Goal: Task Accomplishment & Management: Use online tool/utility

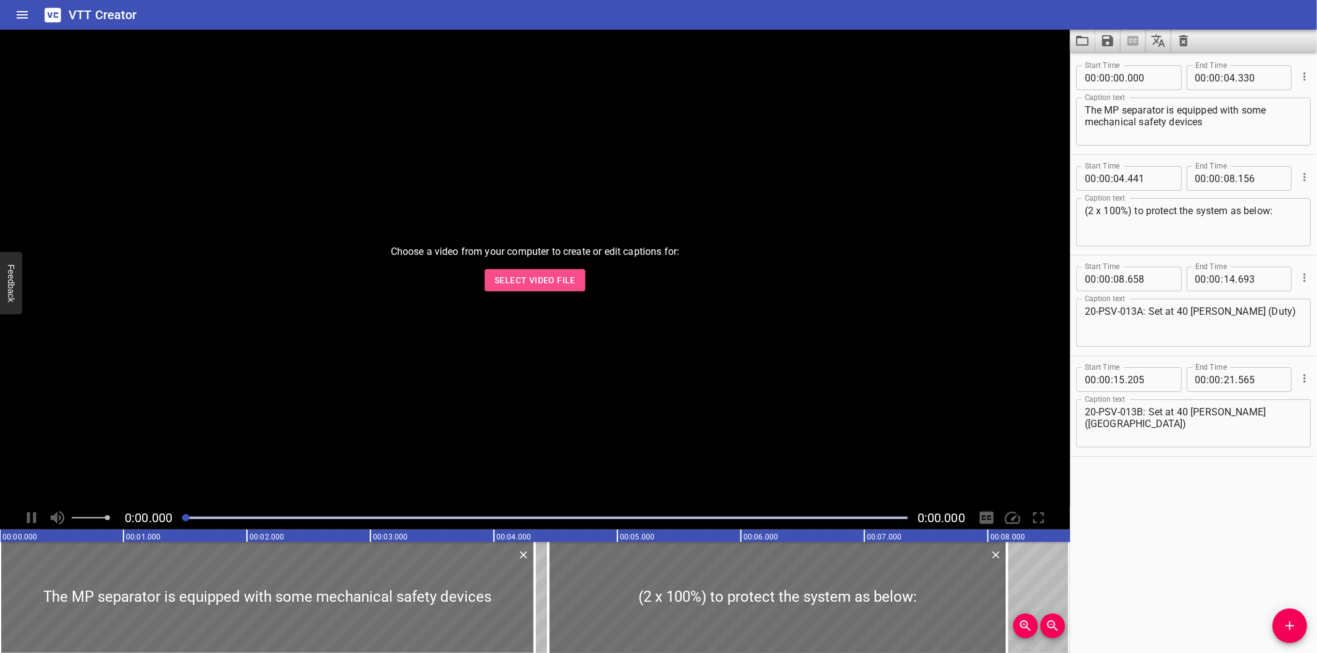
click at [494, 277] on button "Select Video File" at bounding box center [535, 280] width 101 height 23
click at [719, 304] on div at bounding box center [535, 268] width 1070 height 477
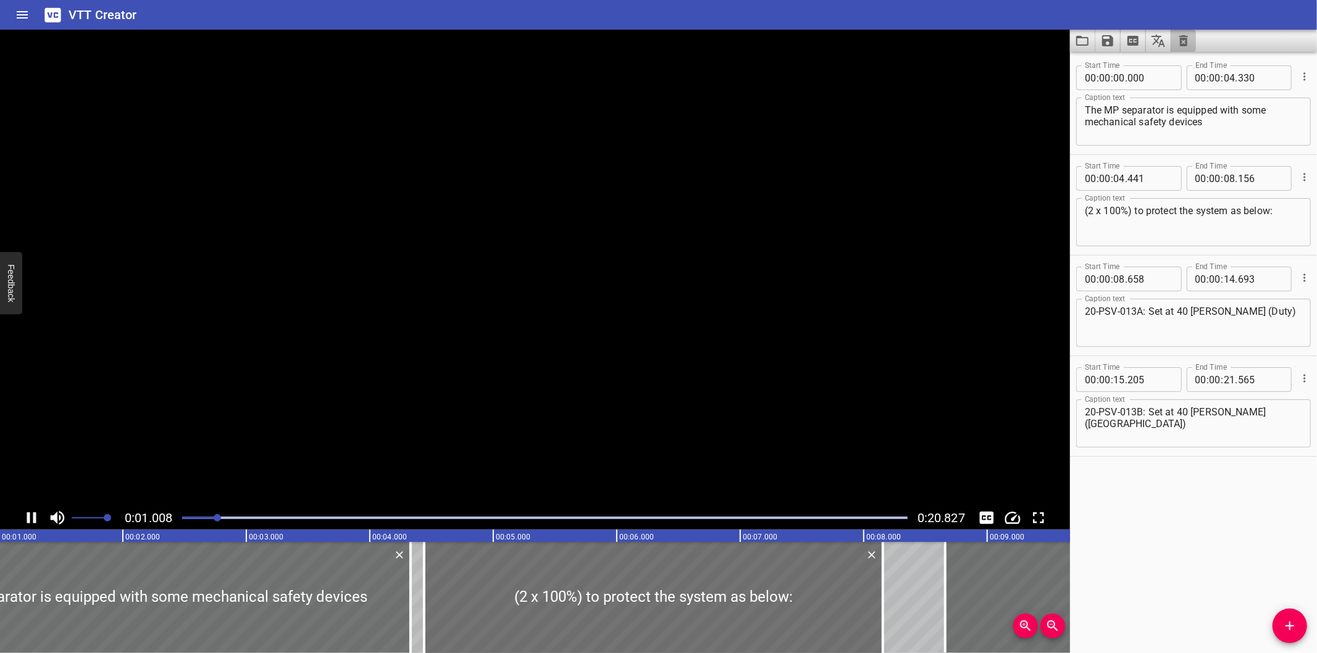
click at [1190, 40] on icon "Clear captions" at bounding box center [1183, 40] width 15 height 15
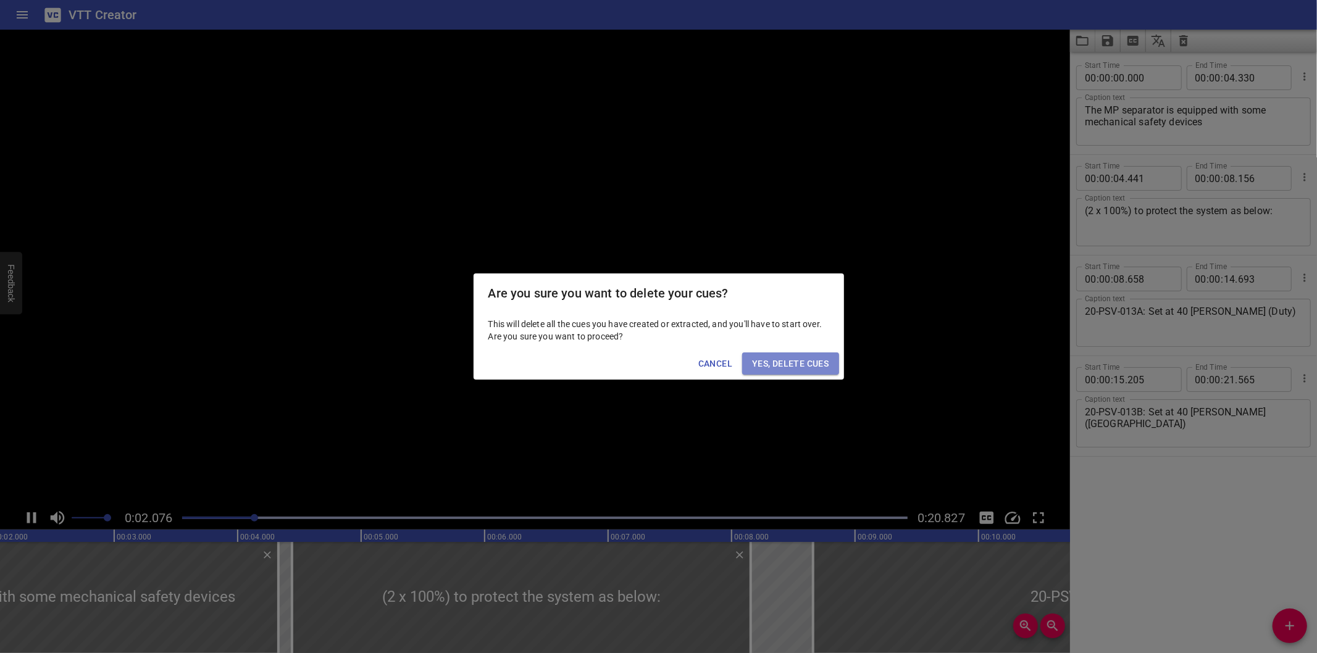
click at [825, 358] on span "Yes, Delete Cues" at bounding box center [790, 363] width 77 height 15
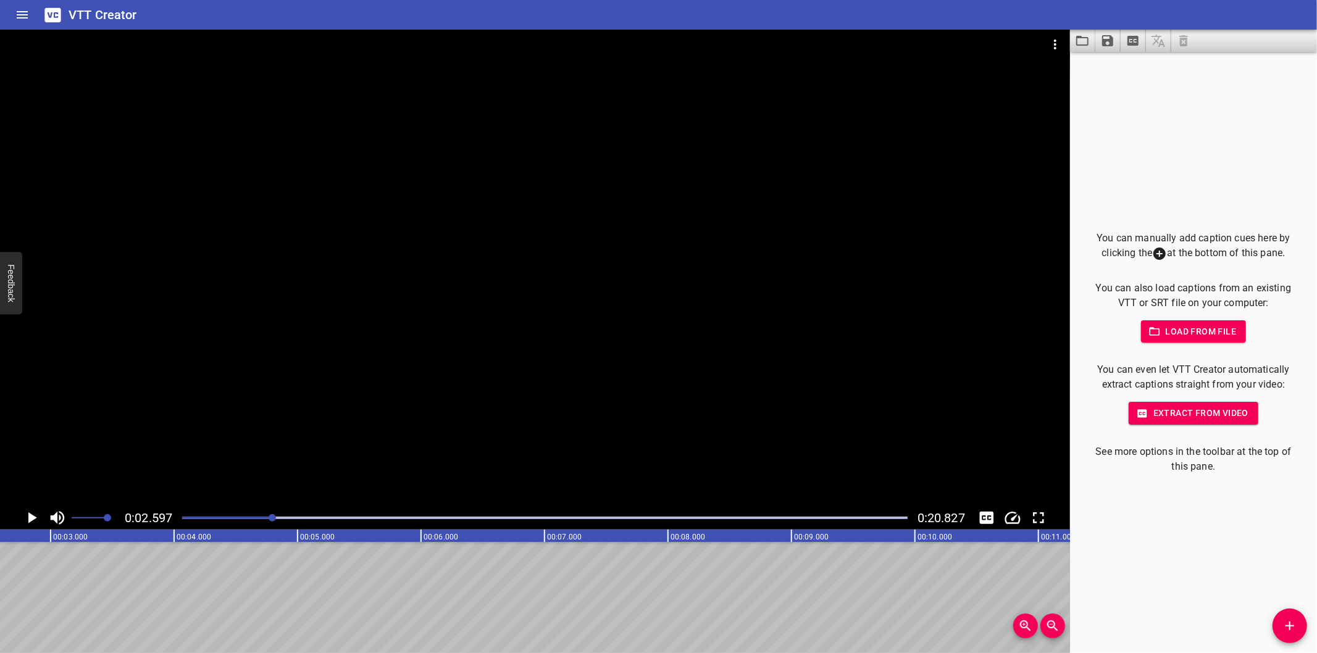
click at [183, 526] on div at bounding box center [545, 517] width 740 height 17
click at [183, 525] on div at bounding box center [545, 517] width 740 height 17
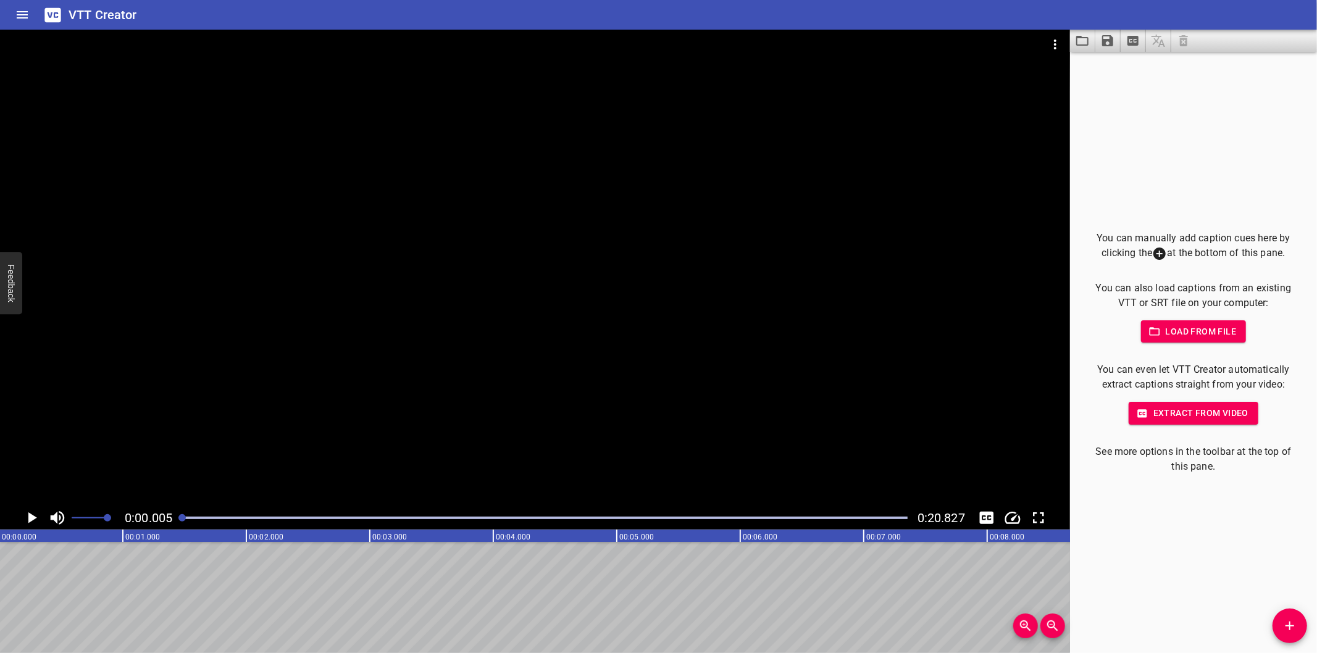
click at [318, 396] on div at bounding box center [535, 268] width 1070 height 477
drag, startPoint x: 195, startPoint y: 522, endPoint x: 189, endPoint y: 523, distance: 6.3
click at [191, 522] on div at bounding box center [545, 517] width 740 height 17
click at [188, 524] on div at bounding box center [545, 517] width 740 height 17
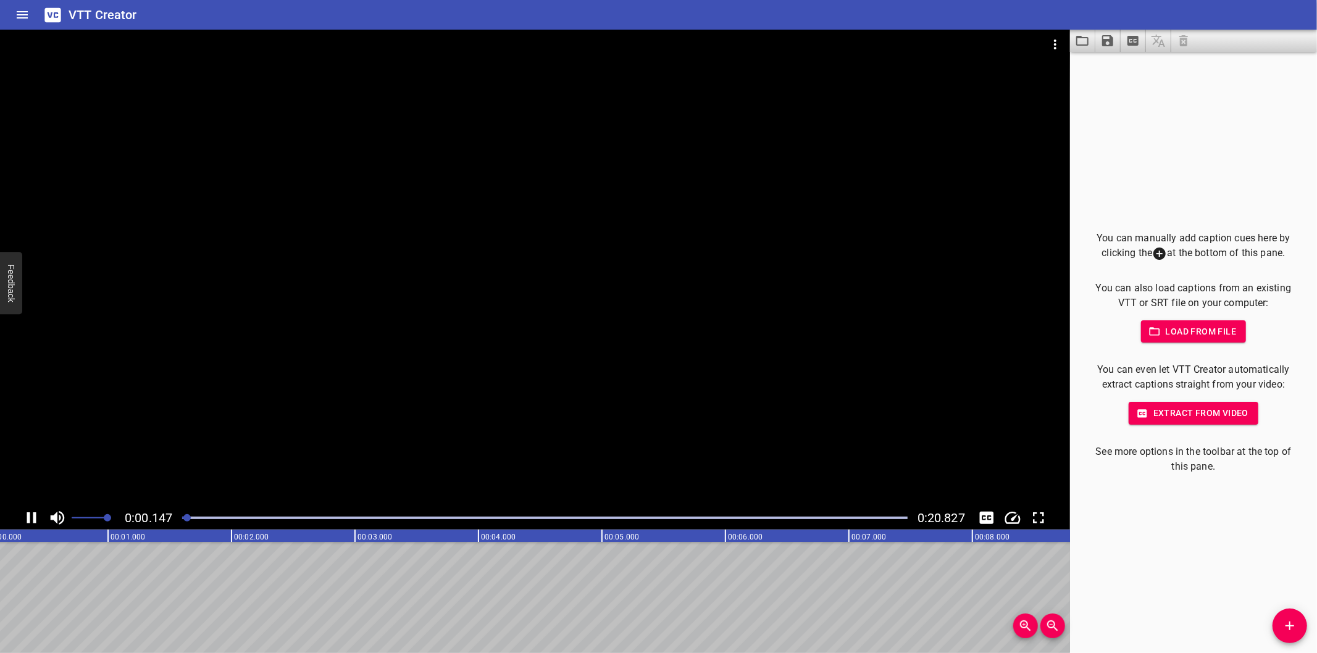
click at [186, 522] on div at bounding box center [545, 517] width 740 height 17
click at [186, 522] on div at bounding box center [185, 517] width 7 height 7
click at [186, 522] on div at bounding box center [184, 517] width 7 height 7
click at [296, 418] on div at bounding box center [535, 268] width 1070 height 477
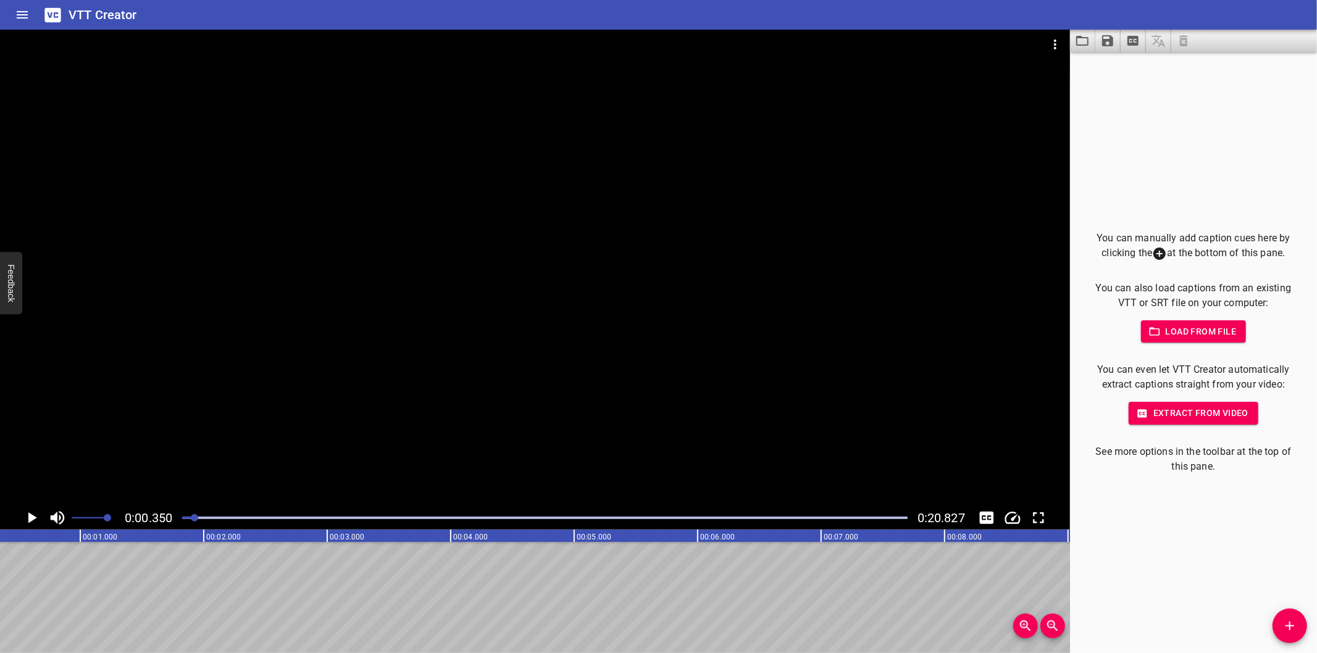
click at [1151, 588] on div "You can manually add caption cues here by clicking the at the bottom of this pa…" at bounding box center [1193, 352] width 247 height 601
click at [1285, 624] on icon "Add Cue" at bounding box center [1289, 626] width 15 height 15
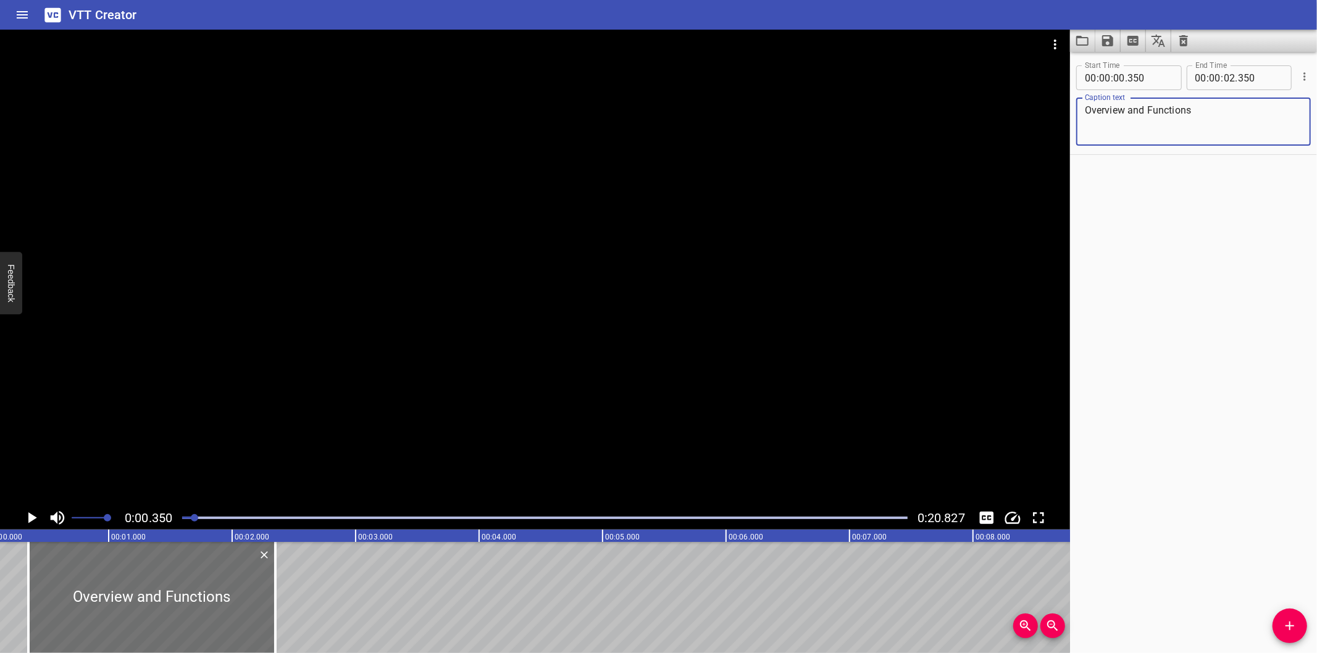
scroll to position [0, 0]
type textarea "Overview and Functions"
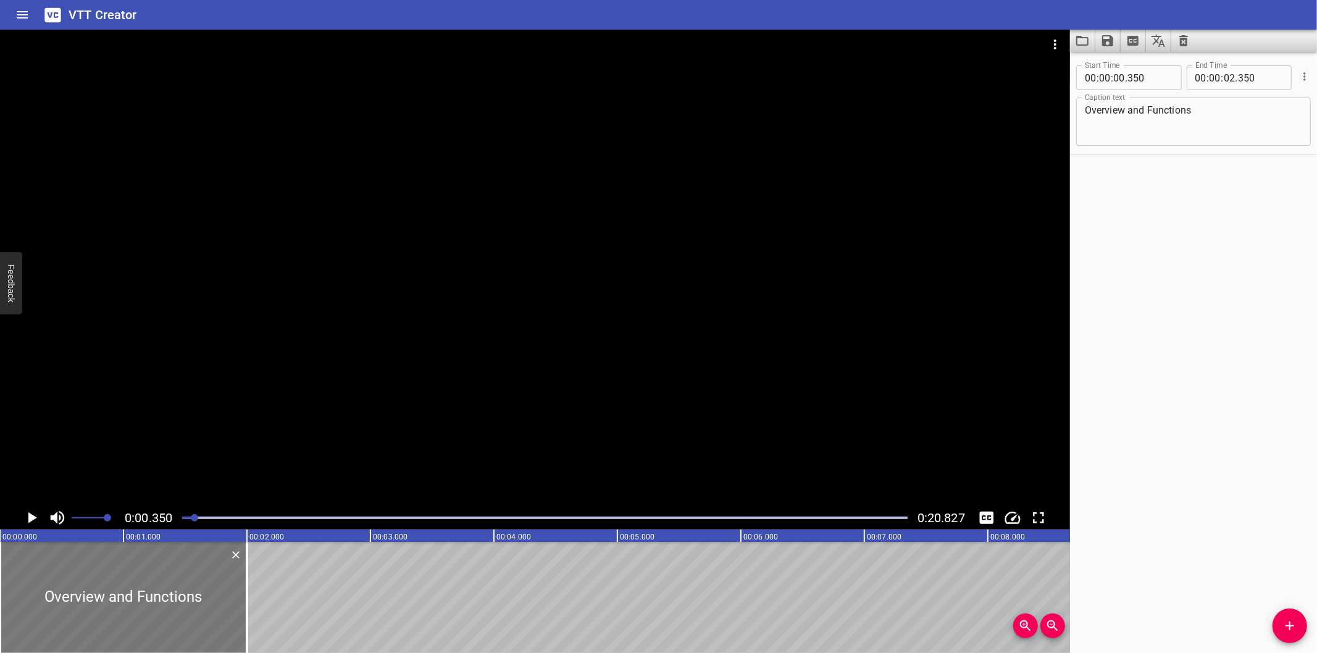
drag, startPoint x: 150, startPoint y: 582, endPoint x: 98, endPoint y: 583, distance: 52.5
click at [98, 583] on div at bounding box center [123, 597] width 247 height 111
type input "000"
drag, startPoint x: 250, startPoint y: 606, endPoint x: 236, endPoint y: 614, distance: 16.3
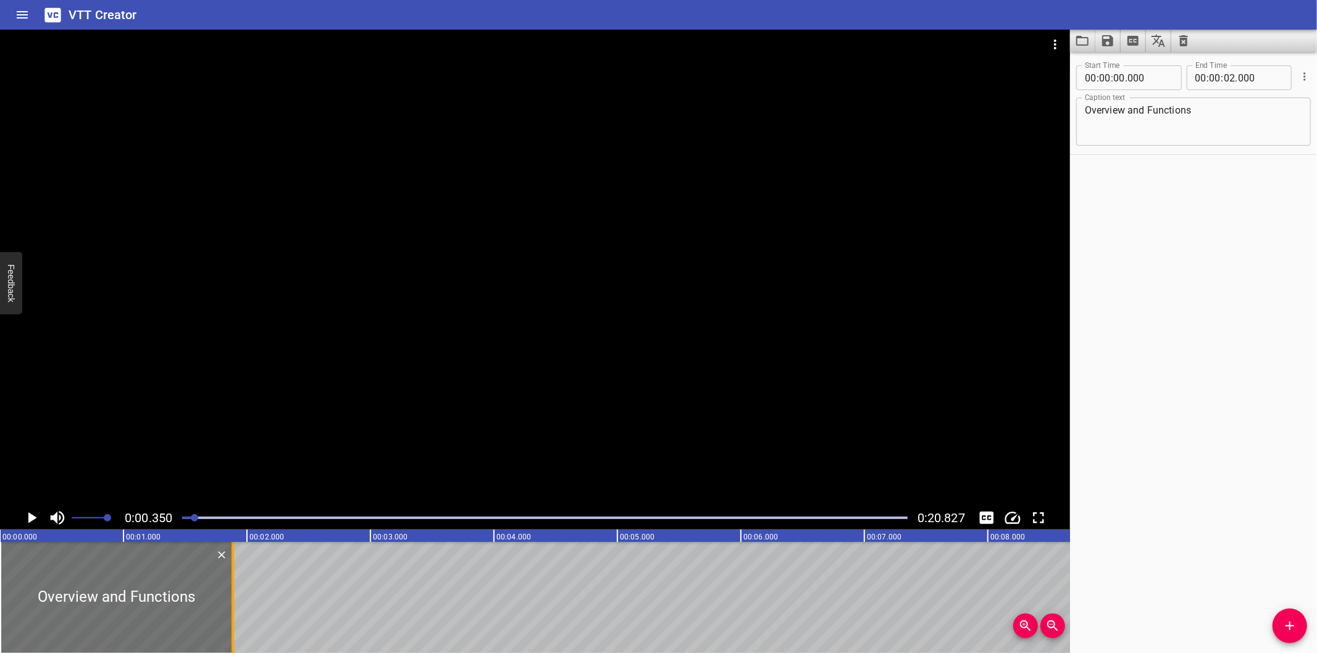
click at [236, 614] on div at bounding box center [233, 597] width 12 height 111
type input "01"
type input "885"
click at [225, 369] on div at bounding box center [535, 268] width 1070 height 477
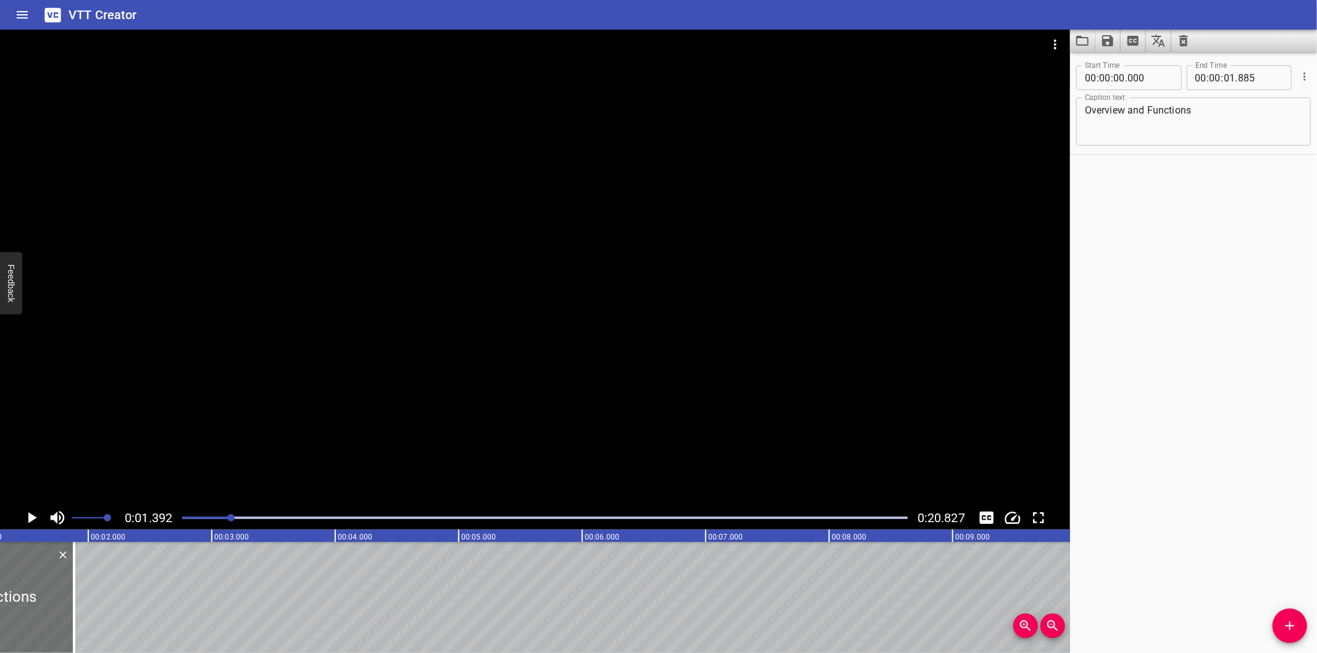
scroll to position [0, 172]
click at [1298, 626] on span "Add Cue" at bounding box center [1289, 626] width 35 height 15
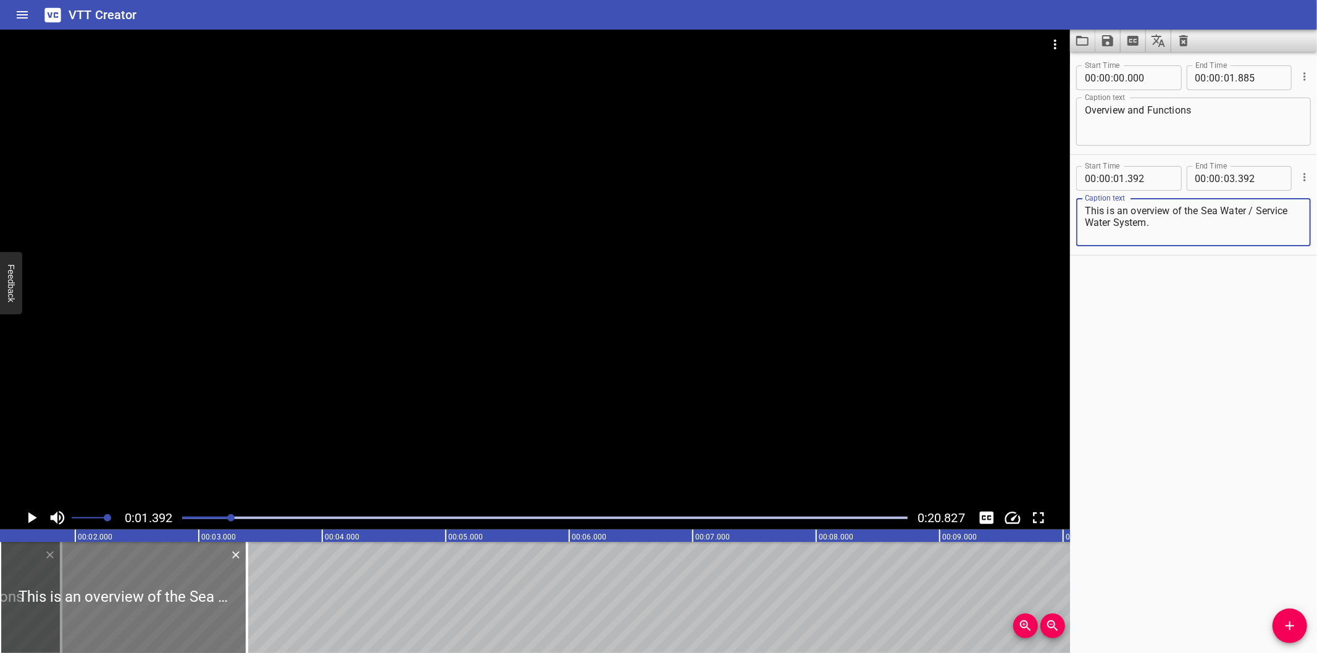
type textarea "This is an overview of the Sea Water / Service Water System."
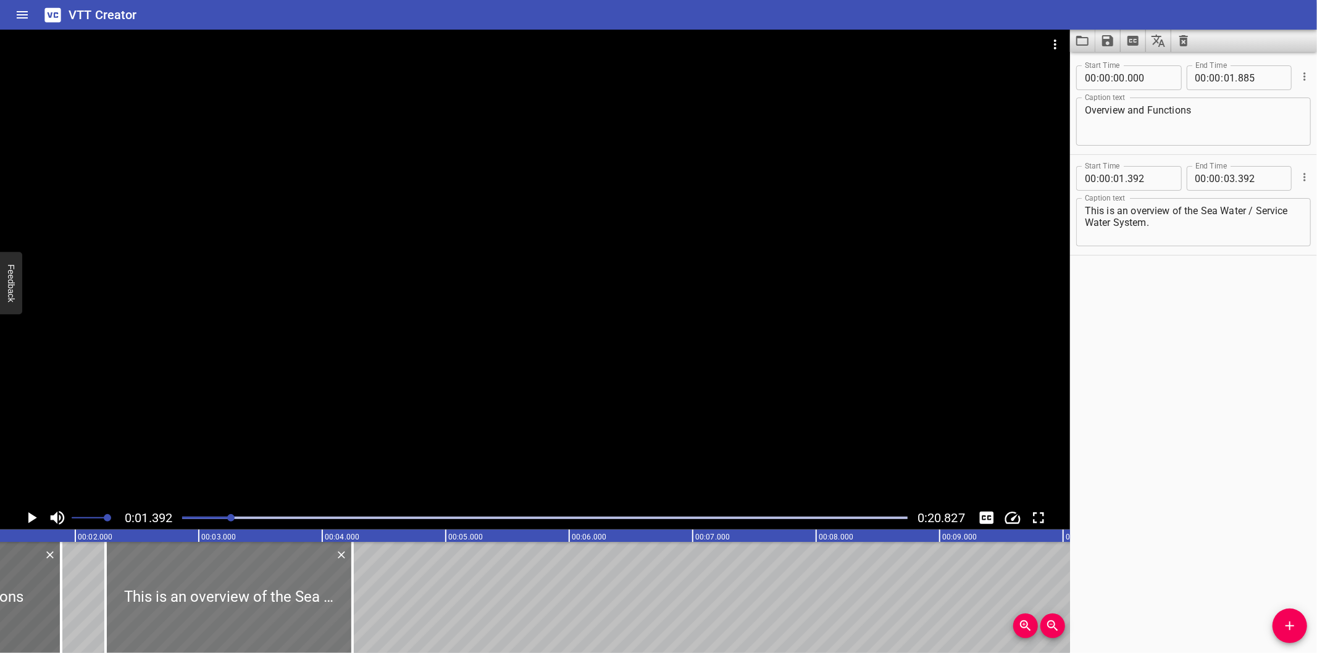
drag, startPoint x: 207, startPoint y: 632, endPoint x: 292, endPoint y: 619, distance: 86.3
click at [292, 619] on div at bounding box center [229, 597] width 247 height 111
type input "02"
type input "247"
type input "04"
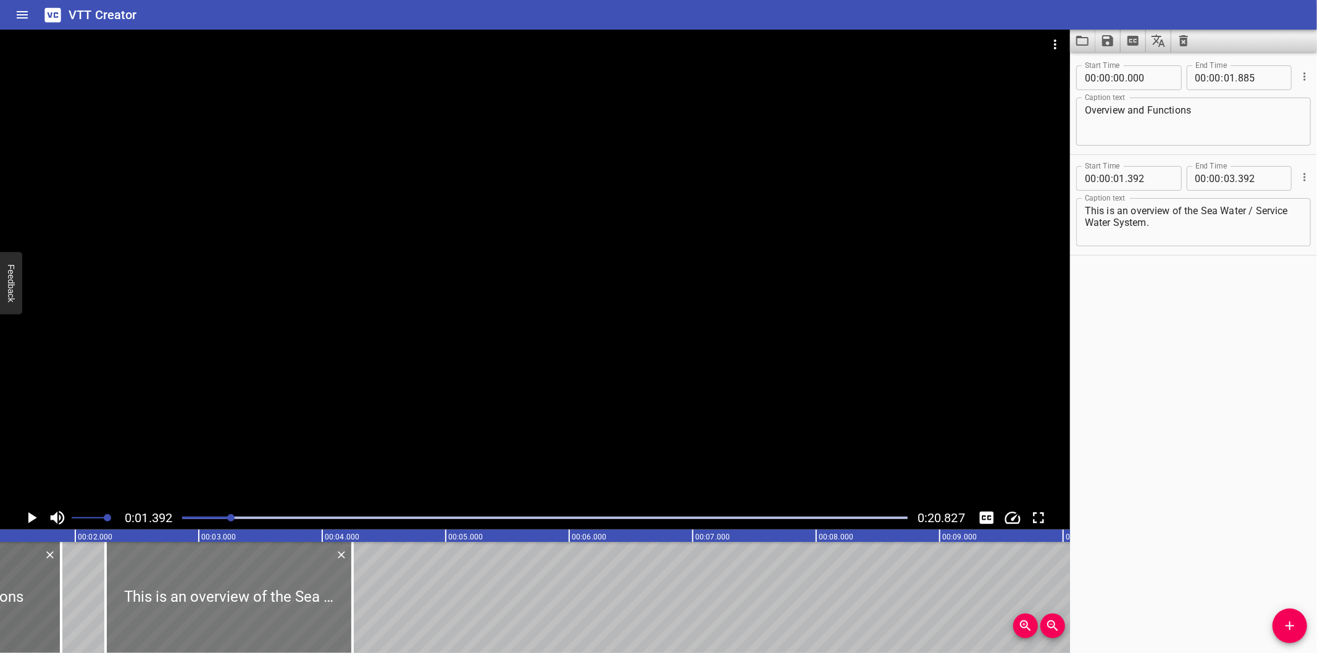
type input "247"
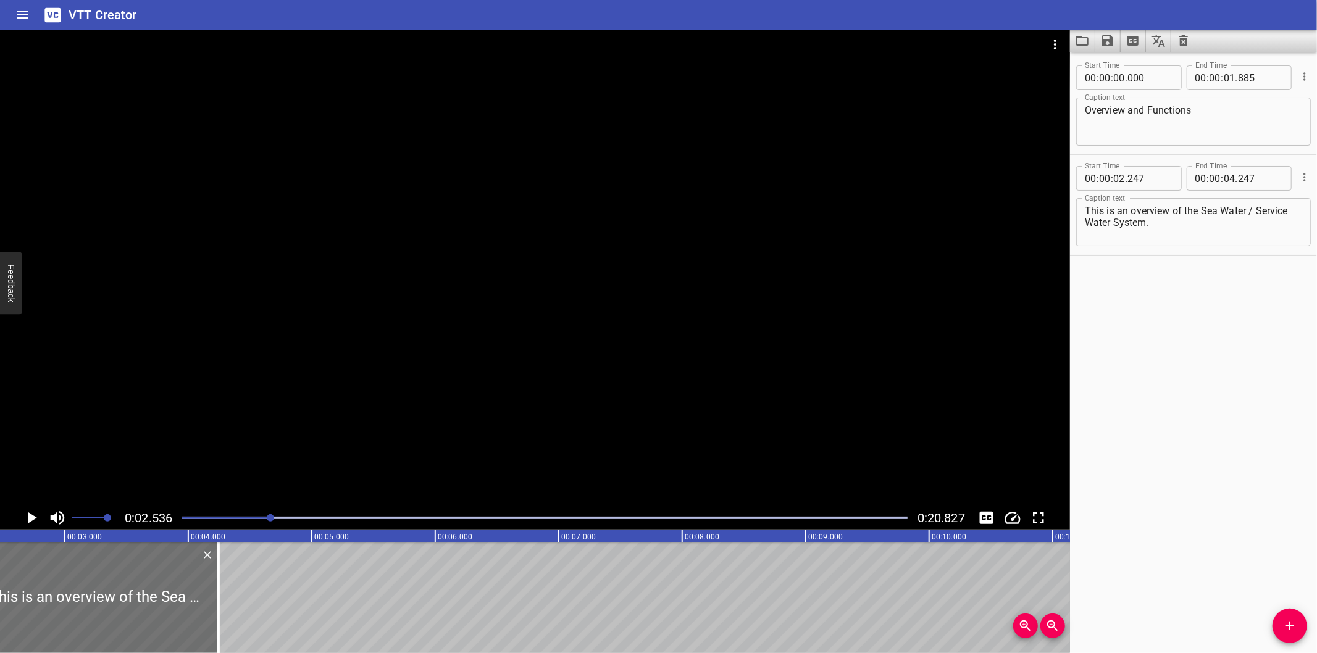
scroll to position [0, 312]
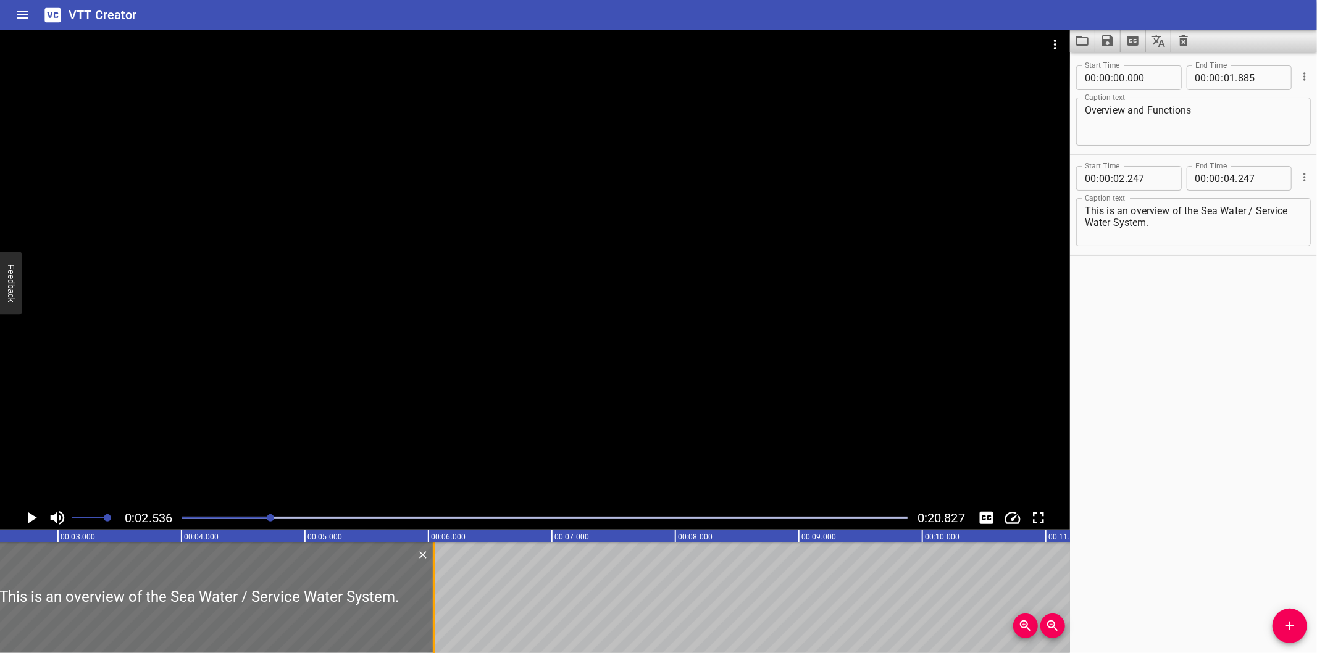
drag, startPoint x: 208, startPoint y: 632, endPoint x: 430, endPoint y: 620, distance: 222.6
click at [430, 620] on div at bounding box center [434, 597] width 12 height 111
type input "06"
type input "047"
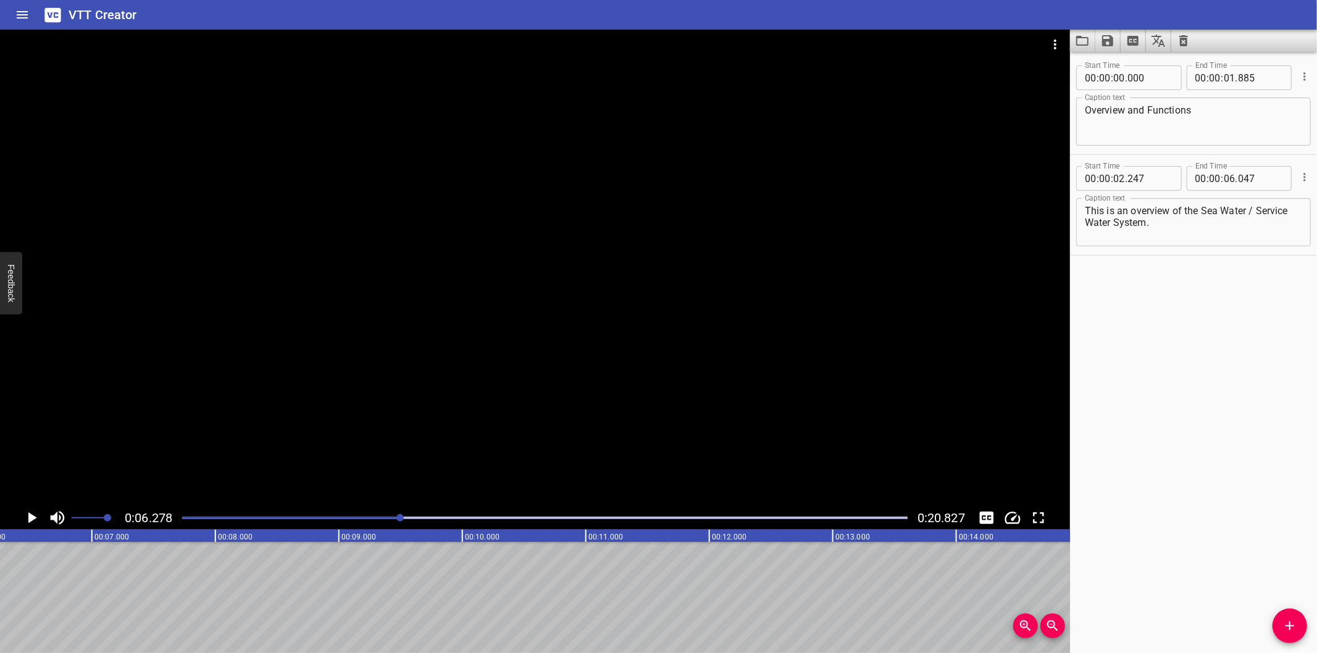
scroll to position [0, 775]
drag, startPoint x: 1295, startPoint y: 624, endPoint x: 1279, endPoint y: 621, distance: 16.9
click at [1295, 624] on icon "Add Cue" at bounding box center [1289, 626] width 15 height 15
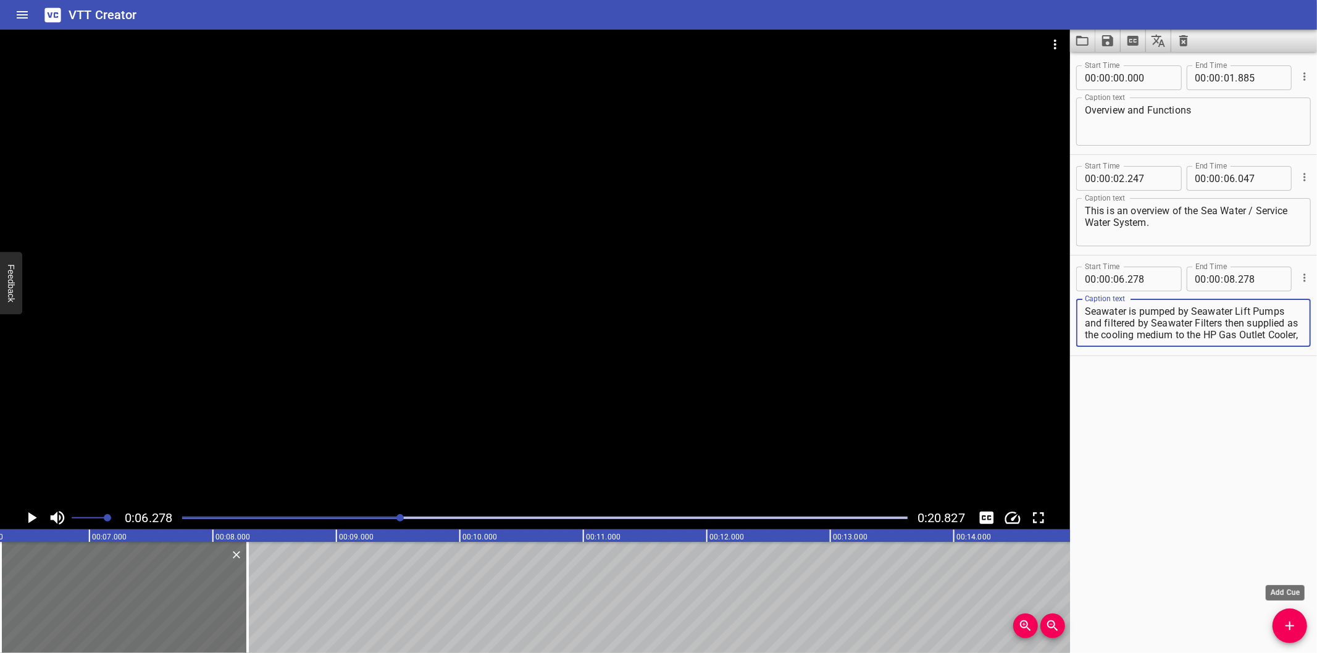
scroll to position [23, 0]
type textarea "Seawater is pumped by Seawater Lift Pumps and filtered by Seawater Filters then…"
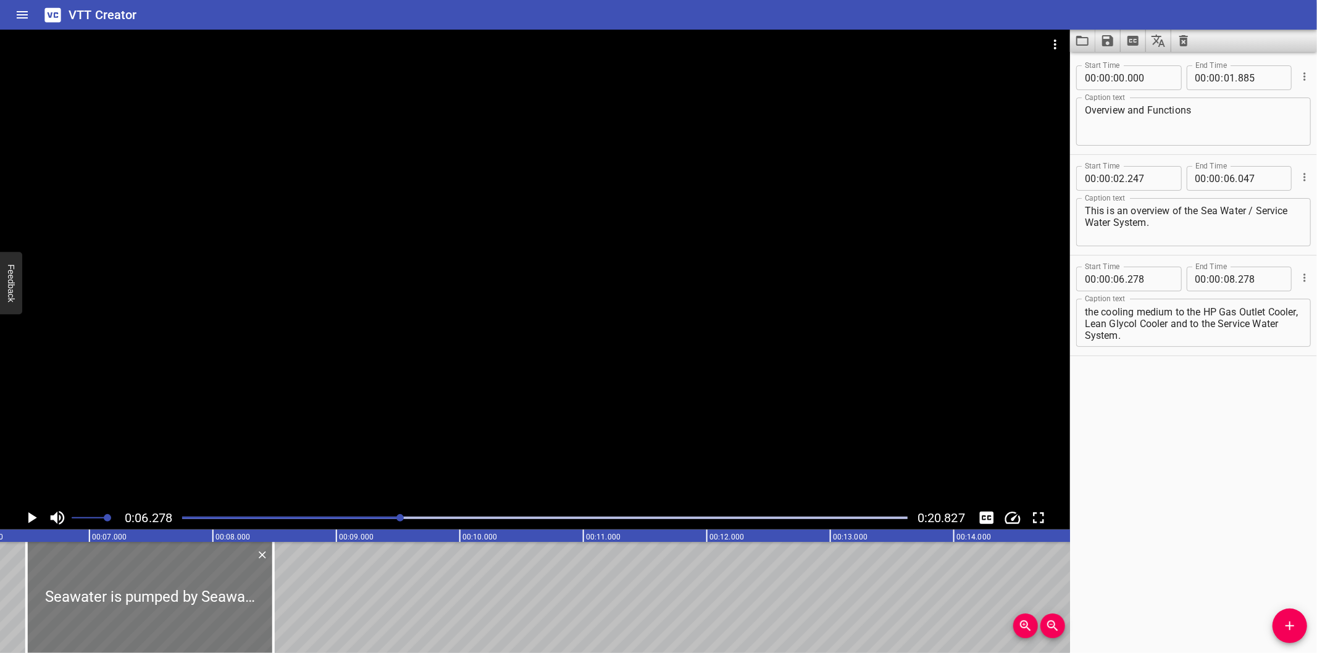
drag, startPoint x: 183, startPoint y: 615, endPoint x: 202, endPoint y: 615, distance: 19.1
click at [202, 615] on div at bounding box center [150, 597] width 247 height 111
type input "488"
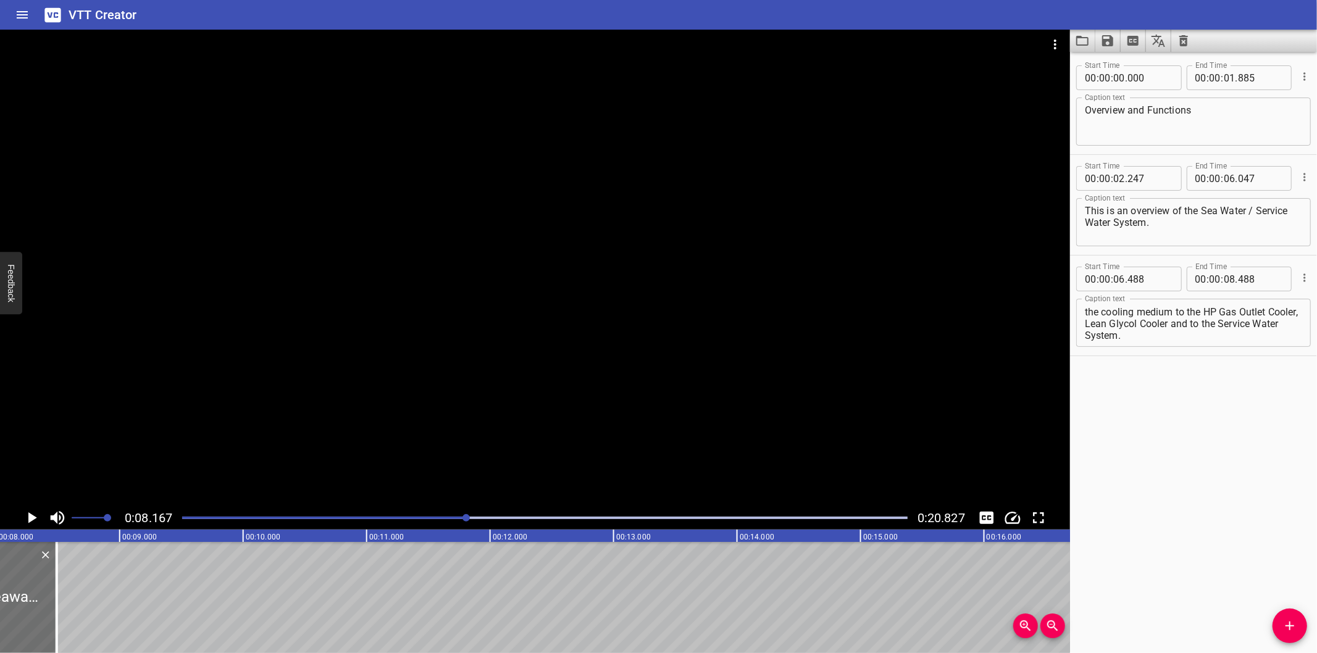
scroll to position [0, 1008]
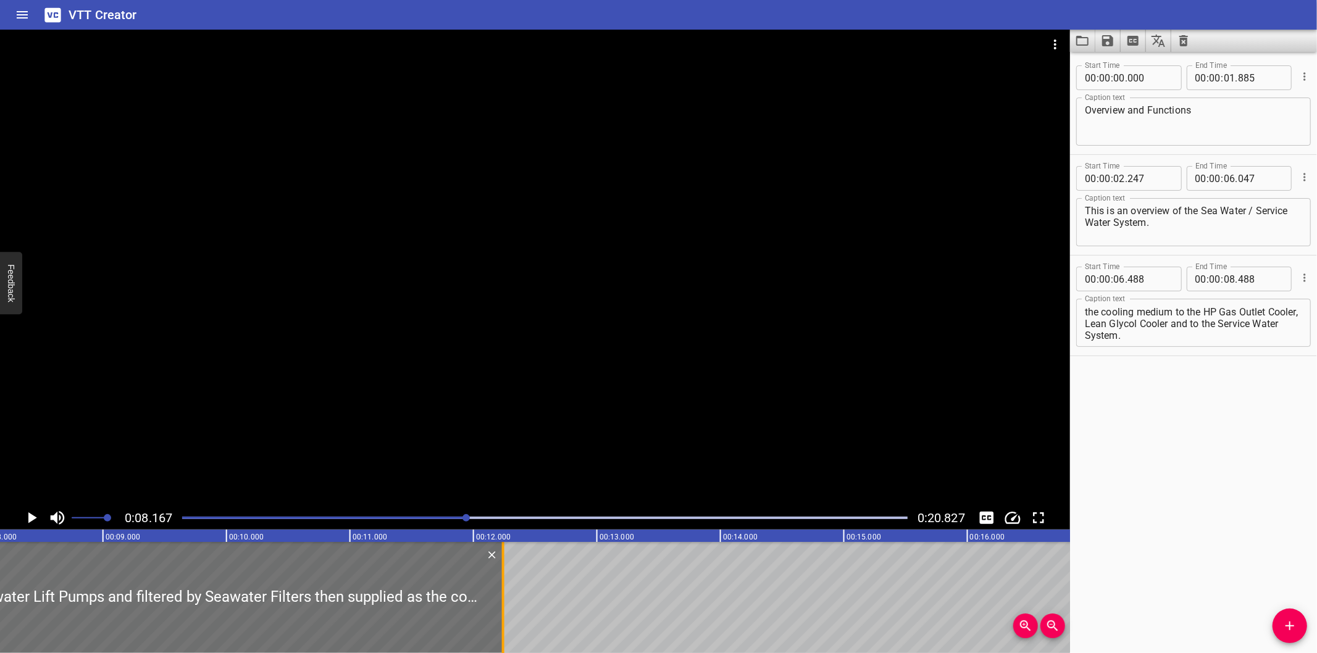
drag, startPoint x: 44, startPoint y: 630, endPoint x: 506, endPoint y: 589, distance: 464.2
click at [507, 589] on div at bounding box center [503, 597] width 12 height 111
type input "12"
type input "238"
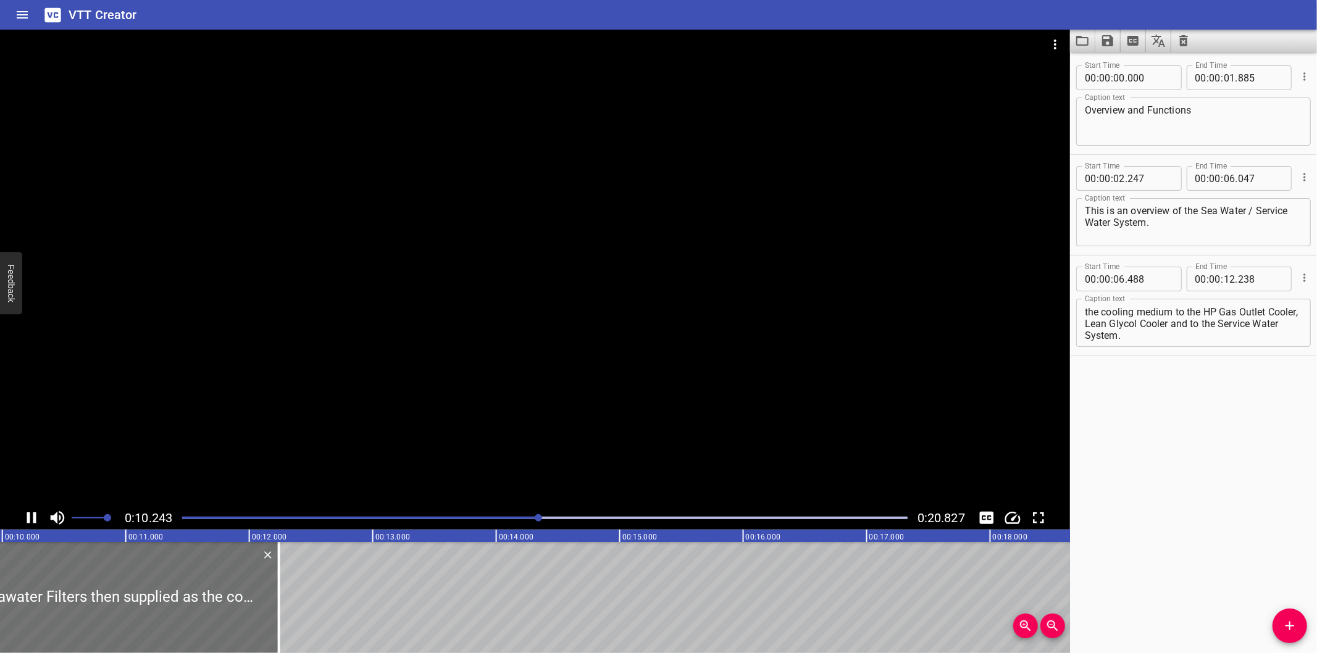
scroll to position [0, 1269]
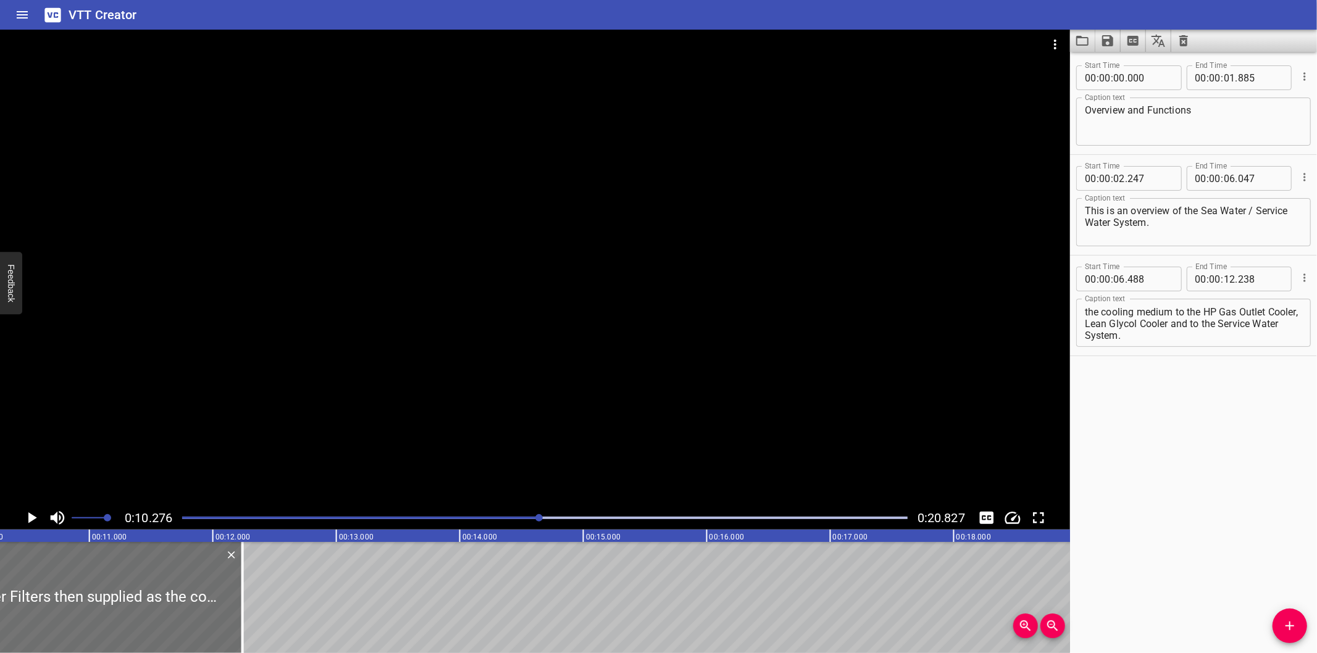
click at [600, 385] on div at bounding box center [535, 268] width 1070 height 477
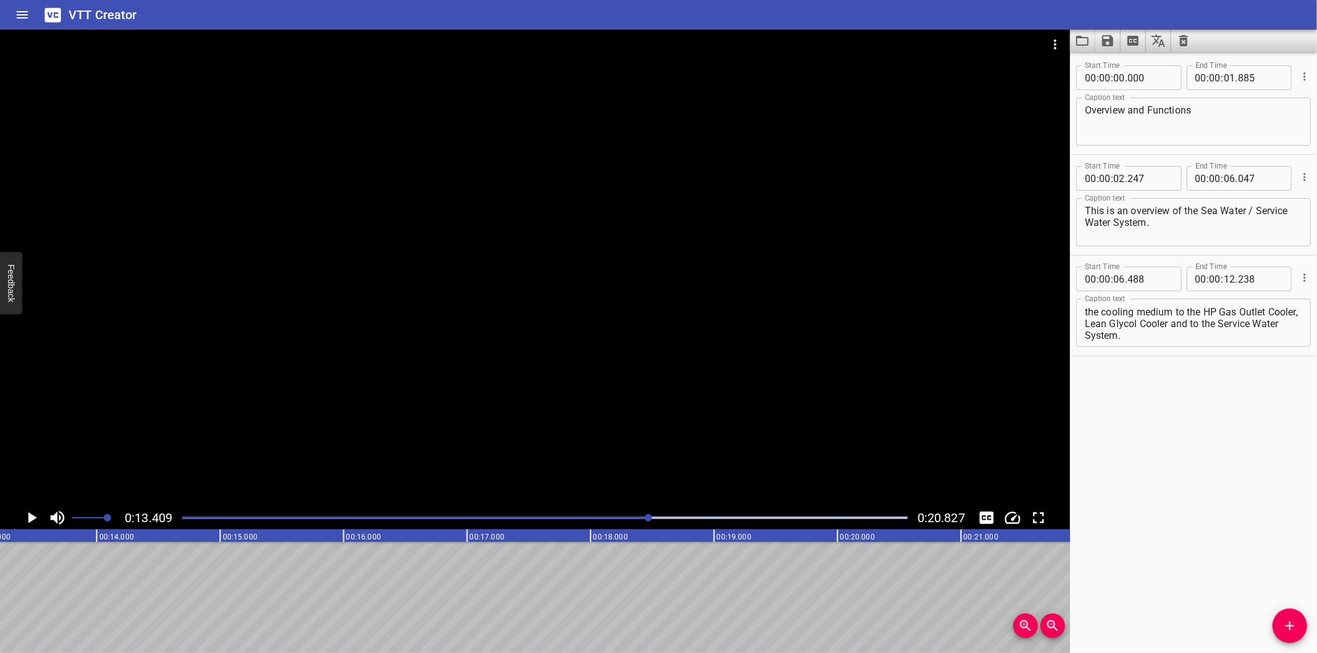
scroll to position [0, 1656]
click at [607, 515] on div at bounding box center [545, 517] width 740 height 17
drag, startPoint x: 578, startPoint y: 520, endPoint x: 566, endPoint y: 516, distance: 13.5
click at [573, 519] on div at bounding box center [545, 517] width 740 height 17
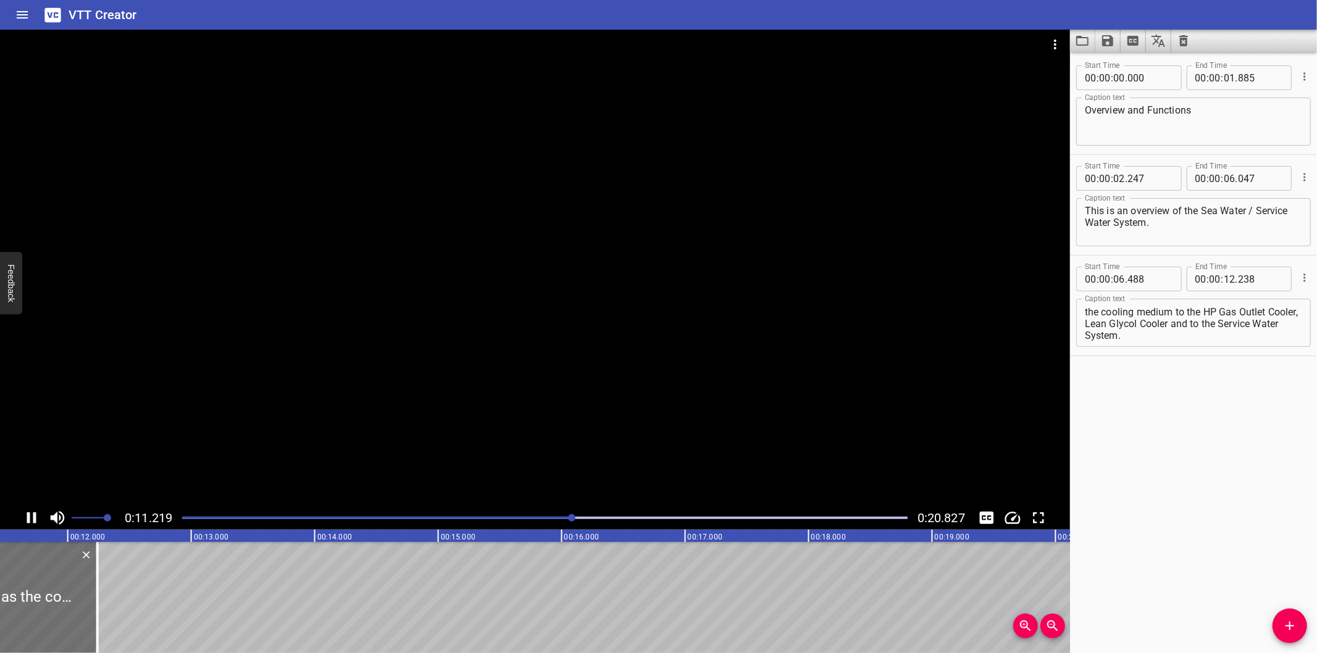
click at [565, 516] on div at bounding box center [545, 517] width 740 height 17
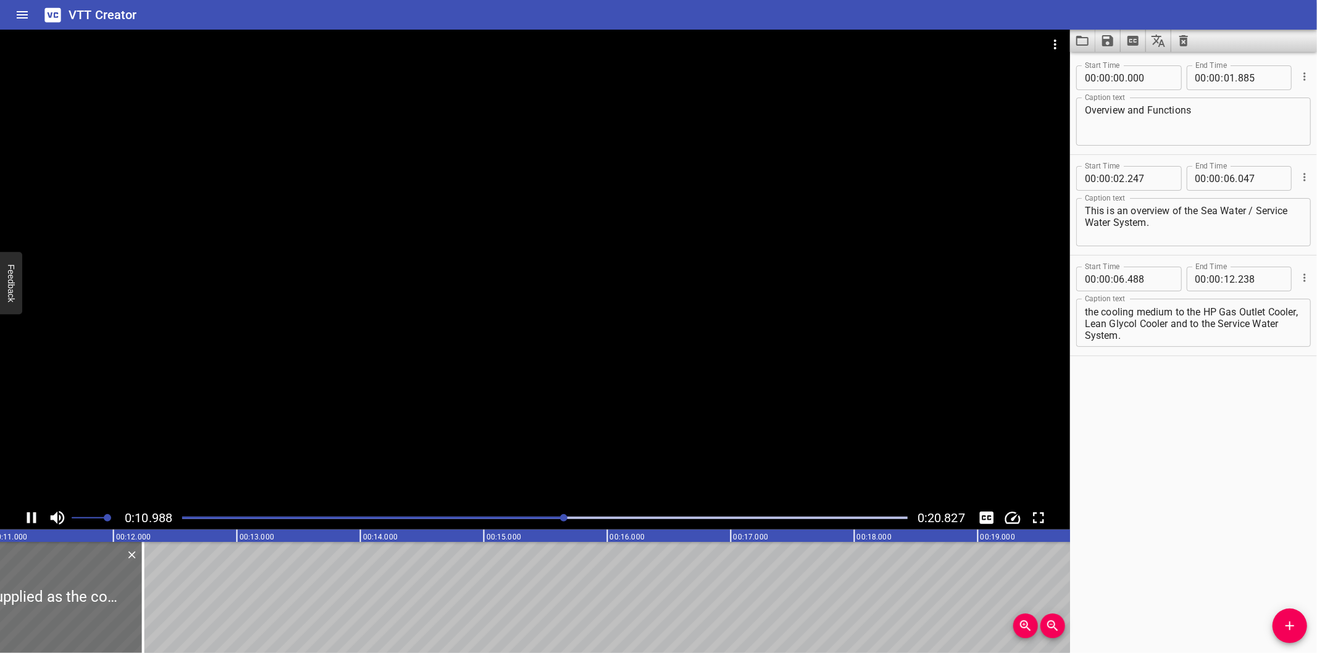
click at [547, 520] on div at bounding box center [545, 517] width 740 height 17
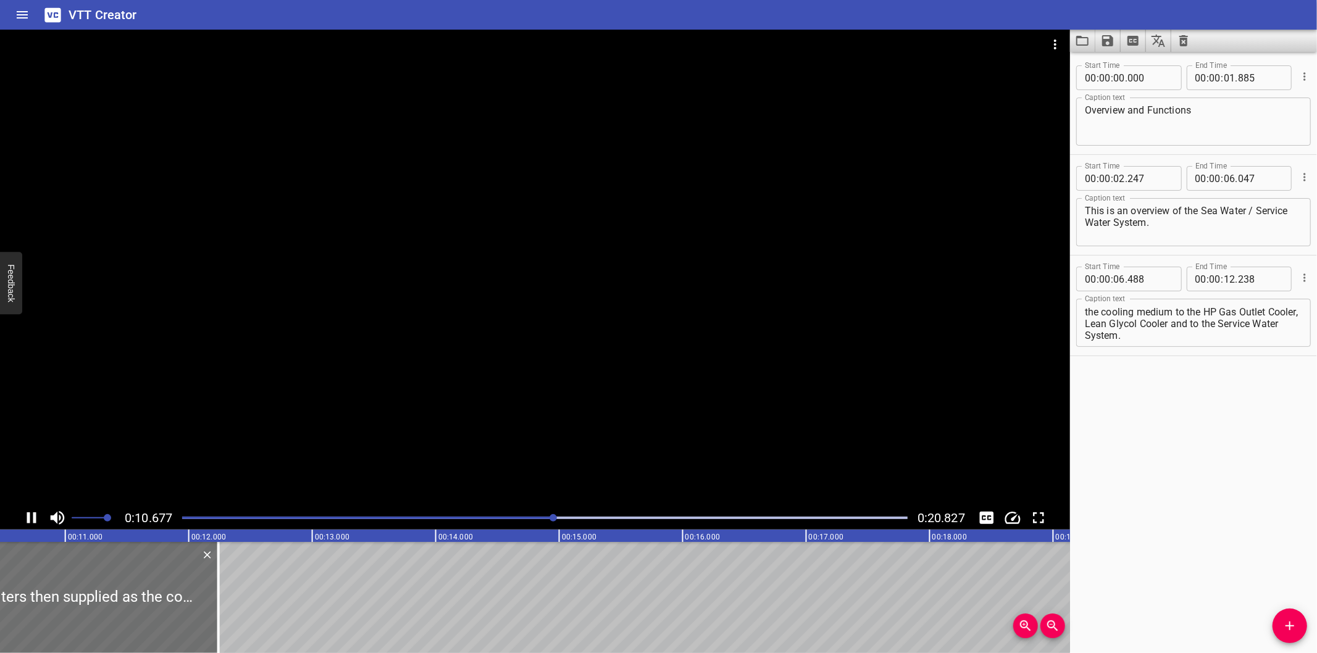
scroll to position [0, 1329]
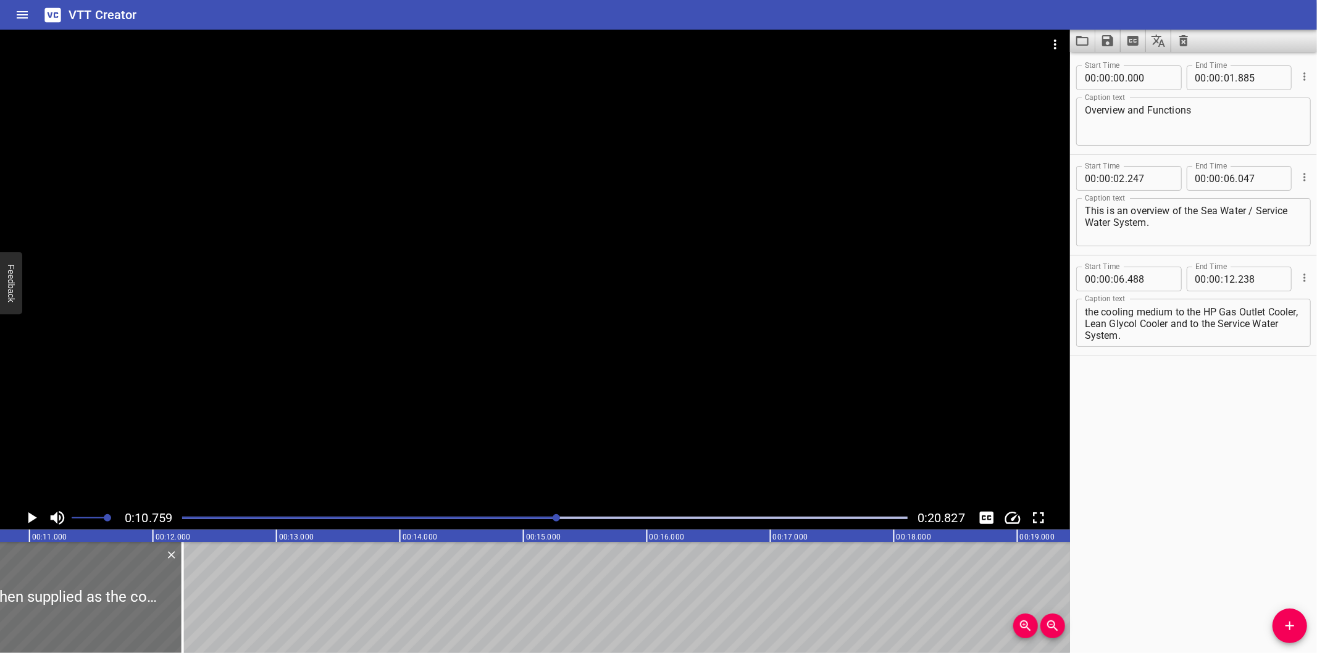
drag, startPoint x: 531, startPoint y: 365, endPoint x: 525, endPoint y: 360, distance: 7.9
click at [528, 362] on div at bounding box center [535, 268] width 1070 height 477
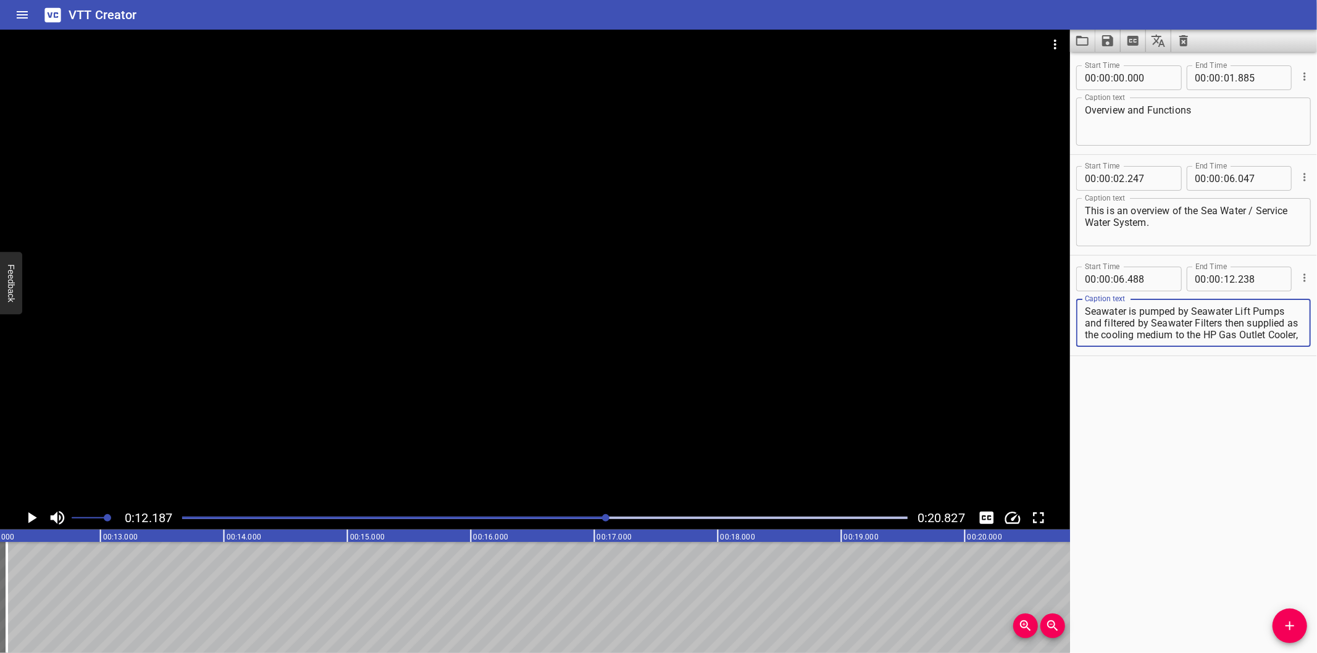
scroll to position [23, 0]
drag, startPoint x: 1260, startPoint y: 322, endPoint x: 1299, endPoint y: 478, distance: 160.4
click at [1299, 478] on div "Start Time 00 : 00 : 00 . 000 Start Time End Time 00 : 00 : 01 . 885 End Time C…" at bounding box center [1193, 352] width 247 height 601
type textarea "Seawater is pumped by Seawater Lift Pumps and filtered by Seawater Filters"
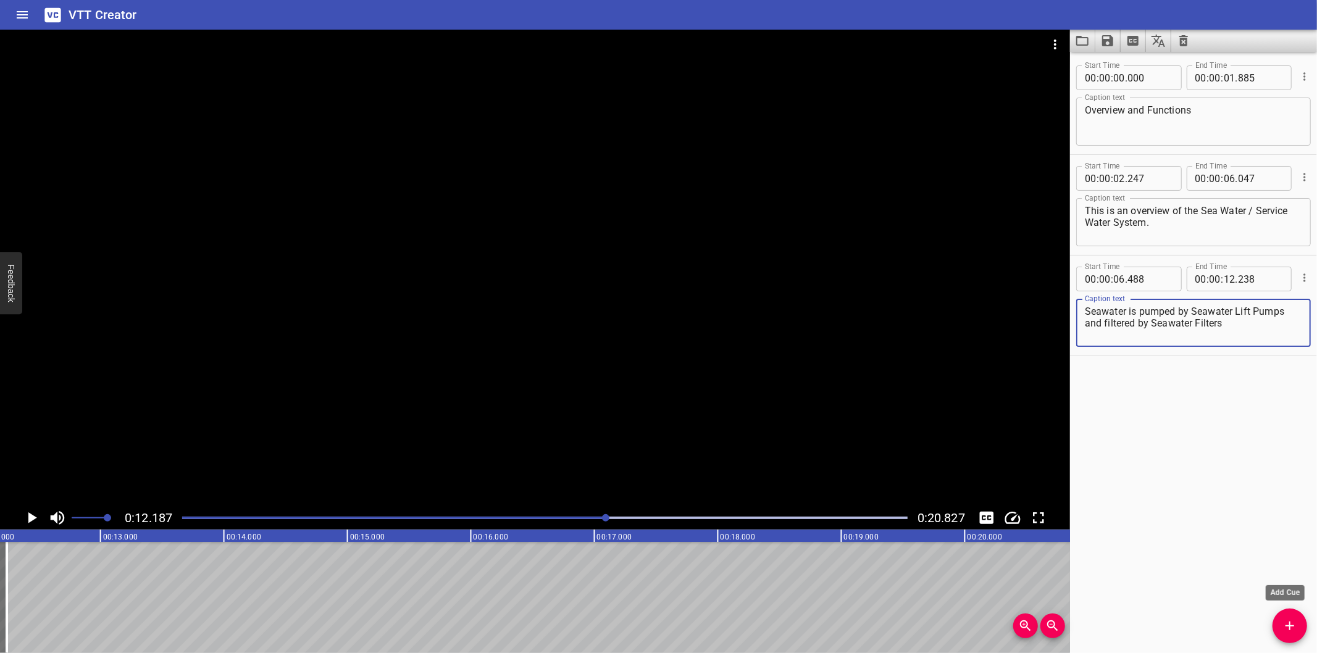
click at [1298, 616] on button "Add Cue" at bounding box center [1289, 626] width 35 height 35
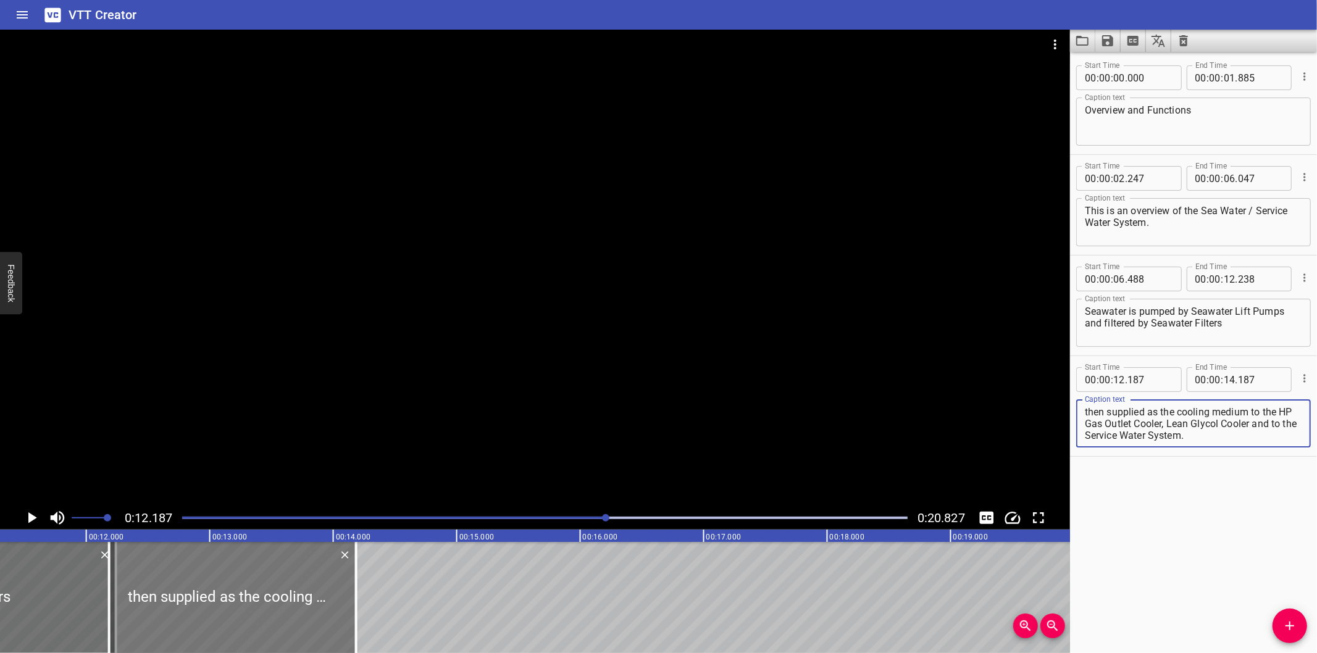
type textarea "then supplied as the cooling medium to the HP Gas Outlet Cooler, Lean Glycol Co…"
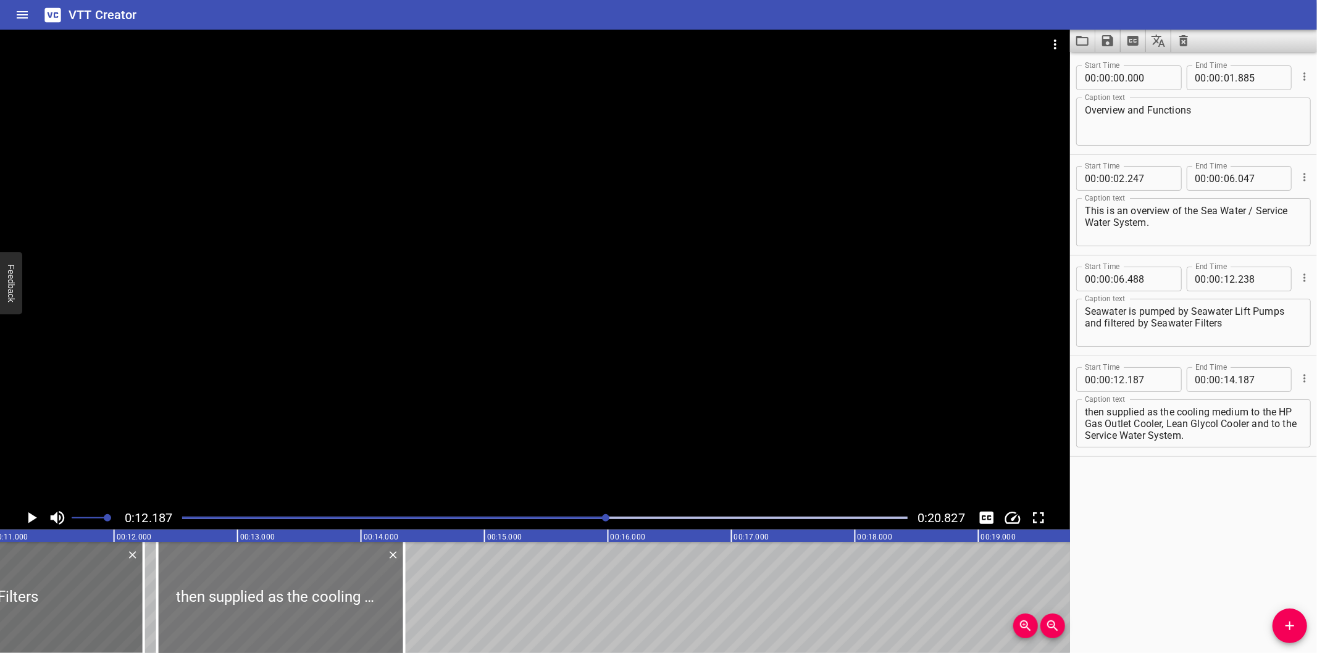
drag, startPoint x: 210, startPoint y: 591, endPoint x: 303, endPoint y: 606, distance: 93.7
click at [306, 608] on div at bounding box center [280, 597] width 247 height 111
type input "13"
type input "047"
type input "15"
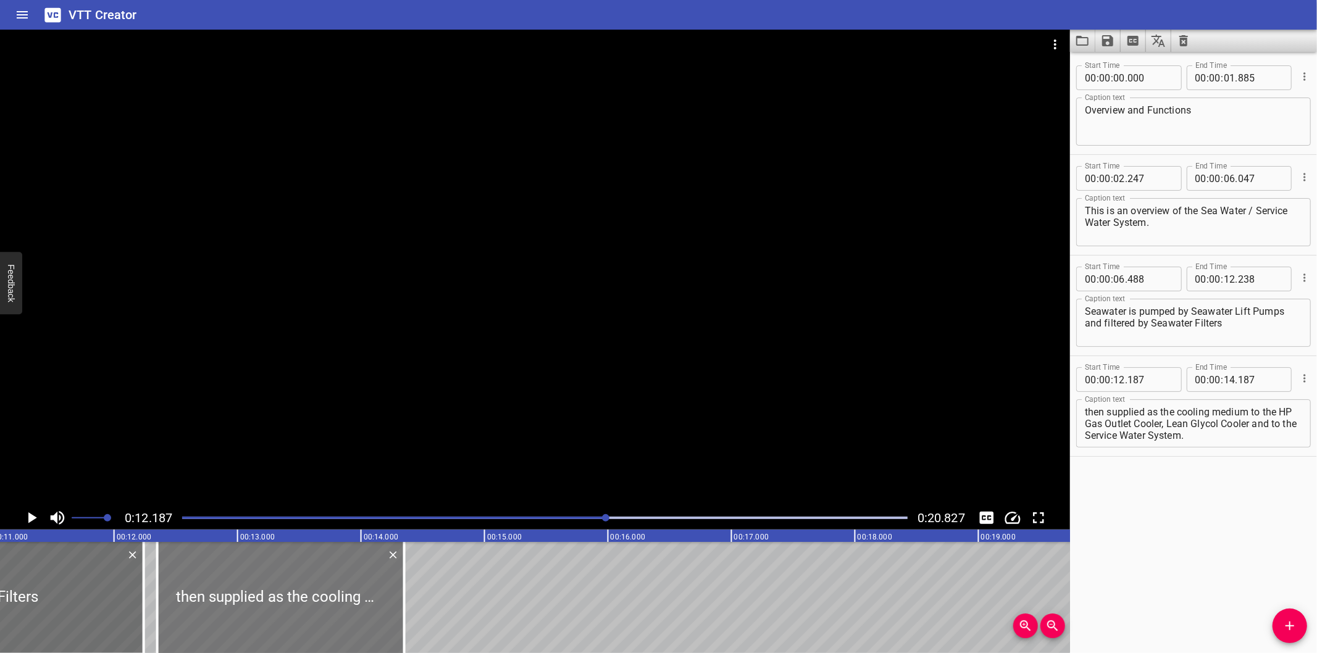
type input "047"
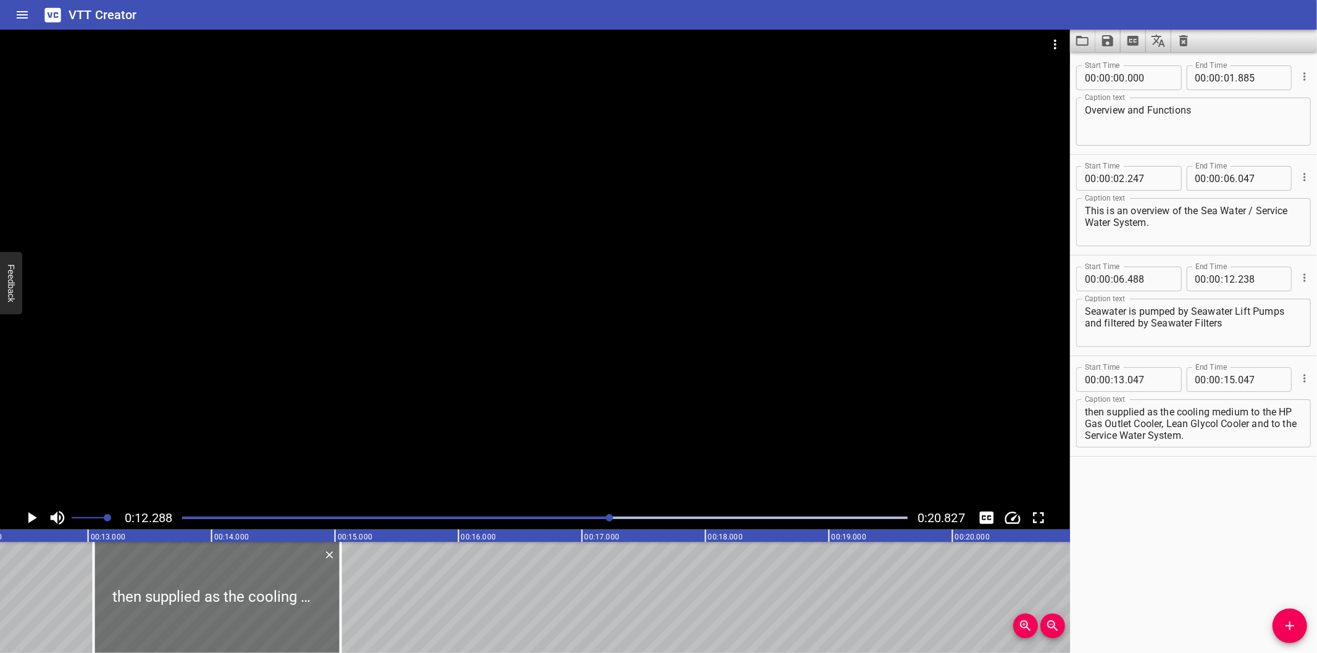
drag, startPoint x: 583, startPoint y: 517, endPoint x: 573, endPoint y: 519, distance: 10.6
click at [581, 519] on div "Play progress" at bounding box center [247, 518] width 725 height 2
click at [575, 522] on div at bounding box center [545, 517] width 740 height 17
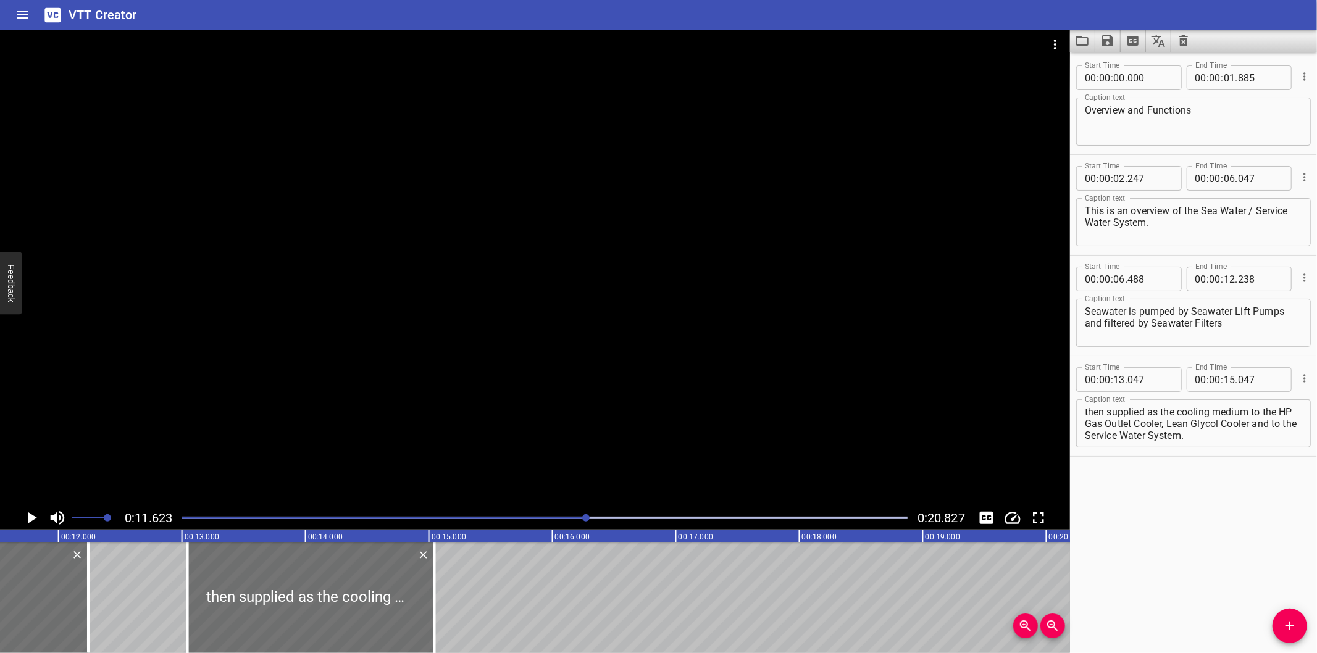
scroll to position [0, 1389]
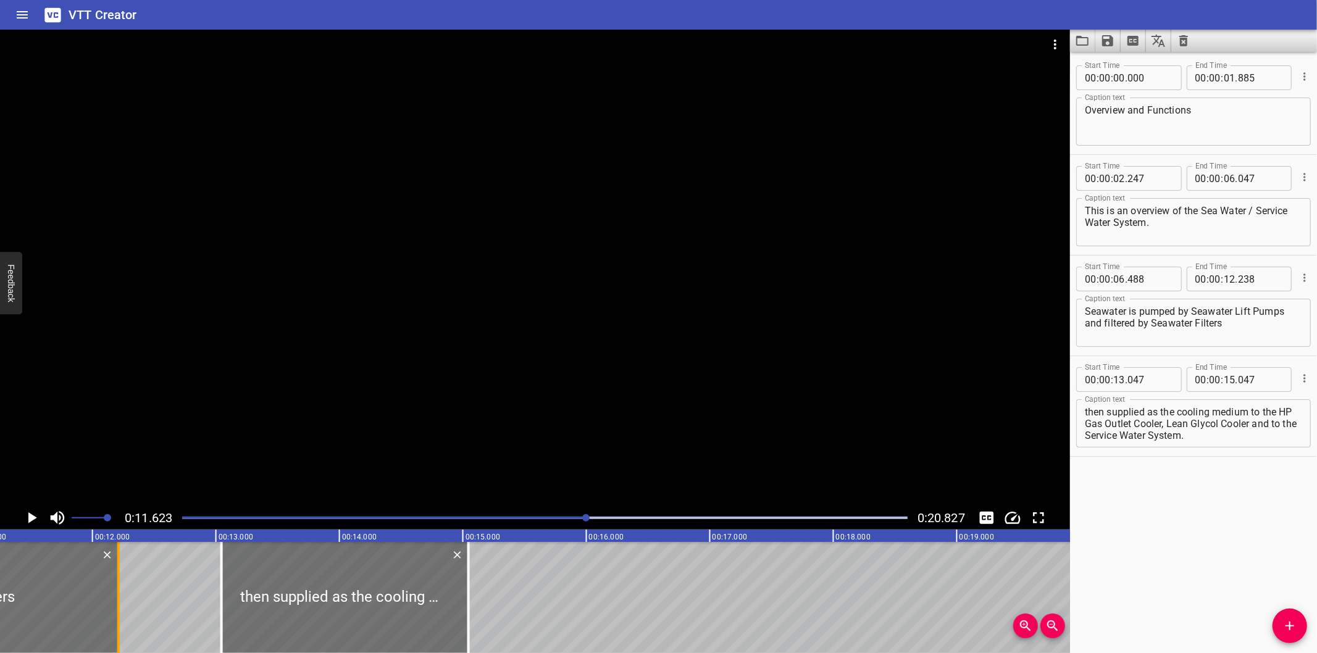
click at [119, 611] on div at bounding box center [118, 597] width 12 height 111
type input "198"
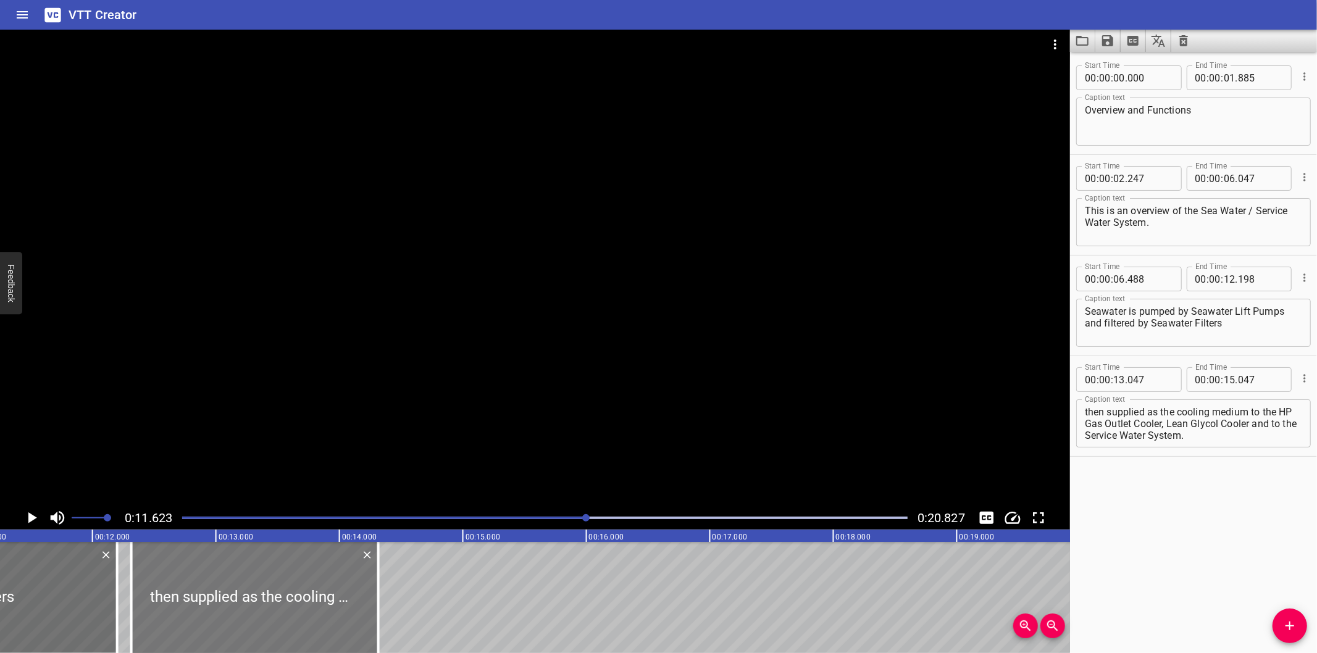
drag, startPoint x: 249, startPoint y: 588, endPoint x: 159, endPoint y: 606, distance: 91.8
click at [159, 606] on div at bounding box center [254, 597] width 247 height 111
type input "12"
type input "317"
type input "14"
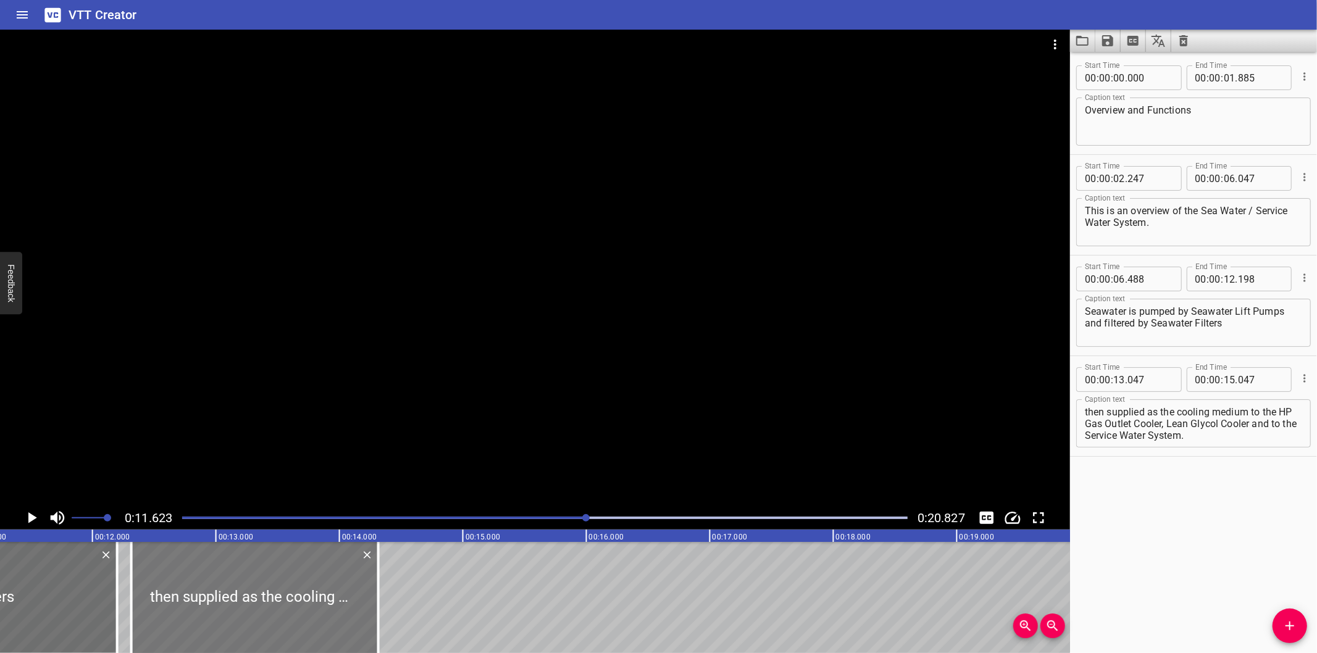
type input "317"
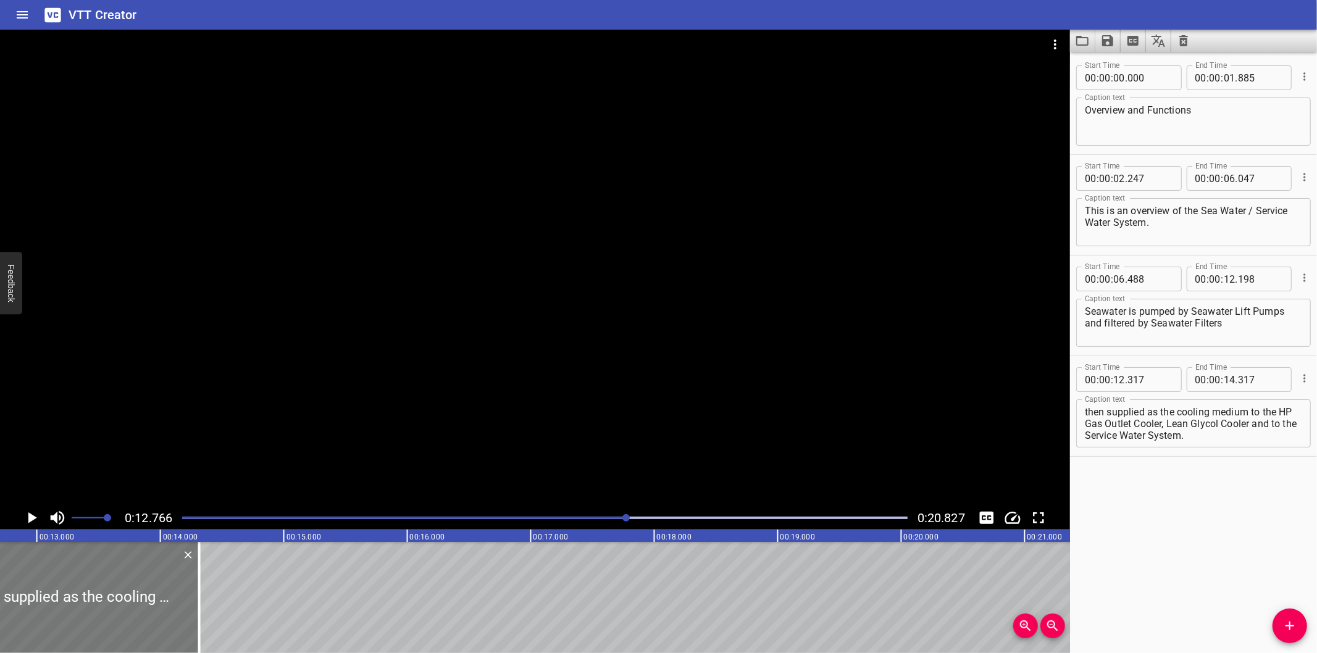
scroll to position [0, 1576]
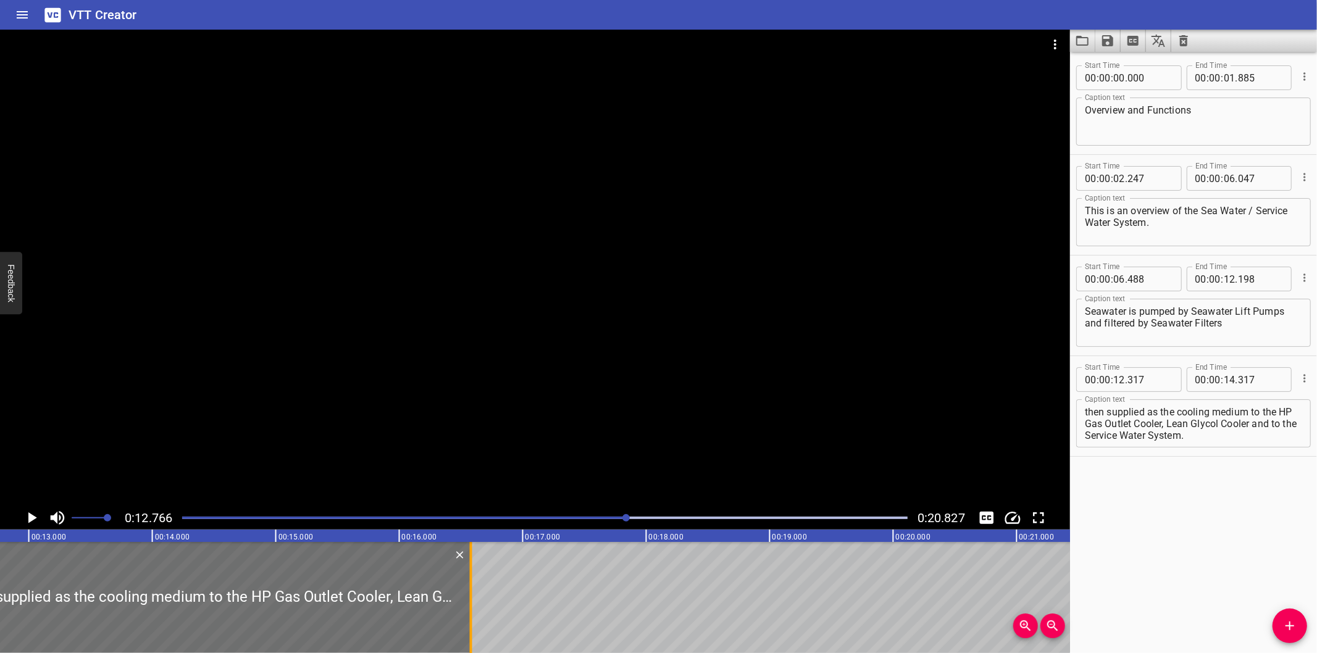
drag, startPoint x: 188, startPoint y: 616, endPoint x: 467, endPoint y: 605, distance: 279.9
click at [467, 605] on div at bounding box center [471, 597] width 12 height 111
type input "16"
type input "582"
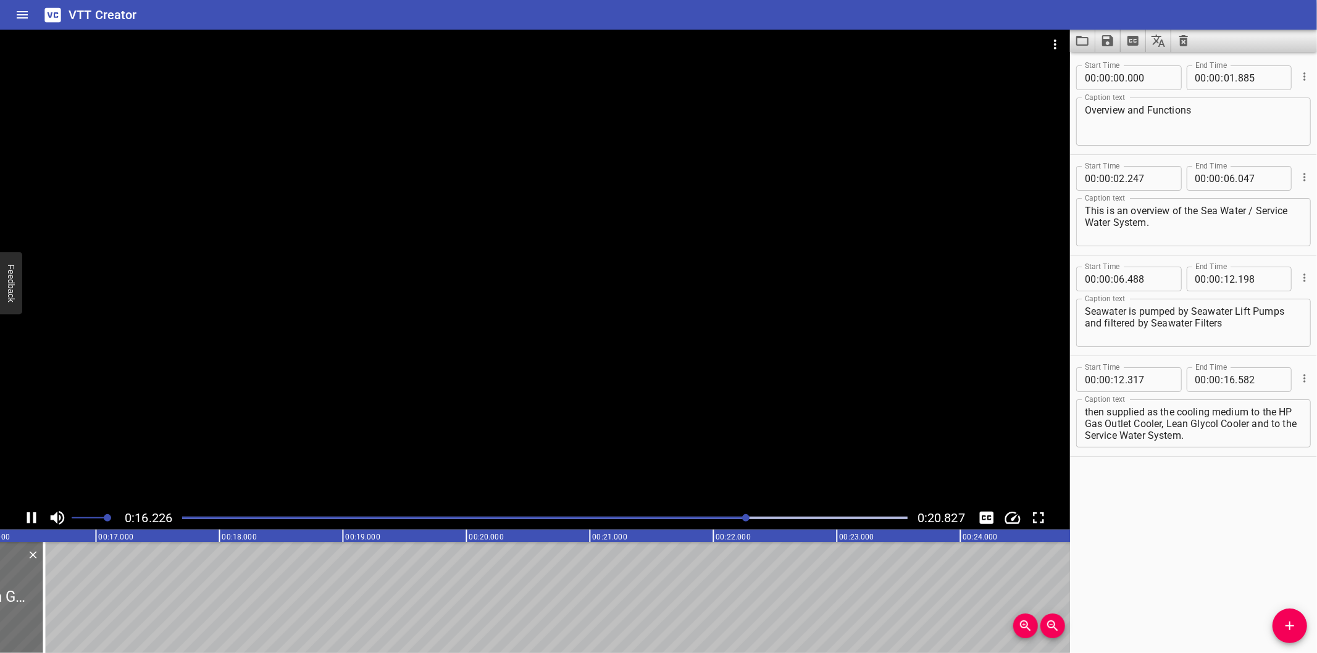
scroll to position [0, 2024]
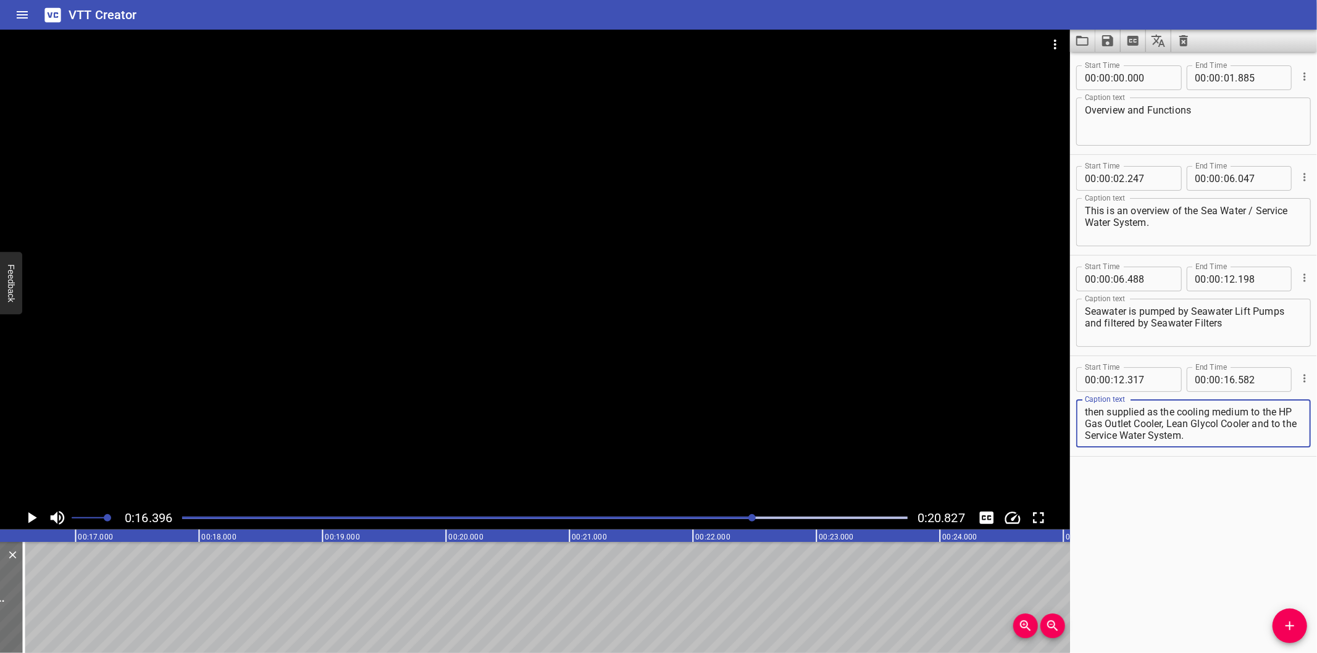
drag, startPoint x: 1183, startPoint y: 420, endPoint x: 1254, endPoint y: 498, distance: 105.3
click at [1254, 498] on div "Start Time 00 : 00 : 00 . 000 Start Time End Time 00 : 00 : 01 . 885 End Time C…" at bounding box center [1193, 352] width 247 height 601
type textarea "then supplied as the cooling medium to the HP Gas Outlet Cooler,"
click at [1289, 624] on icon "Add Cue" at bounding box center [1289, 626] width 9 height 9
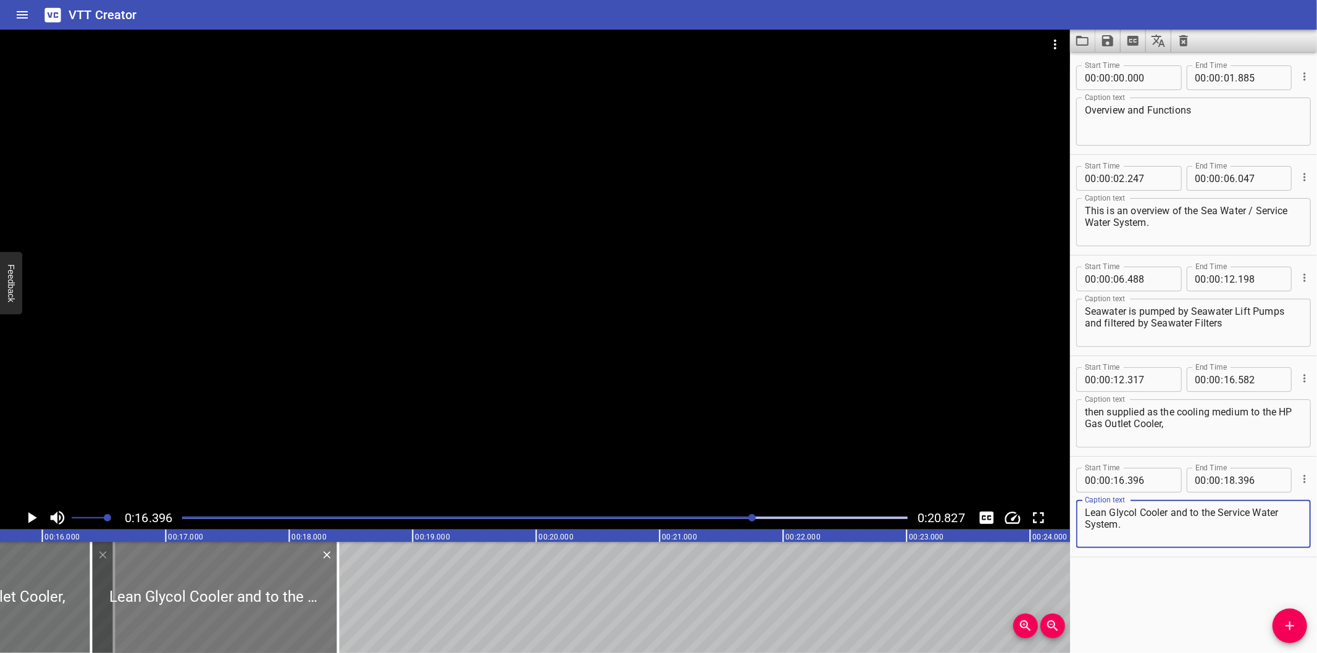
type textarea "Lean Glycol Cooler and to the Service Water System."
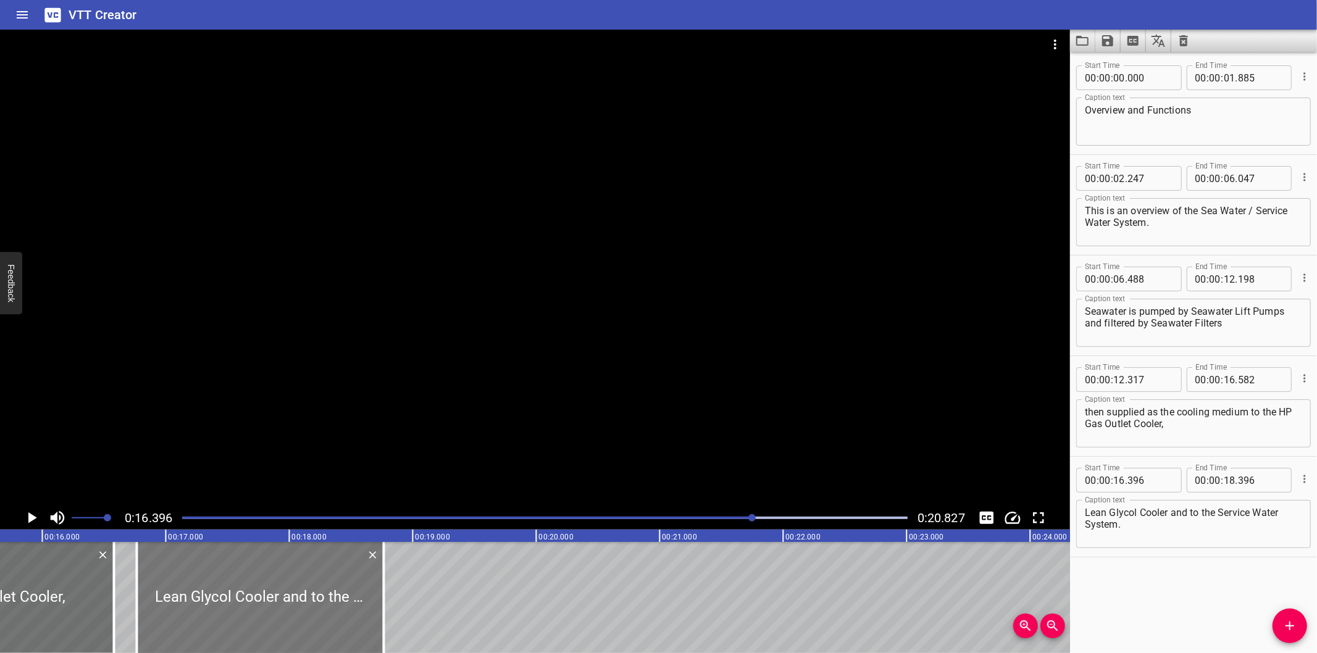
drag, startPoint x: 247, startPoint y: 581, endPoint x: 315, endPoint y: 599, distance: 70.4
click at [315, 600] on div at bounding box center [260, 597] width 247 height 111
type input "946"
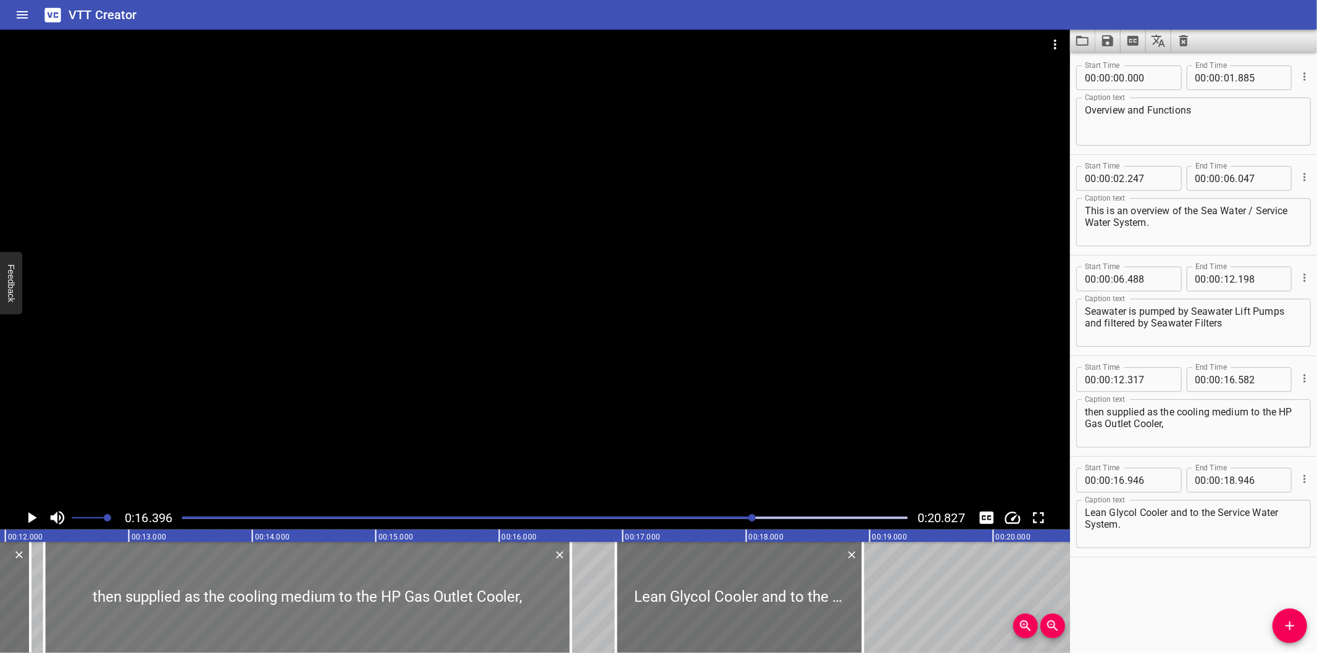
scroll to position [0, 1476]
drag, startPoint x: 659, startPoint y: 597, endPoint x: 625, endPoint y: 607, distance: 35.4
click at [625, 607] on div at bounding box center [706, 597] width 247 height 111
type input "671"
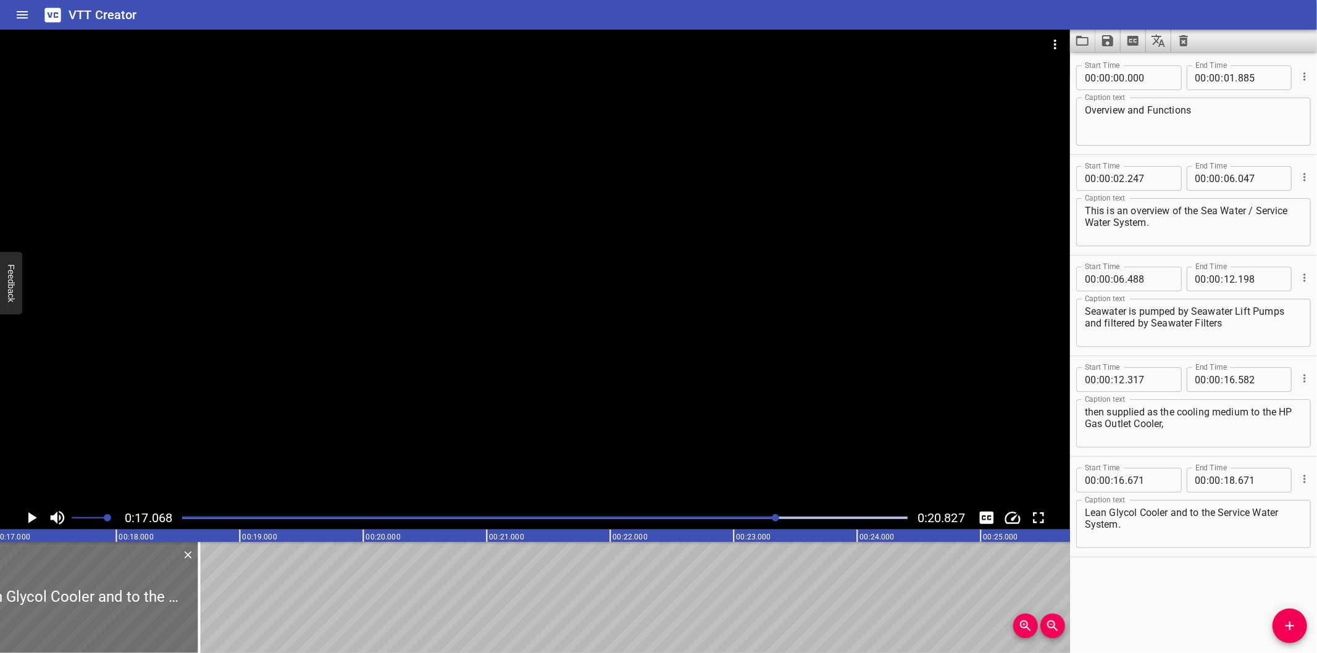
scroll to position [0, 2107]
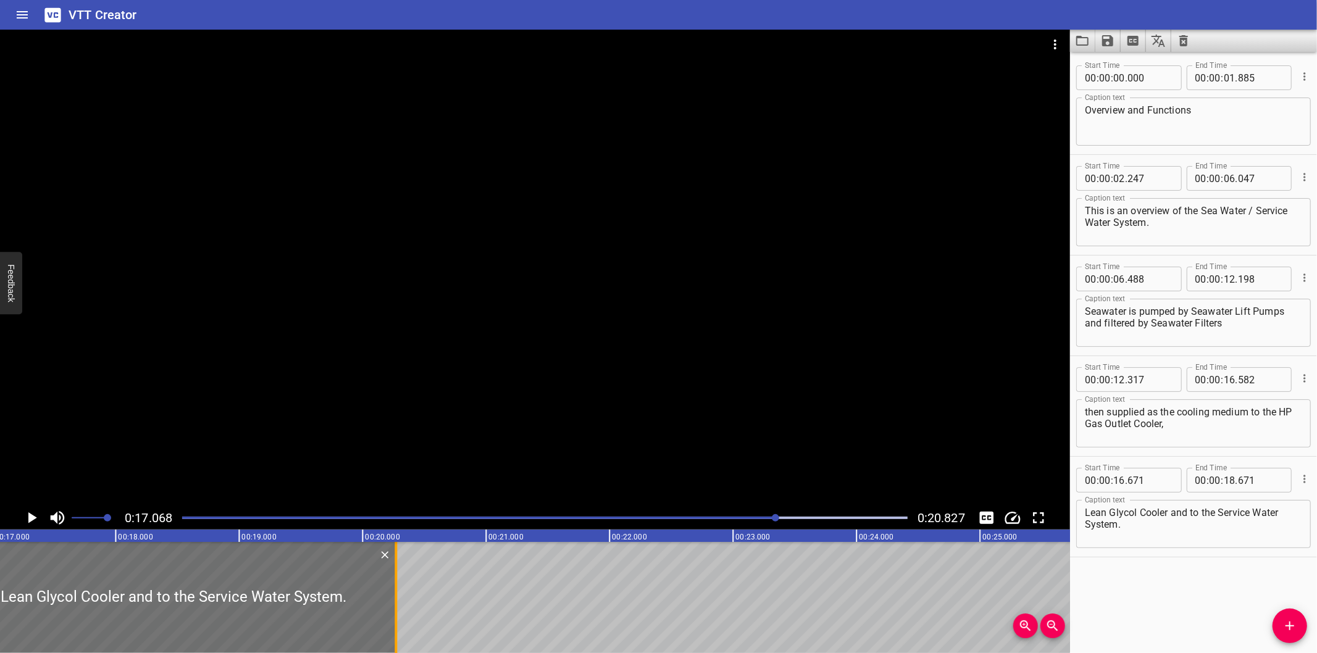
drag, startPoint x: 193, startPoint y: 619, endPoint x: 390, endPoint y: 606, distance: 198.0
click at [390, 606] on div at bounding box center [396, 597] width 12 height 111
type input "20"
type input "271"
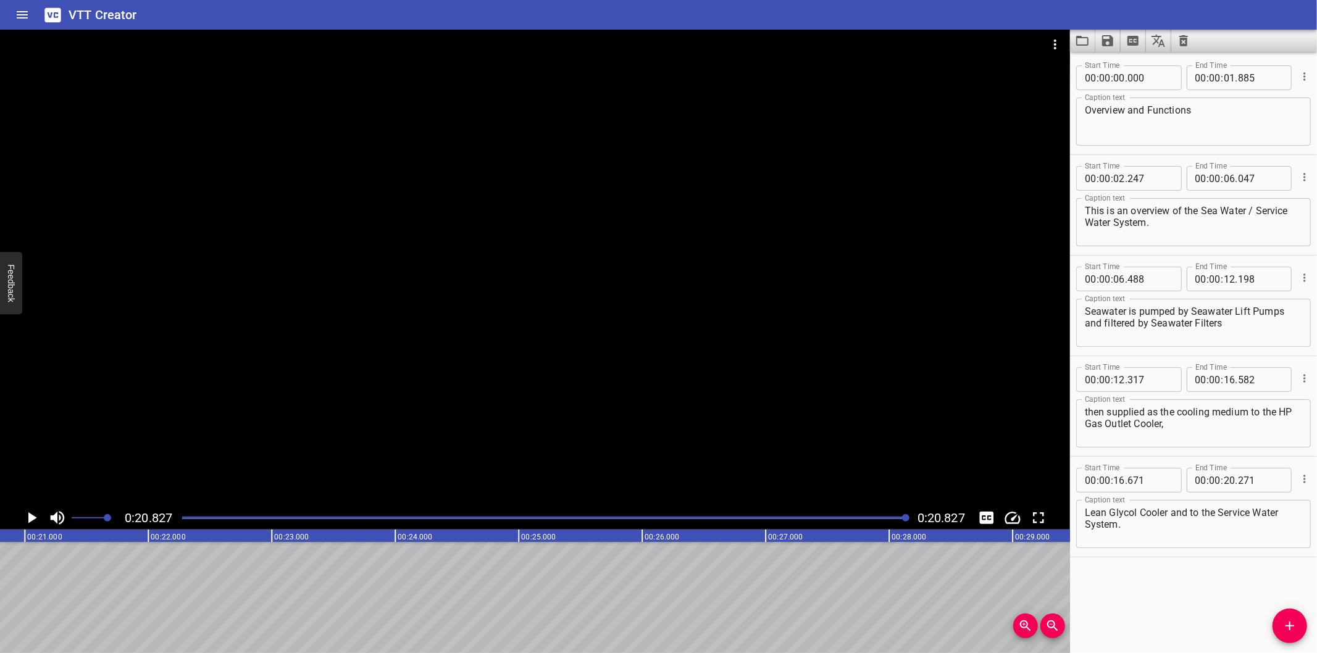
scroll to position [0, 2571]
click at [1109, 40] on icon "Save captions to file" at bounding box center [1107, 40] width 11 height 11
click at [1139, 69] on li "Save to VTT file" at bounding box center [1140, 68] width 91 height 22
click at [1094, 590] on div "Start Time 00 : 00 : 00 . 000 Start Time End Time 00 : 00 : 01 . 885 End Time C…" at bounding box center [1193, 352] width 247 height 601
click at [1053, 32] on button "Video Options" at bounding box center [1055, 45] width 30 height 30
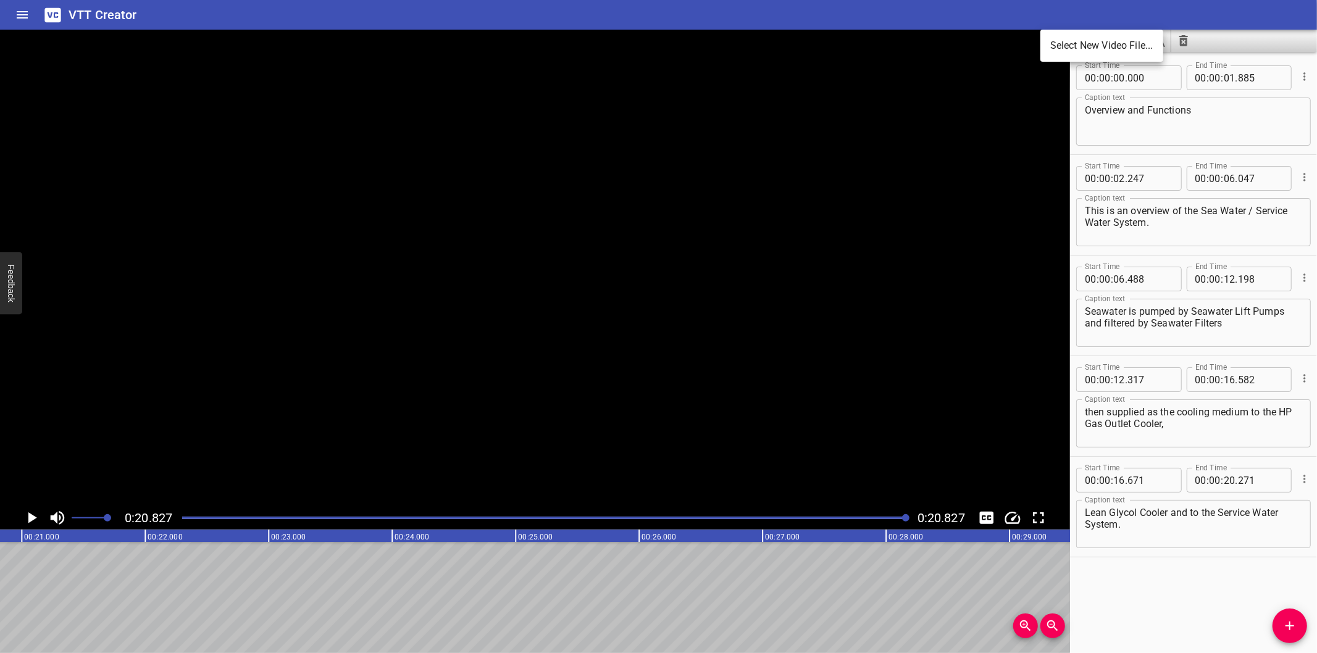
click at [1059, 35] on li "Select New Video File..." at bounding box center [1101, 46] width 123 height 22
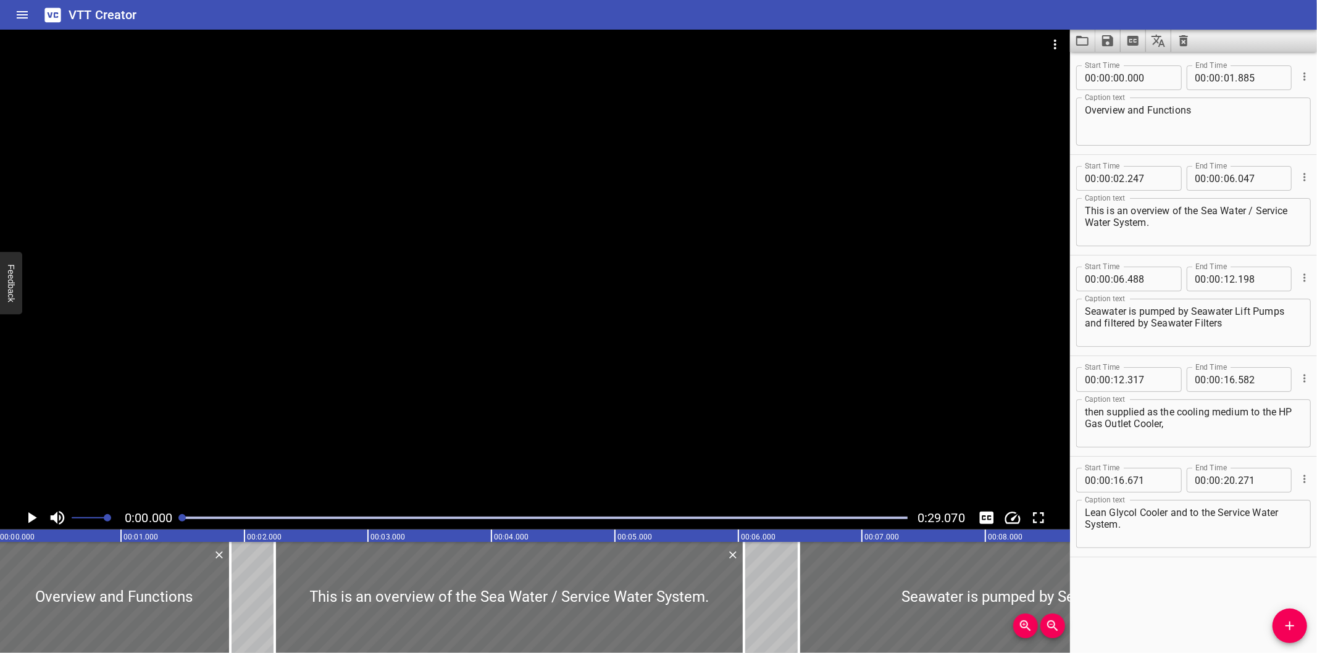
scroll to position [0, 0]
click at [1040, 30] on button "Video Options" at bounding box center [1055, 45] width 30 height 30
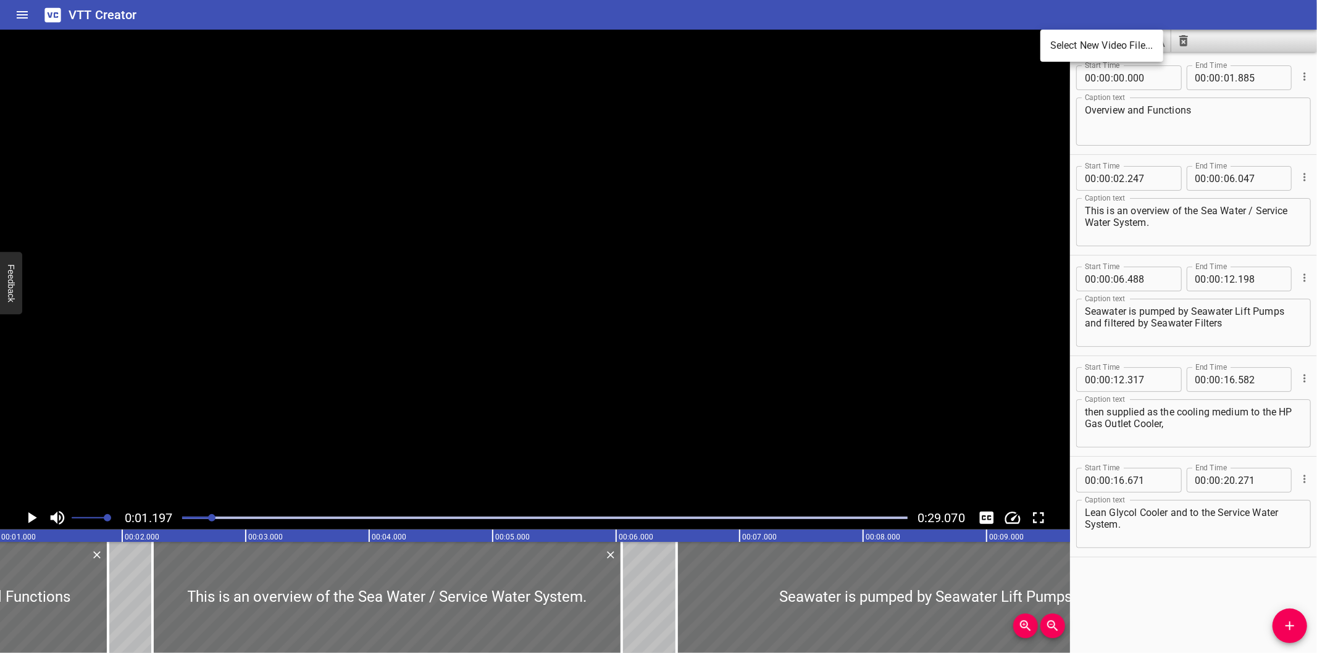
scroll to position [0, 147]
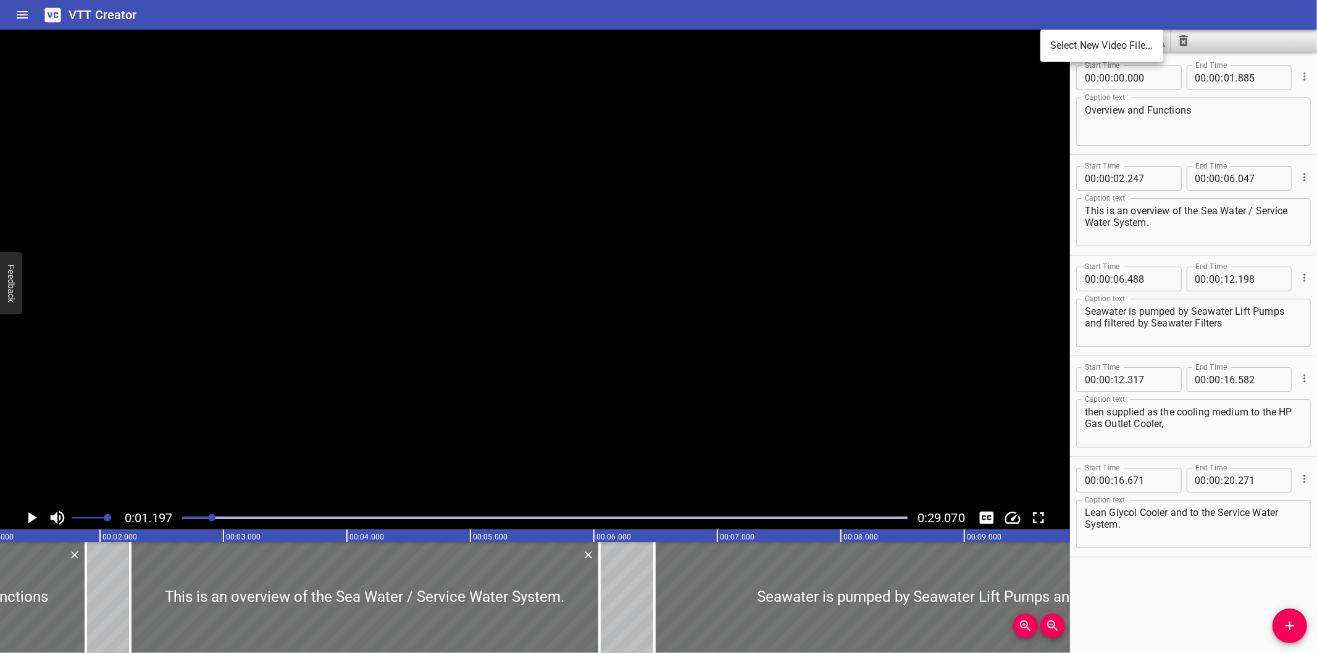
click at [1122, 122] on div at bounding box center [658, 326] width 1317 height 653
click at [1185, 47] on icon "Clear captions" at bounding box center [1183, 40] width 15 height 15
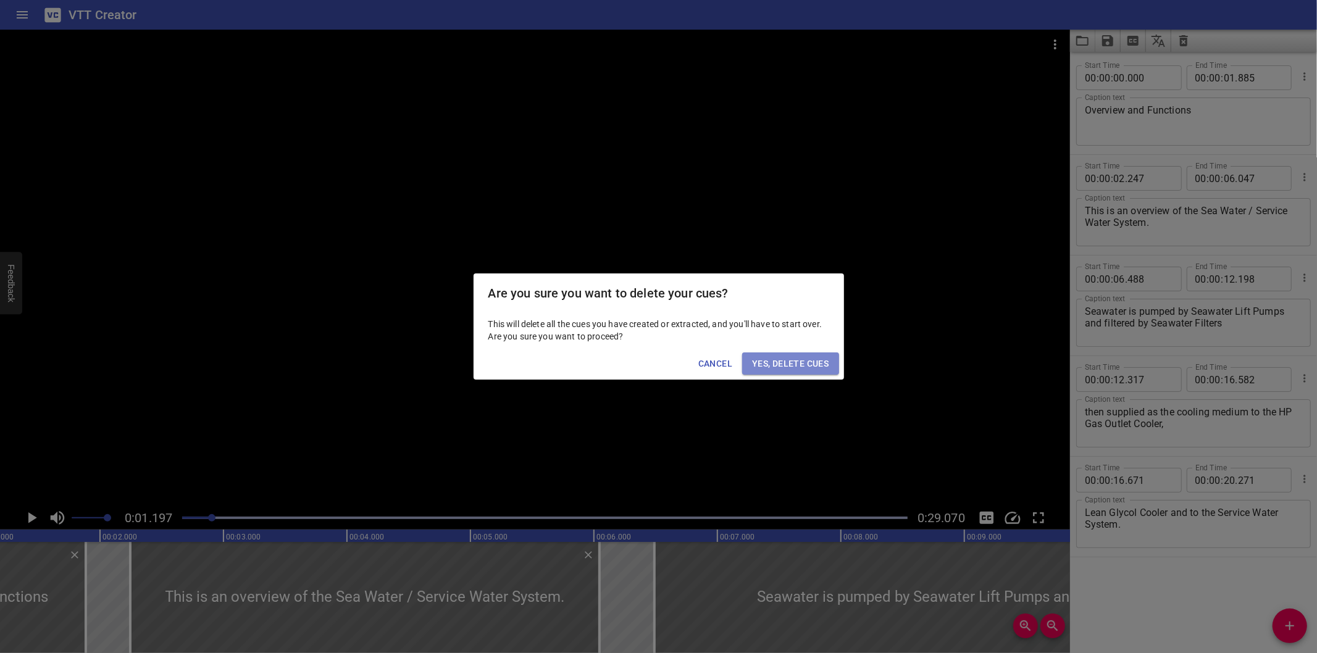
drag, startPoint x: 804, startPoint y: 364, endPoint x: 506, endPoint y: 470, distance: 316.5
click at [804, 364] on span "Yes, Delete Cues" at bounding box center [790, 363] width 77 height 15
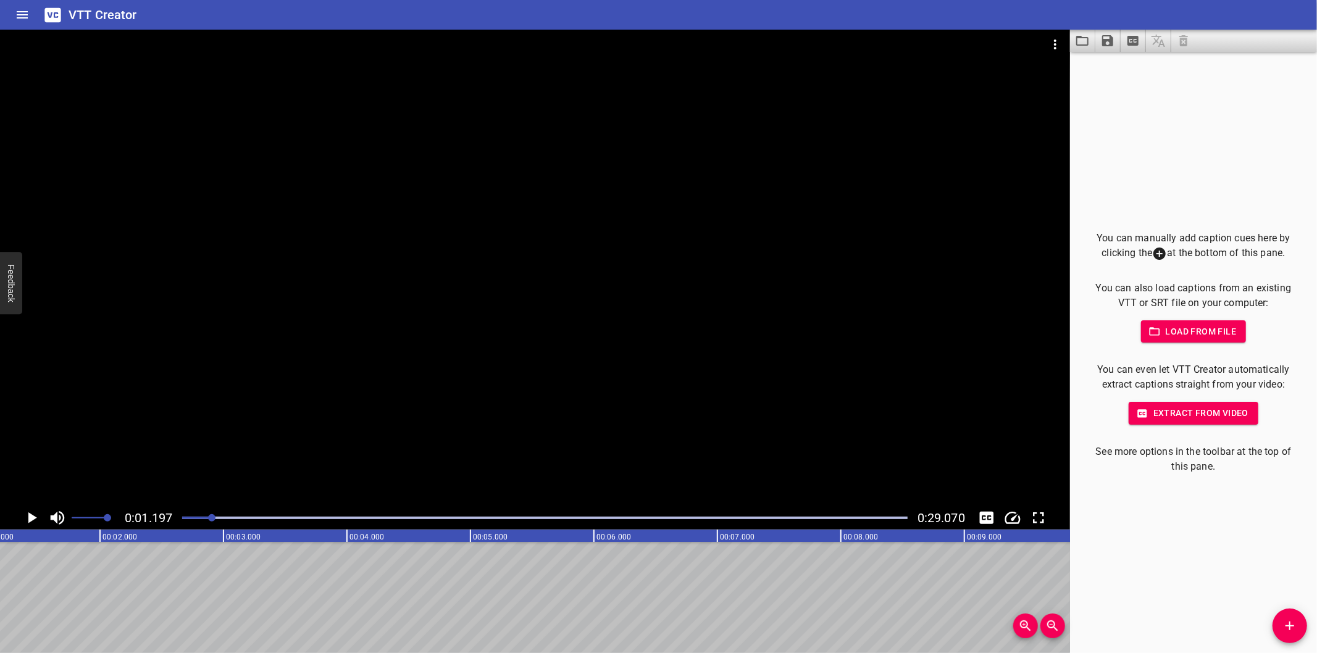
drag, startPoint x: 190, startPoint y: 516, endPoint x: 184, endPoint y: 519, distance: 6.7
click at [184, 519] on div at bounding box center [545, 517] width 740 height 17
click at [182, 520] on div at bounding box center [545, 517] width 740 height 17
click at [182, 520] on div at bounding box center [181, 517] width 7 height 7
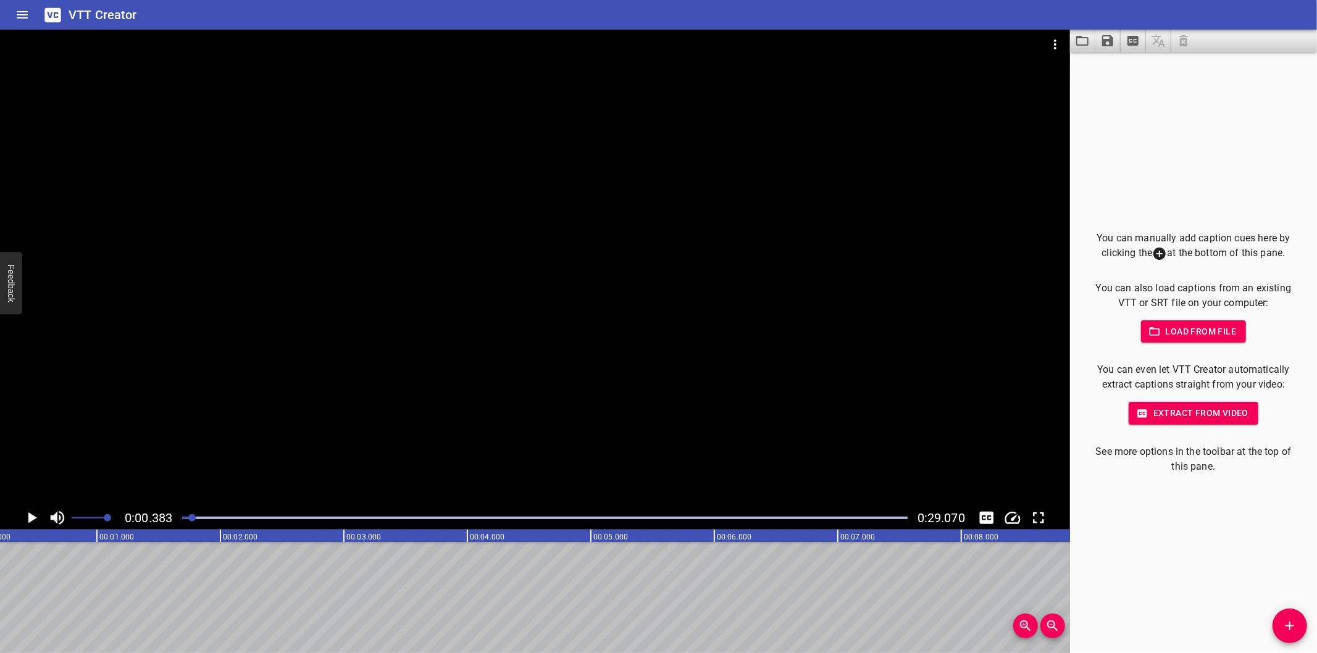
scroll to position [0, 47]
click at [661, 335] on div at bounding box center [535, 268] width 1070 height 477
click at [179, 517] on div at bounding box center [545, 517] width 740 height 17
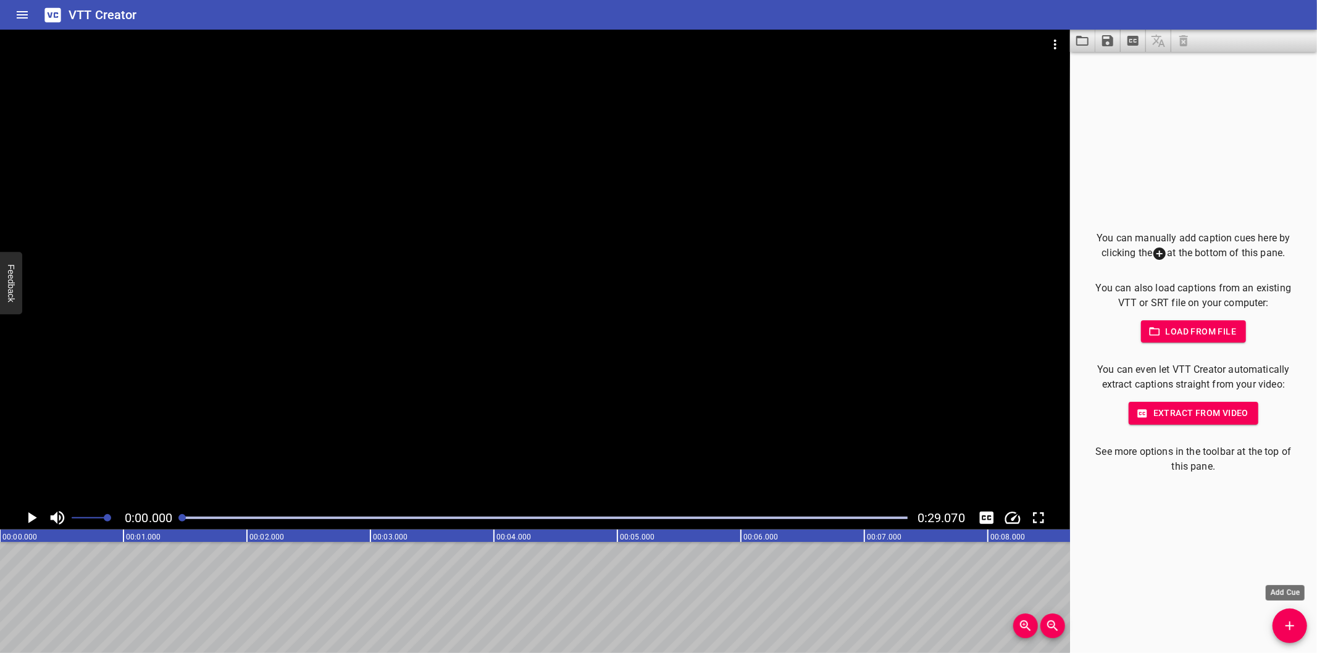
click at [1293, 627] on icon "Add Cue" at bounding box center [1289, 626] width 15 height 15
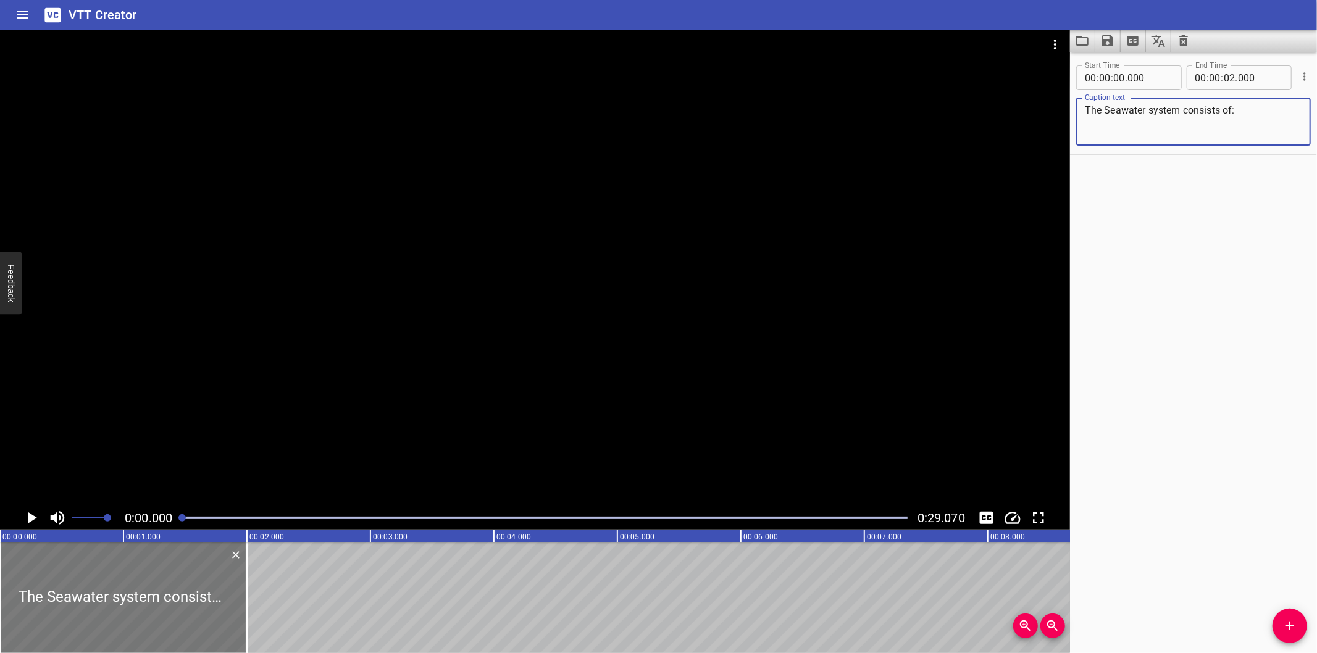
type textarea "The Seawater system consists of:"
drag, startPoint x: 97, startPoint y: 628, endPoint x: 78, endPoint y: 631, distance: 19.3
click at [78, 631] on div at bounding box center [123, 597] width 247 height 111
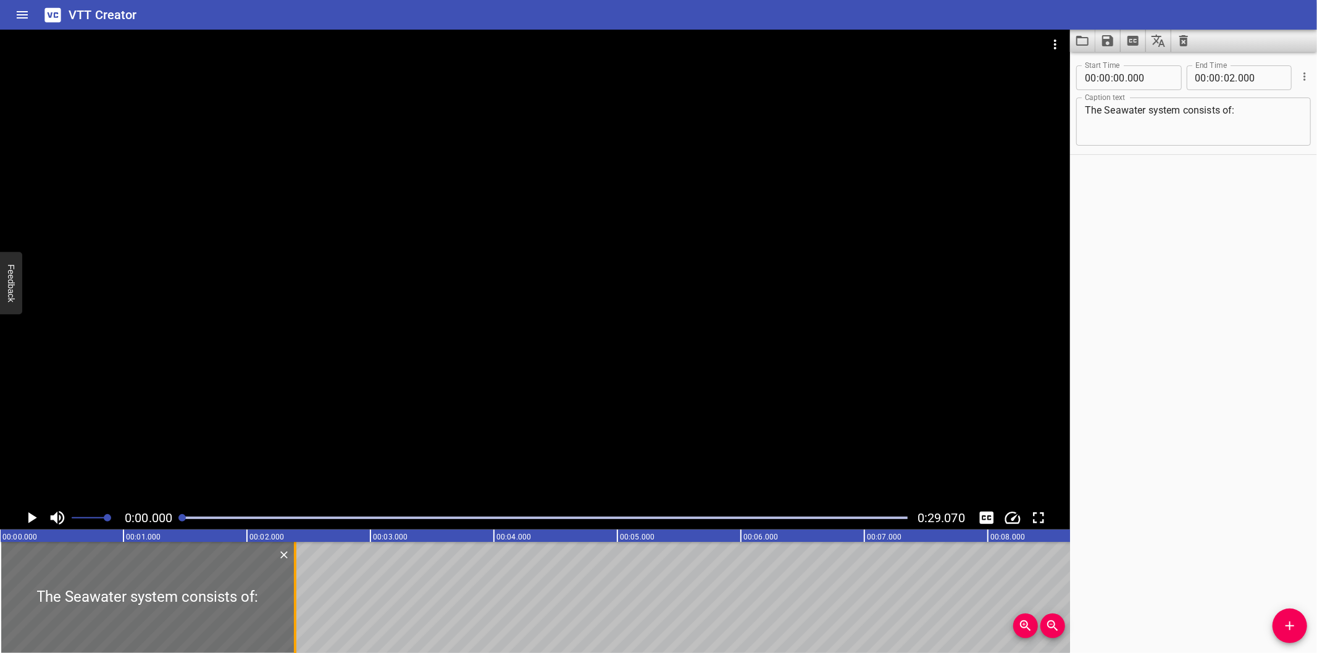
drag, startPoint x: 243, startPoint y: 590, endPoint x: 291, endPoint y: 599, distance: 48.9
click at [291, 599] on div at bounding box center [295, 597] width 12 height 111
type input "390"
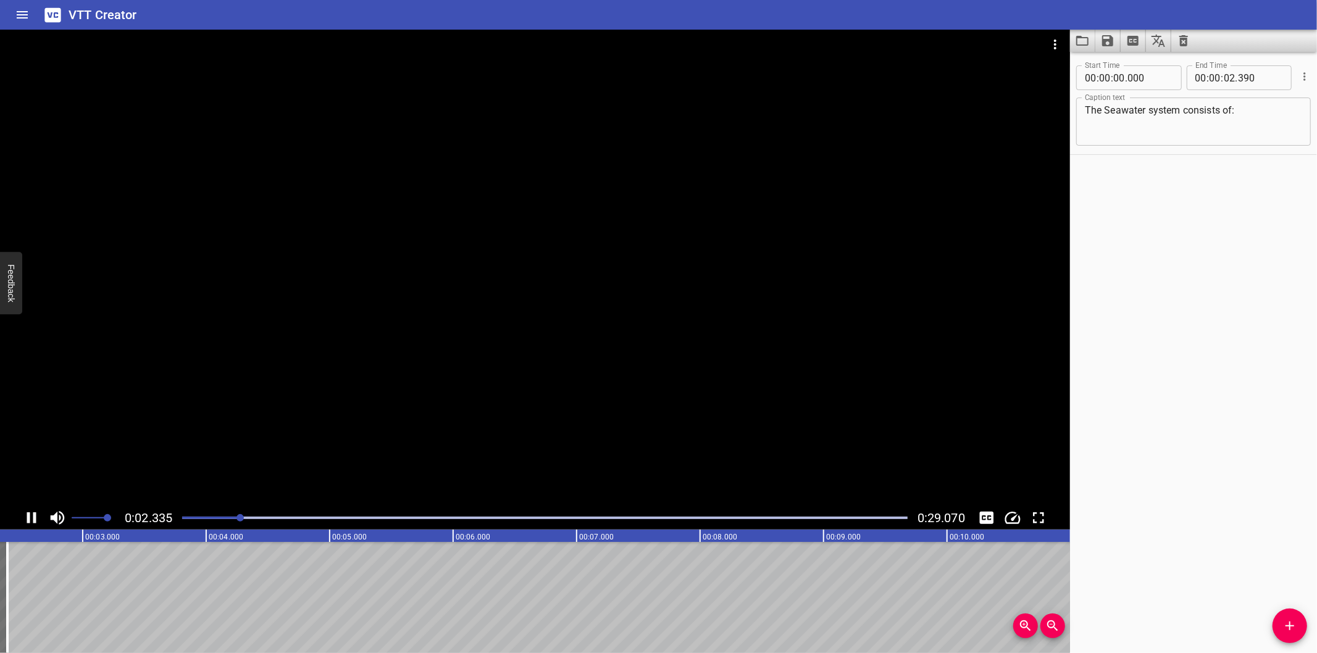
click at [306, 378] on div at bounding box center [535, 268] width 1070 height 477
click at [1276, 622] on span "Add Cue" at bounding box center [1289, 626] width 35 height 15
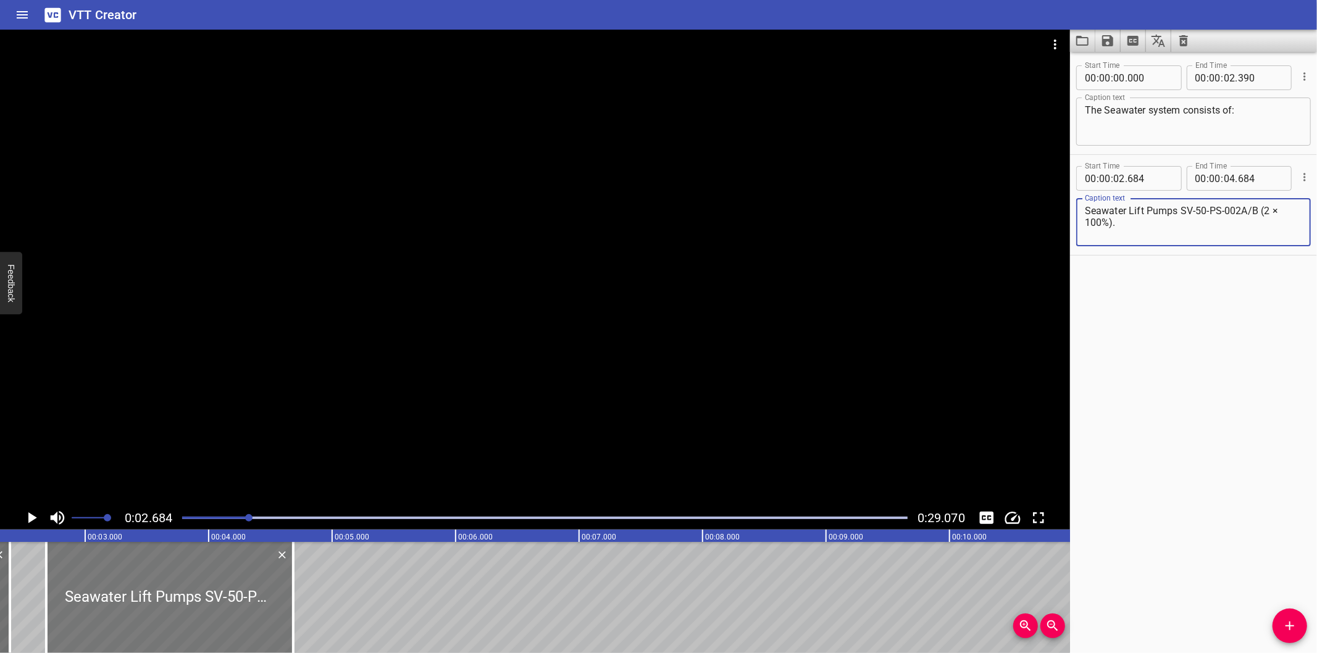
scroll to position [0, 240]
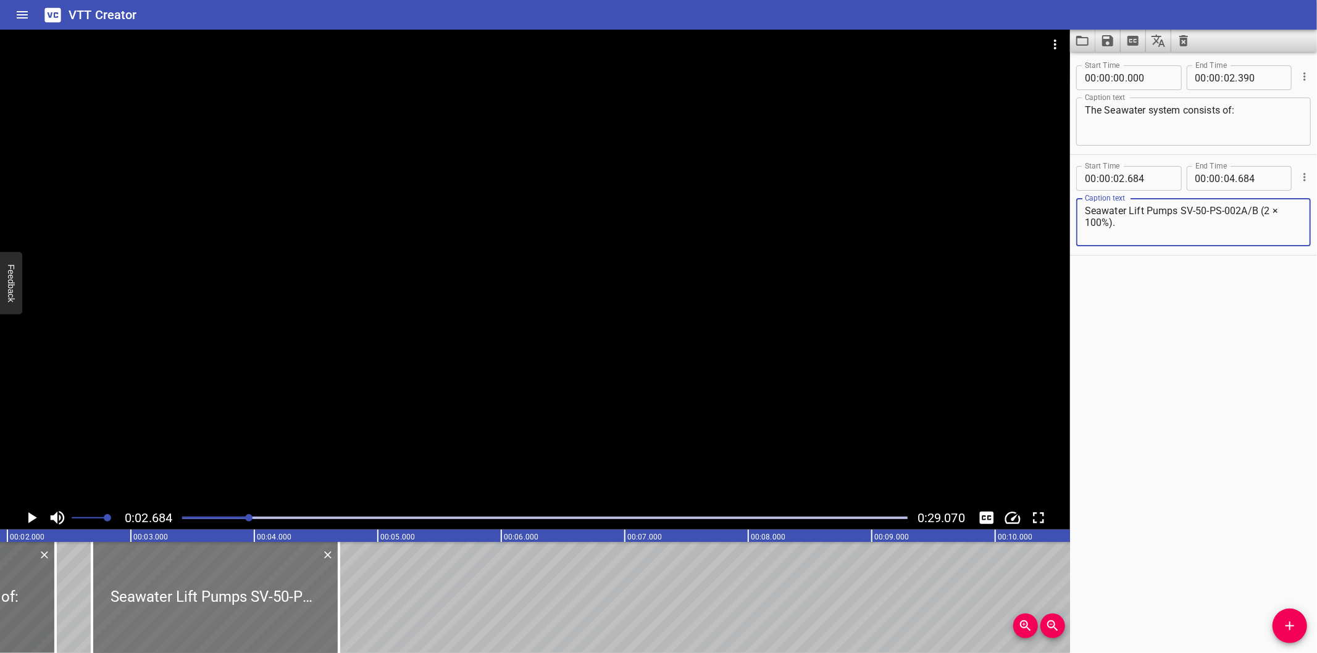
type textarea "Seawater Lift Pumps SV-50-PS-002A/B (2 × 100%)."
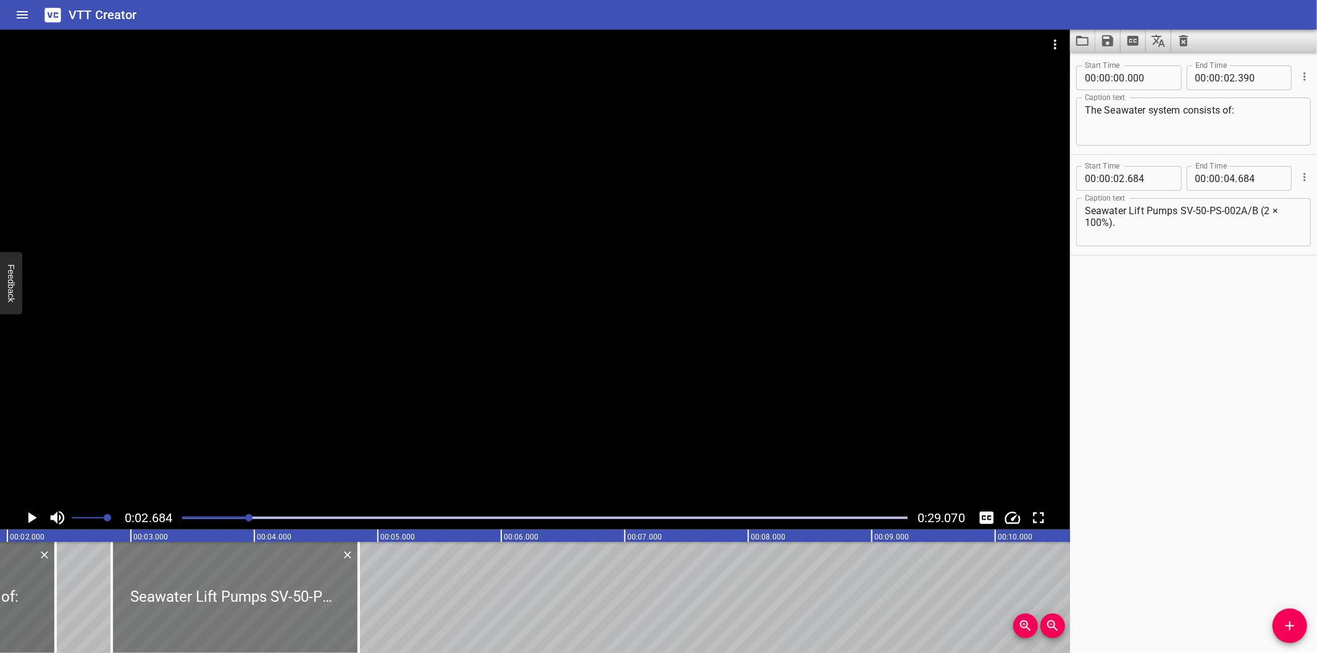
drag, startPoint x: 191, startPoint y: 610, endPoint x: 210, endPoint y: 620, distance: 21.3
click at [210, 620] on div at bounding box center [235, 597] width 247 height 111
type input "844"
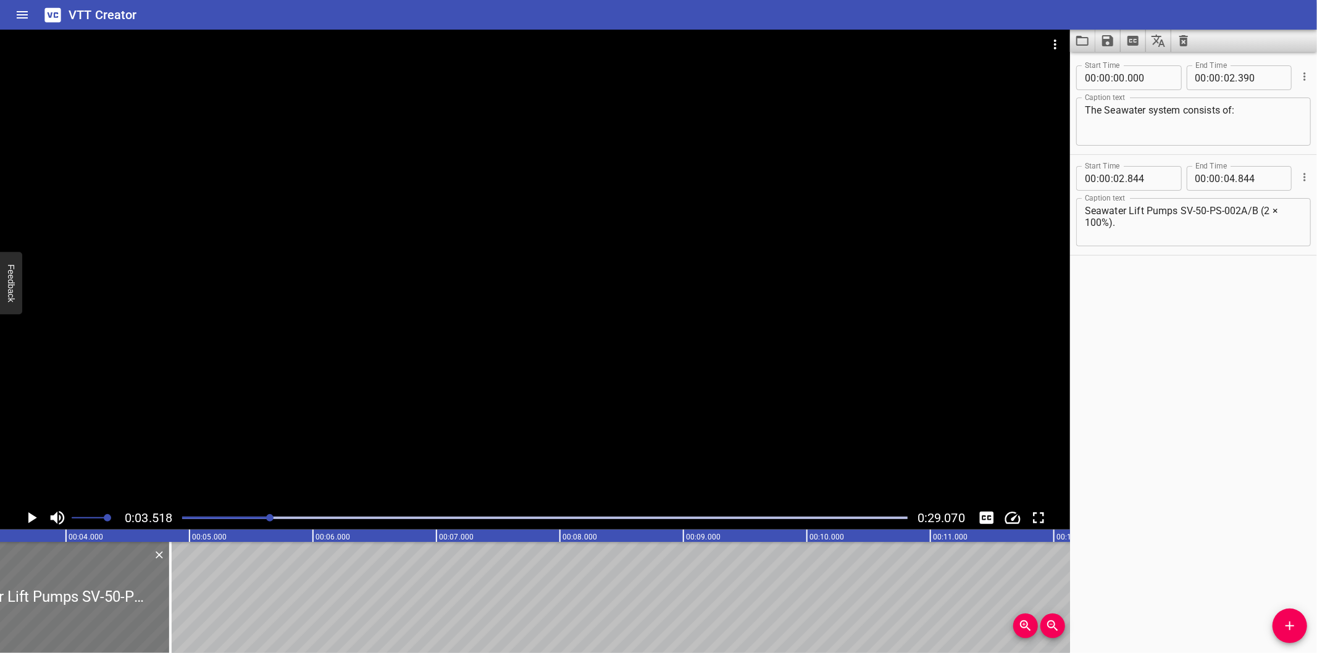
scroll to position [0, 434]
drag, startPoint x: 159, startPoint y: 616, endPoint x: 500, endPoint y: 622, distance: 340.8
click at [170, 624] on div at bounding box center [164, 597] width 12 height 111
type input "07"
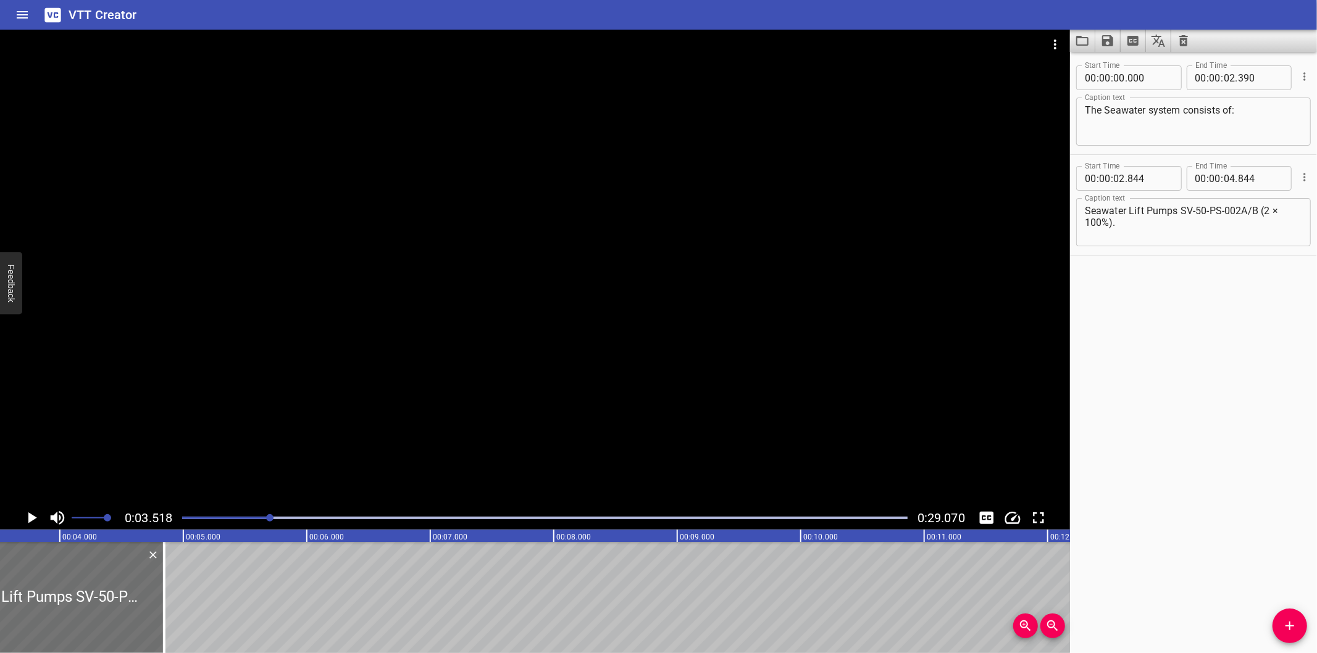
type input "484"
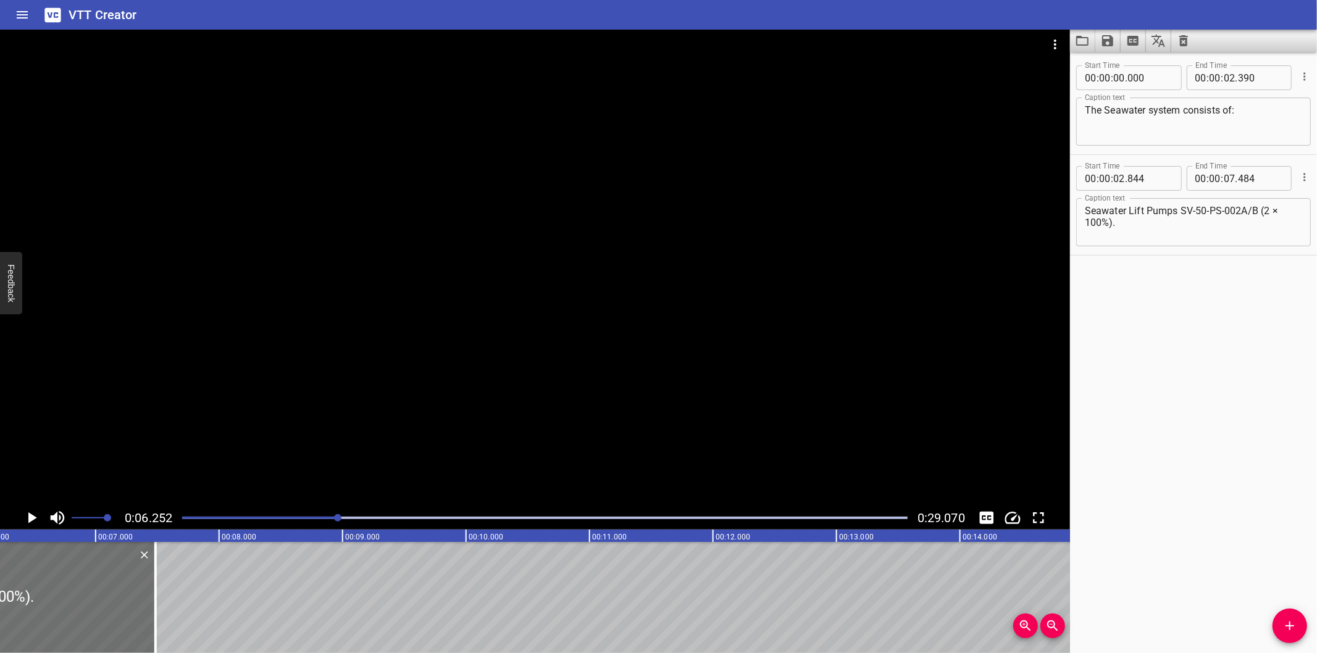
scroll to position [0, 772]
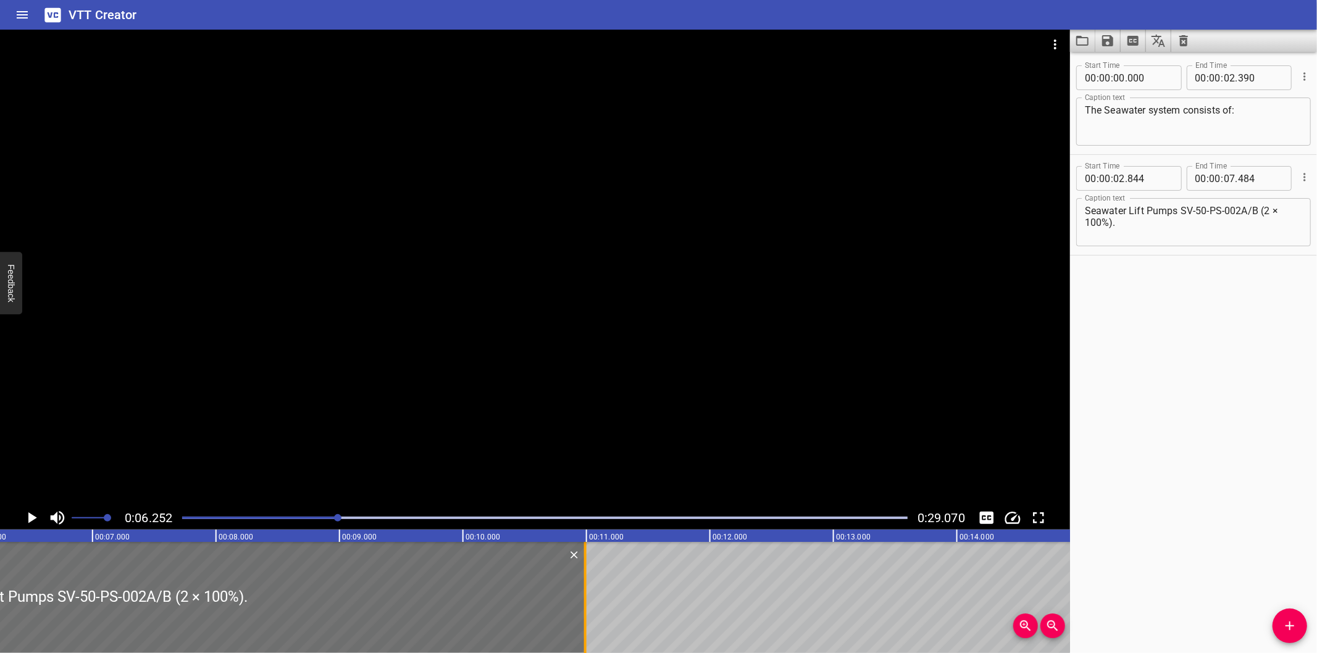
drag, startPoint x: 151, startPoint y: 622, endPoint x: 584, endPoint y: 600, distance: 433.3
click at [584, 600] on div at bounding box center [585, 597] width 2 height 111
type input "10"
type input "989"
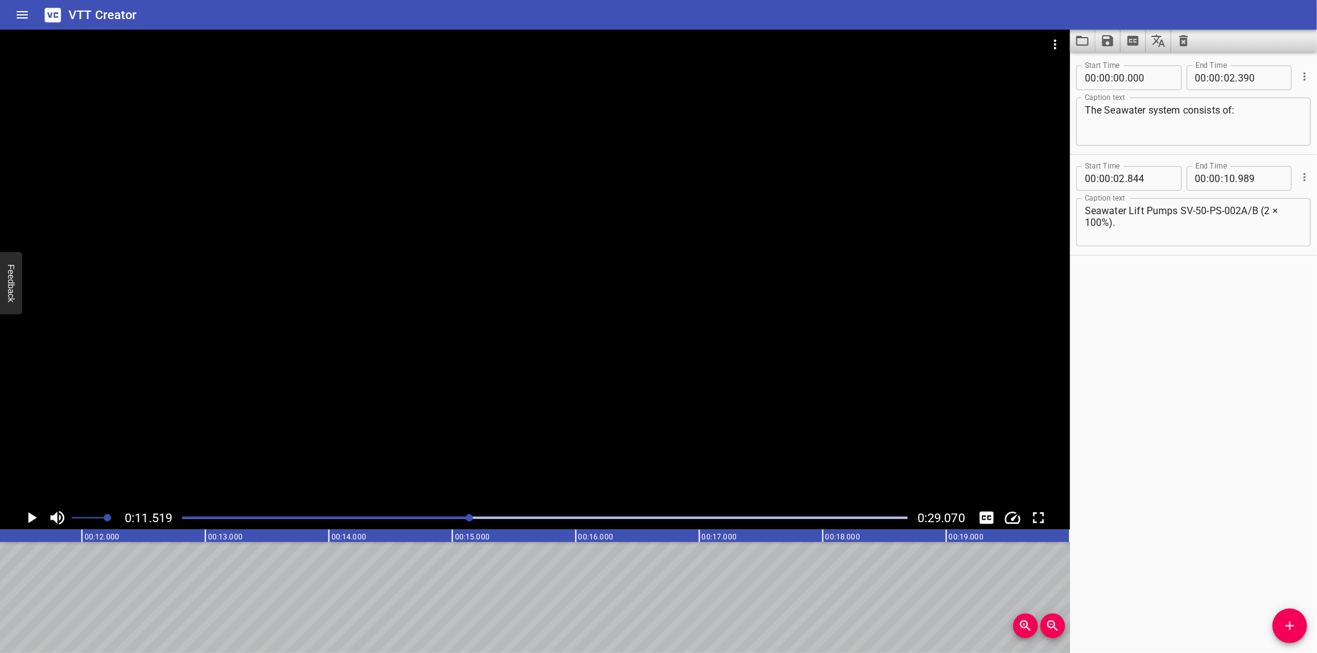
scroll to position [0, 1422]
click at [671, 338] on div at bounding box center [535, 268] width 1070 height 477
click at [325, 517] on div "Play progress" at bounding box center [152, 518] width 725 height 2
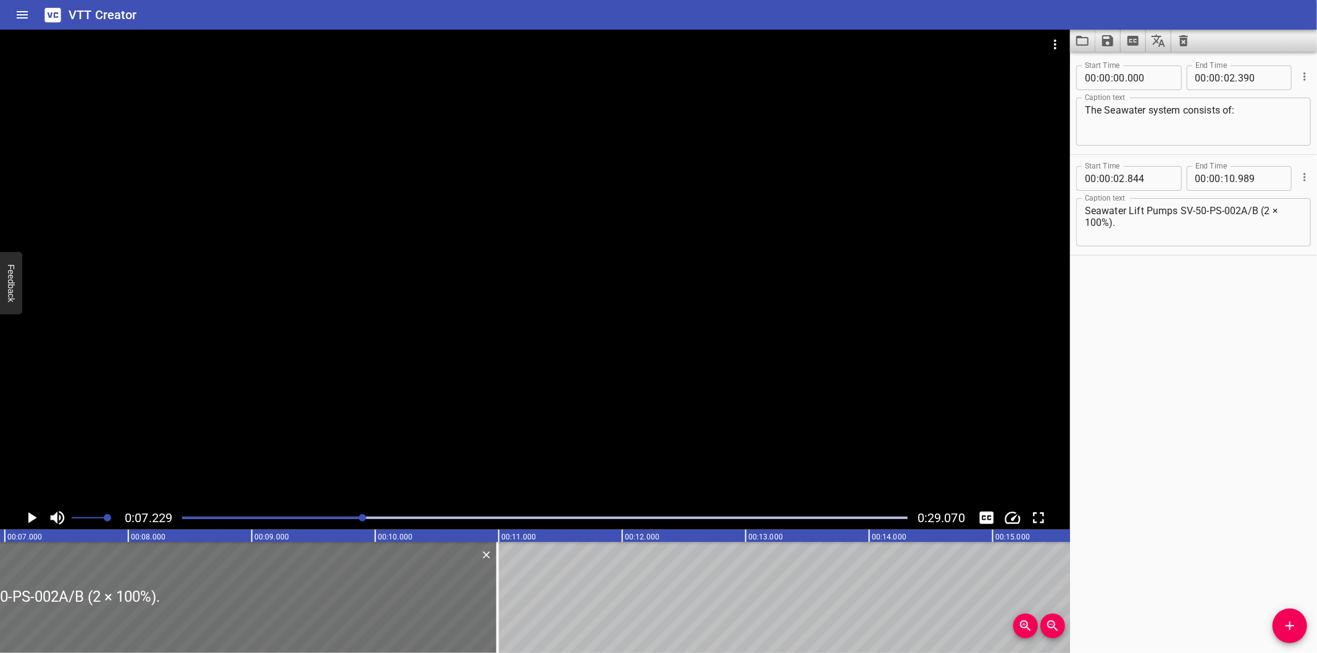
scroll to position [0, 892]
click at [717, 348] on div at bounding box center [535, 268] width 1070 height 477
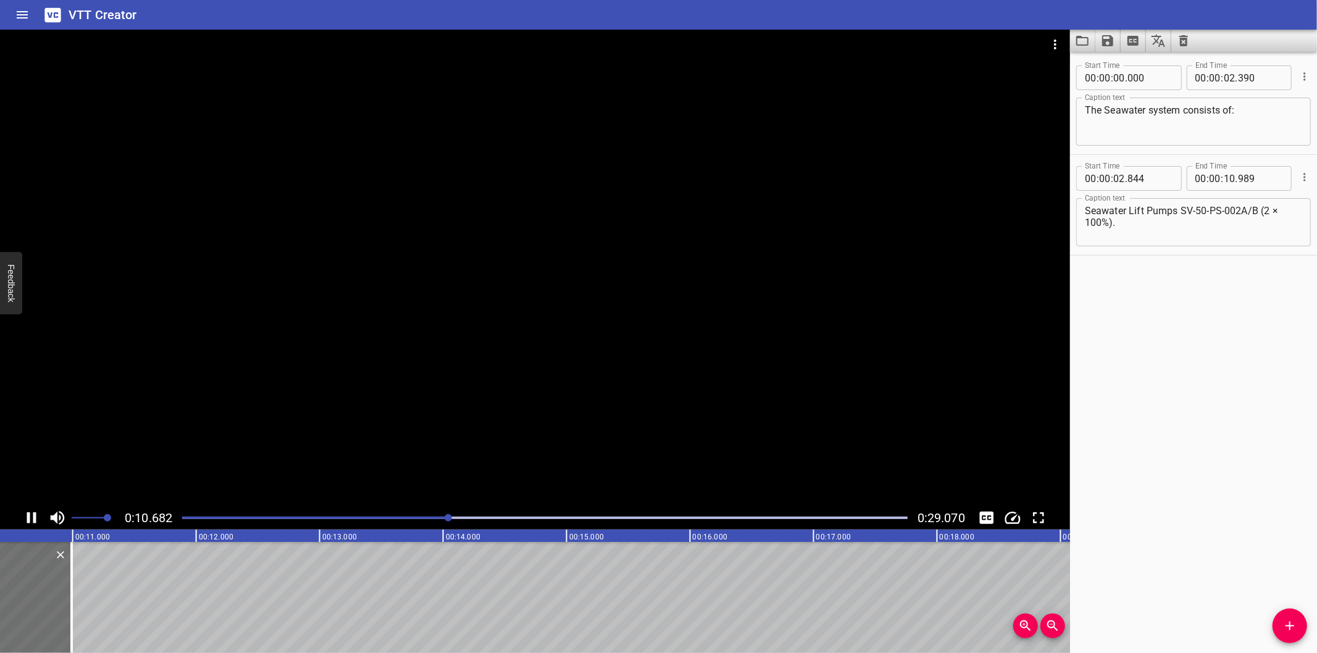
click at [517, 359] on div at bounding box center [535, 268] width 1070 height 477
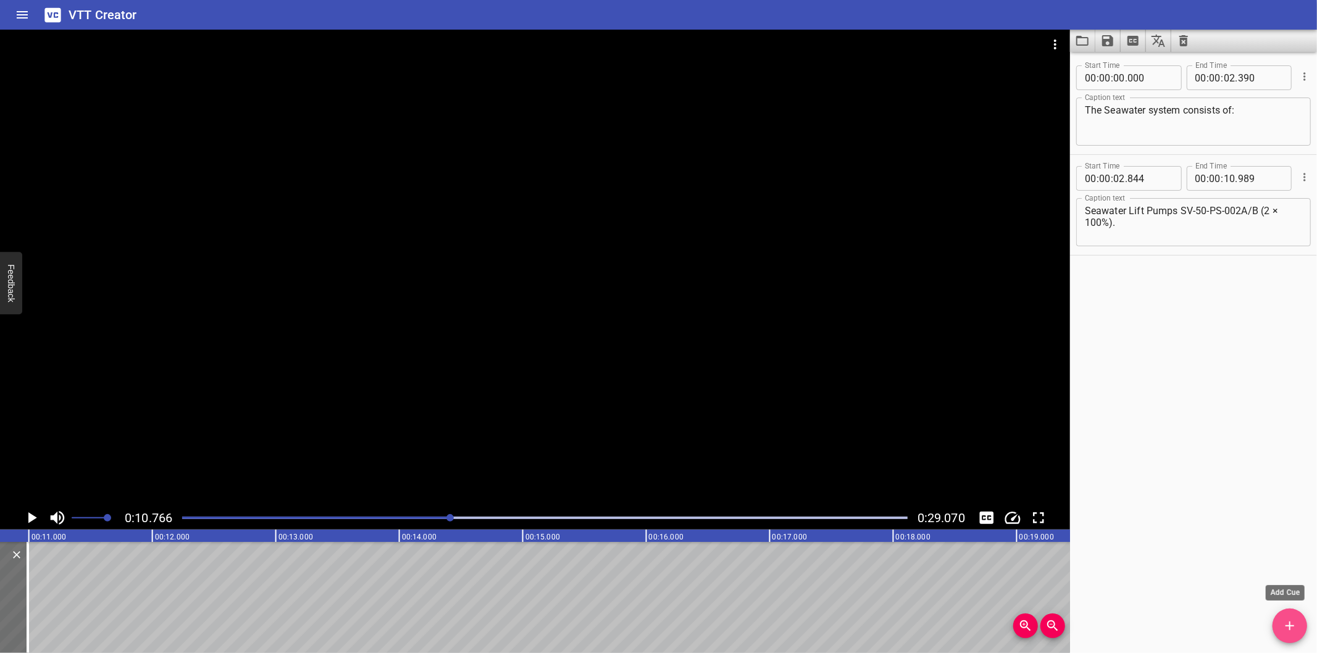
drag, startPoint x: 1296, startPoint y: 636, endPoint x: 1029, endPoint y: 564, distance: 277.5
click at [1295, 634] on button "Add Cue" at bounding box center [1289, 626] width 35 height 35
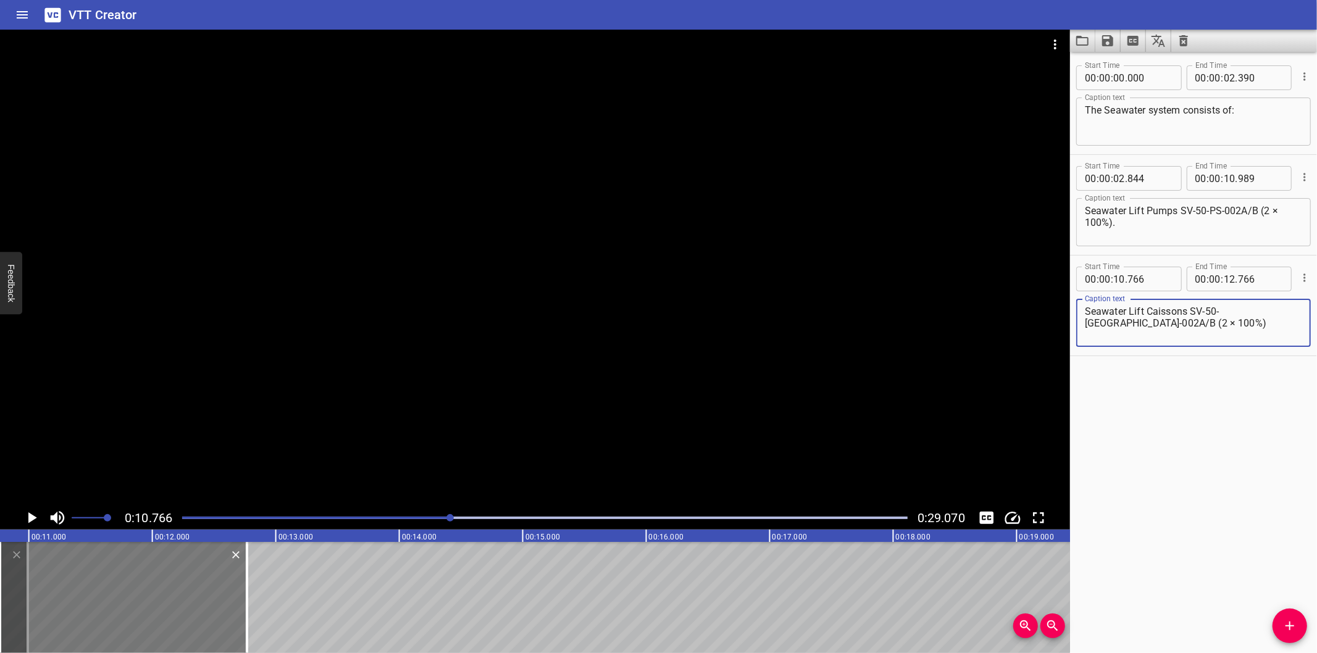
type textarea "Seawater Lift Caissons SV-50-[GEOGRAPHIC_DATA]-002A/B (2 × 100%)"
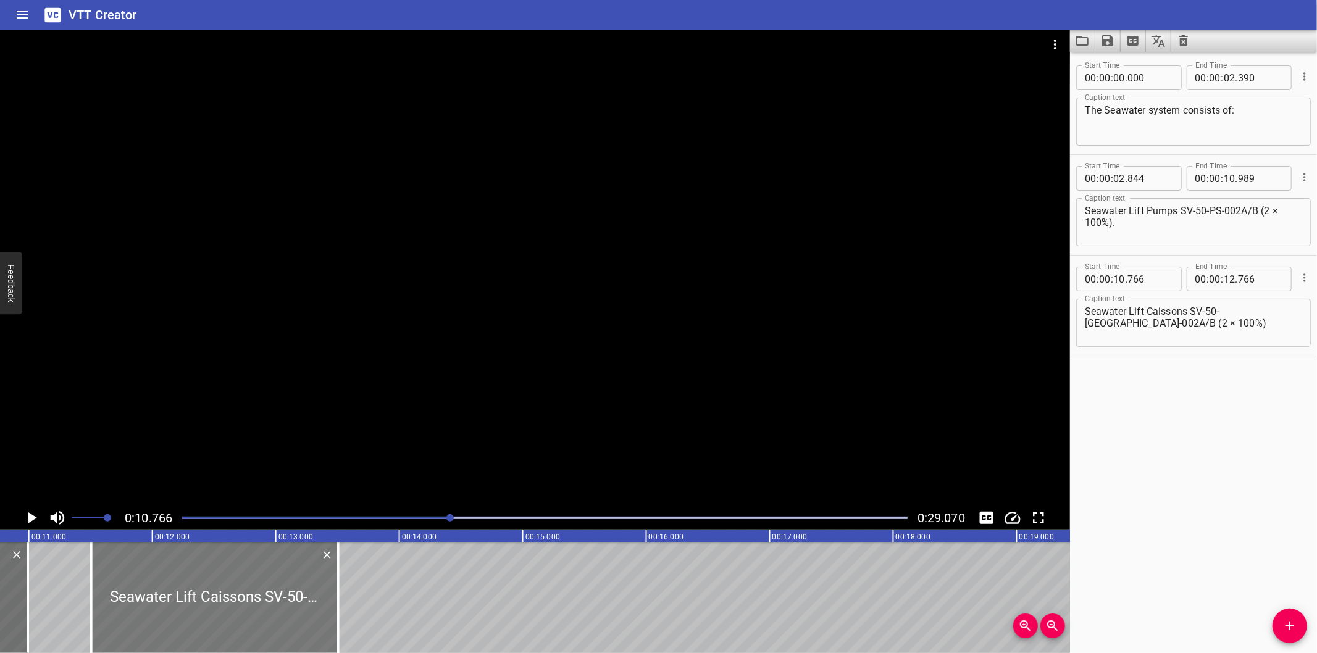
drag, startPoint x: 159, startPoint y: 583, endPoint x: 244, endPoint y: 607, distance: 87.9
click at [244, 607] on div at bounding box center [214, 597] width 247 height 111
type input "11"
type input "506"
type input "13"
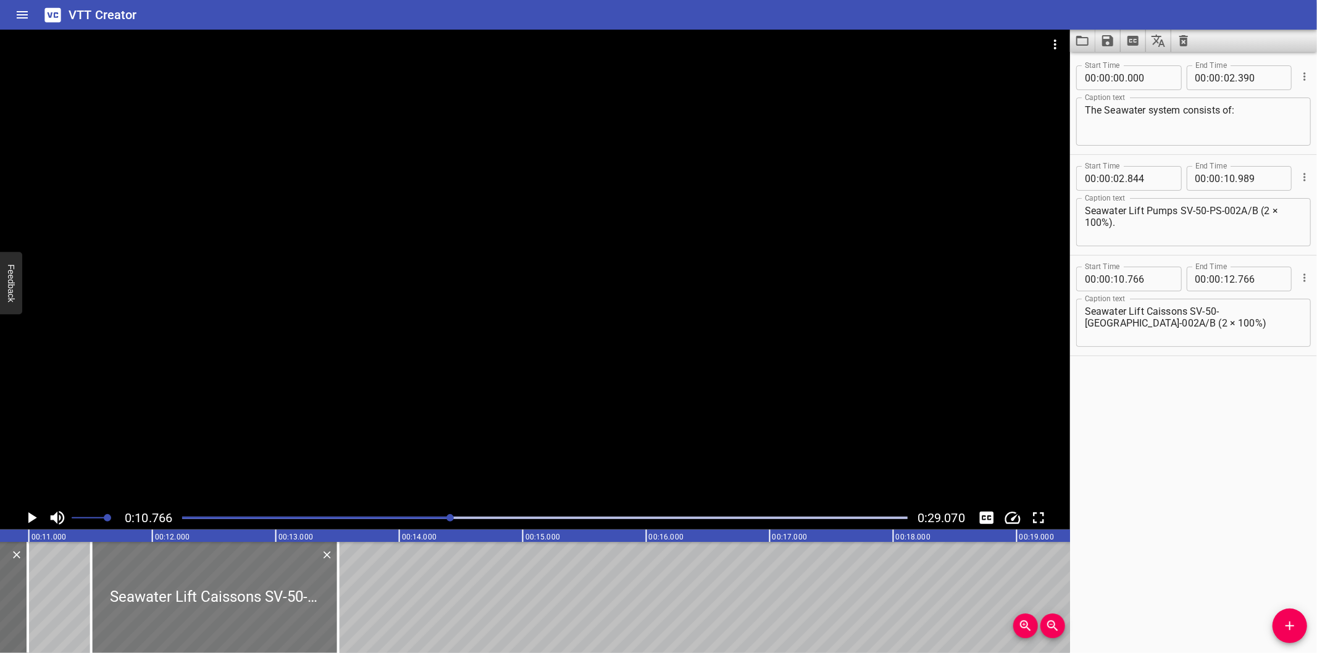
type input "506"
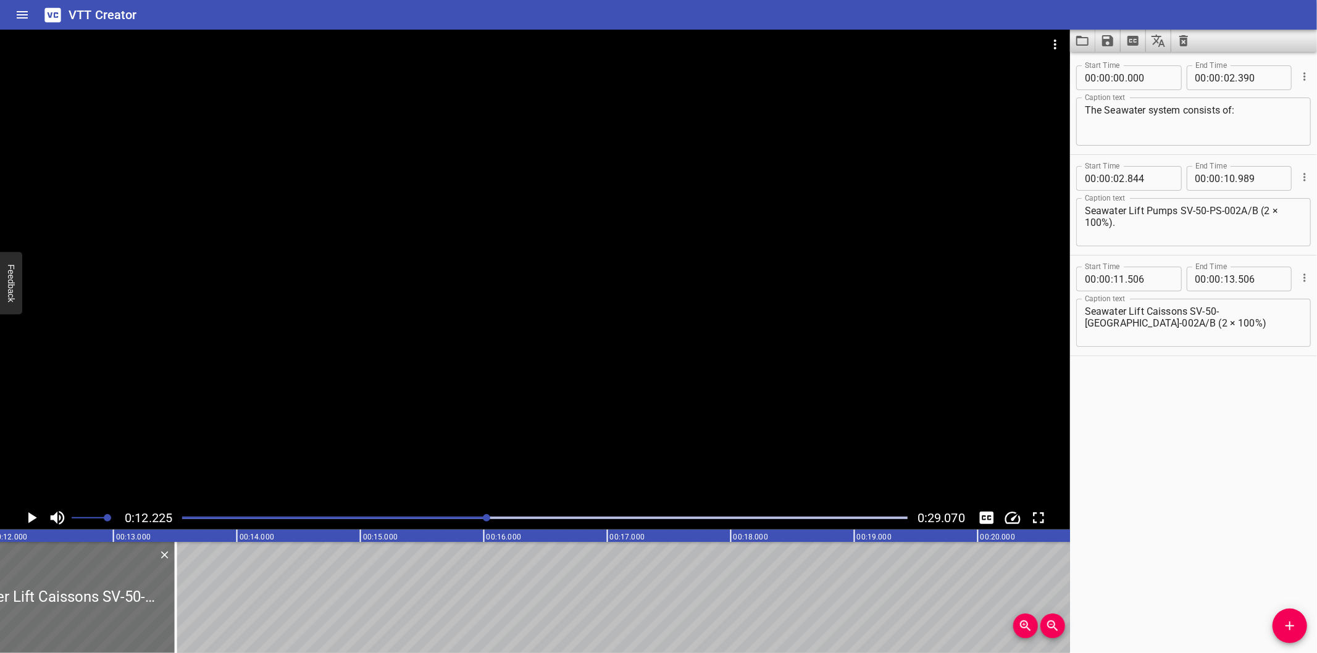
scroll to position [0, 1509]
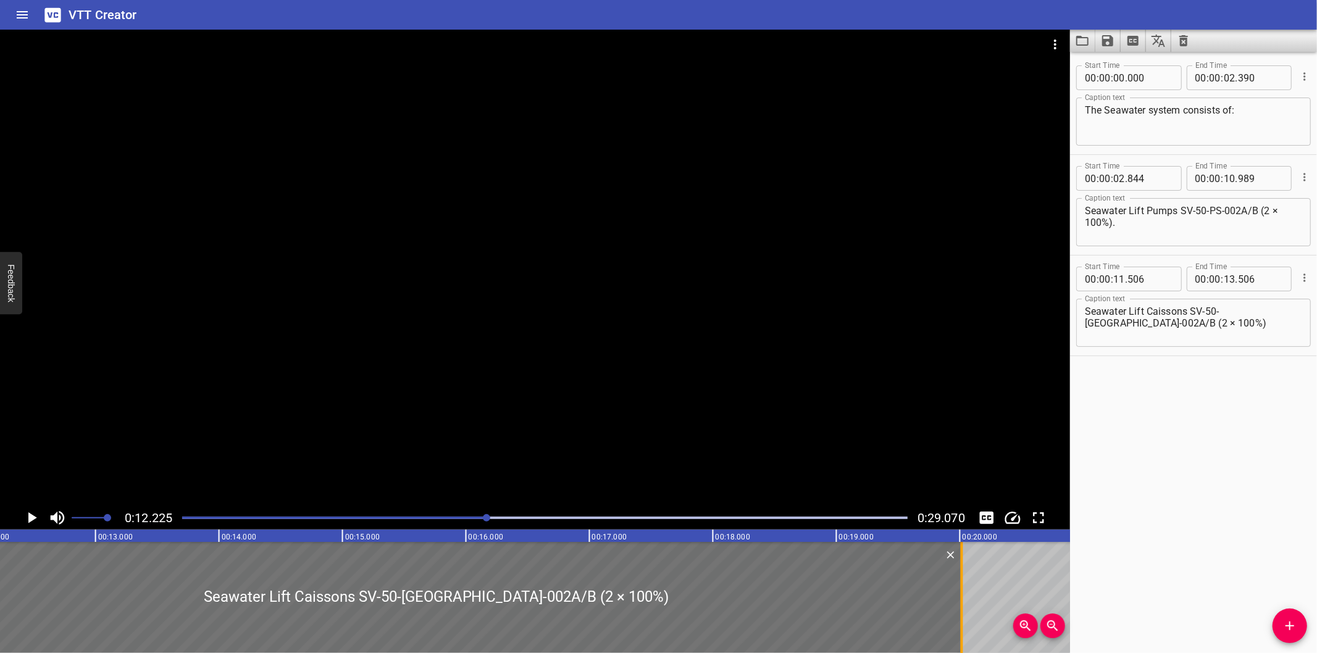
drag, startPoint x: 161, startPoint y: 616, endPoint x: 964, endPoint y: 618, distance: 803.8
click at [964, 618] on div at bounding box center [962, 597] width 12 height 111
type input "20"
type input "016"
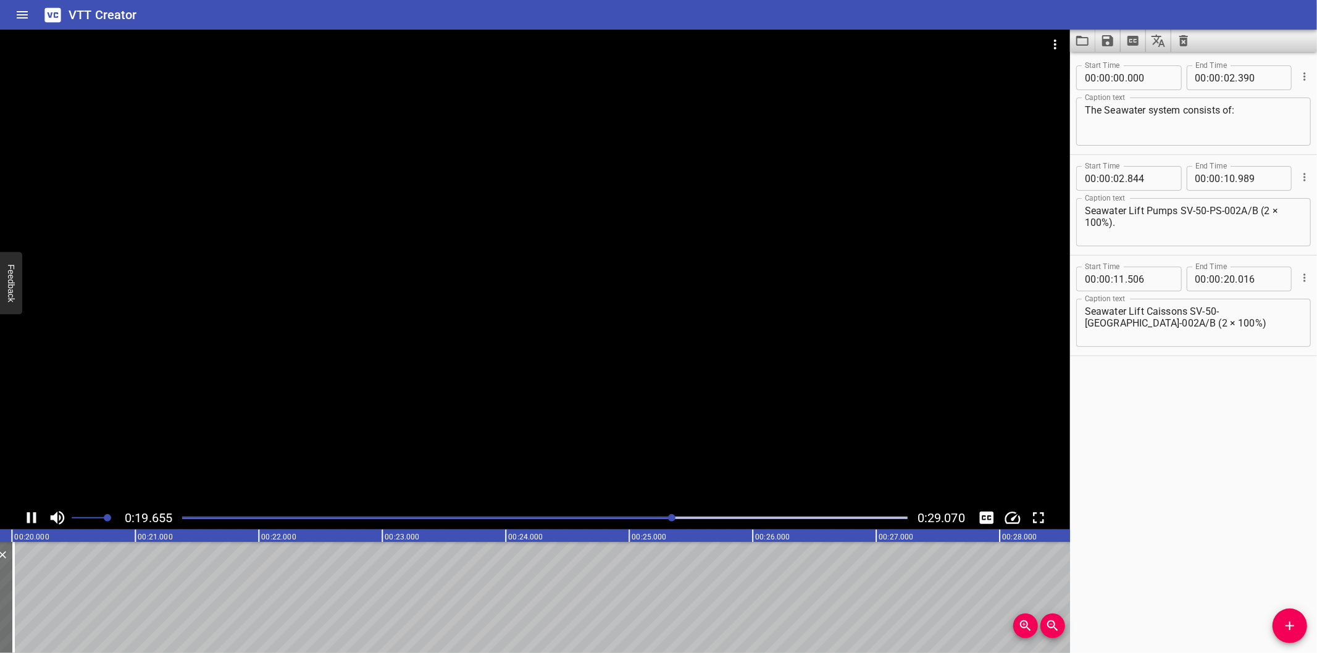
drag, startPoint x: 503, startPoint y: 332, endPoint x: 515, endPoint y: 332, distance: 12.3
click at [503, 332] on div at bounding box center [535, 268] width 1070 height 477
click at [1279, 619] on span "Add Cue" at bounding box center [1289, 626] width 35 height 15
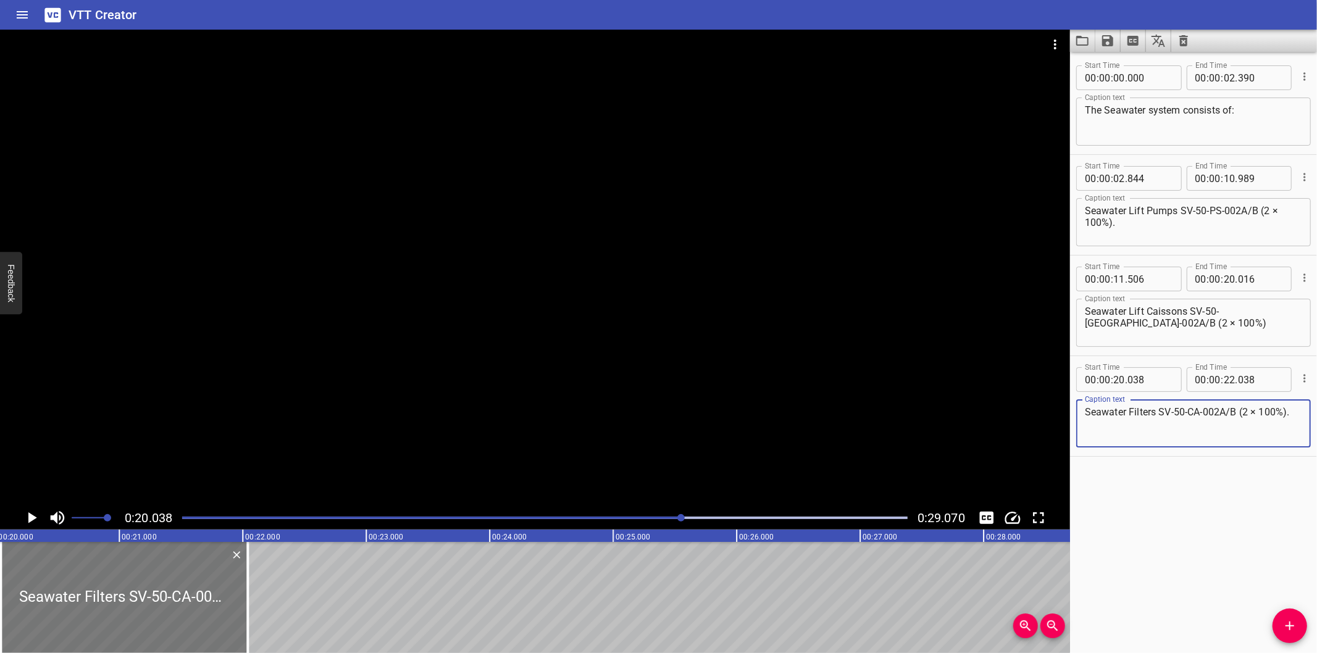
type textarea "Seawater Filters SV-50-CA-002A/B (2 × 100%)."
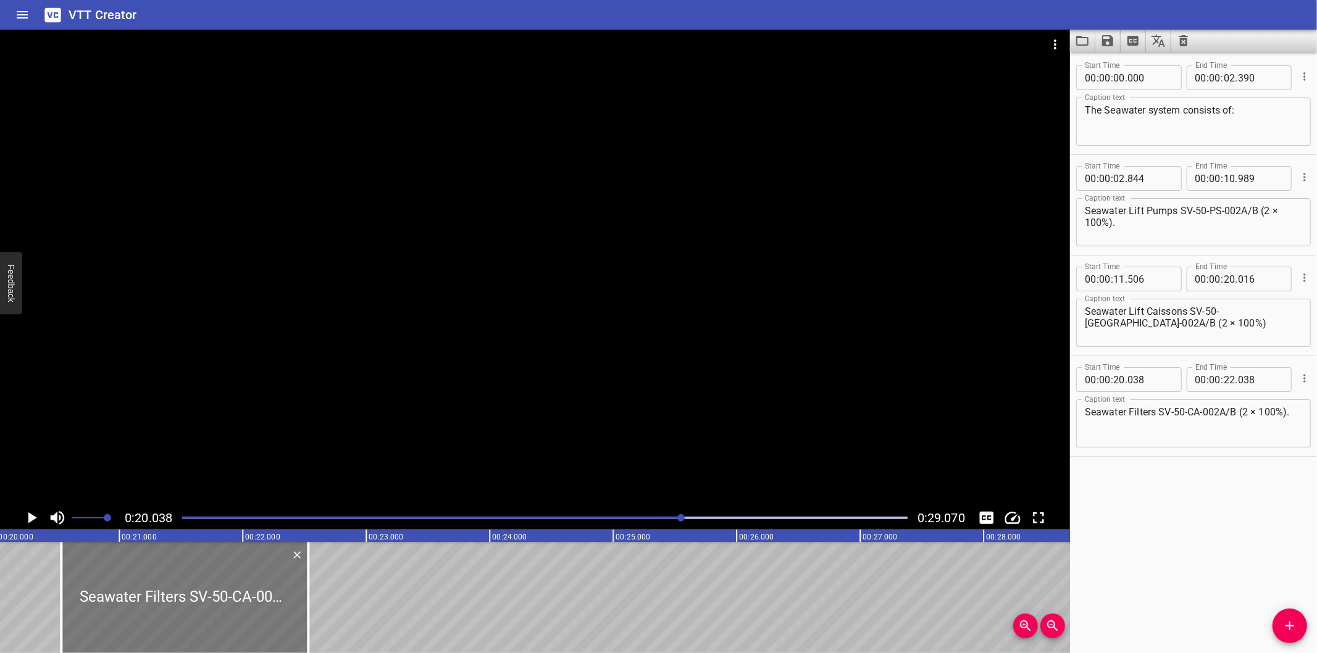
drag, startPoint x: 184, startPoint y: 612, endPoint x: 244, endPoint y: 611, distance: 60.5
click at [244, 611] on div at bounding box center [184, 597] width 247 height 111
type input "528"
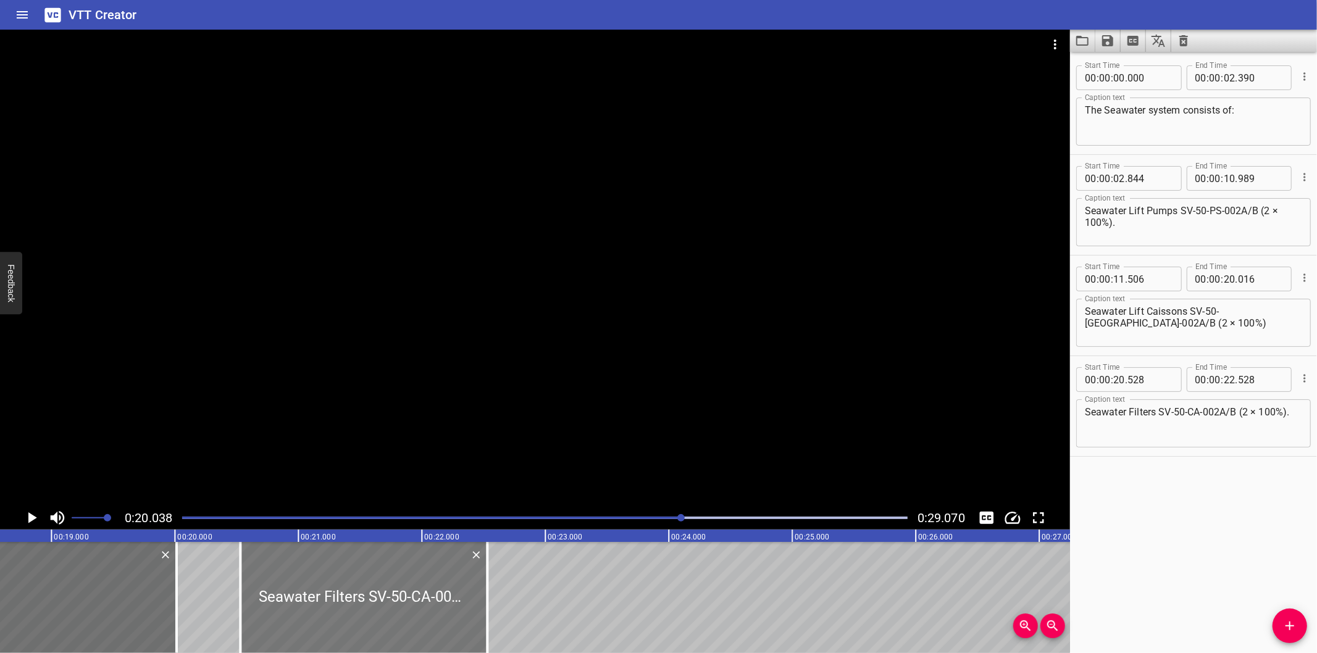
scroll to position [0, 2291]
click at [380, 371] on div at bounding box center [535, 268] width 1070 height 477
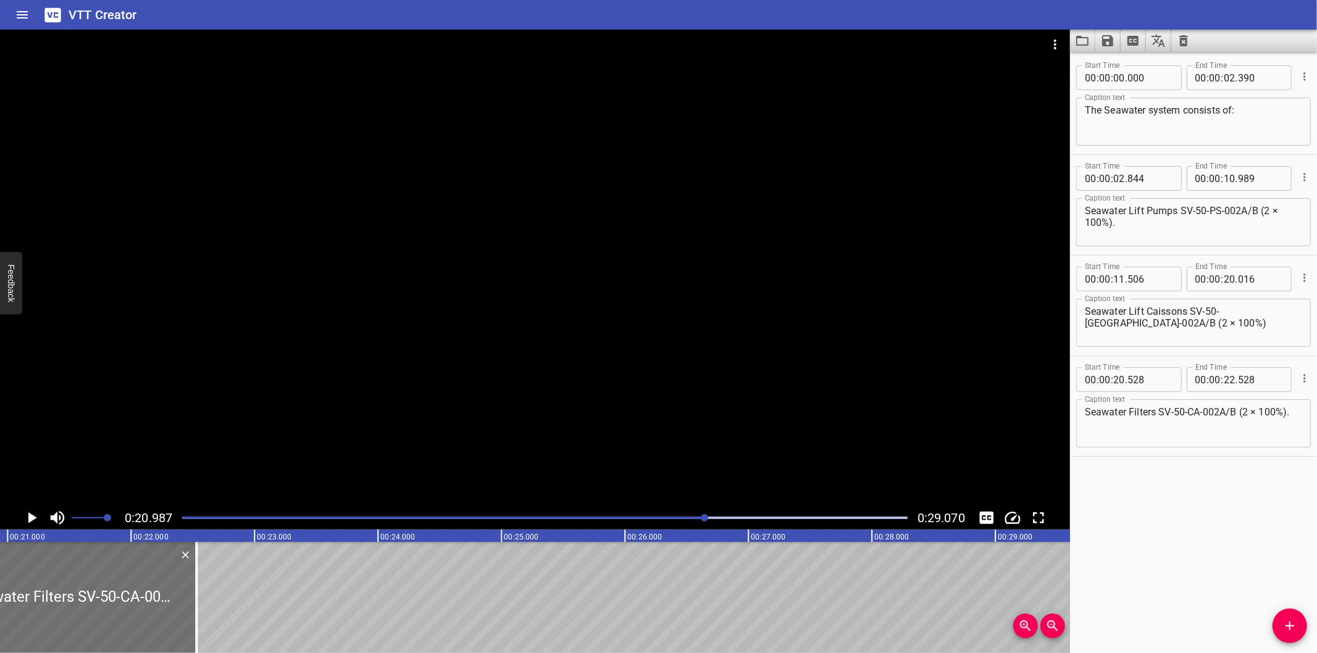
scroll to position [0, 2591]
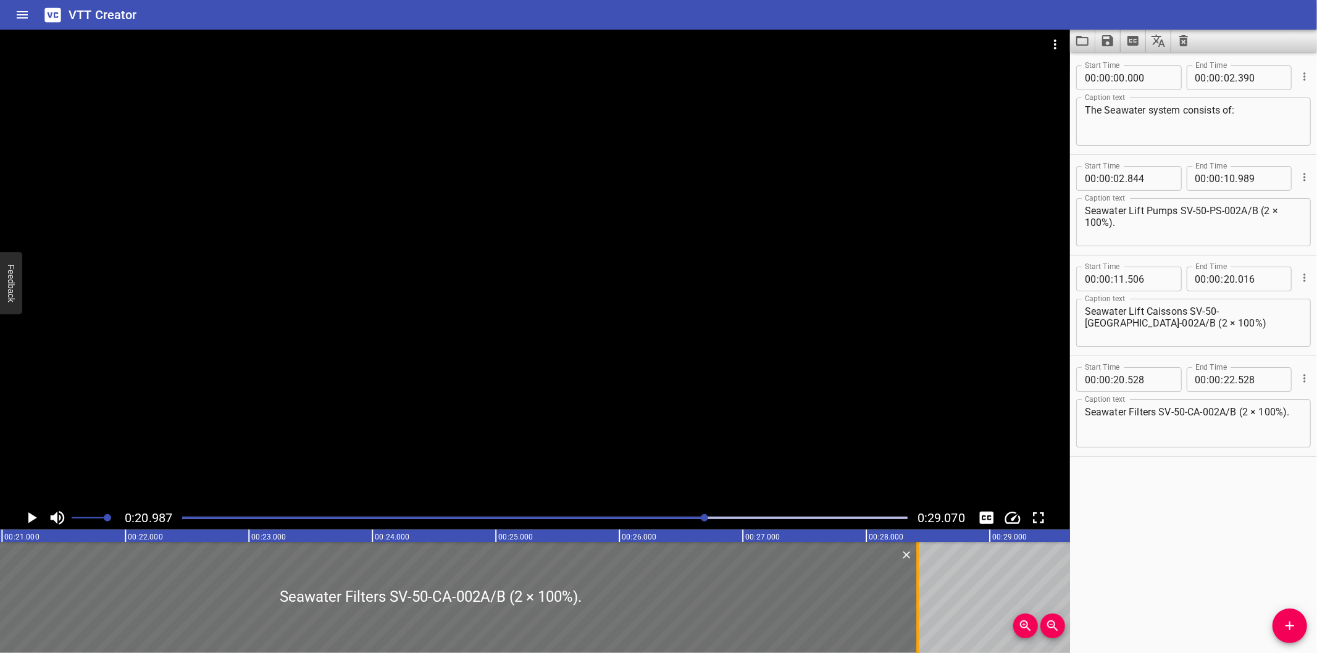
drag, startPoint x: 188, startPoint y: 603, endPoint x: 915, endPoint y: 604, distance: 726.6
click at [916, 604] on div at bounding box center [917, 597] width 2 height 111
type input "28"
type input "413"
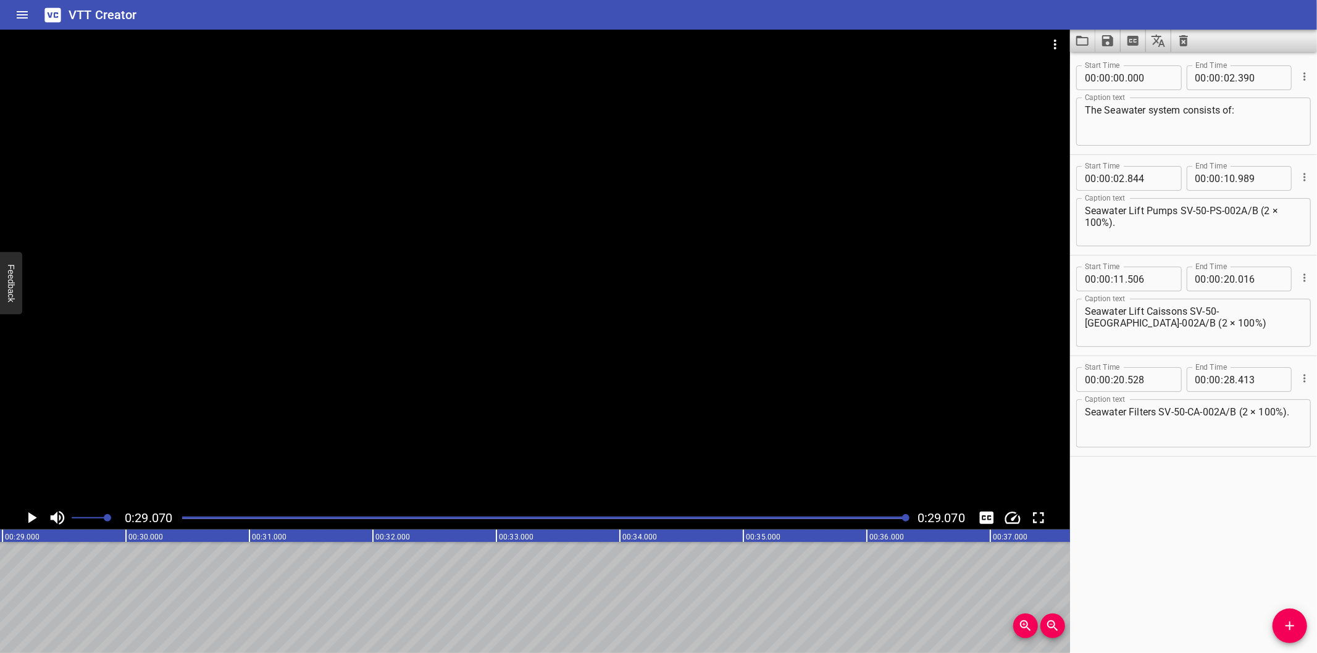
scroll to position [0, 3589]
click at [1110, 40] on icon "Save captions to file" at bounding box center [1107, 40] width 11 height 11
click at [1132, 71] on li "Save to VTT file" at bounding box center [1140, 68] width 91 height 22
click at [1156, 607] on div "Start Time 00 : 00 : 00 . 000 Start Time End Time 00 : 00 : 02 . 390 End Time C…" at bounding box center [1193, 352] width 247 height 601
click at [1053, 41] on icon "Video Options" at bounding box center [1055, 44] width 15 height 15
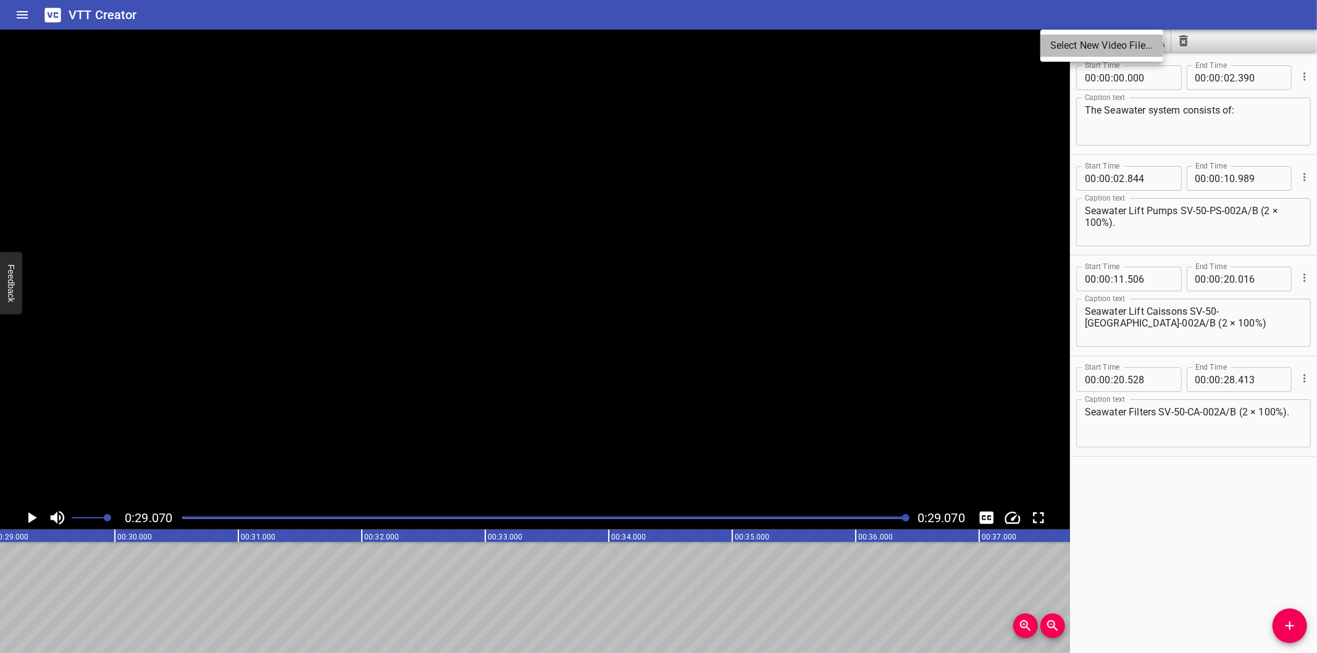
click at [1064, 47] on li "Select New Video File..." at bounding box center [1101, 46] width 123 height 22
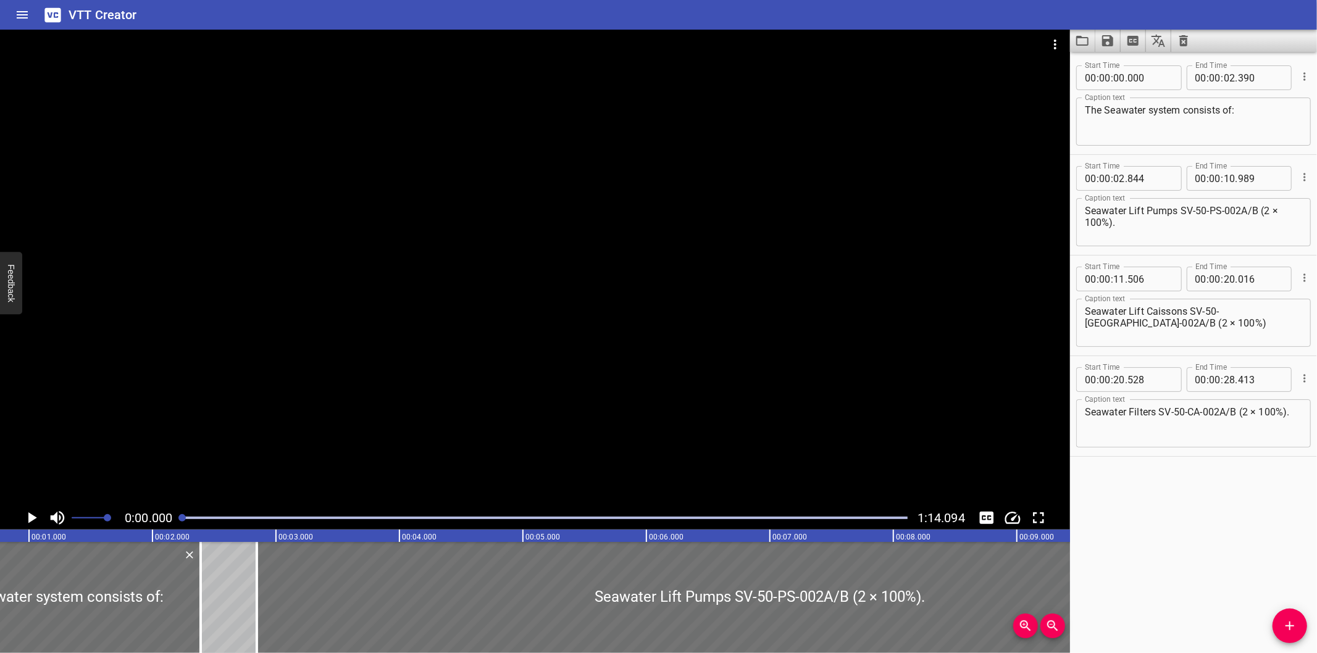
click at [1083, 43] on icon "Load captions from file" at bounding box center [1082, 40] width 15 height 15
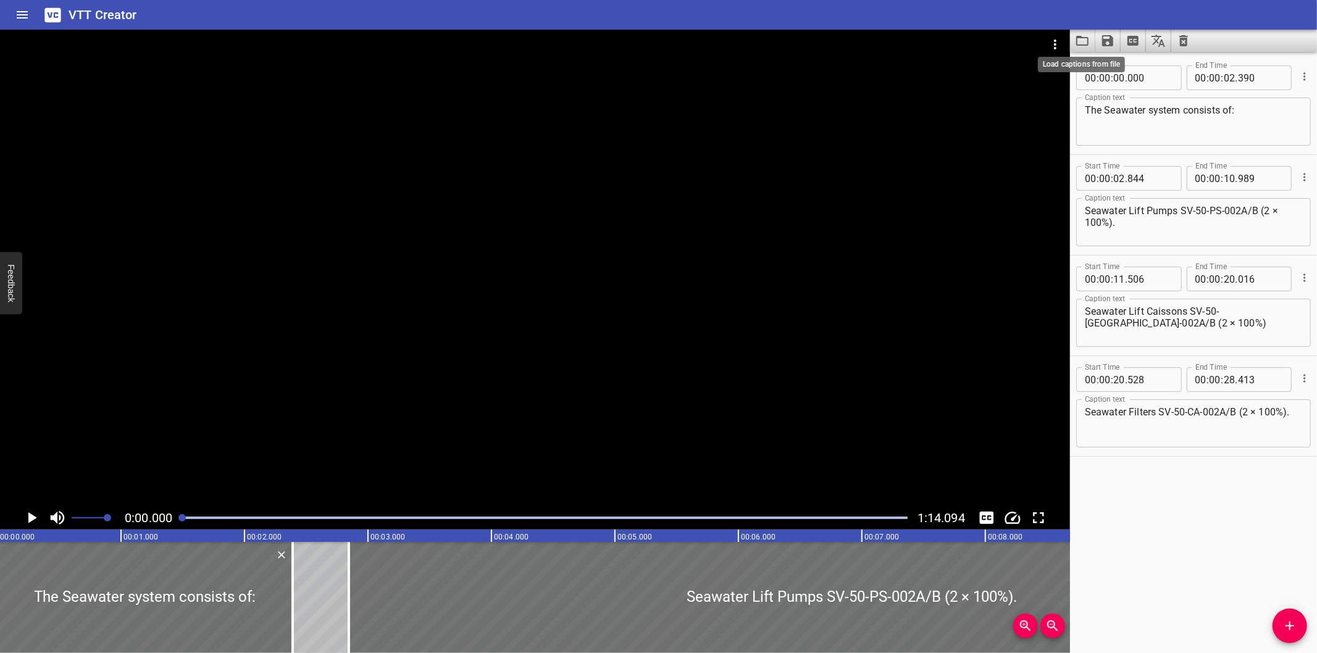
scroll to position [0, 0]
click at [541, 192] on div at bounding box center [535, 268] width 1070 height 477
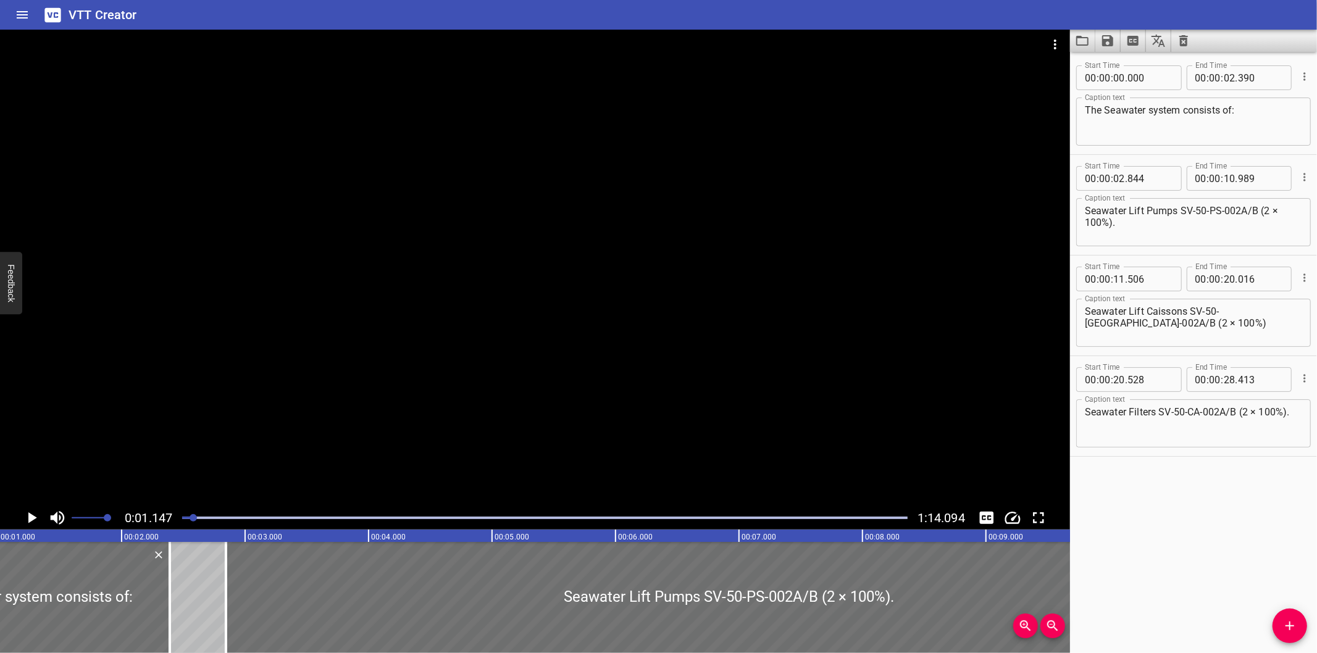
scroll to position [0, 141]
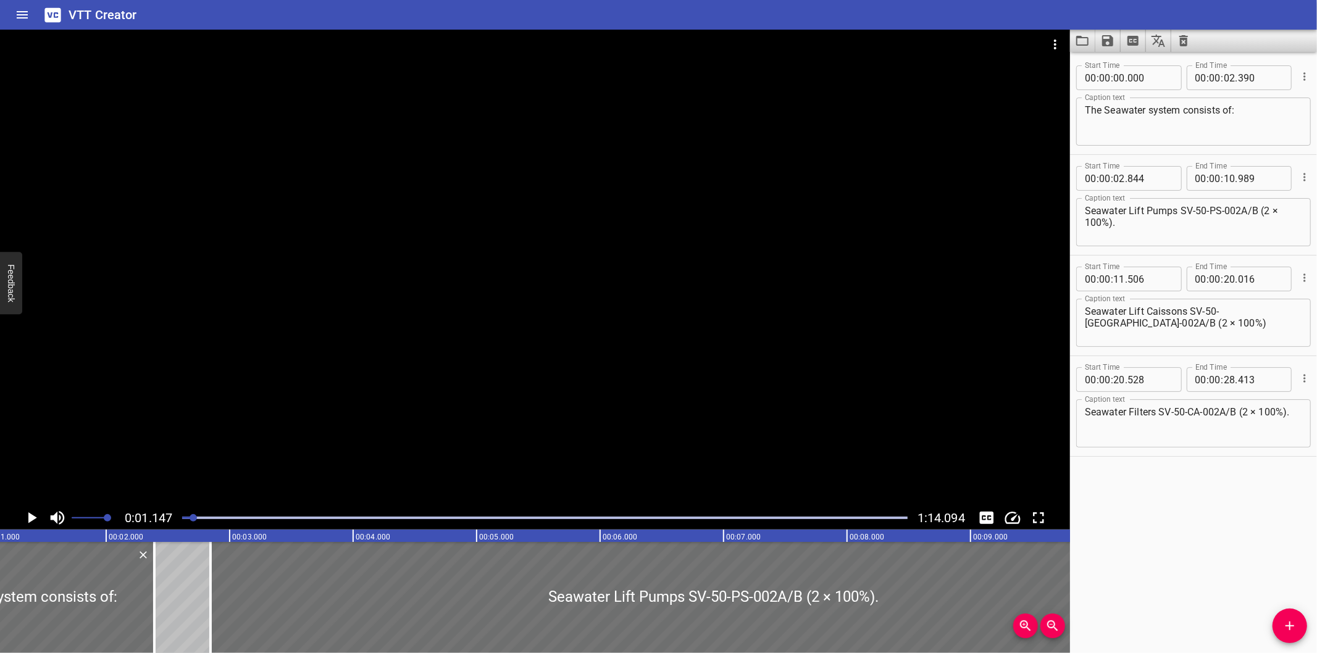
click at [1200, 51] on div at bounding box center [1193, 41] width 247 height 22
click at [1183, 48] on button "Clear captions" at bounding box center [1183, 41] width 25 height 22
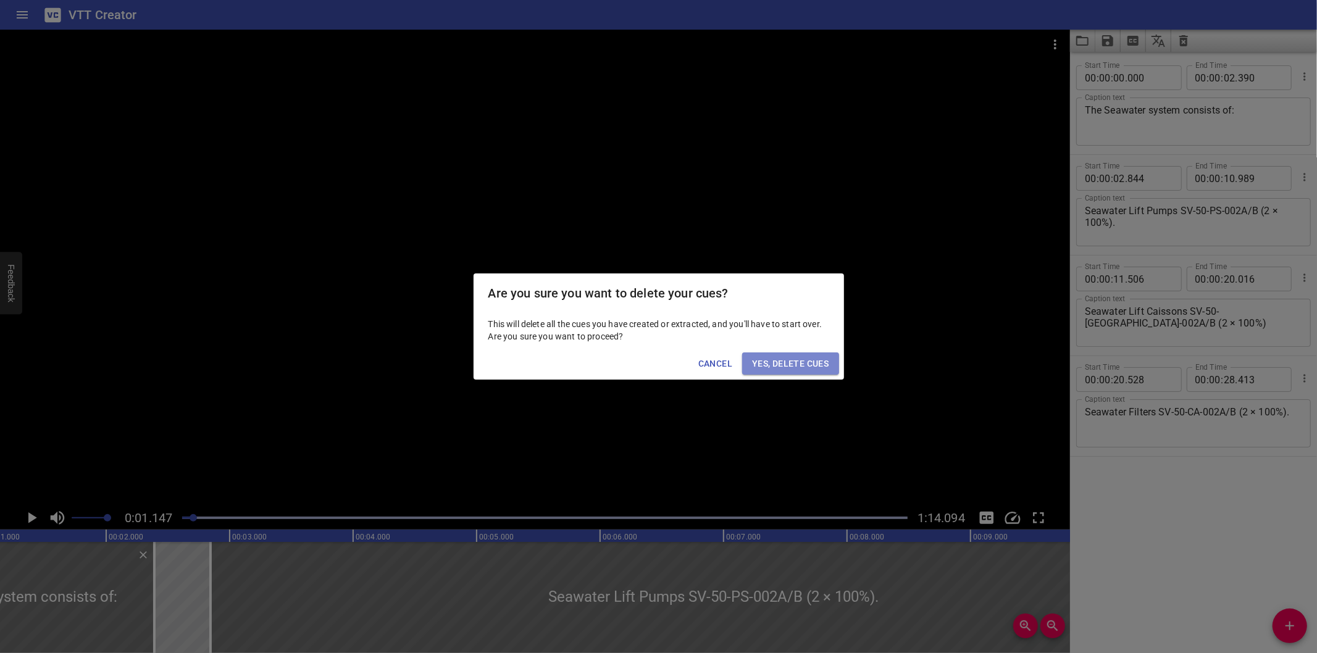
click at [818, 365] on span "Yes, Delete Cues" at bounding box center [790, 363] width 77 height 15
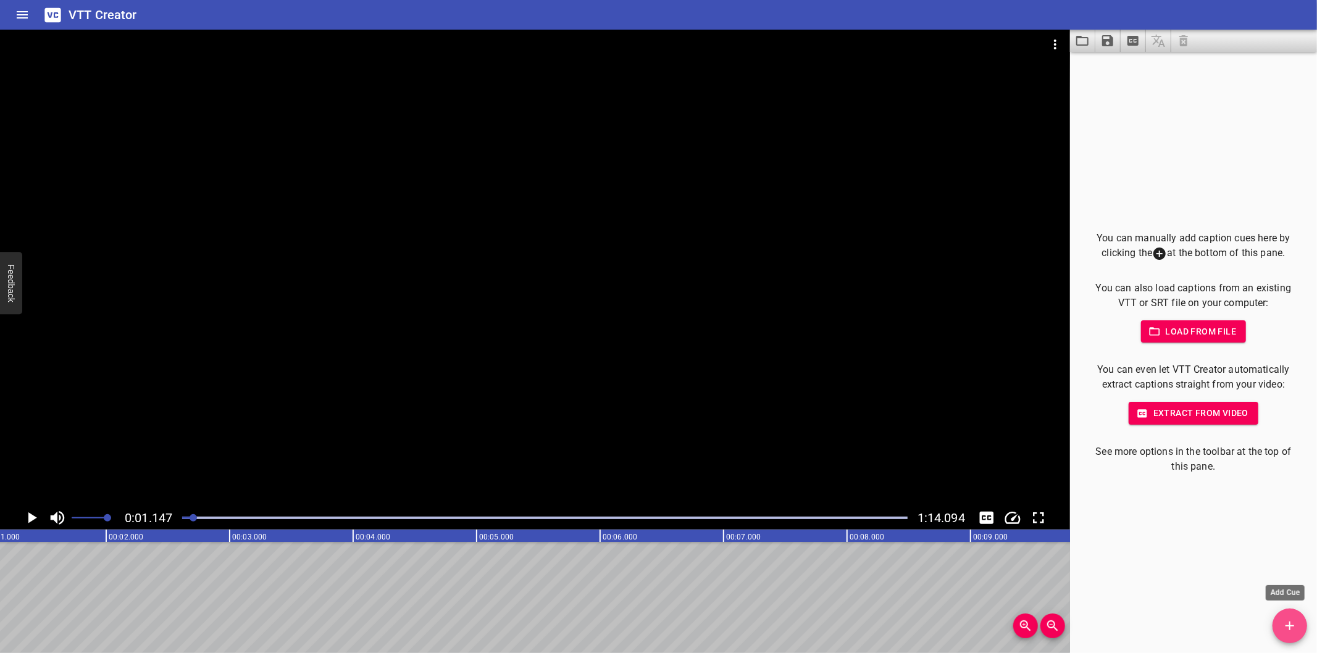
drag, startPoint x: 1290, startPoint y: 638, endPoint x: 1278, endPoint y: 632, distance: 14.1
click at [1288, 637] on button "Add Cue" at bounding box center [1289, 626] width 35 height 35
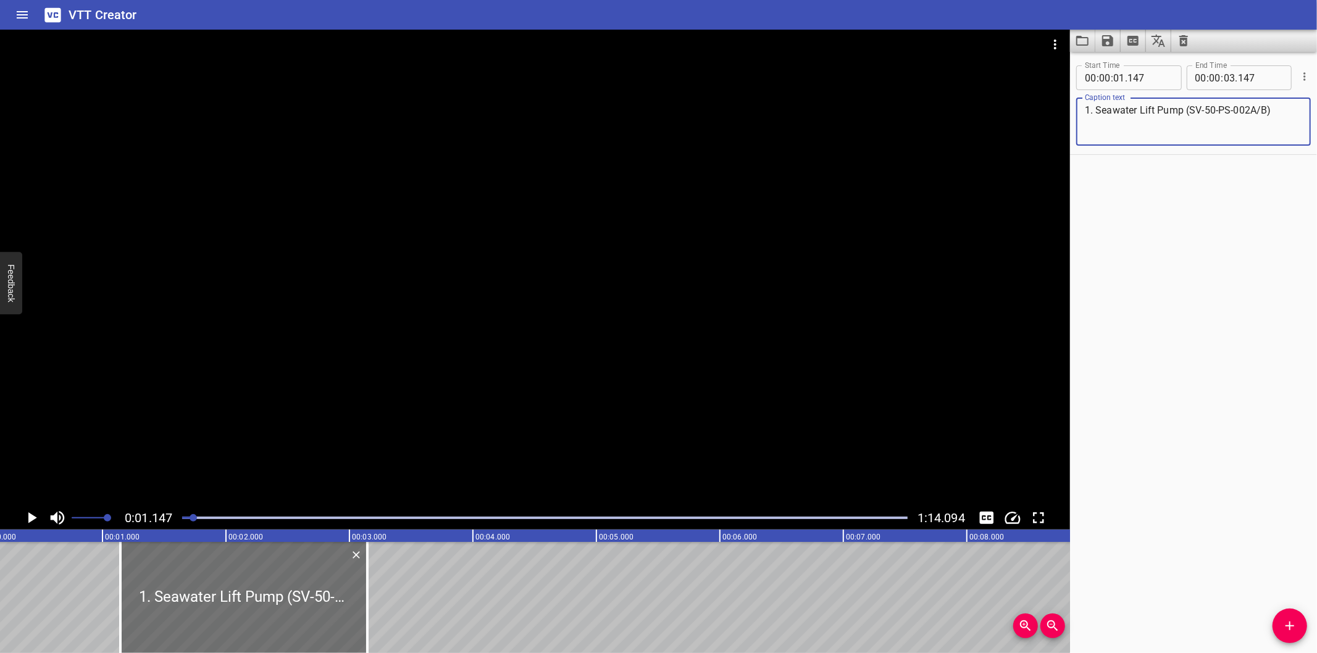
scroll to position [0, 0]
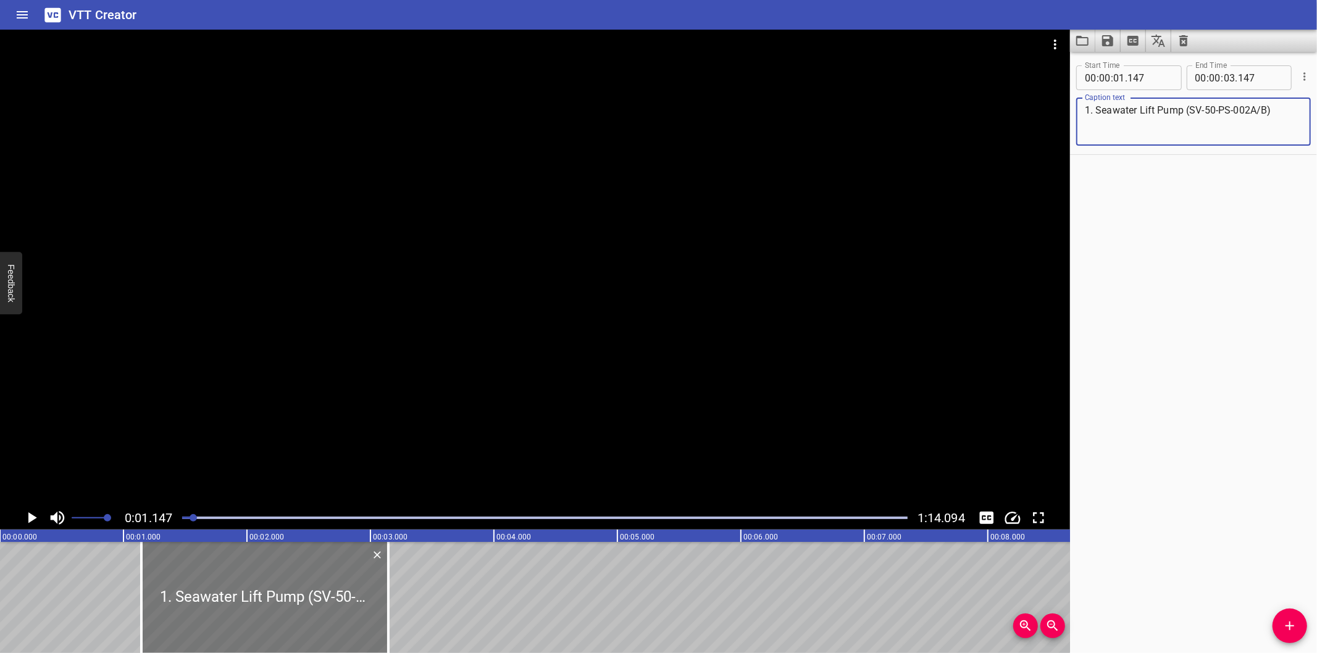
type textarea "1. Seawater Lift Pump (SV-50-PS-002A/B)"
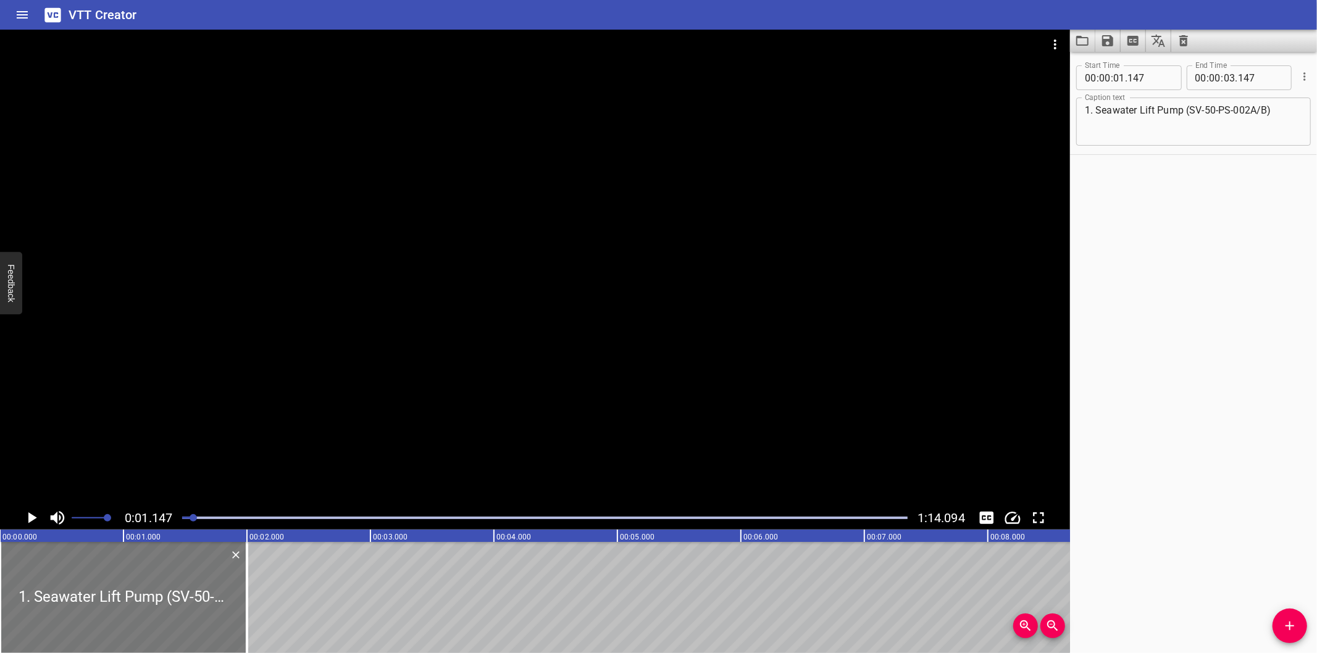
drag, startPoint x: 293, startPoint y: 616, endPoint x: 98, endPoint y: 616, distance: 195.7
click at [99, 616] on div at bounding box center [123, 597] width 247 height 111
type input "00"
type input "000"
type input "02"
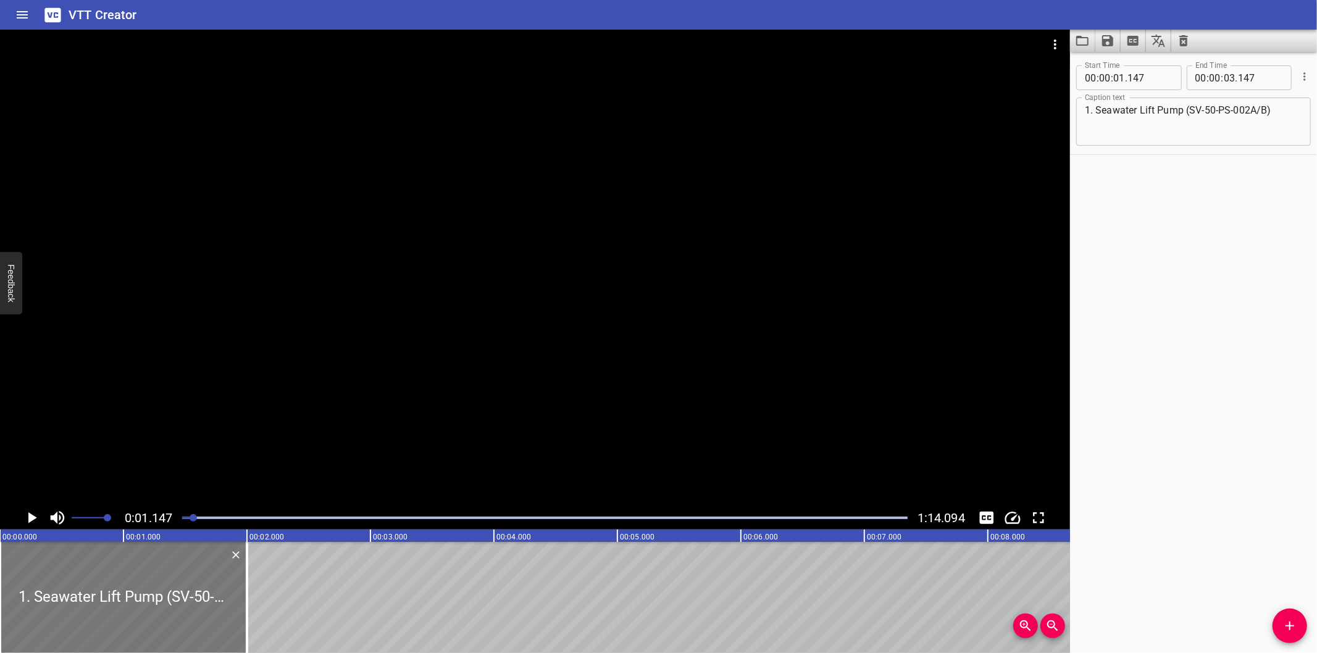
type input "000"
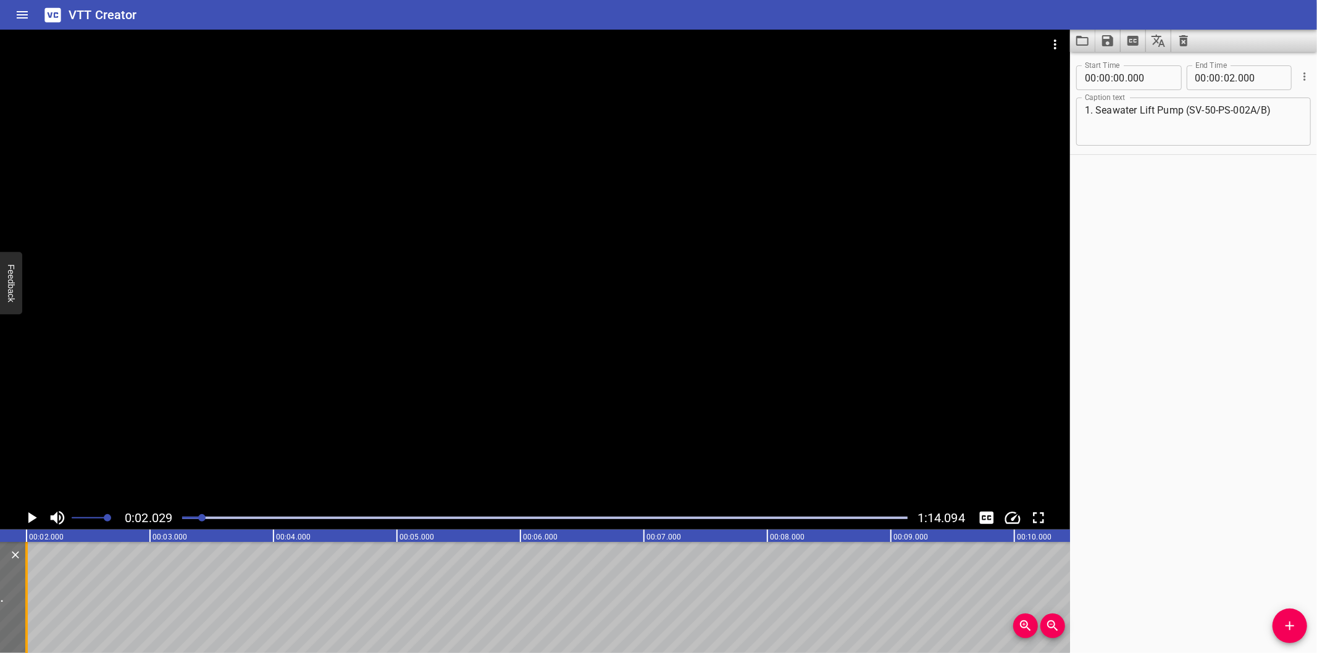
scroll to position [0, 204]
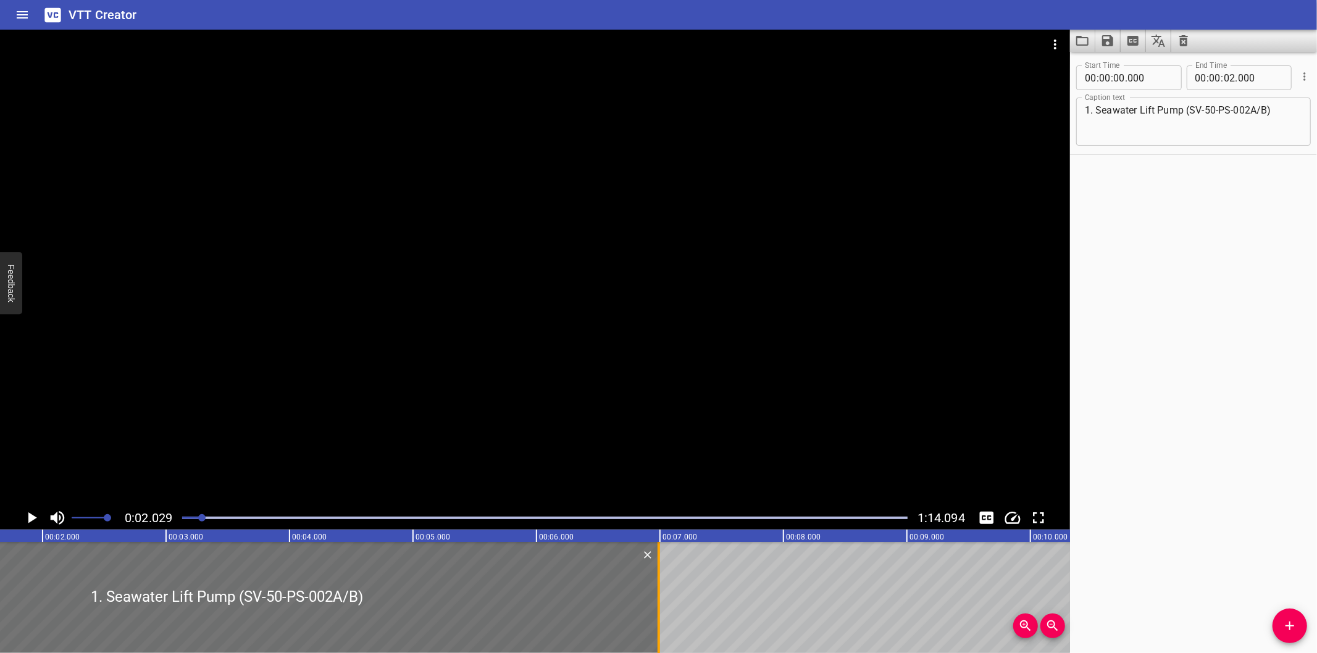
drag, startPoint x: 37, startPoint y: 598, endPoint x: 653, endPoint y: 579, distance: 616.4
click at [653, 579] on div at bounding box center [659, 597] width 12 height 111
type input "06"
type input "990"
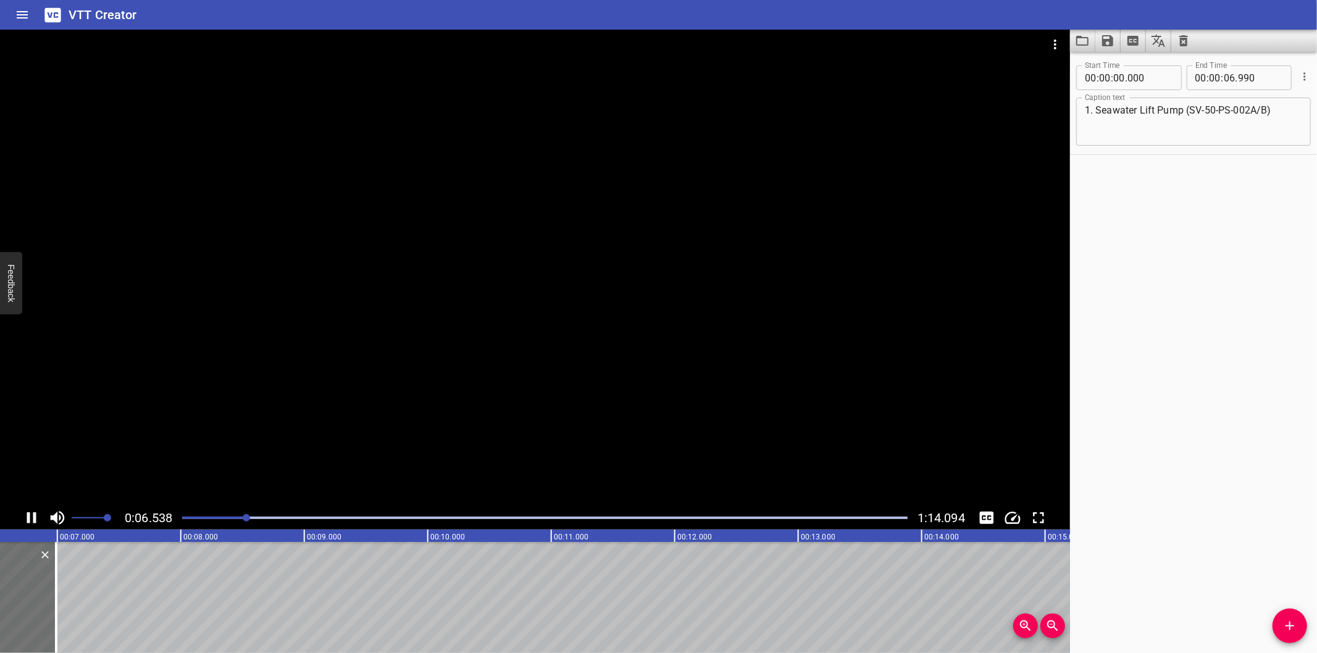
scroll to position [0, 833]
click at [1281, 625] on span "Add Cue" at bounding box center [1289, 626] width 35 height 15
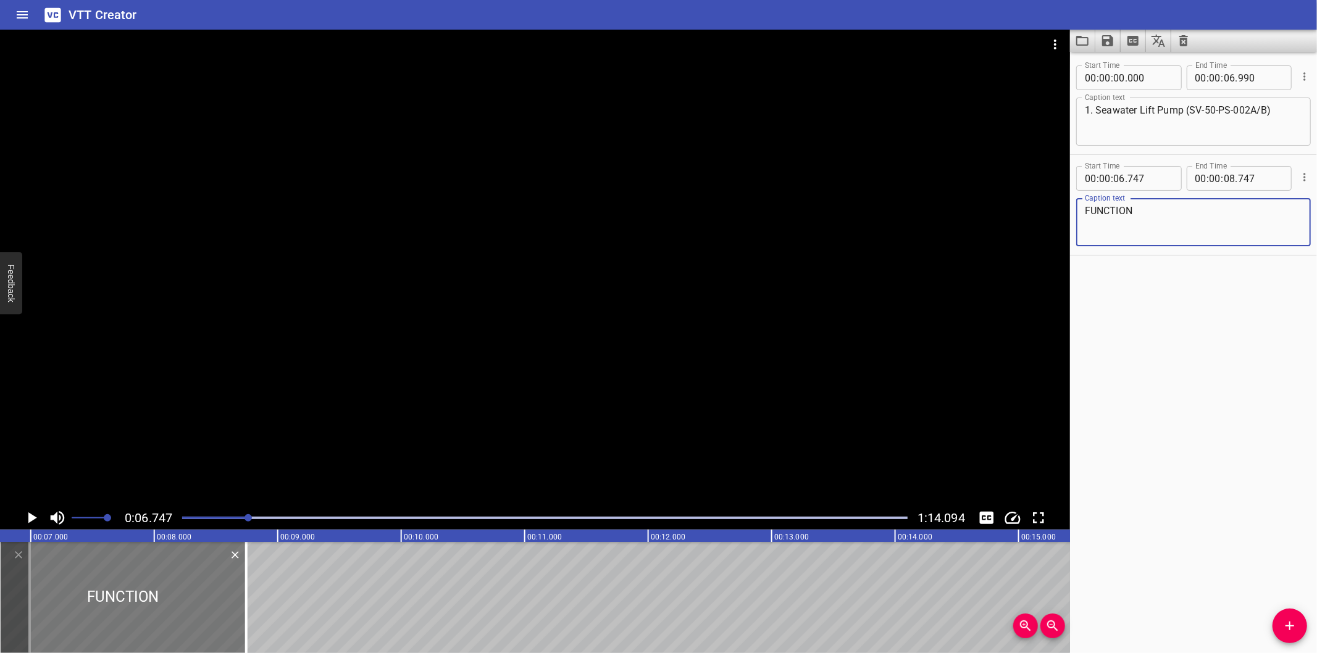
type textarea "FUNCTION"
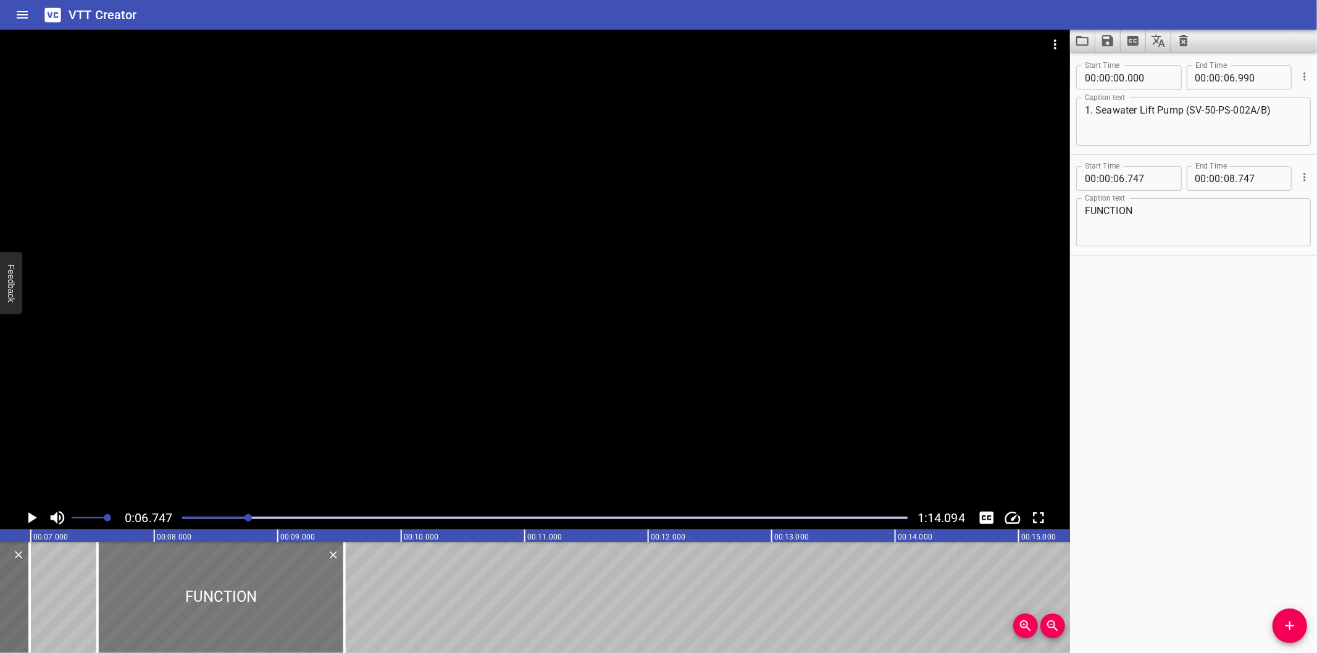
drag, startPoint x: 133, startPoint y: 612, endPoint x: 220, endPoint y: 619, distance: 87.4
click at [220, 619] on div at bounding box center [221, 597] width 247 height 111
type input "07"
type input "547"
type input "09"
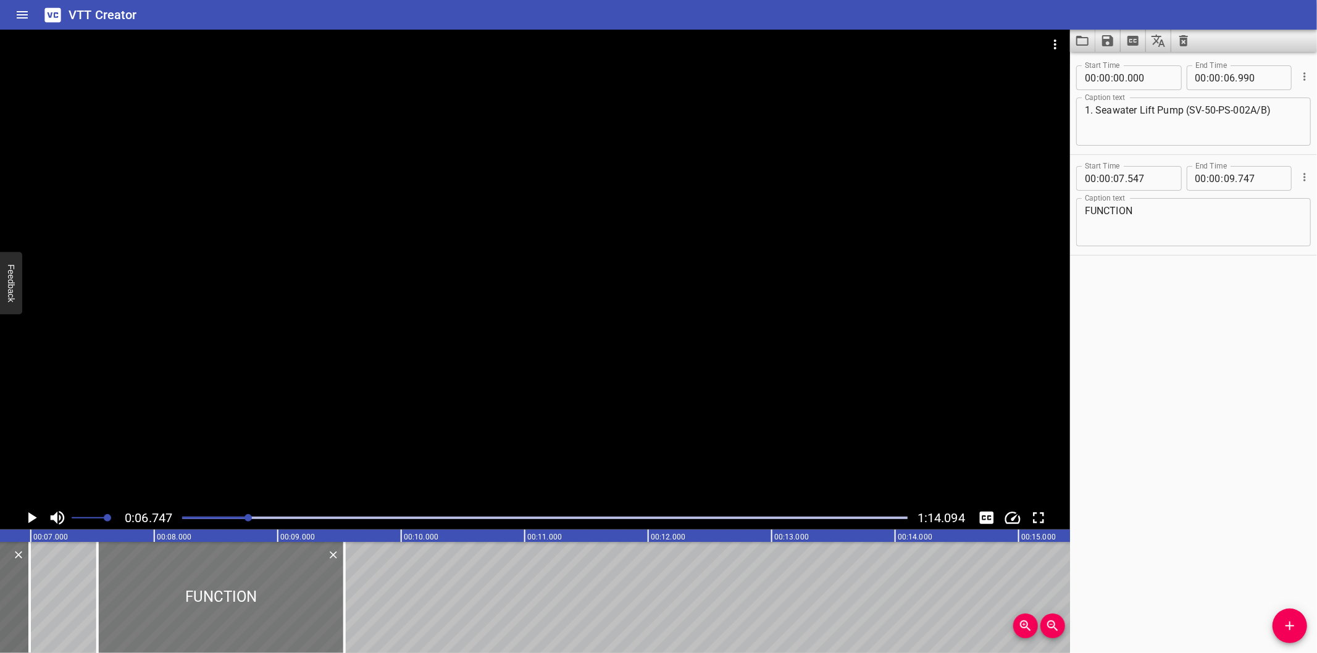
type input "547"
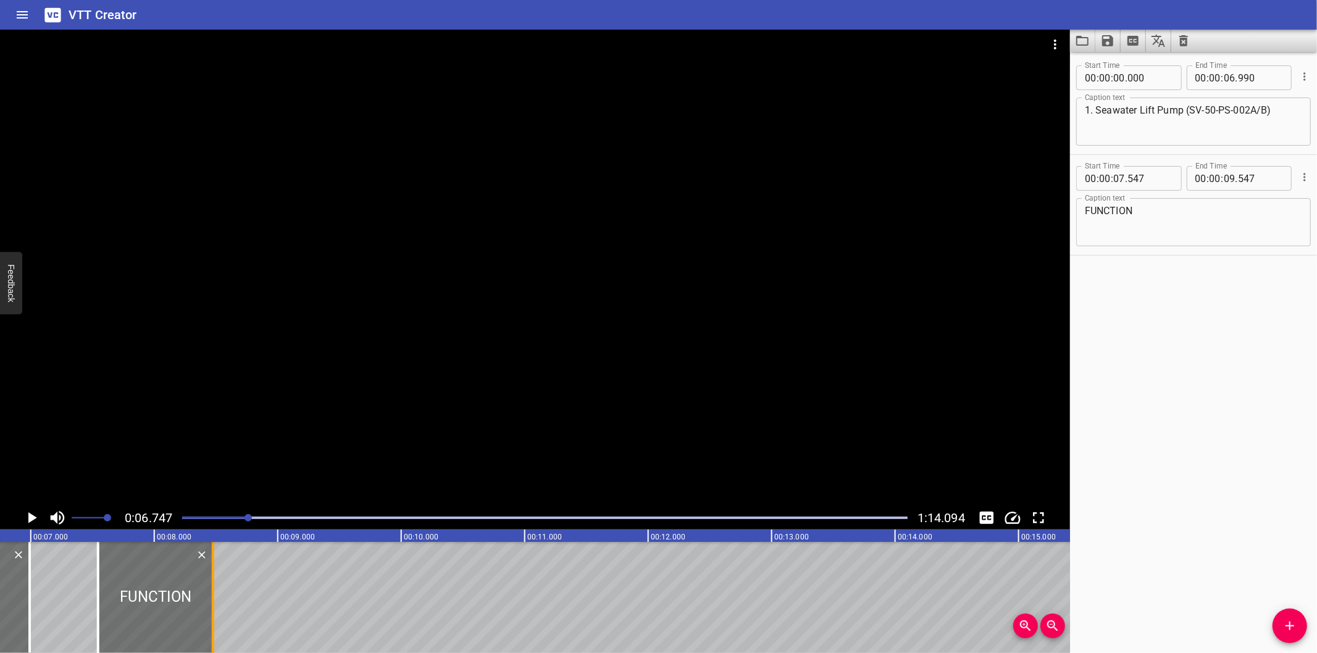
drag, startPoint x: 349, startPoint y: 620, endPoint x: 212, endPoint y: 618, distance: 137.1
click at [212, 618] on div at bounding box center [213, 597] width 12 height 111
type input "08"
type input "442"
click at [196, 612] on div at bounding box center [151, 597] width 111 height 111
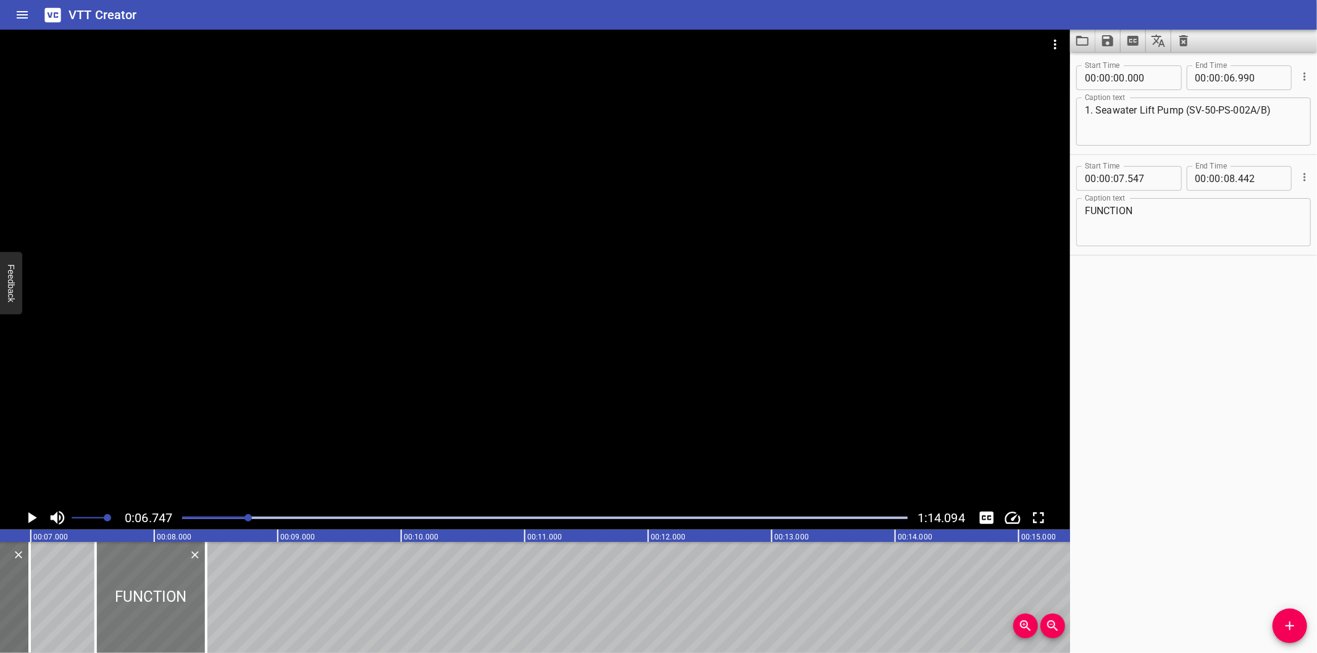
type input "527"
type input "422"
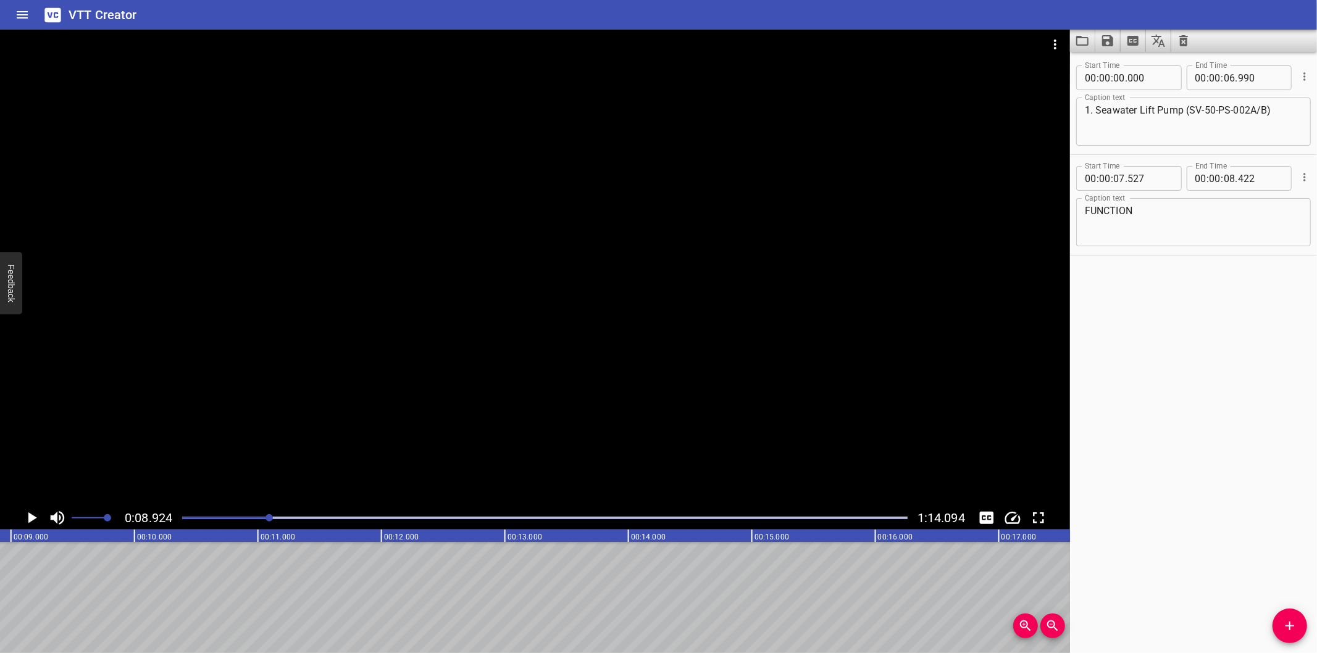
scroll to position [0, 1101]
click at [605, 411] on div at bounding box center [535, 268] width 1070 height 477
click at [232, 522] on div at bounding box center [545, 517] width 740 height 17
click at [219, 520] on div at bounding box center [545, 517] width 740 height 17
click at [732, 317] on div at bounding box center [535, 268] width 1070 height 477
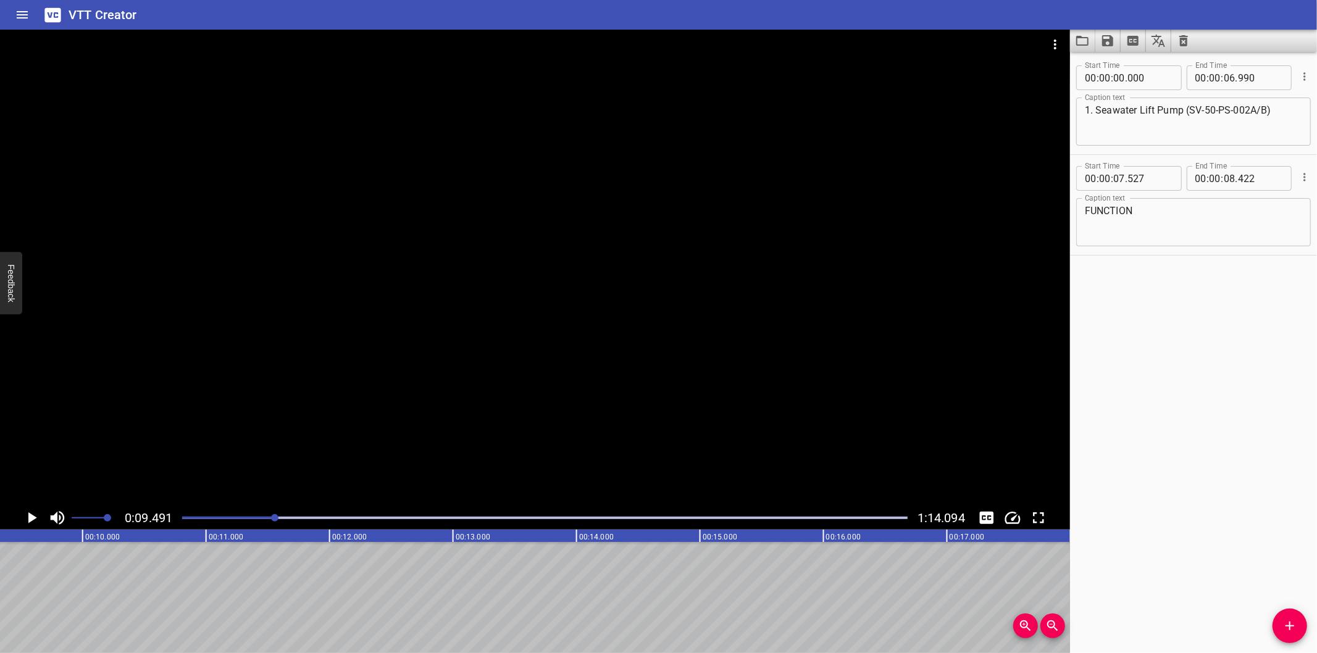
scroll to position [0, 1171]
click at [1288, 625] on icon "Add Cue" at bounding box center [1289, 626] width 15 height 15
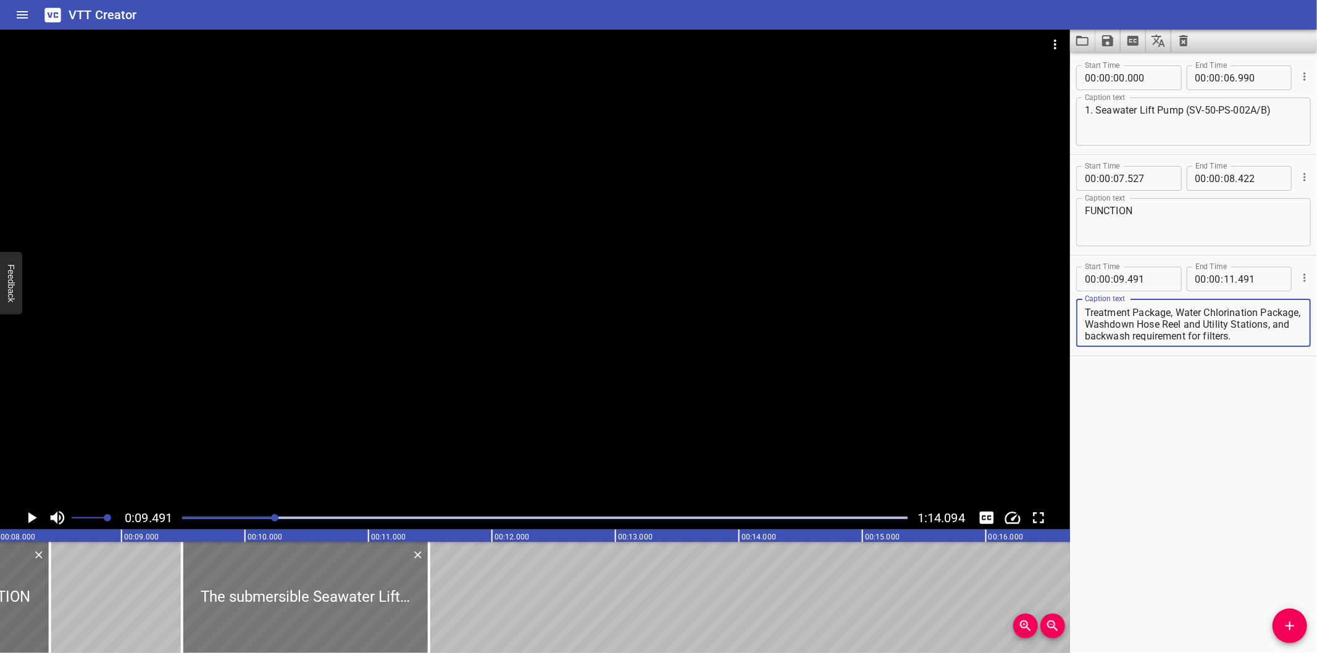
scroll to position [0, 989]
type textarea "The submersible Seawater Lift Pumps serve sea water to cooling water users and …"
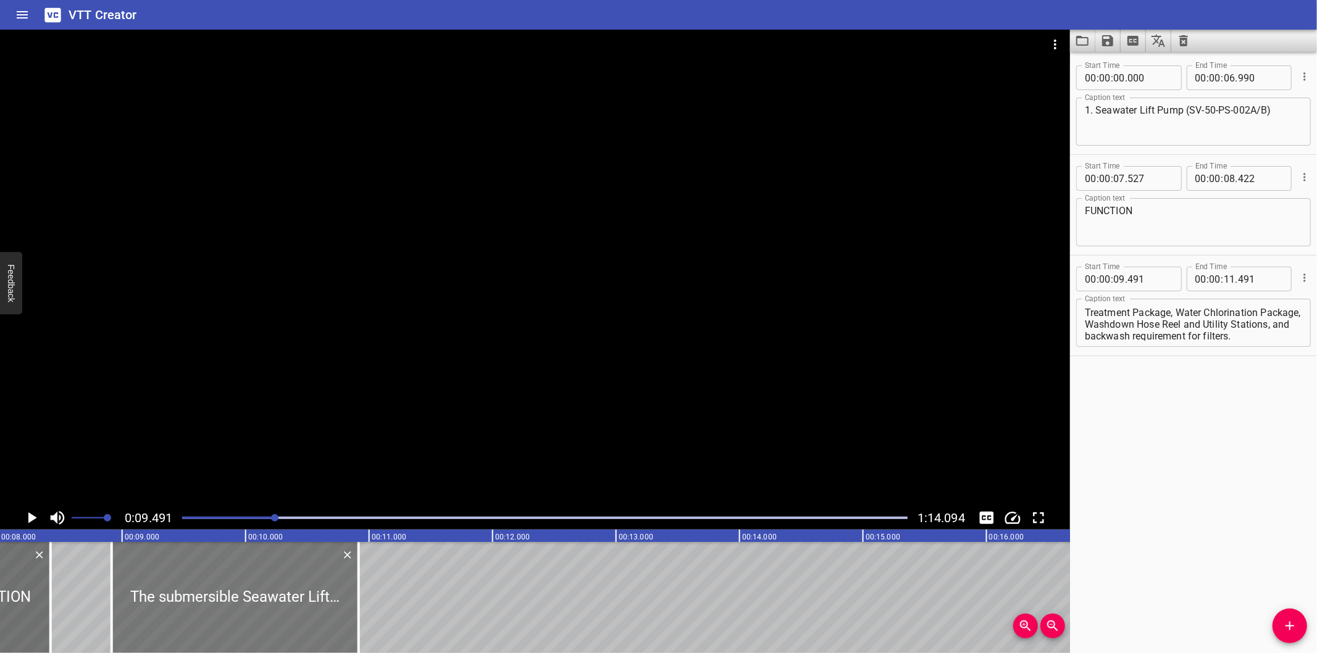
drag, startPoint x: 278, startPoint y: 627, endPoint x: 207, endPoint y: 622, distance: 71.1
click at [207, 622] on div at bounding box center [235, 597] width 247 height 111
type input "08"
type input "916"
type input "10"
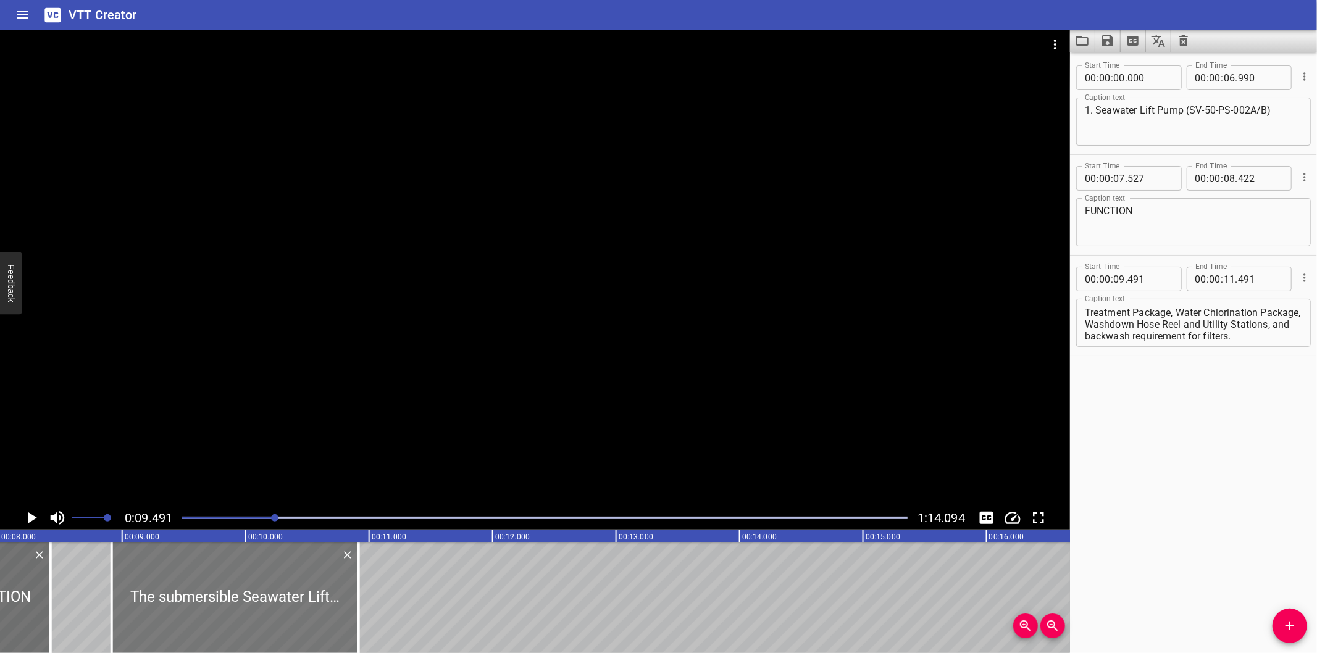
type input "916"
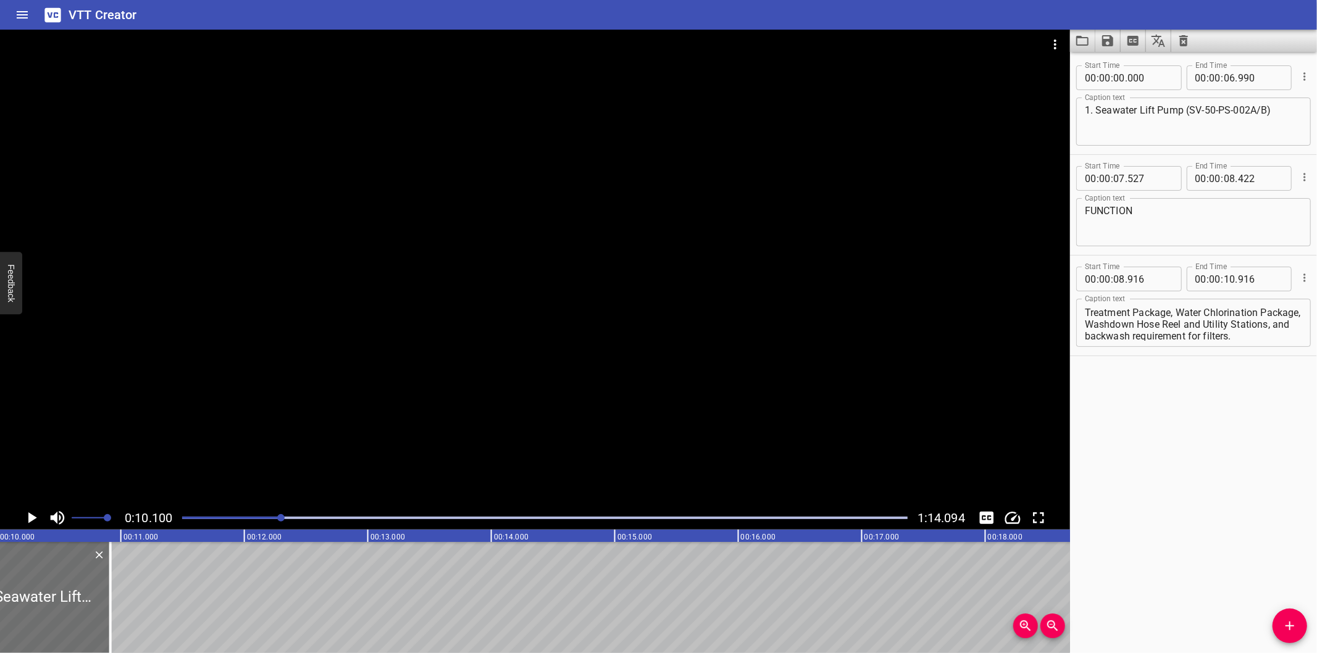
scroll to position [0, 1247]
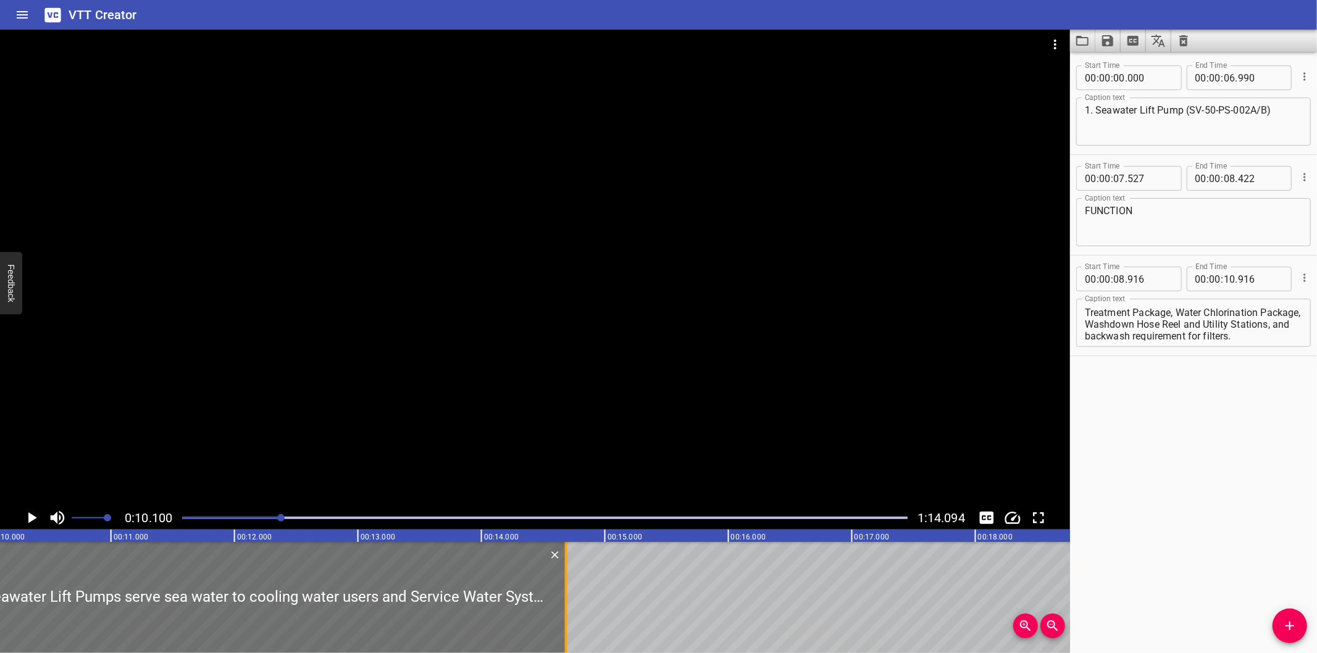
drag, startPoint x: 97, startPoint y: 611, endPoint x: 570, endPoint y: 617, distance: 473.6
click at [570, 617] on div at bounding box center [566, 597] width 12 height 111
type input "14"
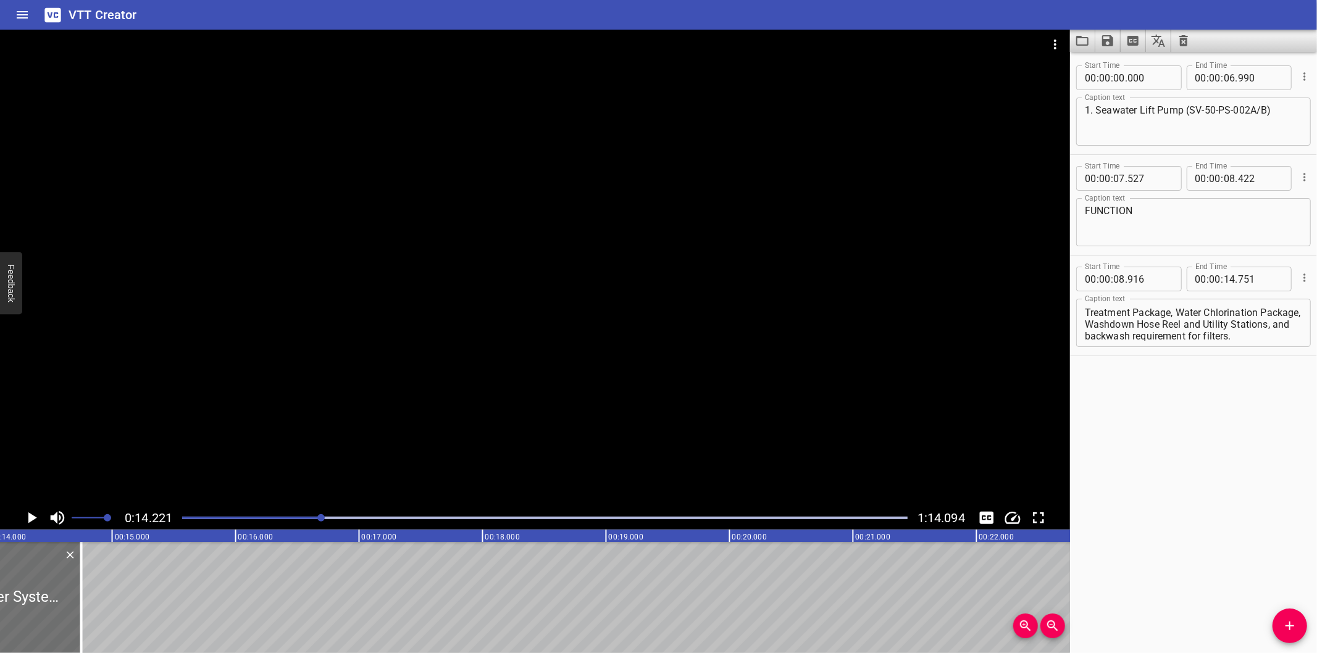
scroll to position [0, 1756]
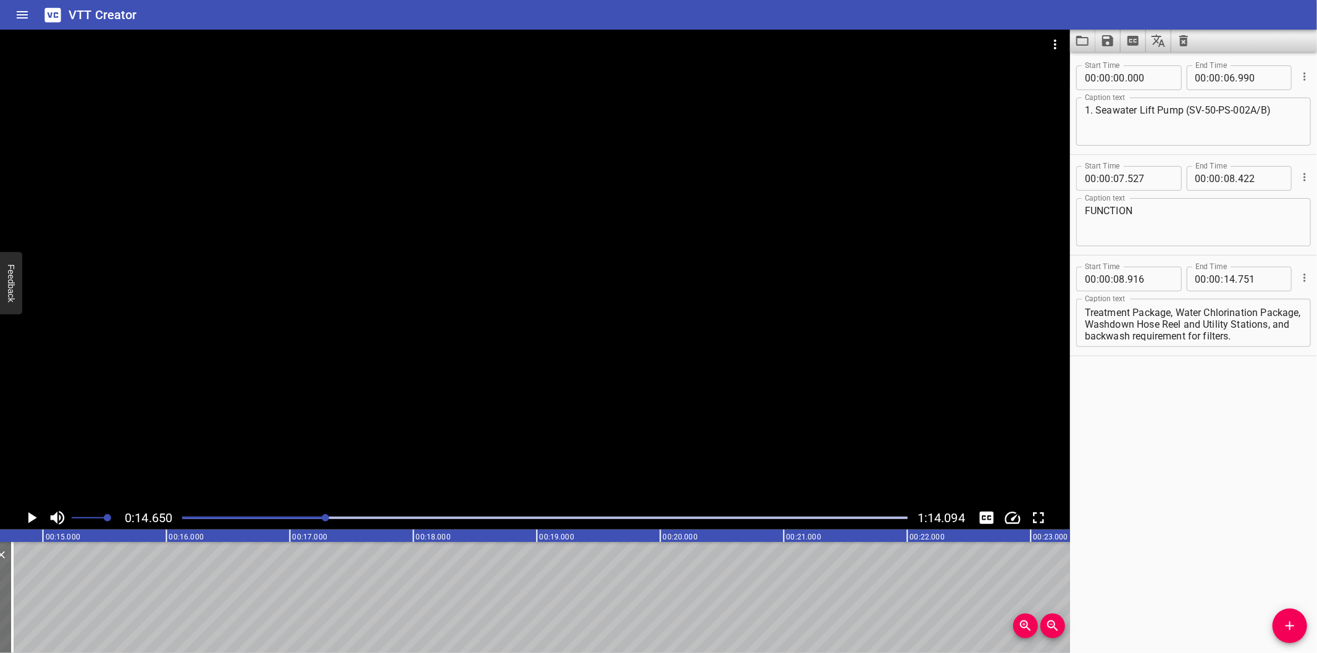
click at [307, 516] on div at bounding box center [545, 517] width 740 height 17
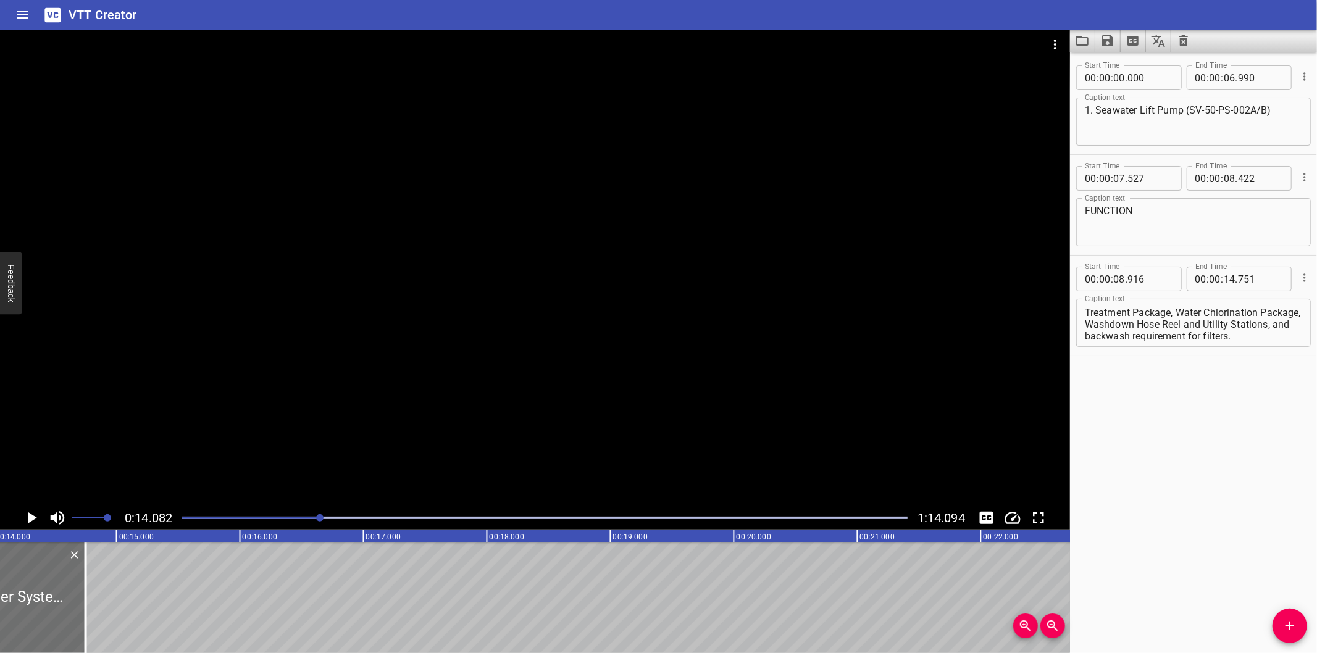
scroll to position [0, 1739]
drag, startPoint x: 83, startPoint y: 609, endPoint x: 19, endPoint y: 611, distance: 64.9
click at [19, 611] on div at bounding box center [22, 597] width 12 height 111
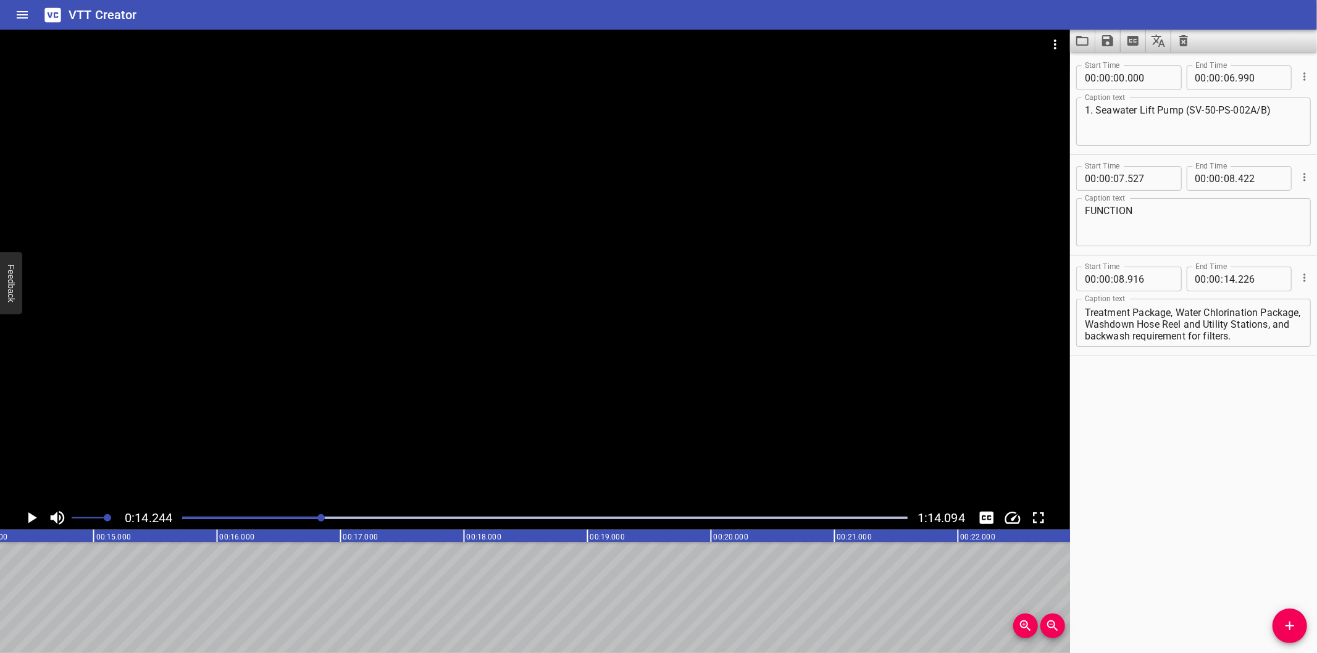
click at [306, 514] on div at bounding box center [545, 517] width 740 height 17
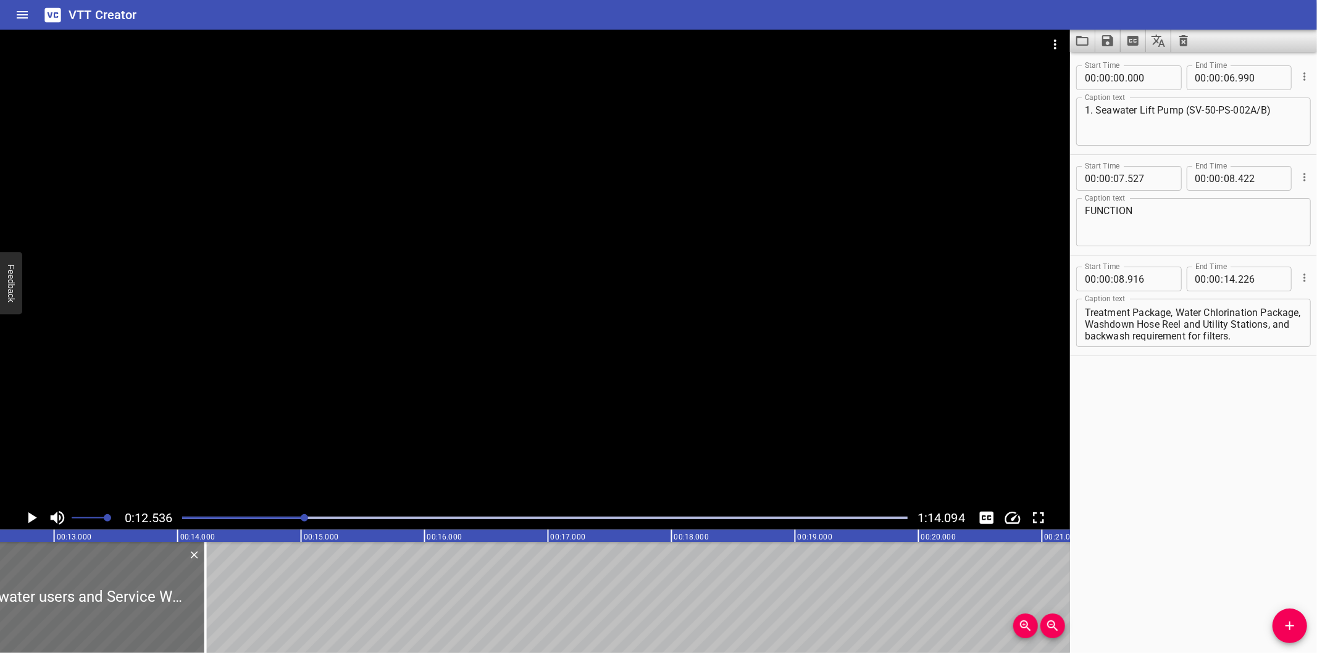
scroll to position [0, 1548]
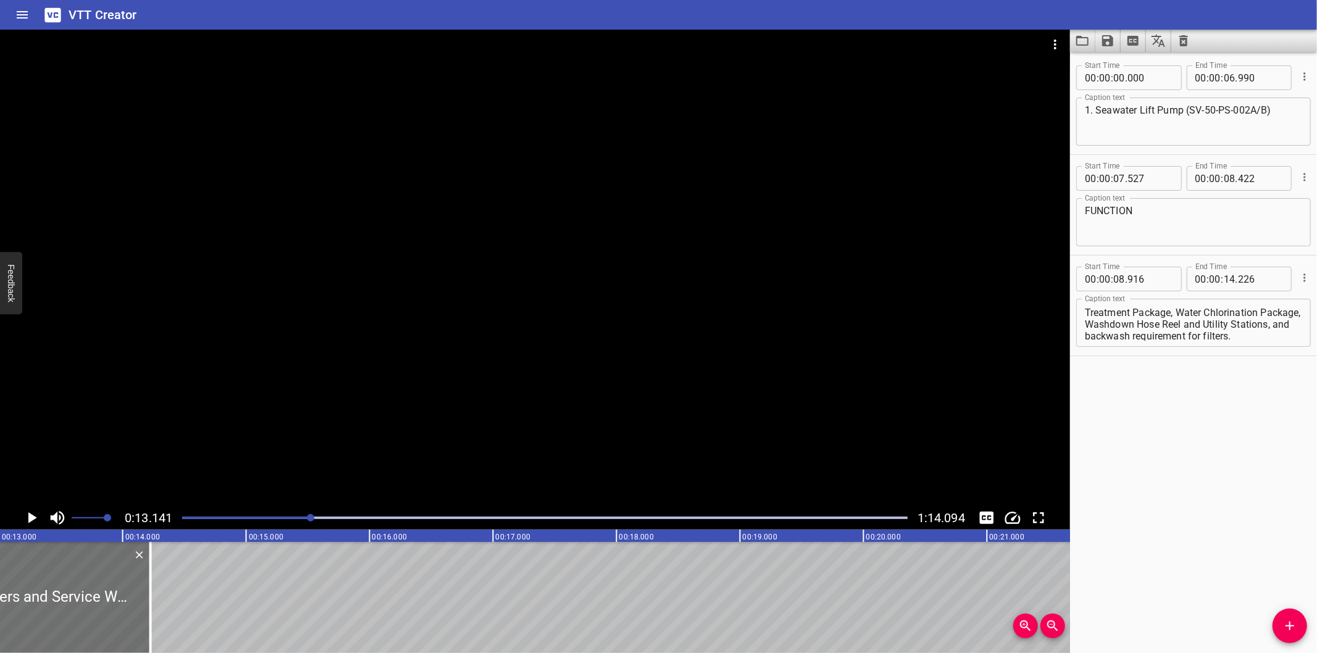
scroll to position [0, 1622]
click at [330, 411] on div at bounding box center [535, 268] width 1070 height 477
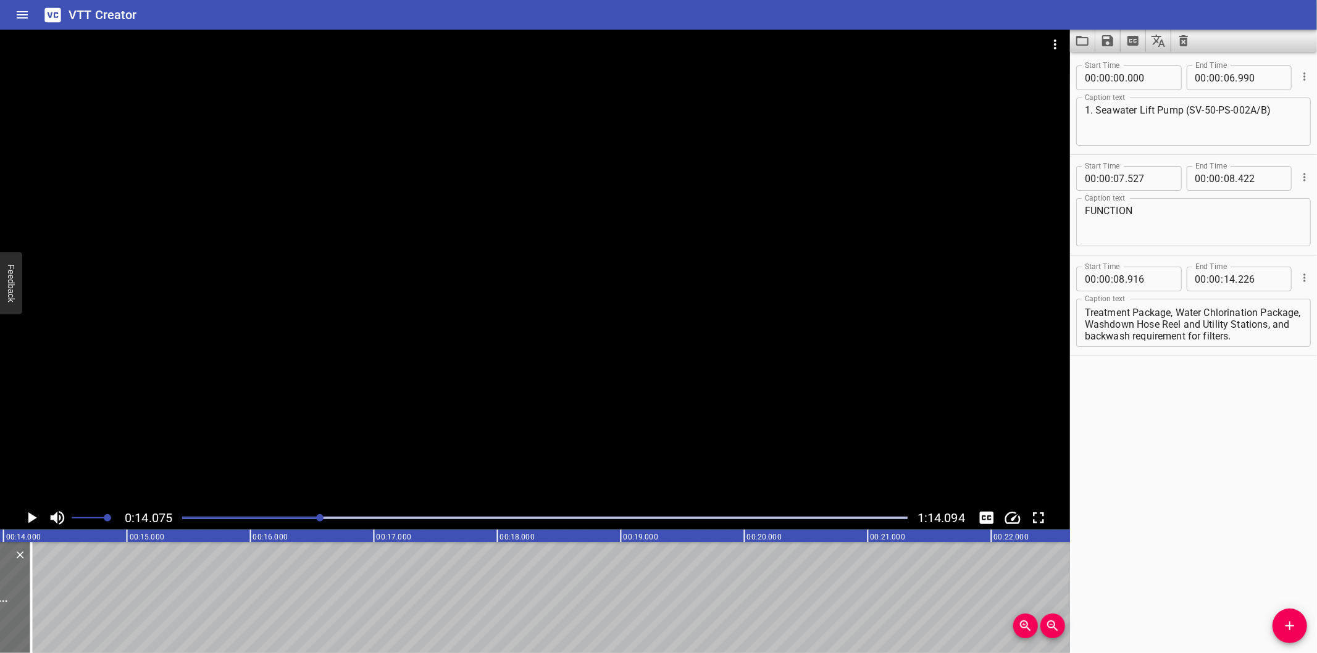
scroll to position [0, 1738]
drag, startPoint x: 22, startPoint y: 617, endPoint x: 12, endPoint y: 619, distance: 9.3
click at [12, 619] on div at bounding box center [9, 597] width 12 height 111
click at [50, 620] on div at bounding box center [49, 597] width 12 height 111
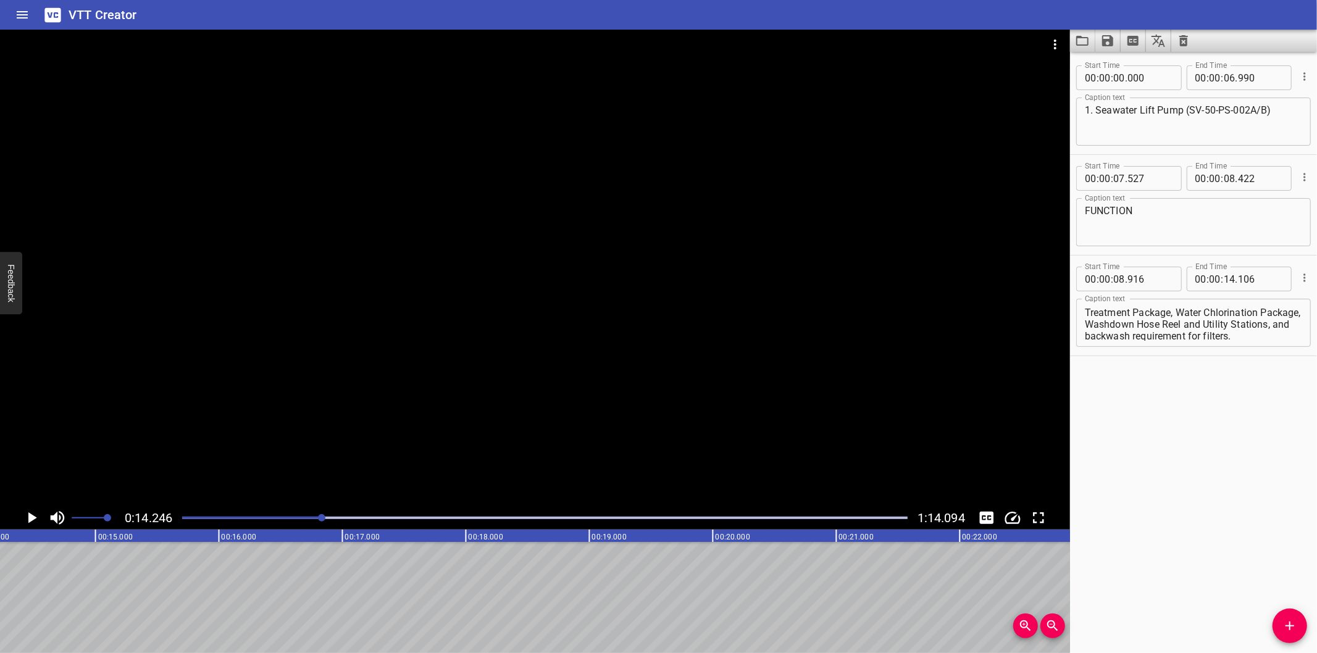
scroll to position [0, 1758]
click at [319, 517] on div at bounding box center [321, 517] width 7 height 7
click at [313, 522] on div at bounding box center [545, 517] width 740 height 17
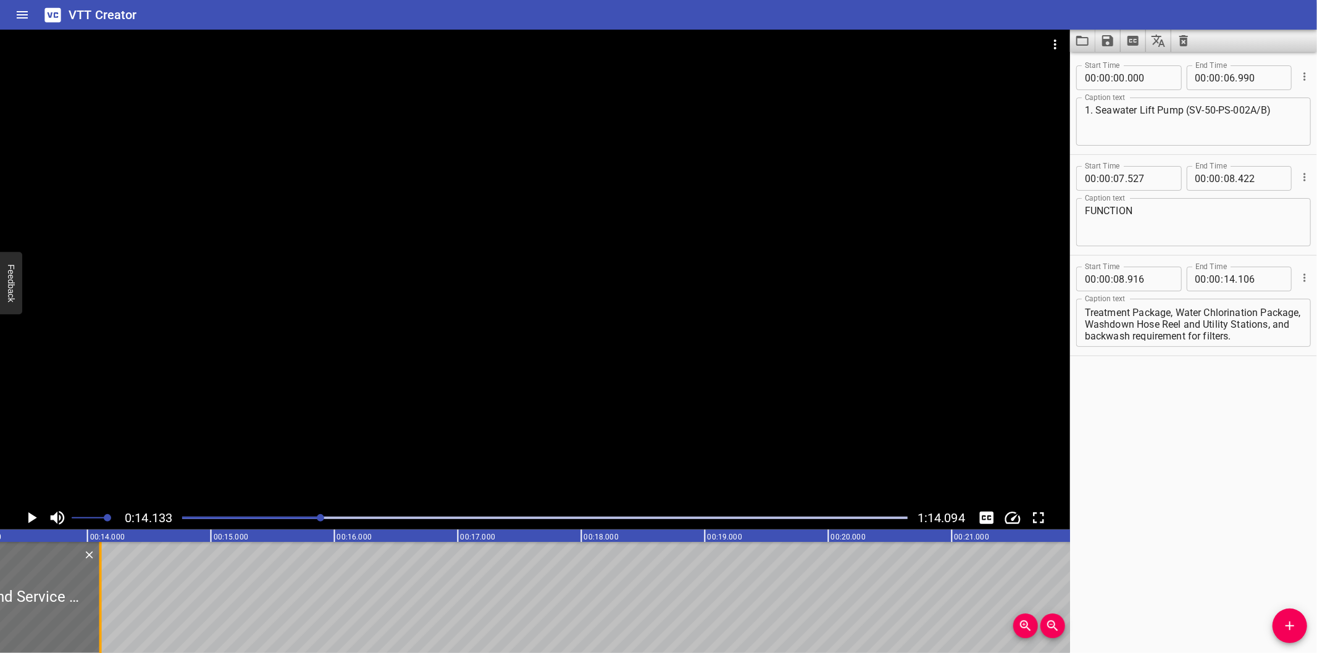
scroll to position [0, 1608]
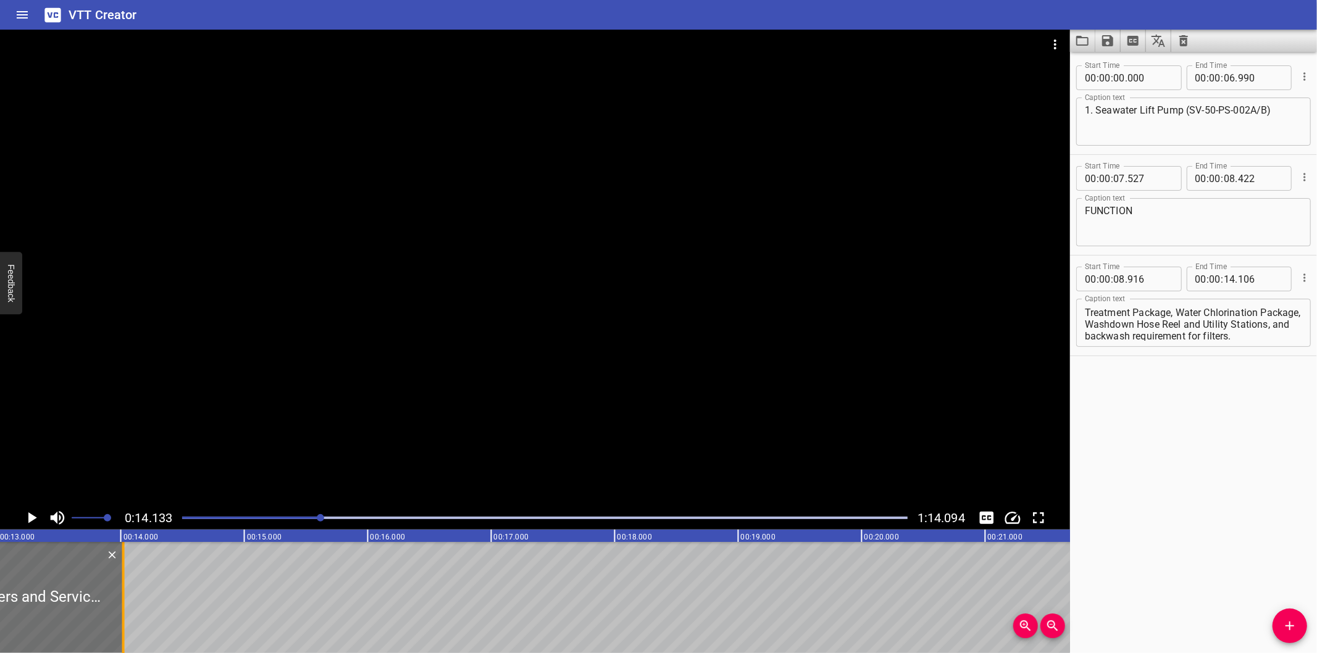
drag, startPoint x: 132, startPoint y: 599, endPoint x: 121, endPoint y: 602, distance: 11.4
click at [122, 602] on div at bounding box center [123, 597] width 2 height 111
type input "016"
drag, startPoint x: 1266, startPoint y: 325, endPoint x: 1334, endPoint y: 467, distance: 157.4
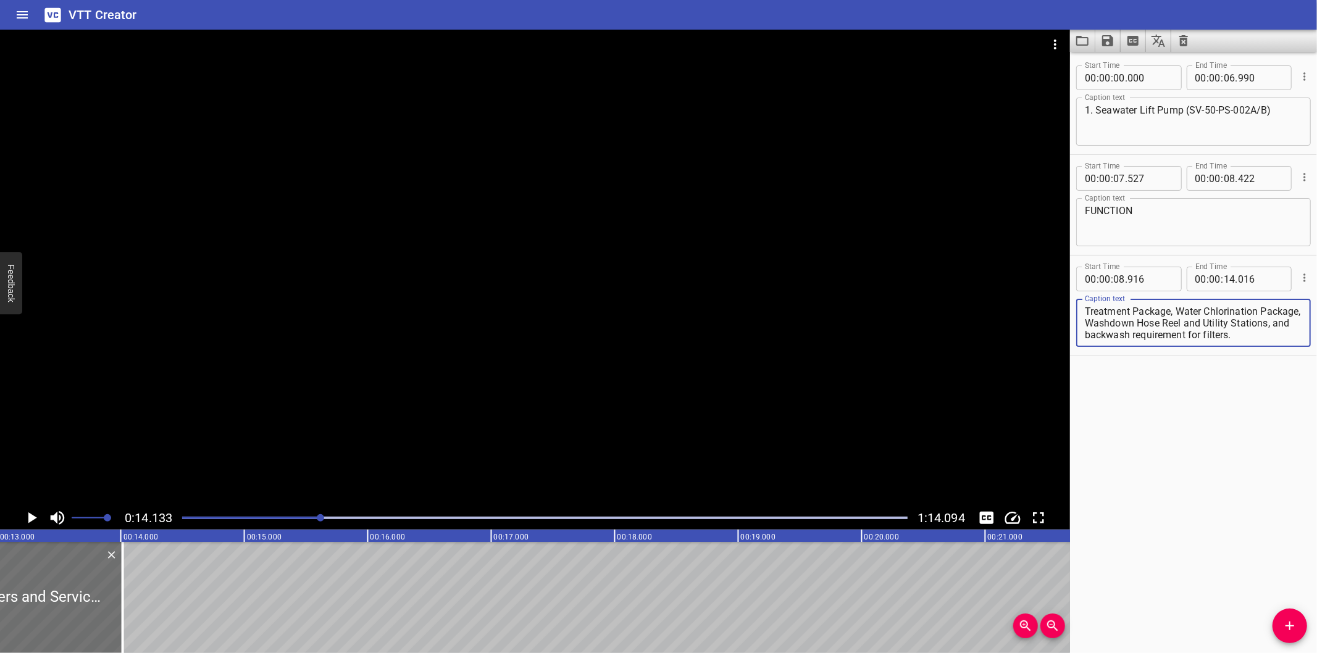
click at [1316, 467] on html "VTT Creator Caption Editor Batch Transcribe Login Sign Up Privacy Contact 0:14.…" at bounding box center [658, 326] width 1317 height 653
type textarea "The submersible Seawater Lift Pumps serve sea water to cooling water users"
click at [1305, 625] on span "Add Cue" at bounding box center [1289, 626] width 35 height 15
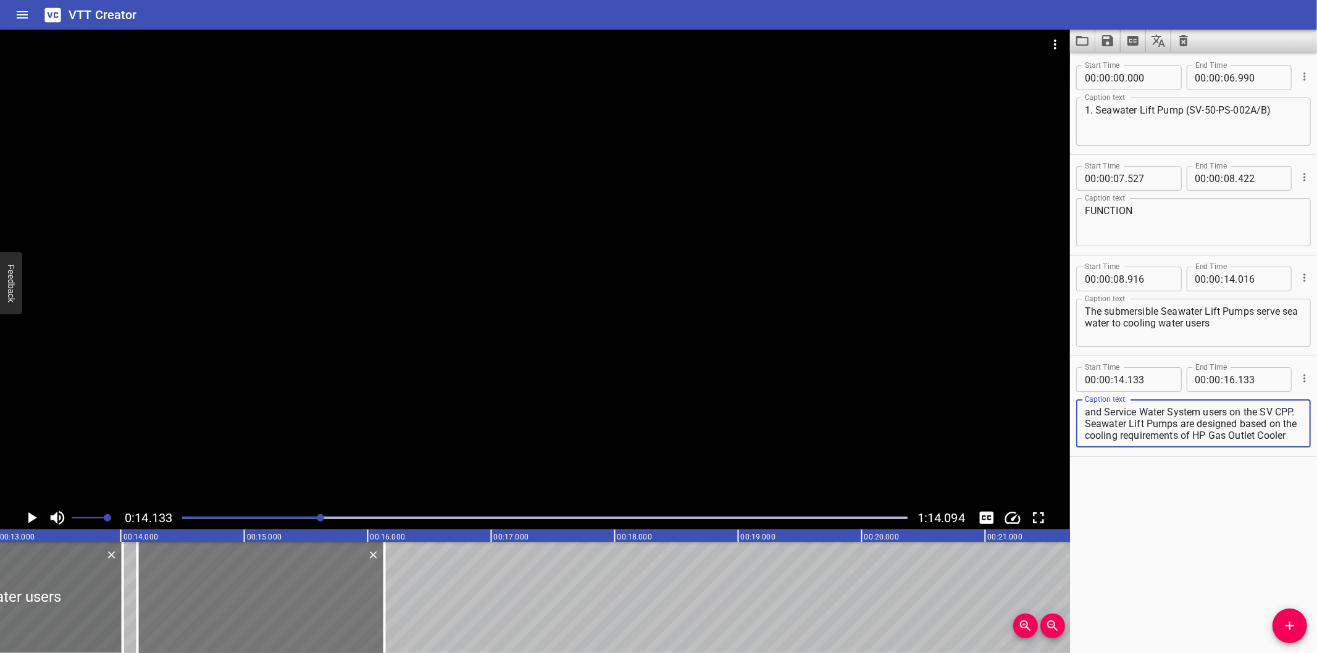
scroll to position [117, 0]
type textarea "and Service Water System users on the SV CPP. Seawater Lift Pumps are designed …"
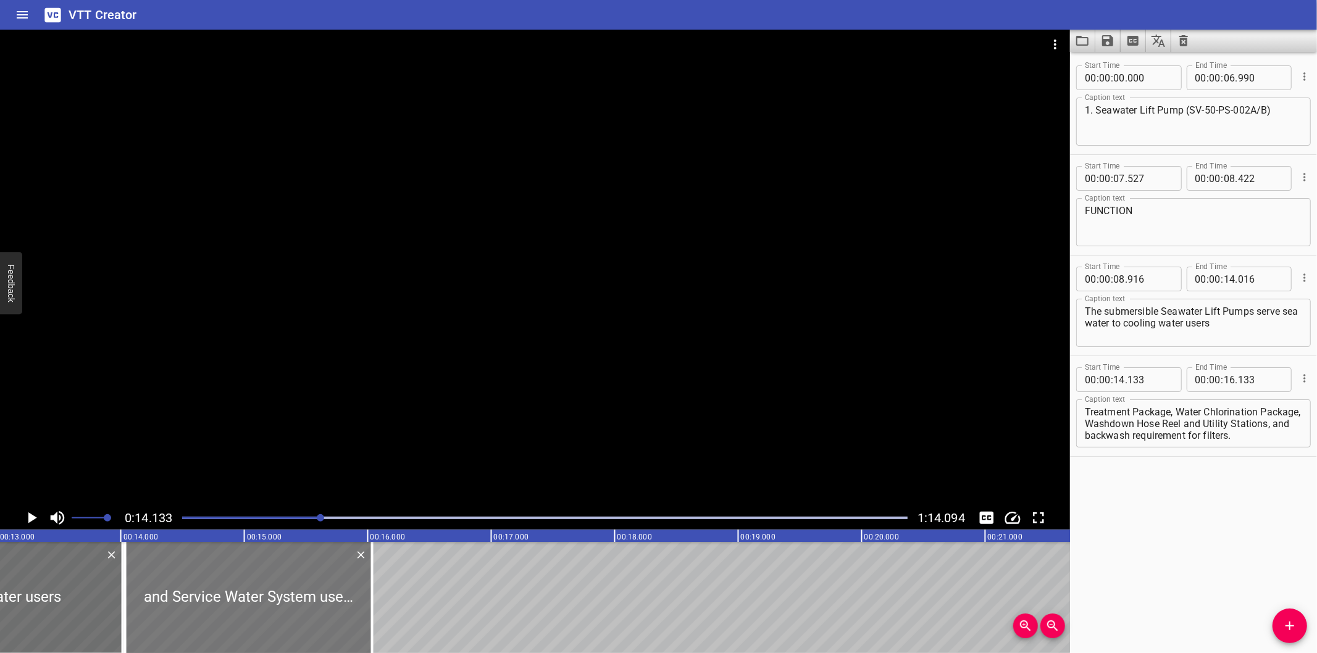
drag, startPoint x: 323, startPoint y: 599, endPoint x: 311, endPoint y: 600, distance: 12.4
click at [311, 600] on div at bounding box center [248, 597] width 247 height 111
type input "033"
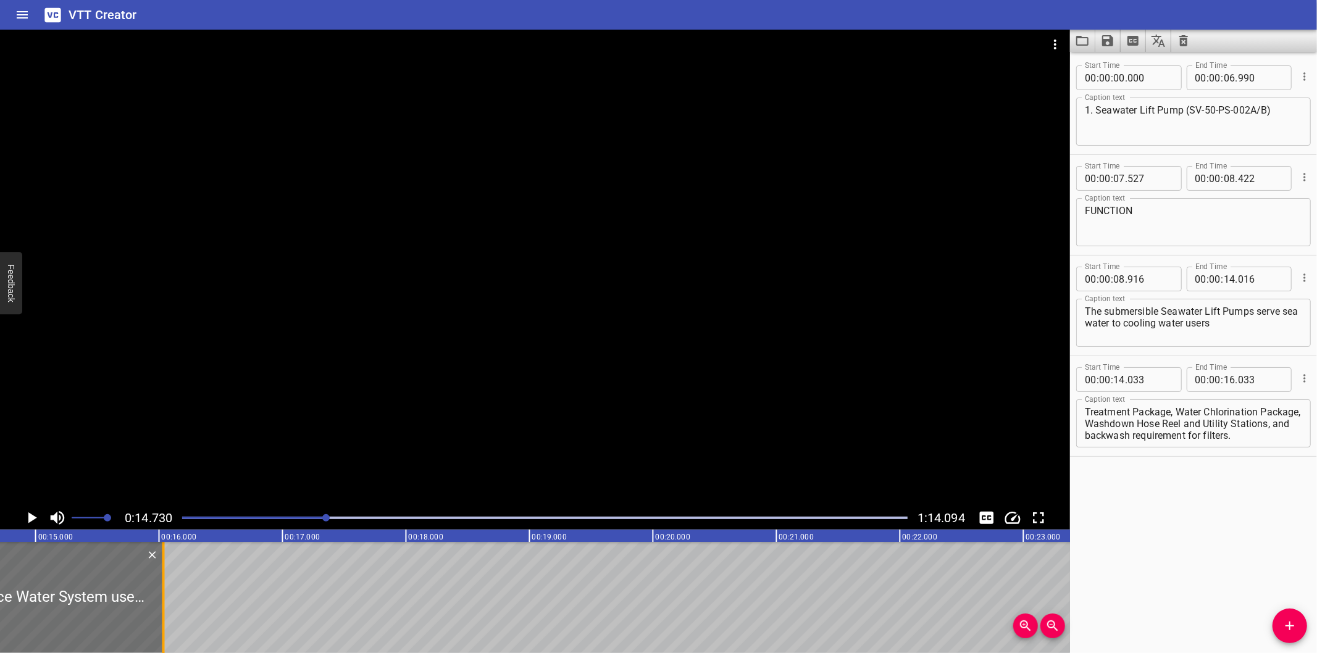
scroll to position [0, 1818]
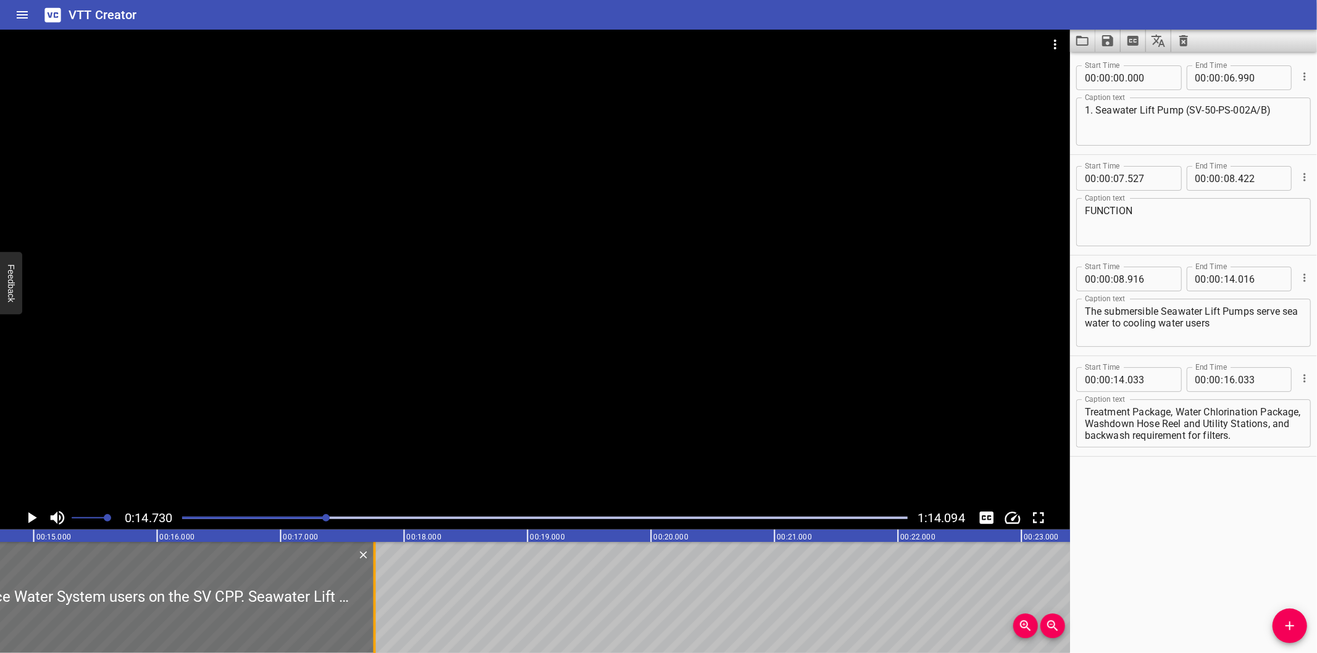
drag, startPoint x: 161, startPoint y: 601, endPoint x: 374, endPoint y: 613, distance: 213.3
click at [374, 613] on div at bounding box center [375, 597] width 2 height 111
type input "17"
type input "758"
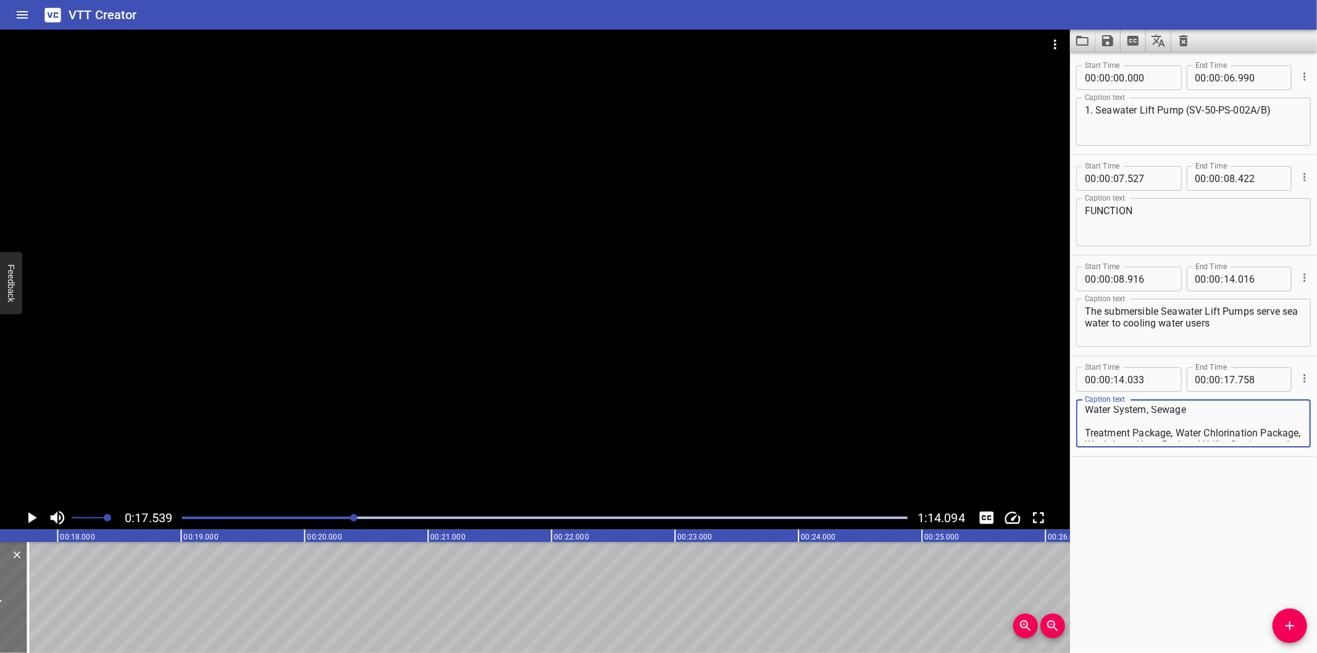
scroll to position [117, 0]
drag, startPoint x: 1110, startPoint y: 420, endPoint x: 1259, endPoint y: 516, distance: 177.4
click at [1259, 516] on div "Start Time 00 : 00 : 00 . 000 Start Time End Time 00 : 00 : 06 . 990 End Time C…" at bounding box center [1193, 352] width 247 height 601
type textarea "and Service Water System users on the SV CPP."
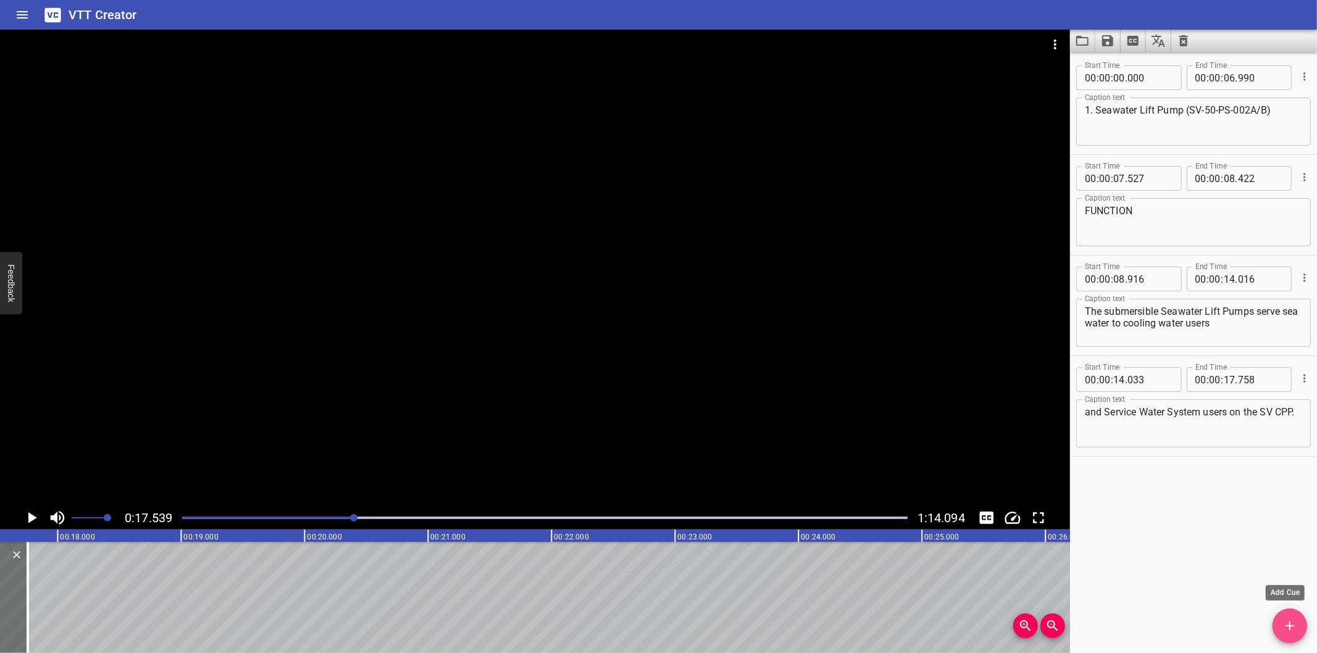
click at [1293, 620] on icon "Add Cue" at bounding box center [1289, 626] width 15 height 15
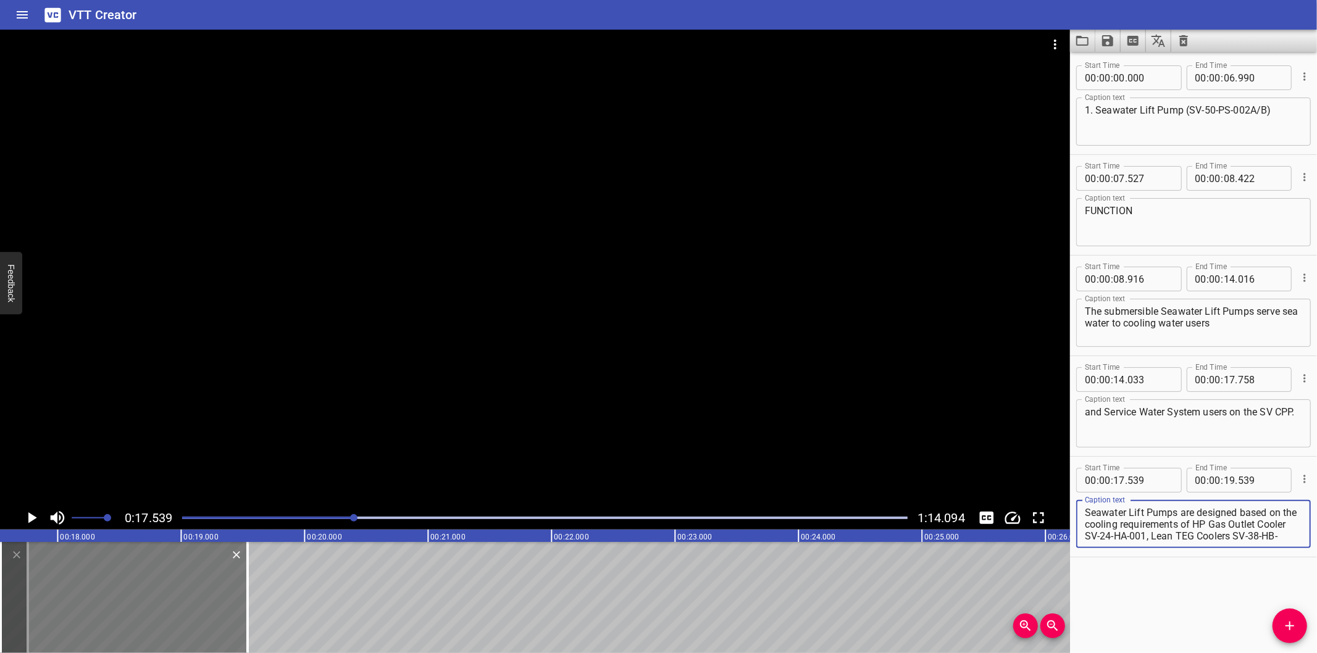
scroll to position [106, 0]
type textarea "Seawater Lift Pumps are designed based on the cooling requirements of HP Gas Ou…"
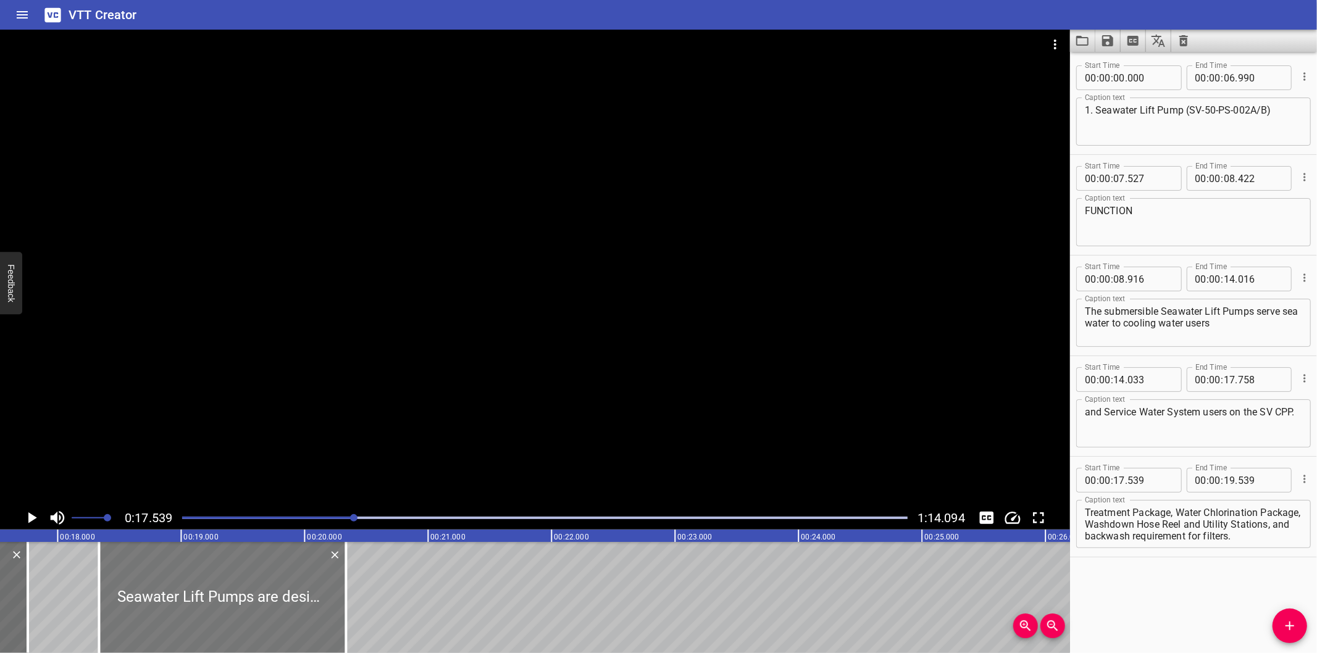
drag, startPoint x: 212, startPoint y: 620, endPoint x: 300, endPoint y: 617, distance: 88.3
click at [300, 617] on div at bounding box center [222, 597] width 247 height 111
type input "18"
type input "334"
type input "20"
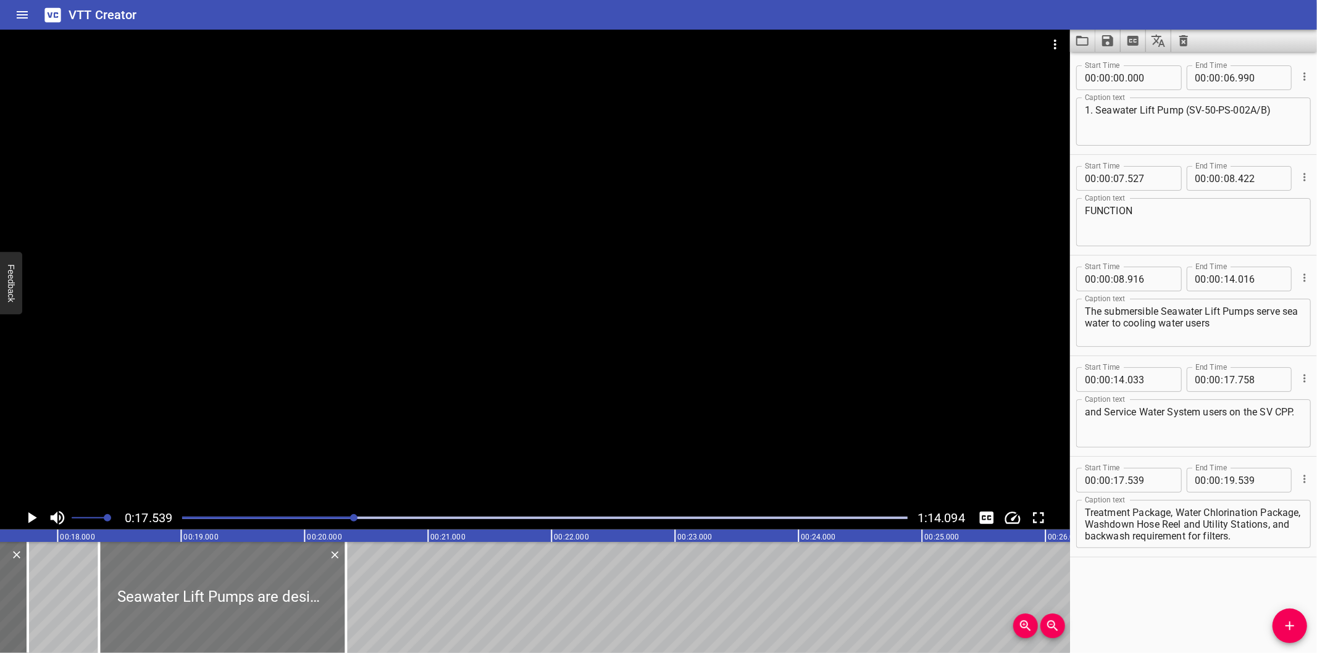
type input "334"
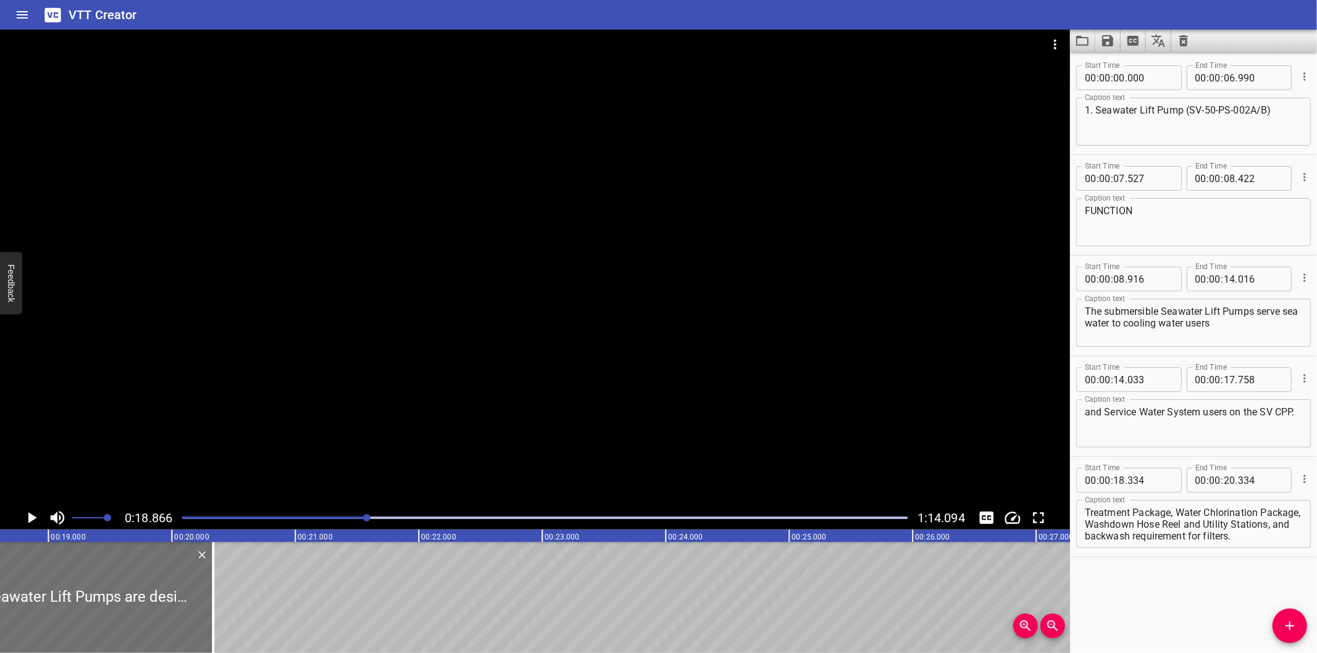
scroll to position [0, 2329]
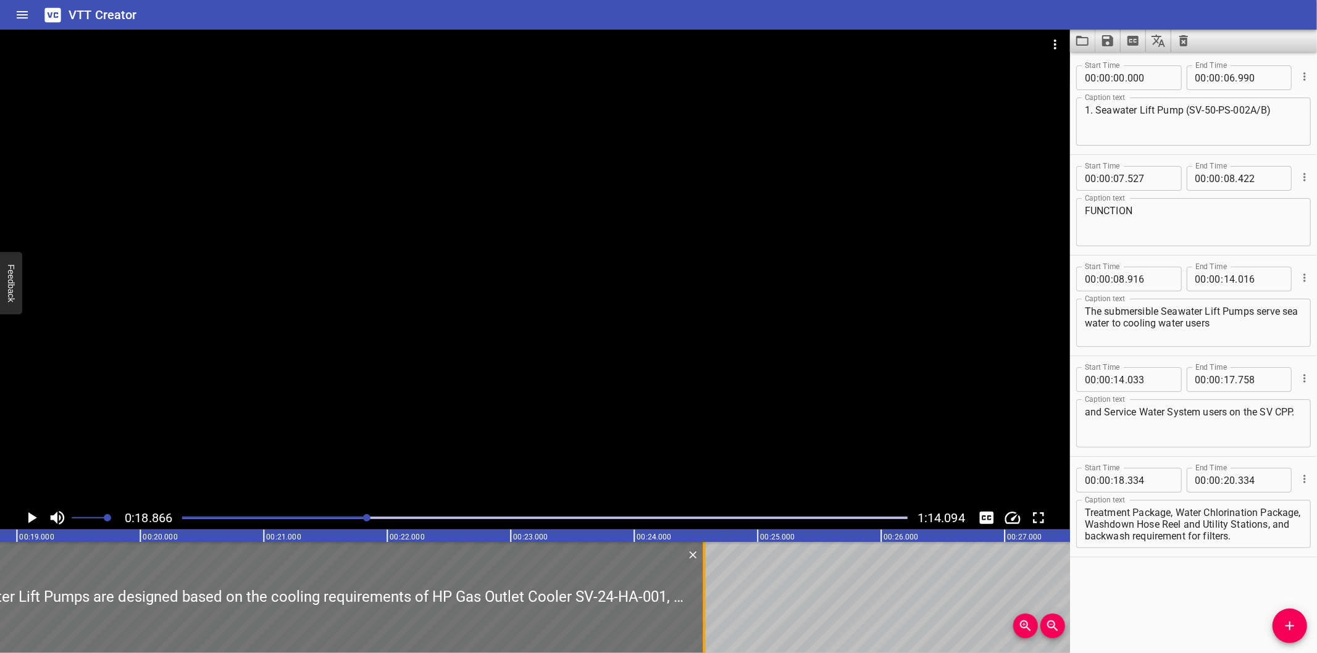
drag, startPoint x: 185, startPoint y: 619, endPoint x: 708, endPoint y: 562, distance: 525.3
click at [708, 562] on div at bounding box center [704, 597] width 12 height 111
type input "24"
type input "564"
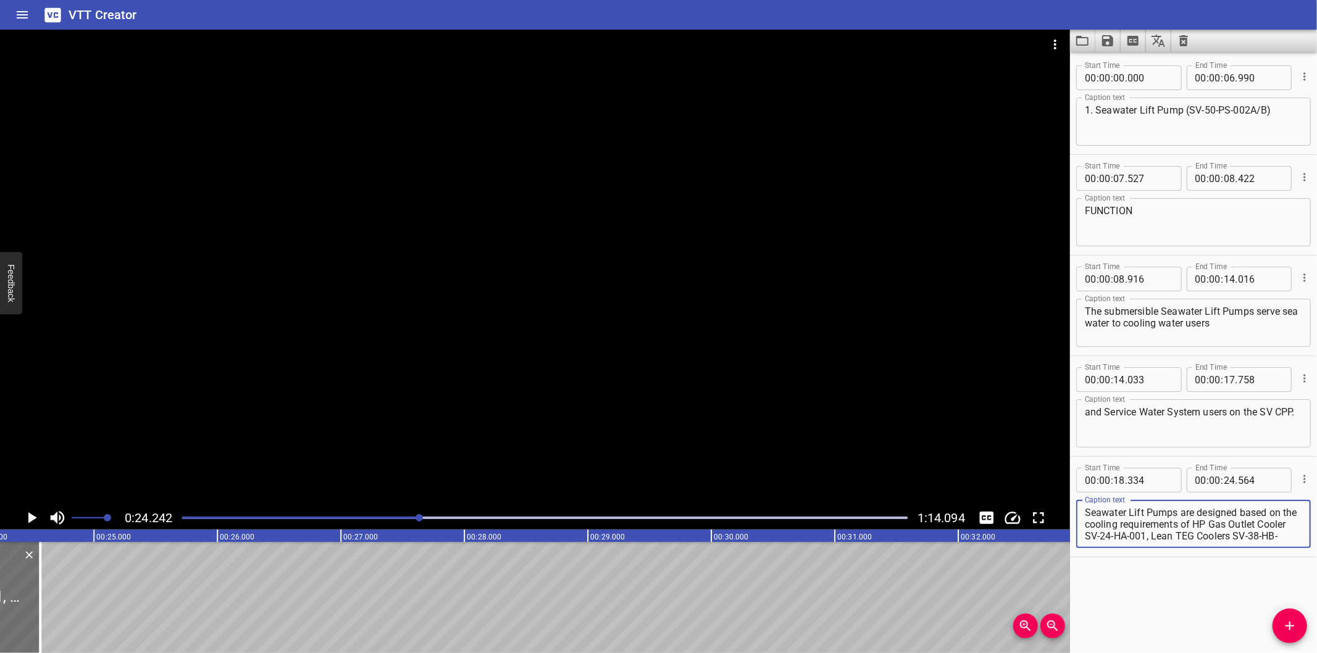
scroll to position [106, 0]
drag, startPoint x: 1146, startPoint y: 535, endPoint x: 1351, endPoint y: 680, distance: 251.5
click at [1316, 653] on html "VTT Creator Caption Editor Batch Transcribe Login Sign Up Privacy Contact 0:24.…" at bounding box center [658, 326] width 1317 height 653
type textarea "Seawater Lift Pumps are designed based on the cooling requirements of HP Gas Ou…"
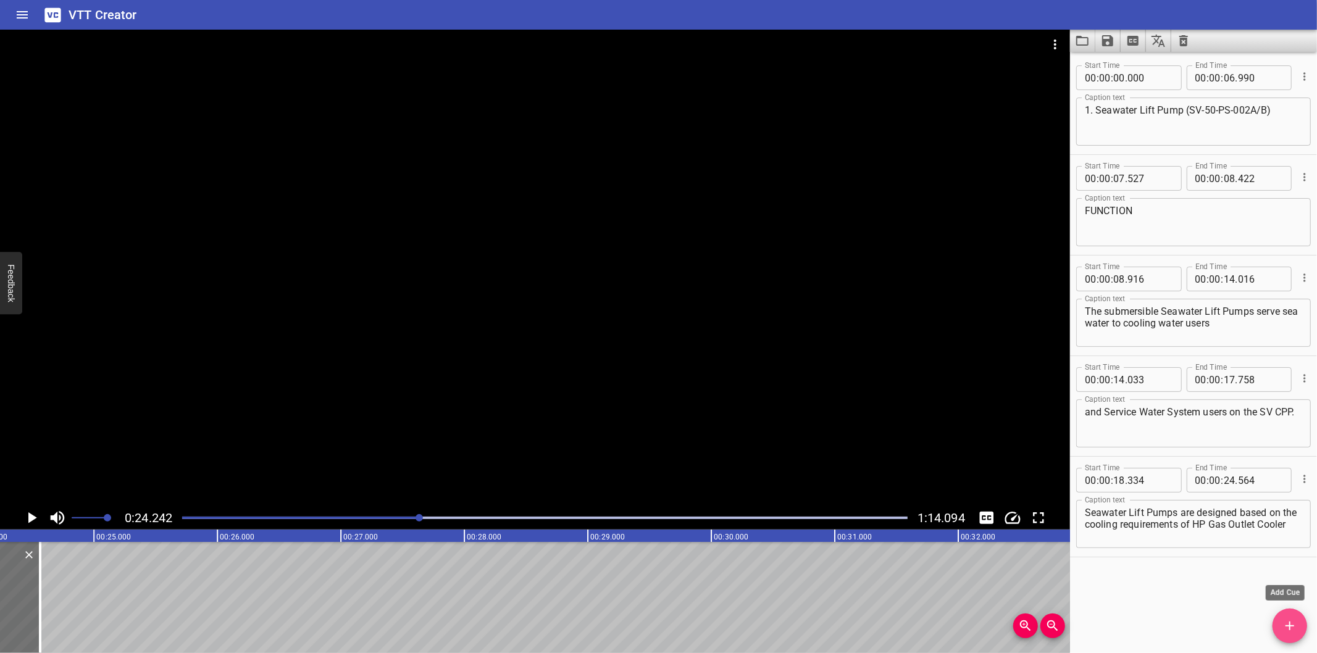
click at [1284, 624] on icon "Add Cue" at bounding box center [1289, 626] width 15 height 15
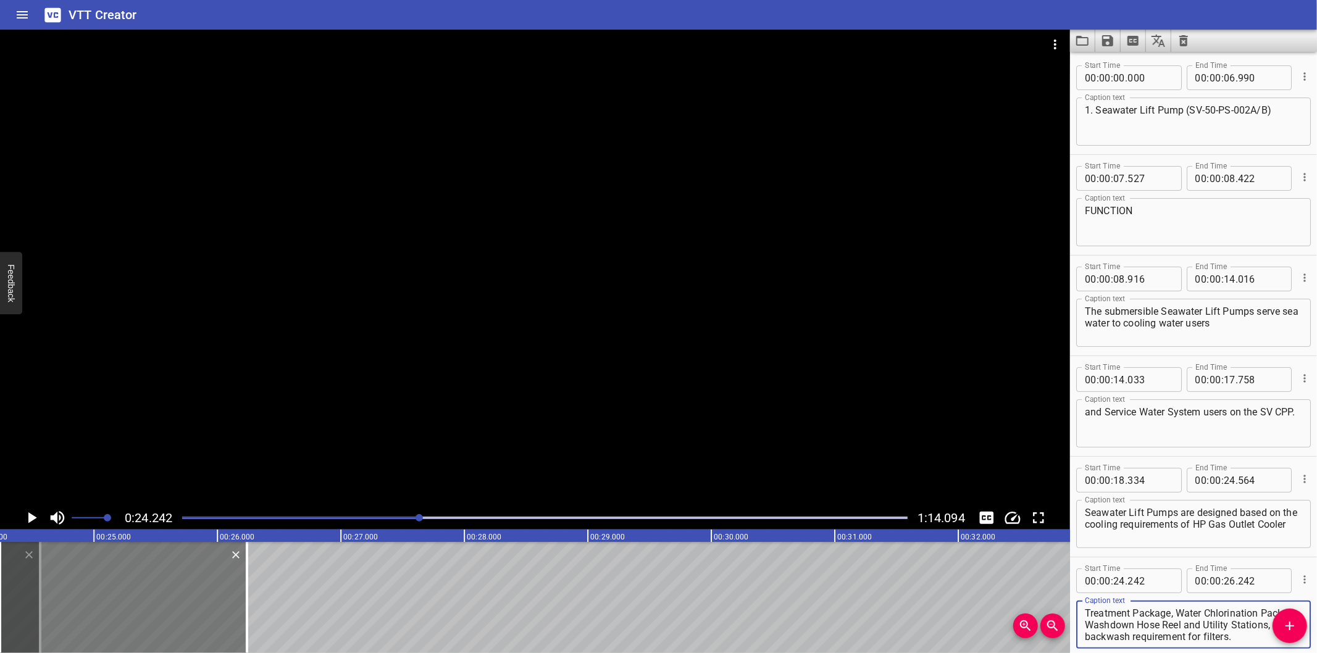
type textarea "SV-24-HA-001, Lean TEG Coolers SV-38-HB-004A/B and service water requirements f…"
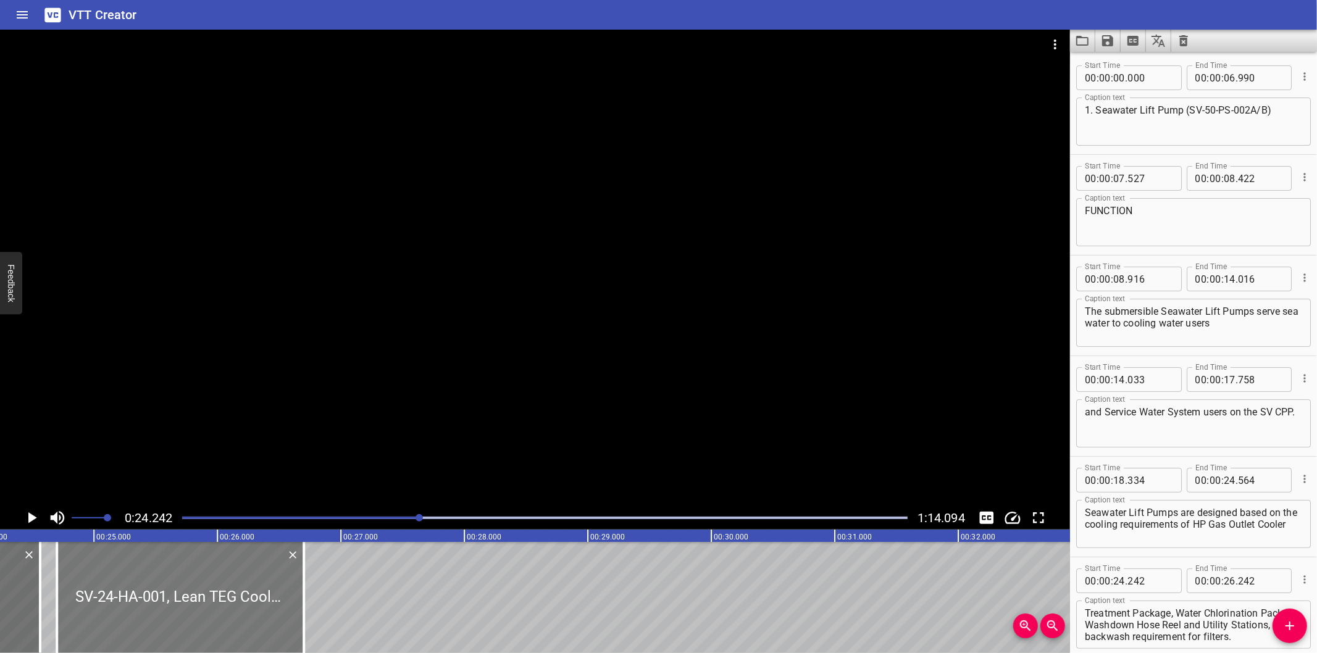
drag, startPoint x: 119, startPoint y: 614, endPoint x: 204, endPoint y: 643, distance: 90.0
click at [174, 621] on div at bounding box center [180, 597] width 247 height 111
type input "702"
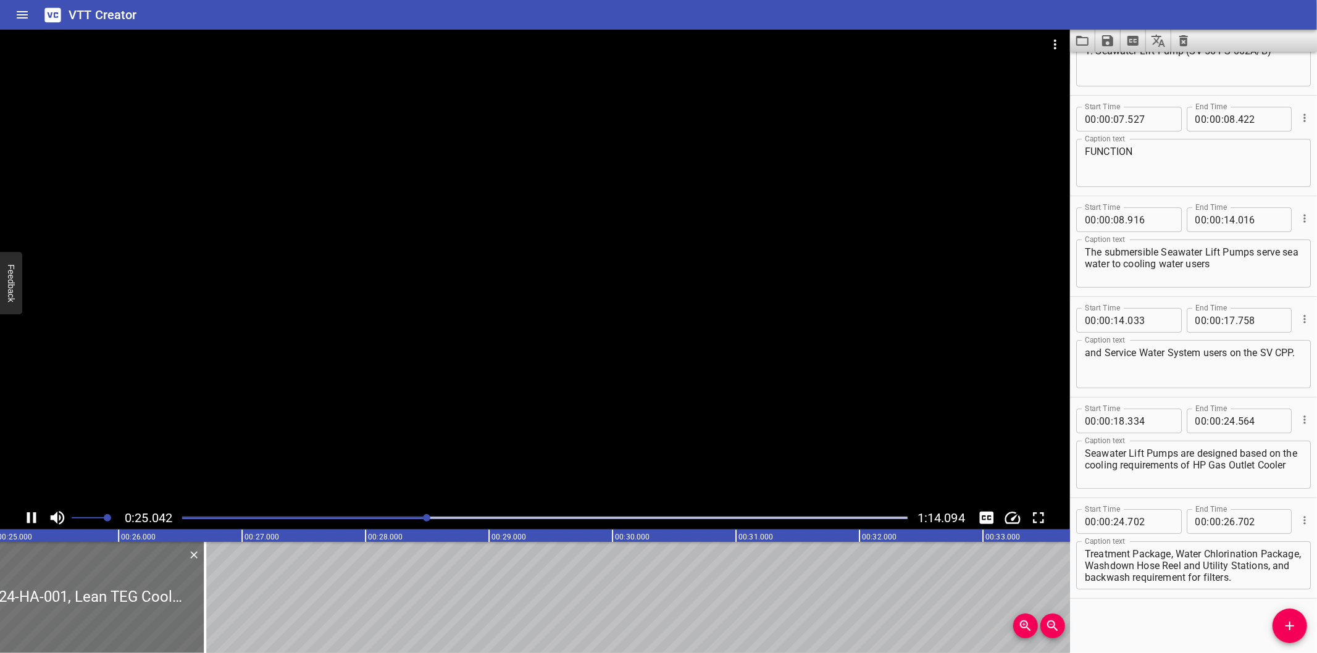
click at [235, 416] on div at bounding box center [535, 268] width 1070 height 477
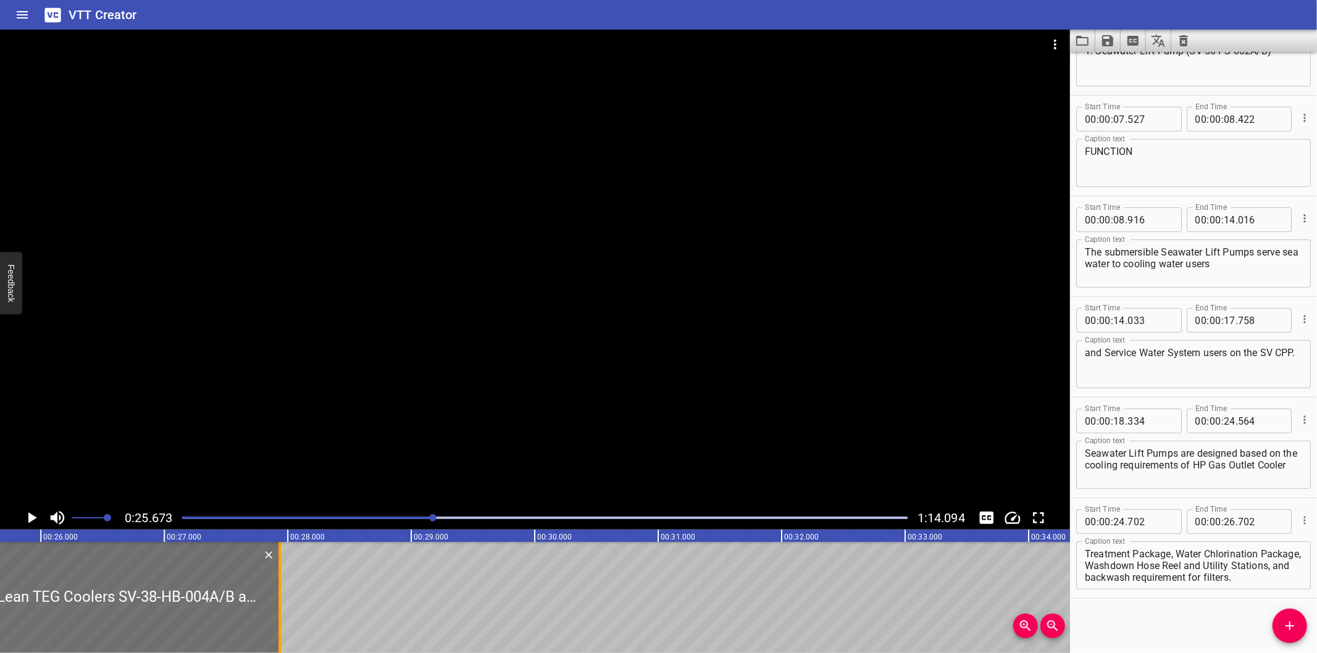
drag, startPoint x: 127, startPoint y: 595, endPoint x: 279, endPoint y: 603, distance: 152.7
click at [279, 603] on div at bounding box center [279, 597] width 2 height 111
type input "27"
type input "937"
drag, startPoint x: 20, startPoint y: 617, endPoint x: 303, endPoint y: 627, distance: 282.9
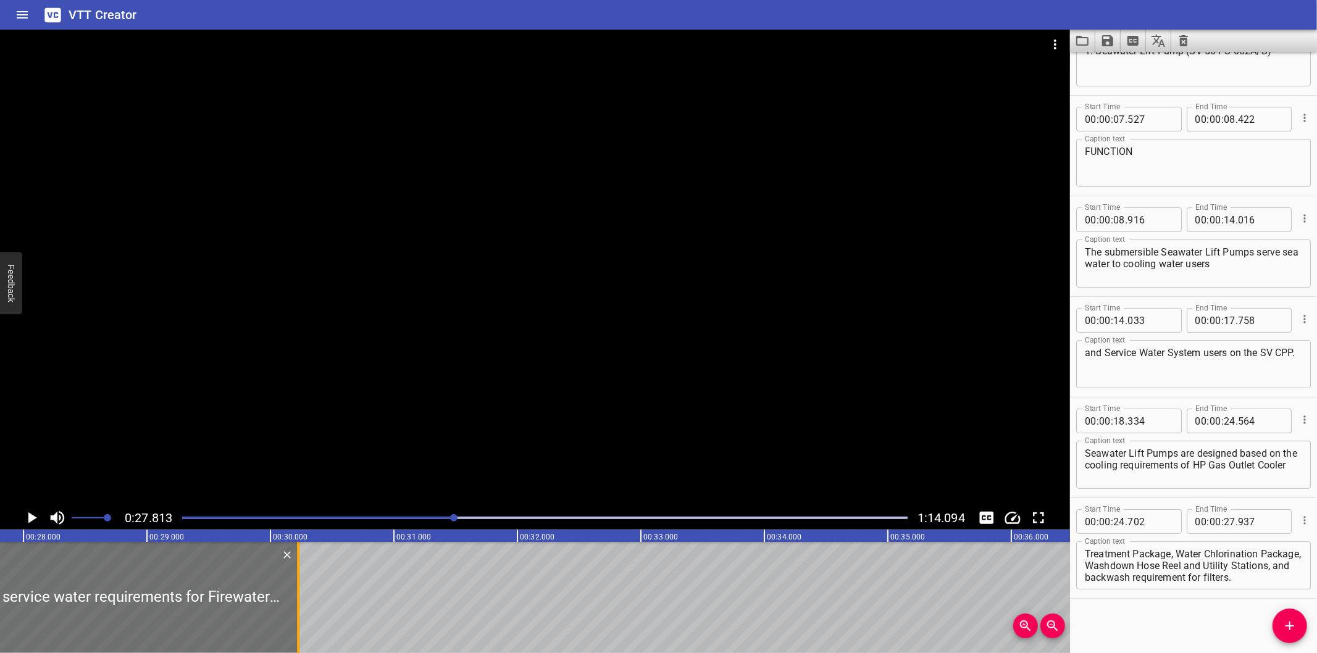
click at [303, 627] on div at bounding box center [298, 597] width 12 height 111
type input "30"
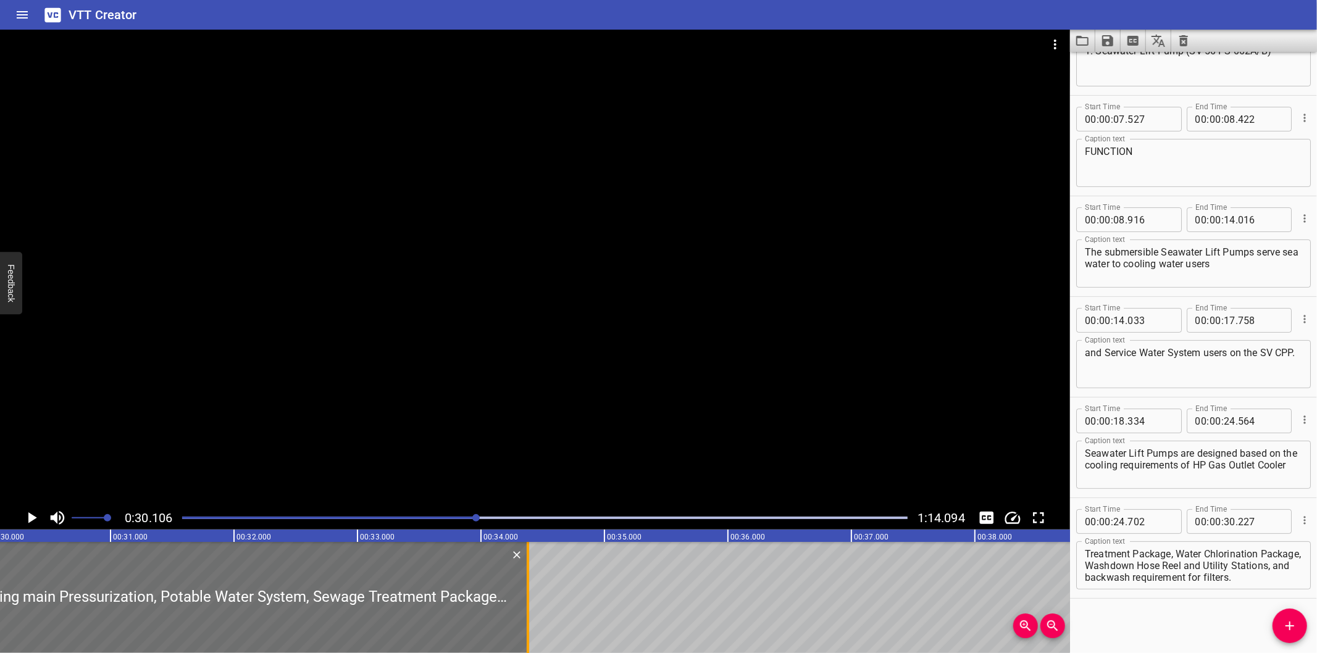
click at [529, 580] on div at bounding box center [528, 597] width 2 height 111
drag, startPoint x: 522, startPoint y: 607, endPoint x: 528, endPoint y: 610, distance: 6.6
click at [522, 609] on div at bounding box center [518, 597] width 12 height 111
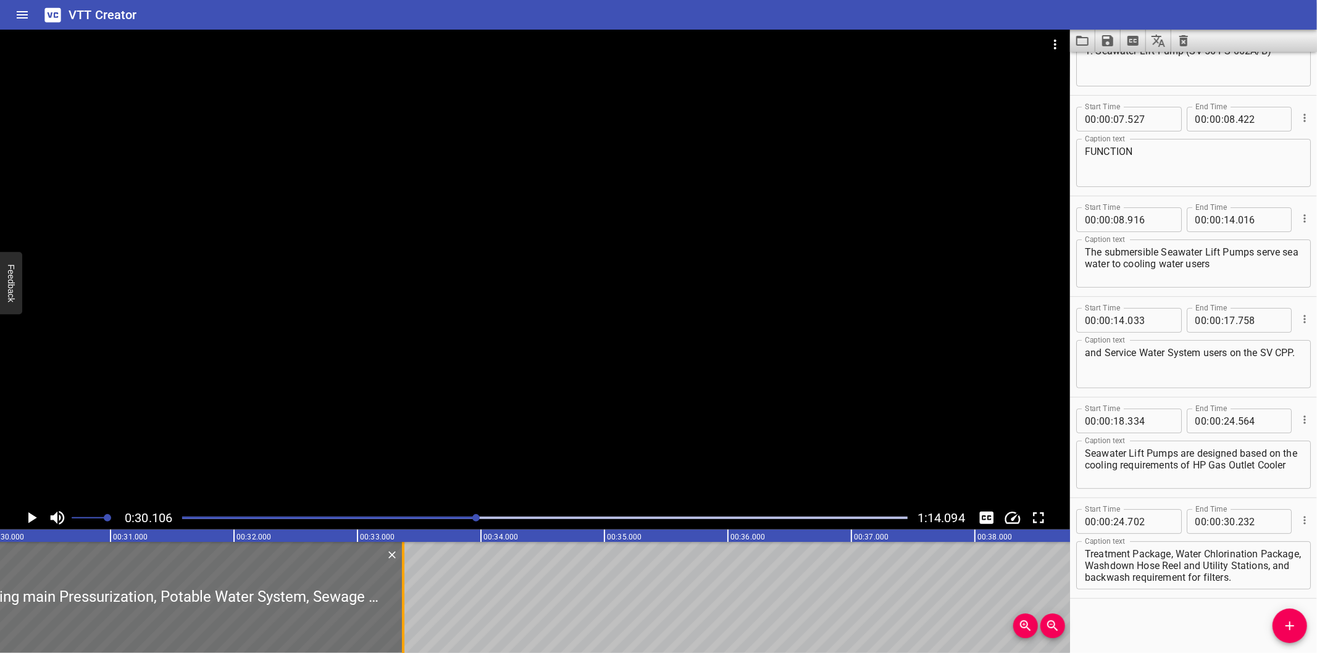
click at [402, 603] on div at bounding box center [403, 597] width 2 height 111
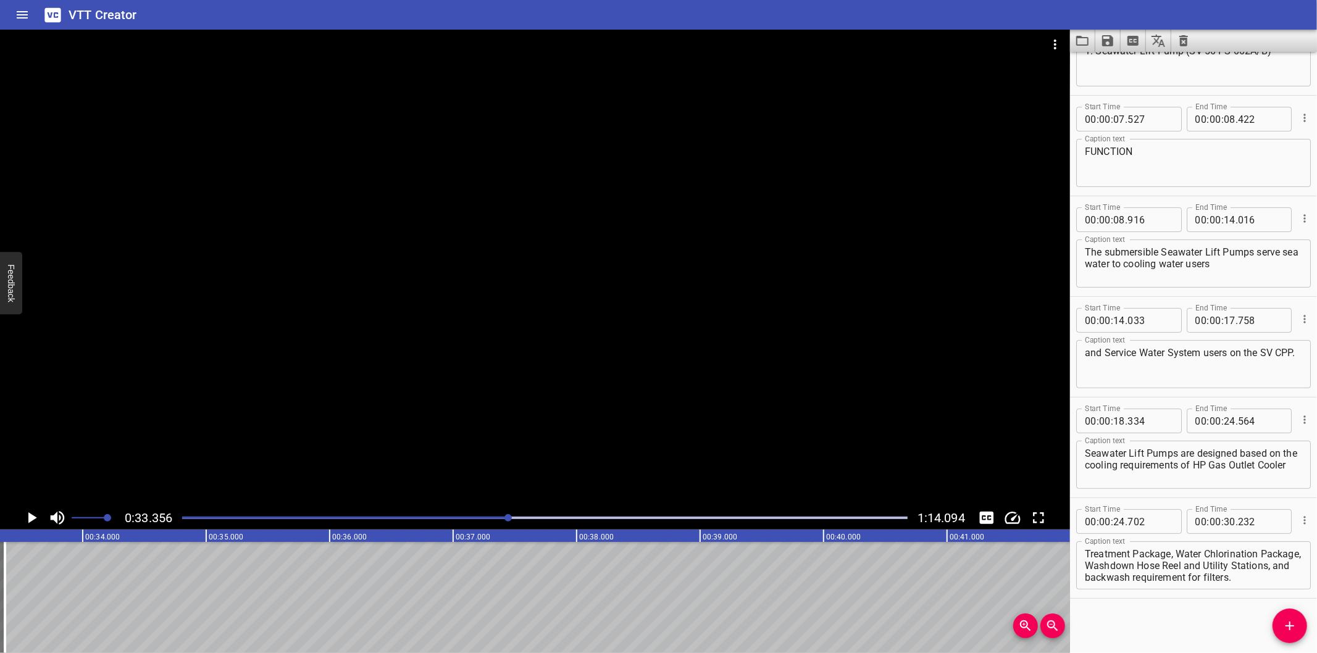
scroll to position [0, 4118]
click at [474, 519] on div "Play progress" at bounding box center [145, 518] width 725 height 2
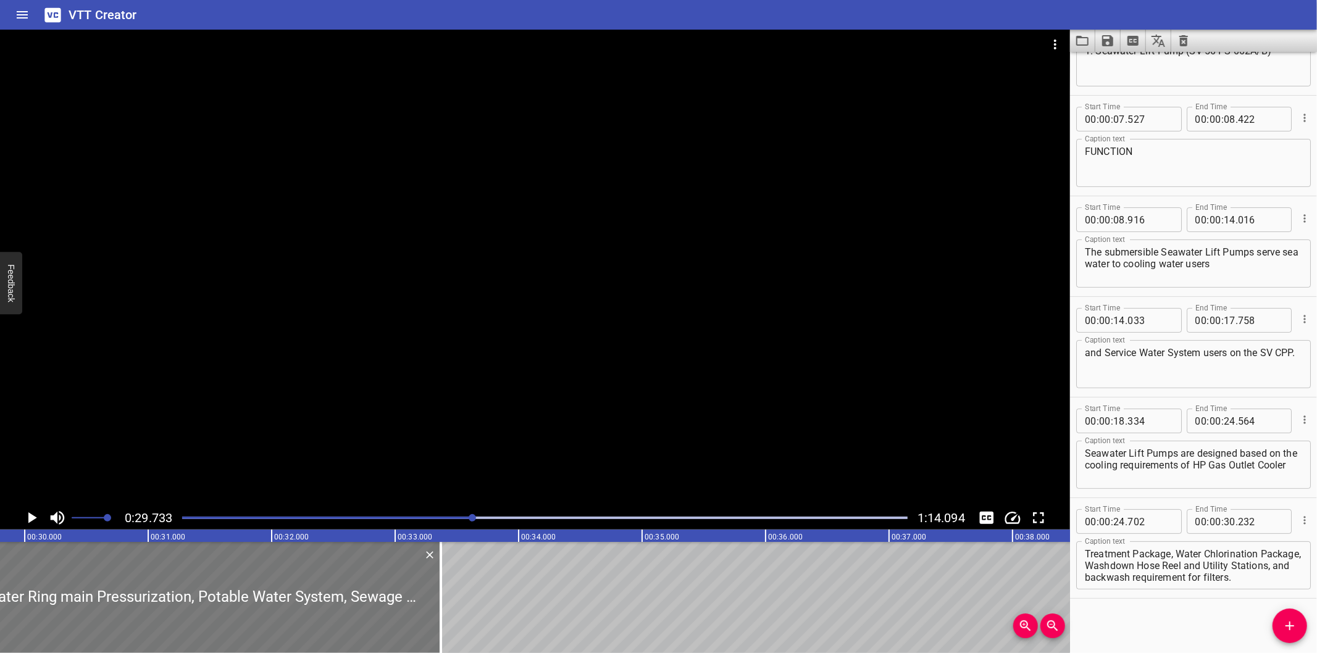
scroll to position [0, 3671]
click at [448, 615] on div at bounding box center [449, 597] width 2 height 111
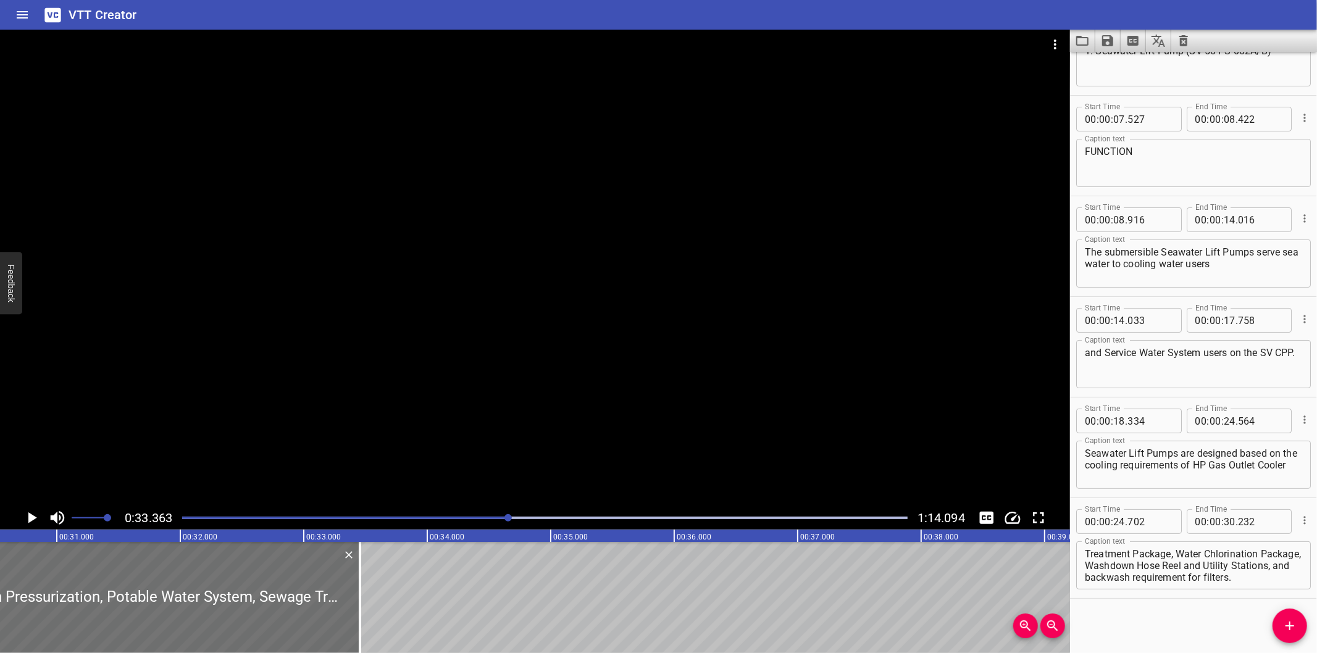
drag, startPoint x: 350, startPoint y: 616, endPoint x: 362, endPoint y: 617, distance: 12.5
click at [362, 617] on div at bounding box center [360, 597] width 12 height 111
type input "327"
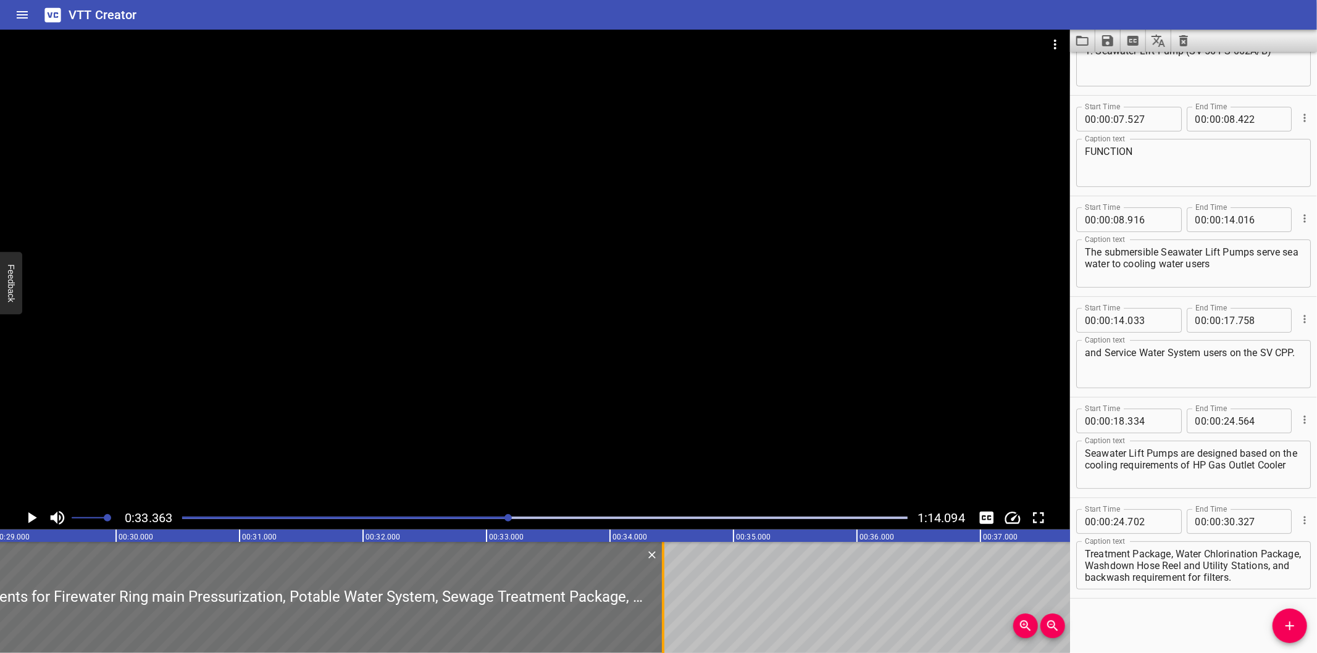
drag, startPoint x: 157, startPoint y: 617, endPoint x: 664, endPoint y: 618, distance: 506.9
click at [664, 618] on div at bounding box center [663, 597] width 12 height 111
type input "34"
type input "432"
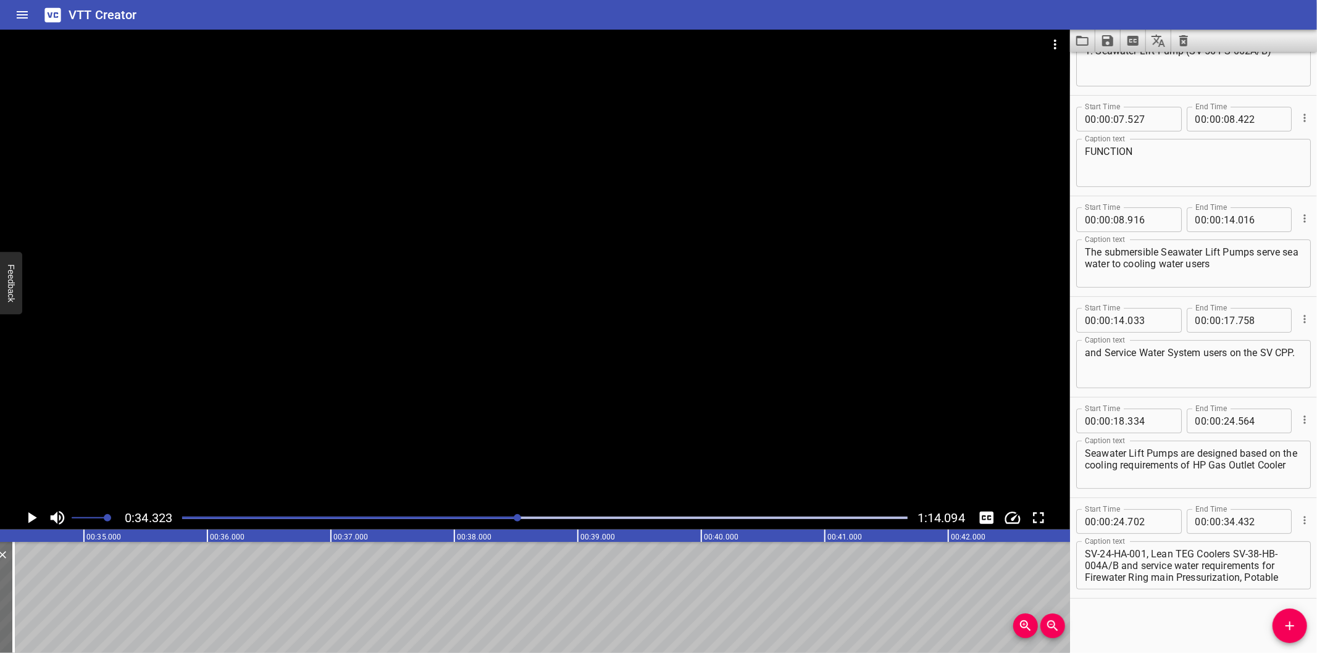
scroll to position [0, 4192]
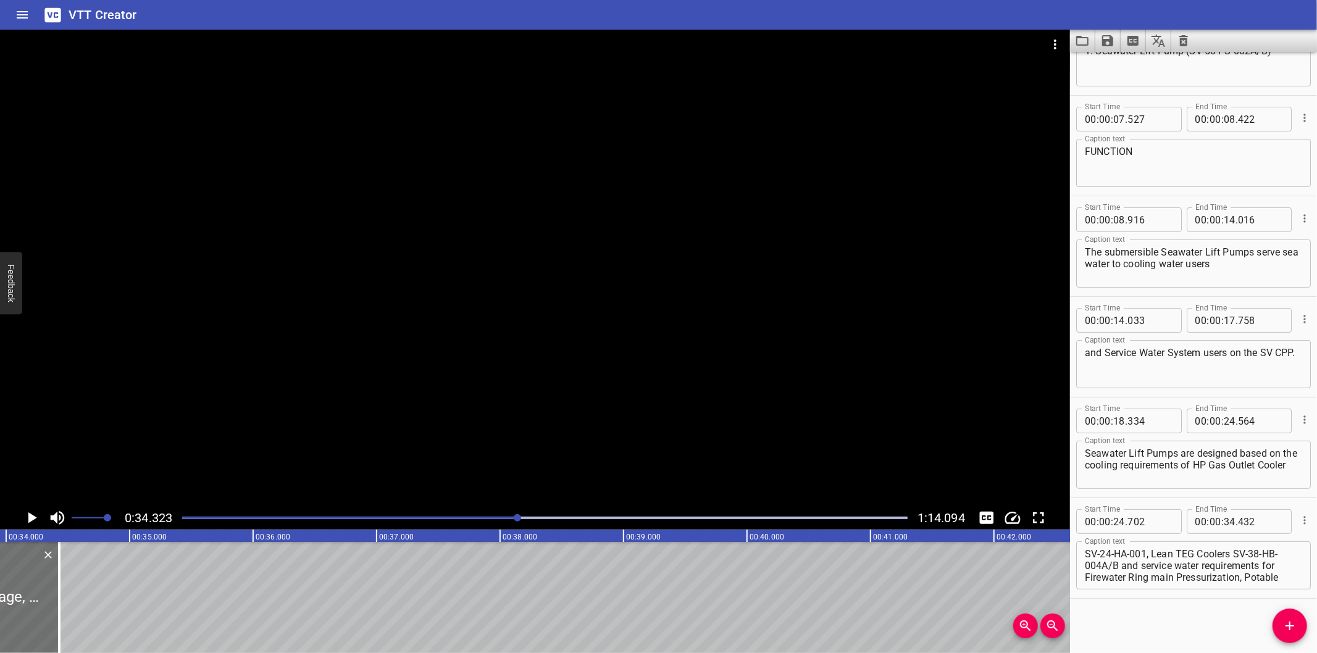
click at [494, 514] on div at bounding box center [545, 517] width 740 height 17
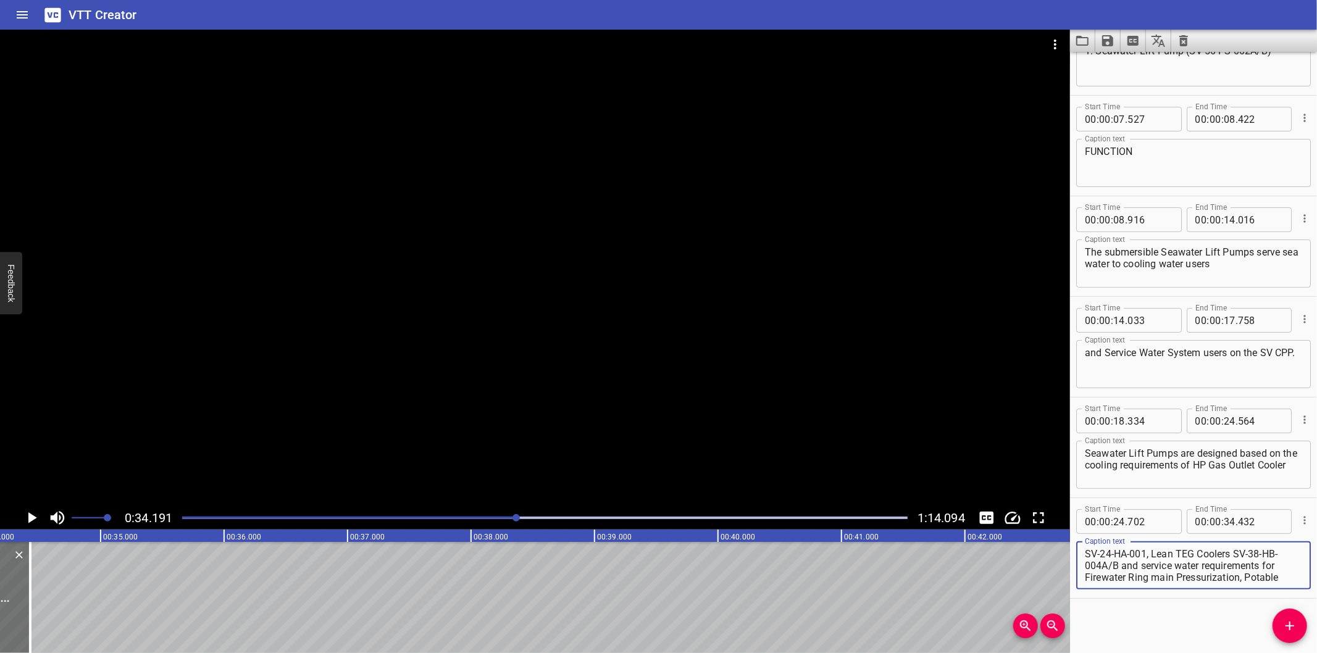
scroll to position [70, 0]
drag, startPoint x: 1122, startPoint y: 566, endPoint x: 1292, endPoint y: 650, distance: 189.1
click at [1292, 650] on div "Start Time 00 : 00 : 00 . 000 Start Time End Time 00 : 00 : 06 . 990 End Time C…" at bounding box center [1193, 352] width 247 height 601
type textarea "SV-24-HA-001, Lean TEG Coolers SV-38-HB-004A/B"
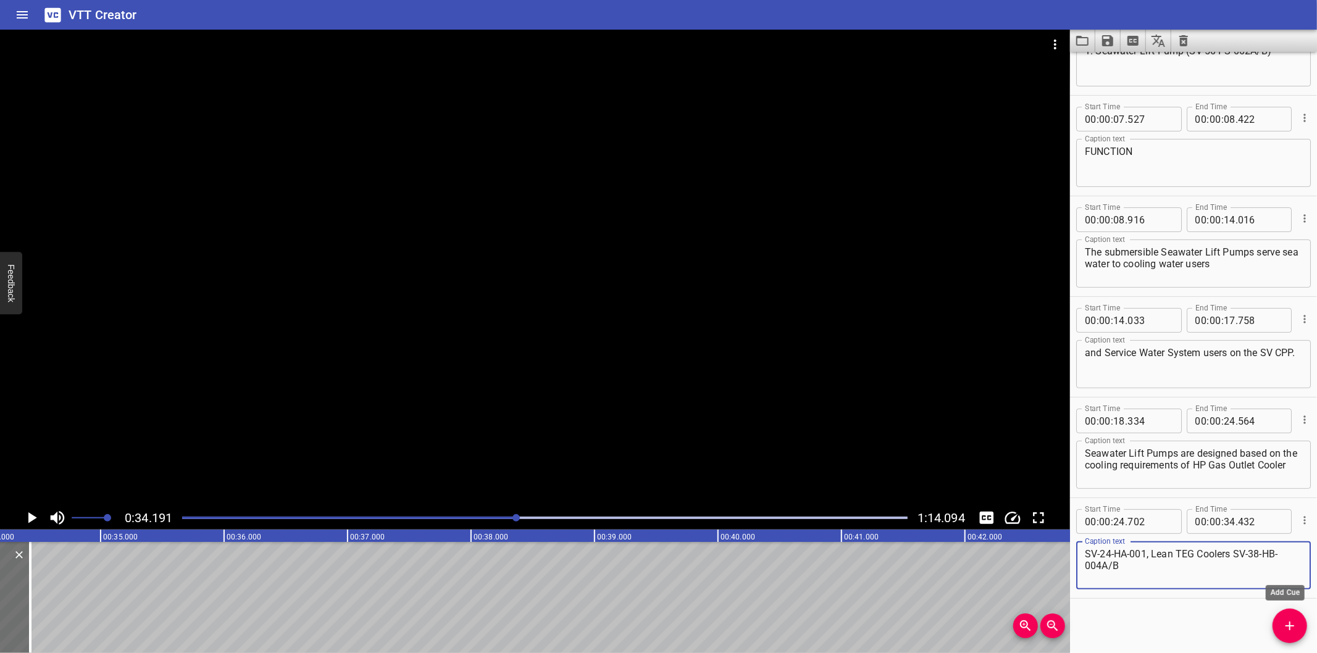
click at [1287, 625] on icon "Add Cue" at bounding box center [1289, 626] width 15 height 15
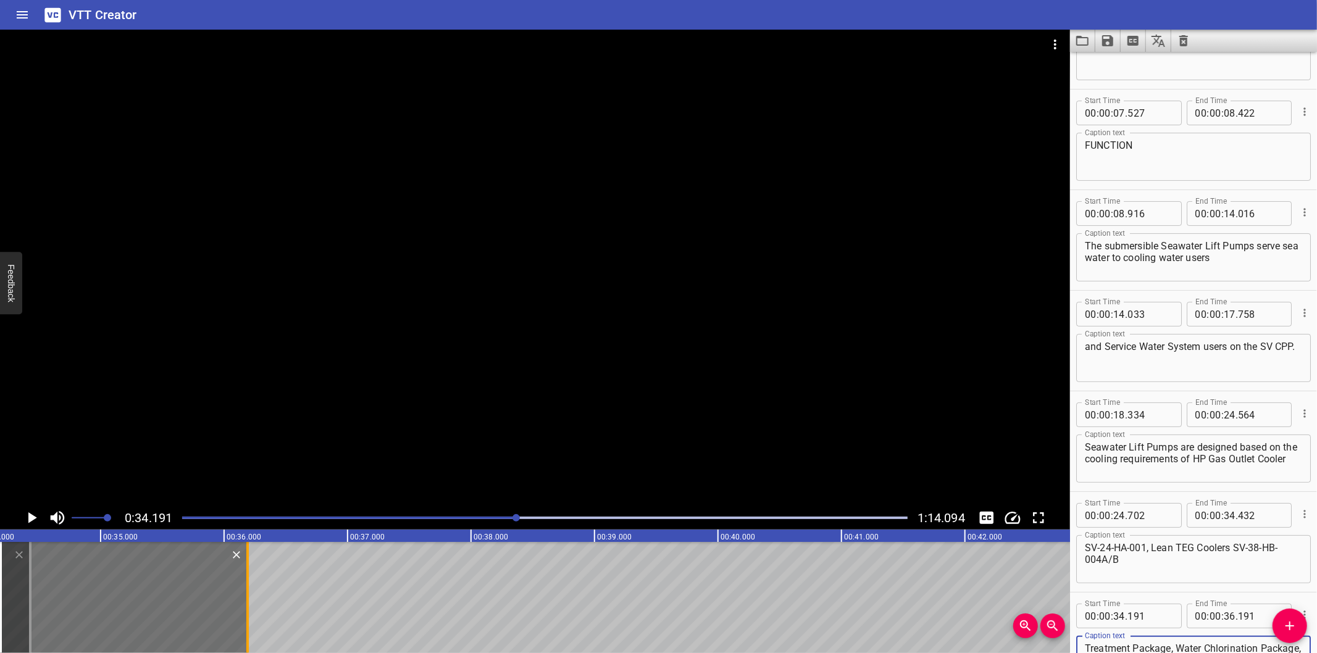
scroll to position [88, 0]
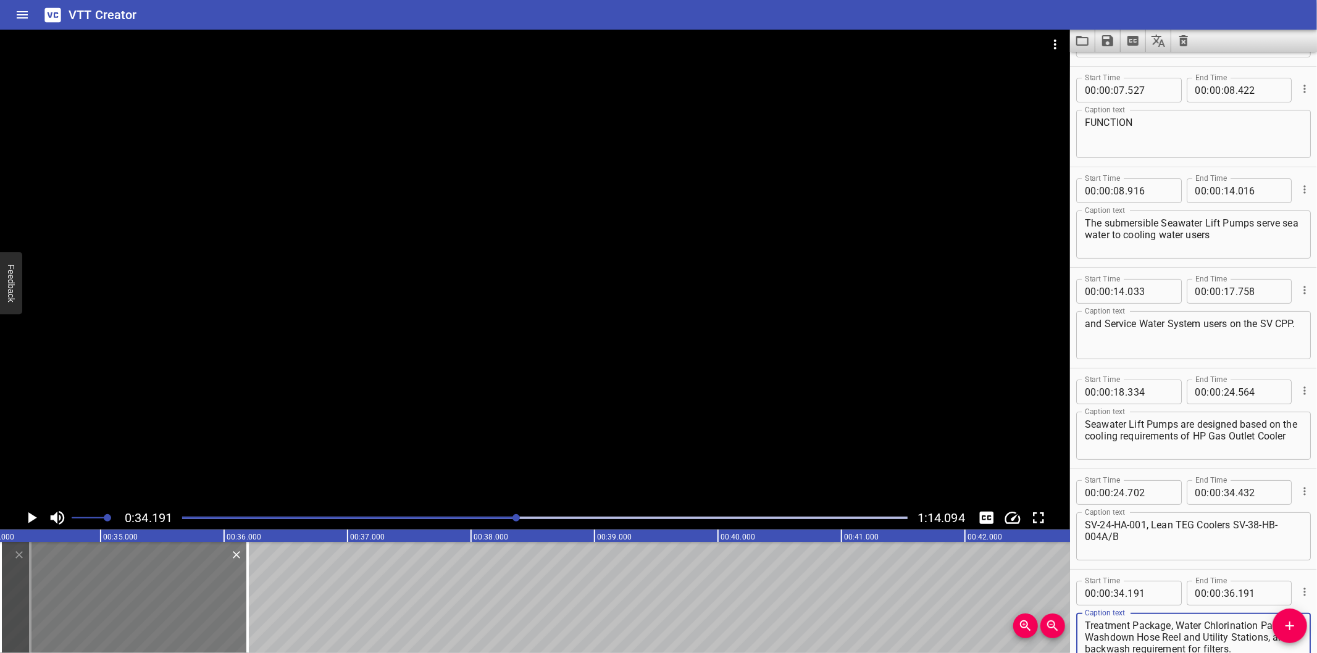
type textarea "and service water requirements for Firewater Ring main Pressurization, Potable …"
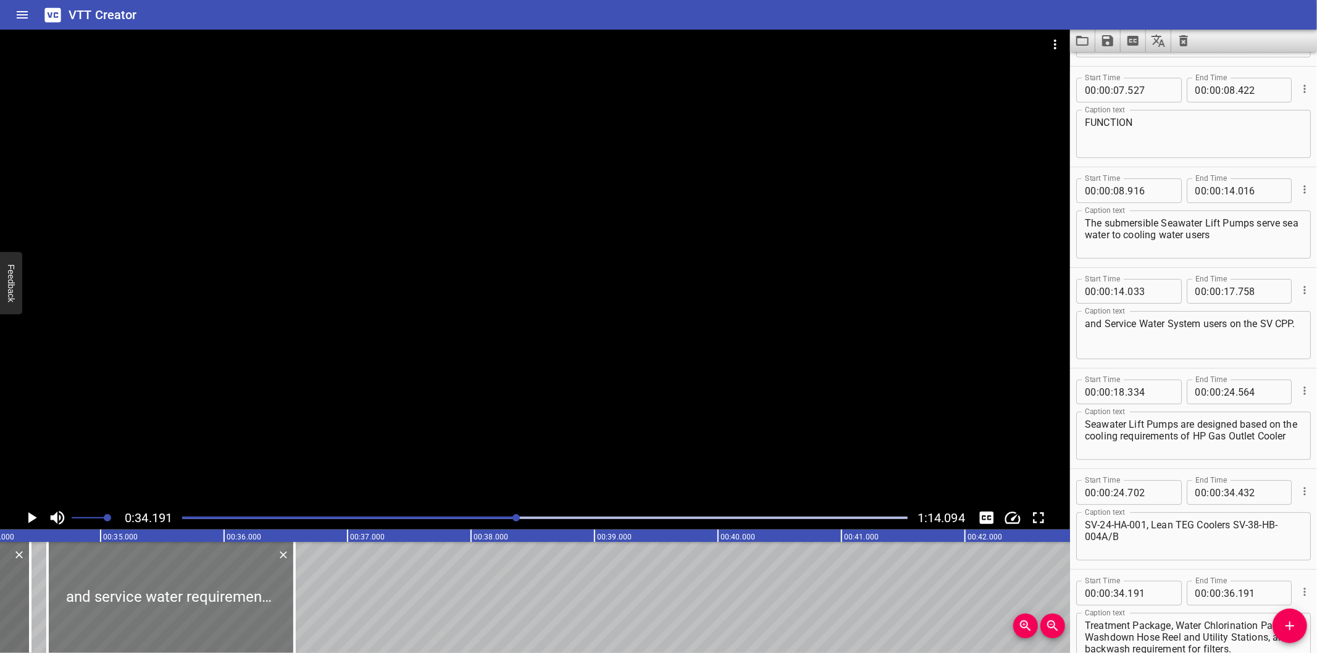
drag, startPoint x: 194, startPoint y: 616, endPoint x: 239, endPoint y: 619, distance: 44.6
click at [239, 619] on div at bounding box center [171, 597] width 247 height 111
type input "571"
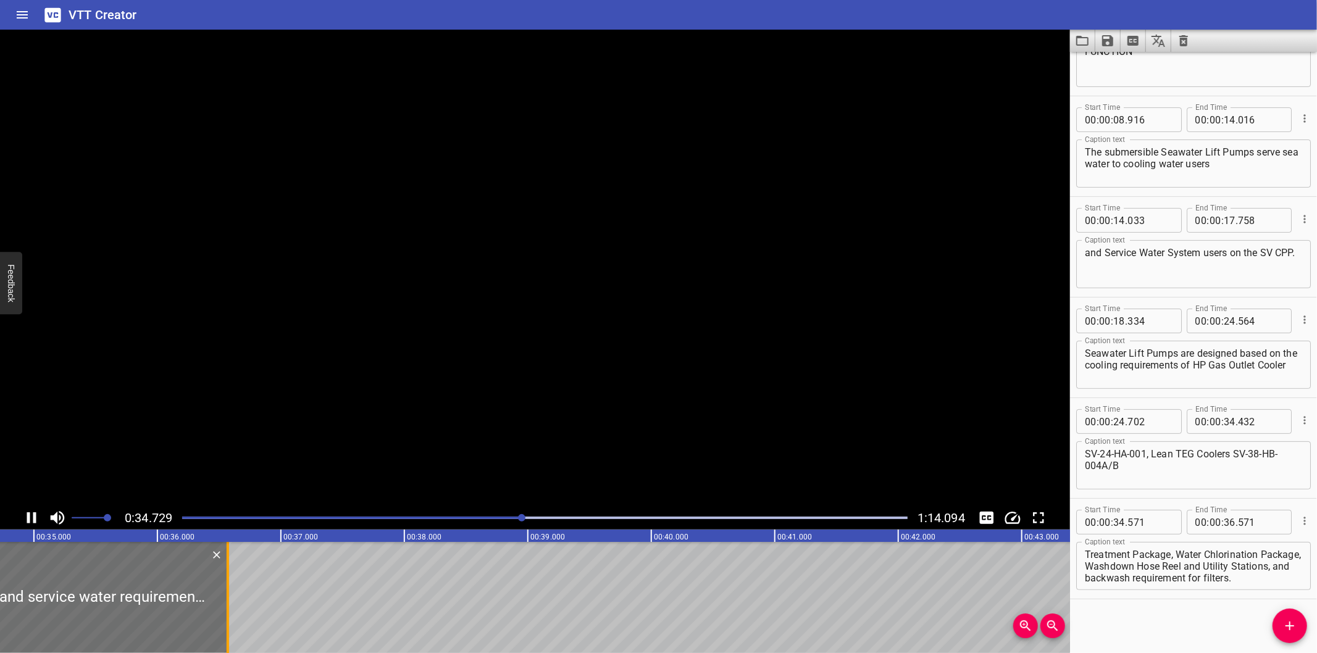
scroll to position [0, 4317]
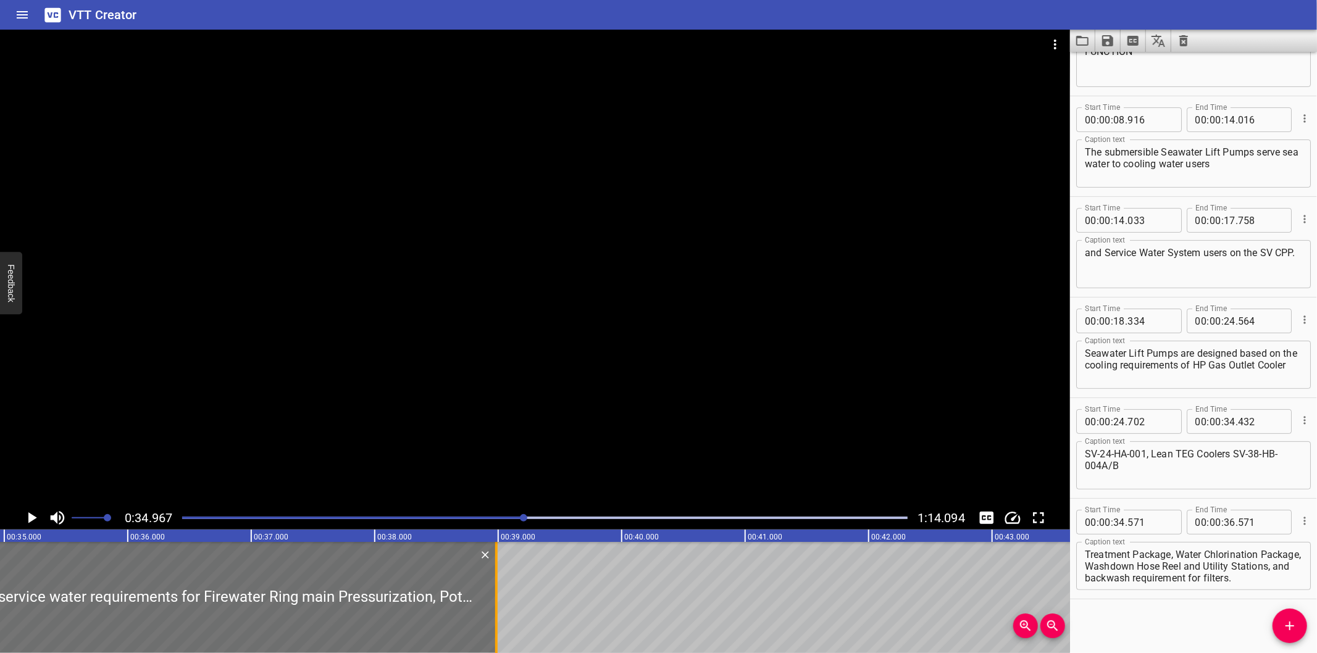
drag, startPoint x: 198, startPoint y: 612, endPoint x: 494, endPoint y: 613, distance: 296.3
click at [494, 613] on div at bounding box center [496, 597] width 12 height 111
type input "38"
type input "986"
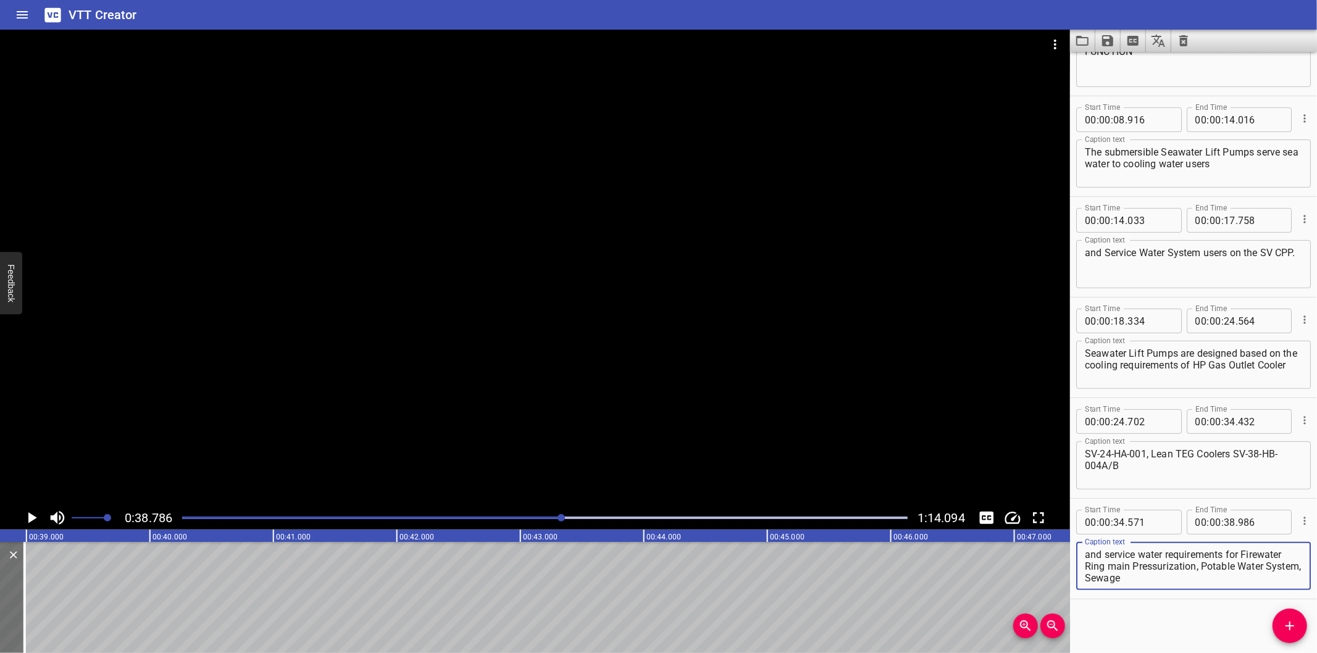
scroll to position [59, 0]
drag, startPoint x: 1248, startPoint y: 562, endPoint x: 1301, endPoint y: 627, distance: 84.2
click at [1301, 627] on div "Start Time 00 : 00 : 00 . 000 Start Time End Time 00 : 00 : 06 . 990 End Time C…" at bounding box center [1193, 352] width 247 height 601
type textarea "and service water requirements for Firewater Ring main Pressurization,"
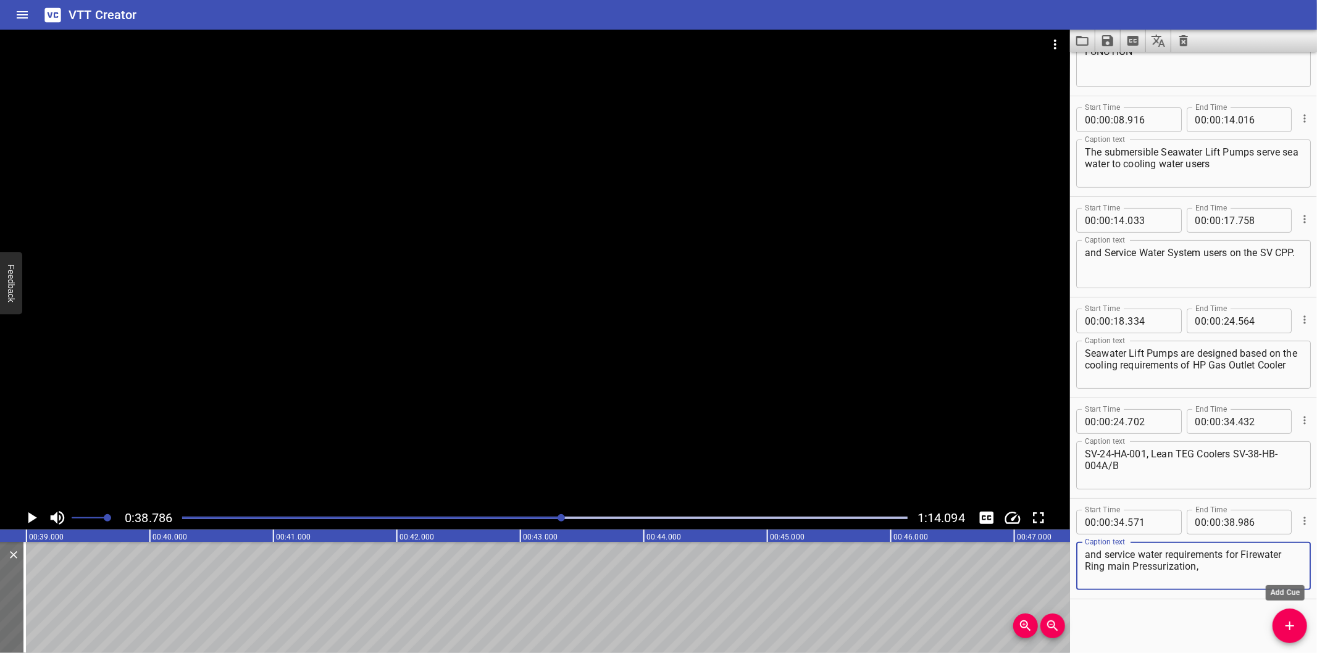
click at [1298, 624] on span "Add Cue" at bounding box center [1289, 626] width 35 height 15
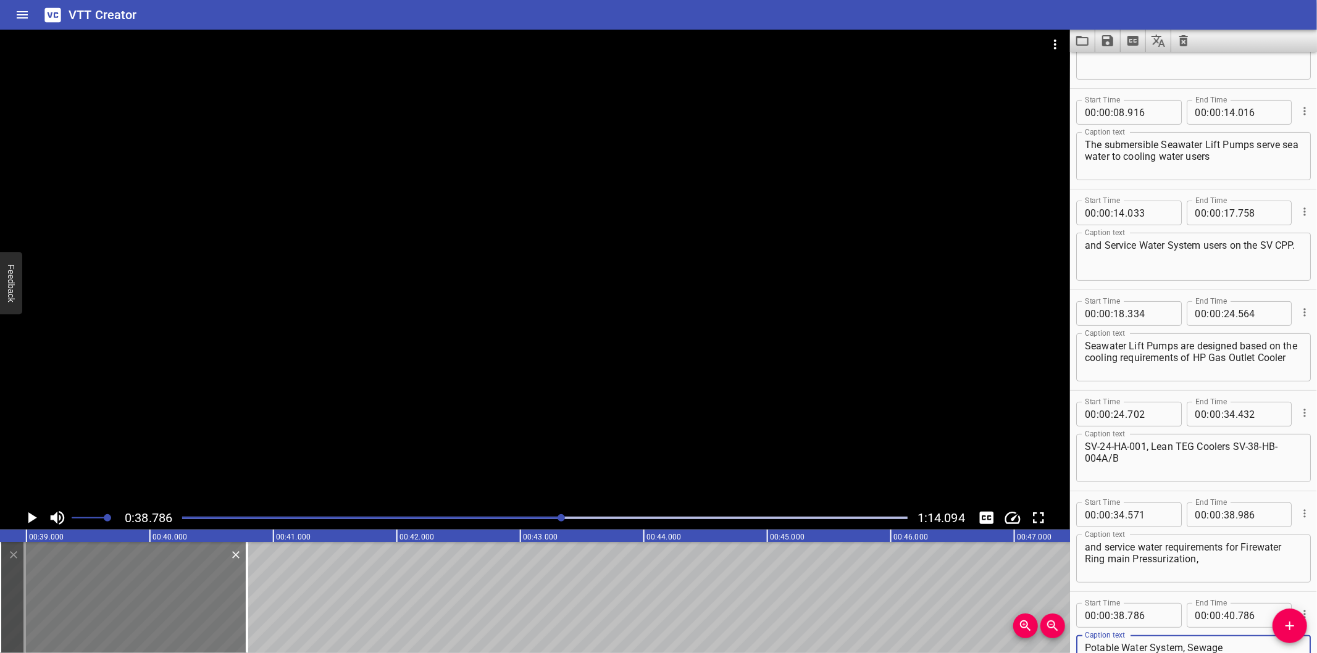
scroll to position [189, 0]
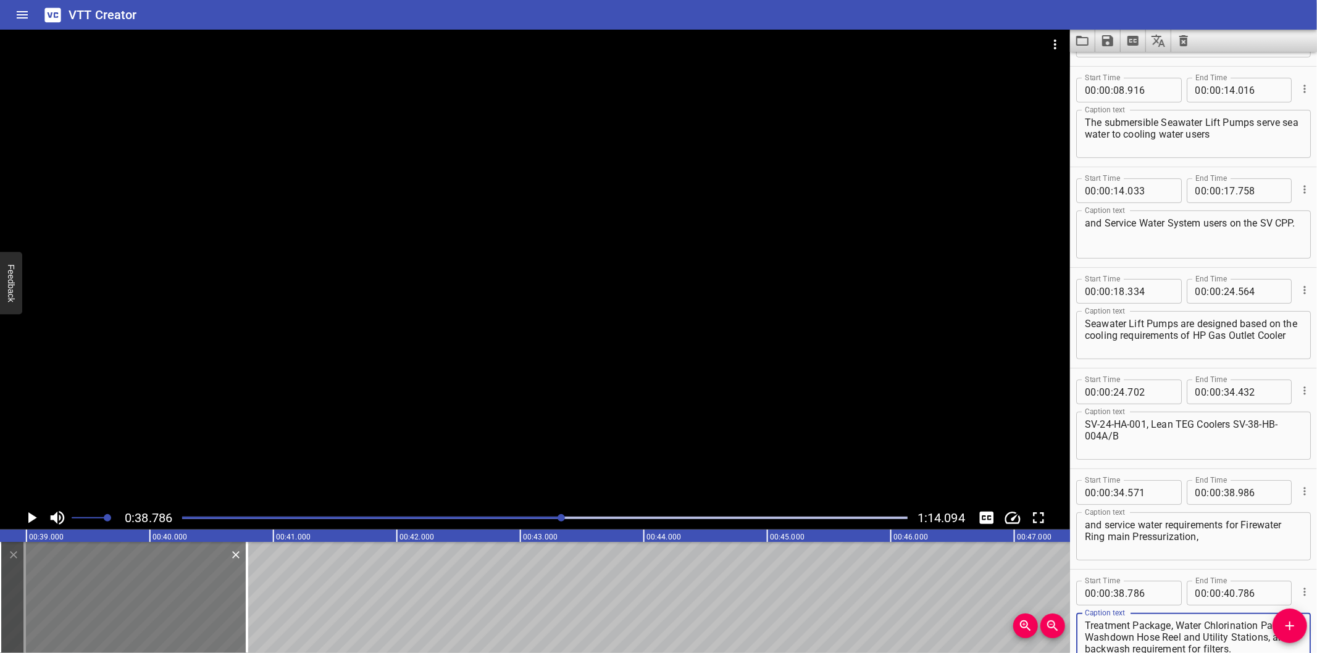
type textarea "Potable Water System, Sewage Treatment Package, Water Chlorination Package, Was…"
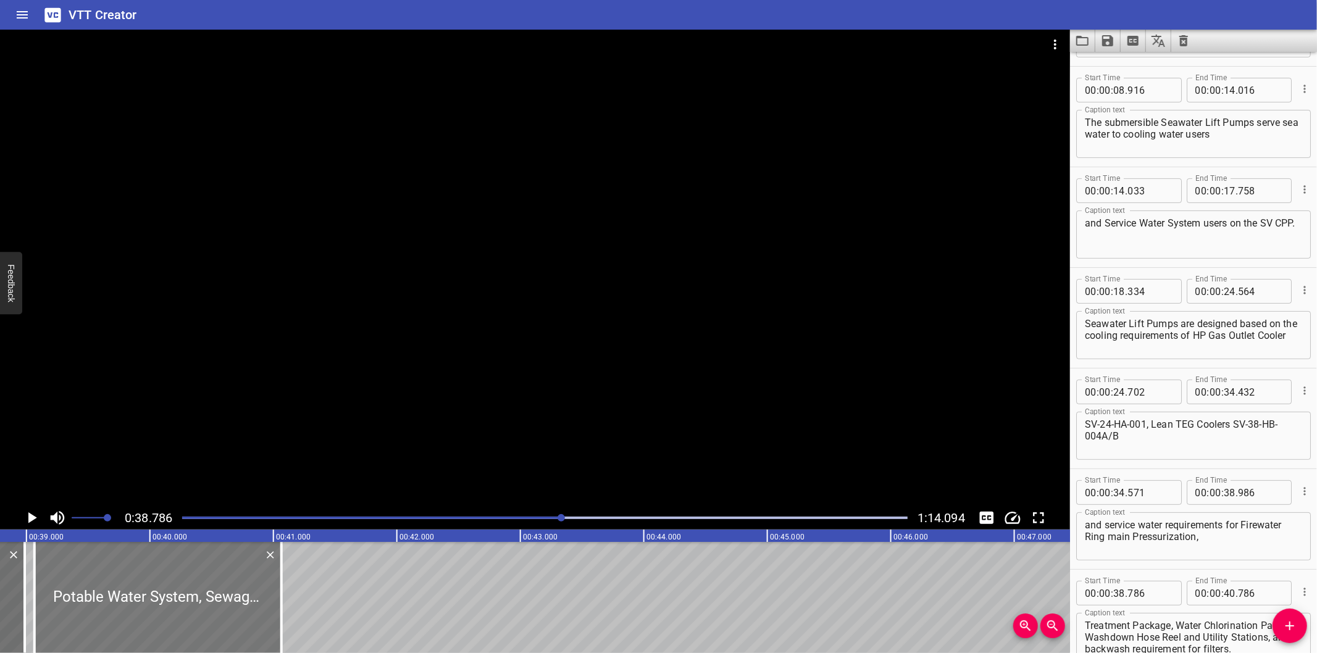
drag, startPoint x: 146, startPoint y: 609, endPoint x: 180, endPoint y: 614, distance: 34.8
click at [180, 614] on div at bounding box center [158, 597] width 247 height 111
type input "39"
type input "066"
type input "41"
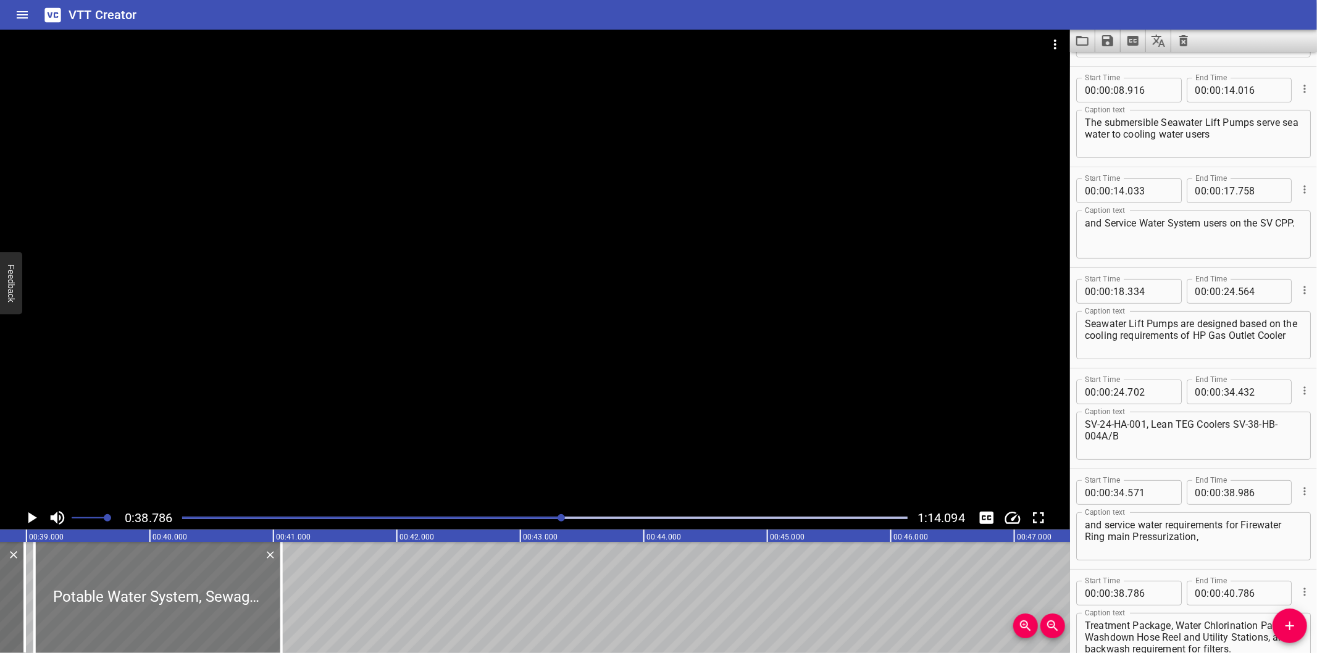
type input "066"
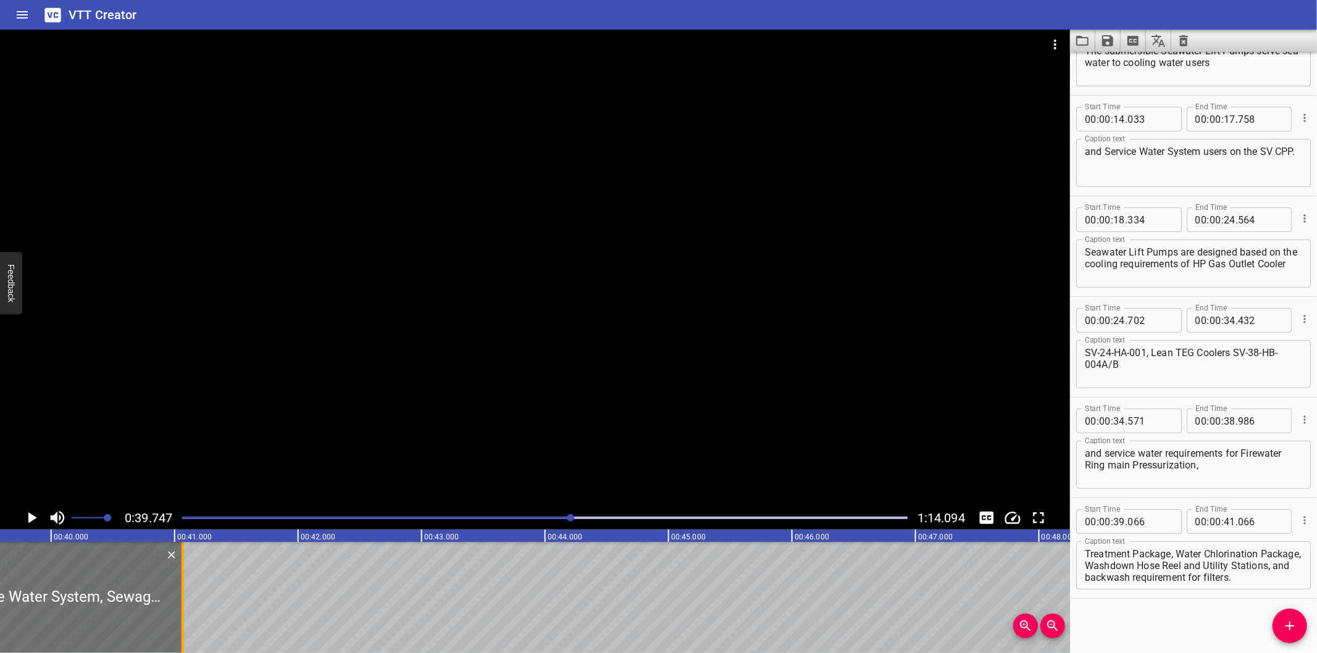
scroll to position [0, 4907]
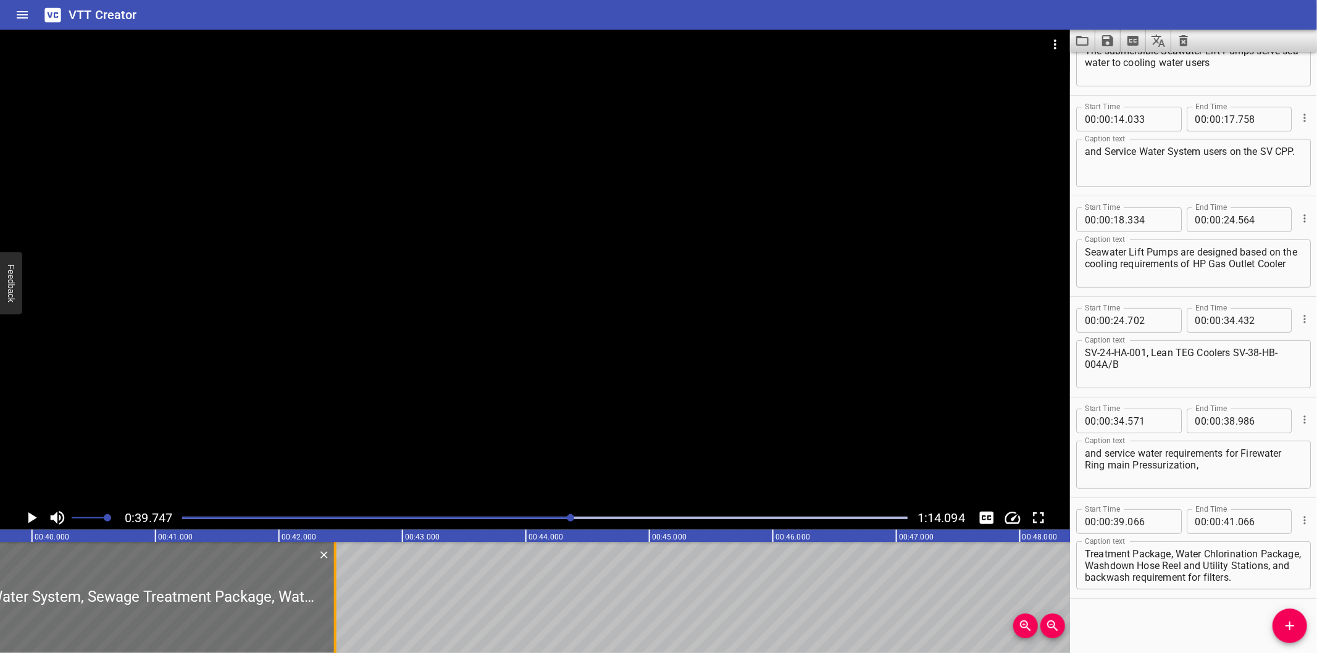
drag, startPoint x: 164, startPoint y: 625, endPoint x: 412, endPoint y: 620, distance: 248.8
click at [336, 620] on div at bounding box center [335, 597] width 2 height 111
type input "43"
type input "081"
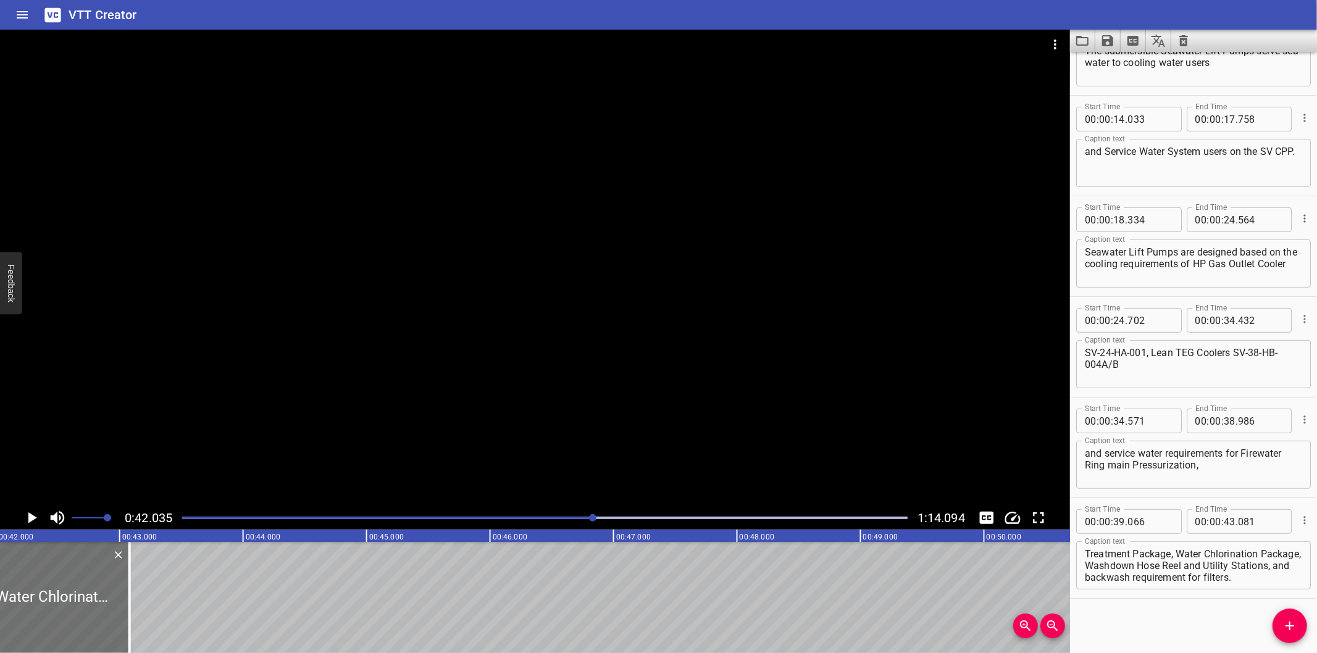
scroll to position [0, 0]
click at [1087, 576] on textarea "Potable Water System, Sewage Treatment Package, Water Chlorination Package, Was…" at bounding box center [1193, 565] width 217 height 35
type textarea "Potable Water System, Sewage Treatment Package, Water Chlorination Package, Was…"
click at [474, 433] on div at bounding box center [535, 268] width 1070 height 477
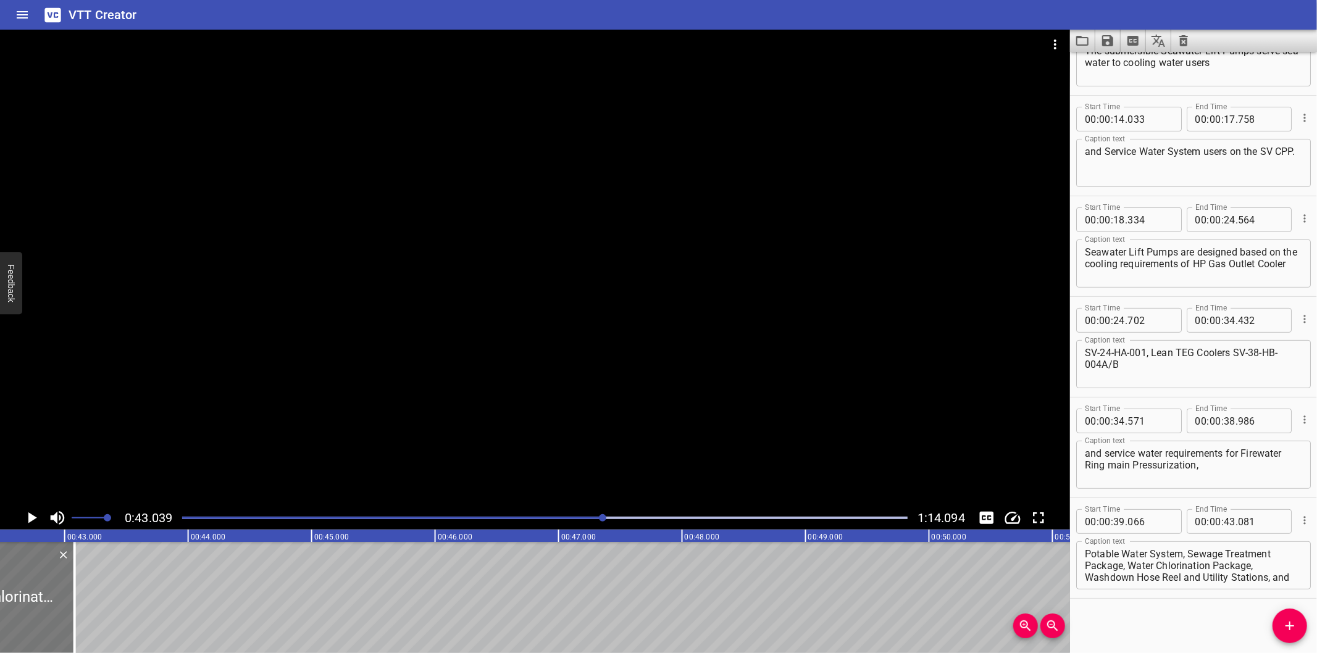
scroll to position [0, 5223]
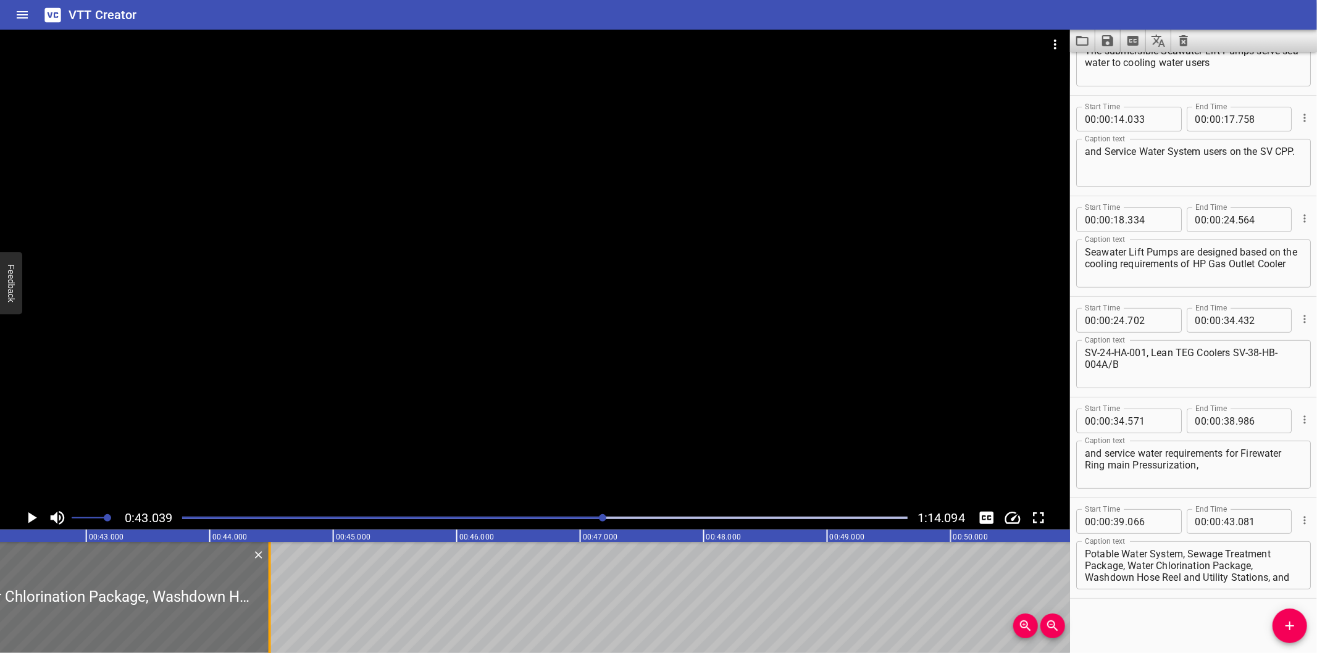
drag, startPoint x: 93, startPoint y: 603, endPoint x: 267, endPoint y: 609, distance: 174.2
click at [267, 609] on div at bounding box center [270, 597] width 12 height 111
type input "44"
type input "491"
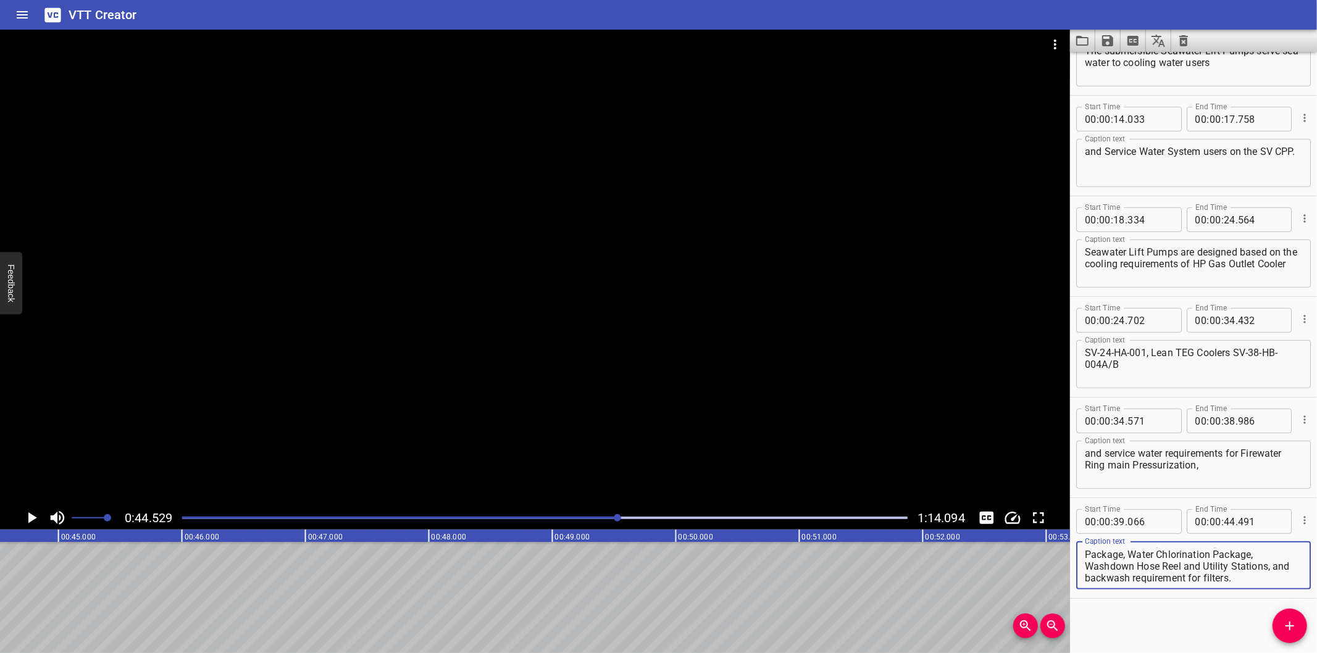
drag, startPoint x: 1087, startPoint y: 572, endPoint x: 1299, endPoint y: 625, distance: 218.9
click at [1299, 625] on div "Start Time 00 : 00 : 00 . 000 Start Time End Time 00 : 00 : 06 . 990 End Time C…" at bounding box center [1193, 352] width 247 height 601
type textarea "Potable Water System, Sewage Treatment Package, Water Chlorination Package,"
click at [586, 516] on div at bounding box center [545, 517] width 740 height 17
click at [1284, 624] on icon "Add Cue" at bounding box center [1289, 626] width 15 height 15
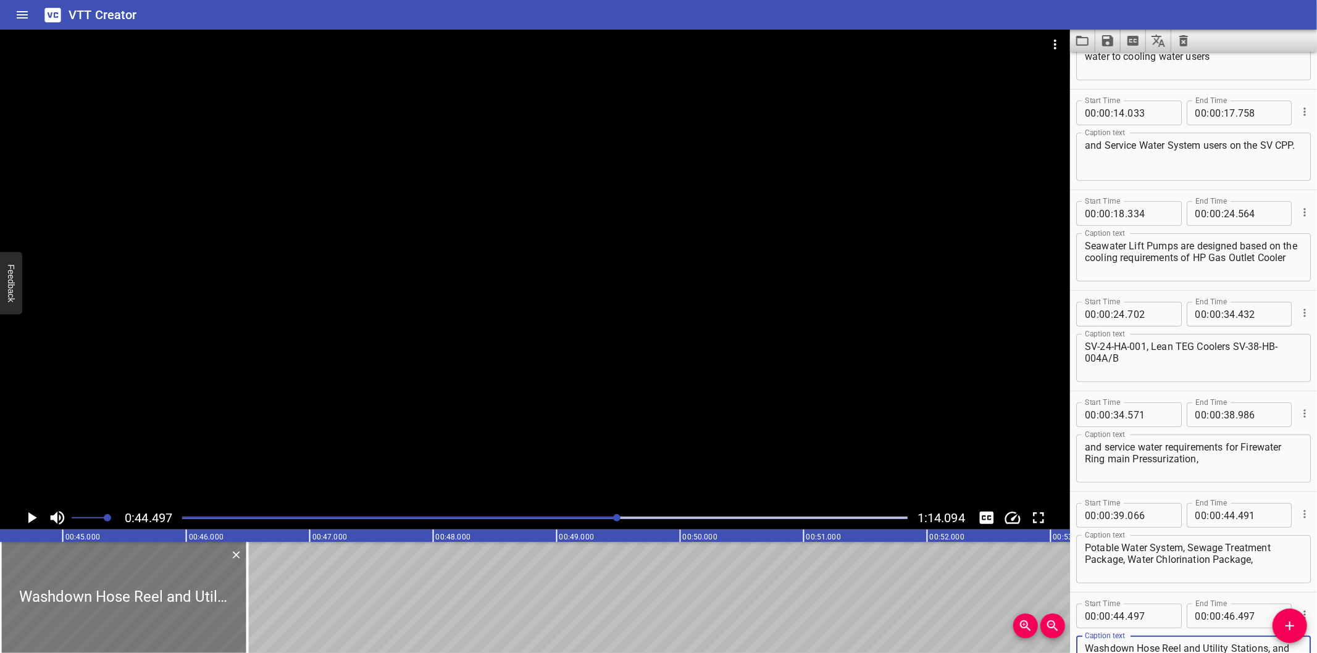
type textarea "Washdown Hose Reel and Utility Stations, and backwash requirement for filters."
drag, startPoint x: 185, startPoint y: 614, endPoint x: 193, endPoint y: 616, distance: 7.5
click at [193, 616] on div at bounding box center [131, 597] width 247 height 111
type input "557"
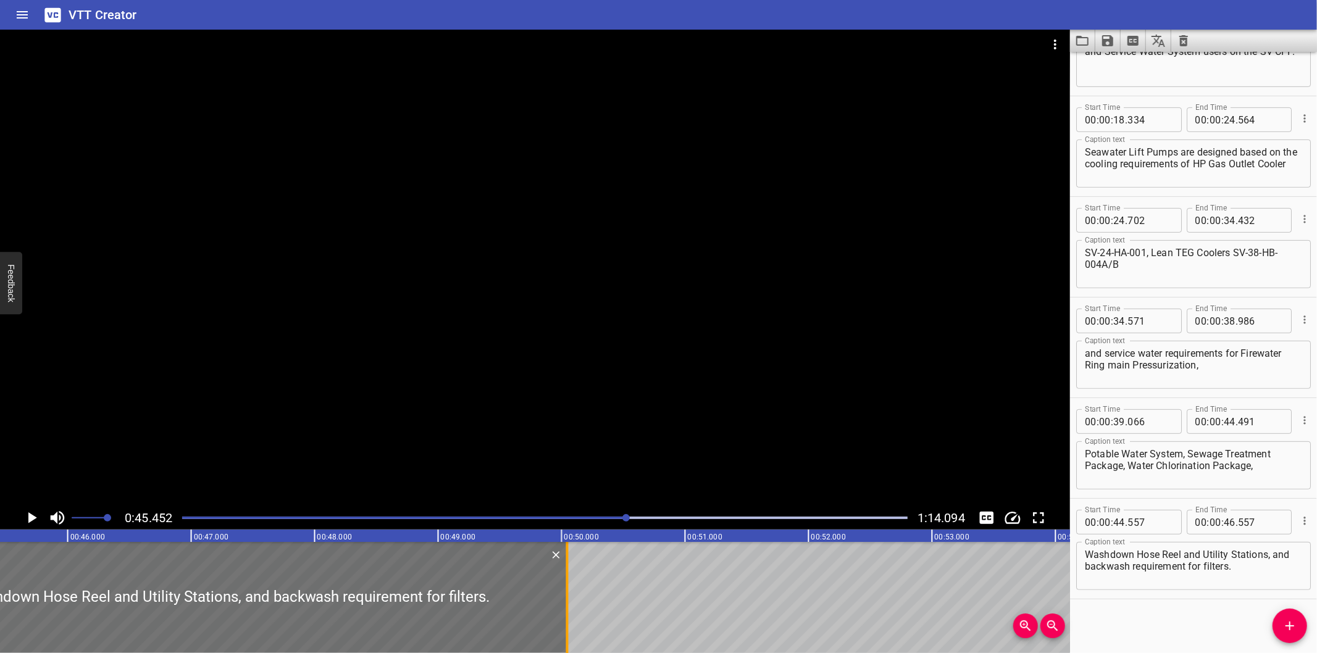
drag, startPoint x: 139, startPoint y: 609, endPoint x: 570, endPoint y: 606, distance: 430.9
click at [570, 606] on div at bounding box center [567, 597] width 12 height 111
type input "50"
type input "047"
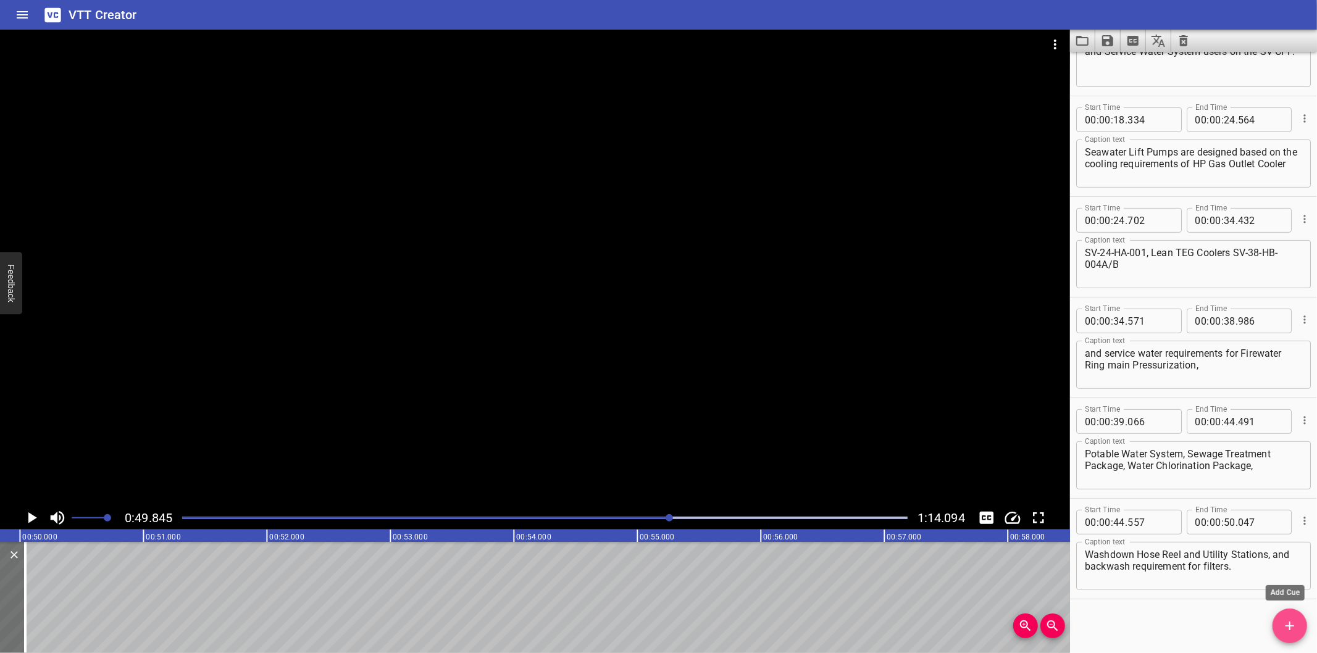
drag, startPoint x: 1297, startPoint y: 630, endPoint x: 1256, endPoint y: 619, distance: 42.1
click at [1297, 628] on icon "Add Cue" at bounding box center [1289, 626] width 15 height 15
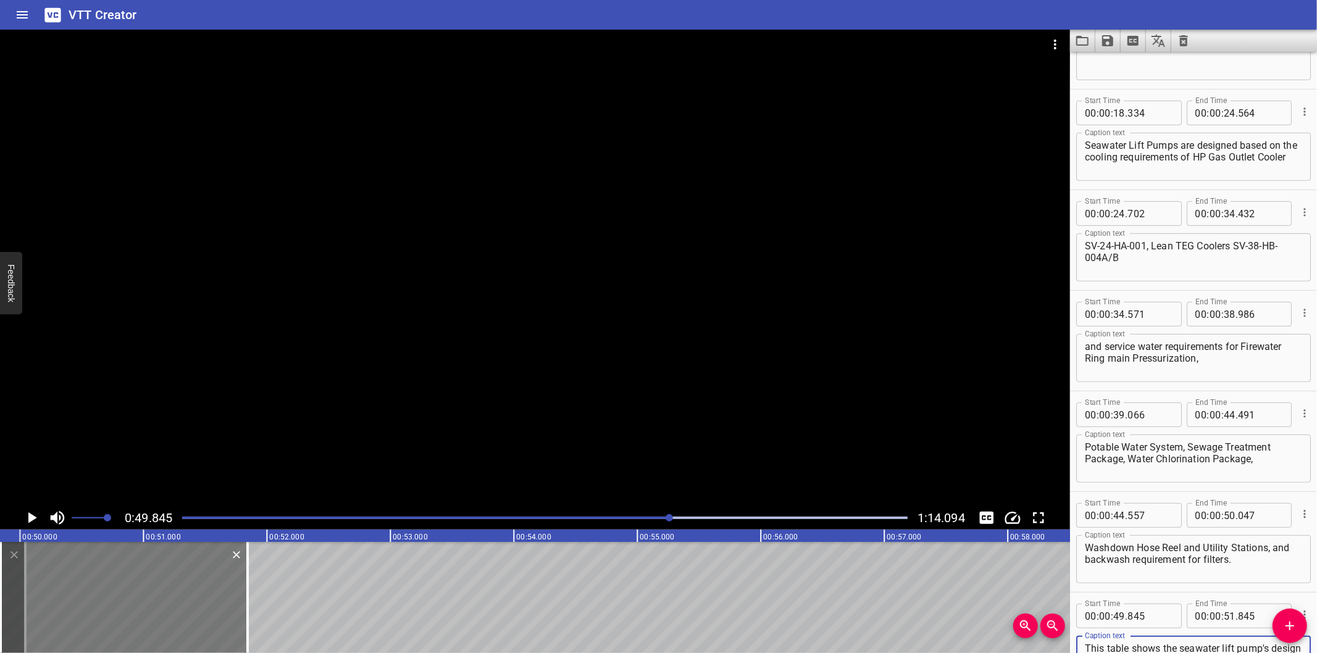
type textarea "This table shows the seawater lift pump's design parameters, such as:"
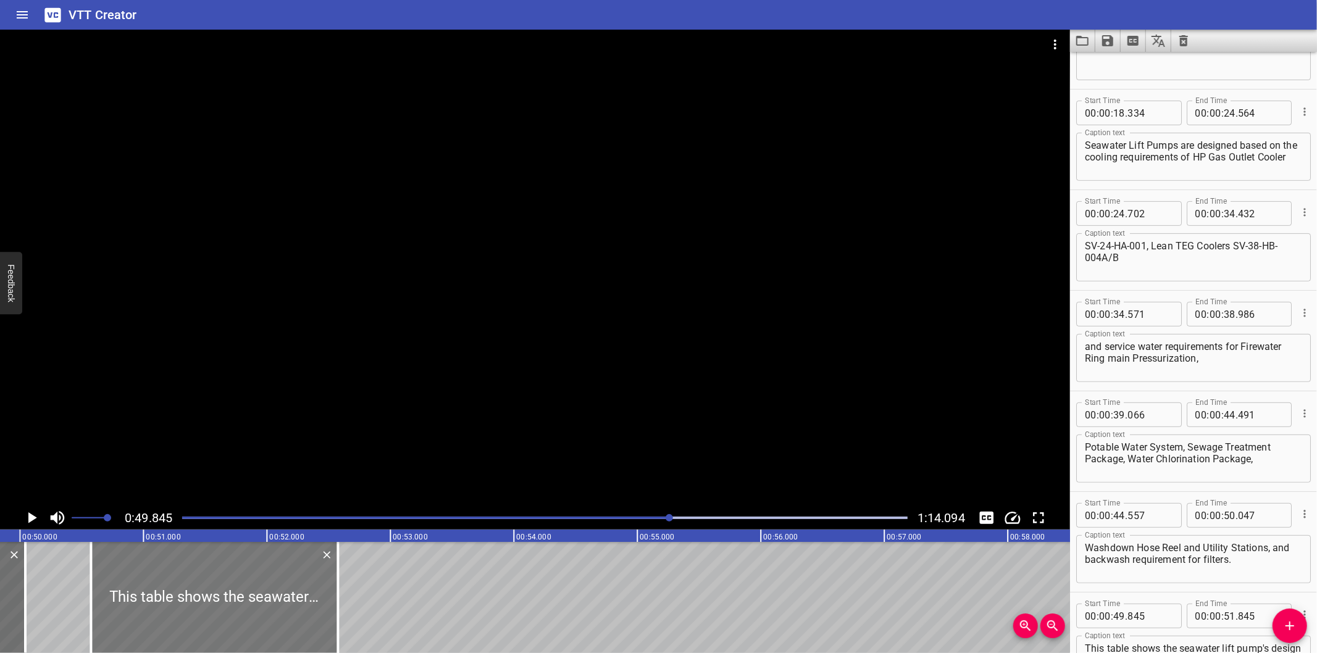
drag, startPoint x: 185, startPoint y: 615, endPoint x: 272, endPoint y: 624, distance: 87.5
click at [272, 624] on div at bounding box center [214, 597] width 247 height 111
type input "50"
type input "575"
type input "52"
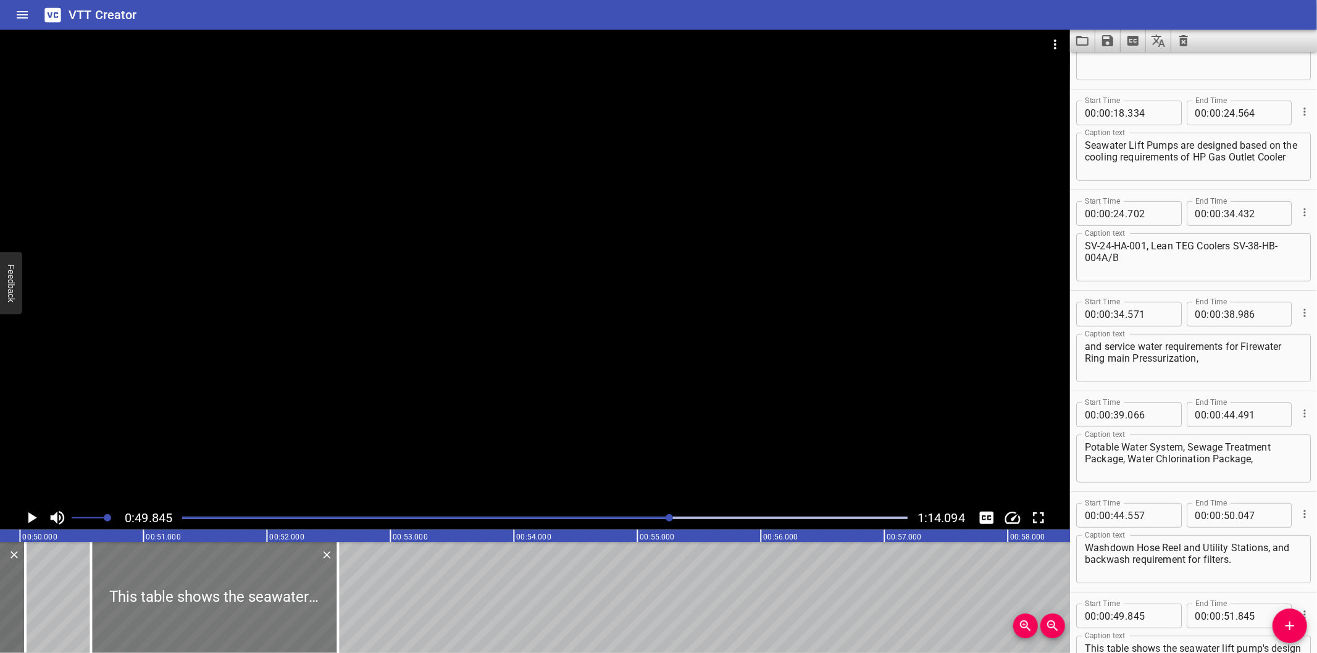
type input "575"
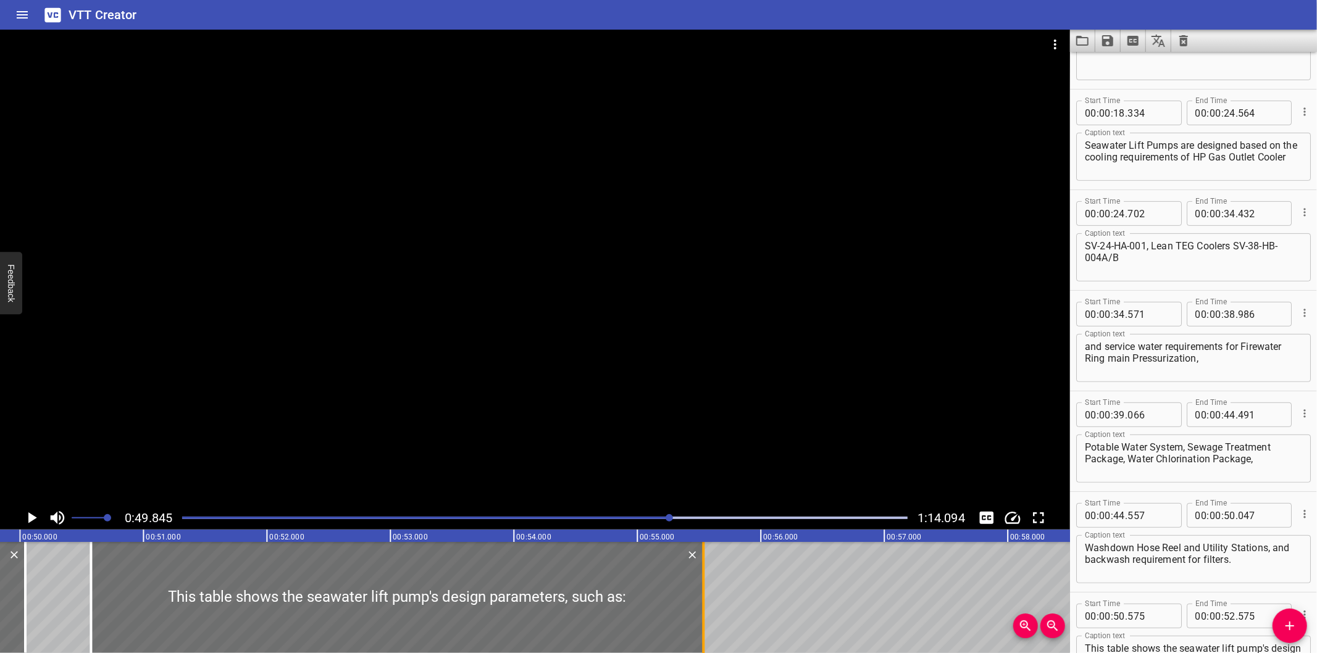
drag, startPoint x: 335, startPoint y: 610, endPoint x: 699, endPoint y: 600, distance: 364.4
click at [699, 601] on div at bounding box center [703, 597] width 12 height 111
type input "55"
type input "525"
click at [680, 601] on div at bounding box center [390, 597] width 611 height 111
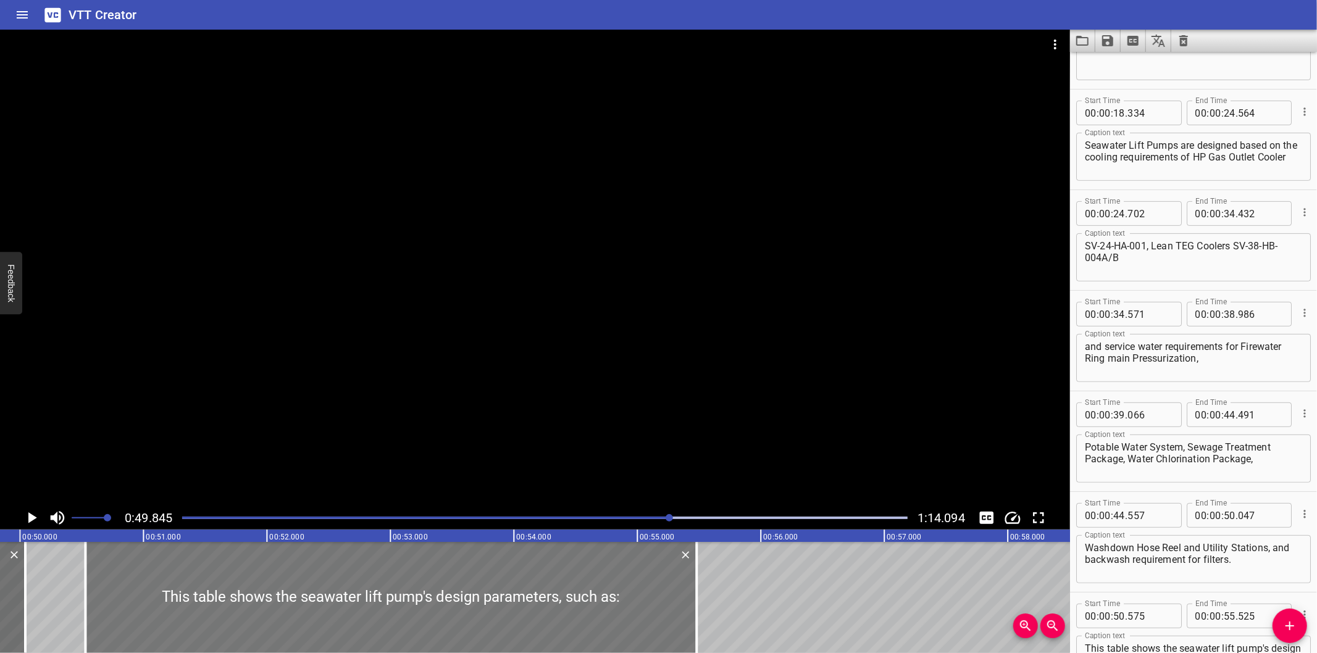
type input "530"
type input "480"
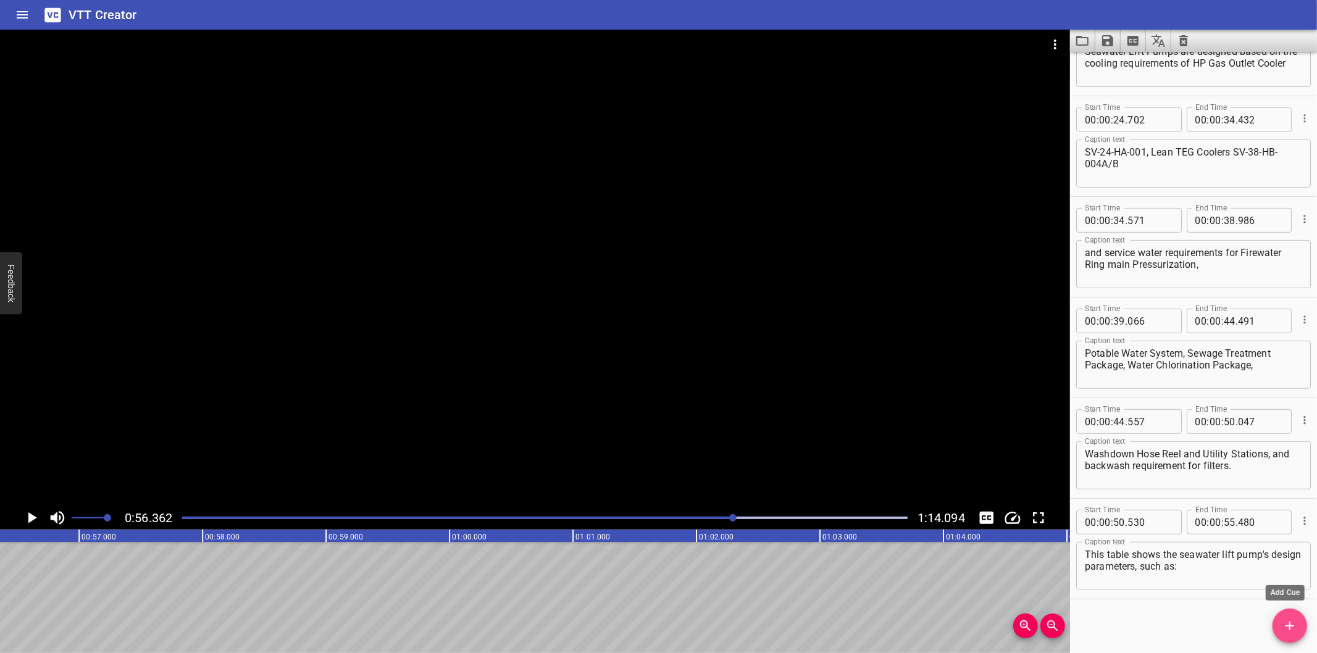
click at [1287, 637] on button "Add Cue" at bounding box center [1289, 626] width 35 height 35
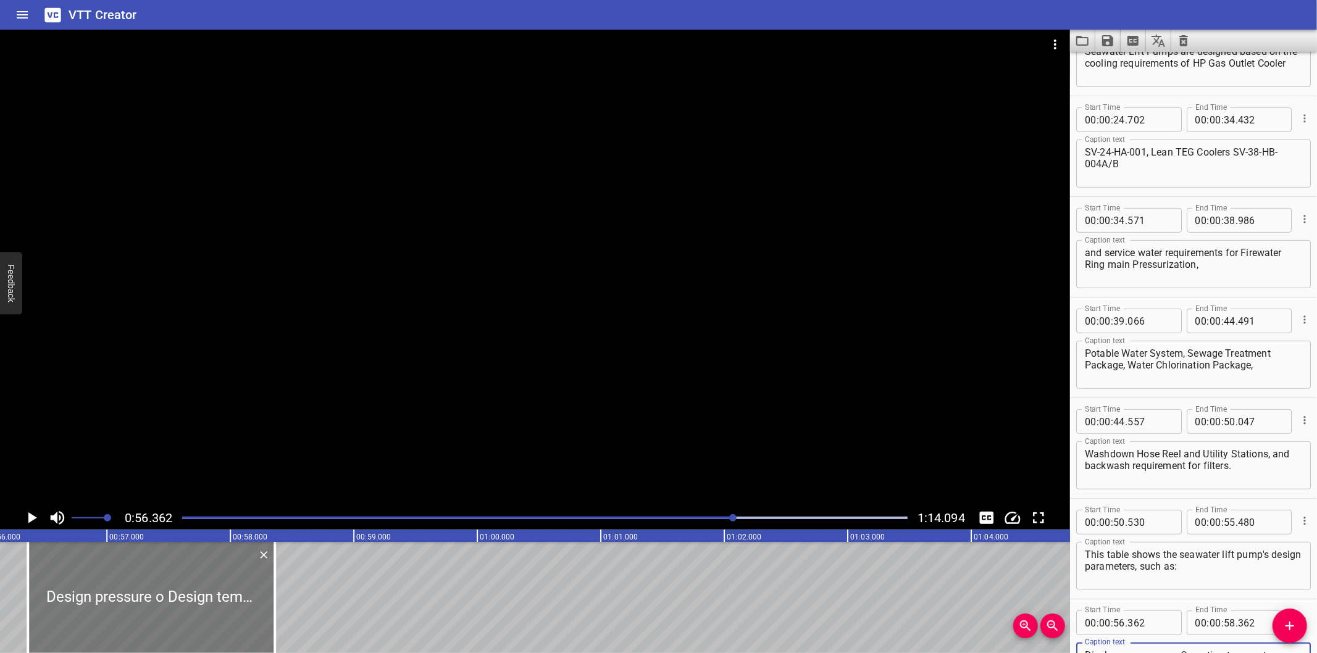
scroll to position [0, 6776]
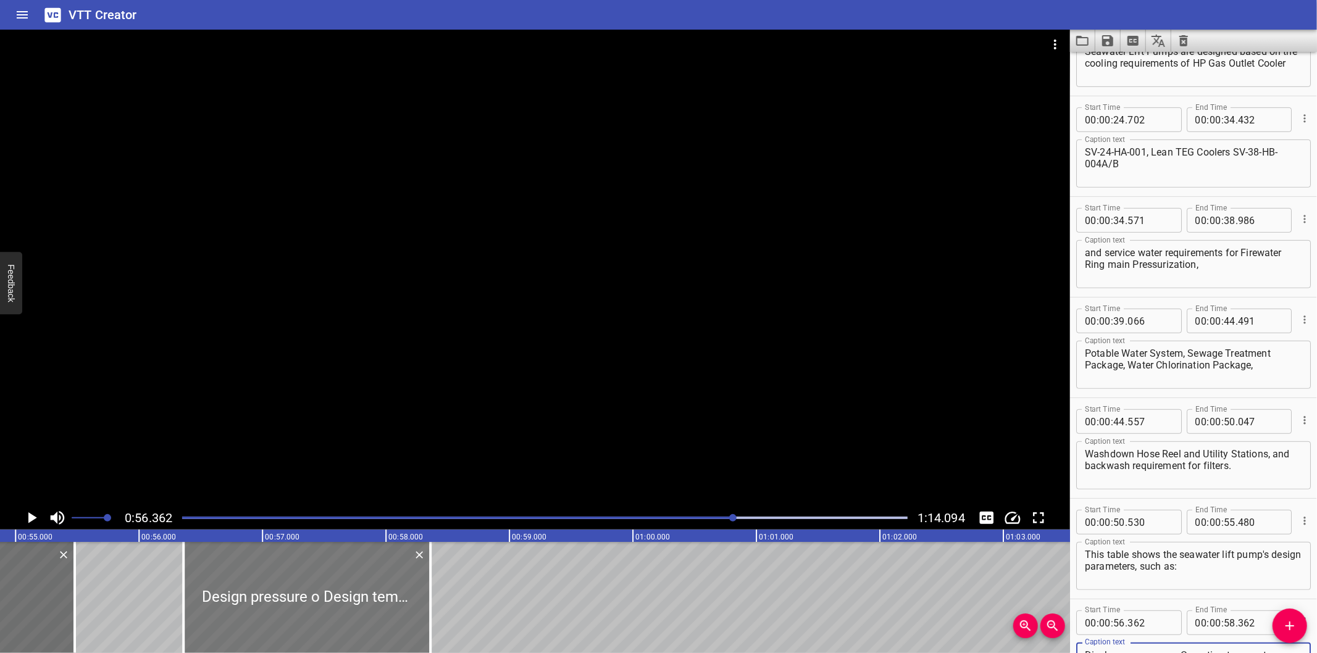
type textarea "Design pressure o Design temperature o Discharge pressure o Operating temperatu…"
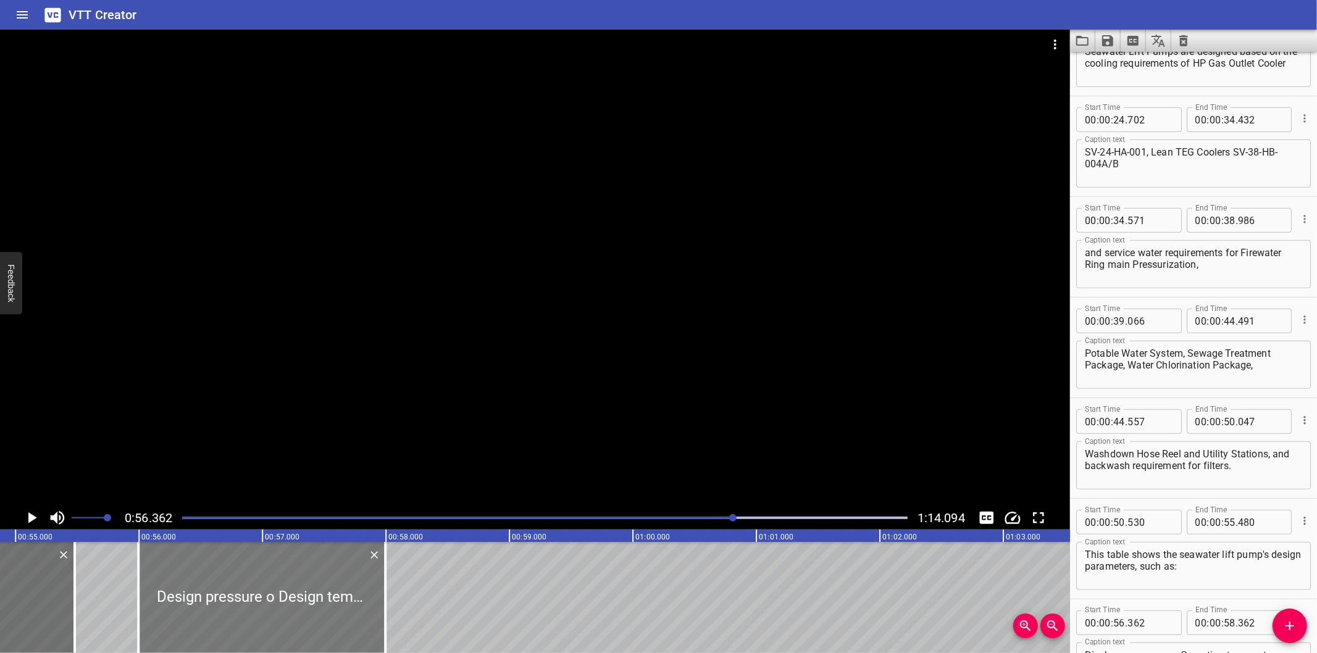
drag, startPoint x: 312, startPoint y: 596, endPoint x: 267, endPoint y: 608, distance: 46.6
click at [267, 608] on div at bounding box center [261, 597] width 247 height 111
type input "55"
type input "997"
type input "57"
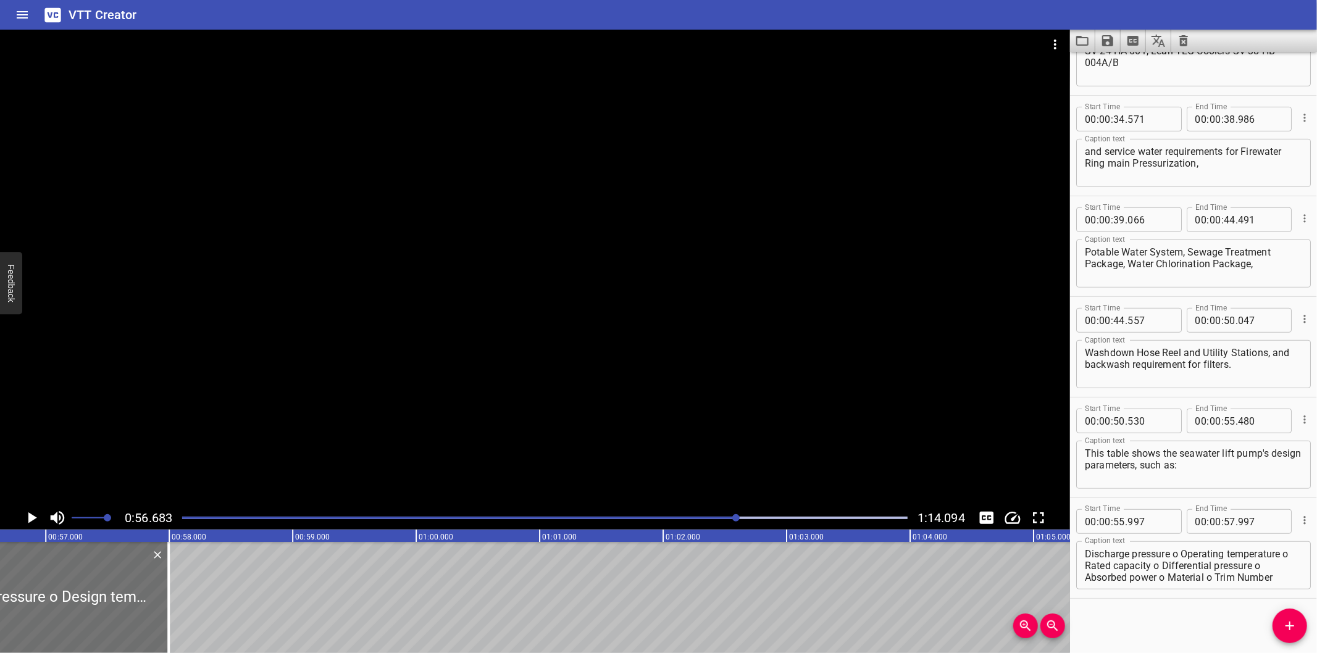
scroll to position [0, 6998]
drag, startPoint x: 162, startPoint y: 624, endPoint x: 100, endPoint y: 624, distance: 61.7
click at [101, 624] on div at bounding box center [101, 597] width 2 height 111
type input "507"
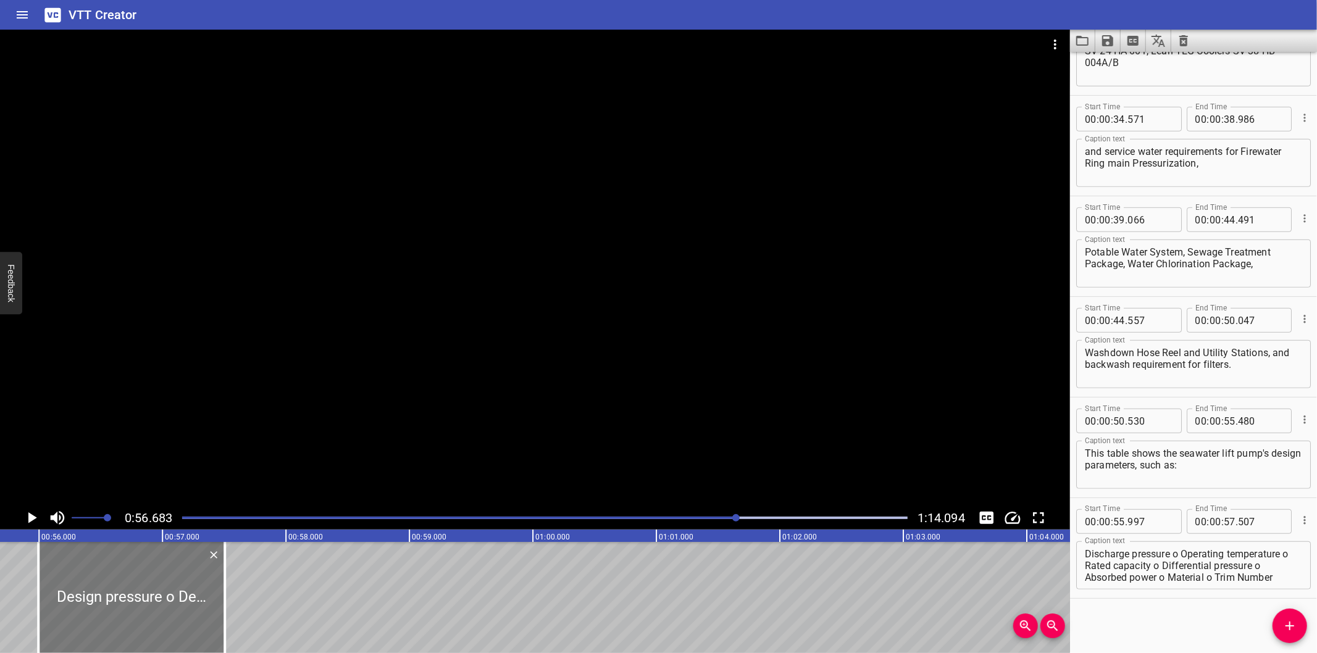
scroll to position [0, 6861]
click at [111, 628] on div at bounding box center [149, 597] width 186 height 111
type input "56"
type input "022"
type input "532"
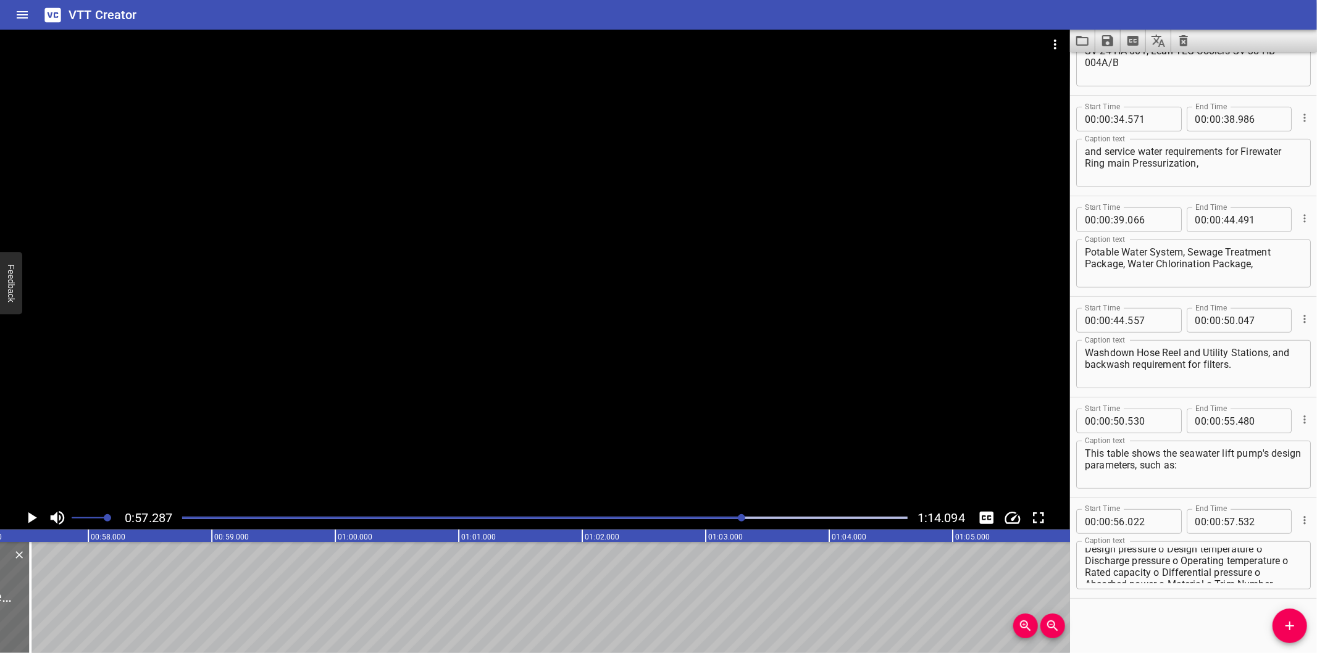
scroll to position [0, 0]
drag, startPoint x: 1169, startPoint y: 556, endPoint x: 1159, endPoint y: 556, distance: 9.9
click at [1159, 556] on textarea "Design pressure o Design temperature o Discharge pressure o Operating temperatu…" at bounding box center [1193, 565] width 217 height 35
drag, startPoint x: 1161, startPoint y: 551, endPoint x: 1267, endPoint y: 675, distance: 162.9
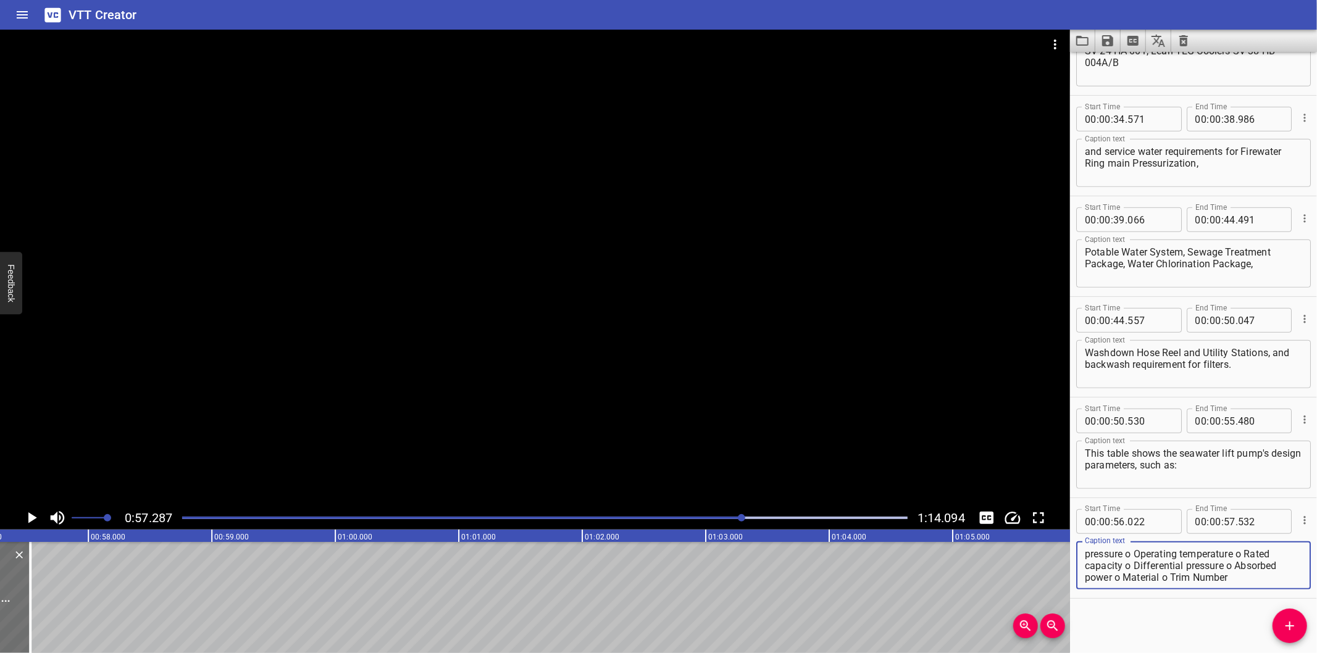
click at [1267, 653] on html "VTT Creator Caption Editor Batch Transcribe Login Sign Up Privacy Contact 0:57.…" at bounding box center [658, 326] width 1317 height 653
type textarea "Design pressure"
drag, startPoint x: 1277, startPoint y: 632, endPoint x: 1232, endPoint y: 633, distance: 45.1
click at [1278, 633] on span "Add Cue" at bounding box center [1289, 626] width 35 height 15
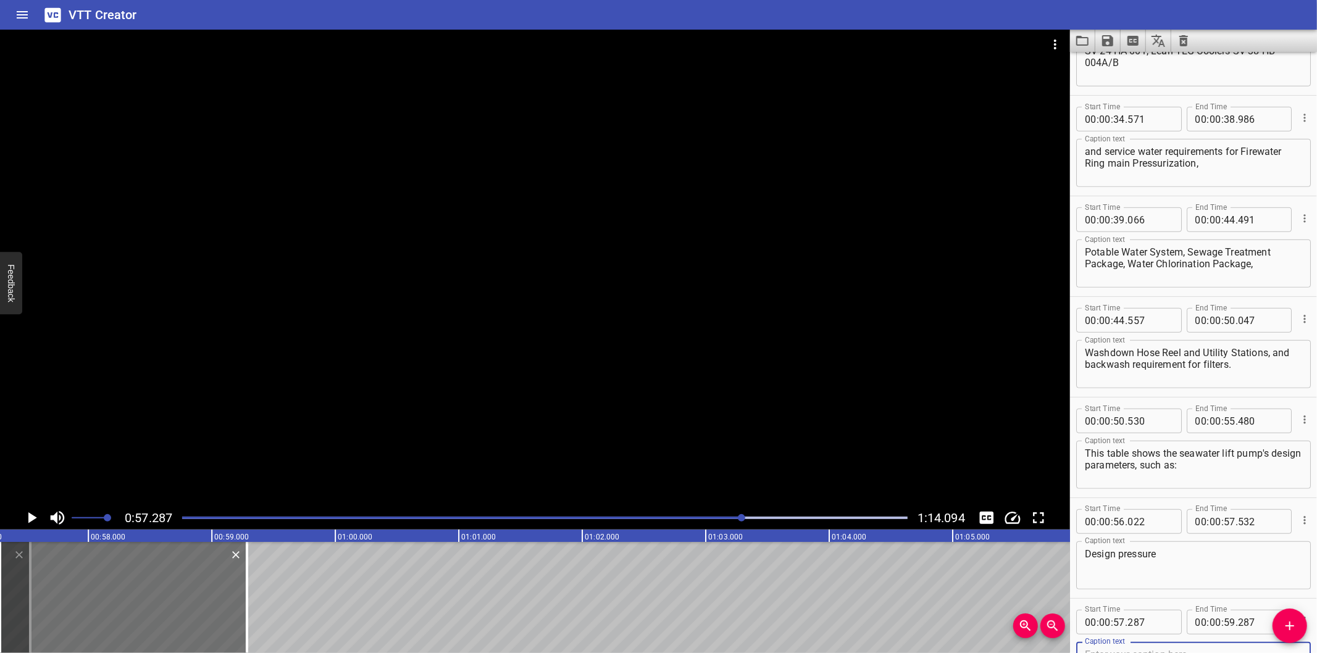
scroll to position [569, 0]
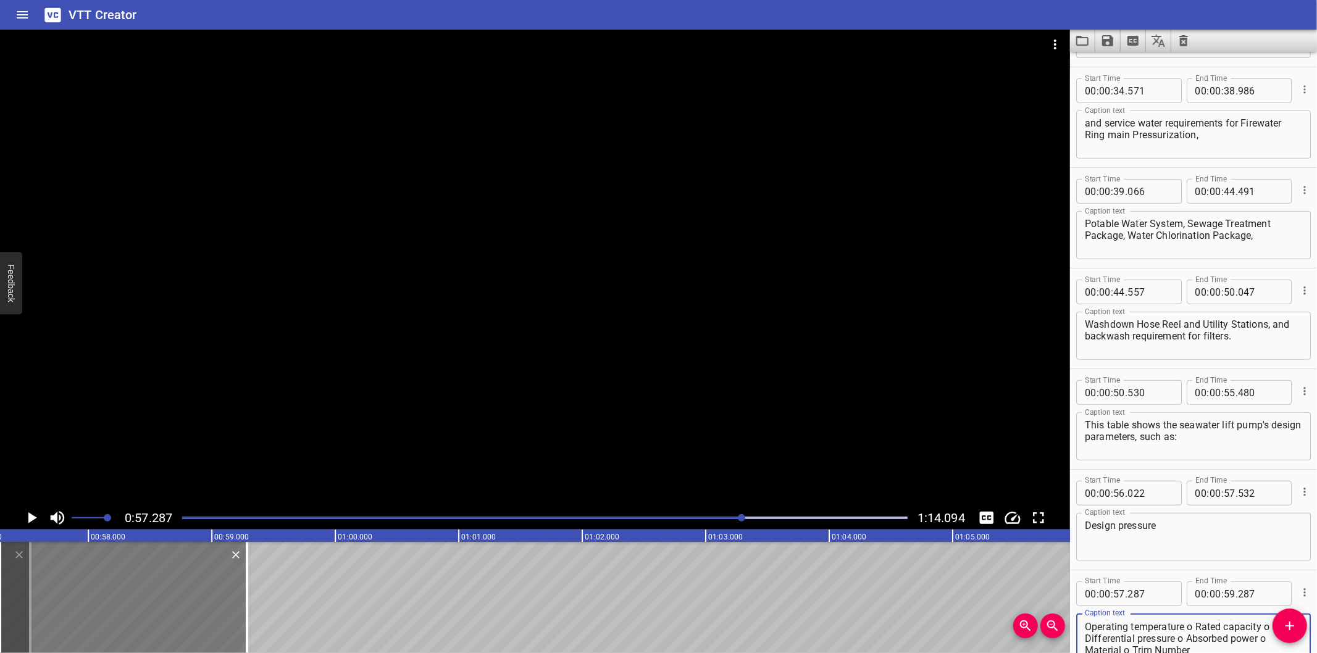
type textarea "Design temperature o Discharge pressure o Operating temperature o Rated capacit…"
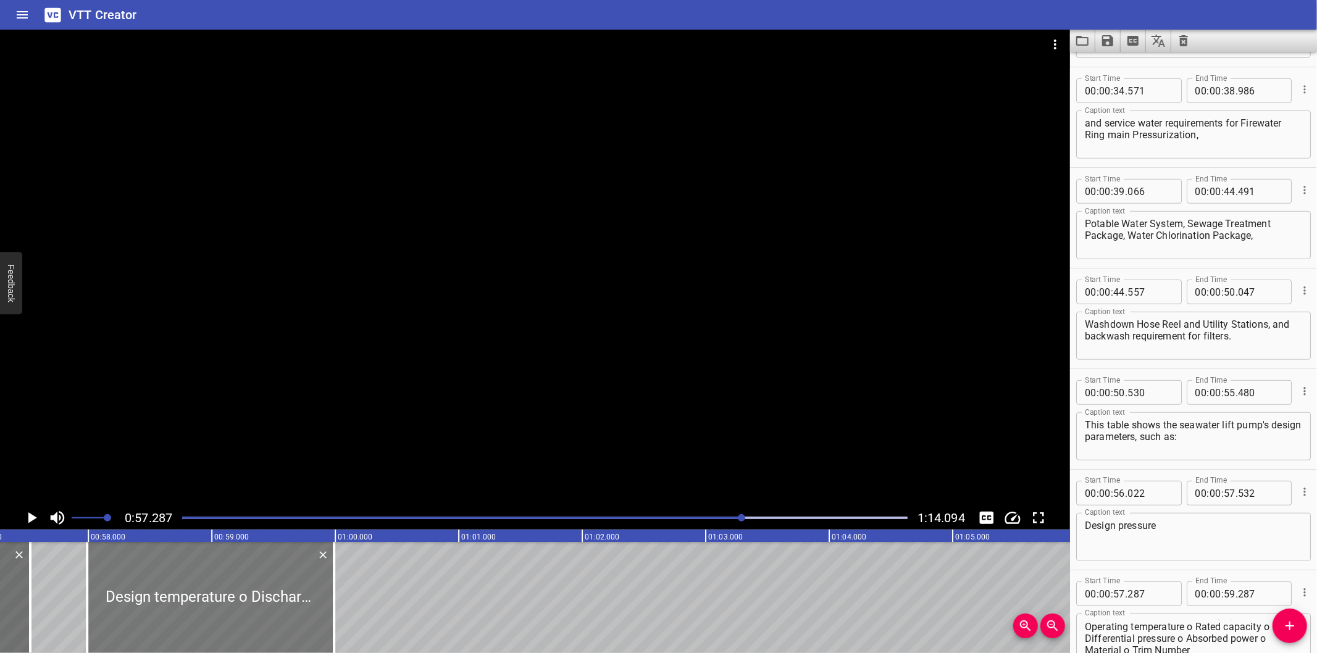
drag, startPoint x: 122, startPoint y: 620, endPoint x: 194, endPoint y: 622, distance: 72.2
click at [194, 622] on div at bounding box center [210, 597] width 247 height 111
type input "992"
drag, startPoint x: 335, startPoint y: 620, endPoint x: 298, endPoint y: 620, distance: 37.0
click at [298, 620] on div at bounding box center [297, 597] width 12 height 111
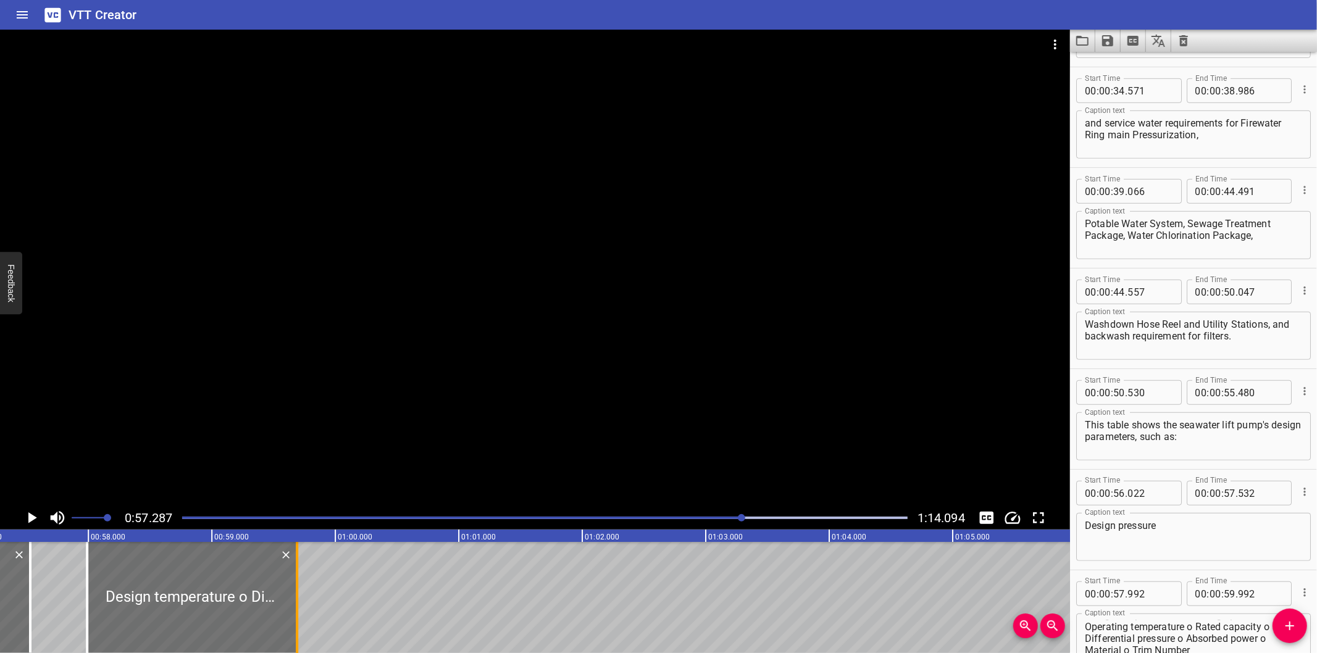
type input "692"
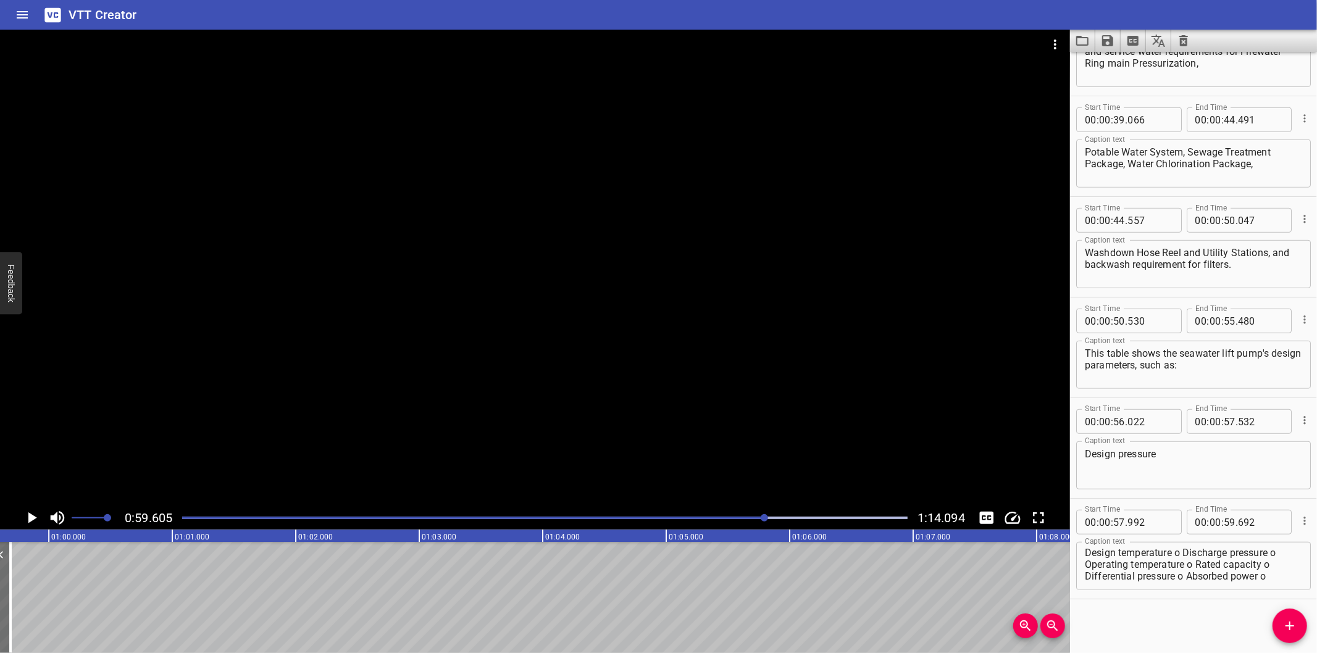
scroll to position [0, 0]
click at [1177, 552] on textarea "Design temperature o Discharge pressure o Operating temperature o Rated capacit…" at bounding box center [1193, 566] width 217 height 35
drag, startPoint x: 1175, startPoint y: 553, endPoint x: 1316, endPoint y: 680, distance: 189.7
click at [1316, 653] on html "VTT Creator Caption Editor Batch Transcribe Login Sign Up Privacy Contact 0:59.…" at bounding box center [658, 326] width 1317 height 653
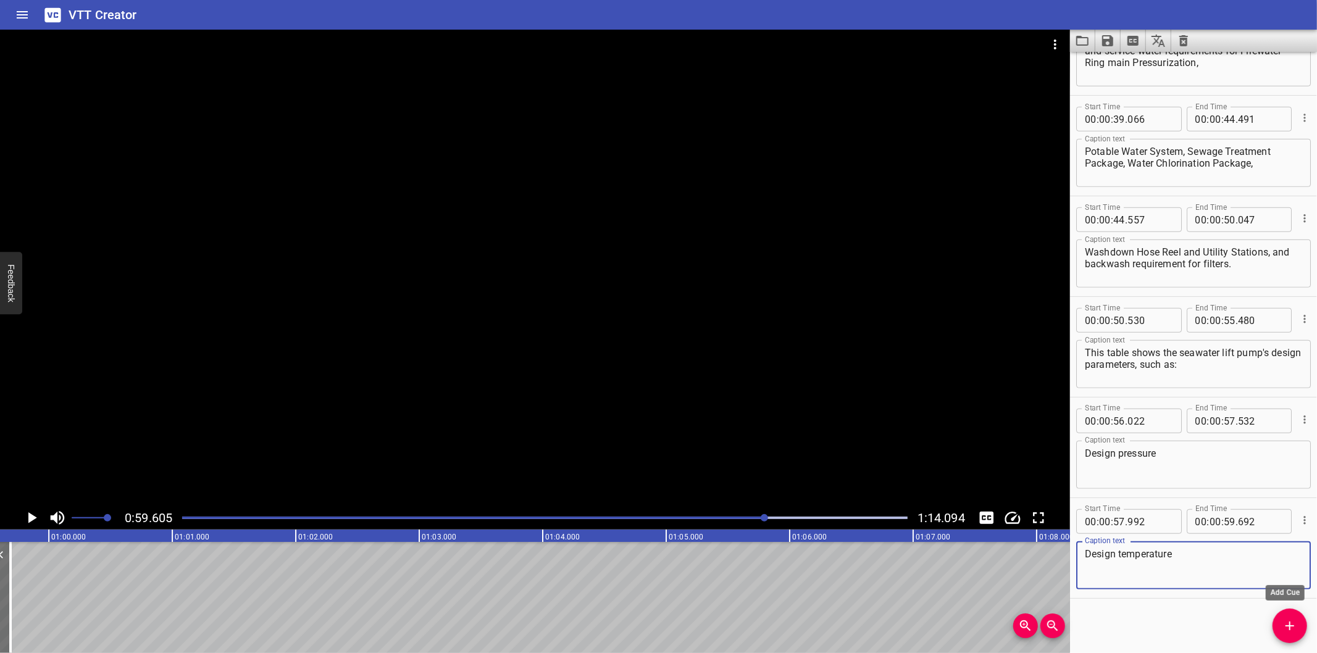
type textarea "Design temperature"
click at [1290, 636] on button "Add Cue" at bounding box center [1289, 626] width 35 height 35
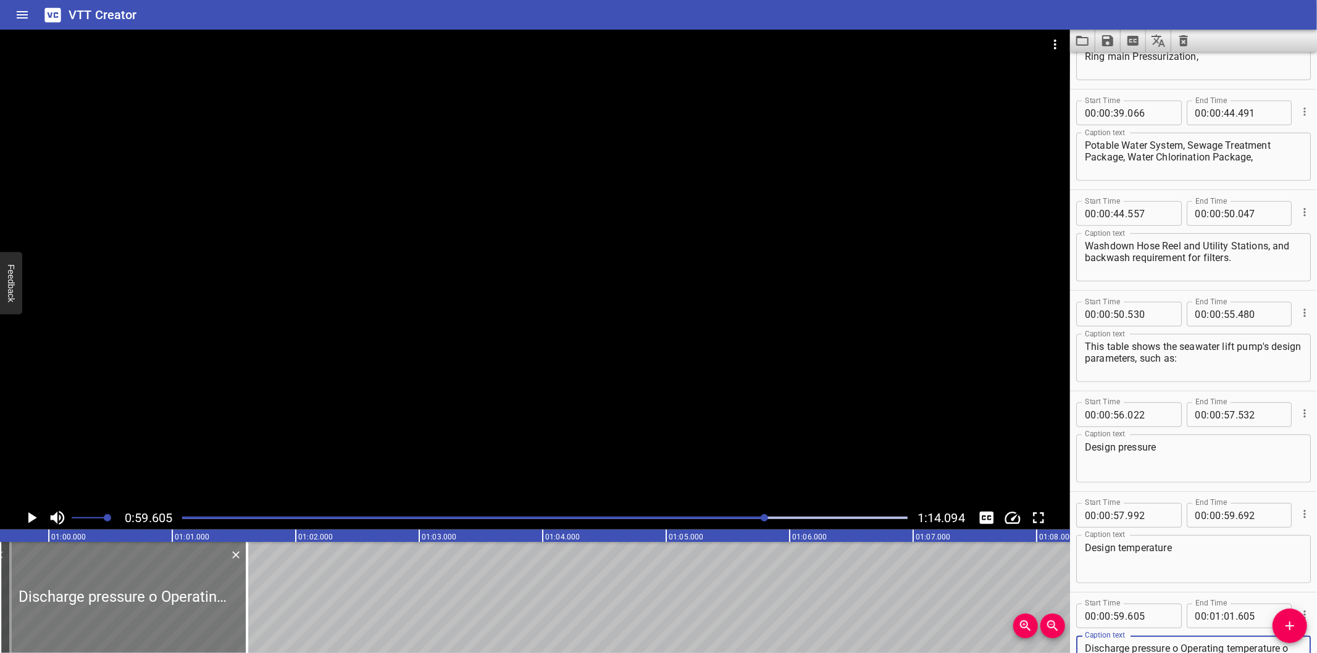
type textarea "Discharge pressure o Operating temperature o Rated capacity o Differential pres…"
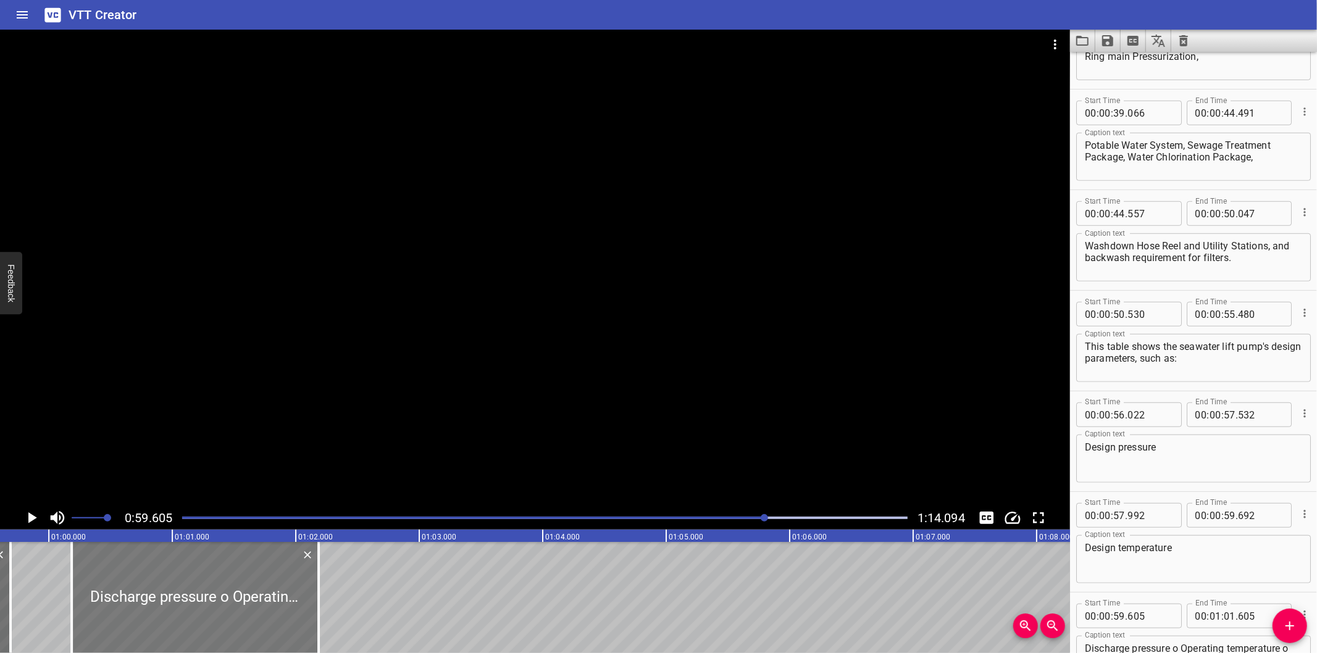
drag, startPoint x: 157, startPoint y: 631, endPoint x: 229, endPoint y: 634, distance: 71.7
click at [229, 634] on div at bounding box center [195, 597] width 247 height 111
type input "01"
type input "00"
type input "185"
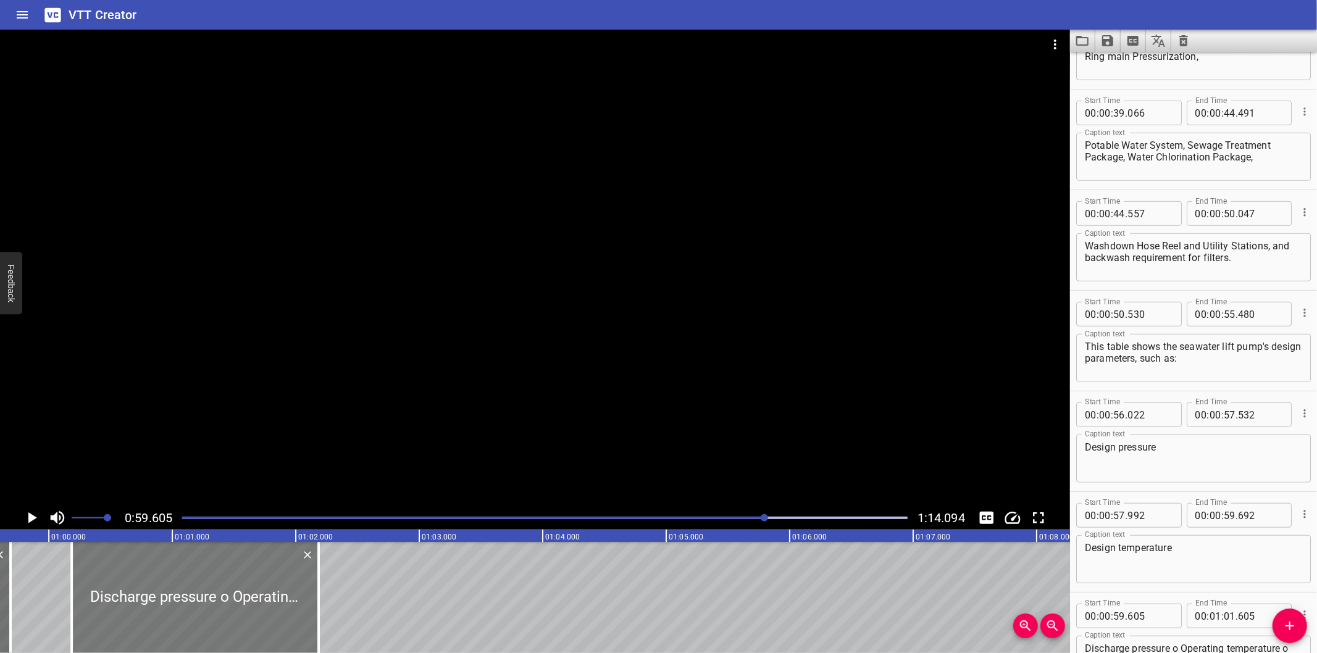
type input "02"
type input "185"
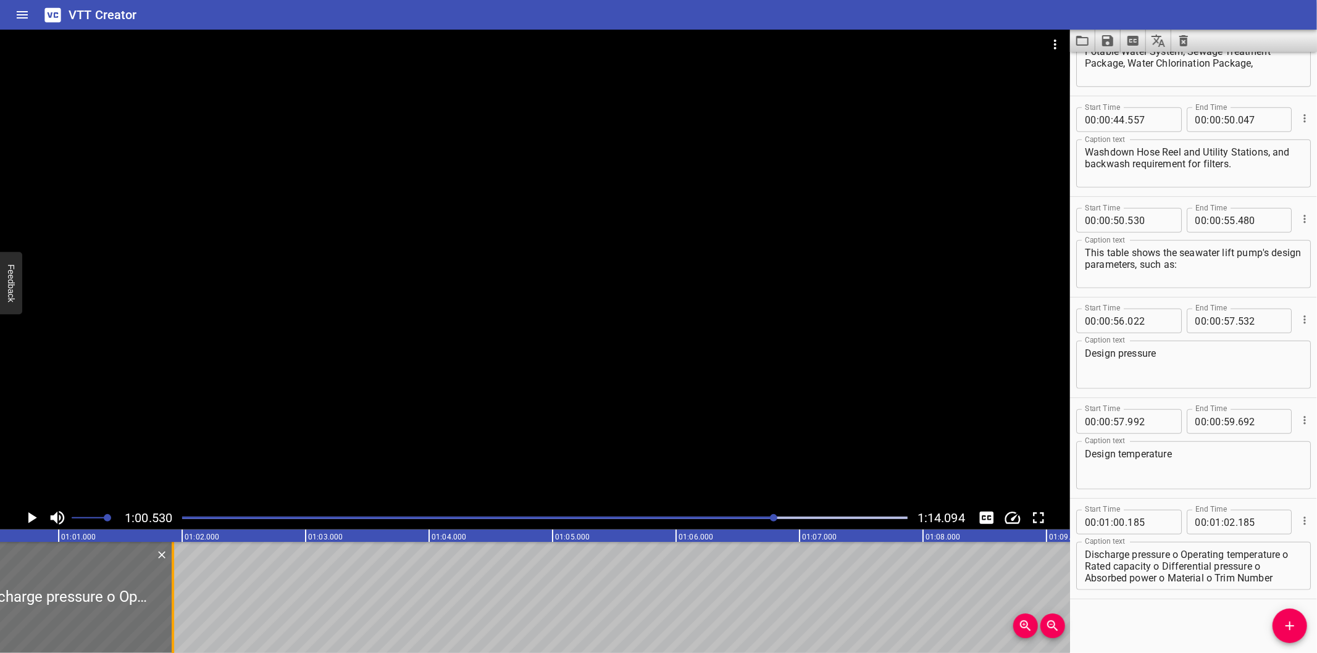
drag, startPoint x: 202, startPoint y: 631, endPoint x: 170, endPoint y: 625, distance: 32.6
click at [172, 625] on div at bounding box center [173, 597] width 2 height 111
type input "01"
type input "925"
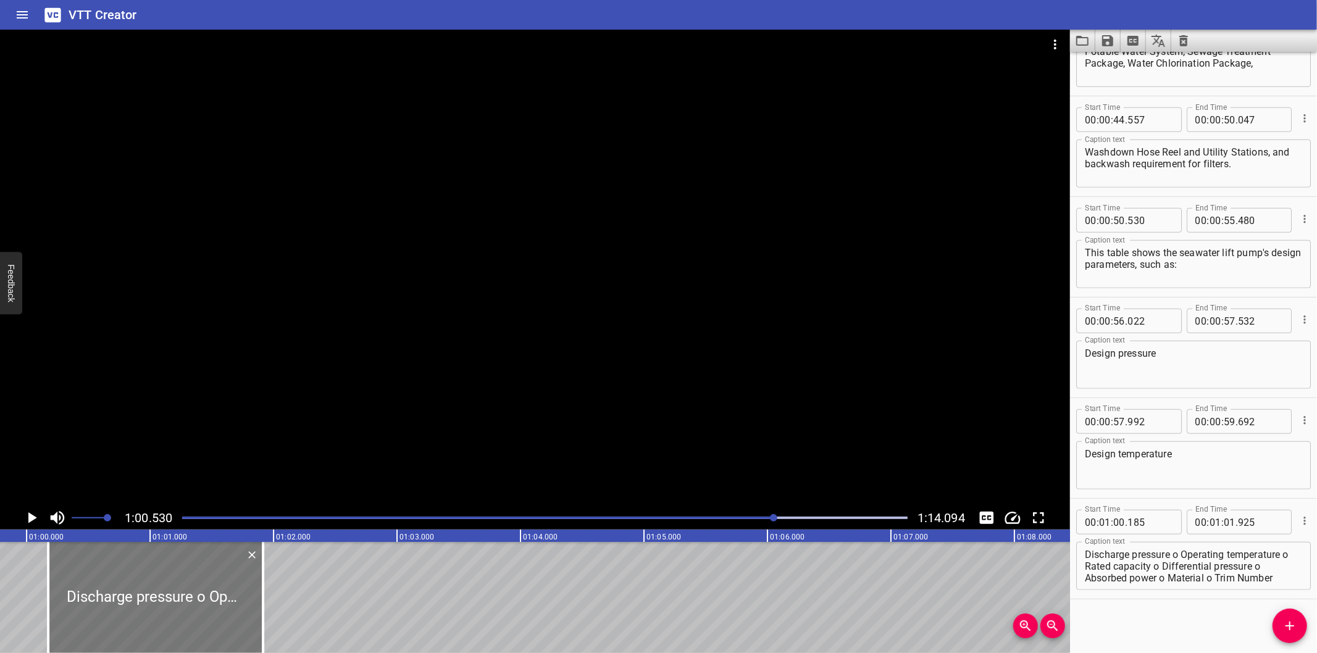
click at [167, 616] on div at bounding box center [155, 597] width 215 height 111
type input "175"
type input "915"
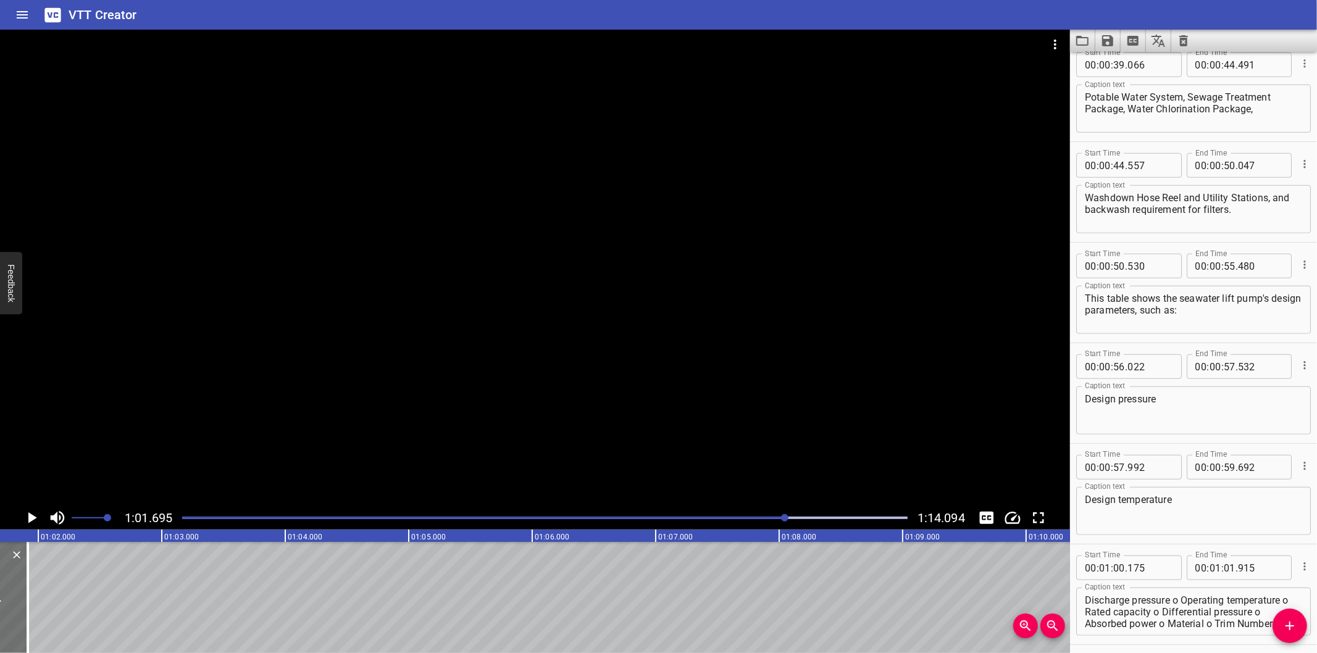
click at [1180, 600] on textarea "Discharge pressure o Operating temperature o Rated capacity o Differential pres…" at bounding box center [1193, 612] width 217 height 35
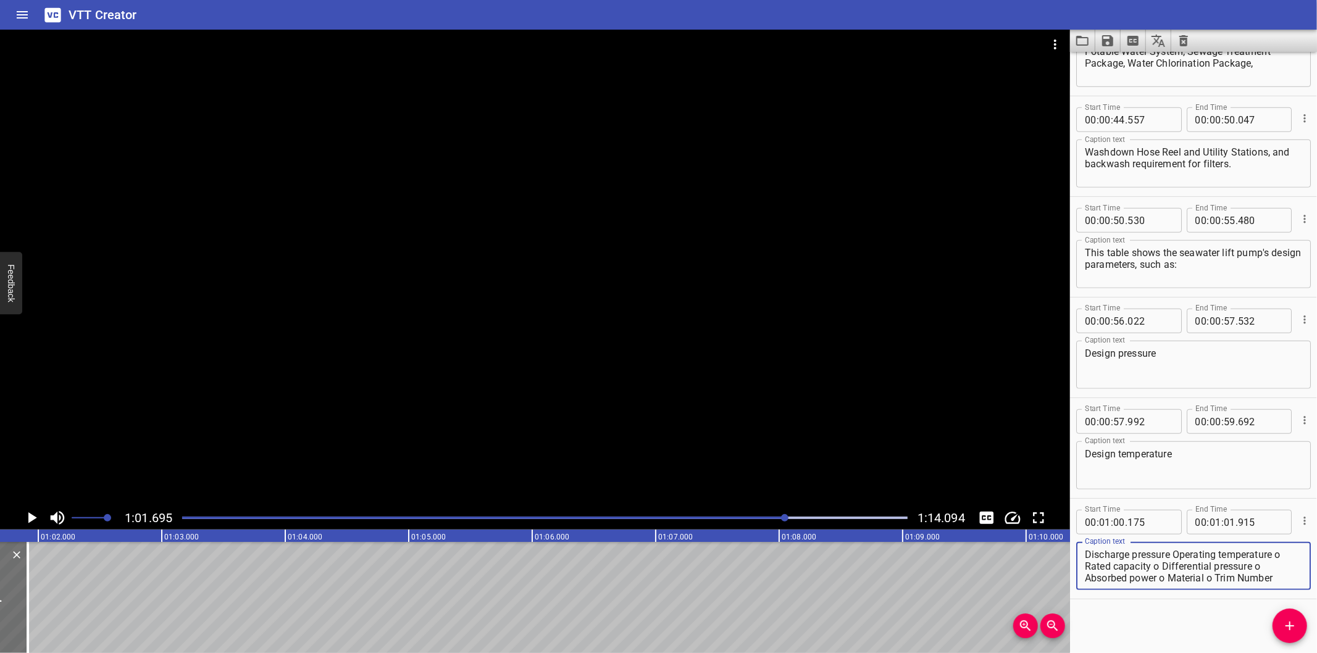
drag, startPoint x: 1174, startPoint y: 597, endPoint x: 1316, endPoint y: 680, distance: 164.6
click at [1316, 653] on html "VTT Creator Caption Editor Batch Transcribe Login Sign Up Privacy Contact 1:01.…" at bounding box center [658, 326] width 1317 height 653
type textarea "Discharge pressure"
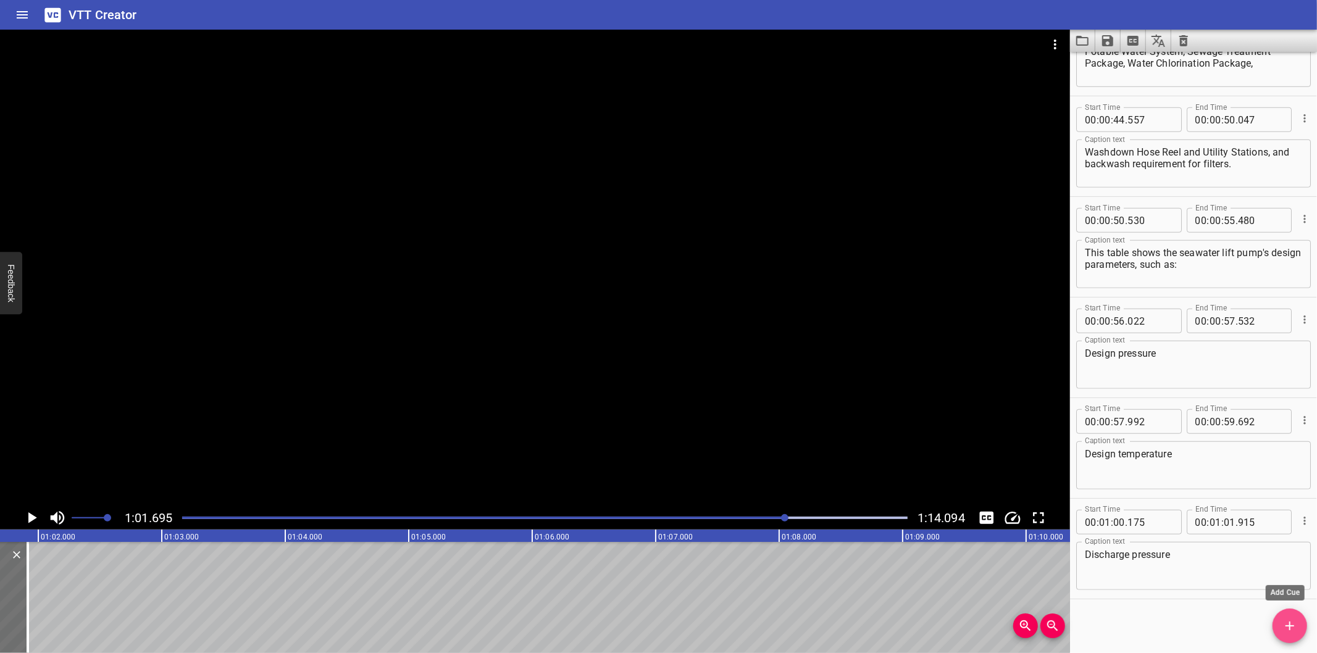
click at [1285, 620] on icon "Add Cue" at bounding box center [1289, 626] width 15 height 15
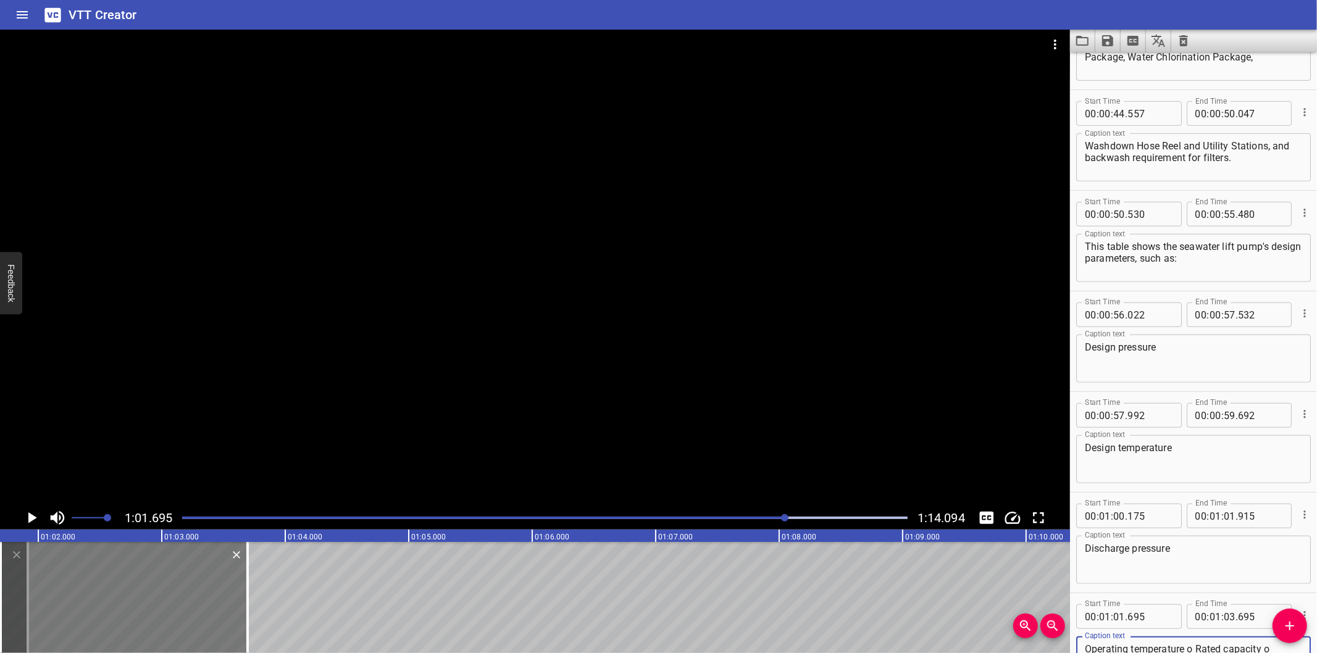
type textarea "Operating temperature o Rated capacity o Differential pressure o Absorbed power…"
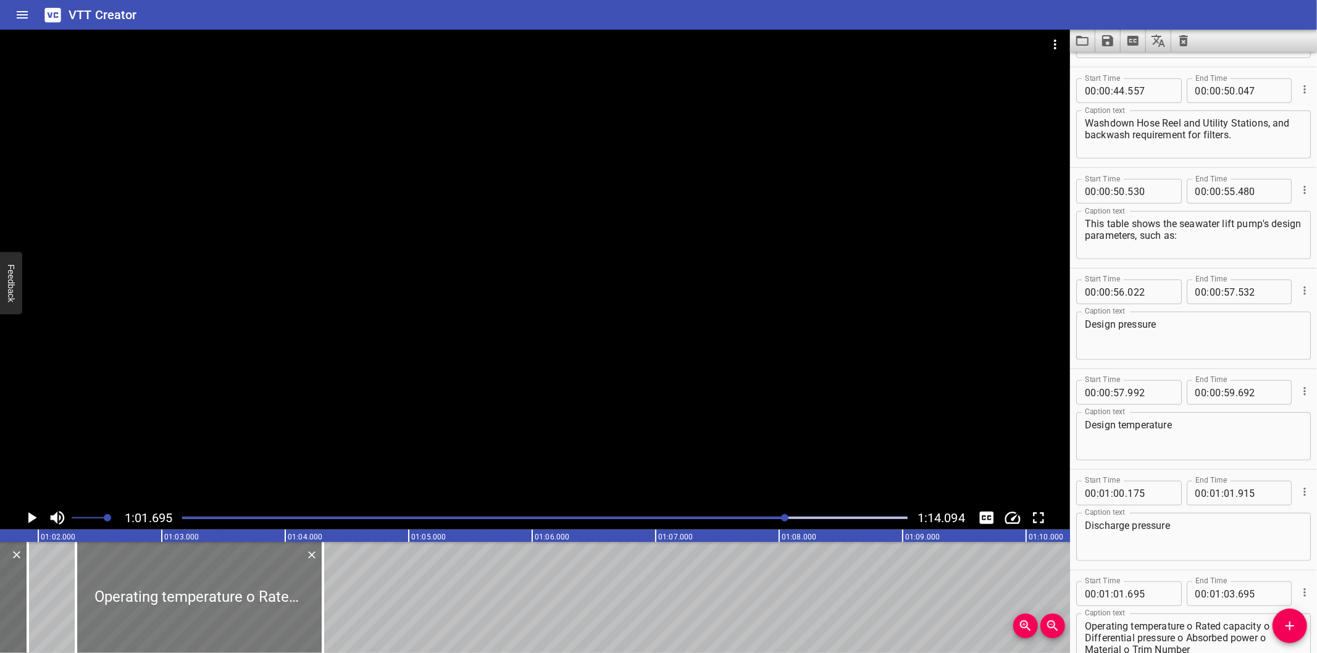
drag, startPoint x: 194, startPoint y: 599, endPoint x: 261, endPoint y: 602, distance: 66.1
click at [261, 602] on div at bounding box center [199, 597] width 247 height 111
type input "02"
type input "305"
type input "04"
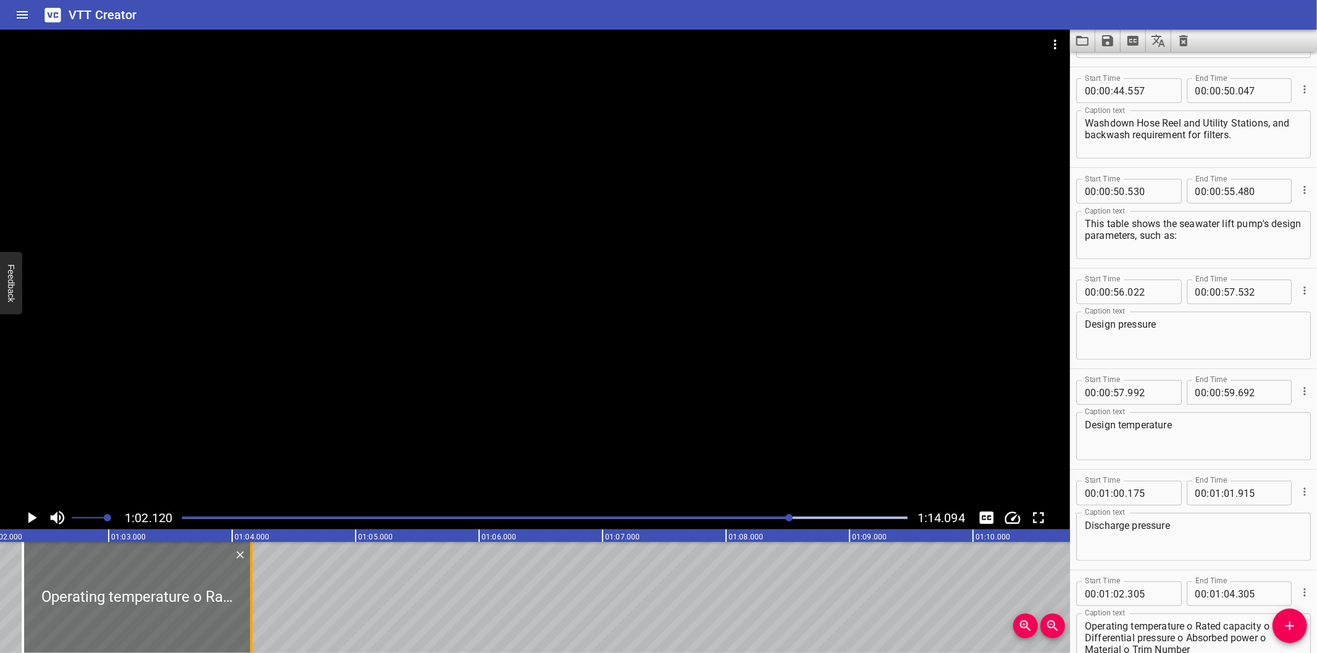
drag, startPoint x: 273, startPoint y: 609, endPoint x: 254, endPoint y: 620, distance: 21.6
click at [254, 620] on div at bounding box center [251, 597] width 12 height 111
type input "155"
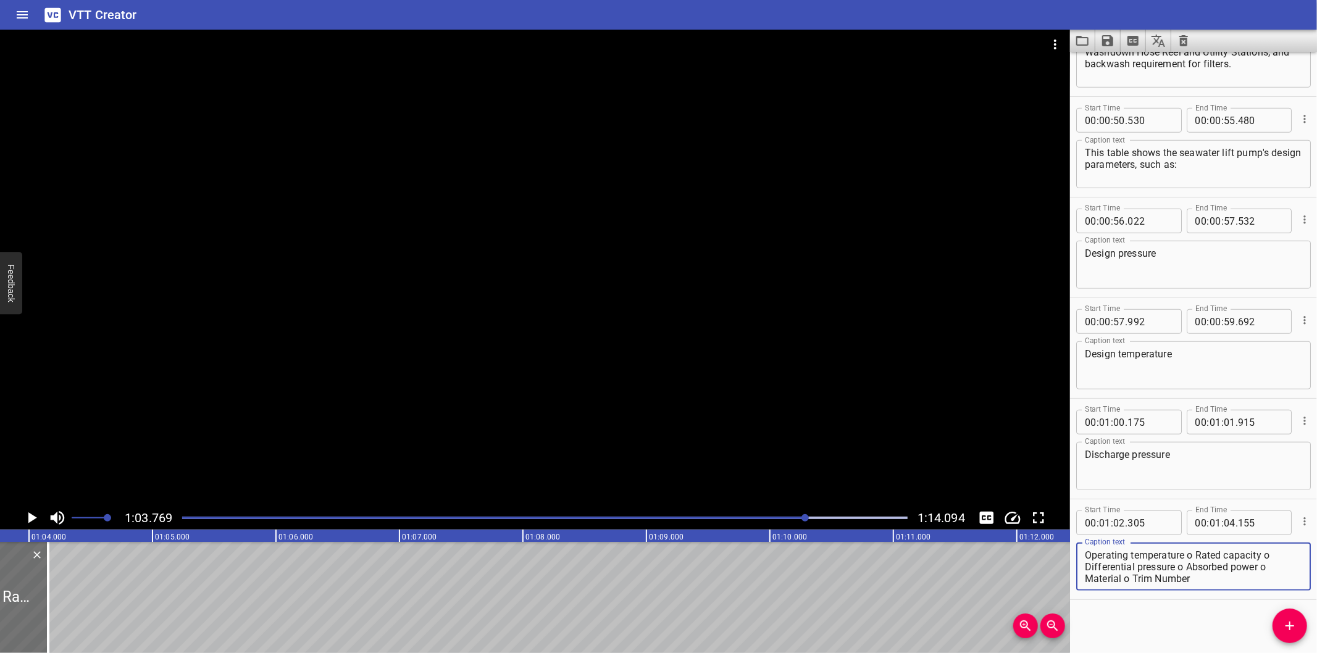
drag, startPoint x: 1196, startPoint y: 553, endPoint x: 1189, endPoint y: 553, distance: 6.8
click at [1189, 553] on textarea "Operating temperature o Rated capacity o Differential pressure o Absorbed power…" at bounding box center [1193, 566] width 217 height 35
drag, startPoint x: 1189, startPoint y: 552, endPoint x: 1316, endPoint y: 680, distance: 180.7
click at [1316, 653] on html "VTT Creator Caption Editor Batch Transcribe Login Sign Up Privacy Contact 1:03.…" at bounding box center [658, 326] width 1317 height 653
type textarea "Operating temperature"
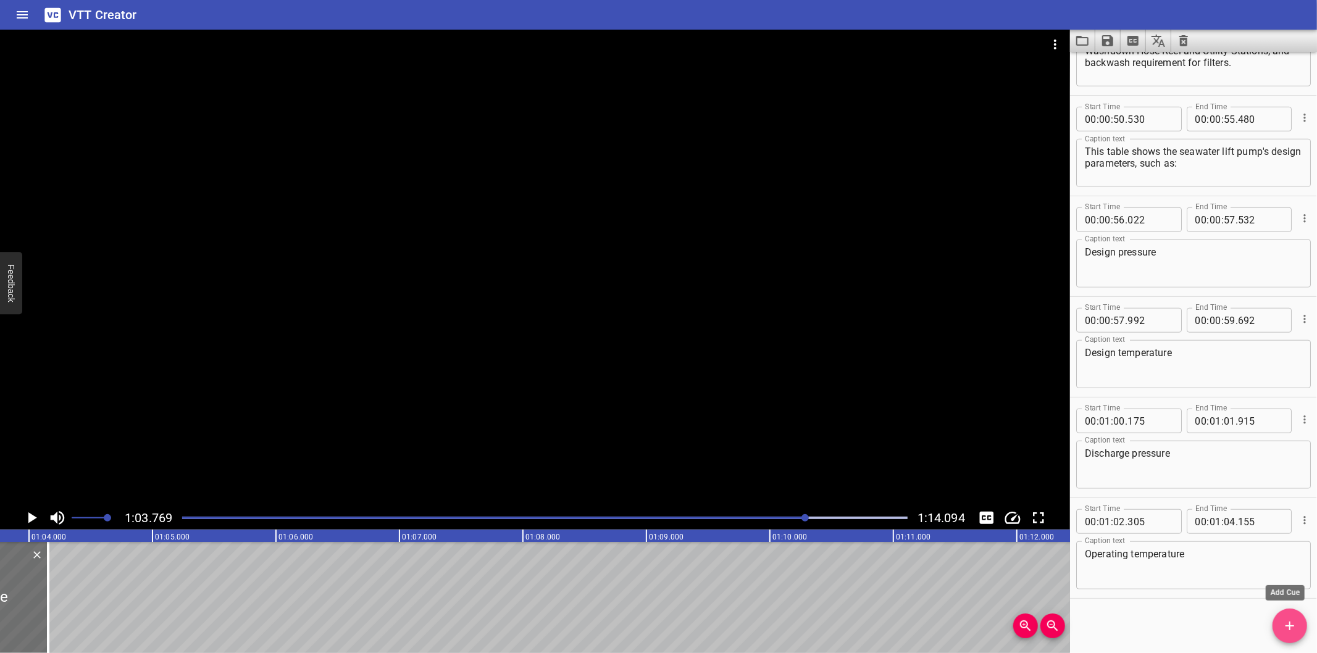
click at [1293, 628] on icon "Add Cue" at bounding box center [1289, 626] width 15 height 15
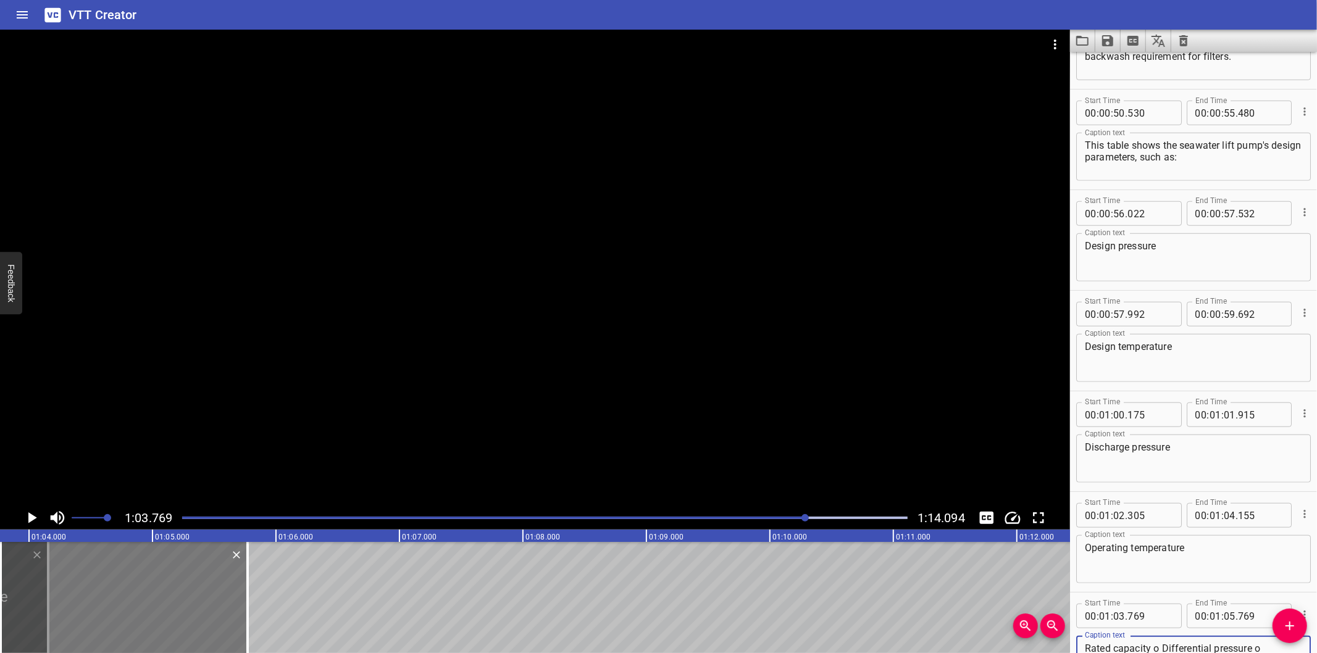
type textarea "Rated capacity o Differential pressure o Absorbed power o Material o Trim Number"
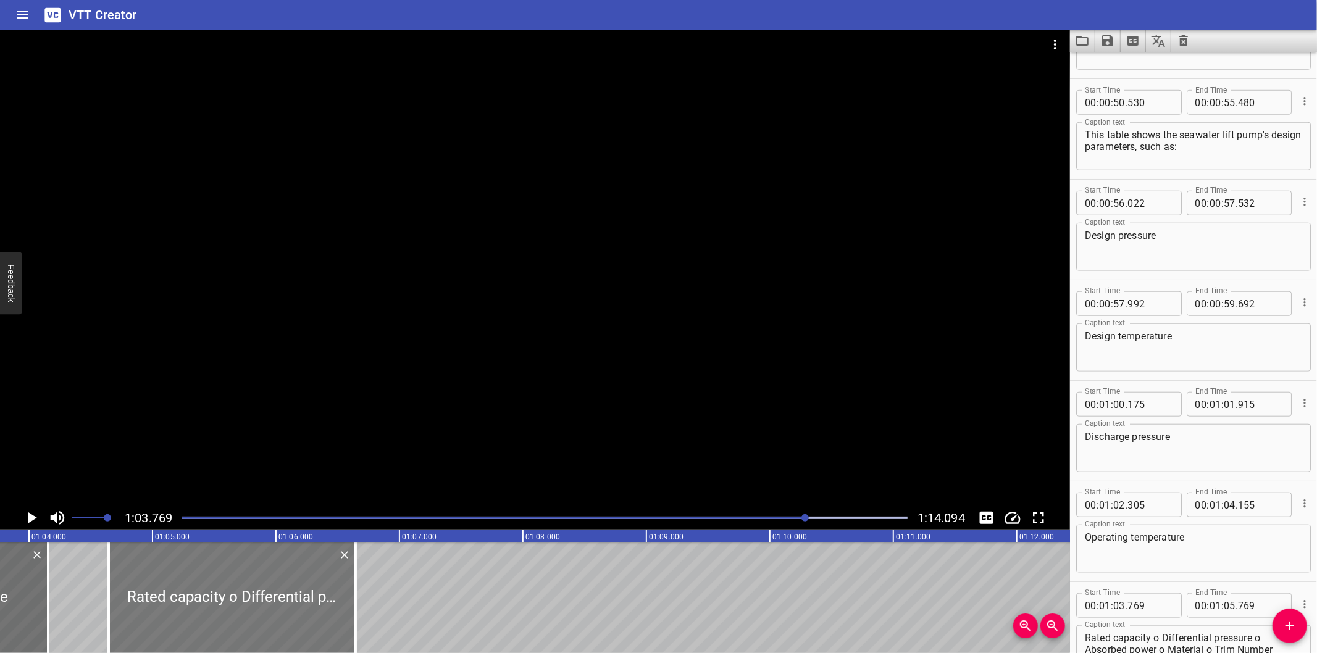
drag, startPoint x: 182, startPoint y: 624, endPoint x: 290, endPoint y: 624, distance: 108.0
click at [290, 624] on div at bounding box center [232, 597] width 247 height 111
type input "04"
type input "644"
type input "06"
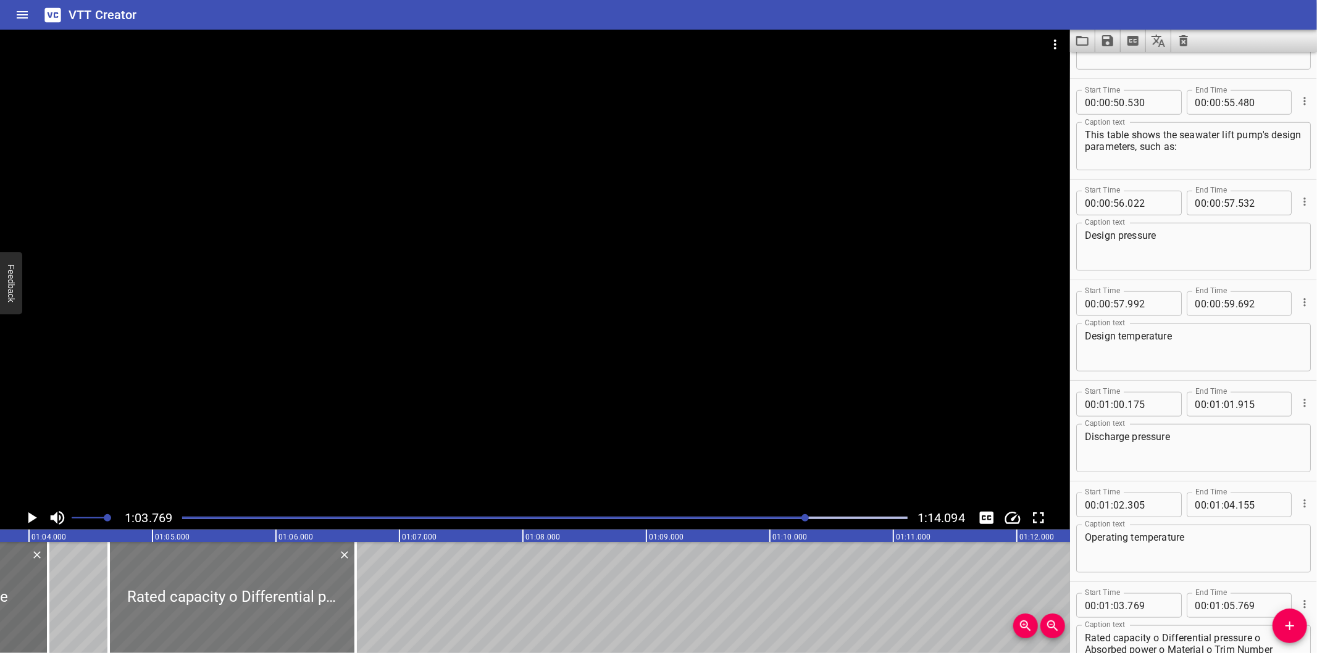
type input "644"
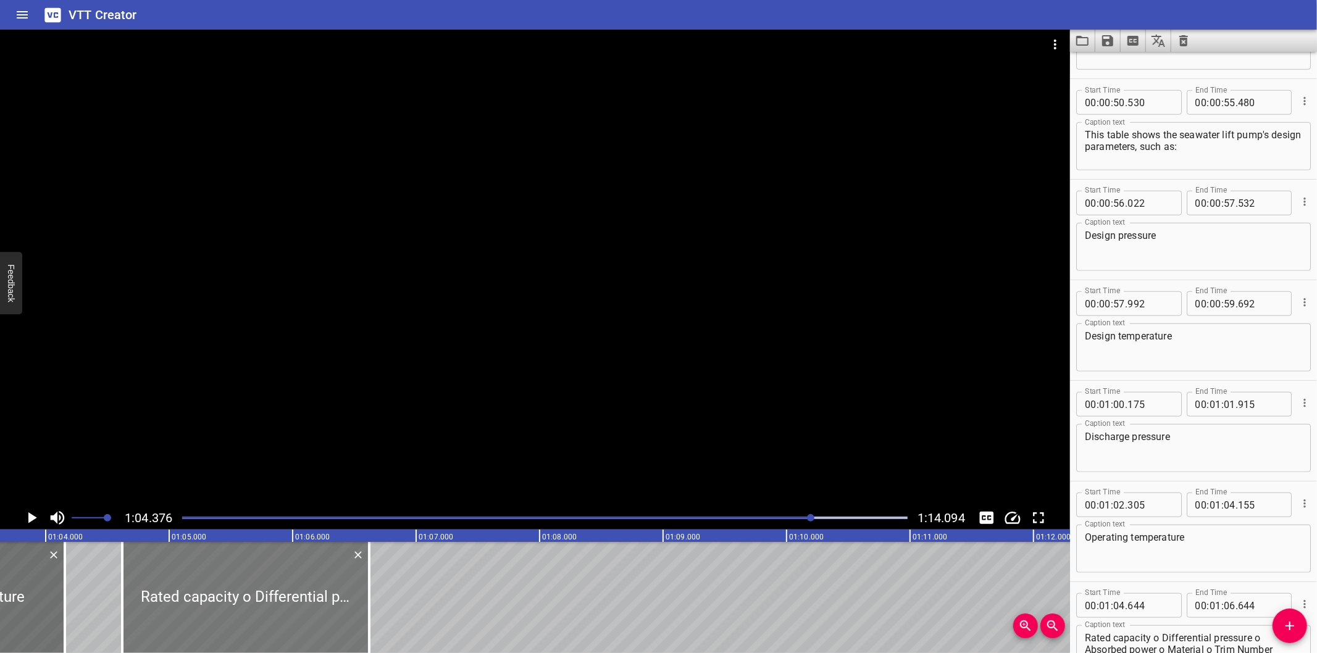
click at [273, 612] on div at bounding box center [245, 597] width 247 height 111
type input "619"
drag, startPoint x: 369, startPoint y: 627, endPoint x: 336, endPoint y: 622, distance: 33.1
click at [336, 622] on div at bounding box center [335, 597] width 2 height 111
type input "354"
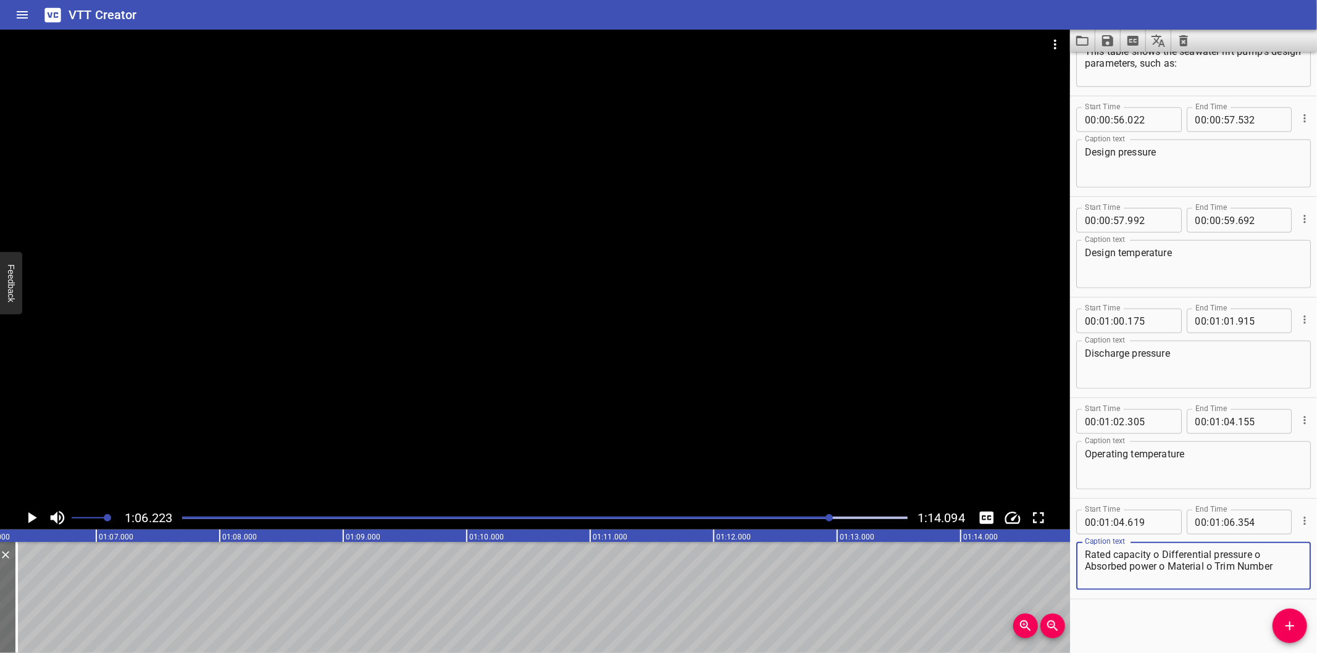
drag, startPoint x: 1163, startPoint y: 552, endPoint x: 1288, endPoint y: 670, distance: 171.6
click at [1288, 653] on html "VTT Creator Caption Editor Batch Transcribe Login Sign Up Privacy Contact 1:06.…" at bounding box center [658, 326] width 1317 height 653
type textarea "Rated capacity"
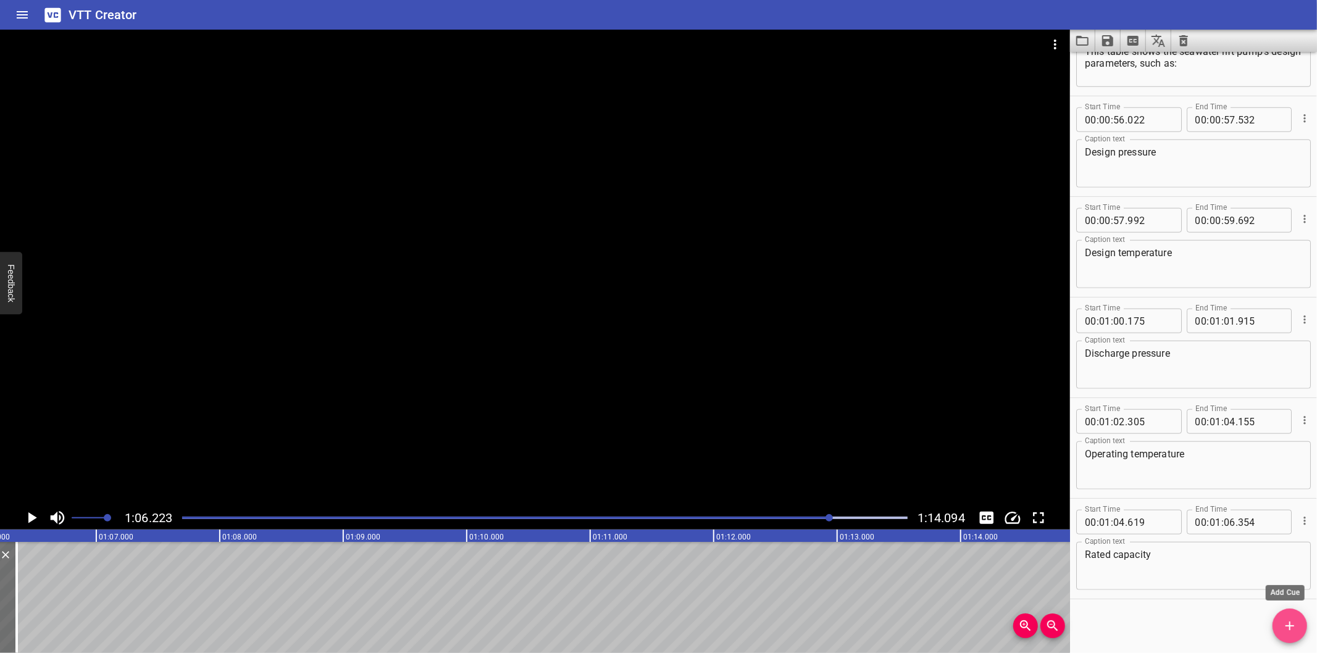
click at [1292, 631] on icon "Add Cue" at bounding box center [1289, 626] width 15 height 15
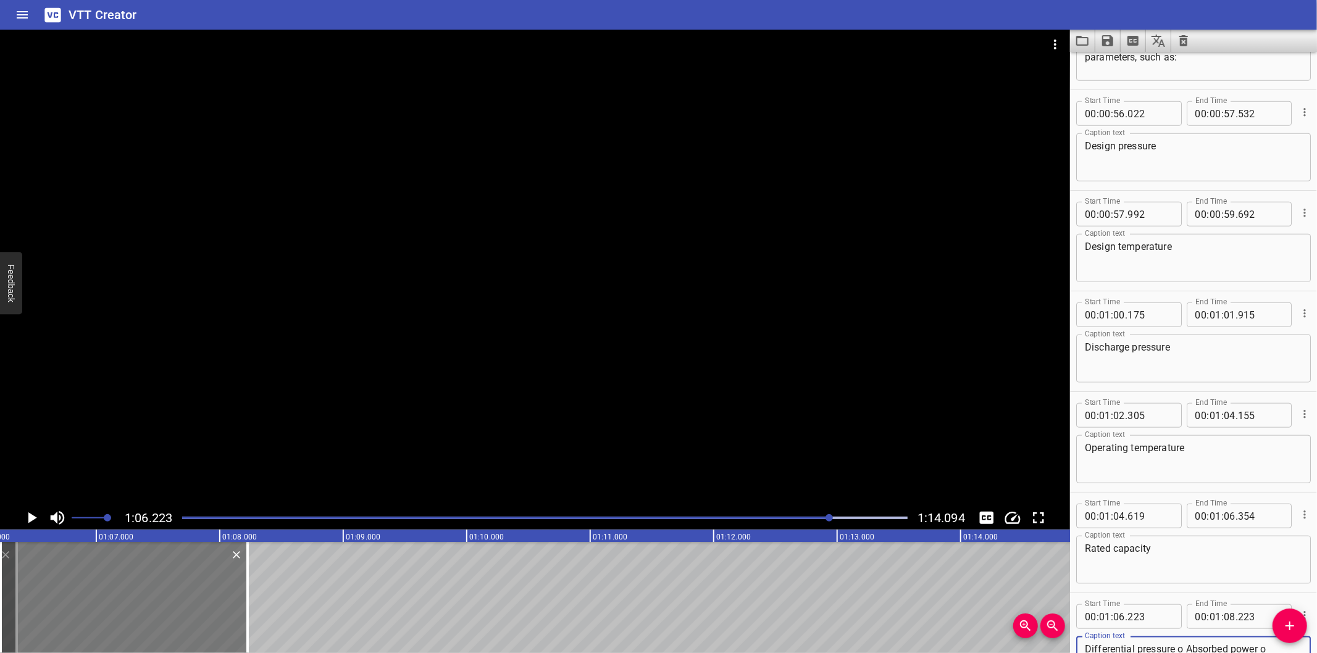
scroll to position [982, 0]
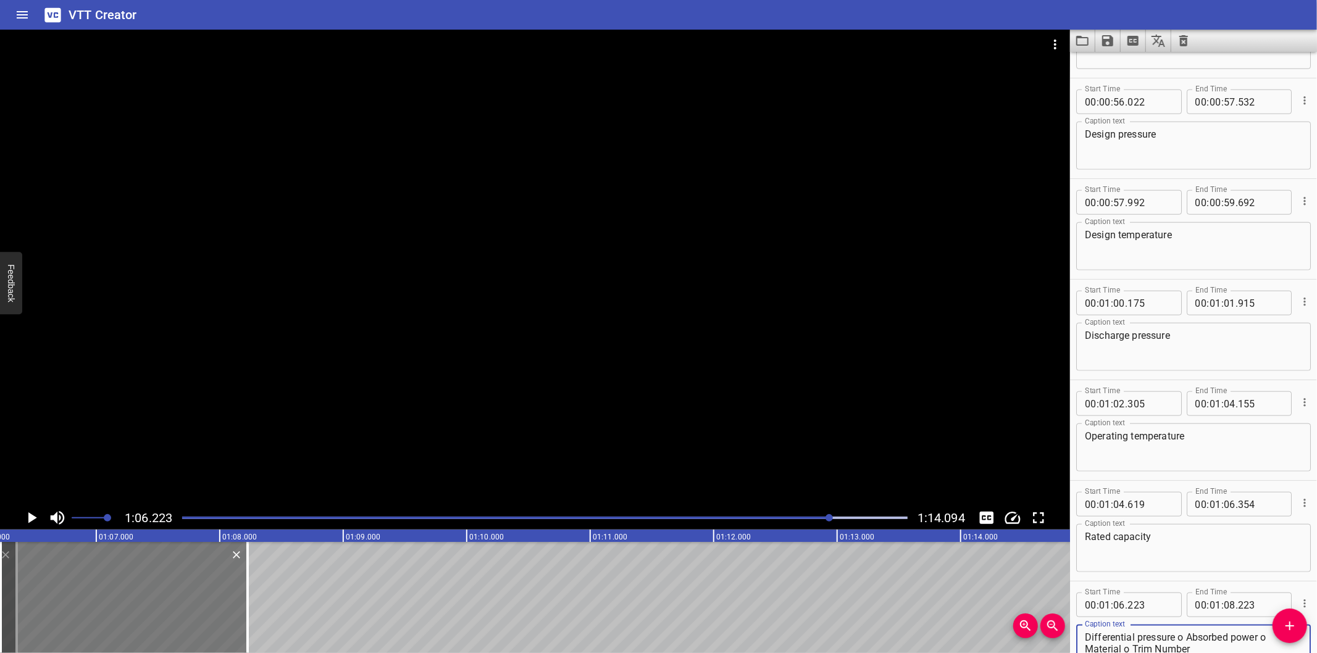
type textarea "Differential pressure o Absorbed power o Material o Trim Number"
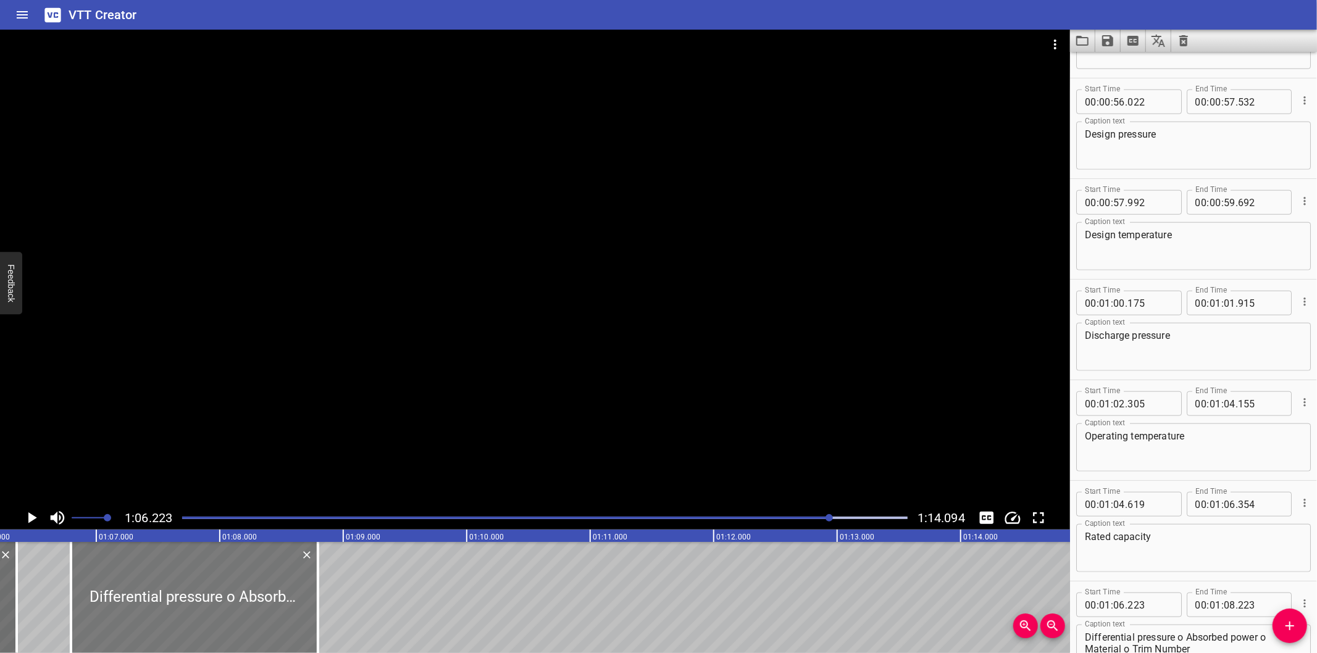
drag, startPoint x: 201, startPoint y: 614, endPoint x: 260, endPoint y: 618, distance: 58.8
click at [260, 618] on div at bounding box center [194, 597] width 247 height 111
type input "793"
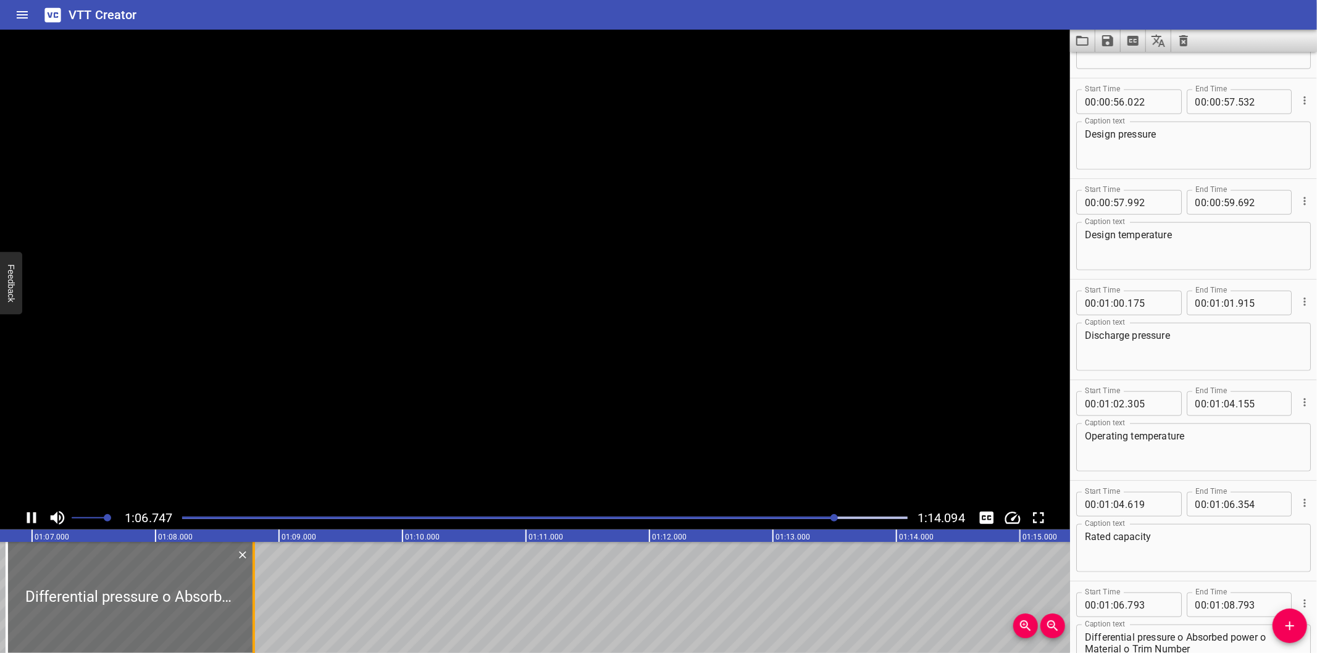
scroll to position [0, 8276]
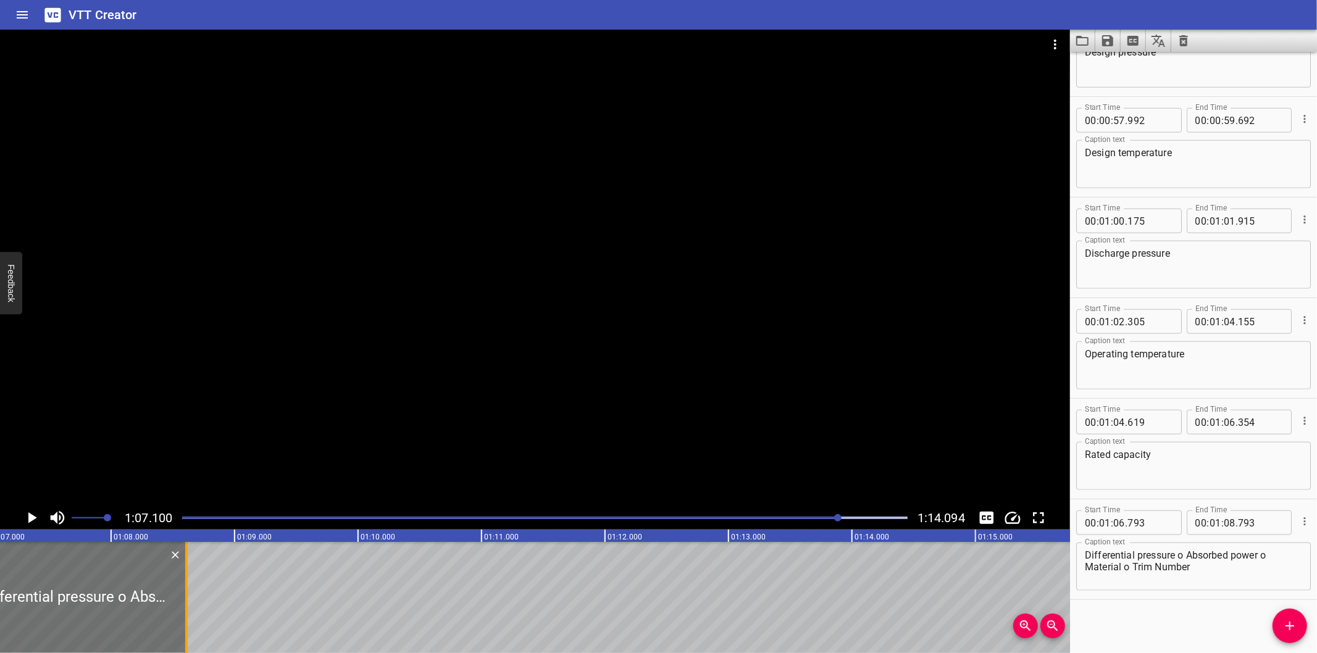
drag, startPoint x: 209, startPoint y: 619, endPoint x: 186, endPoint y: 620, distance: 22.9
click at [186, 620] on div at bounding box center [186, 597] width 2 height 111
type input "608"
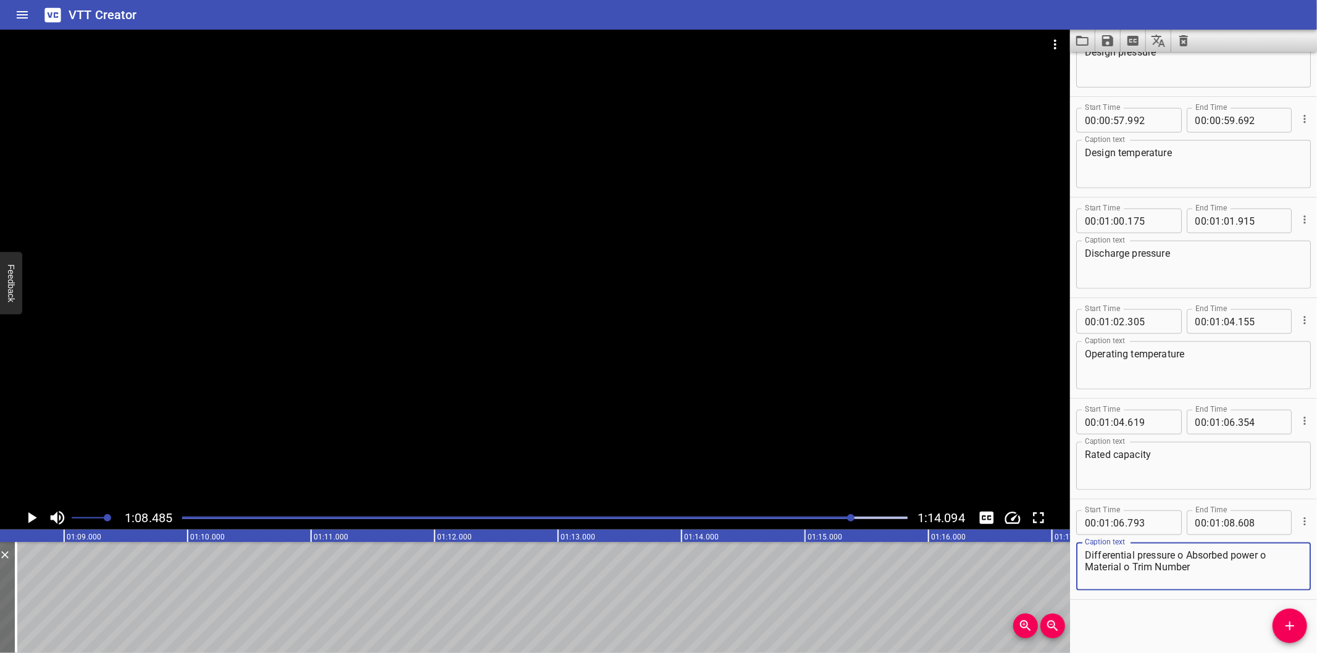
drag, startPoint x: 1188, startPoint y: 556, endPoint x: 1240, endPoint y: 633, distance: 93.5
click at [1240, 633] on div "Start Time 00 : 00 : 00 . 000 Start Time End Time 00 : 00 : 06 . 990 End Time C…" at bounding box center [1193, 352] width 247 height 601
type textarea "Differential pressure"
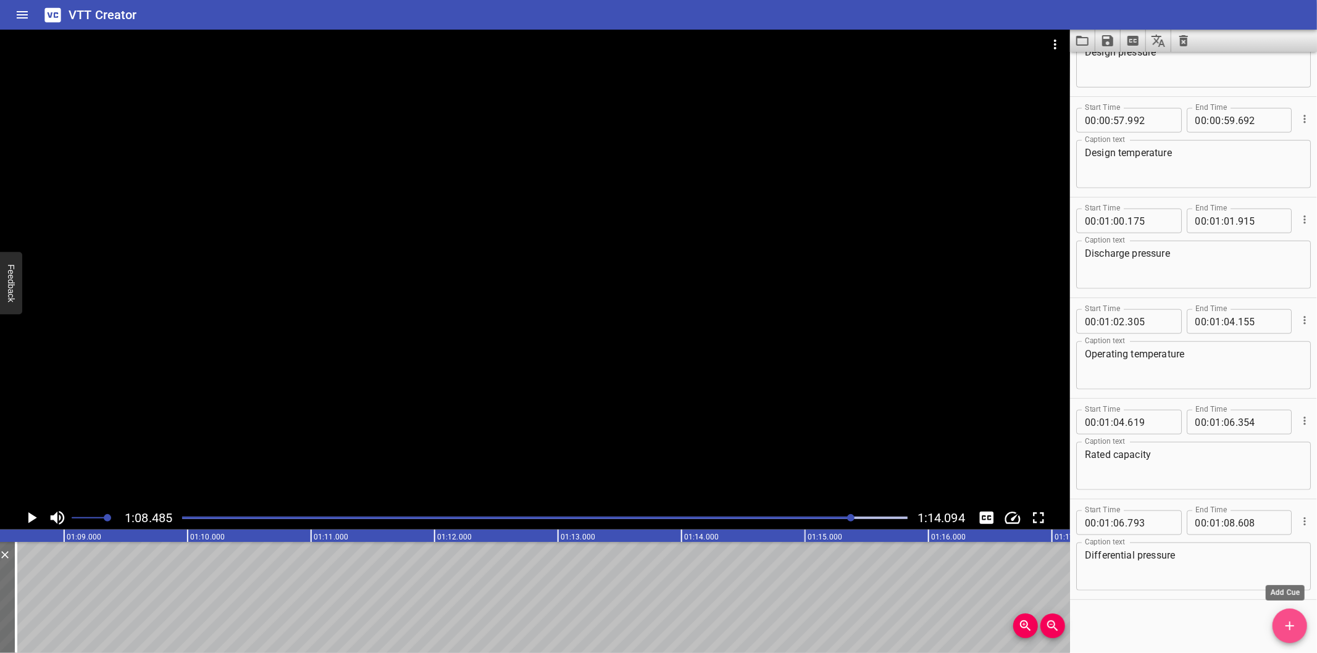
drag, startPoint x: 1293, startPoint y: 630, endPoint x: 1130, endPoint y: 607, distance: 164.5
click at [1293, 630] on icon "Add Cue" at bounding box center [1289, 626] width 15 height 15
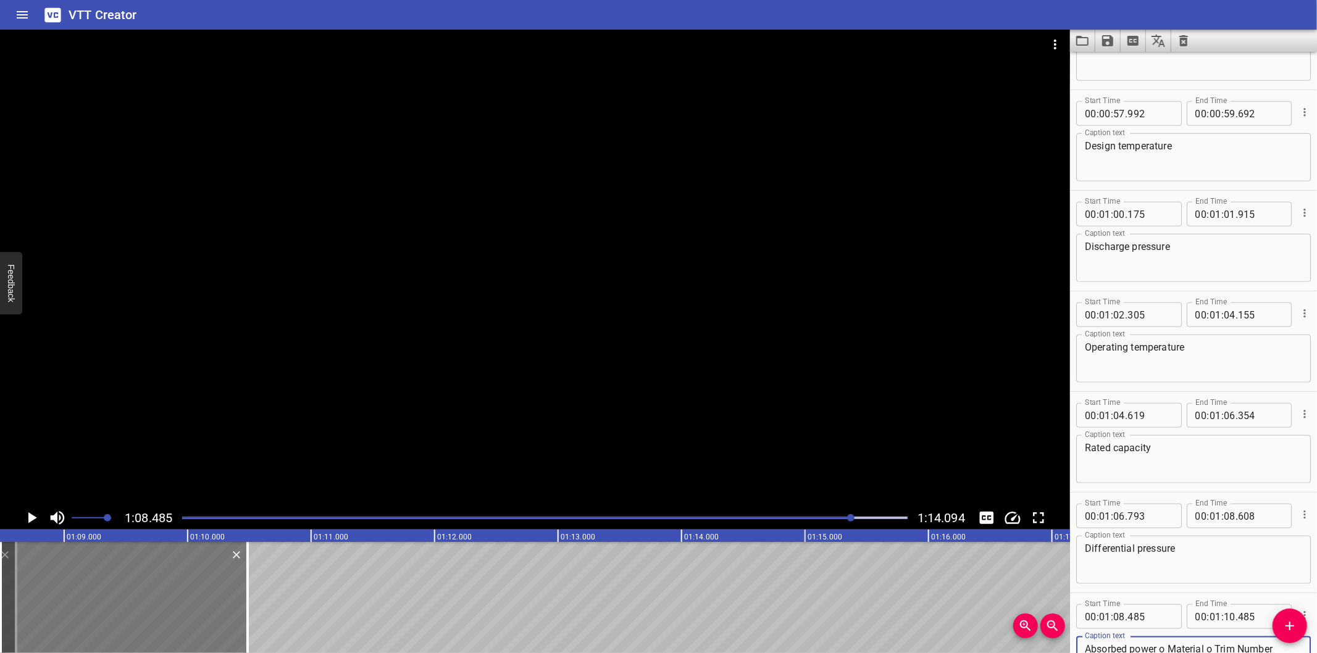
type textarea "Absorbed power o Material o Trim Number"
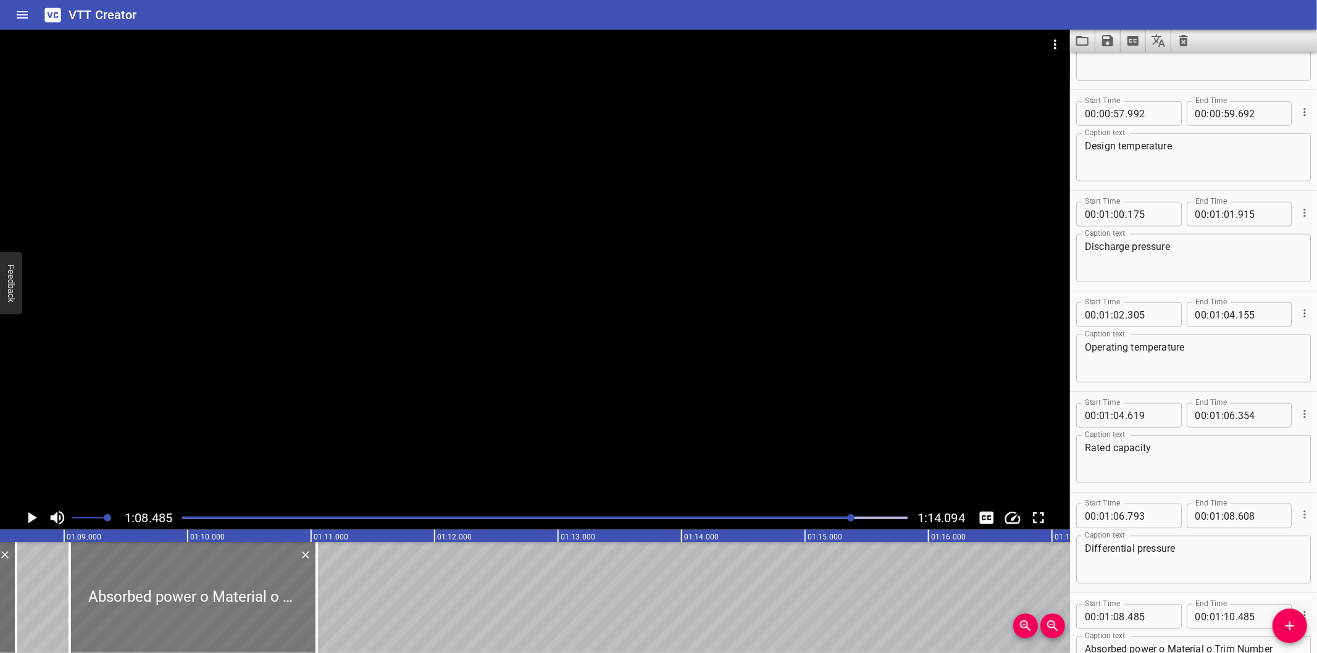
drag, startPoint x: 168, startPoint y: 618, endPoint x: 236, endPoint y: 619, distance: 68.5
click at [236, 619] on div at bounding box center [193, 597] width 247 height 111
type input "09"
type input "045"
type input "11"
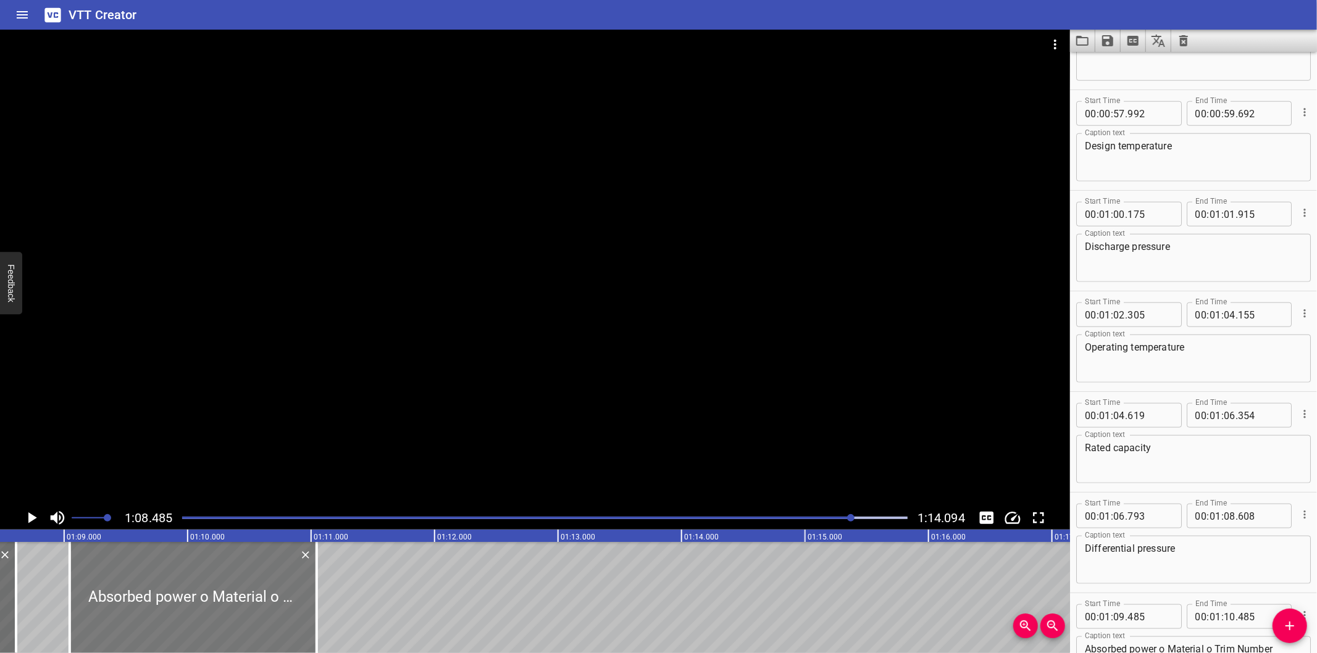
type input "045"
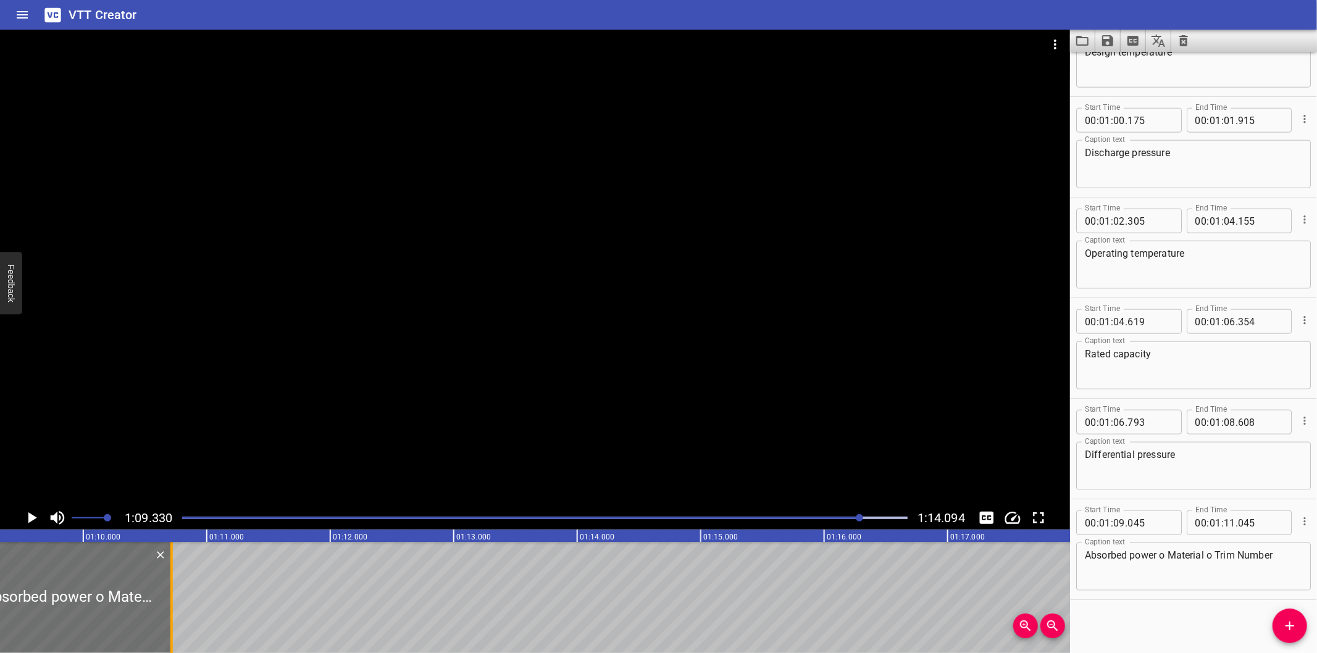
drag, startPoint x: 214, startPoint y: 615, endPoint x: 173, endPoint y: 624, distance: 41.8
click at [173, 624] on div at bounding box center [171, 597] width 12 height 111
type input "10"
type input "715"
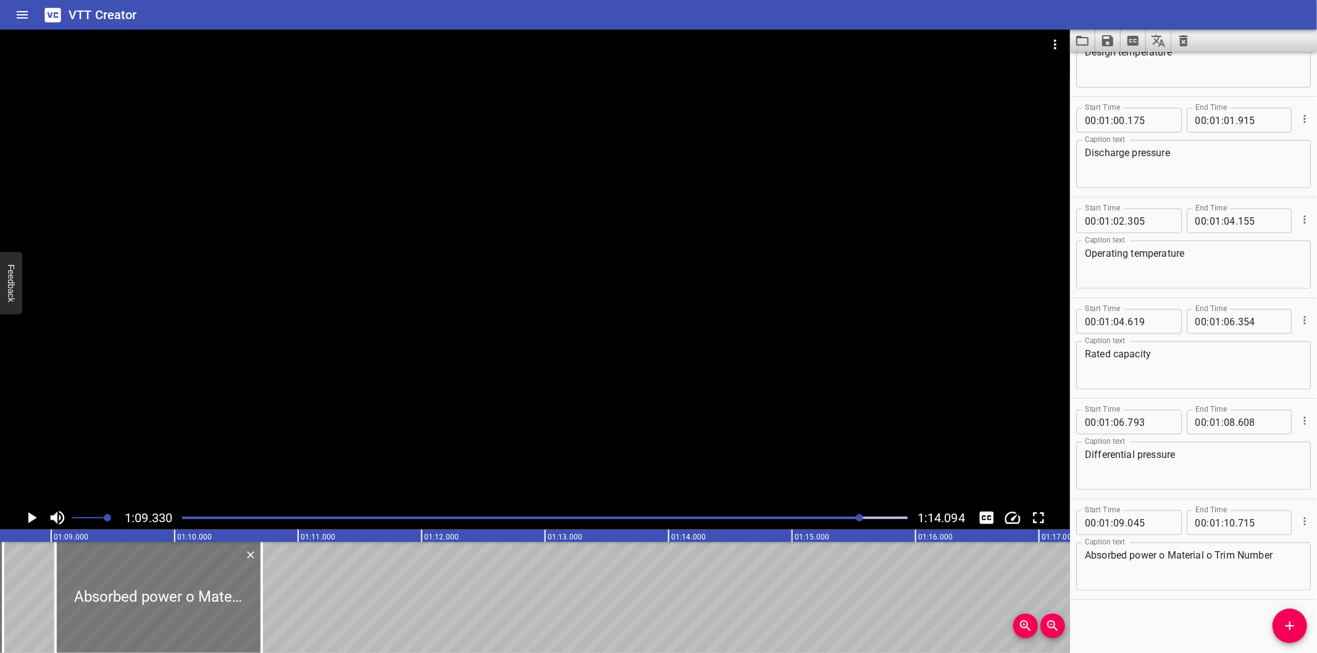
click at [167, 620] on div at bounding box center [159, 597] width 206 height 111
type input "030"
type input "700"
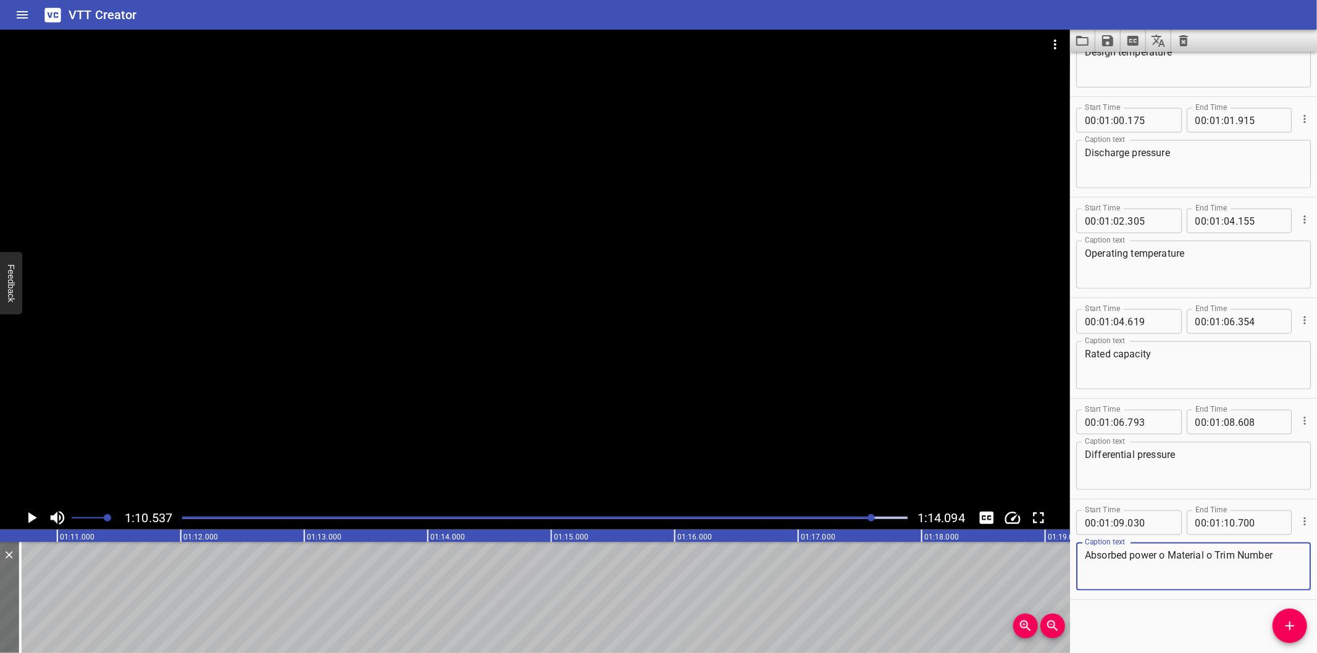
drag, startPoint x: 1190, startPoint y: 561, endPoint x: 1396, endPoint y: 680, distance: 237.9
click at [1316, 653] on html "VTT Creator Caption Editor Batch Transcribe Login Sign Up Privacy Contact 1:10.…" at bounding box center [658, 326] width 1317 height 653
type textarea "Absorbed power"
click at [1288, 632] on icon "Add Cue" at bounding box center [1289, 626] width 15 height 15
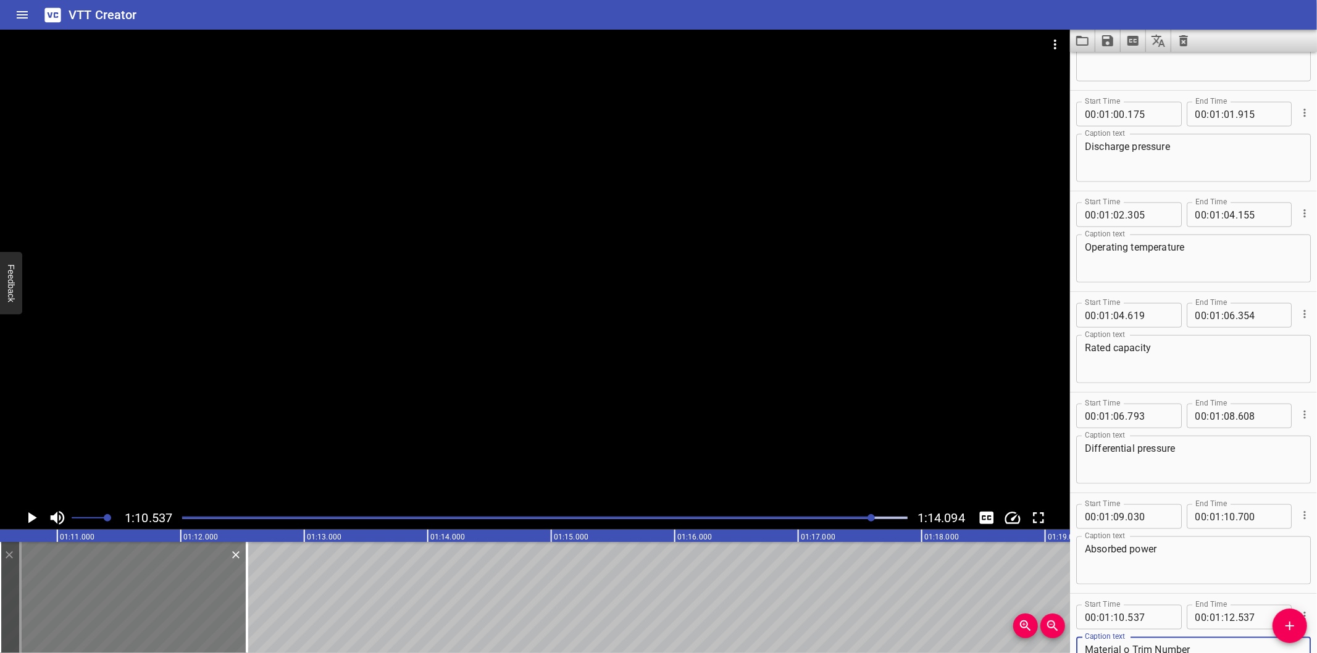
type textarea "Material o Trim Number"
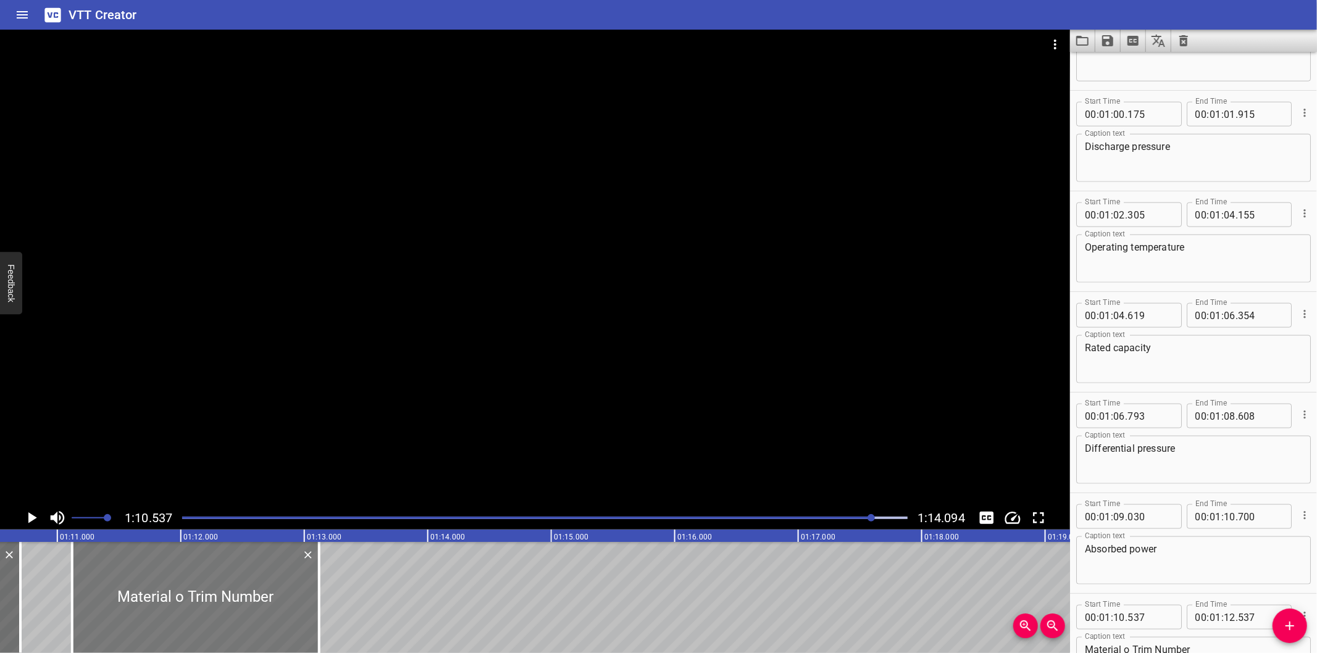
drag, startPoint x: 162, startPoint y: 621, endPoint x: 230, endPoint y: 622, distance: 67.9
click at [230, 622] on div at bounding box center [195, 597] width 247 height 111
type input "11"
type input "122"
type input "13"
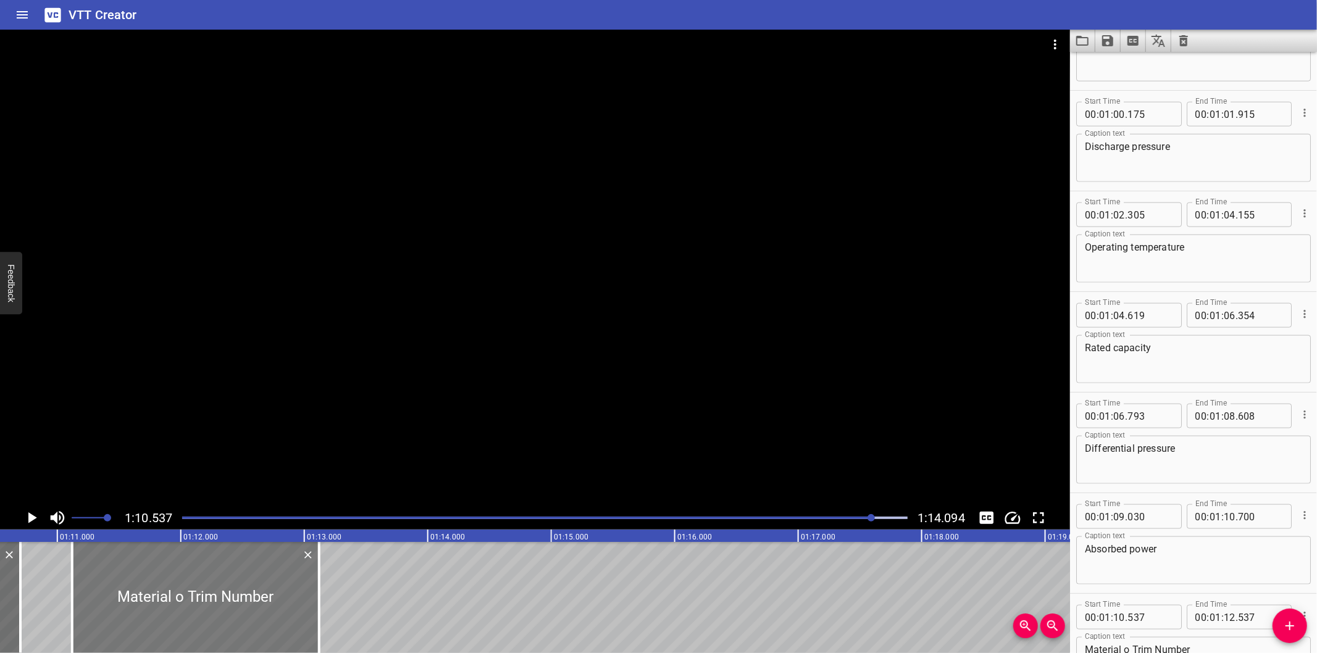
type input "122"
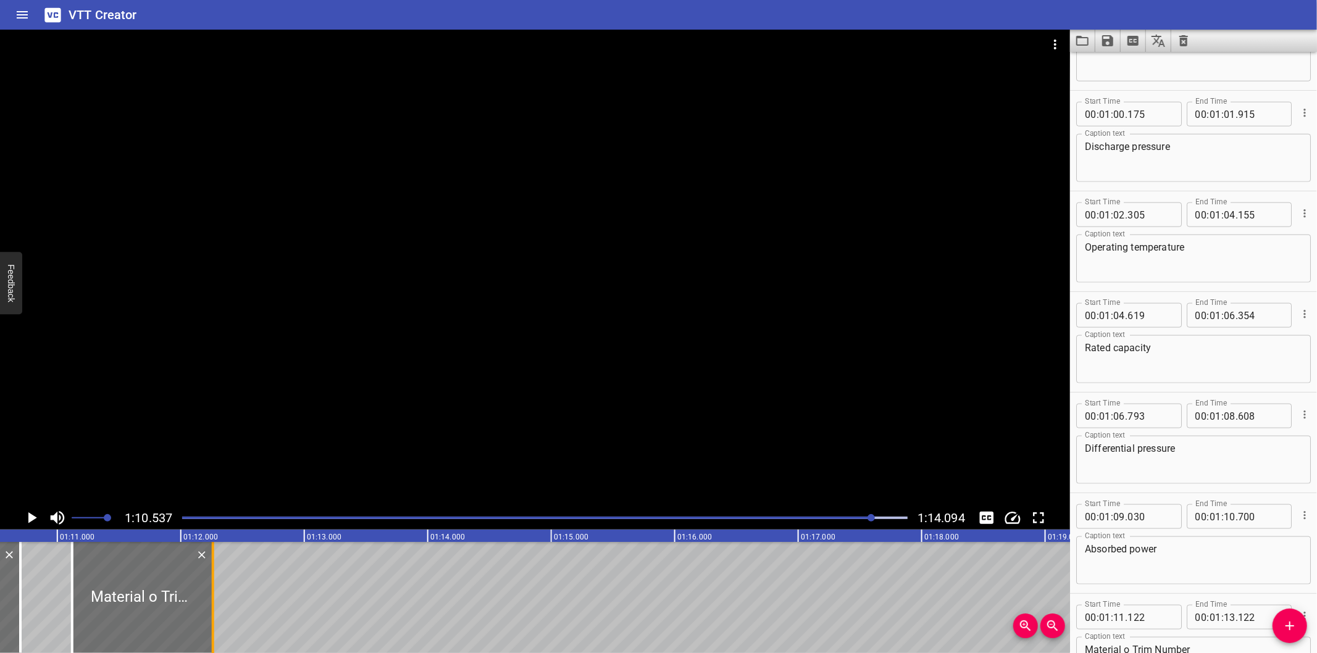
drag, startPoint x: 320, startPoint y: 625, endPoint x: 214, endPoint y: 622, distance: 106.2
click at [214, 622] on div at bounding box center [213, 597] width 12 height 111
type input "12"
type input "262"
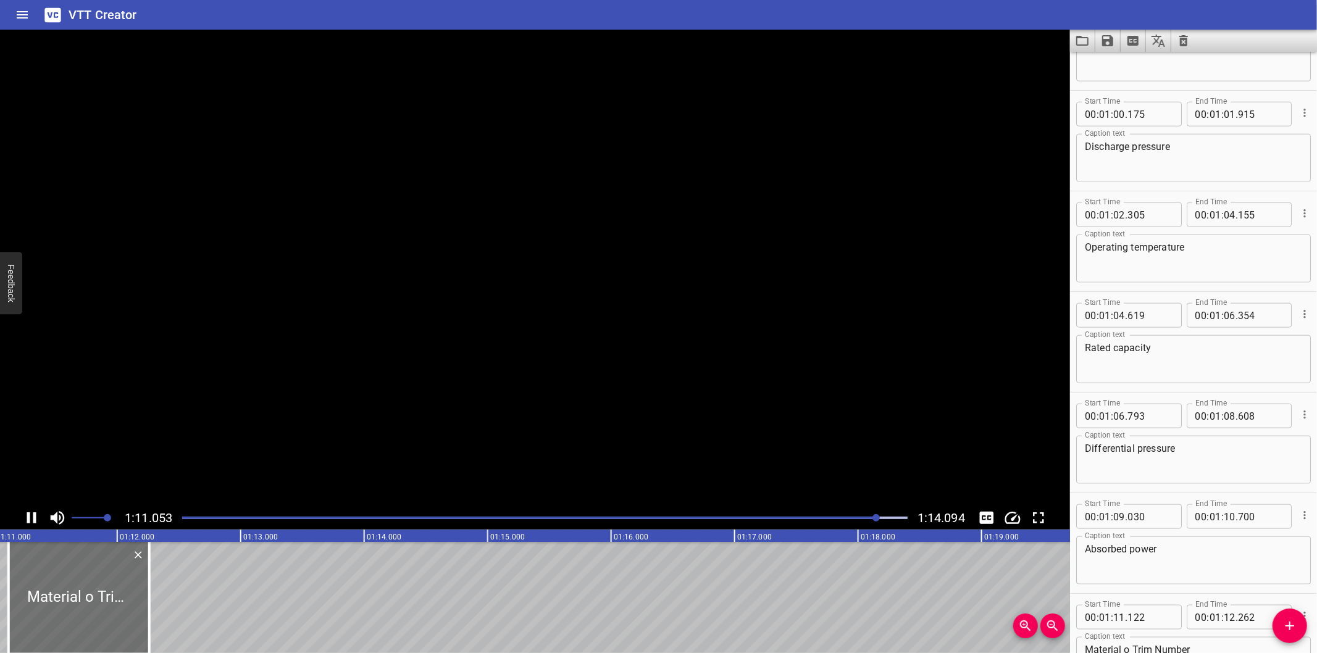
scroll to position [1258, 0]
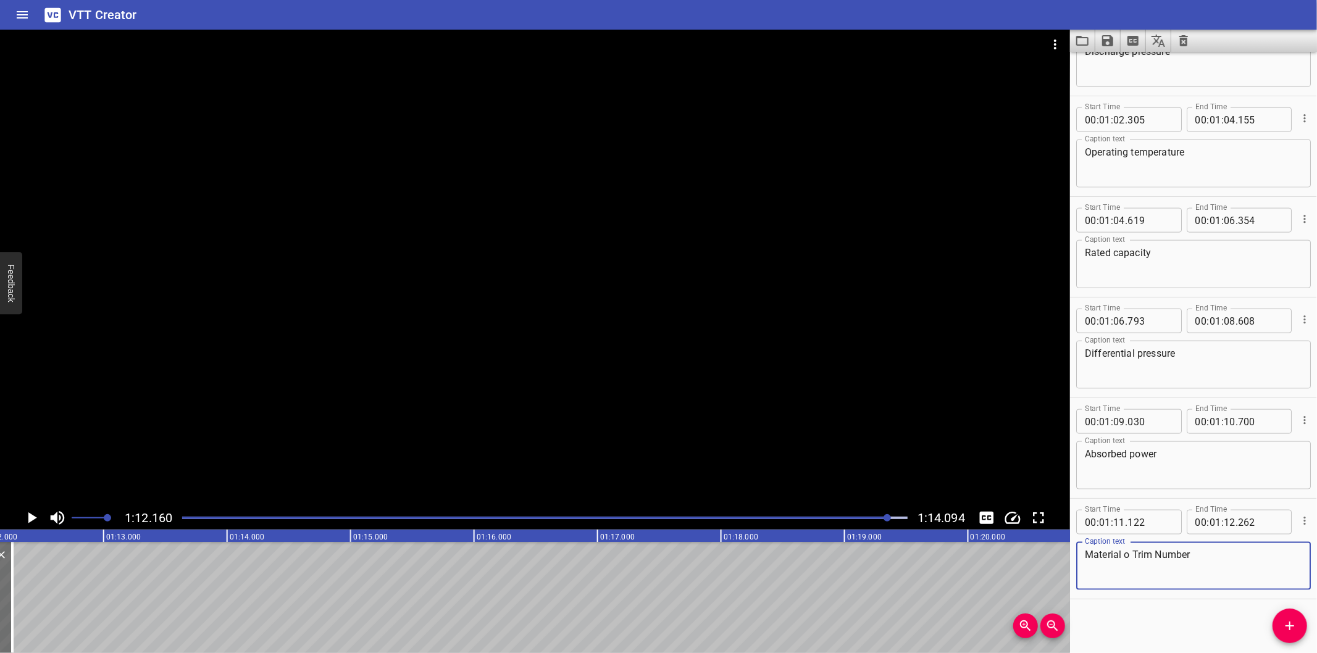
drag, startPoint x: 1175, startPoint y: 556, endPoint x: 1131, endPoint y: 556, distance: 44.5
click at [1131, 556] on textarea "Material o Trim Number" at bounding box center [1193, 566] width 217 height 35
type textarea "Material"
drag, startPoint x: 1290, startPoint y: 624, endPoint x: 1151, endPoint y: 622, distance: 138.9
click at [1289, 624] on icon "Add Cue" at bounding box center [1289, 626] width 9 height 9
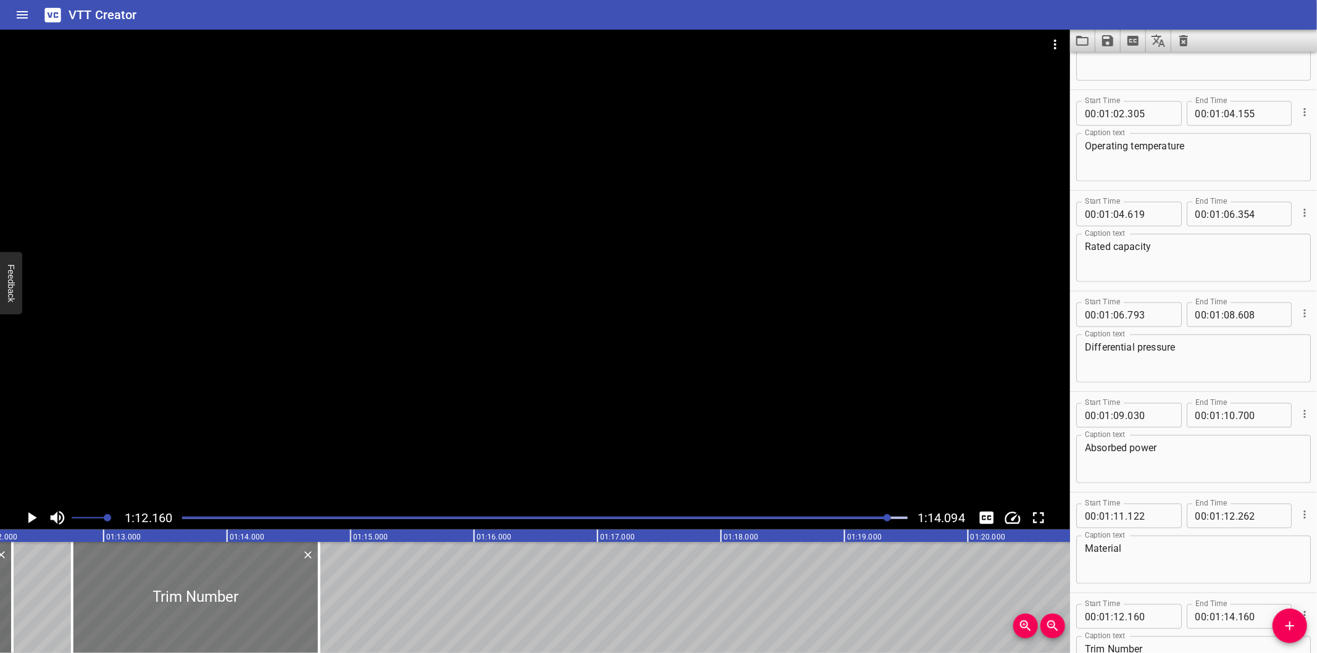
drag, startPoint x: 180, startPoint y: 607, endPoint x: 252, endPoint y: 610, distance: 72.3
click at [252, 610] on div at bounding box center [195, 597] width 247 height 111
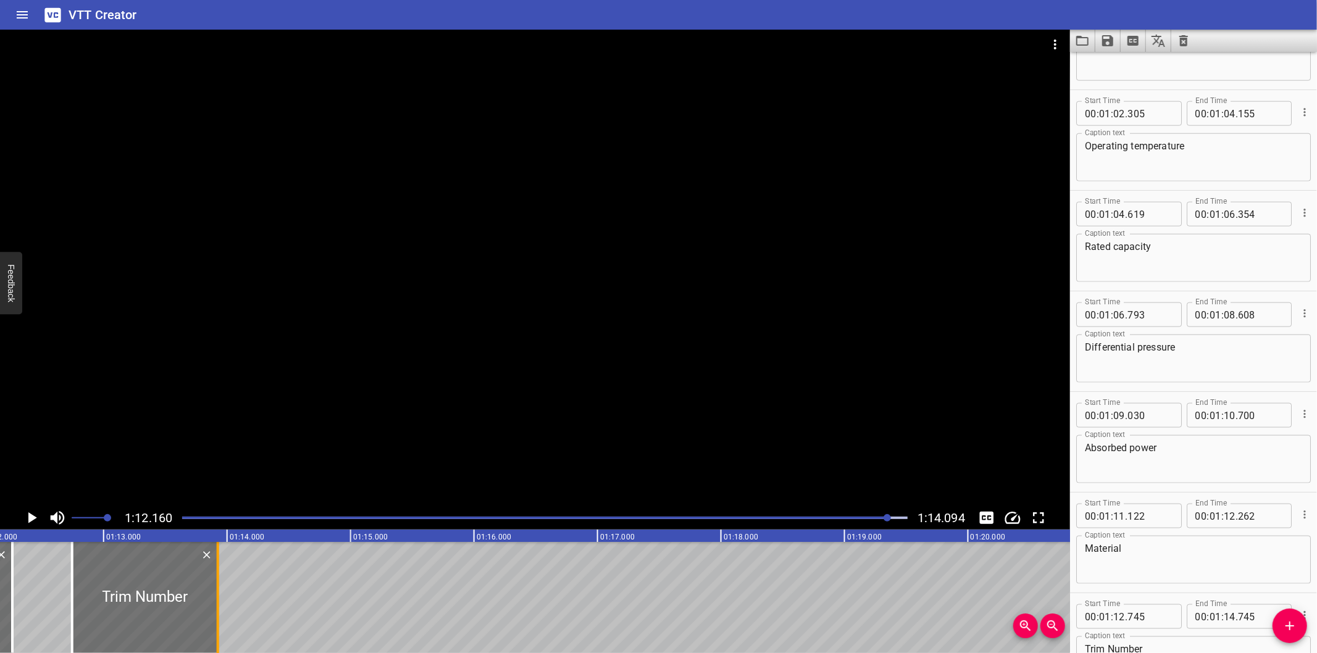
drag, startPoint x: 319, startPoint y: 614, endPoint x: 218, endPoint y: 616, distance: 100.6
click at [218, 616] on div at bounding box center [218, 597] width 2 height 111
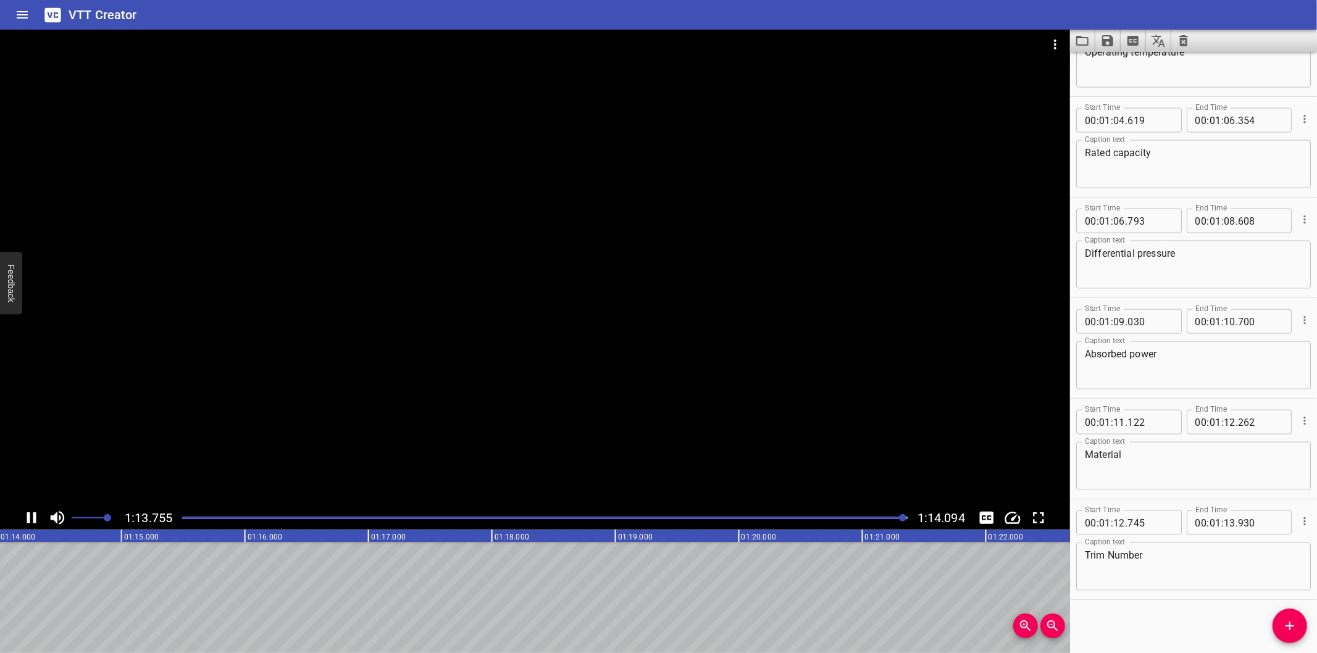
click at [1107, 43] on icon "Save captions to file" at bounding box center [1107, 40] width 15 height 15
click at [1126, 75] on li "Save to VTT file" at bounding box center [1140, 68] width 91 height 22
click at [1198, 607] on div "Start Time 00 : 00 : 00 . 000 Start Time End Time 00 : 00 : 06 . 990 End Time C…" at bounding box center [1193, 352] width 247 height 601
click at [1051, 44] on icon "Video Options" at bounding box center [1055, 44] width 15 height 15
click at [1058, 46] on li "Select New Video File..." at bounding box center [1101, 46] width 123 height 22
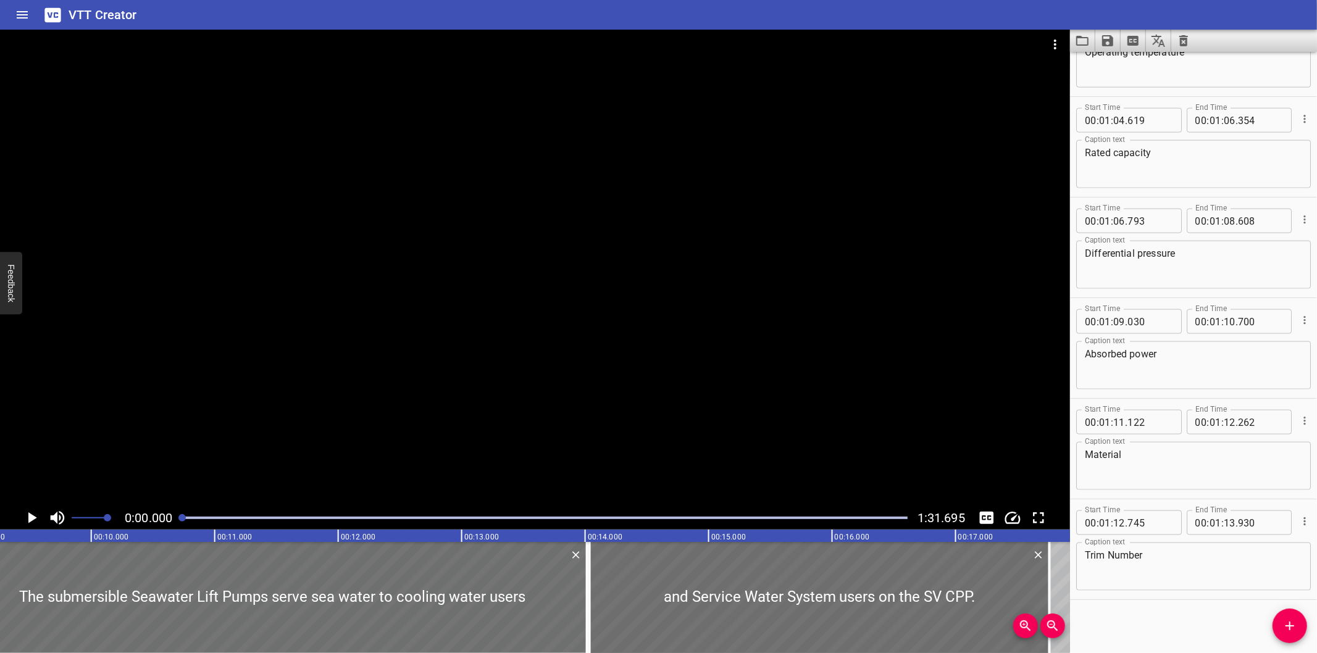
drag, startPoint x: 587, startPoint y: 343, endPoint x: 591, endPoint y: 336, distance: 7.2
click at [591, 342] on div at bounding box center [535, 268] width 1070 height 477
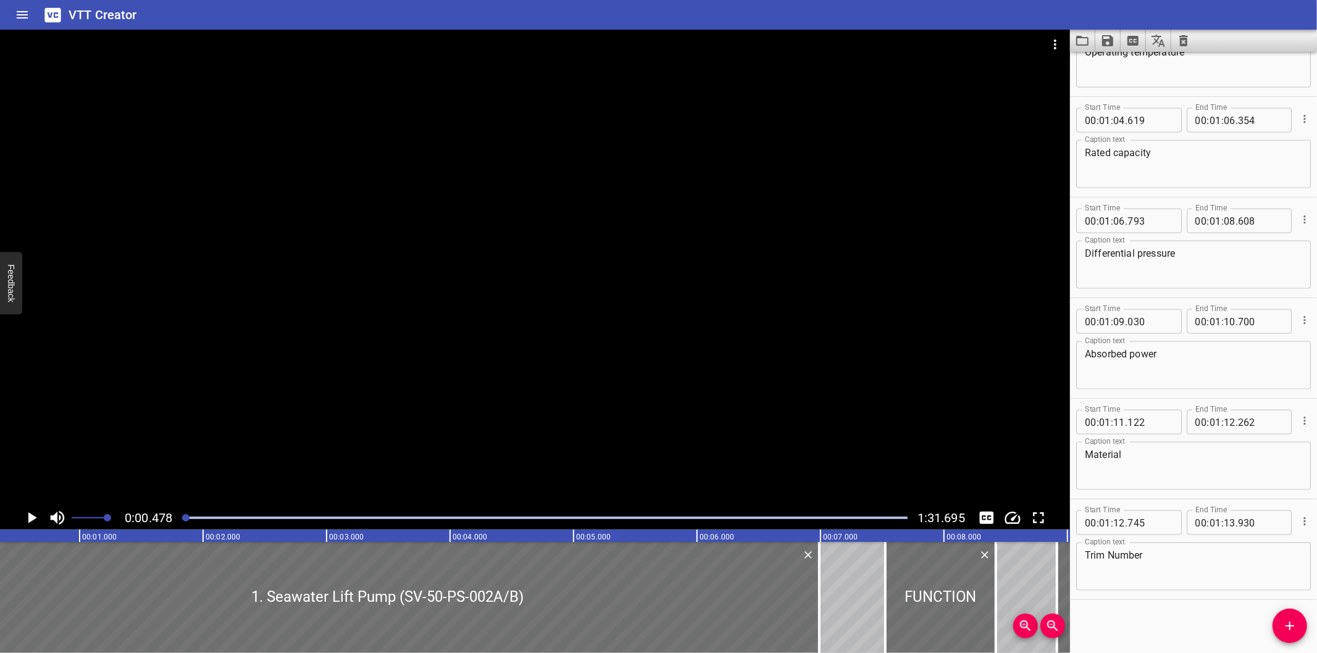
scroll to position [0, 59]
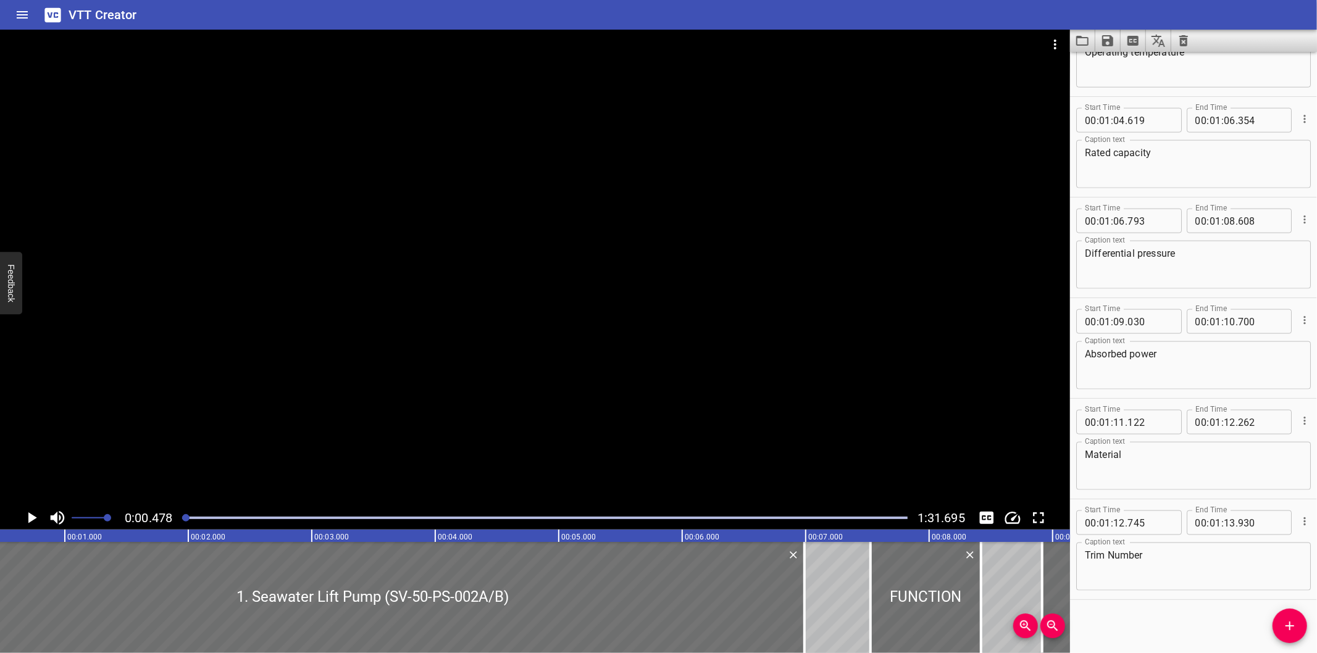
click at [637, 373] on div at bounding box center [535, 268] width 1070 height 477
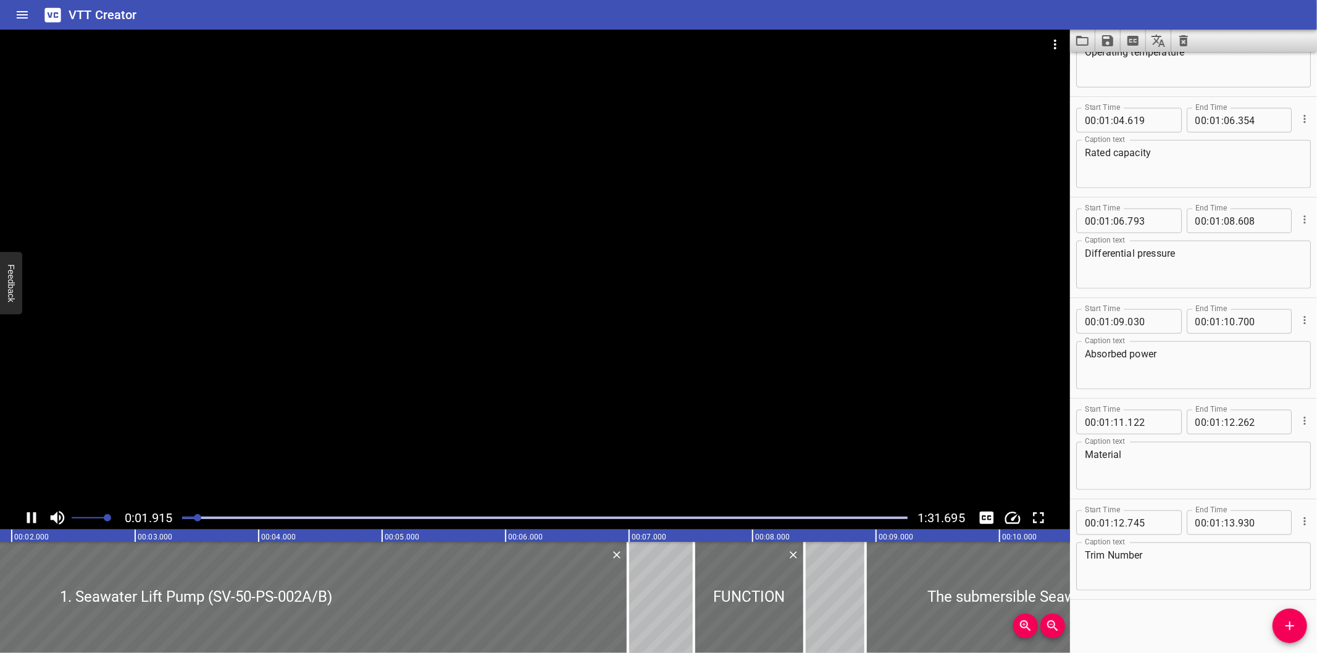
scroll to position [0, 249]
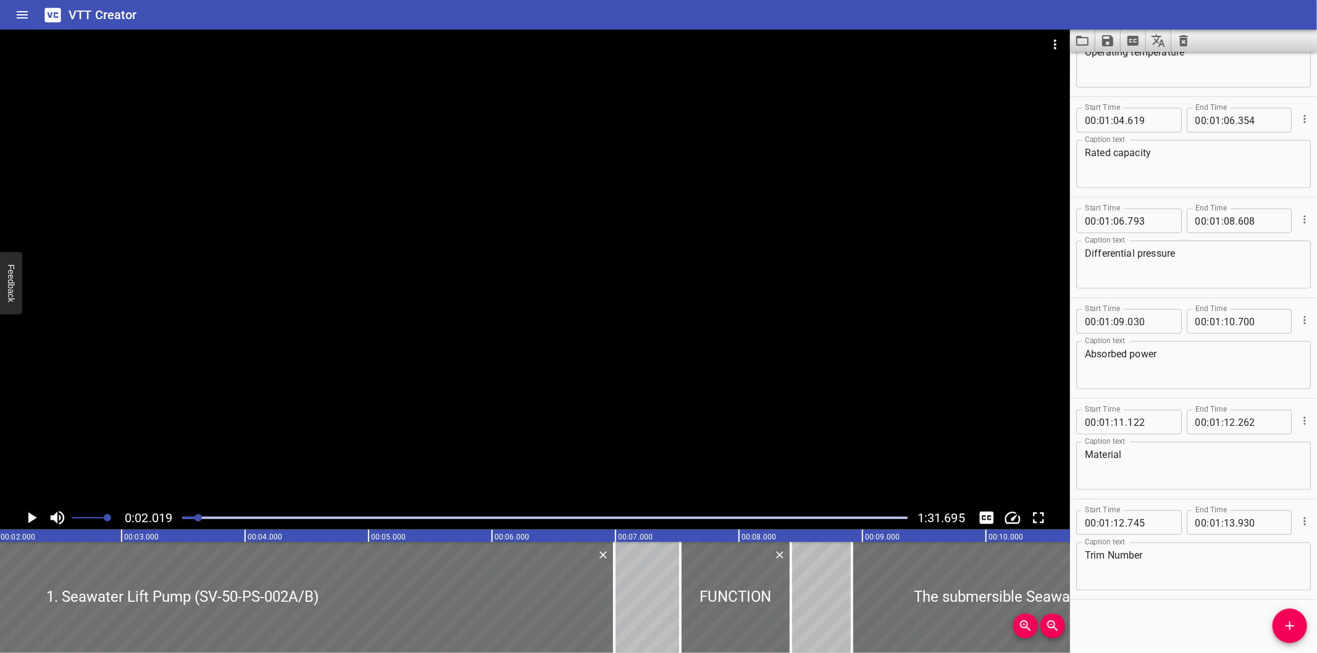
click at [1175, 41] on button "Clear captions" at bounding box center [1183, 41] width 25 height 22
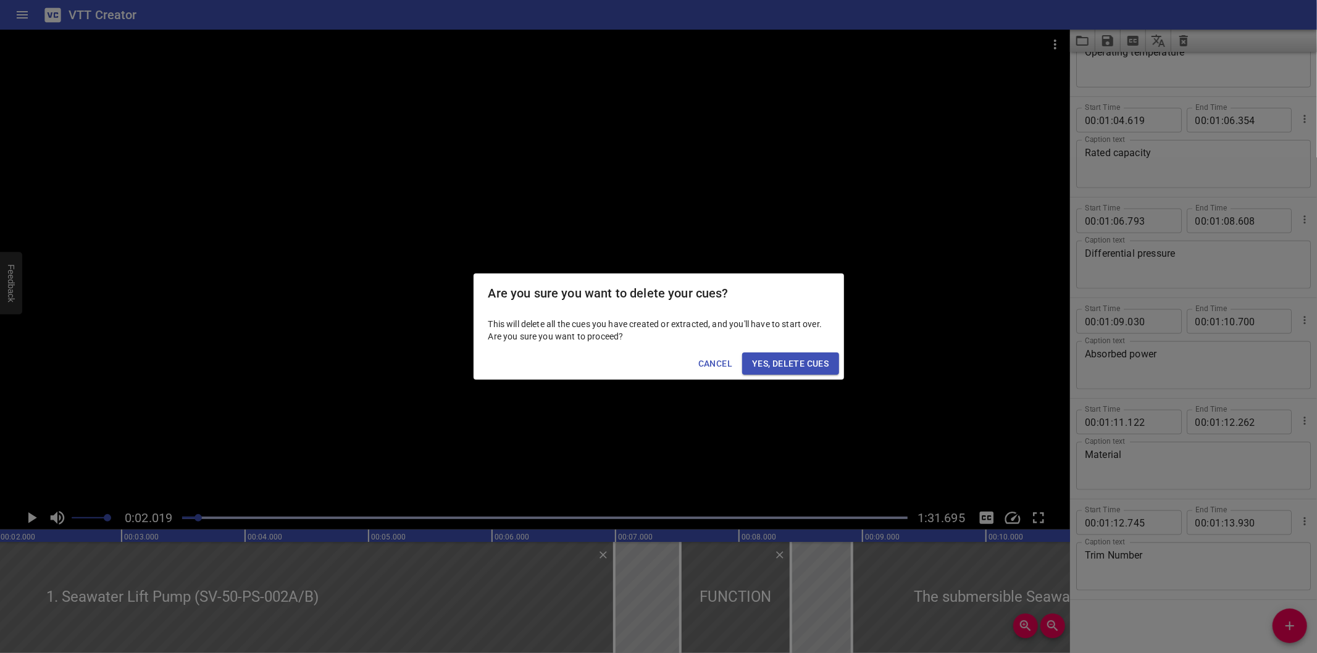
drag, startPoint x: 799, startPoint y: 370, endPoint x: 793, endPoint y: 369, distance: 6.4
click at [799, 369] on span "Yes, Delete Cues" at bounding box center [790, 363] width 77 height 15
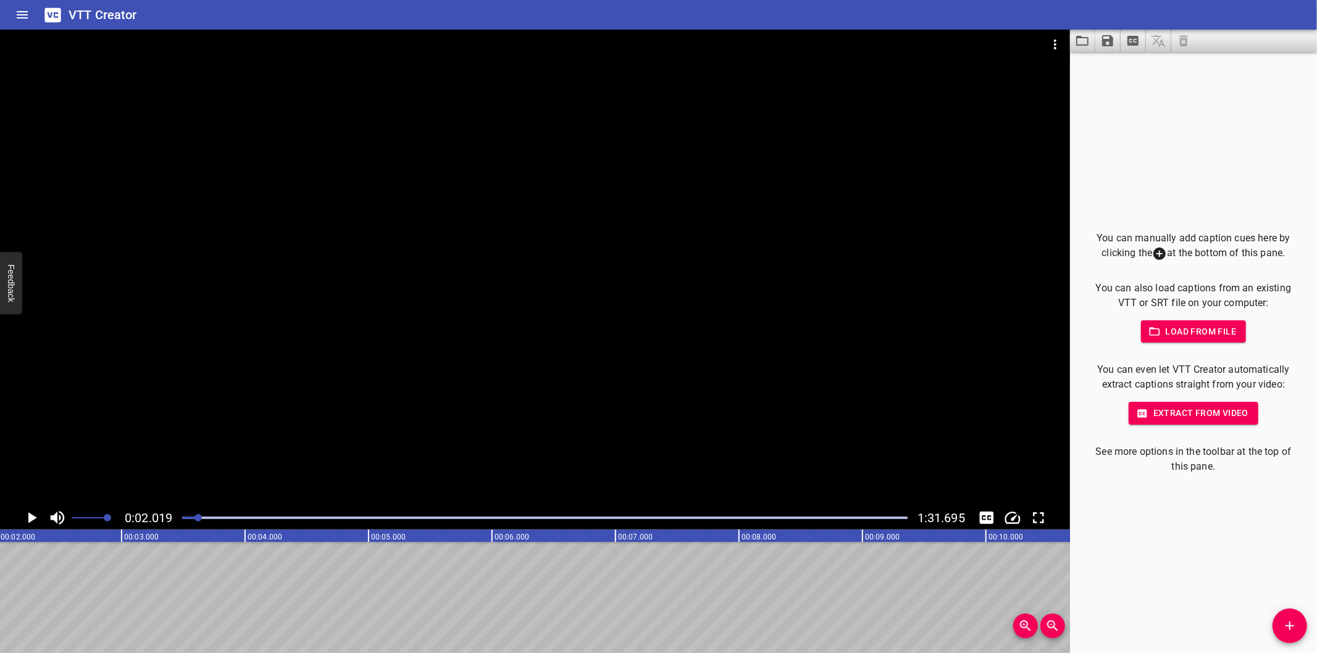
click at [182, 524] on div at bounding box center [545, 517] width 740 height 17
click at [180, 521] on div at bounding box center [545, 517] width 740 height 17
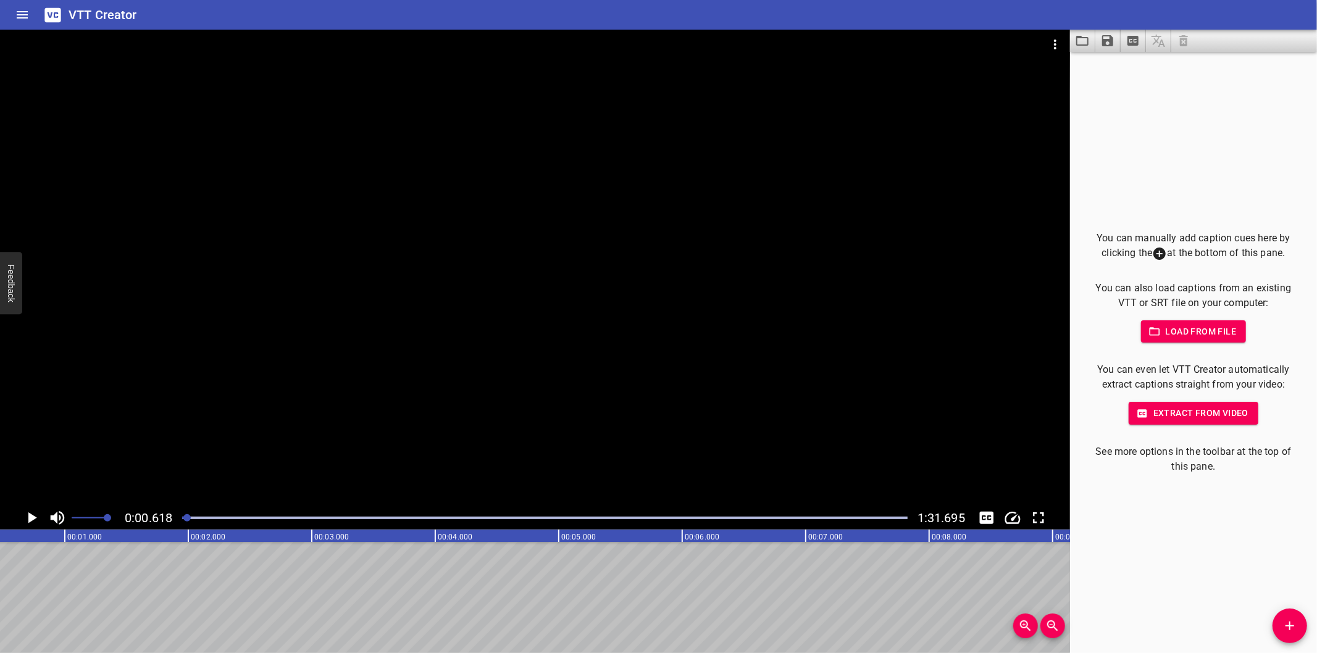
scroll to position [0, 76]
click at [775, 349] on div at bounding box center [535, 268] width 1070 height 477
click at [183, 519] on div at bounding box center [181, 517] width 7 height 7
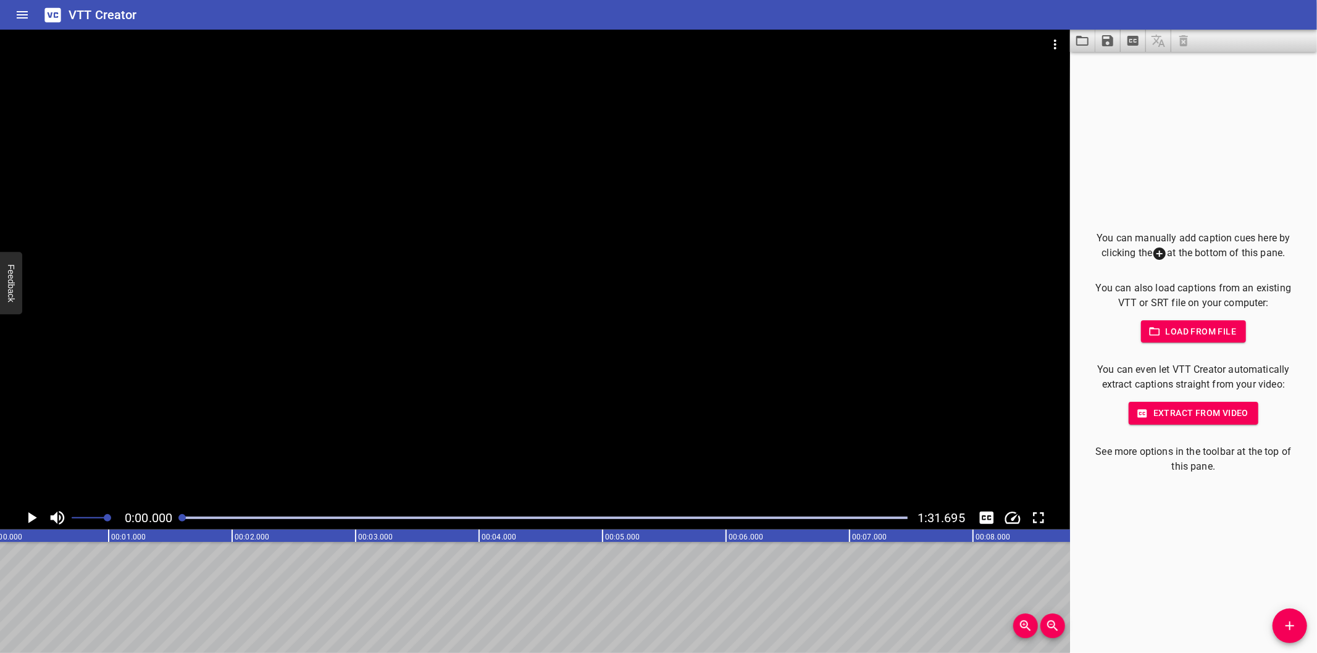
drag, startPoint x: 199, startPoint y: 517, endPoint x: 161, endPoint y: 520, distance: 37.8
click at [164, 520] on div "0:00.000 1:31.695" at bounding box center [535, 517] width 1070 height 23
drag, startPoint x: 1301, startPoint y: 624, endPoint x: 1279, endPoint y: 626, distance: 21.7
click at [1300, 624] on span "Add Cue" at bounding box center [1289, 626] width 35 height 15
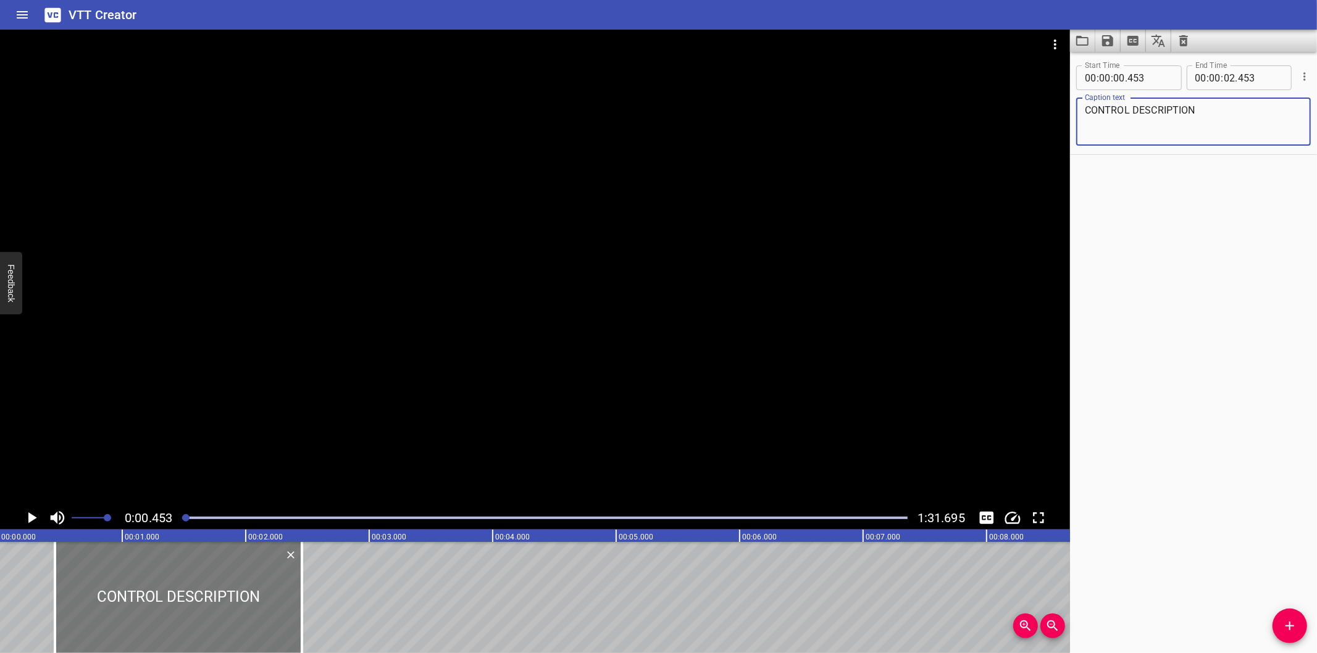
scroll to position [0, 0]
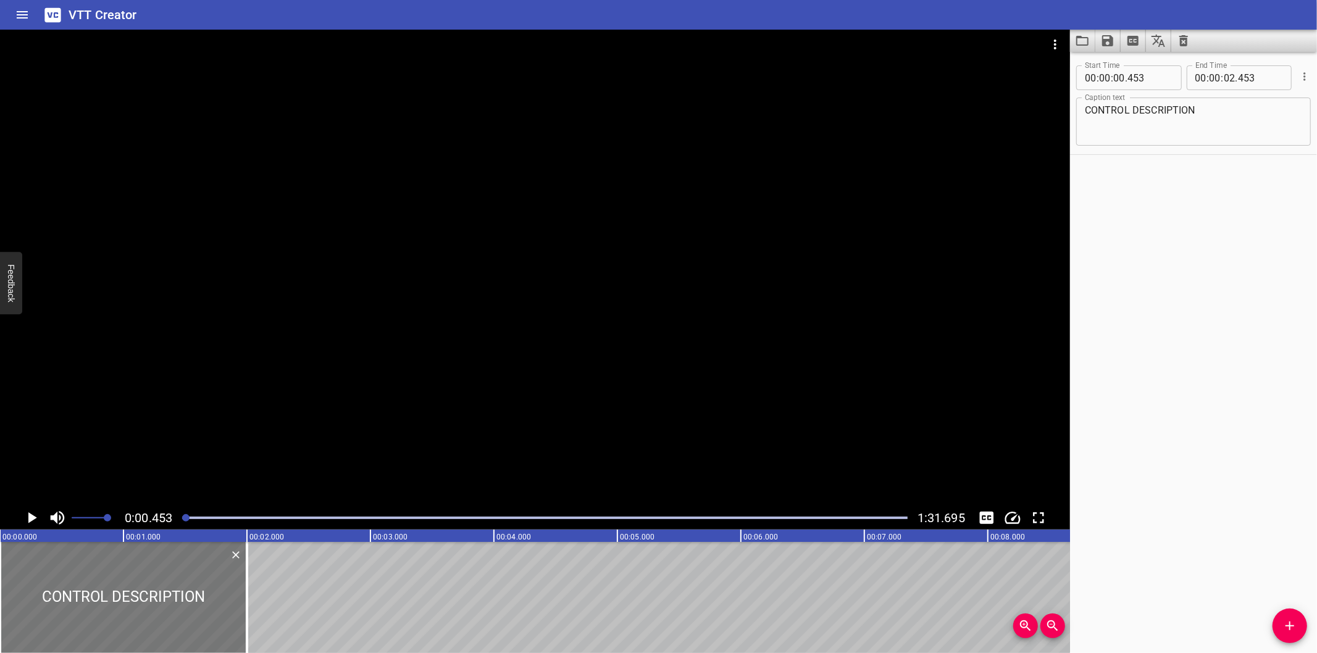
drag, startPoint x: 155, startPoint y: 591, endPoint x: 59, endPoint y: 602, distance: 96.9
click at [59, 602] on div at bounding box center [123, 597] width 247 height 111
drag, startPoint x: 248, startPoint y: 603, endPoint x: 201, endPoint y: 609, distance: 47.3
click at [200, 609] on div at bounding box center [199, 597] width 2 height 111
click at [767, 291] on div at bounding box center [535, 268] width 1070 height 477
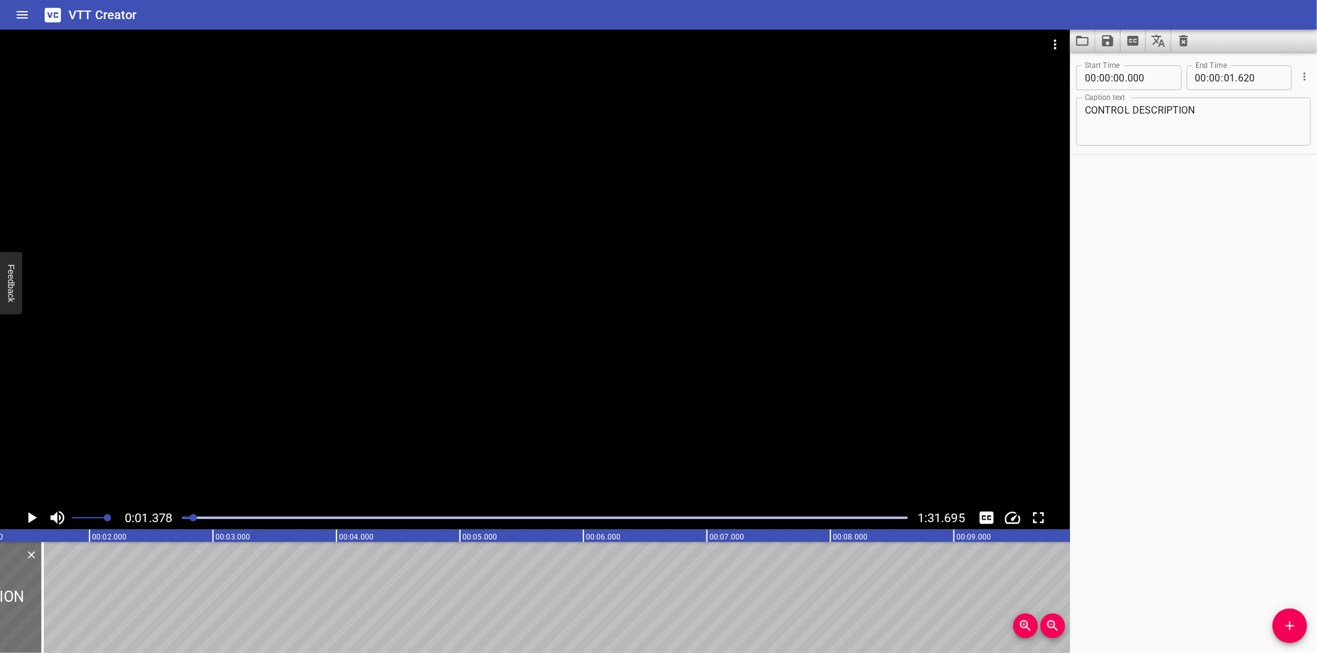
scroll to position [0, 170]
click at [1292, 630] on icon "Add Cue" at bounding box center [1289, 626] width 15 height 15
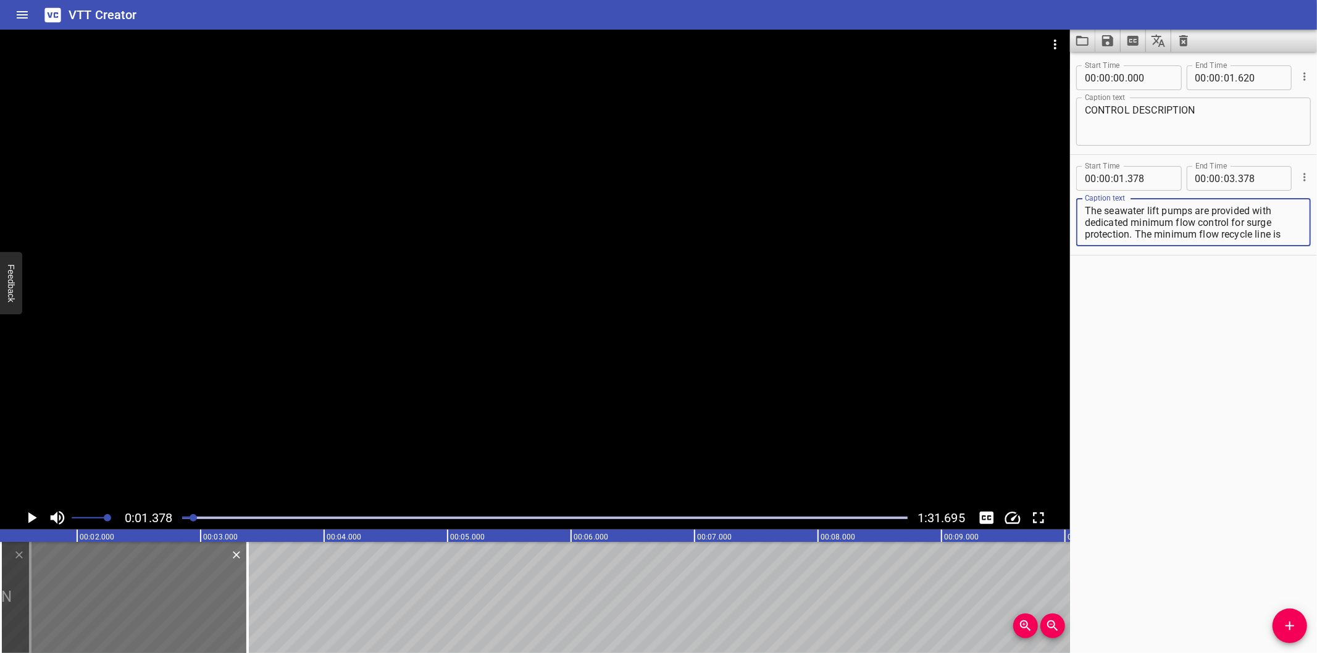
scroll to position [35, 0]
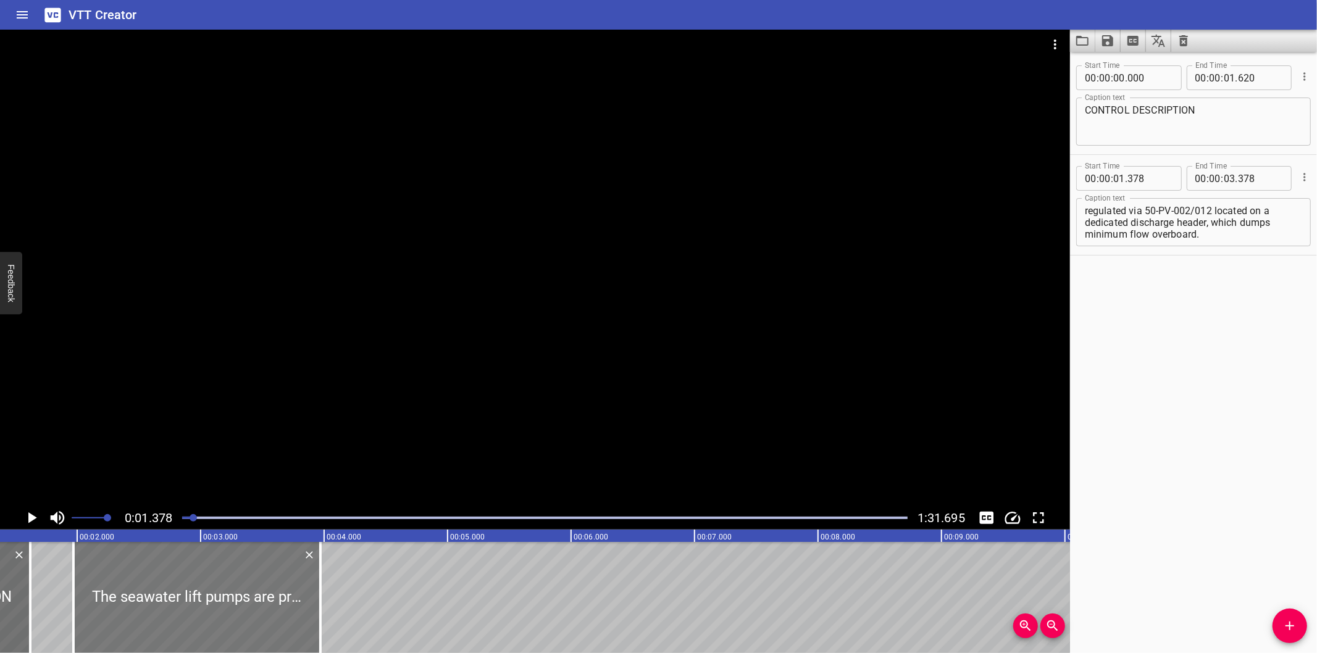
drag, startPoint x: 167, startPoint y: 616, endPoint x: 237, endPoint y: 616, distance: 69.8
click at [237, 616] on div at bounding box center [196, 597] width 247 height 111
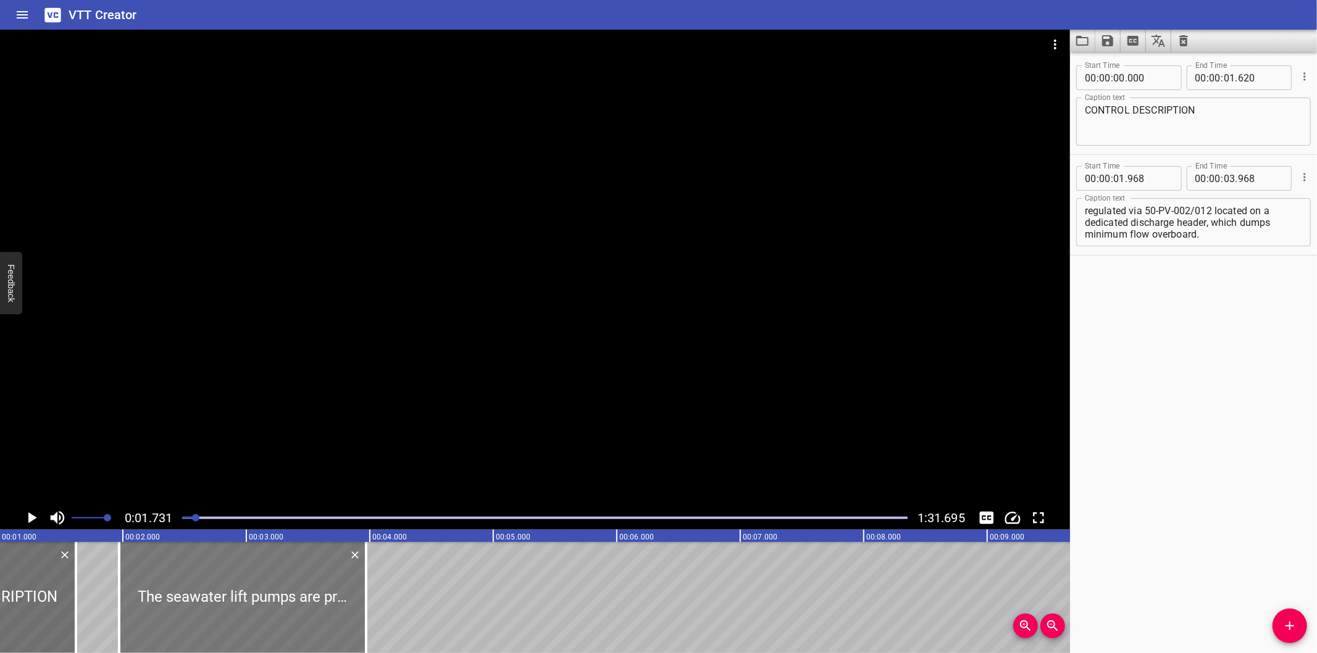
scroll to position [0, 122]
click at [199, 611] on div at bounding box center [243, 597] width 247 height 111
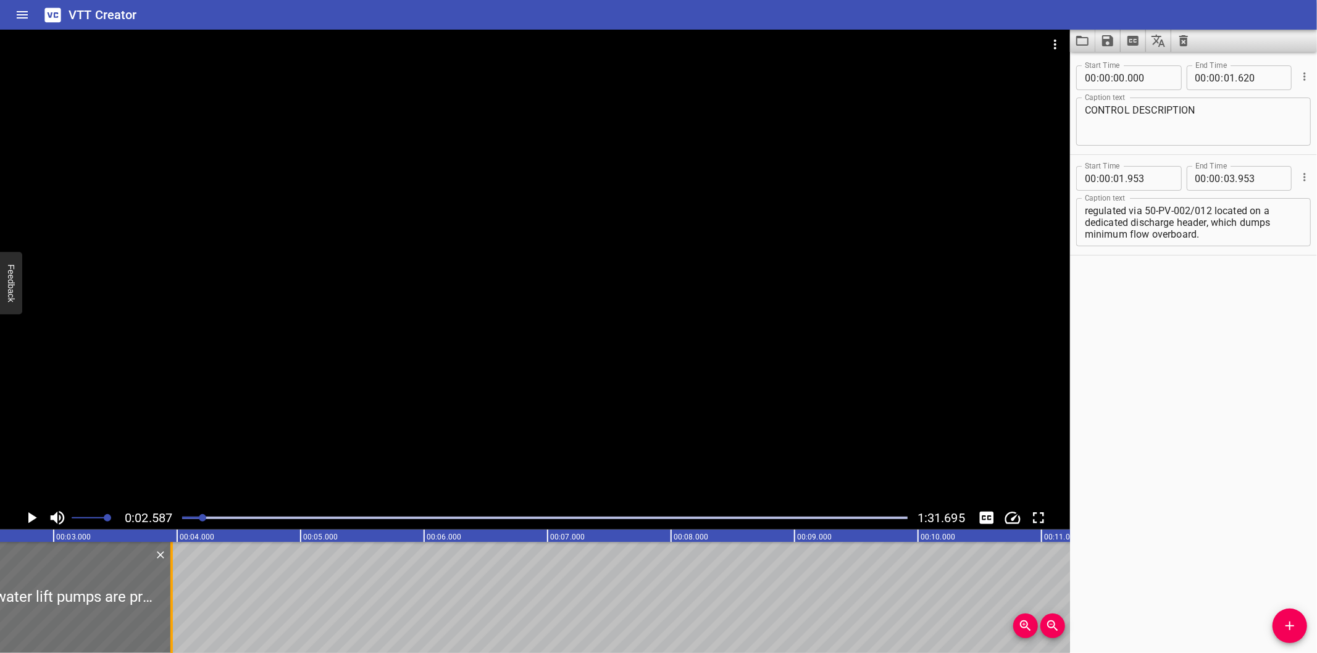
scroll to position [0, 319]
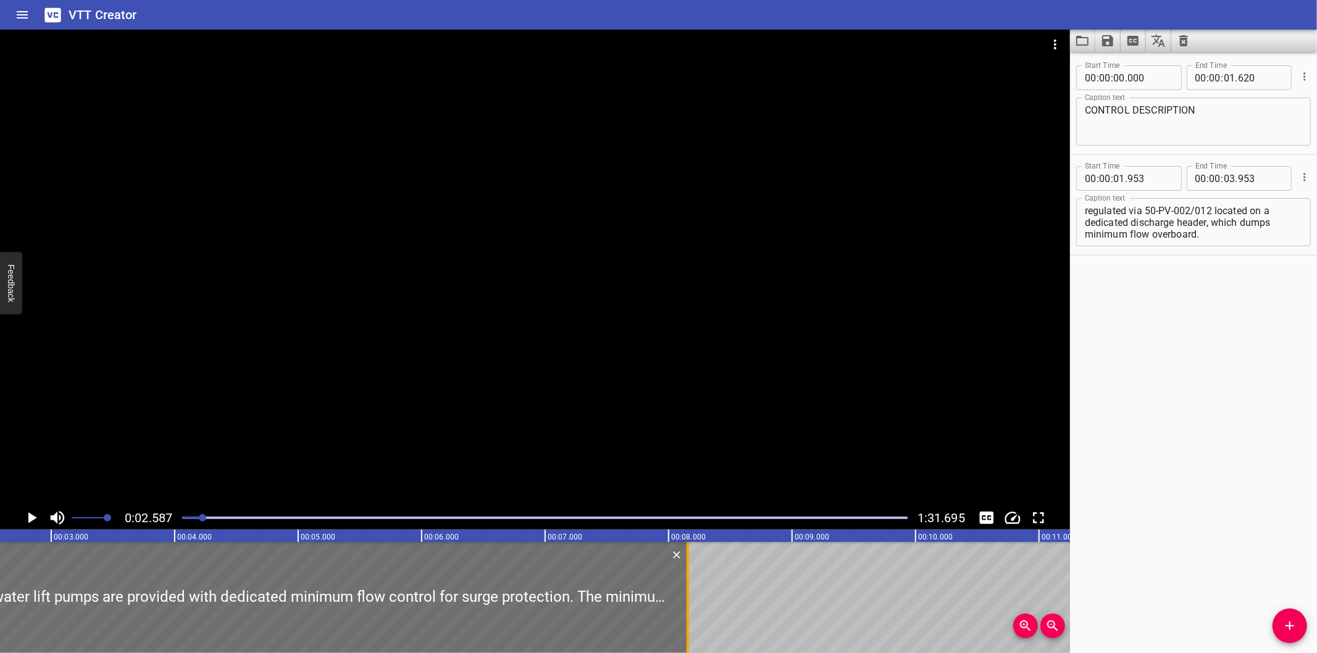
drag, startPoint x: 169, startPoint y: 609, endPoint x: 688, endPoint y: 609, distance: 519.2
click at [688, 609] on div at bounding box center [688, 597] width 2 height 111
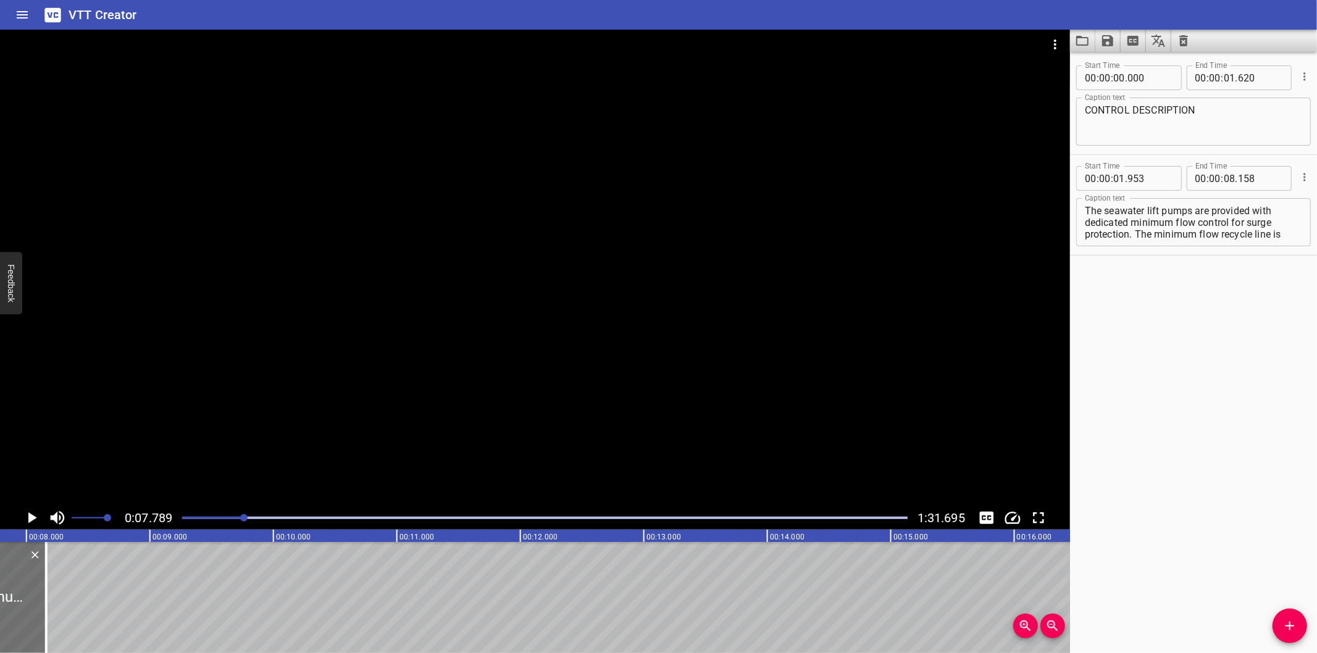
scroll to position [35, 0]
drag, startPoint x: 1137, startPoint y: 235, endPoint x: 1380, endPoint y: 416, distance: 303.5
click at [1316, 416] on html "VTT Creator Caption Editor Batch Transcribe Login Sign Up Privacy Contact 0:07.…" at bounding box center [658, 326] width 1317 height 653
click at [1201, 270] on div "Start Time 00 : 00 : 00 . 000 Start Time End Time 00 : 00 : 01 . 620 End Time C…" at bounding box center [1193, 352] width 247 height 601
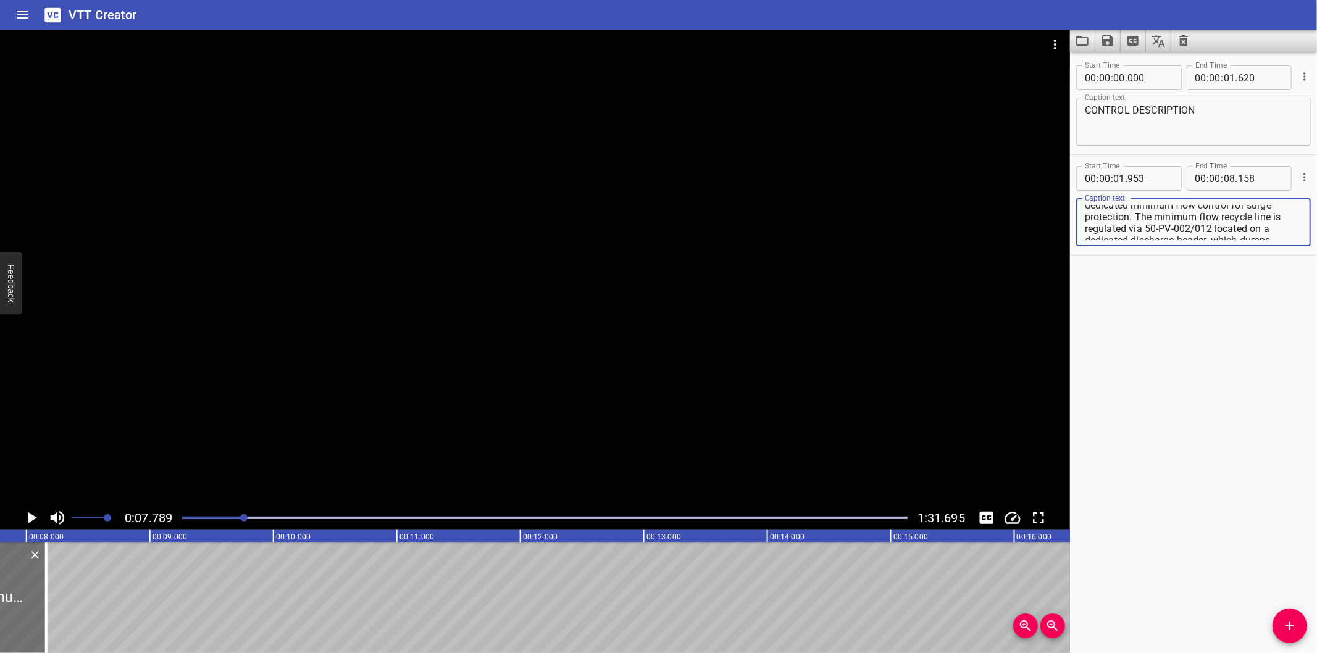
drag, startPoint x: 1206, startPoint y: 237, endPoint x: 1137, endPoint y: 220, distance: 71.3
click at [1137, 220] on textarea "The seawater lift pumps are provided with dedicated minimum flow control for su…" at bounding box center [1193, 222] width 217 height 35
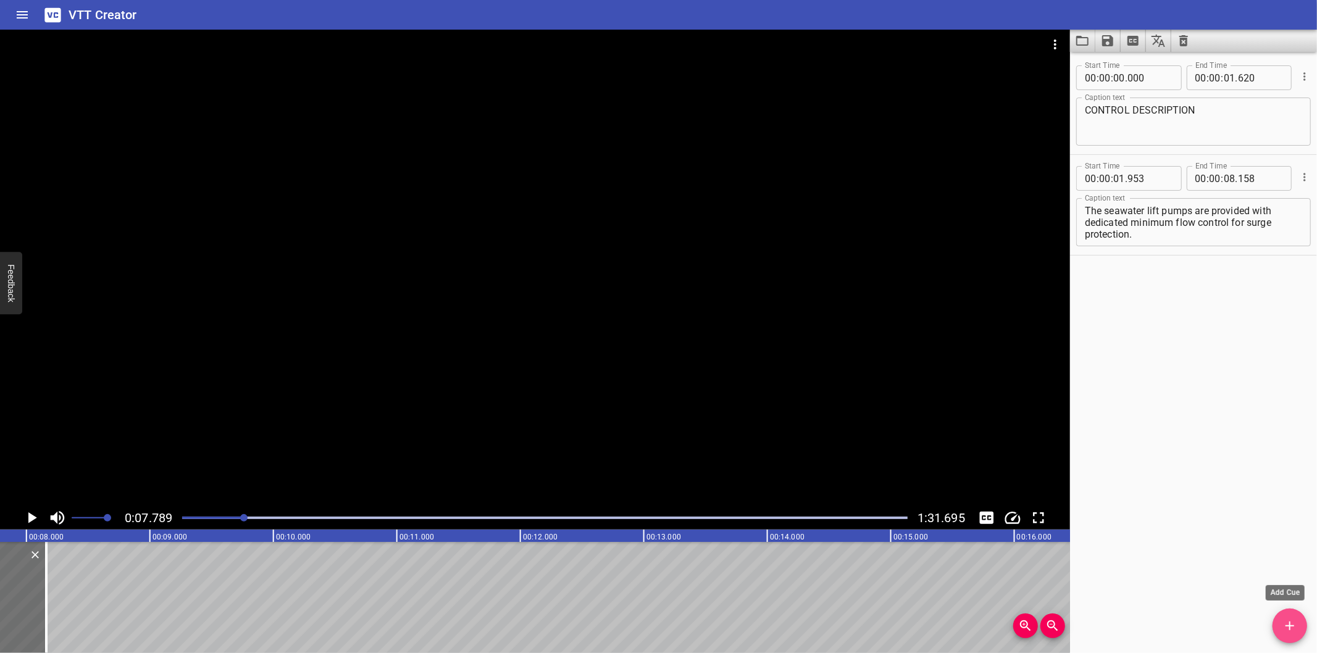
drag, startPoint x: 1295, startPoint y: 622, endPoint x: 1286, endPoint y: 619, distance: 9.8
click at [1294, 622] on icon "Add Cue" at bounding box center [1289, 626] width 15 height 15
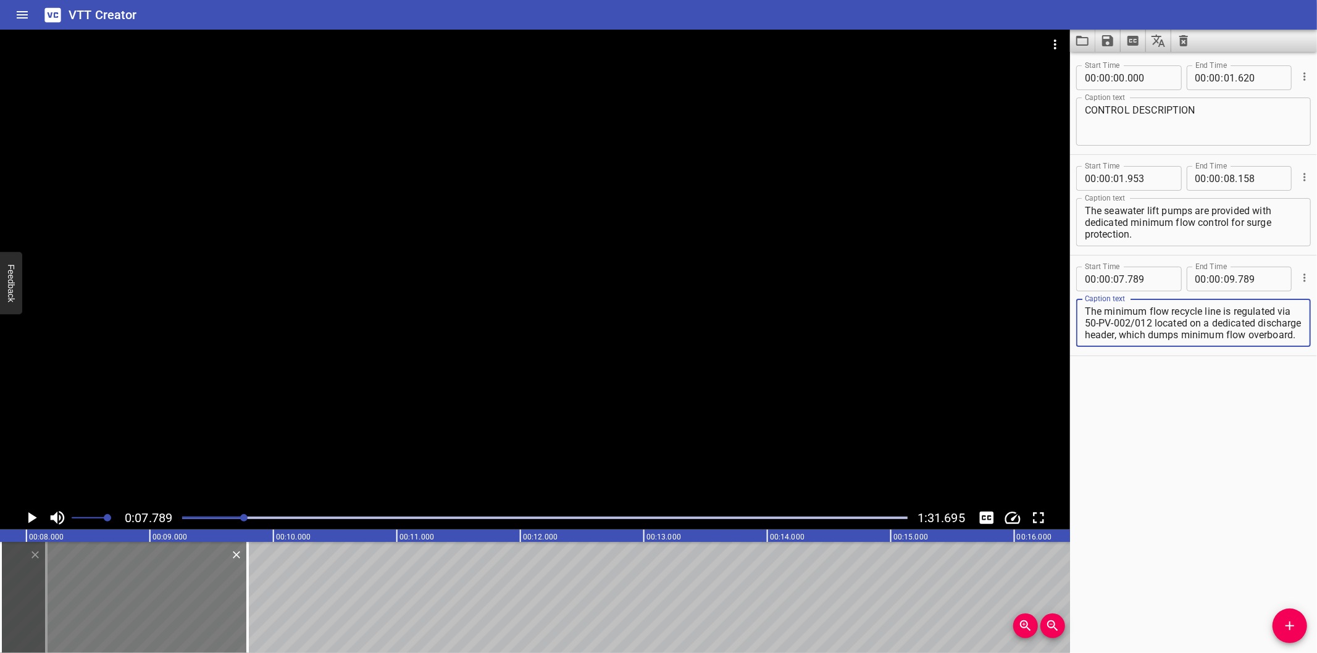
scroll to position [11, 0]
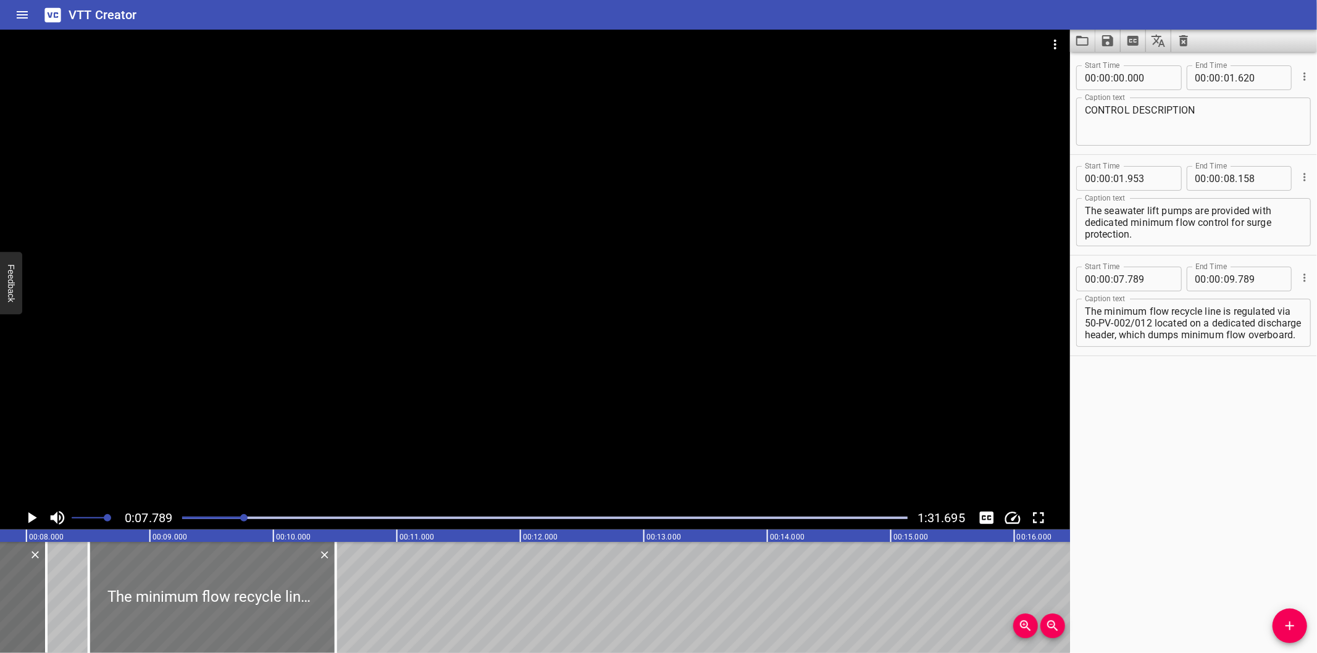
drag, startPoint x: 146, startPoint y: 612, endPoint x: 228, endPoint y: 601, distance: 82.9
click at [228, 601] on div at bounding box center [212, 597] width 247 height 111
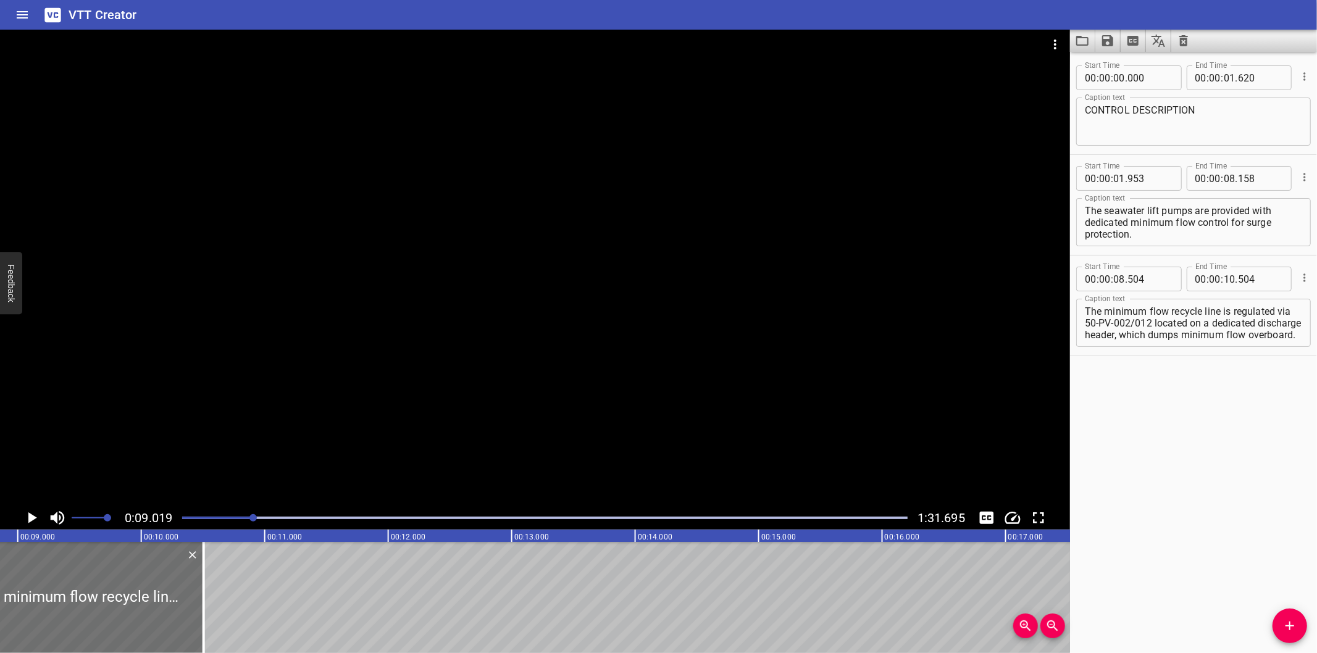
scroll to position [0, 1113]
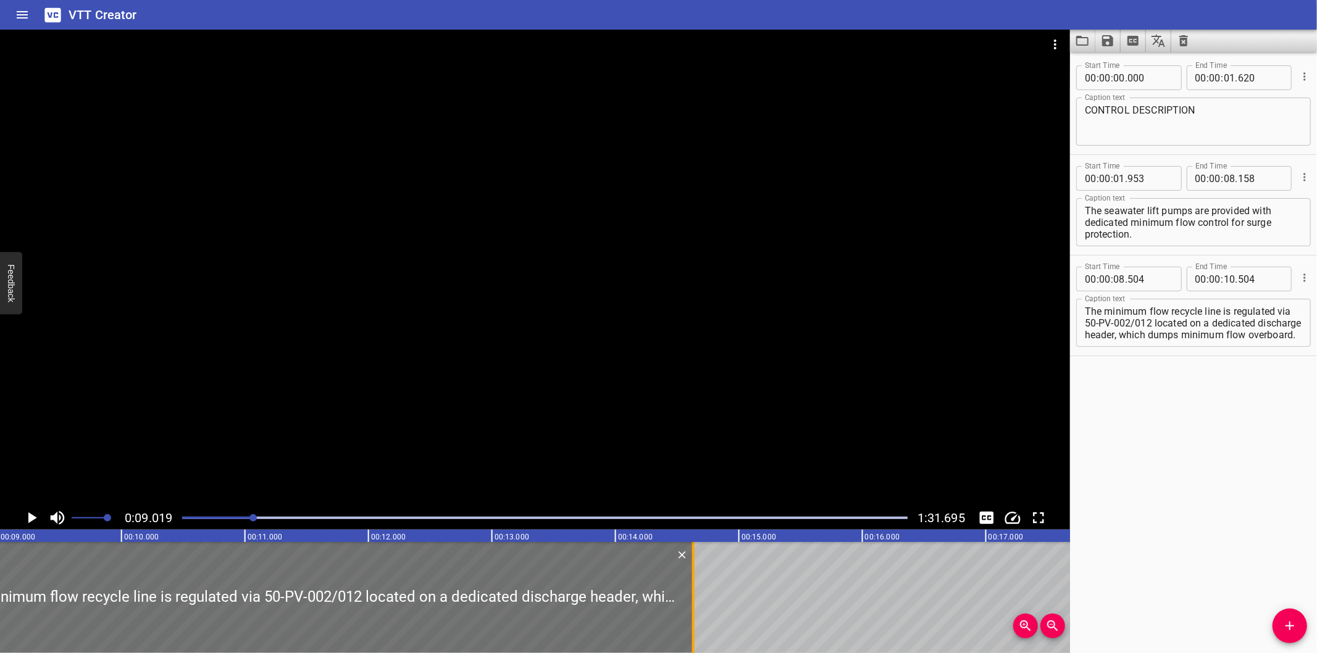
drag, startPoint x: 183, startPoint y: 604, endPoint x: 692, endPoint y: 583, distance: 509.8
click at [692, 583] on div at bounding box center [693, 597] width 2 height 111
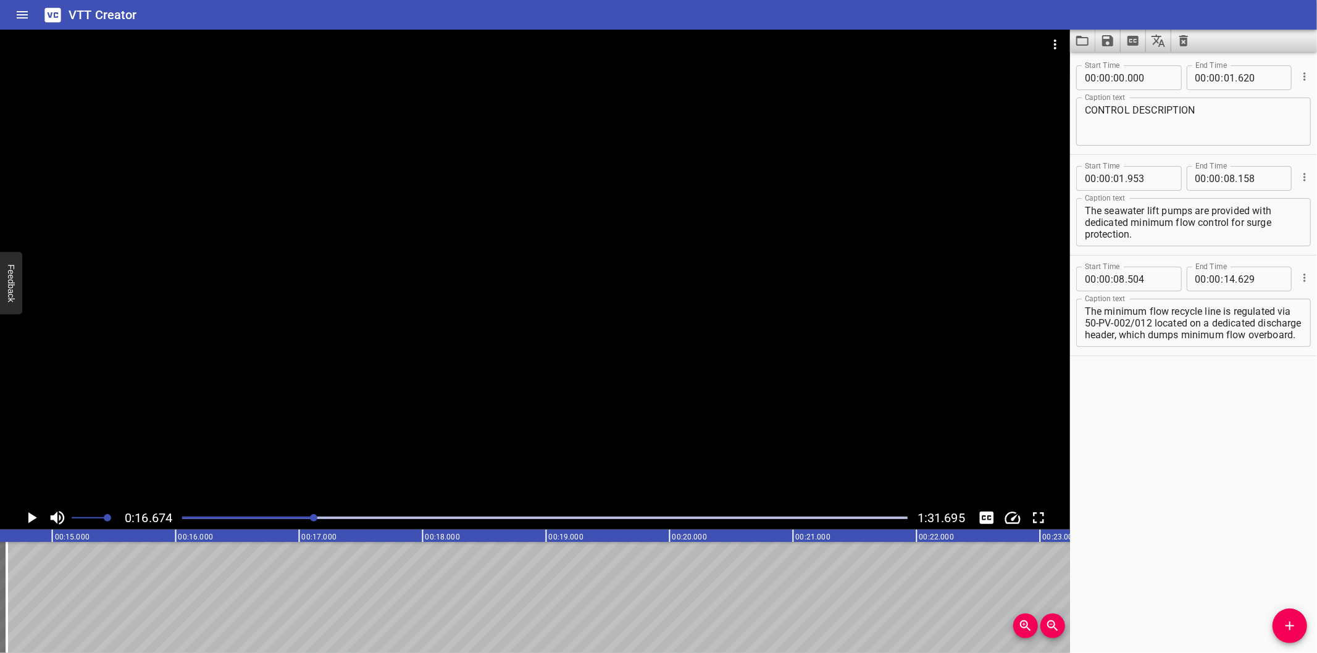
scroll to position [0, 1738]
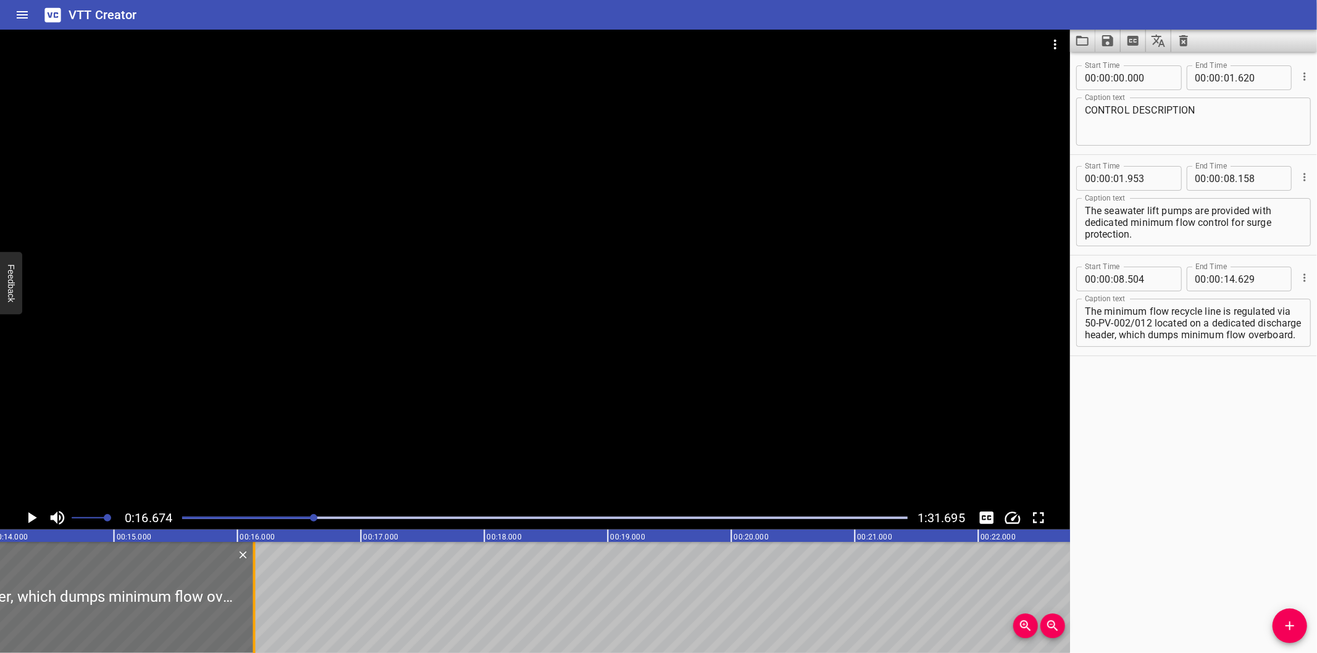
drag, startPoint x: 62, startPoint y: 616, endPoint x: 248, endPoint y: 591, distance: 187.4
click at [248, 591] on div at bounding box center [254, 597] width 12 height 111
click at [309, 520] on div at bounding box center [545, 517] width 740 height 17
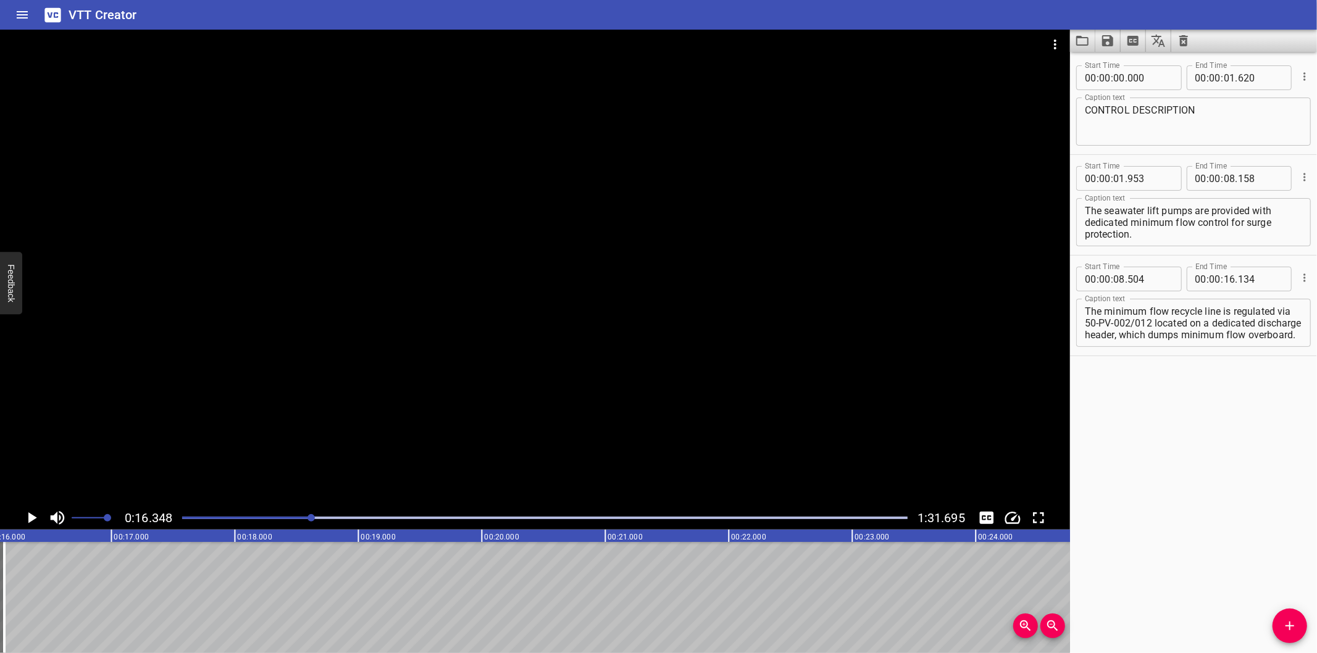
scroll to position [0, 2019]
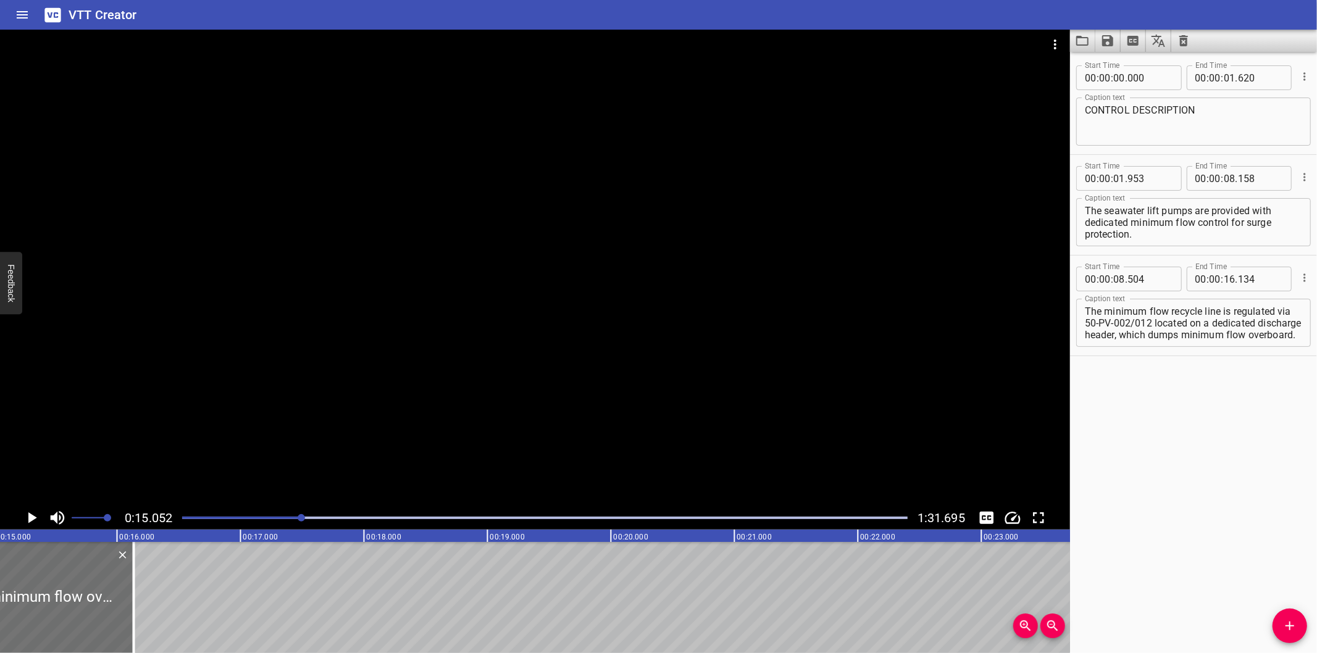
scroll to position [11, 0]
drag, startPoint x: 1169, startPoint y: 320, endPoint x: 1364, endPoint y: 415, distance: 217.0
click at [1316, 415] on html "VTT Creator Caption Editor Batch Transcribe Login Sign Up Privacy Contact 0:15.…" at bounding box center [658, 326] width 1317 height 653
click at [1303, 619] on span "Add Cue" at bounding box center [1289, 626] width 35 height 15
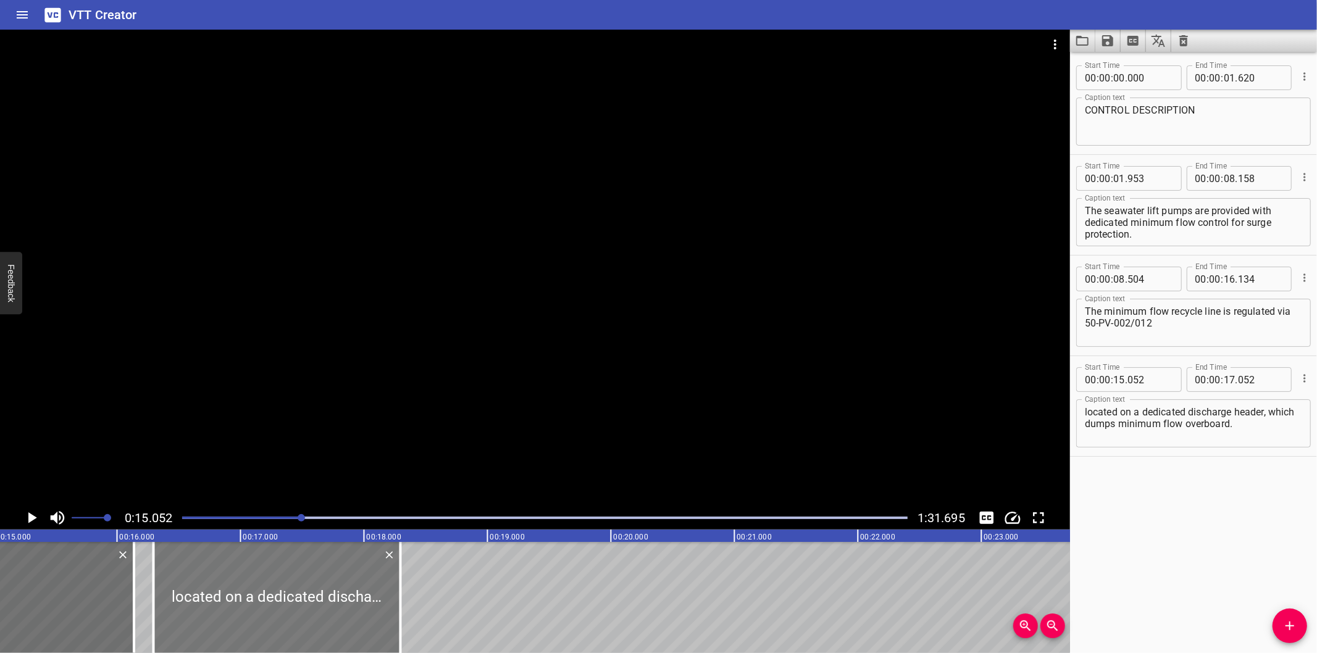
drag, startPoint x: 219, startPoint y: 606, endPoint x: 347, endPoint y: 599, distance: 128.6
click at [347, 599] on div at bounding box center [277, 597] width 247 height 111
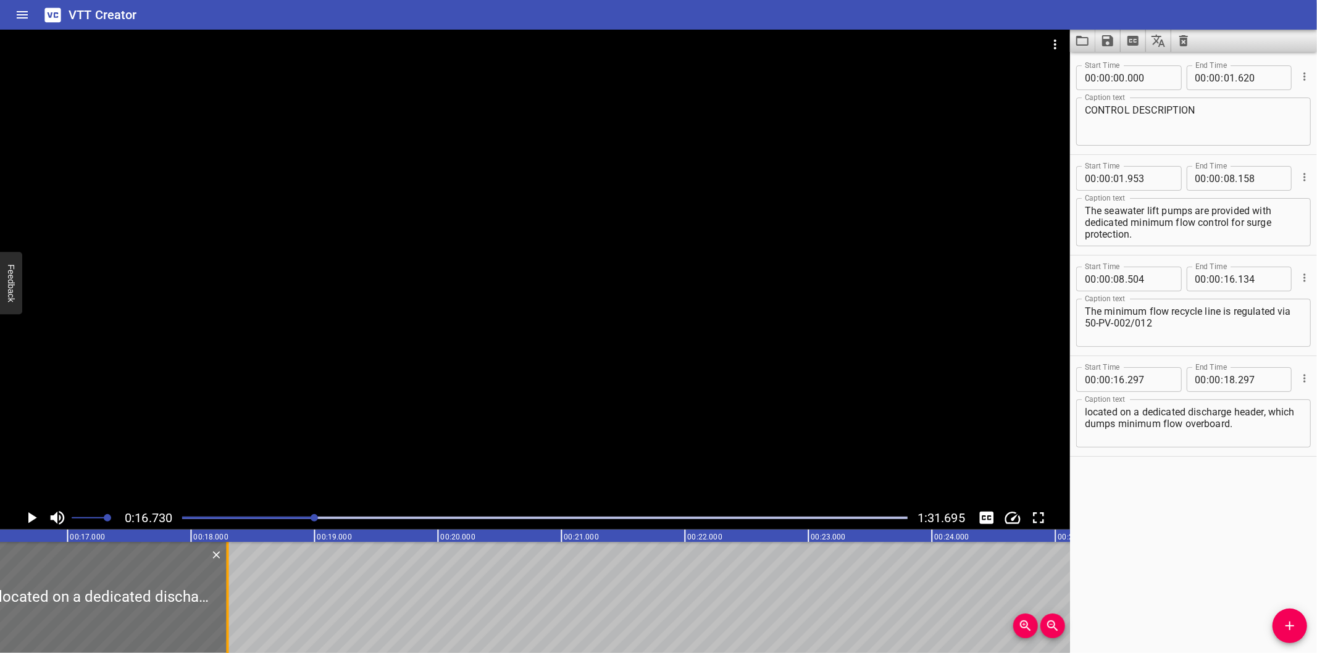
scroll to position [0, 2065]
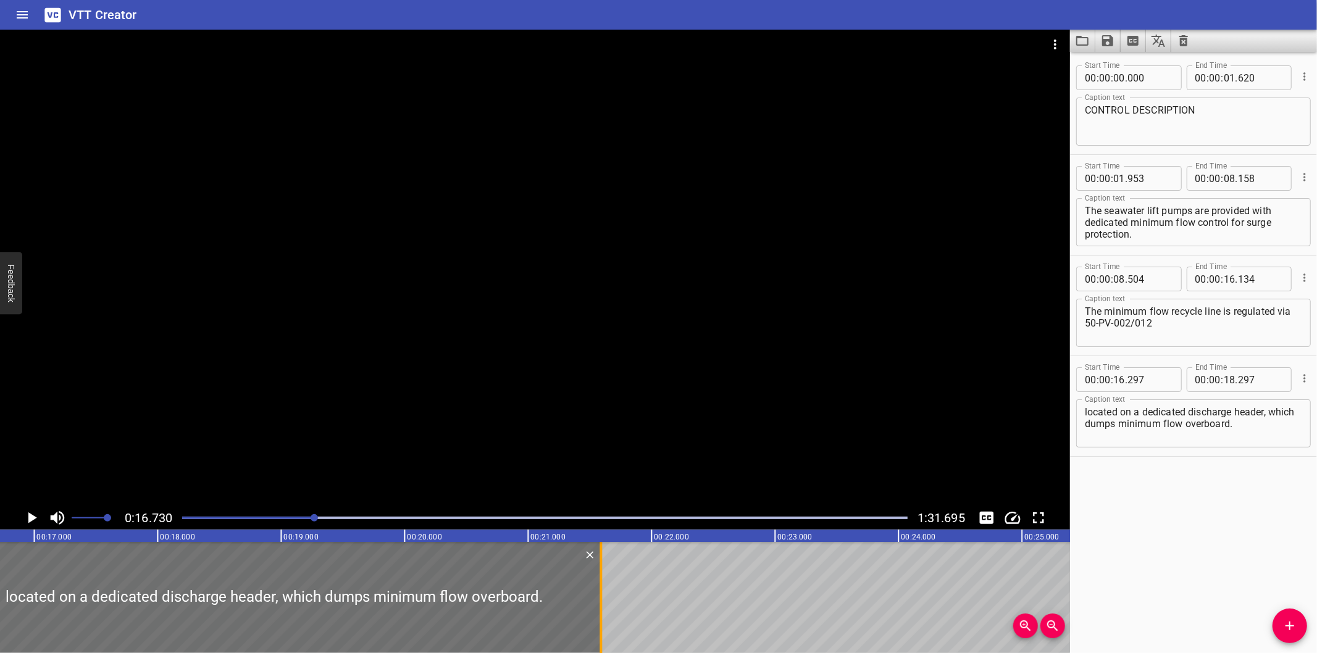
drag, startPoint x: 196, startPoint y: 613, endPoint x: 603, endPoint y: 593, distance: 407.4
click at [603, 593] on div at bounding box center [601, 597] width 12 height 111
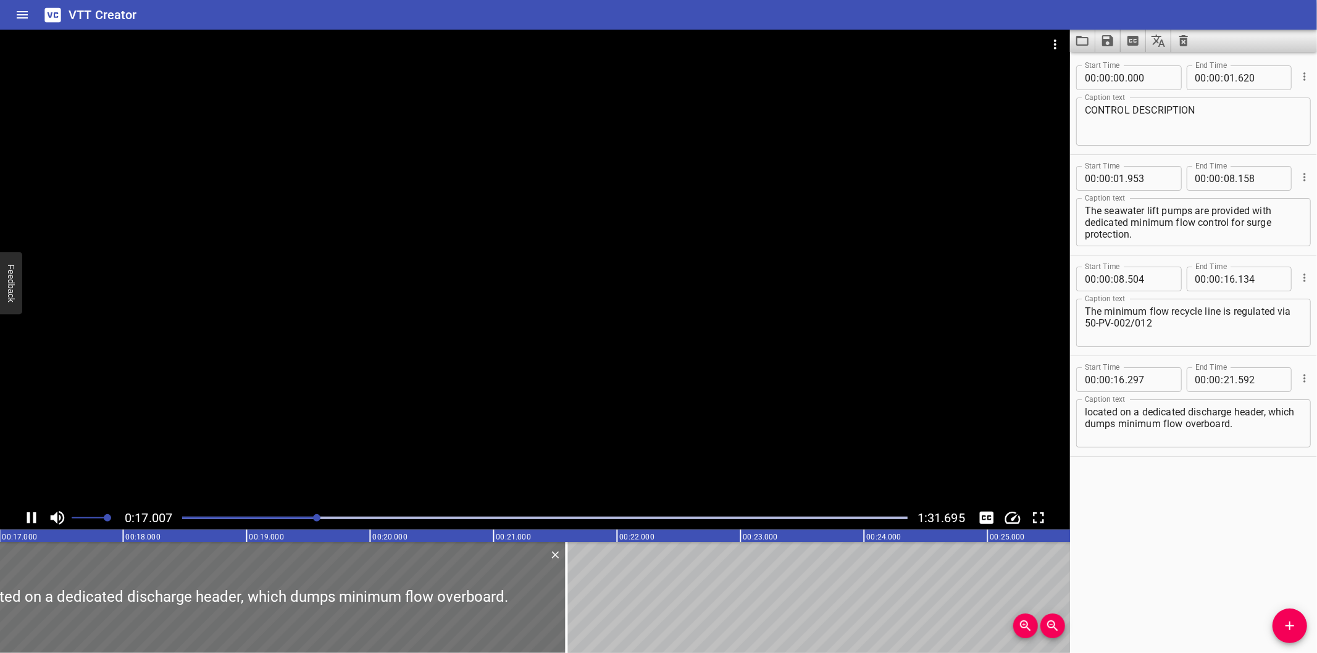
scroll to position [0, 2121]
click at [624, 214] on div at bounding box center [535, 268] width 1070 height 477
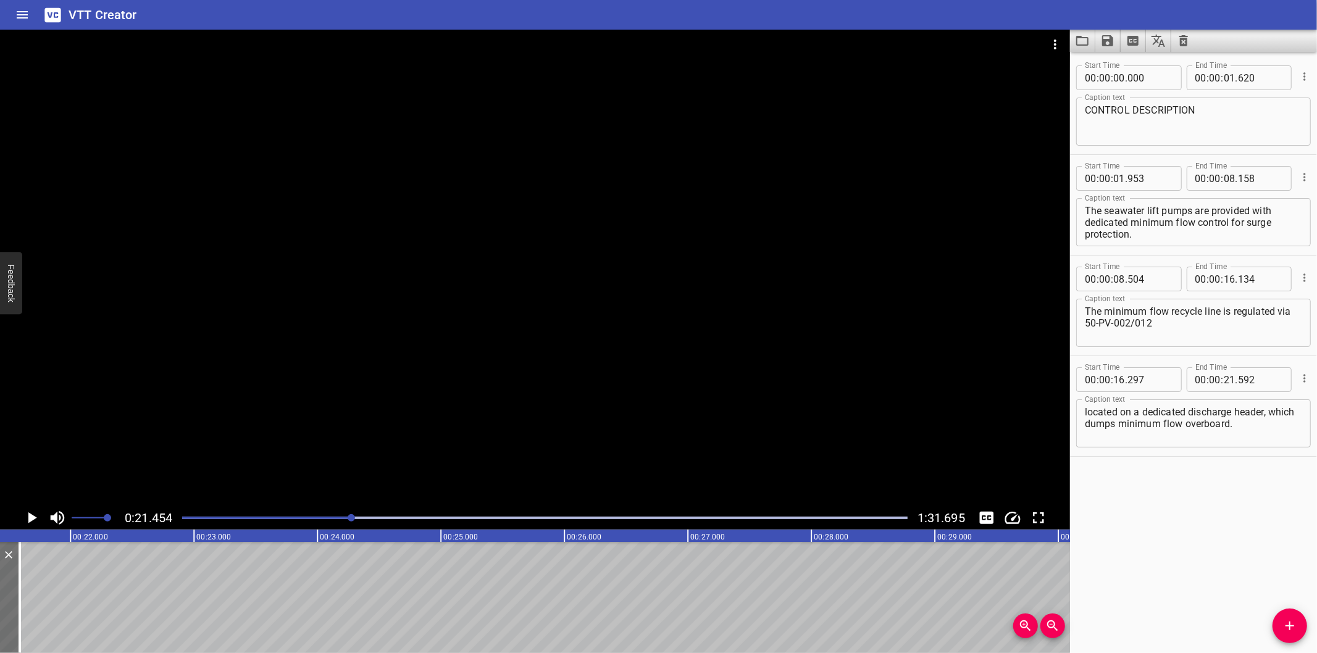
scroll to position [0, 2649]
click at [1137, 548] on div "Start Time 00 : 00 : 00 . 000 Start Time End Time 00 : 00 : 01 . 620 End Time C…" at bounding box center [1193, 352] width 247 height 601
click at [1292, 619] on icon "Add Cue" at bounding box center [1289, 626] width 15 height 15
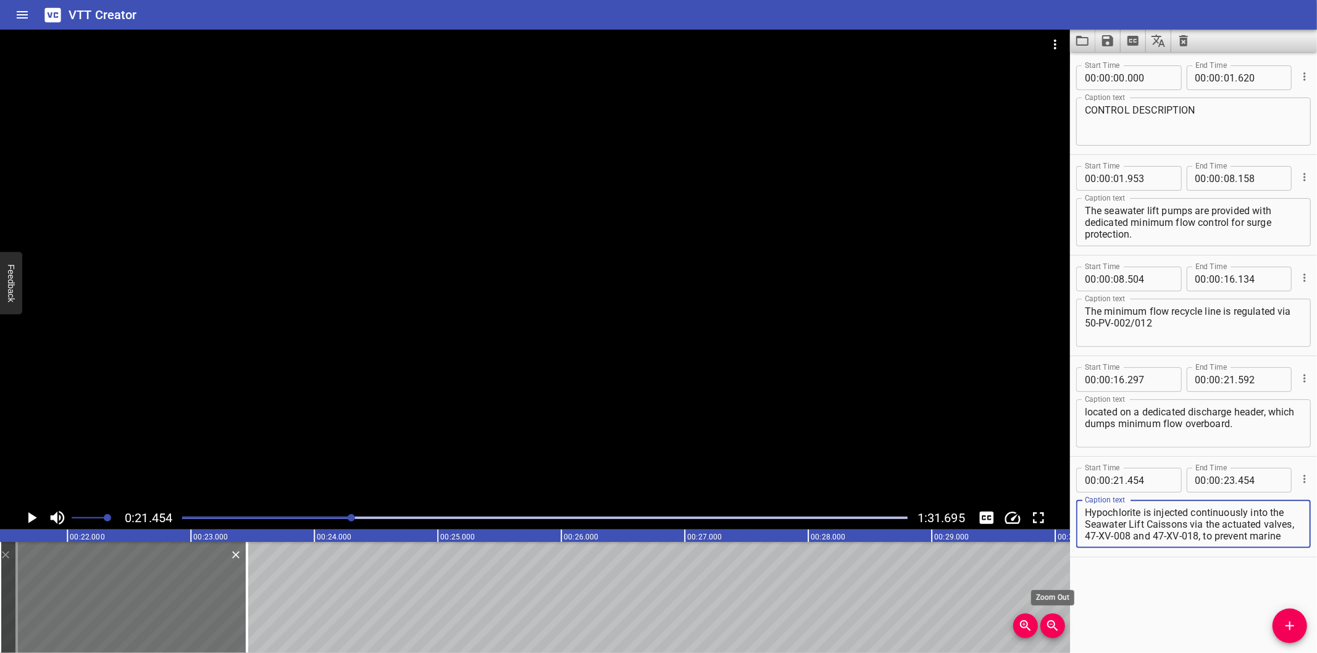
scroll to position [29, 0]
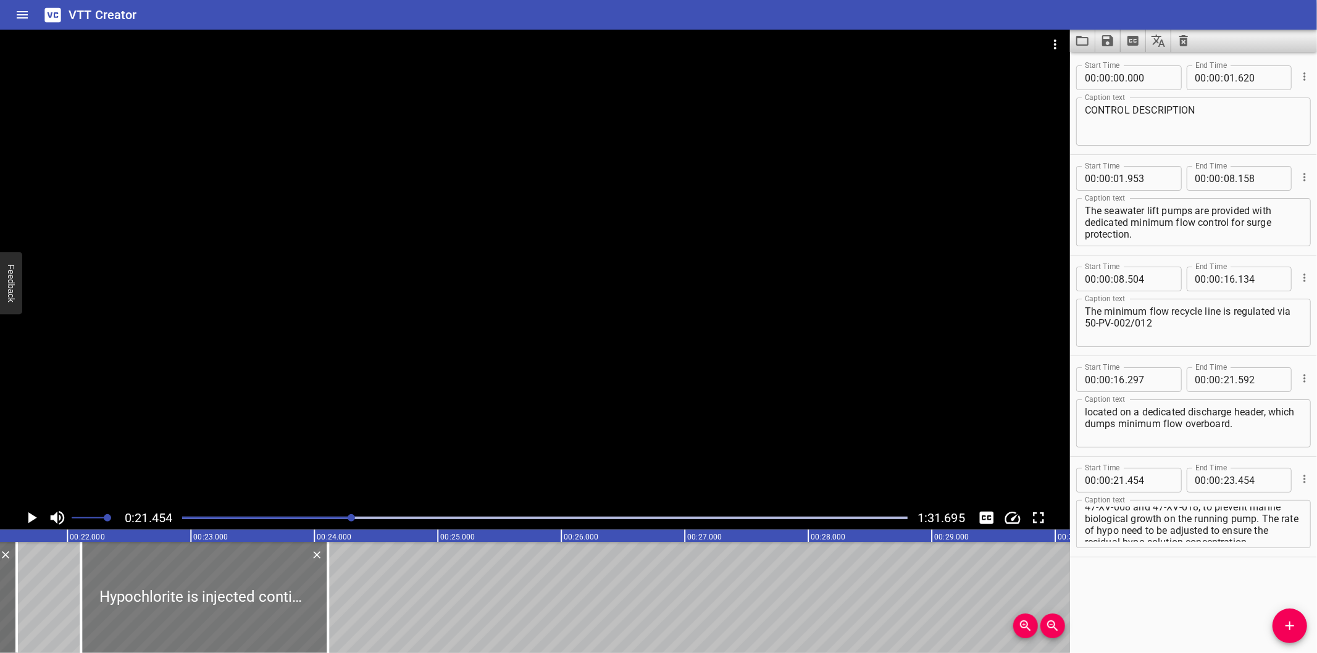
drag, startPoint x: 179, startPoint y: 610, endPoint x: 260, endPoint y: 607, distance: 80.9
click at [260, 607] on div at bounding box center [204, 597] width 247 height 111
click at [320, 399] on div at bounding box center [535, 268] width 1070 height 477
click at [369, 372] on div at bounding box center [535, 268] width 1070 height 477
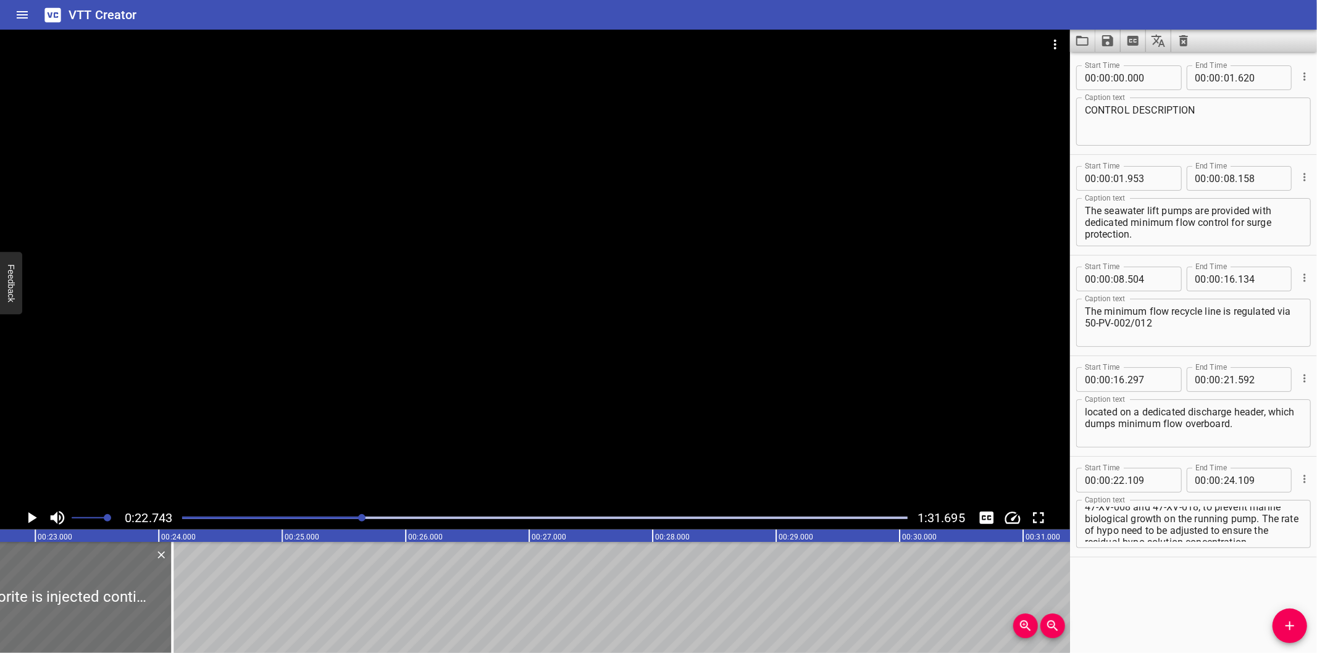
scroll to position [0, 2808]
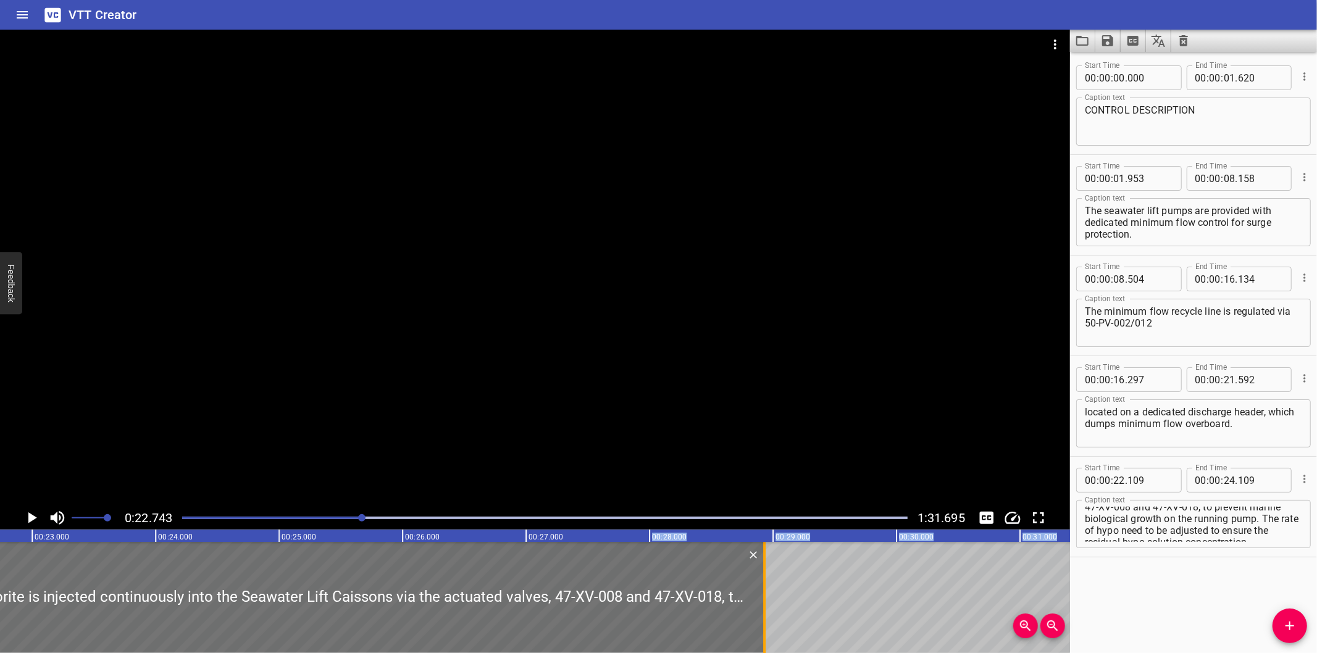
drag, startPoint x: 169, startPoint y: 593, endPoint x: 764, endPoint y: 565, distance: 596.4
click at [764, 565] on div at bounding box center [764, 597] width 2 height 111
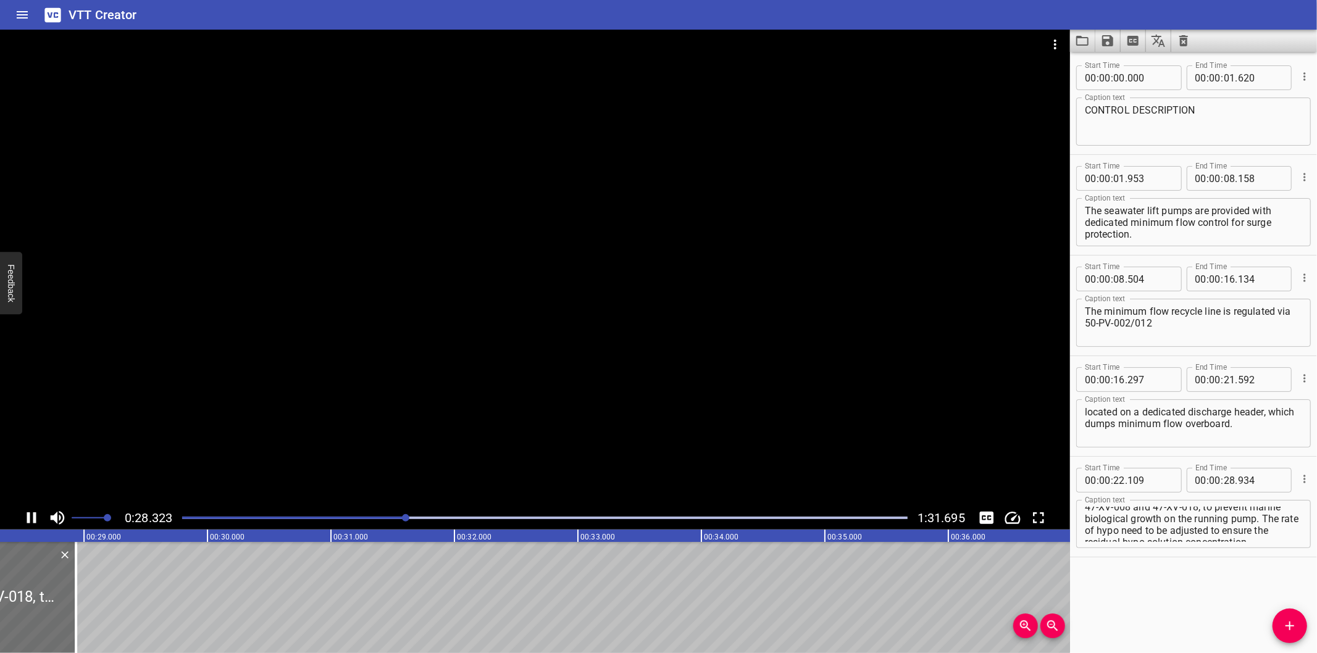
click at [558, 404] on div at bounding box center [535, 268] width 1070 height 477
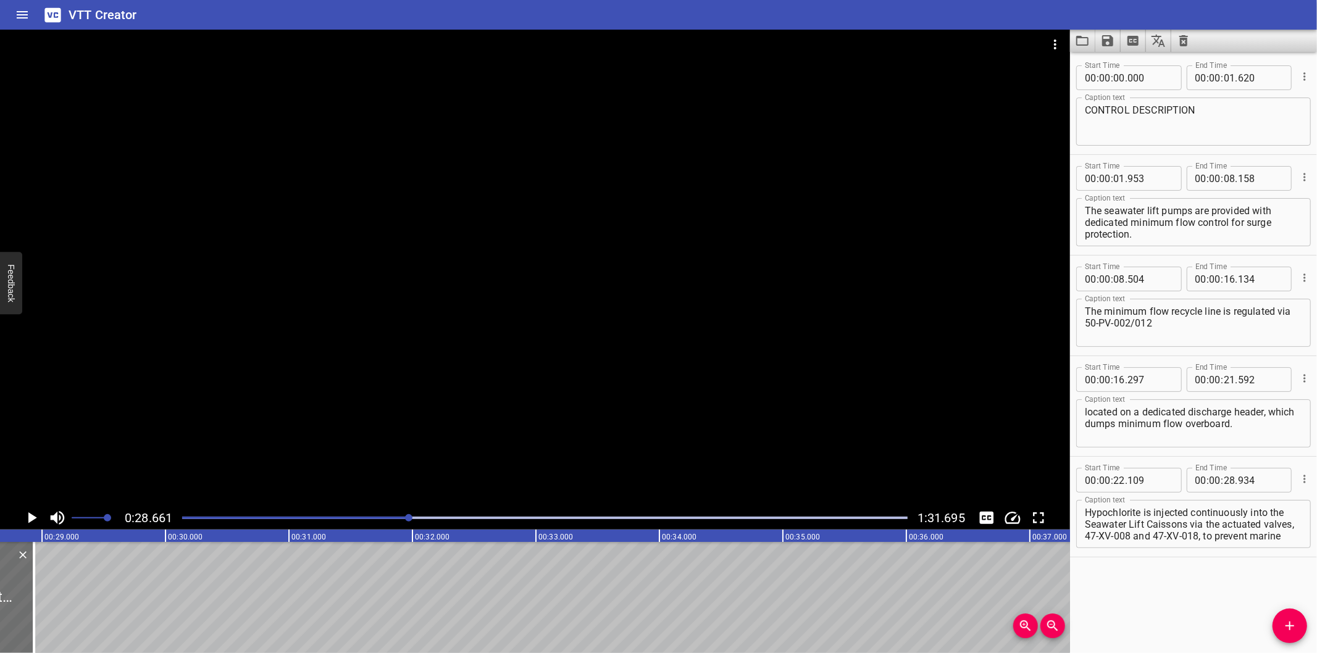
scroll to position [59, 0]
drag, startPoint x: 1224, startPoint y: 606, endPoint x: 1403, endPoint y: 680, distance: 193.8
click at [1316, 653] on html "VTT Creator Caption Editor Batch Transcribe Login Sign Up Privacy Contact 0:28.…" at bounding box center [658, 326] width 1317 height 653
click at [1272, 628] on div "Start Time 00 : 00 : 00 . 000 Start Time End Time 00 : 00 : 01 . 620 End Time C…" at bounding box center [1193, 352] width 247 height 601
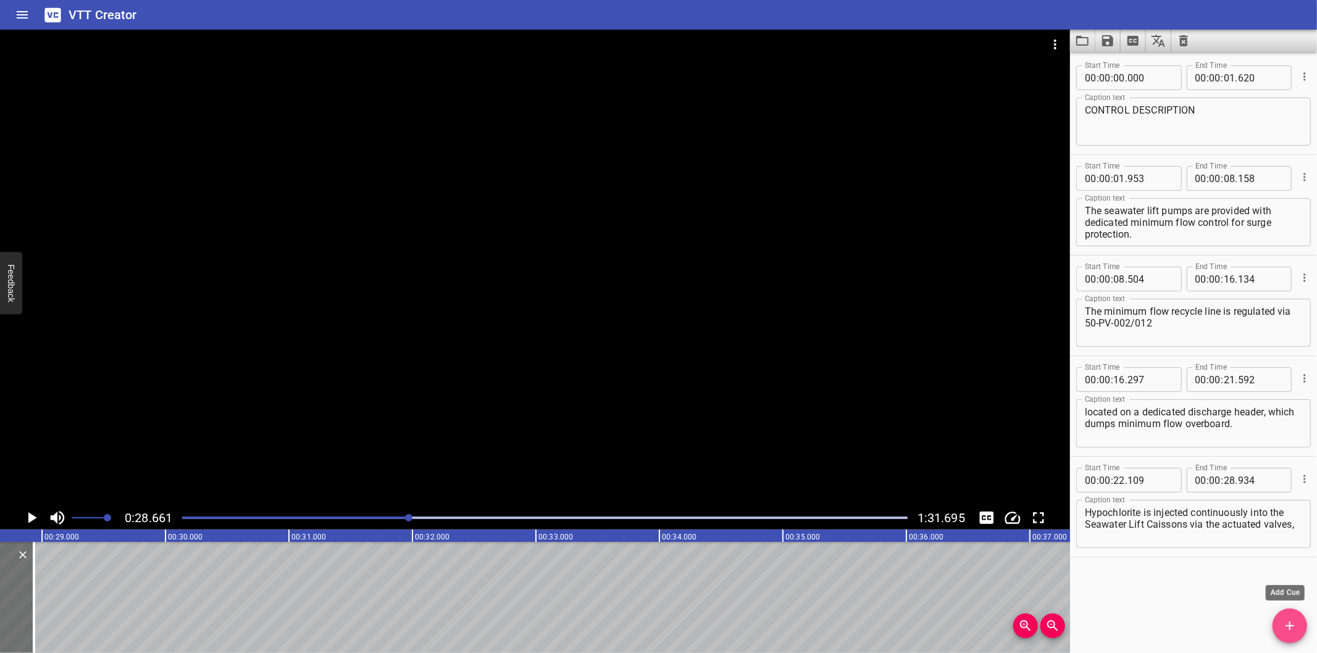
click at [1286, 630] on icon "Add Cue" at bounding box center [1289, 626] width 15 height 15
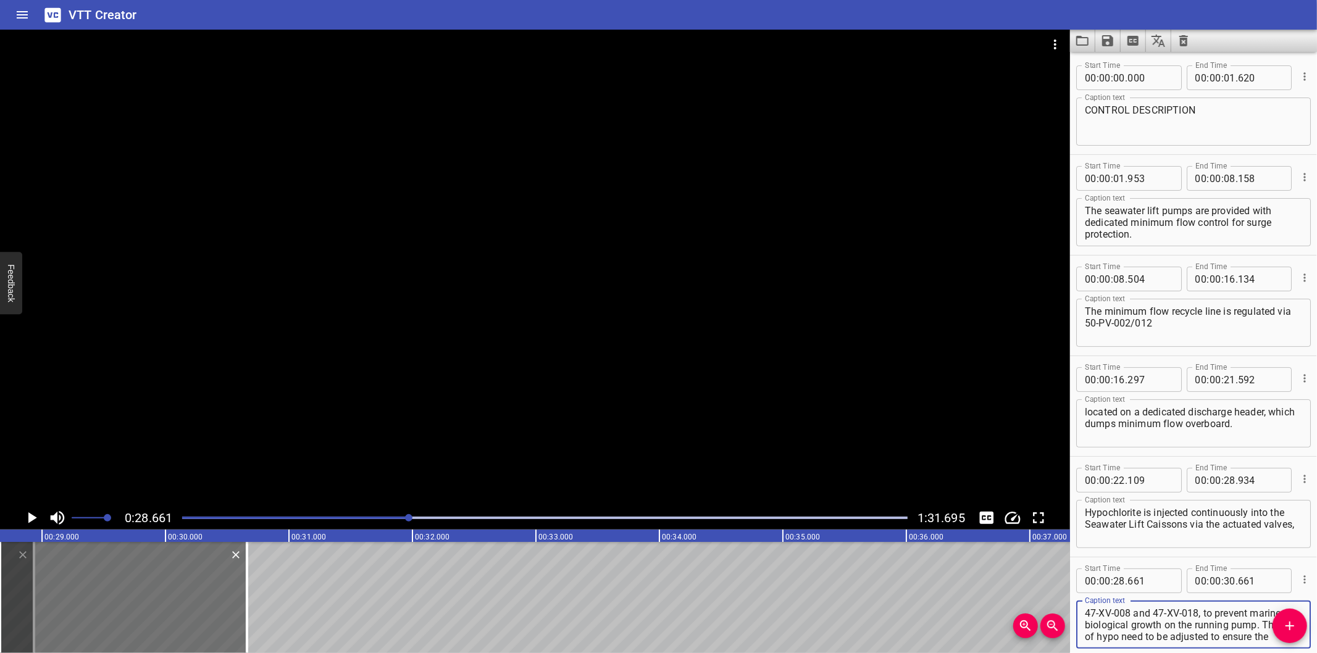
scroll to position [35, 0]
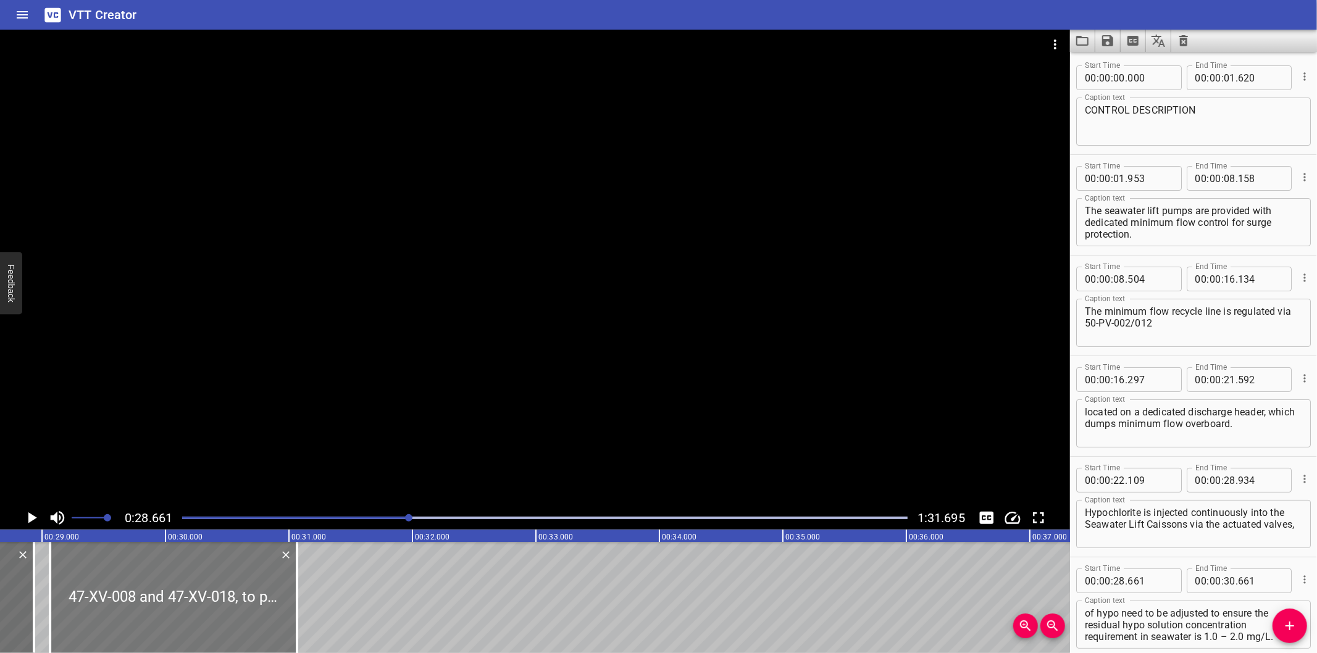
drag, startPoint x: 193, startPoint y: 595, endPoint x: 232, endPoint y: 600, distance: 39.9
click at [232, 600] on div at bounding box center [173, 597] width 247 height 111
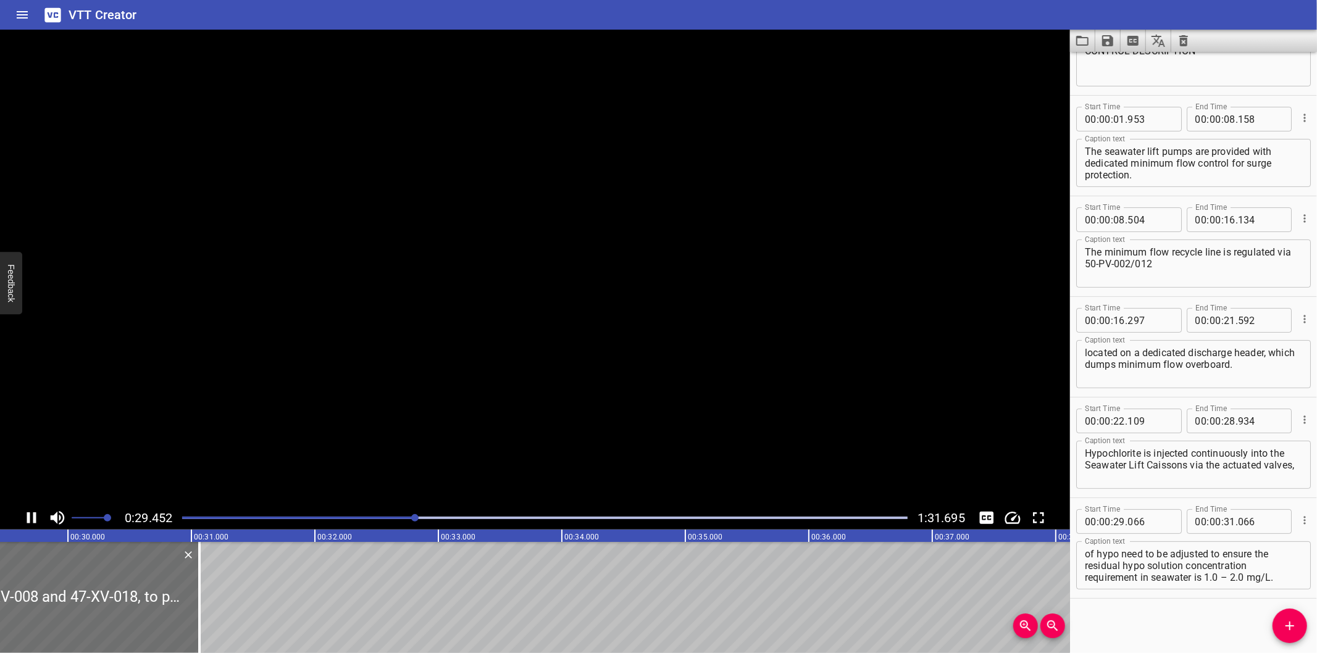
scroll to position [0, 3653]
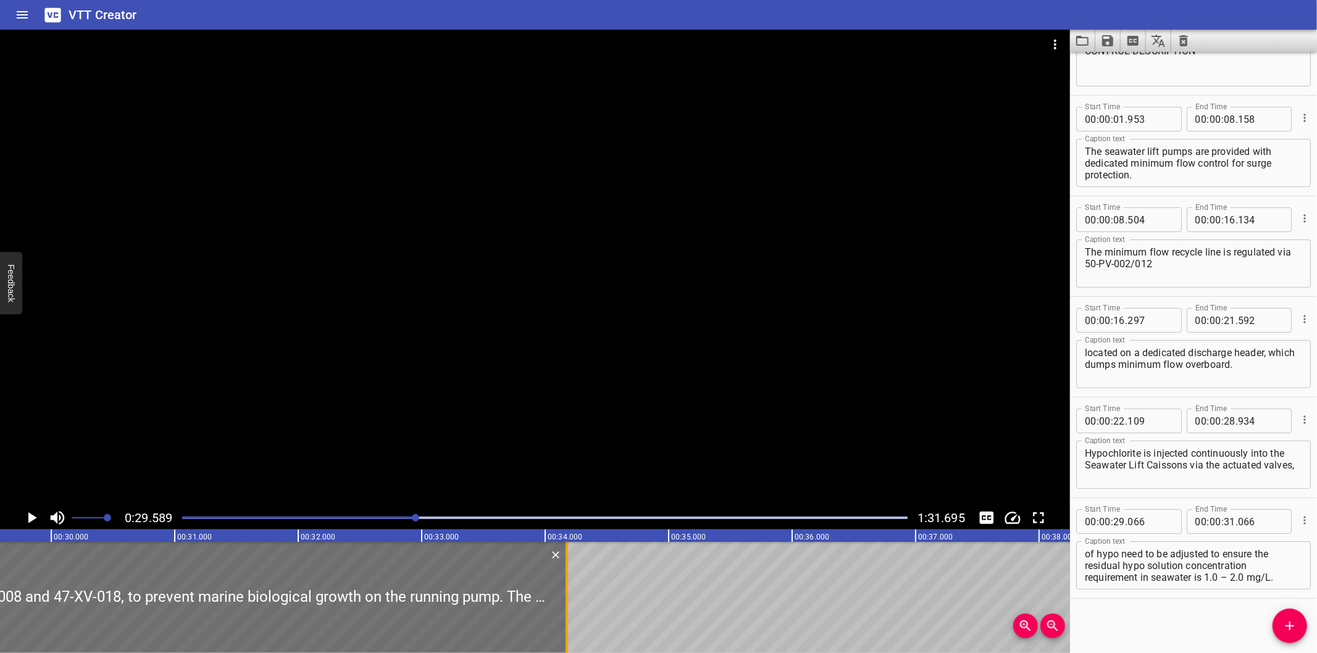
drag, startPoint x: 183, startPoint y: 607, endPoint x: 567, endPoint y: 622, distance: 384.3
click at [567, 622] on div at bounding box center [567, 597] width 2 height 111
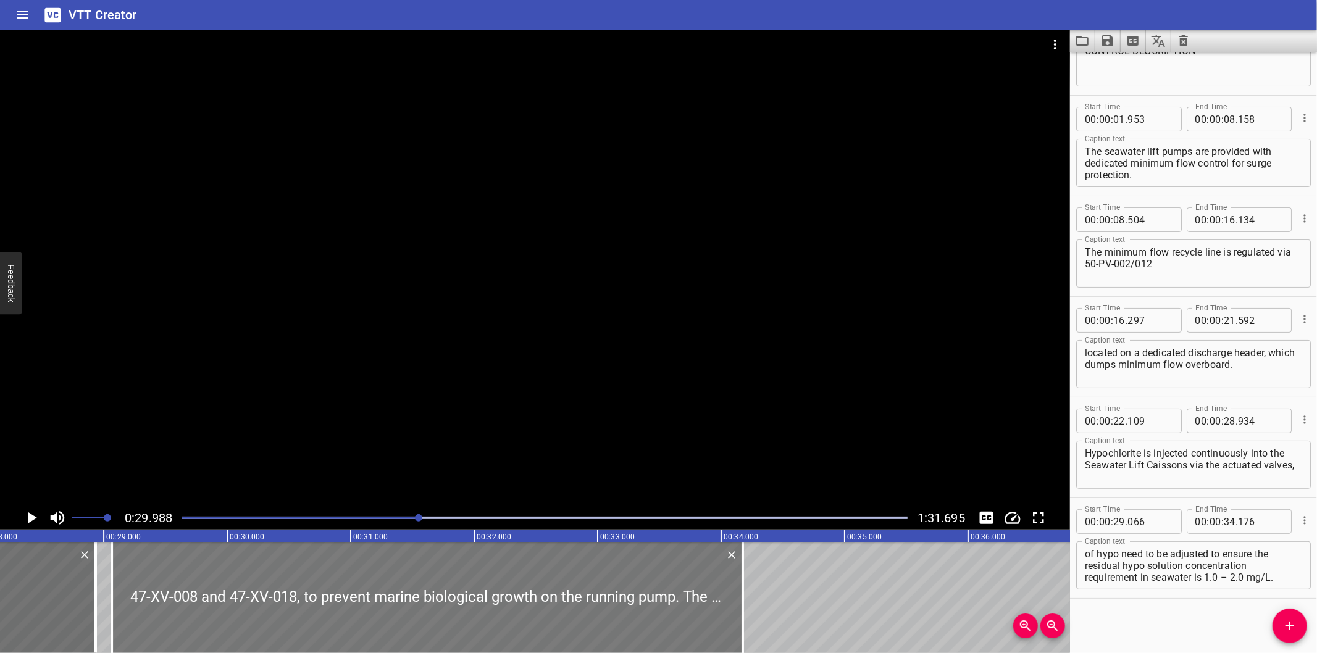
scroll to position [0, 3473]
click at [540, 380] on div at bounding box center [535, 268] width 1070 height 477
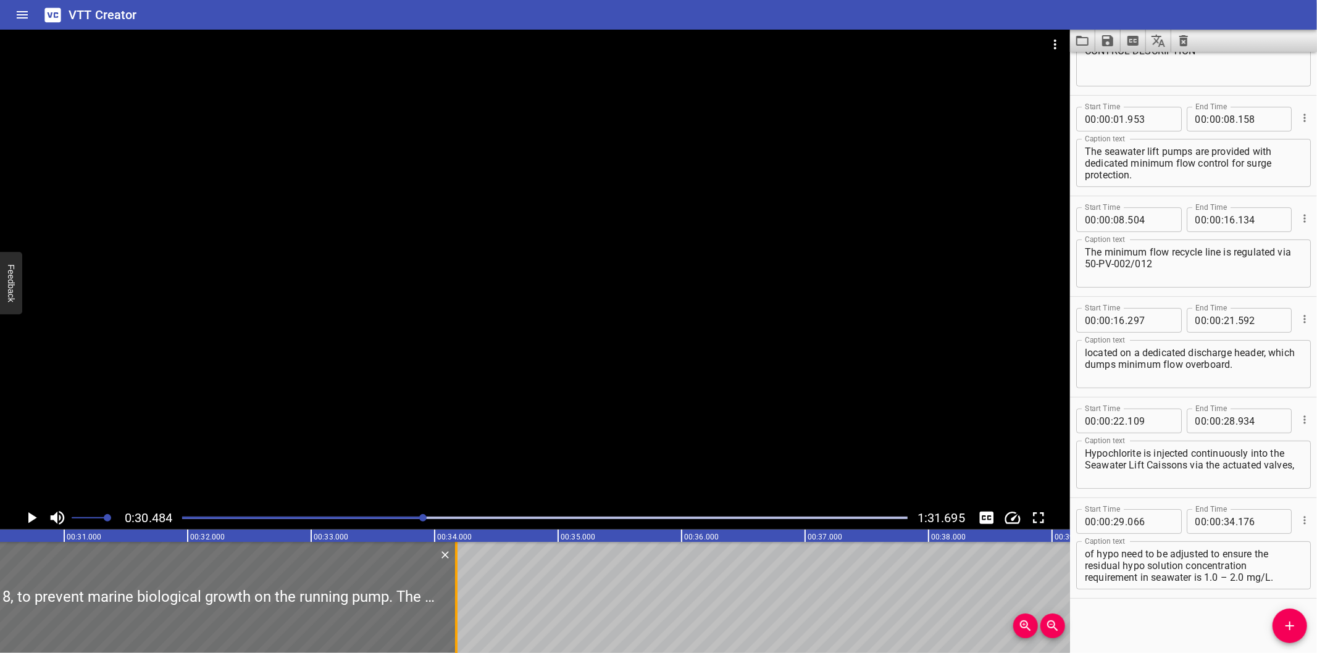
click at [458, 601] on div at bounding box center [456, 597] width 12 height 111
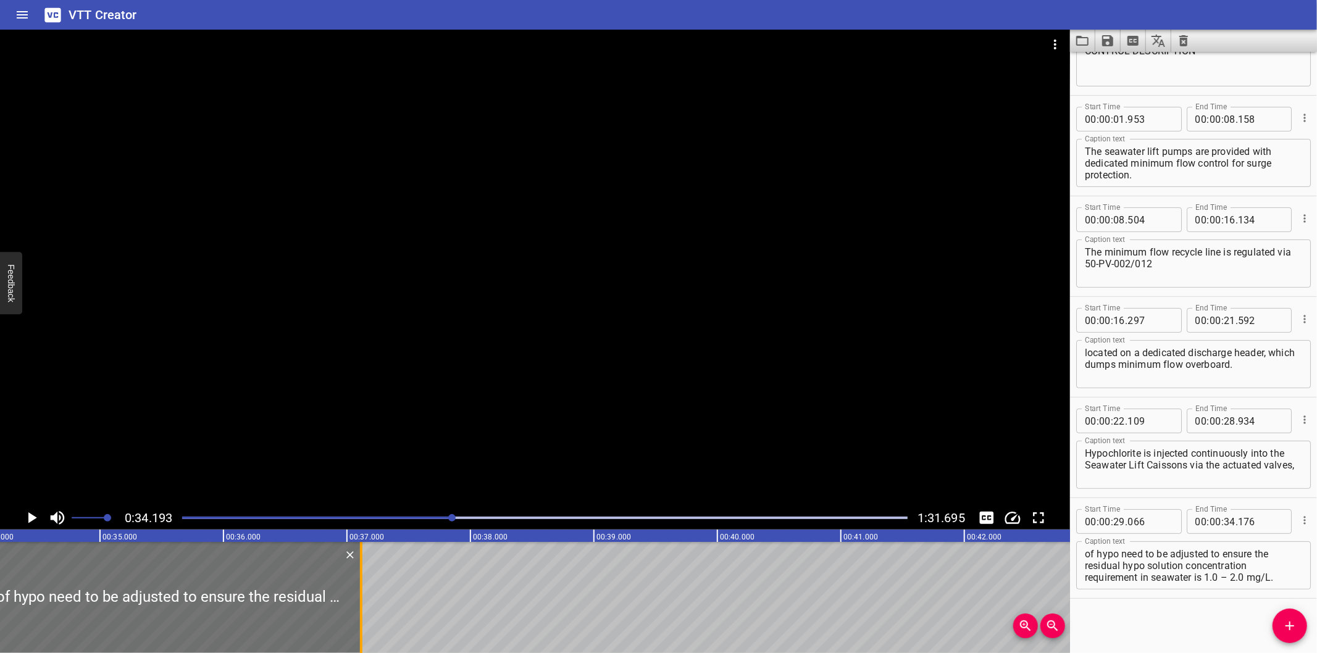
drag, startPoint x: 458, startPoint y: 601, endPoint x: 144, endPoint y: 612, distance: 314.4
click at [355, 612] on div at bounding box center [361, 597] width 12 height 111
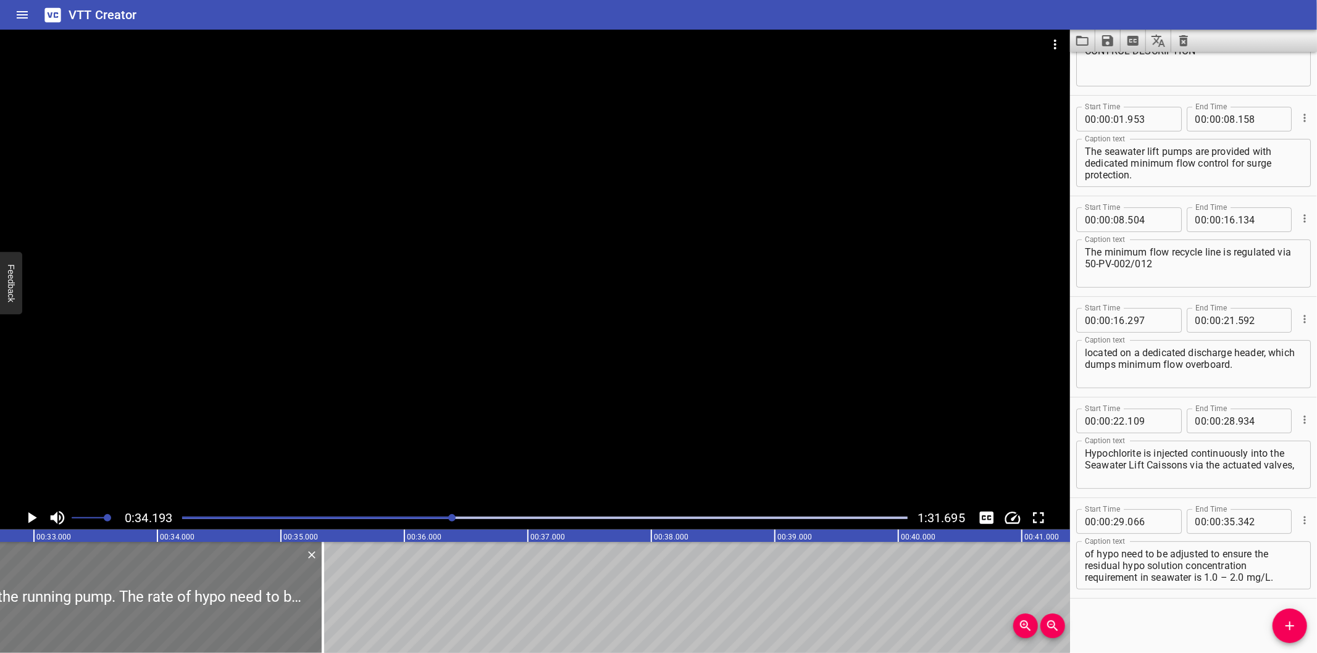
scroll to position [0, 4039]
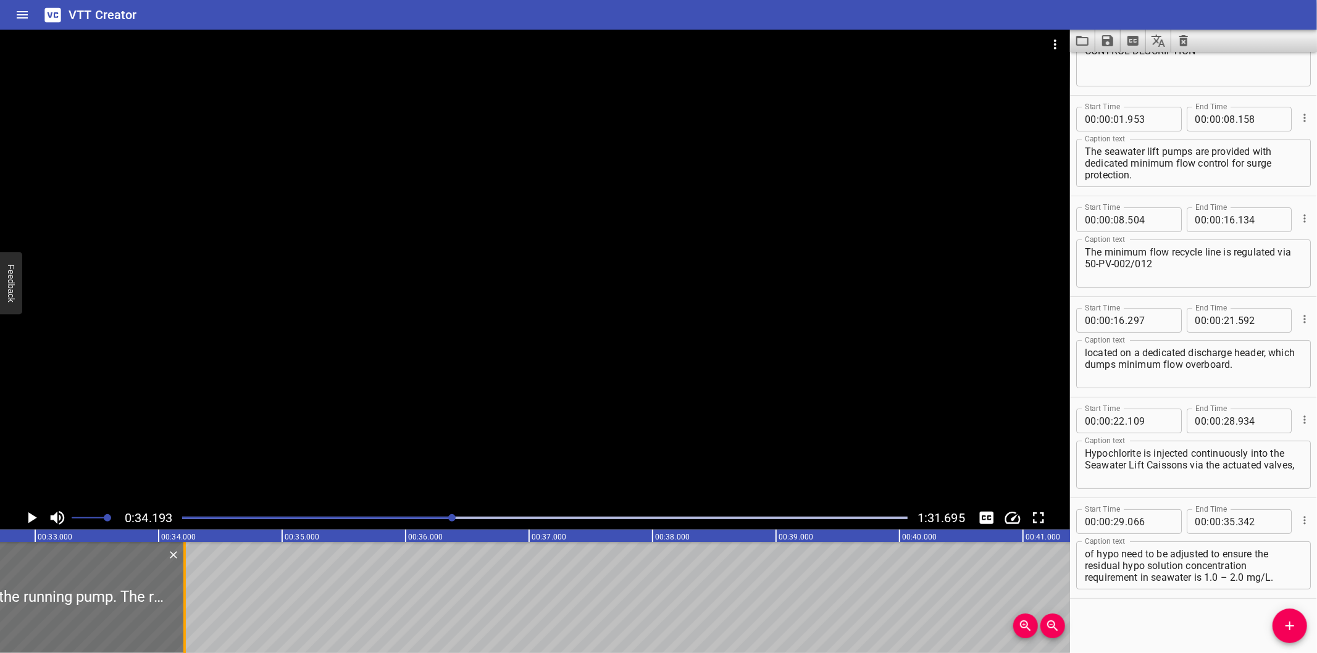
drag, startPoint x: 328, startPoint y: 612, endPoint x: 188, endPoint y: 619, distance: 139.7
click at [188, 619] on div at bounding box center [184, 597] width 12 height 111
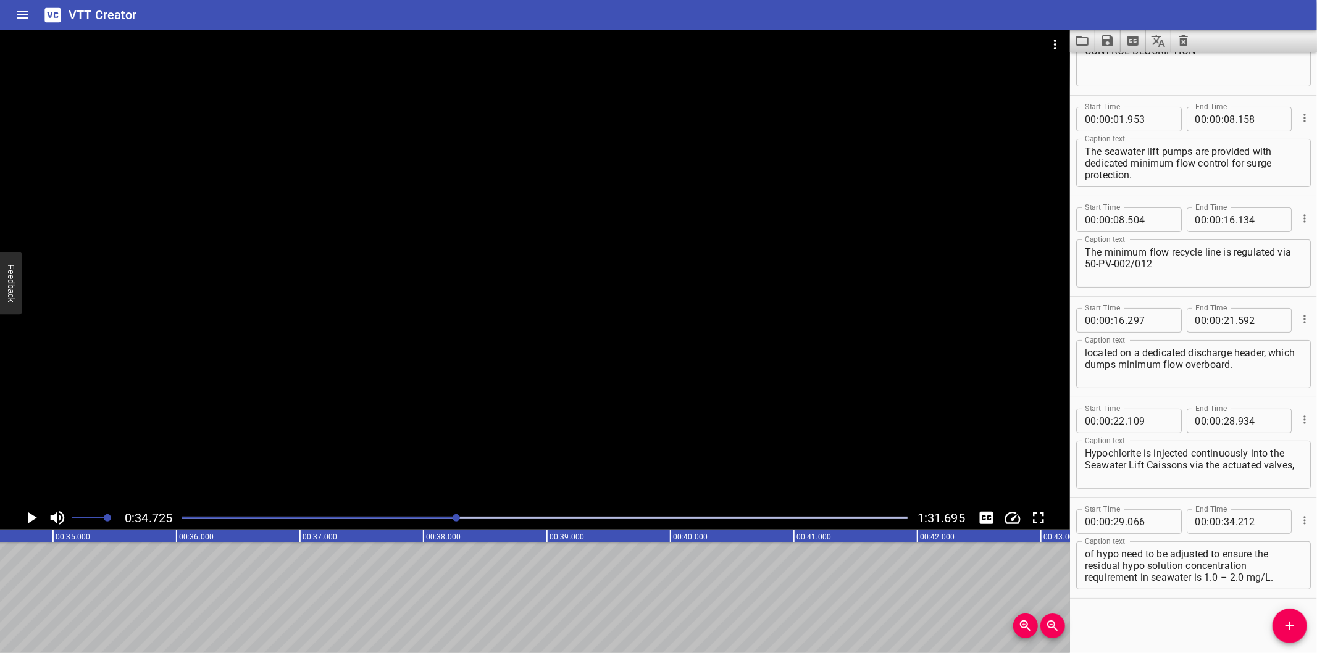
scroll to position [0, 4288]
click at [428, 519] on div "Play progress" at bounding box center [93, 518] width 725 height 2
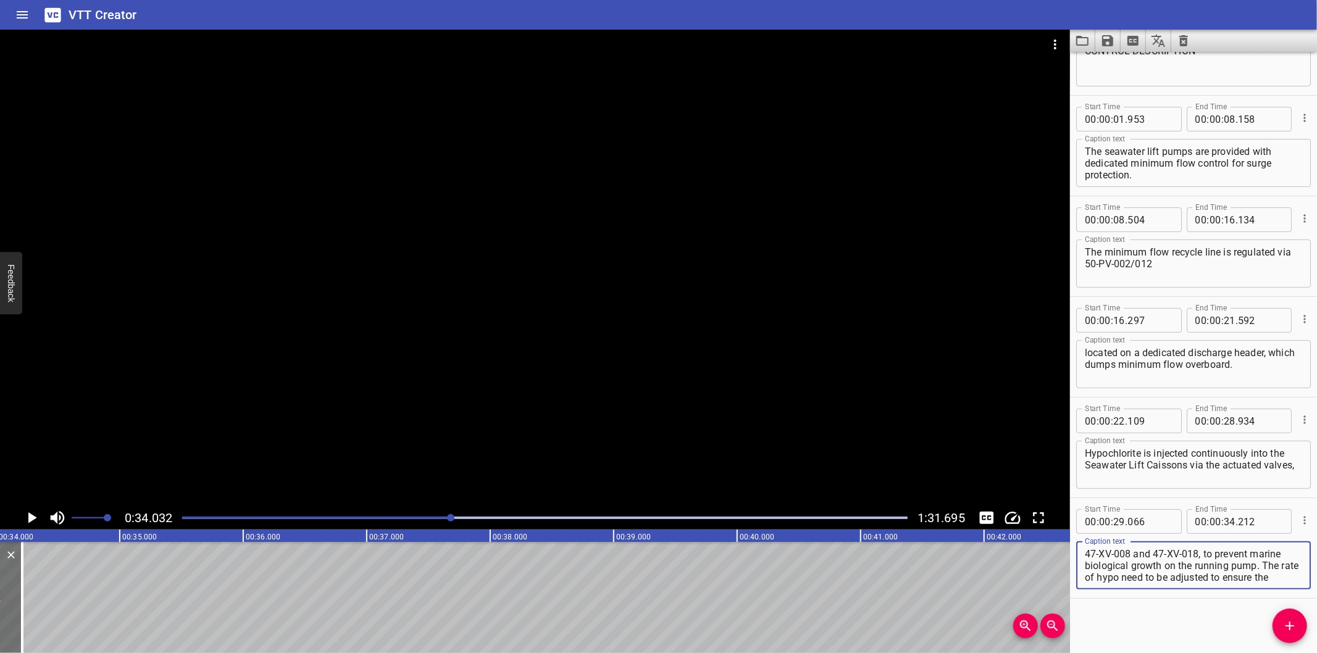
scroll to position [35, 0]
drag, startPoint x: 1205, startPoint y: 553, endPoint x: 1294, endPoint y: 632, distance: 118.9
click at [1294, 632] on div "Start Time 00 : 00 : 00 . 000 Start Time End Time 00 : 00 : 01 . 620 End Time C…" at bounding box center [1193, 352] width 247 height 601
click at [1294, 631] on icon "Add Cue" at bounding box center [1289, 626] width 15 height 15
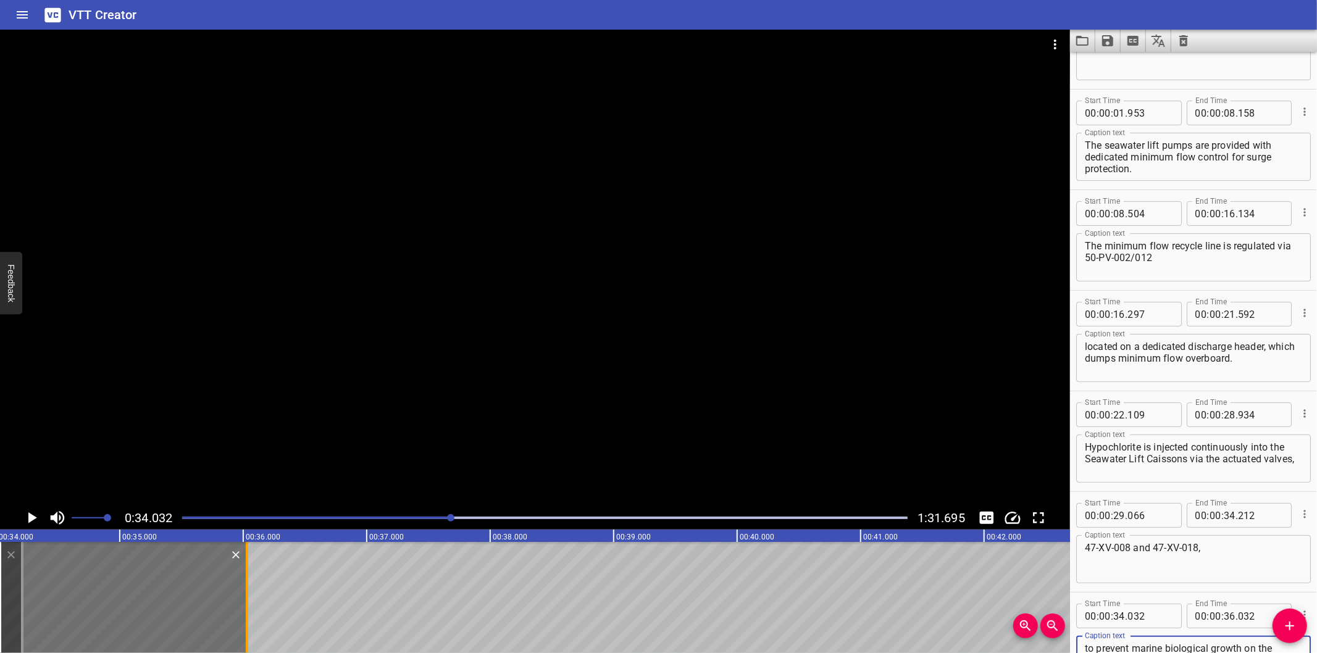
scroll to position [88, 0]
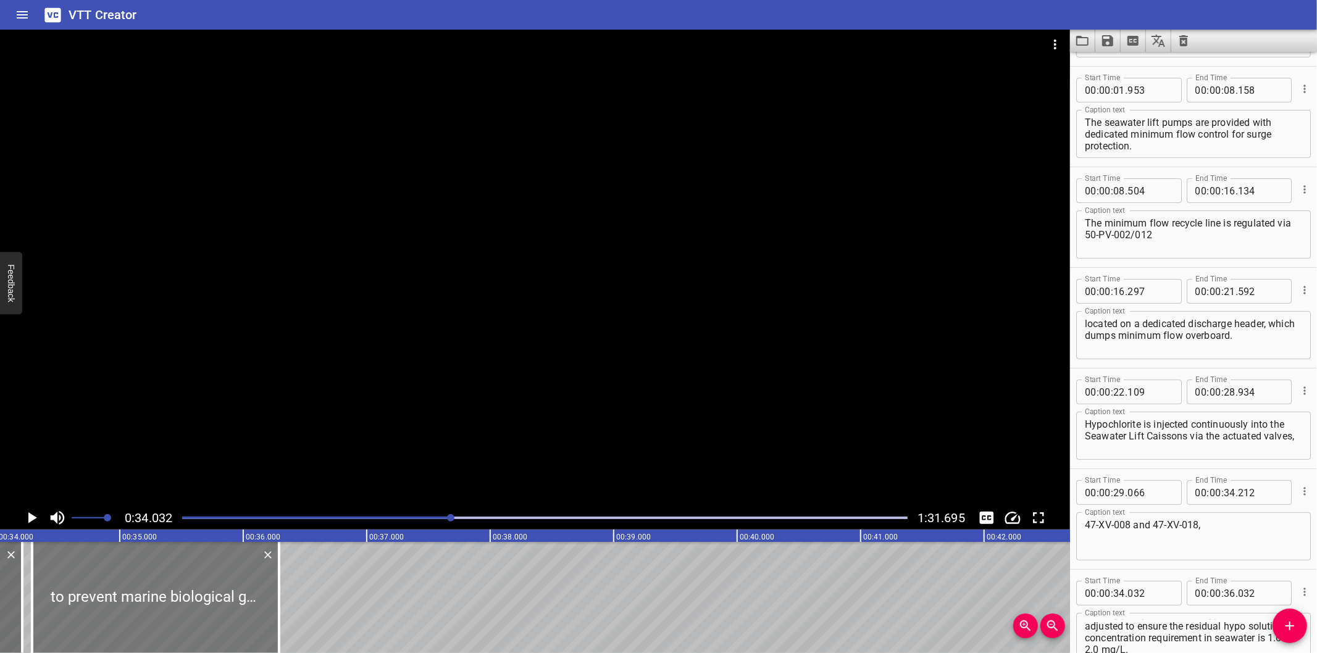
drag, startPoint x: 165, startPoint y: 601, endPoint x: 198, endPoint y: 612, distance: 34.0
click at [198, 612] on div at bounding box center [155, 597] width 247 height 111
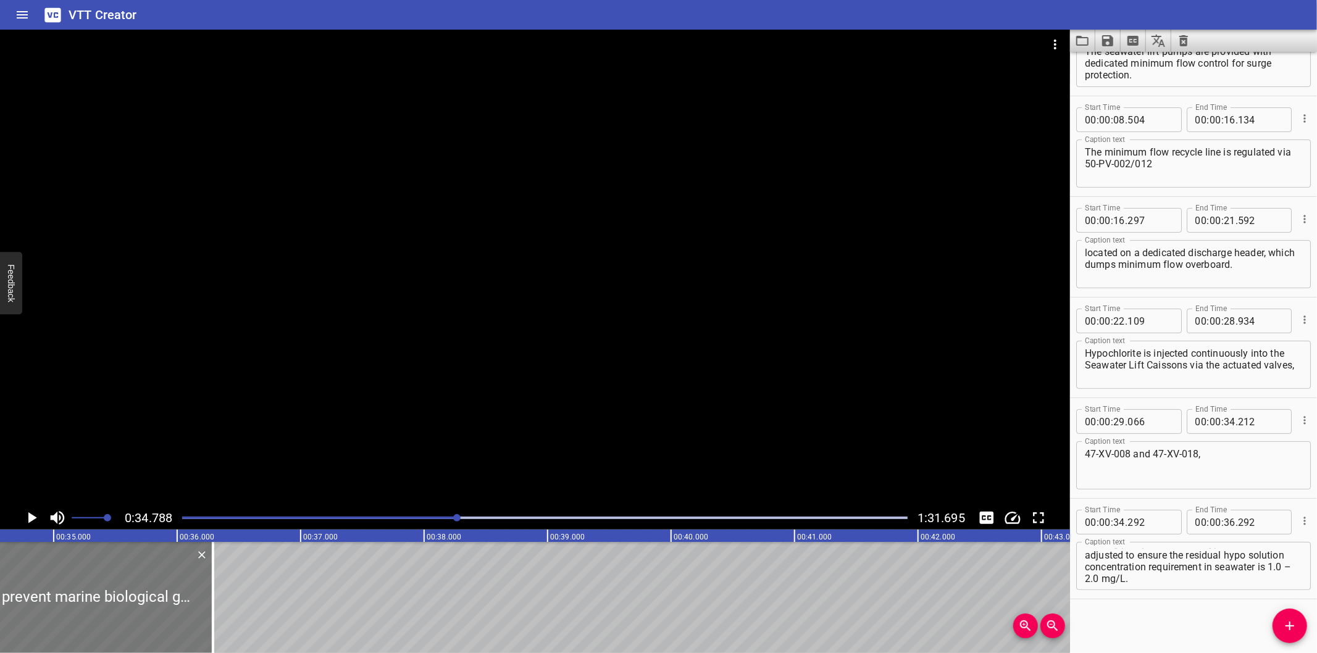
scroll to position [0, 4295]
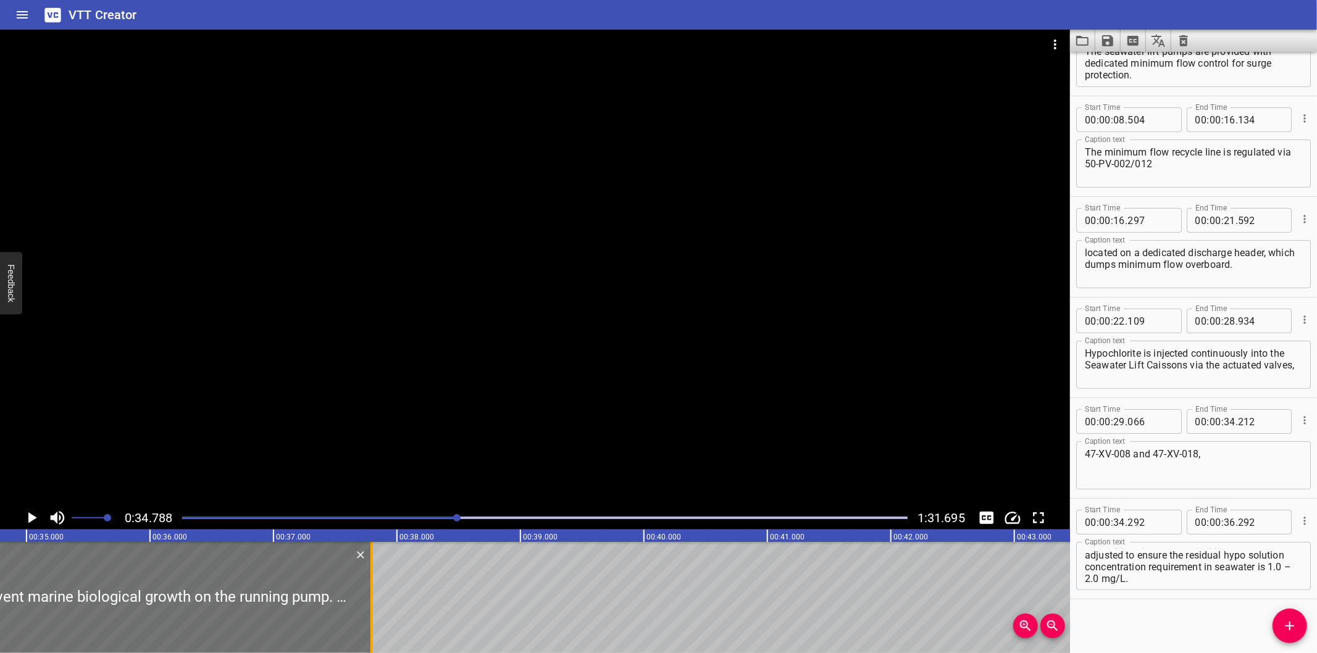
drag, startPoint x: 186, startPoint y: 597, endPoint x: 372, endPoint y: 612, distance: 186.5
click at [372, 612] on div at bounding box center [371, 597] width 12 height 111
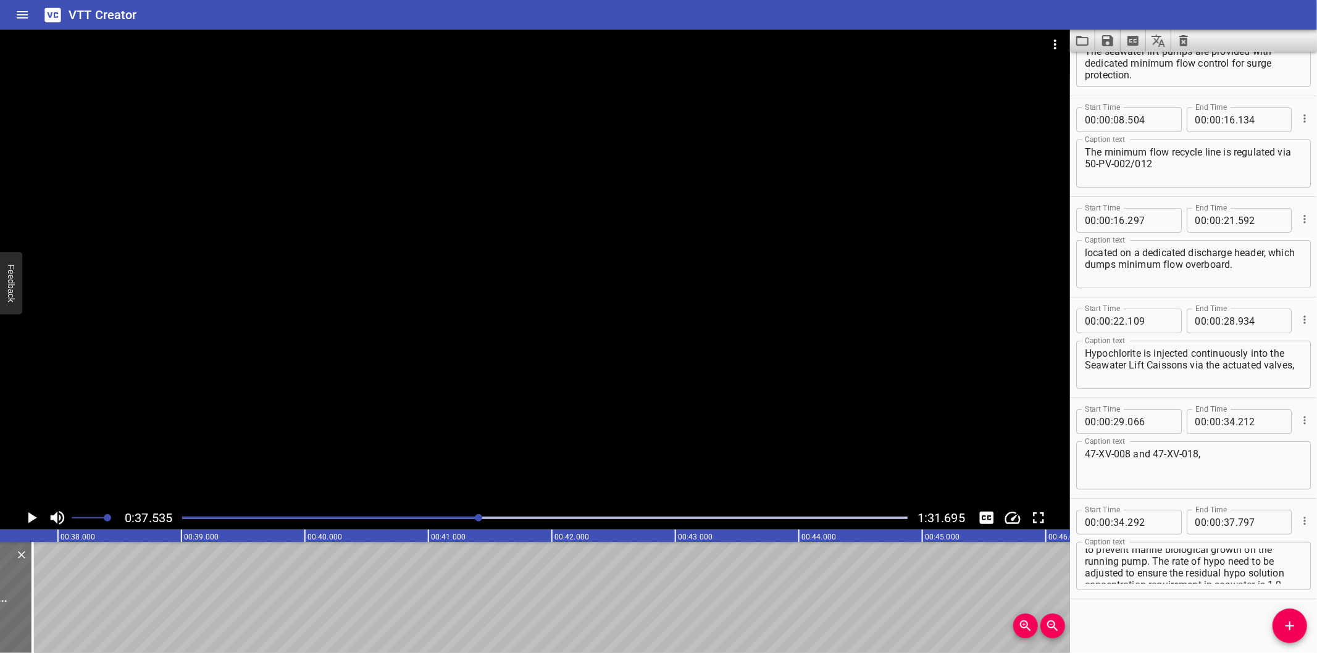
scroll to position [0, 0]
click at [463, 511] on div at bounding box center [545, 517] width 740 height 17
drag, startPoint x: 1151, startPoint y: 563, endPoint x: 1280, endPoint y: 635, distance: 147.6
click at [1280, 635] on div "Start Time 00 : 00 : 00 . 000 Start Time End Time 00 : 00 : 01 . 620 End Time C…" at bounding box center [1193, 352] width 247 height 601
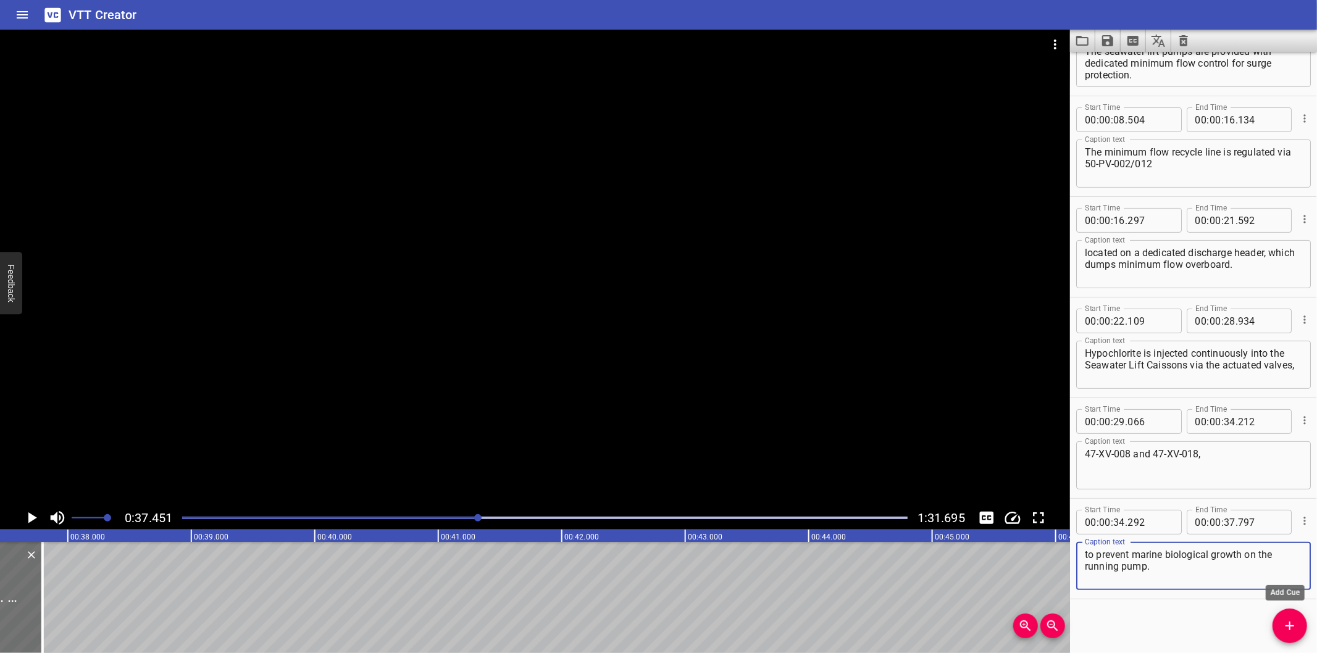
scroll to position [0, 0]
click at [1287, 620] on icon "Add Cue" at bounding box center [1289, 626] width 15 height 15
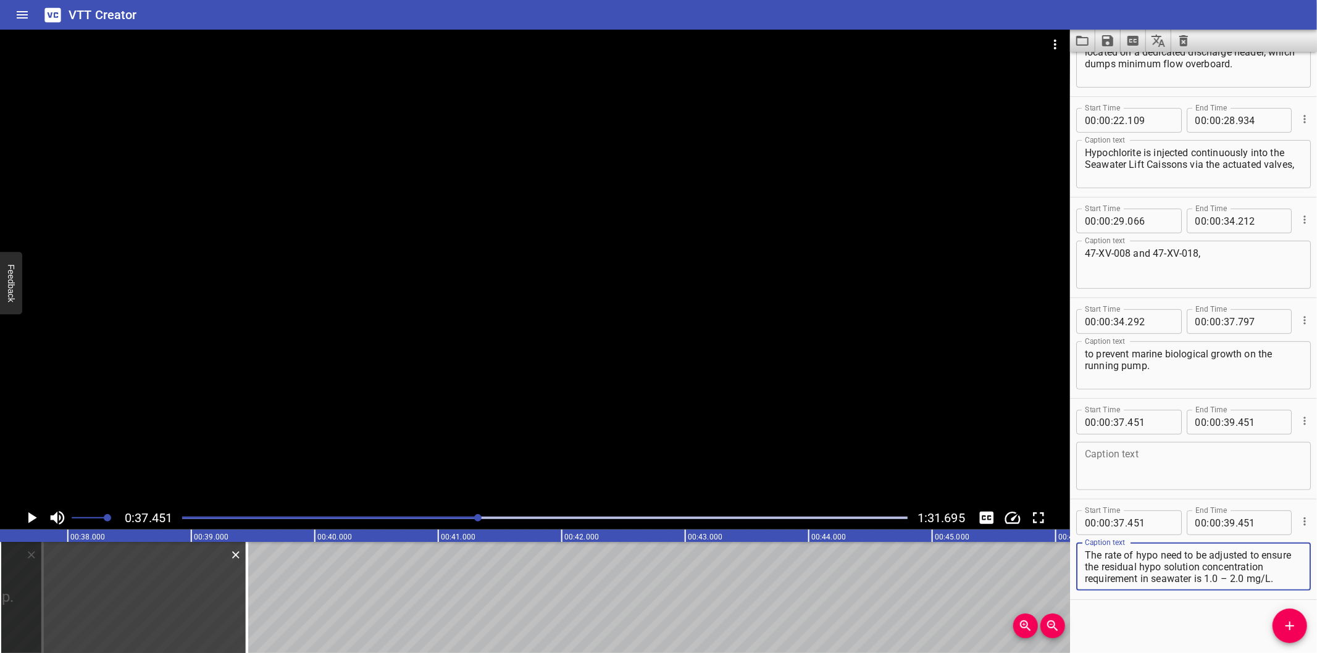
scroll to position [11, 0]
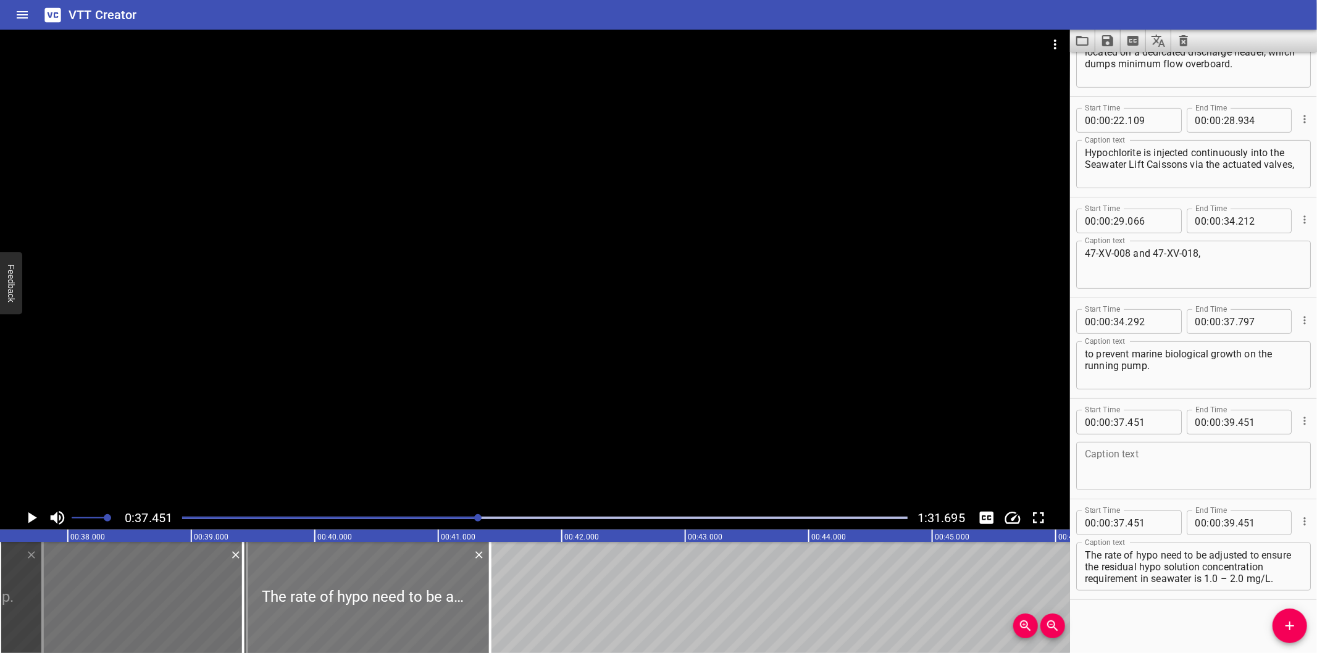
drag, startPoint x: 202, startPoint y: 578, endPoint x: 474, endPoint y: 625, distance: 275.0
click at [474, 625] on div at bounding box center [366, 597] width 247 height 111
click at [235, 557] on icon "Delete" at bounding box center [236, 555] width 12 height 12
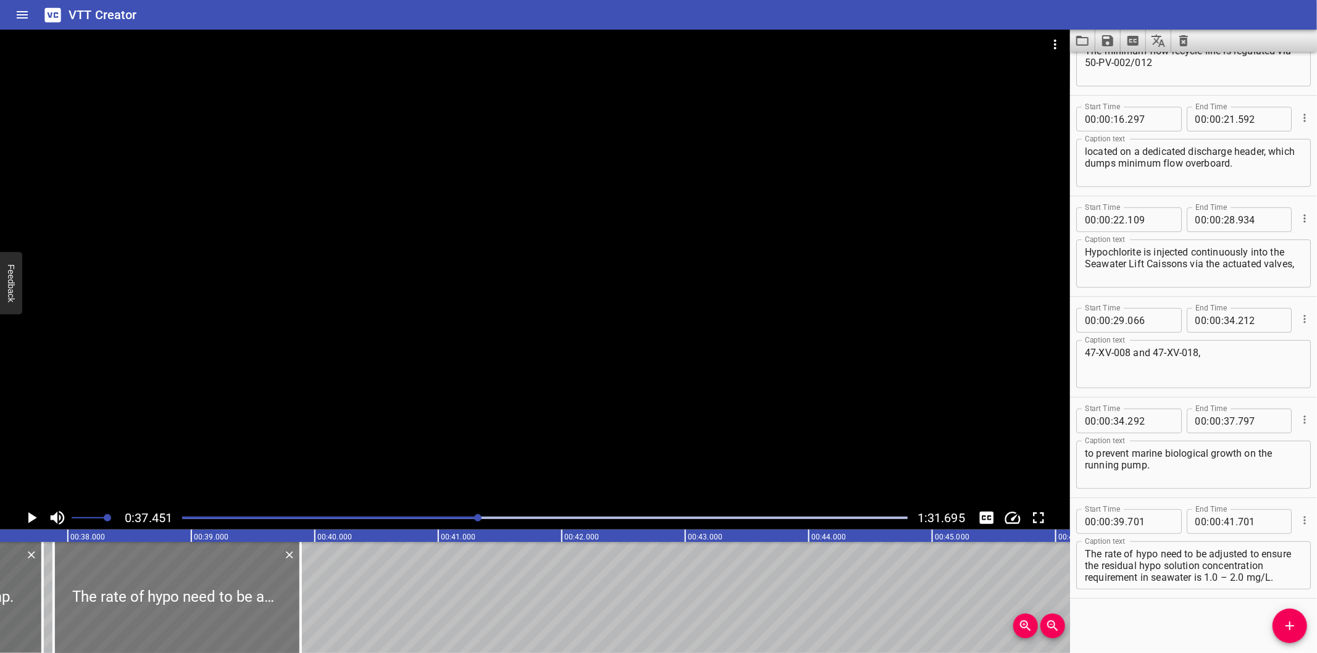
drag, startPoint x: 348, startPoint y: 627, endPoint x: 182, endPoint y: 624, distance: 165.5
click at [179, 622] on div at bounding box center [177, 597] width 247 height 111
click at [180, 622] on div at bounding box center [177, 597] width 247 height 111
drag, startPoint x: 182, startPoint y: 624, endPoint x: 201, endPoint y: 631, distance: 20.5
click at [201, 631] on div at bounding box center [211, 597] width 247 height 111
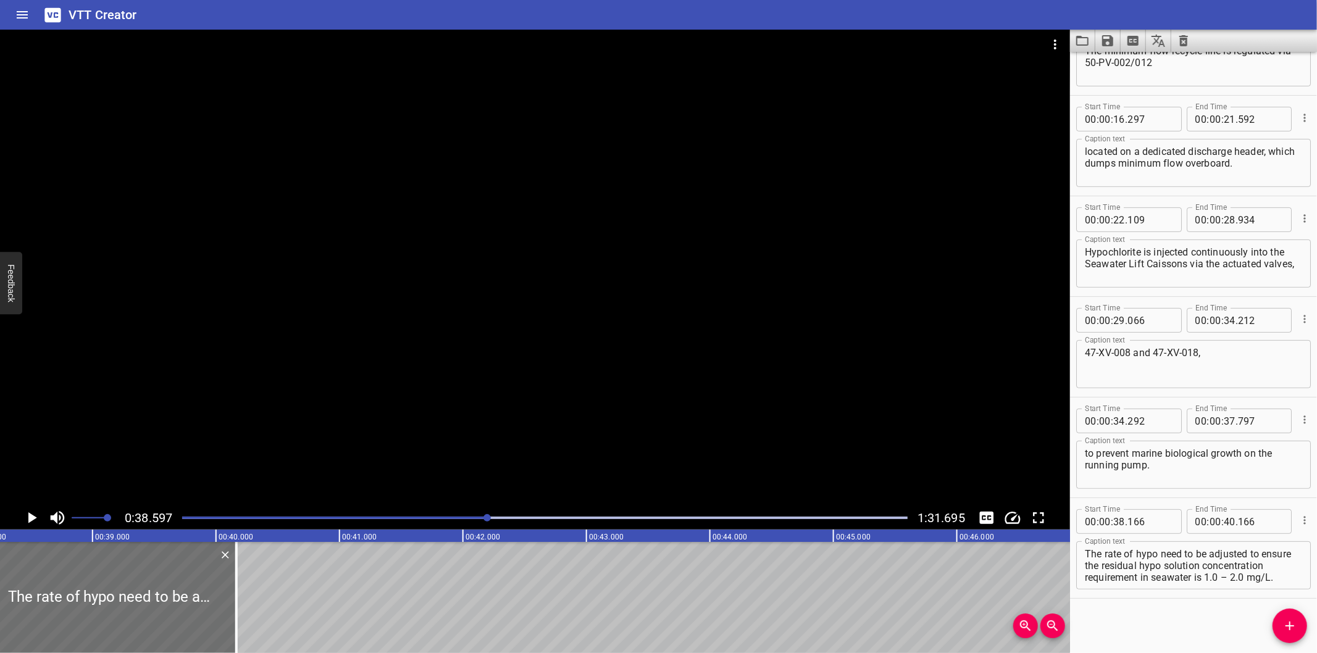
scroll to position [0, 4766]
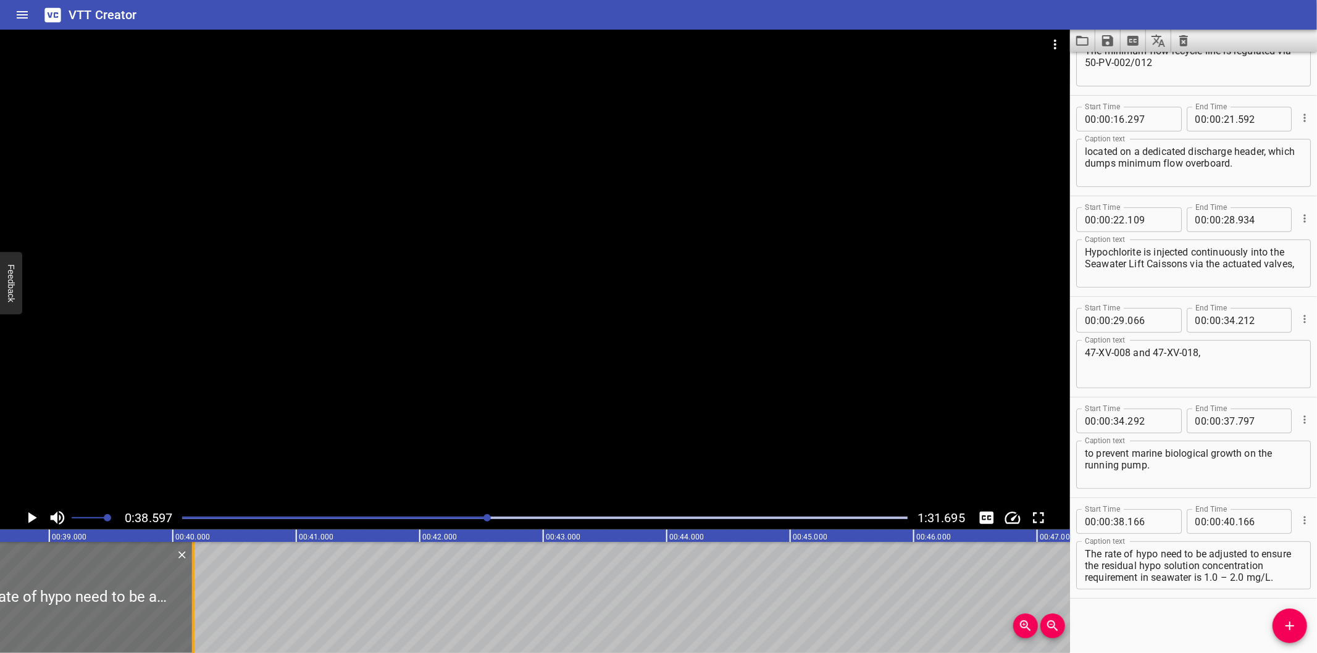
drag, startPoint x: 196, startPoint y: 612, endPoint x: 483, endPoint y: 607, distance: 287.1
click at [199, 607] on div at bounding box center [193, 597] width 12 height 111
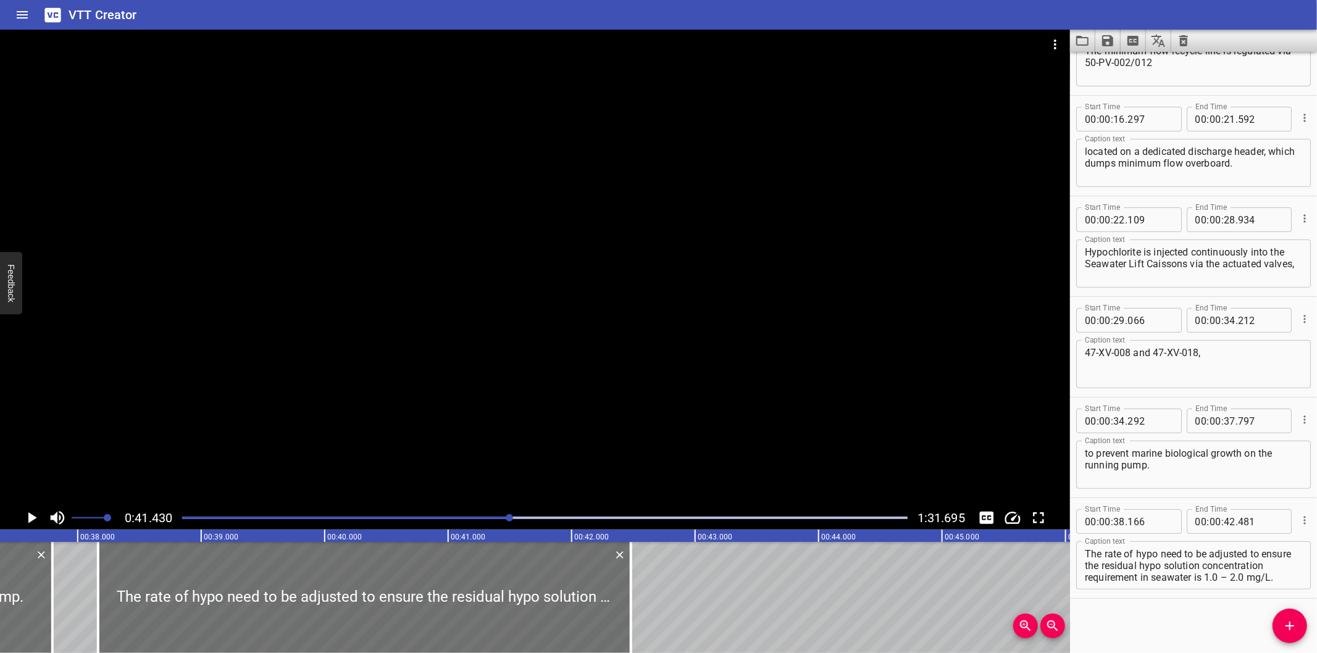
scroll to position [0, 4612]
click at [499, 434] on div at bounding box center [535, 268] width 1070 height 477
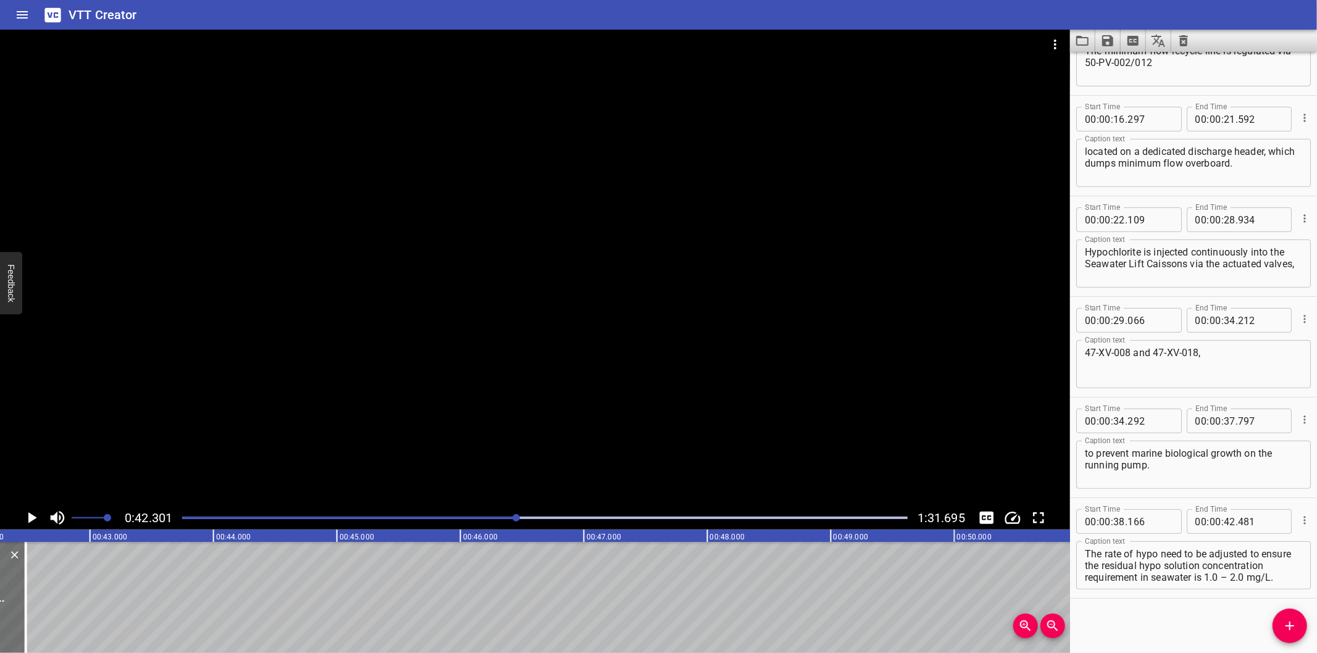
scroll to position [0, 5223]
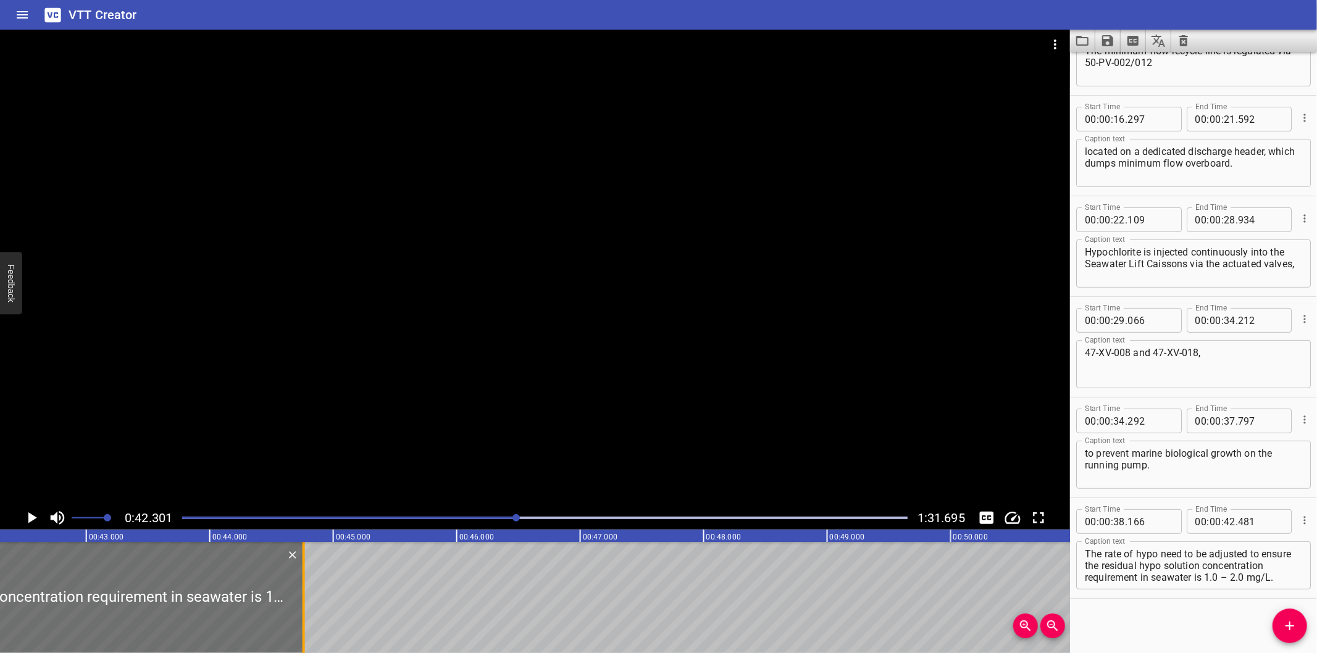
drag, startPoint x: 21, startPoint y: 609, endPoint x: 328, endPoint y: 585, distance: 308.3
click at [305, 586] on div at bounding box center [304, 597] width 2 height 111
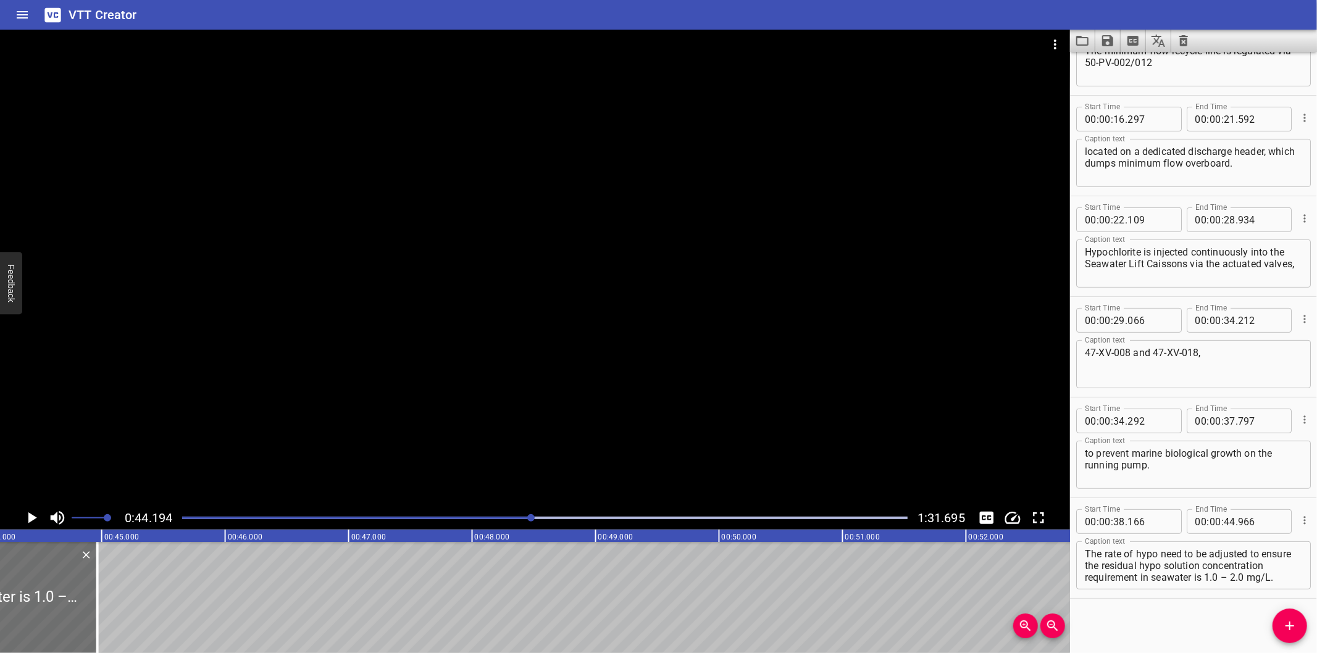
scroll to position [0, 5456]
click at [496, 515] on div at bounding box center [545, 517] width 740 height 17
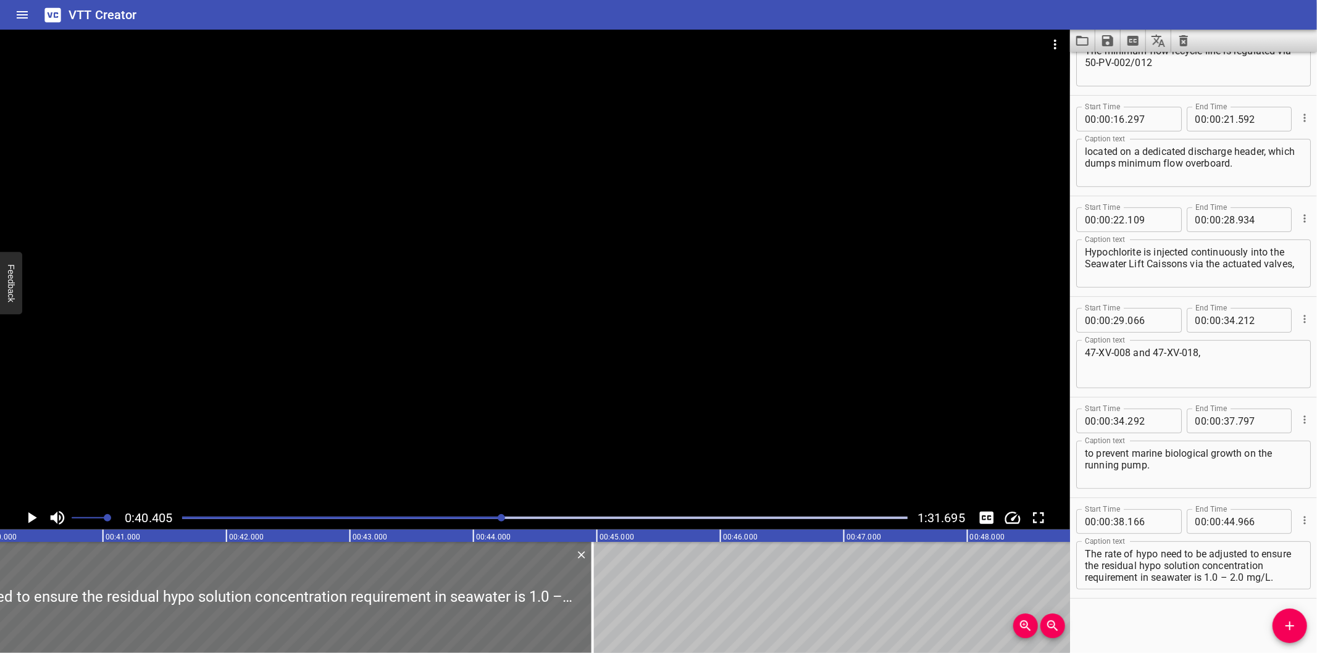
scroll to position [0, 4989]
click at [624, 301] on div at bounding box center [535, 268] width 1070 height 477
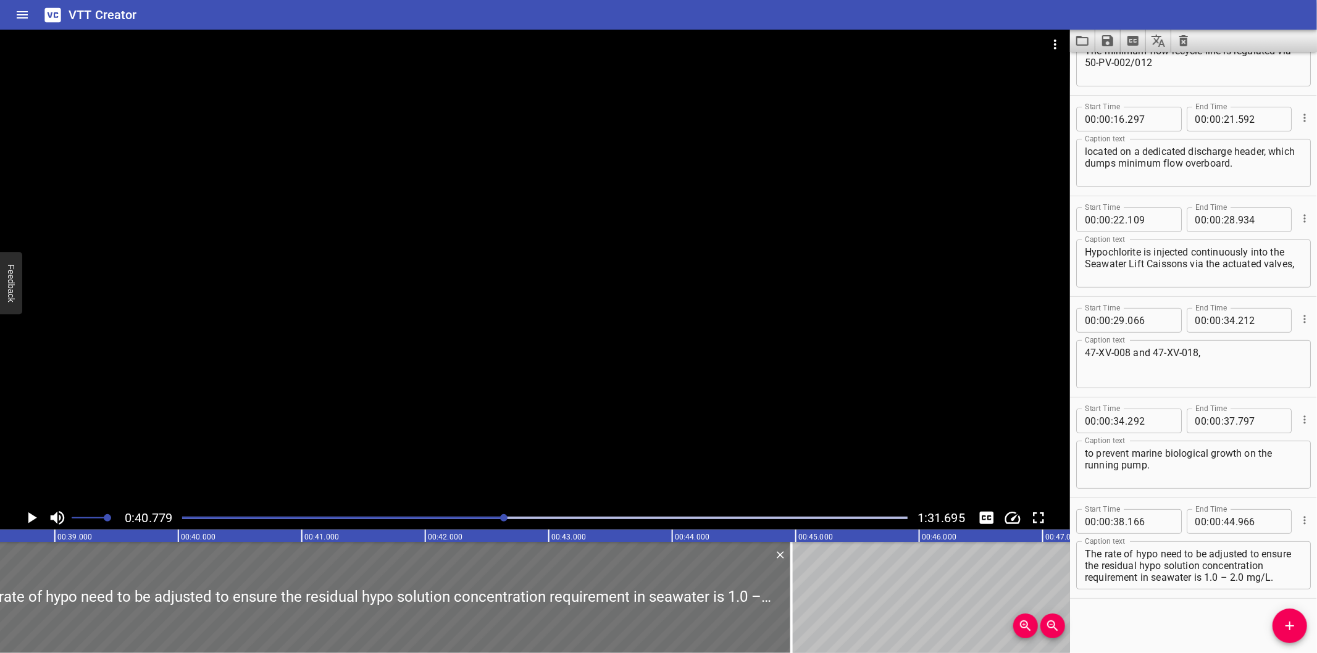
click at [380, 369] on div at bounding box center [535, 268] width 1070 height 477
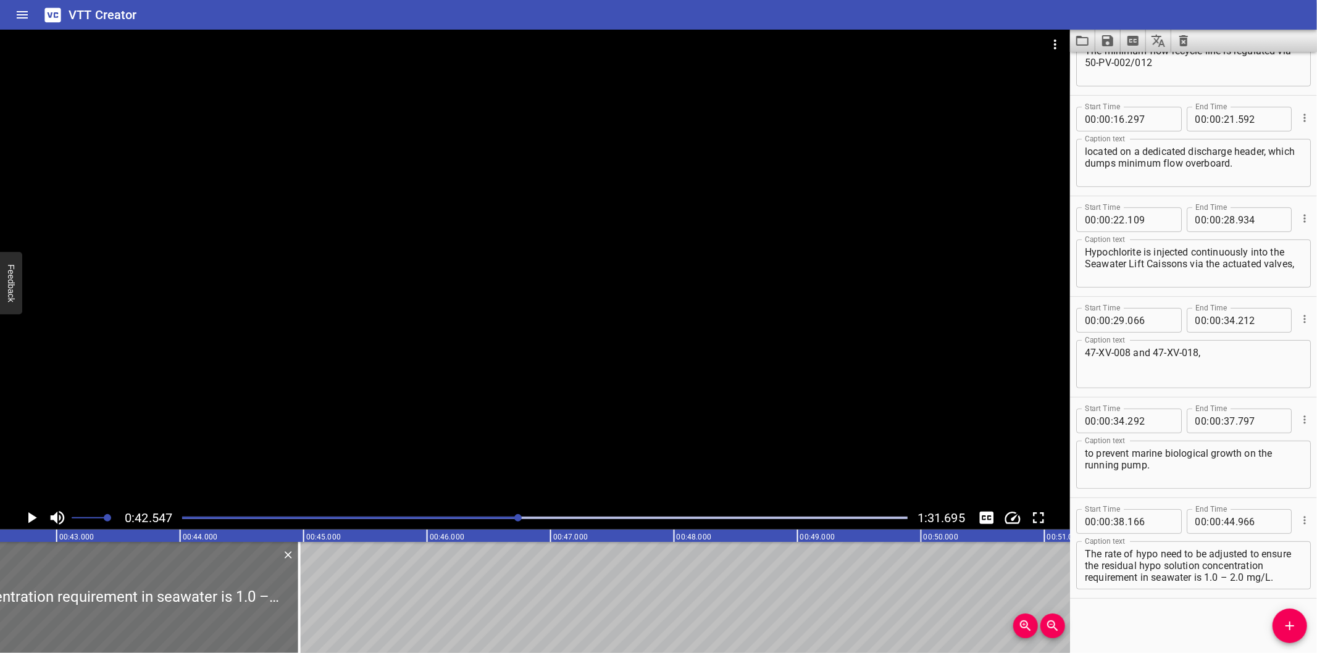
click at [502, 517] on div "Play progress" at bounding box center [156, 518] width 725 height 2
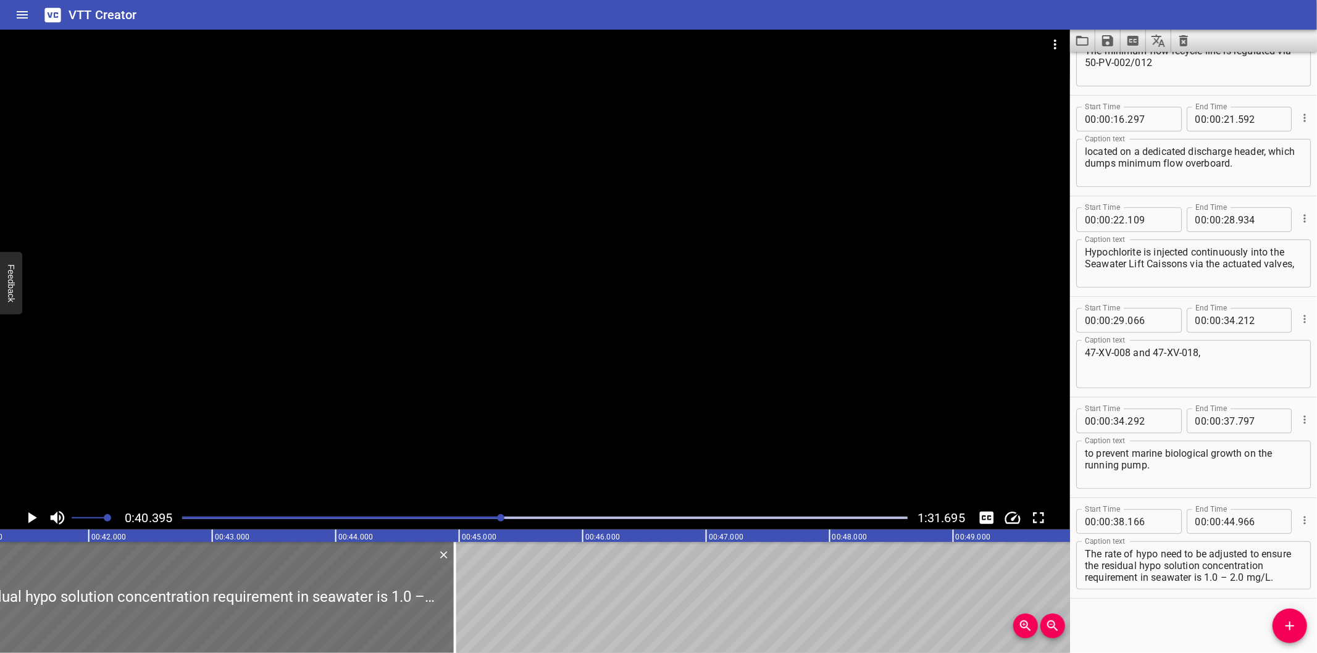
click at [486, 519] on div "Play progress" at bounding box center [139, 518] width 725 height 2
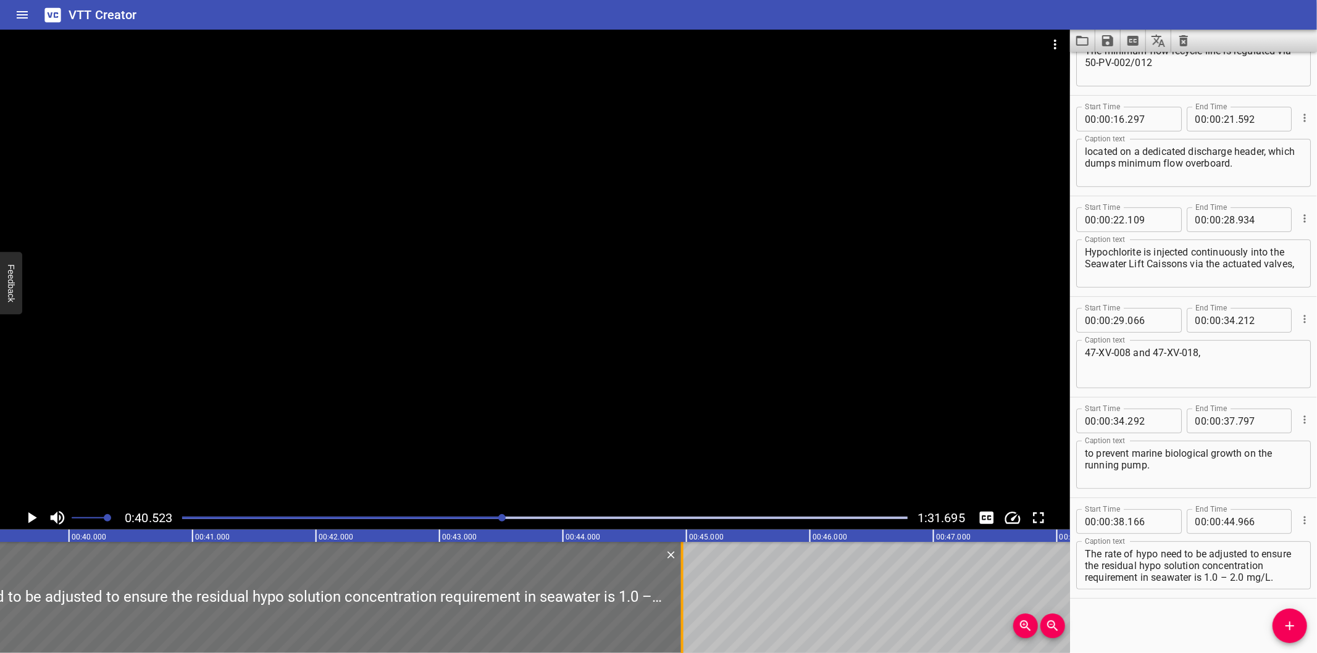
scroll to position [0, 4866]
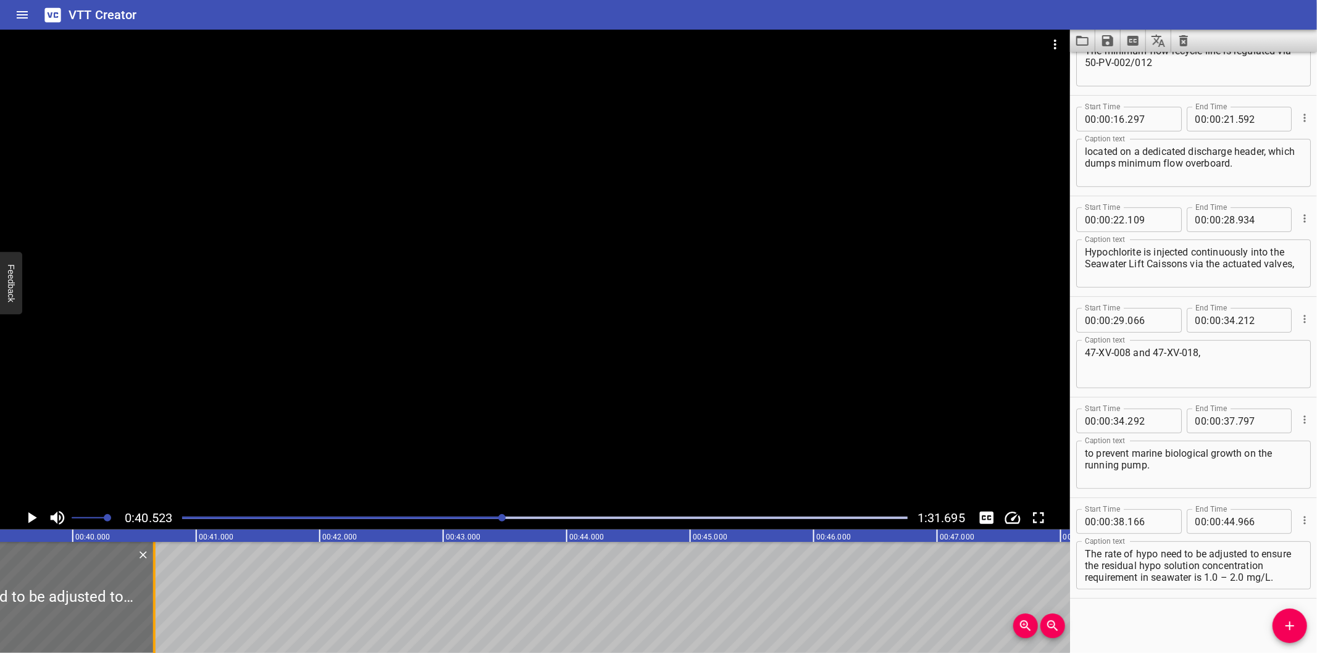
drag, startPoint x: 686, startPoint y: 584, endPoint x: 154, endPoint y: 632, distance: 533.7
click at [154, 632] on div at bounding box center [154, 597] width 2 height 111
drag, startPoint x: 1250, startPoint y: 552, endPoint x: 1340, endPoint y: 680, distance: 156.9
click at [1316, 653] on html "VTT Creator Caption Editor Batch Transcribe Login Sign Up Privacy Contact 0:40.…" at bounding box center [658, 326] width 1317 height 653
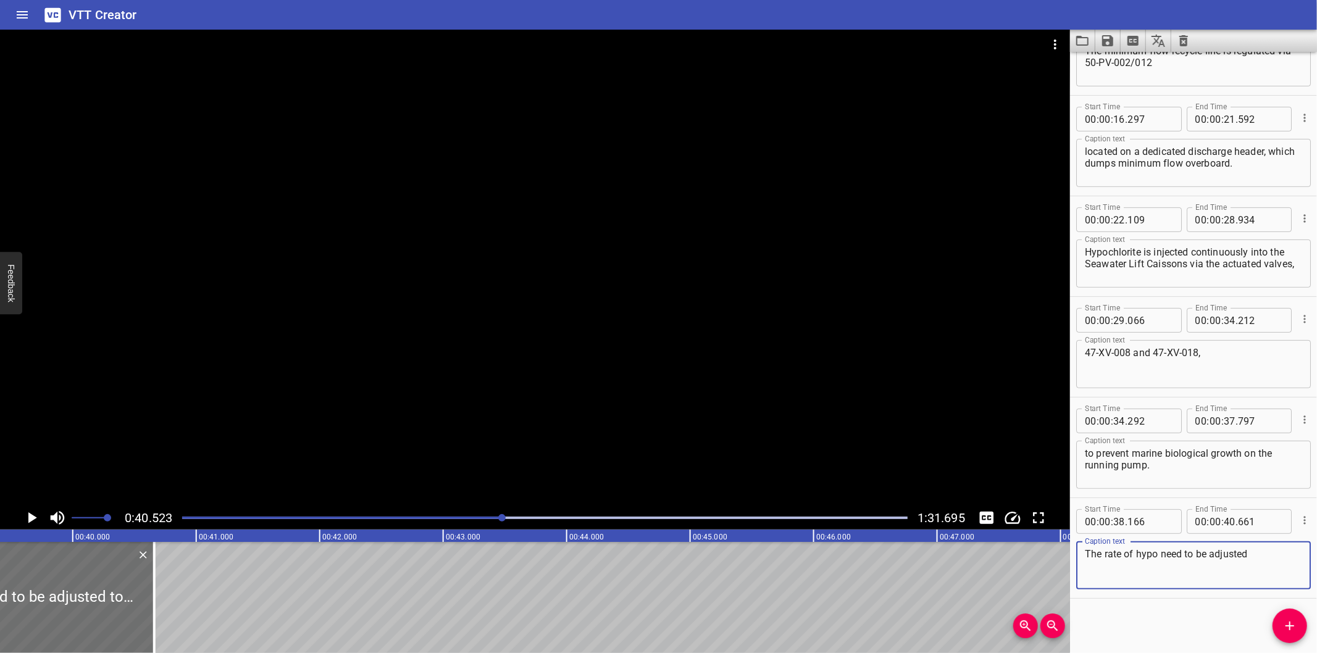
scroll to position [0, 0]
click at [1290, 631] on icon "Add Cue" at bounding box center [1289, 626] width 15 height 15
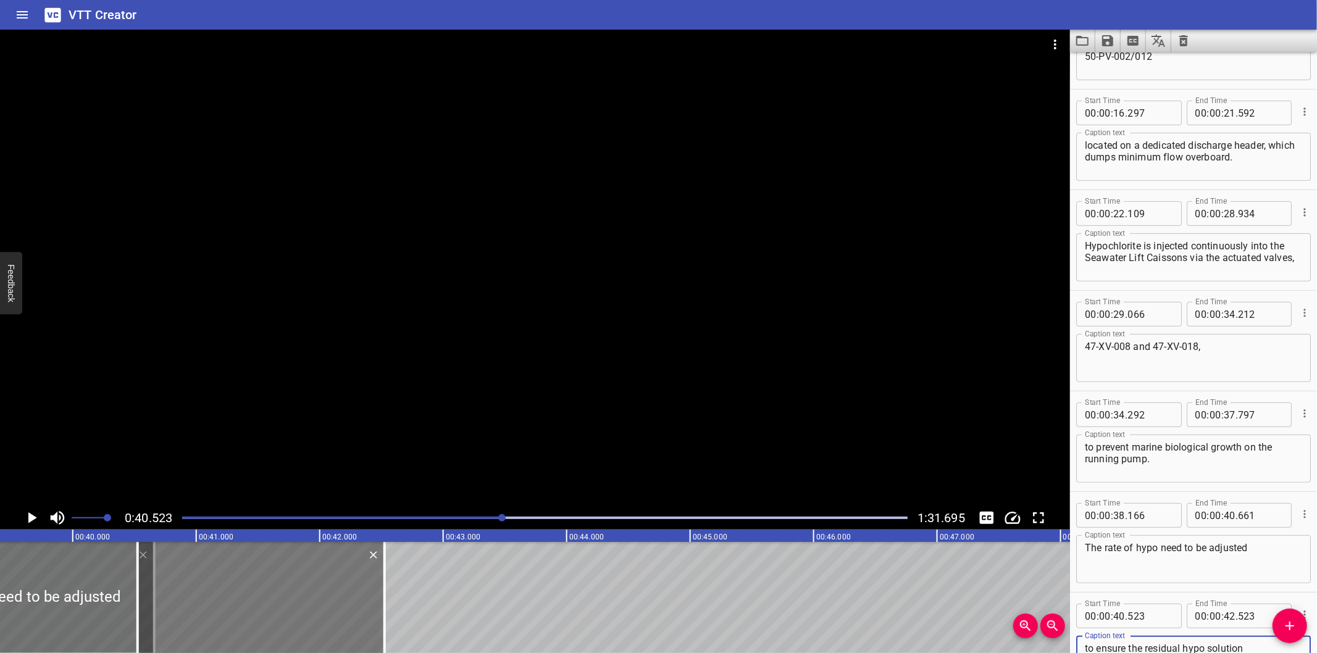
drag, startPoint x: 278, startPoint y: 603, endPoint x: 298, endPoint y: 603, distance: 20.4
click at [282, 603] on div at bounding box center [261, 597] width 247 height 111
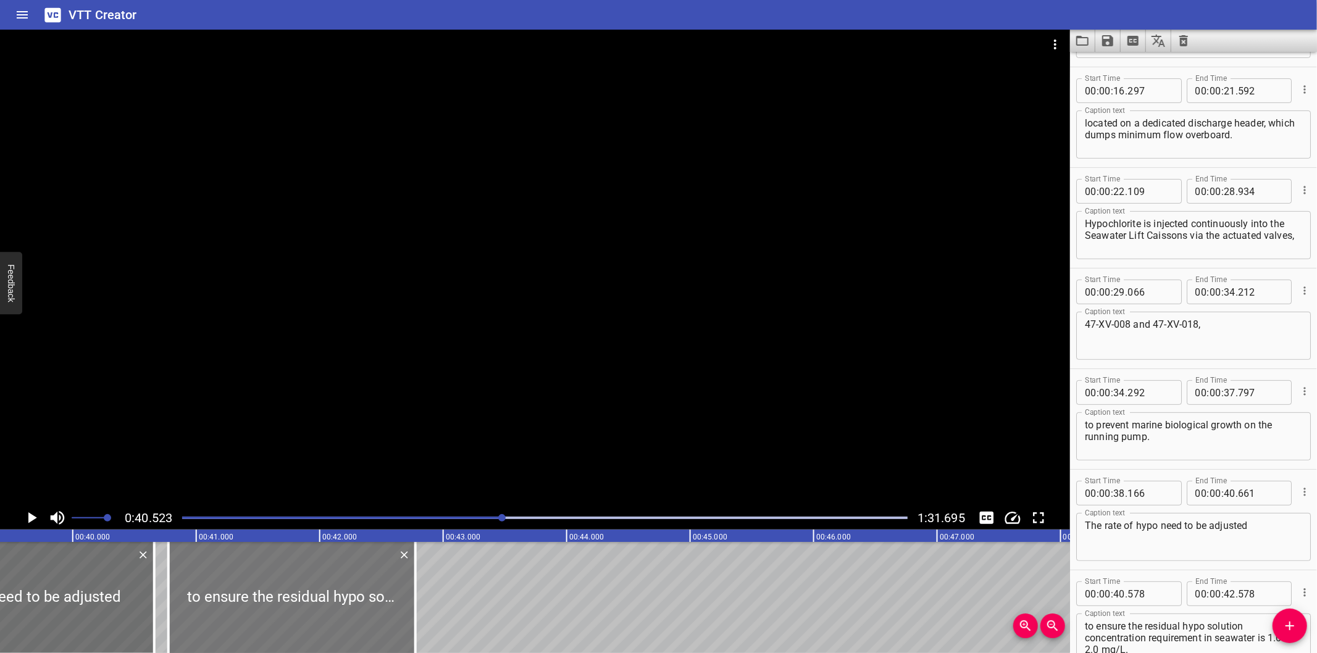
drag, startPoint x: 298, startPoint y: 603, endPoint x: 309, endPoint y: 600, distance: 11.5
click at [309, 600] on div at bounding box center [292, 597] width 247 height 111
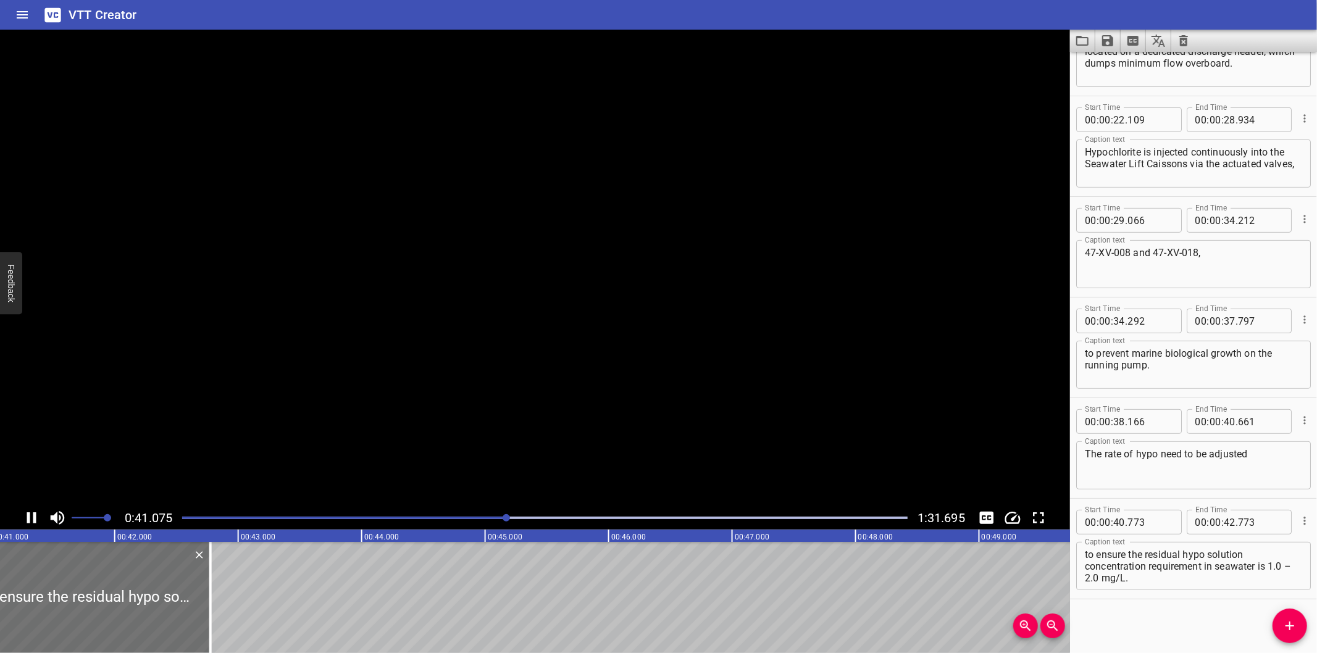
scroll to position [0, 5104]
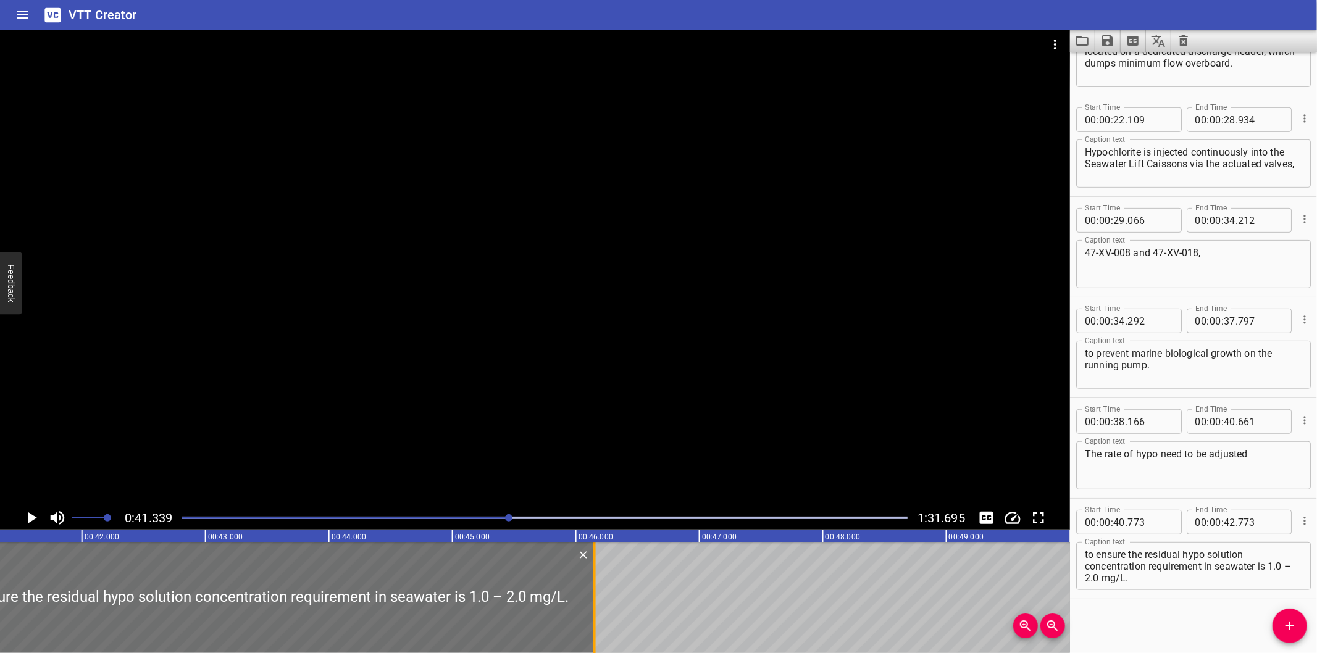
drag, startPoint x: 176, startPoint y: 597, endPoint x: 652, endPoint y: 607, distance: 476.1
click at [596, 607] on div at bounding box center [594, 597] width 2 height 111
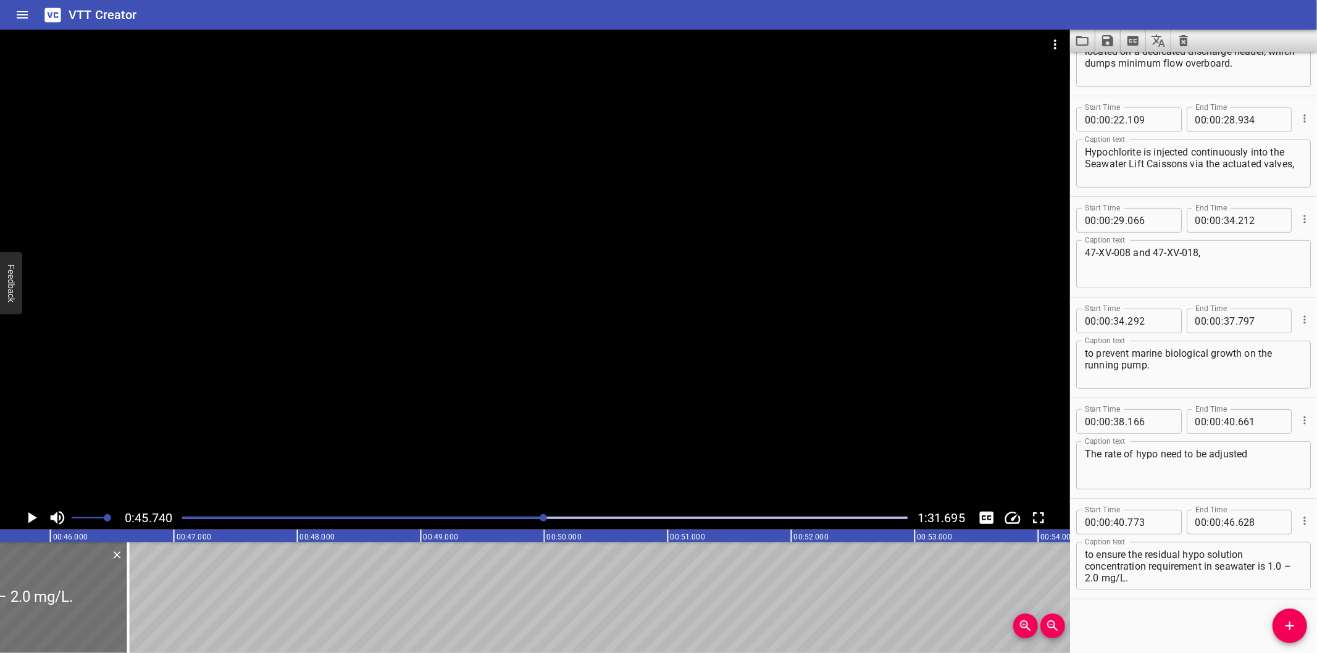
scroll to position [0, 5647]
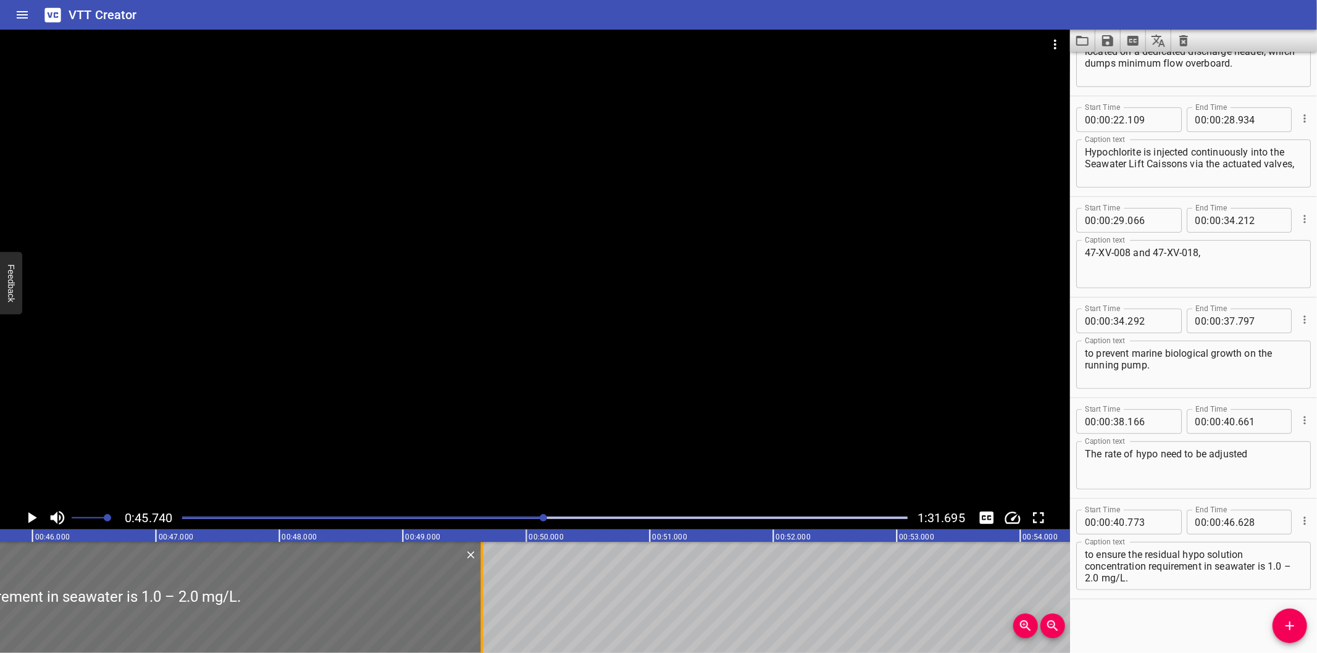
drag, startPoint x: 112, startPoint y: 606, endPoint x: 484, endPoint y: 616, distance: 371.8
click at [484, 616] on div at bounding box center [482, 597] width 12 height 111
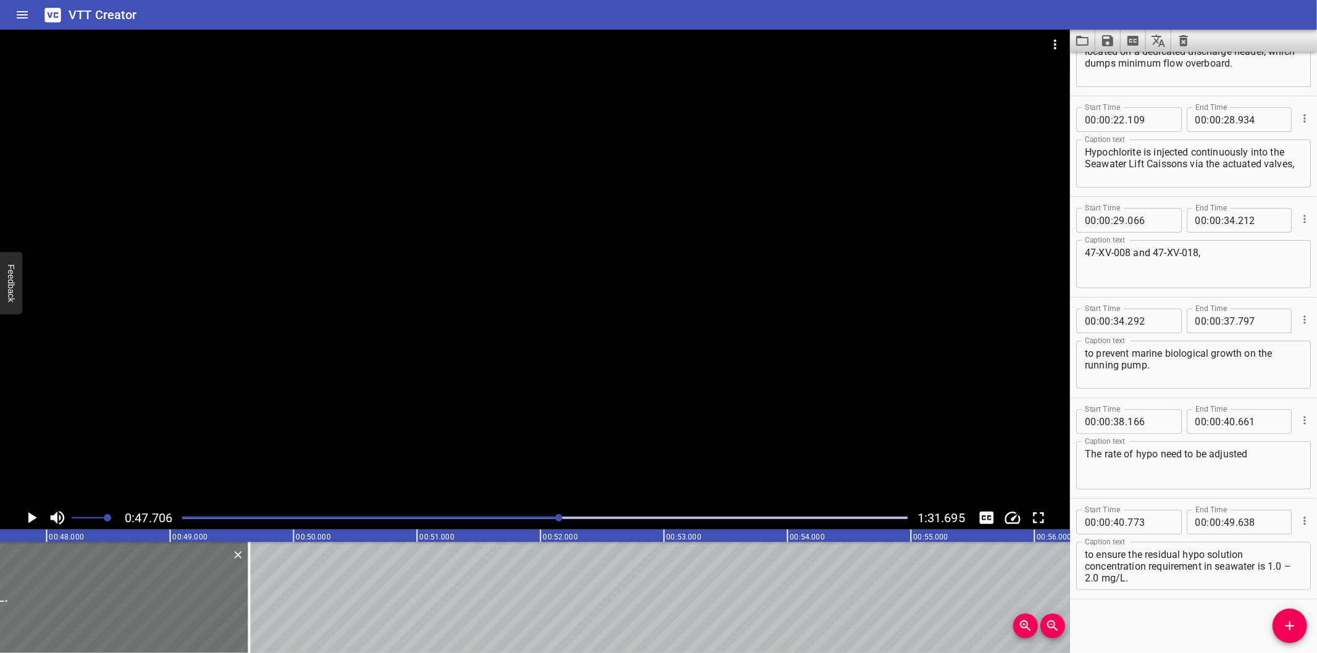
scroll to position [0, 5890]
click at [239, 610] on div at bounding box center [240, 597] width 2 height 111
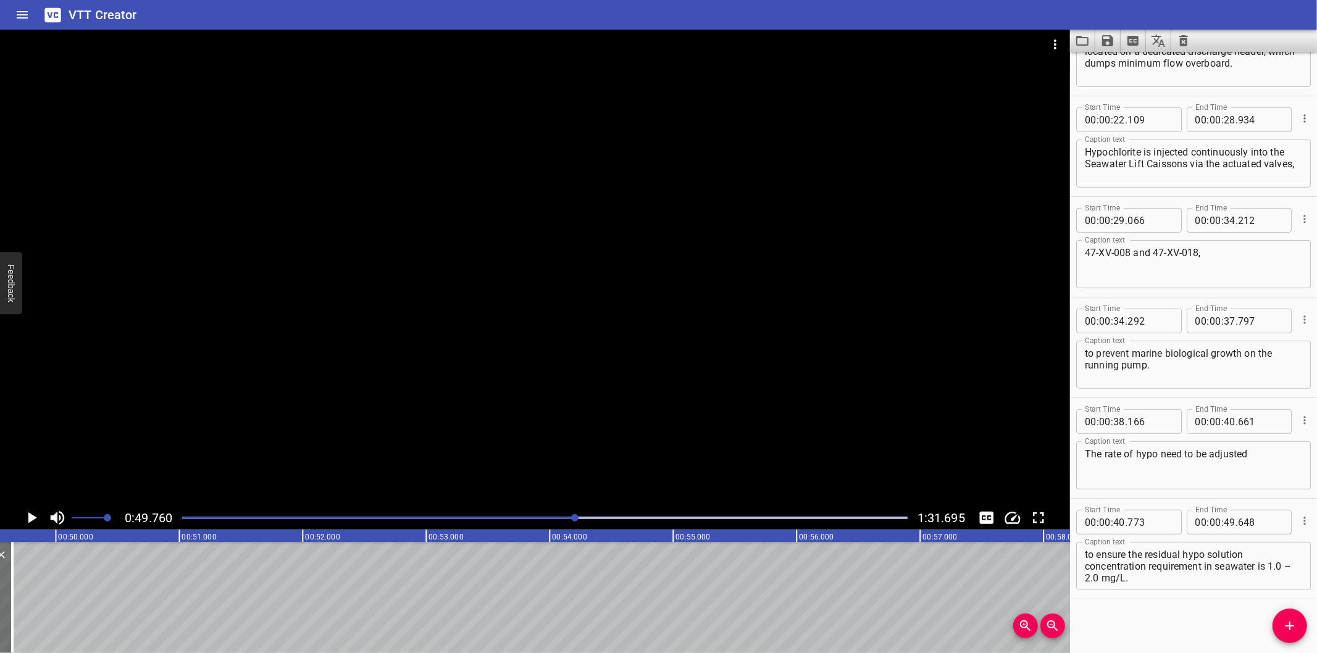
scroll to position [0, 6144]
click at [1274, 625] on span "Add Cue" at bounding box center [1289, 626] width 35 height 15
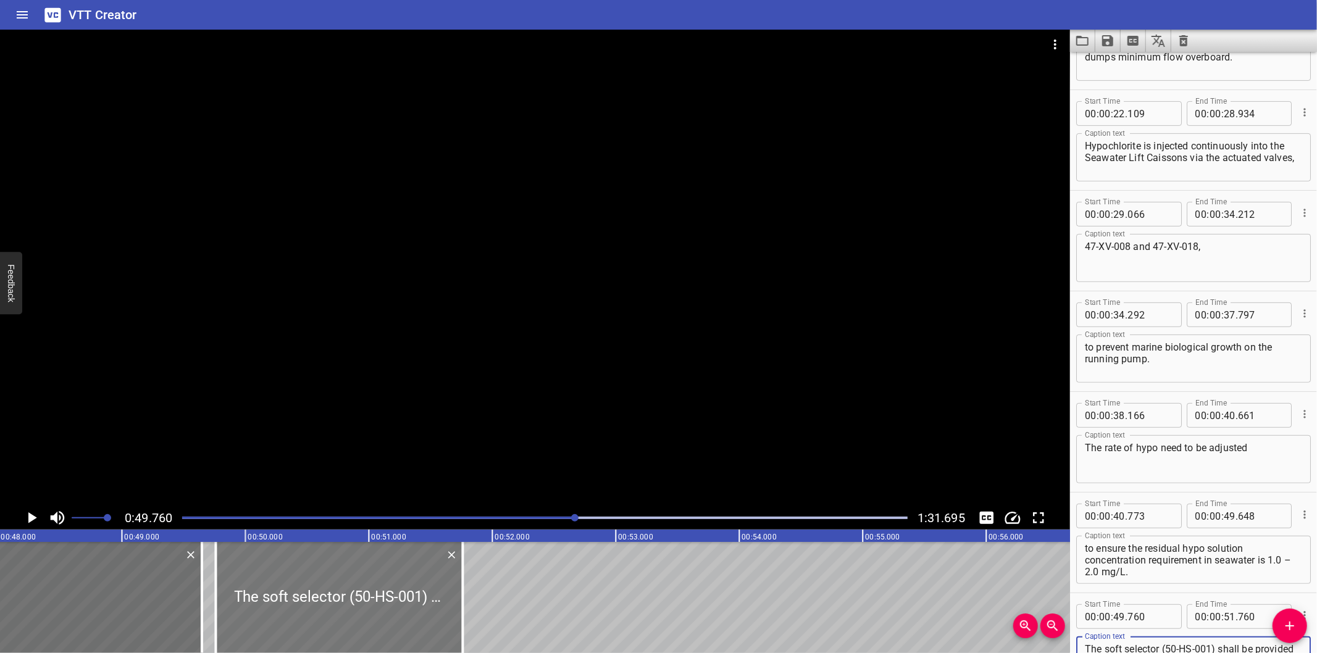
click at [290, 599] on div at bounding box center [338, 597] width 247 height 111
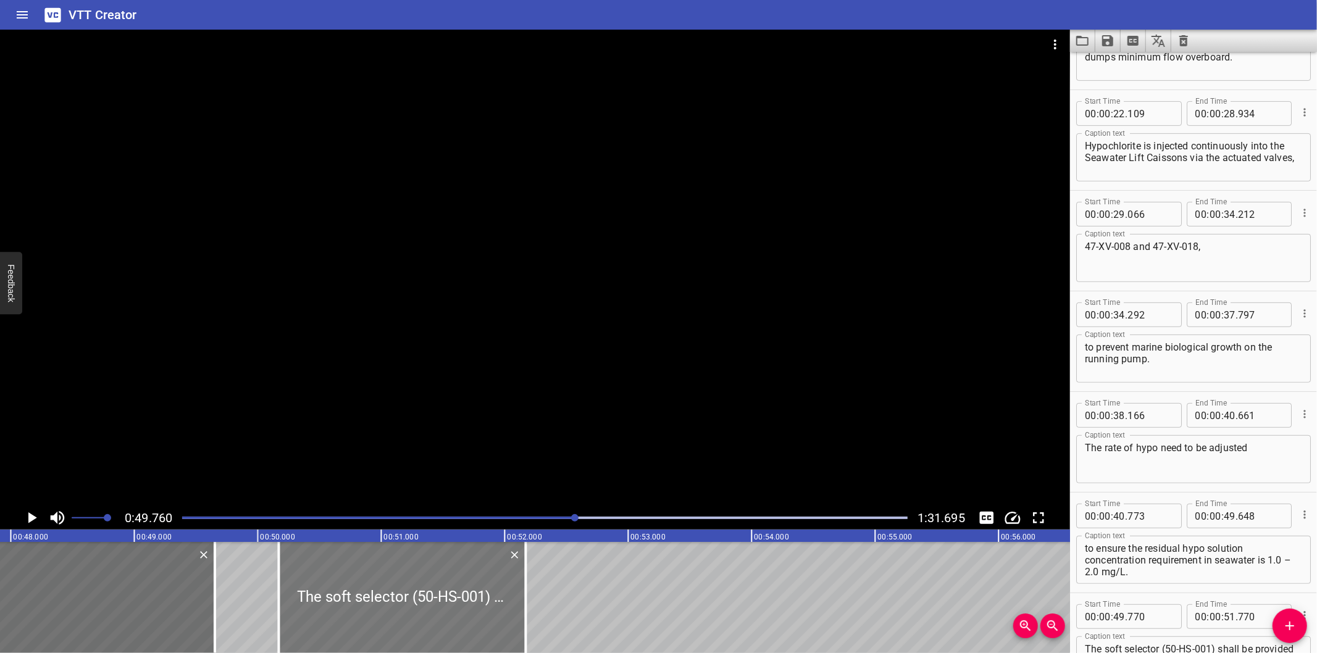
drag, startPoint x: 323, startPoint y: 599, endPoint x: 340, endPoint y: 614, distance: 23.2
click at [340, 614] on div at bounding box center [402, 597] width 247 height 111
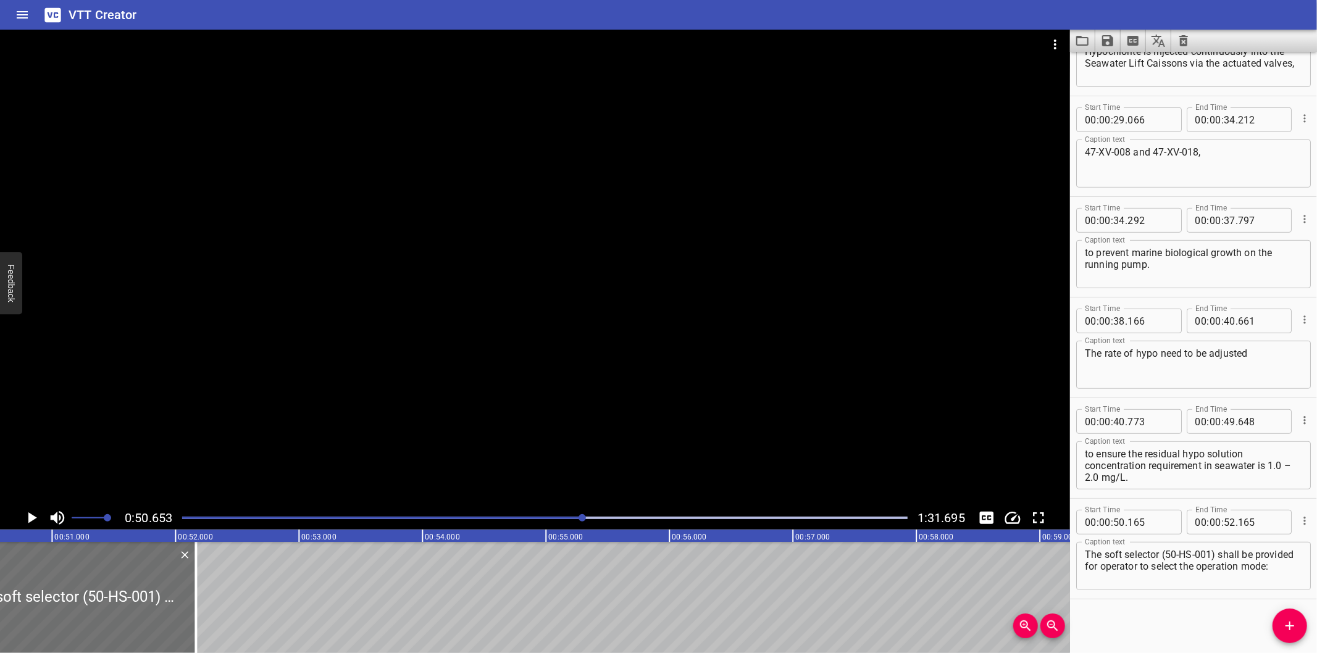
scroll to position [0, 6255]
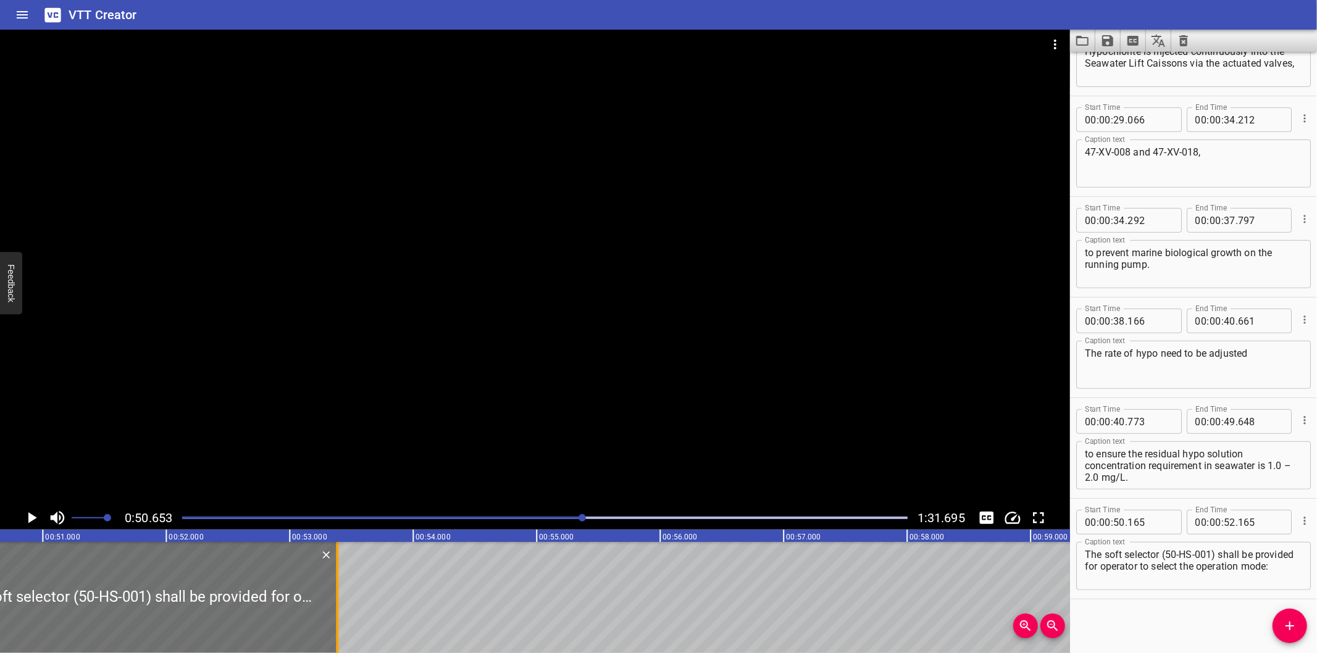
drag, startPoint x: 219, startPoint y: 601, endPoint x: 540, endPoint y: 600, distance: 321.0
click at [343, 600] on div at bounding box center [337, 597] width 12 height 111
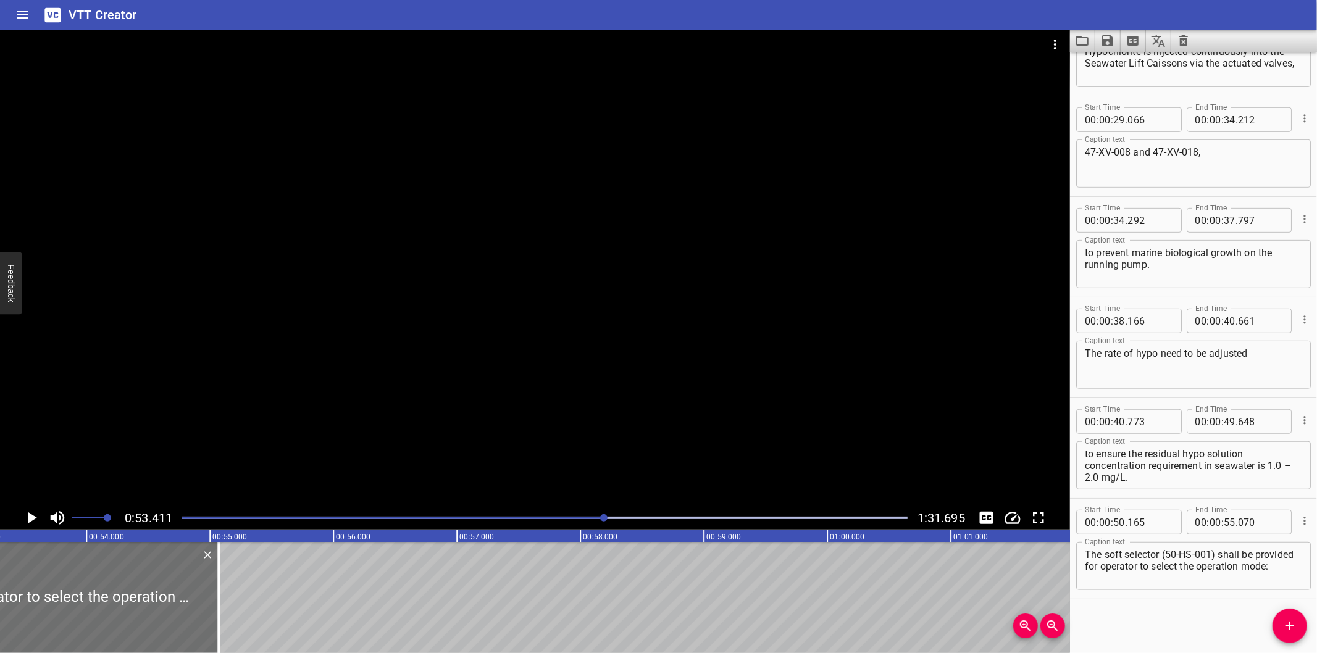
scroll to position [0, 6595]
click at [479, 409] on div at bounding box center [535, 268] width 1070 height 477
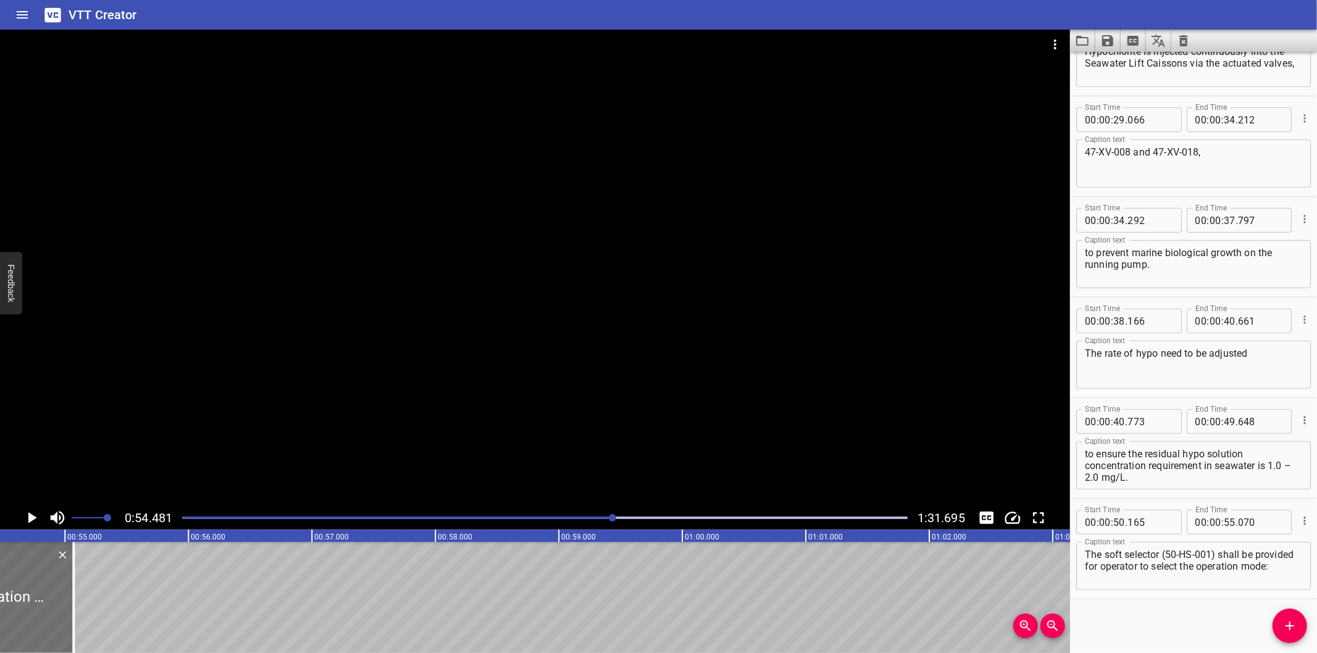
scroll to position [0, 6727]
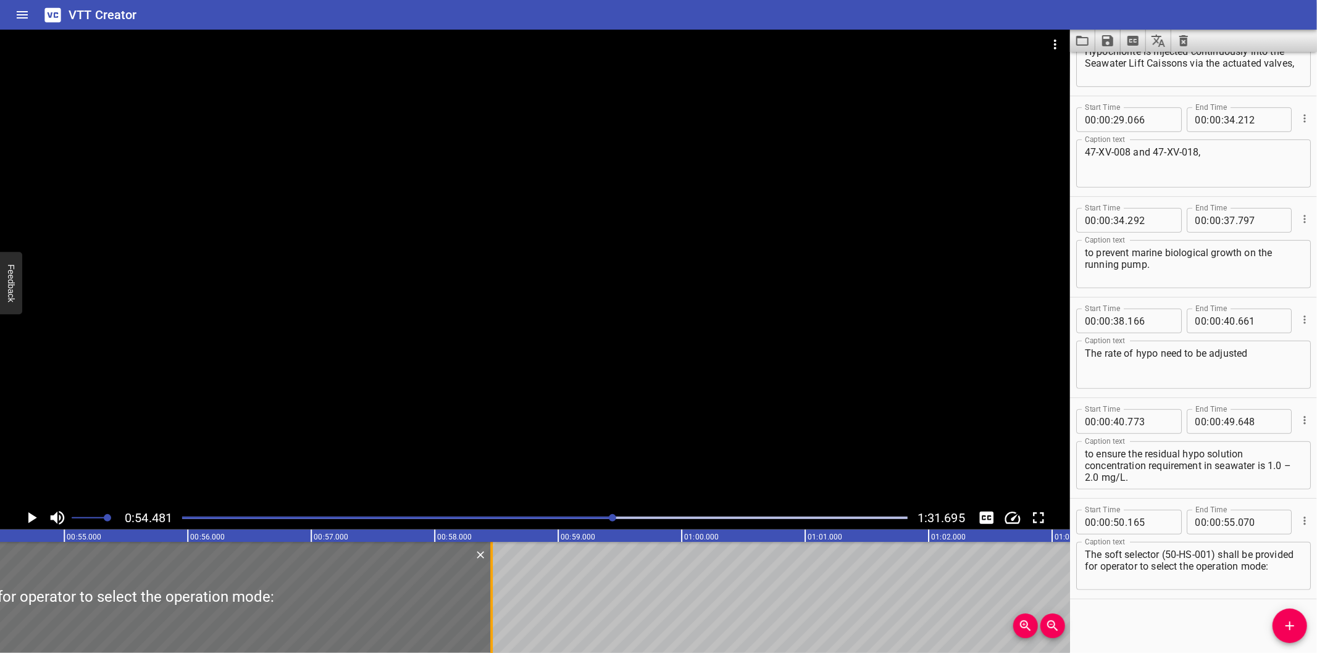
drag, startPoint x: 68, startPoint y: 621, endPoint x: 489, endPoint y: 612, distance: 421.1
click at [488, 615] on div at bounding box center [491, 597] width 12 height 111
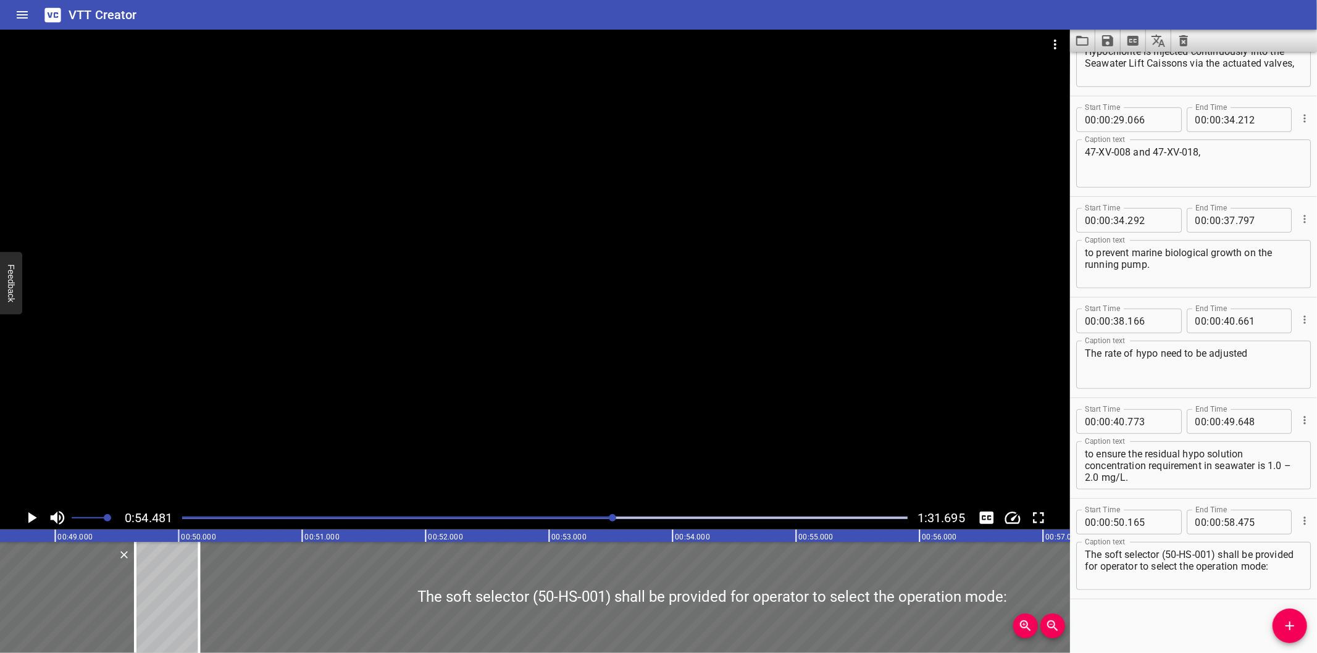
click at [508, 358] on div at bounding box center [535, 268] width 1070 height 477
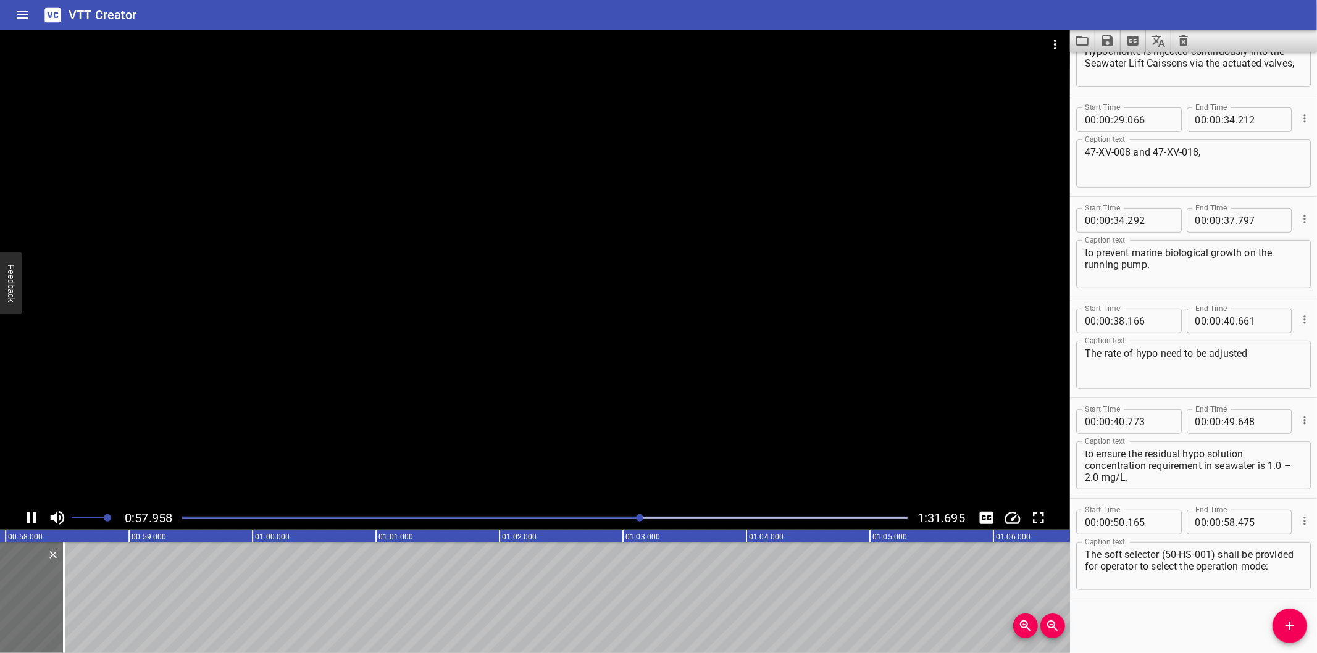
scroll to position [0, 7189]
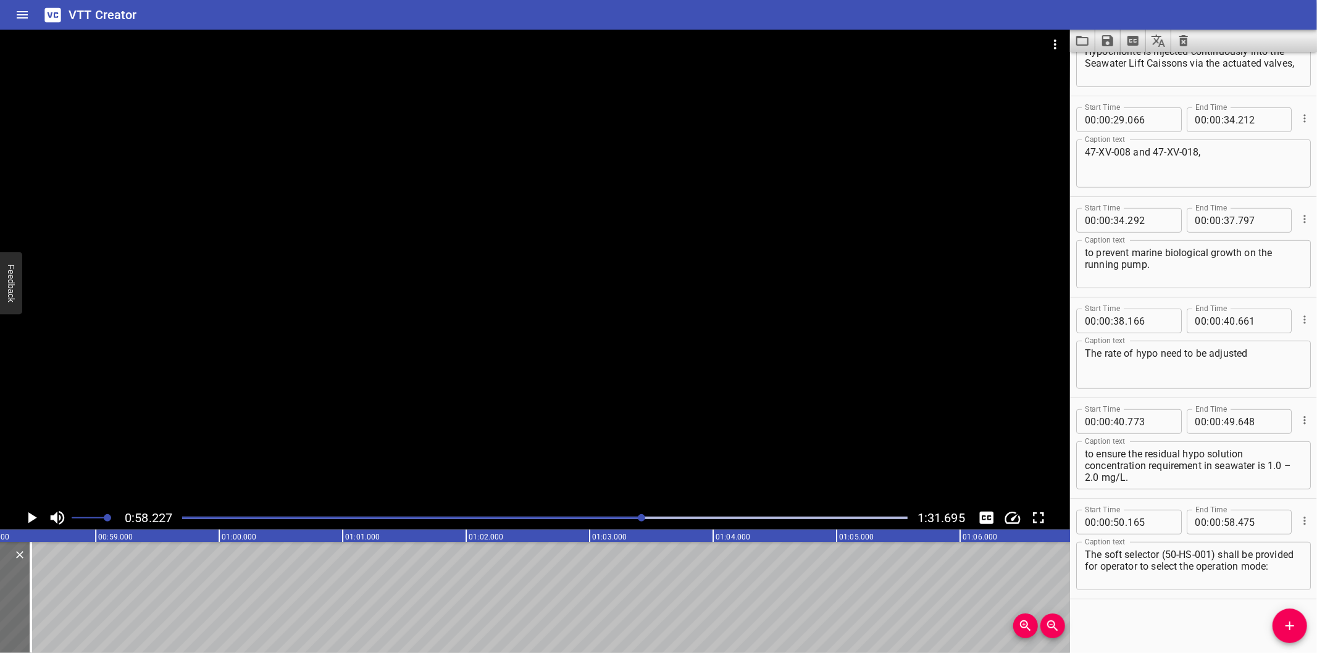
drag, startPoint x: 1283, startPoint y: 617, endPoint x: 1204, endPoint y: 614, distance: 78.5
click at [1283, 617] on button "Add Cue" at bounding box center [1289, 626] width 35 height 35
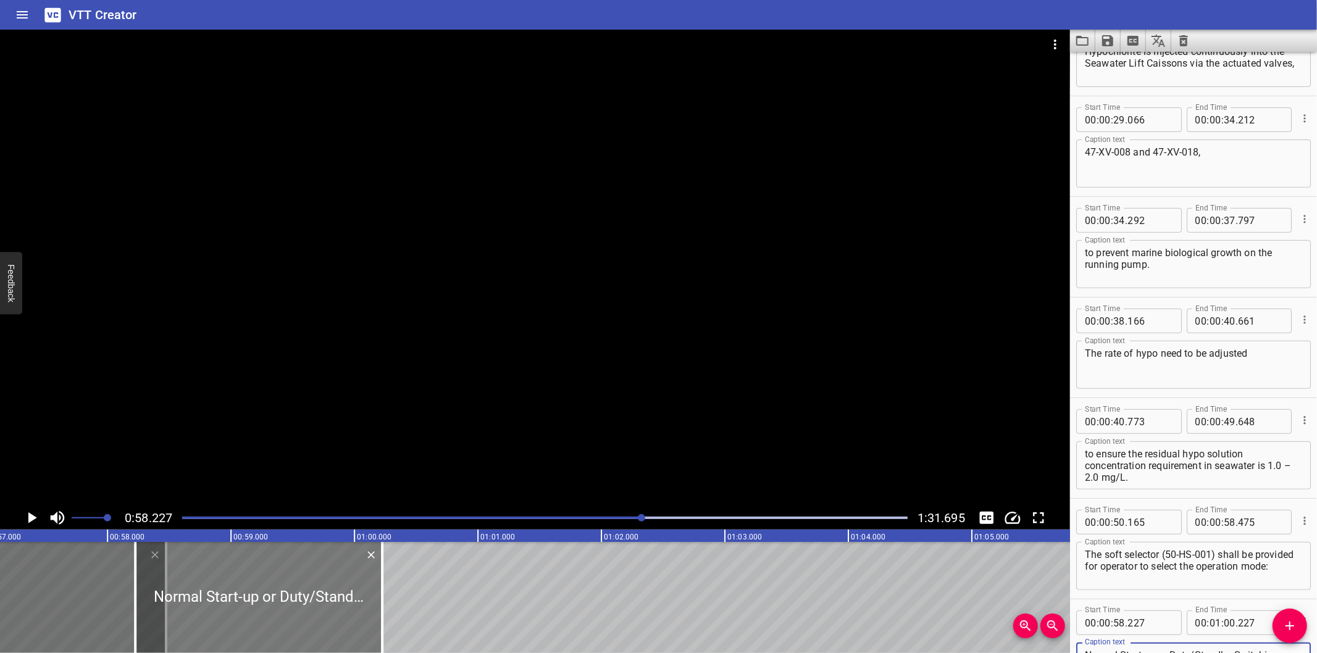
scroll to position [0, 7052]
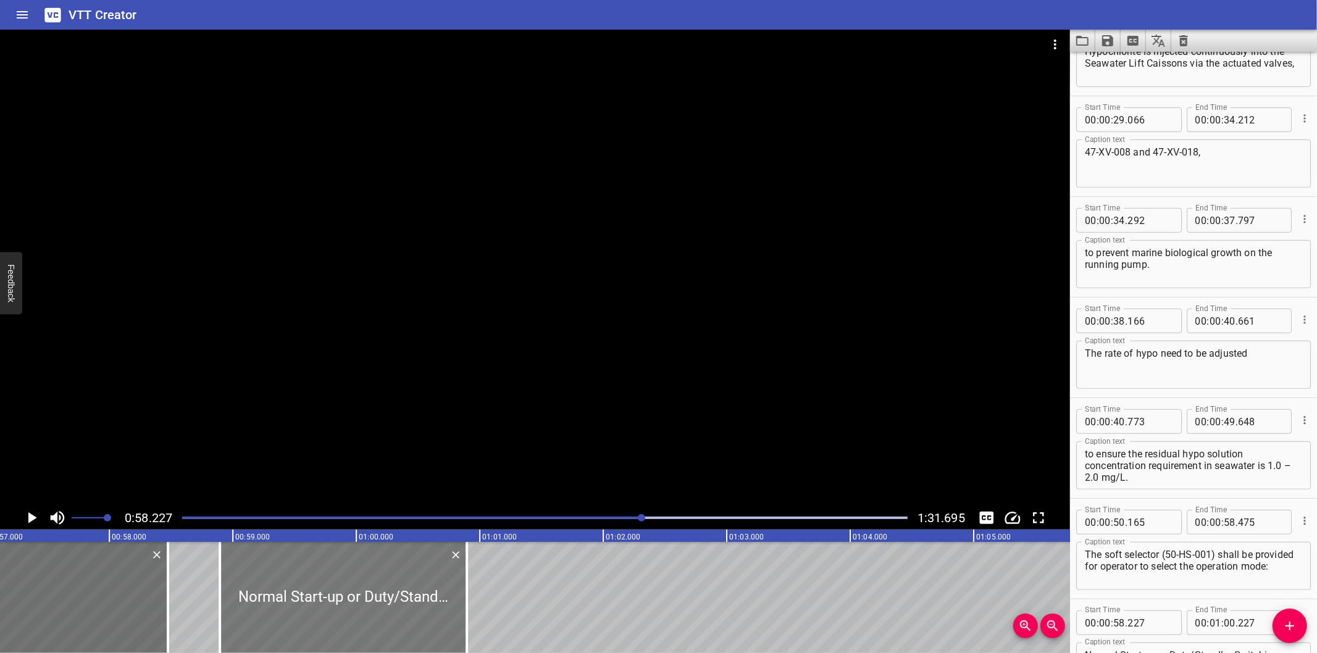
drag, startPoint x: 222, startPoint y: 588, endPoint x: 305, endPoint y: 604, distance: 84.2
click at [305, 604] on div at bounding box center [343, 597] width 247 height 111
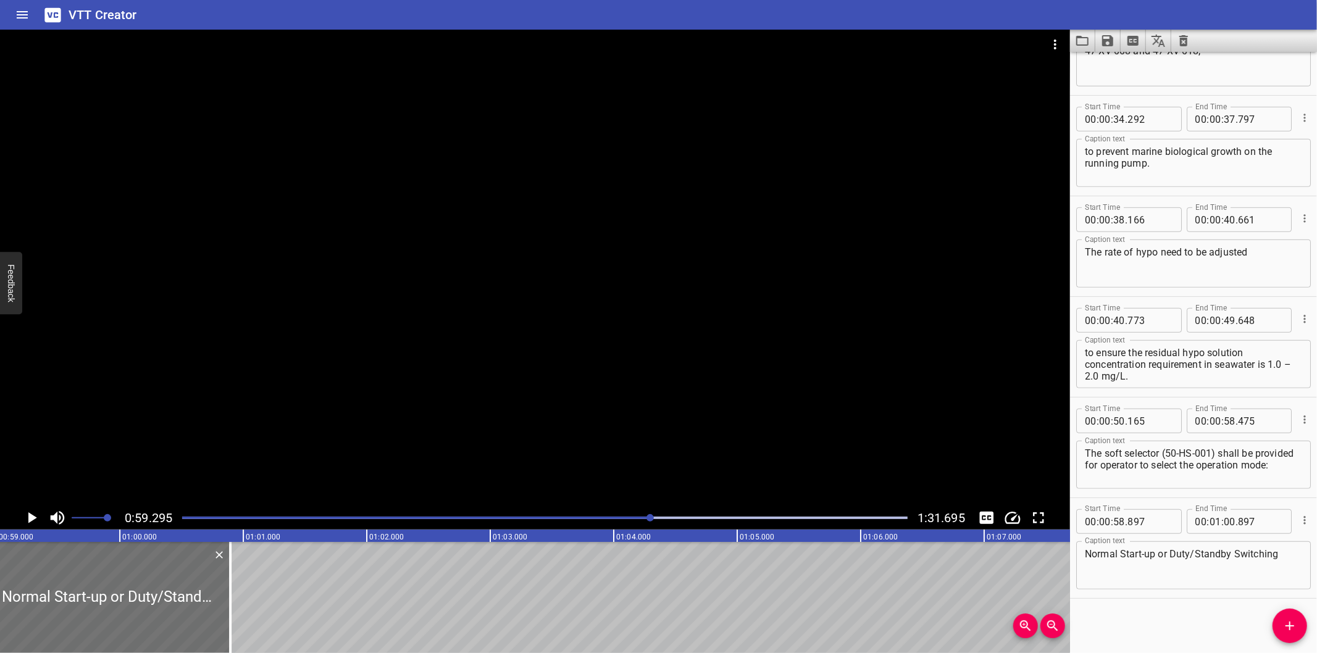
scroll to position [0, 7321]
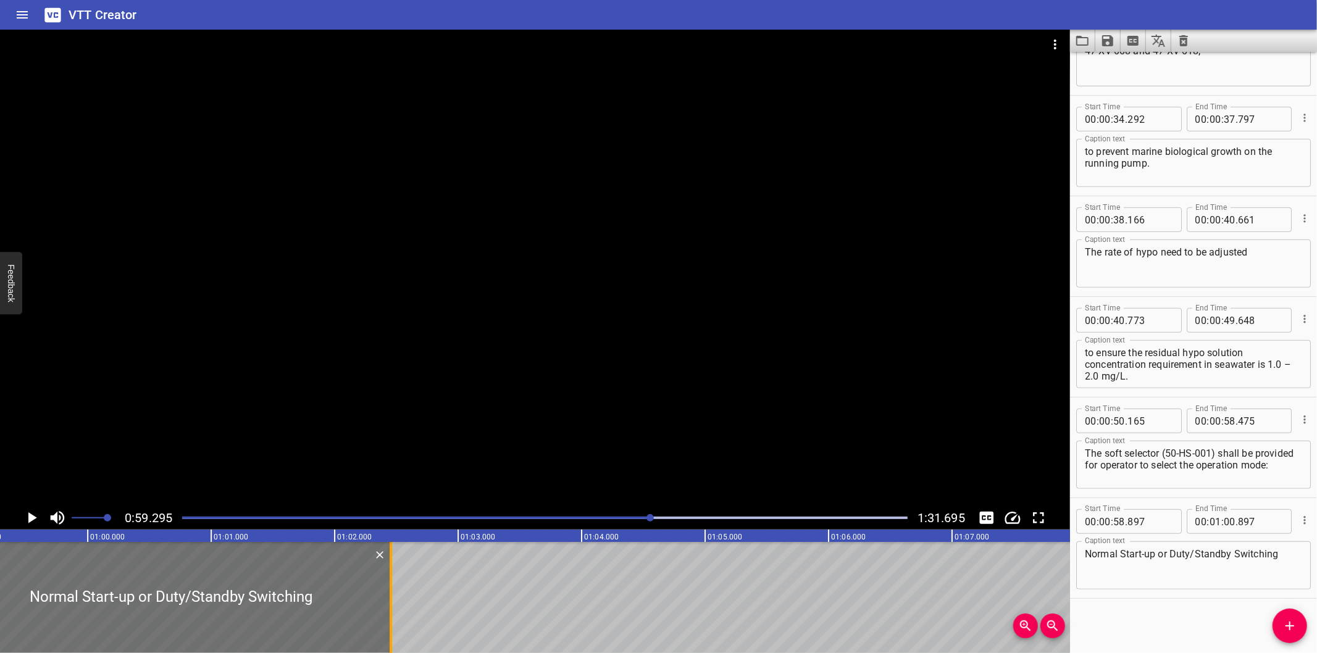
drag, startPoint x: 199, startPoint y: 608, endPoint x: 392, endPoint y: 614, distance: 193.3
click at [392, 614] on div at bounding box center [391, 597] width 12 height 111
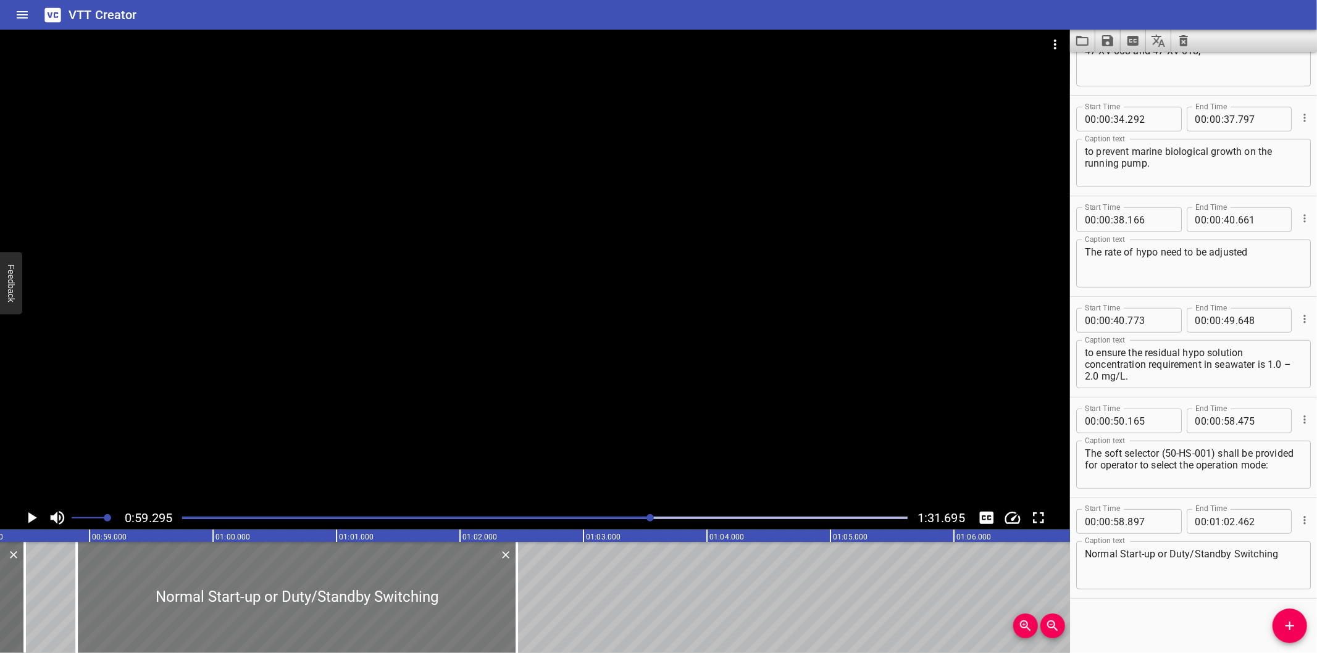
scroll to position [0, 7139]
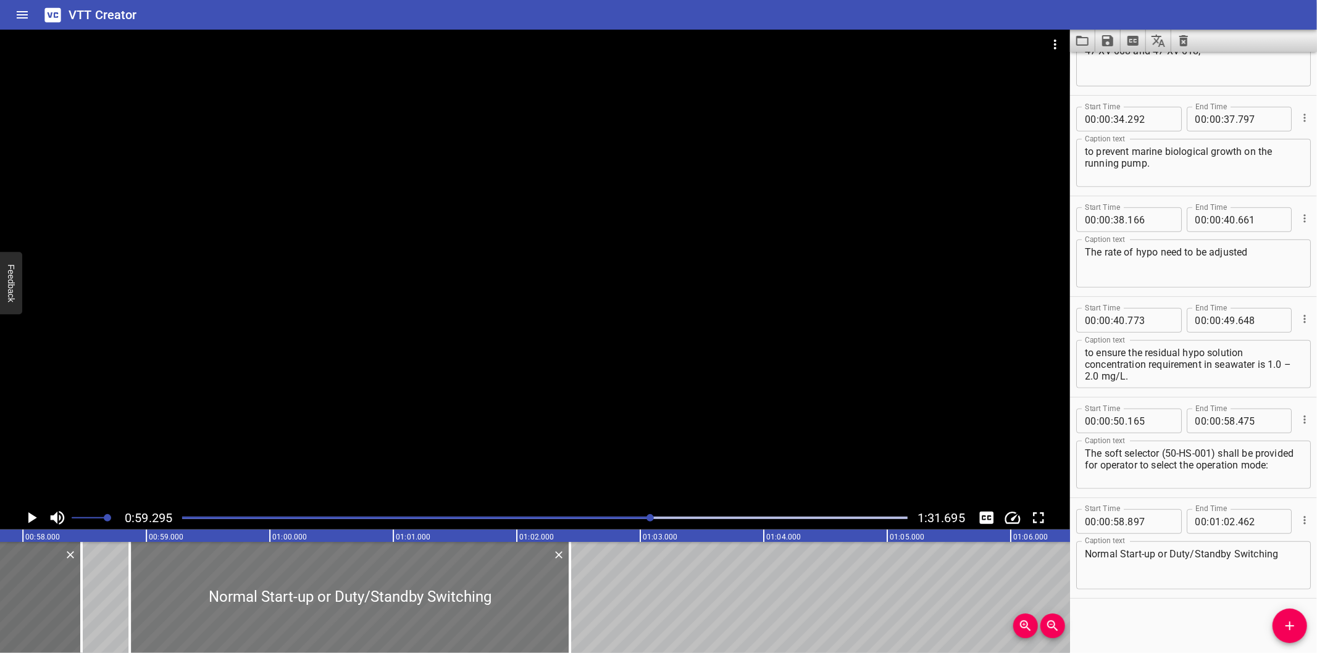
click at [364, 608] on div at bounding box center [350, 597] width 440 height 111
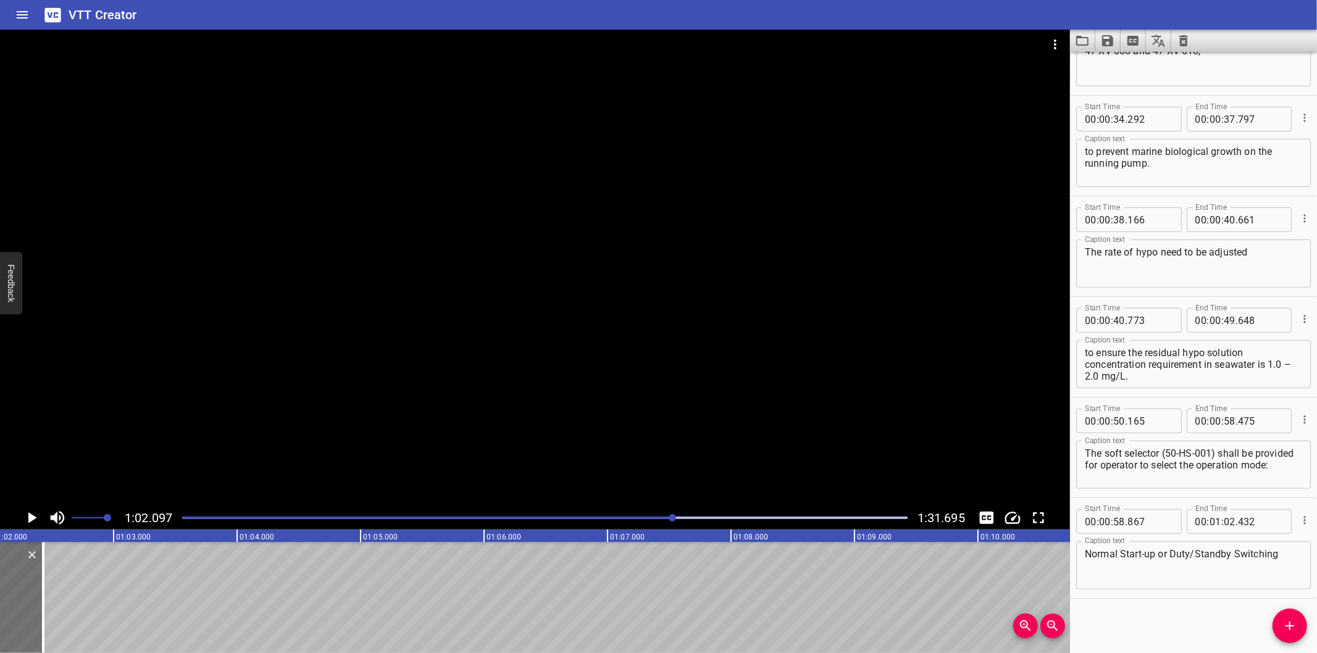
scroll to position [0, 7668]
click at [1274, 624] on span "Add Cue" at bounding box center [1289, 626] width 35 height 15
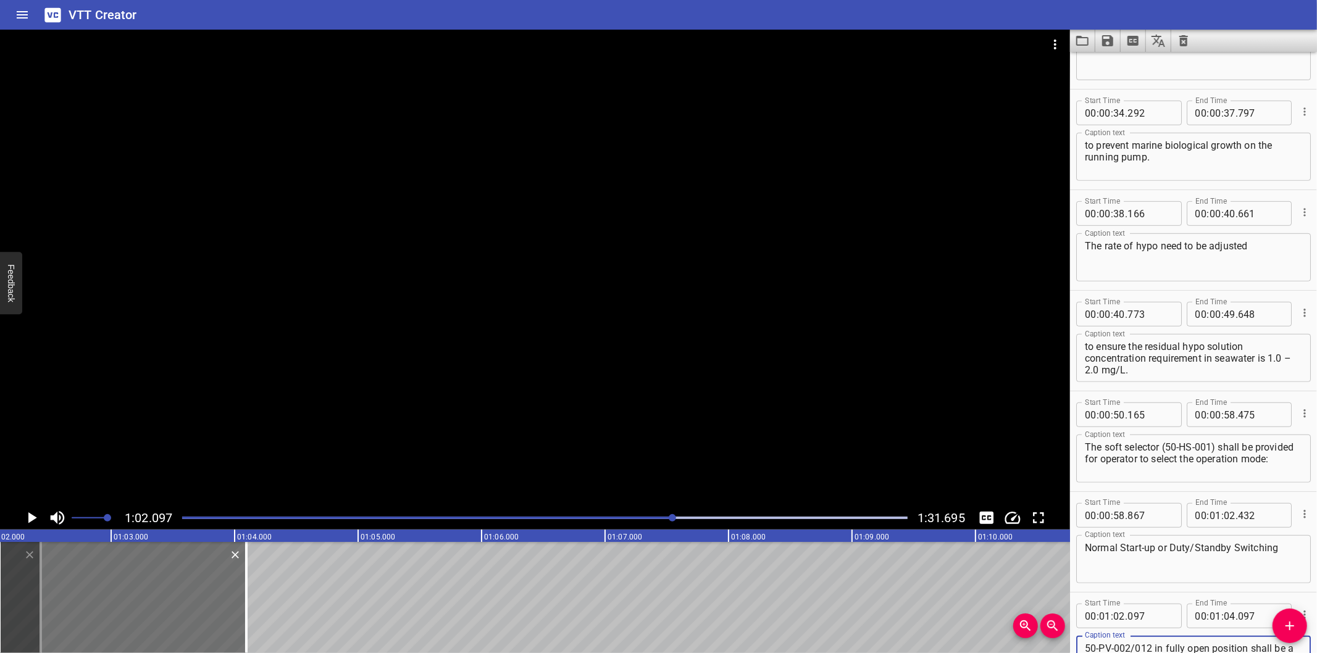
scroll to position [35, 0]
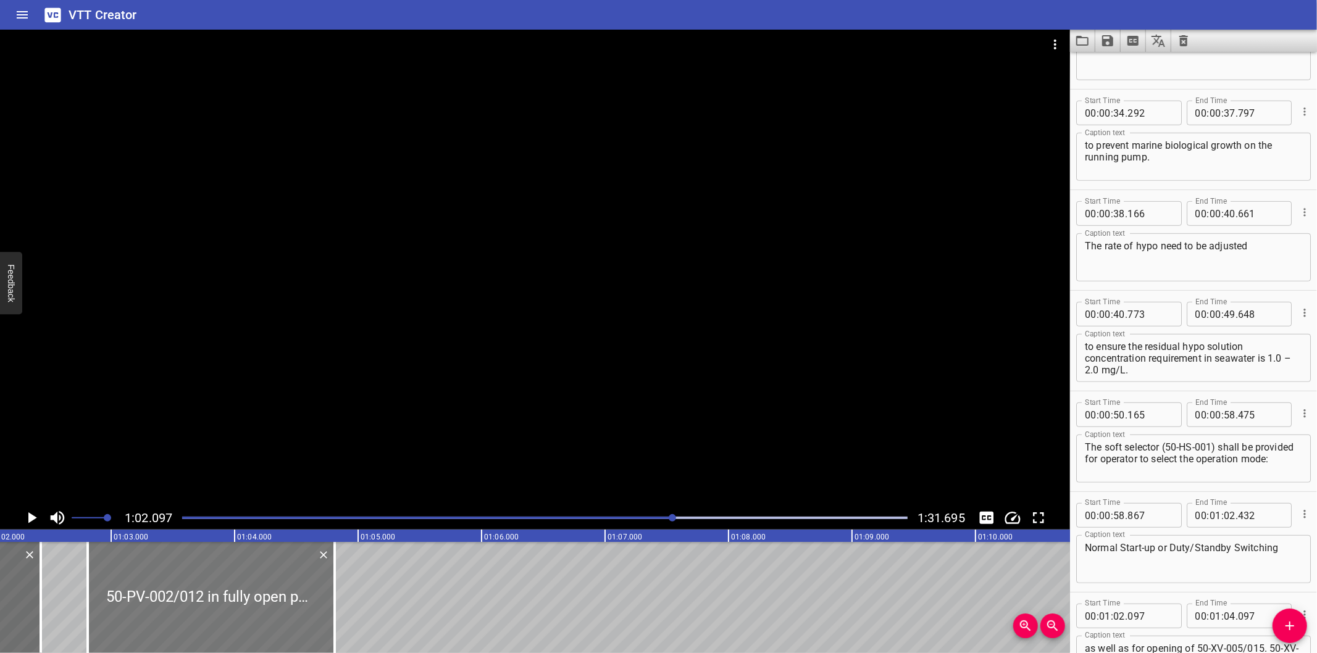
drag, startPoint x: 156, startPoint y: 576, endPoint x: 244, endPoint y: 597, distance: 90.7
click at [244, 597] on div at bounding box center [211, 597] width 247 height 111
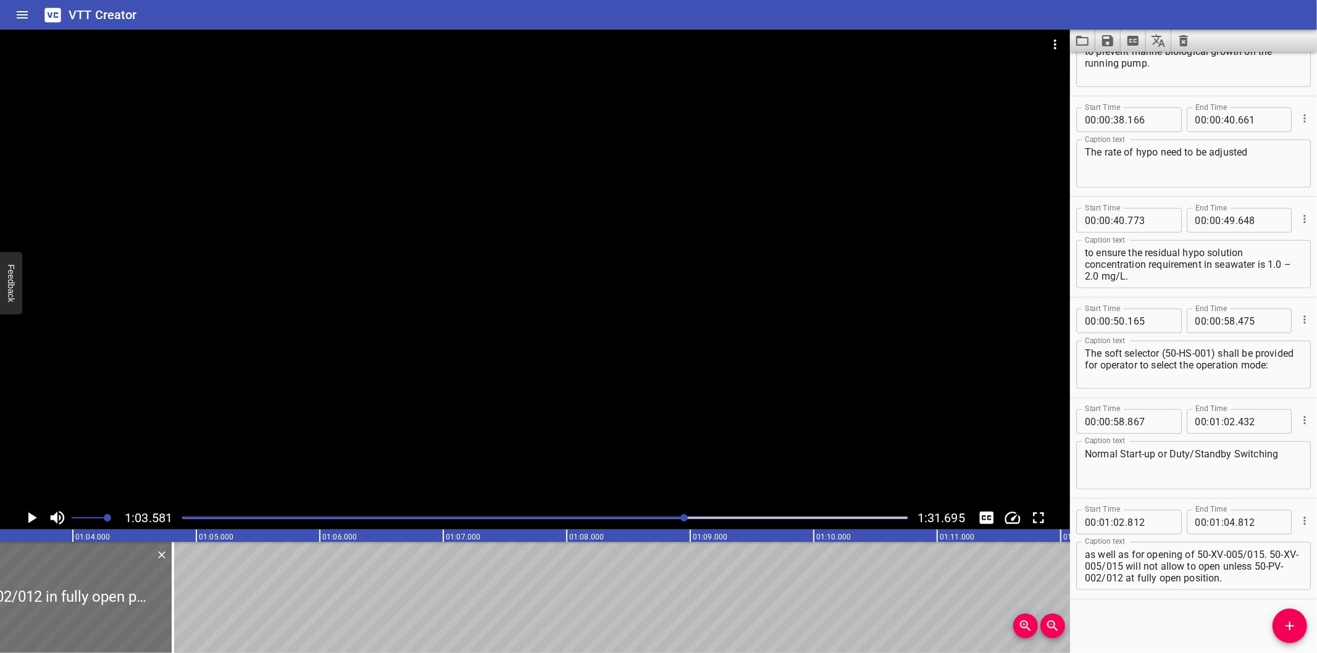
scroll to position [0, 7850]
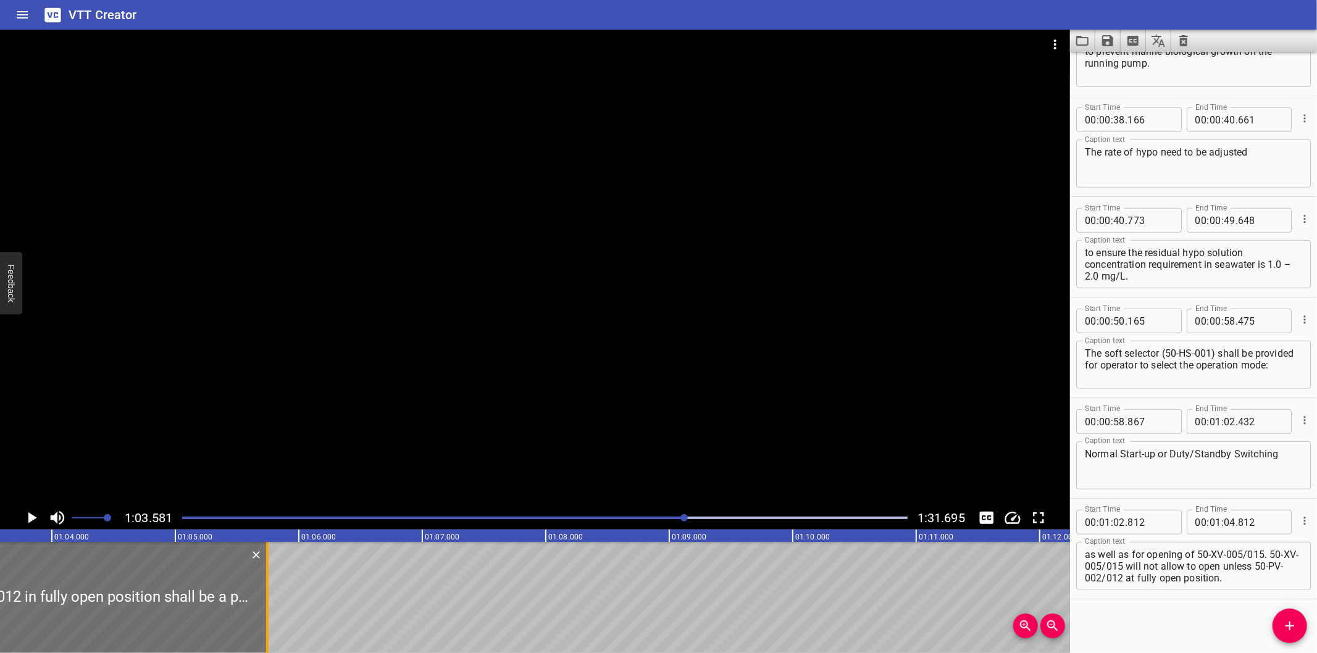
drag, startPoint x: 149, startPoint y: 609, endPoint x: 264, endPoint y: 620, distance: 115.9
click at [264, 620] on div at bounding box center [267, 597] width 12 height 111
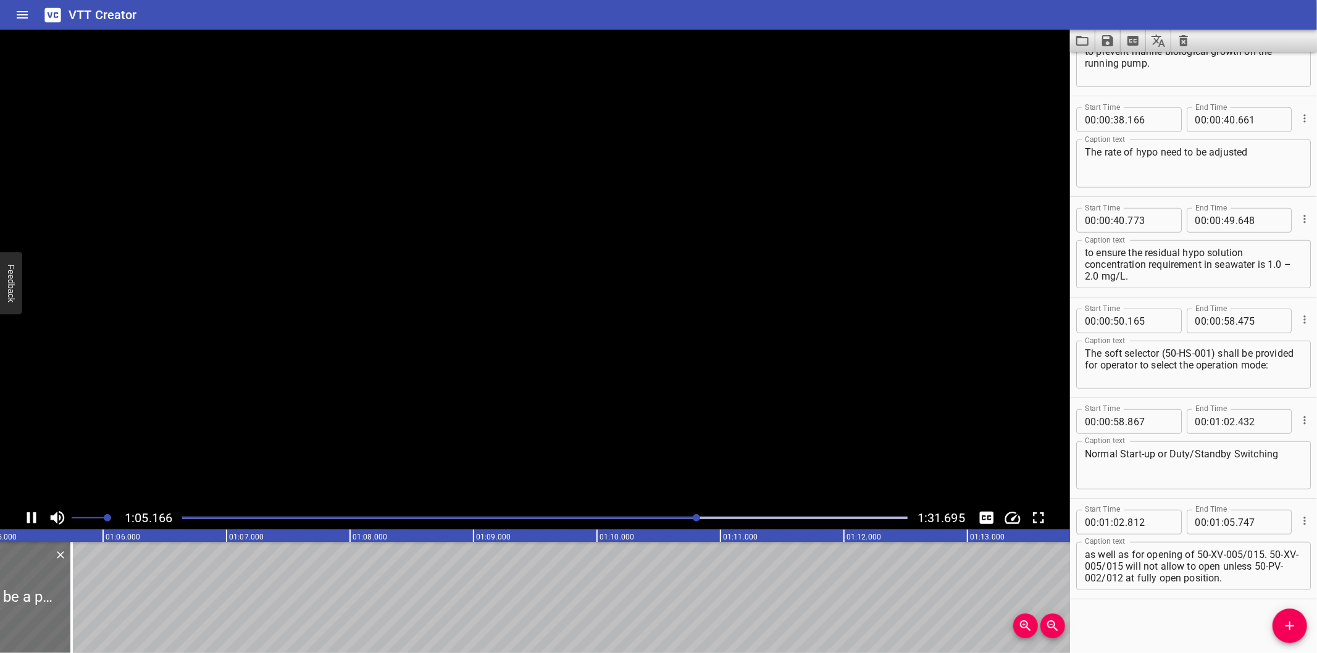
scroll to position [0, 8074]
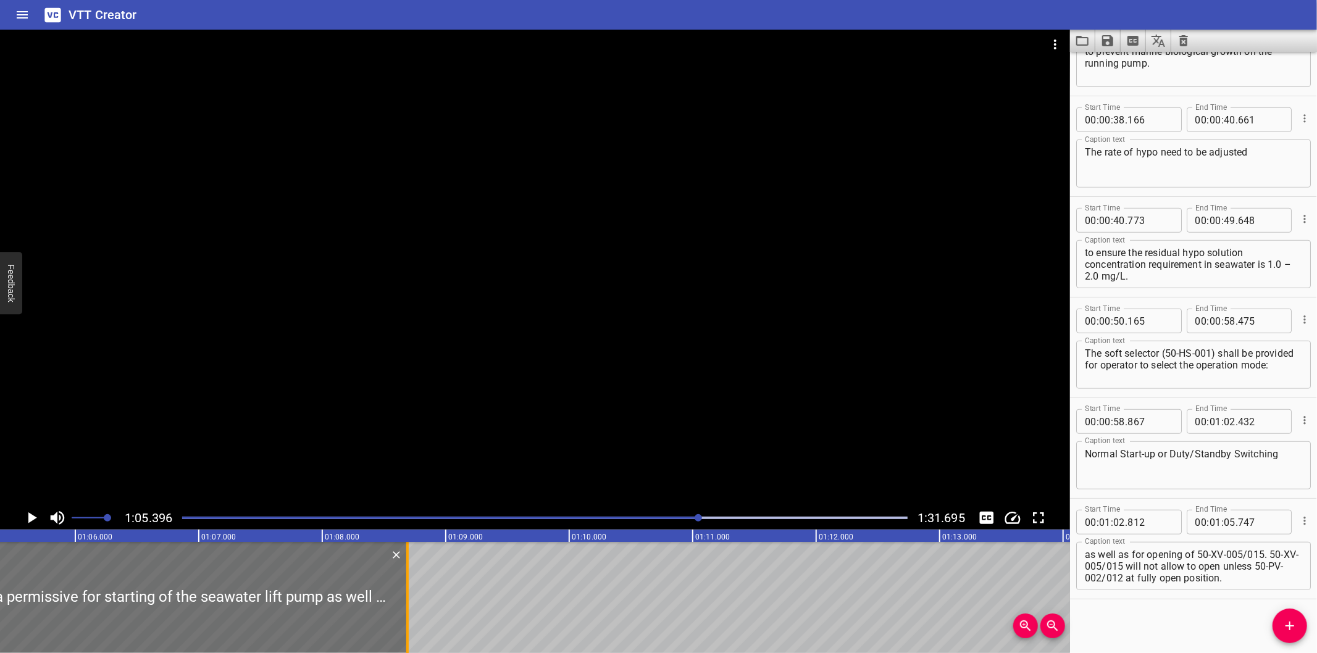
drag, startPoint x: 39, startPoint y: 599, endPoint x: 403, endPoint y: 614, distance: 363.9
click at [403, 614] on div at bounding box center [407, 597] width 12 height 111
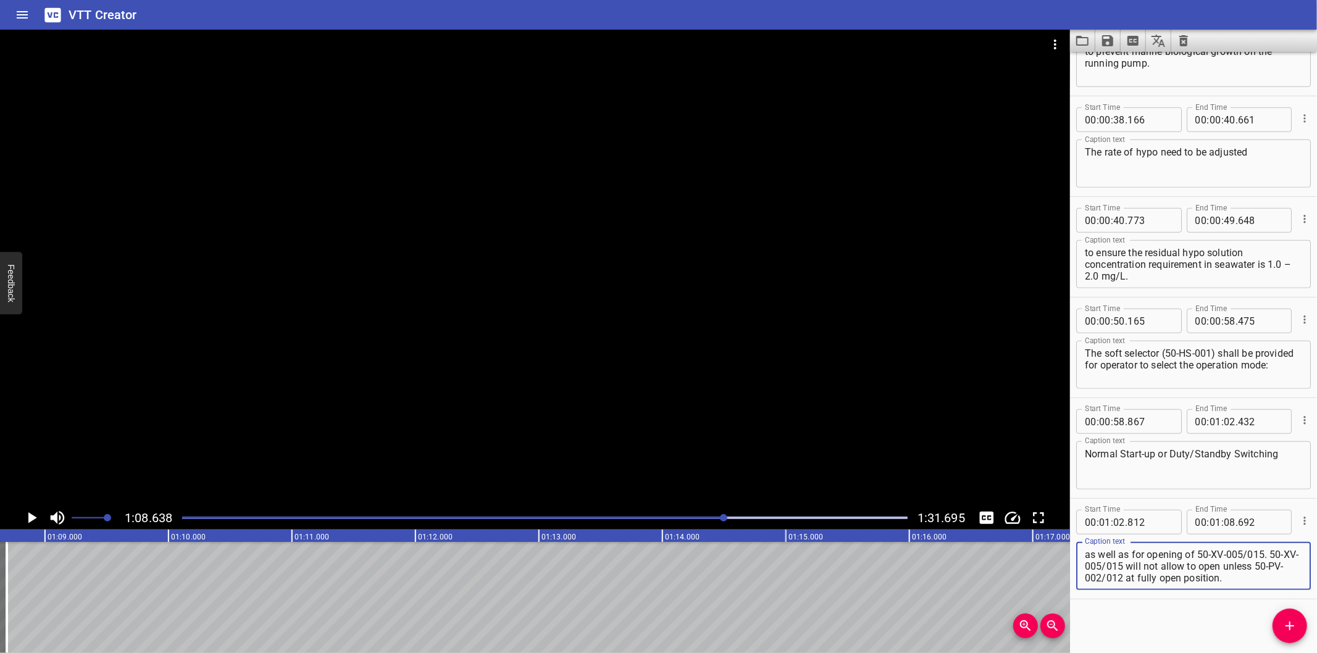
scroll to position [663, 0]
drag, startPoint x: 1250, startPoint y: 551, endPoint x: 1319, endPoint y: 654, distance: 124.1
click at [1316, 653] on html "VTT Creator Caption Editor Batch Transcribe Login Sign Up Privacy Contact 1:08.…" at bounding box center [658, 326] width 1317 height 653
click at [1285, 624] on icon "Add Cue" at bounding box center [1289, 626] width 15 height 15
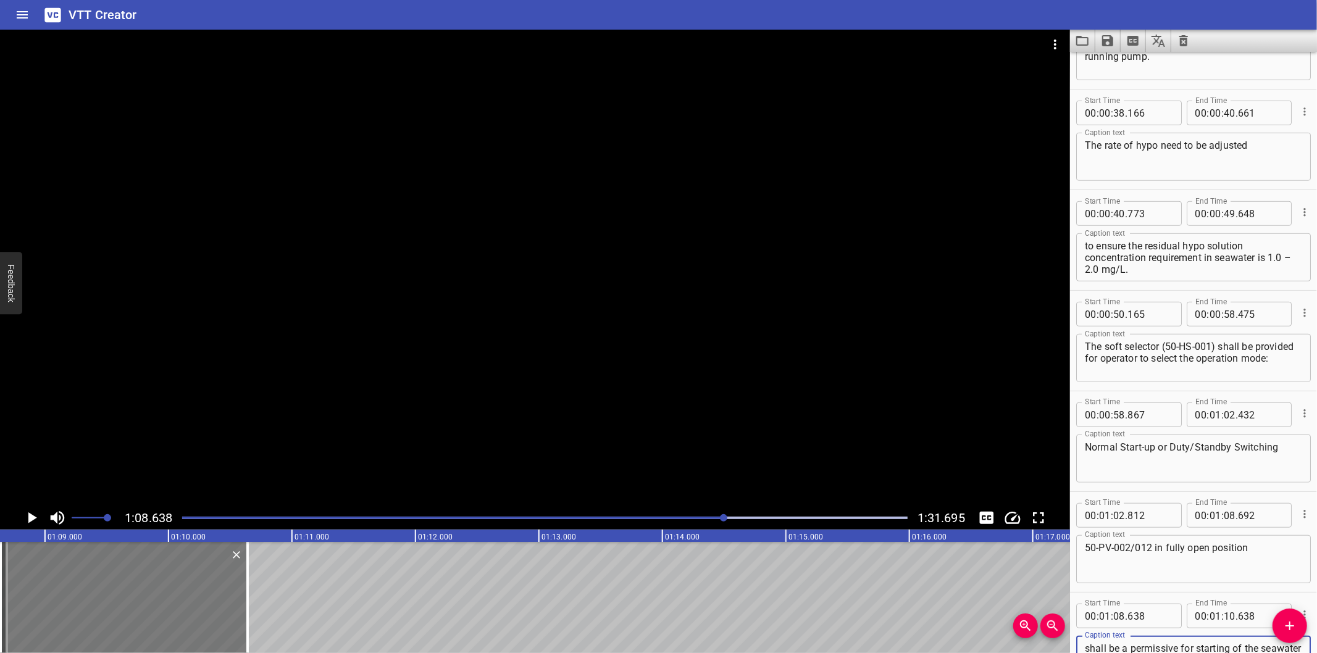
scroll to position [692, 0]
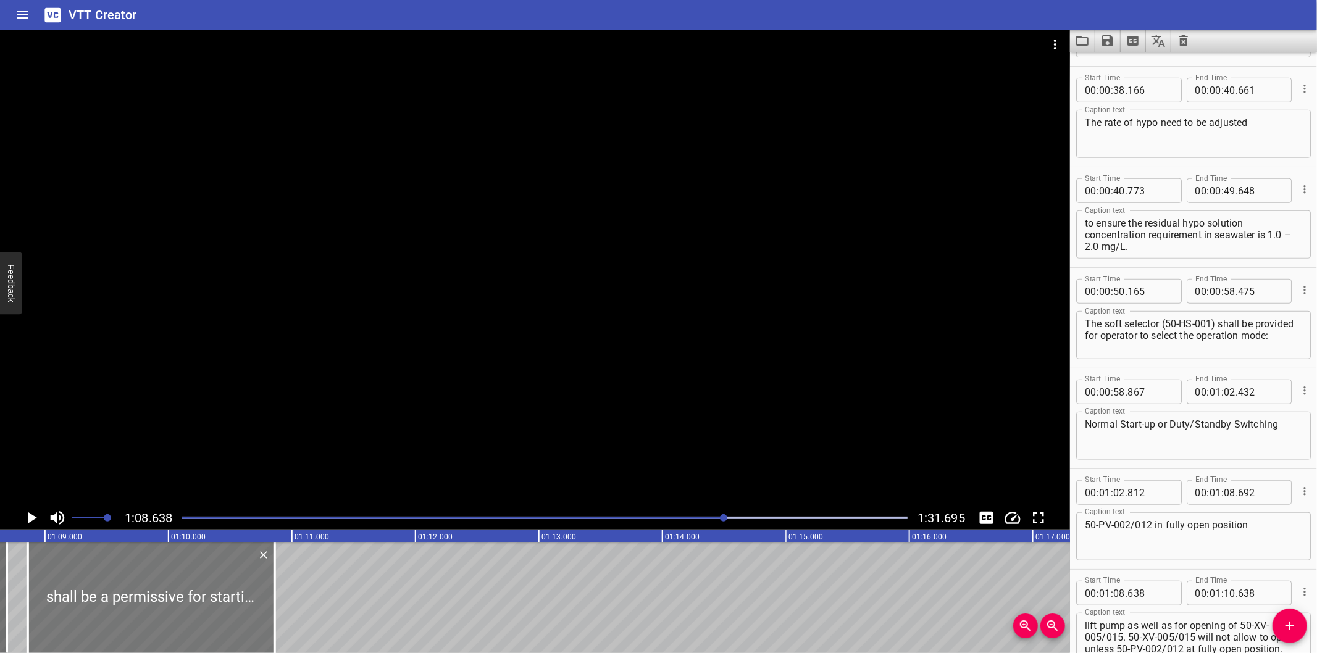
drag, startPoint x: 206, startPoint y: 588, endPoint x: 233, endPoint y: 596, distance: 28.3
click at [233, 596] on div at bounding box center [151, 597] width 247 height 111
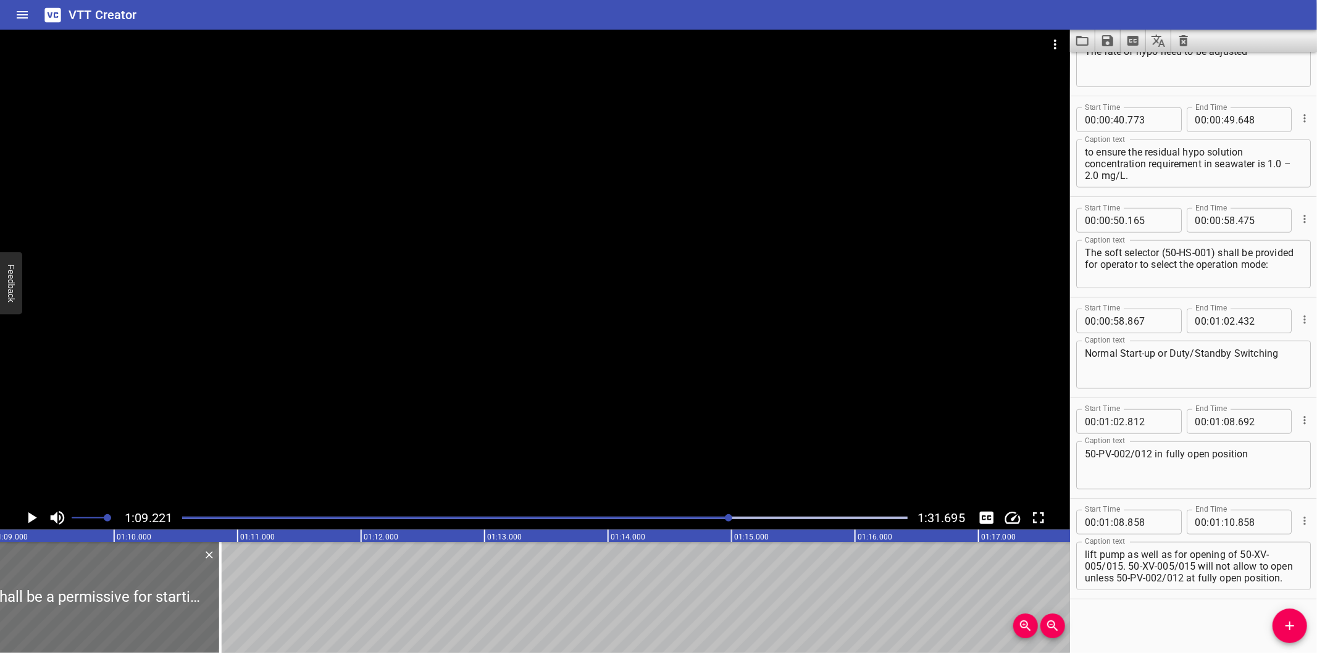
scroll to position [0, 8547]
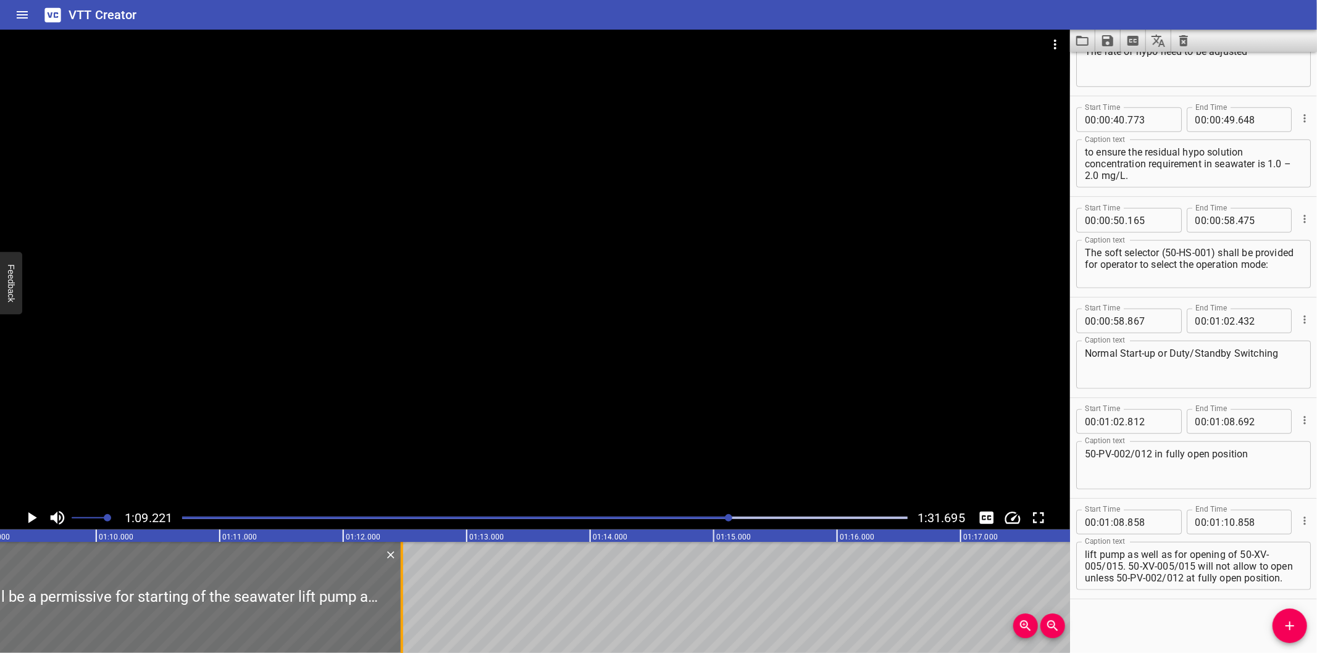
drag, startPoint x: 206, startPoint y: 610, endPoint x: 405, endPoint y: 615, distance: 199.5
click at [405, 615] on div at bounding box center [402, 597] width 12 height 111
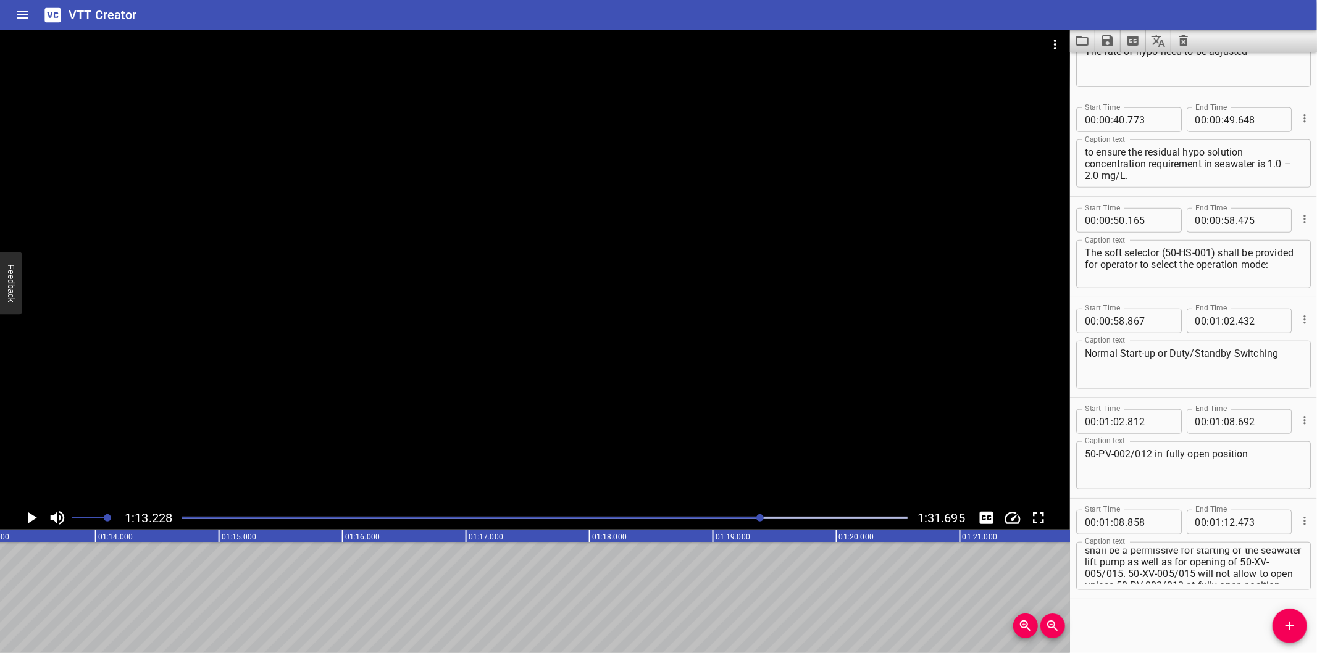
scroll to position [0, 0]
drag, startPoint x: 1172, startPoint y: 564, endPoint x: 1326, endPoint y: 677, distance: 191.3
click at [1316, 653] on html "VTT Creator Caption Editor Batch Transcribe Login Sign Up Privacy Contact 1:13.…" at bounding box center [658, 326] width 1317 height 653
click at [1284, 630] on icon "Add Cue" at bounding box center [1289, 626] width 15 height 15
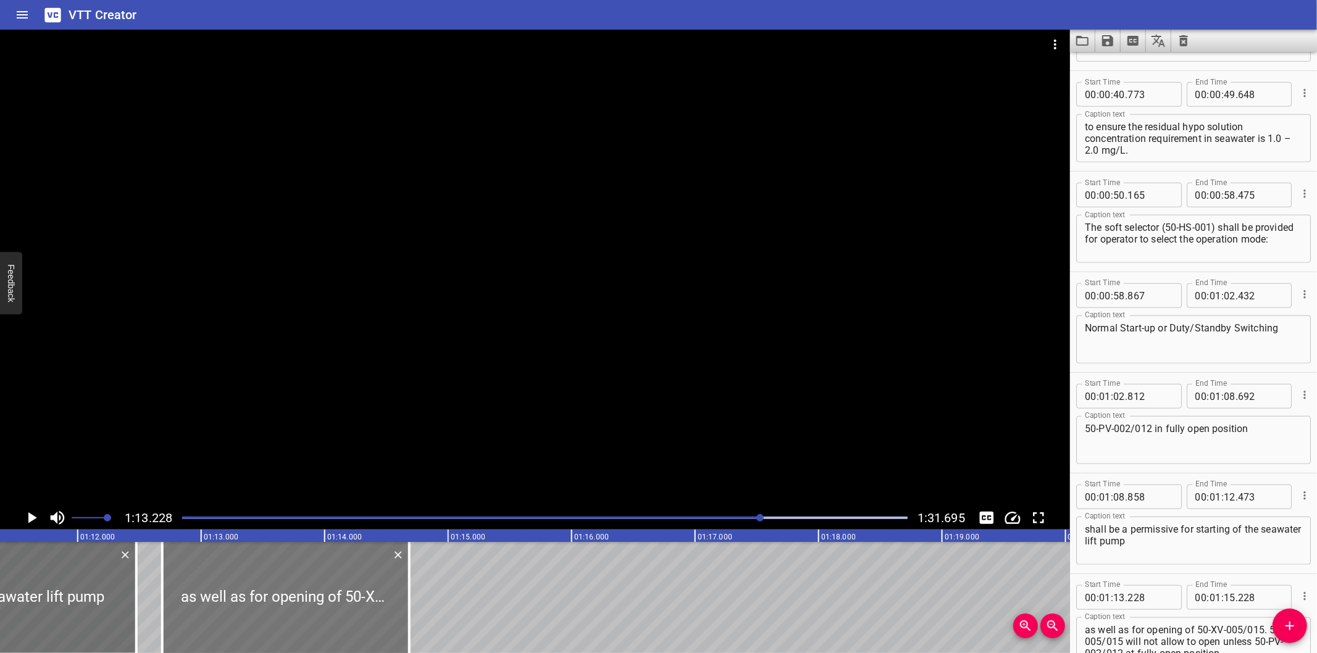
drag, startPoint x: 292, startPoint y: 595, endPoint x: 225, endPoint y: 601, distance: 67.6
click at [225, 601] on div at bounding box center [285, 597] width 247 height 111
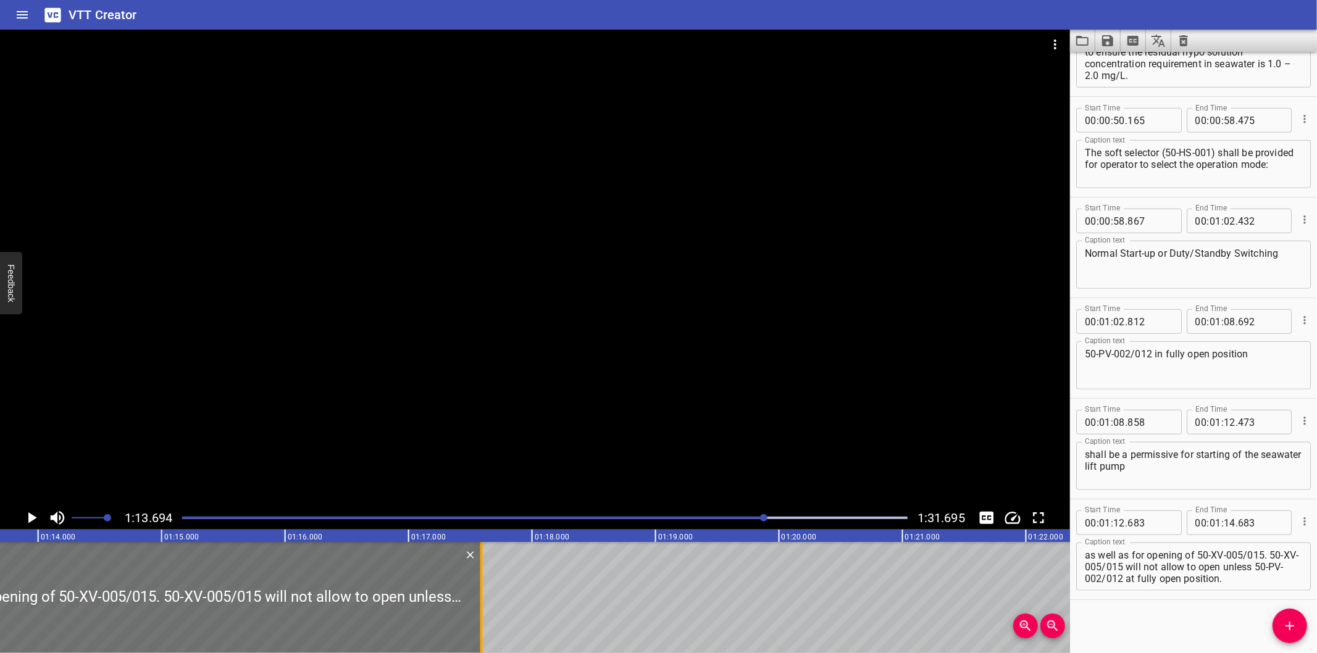
drag, startPoint x: 117, startPoint y: 611, endPoint x: 480, endPoint y: 611, distance: 363.0
click at [480, 611] on div at bounding box center [481, 597] width 12 height 111
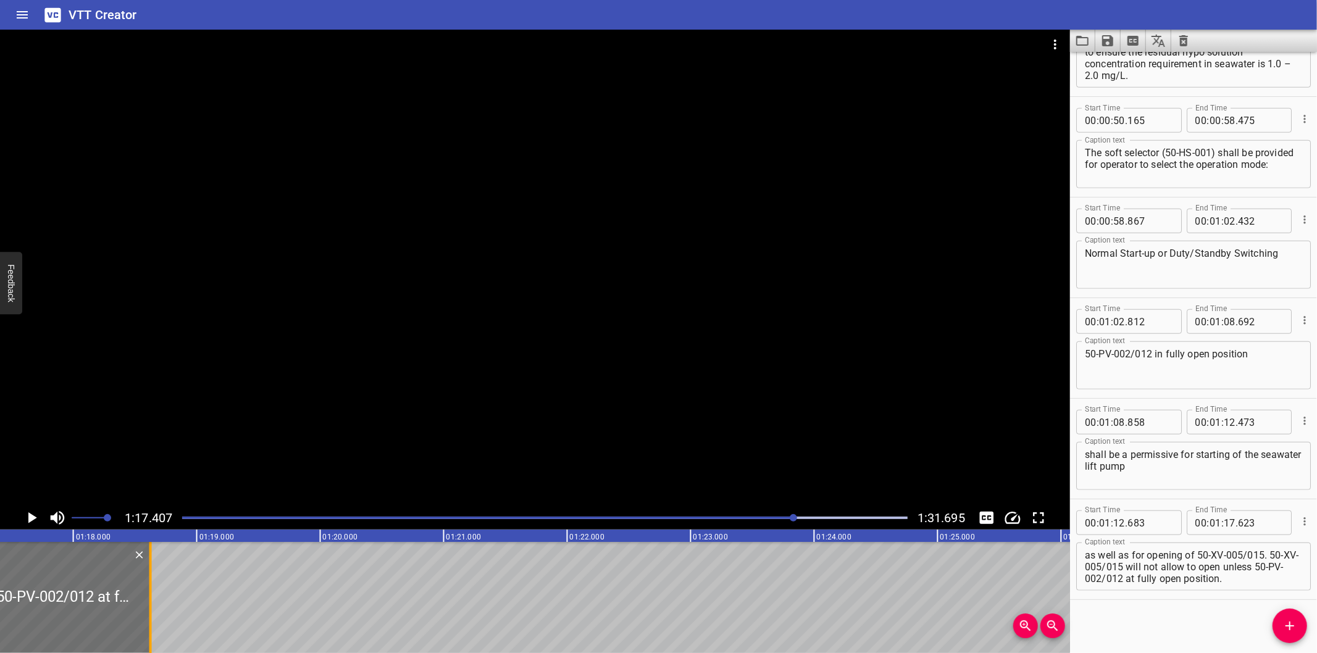
drag, startPoint x: 22, startPoint y: 604, endPoint x: 146, endPoint y: 616, distance: 124.6
click at [146, 616] on div at bounding box center [150, 597] width 12 height 111
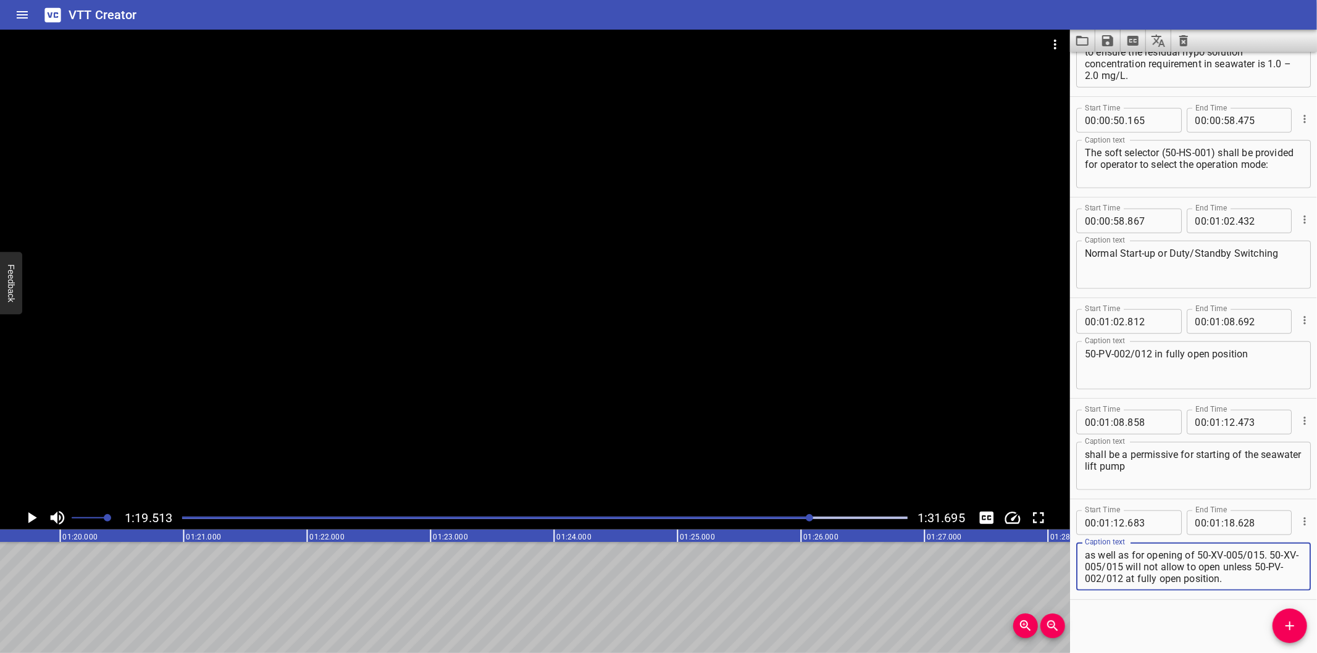
drag, startPoint x: 1271, startPoint y: 554, endPoint x: 1306, endPoint y: 646, distance: 97.9
click at [1313, 653] on html "VTT Creator Caption Editor Batch Transcribe Login Sign Up Privacy Contact 1:19.…" at bounding box center [658, 326] width 1317 height 653
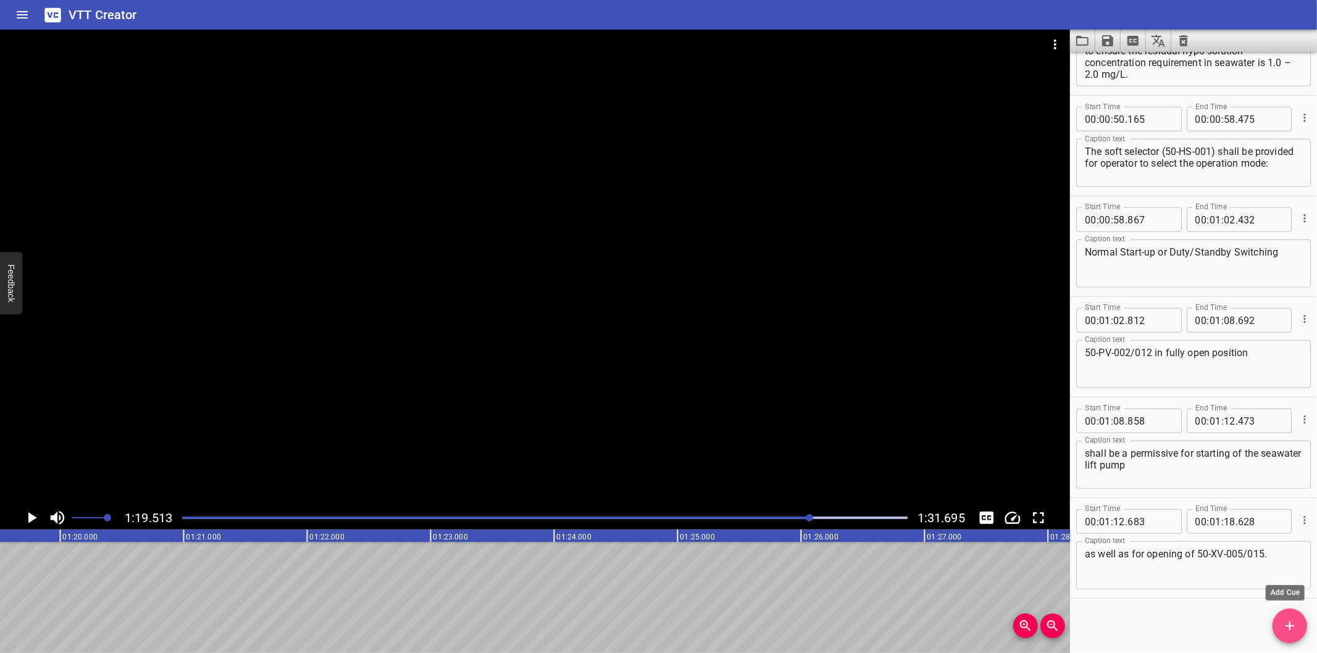
click at [1295, 630] on icon "Add Cue" at bounding box center [1289, 626] width 15 height 15
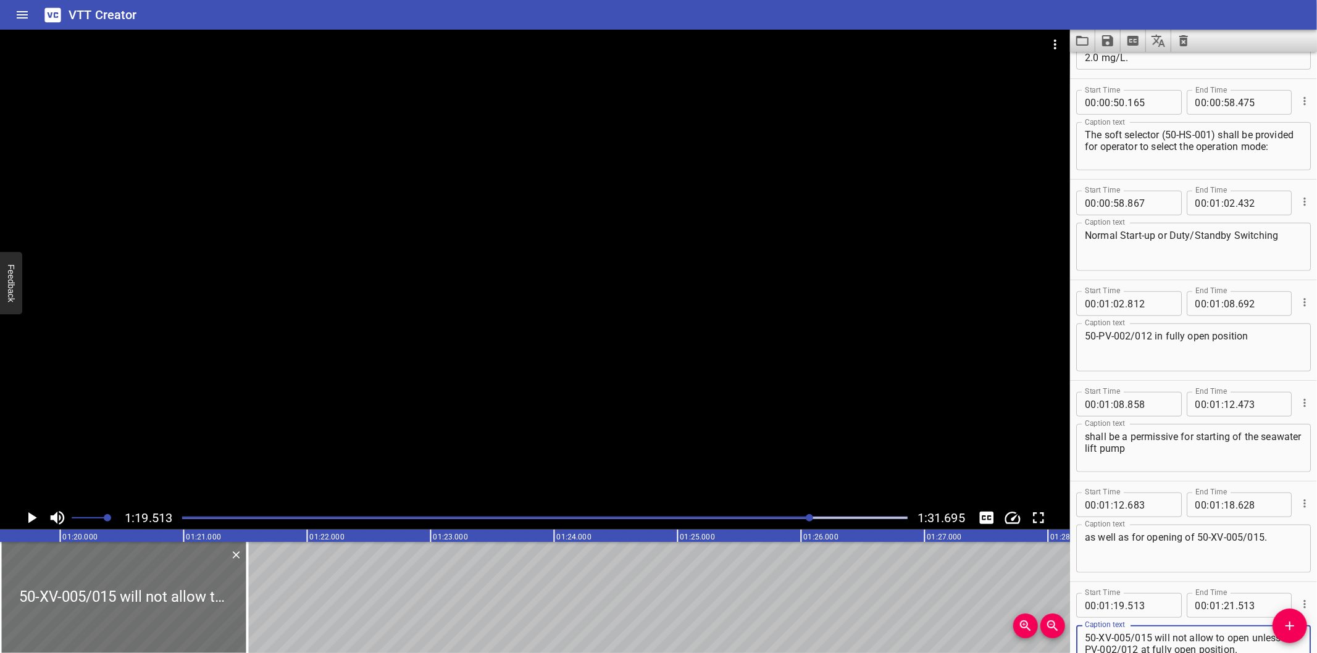
click at [1285, 565] on div "as well as for opening of 50-XV-005/015. Caption text" at bounding box center [1193, 549] width 235 height 48
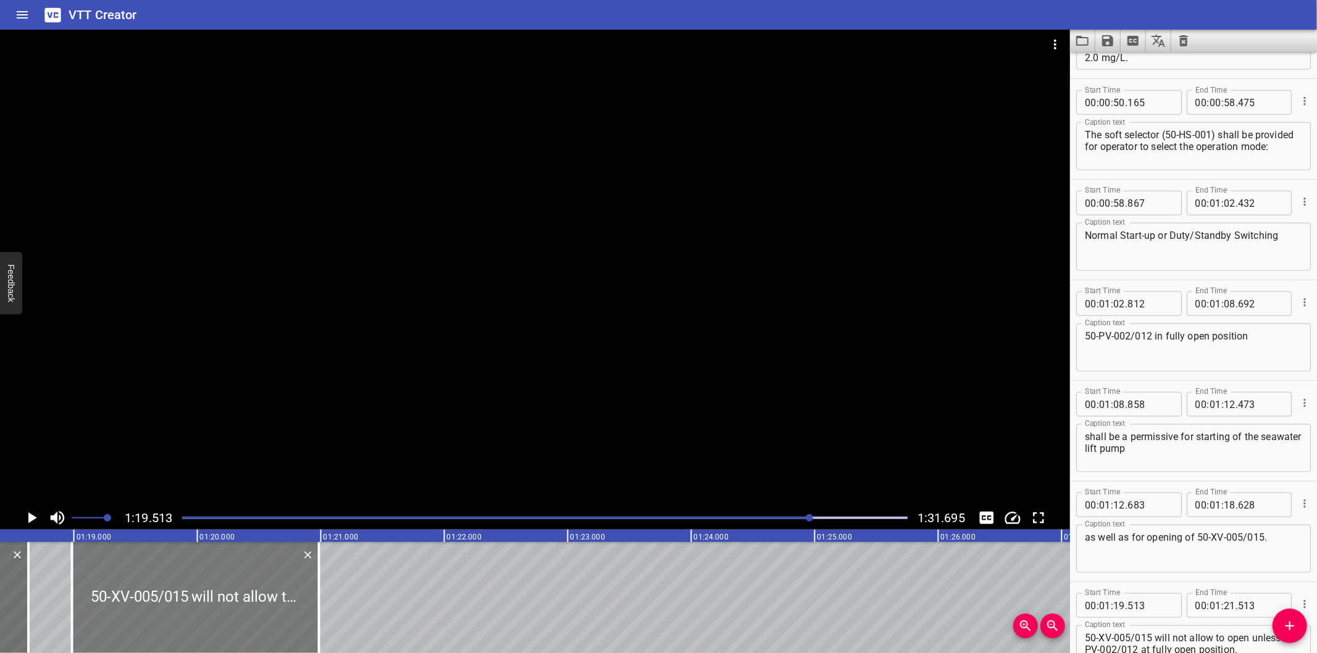
drag, startPoint x: 296, startPoint y: 616, endPoint x: 233, endPoint y: 621, distance: 63.8
click at [233, 621] on div at bounding box center [195, 597] width 247 height 111
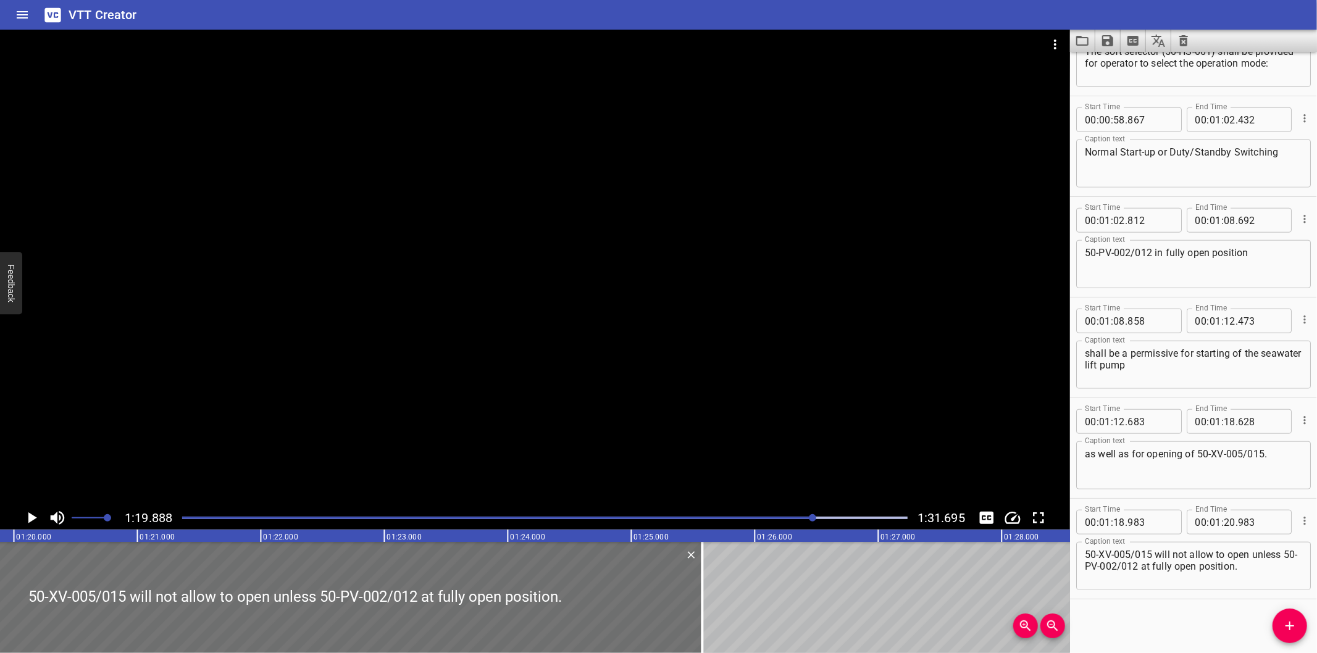
drag, startPoint x: 135, startPoint y: 608, endPoint x: 826, endPoint y: 603, distance: 691.5
click at [704, 603] on div at bounding box center [702, 597] width 2 height 111
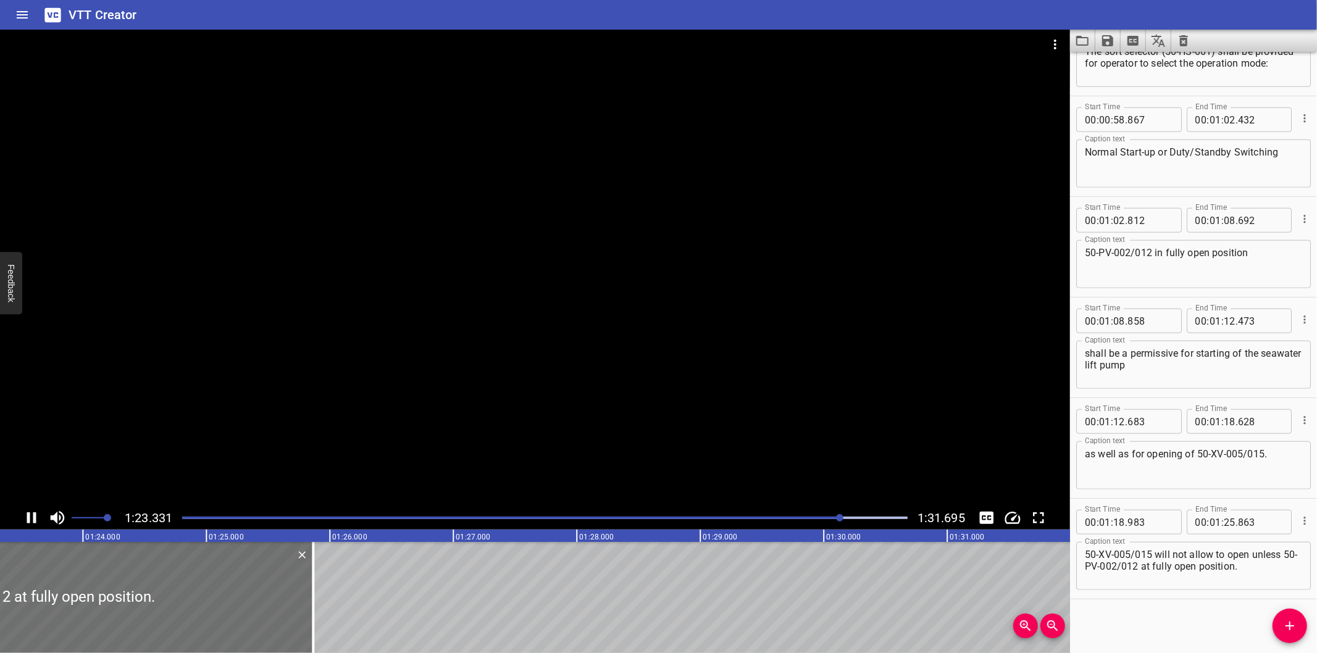
click at [321, 463] on div at bounding box center [535, 268] width 1070 height 477
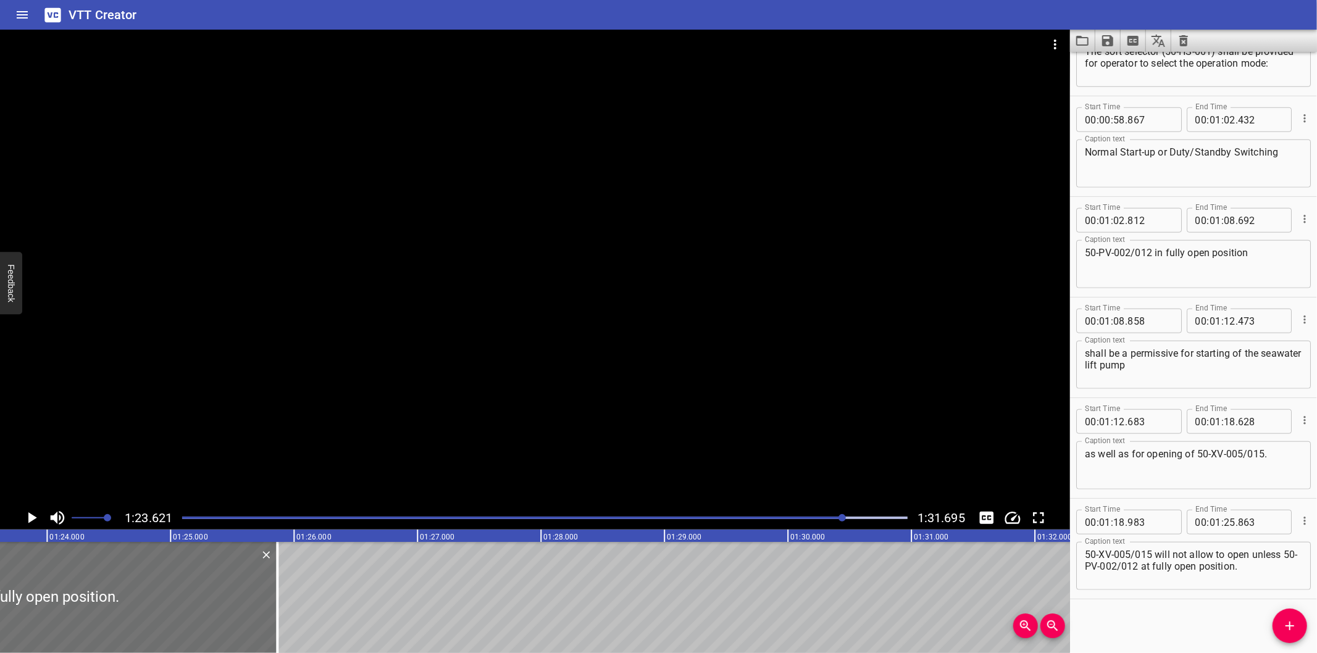
click at [617, 319] on div at bounding box center [535, 268] width 1070 height 477
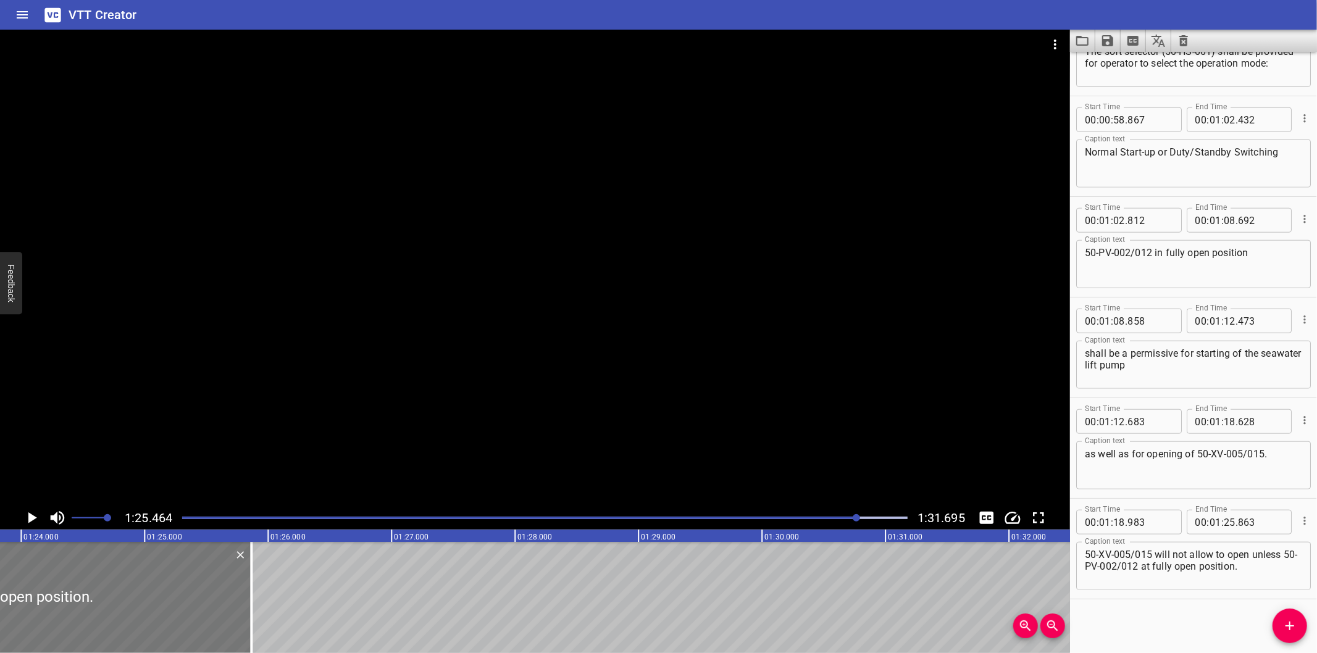
scroll to position [0, 10324]
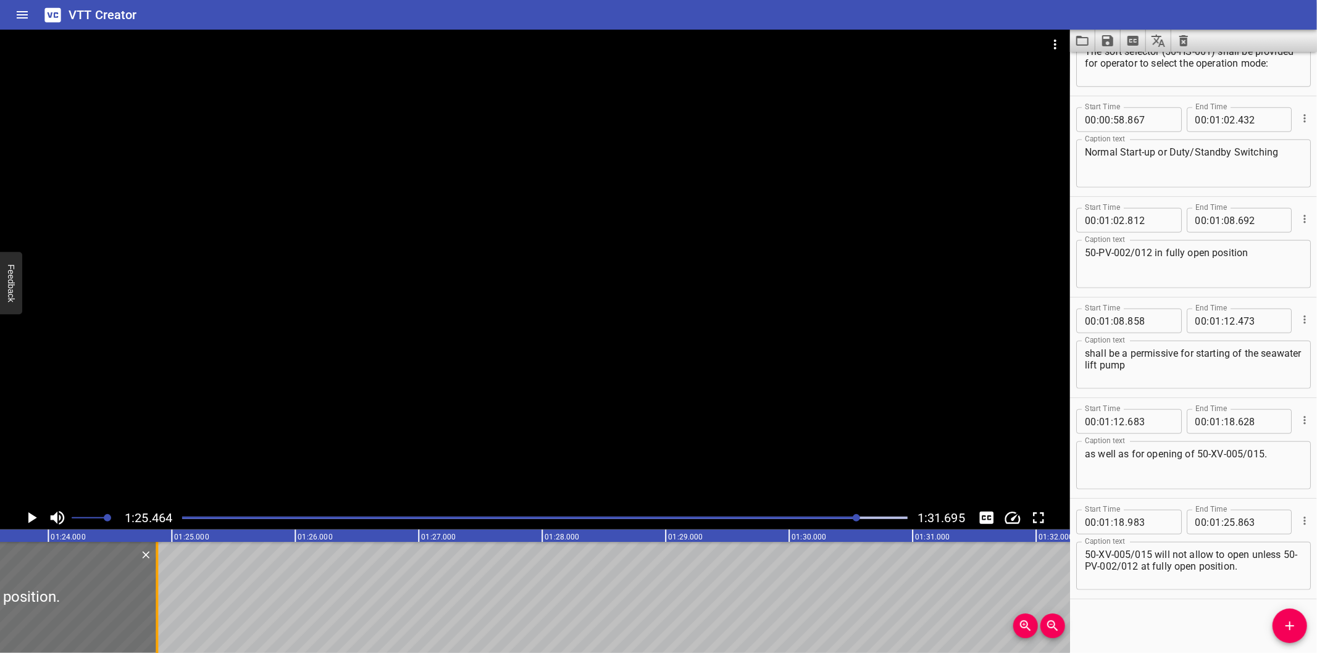
drag, startPoint x: 280, startPoint y: 620, endPoint x: 158, endPoint y: 625, distance: 121.7
click at [158, 625] on div at bounding box center [157, 597] width 12 height 111
drag, startPoint x: 1258, startPoint y: 568, endPoint x: 1251, endPoint y: 557, distance: 12.2
click at [1251, 557] on textarea "50-XV-005/015 will not allow to open unless 50-PV-002/012 at fully open positio…" at bounding box center [1193, 566] width 217 height 35
click at [1286, 630] on icon "Add Cue" at bounding box center [1289, 626] width 15 height 15
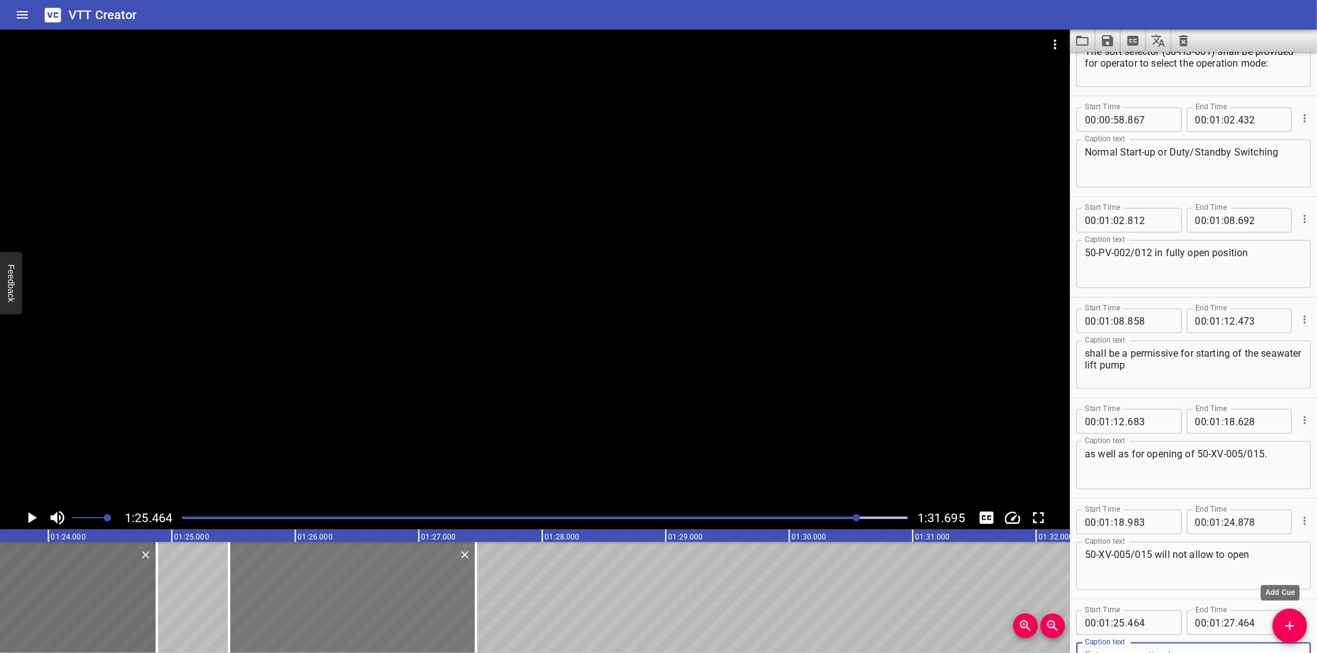
scroll to position [970, 0]
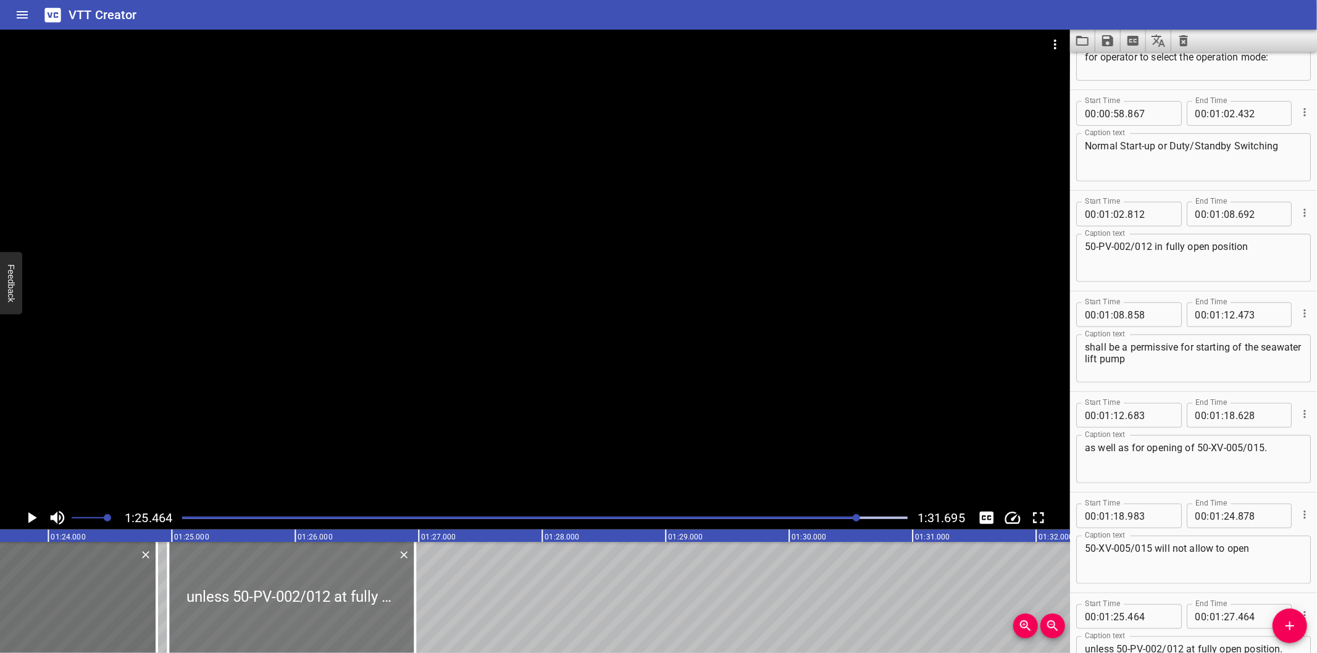
drag, startPoint x: 241, startPoint y: 599, endPoint x: 180, endPoint y: 597, distance: 61.8
click at [180, 597] on div at bounding box center [291, 597] width 247 height 111
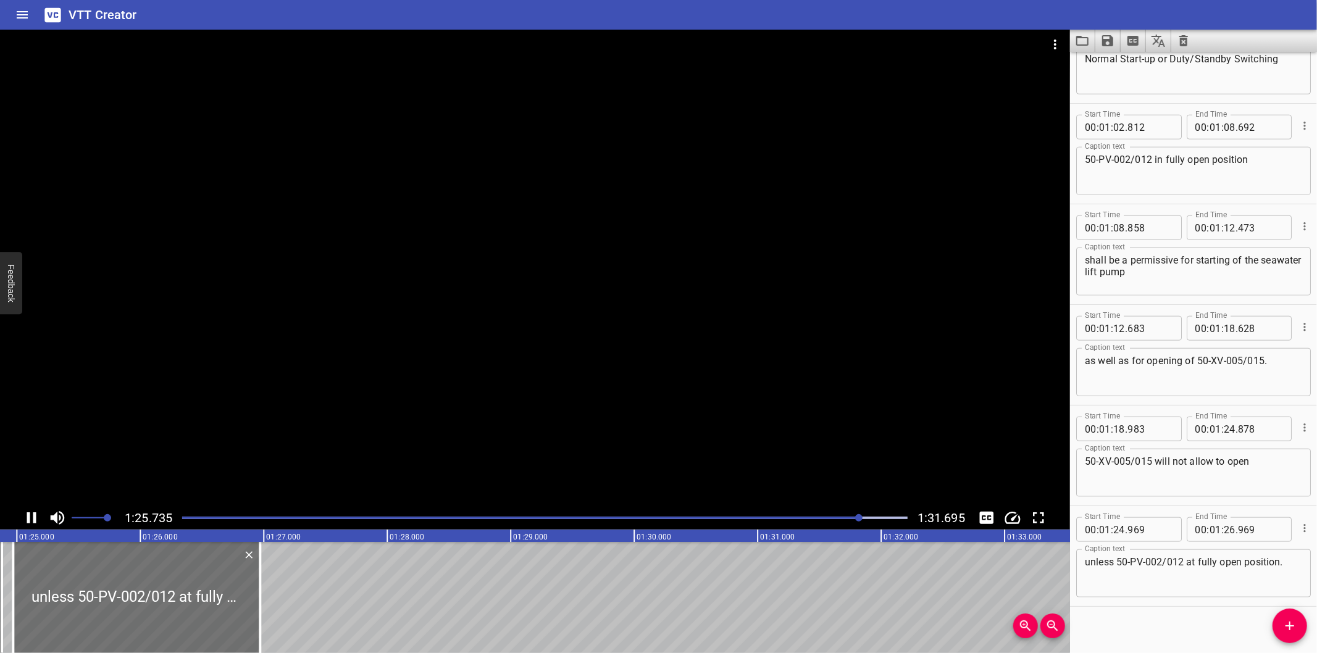
scroll to position [1064, 0]
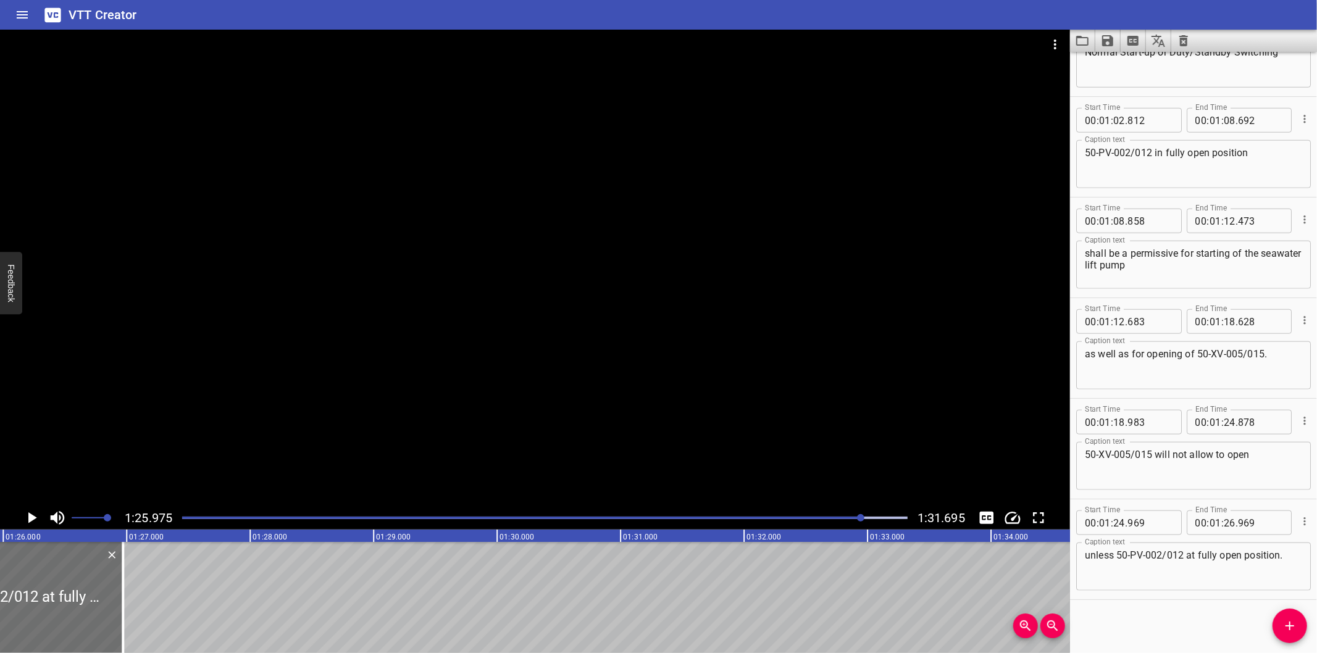
click at [852, 516] on div at bounding box center [545, 517] width 740 height 17
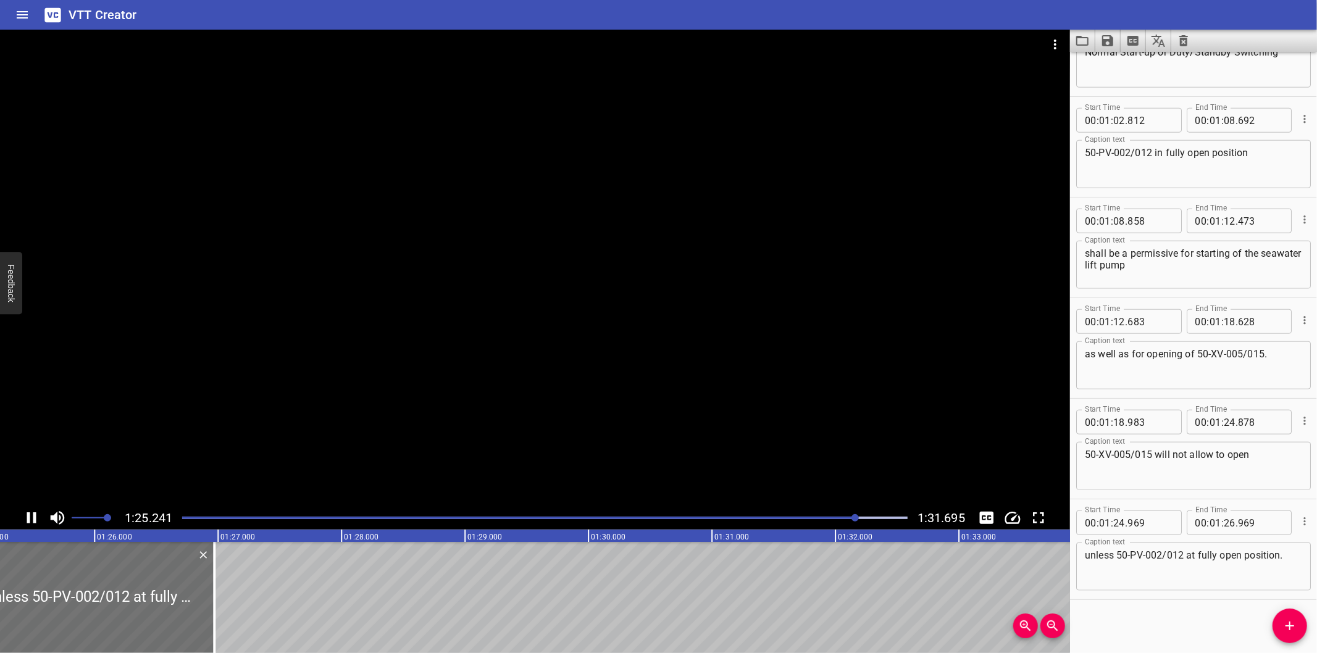
click at [848, 516] on div at bounding box center [545, 517] width 740 height 17
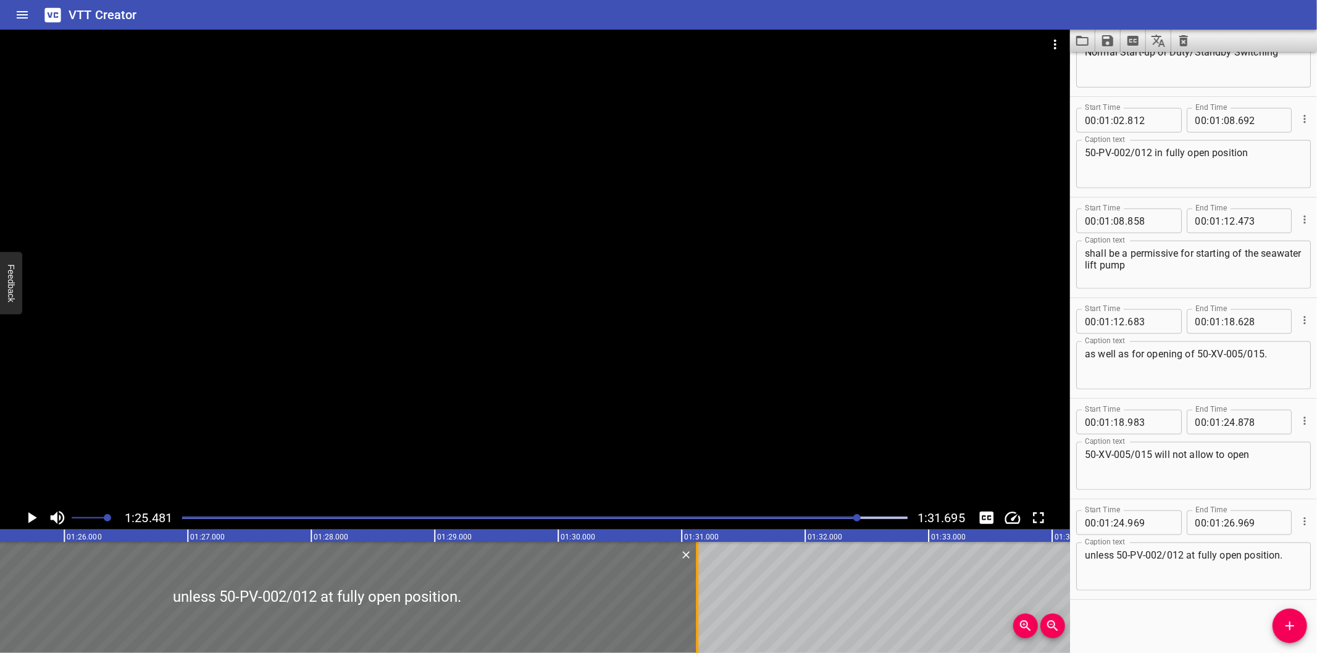
drag, startPoint x: 182, startPoint y: 619, endPoint x: 695, endPoint y: 606, distance: 513.2
click at [696, 606] on div at bounding box center [697, 597] width 2 height 111
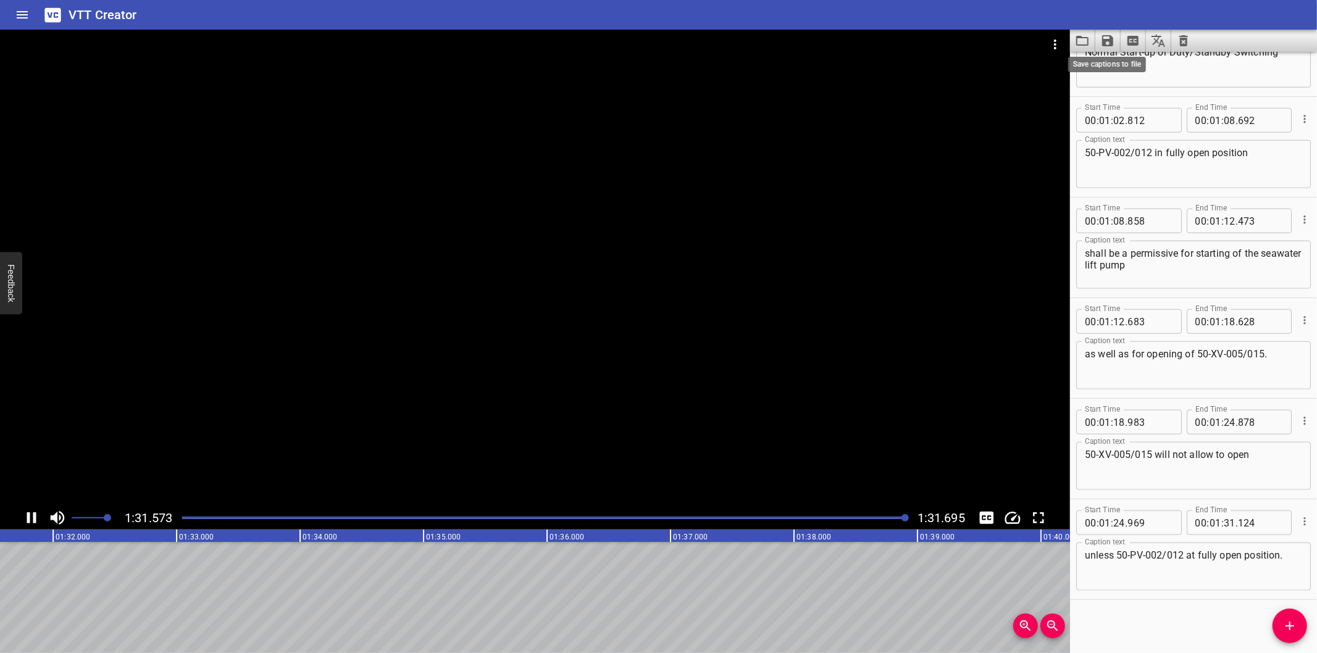
click at [1108, 46] on icon "Save captions to file" at bounding box center [1107, 40] width 11 height 11
click at [1133, 72] on li "Save to VTT file" at bounding box center [1140, 68] width 91 height 22
drag, startPoint x: 1168, startPoint y: 620, endPoint x: 1087, endPoint y: 418, distance: 217.5
click at [1167, 620] on div "Start Time 00 : 00 : 00 . 000 Start Time End Time 00 : 00 : 01 . 620 End Time C…" at bounding box center [1193, 352] width 247 height 601
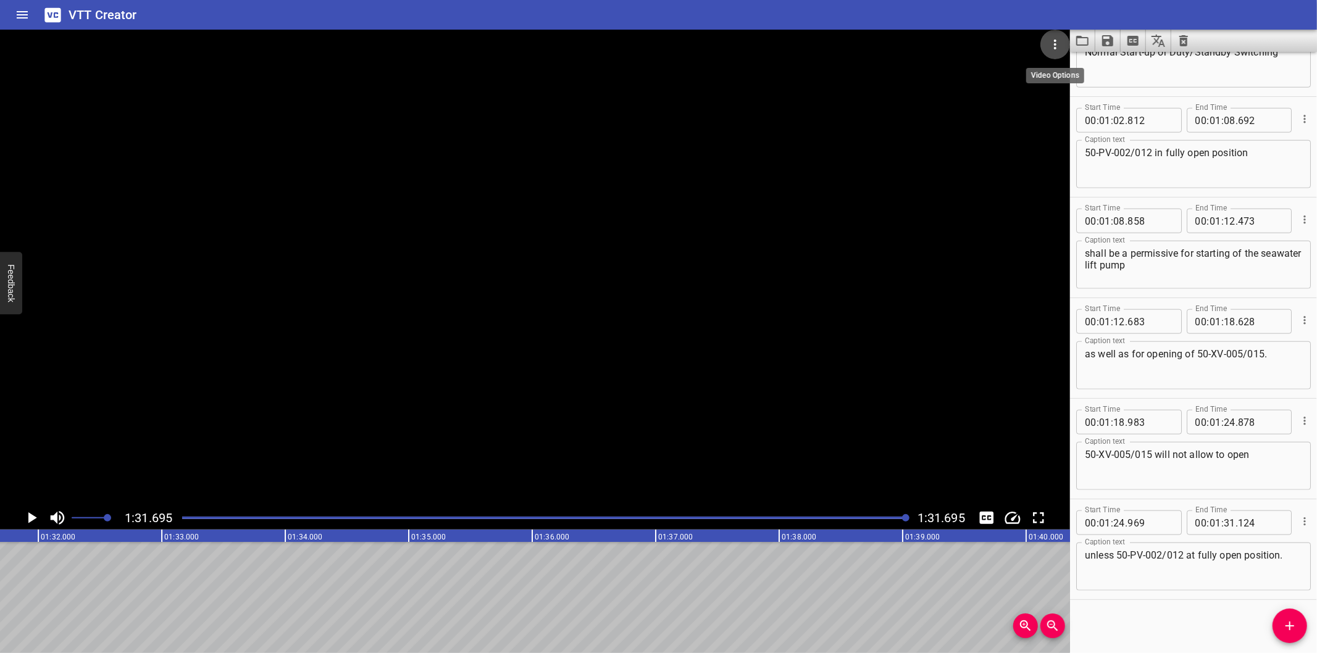
click at [1043, 39] on button "Video Options" at bounding box center [1055, 45] width 30 height 30
click at [1077, 52] on li "Select New Video File..." at bounding box center [1101, 46] width 123 height 22
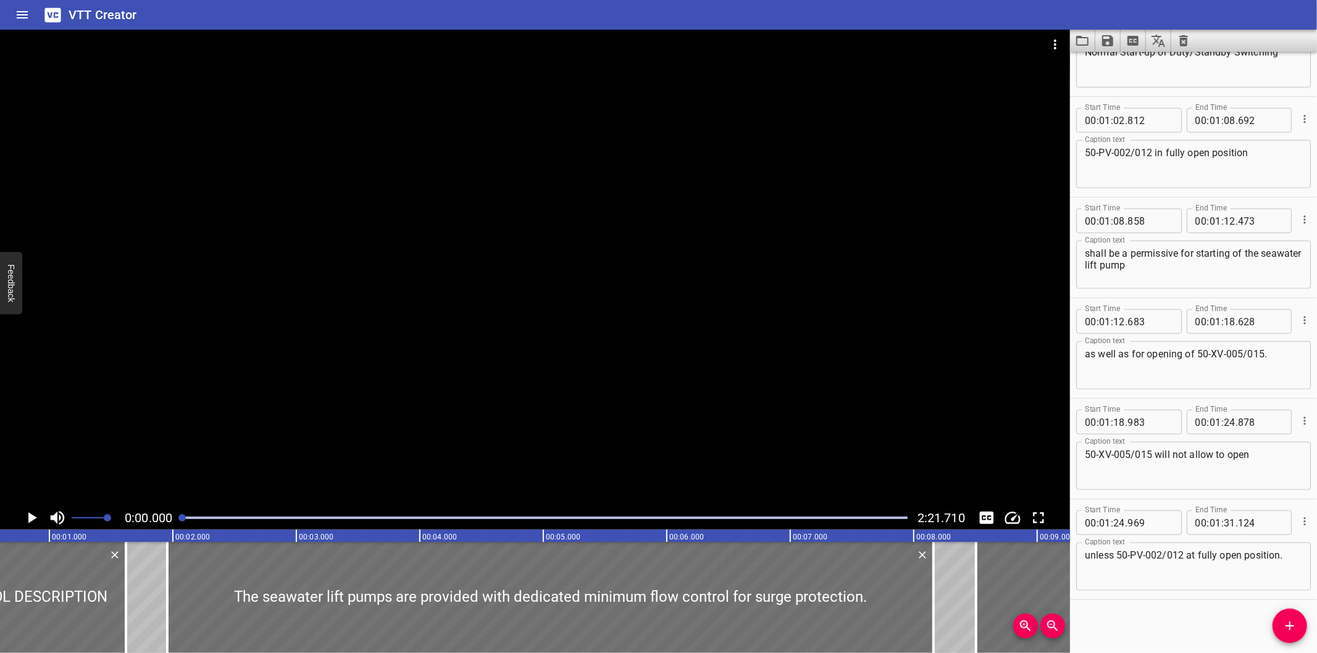
scroll to position [0, 4]
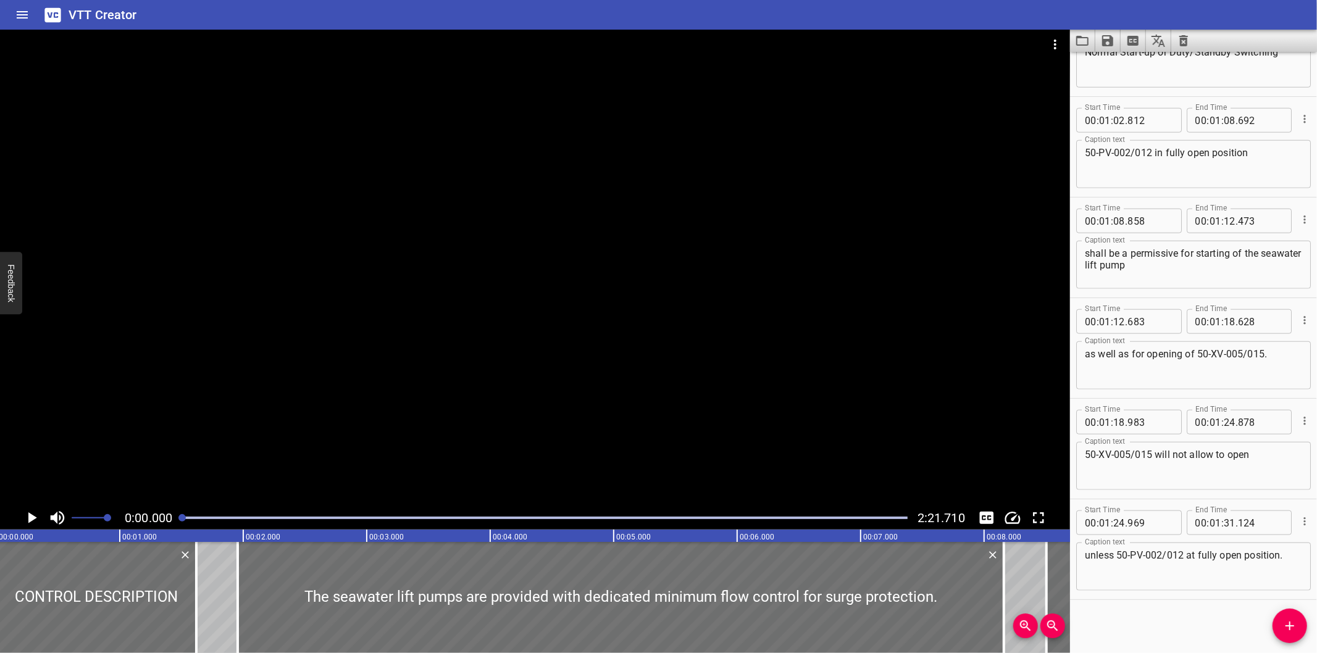
drag, startPoint x: 720, startPoint y: 255, endPoint x: 710, endPoint y: 256, distance: 10.6
click at [719, 254] on div at bounding box center [535, 268] width 1070 height 477
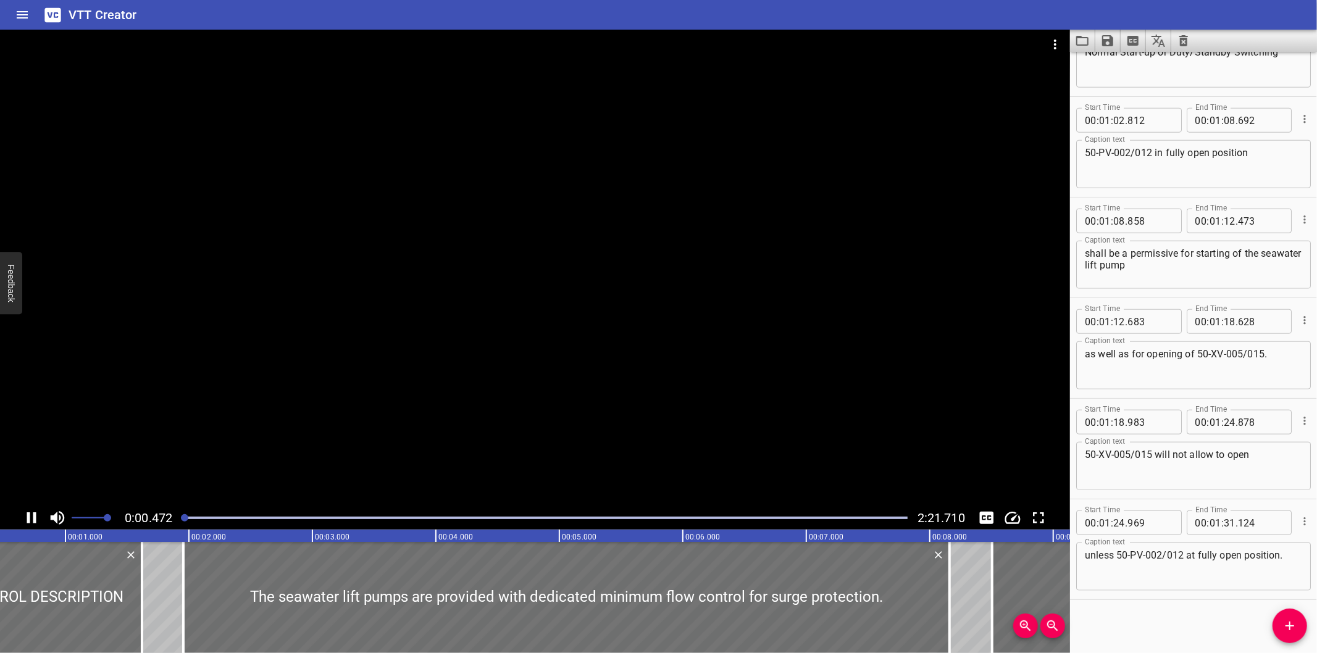
scroll to position [0, 85]
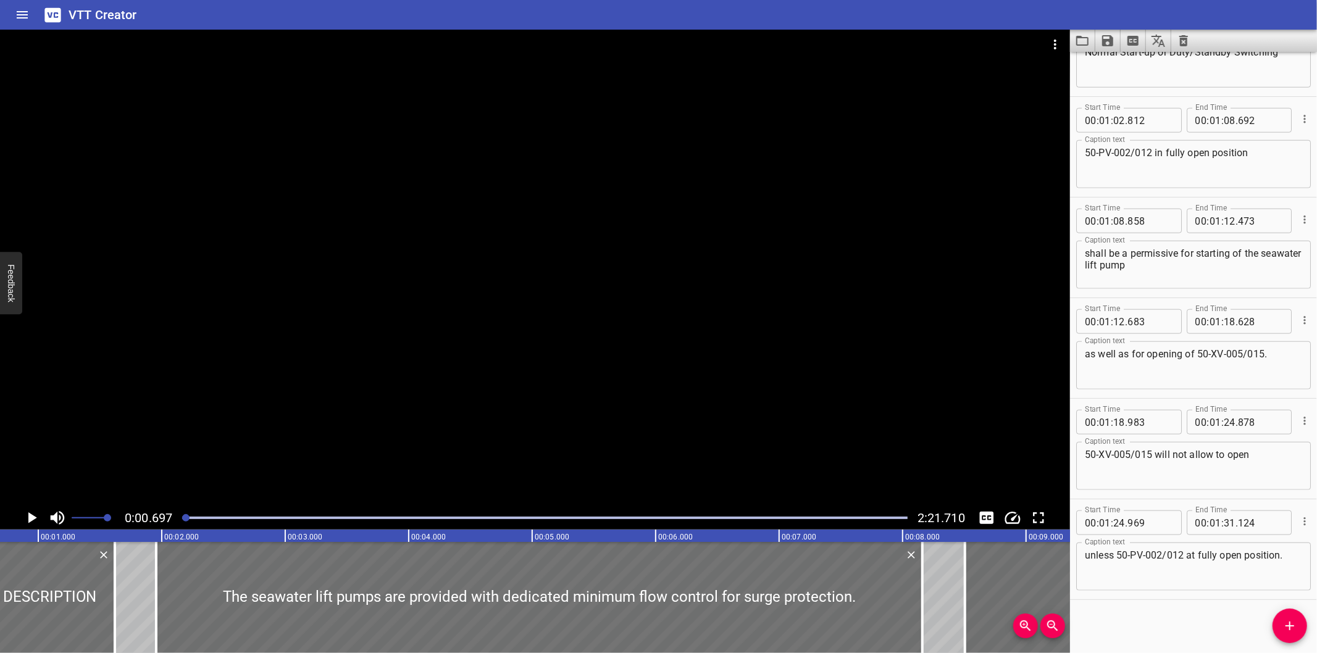
click at [632, 301] on div at bounding box center [535, 268] width 1070 height 477
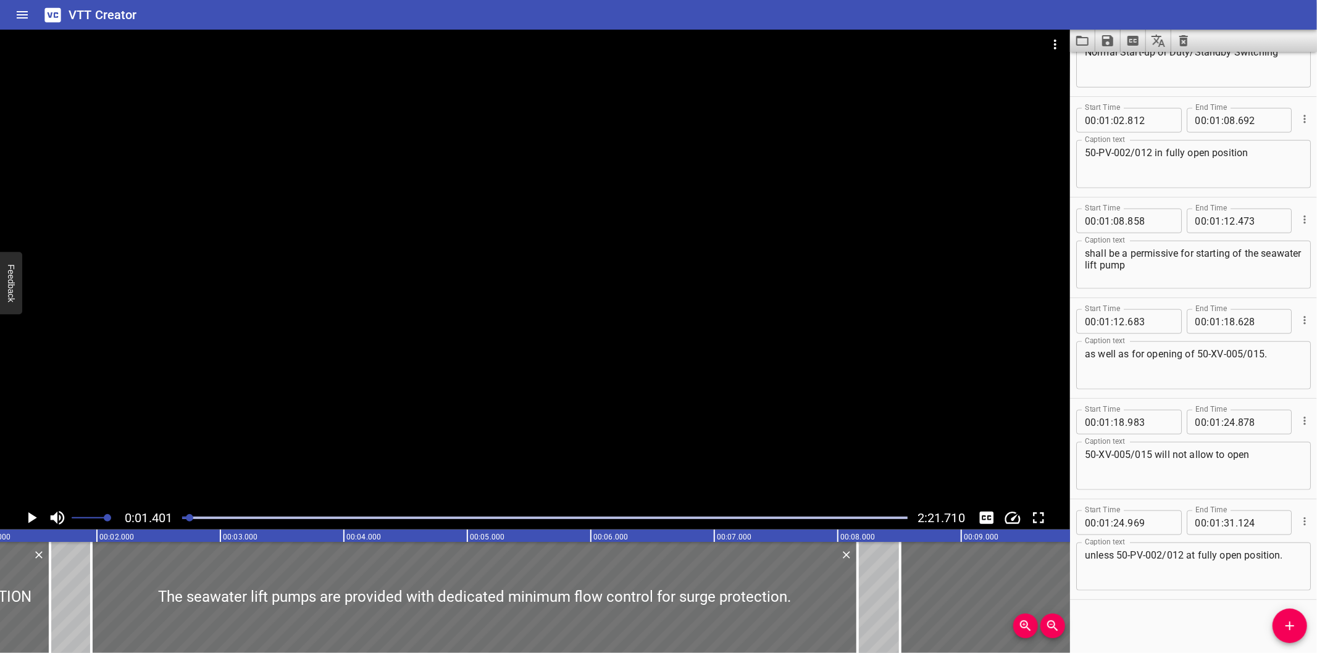
scroll to position [0, 173]
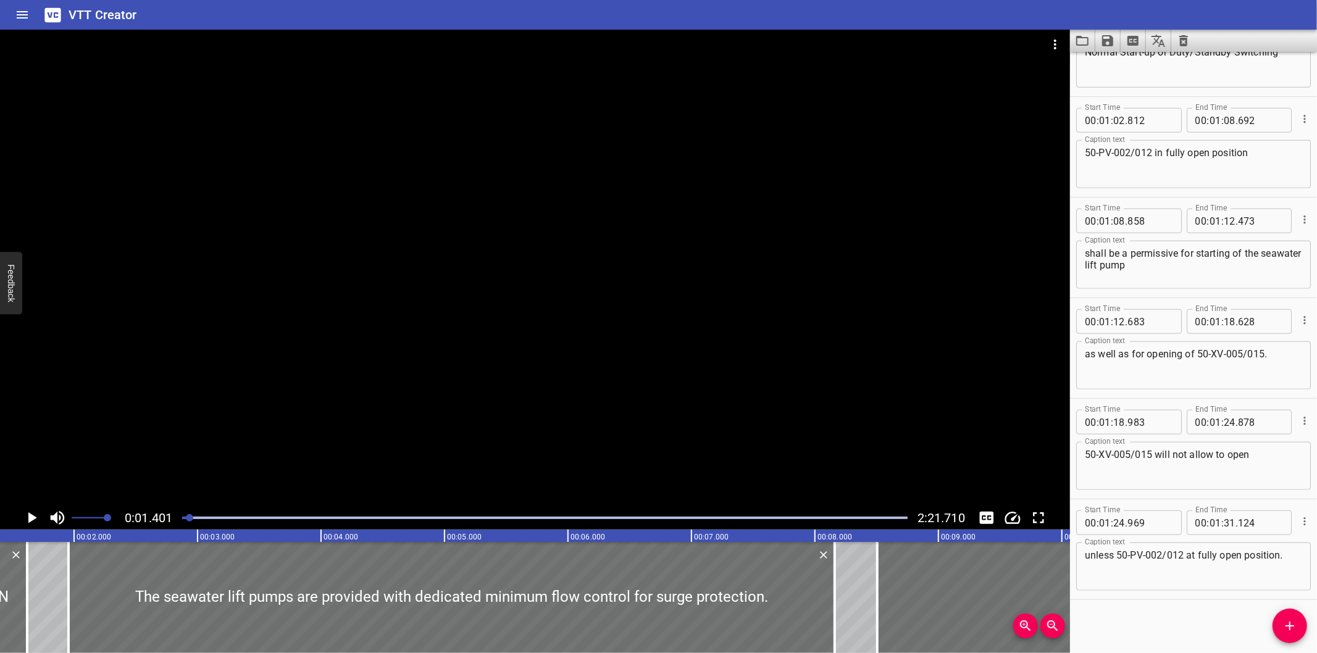
click at [181, 519] on div at bounding box center [545, 517] width 740 height 17
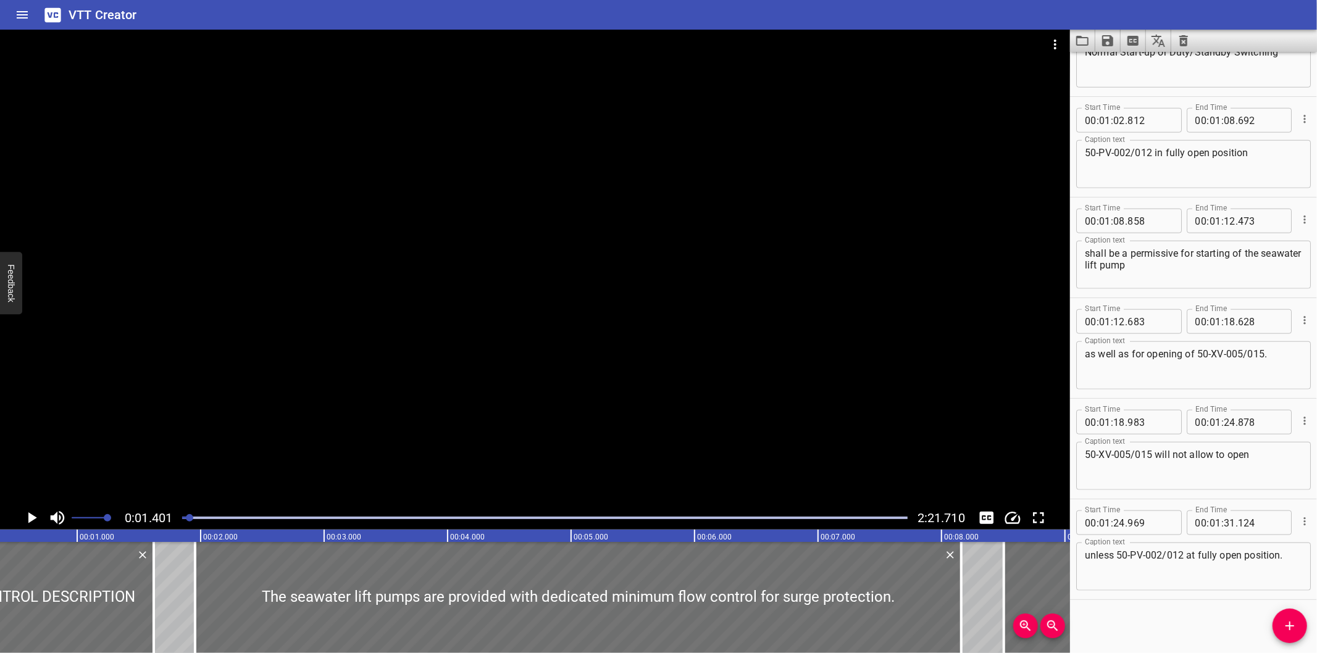
drag, startPoint x: 181, startPoint y: 519, endPoint x: 185, endPoint y: 510, distance: 9.7
click at [186, 519] on div at bounding box center [189, 517] width 7 height 7
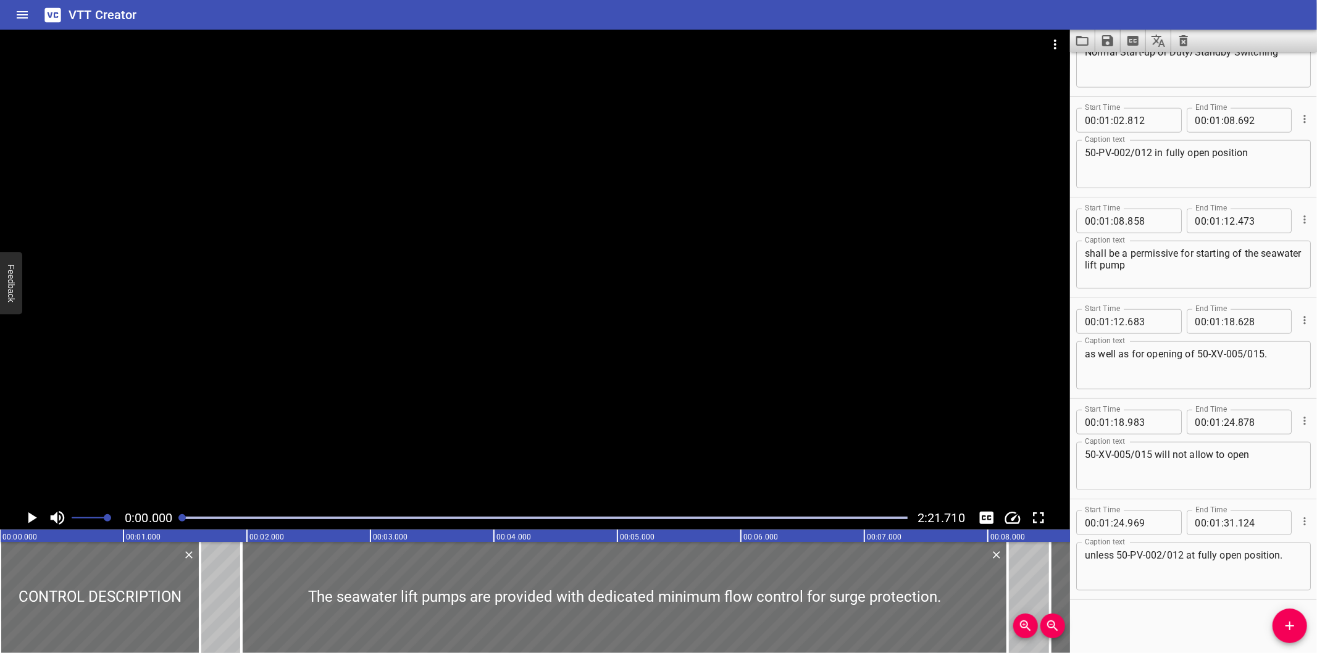
click at [1190, 48] on icon "Clear captions" at bounding box center [1183, 40] width 15 height 15
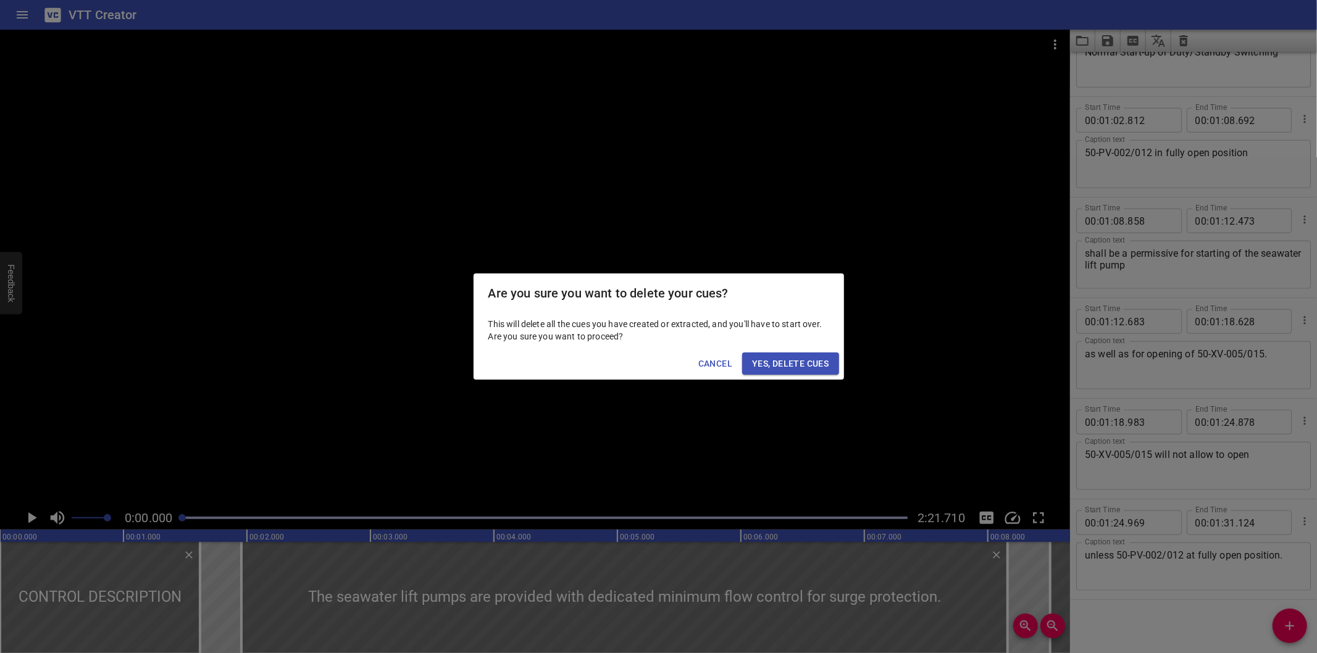
click at [775, 368] on span "Yes, Delete Cues" at bounding box center [790, 363] width 77 height 15
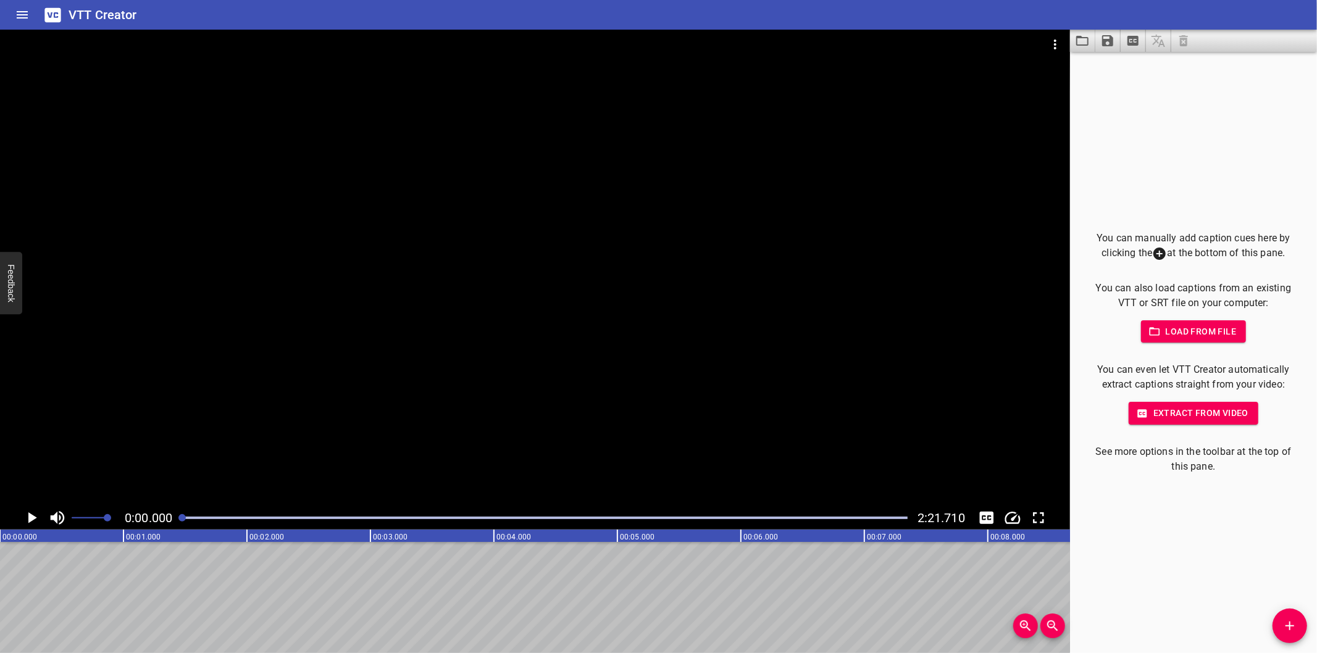
click at [428, 414] on div at bounding box center [535, 268] width 1070 height 477
drag, startPoint x: 185, startPoint y: 521, endPoint x: 178, endPoint y: 517, distance: 8.3
click at [182, 520] on div at bounding box center [183, 517] width 7 height 7
drag, startPoint x: 178, startPoint y: 517, endPoint x: 189, endPoint y: 510, distance: 13.4
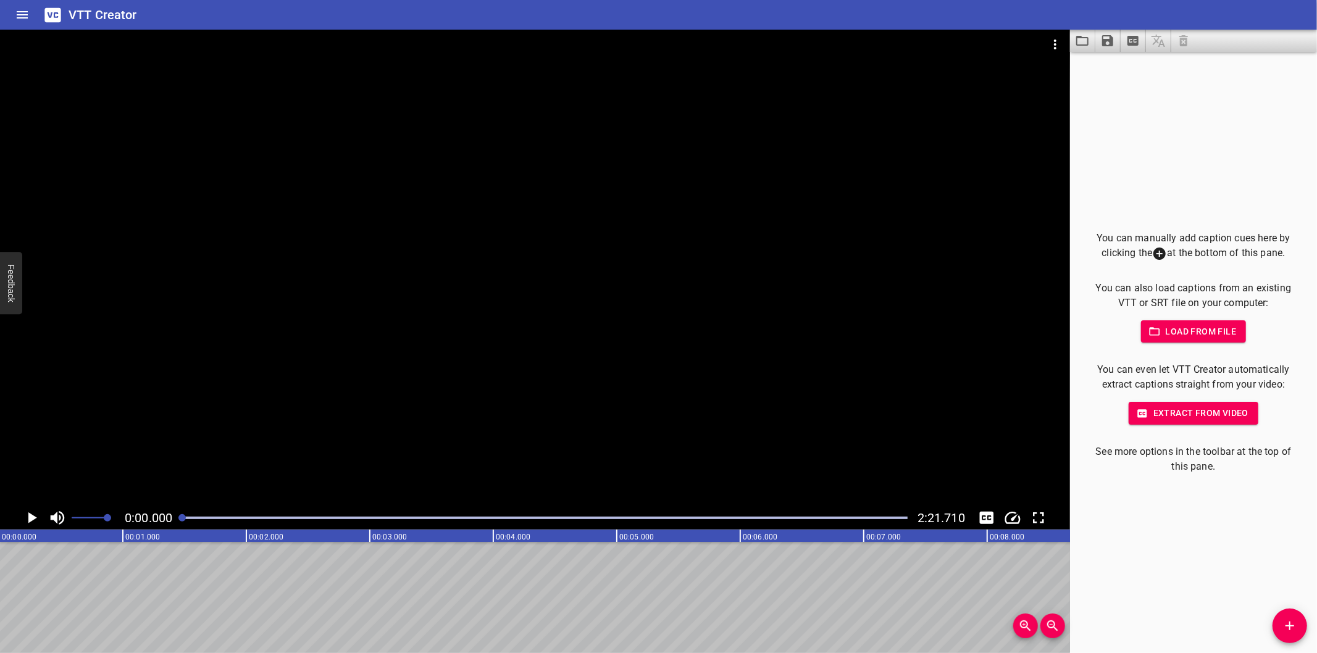
click at [178, 517] on div at bounding box center [545, 517] width 740 height 17
click at [1281, 635] on button "Add Cue" at bounding box center [1289, 626] width 35 height 35
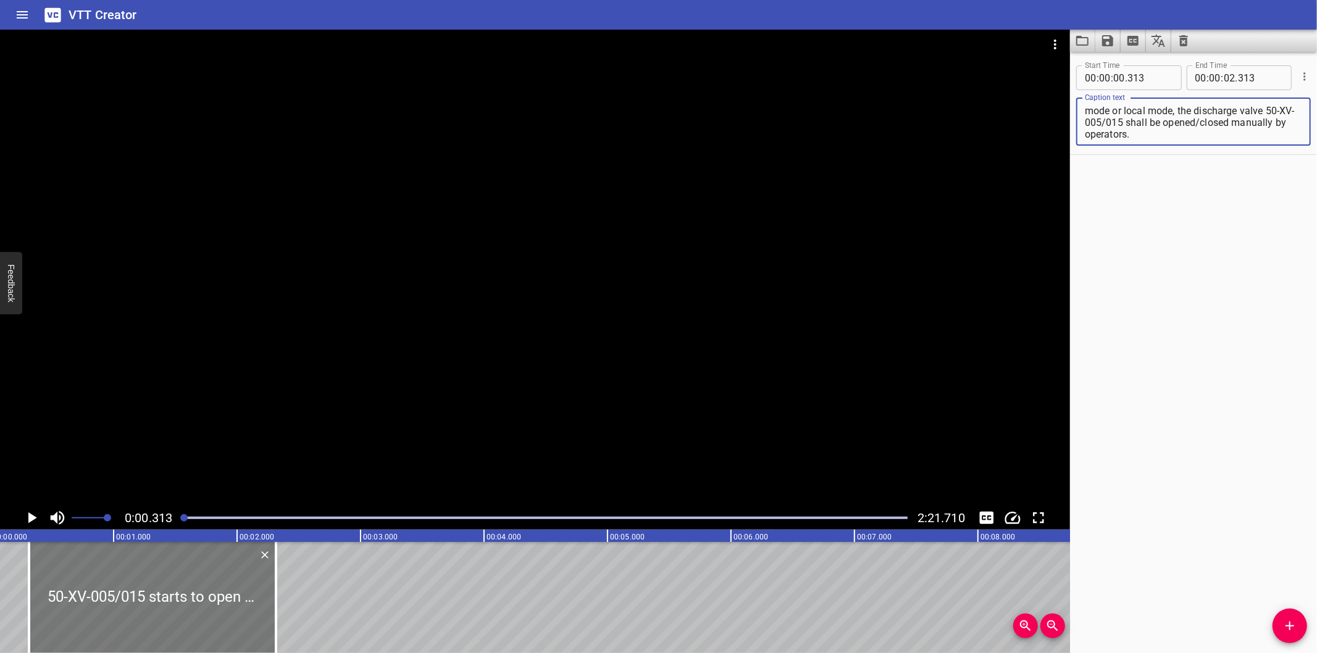
scroll to position [0, 0]
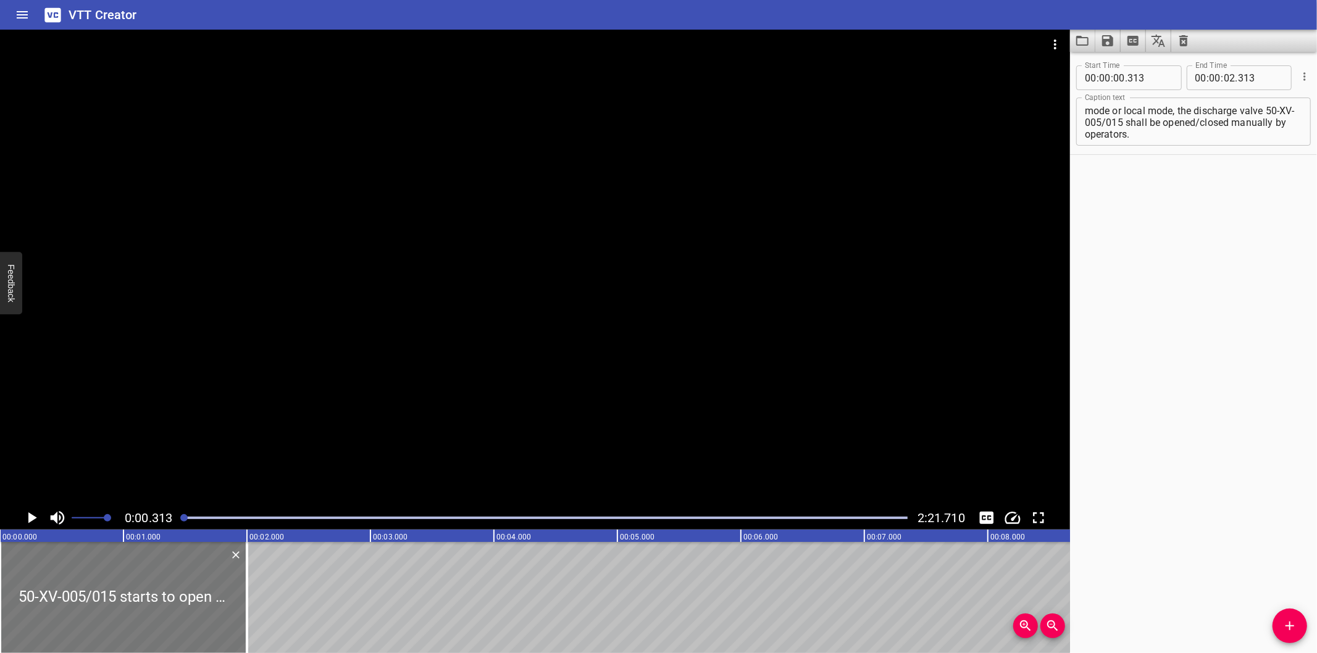
drag, startPoint x: 207, startPoint y: 622, endPoint x: 115, endPoint y: 619, distance: 91.4
click at [115, 621] on div at bounding box center [123, 597] width 247 height 111
click at [329, 227] on div at bounding box center [535, 268] width 1070 height 477
click at [471, 374] on div at bounding box center [535, 268] width 1070 height 477
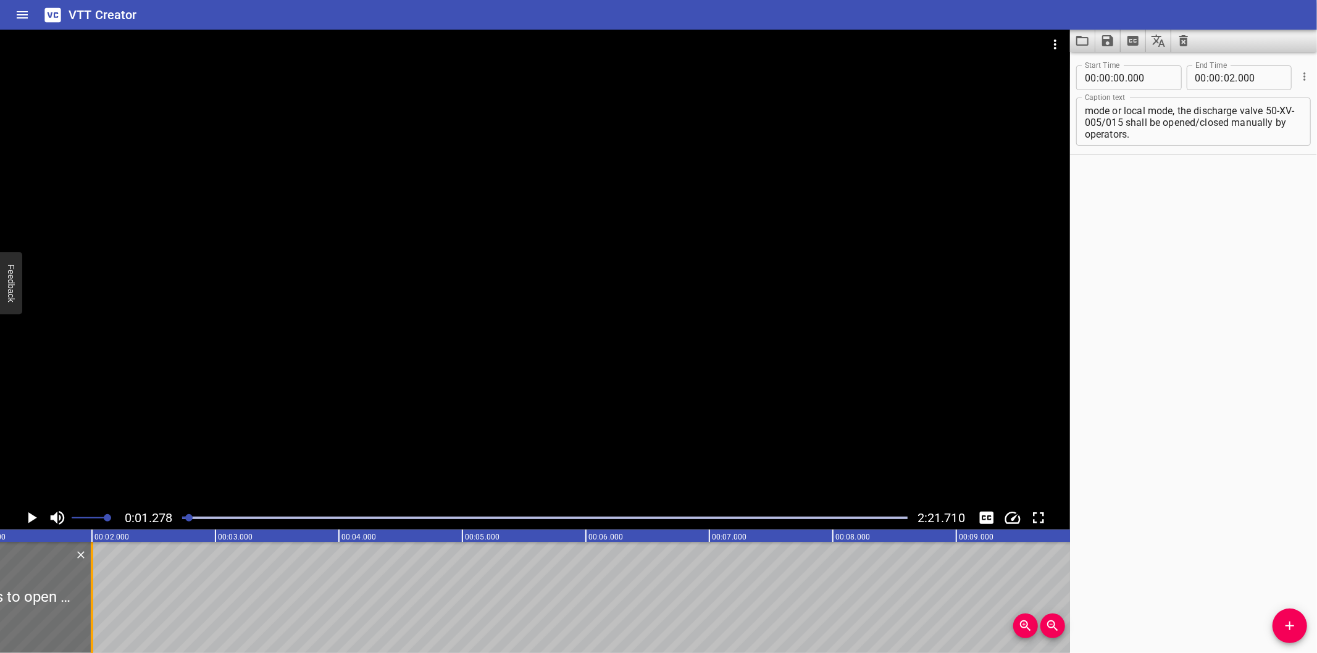
scroll to position [0, 157]
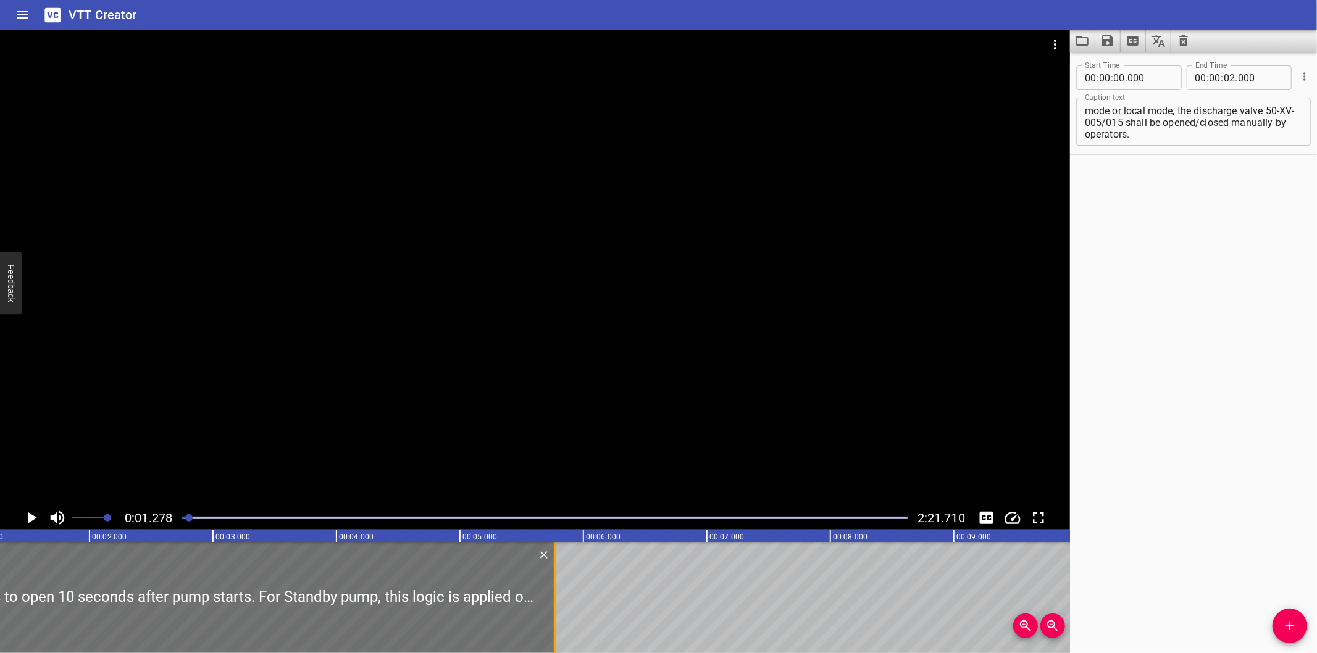
drag, startPoint x: 88, startPoint y: 589, endPoint x: 562, endPoint y: 597, distance: 473.6
click at [556, 597] on div at bounding box center [555, 597] width 2 height 111
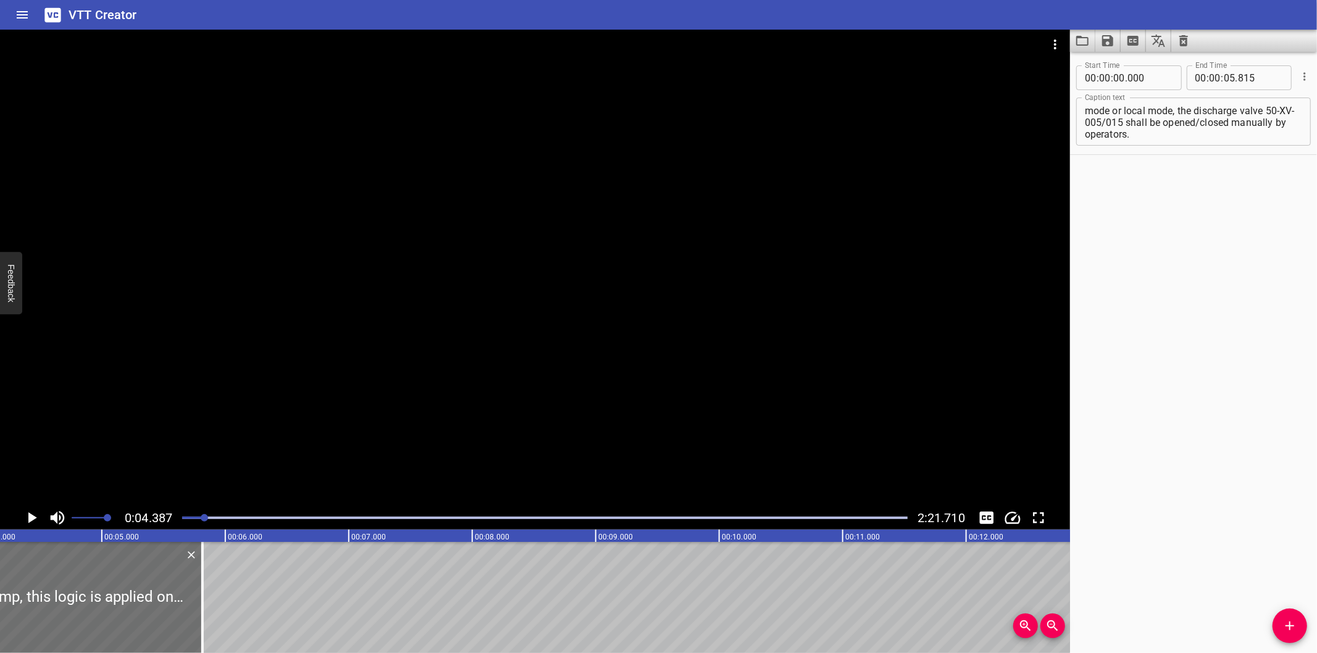
scroll to position [0, 541]
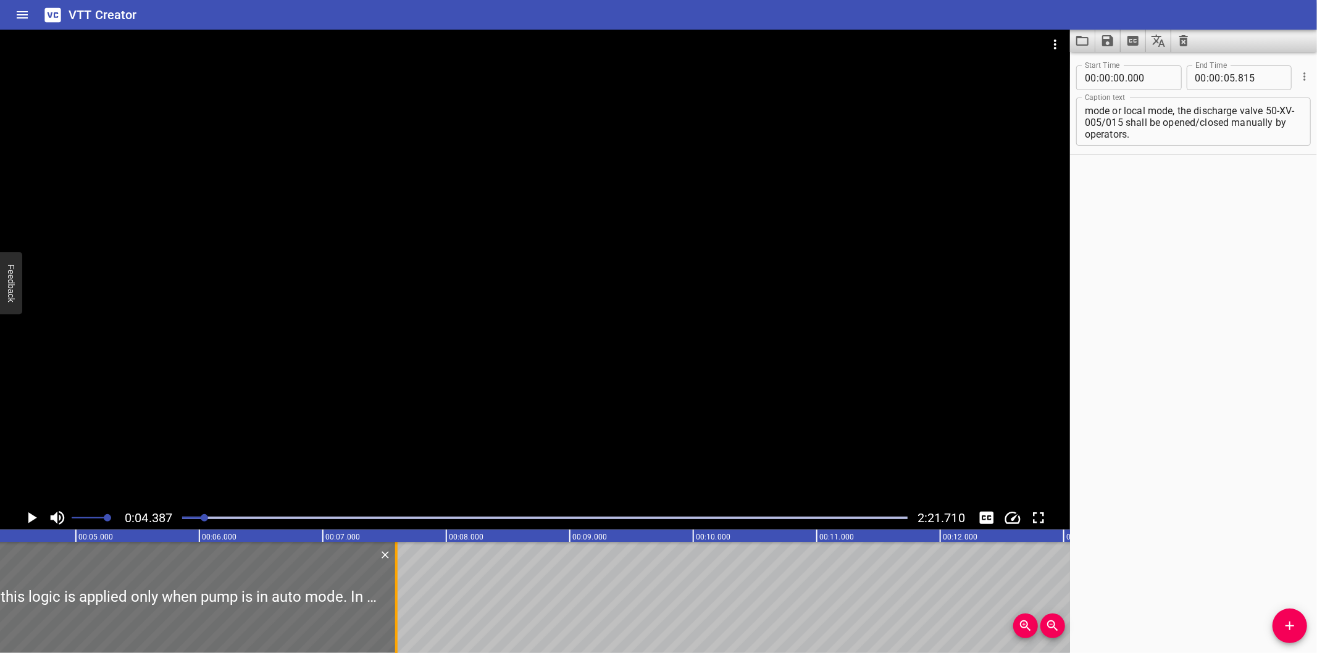
click at [398, 605] on div at bounding box center [396, 597] width 12 height 111
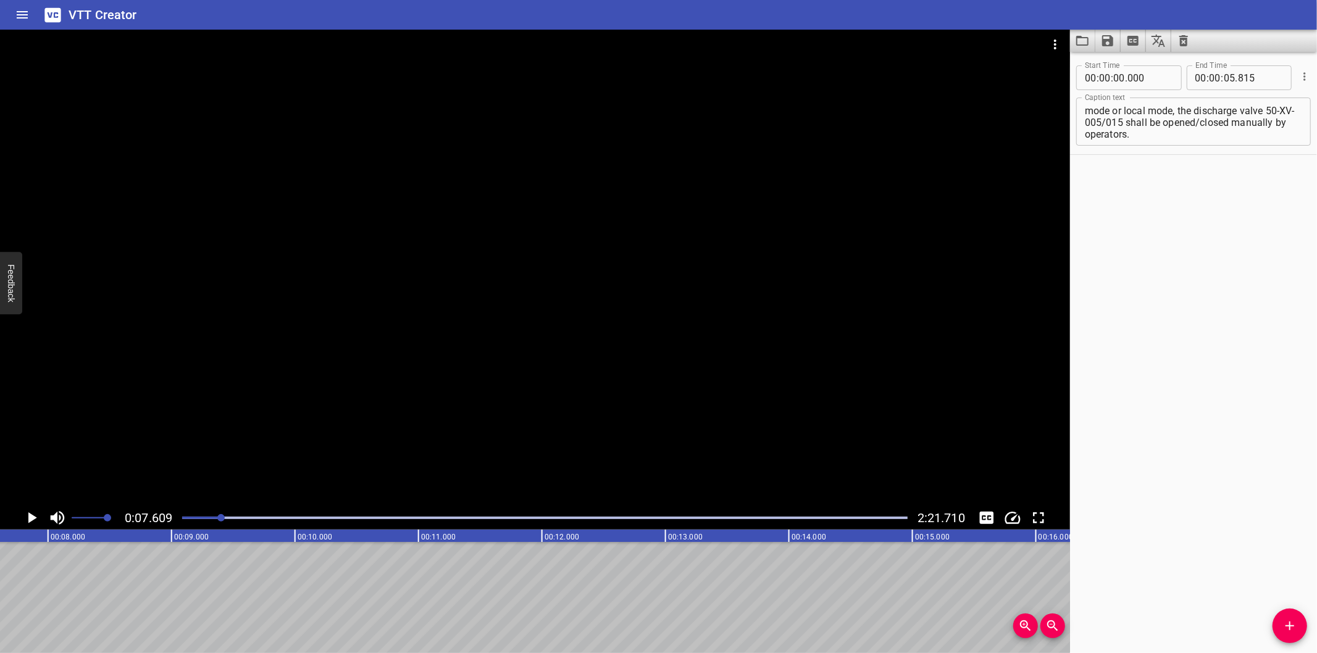
click at [201, 516] on div at bounding box center [545, 517] width 740 height 17
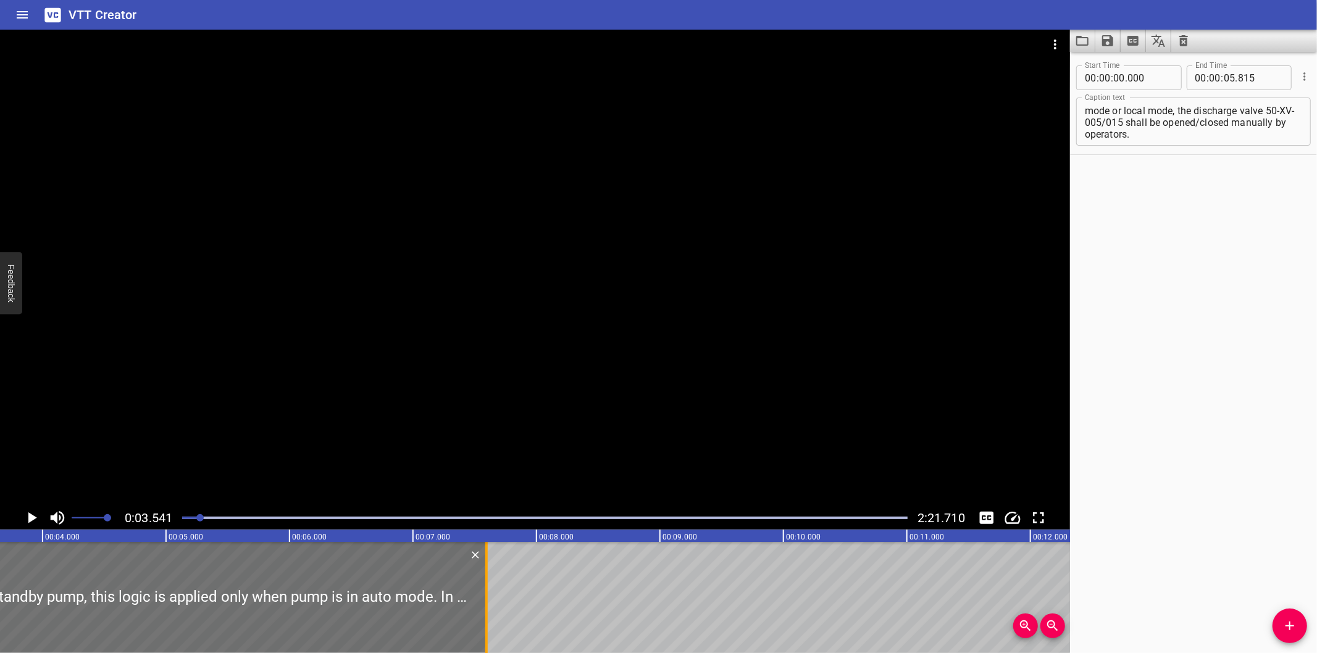
scroll to position [0, 436]
click at [498, 608] on div at bounding box center [501, 597] width 12 height 111
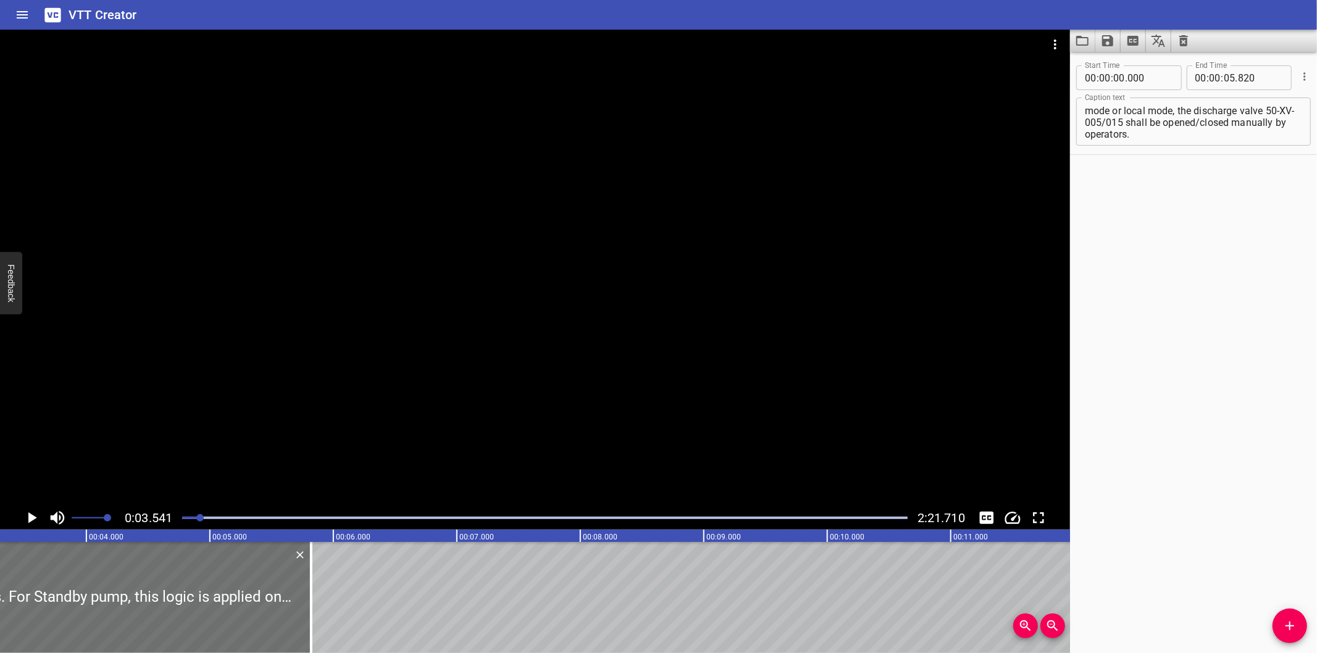
scroll to position [0, 391]
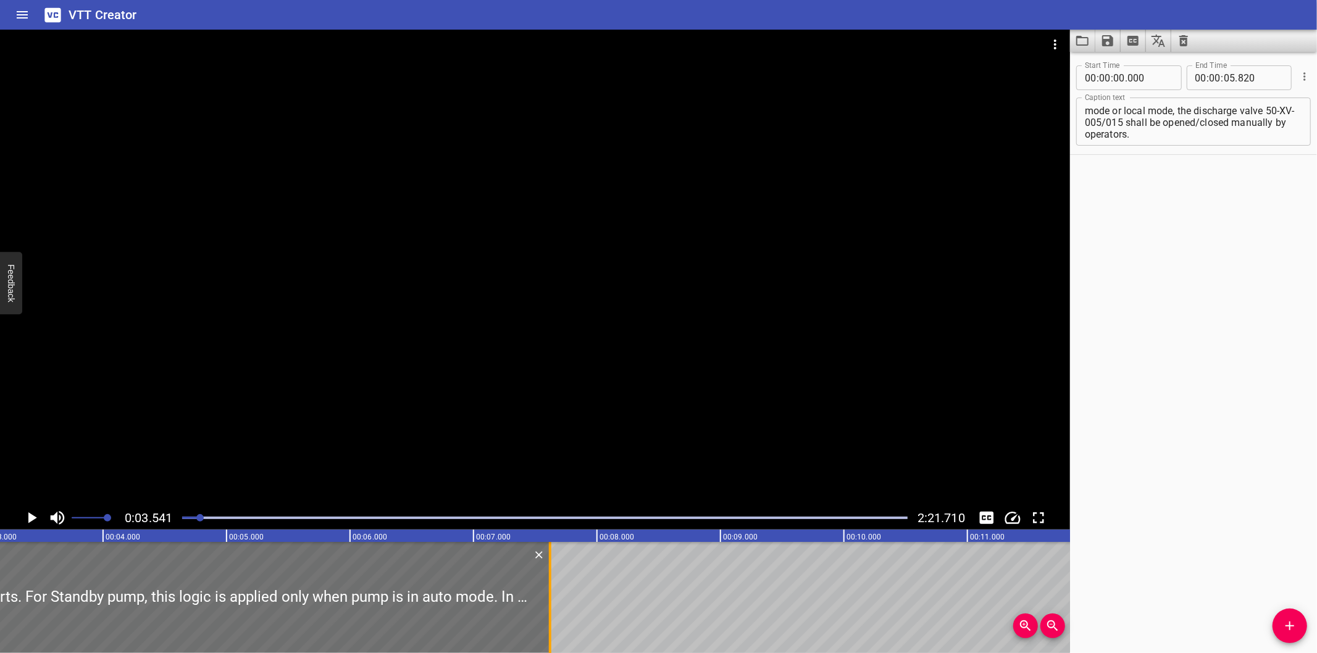
drag, startPoint x: 330, startPoint y: 616, endPoint x: 552, endPoint y: 615, distance: 222.3
click at [552, 615] on div at bounding box center [550, 597] width 12 height 111
click at [680, 375] on div at bounding box center [535, 268] width 1070 height 477
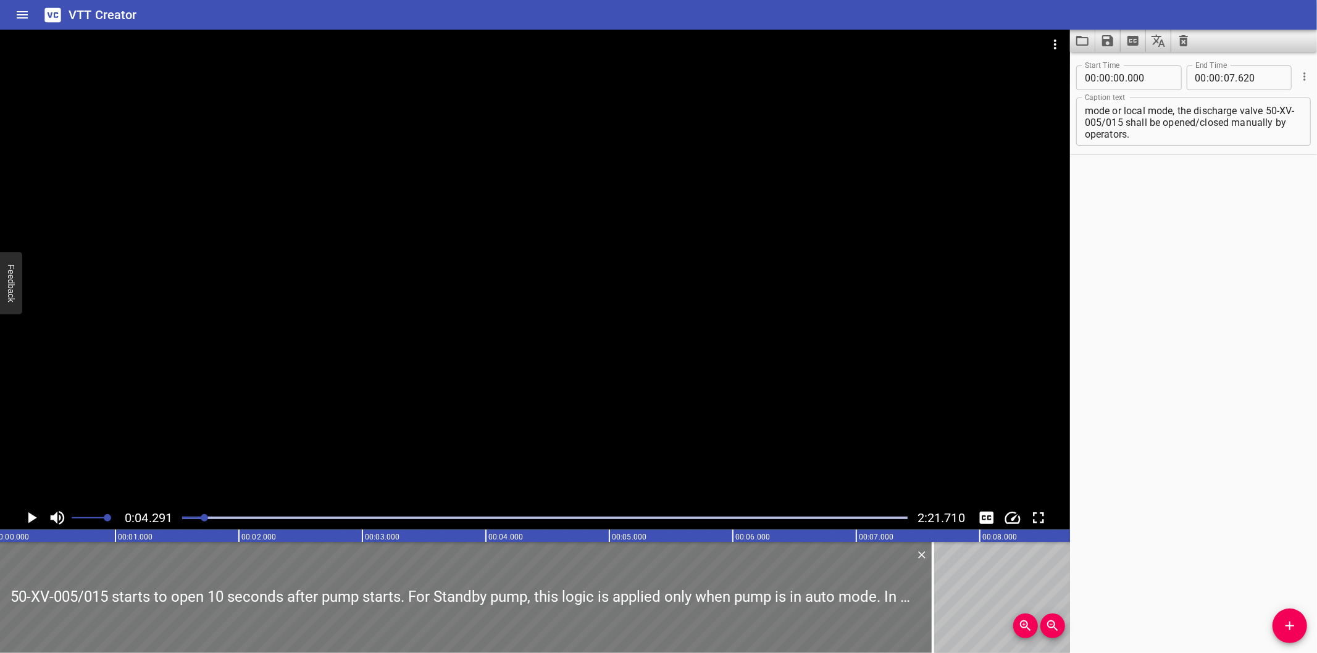
scroll to position [0, 0]
click at [393, 372] on div at bounding box center [535, 268] width 1070 height 477
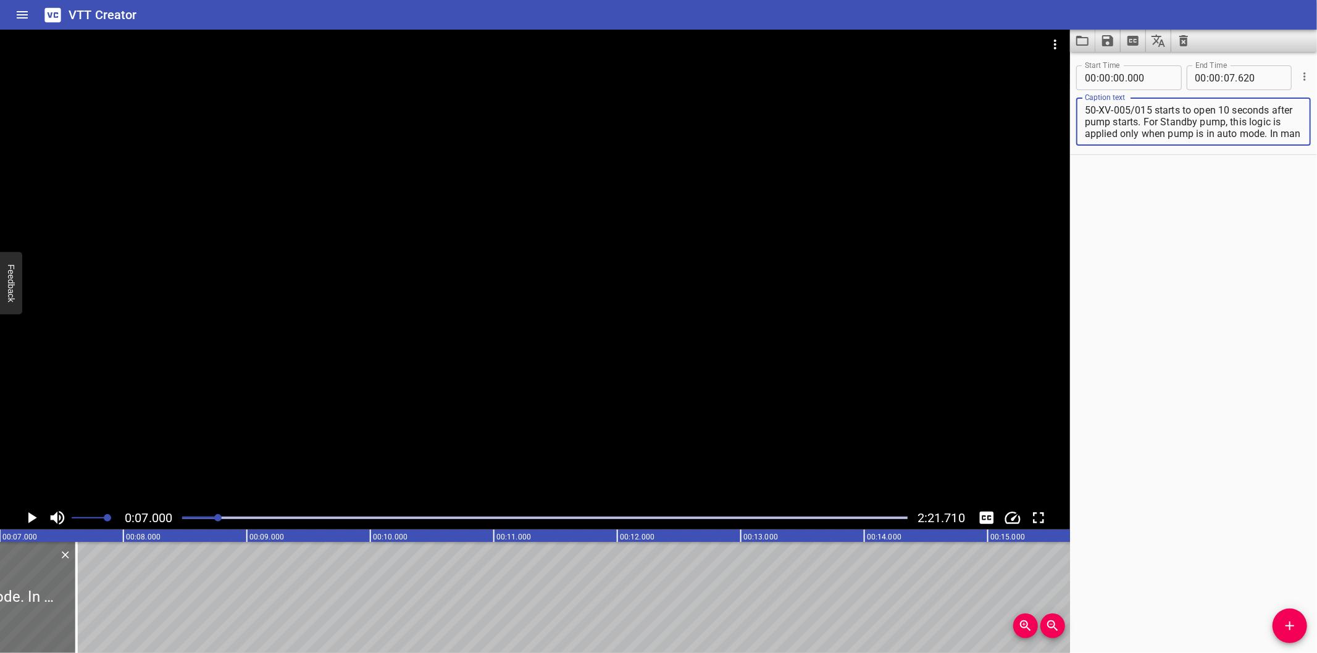
scroll to position [35, 0]
drag, startPoint x: 1168, startPoint y: 122, endPoint x: 1346, endPoint y: 354, distance: 292.9
click at [1316, 354] on html "VTT Creator Caption Editor Batch Transcribe Login Sign Up Privacy Contact 0:07.…" at bounding box center [658, 326] width 1317 height 653
click at [1289, 625] on icon "Add Cue" at bounding box center [1289, 626] width 9 height 9
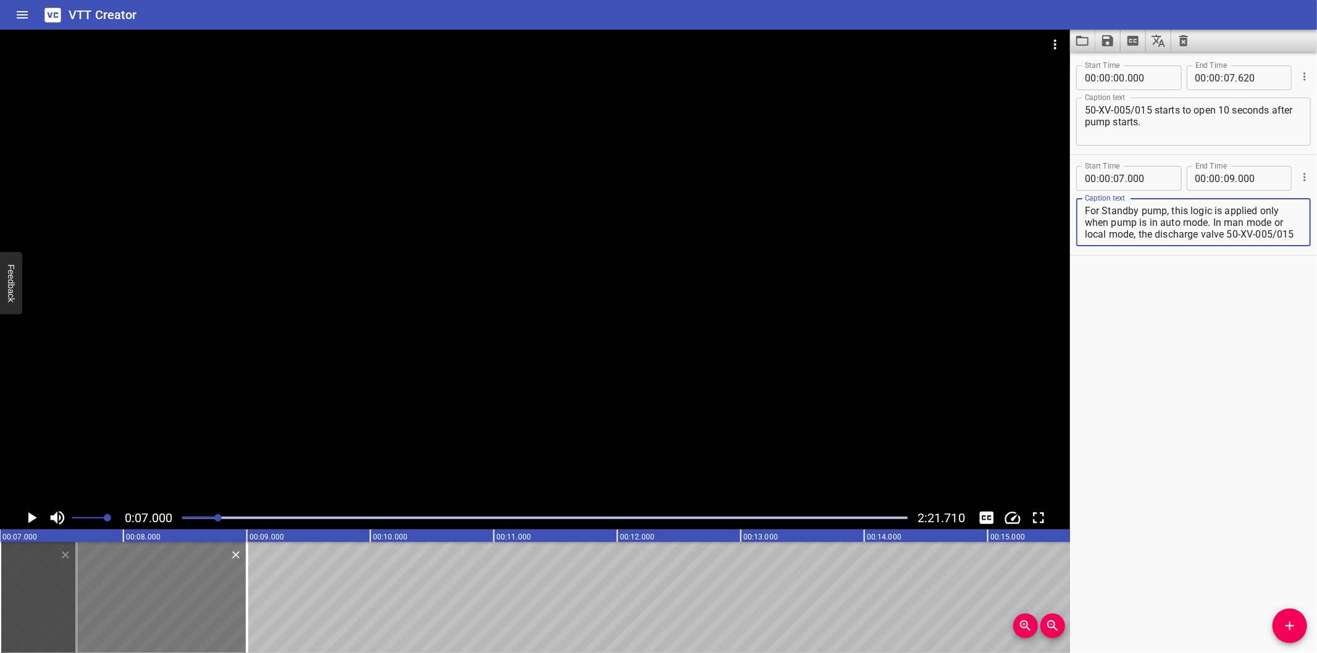
scroll to position [23, 0]
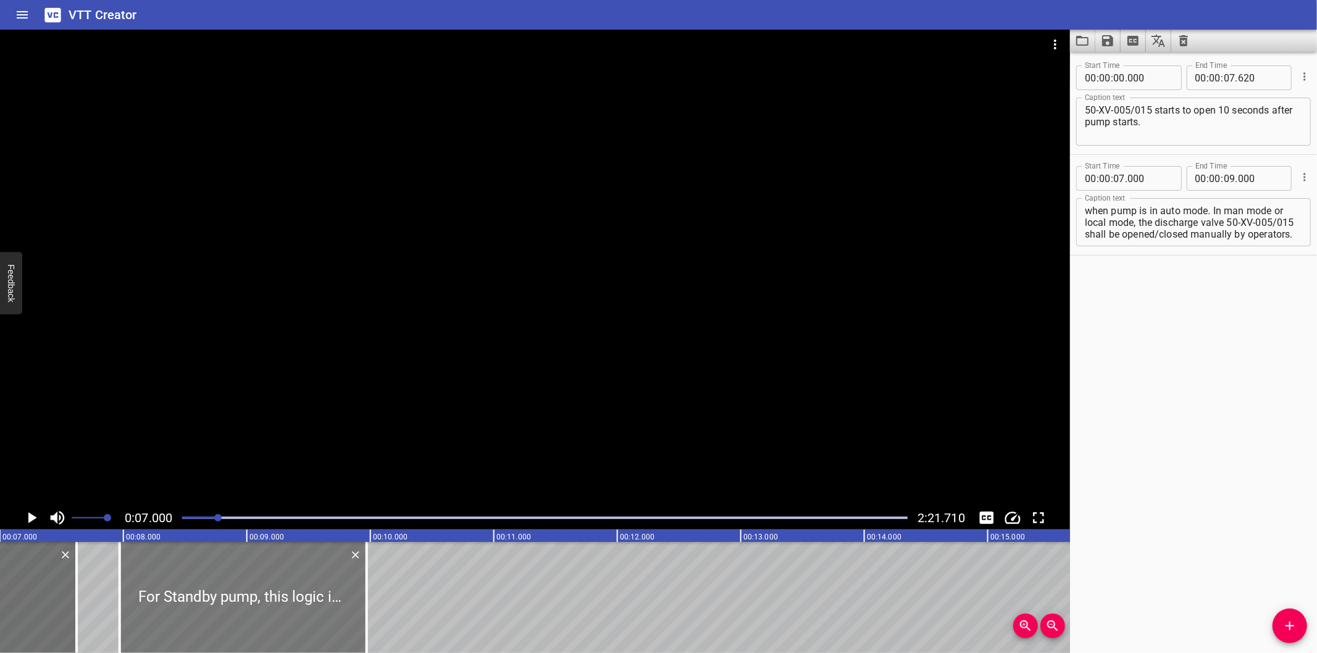
drag, startPoint x: 134, startPoint y: 608, endPoint x: 239, endPoint y: 614, distance: 105.1
click at [239, 614] on div at bounding box center [243, 597] width 247 height 111
click at [344, 333] on div at bounding box center [535, 268] width 1070 height 477
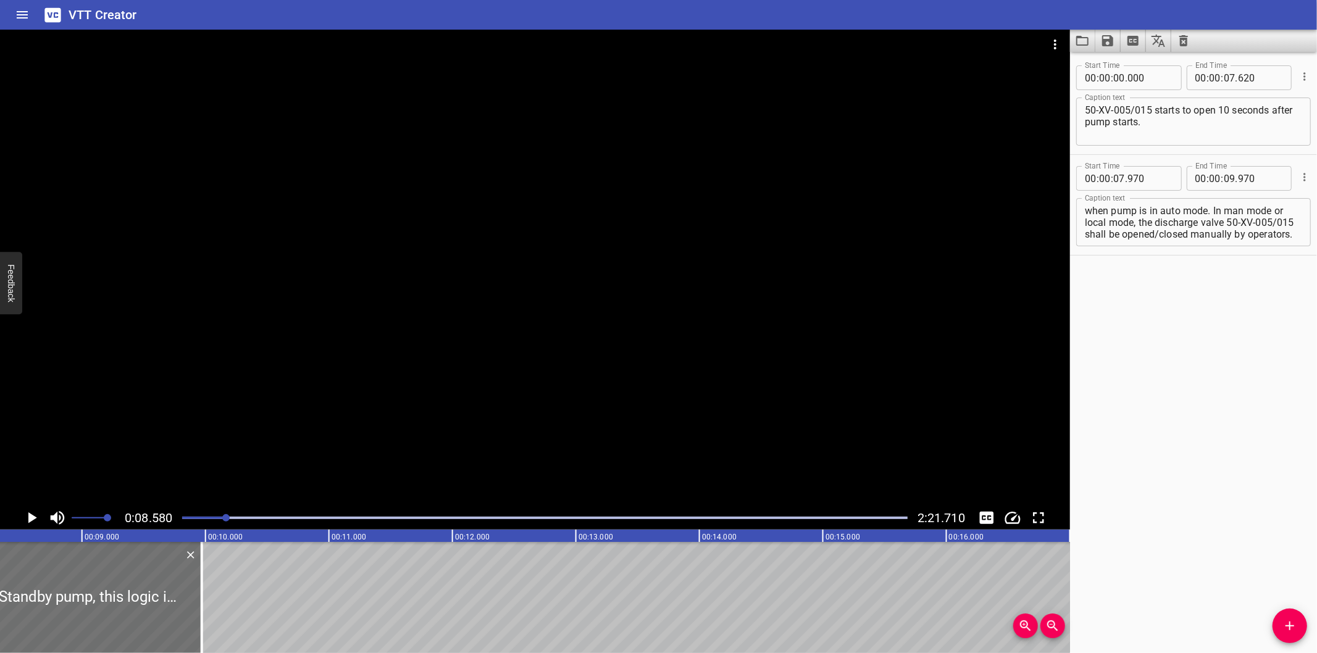
scroll to position [0, 1059]
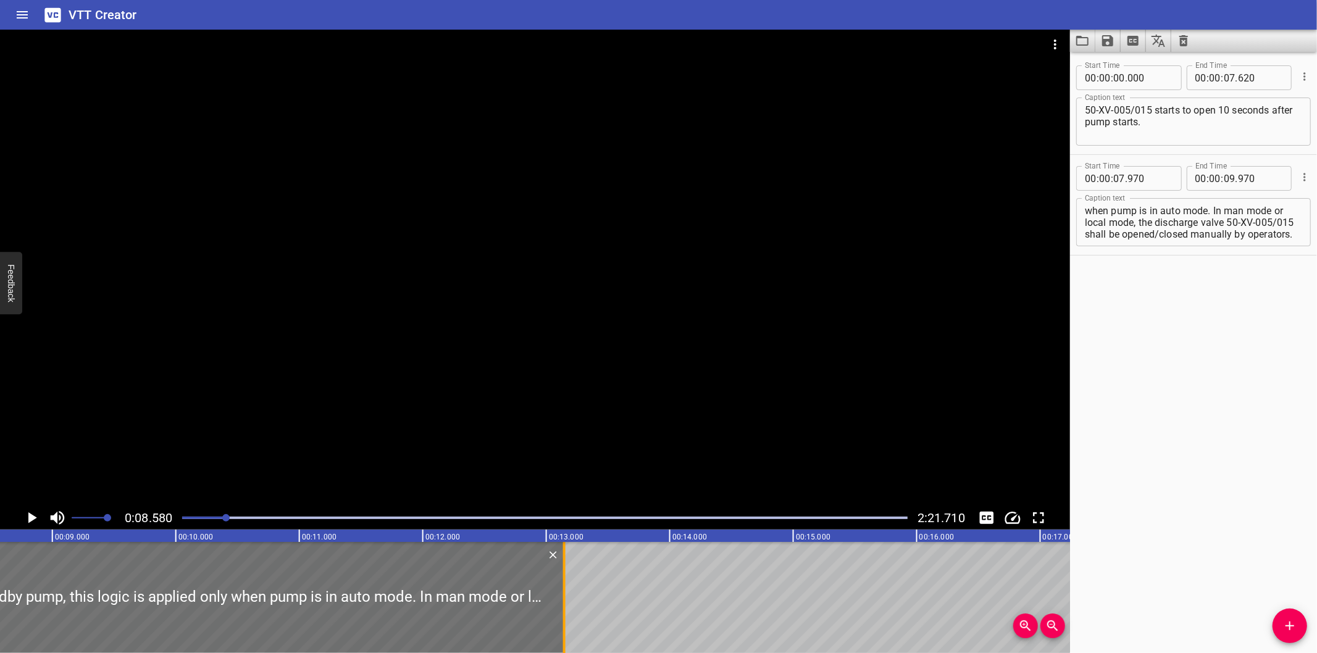
drag, startPoint x: 171, startPoint y: 611, endPoint x: 563, endPoint y: 577, distance: 393.5
click at [563, 577] on div at bounding box center [564, 597] width 2 height 111
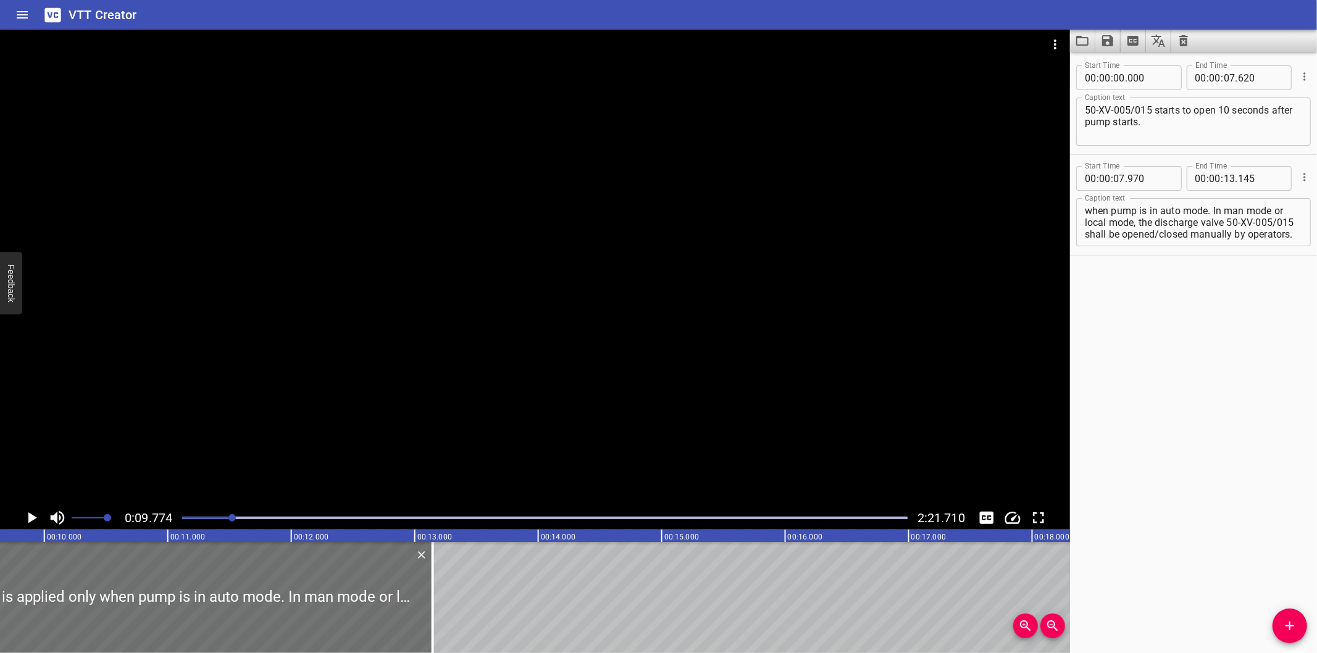
scroll to position [0, 1206]
click at [436, 378] on div at bounding box center [535, 268] width 1070 height 477
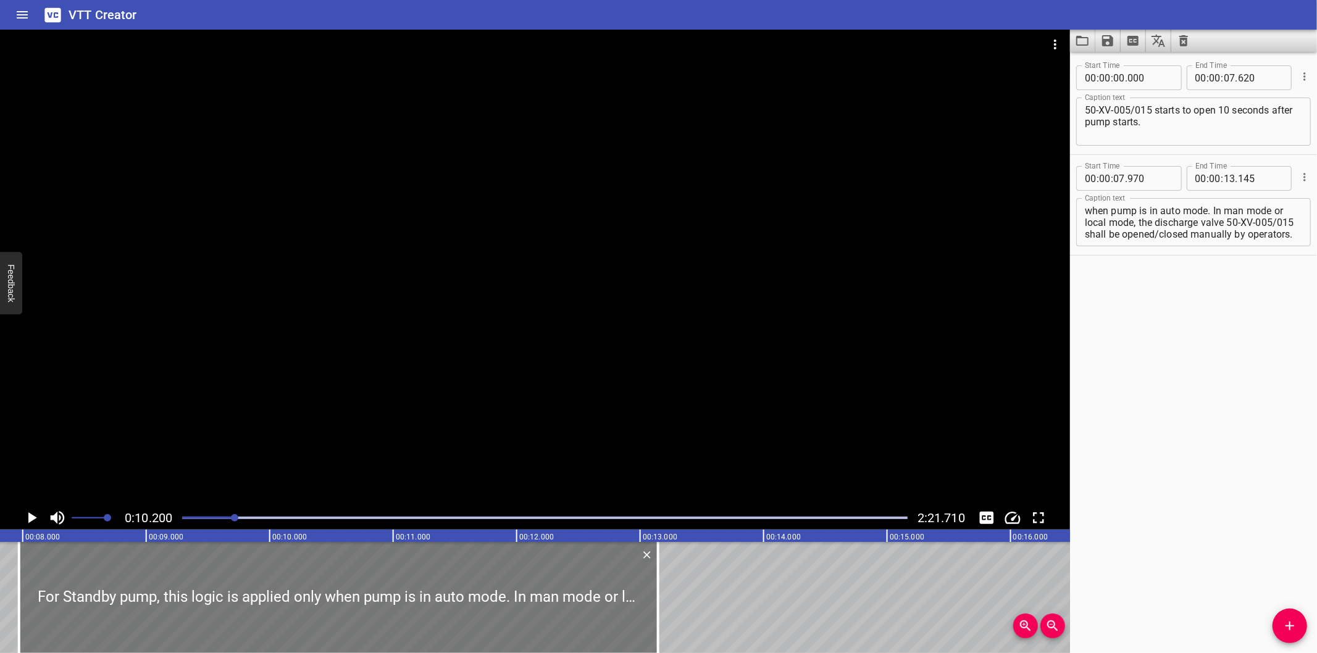
scroll to position [0, 1031]
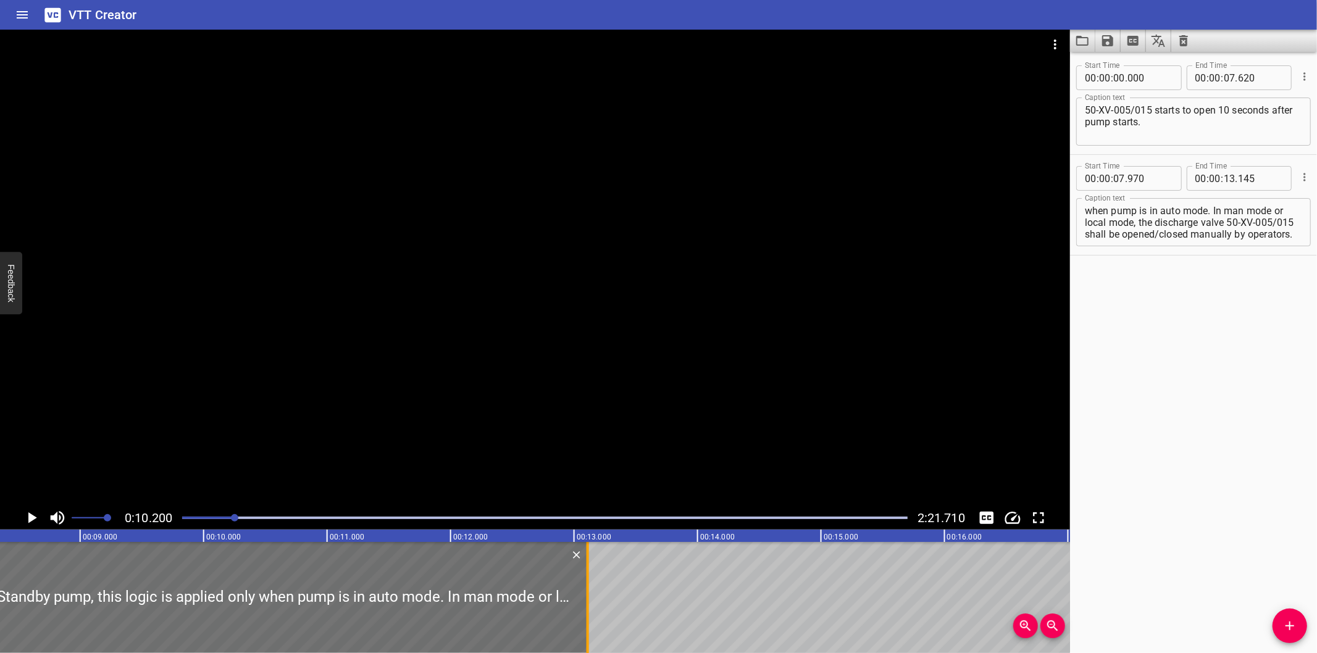
drag, startPoint x: 595, startPoint y: 613, endPoint x: 591, endPoint y: 618, distance: 6.6
click at [591, 618] on div at bounding box center [588, 597] width 12 height 111
click at [559, 448] on div at bounding box center [535, 268] width 1070 height 477
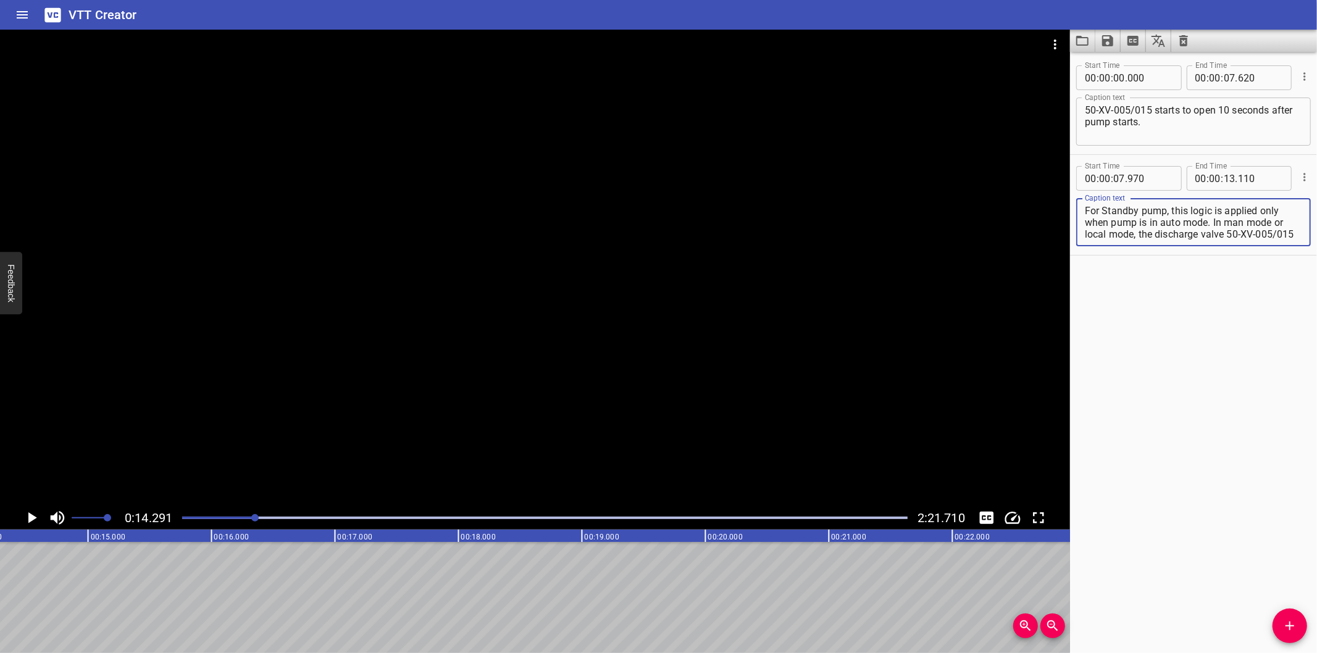
scroll to position [23, 0]
drag, startPoint x: 1213, startPoint y: 219, endPoint x: 1330, endPoint y: 306, distance: 145.9
click at [1316, 306] on html "VTT Creator Caption Editor Batch Transcribe Login Sign Up Privacy Contact 0:14.…" at bounding box center [658, 326] width 1317 height 653
drag, startPoint x: 1292, startPoint y: 628, endPoint x: 1280, endPoint y: 625, distance: 11.5
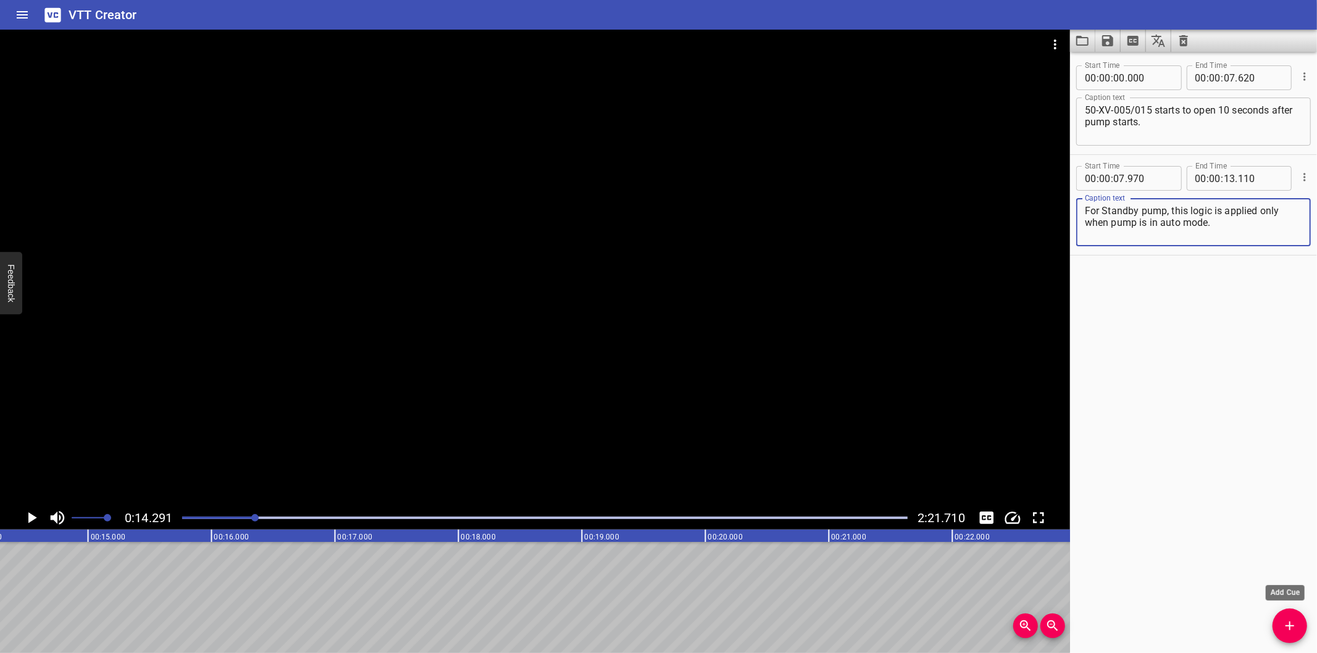
click at [1292, 628] on icon "Add Cue" at bounding box center [1289, 626] width 15 height 15
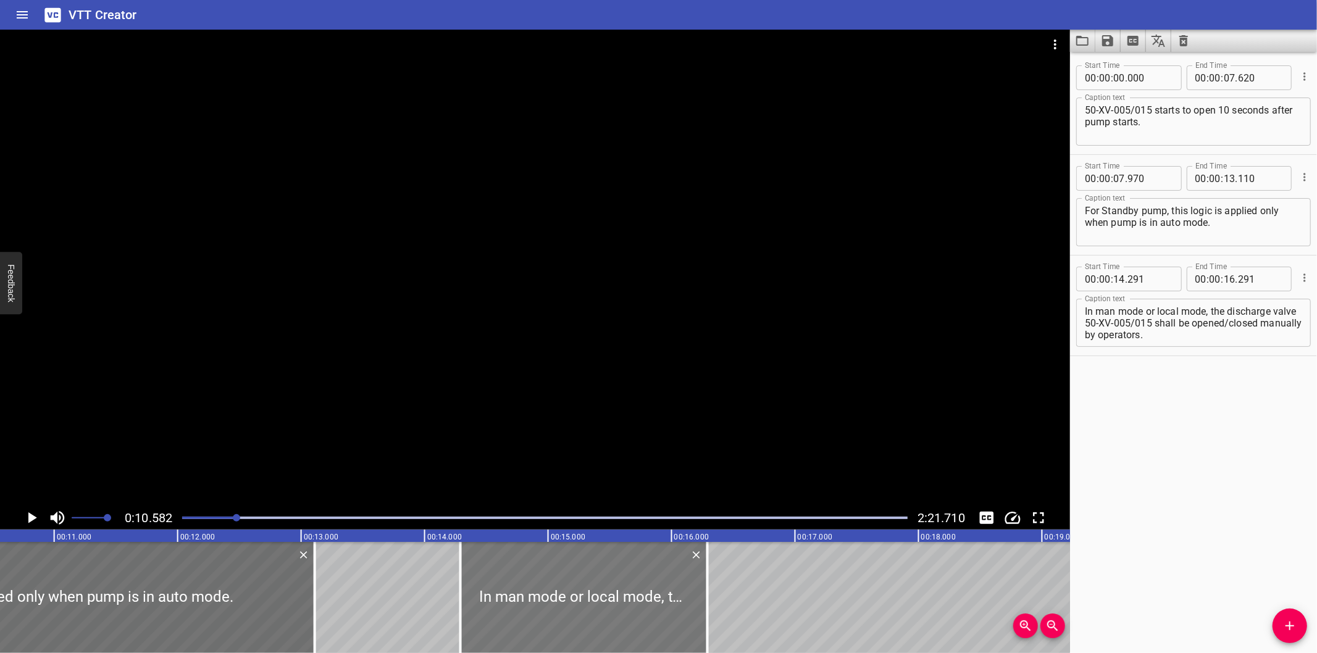
scroll to position [0, 1306]
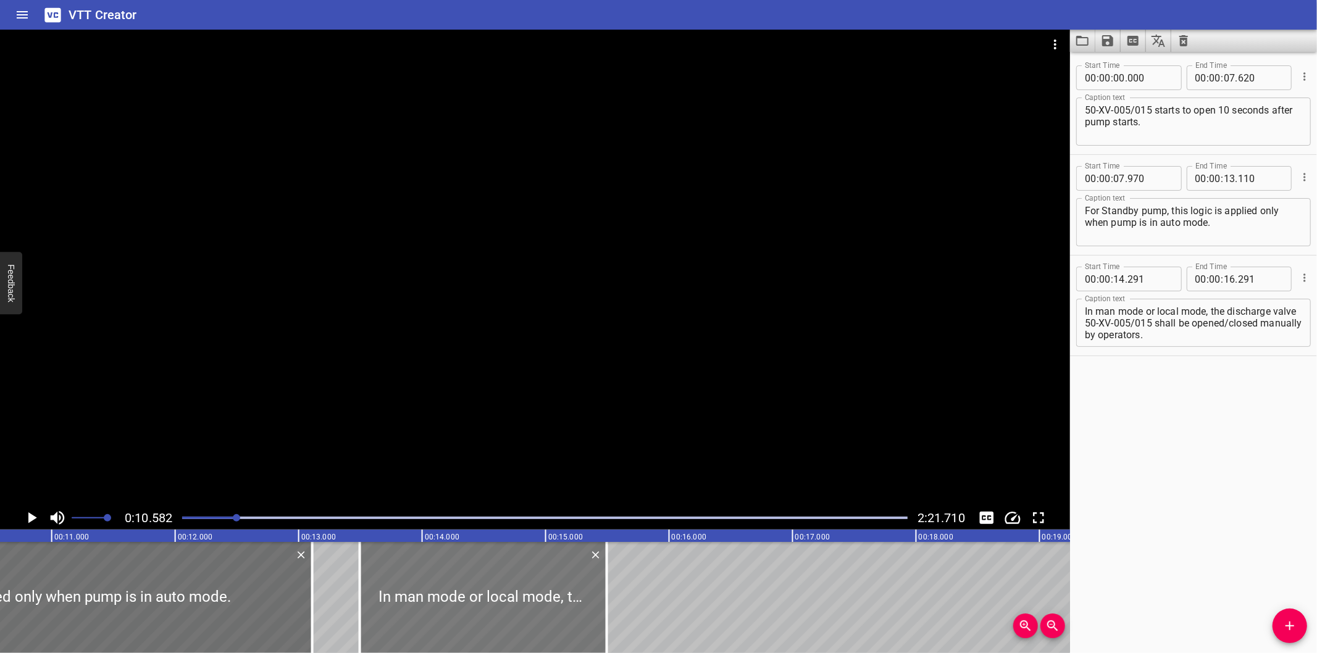
drag, startPoint x: 477, startPoint y: 619, endPoint x: 454, endPoint y: 618, distance: 22.9
click at [454, 618] on div at bounding box center [483, 597] width 247 height 111
click at [659, 359] on div at bounding box center [535, 268] width 1070 height 477
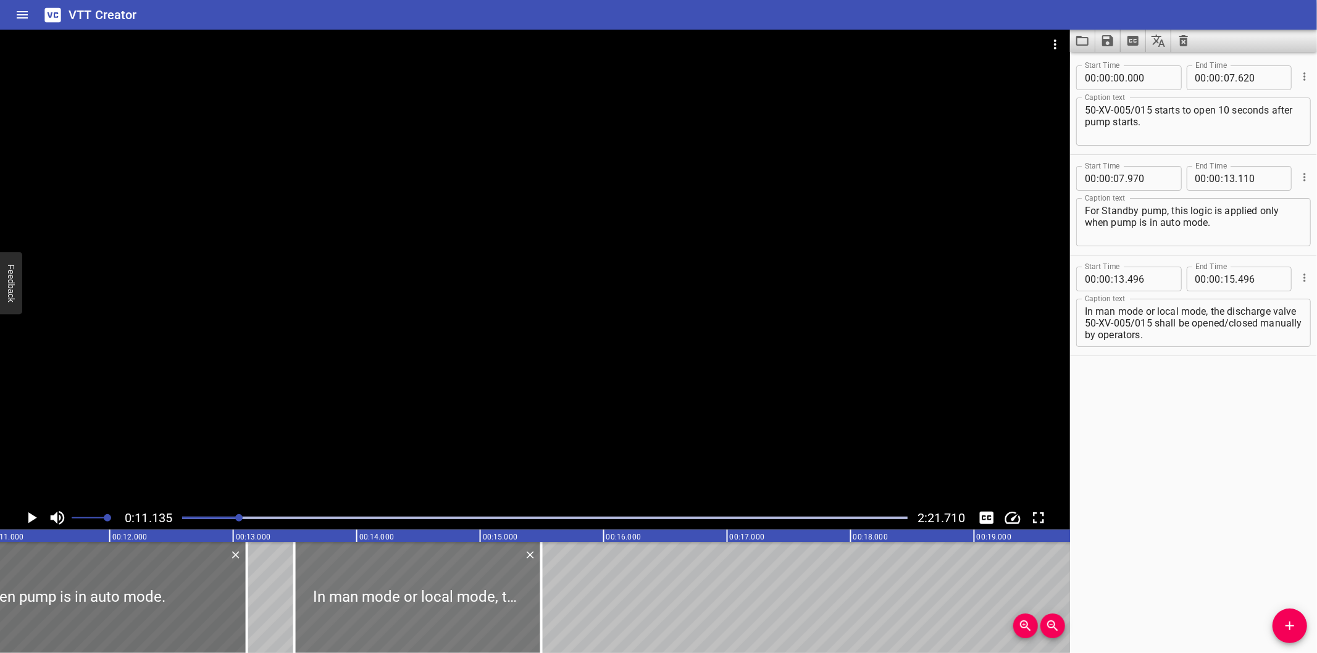
scroll to position [0, 1374]
drag, startPoint x: 439, startPoint y: 585, endPoint x: 443, endPoint y: 593, distance: 8.3
click at [440, 588] on div at bounding box center [416, 597] width 247 height 111
drag, startPoint x: 452, startPoint y: 570, endPoint x: 470, endPoint y: 578, distance: 20.2
click at [470, 578] on div at bounding box center [436, 597] width 247 height 111
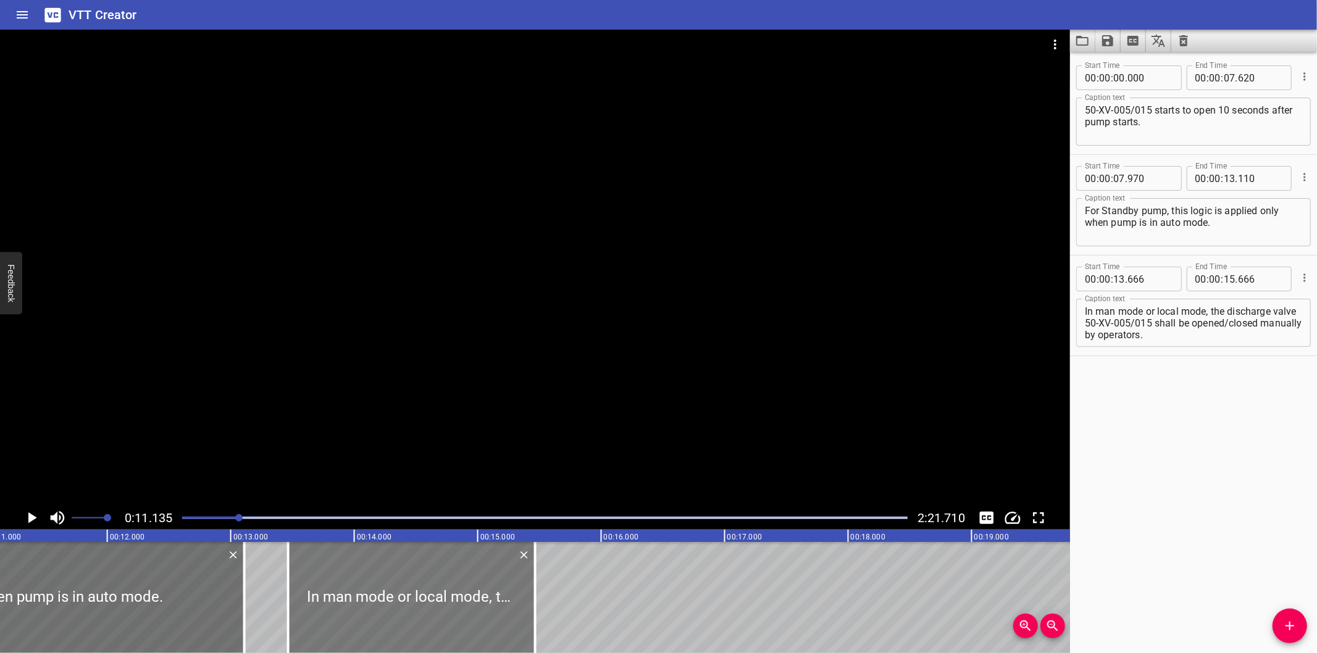
drag, startPoint x: 469, startPoint y: 585, endPoint x: 445, endPoint y: 587, distance: 24.8
click at [445, 587] on div at bounding box center [411, 597] width 247 height 111
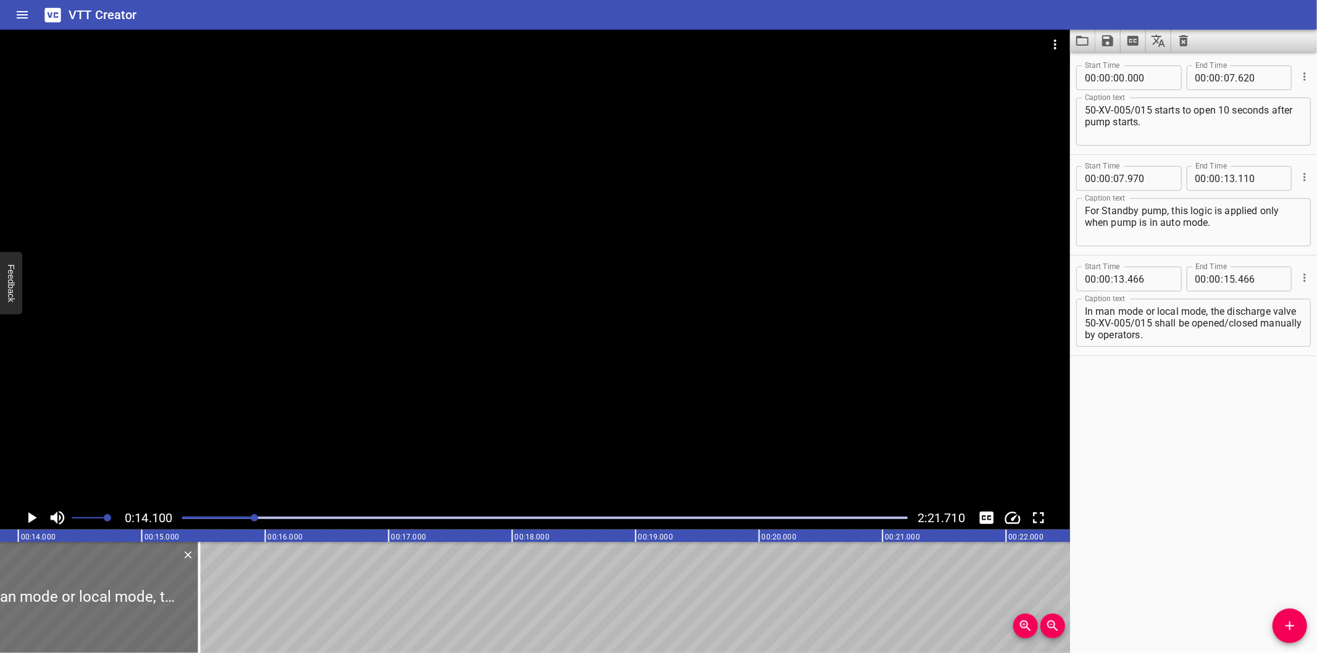
scroll to position [0, 1741]
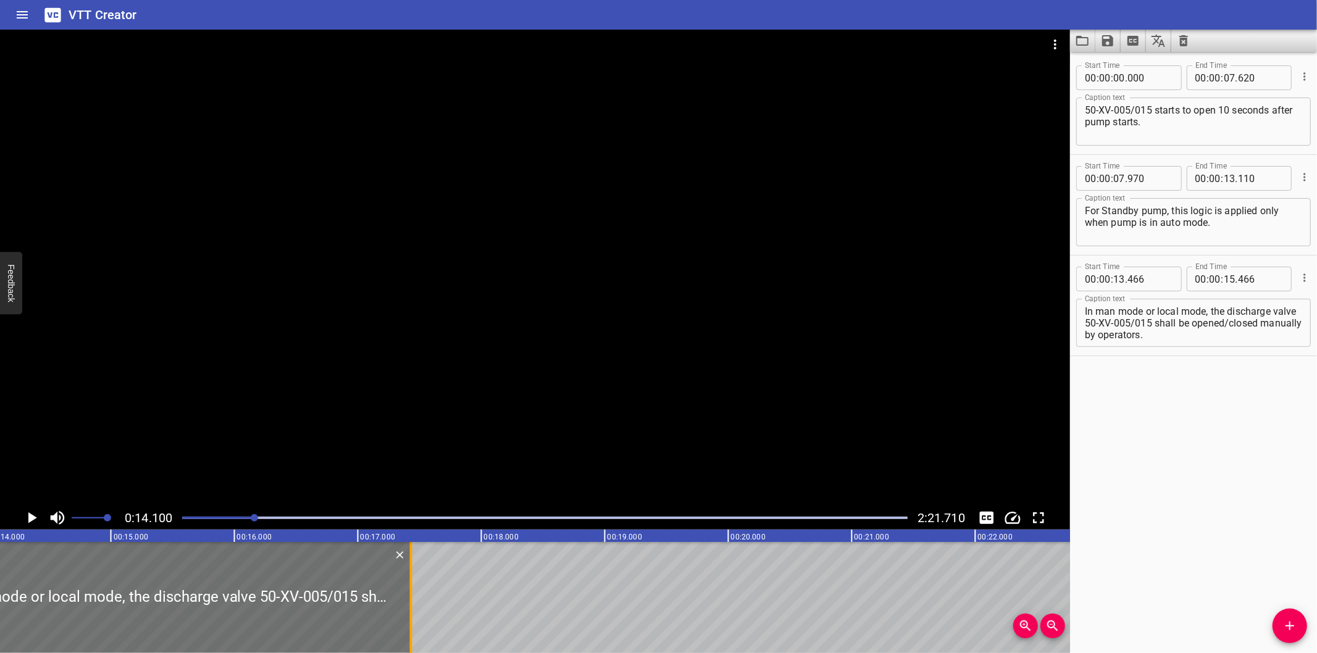
drag, startPoint x: 168, startPoint y: 590, endPoint x: 527, endPoint y: 589, distance: 358.7
click at [412, 589] on div at bounding box center [411, 597] width 2 height 111
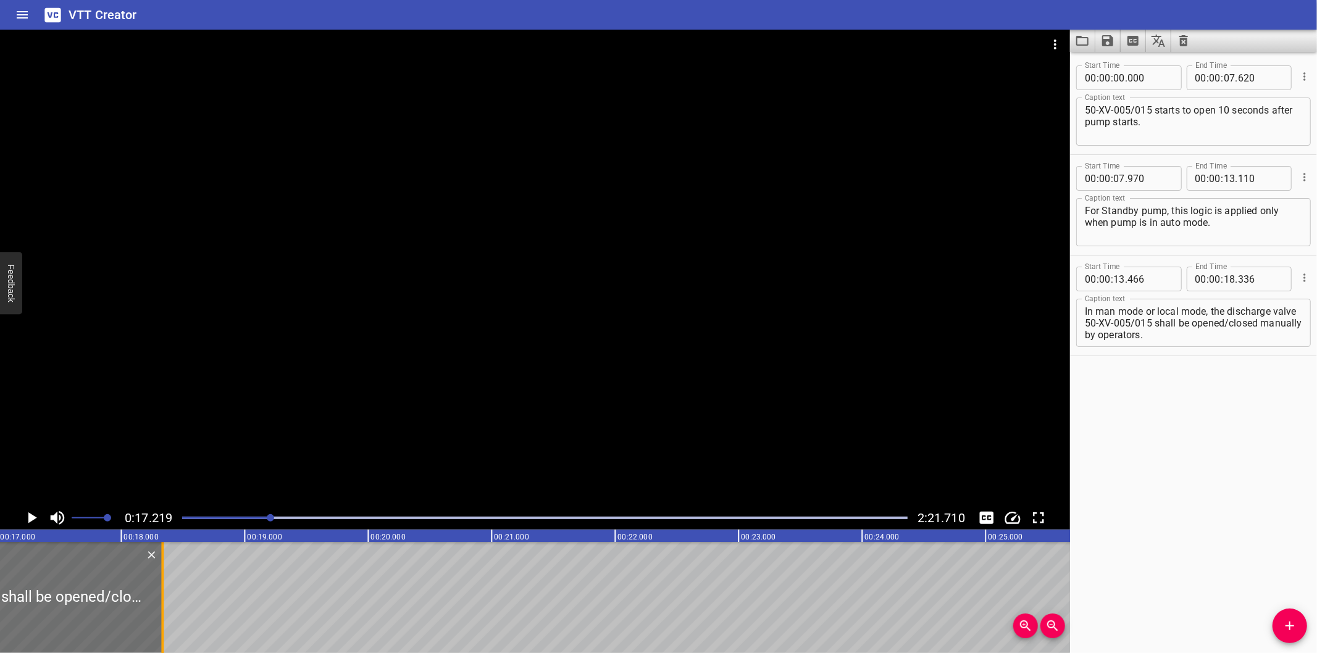
scroll to position [0, 2126]
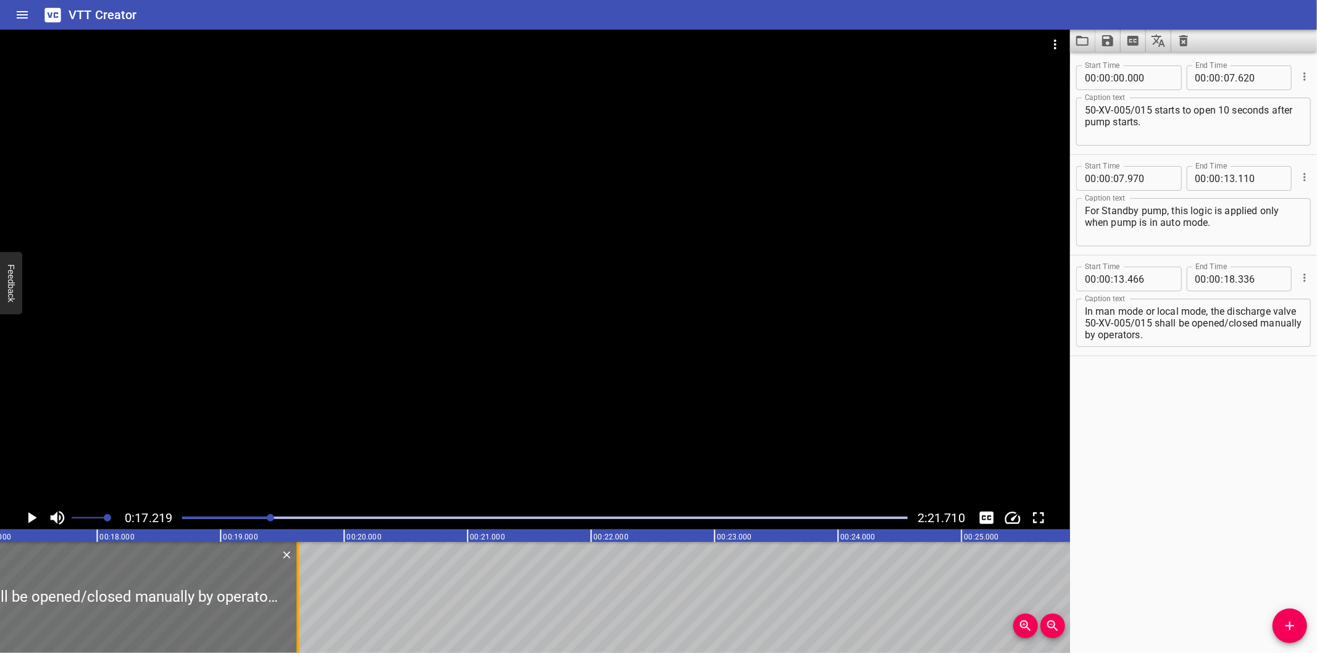
drag, startPoint x: 133, startPoint y: 625, endPoint x: 292, endPoint y: 625, distance: 159.3
click at [292, 625] on div at bounding box center [297, 597] width 12 height 111
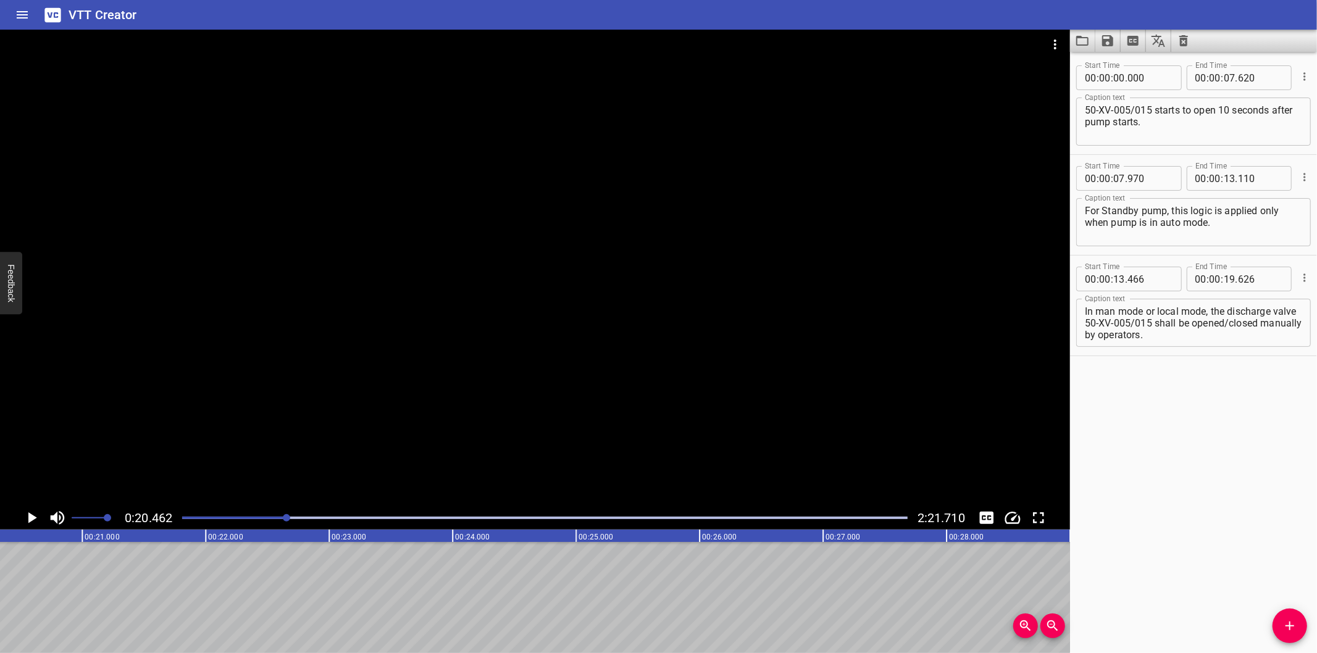
scroll to position [0, 2526]
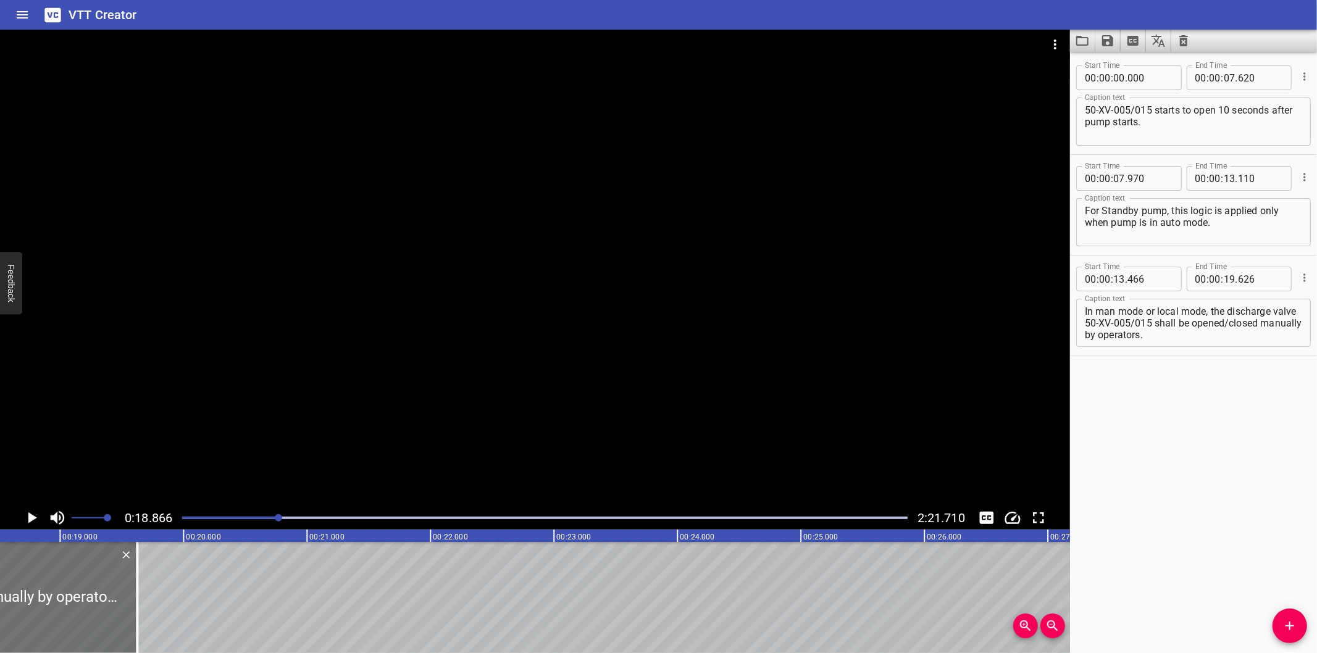
scroll to position [0, 2329]
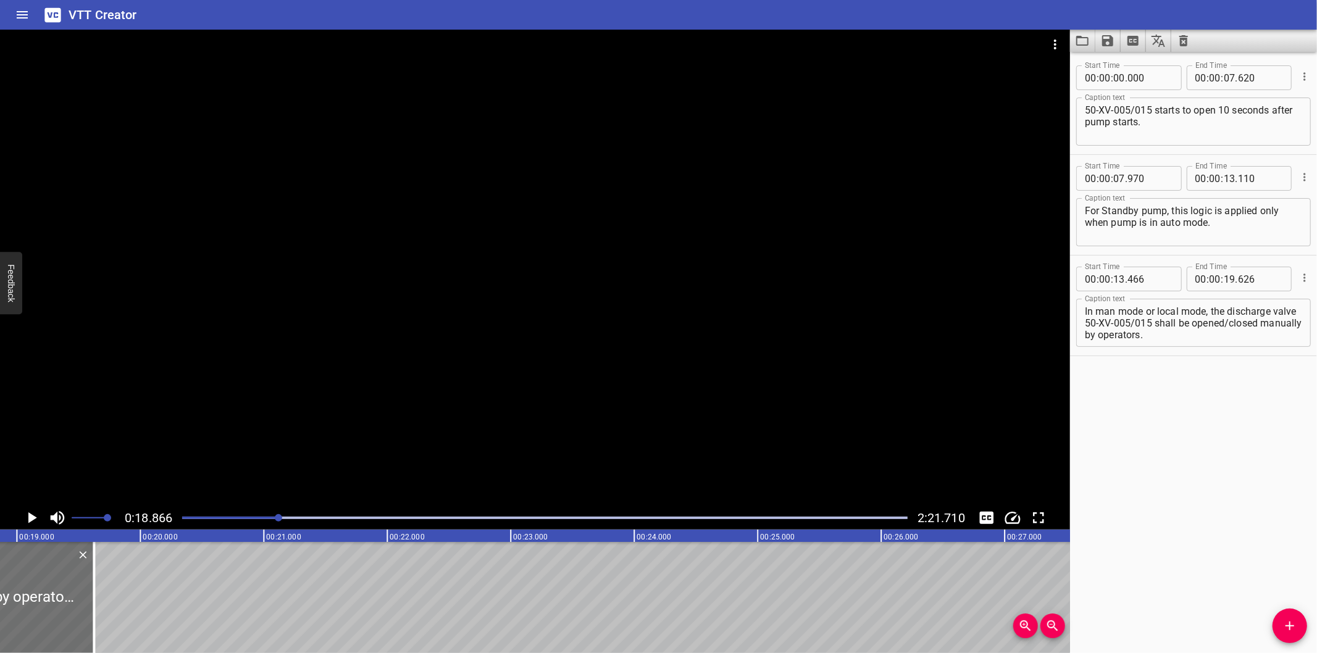
drag, startPoint x: 257, startPoint y: 516, endPoint x: 246, endPoint y: 517, distance: 11.2
click at [248, 516] on div at bounding box center [545, 517] width 740 height 17
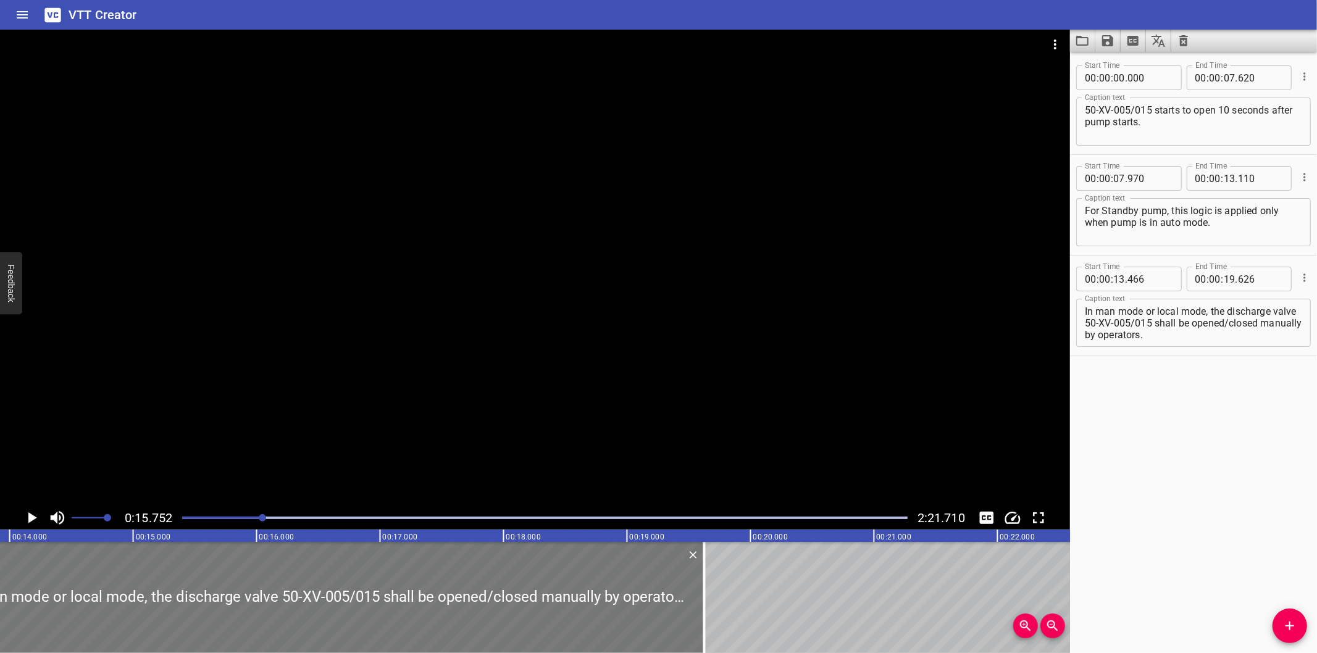
scroll to position [0, 1715]
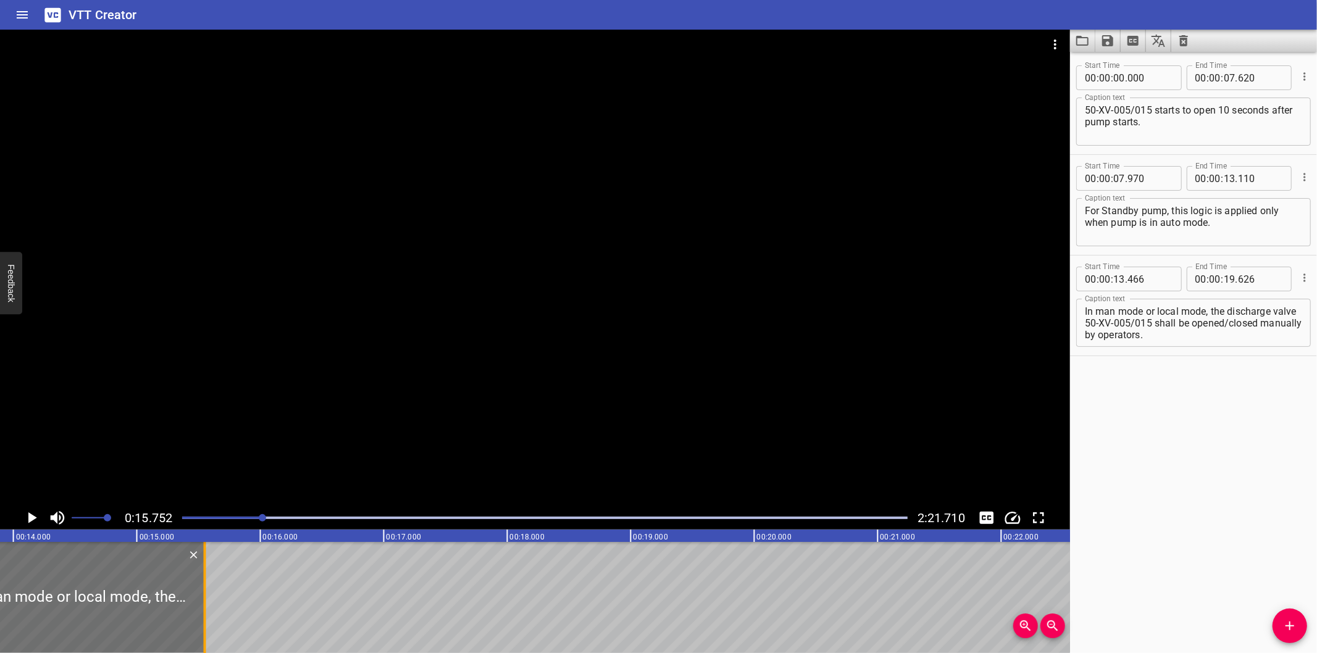
drag, startPoint x: 705, startPoint y: 613, endPoint x: 202, endPoint y: 613, distance: 503.2
click at [202, 613] on div at bounding box center [205, 597] width 12 height 111
click at [1211, 312] on textarea "In man mode or local mode, the discharge valve 50-XV-005/015 shall be opened/cl…" at bounding box center [1193, 323] width 217 height 35
drag, startPoint x: 1211, startPoint y: 312, endPoint x: 1263, endPoint y: 400, distance: 102.7
click at [1263, 400] on div "Start Time 00 : 00 : 00 . 000 Start Time End Time 00 : 00 : 07 . 620 End Time C…" at bounding box center [1193, 352] width 247 height 601
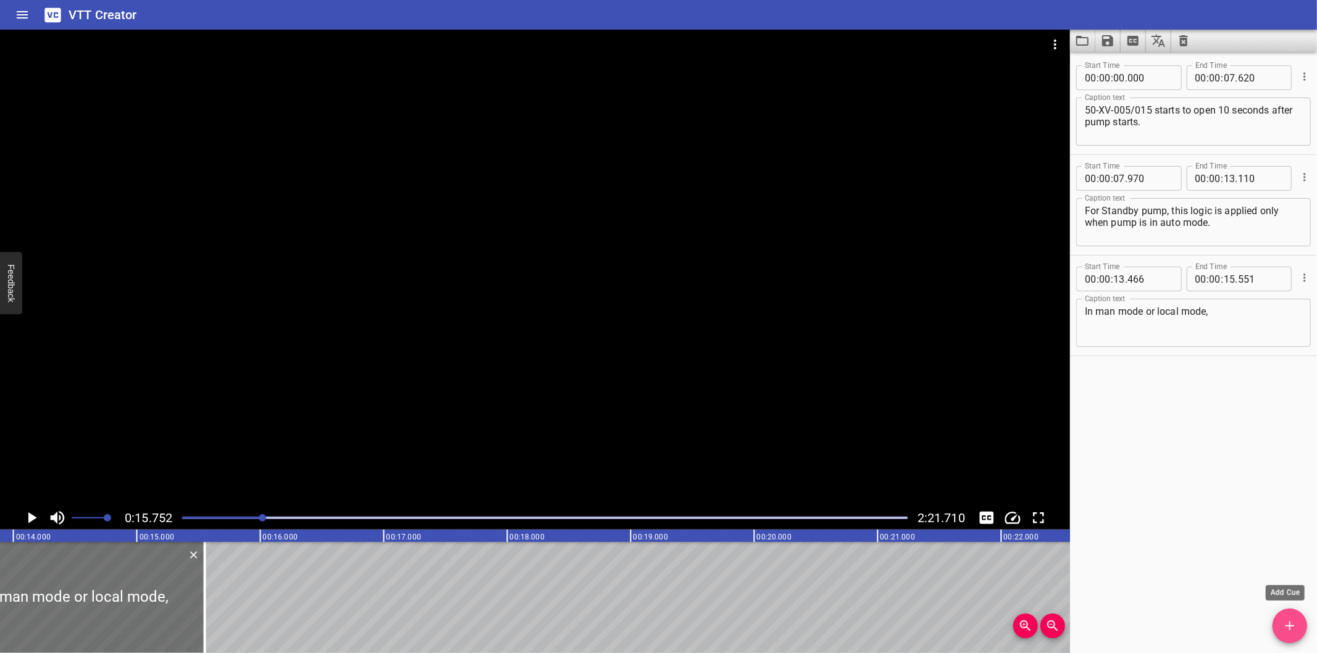
click at [1288, 620] on icon "Add Cue" at bounding box center [1289, 626] width 15 height 15
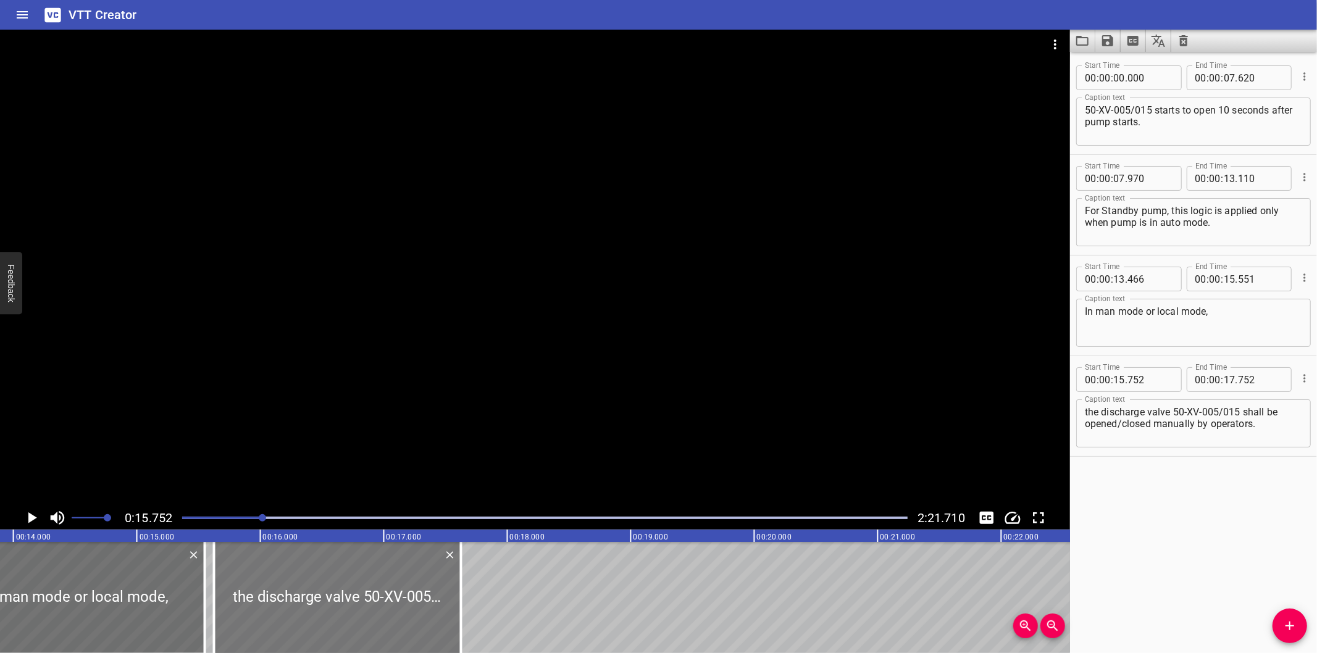
drag, startPoint x: 388, startPoint y: 594, endPoint x: 372, endPoint y: 595, distance: 15.4
click at [372, 595] on div at bounding box center [337, 597] width 247 height 111
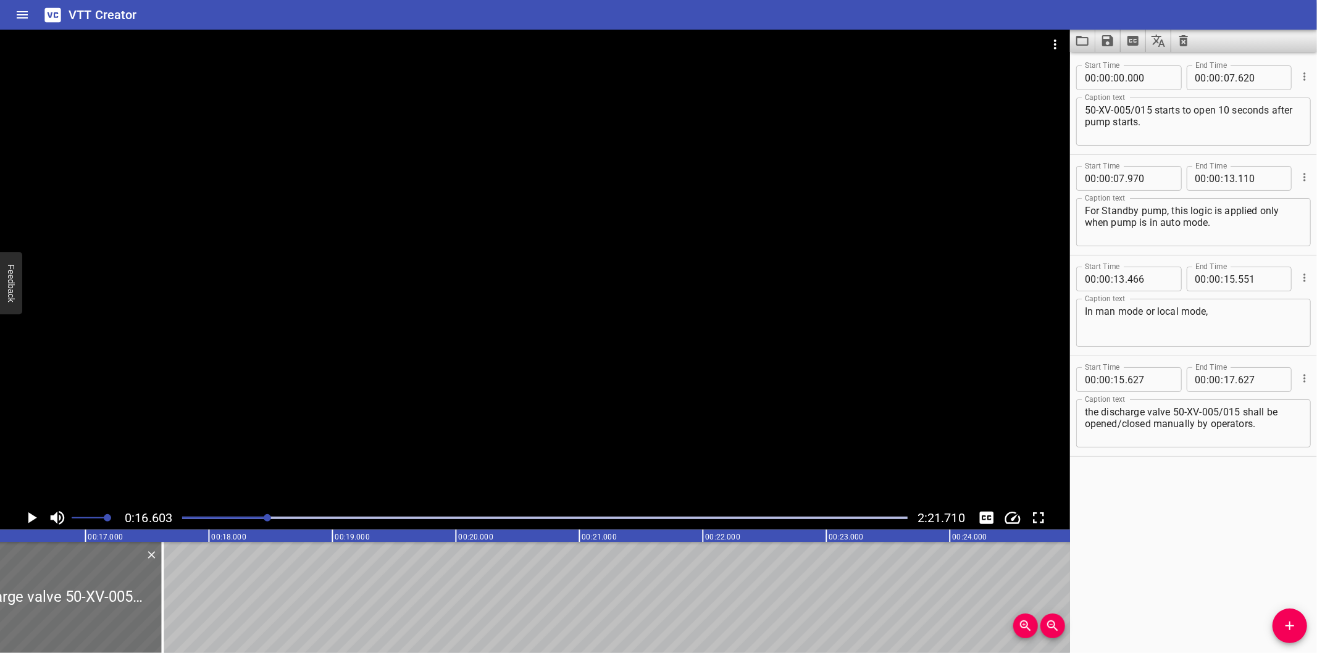
scroll to position [0, 2050]
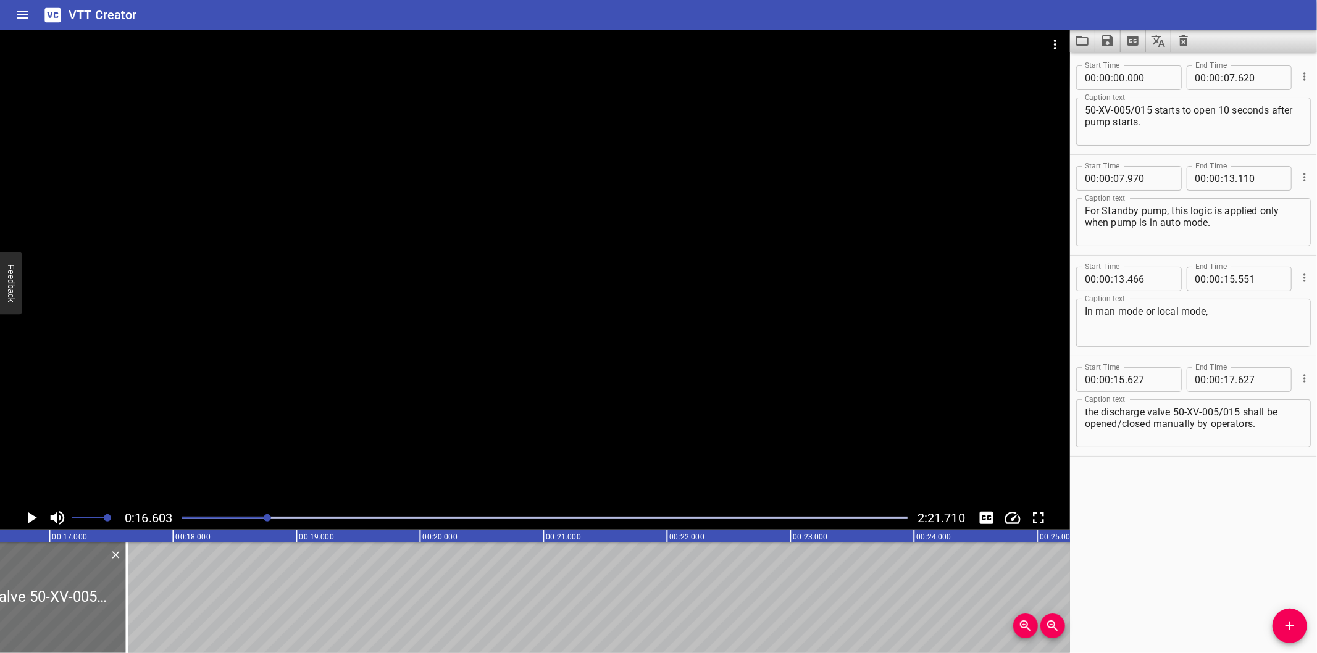
drag, startPoint x: 126, startPoint y: 616, endPoint x: 919, endPoint y: 601, distance: 792.8
click at [128, 599] on div at bounding box center [126, 597] width 2 height 111
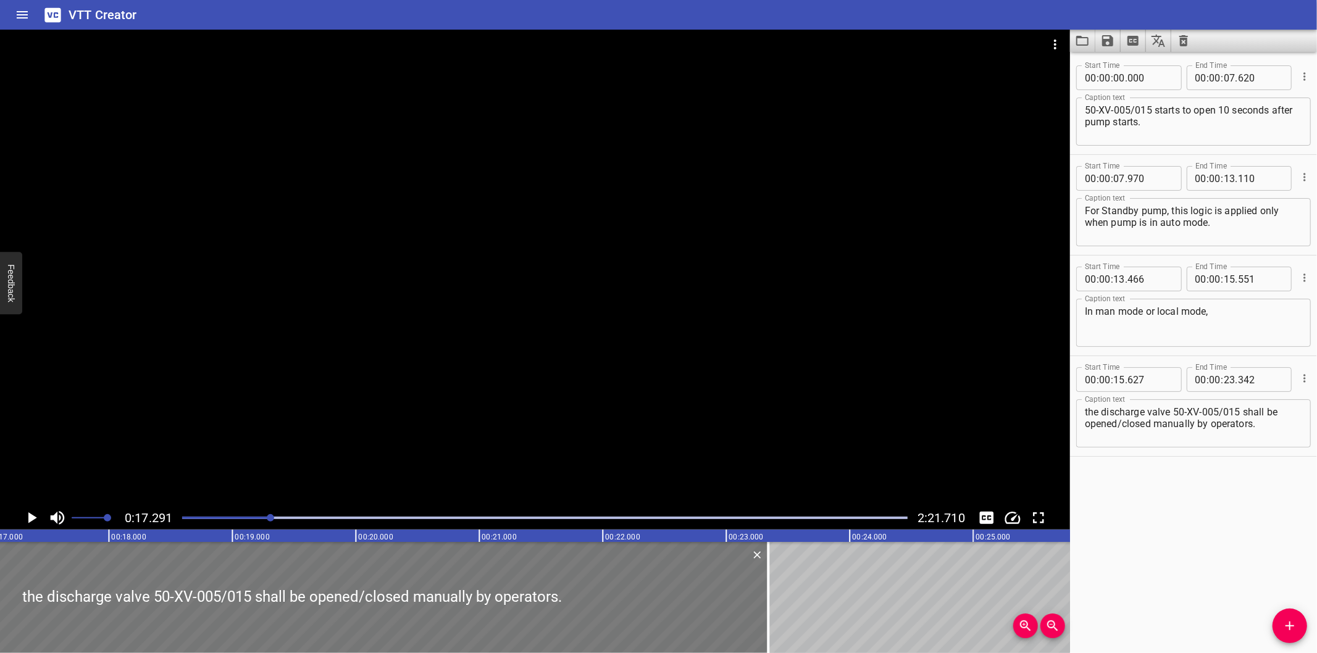
scroll to position [0, 2134]
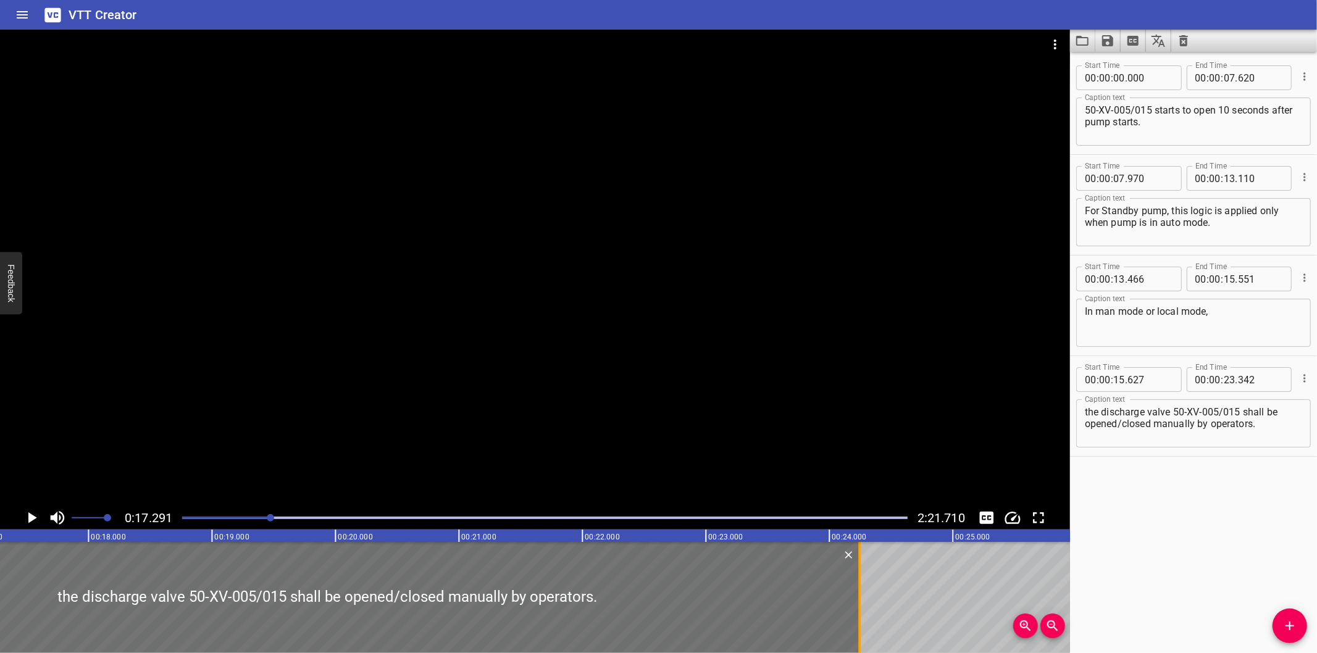
drag, startPoint x: 775, startPoint y: 609, endPoint x: 862, endPoint y: 606, distance: 87.7
click at [862, 606] on div at bounding box center [859, 597] width 12 height 111
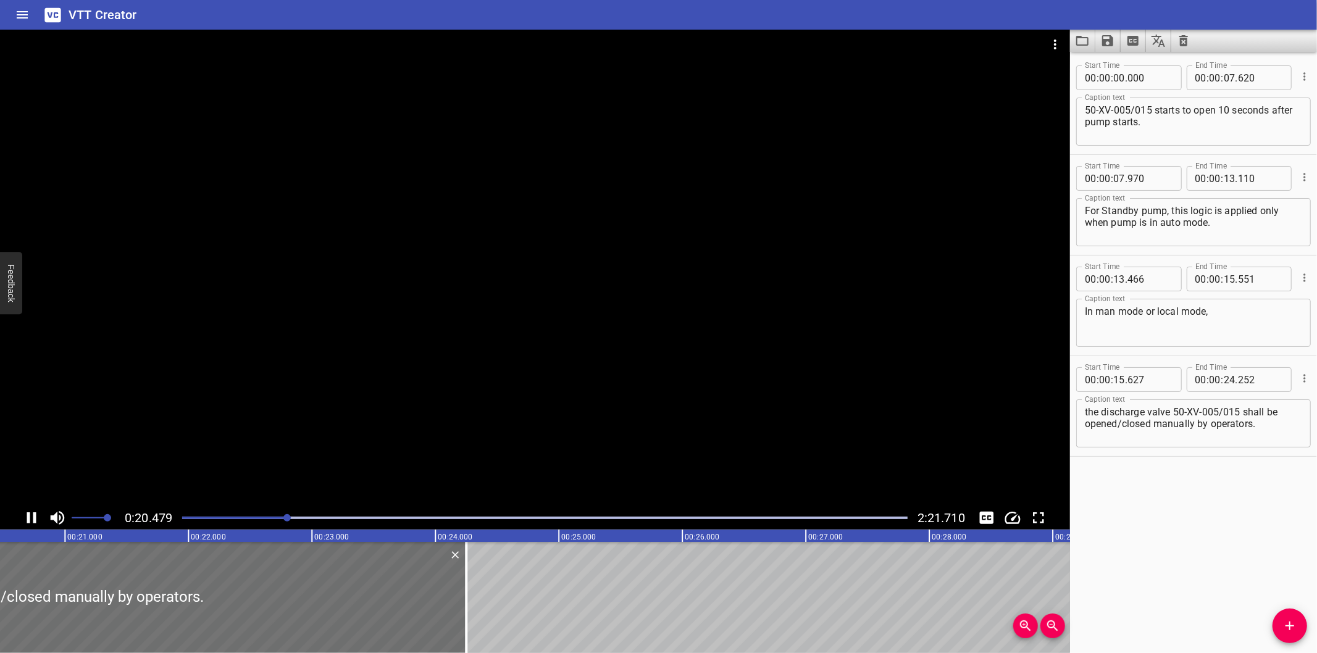
click at [491, 405] on div at bounding box center [535, 268] width 1070 height 477
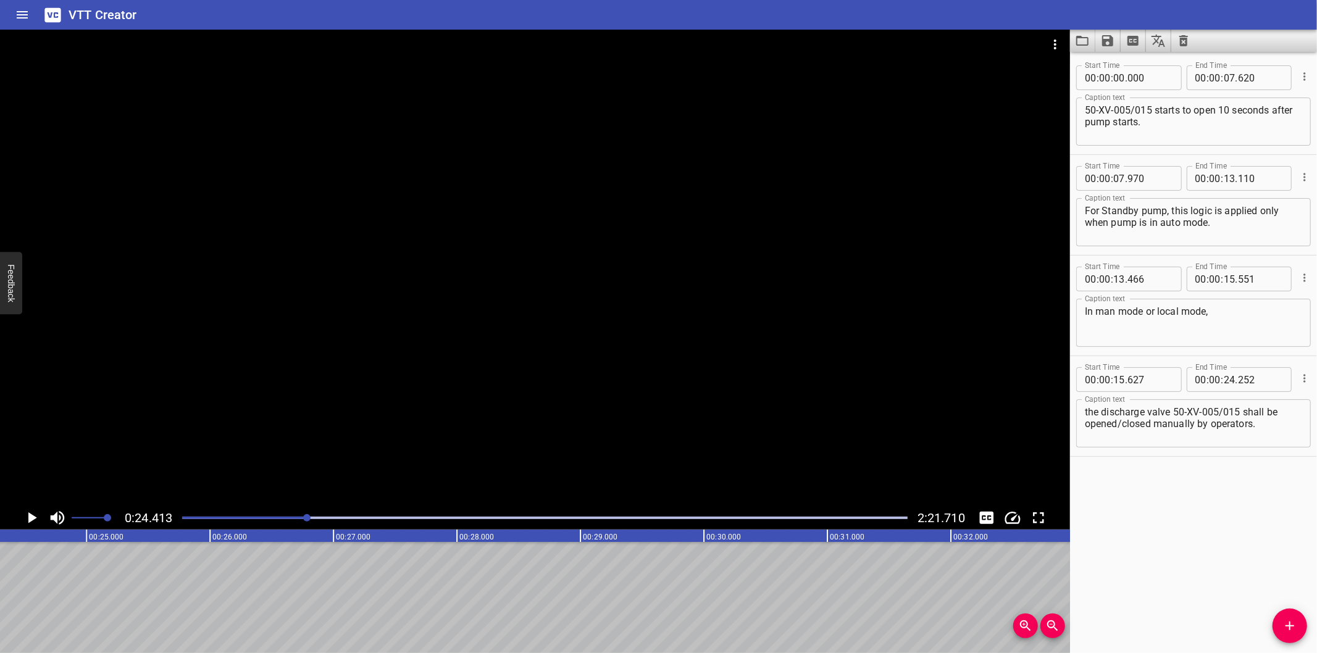
scroll to position [0, 3014]
drag, startPoint x: 377, startPoint y: 472, endPoint x: 415, endPoint y: 462, distance: 39.1
click at [377, 472] on div at bounding box center [535, 268] width 1070 height 477
click at [1295, 622] on icon "Add Cue" at bounding box center [1289, 626] width 15 height 15
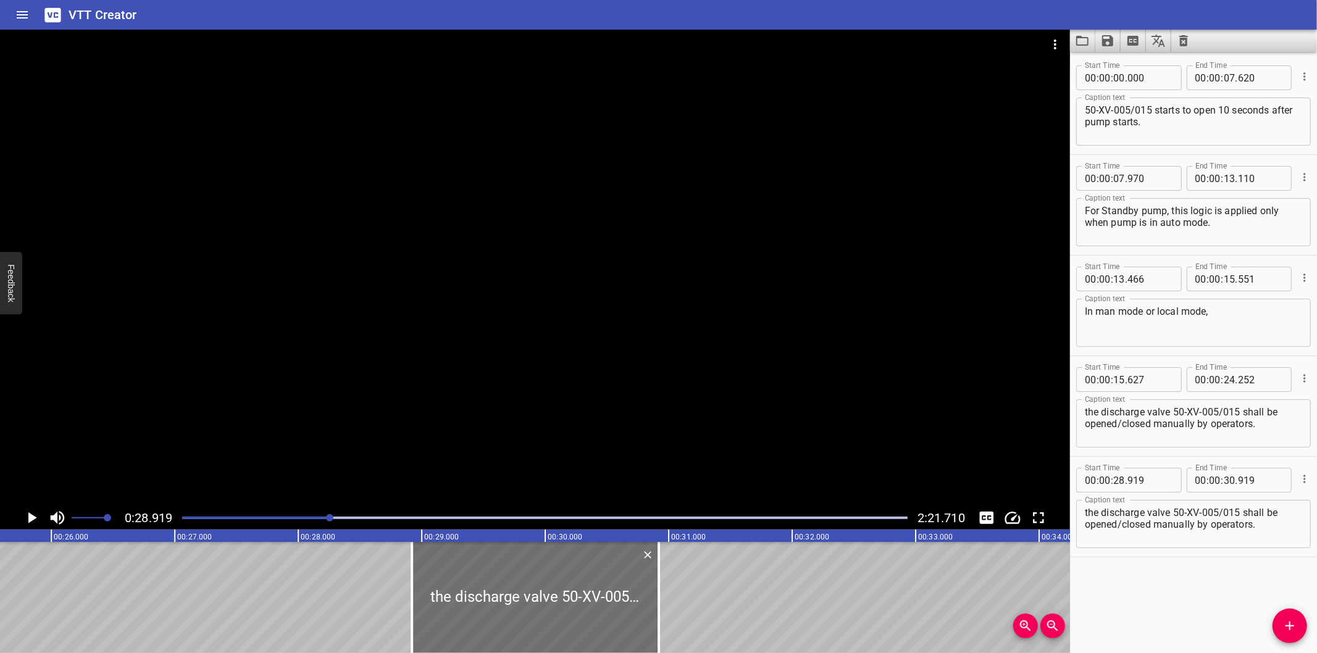
click at [309, 514] on div at bounding box center [545, 517] width 740 height 17
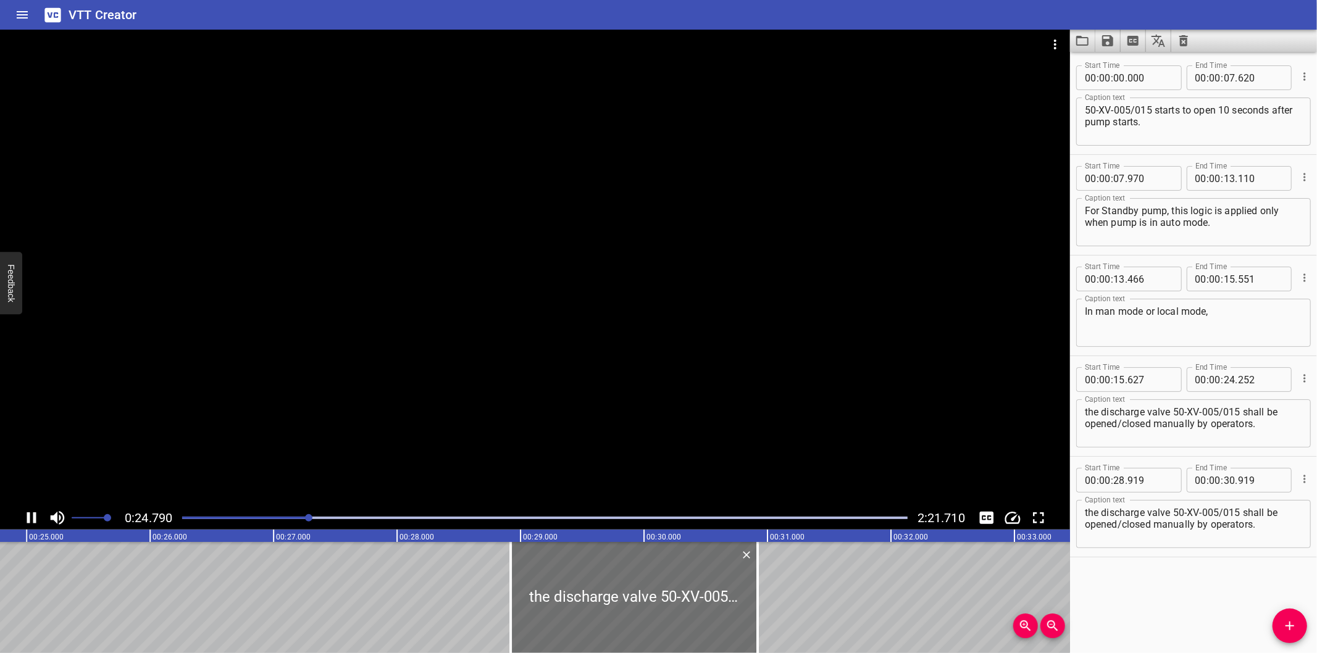
click at [280, 517] on div at bounding box center [545, 517] width 740 height 17
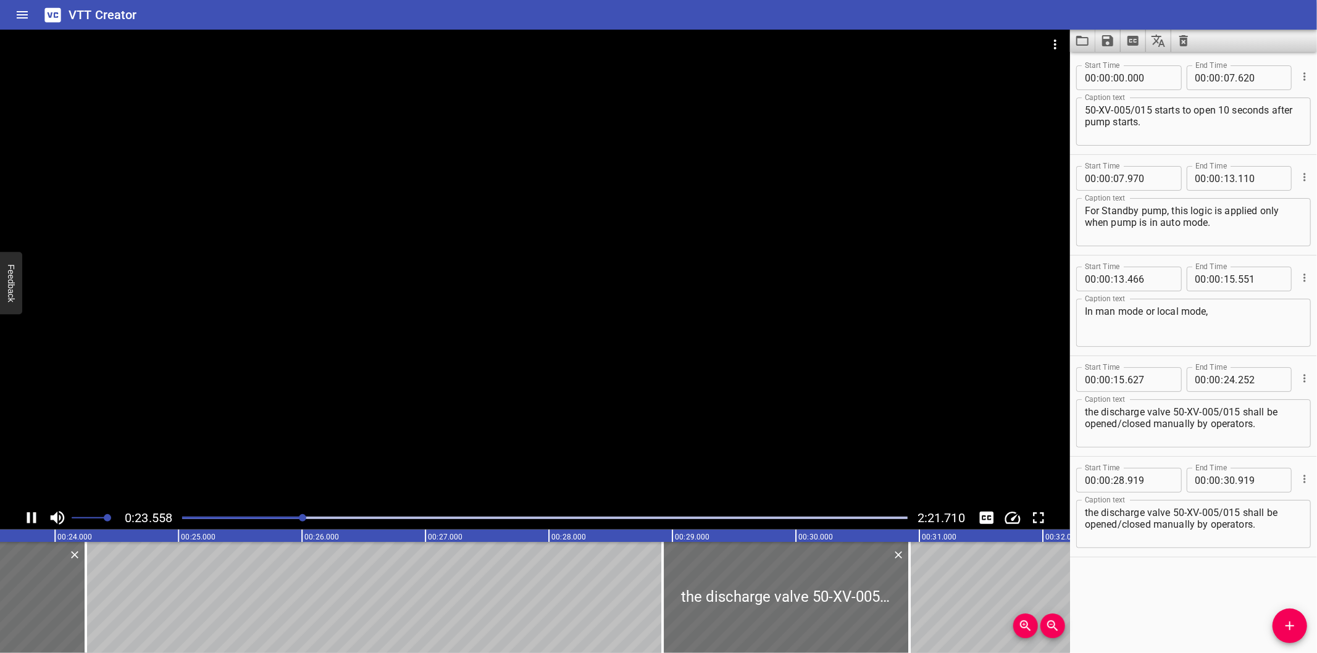
drag, startPoint x: 726, startPoint y: 347, endPoint x: 1240, endPoint y: 369, distance: 514.1
click at [727, 346] on div at bounding box center [535, 268] width 1070 height 477
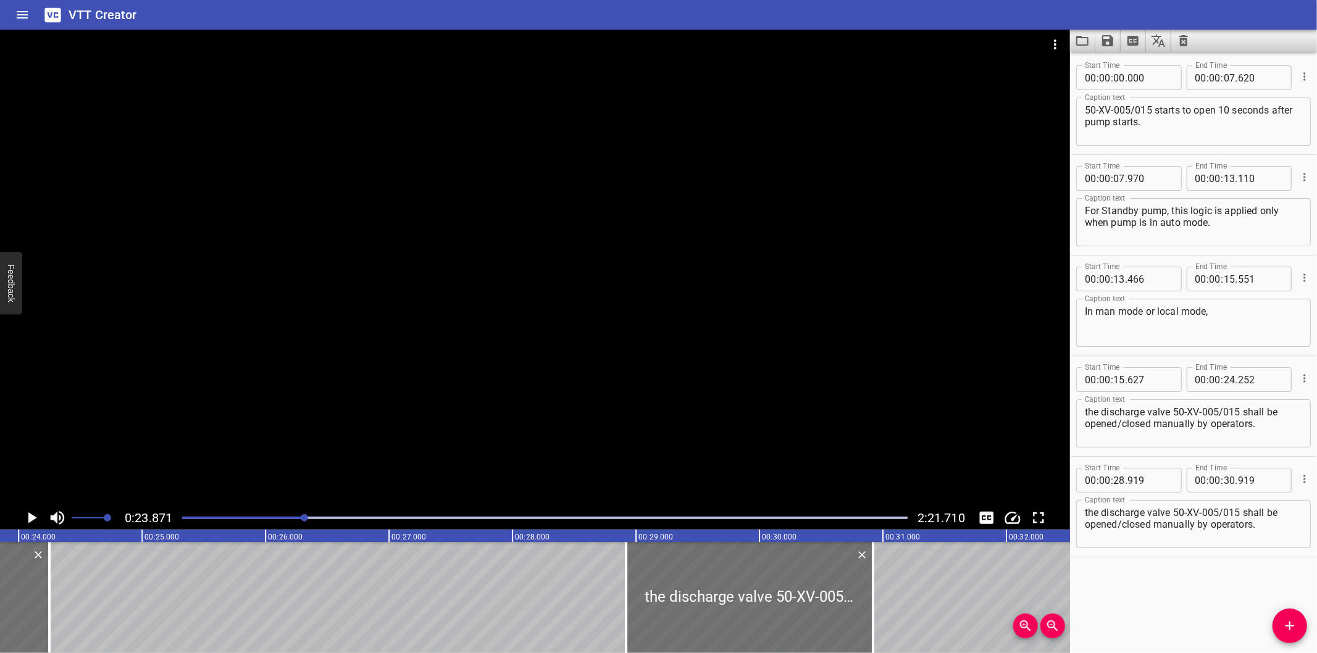
scroll to position [0, 2947]
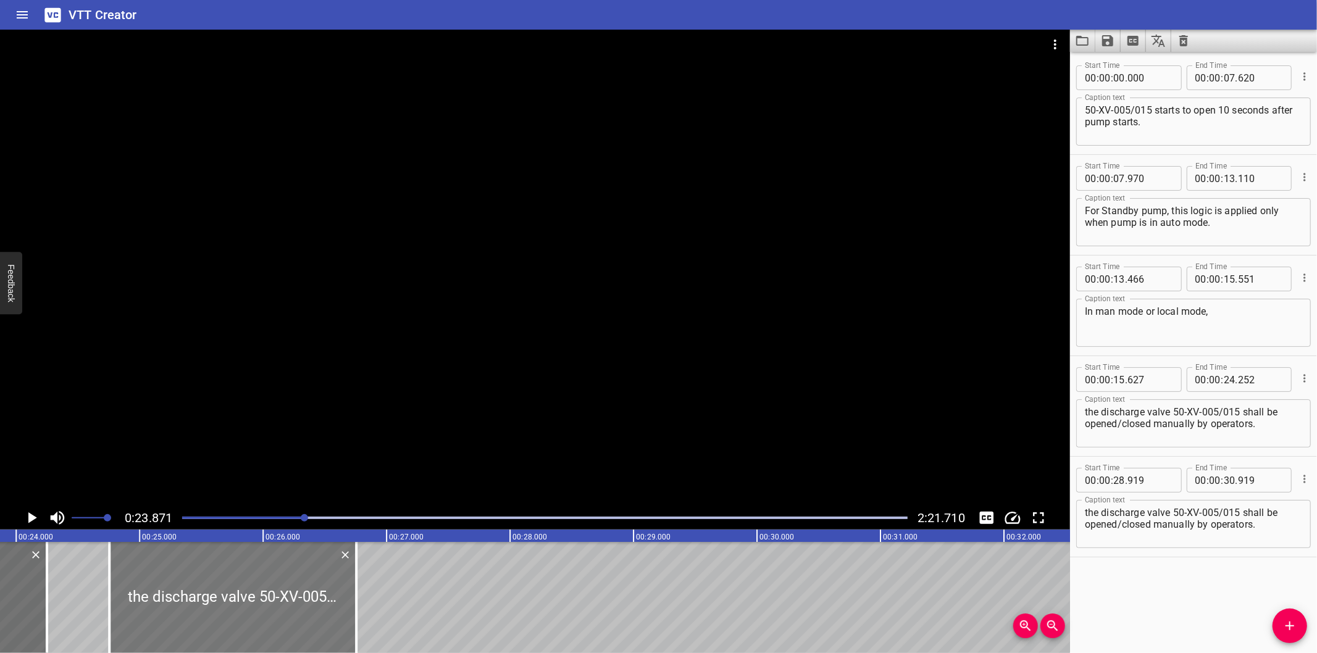
drag, startPoint x: 784, startPoint y: 588, endPoint x: 272, endPoint y: 600, distance: 511.9
click at [272, 600] on div at bounding box center [232, 597] width 247 height 111
click at [1217, 514] on textarea "the discharge valve 50-XV-005/015 shall be opened/closed manually by operators." at bounding box center [1193, 524] width 217 height 35
paste textarea "50-PV-002/012 shall be switched into auto min flow control mode (with slow ramp…"
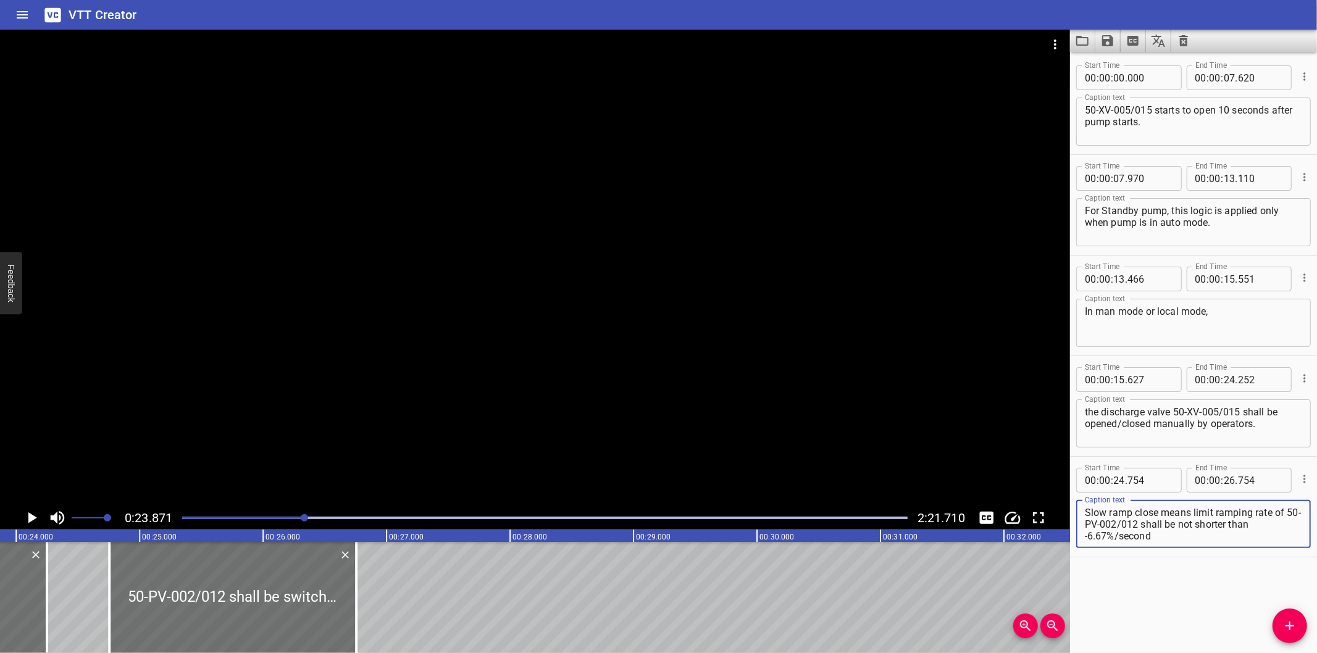
click at [193, 367] on div at bounding box center [535, 268] width 1070 height 477
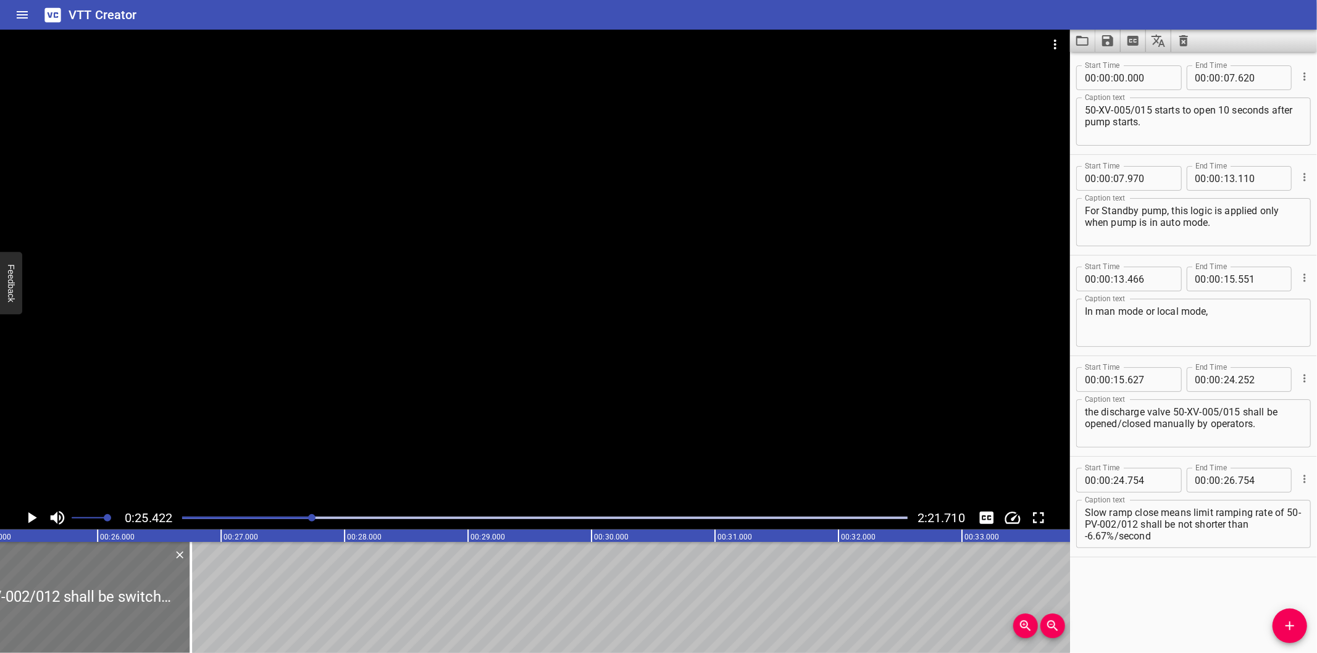
scroll to position [0, 3139]
drag, startPoint x: 161, startPoint y: 607, endPoint x: 582, endPoint y: 616, distance: 421.8
click at [171, 608] on div at bounding box center [165, 597] width 12 height 111
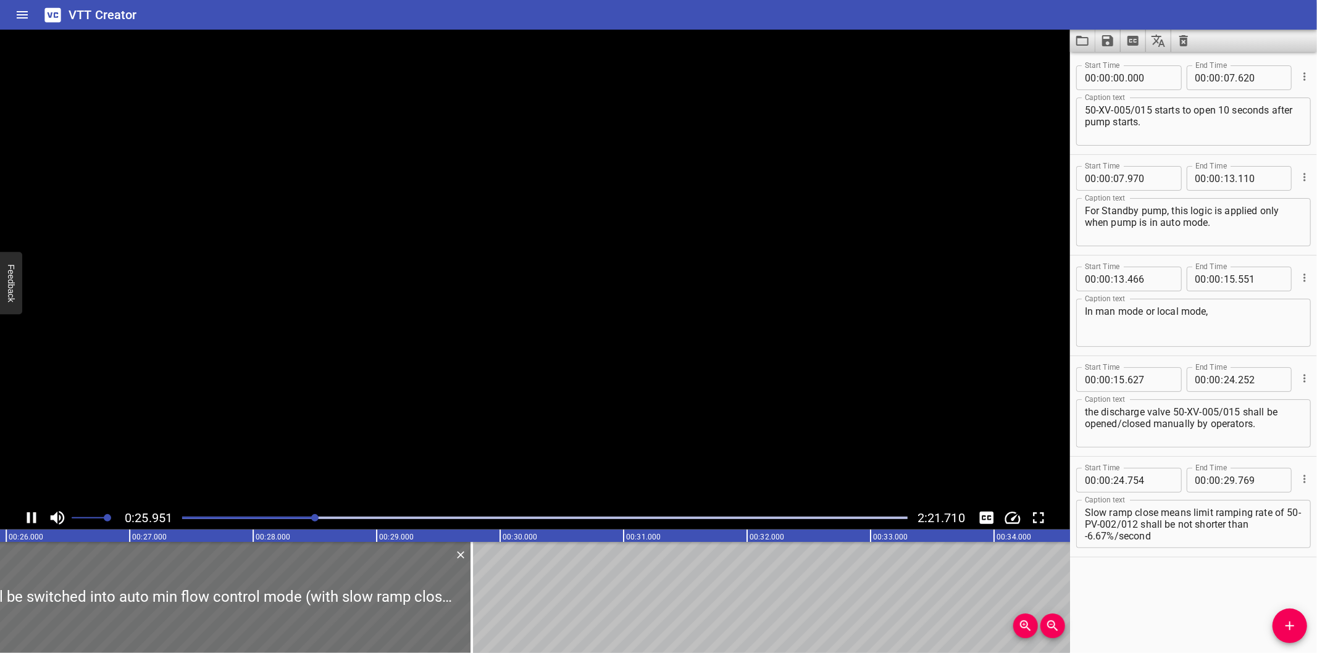
scroll to position [0, 3237]
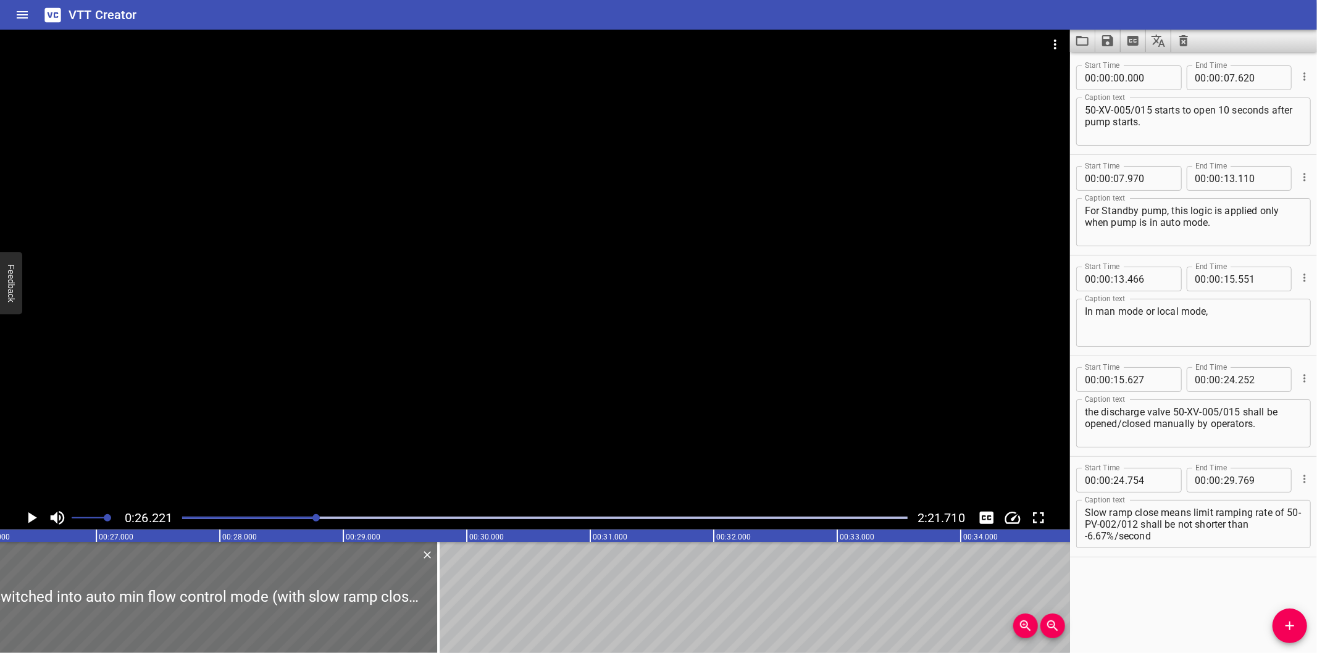
click at [445, 384] on div at bounding box center [535, 268] width 1070 height 477
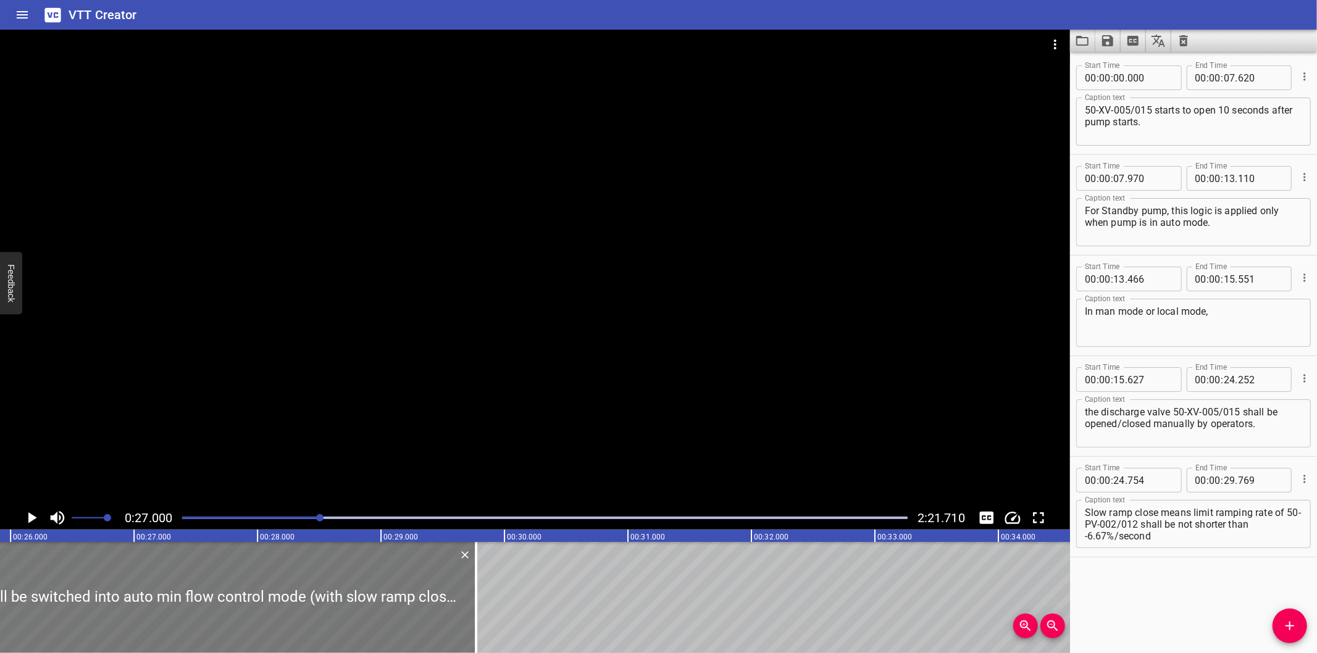
scroll to position [0, 2877]
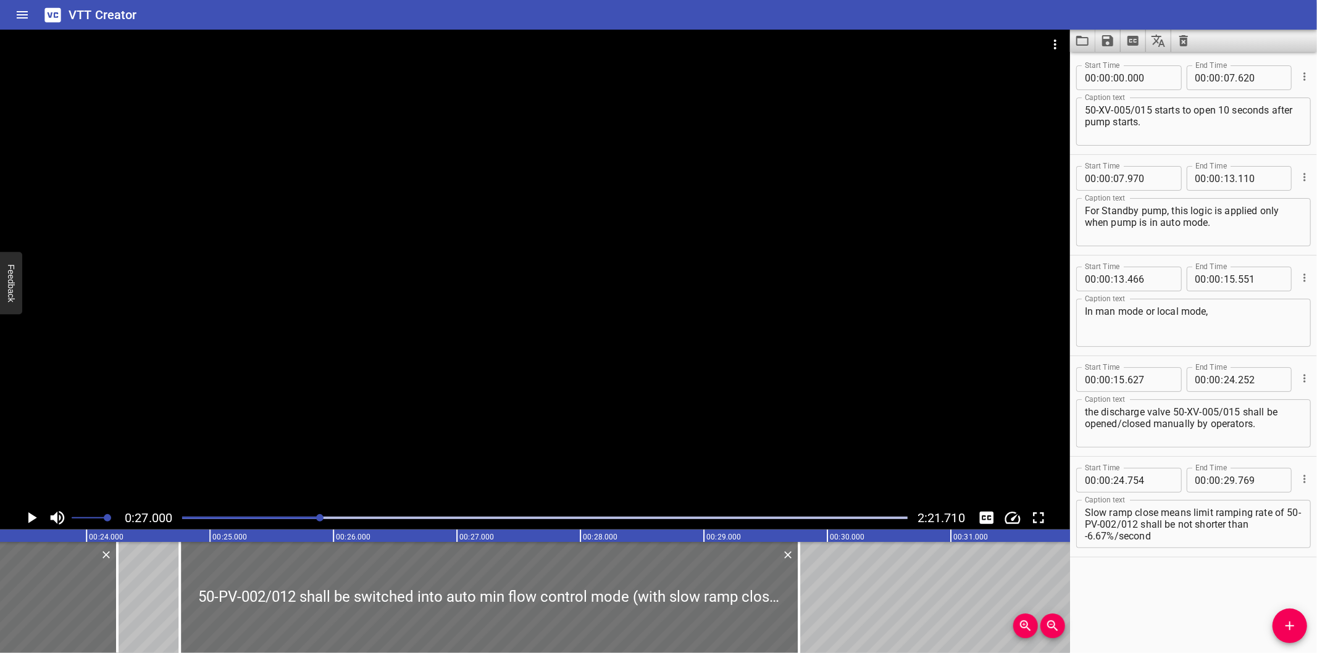
click at [375, 390] on div at bounding box center [535, 268] width 1070 height 477
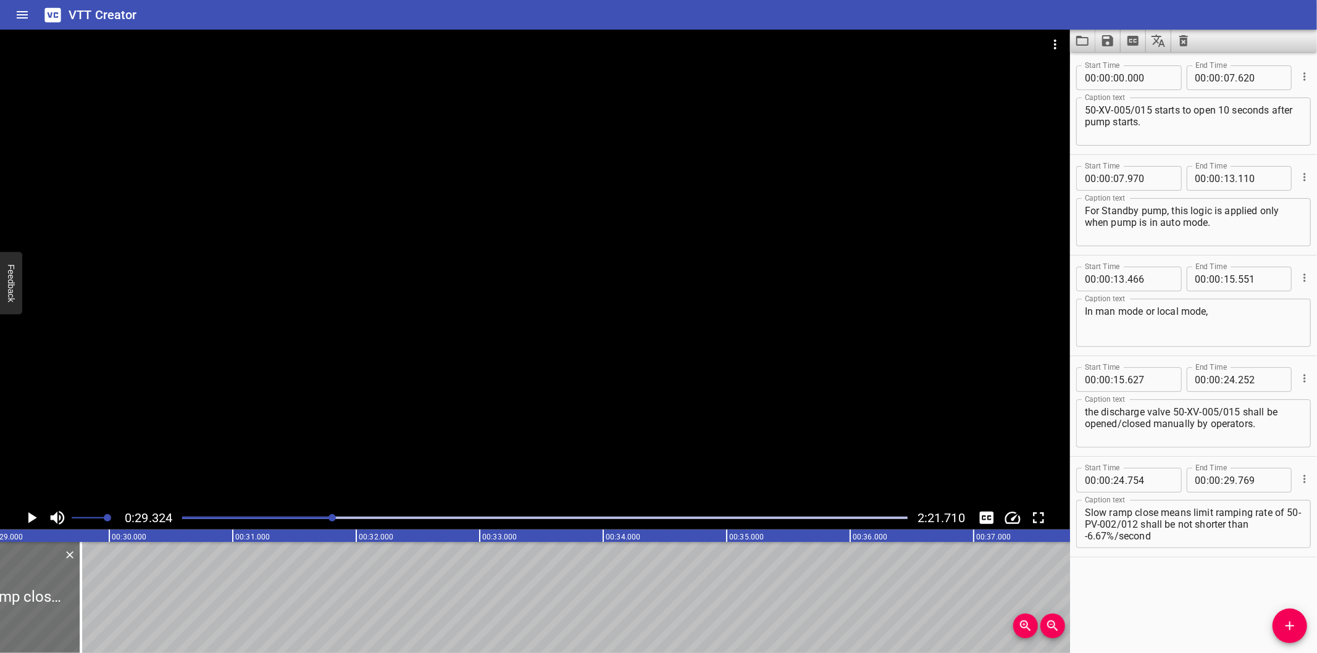
scroll to position [0, 3620]
click at [57, 594] on div at bounding box center [55, 597] width 12 height 111
drag, startPoint x: 57, startPoint y: 594, endPoint x: 364, endPoint y: 597, distance: 306.8
click at [62, 597] on div at bounding box center [55, 597] width 12 height 111
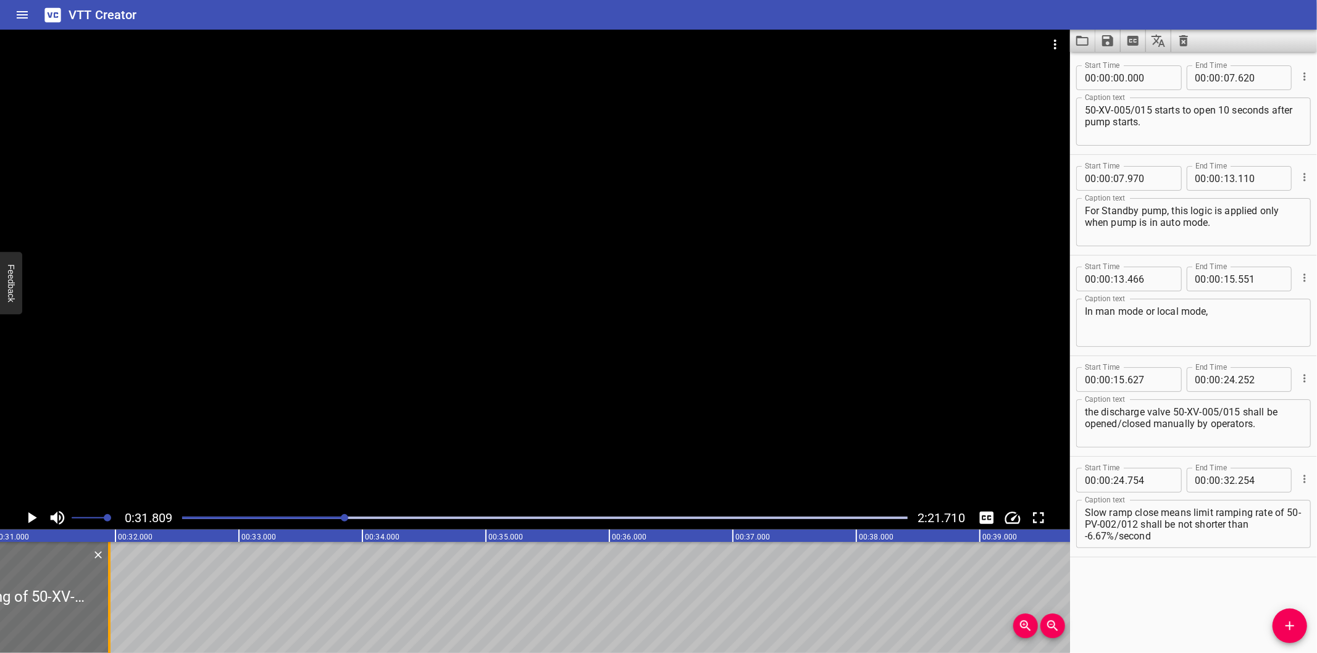
click at [109, 616] on div at bounding box center [109, 597] width 2 height 111
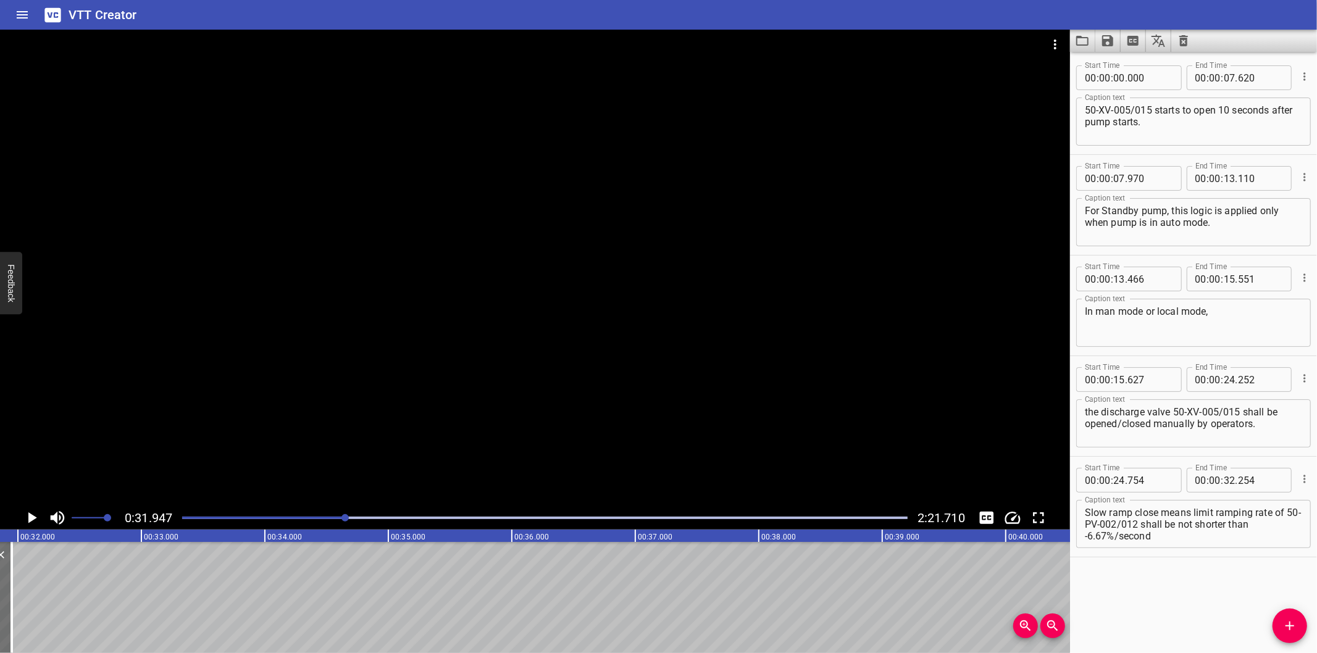
scroll to position [0, 3944]
click at [330, 516] on div at bounding box center [545, 517] width 740 height 17
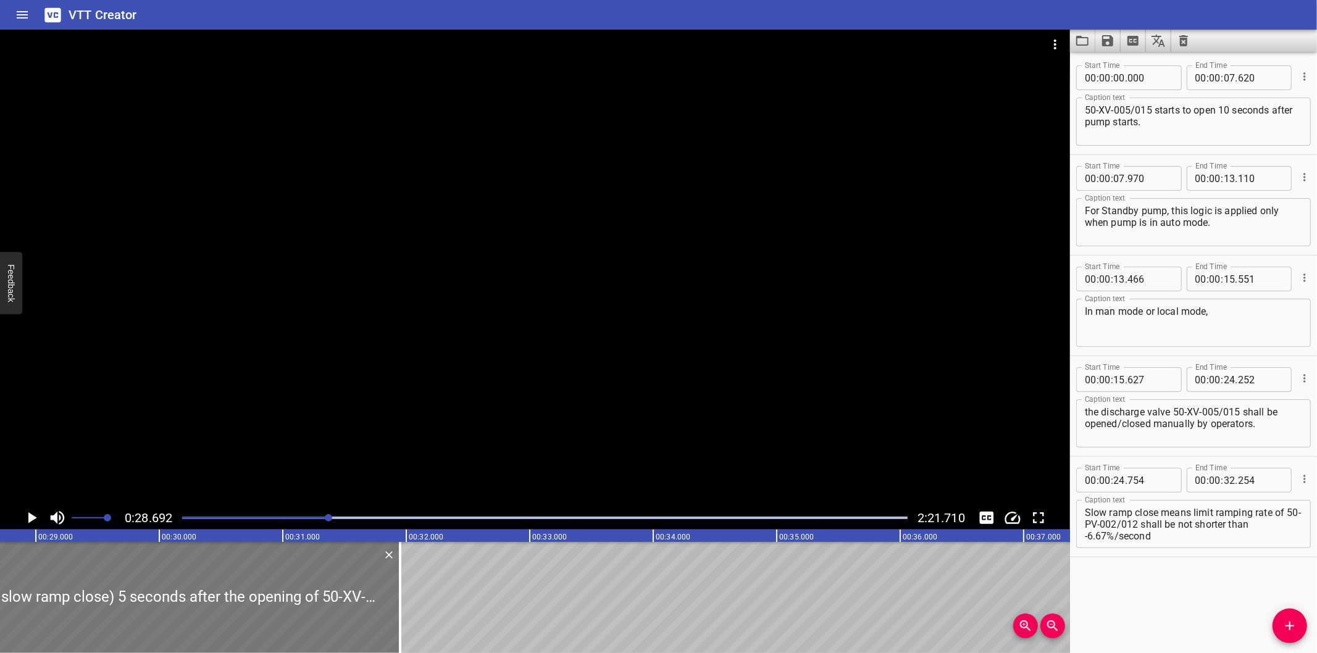
scroll to position [0, 3542]
click at [398, 590] on div at bounding box center [402, 597] width 12 height 111
drag, startPoint x: 445, startPoint y: 597, endPoint x: 411, endPoint y: 606, distance: 35.2
click at [411, 606] on div at bounding box center [407, 597] width 12 height 111
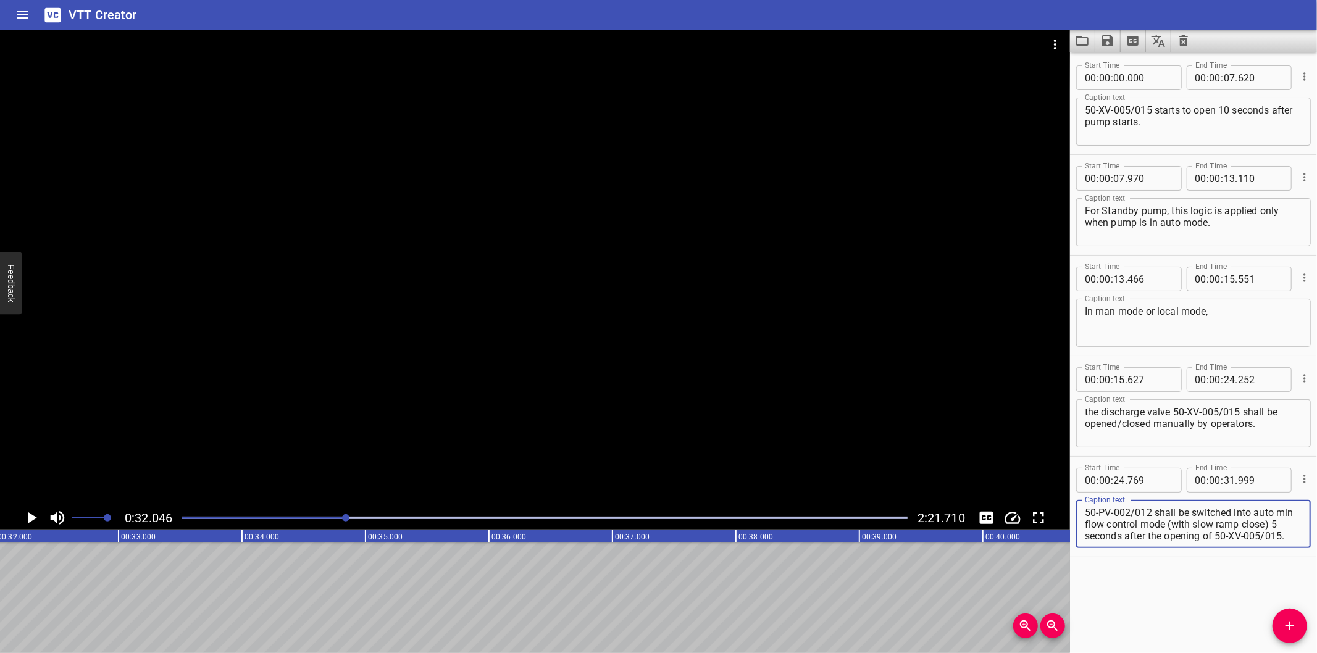
scroll to position [35, 0]
drag, startPoint x: 1187, startPoint y: 525, endPoint x: 1266, endPoint y: 593, distance: 104.2
click at [1266, 593] on div "Start Time 00 : 00 : 00 . 000 Start Time End Time 00 : 00 : 07 . 620 End Time C…" at bounding box center [1193, 352] width 247 height 601
click at [1288, 622] on icon "Add Cue" at bounding box center [1289, 626] width 15 height 15
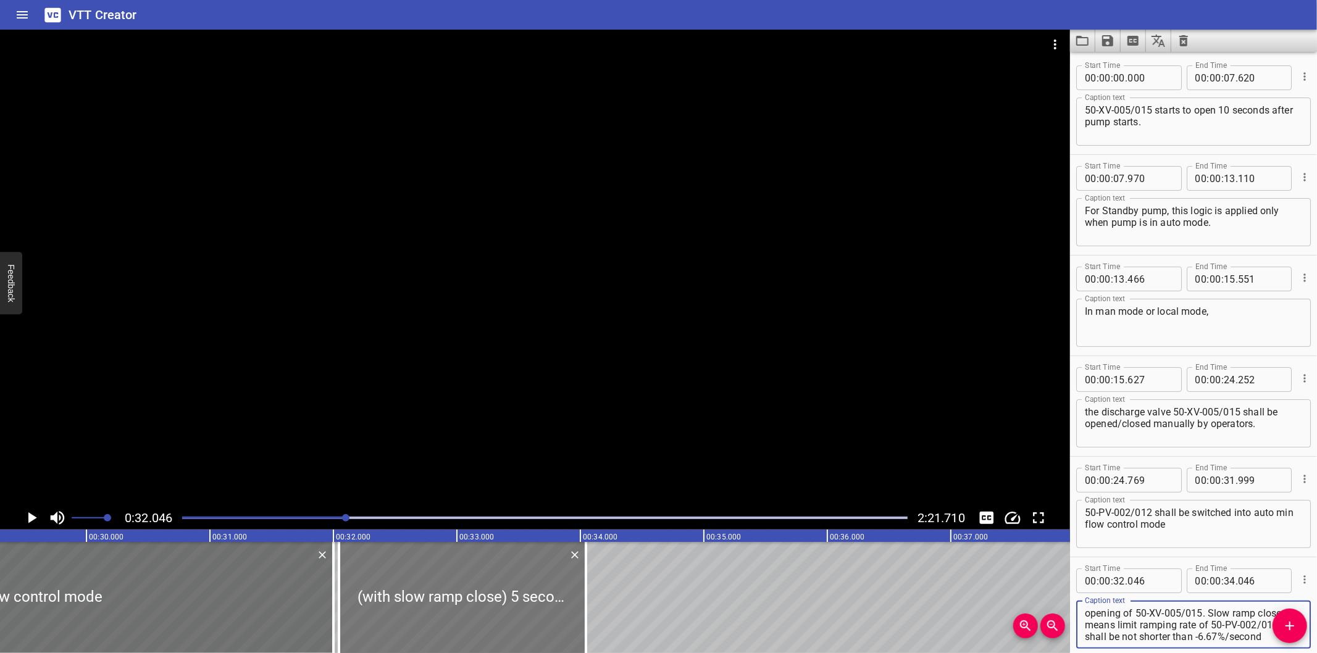
scroll to position [0, 3591]
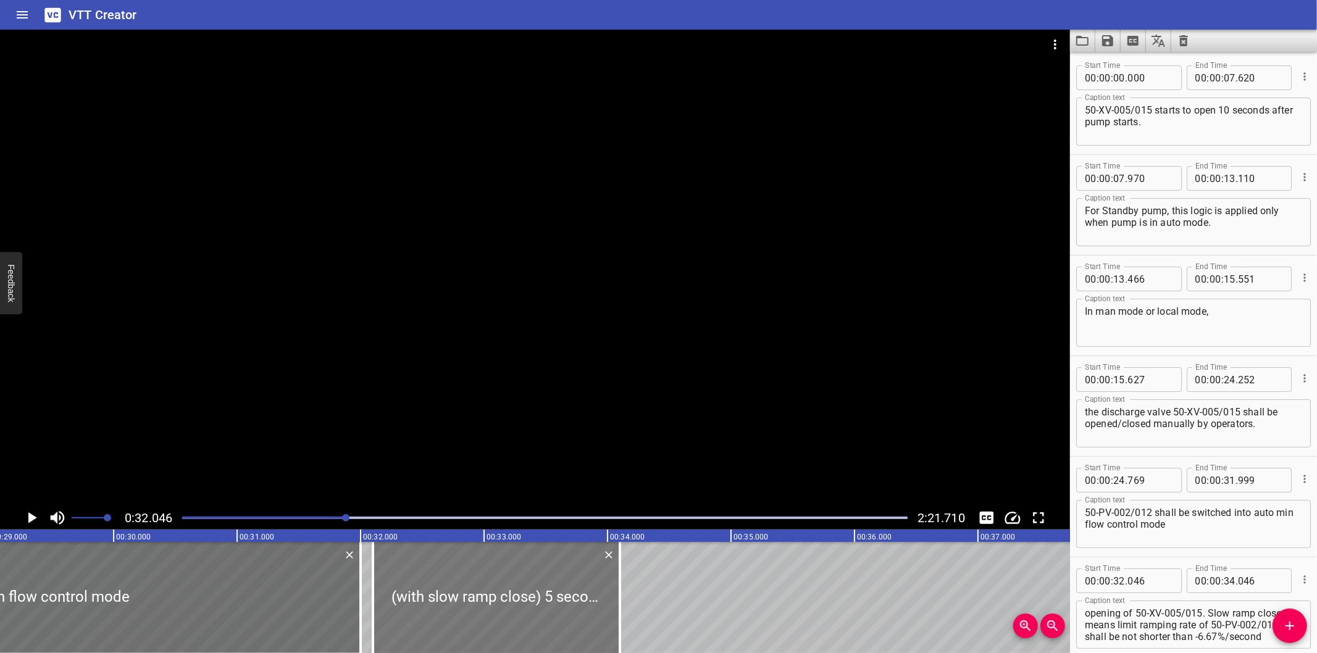
drag, startPoint x: 445, startPoint y: 606, endPoint x: 452, endPoint y: 611, distance: 8.8
click at [452, 611] on div at bounding box center [496, 597] width 247 height 111
click at [486, 452] on div at bounding box center [535, 268] width 1070 height 477
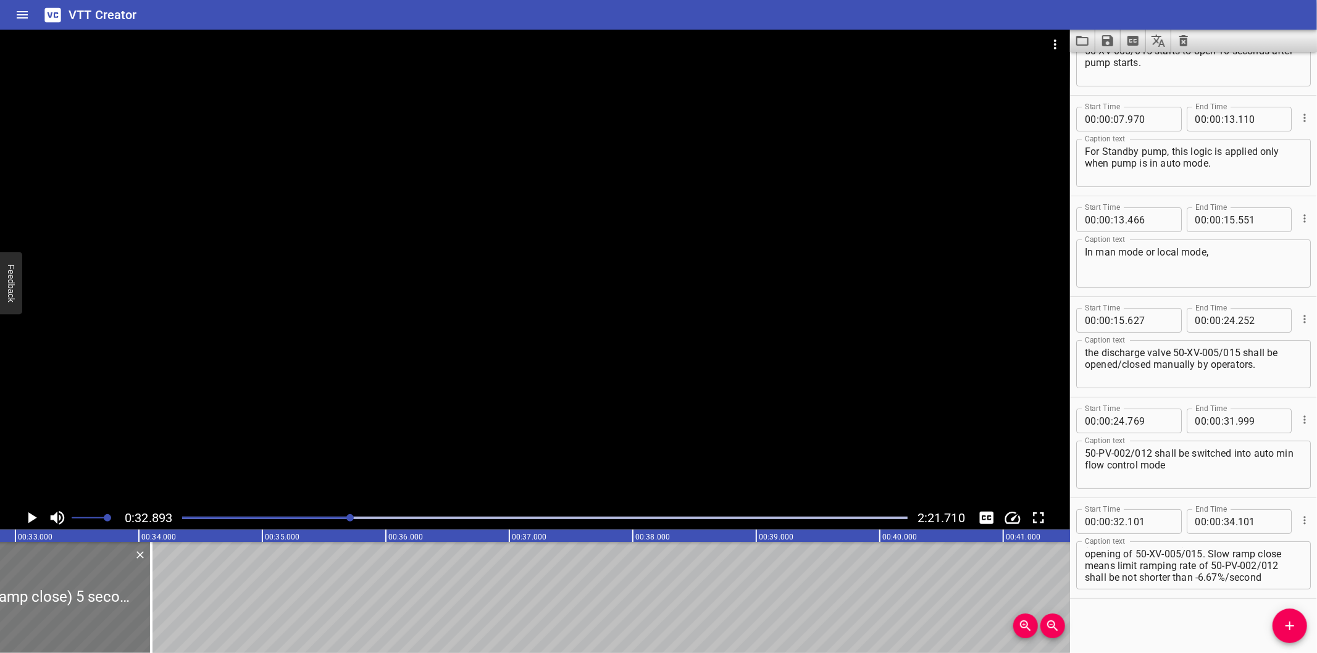
scroll to position [0, 4061]
drag, startPoint x: 151, startPoint y: 614, endPoint x: 570, endPoint y: 633, distance: 419.0
click at [169, 619] on div at bounding box center [163, 597] width 12 height 111
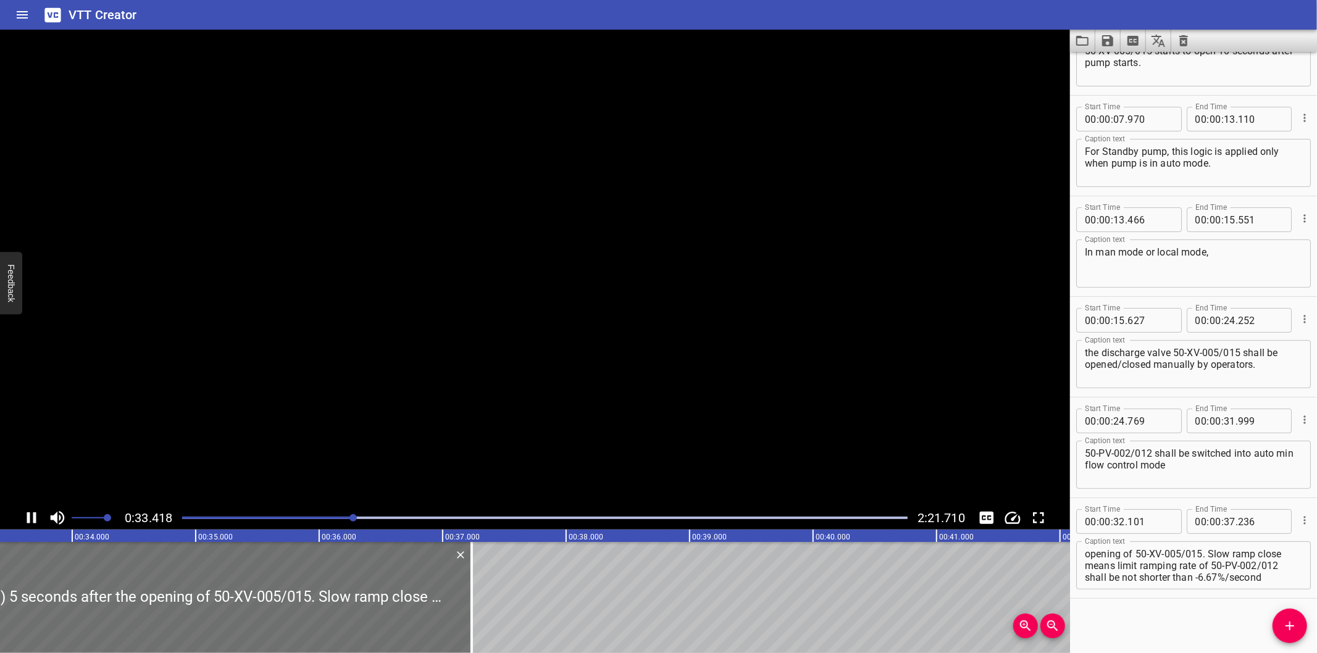
scroll to position [0, 4144]
click at [614, 297] on div at bounding box center [535, 268] width 1070 height 477
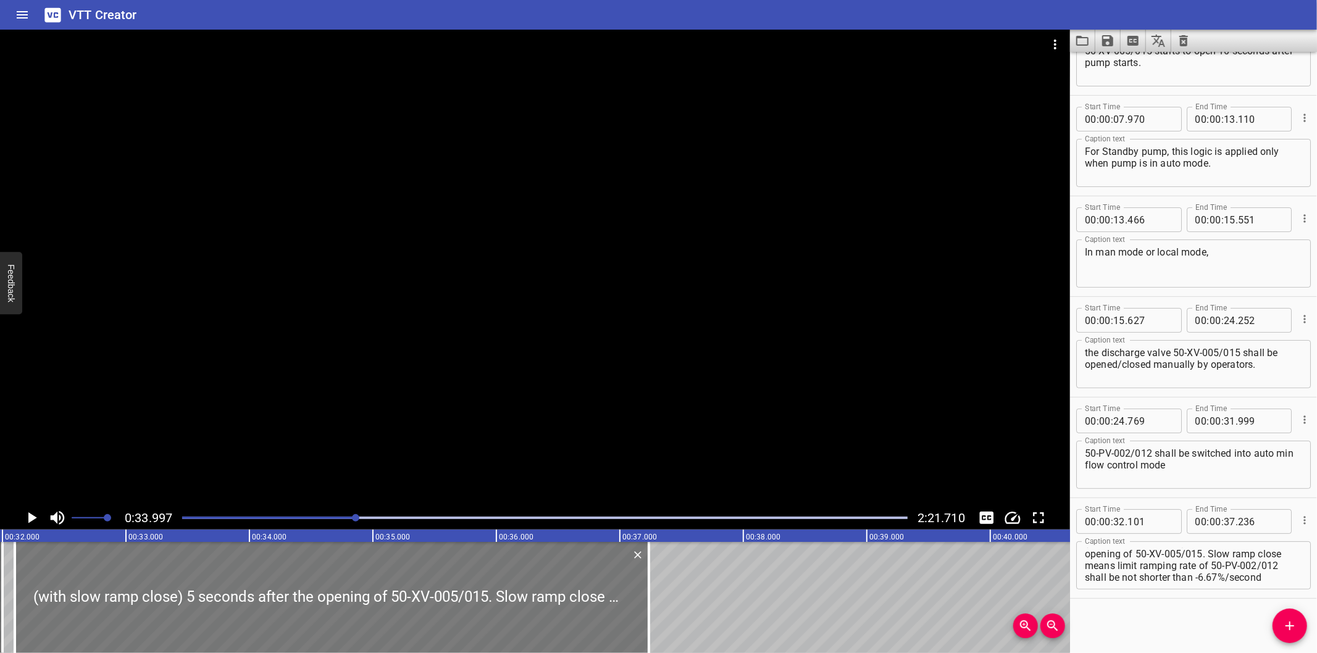
scroll to position [0, 3923]
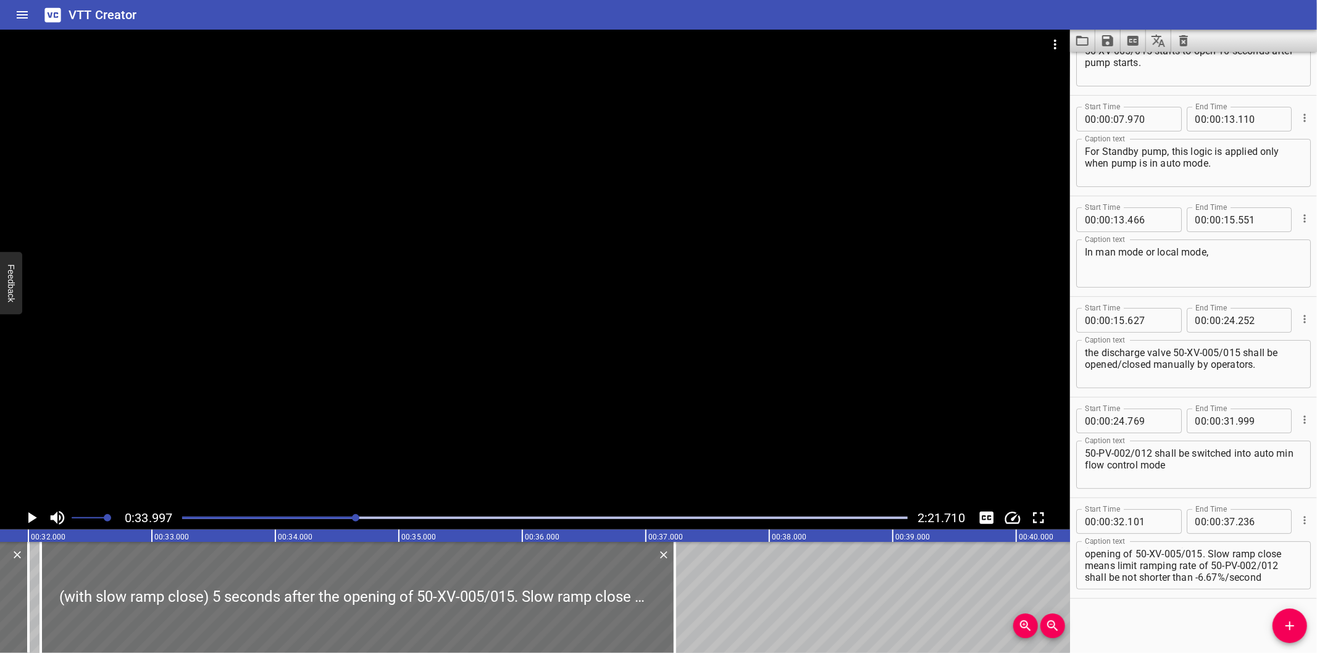
click at [340, 416] on div at bounding box center [535, 268] width 1070 height 477
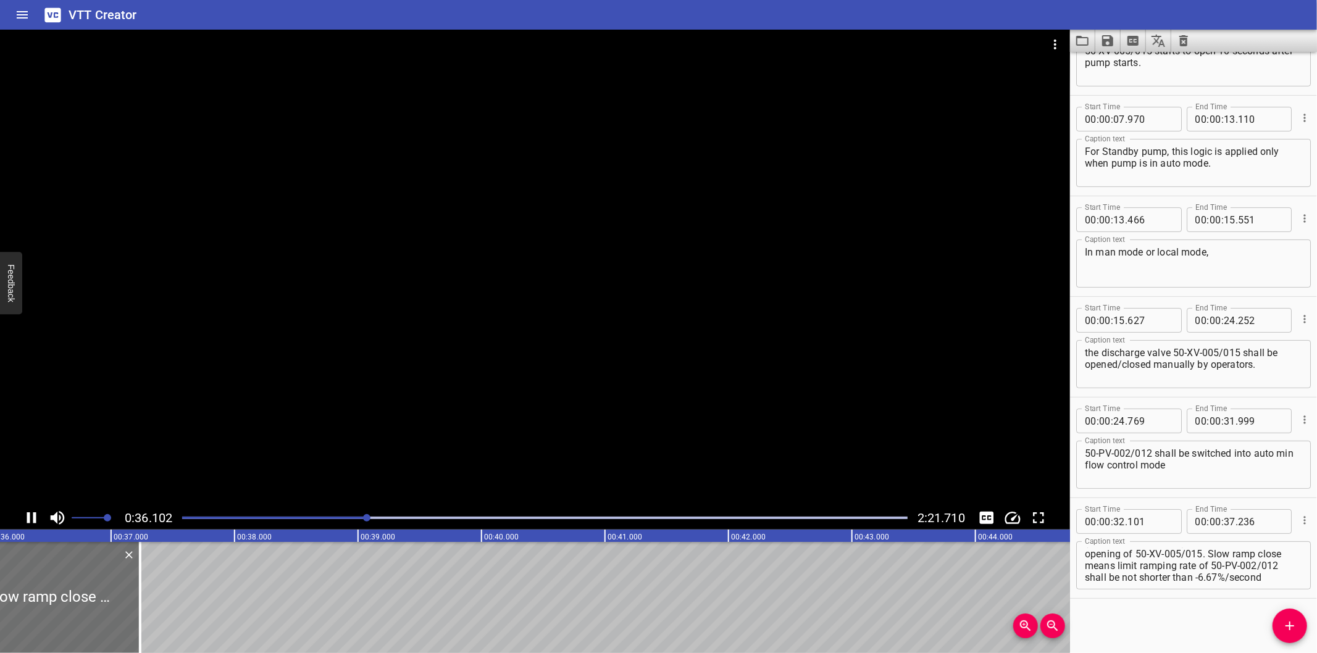
scroll to position [0, 4486]
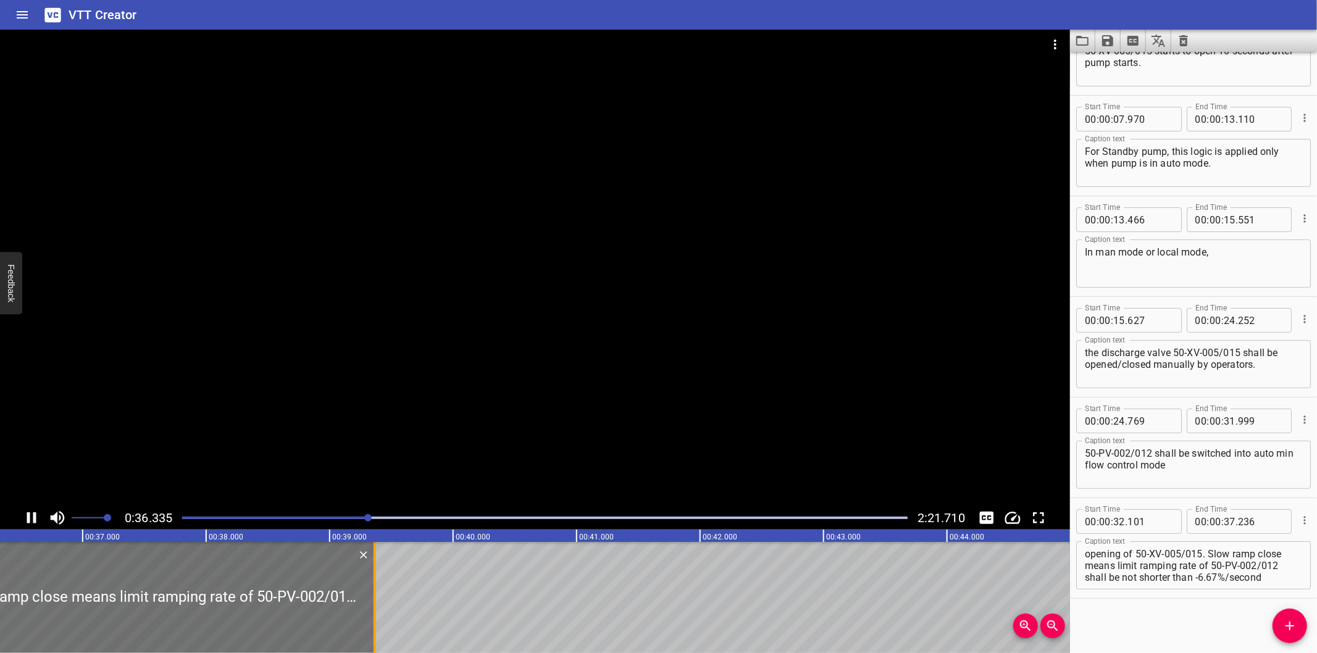
drag, startPoint x: 109, startPoint y: 614, endPoint x: 372, endPoint y: 612, distance: 263.0
click at [372, 612] on div at bounding box center [375, 597] width 12 height 111
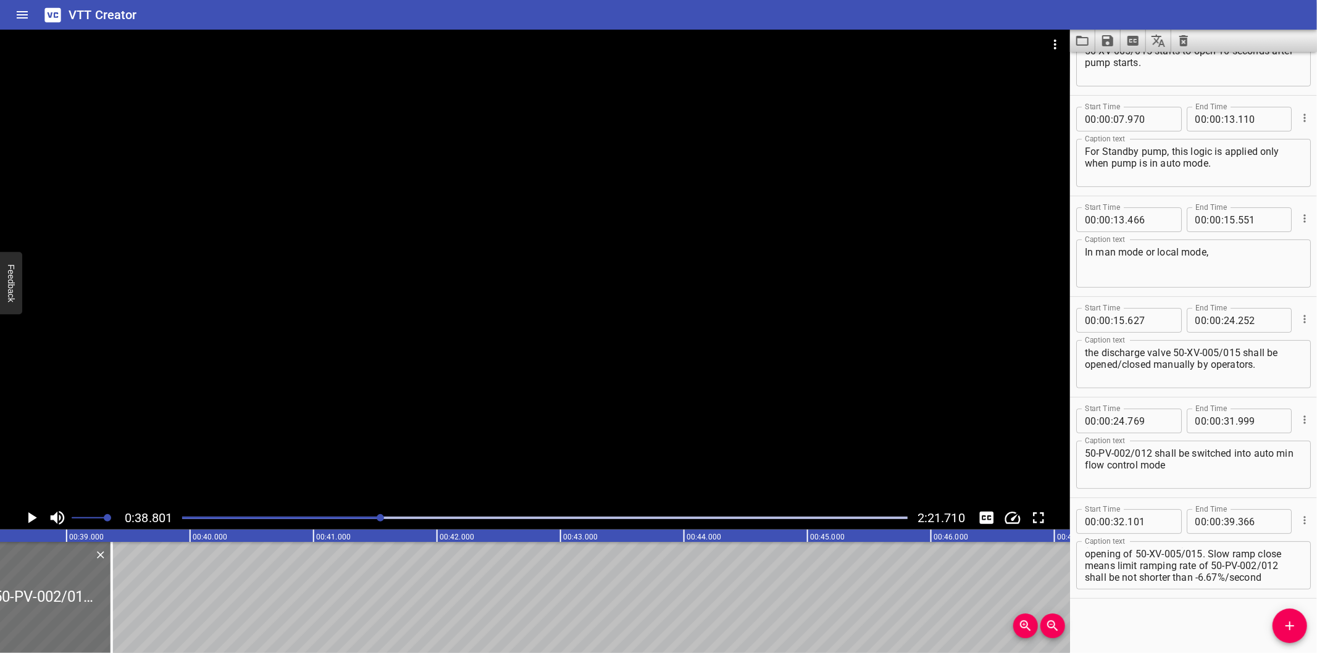
scroll to position [0, 4791]
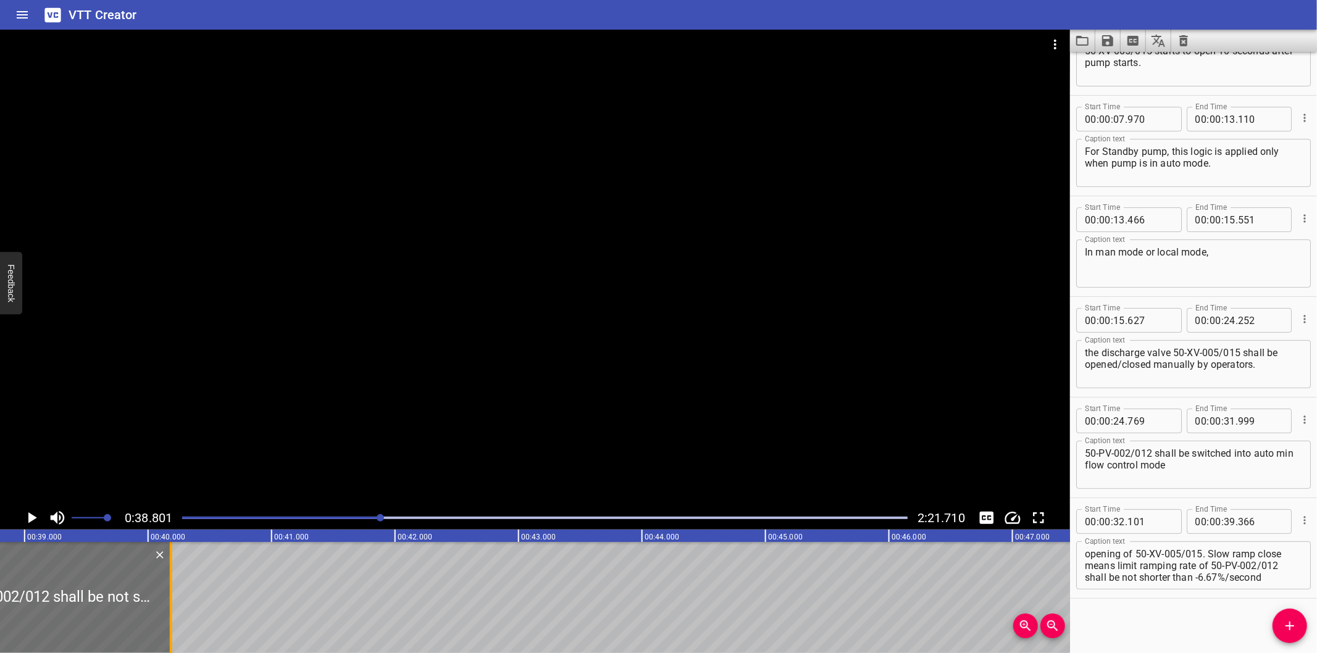
drag, startPoint x: 91, startPoint y: 606, endPoint x: 169, endPoint y: 609, distance: 77.8
click at [170, 609] on div at bounding box center [171, 597] width 2 height 111
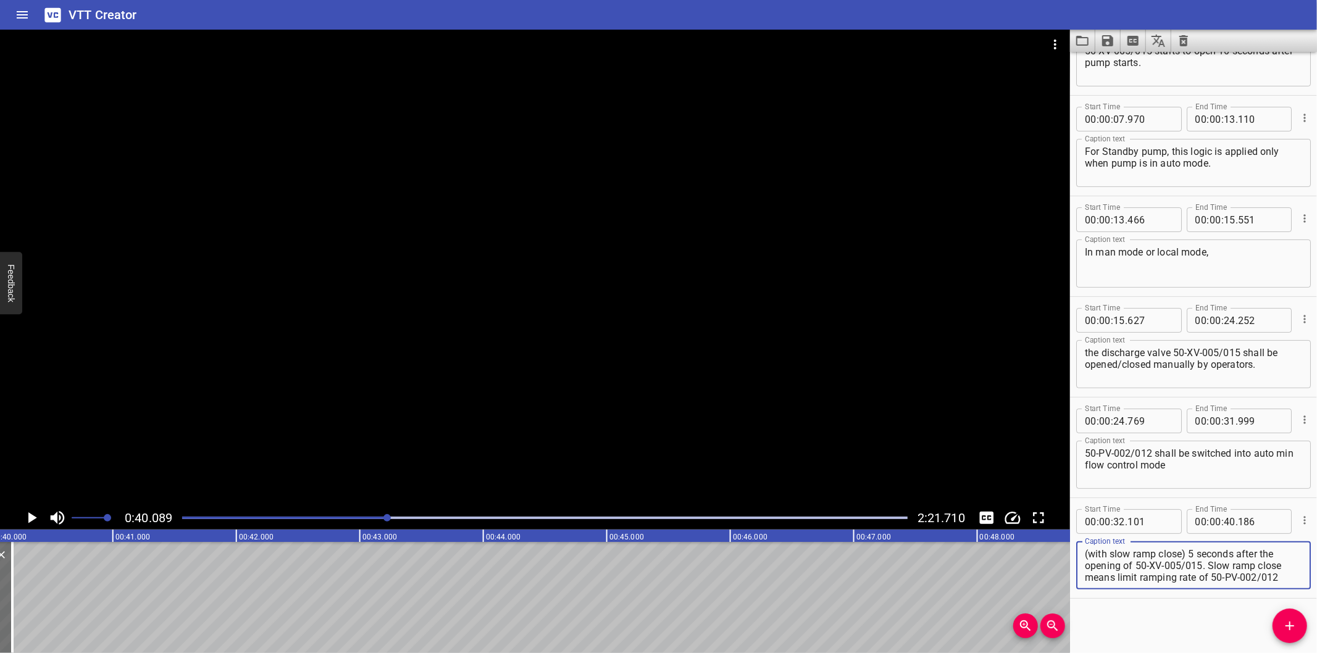
scroll to position [23, 0]
drag, startPoint x: 1208, startPoint y: 564, endPoint x: 1267, endPoint y: 630, distance: 87.9
click at [1267, 630] on div "Start Time 00 : 00 : 00 . 000 Start Time End Time 00 : 00 : 07 . 620 End Time C…" at bounding box center [1193, 352] width 247 height 601
click at [1285, 625] on icon "Add Cue" at bounding box center [1289, 626] width 15 height 15
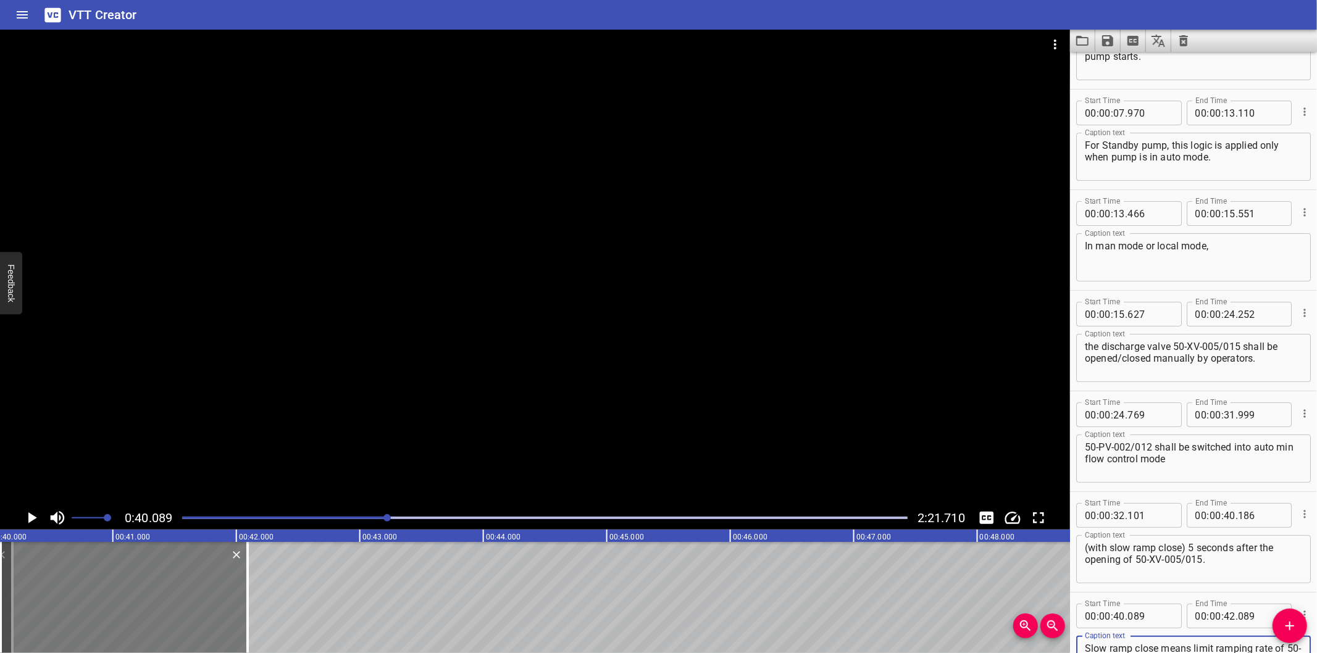
scroll to position [85, 0]
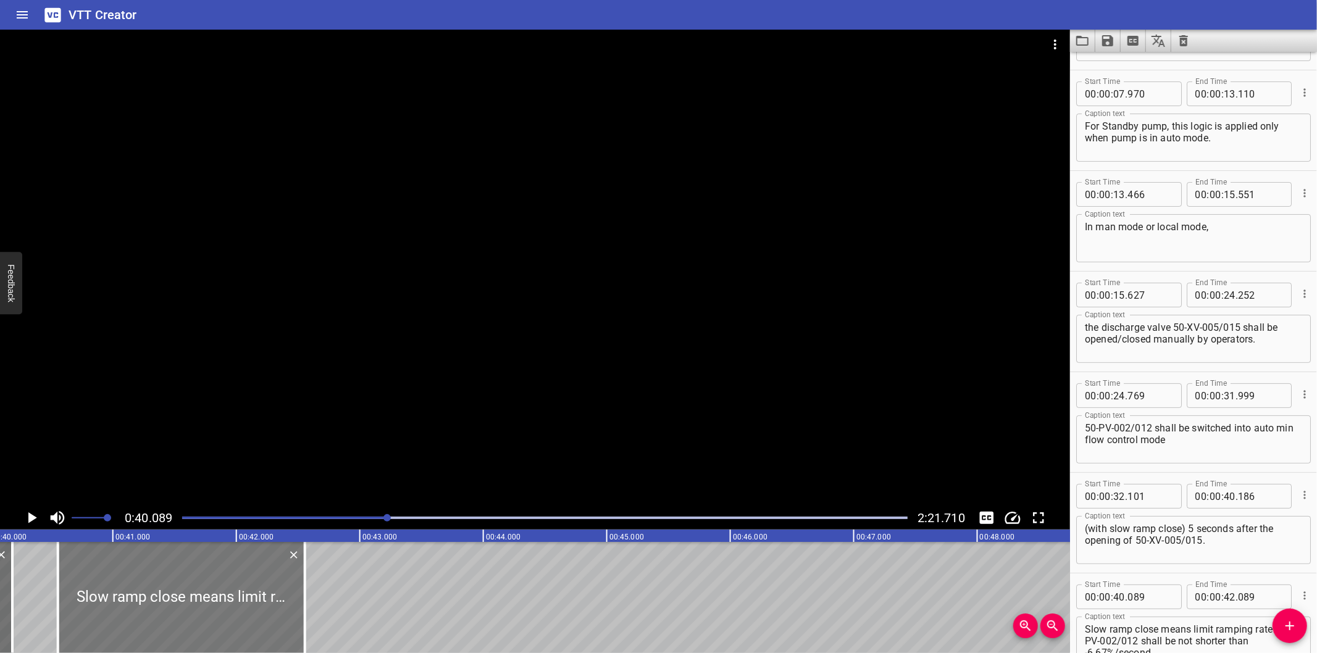
drag, startPoint x: 170, startPoint y: 593, endPoint x: 227, endPoint y: 596, distance: 57.5
click at [227, 596] on div at bounding box center [181, 597] width 247 height 111
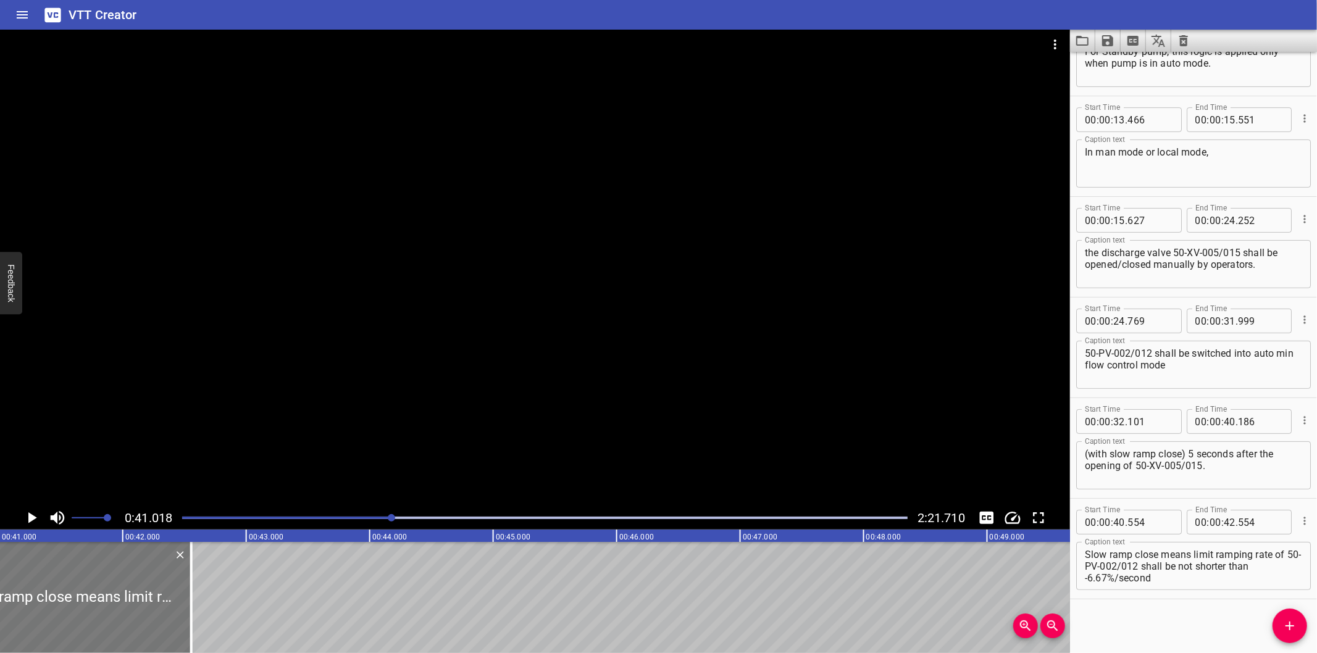
scroll to position [0, 5064]
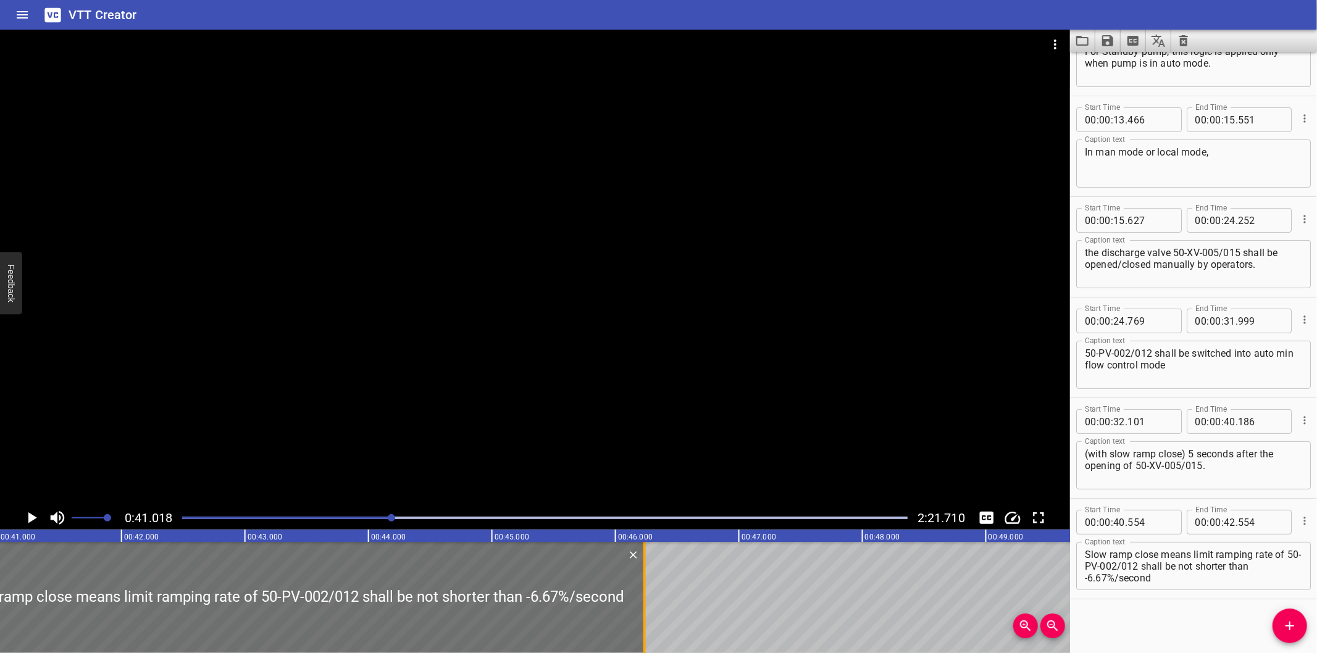
drag, startPoint x: 214, startPoint y: 609, endPoint x: 642, endPoint y: 638, distance: 429.5
click at [642, 638] on div at bounding box center [644, 597] width 12 height 111
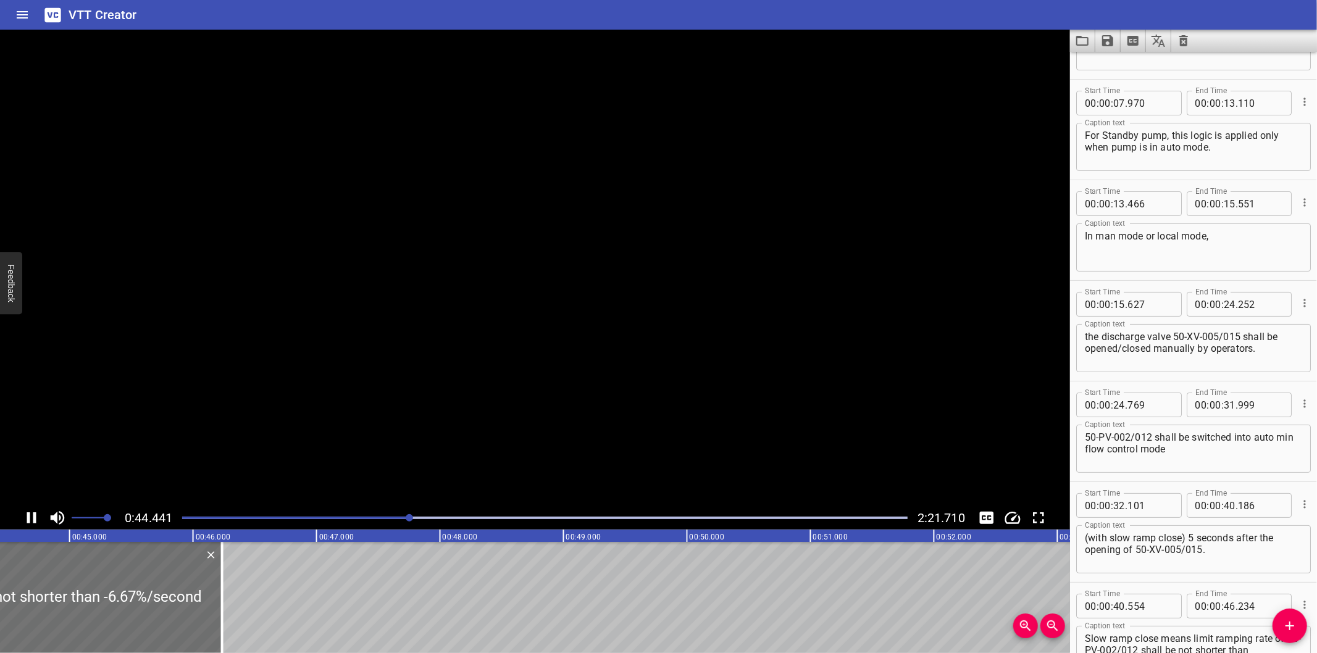
scroll to position [69, 0]
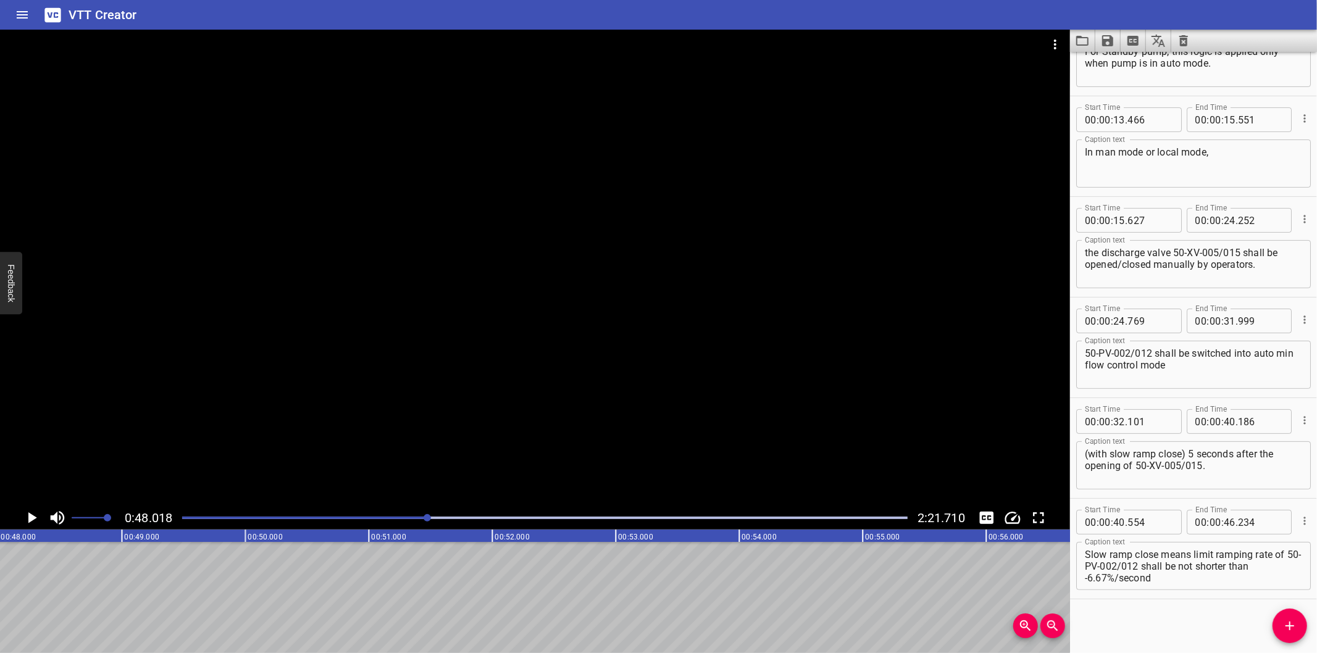
click at [403, 514] on div at bounding box center [545, 517] width 740 height 17
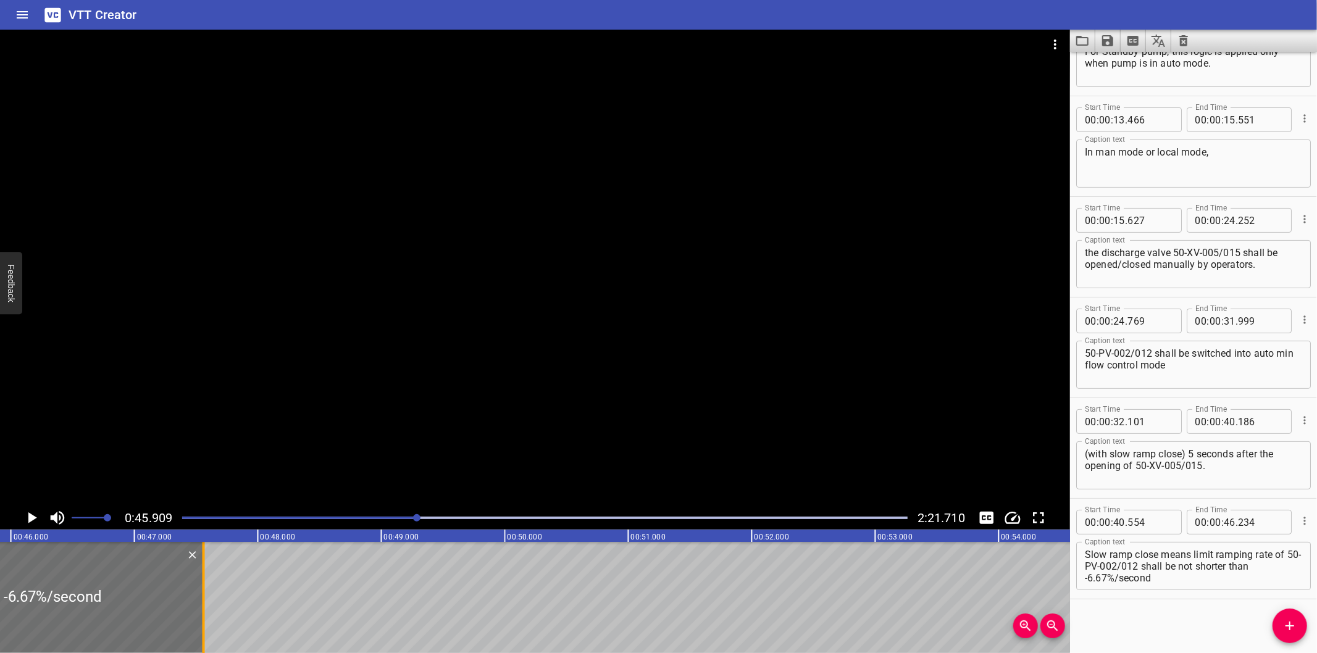
drag, startPoint x: 41, startPoint y: 612, endPoint x: 219, endPoint y: 613, distance: 178.4
click at [205, 613] on div at bounding box center [203, 597] width 2 height 111
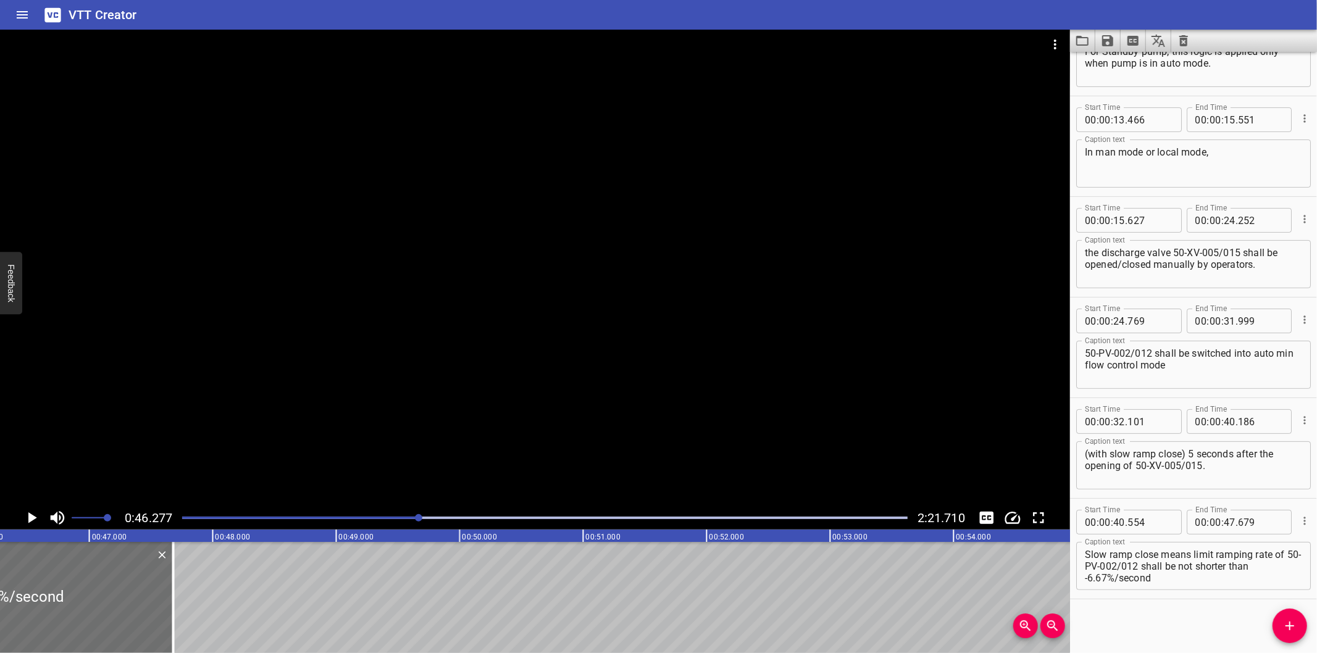
click at [404, 328] on div at bounding box center [535, 268] width 1070 height 477
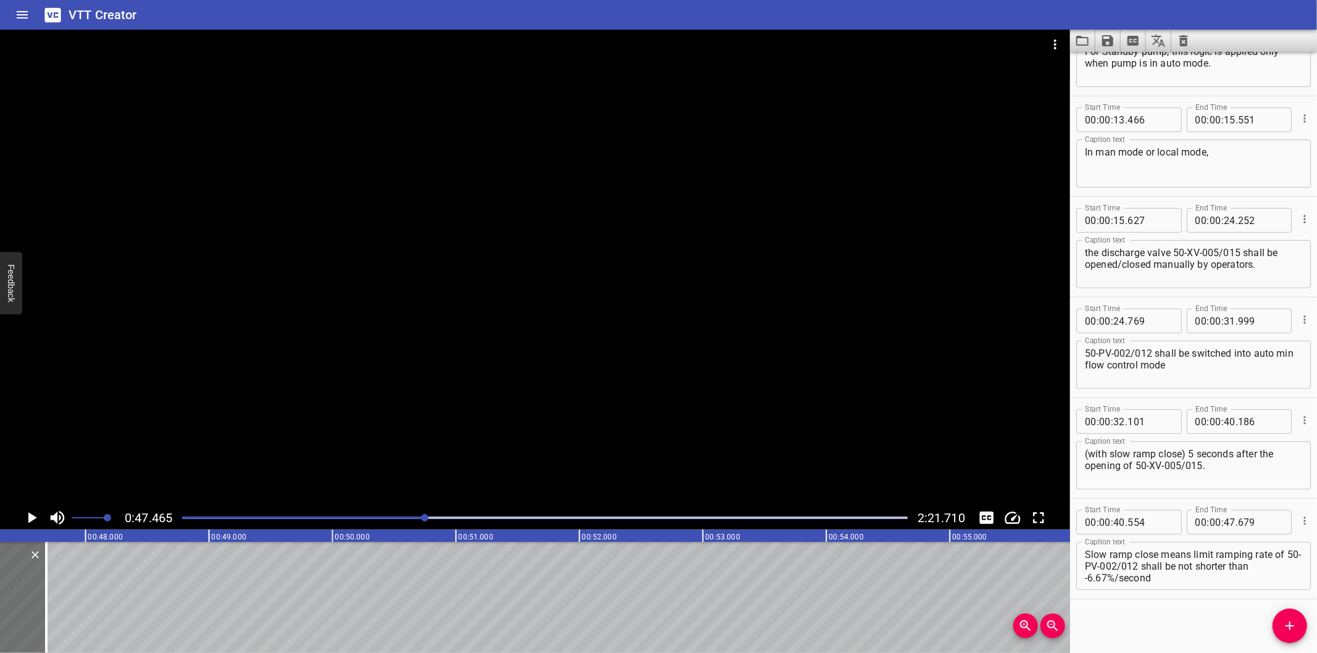
scroll to position [0, 5861]
drag, startPoint x: 31, startPoint y: 609, endPoint x: 17, endPoint y: 609, distance: 14.8
click at [17, 609] on div at bounding box center [12, 597] width 12 height 111
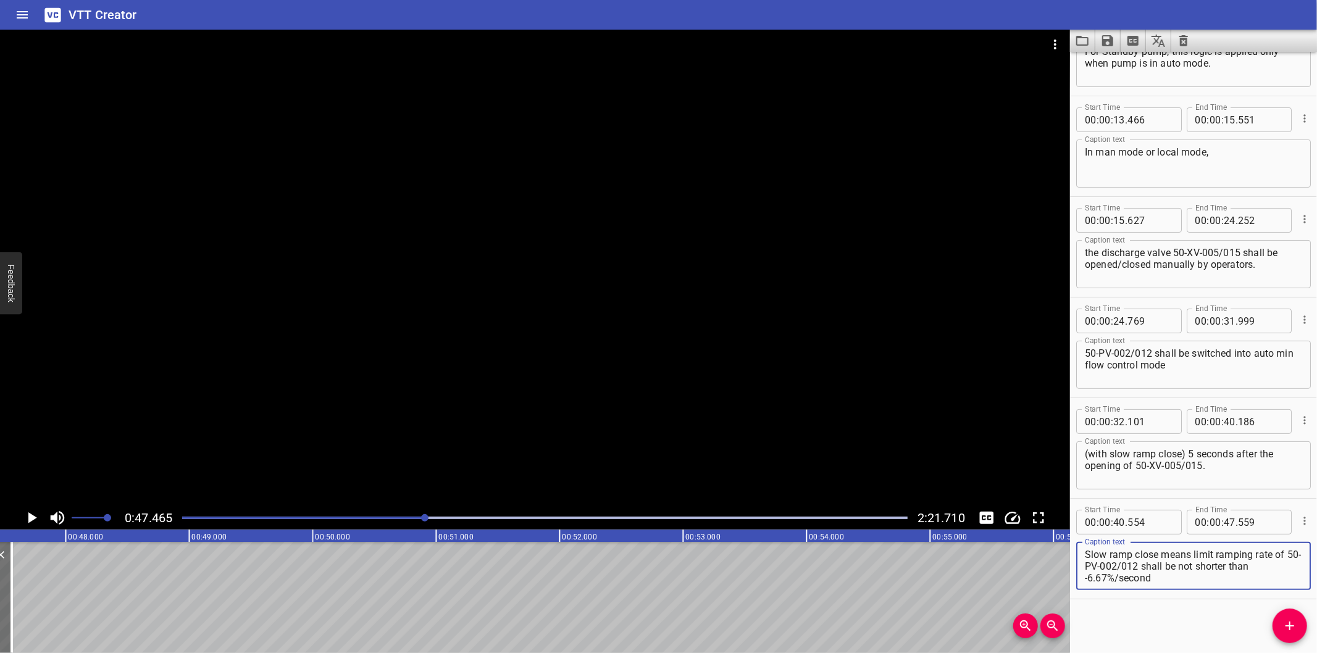
drag, startPoint x: 1156, startPoint y: 564, endPoint x: 1214, endPoint y: 620, distance: 80.3
click at [1211, 618] on div "Start Time 00 : 00 : 00 . 000 Start Time End Time 00 : 00 : 07 . 620 End Time C…" at bounding box center [1193, 352] width 247 height 601
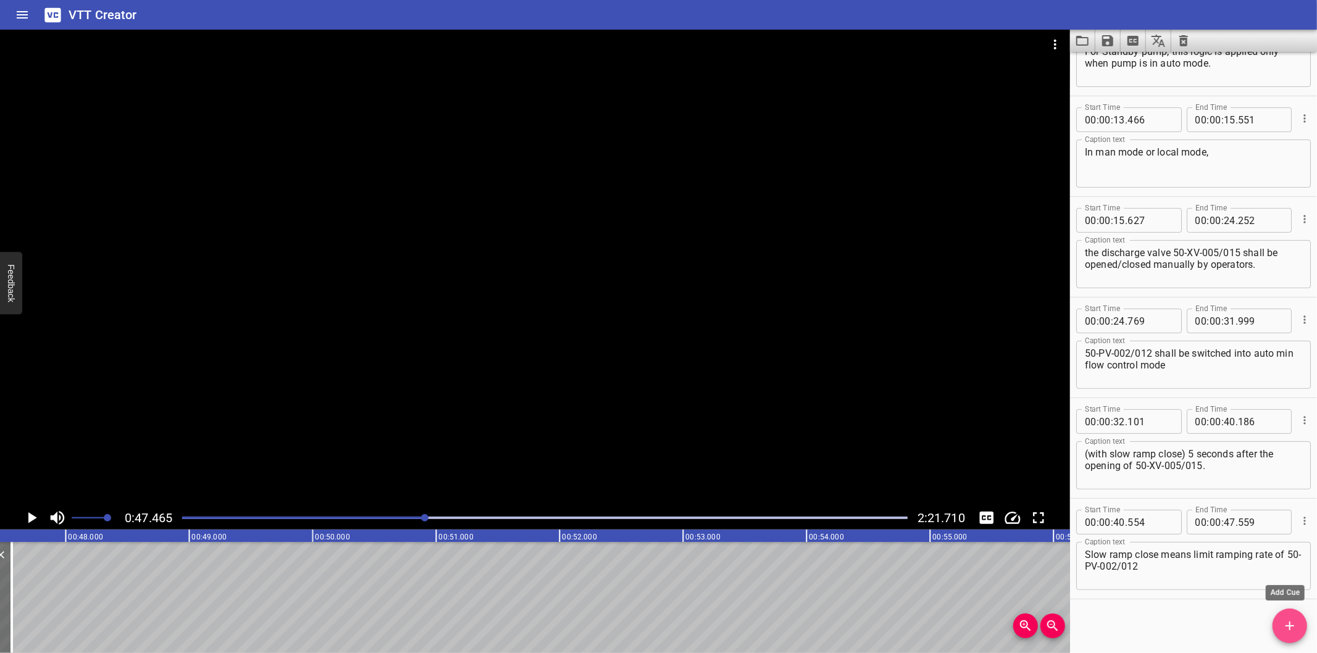
click at [1295, 622] on icon "Add Cue" at bounding box center [1289, 626] width 15 height 15
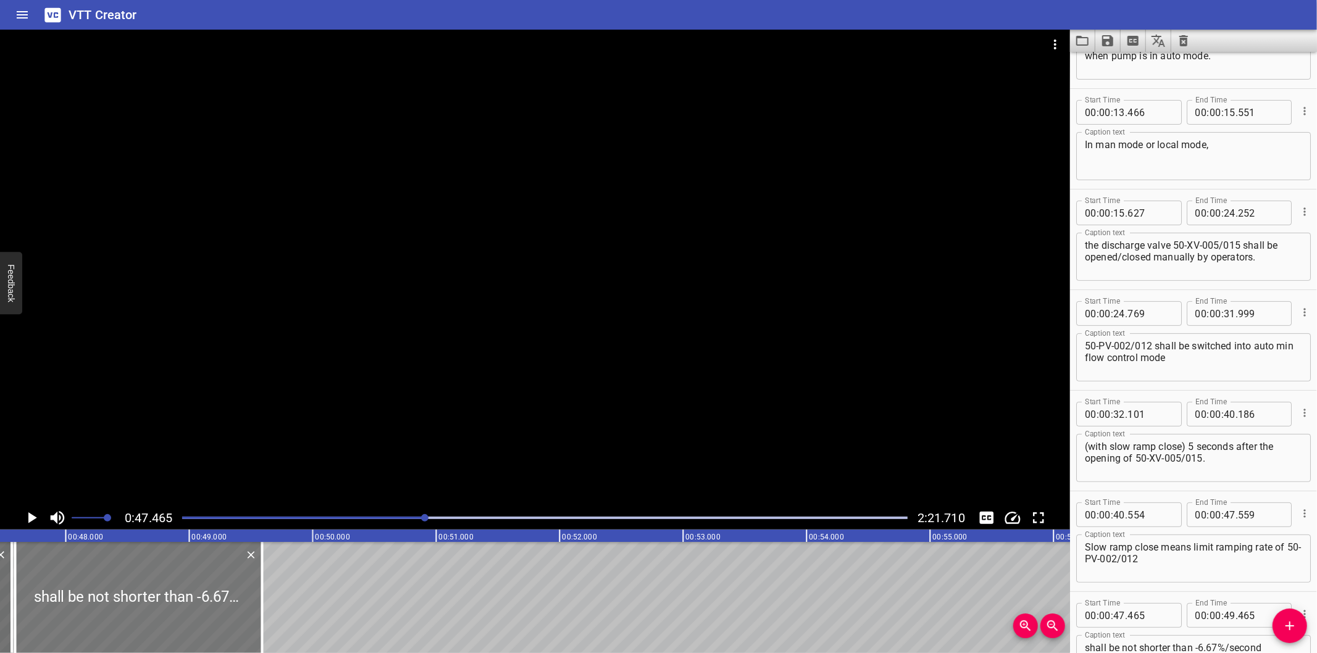
drag, startPoint x: 128, startPoint y: 610, endPoint x: 143, endPoint y: 613, distance: 14.5
click at [143, 613] on div at bounding box center [138, 597] width 247 height 111
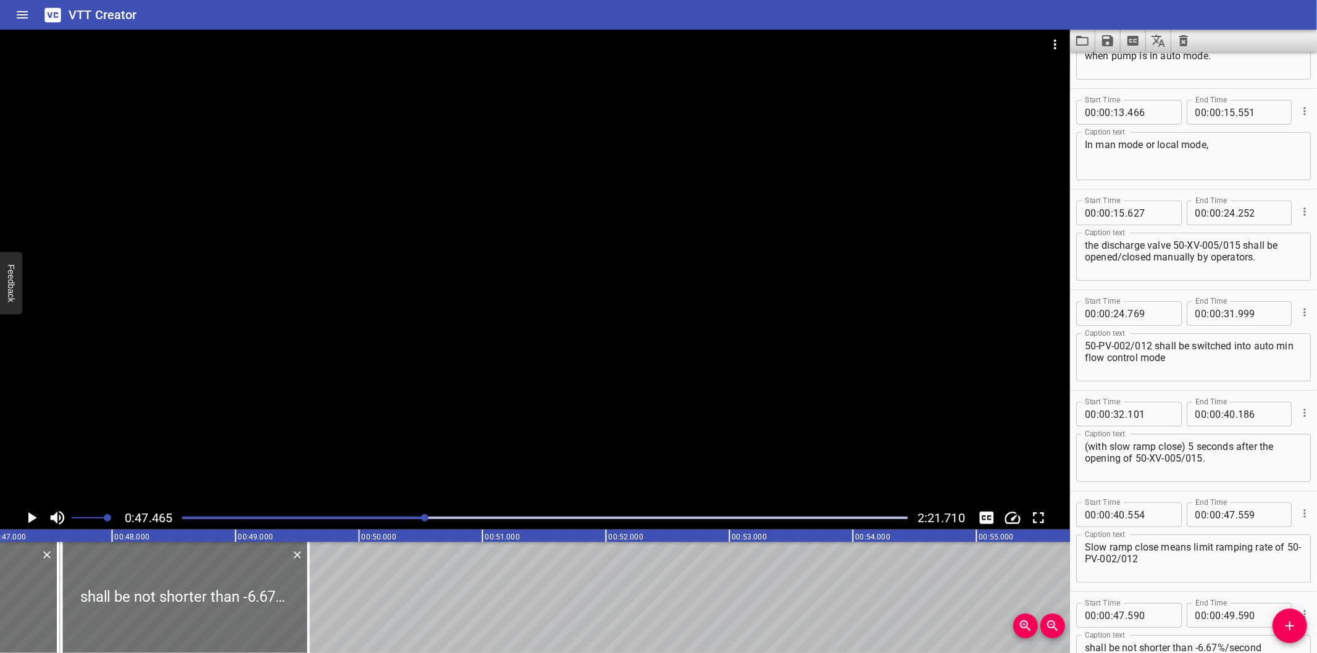
click at [408, 517] on div at bounding box center [545, 517] width 740 height 17
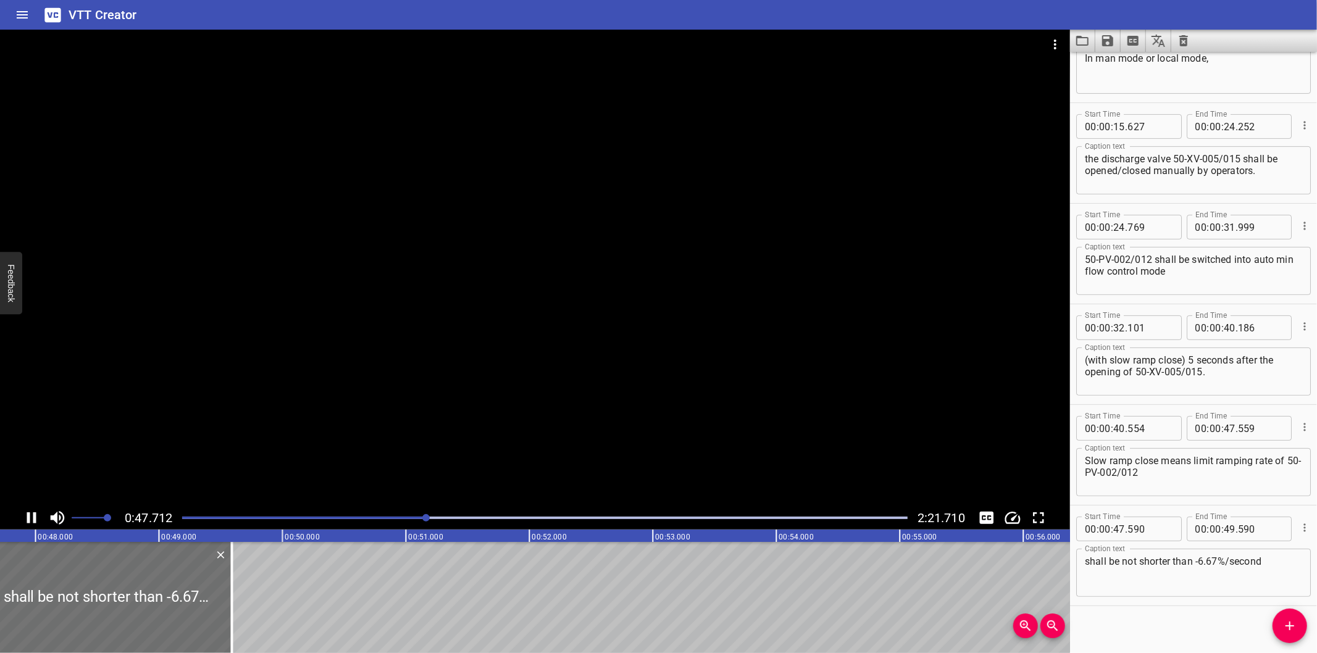
scroll to position [261, 0]
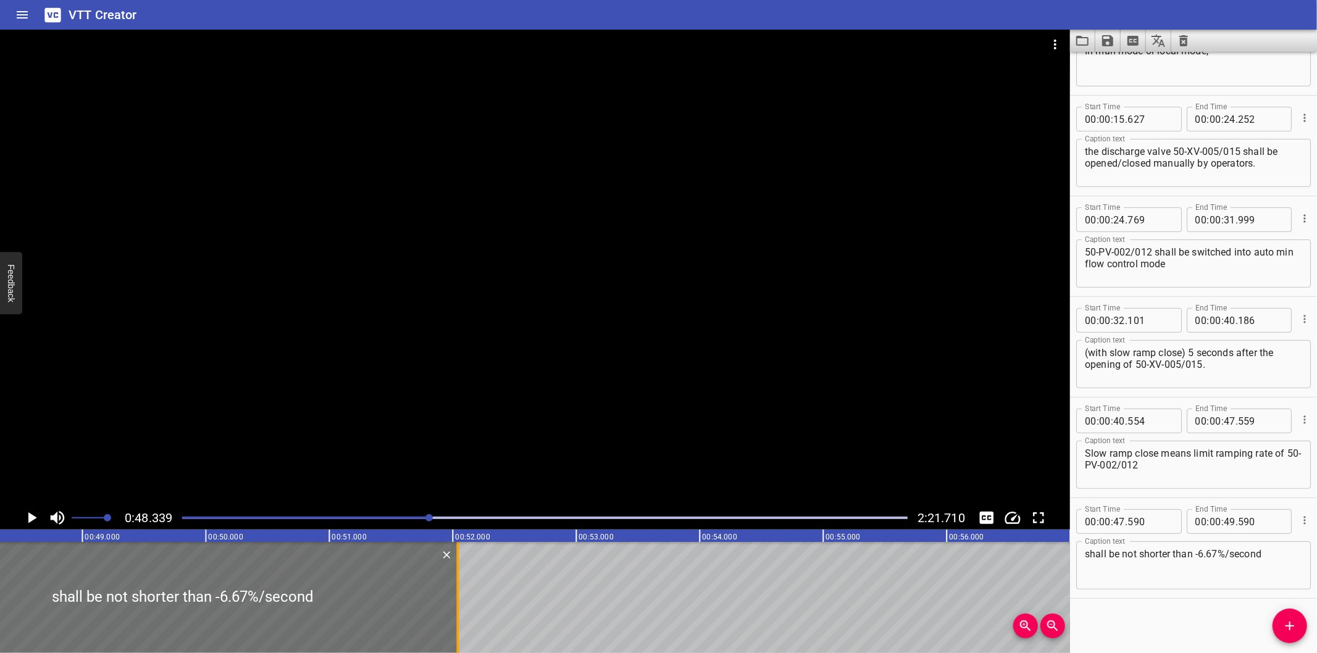
drag, startPoint x: 152, startPoint y: 599, endPoint x: 454, endPoint y: 608, distance: 302.6
click at [454, 608] on div at bounding box center [457, 597] width 12 height 111
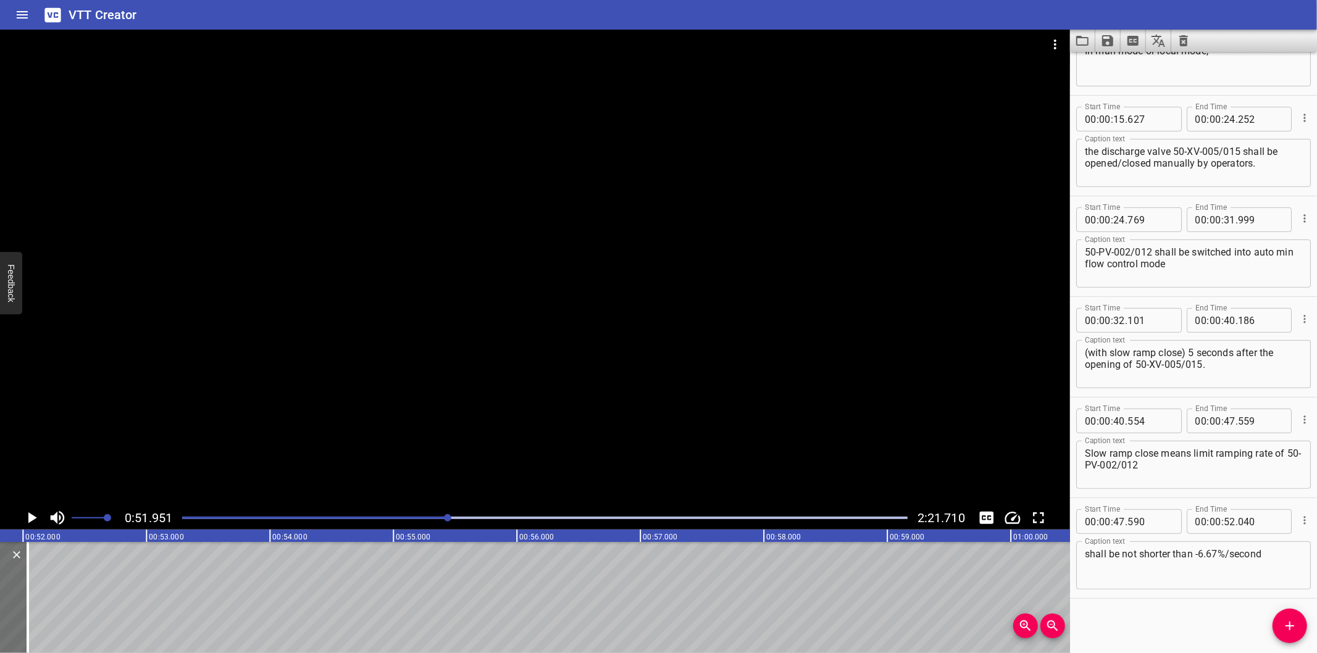
click at [756, 315] on div at bounding box center [535, 268] width 1070 height 477
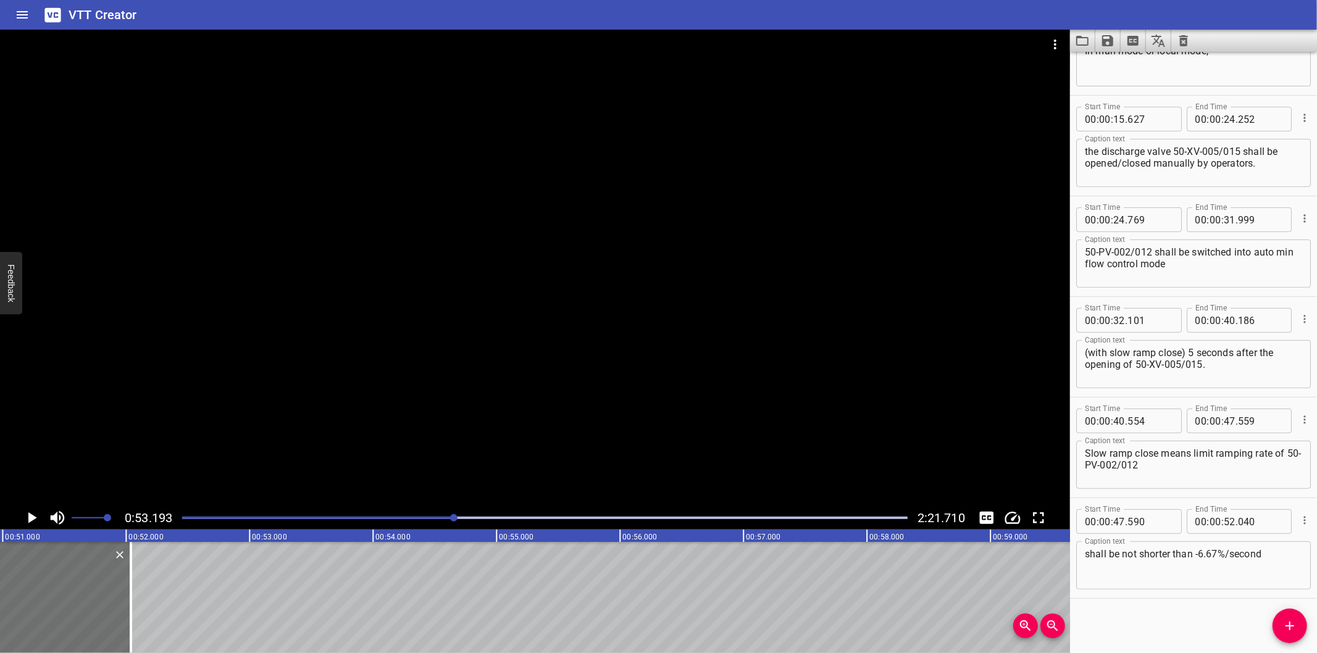
scroll to position [0, 6293]
drag, startPoint x: 1287, startPoint y: 630, endPoint x: 1190, endPoint y: 628, distance: 96.9
click at [1287, 630] on icon "Add Cue" at bounding box center [1289, 626] width 15 height 15
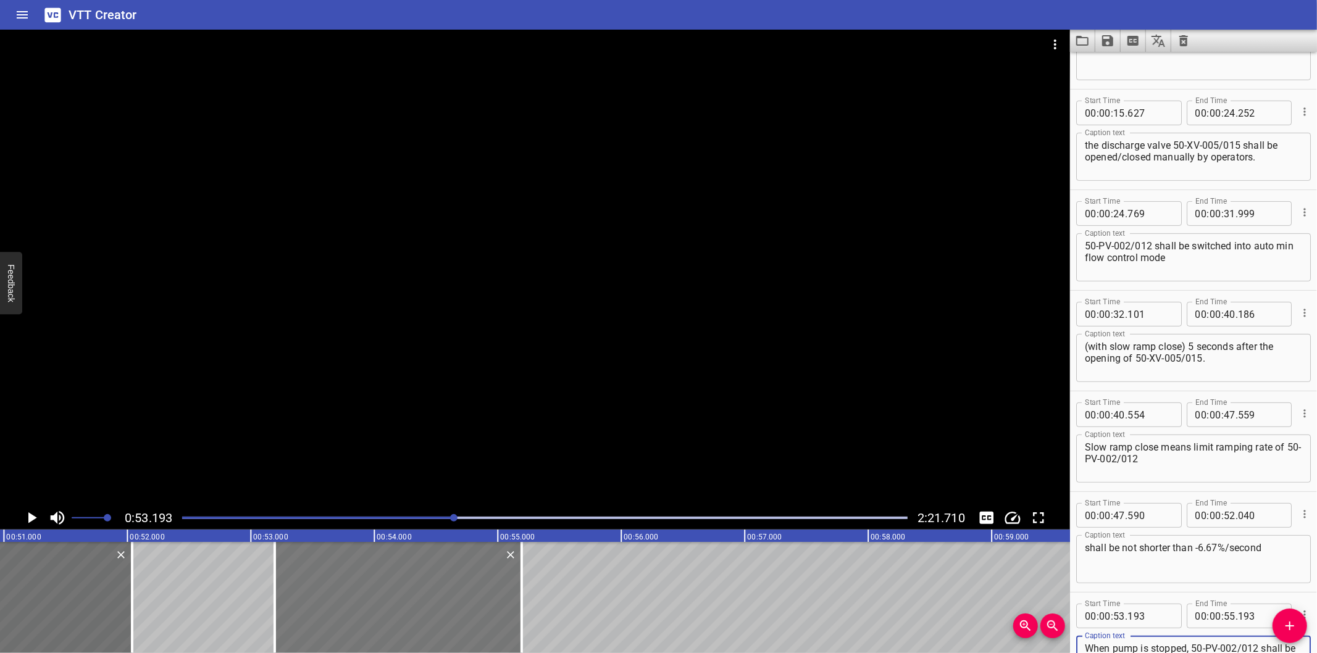
scroll to position [70, 0]
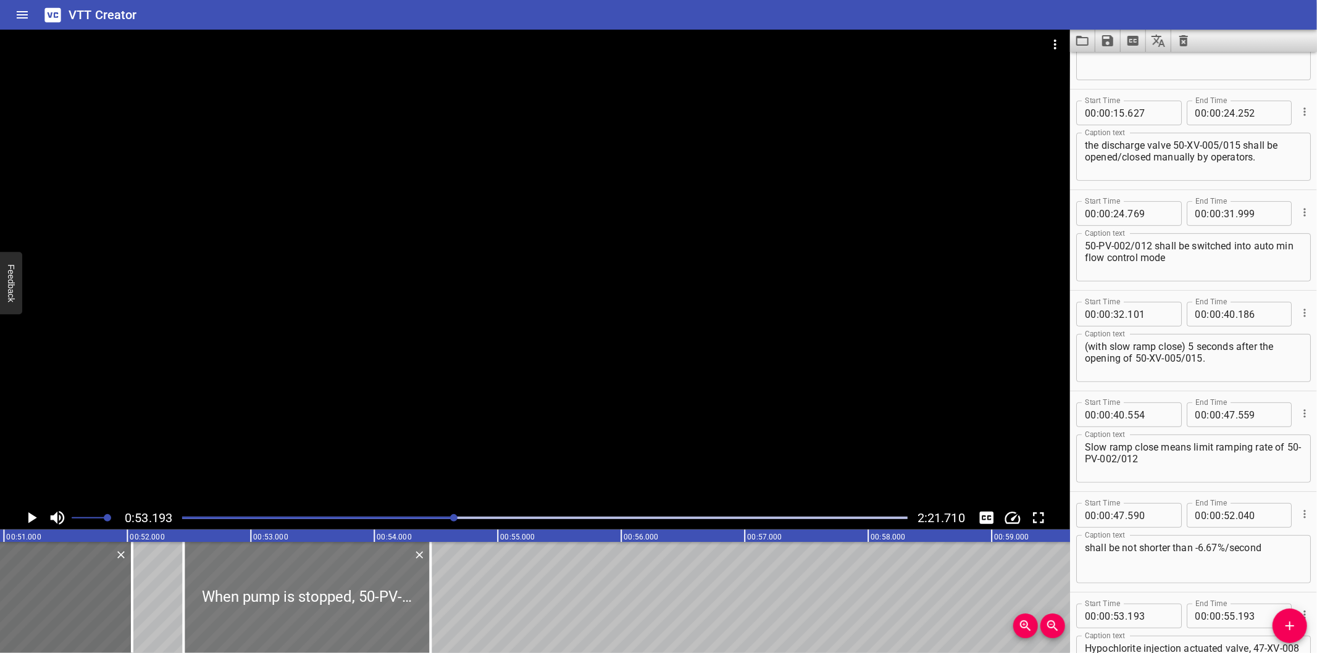
drag, startPoint x: 330, startPoint y: 606, endPoint x: 239, endPoint y: 604, distance: 91.4
click at [239, 604] on div at bounding box center [306, 597] width 247 height 111
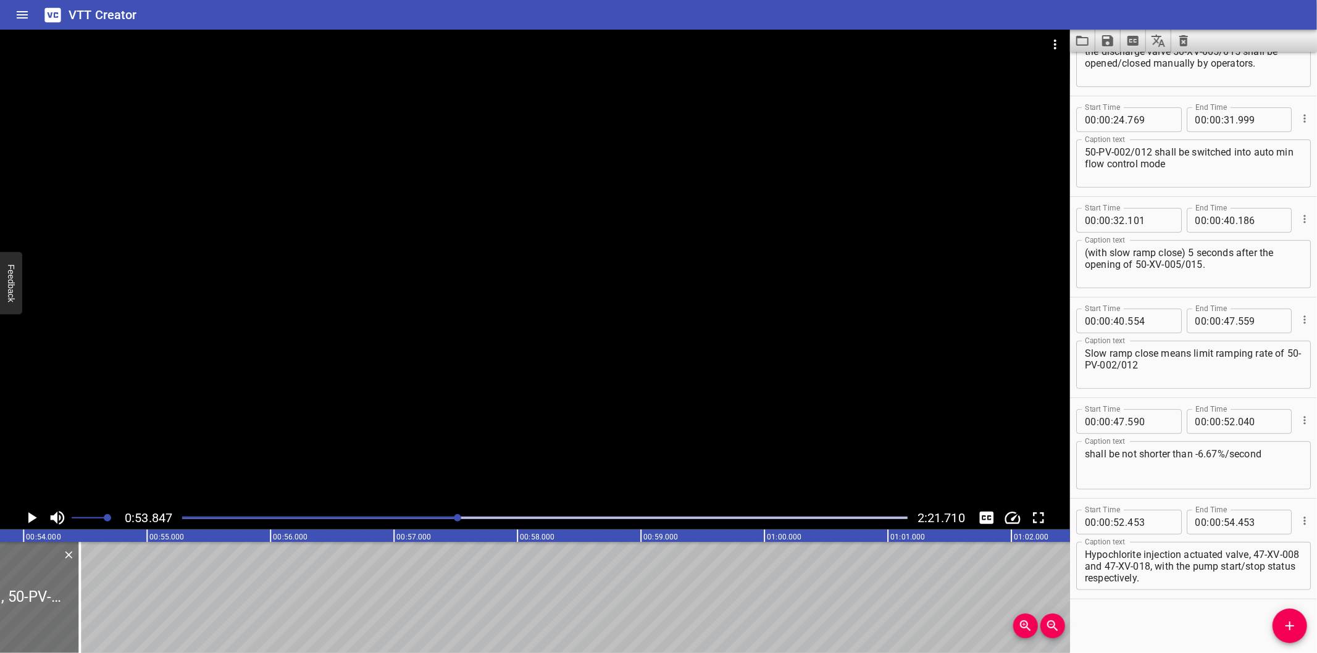
scroll to position [0, 6649]
click at [383, 348] on div at bounding box center [535, 268] width 1070 height 477
click at [441, 527] on div at bounding box center [545, 517] width 740 height 17
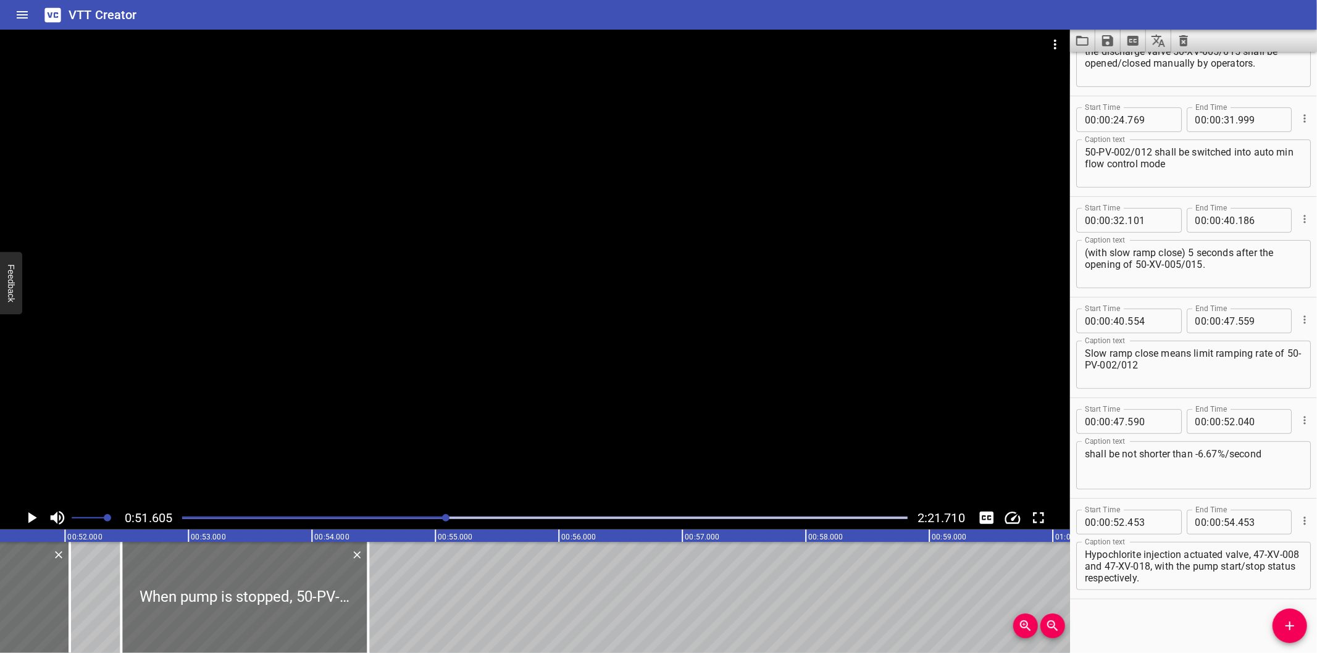
scroll to position [0, 6372]
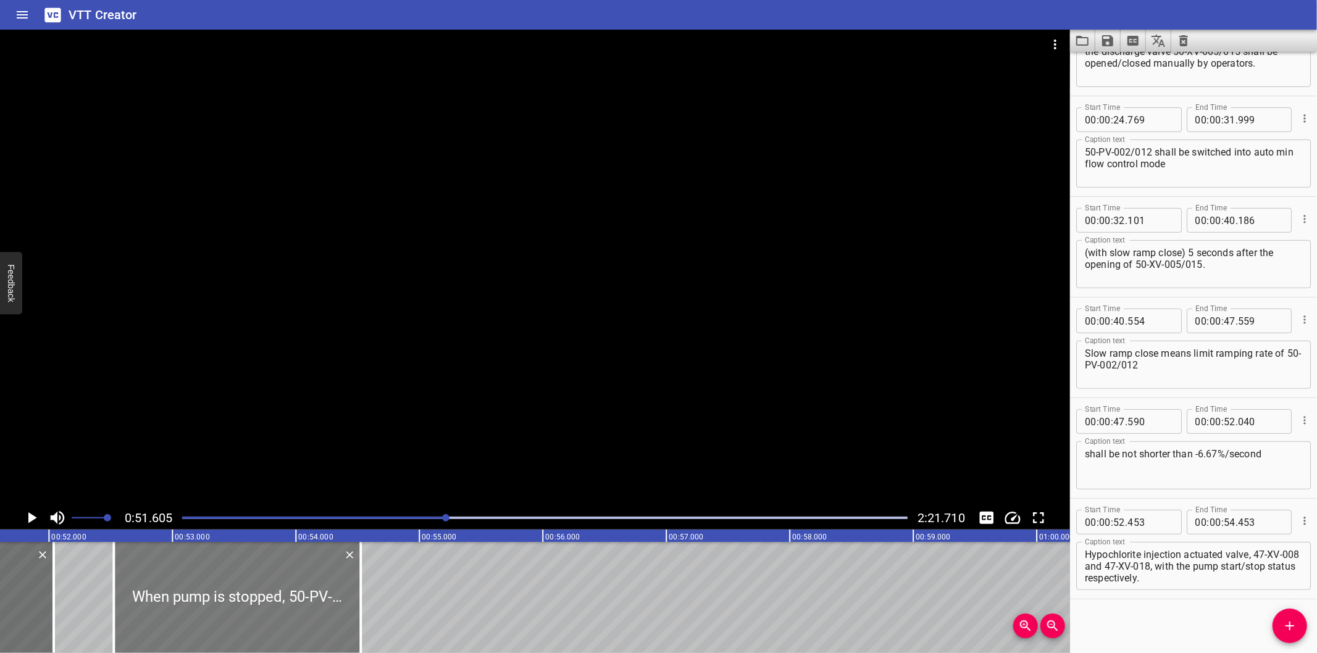
drag, startPoint x: 267, startPoint y: 611, endPoint x: 275, endPoint y: 625, distance: 16.1
click at [275, 625] on div at bounding box center [237, 597] width 247 height 111
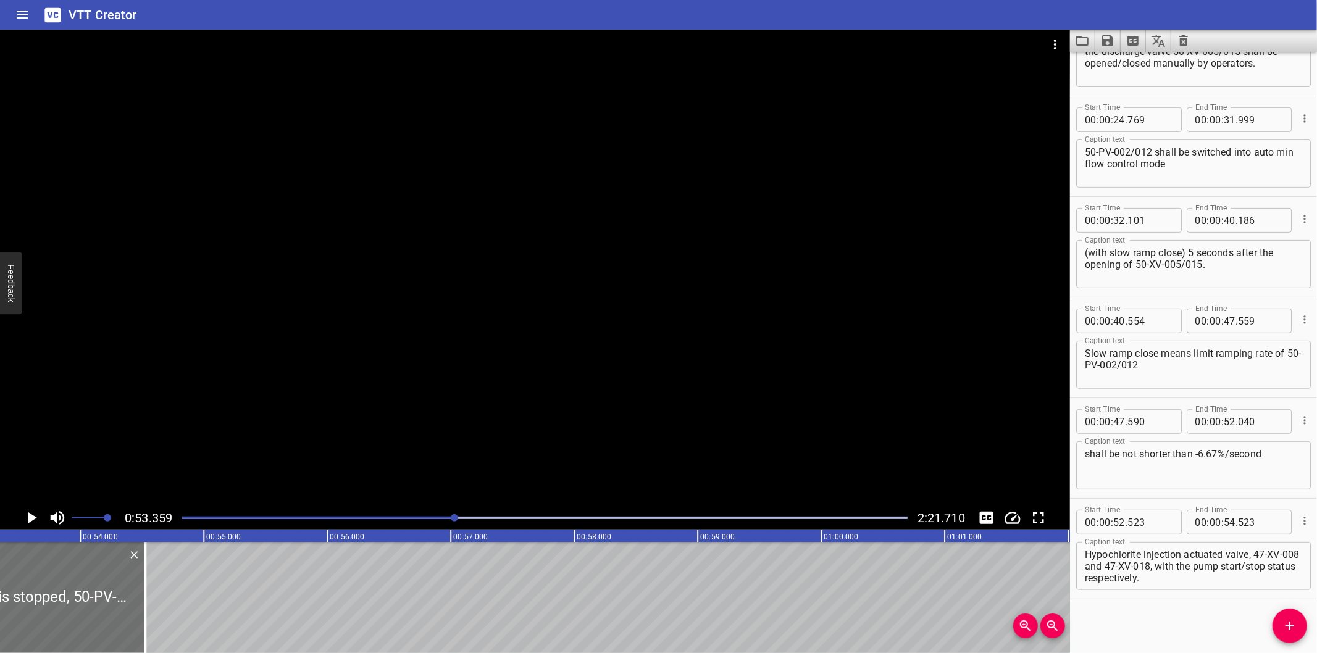
scroll to position [0, 6589]
drag, startPoint x: 138, startPoint y: 620, endPoint x: 483, endPoint y: 616, distance: 345.1
click at [164, 616] on div at bounding box center [158, 597] width 12 height 111
drag, startPoint x: 115, startPoint y: 609, endPoint x: 402, endPoint y: 601, distance: 287.2
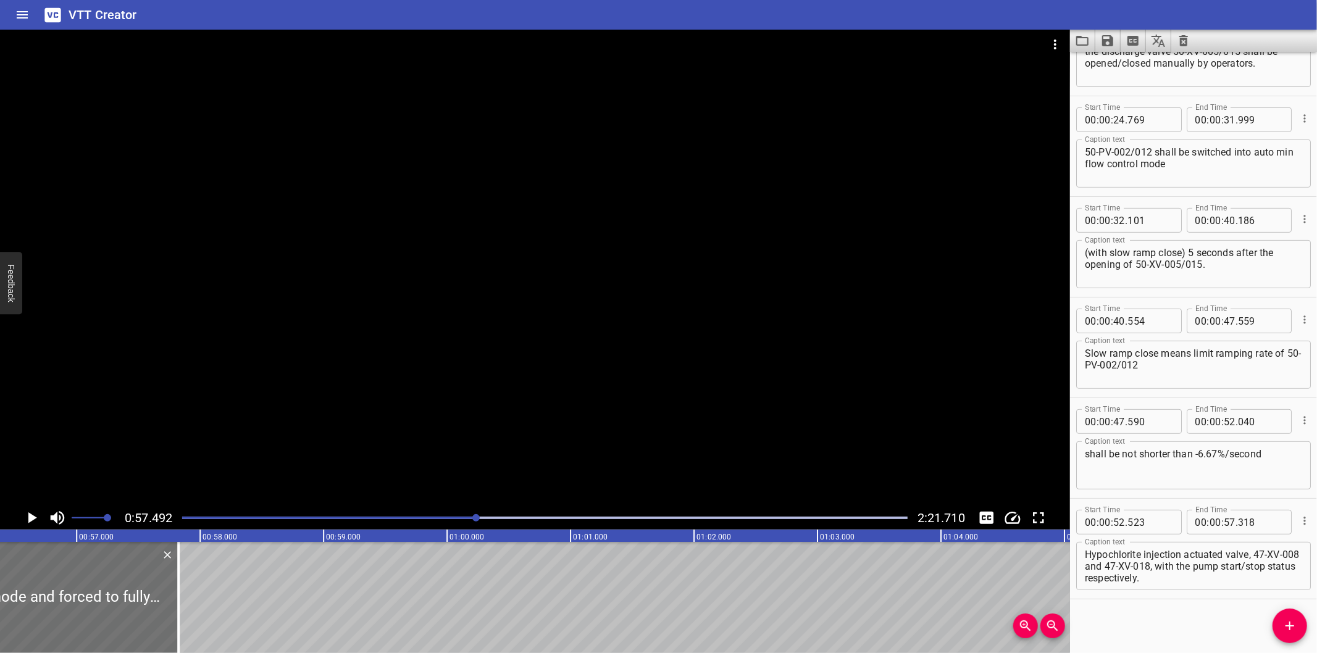
click at [180, 601] on div at bounding box center [178, 597] width 2 height 111
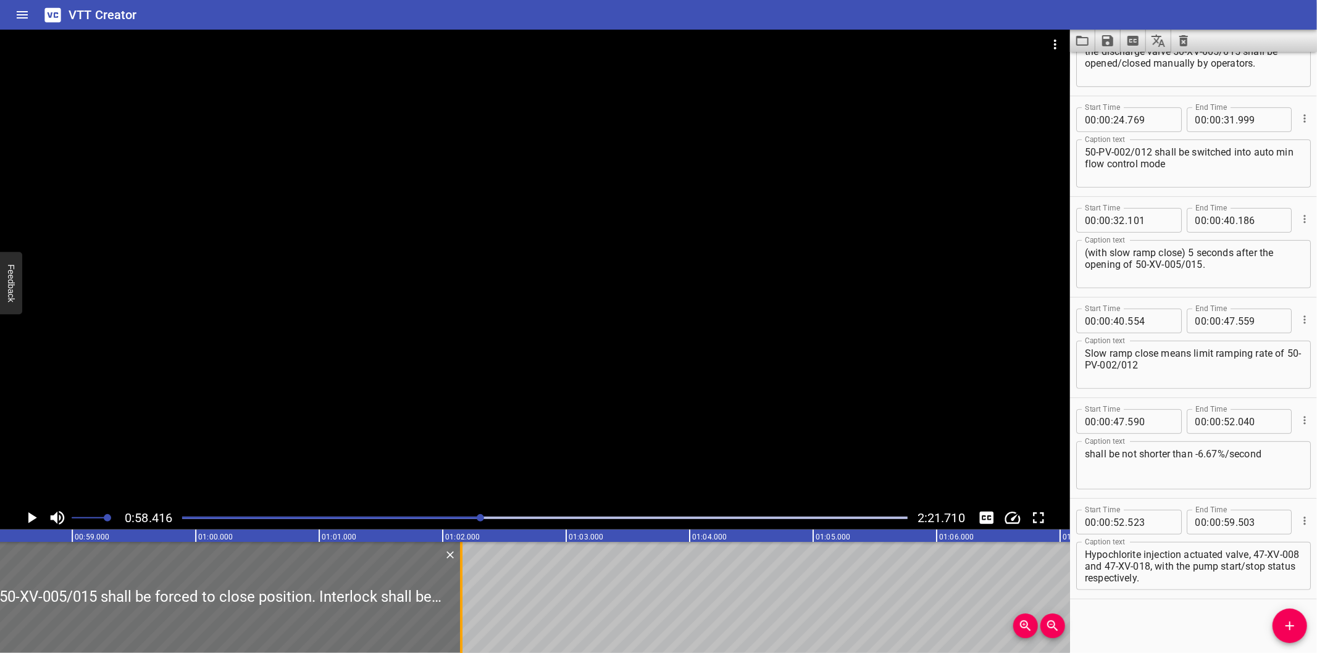
drag, startPoint x: 128, startPoint y: 613, endPoint x: 454, endPoint y: 616, distance: 326.6
click at [455, 616] on div at bounding box center [461, 597] width 12 height 111
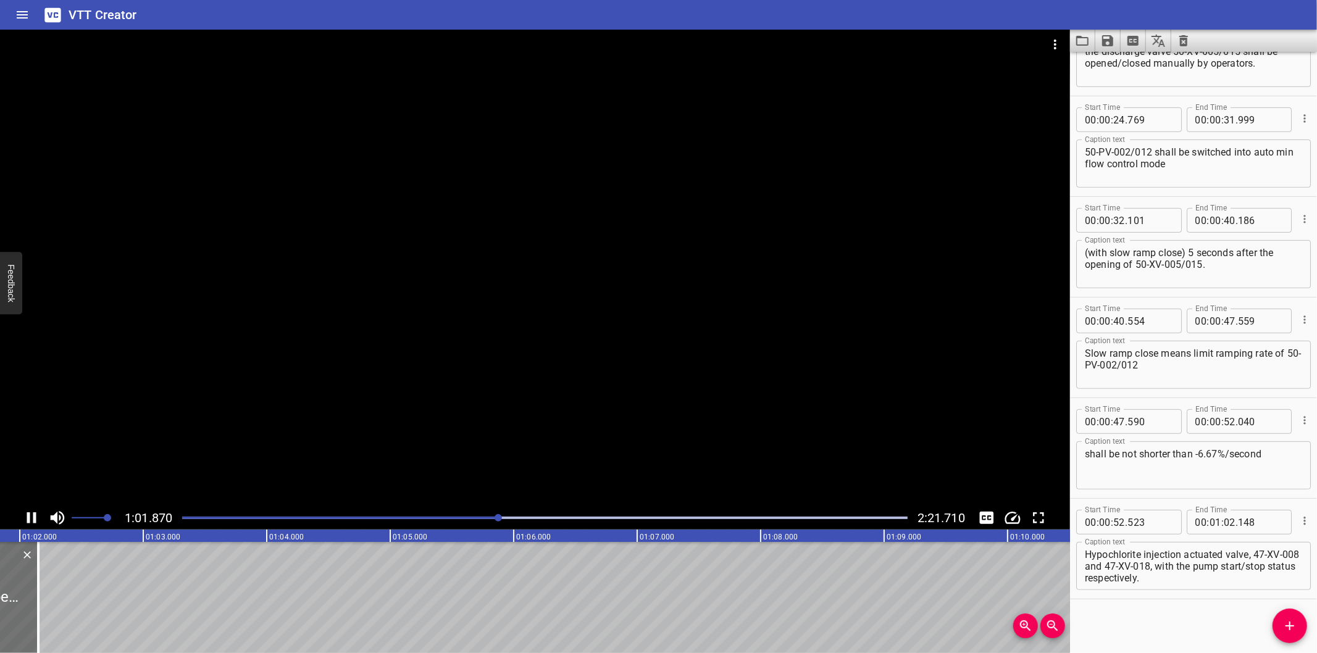
scroll to position [0, 7649]
click at [470, 516] on div at bounding box center [545, 517] width 740 height 17
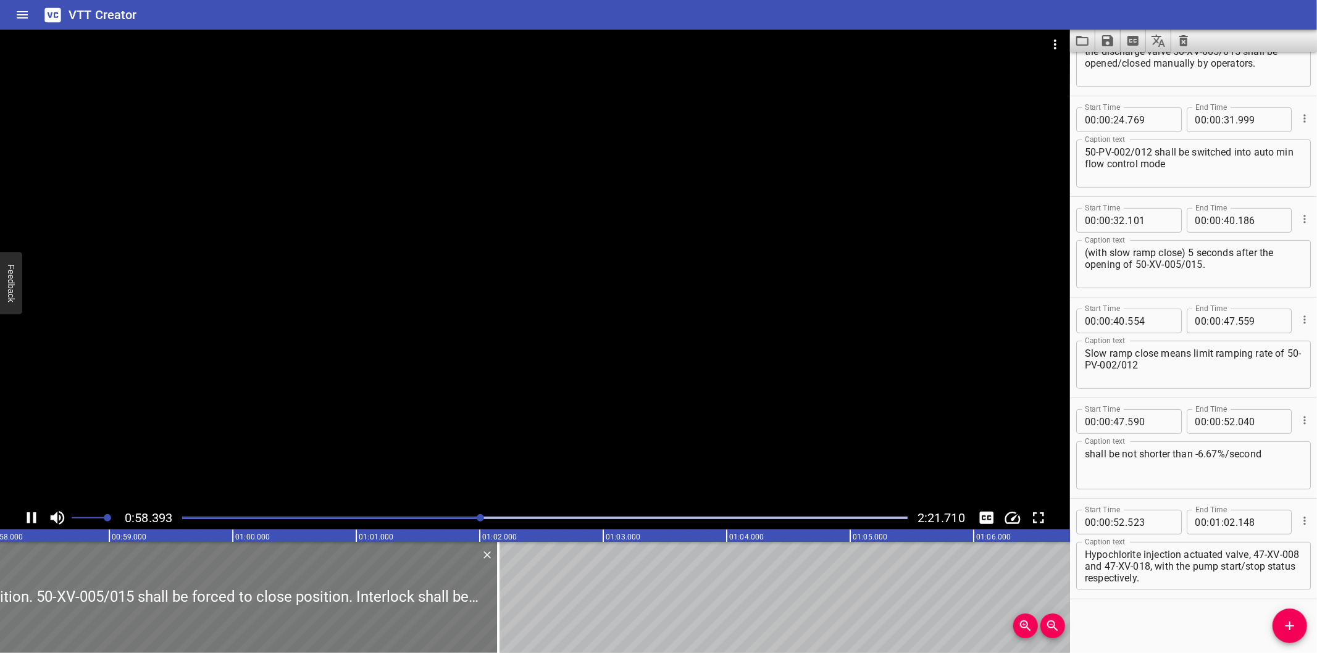
scroll to position [0, 7216]
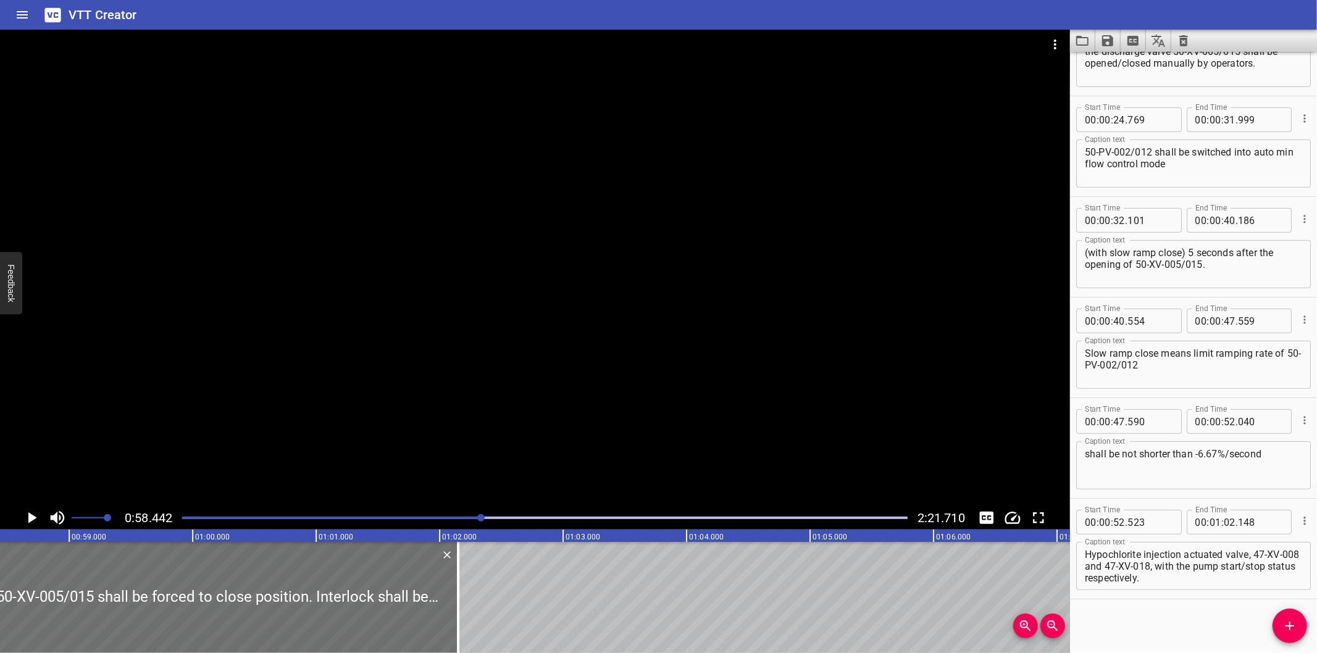
click at [465, 520] on div at bounding box center [545, 517] width 740 height 17
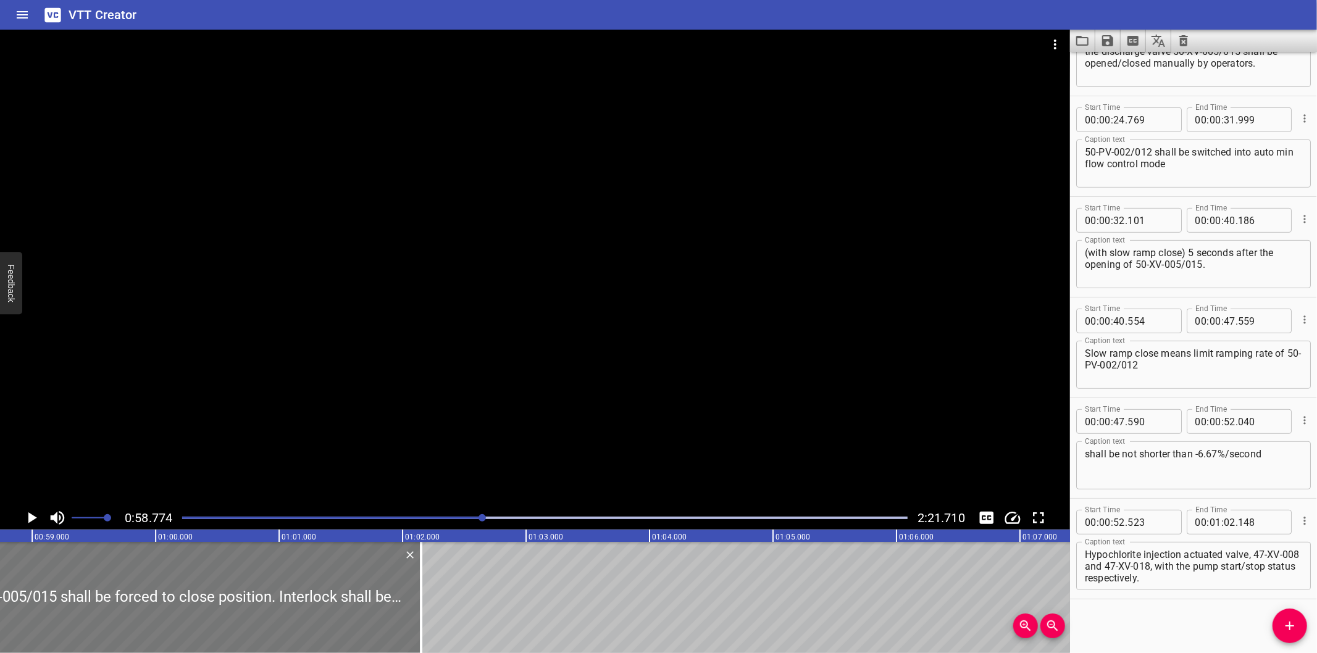
scroll to position [0, 7257]
click at [460, 519] on div "Play progress" at bounding box center [120, 518] width 725 height 2
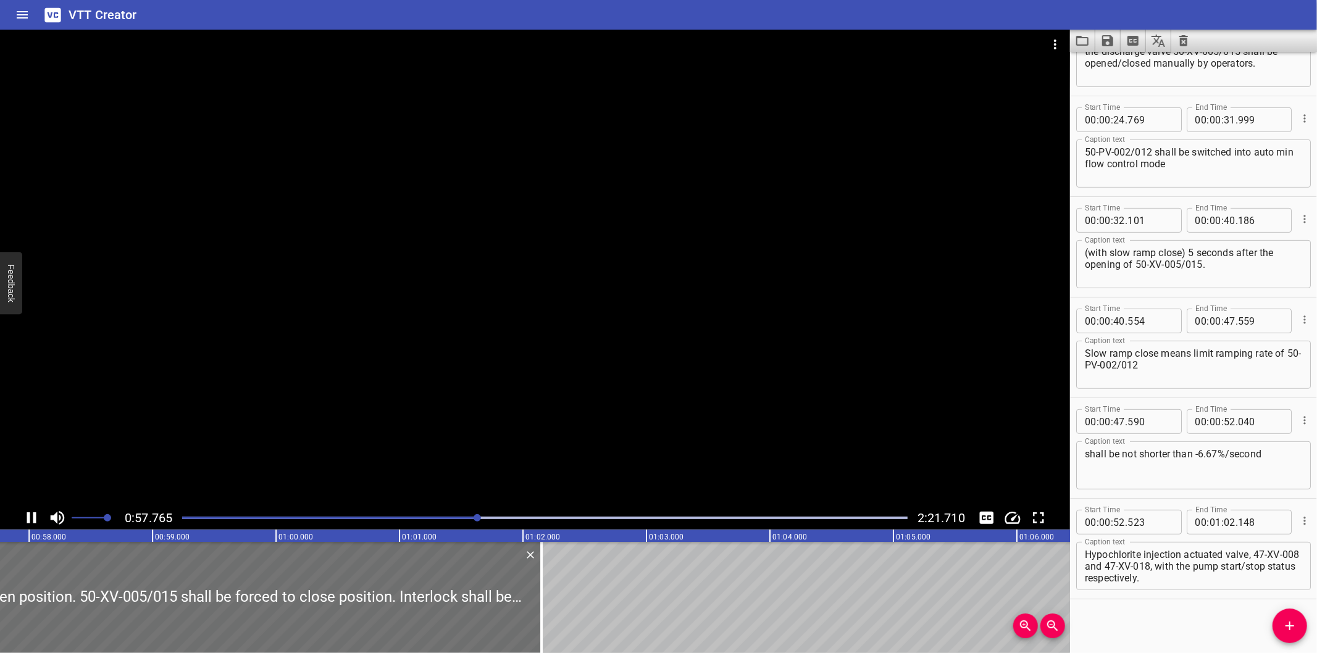
scroll to position [0, 7152]
click at [399, 420] on div at bounding box center [535, 268] width 1070 height 477
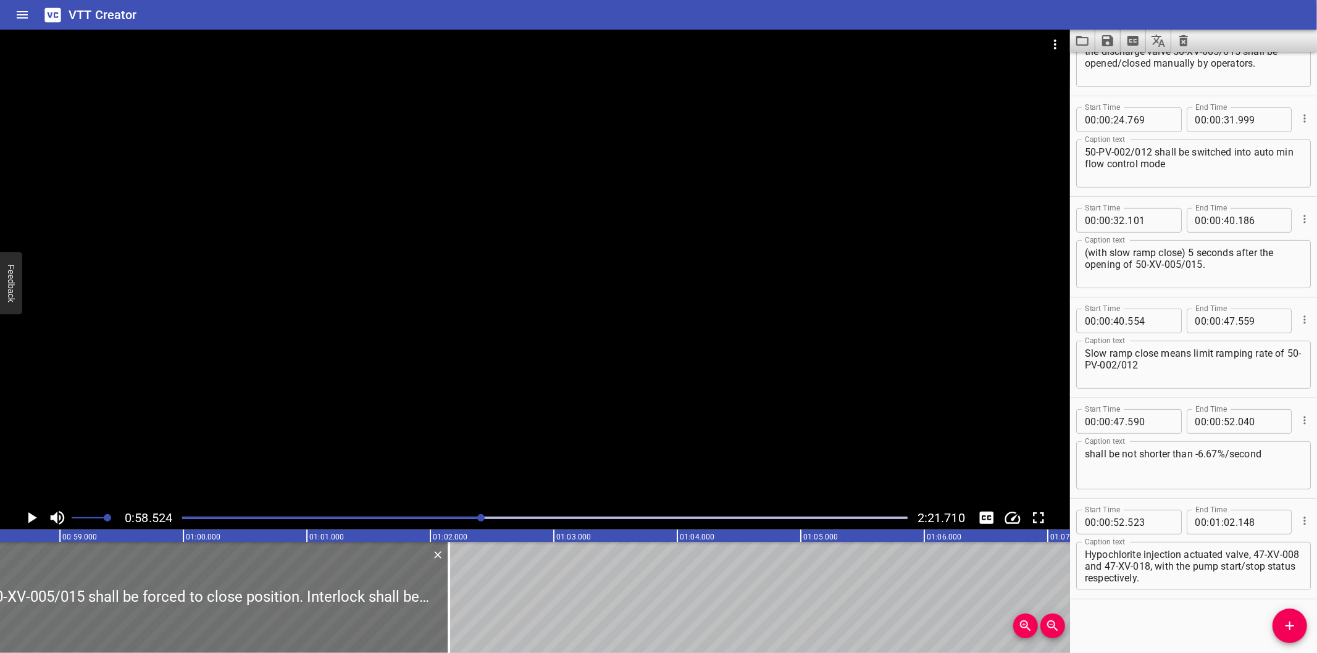
scroll to position [0, 7226]
click at [467, 517] on div "Play progress" at bounding box center [119, 518] width 725 height 2
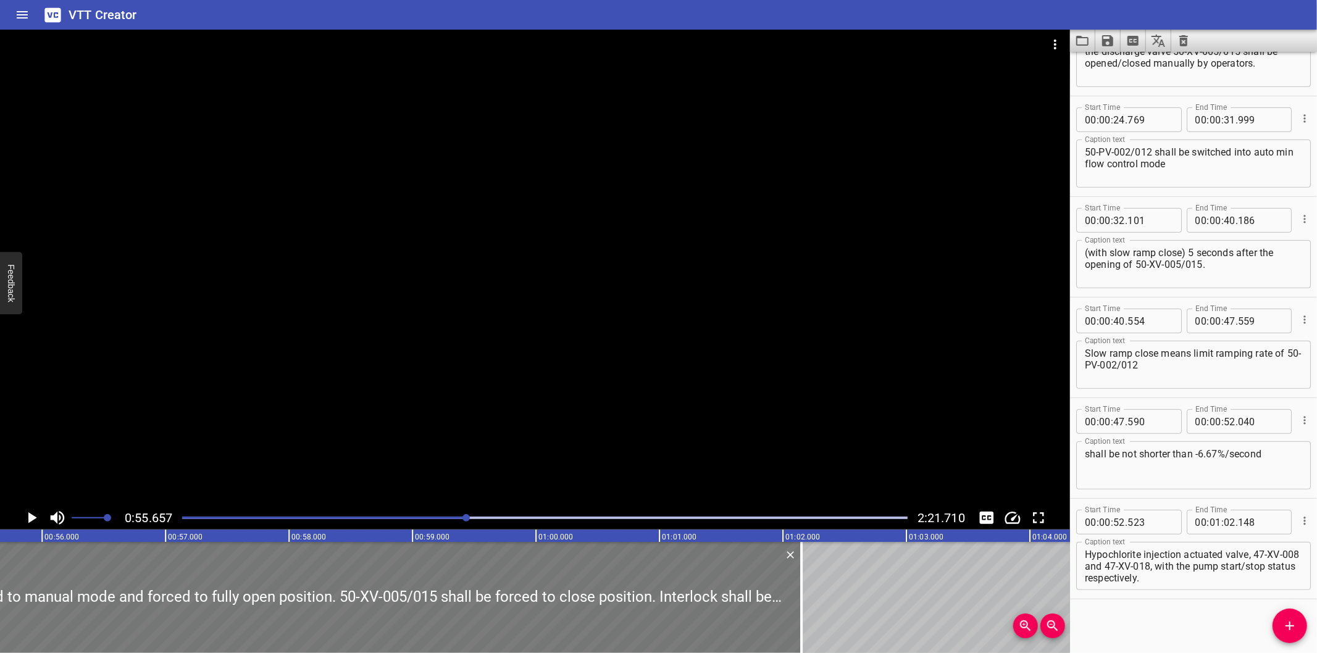
scroll to position [0, 6872]
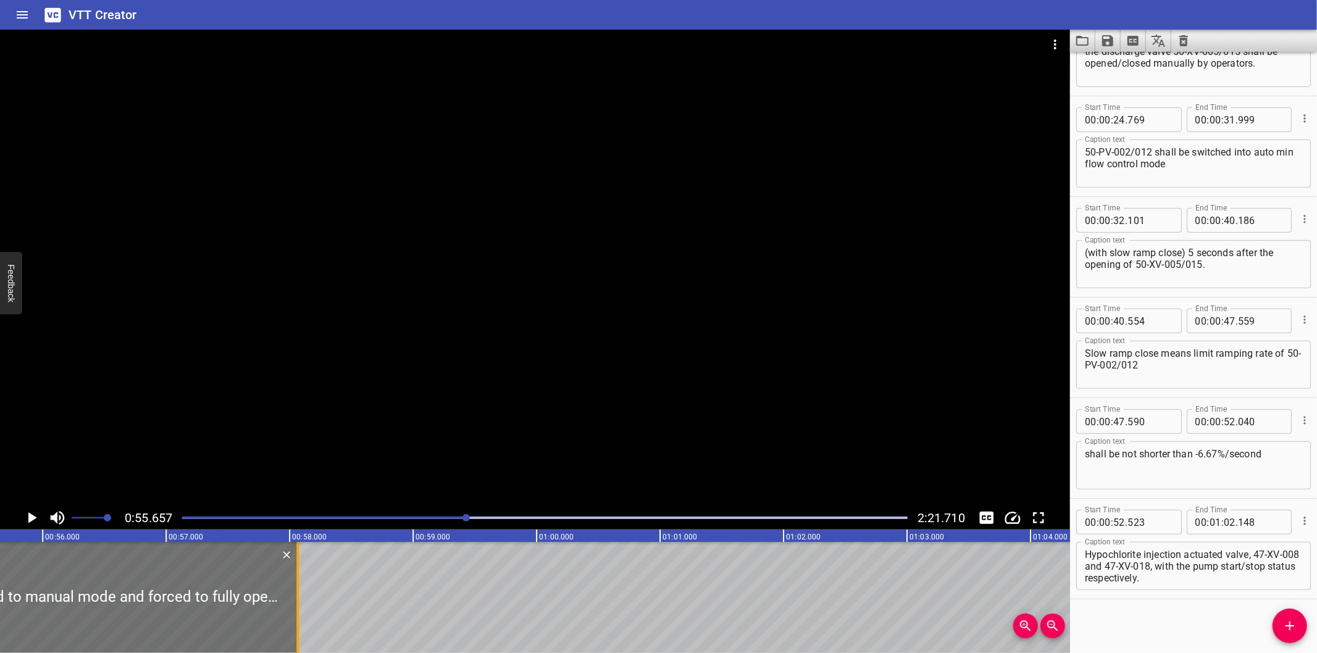
drag, startPoint x: 801, startPoint y: 595, endPoint x: 298, endPoint y: 610, distance: 503.4
click at [298, 610] on div at bounding box center [297, 597] width 2 height 111
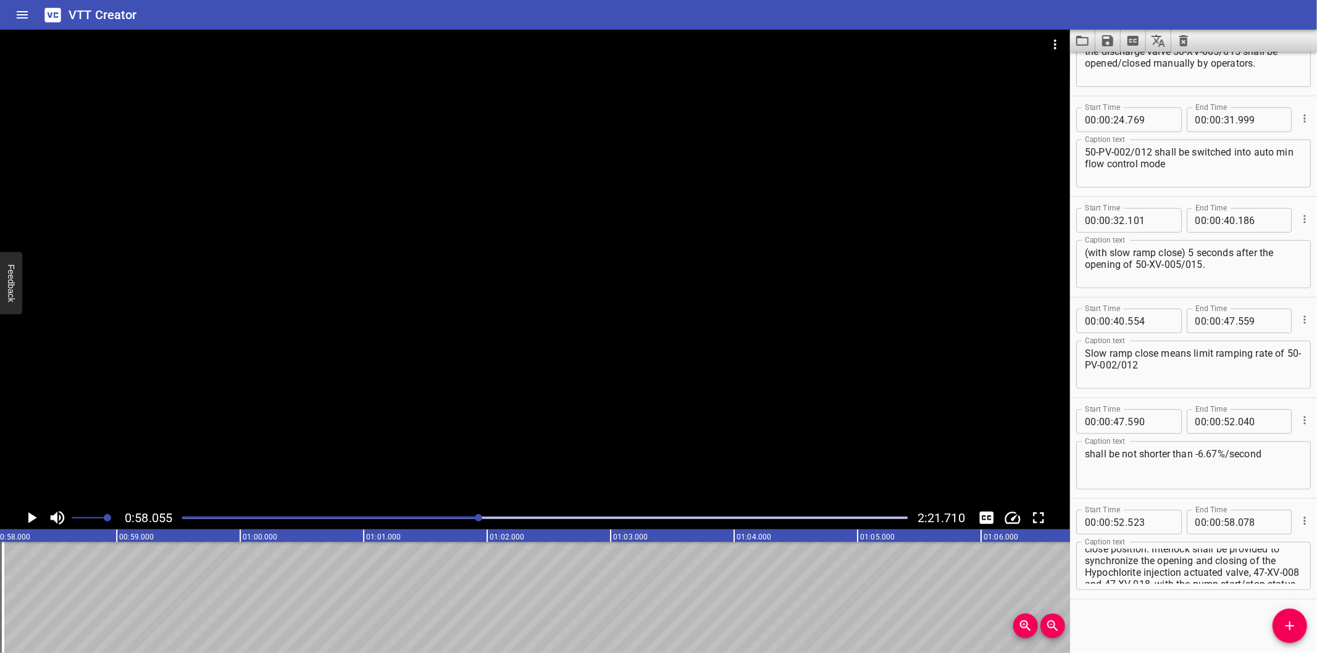
scroll to position [0, 0]
click at [463, 514] on div at bounding box center [545, 517] width 740 height 17
drag, startPoint x: 1084, startPoint y: 564, endPoint x: 1266, endPoint y: 593, distance: 184.4
click at [1266, 593] on div "Start Time 00 : 00 : 52 . 523 Start Time End Time 00 : 00 : 58 . 078 End Time C…" at bounding box center [1193, 549] width 247 height 100
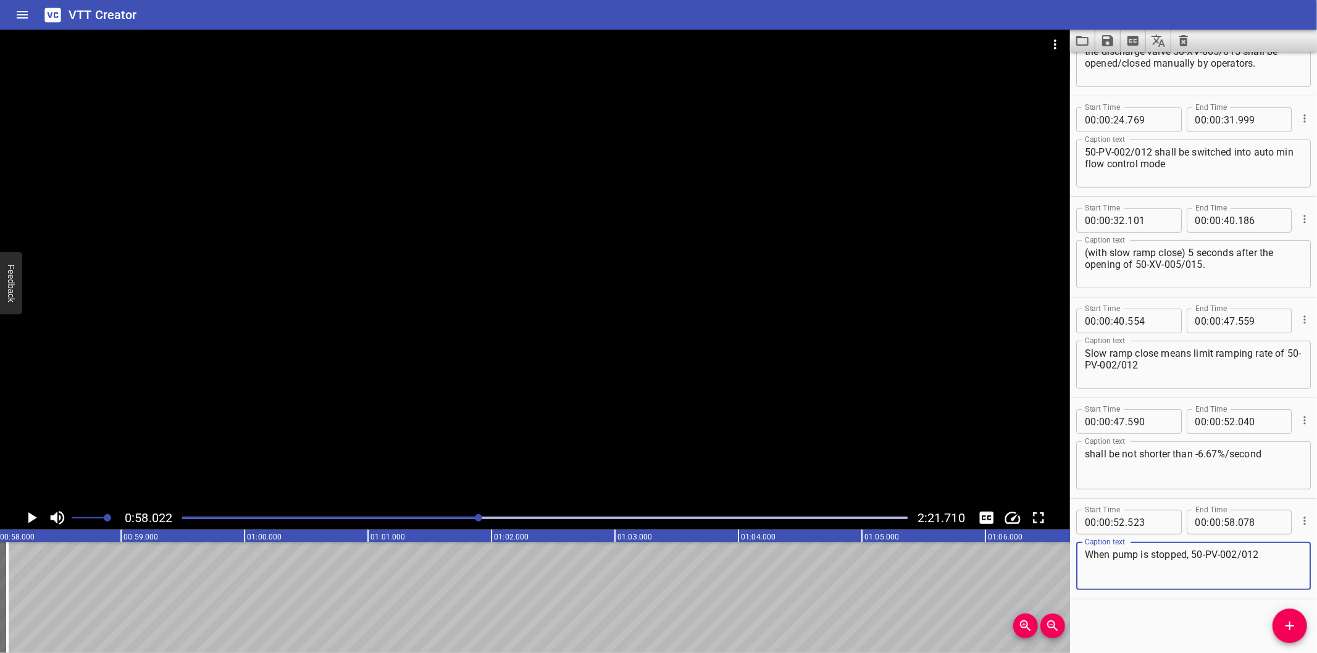
scroll to position [0, 0]
drag, startPoint x: 1286, startPoint y: 620, endPoint x: 1212, endPoint y: 616, distance: 74.2
click at [1285, 620] on icon "Add Cue" at bounding box center [1289, 626] width 15 height 15
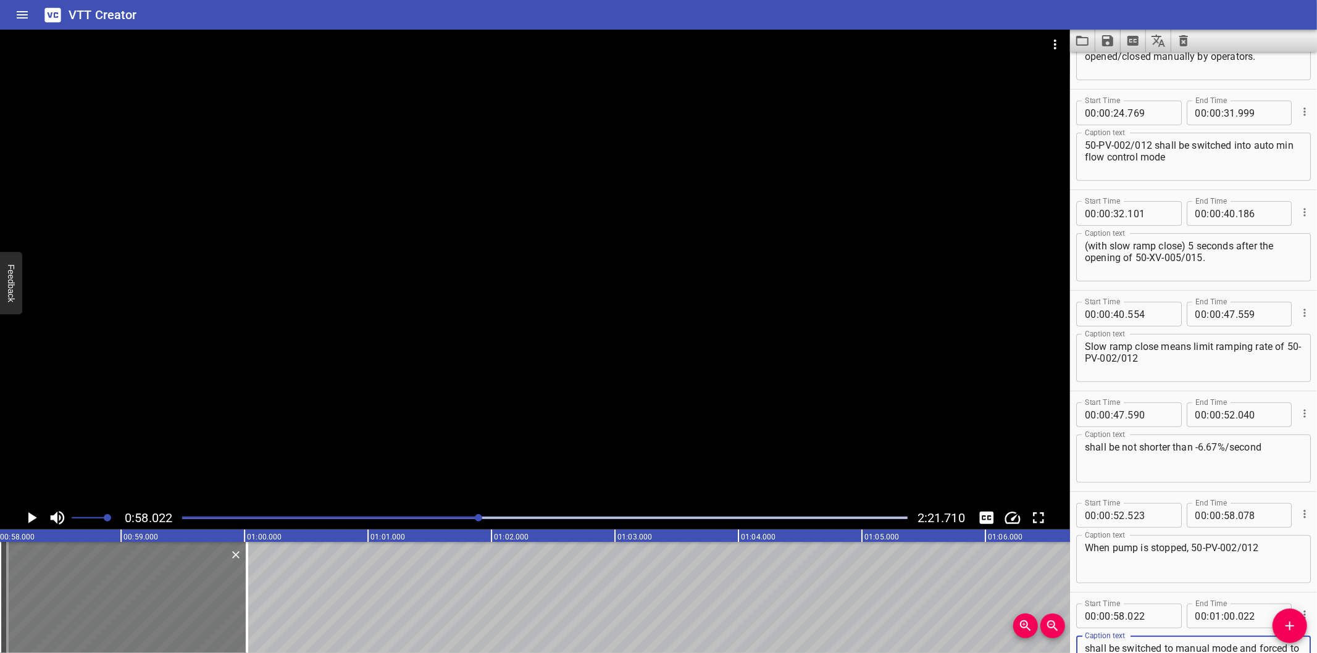
scroll to position [386, 0]
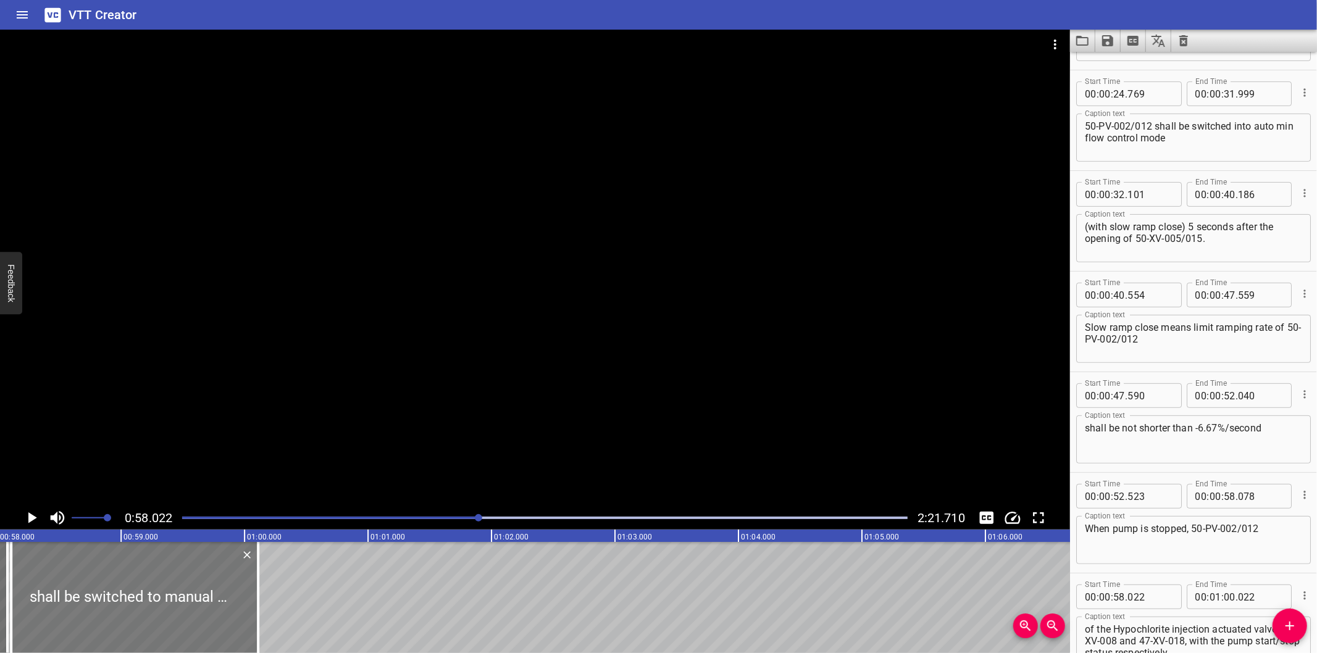
drag, startPoint x: 172, startPoint y: 581, endPoint x: 183, endPoint y: 585, distance: 11.9
click at [183, 585] on div at bounding box center [134, 597] width 247 height 111
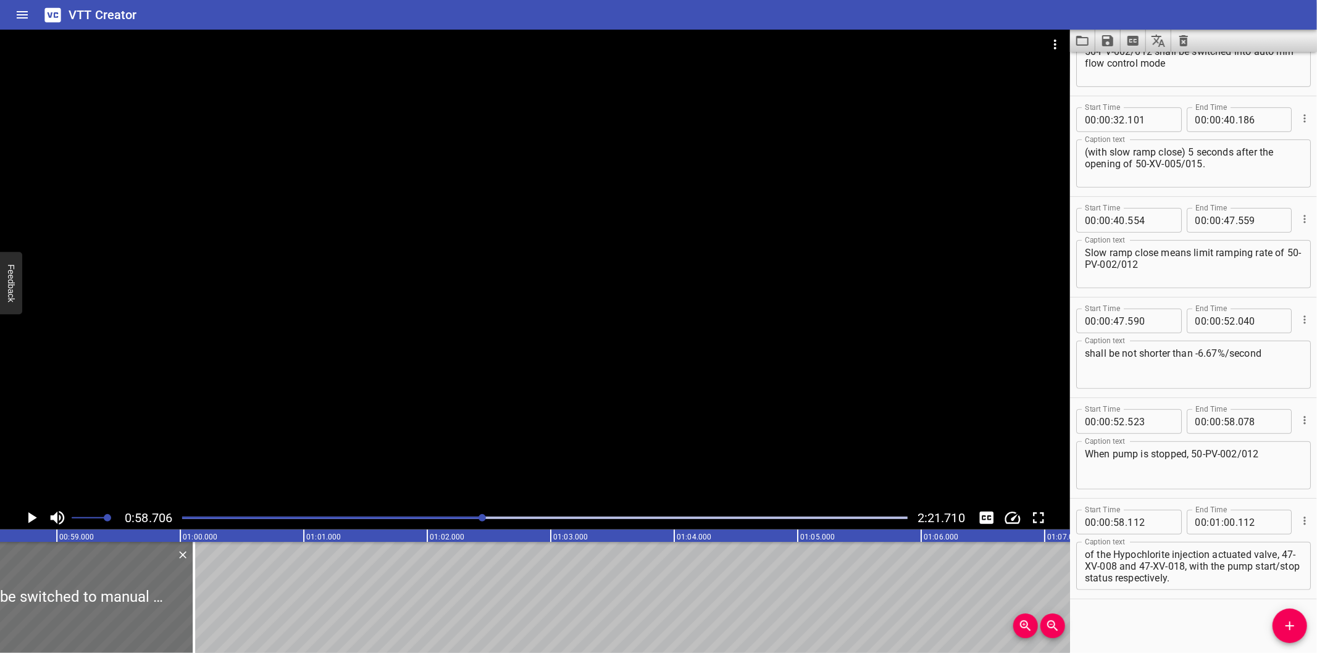
scroll to position [0, 7248]
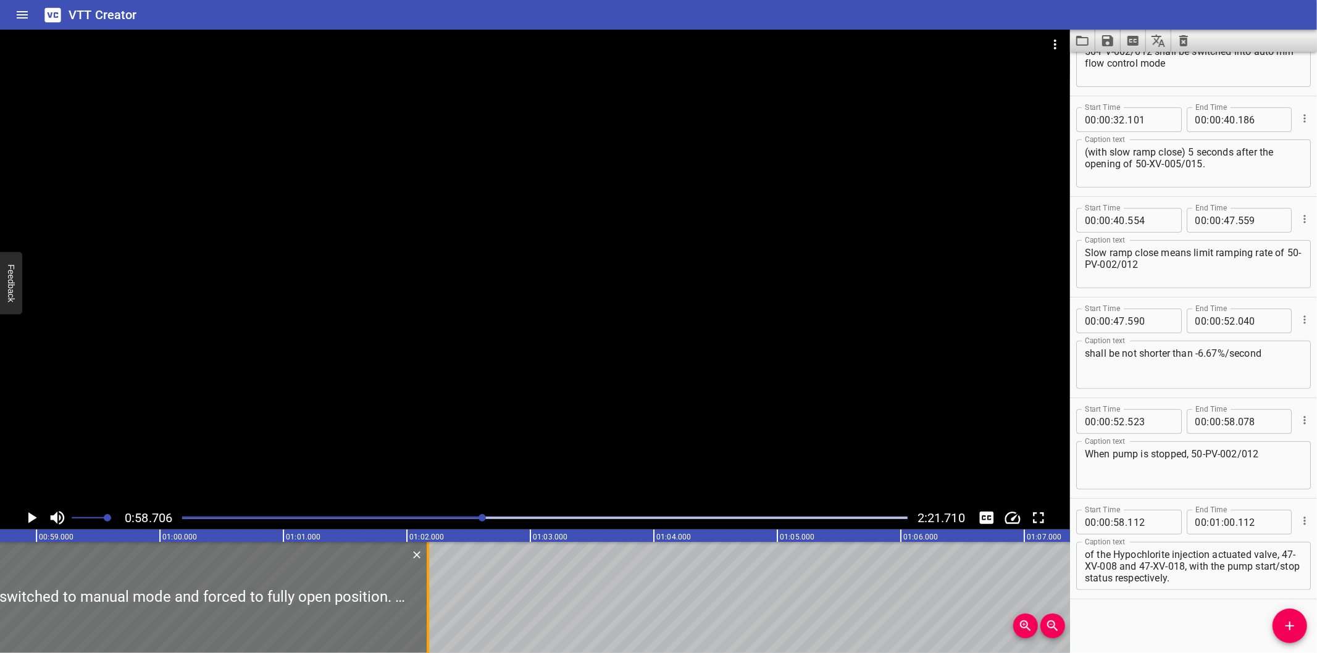
drag, startPoint x: 176, startPoint y: 609, endPoint x: 430, endPoint y: 612, distance: 254.4
click at [430, 612] on div at bounding box center [428, 597] width 12 height 111
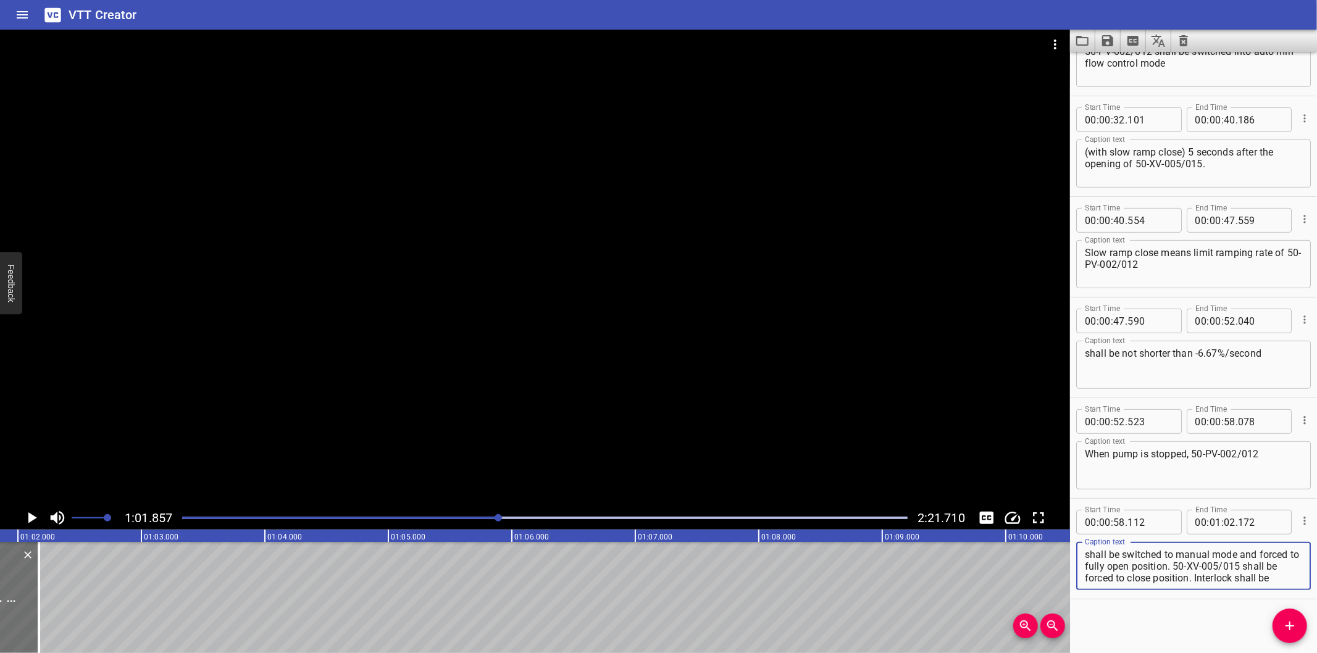
scroll to position [59, 0]
drag, startPoint x: 1215, startPoint y: 563, endPoint x: 1280, endPoint y: 625, distance: 89.9
click at [1280, 625] on div "Start Time 00 : 00 : 00 . 000 Start Time End Time 00 : 00 : 07 . 620 End Time C…" at bounding box center [1193, 352] width 247 height 601
click at [1285, 625] on icon "Add Cue" at bounding box center [1289, 626] width 15 height 15
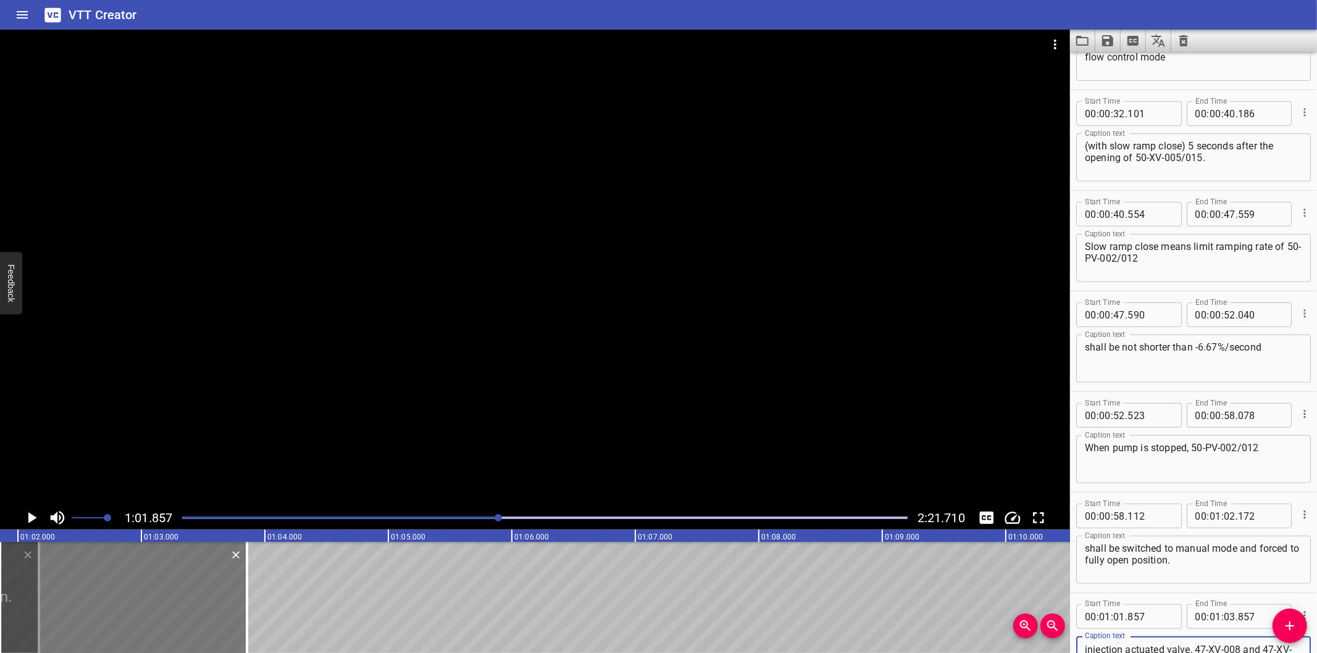
scroll to position [491, 0]
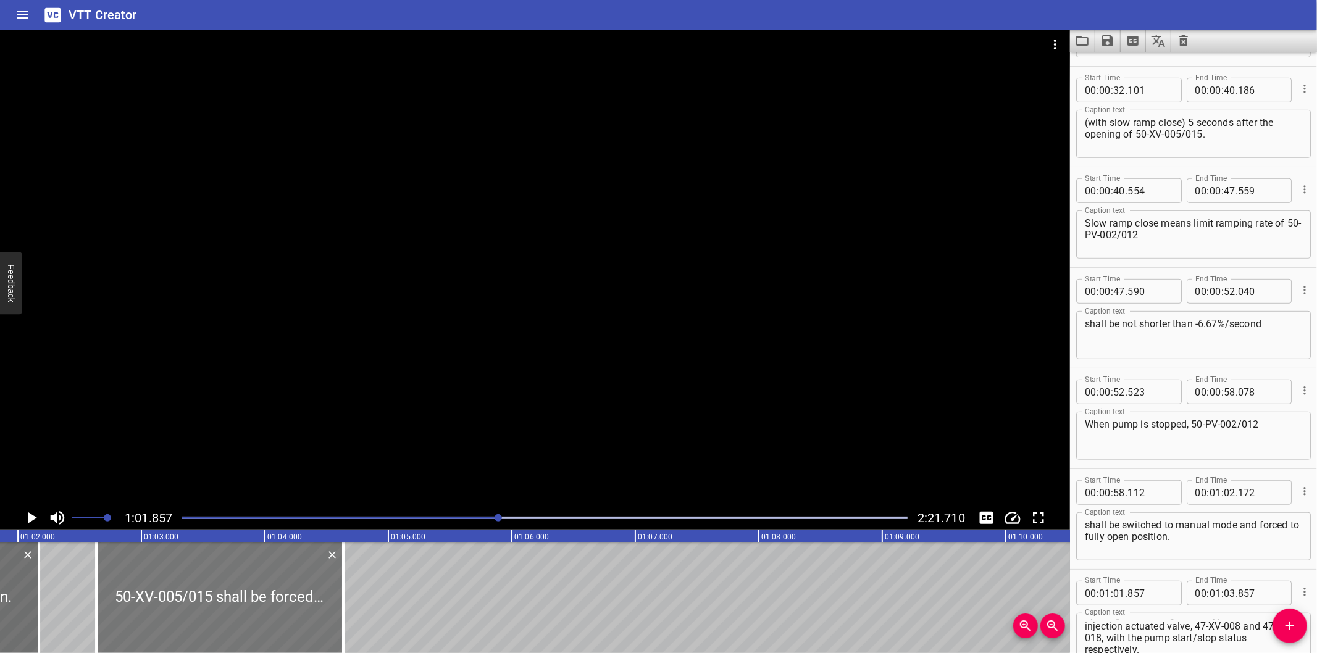
drag, startPoint x: 177, startPoint y: 591, endPoint x: 273, endPoint y: 609, distance: 97.8
click at [273, 609] on div at bounding box center [219, 597] width 247 height 111
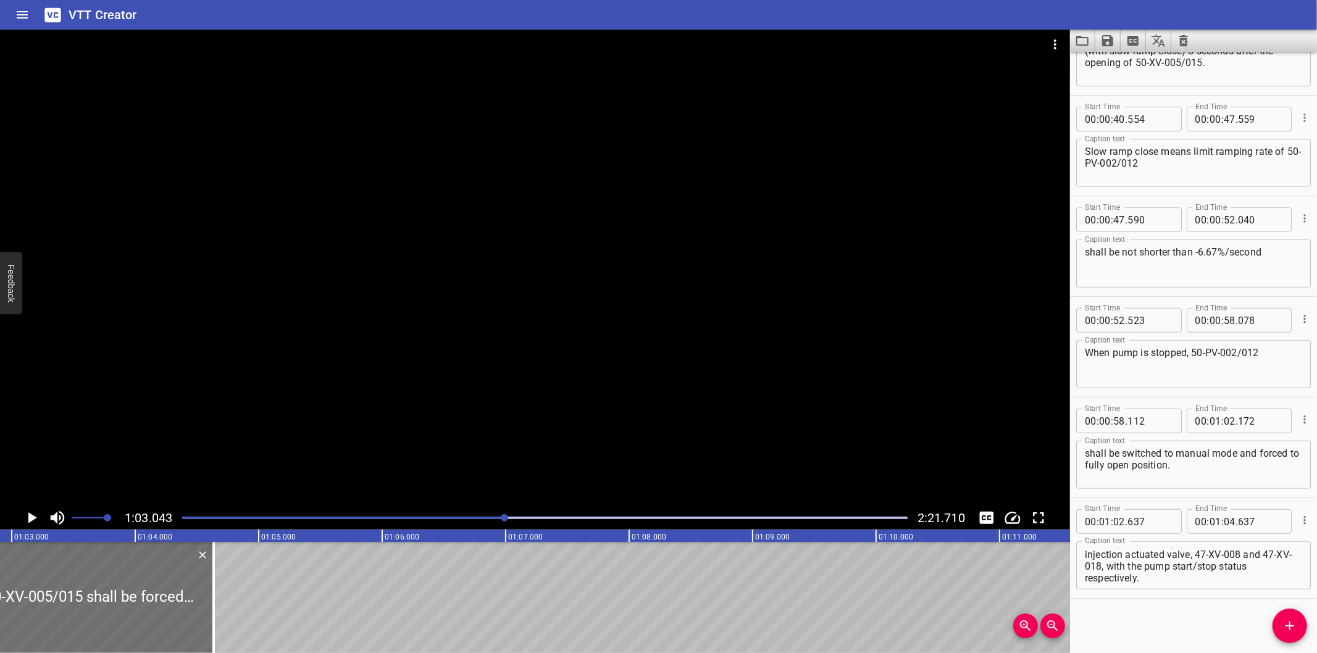
scroll to position [0, 7784]
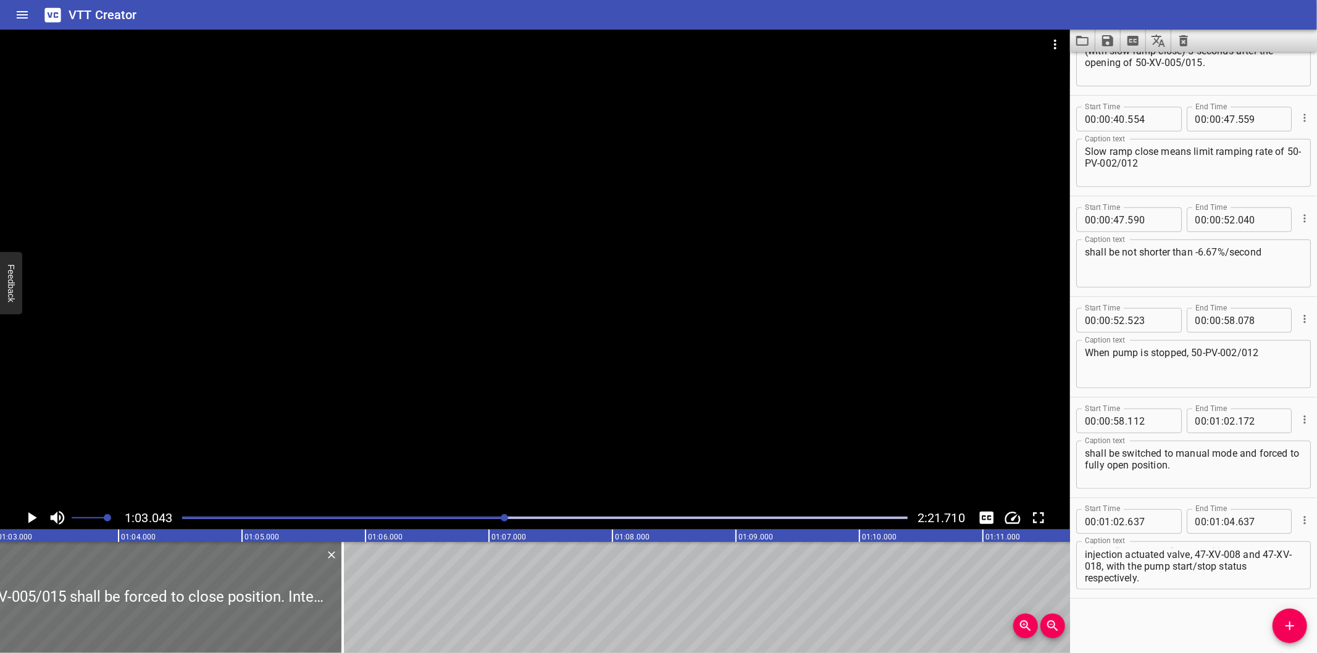
drag, startPoint x: 198, startPoint y: 619, endPoint x: 749, endPoint y: 611, distance: 552.0
click at [344, 611] on div at bounding box center [342, 597] width 2 height 111
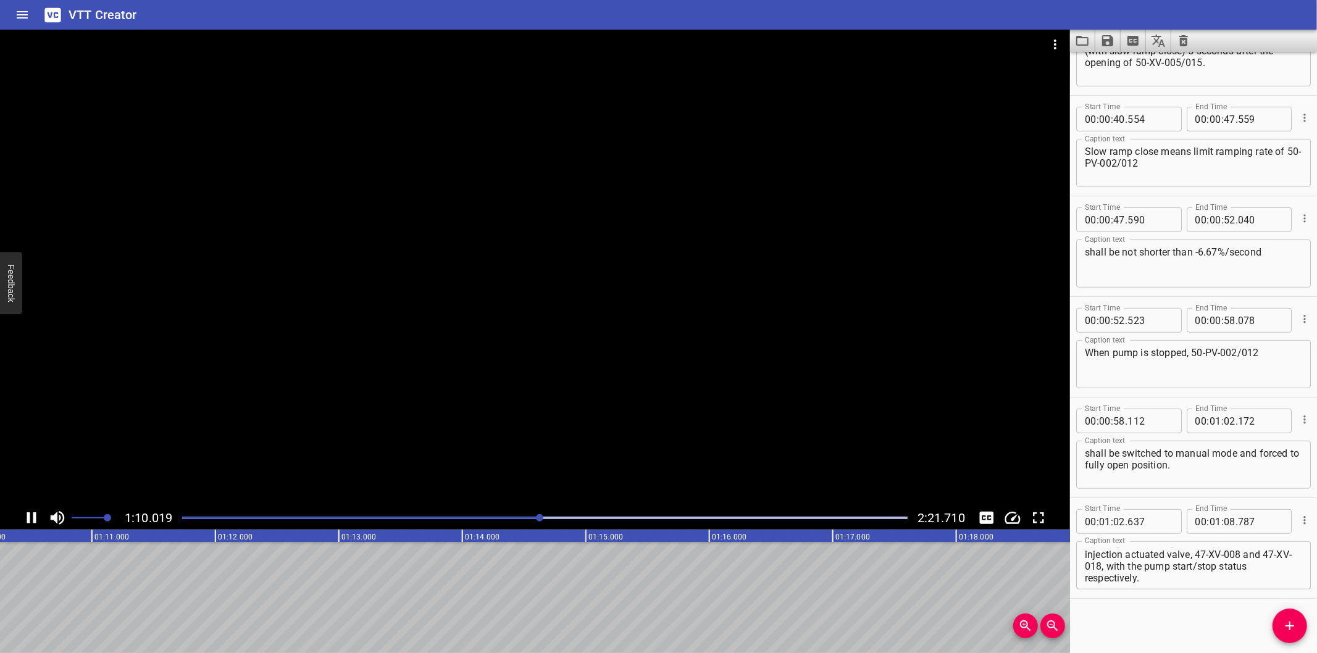
click at [530, 522] on div at bounding box center [545, 517] width 740 height 17
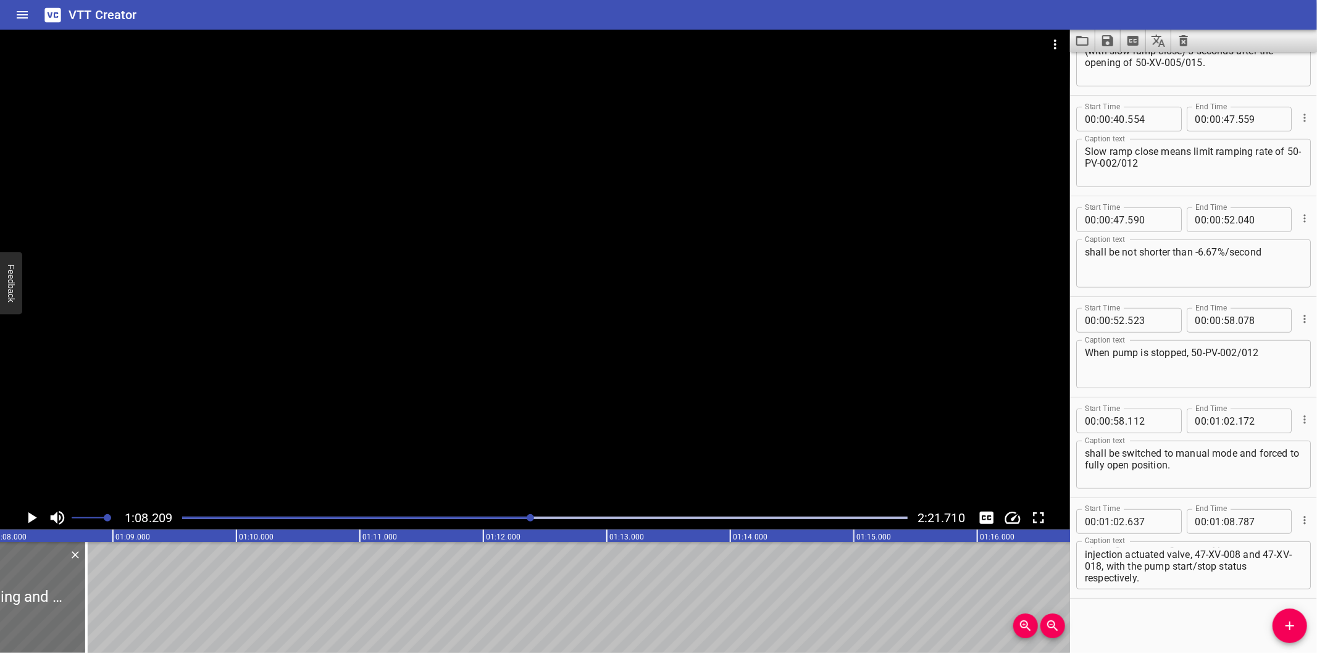
scroll to position [0, 8422]
drag, startPoint x: 67, startPoint y: 597, endPoint x: 99, endPoint y: 605, distance: 33.7
click at [99, 605] on div at bounding box center [104, 597] width 12 height 111
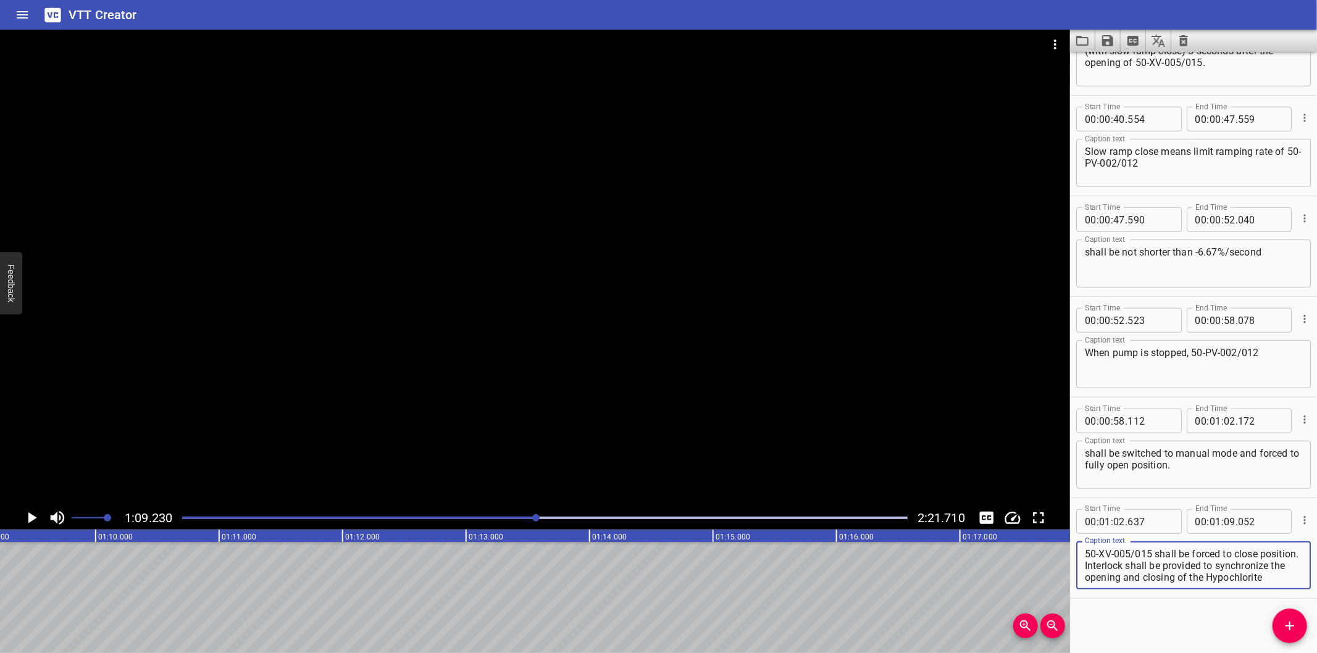
scroll to position [35, 0]
drag, startPoint x: 1125, startPoint y: 564, endPoint x: 1304, endPoint y: 630, distance: 191.6
click at [1304, 630] on div "Start Time 00 : 00 : 00 . 000 Start Time End Time 00 : 00 : 07 . 620 End Time C…" at bounding box center [1193, 352] width 247 height 601
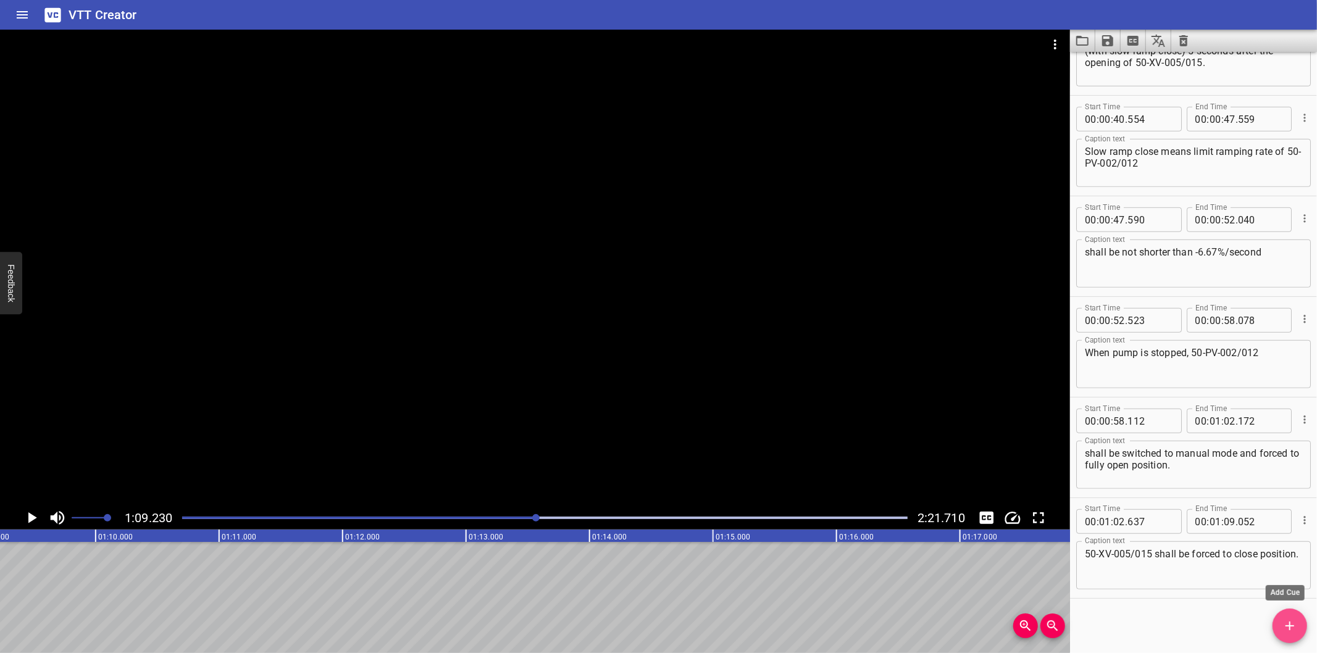
drag, startPoint x: 1298, startPoint y: 627, endPoint x: 1266, endPoint y: 614, distance: 34.6
click at [1298, 627] on span "Add Cue" at bounding box center [1289, 626] width 35 height 15
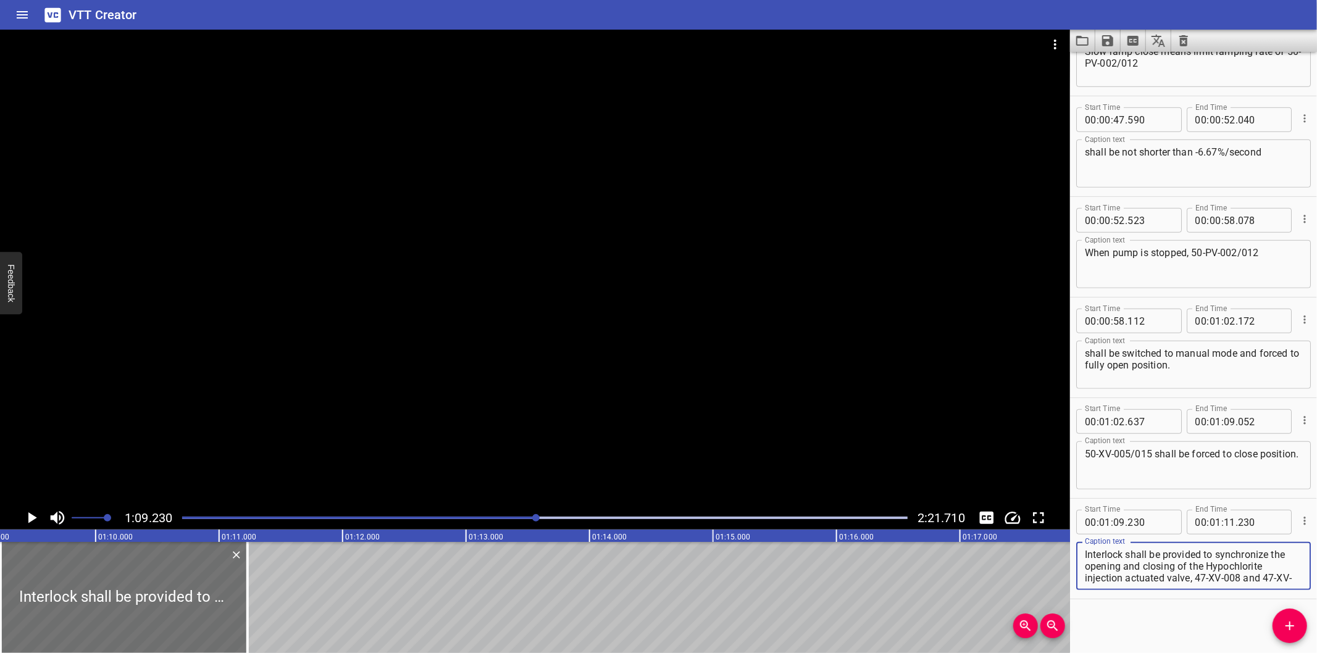
click at [1090, 554] on textarea "Interlock shall be provided to synchronize the opening and closing of the Hypoc…" at bounding box center [1193, 566] width 217 height 35
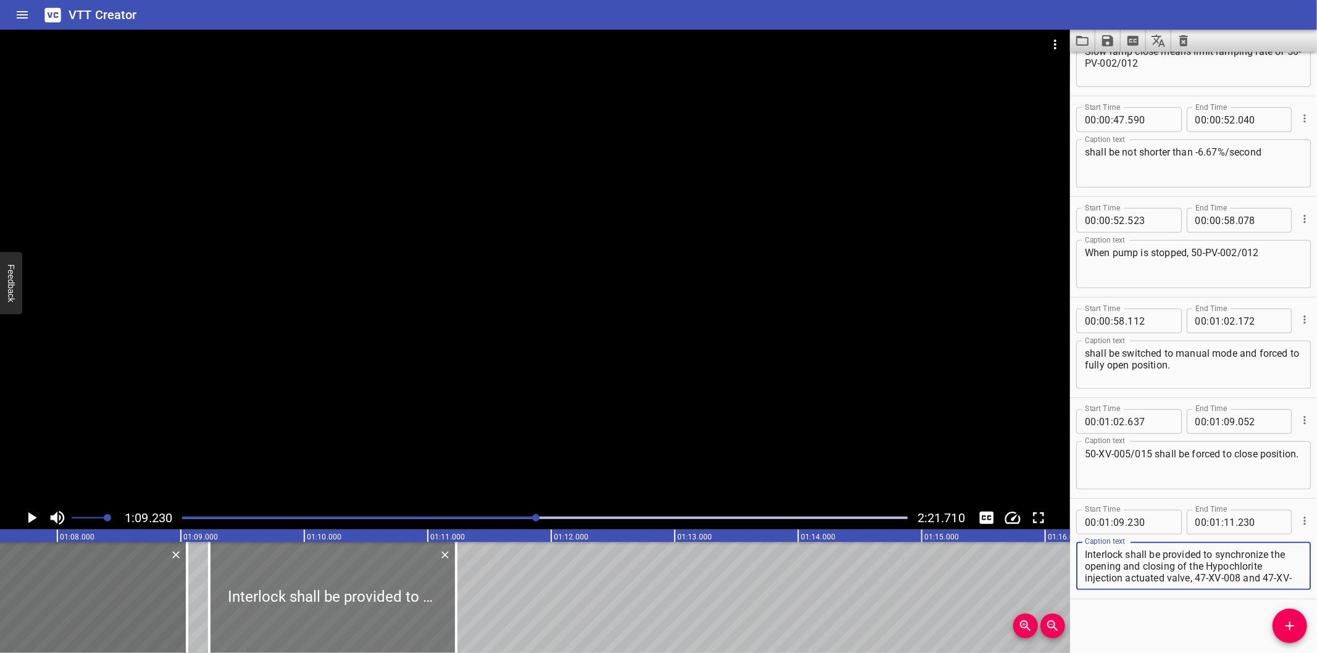
scroll to position [0, 8319]
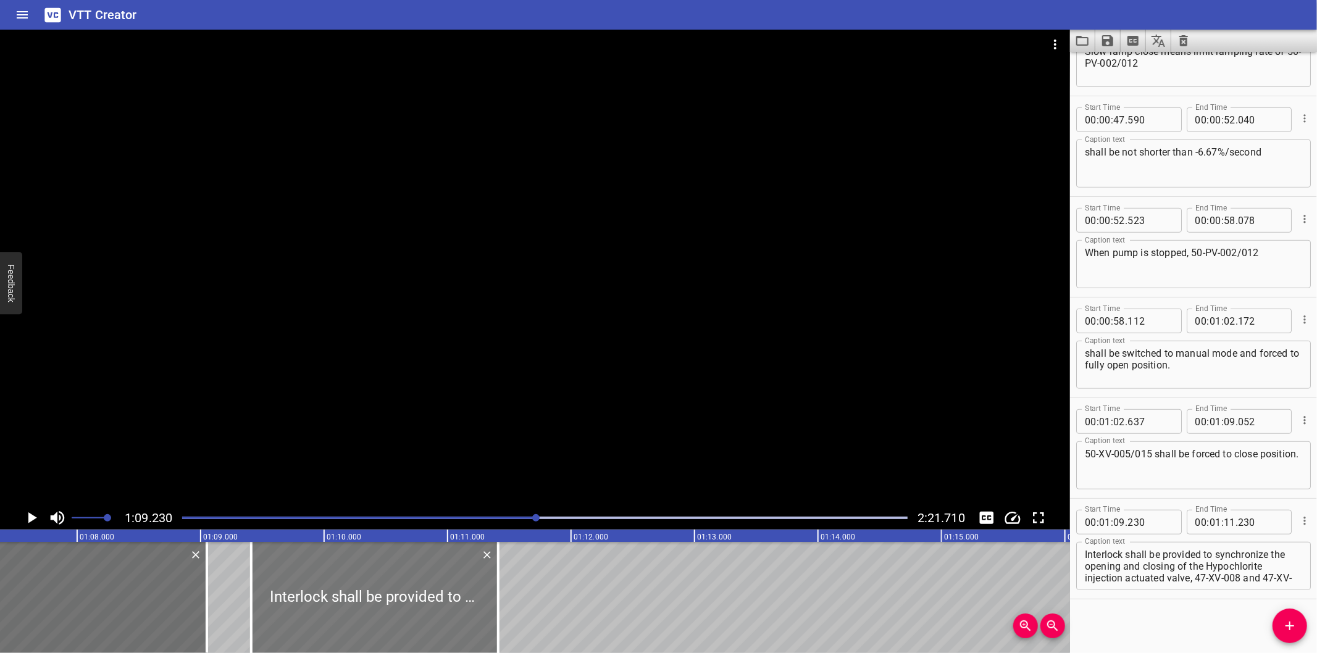
drag, startPoint x: 369, startPoint y: 599, endPoint x: 391, endPoint y: 603, distance: 22.6
click at [391, 603] on div at bounding box center [374, 597] width 247 height 111
click at [446, 368] on div at bounding box center [535, 268] width 1070 height 477
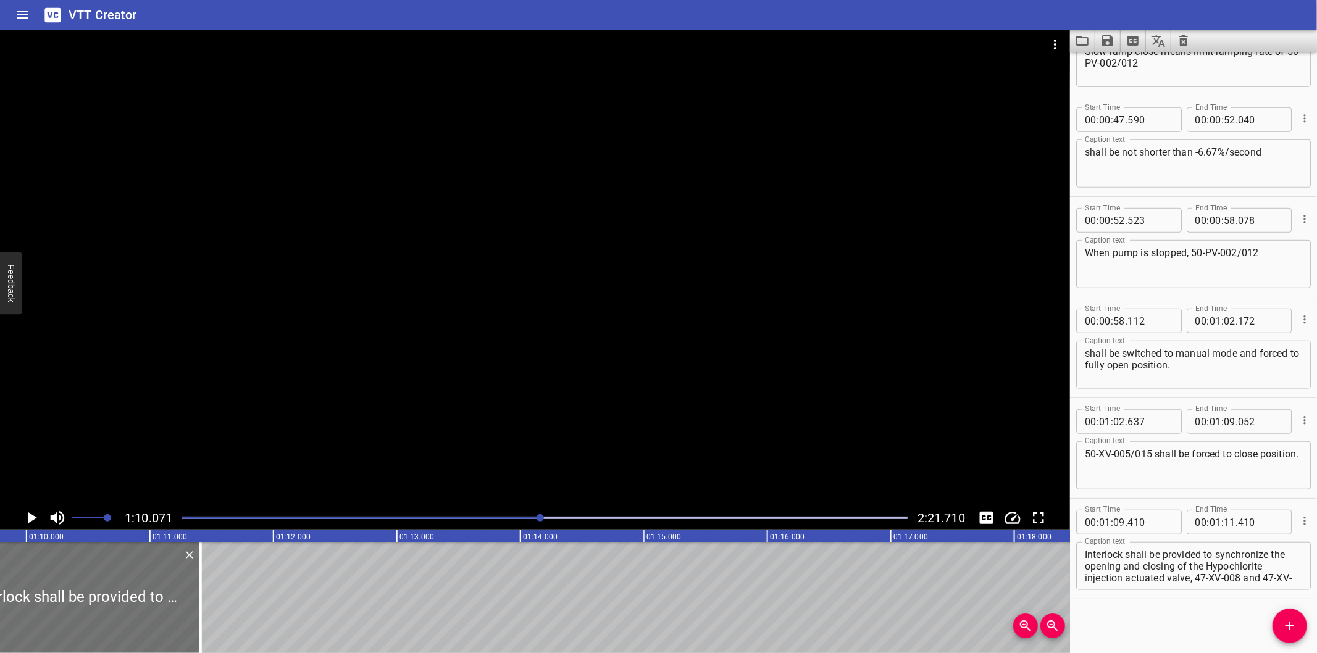
scroll to position [0, 8652]
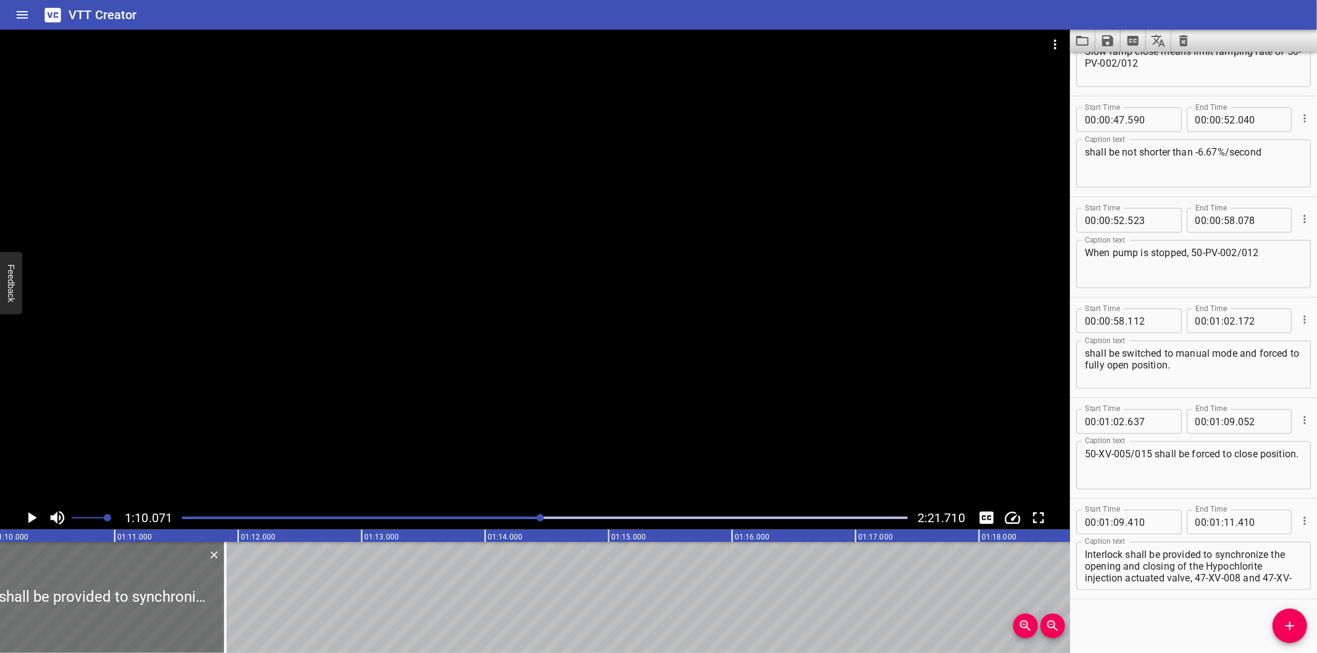
drag, startPoint x: 165, startPoint y: 587, endPoint x: 612, endPoint y: 590, distance: 447.0
click at [227, 590] on div at bounding box center [225, 597] width 2 height 111
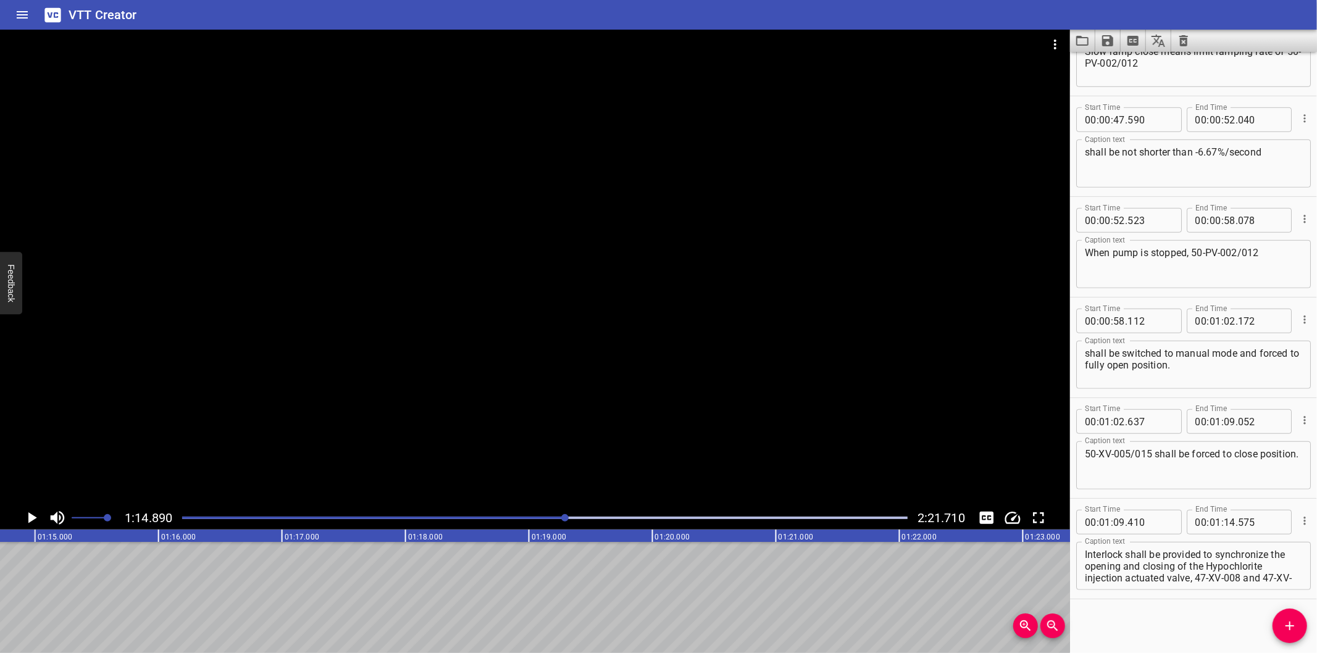
scroll to position [0, 9246]
click at [532, 517] on div "Play progress" at bounding box center [202, 518] width 725 height 2
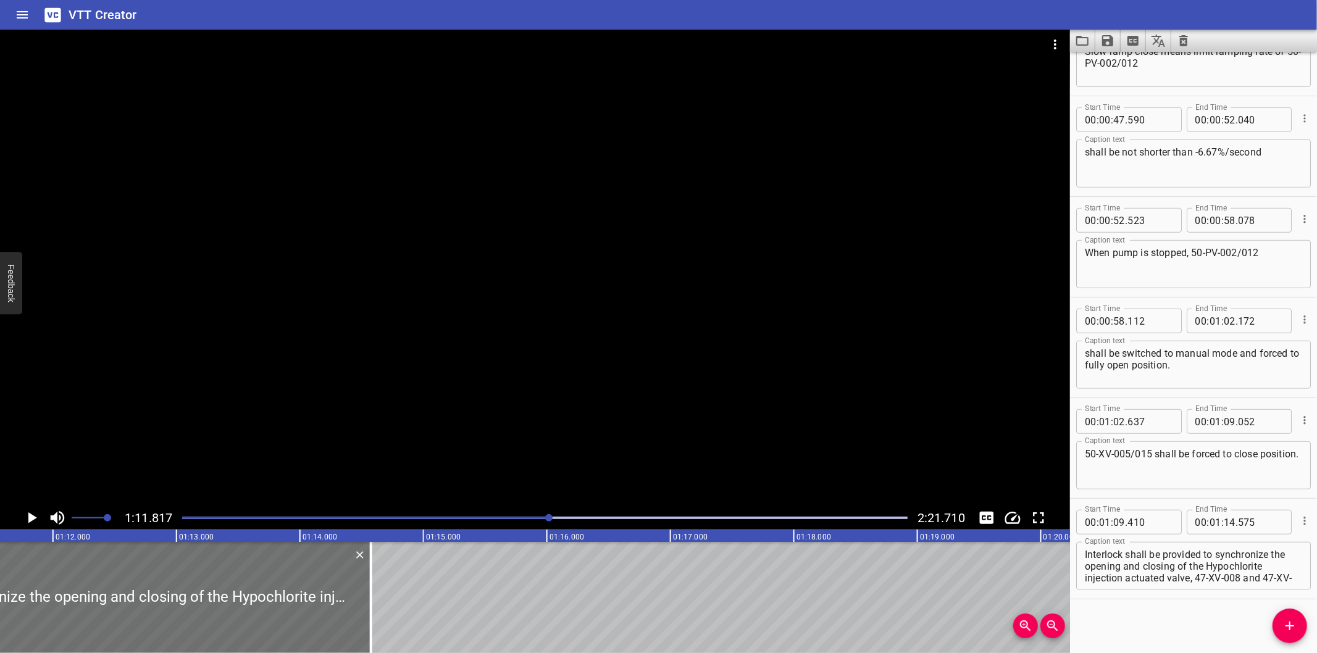
scroll to position [0, 8867]
click at [641, 399] on div at bounding box center [535, 268] width 1070 height 477
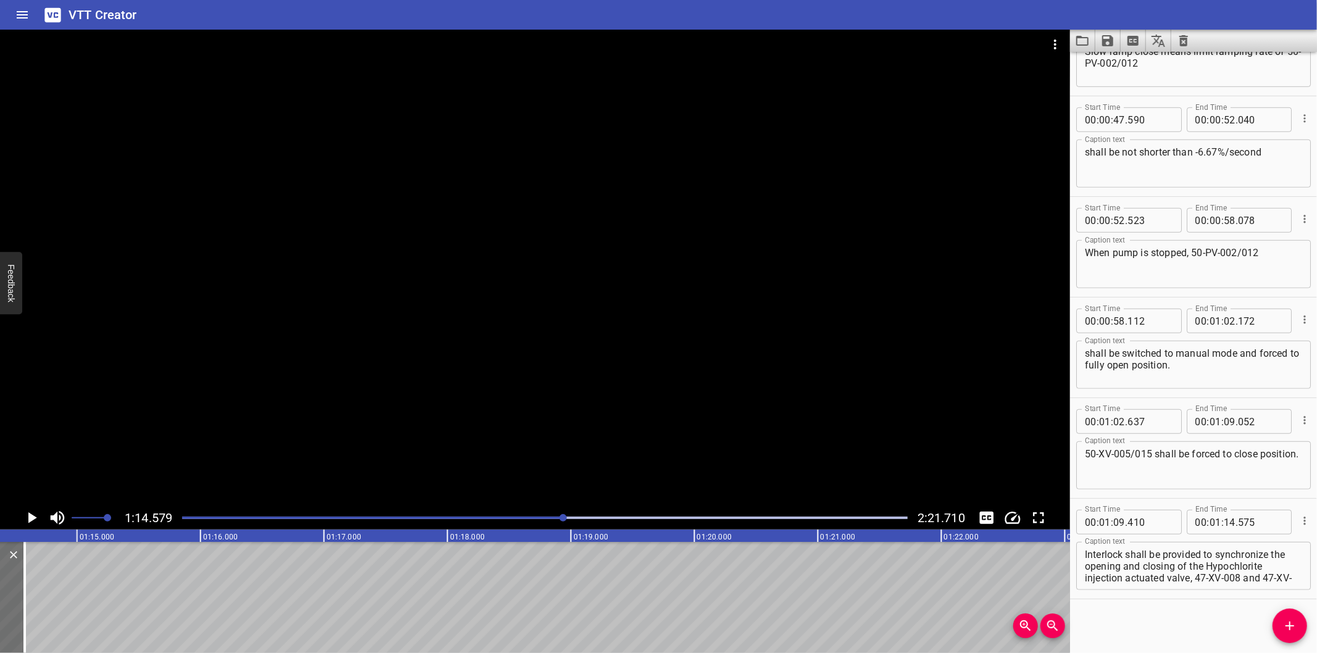
scroll to position [0, 9208]
click at [538, 513] on div at bounding box center [545, 517] width 740 height 17
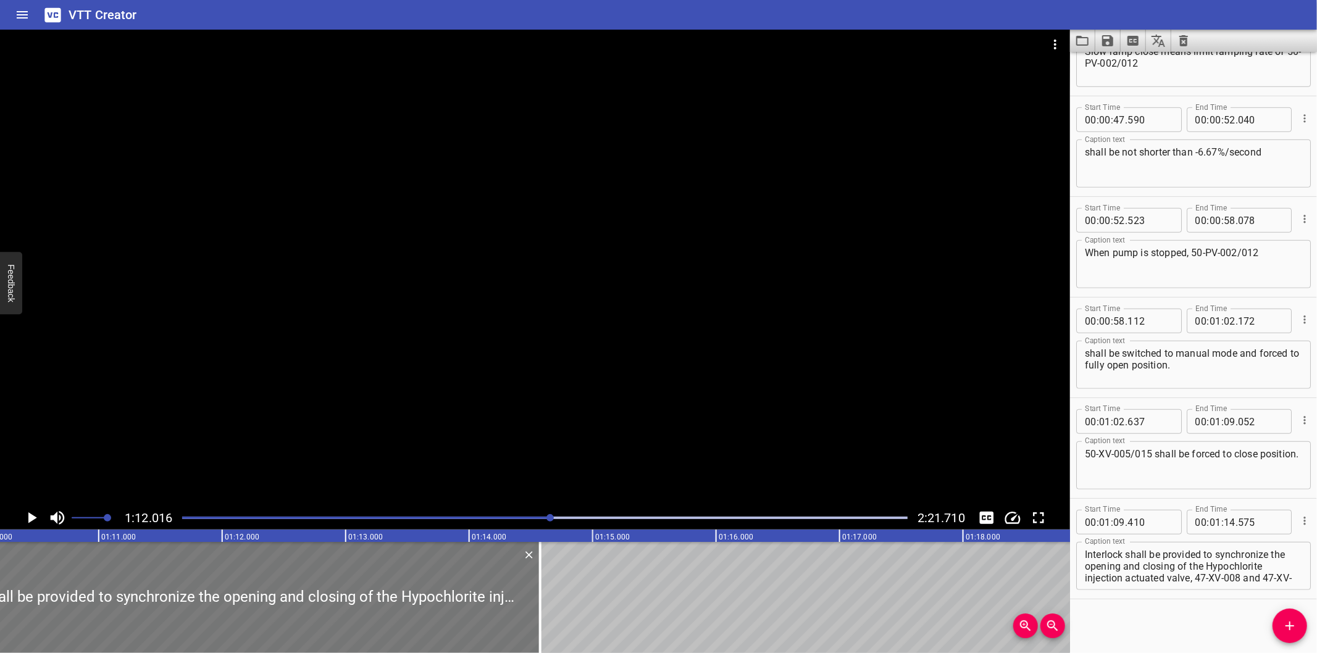
scroll to position [0, 8572]
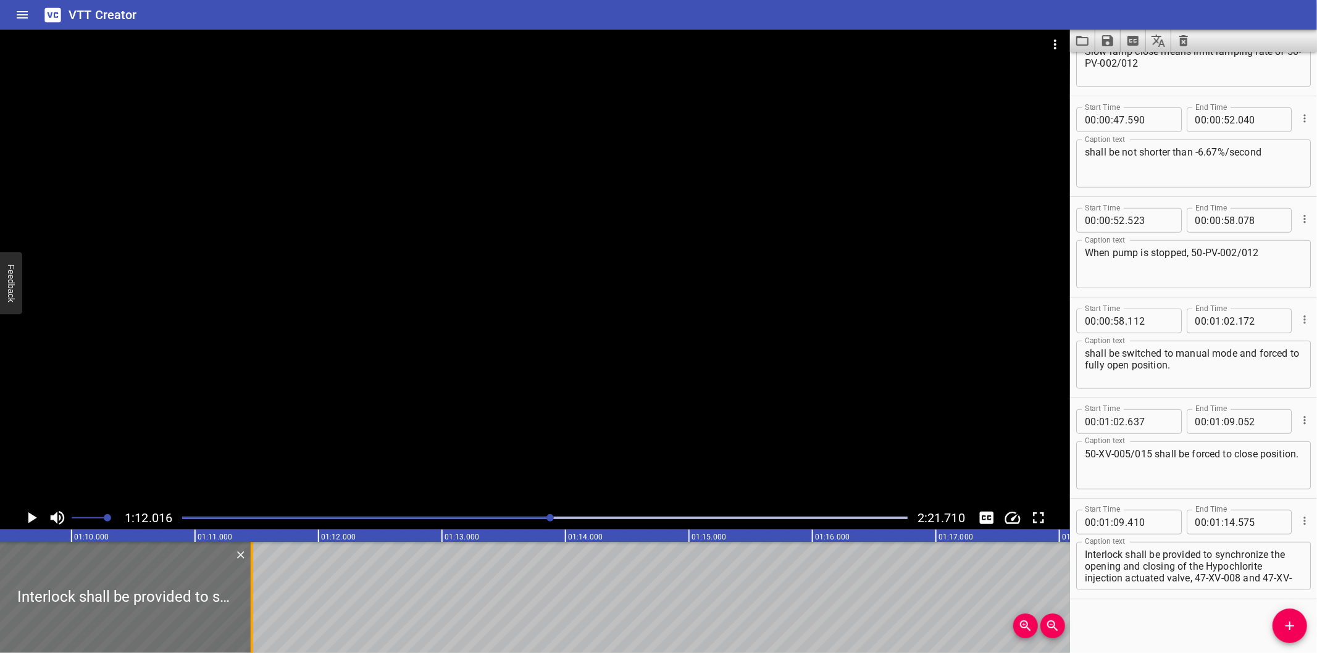
drag, startPoint x: 638, startPoint y: 587, endPoint x: 253, endPoint y: 616, distance: 385.7
click at [253, 616] on div at bounding box center [252, 597] width 12 height 111
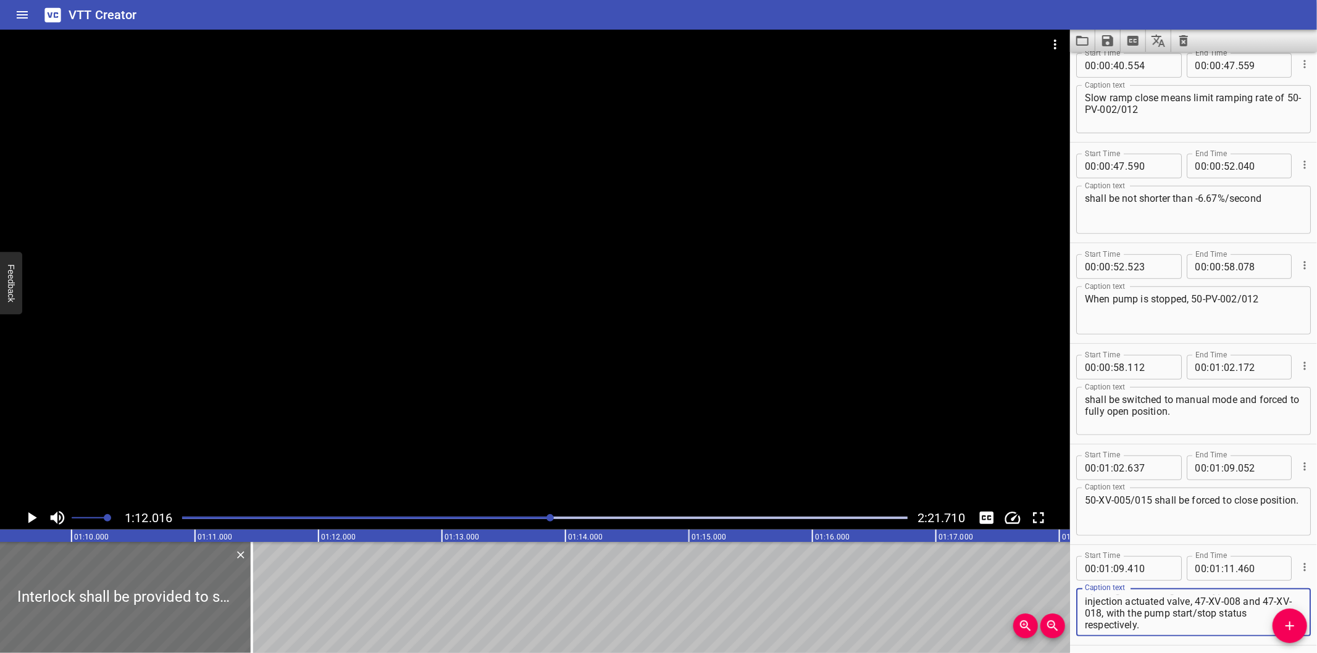
scroll to position [663, 0]
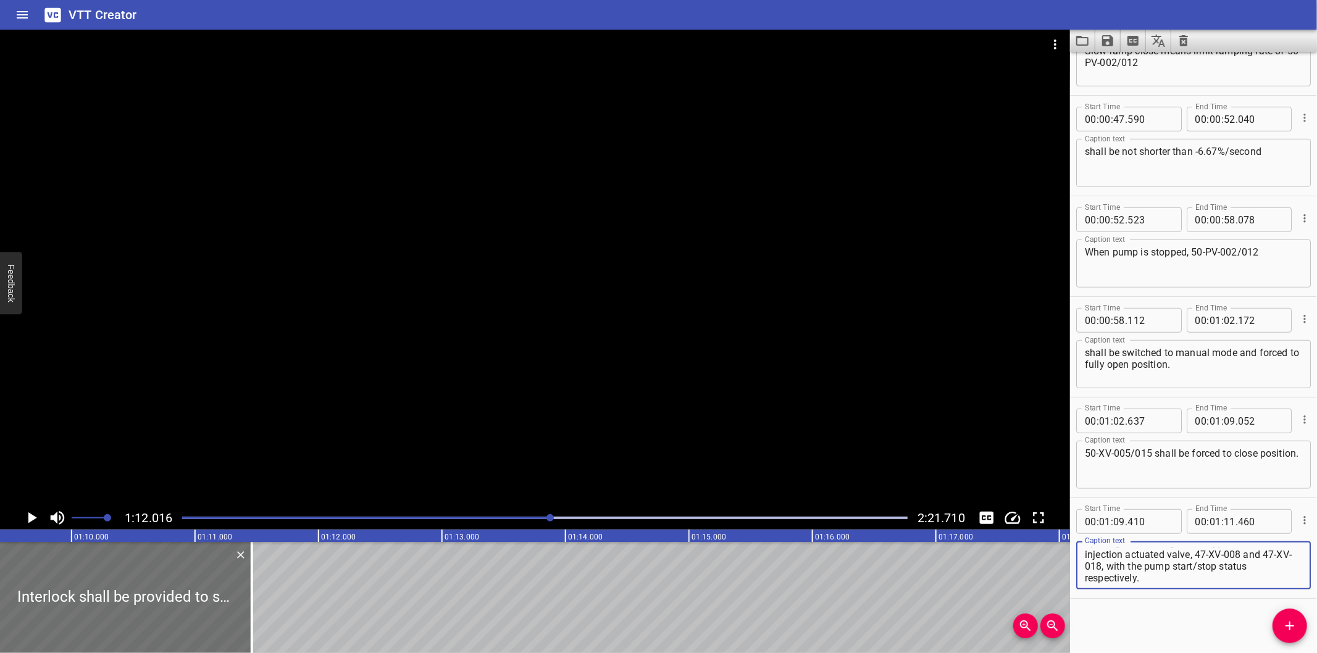
drag, startPoint x: 1206, startPoint y: 600, endPoint x: 1270, endPoint y: 656, distance: 84.9
click at [1270, 653] on html "VTT Creator Caption Editor Batch Transcribe Login Sign Up Privacy Contact 1:12.…" at bounding box center [658, 326] width 1317 height 653
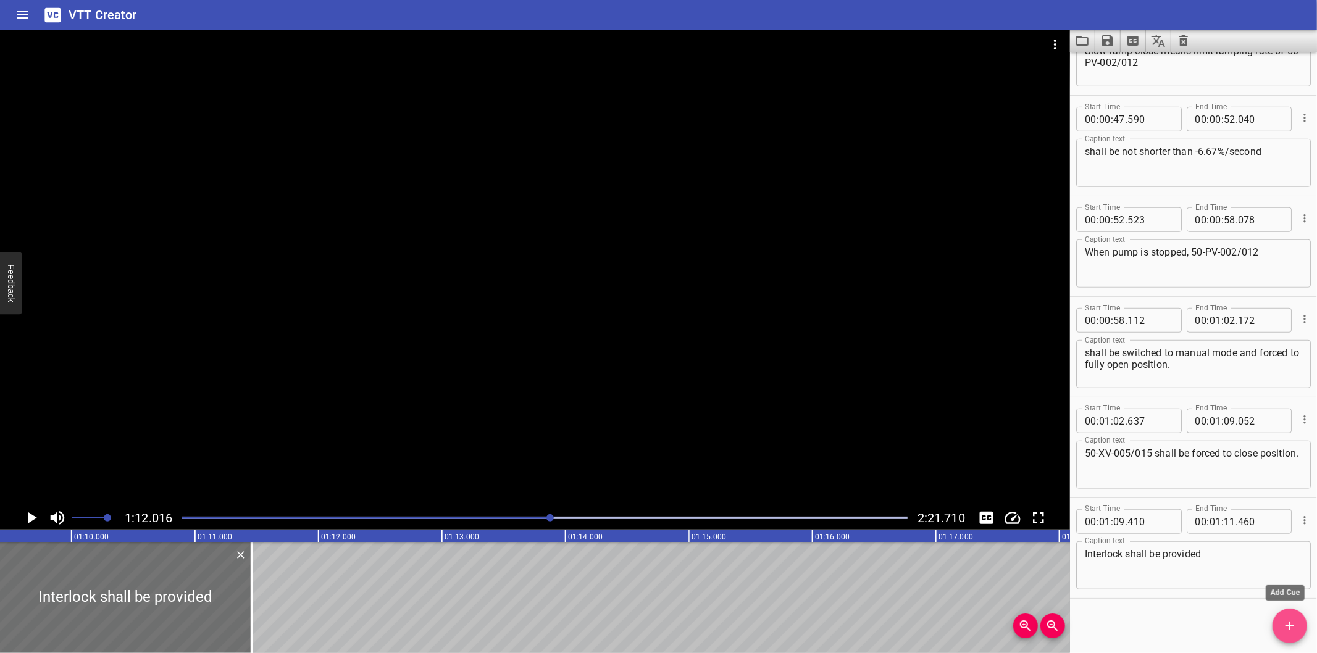
drag, startPoint x: 1288, startPoint y: 625, endPoint x: 1019, endPoint y: 606, distance: 269.9
click at [1286, 625] on icon "Add Cue" at bounding box center [1289, 626] width 15 height 15
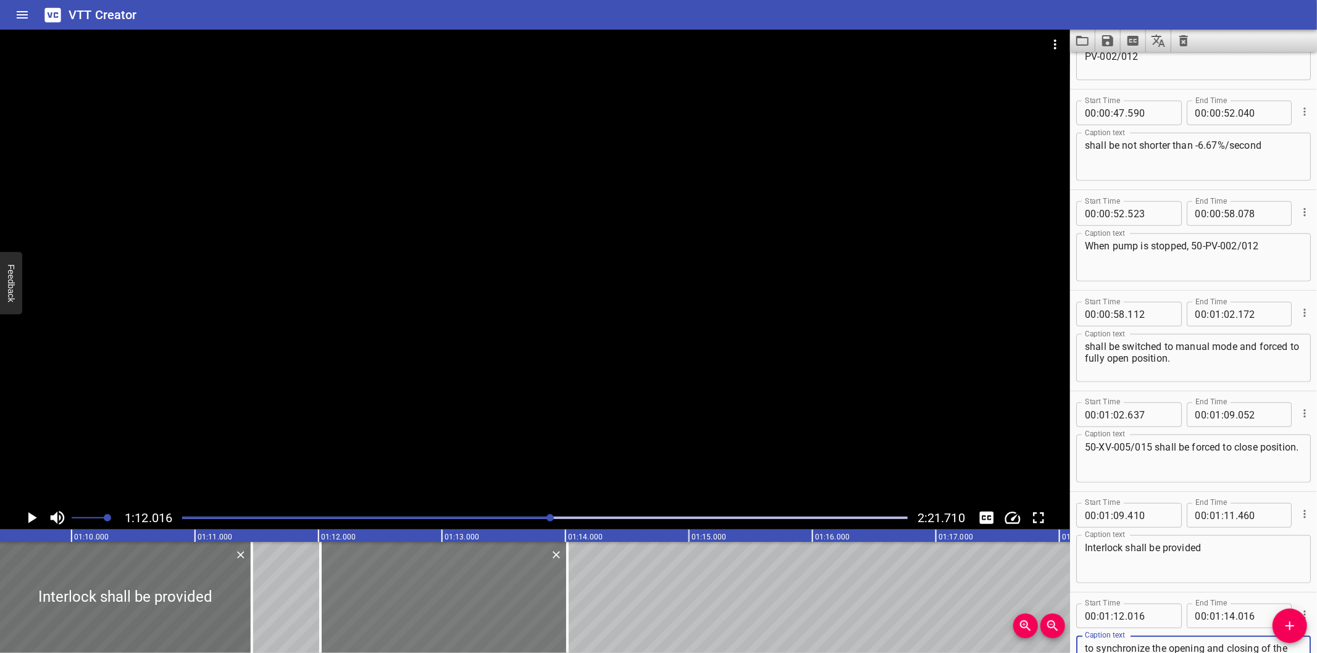
scroll to position [11, 0]
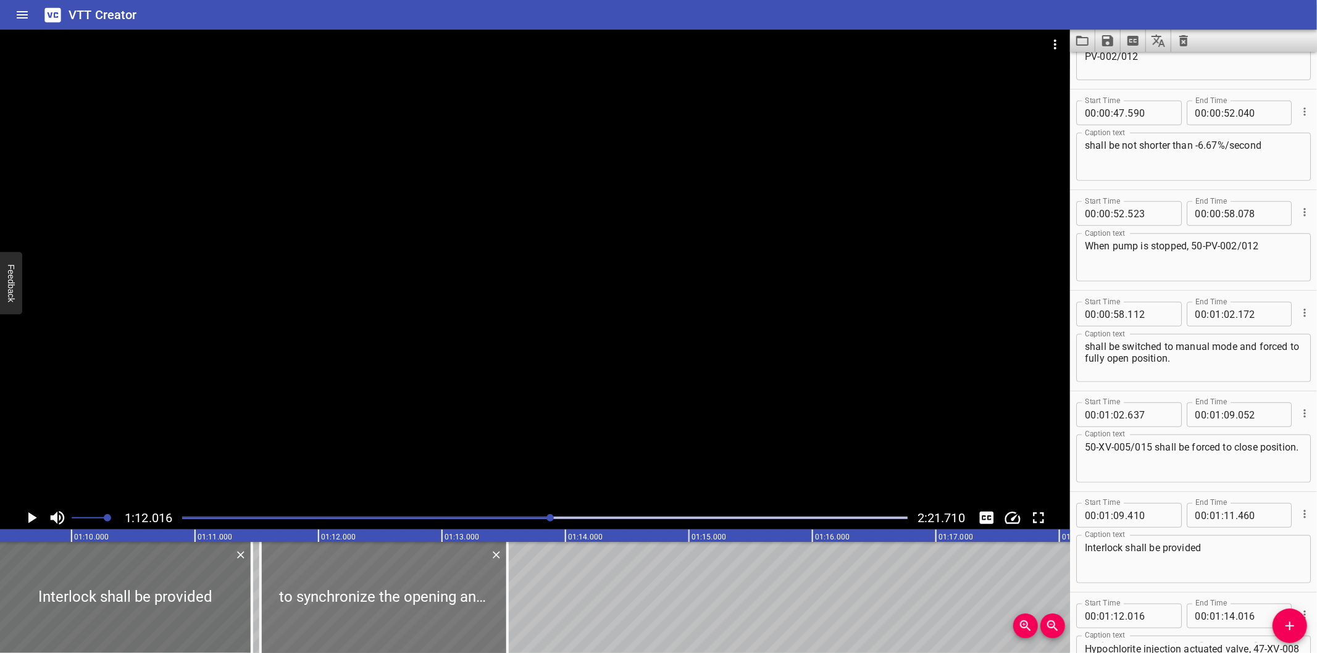
drag, startPoint x: 397, startPoint y: 594, endPoint x: 337, endPoint y: 588, distance: 60.1
click at [337, 588] on div at bounding box center [384, 597] width 247 height 111
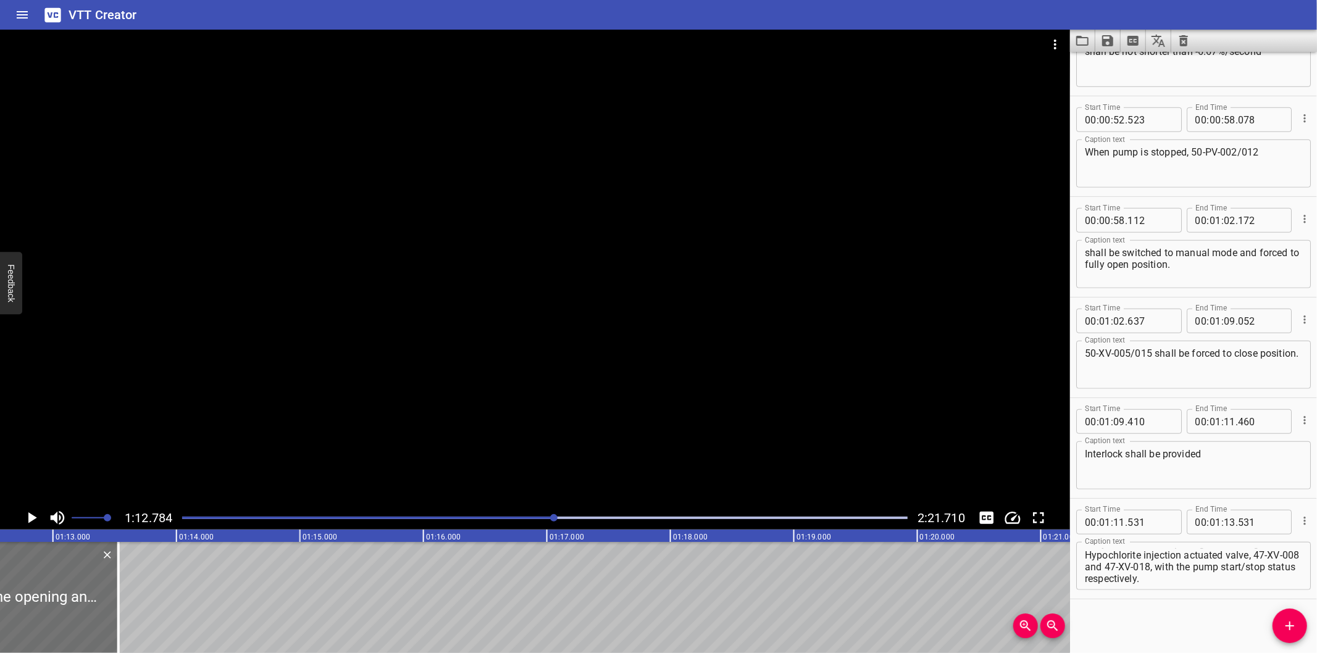
scroll to position [0, 8986]
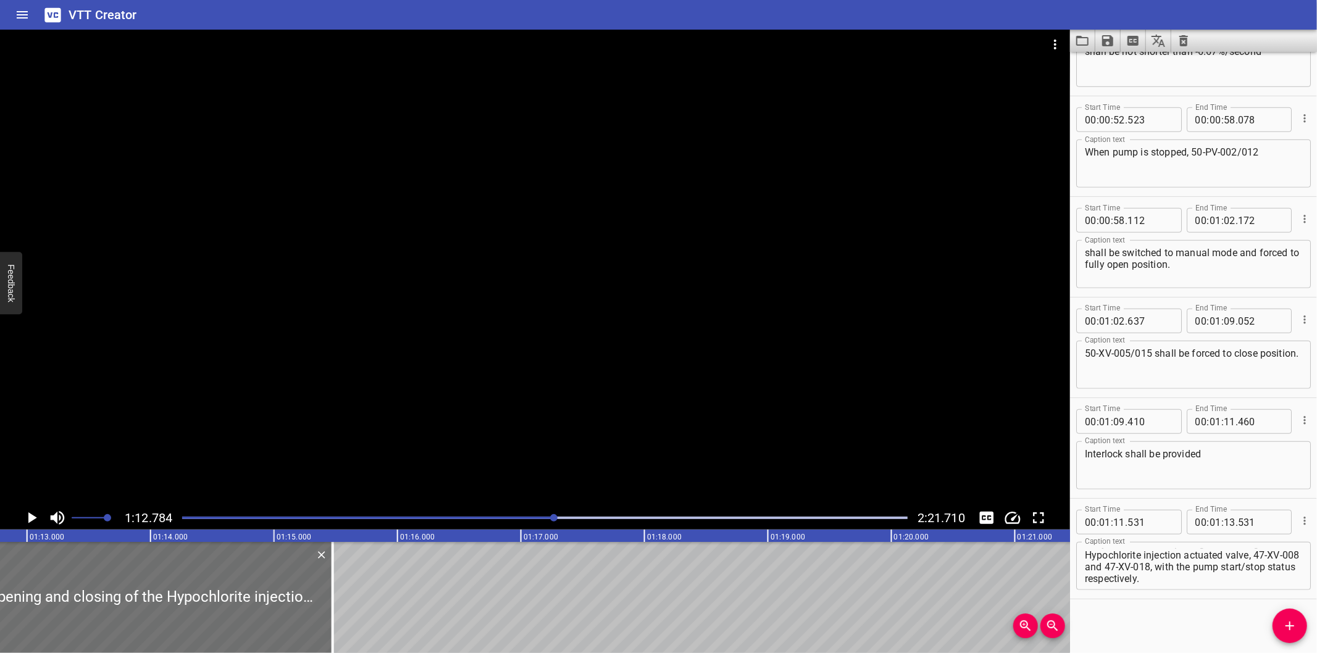
drag, startPoint x: 93, startPoint y: 614, endPoint x: 359, endPoint y: 608, distance: 265.5
click at [339, 609] on div at bounding box center [333, 597] width 12 height 111
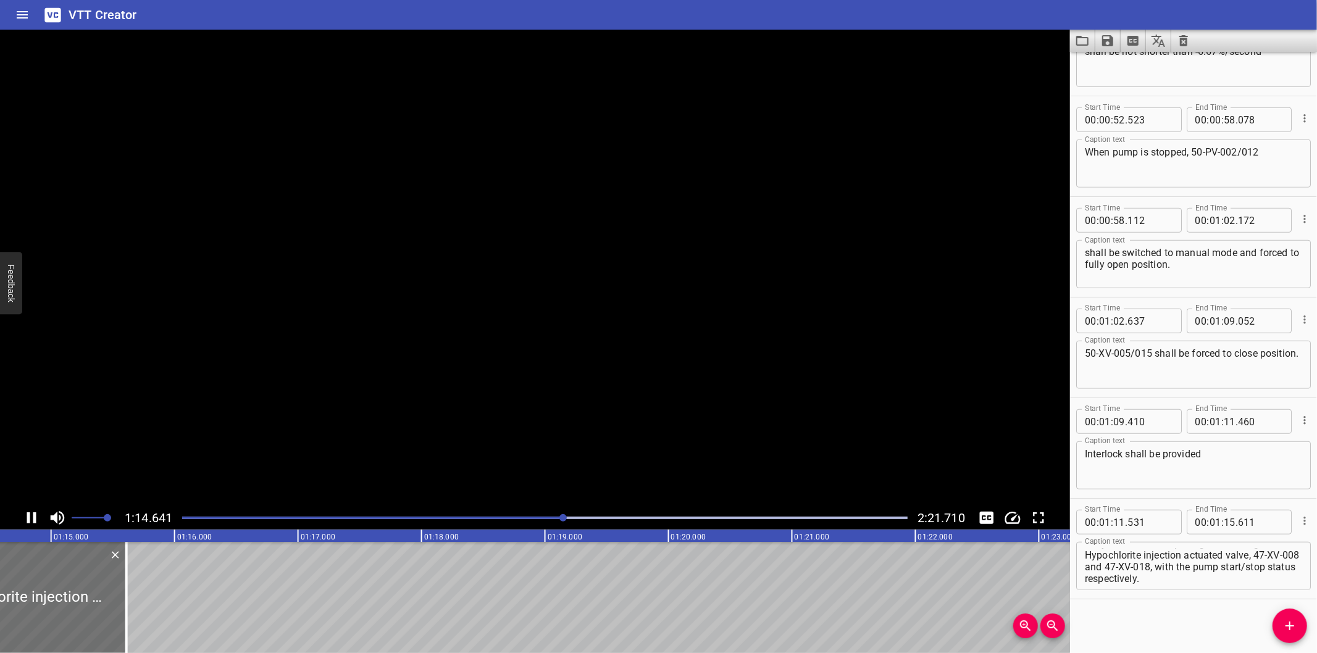
scroll to position [0, 9223]
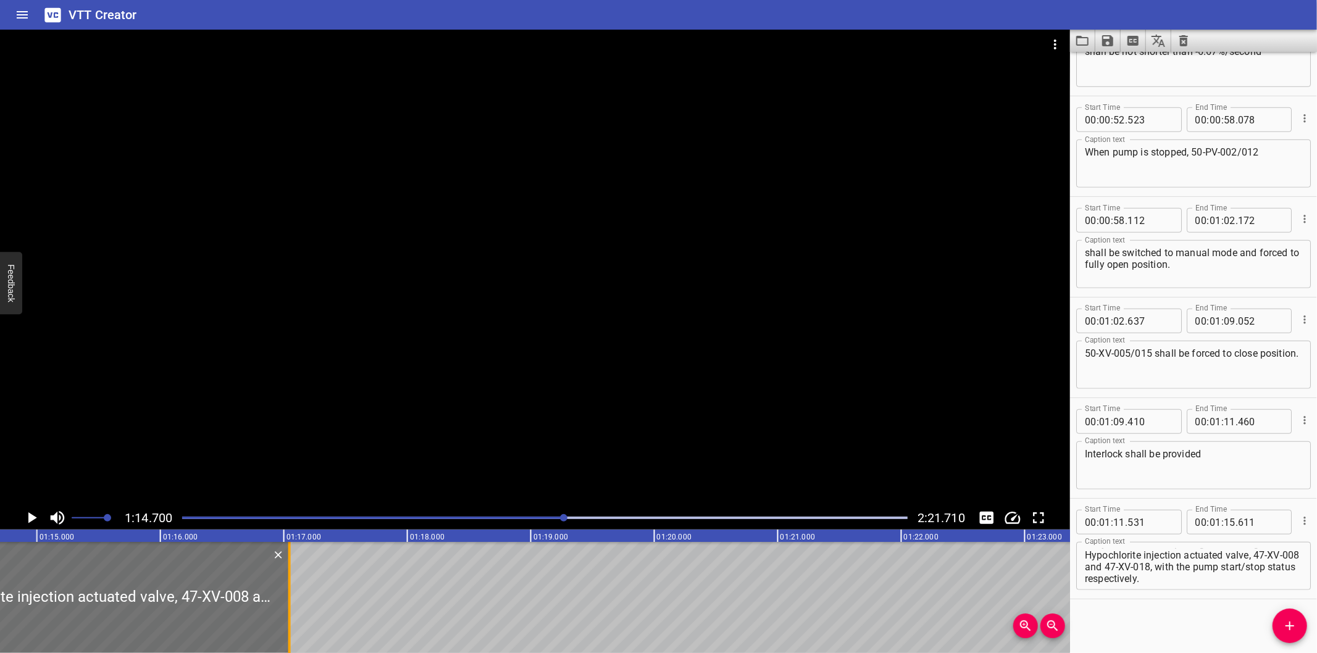
drag, startPoint x: 127, startPoint y: 624, endPoint x: 290, endPoint y: 619, distance: 163.7
click at [290, 619] on div at bounding box center [289, 597] width 2 height 111
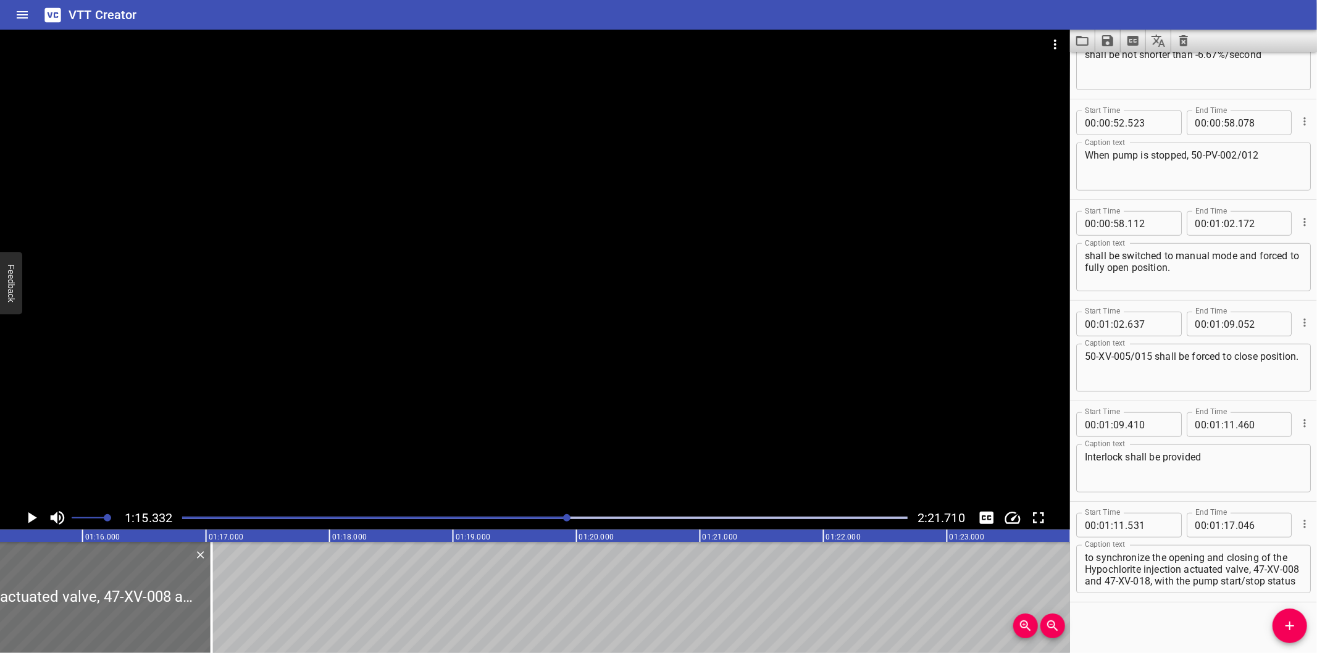
scroll to position [763, 0]
click at [668, 383] on div at bounding box center [535, 268] width 1070 height 477
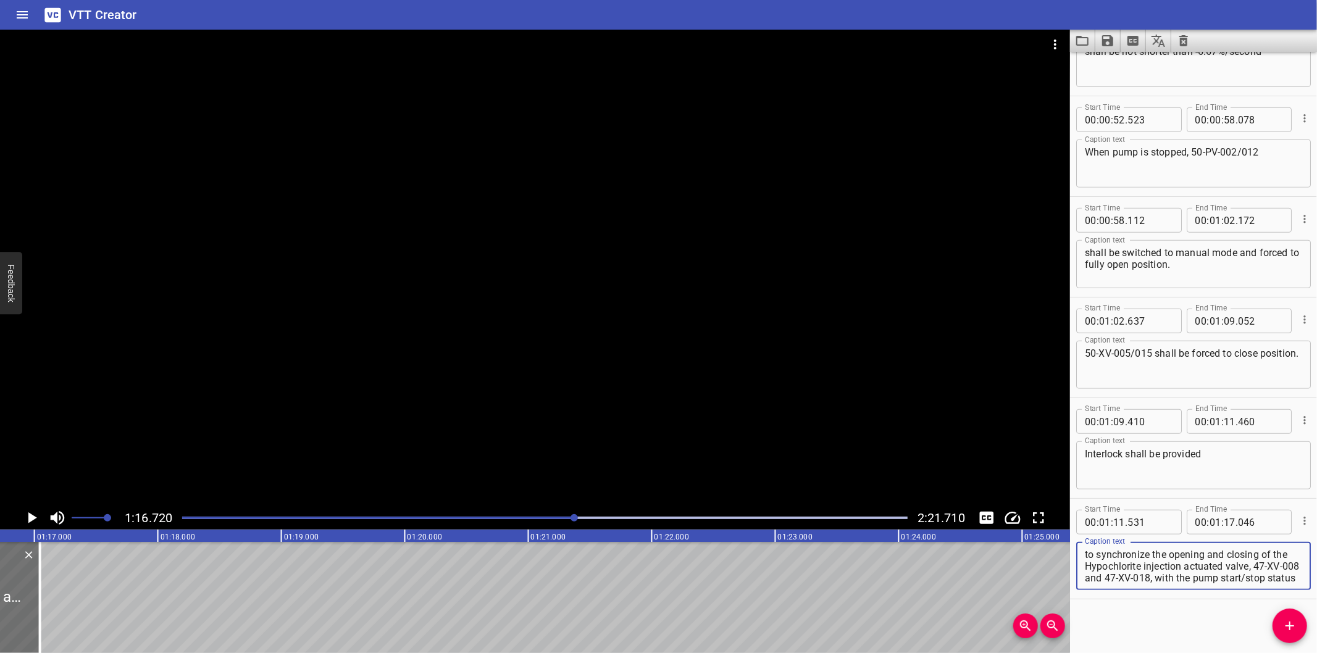
scroll to position [11, 0]
drag, startPoint x: 1088, startPoint y: 576, endPoint x: 1213, endPoint y: 612, distance: 129.7
click at [1213, 612] on div "Start Time 00 : 00 : 00 . 000 Start Time End Time 00 : 00 : 07 . 620 End Time C…" at bounding box center [1193, 352] width 247 height 601
drag, startPoint x: 1087, startPoint y: 566, endPoint x: 1240, endPoint y: 638, distance: 169.0
click at [1240, 638] on div "Start Time 00 : 00 : 00 . 000 Start Time End Time 00 : 00 : 07 . 620 End Time C…" at bounding box center [1193, 352] width 247 height 601
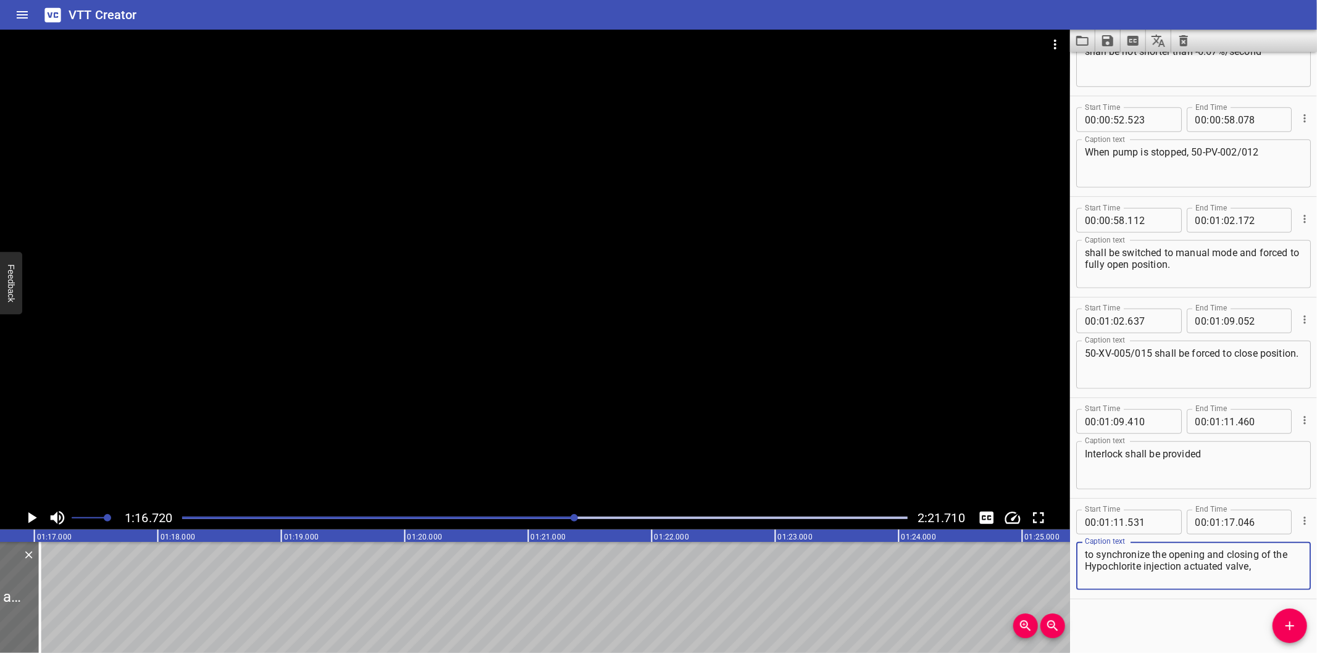
scroll to position [0, 0]
click at [1279, 625] on span "Add Cue" at bounding box center [1289, 626] width 35 height 15
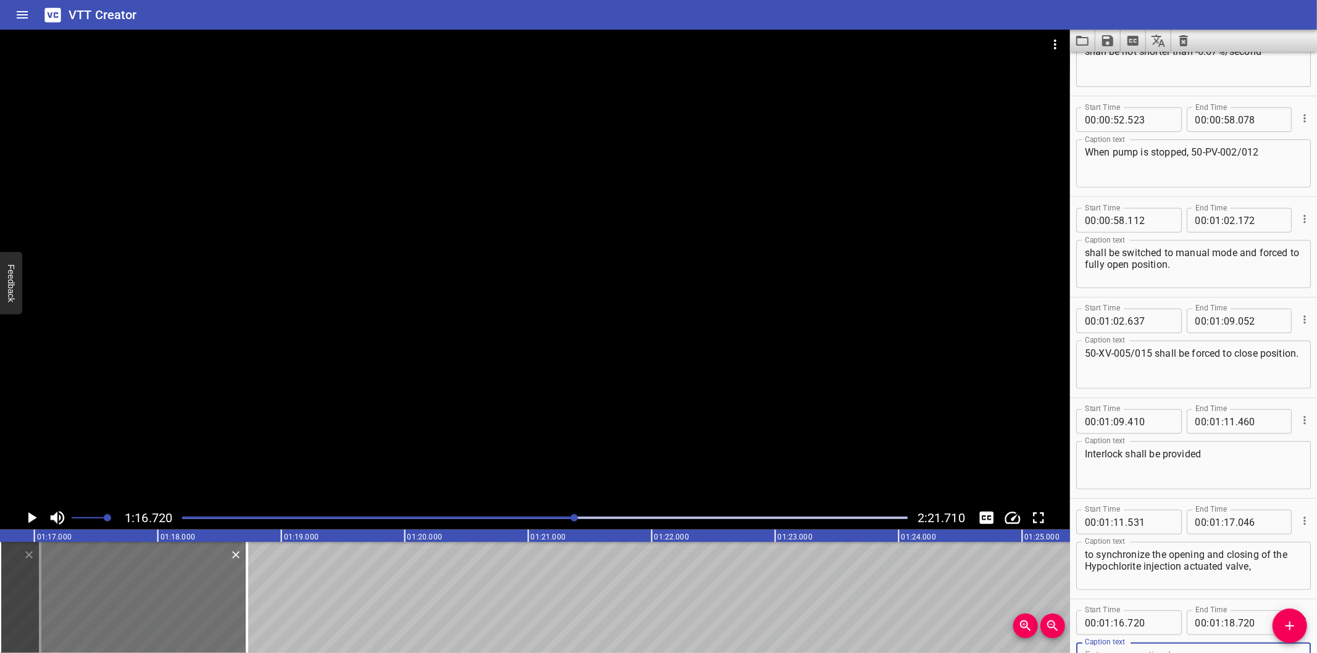
scroll to position [769, 0]
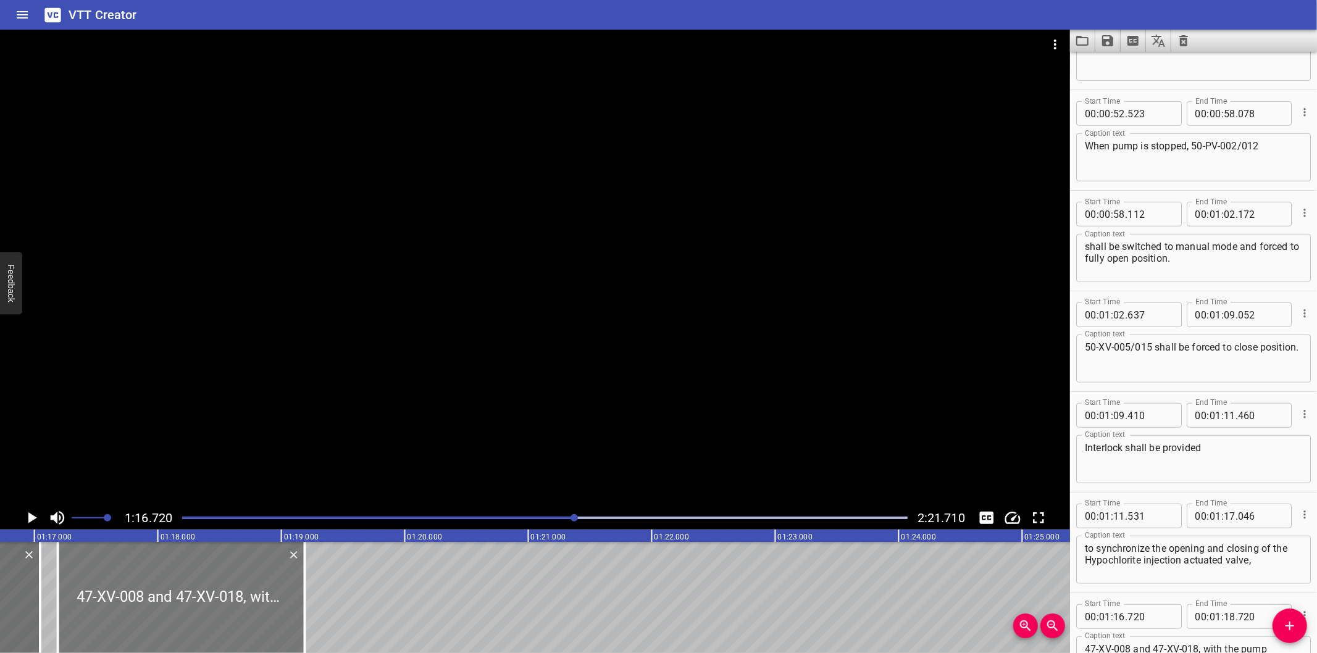
drag, startPoint x: 190, startPoint y: 590, endPoint x: 246, endPoint y: 593, distance: 56.3
click at [246, 593] on div at bounding box center [181, 597] width 247 height 111
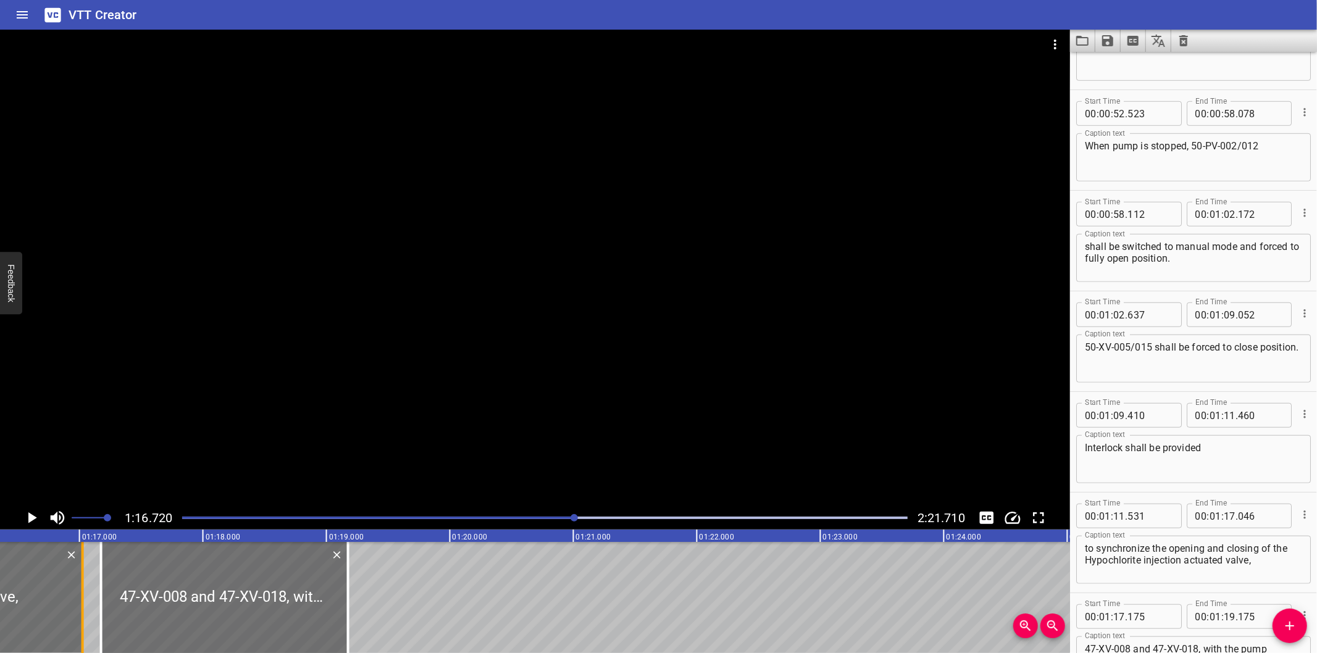
click at [84, 610] on div at bounding box center [83, 597] width 12 height 111
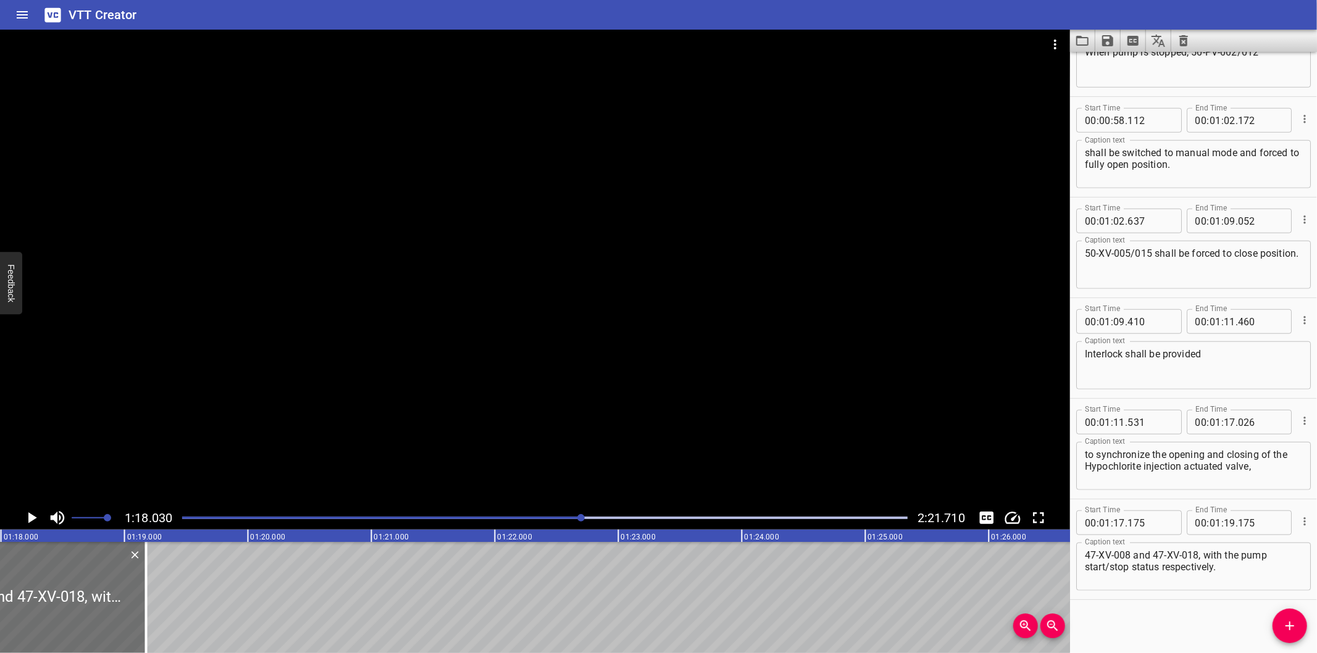
scroll to position [0, 9634]
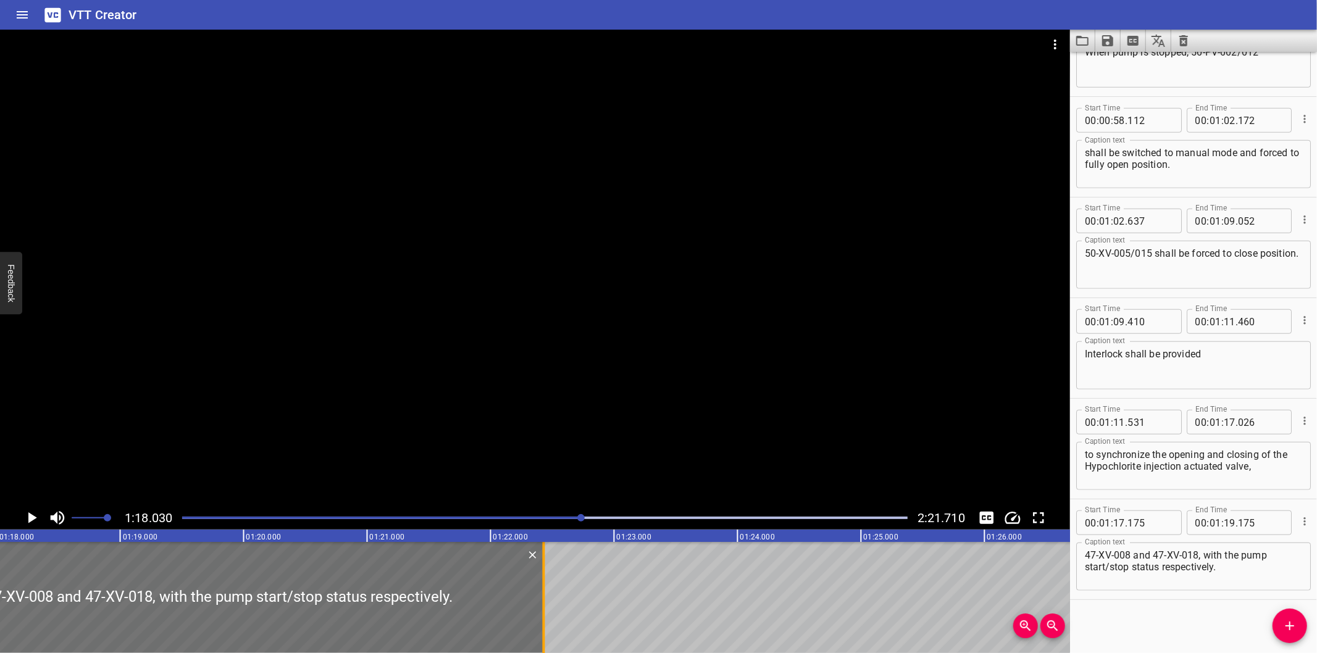
drag, startPoint x: 143, startPoint y: 614, endPoint x: 545, endPoint y: 612, distance: 401.9
click at [545, 612] on div at bounding box center [544, 597] width 12 height 111
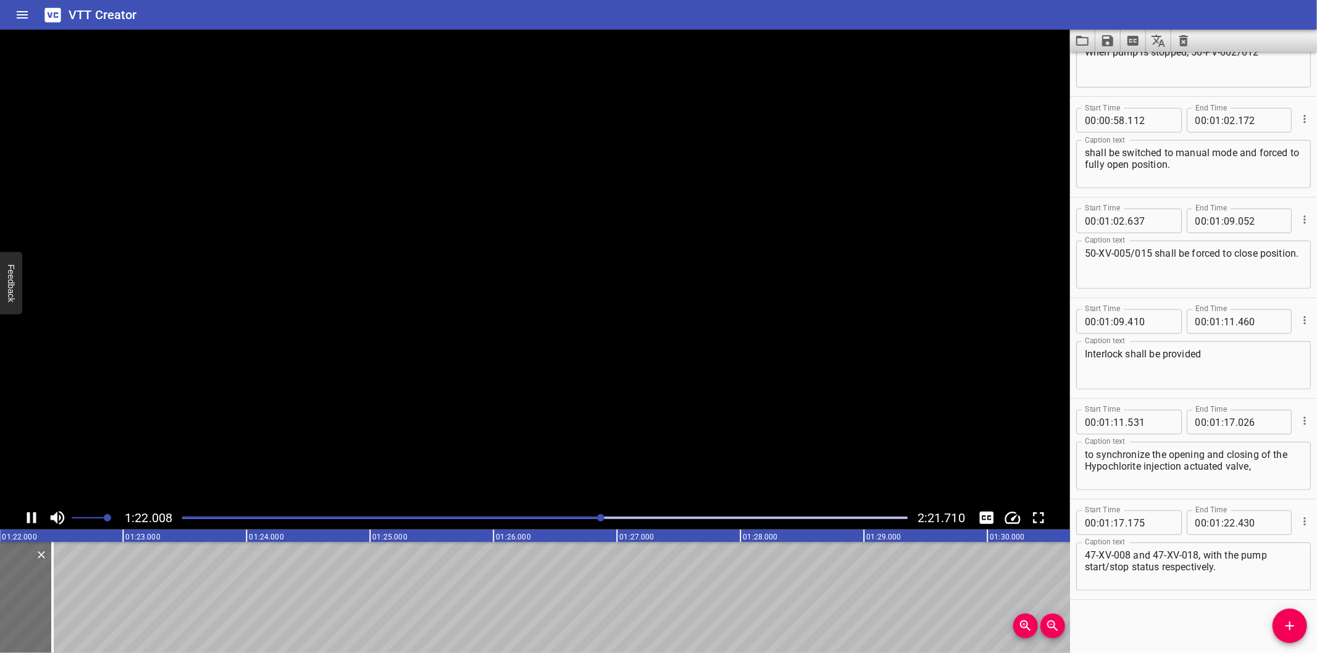
scroll to position [0, 10149]
drag, startPoint x: 38, startPoint y: 624, endPoint x: 27, endPoint y: 624, distance: 11.1
click at [27, 624] on div at bounding box center [28, 597] width 2 height 111
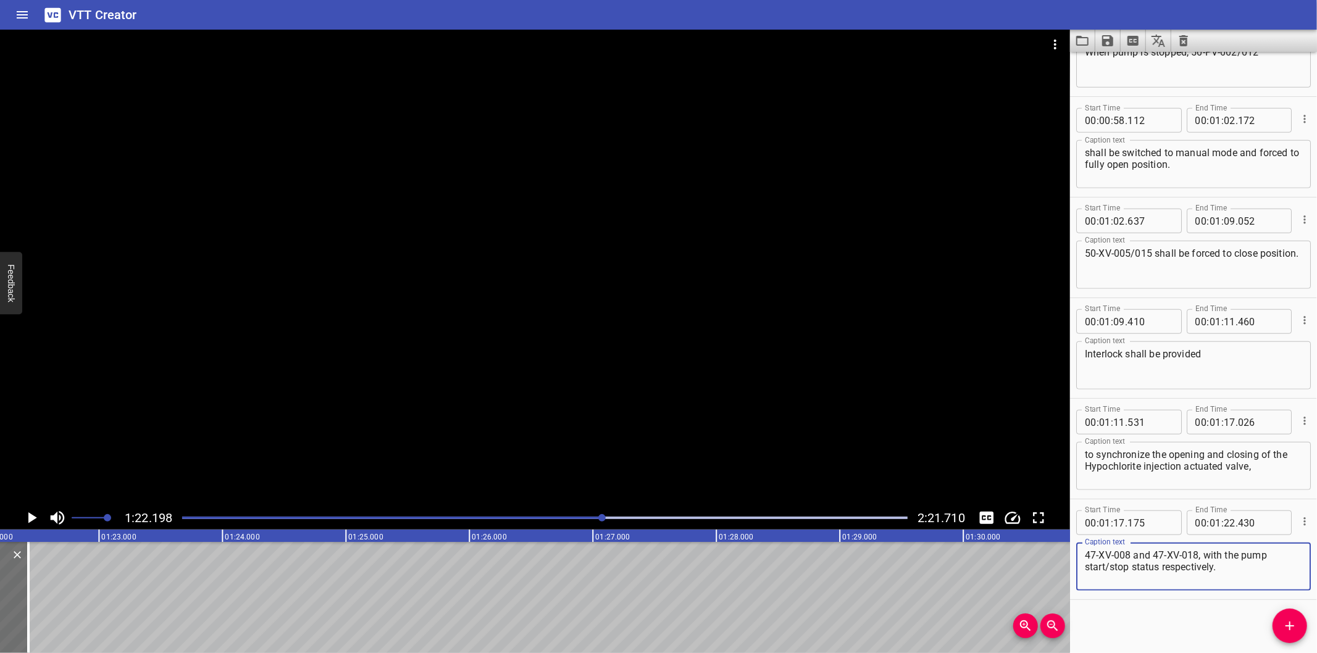
drag, startPoint x: 1244, startPoint y: 567, endPoint x: 1204, endPoint y: 558, distance: 41.0
click at [1204, 558] on textarea "47-XV-008 and 47-XV-018, with the pump start/stop status respectively." at bounding box center [1193, 566] width 217 height 35
click at [1292, 632] on icon "Add Cue" at bounding box center [1289, 626] width 15 height 15
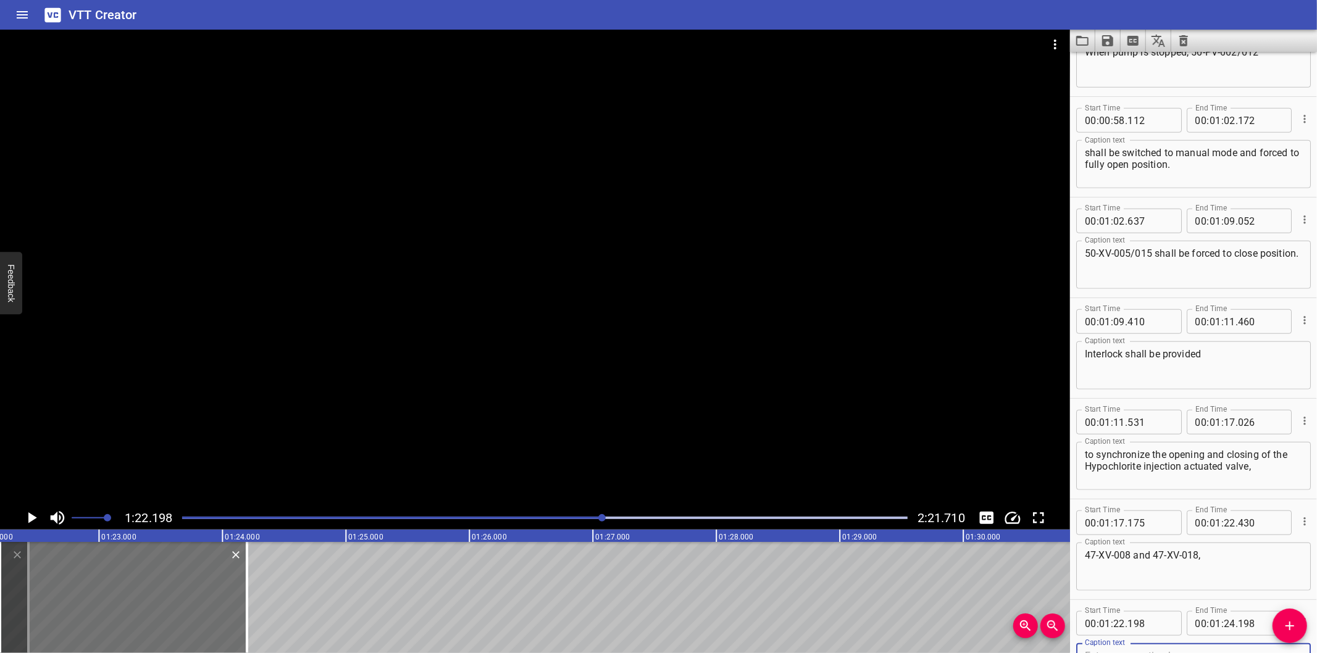
scroll to position [870, 0]
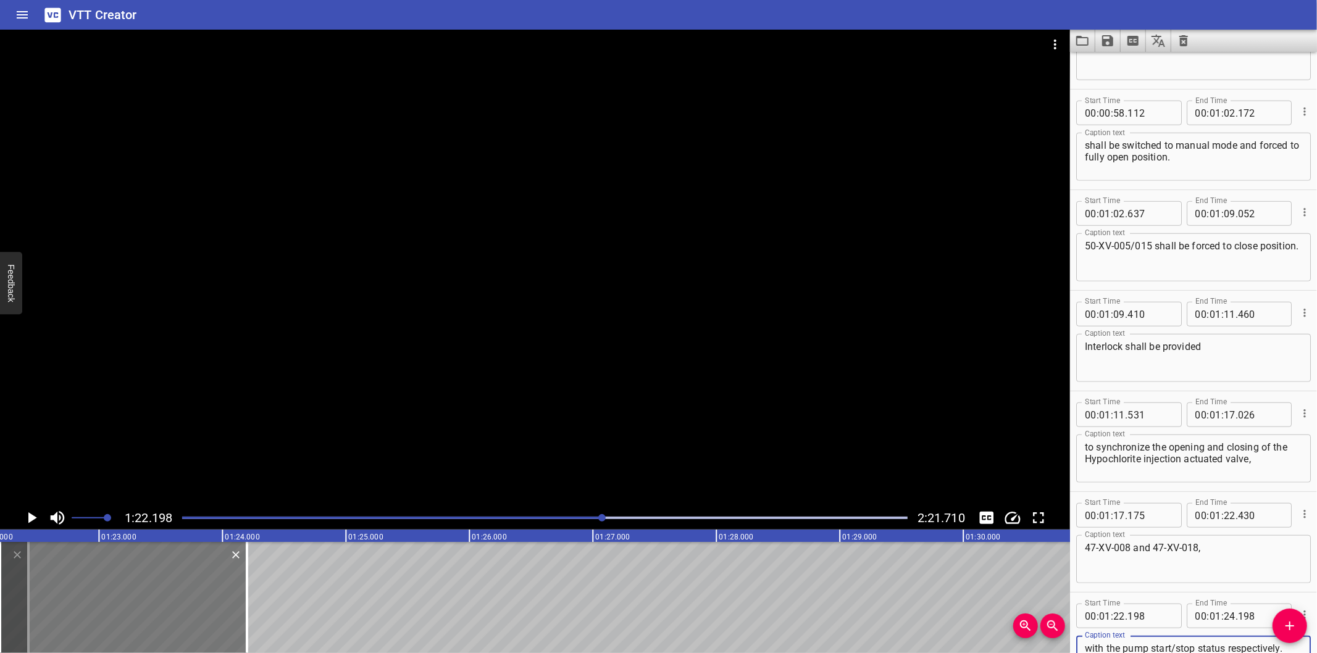
click at [182, 598] on div at bounding box center [123, 597] width 247 height 111
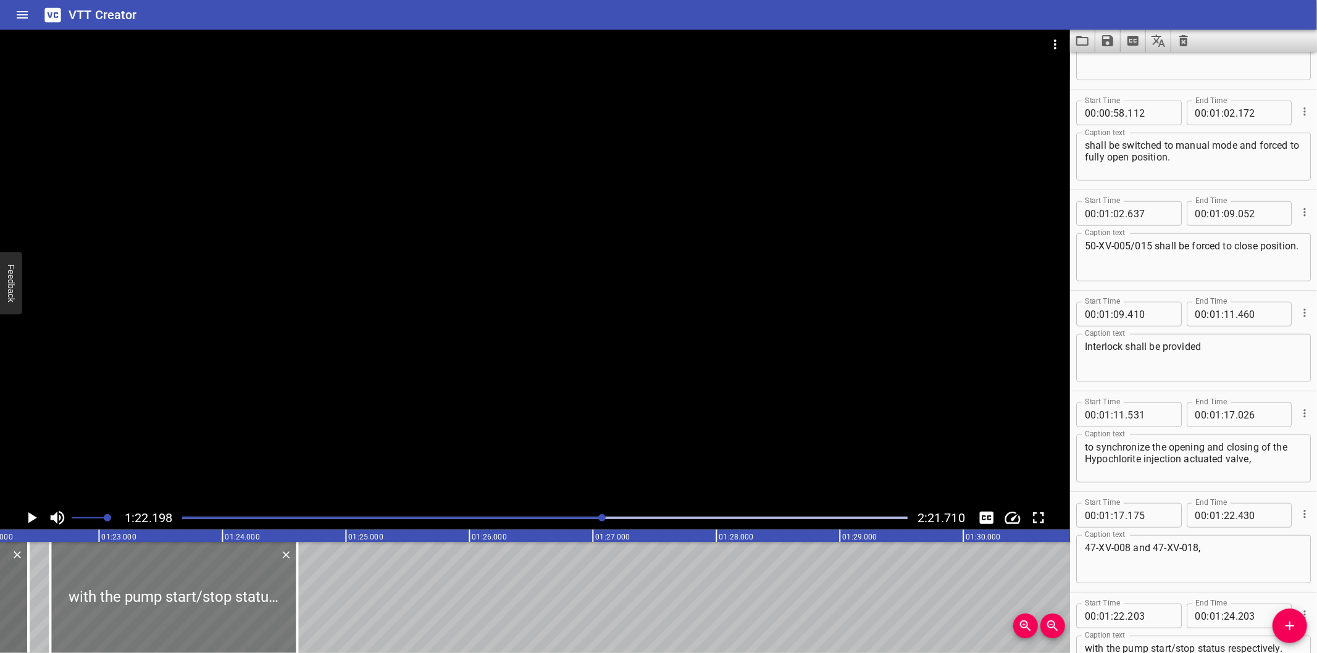
drag, startPoint x: 187, startPoint y: 599, endPoint x: 232, endPoint y: 611, distance: 46.7
click at [232, 611] on div at bounding box center [173, 597] width 247 height 111
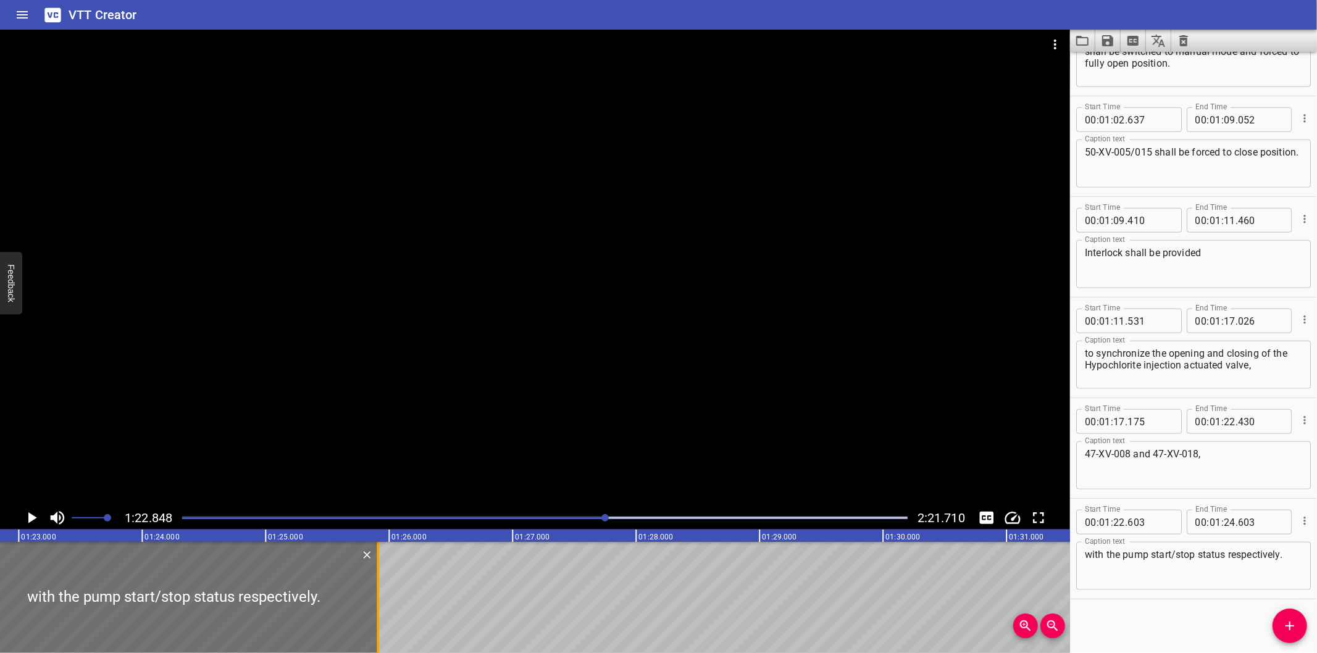
drag, startPoint x: 218, startPoint y: 607, endPoint x: 379, endPoint y: 614, distance: 161.3
click at [379, 614] on div at bounding box center [378, 597] width 12 height 111
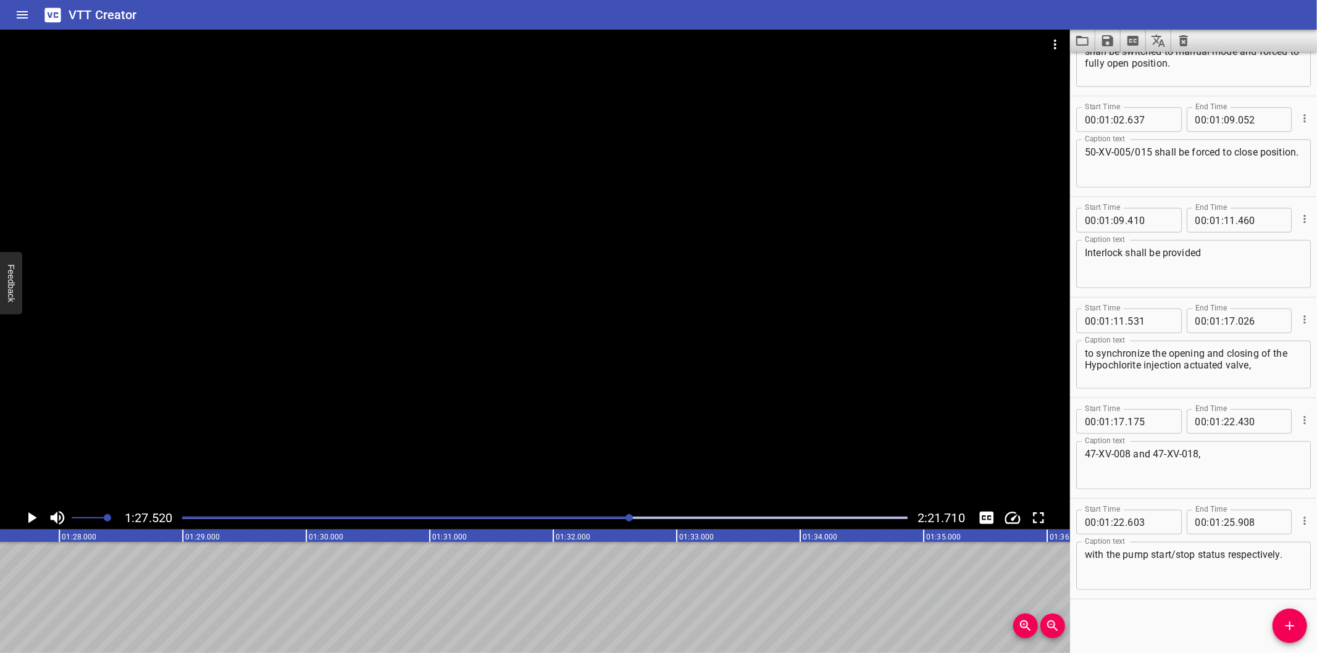
click at [1294, 570] on div "with the pump start/stop status respectively. Caption text" at bounding box center [1193, 566] width 235 height 48
click at [1296, 569] on div "with the pump start/stop status respectively. Caption text" at bounding box center [1193, 566] width 235 height 48
click at [1238, 453] on textarea "47-XV-008 and 47-XV-018," at bounding box center [1193, 465] width 217 height 35
click at [603, 524] on div at bounding box center [545, 517] width 740 height 17
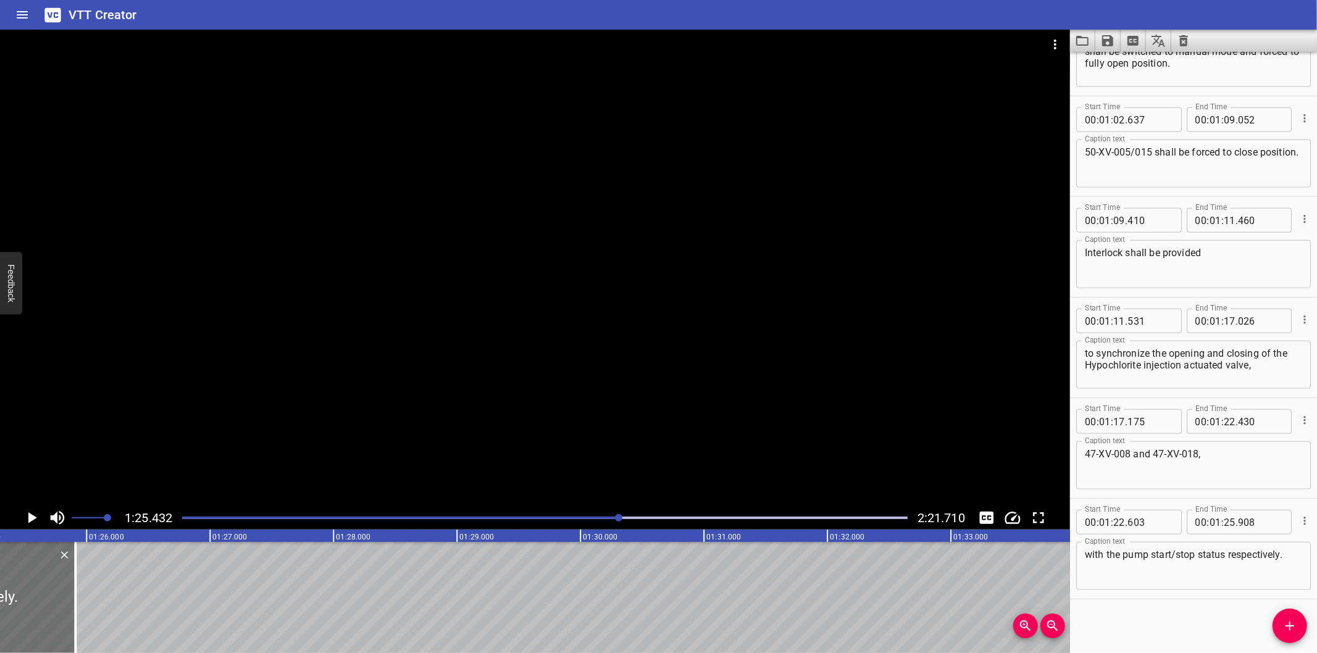
scroll to position [0, 10548]
drag, startPoint x: 1285, startPoint y: 620, endPoint x: 1238, endPoint y: 620, distance: 46.9
click at [1284, 620] on icon "Add Cue" at bounding box center [1289, 626] width 15 height 15
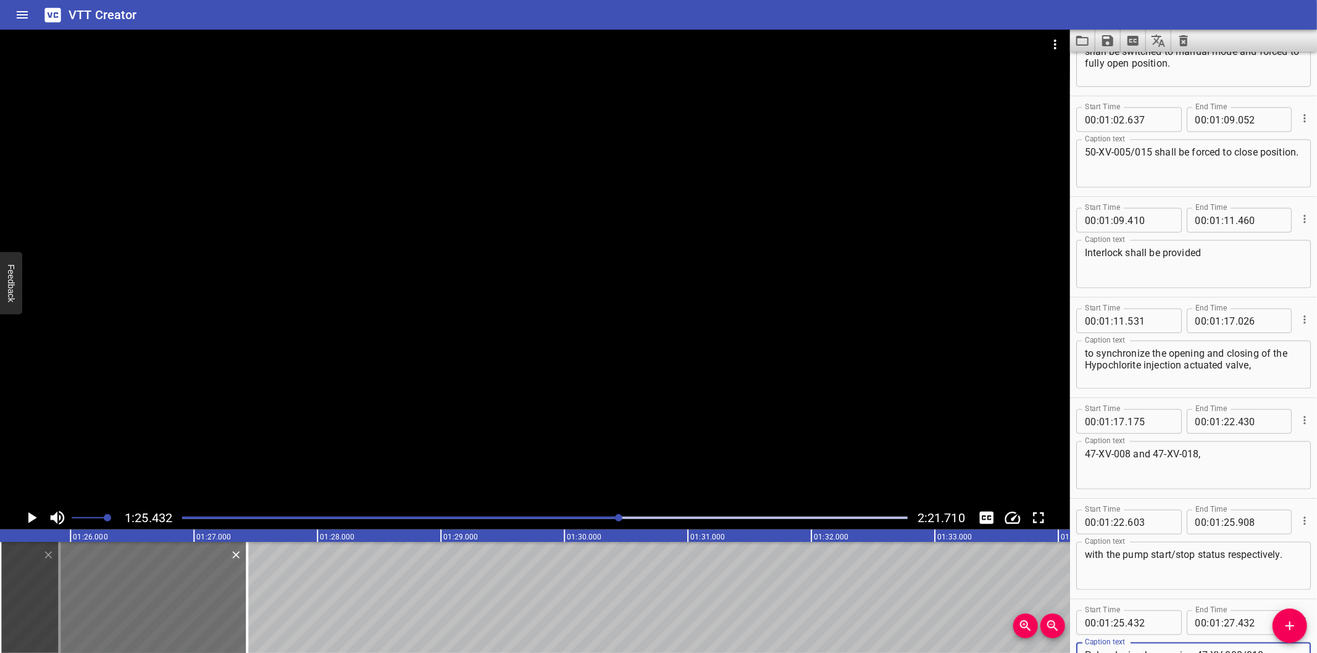
scroll to position [970, 0]
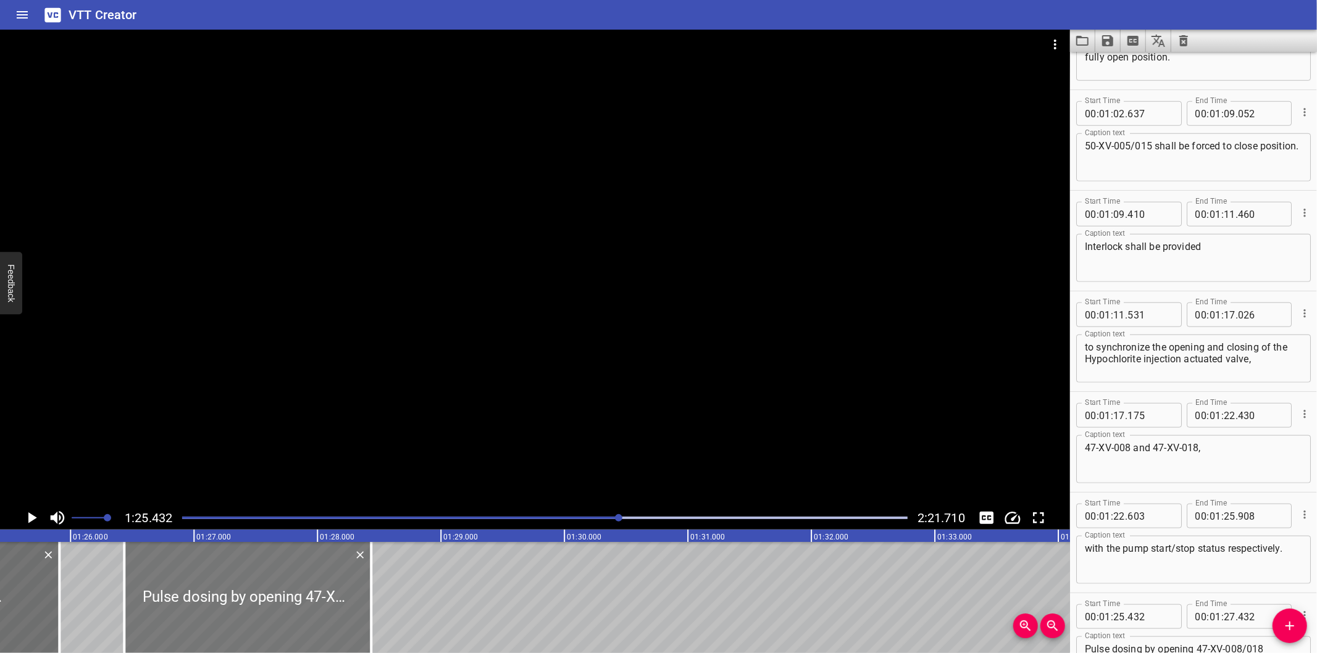
drag, startPoint x: 206, startPoint y: 594, endPoint x: 330, endPoint y: 584, distance: 124.5
click at [330, 584] on div at bounding box center [247, 597] width 247 height 111
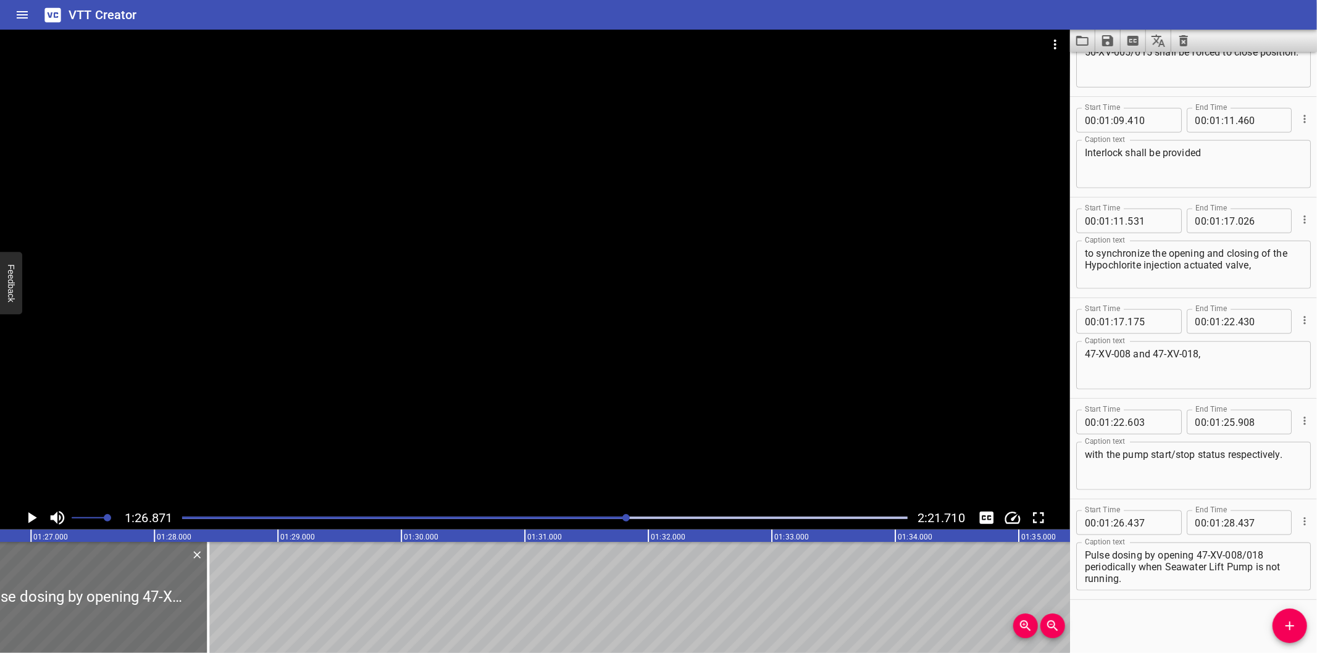
scroll to position [0, 10726]
drag, startPoint x: 194, startPoint y: 613, endPoint x: 653, endPoint y: 569, distance: 460.8
click at [261, 574] on div at bounding box center [255, 597] width 12 height 111
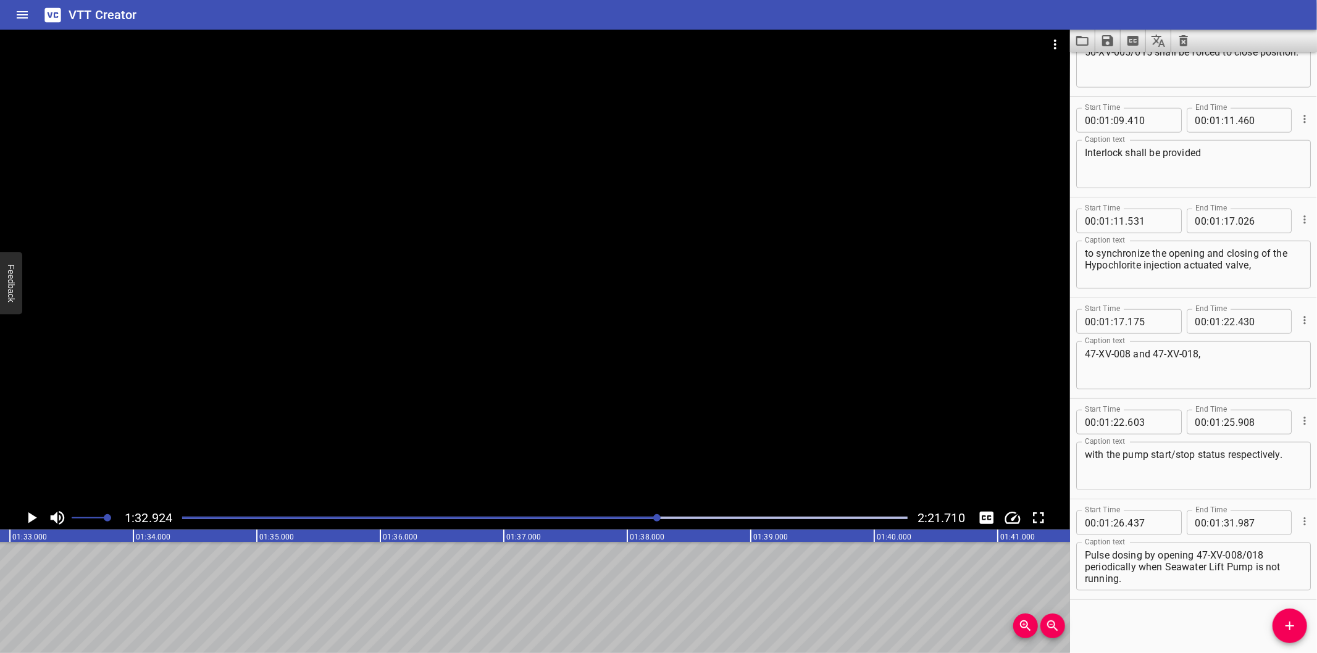
click at [646, 514] on div at bounding box center [545, 517] width 740 height 17
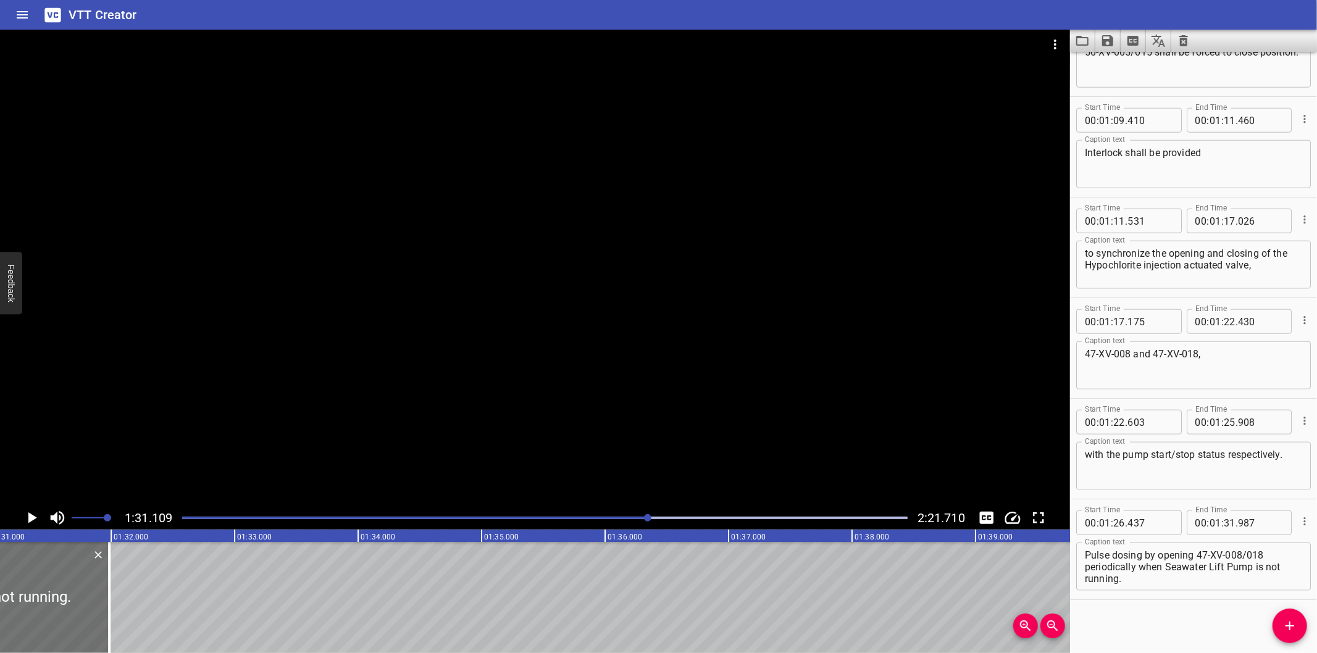
scroll to position [0, 11250]
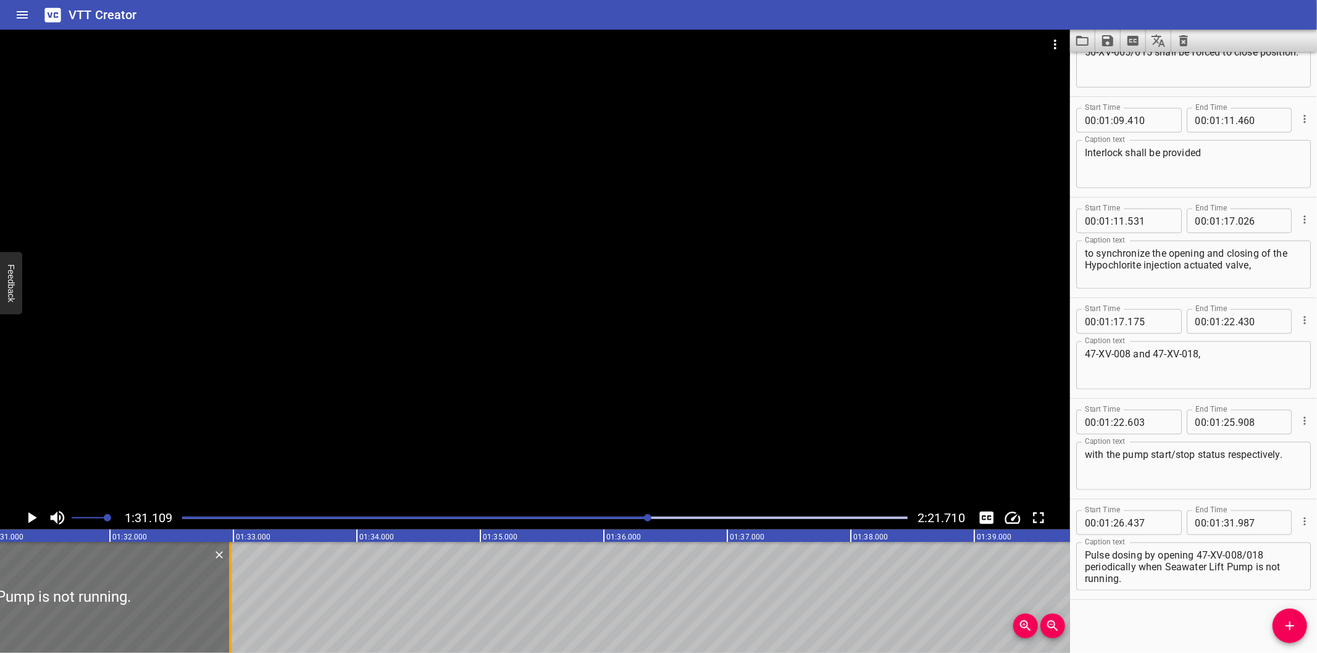
drag, startPoint x: 102, startPoint y: 628, endPoint x: 225, endPoint y: 606, distance: 124.1
click at [225, 606] on div at bounding box center [230, 597] width 12 height 111
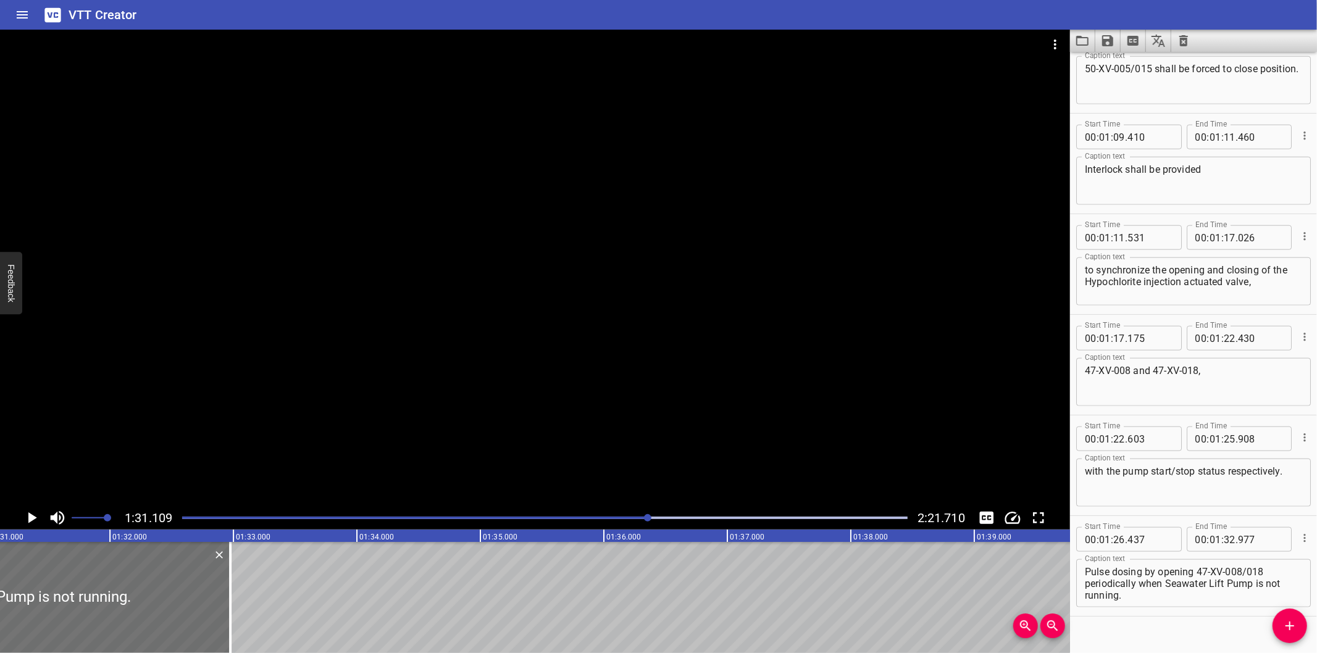
scroll to position [1064, 0]
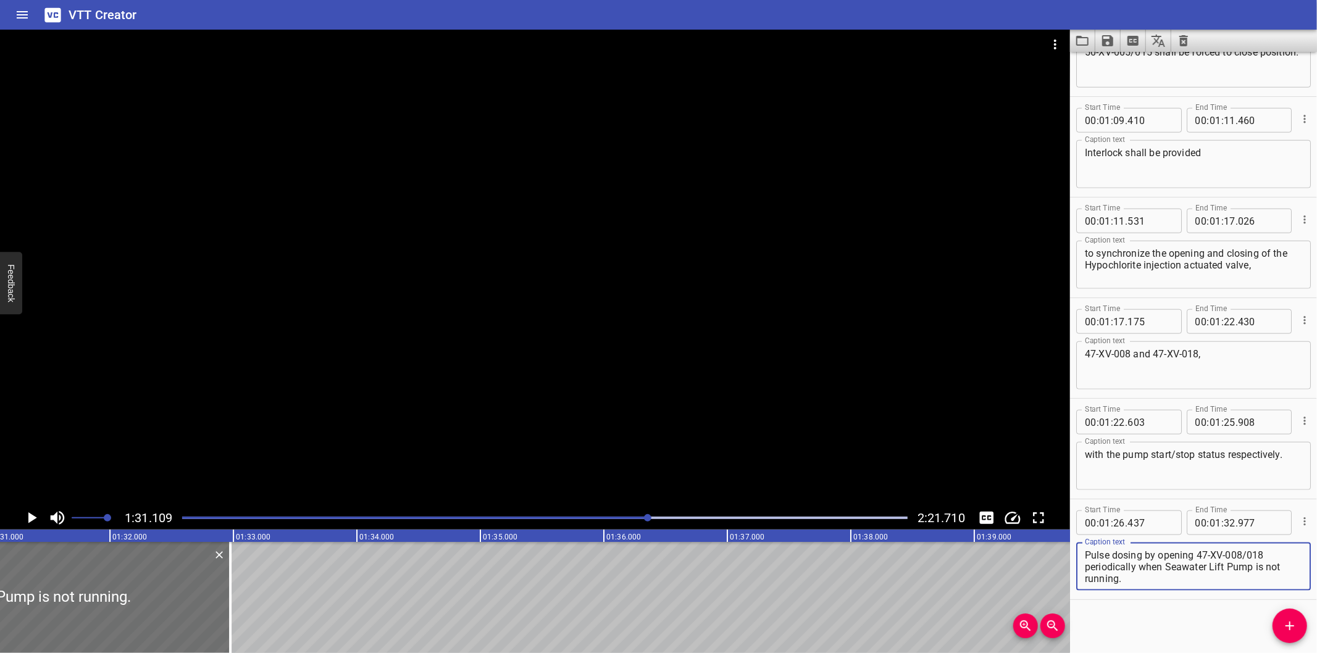
drag, startPoint x: 1139, startPoint y: 565, endPoint x: 1213, endPoint y: 618, distance: 90.6
click at [1213, 618] on div "Start Time 00 : 00 : 00 . 000 Start Time End Time 00 : 00 : 07 . 620 End Time C…" at bounding box center [1193, 352] width 247 height 601
drag, startPoint x: 1298, startPoint y: 622, endPoint x: 1254, endPoint y: 621, distance: 43.8
click at [1295, 622] on span "Add Cue" at bounding box center [1289, 626] width 35 height 15
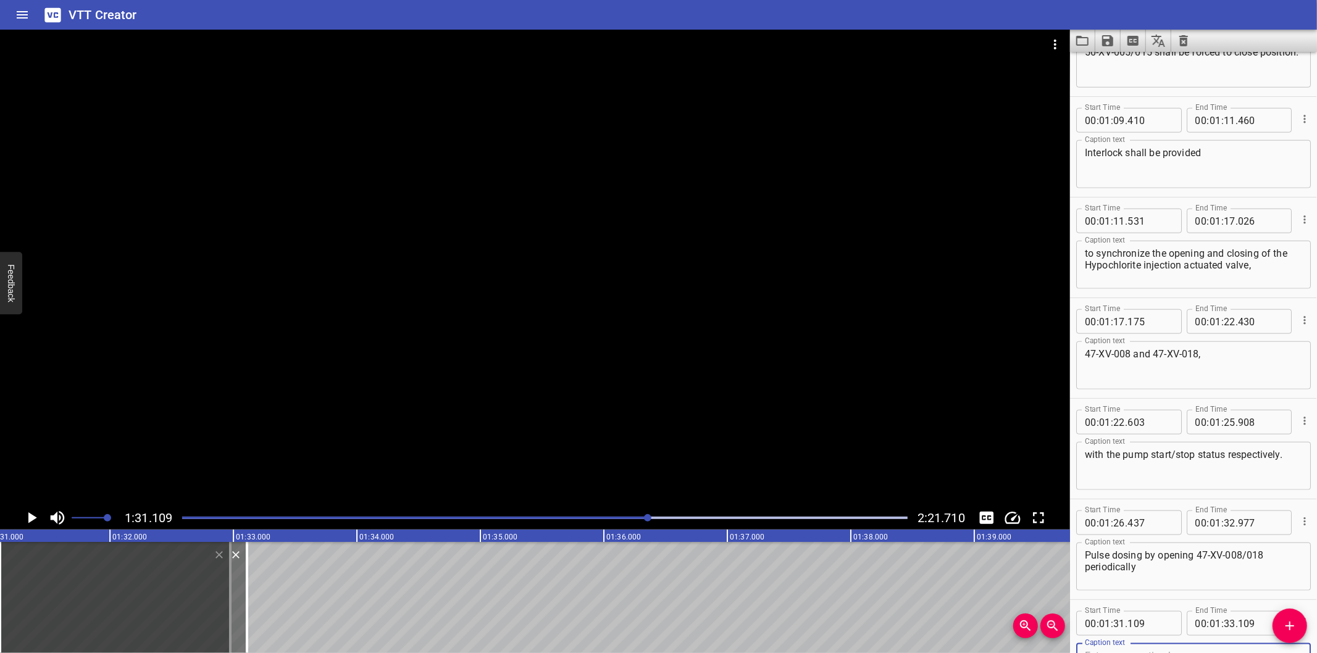
scroll to position [1071, 0]
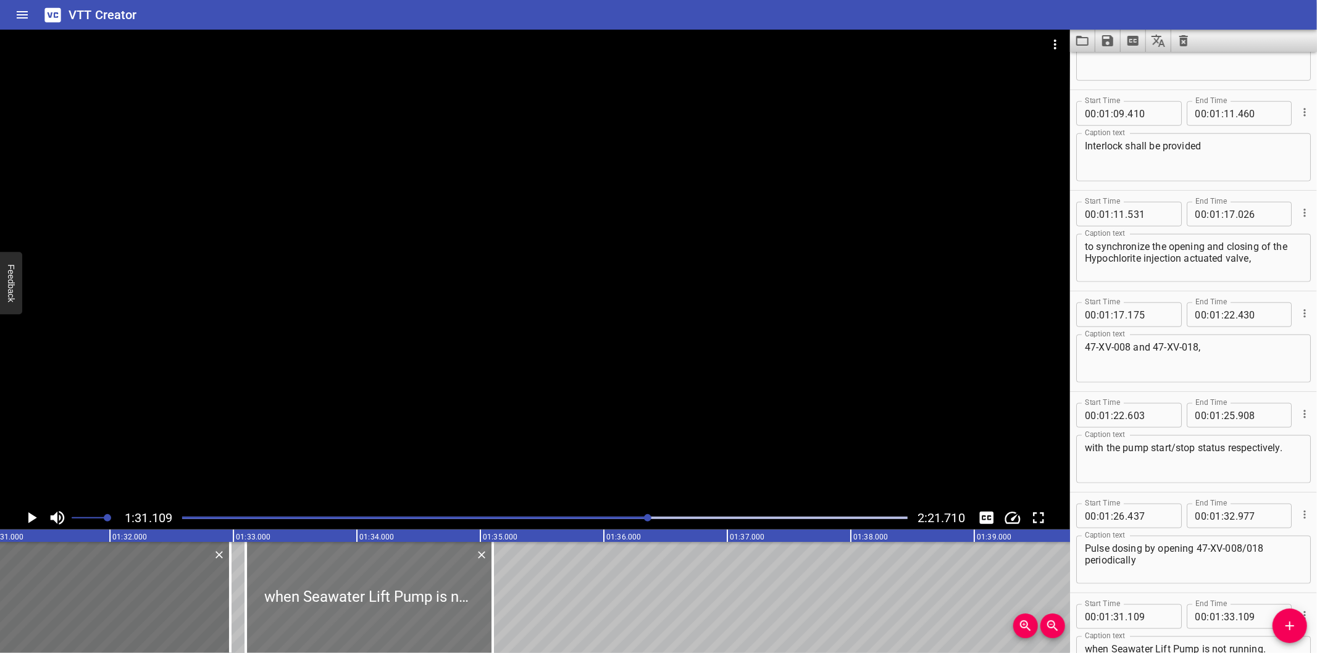
drag, startPoint x: 230, startPoint y: 608, endPoint x: 475, endPoint y: 617, distance: 245.9
click at [475, 617] on div at bounding box center [369, 597] width 247 height 111
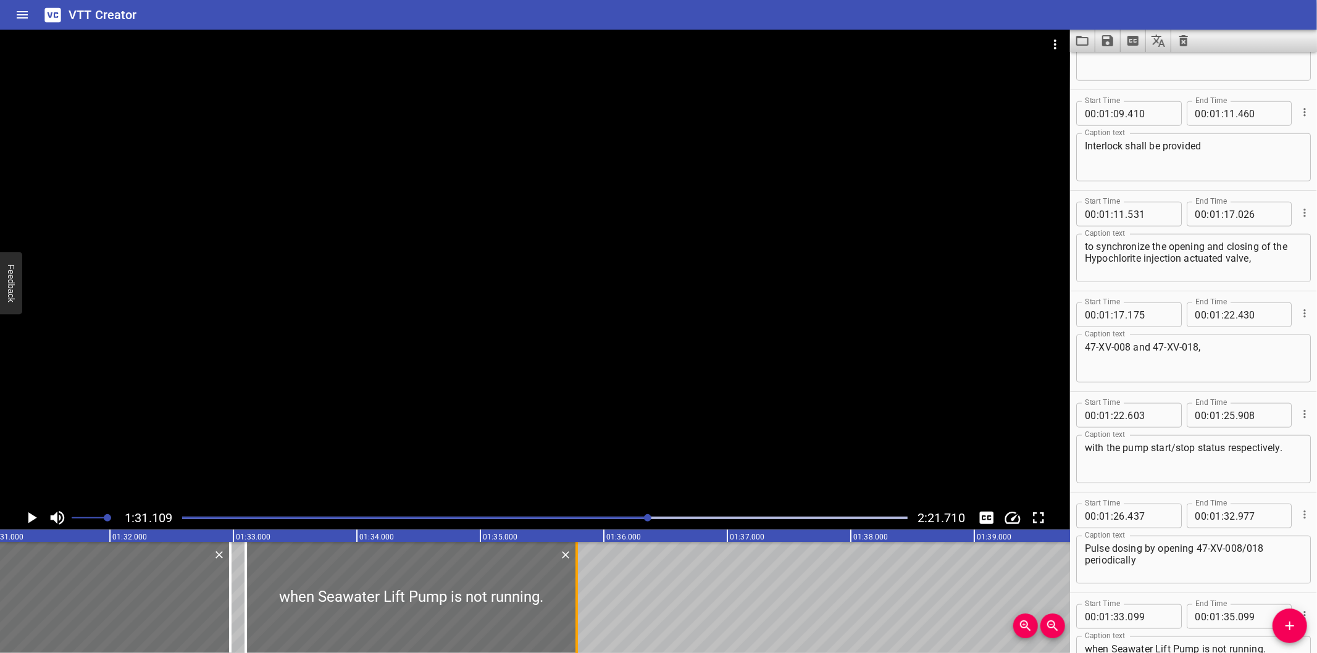
drag, startPoint x: 496, startPoint y: 619, endPoint x: 580, endPoint y: 619, distance: 84.0
click at [580, 619] on div at bounding box center [576, 597] width 12 height 111
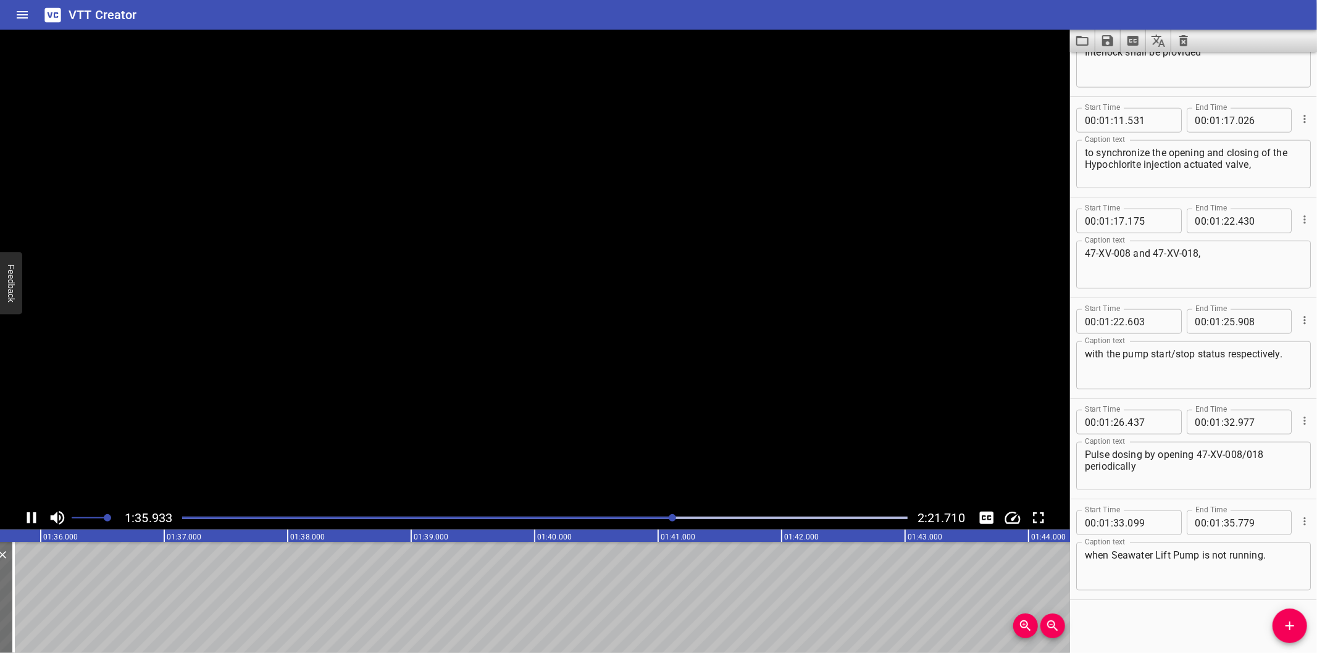
scroll to position [0, 11858]
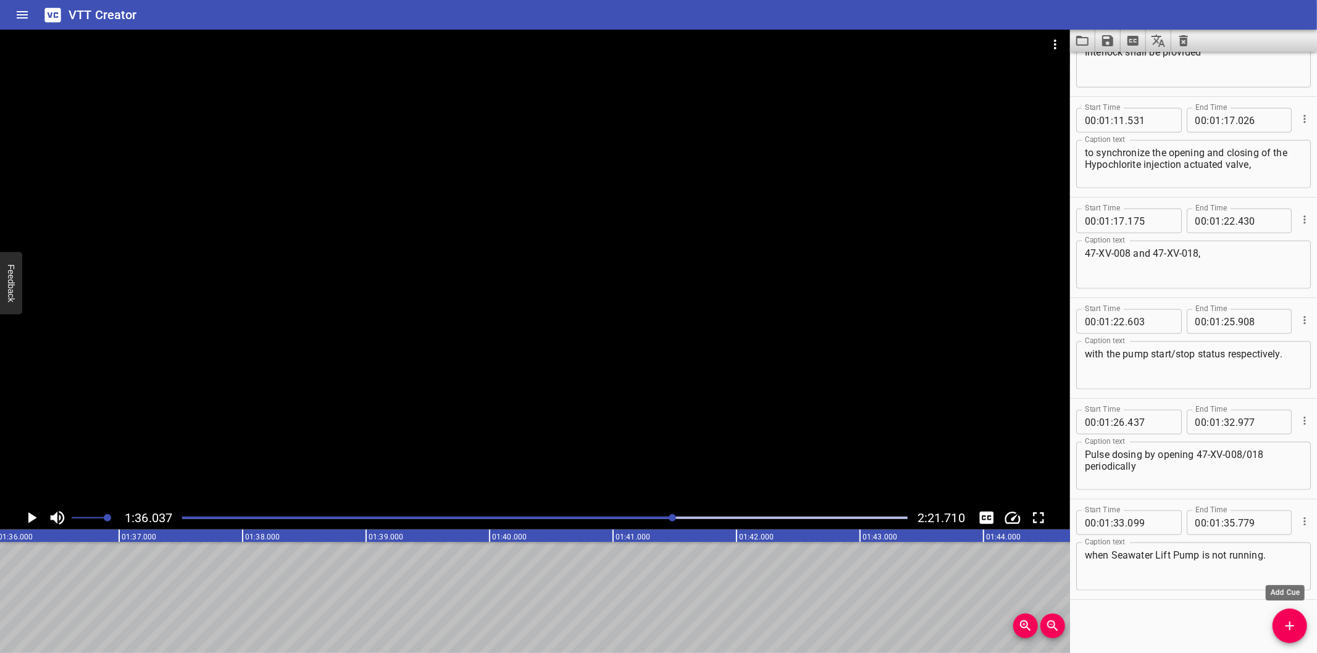
drag, startPoint x: 1293, startPoint y: 622, endPoint x: 1266, endPoint y: 619, distance: 27.3
click at [1293, 622] on icon "Add Cue" at bounding box center [1289, 626] width 15 height 15
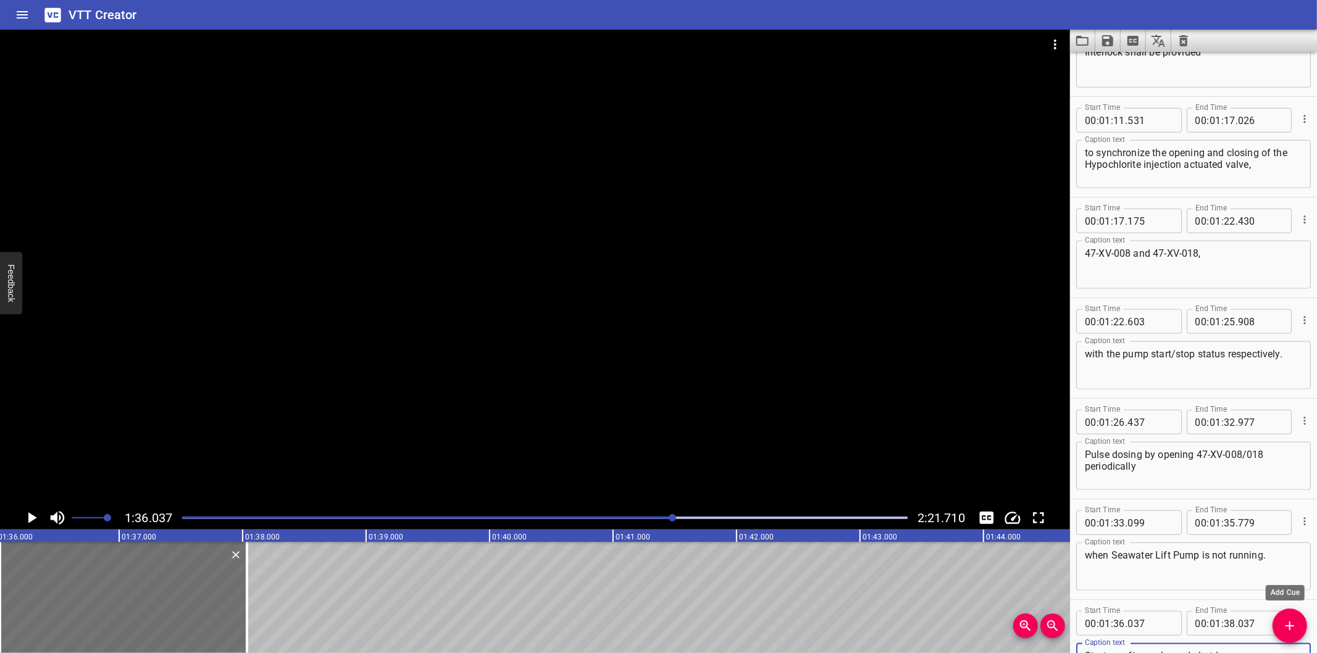
scroll to position [1171, 0]
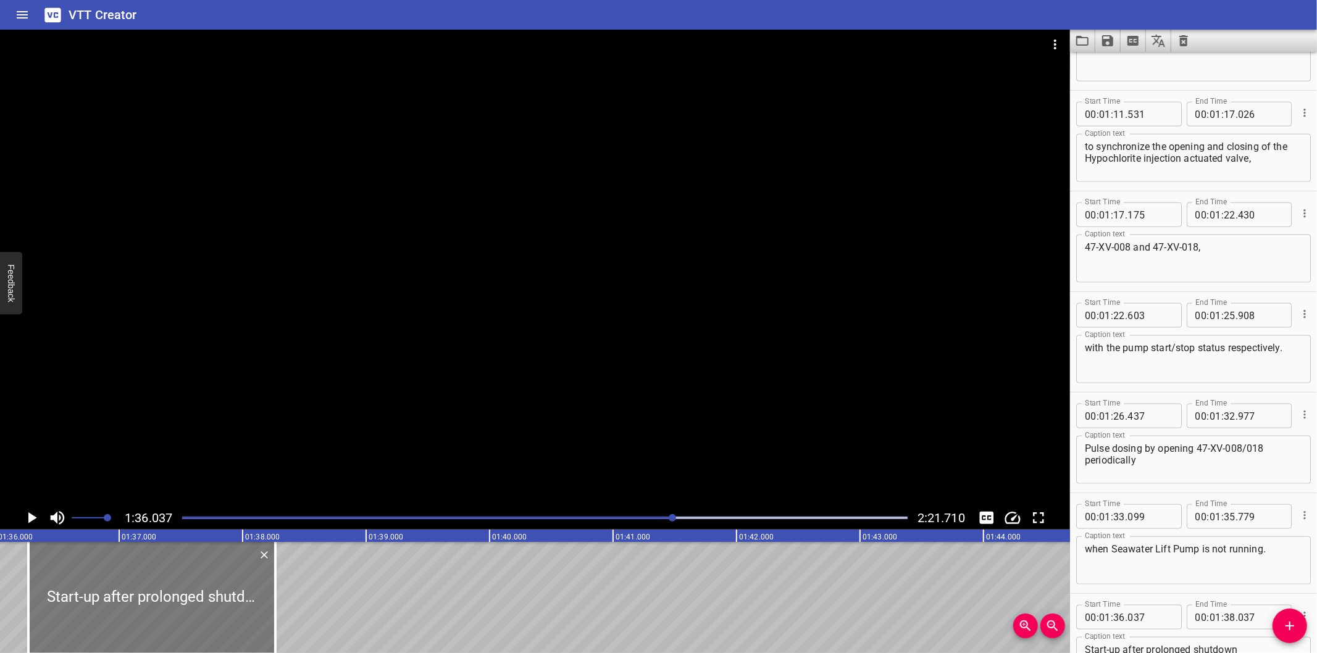
drag, startPoint x: 178, startPoint y: 620, endPoint x: 206, endPoint y: 619, distance: 28.4
click at [206, 619] on div at bounding box center [151, 597] width 247 height 111
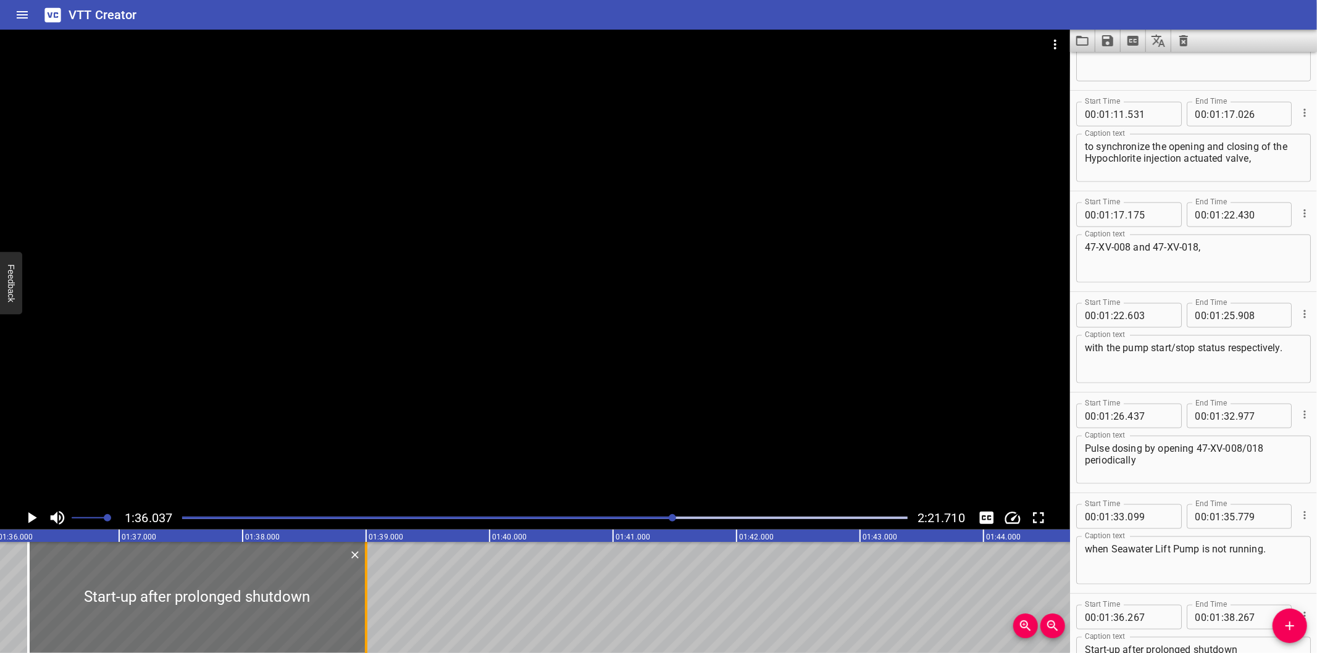
drag, startPoint x: 275, startPoint y: 609, endPoint x: 367, endPoint y: 610, distance: 91.4
click at [367, 610] on div at bounding box center [366, 597] width 2 height 111
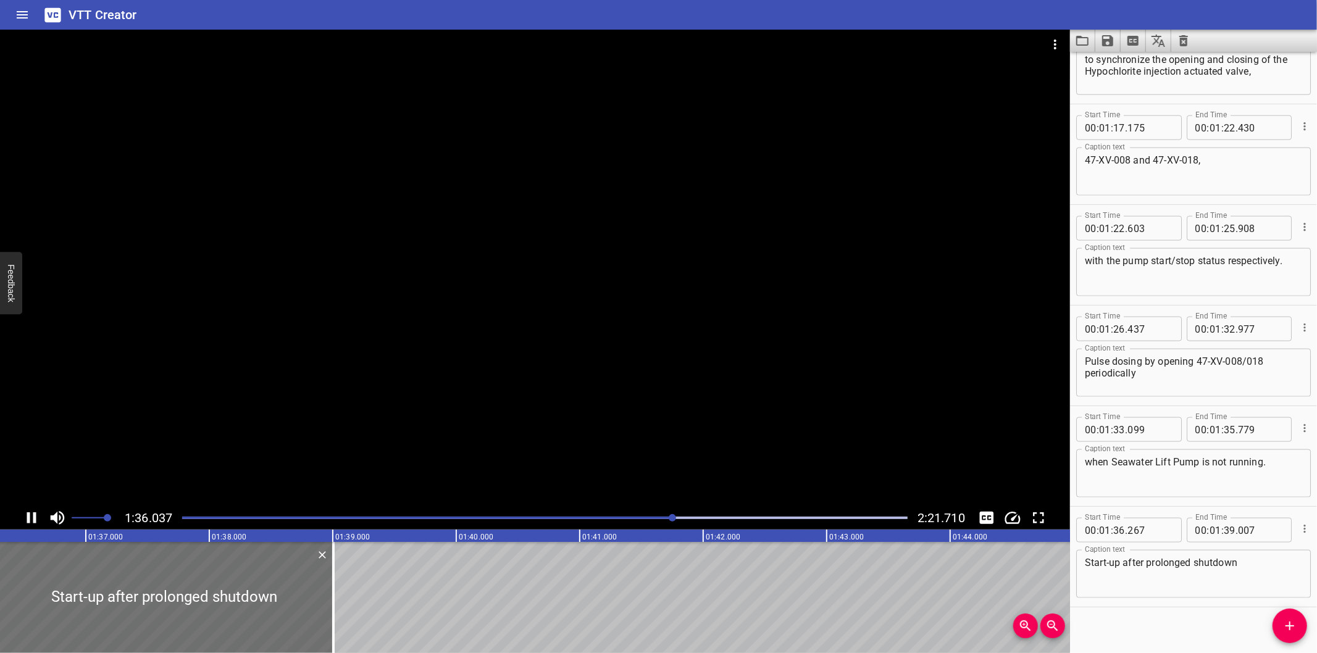
scroll to position [1266, 0]
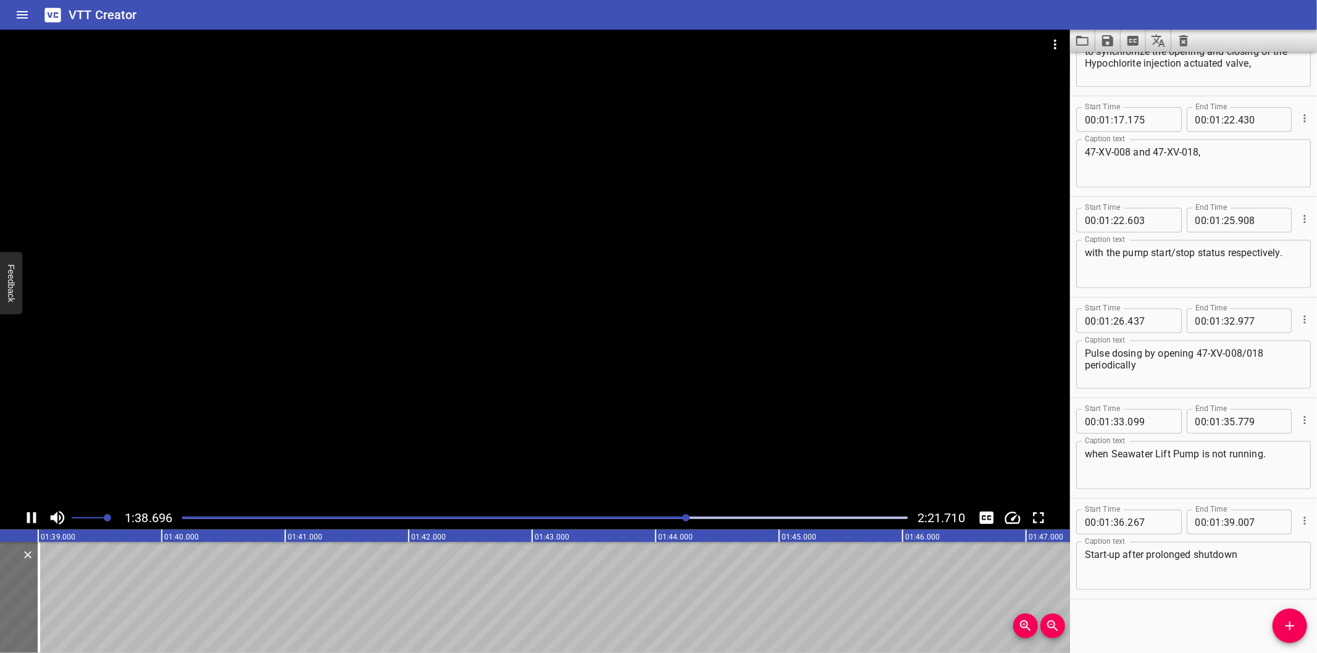
click at [731, 418] on div at bounding box center [535, 268] width 1070 height 477
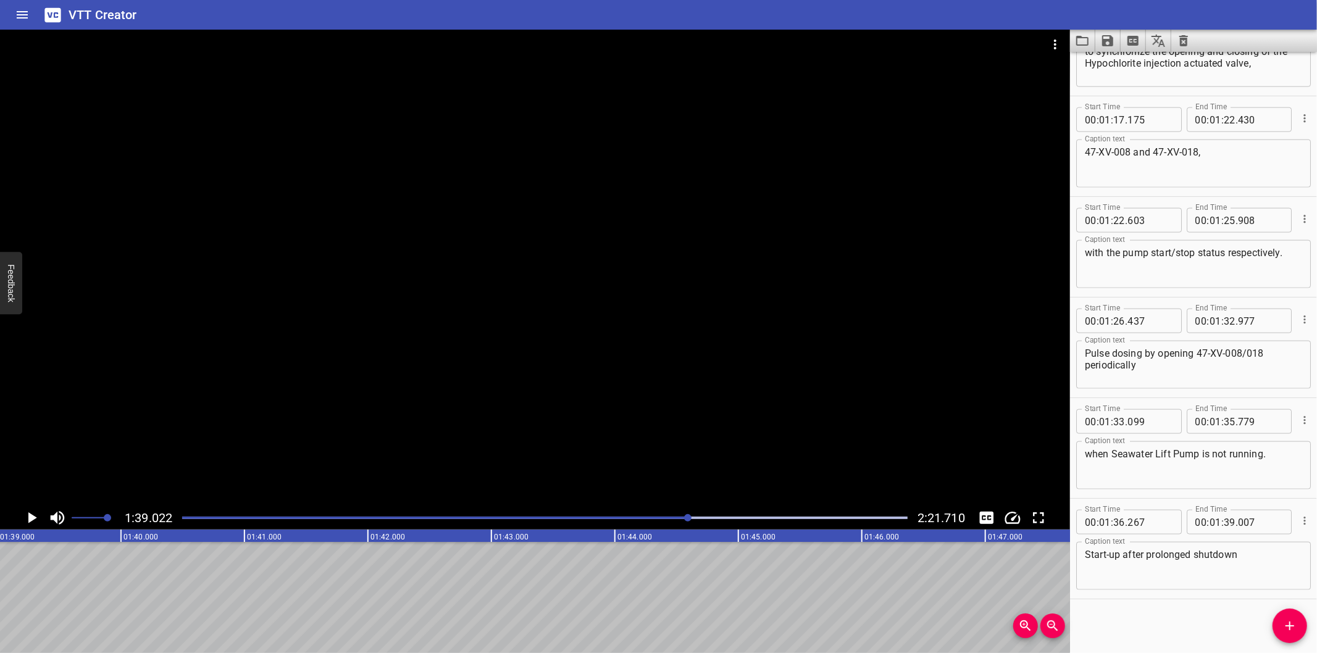
drag, startPoint x: 1282, startPoint y: 632, endPoint x: 1103, endPoint y: 614, distance: 180.5
click at [1281, 631] on span "Add Cue" at bounding box center [1289, 626] width 35 height 15
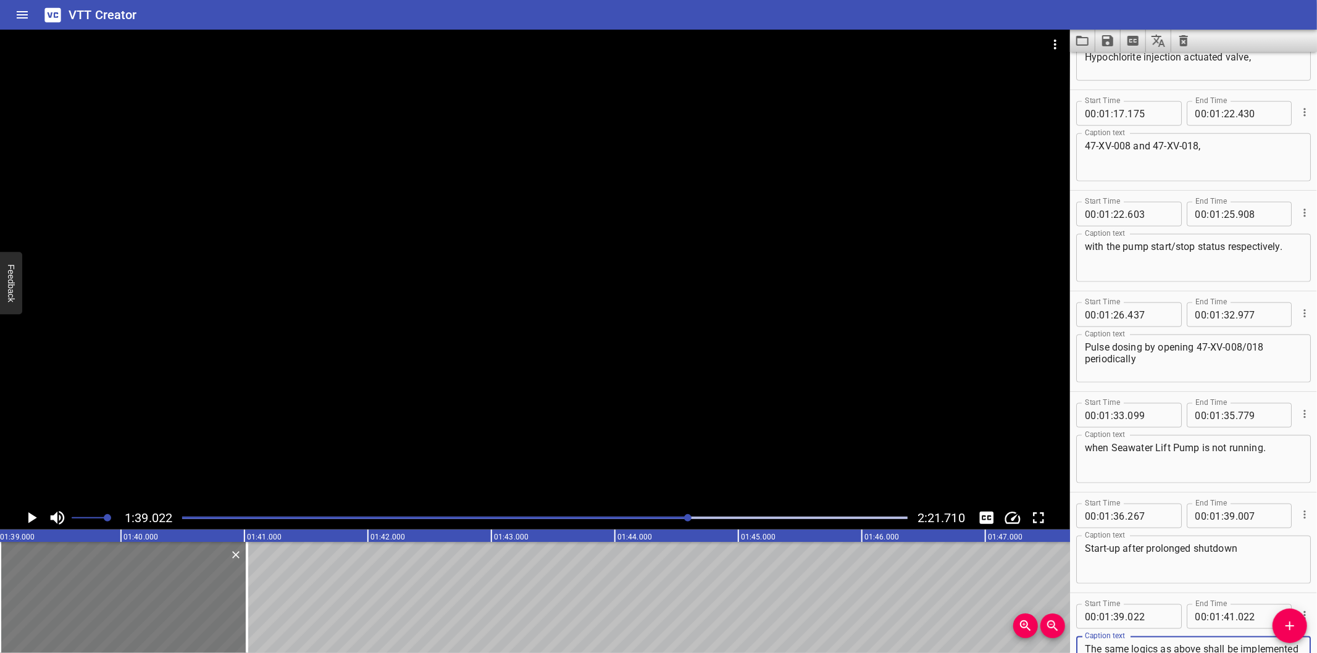
scroll to position [81, 0]
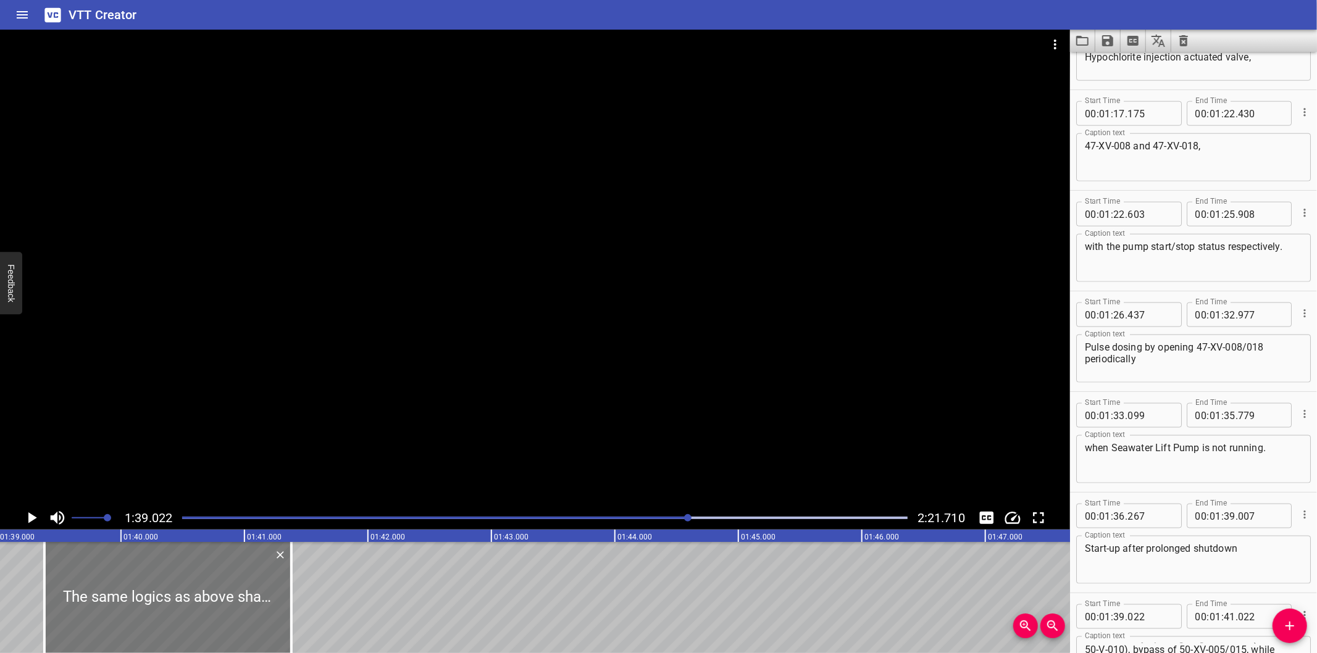
drag, startPoint x: 107, startPoint y: 601, endPoint x: 144, endPoint y: 603, distance: 37.1
click at [144, 603] on div at bounding box center [167, 597] width 247 height 111
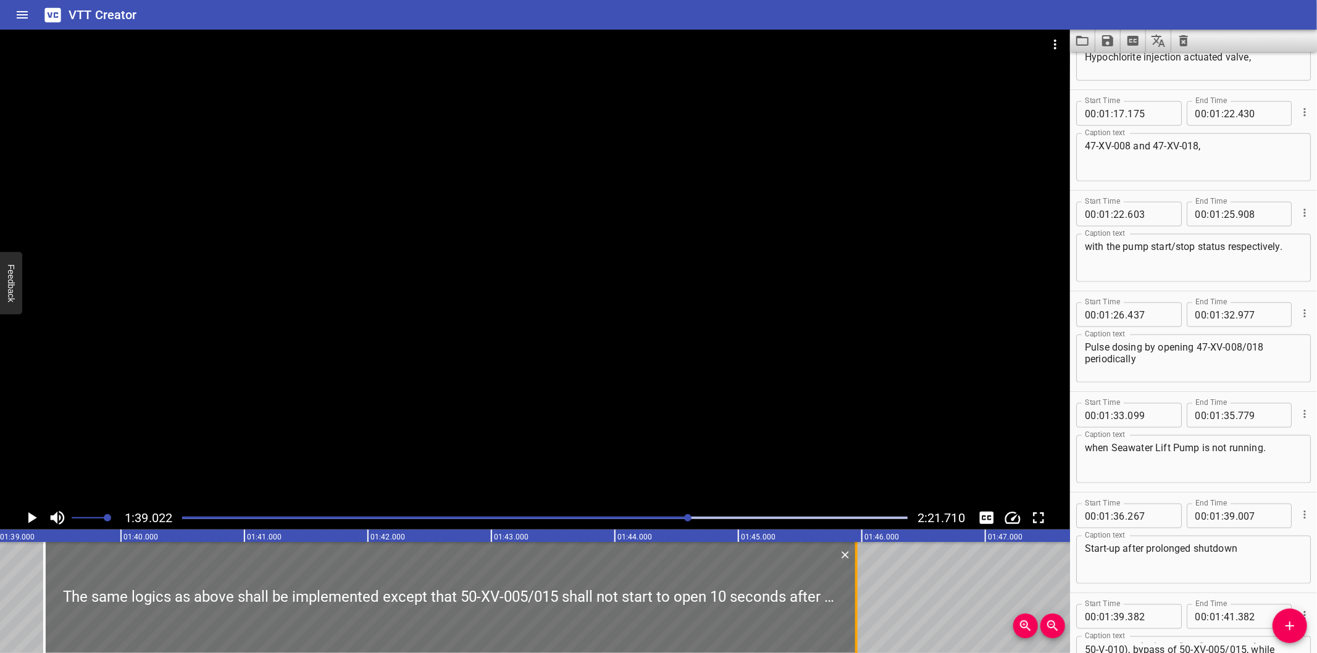
drag, startPoint x: 287, startPoint y: 621, endPoint x: 852, endPoint y: 601, distance: 565.2
click at [852, 601] on div at bounding box center [856, 597] width 12 height 111
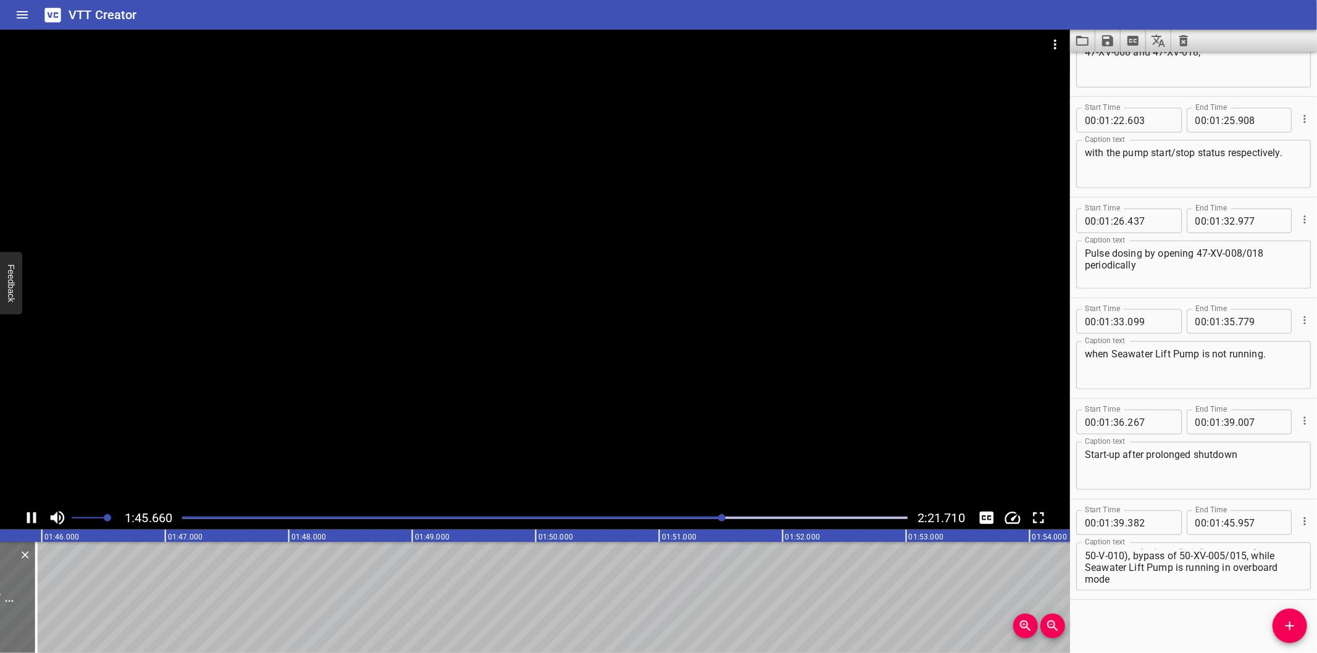
scroll to position [0, 13076]
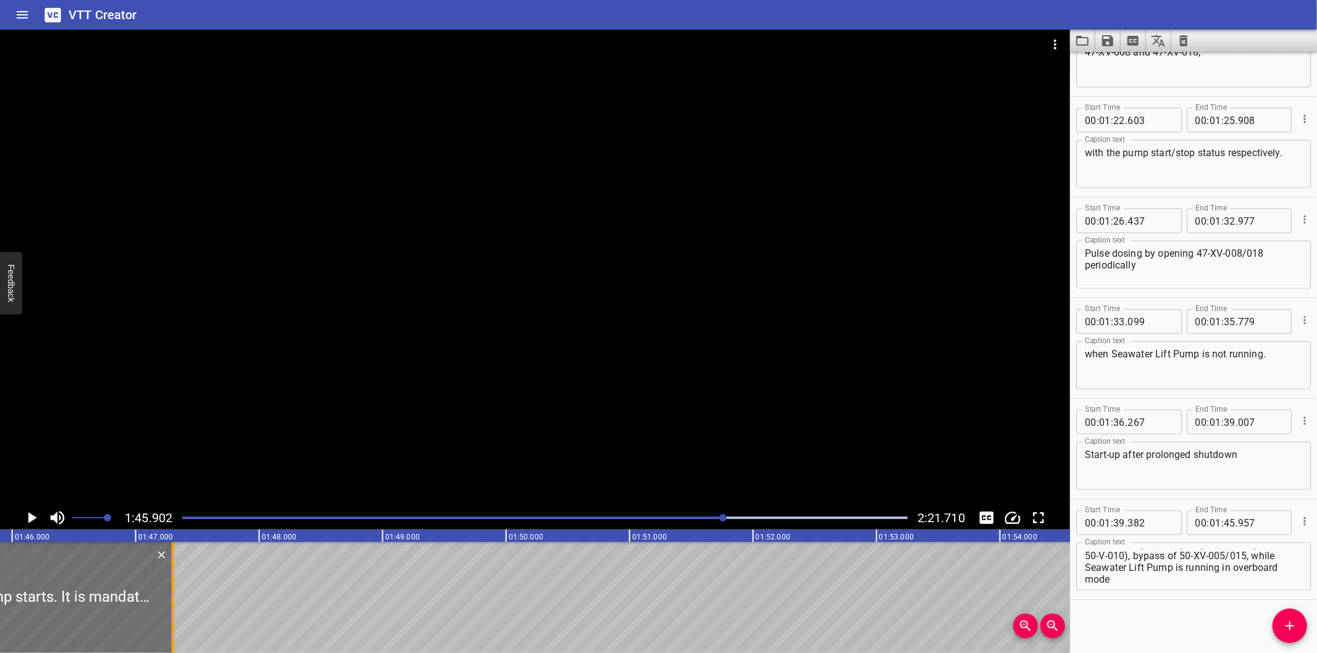
drag, startPoint x: 9, startPoint y: 614, endPoint x: 175, endPoint y: 625, distance: 167.1
click at [175, 625] on div at bounding box center [173, 597] width 12 height 111
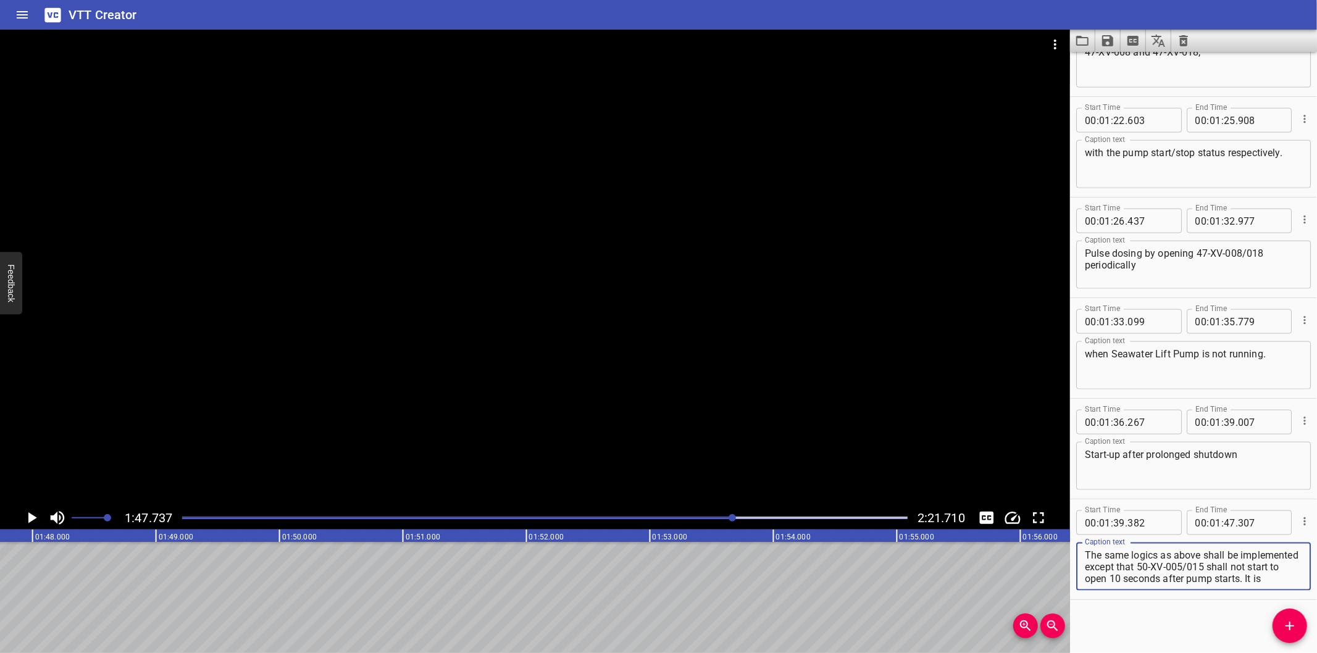
scroll to position [94, 0]
drag, startPoint x: 1204, startPoint y: 548, endPoint x: 1337, endPoint y: 633, distance: 157.7
click at [1316, 633] on html "VTT Creator Caption Editor Batch Transcribe Login Sign Up Privacy Contact 1:47.…" at bounding box center [658, 326] width 1317 height 653
click at [1131, 573] on textarea "The same logics as above shall be implemented except that 50-XV-005/015 shall n…" at bounding box center [1193, 566] width 217 height 35
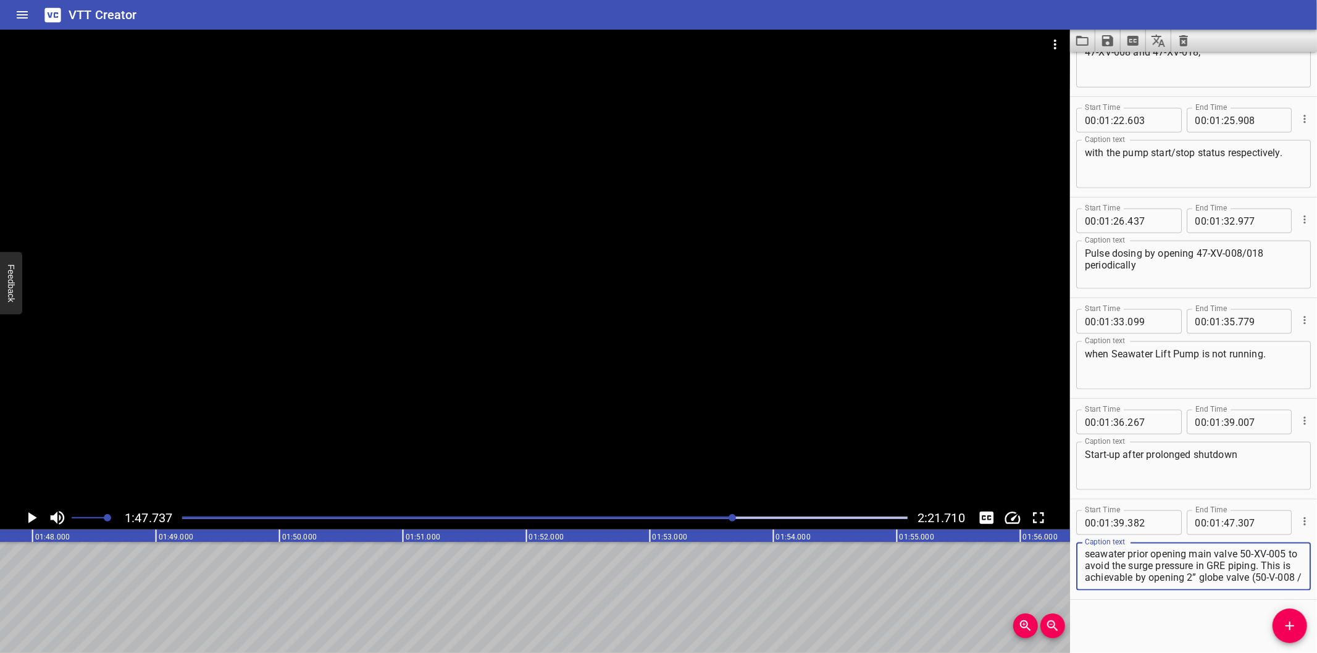
scroll to position [94, 0]
drag, startPoint x: 1087, startPoint y: 576, endPoint x: 1278, endPoint y: 622, distance: 196.3
click at [1278, 622] on div "Start Time 00 : 00 : 00 . 000 Start Time End Time 00 : 00 : 07 . 620 End Time C…" at bounding box center [1193, 352] width 247 height 601
click at [1292, 632] on icon "Add Cue" at bounding box center [1289, 626] width 15 height 15
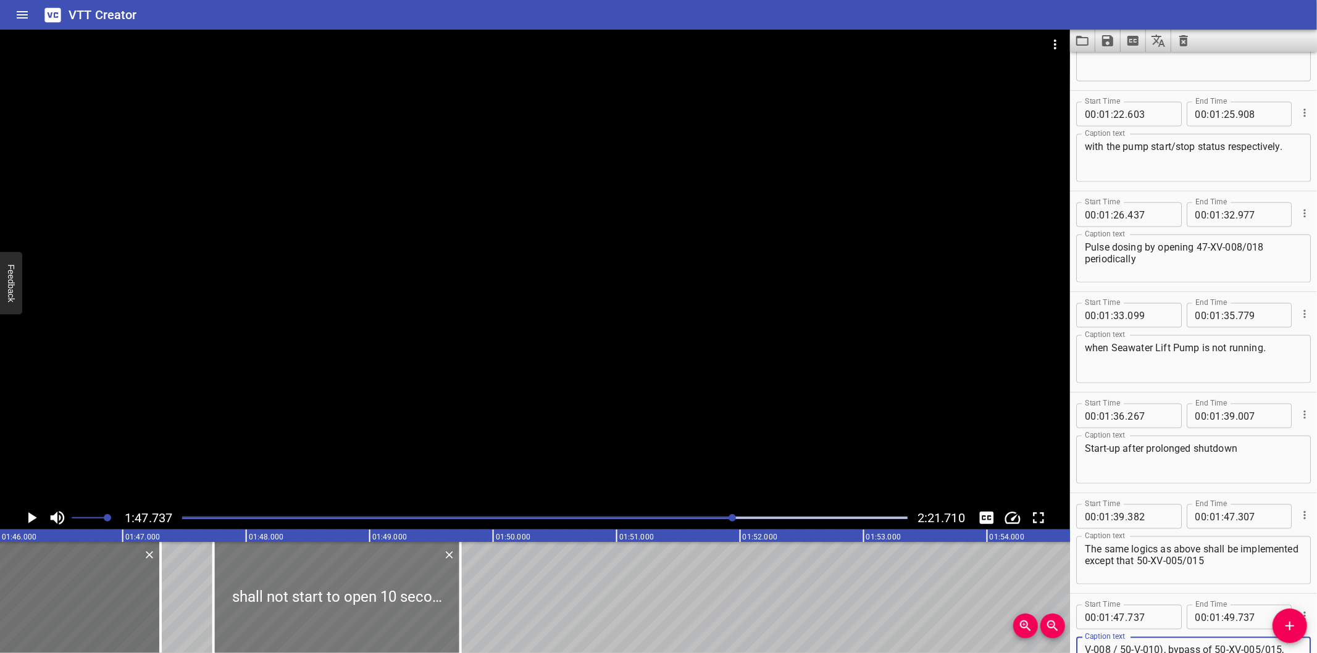
scroll to position [0, 13073]
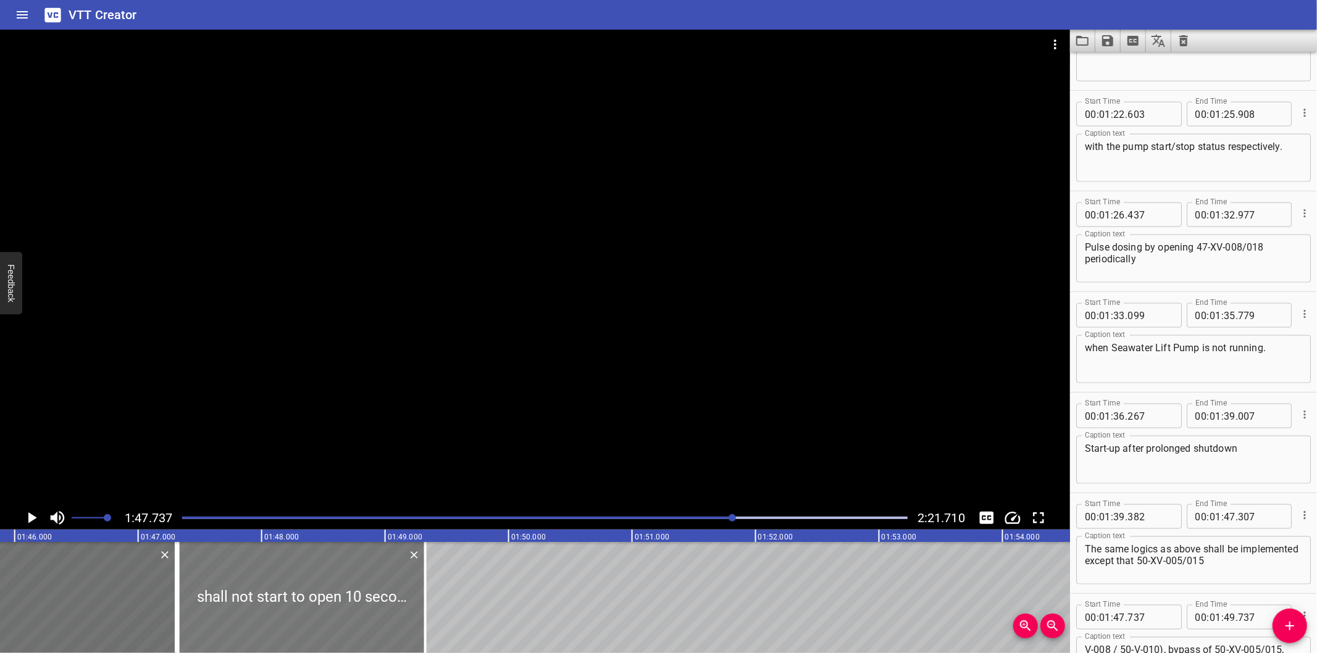
drag, startPoint x: 328, startPoint y: 607, endPoint x: 278, endPoint y: 609, distance: 50.6
click at [278, 609] on div at bounding box center [301, 597] width 247 height 111
click at [527, 347] on div at bounding box center [535, 268] width 1070 height 477
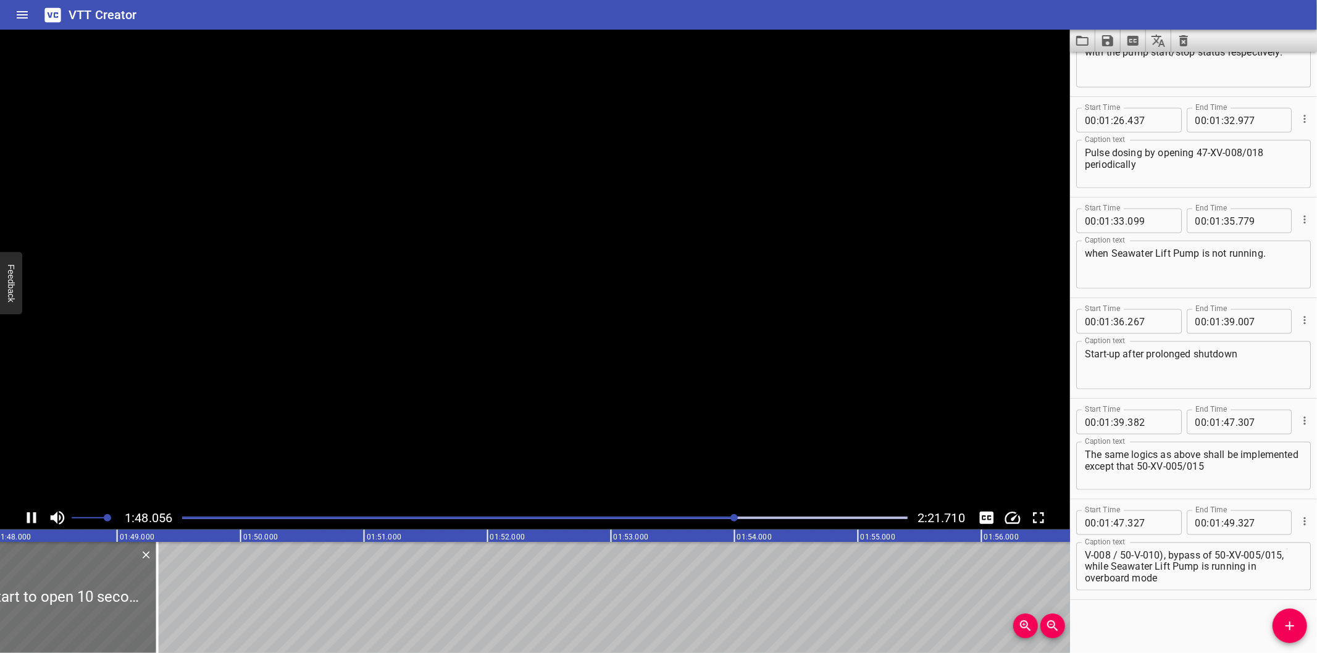
click at [527, 347] on video at bounding box center [535, 268] width 1070 height 477
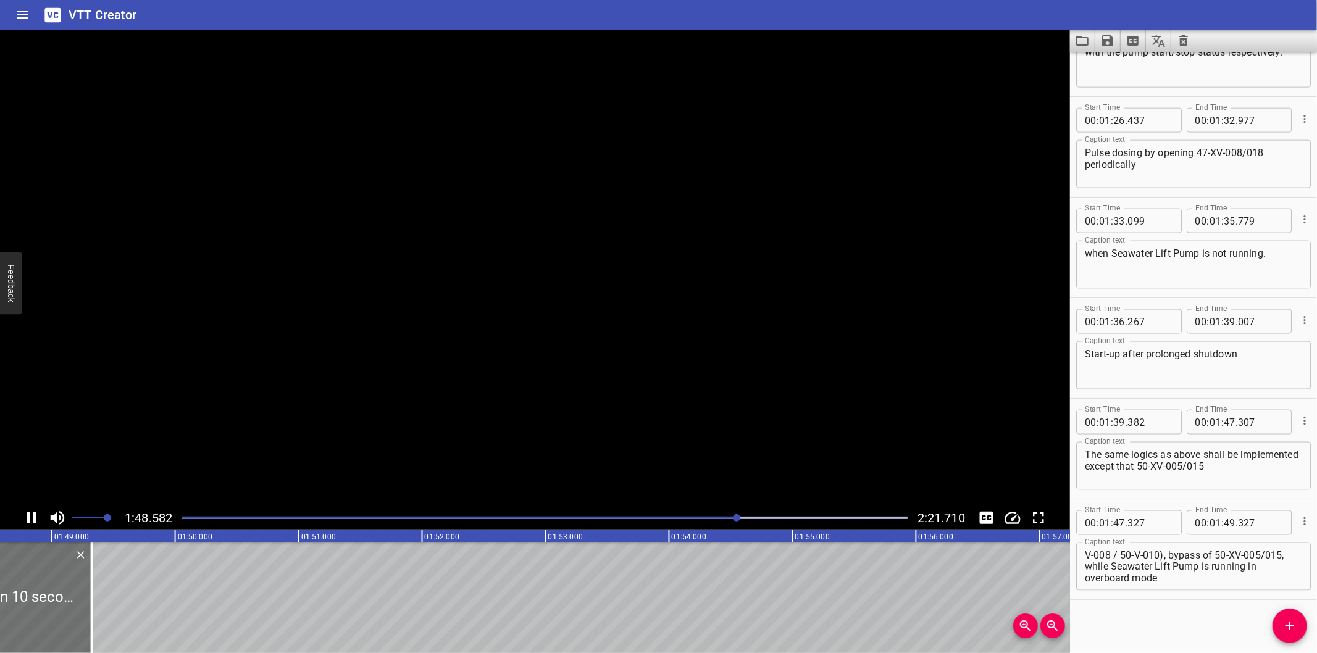
click at [527, 346] on div at bounding box center [535, 268] width 1070 height 477
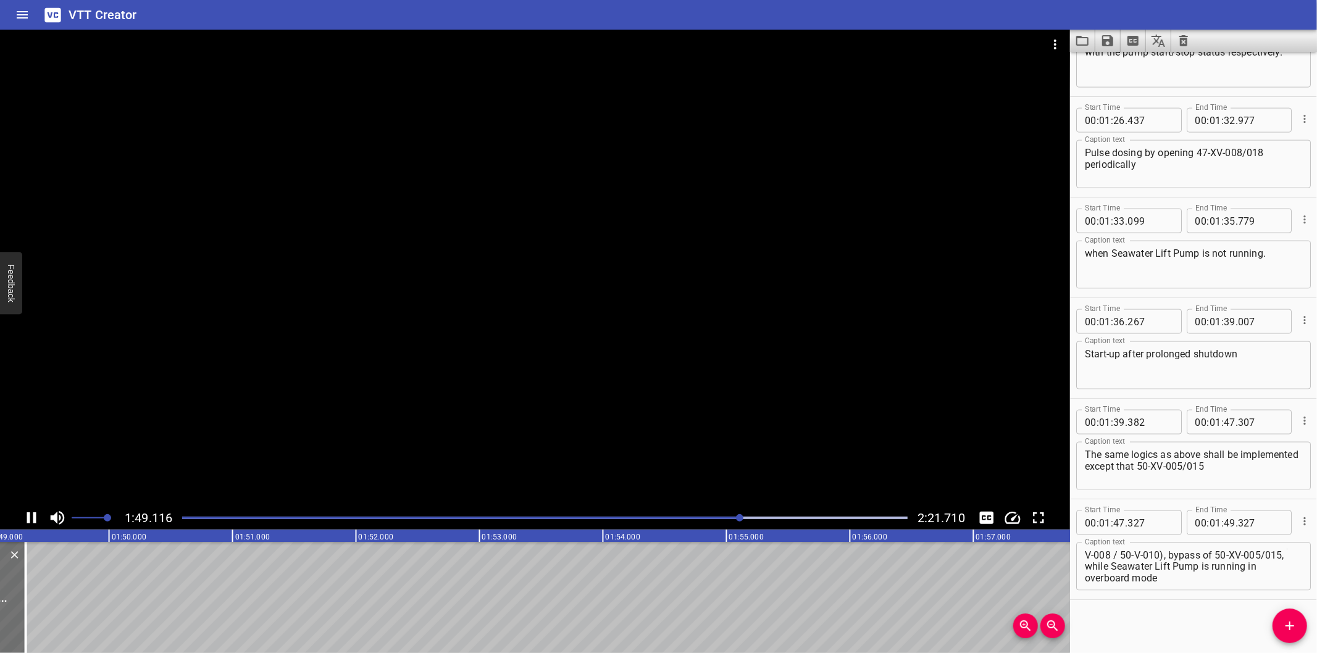
click at [522, 346] on div at bounding box center [535, 268] width 1070 height 477
click at [438, 439] on div at bounding box center [535, 268] width 1070 height 477
click at [708, 509] on div at bounding box center [545, 517] width 740 height 17
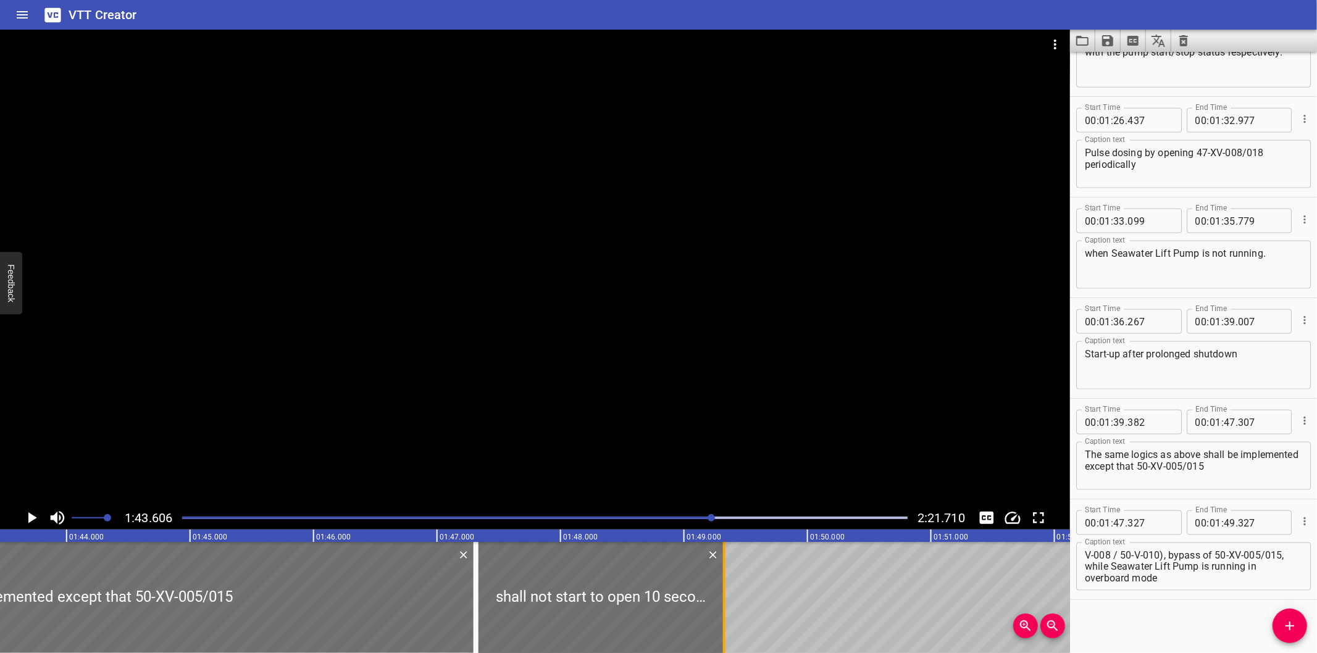
scroll to position [0, 12792]
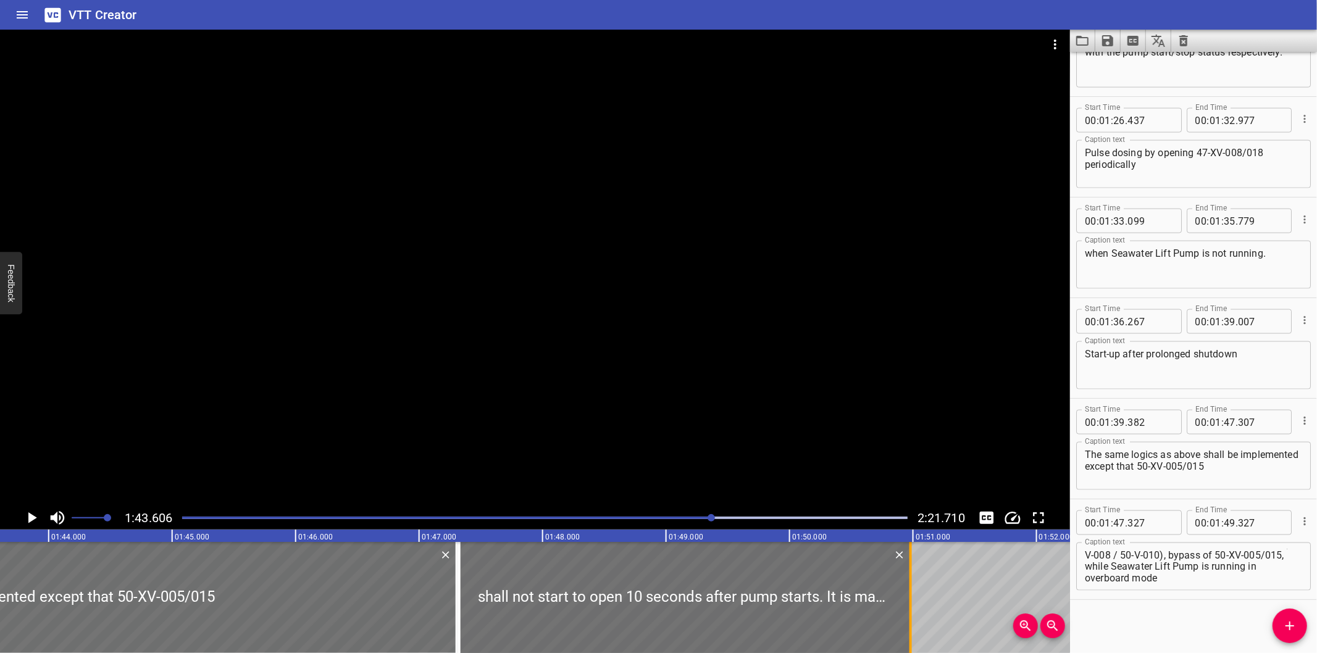
drag, startPoint x: 708, startPoint y: 594, endPoint x: 912, endPoint y: 606, distance: 204.1
click at [912, 606] on div at bounding box center [910, 597] width 2 height 111
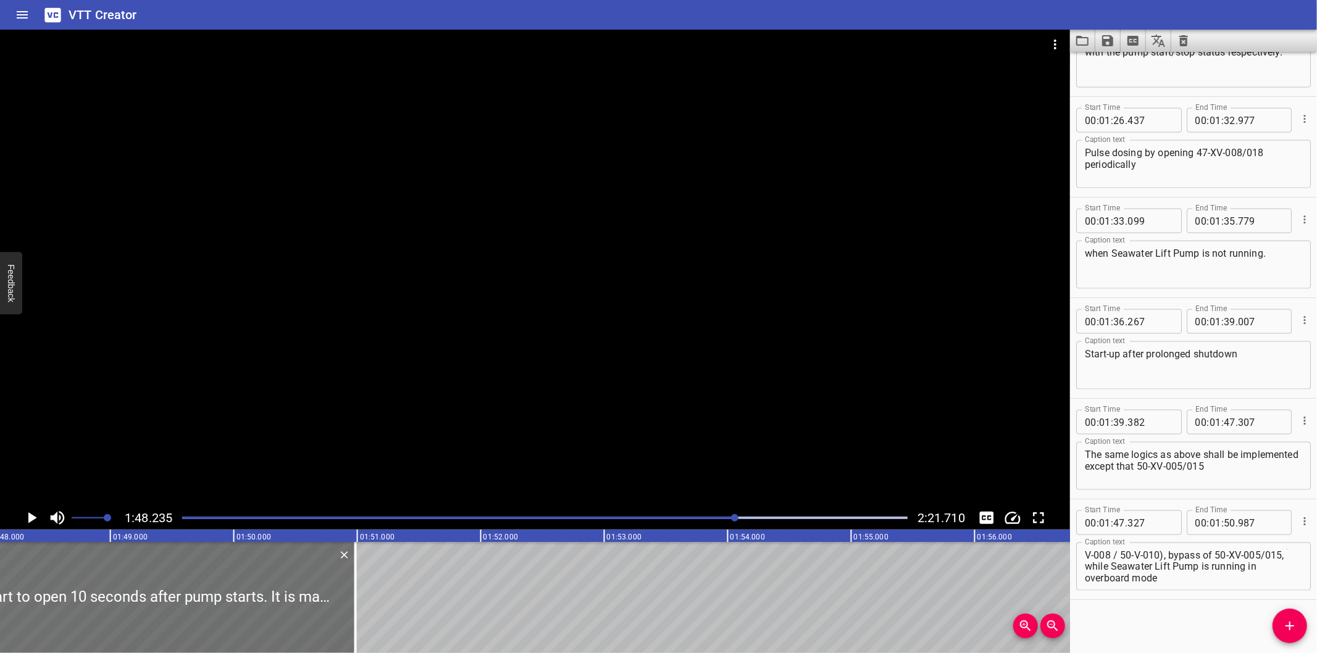
scroll to position [0, 13364]
click at [337, 616] on div at bounding box center [337, 597] width 2 height 111
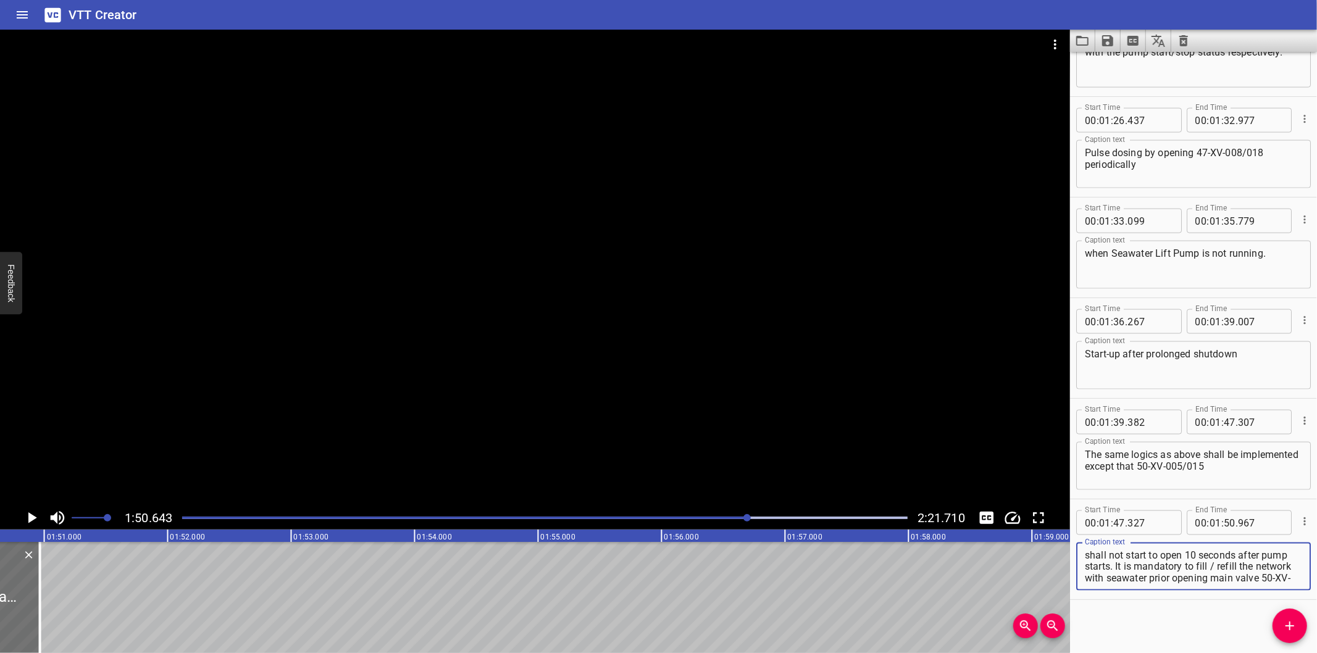
scroll to position [70, 0]
drag, startPoint x: 1145, startPoint y: 565, endPoint x: 1309, endPoint y: 633, distance: 177.9
click at [1309, 633] on div "Start Time 00 : 00 : 00 . 000 Start Time End Time 00 : 00 : 07 . 620 End Time C…" at bounding box center [1193, 352] width 247 height 601
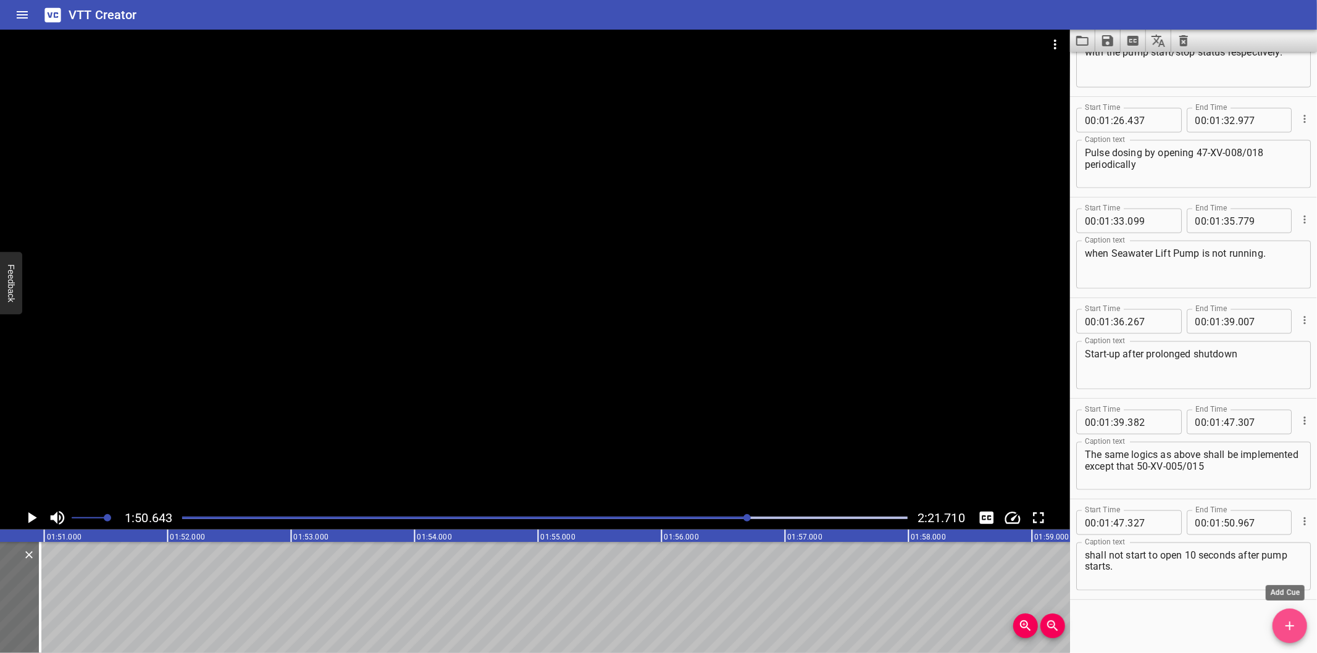
click at [1294, 627] on icon "Add Cue" at bounding box center [1289, 626] width 15 height 15
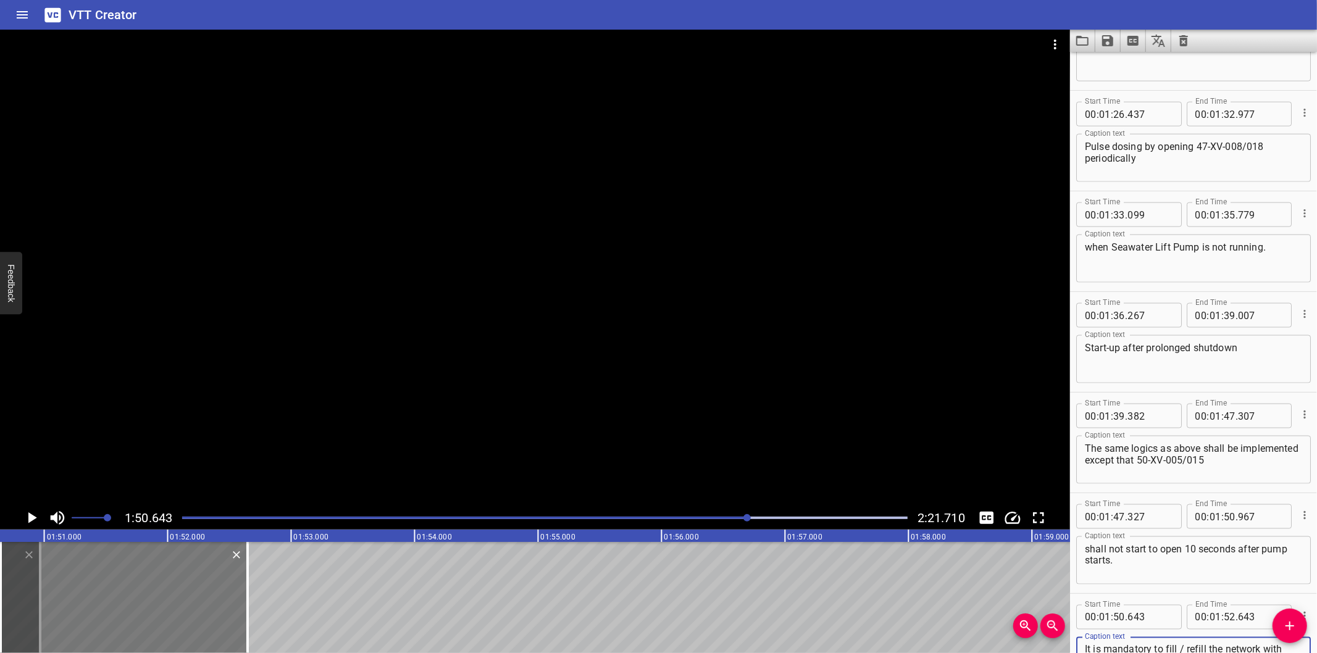
scroll to position [47, 0]
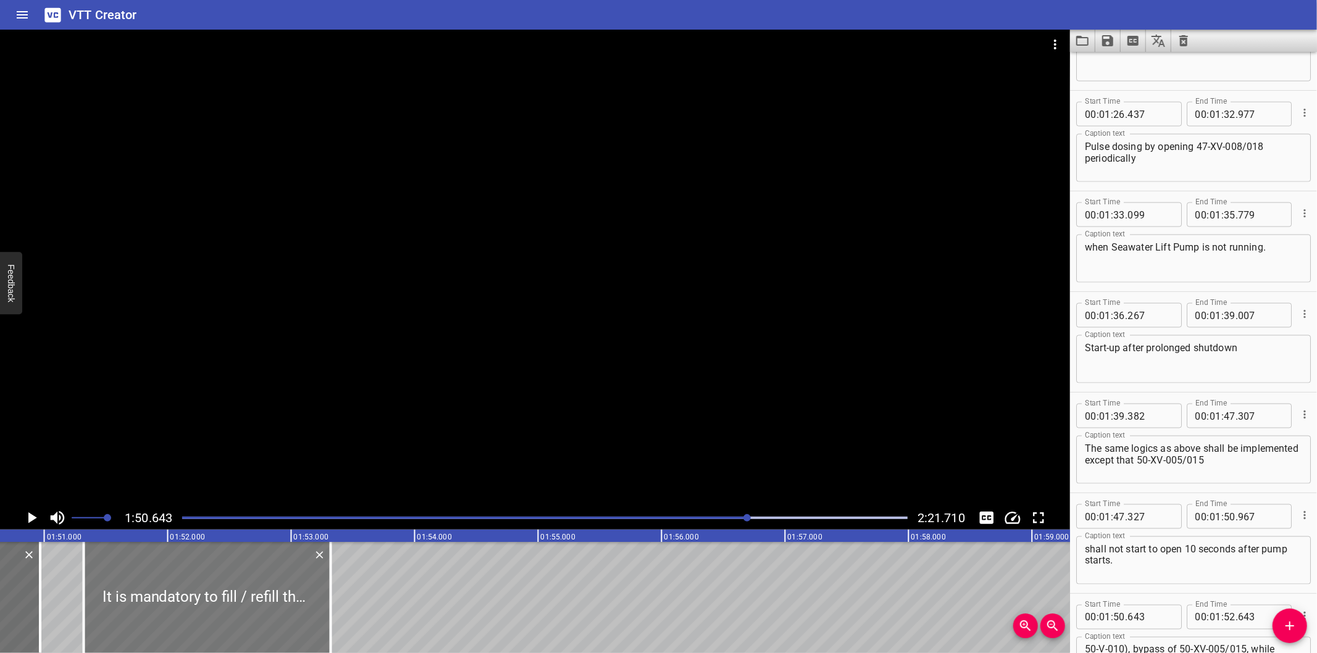
drag, startPoint x: 131, startPoint y: 593, endPoint x: 211, endPoint y: 605, distance: 79.9
click at [211, 605] on div at bounding box center [207, 597] width 247 height 111
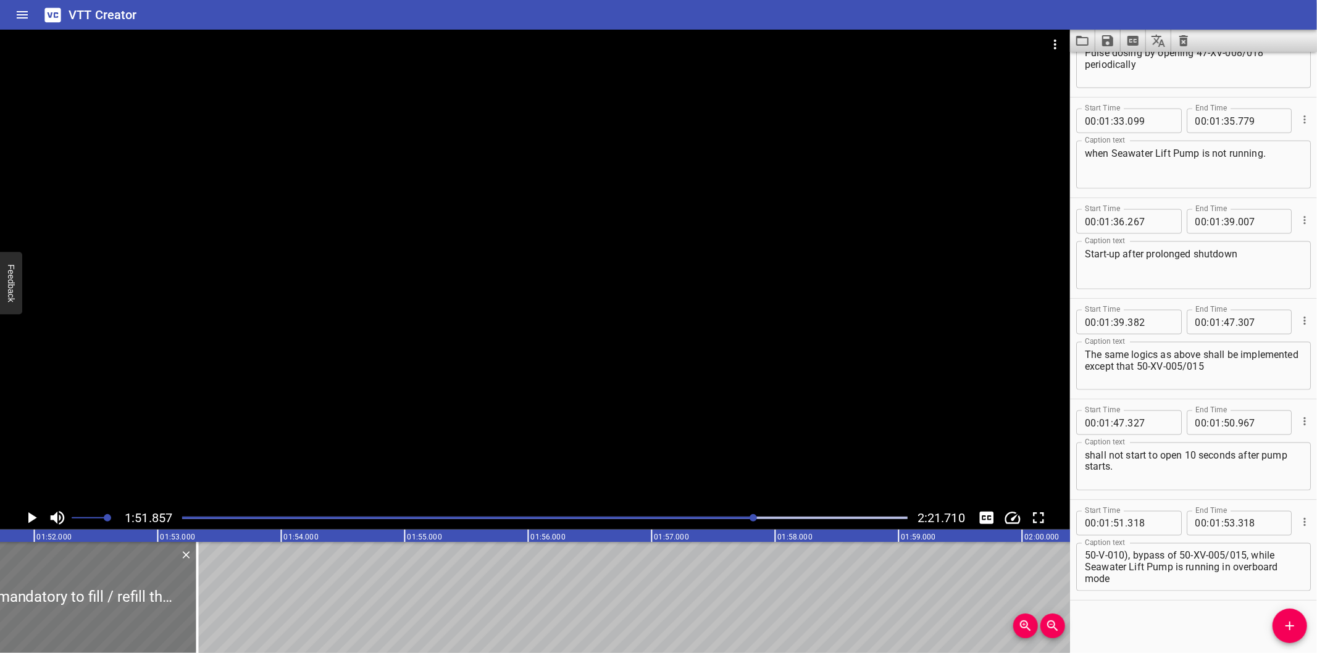
scroll to position [0, 13811]
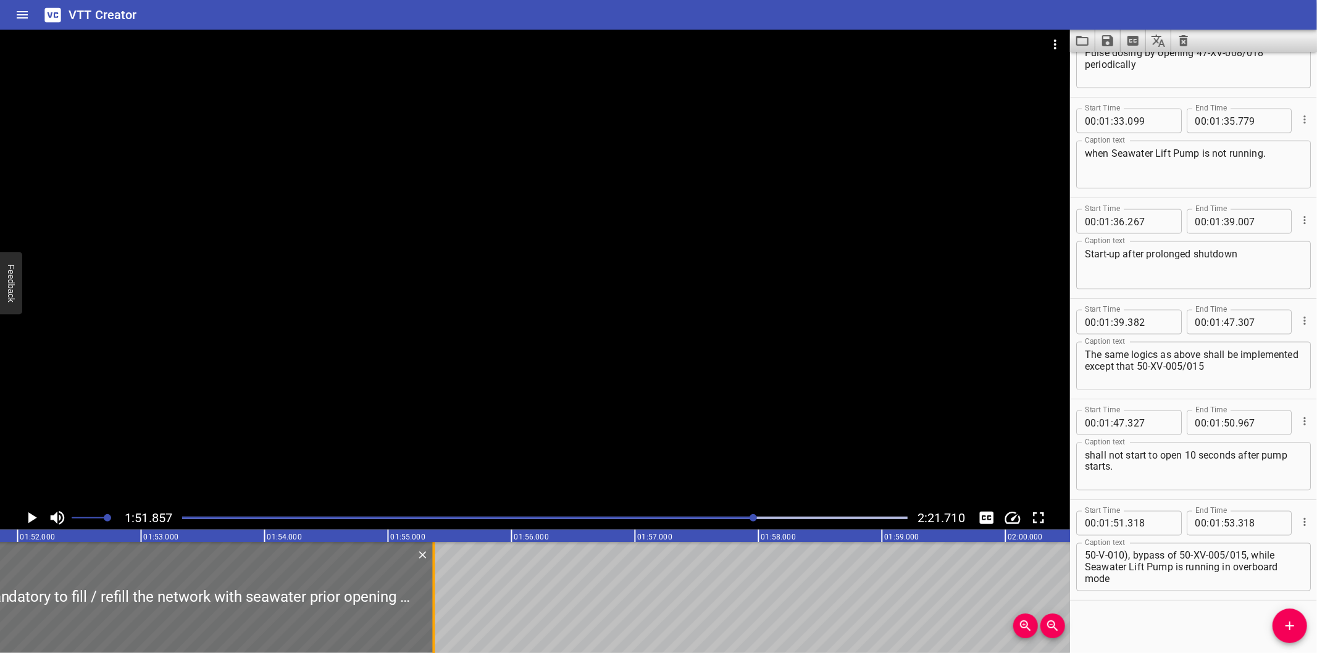
drag, startPoint x: 175, startPoint y: 609, endPoint x: 428, endPoint y: 618, distance: 253.3
click at [428, 618] on div at bounding box center [434, 597] width 12 height 111
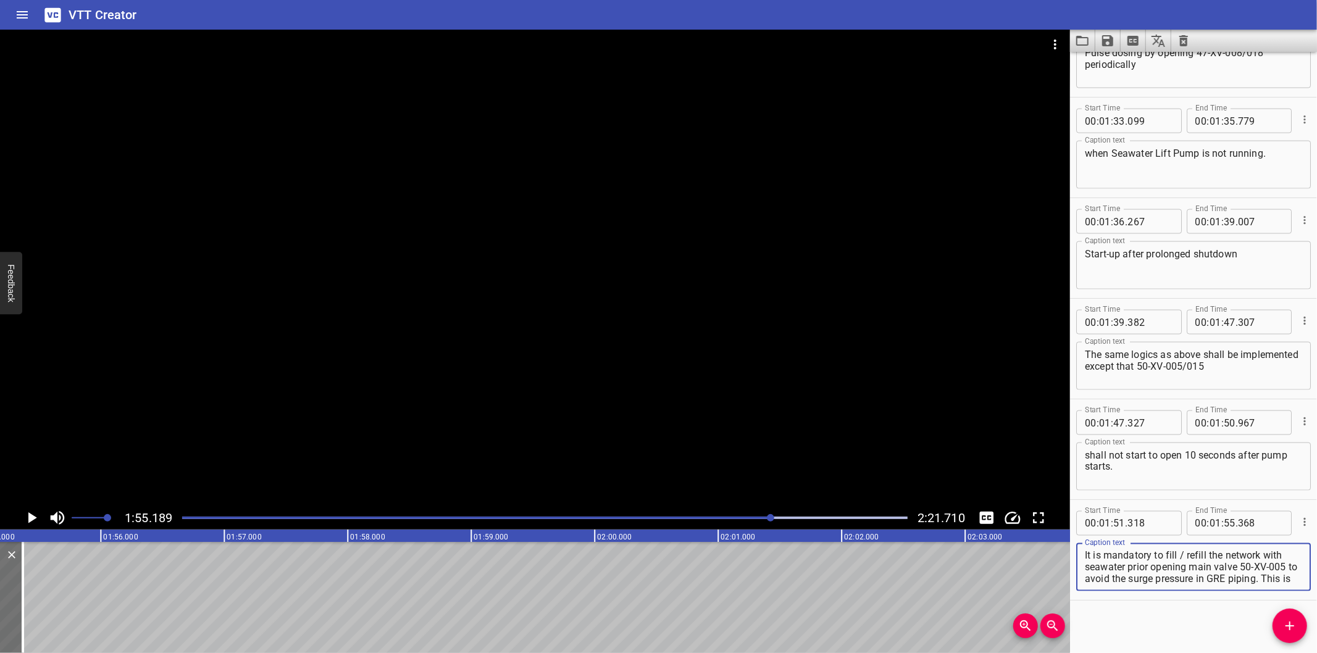
scroll to position [47, 0]
drag, startPoint x: 1150, startPoint y: 564, endPoint x: 1300, endPoint y: 637, distance: 166.2
click at [1300, 637] on div "Start Time 00 : 00 : 00 . 000 Start Time End Time 00 : 00 : 07 . 620 End Time C…" at bounding box center [1193, 352] width 247 height 601
drag, startPoint x: 1290, startPoint y: 625, endPoint x: 1187, endPoint y: 609, distance: 104.2
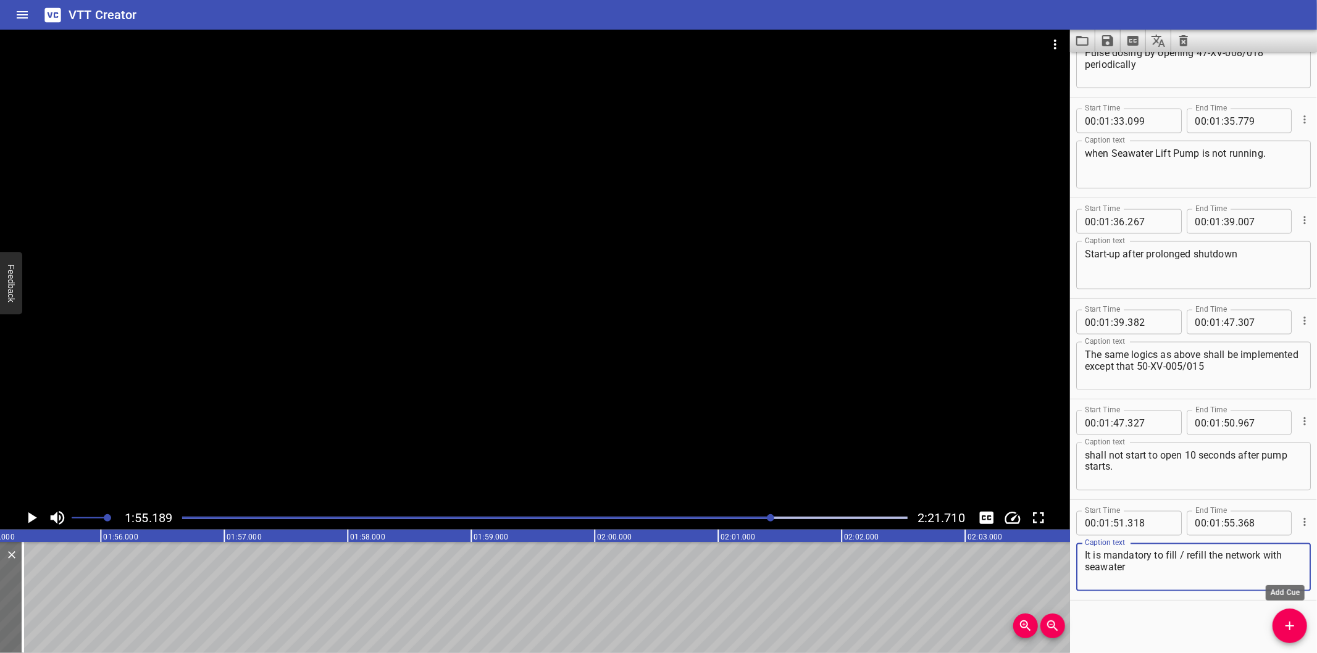
click at [1290, 625] on icon "Add Cue" at bounding box center [1289, 626] width 9 height 9
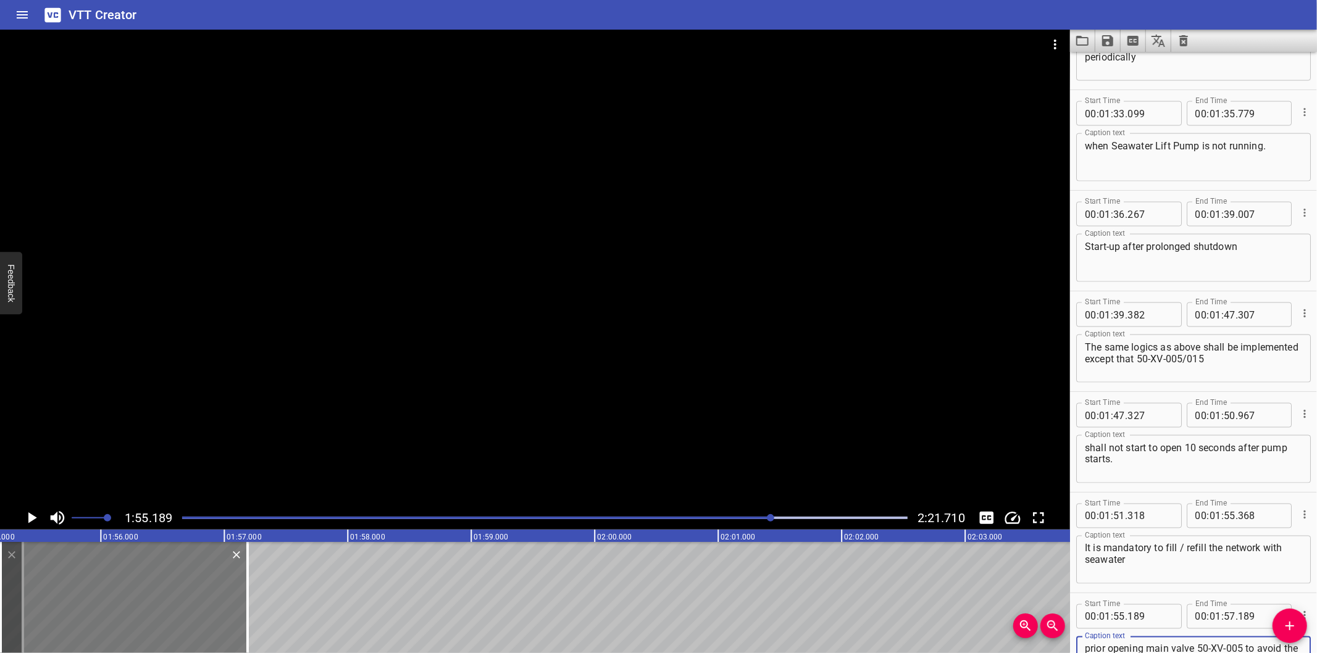
scroll to position [1597, 0]
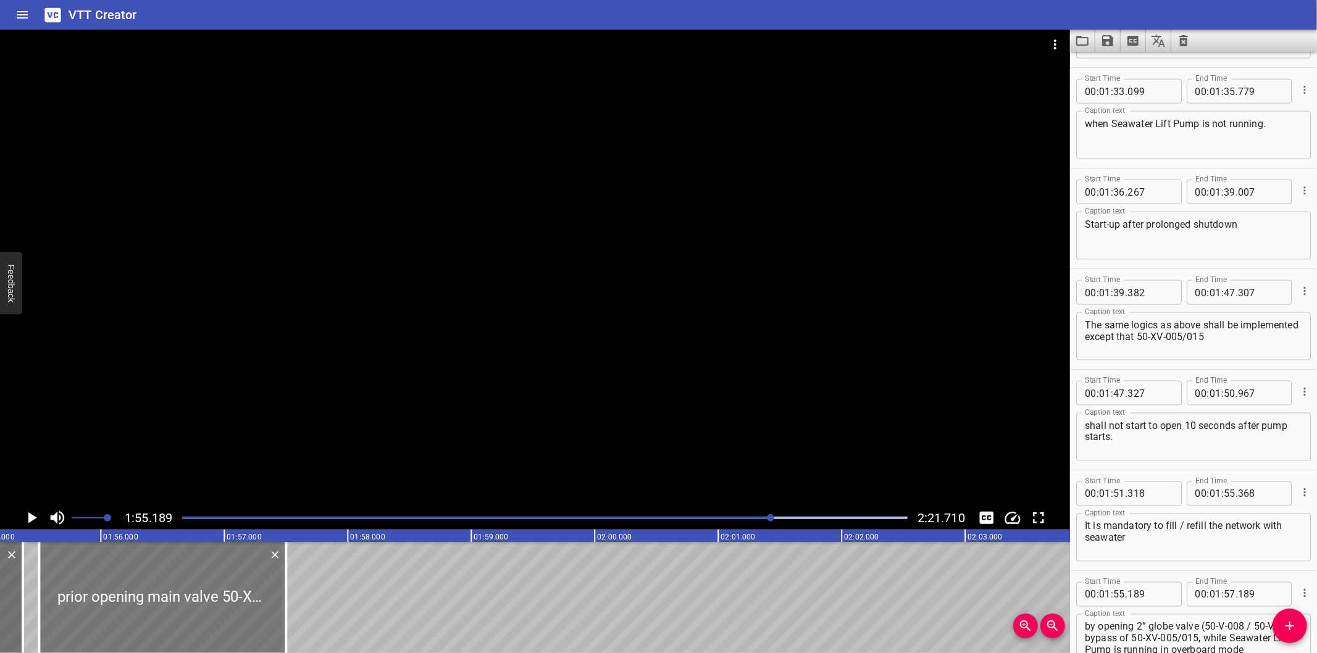
drag, startPoint x: 161, startPoint y: 581, endPoint x: 199, endPoint y: 591, distance: 39.7
click at [199, 591] on div at bounding box center [162, 597] width 247 height 111
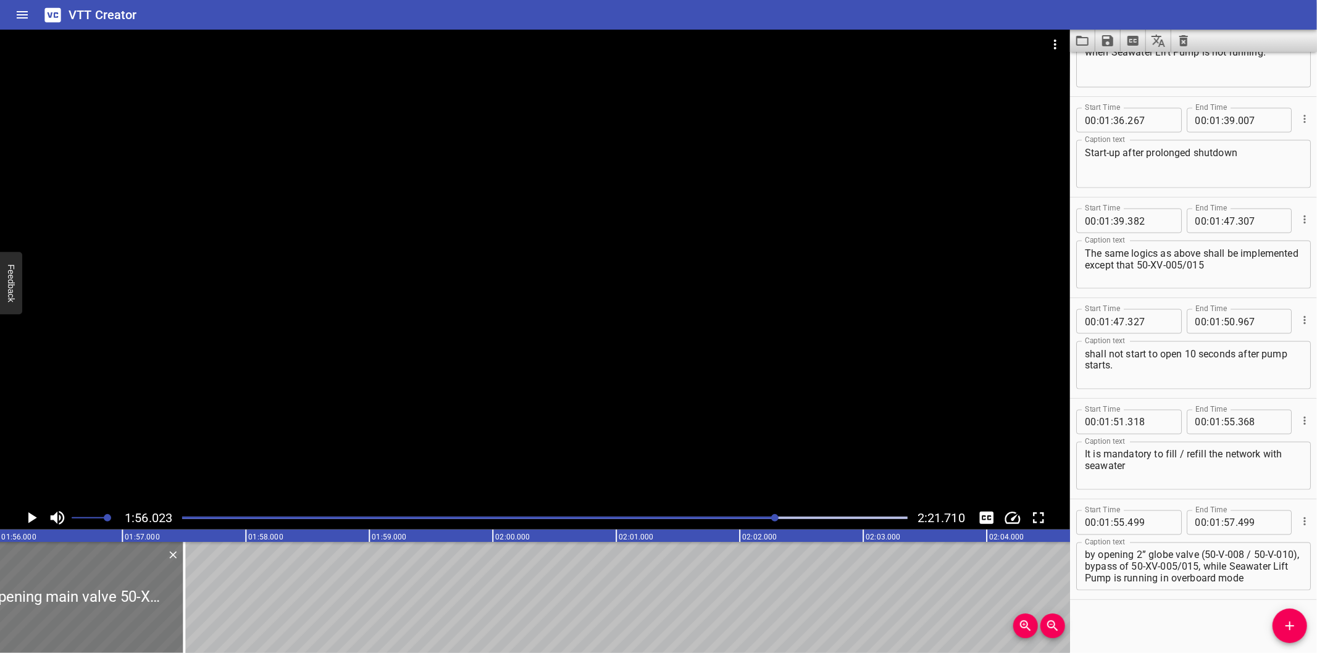
scroll to position [0, 14325]
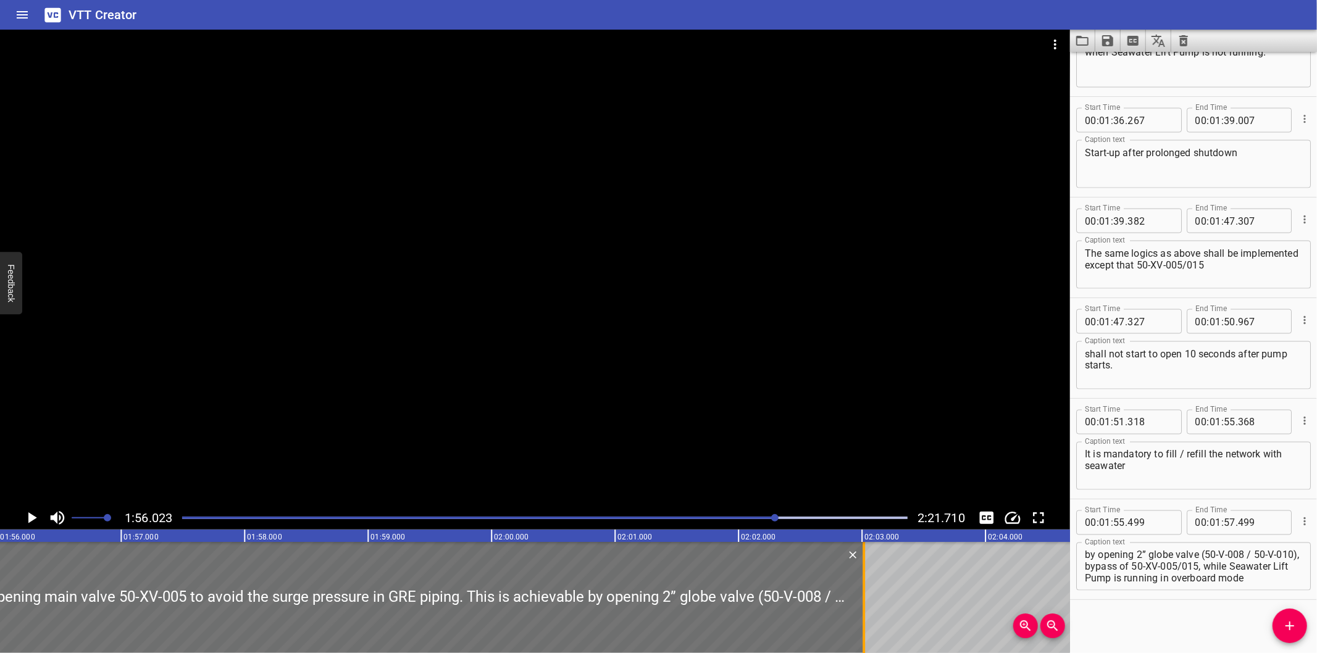
drag, startPoint x: 182, startPoint y: 612, endPoint x: 863, endPoint y: 614, distance: 681.0
click at [863, 614] on div at bounding box center [863, 597] width 2 height 111
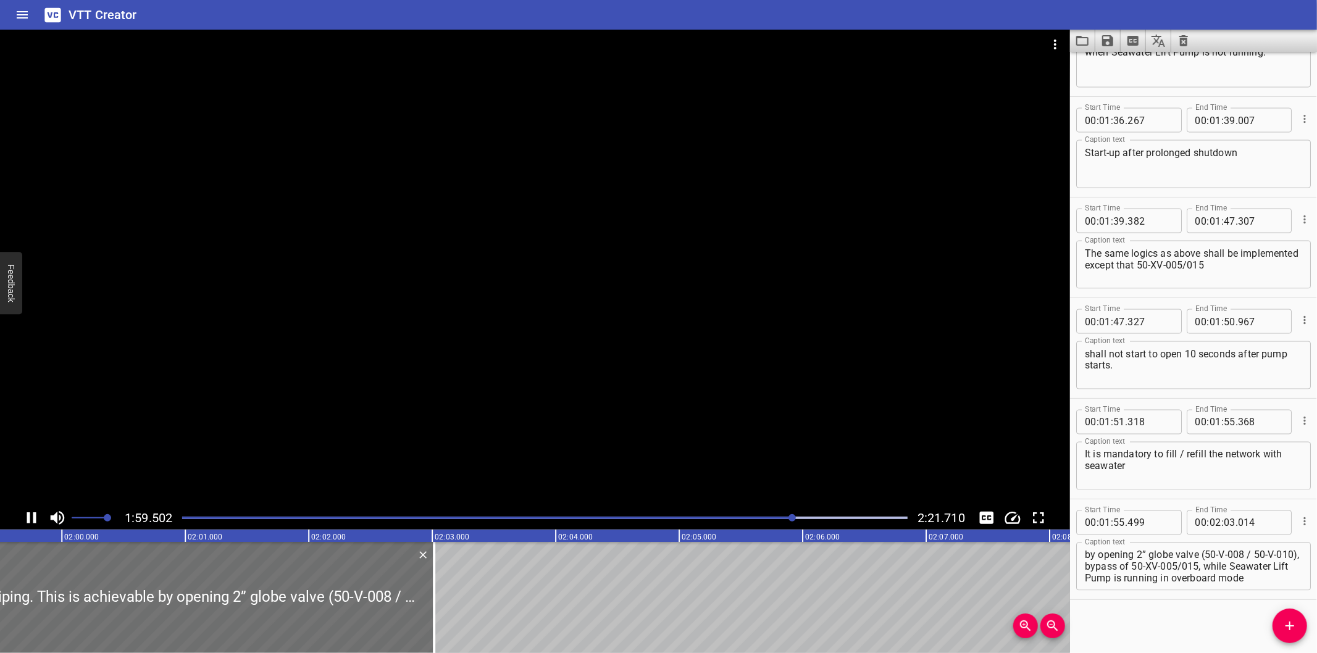
scroll to position [17, 0]
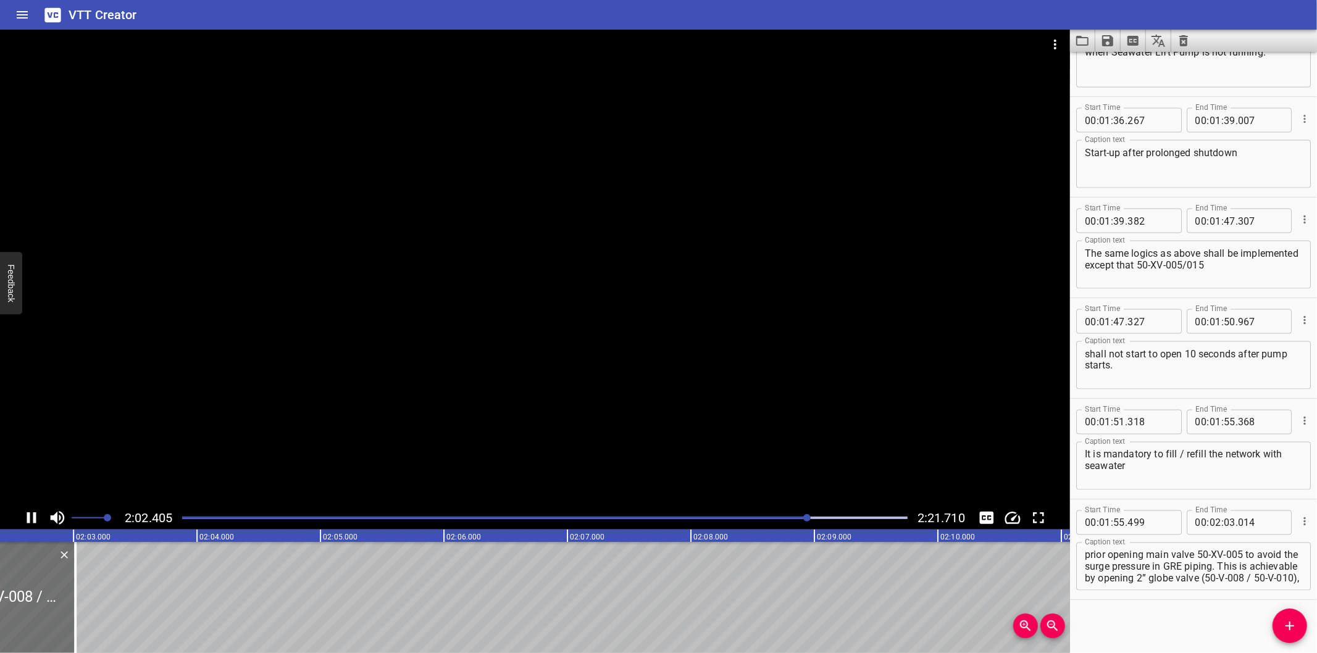
click at [811, 377] on div at bounding box center [535, 268] width 1070 height 477
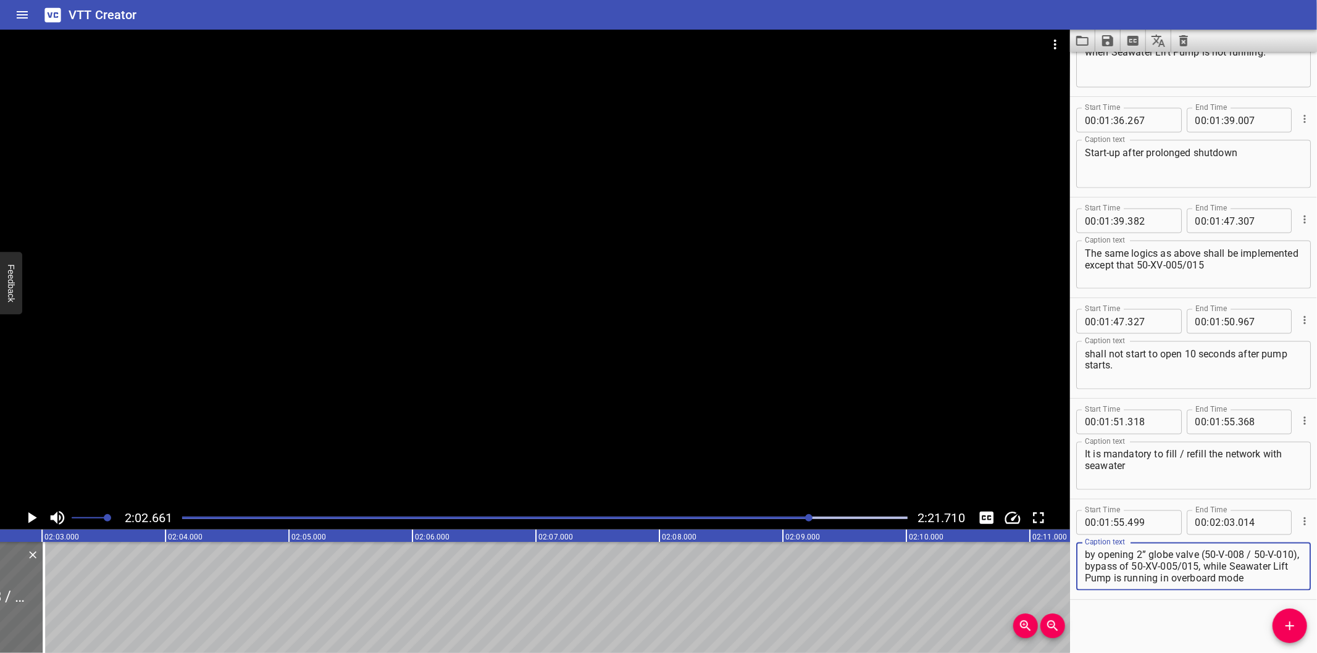
drag, startPoint x: 1235, startPoint y: 565, endPoint x: 1300, endPoint y: 650, distance: 106.7
click at [1300, 651] on div "Start Time 00 : 00 : 00 . 000 Start Time End Time 00 : 00 : 07 . 620 End Time C…" at bounding box center [1193, 352] width 247 height 601
drag, startPoint x: 1293, startPoint y: 626, endPoint x: 1254, endPoint y: 620, distance: 38.8
click at [1292, 626] on icon "Add Cue" at bounding box center [1289, 626] width 9 height 9
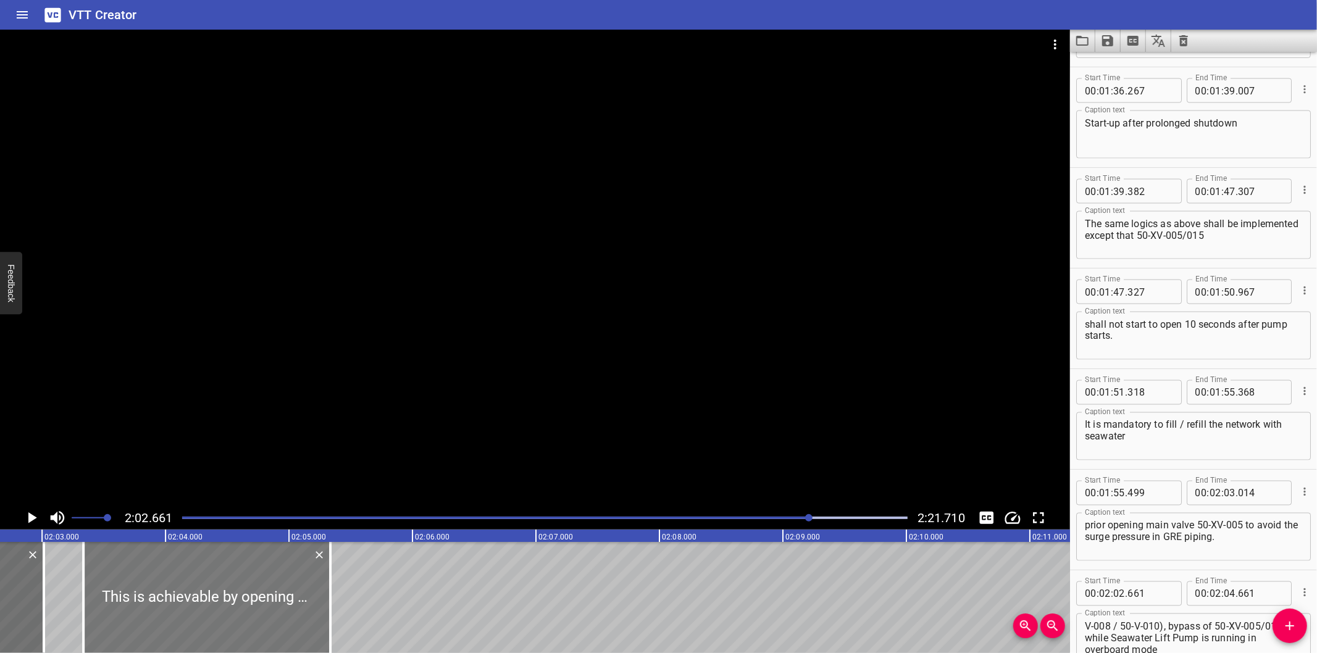
drag, startPoint x: 157, startPoint y: 598, endPoint x: 229, endPoint y: 614, distance: 74.0
click at [229, 614] on div at bounding box center [206, 597] width 247 height 111
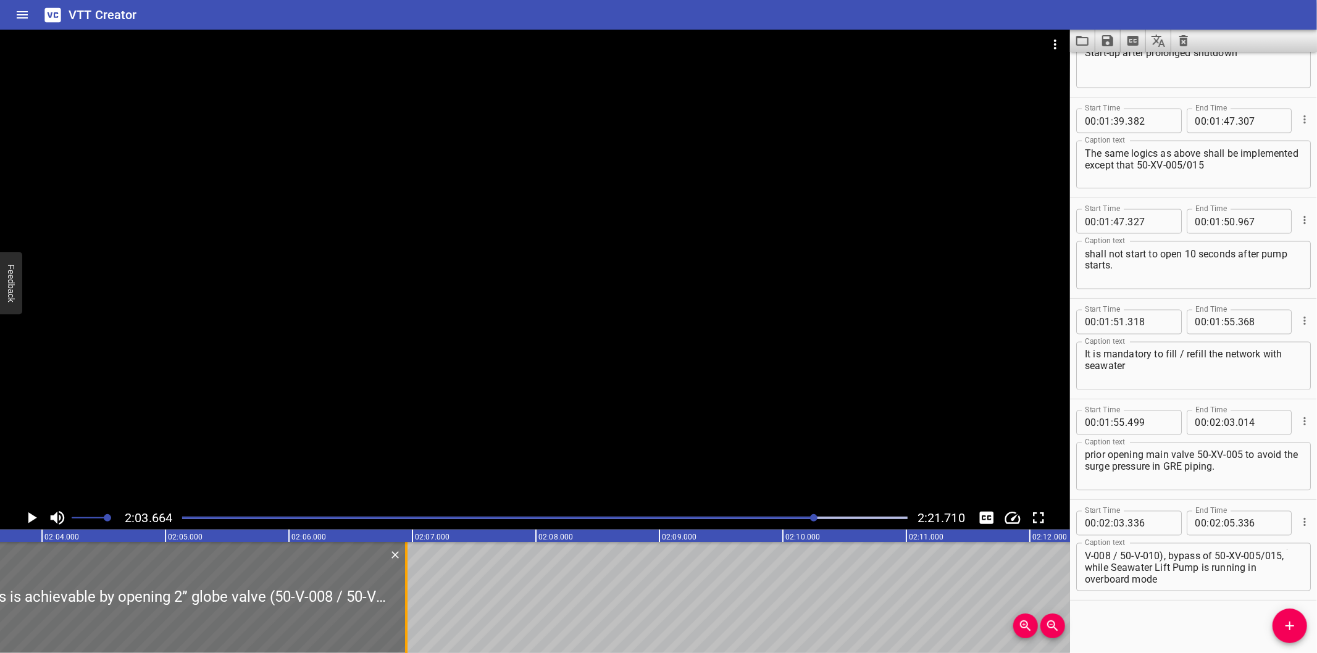
drag, startPoint x: 206, startPoint y: 619, endPoint x: 405, endPoint y: 617, distance: 199.4
click at [405, 617] on div at bounding box center [406, 597] width 2 height 111
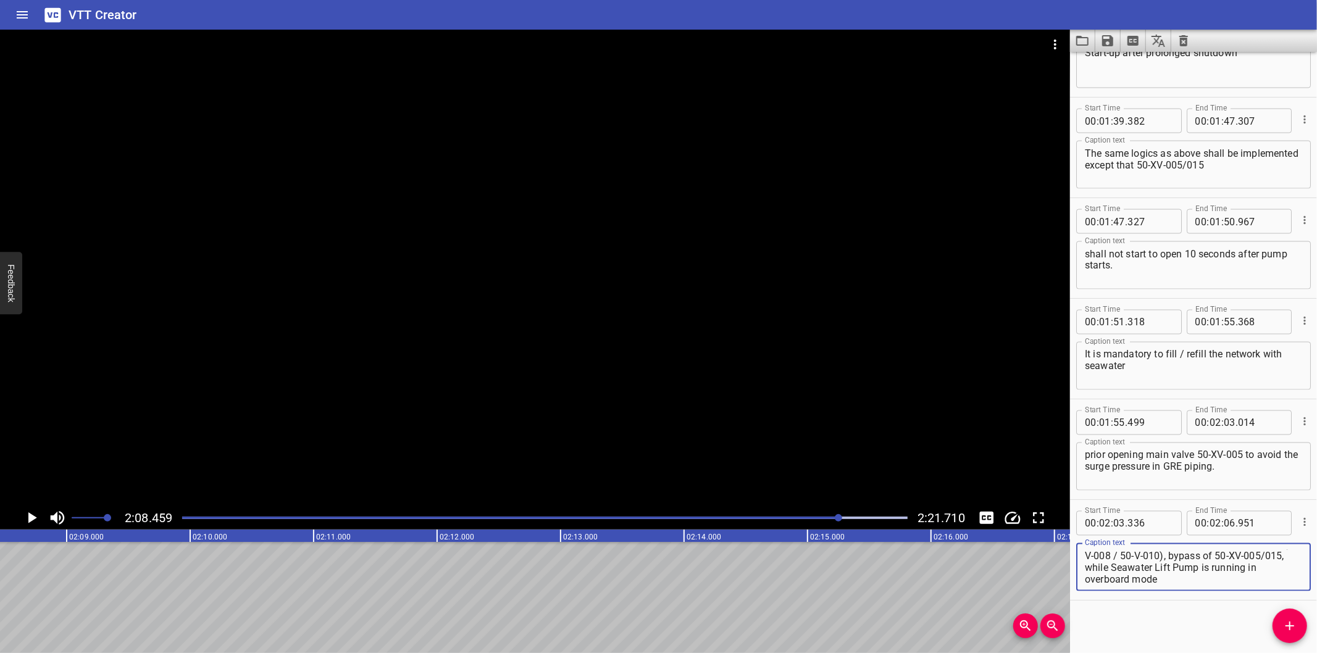
drag, startPoint x: 1085, startPoint y: 565, endPoint x: 1274, endPoint y: 626, distance: 198.6
click at [1274, 626] on div "Start Time 00 : 00 : 00 . 000 Start Time End Time 00 : 00 : 07 . 620 End Time C…" at bounding box center [1193, 352] width 247 height 601
click at [835, 522] on div at bounding box center [545, 517] width 740 height 17
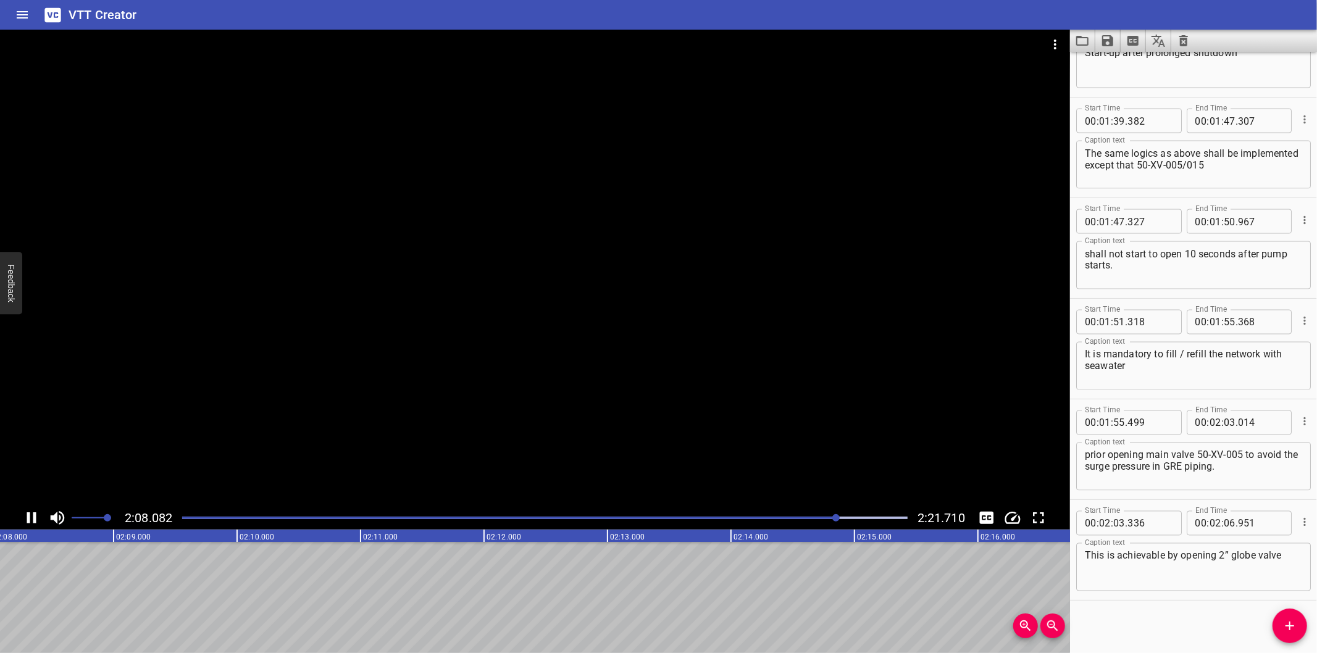
click at [825, 526] on div at bounding box center [545, 517] width 740 height 17
click at [1282, 630] on icon "Add Cue" at bounding box center [1289, 626] width 15 height 15
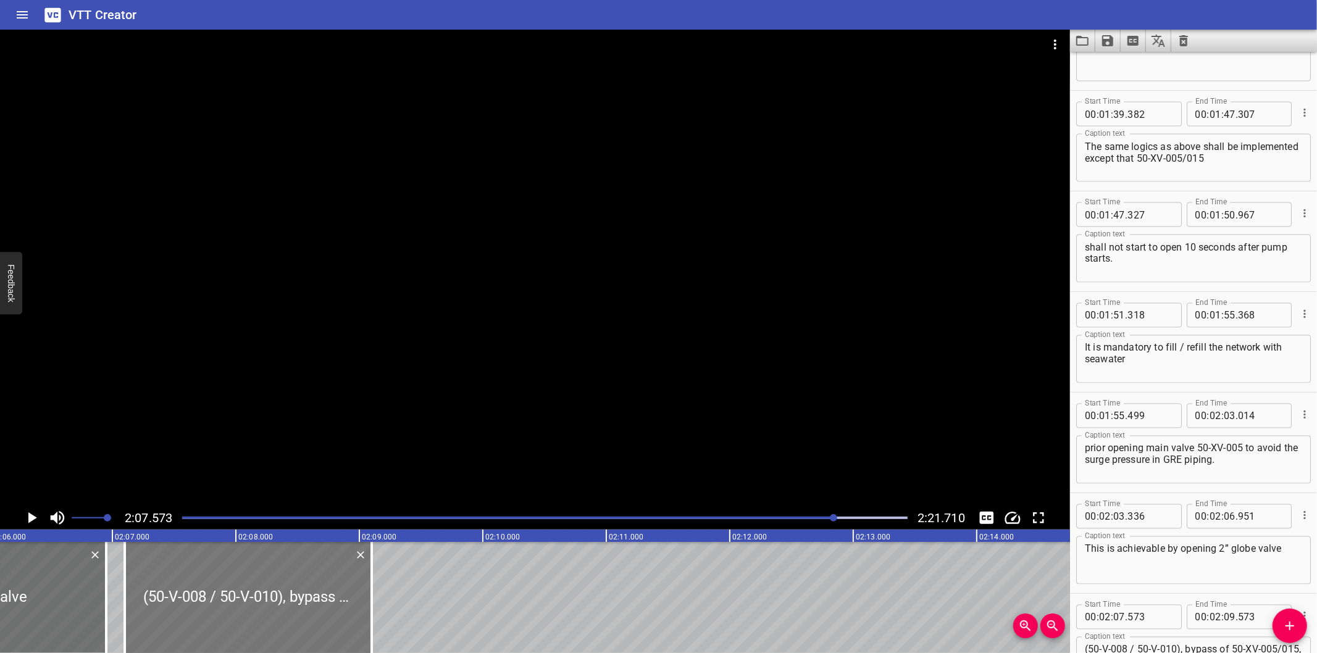
drag, startPoint x: 325, startPoint y: 598, endPoint x: 270, endPoint y: 609, distance: 56.1
click at [270, 609] on div at bounding box center [248, 597] width 247 height 111
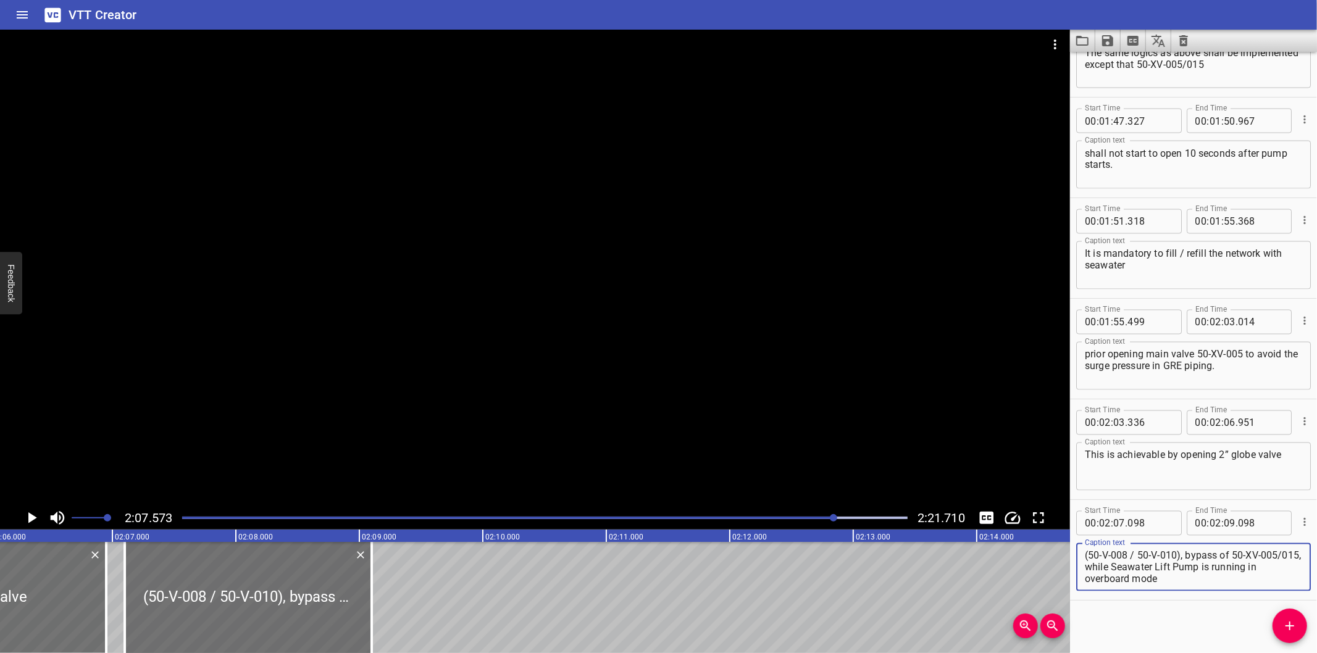
click at [1241, 582] on textarea "(50-V-008 / 50-V-010), bypass of 50-XV-005/015, while Seawater Lift Pump is run…" at bounding box center [1193, 567] width 217 height 35
click at [630, 355] on div at bounding box center [535, 268] width 1070 height 477
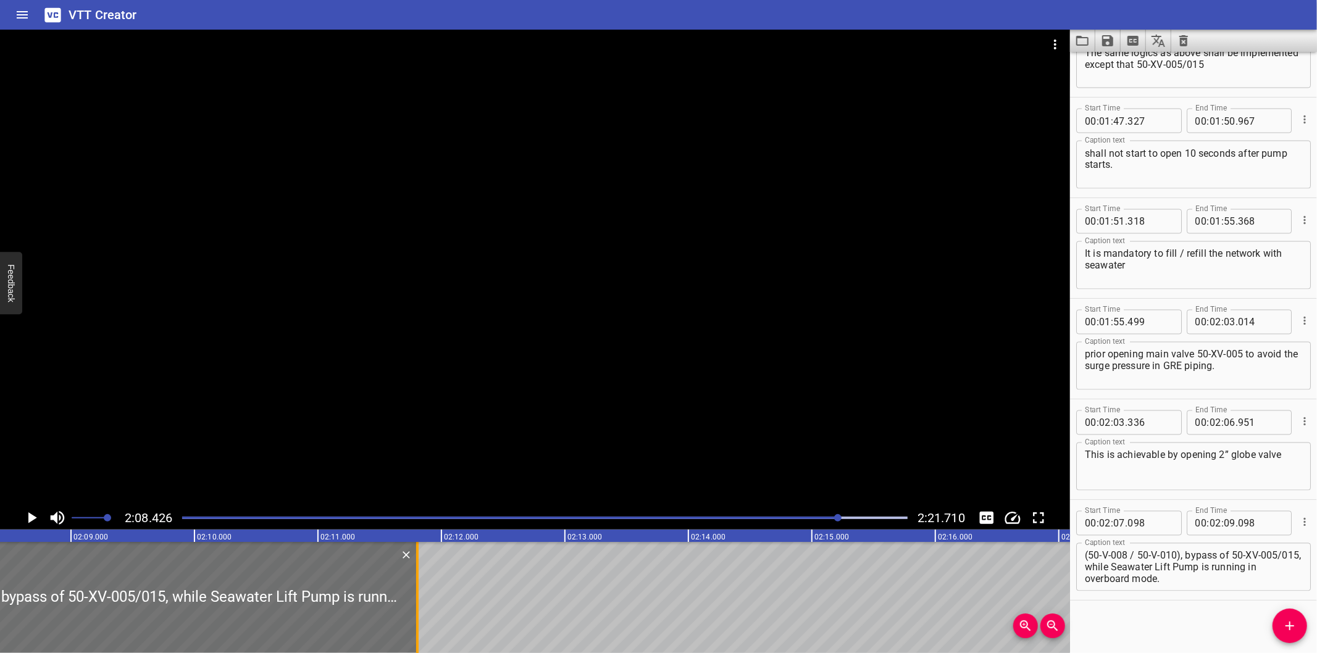
drag, startPoint x: 78, startPoint y: 609, endPoint x: 412, endPoint y: 611, distance: 334.0
click at [412, 611] on div at bounding box center [417, 597] width 12 height 111
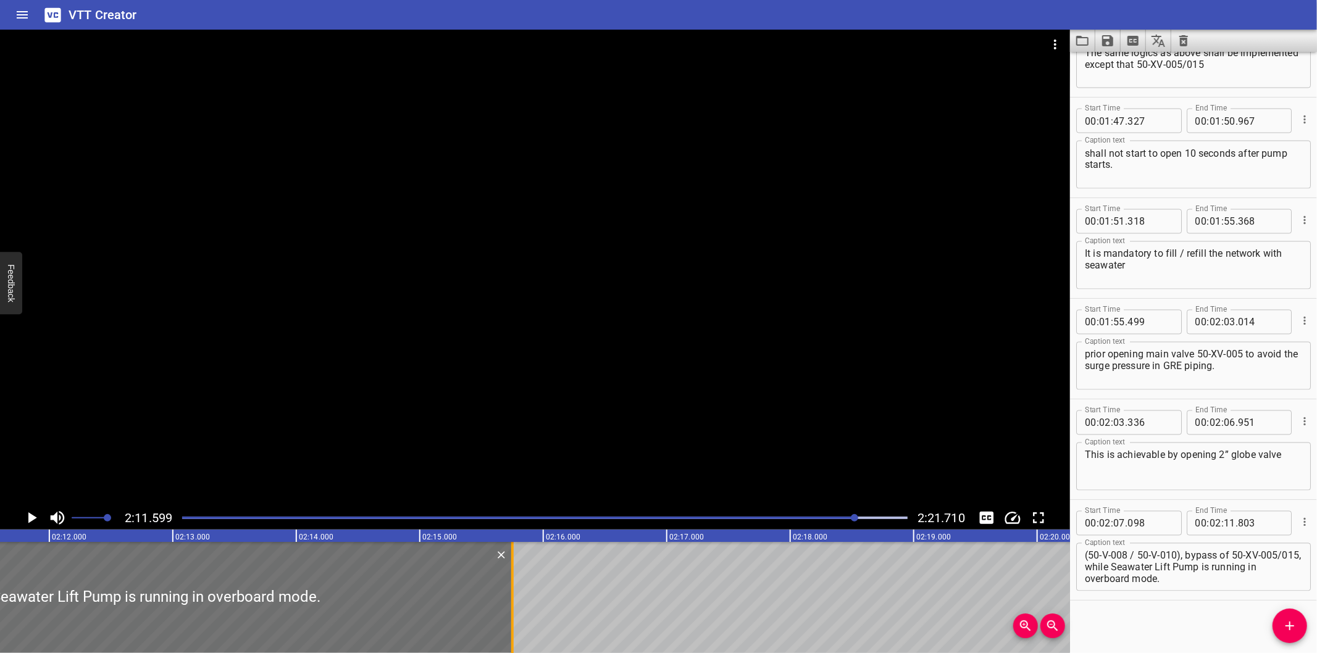
drag, startPoint x: 22, startPoint y: 611, endPoint x: 509, endPoint y: 607, distance: 487.1
click at [509, 607] on div at bounding box center [512, 597] width 12 height 111
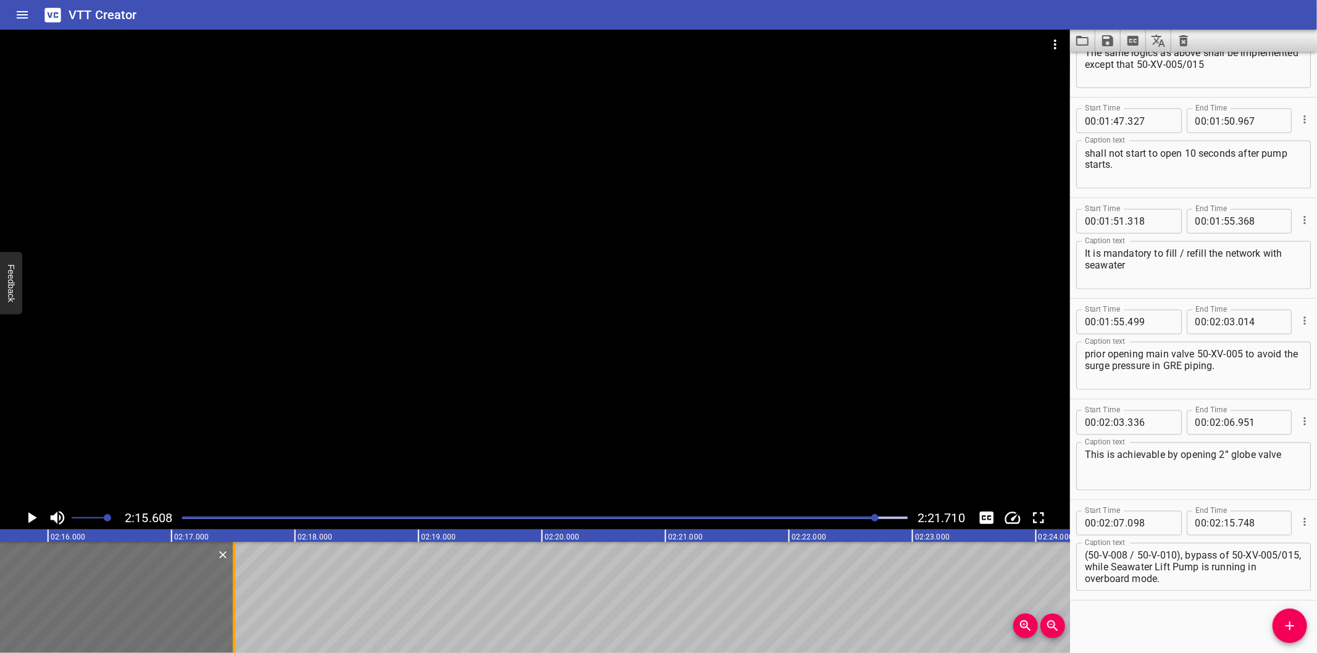
drag, startPoint x: 19, startPoint y: 608, endPoint x: 235, endPoint y: 614, distance: 216.8
click at [235, 614] on div at bounding box center [234, 597] width 12 height 111
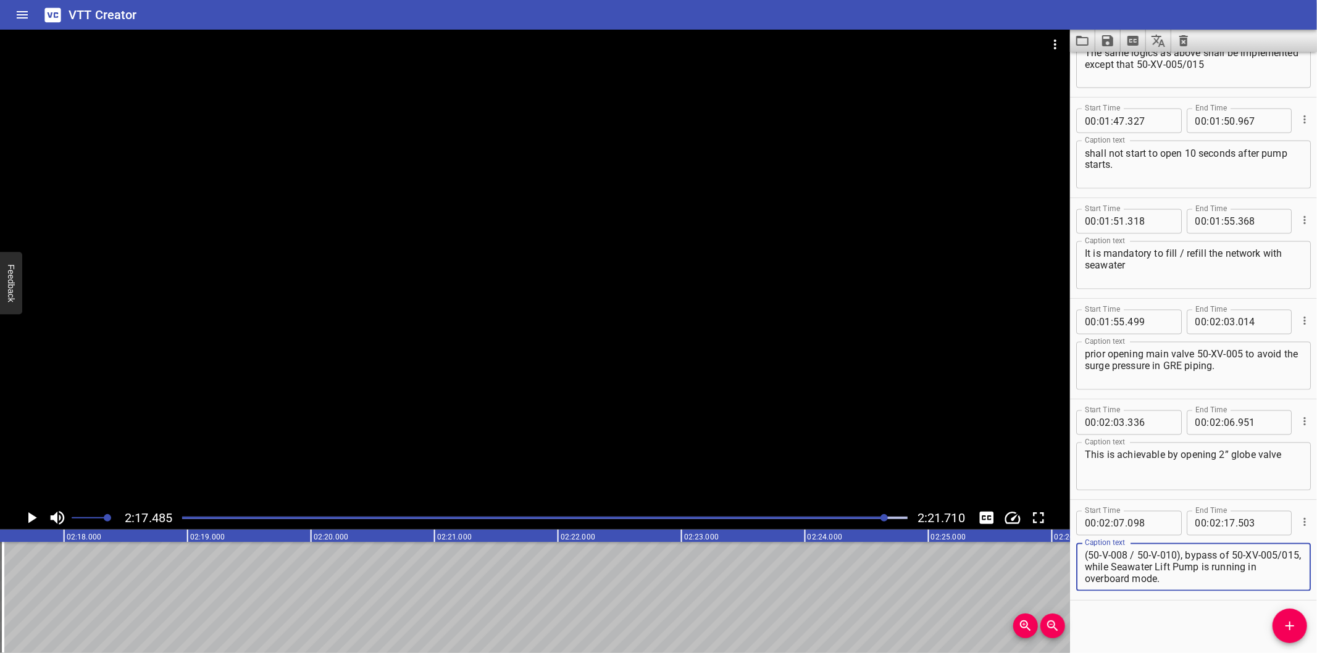
drag, startPoint x: 1130, startPoint y: 564, endPoint x: 1256, endPoint y: 612, distance: 135.4
click at [1256, 612] on div "Start Time 00 : 00 : 00 . 000 Start Time End Time 00 : 00 : 07 . 620 End Time C…" at bounding box center [1193, 352] width 247 height 601
click at [1292, 633] on icon "Add Cue" at bounding box center [1289, 626] width 15 height 15
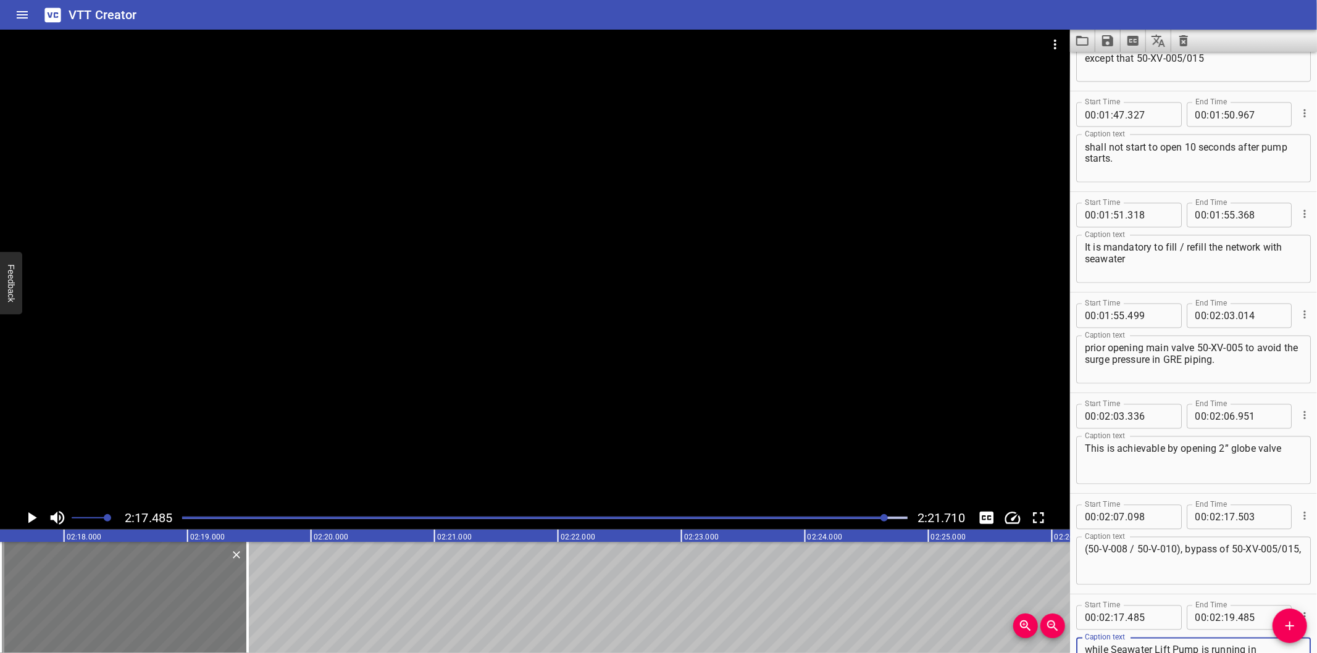
scroll to position [1887, 0]
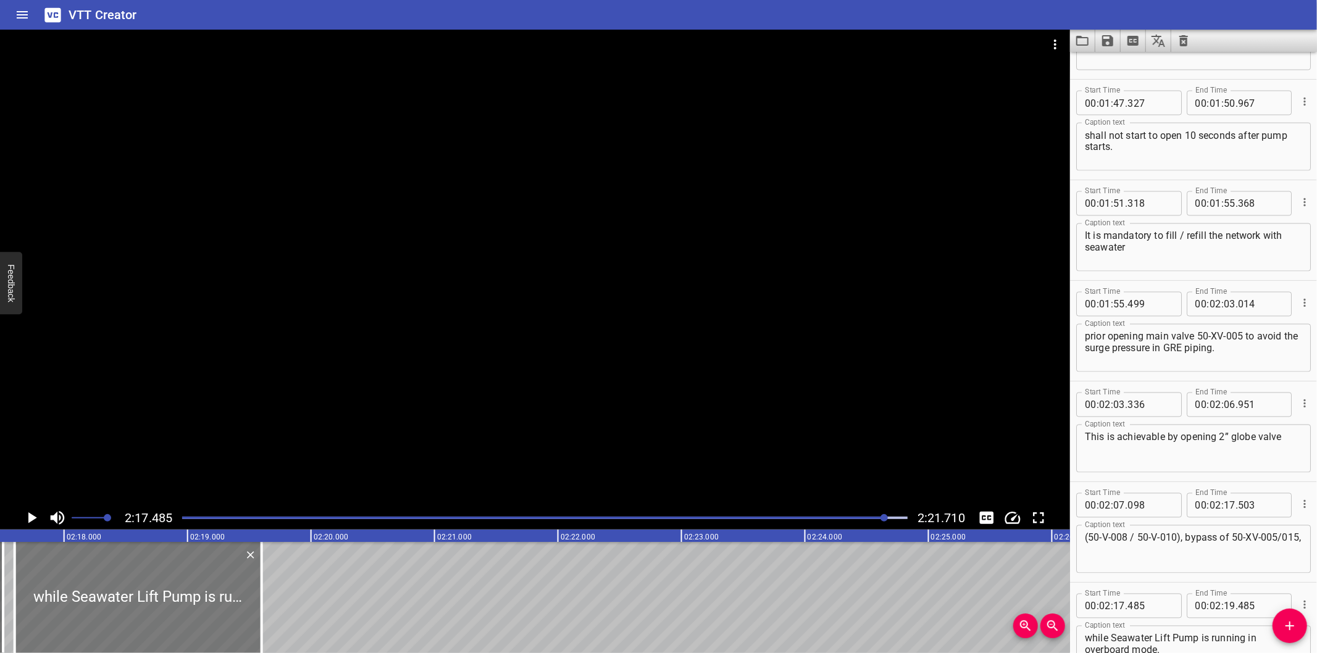
drag, startPoint x: 162, startPoint y: 614, endPoint x: 171, endPoint y: 616, distance: 9.3
click at [171, 616] on div at bounding box center [138, 597] width 247 height 111
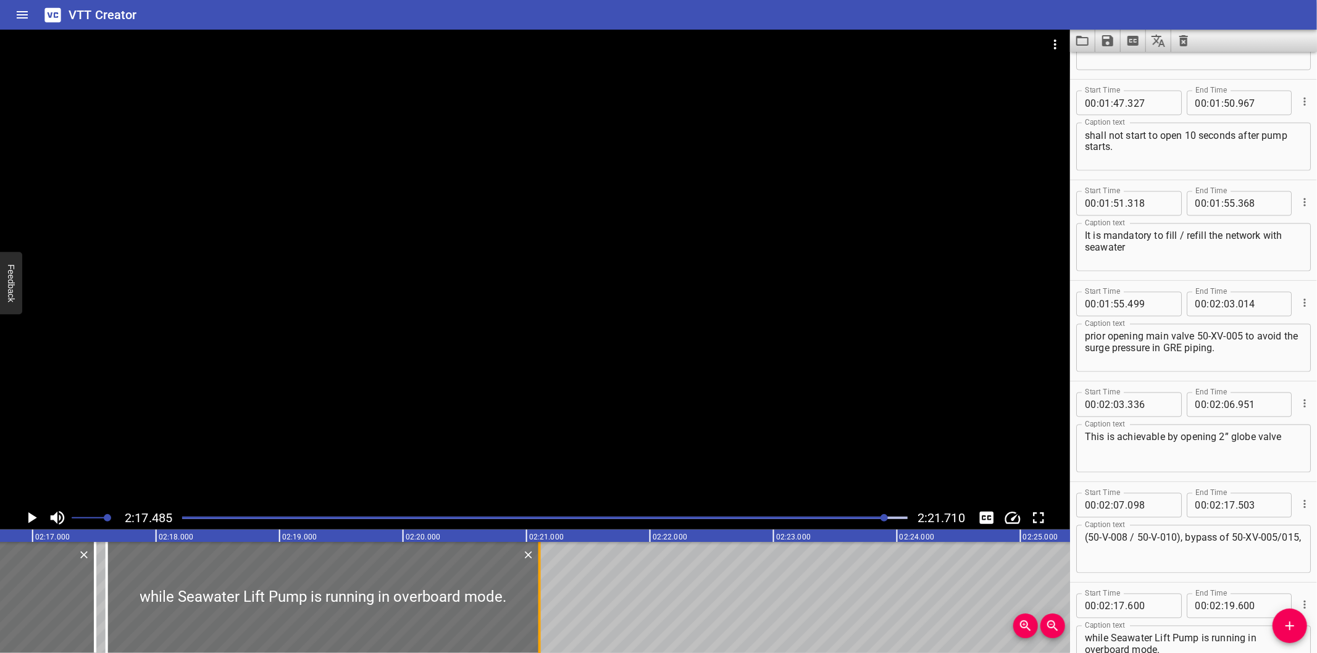
drag, startPoint x: 354, startPoint y: 611, endPoint x: 540, endPoint y: 618, distance: 186.0
click at [540, 618] on div at bounding box center [539, 597] width 12 height 111
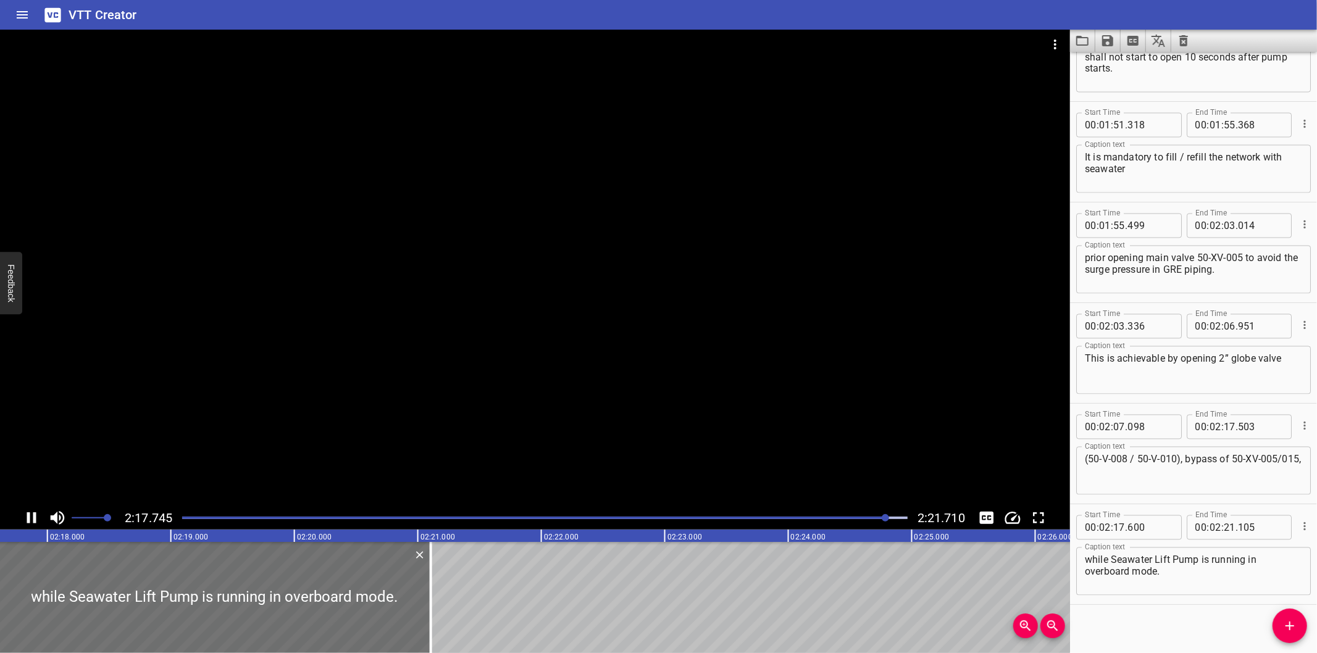
scroll to position [1970, 0]
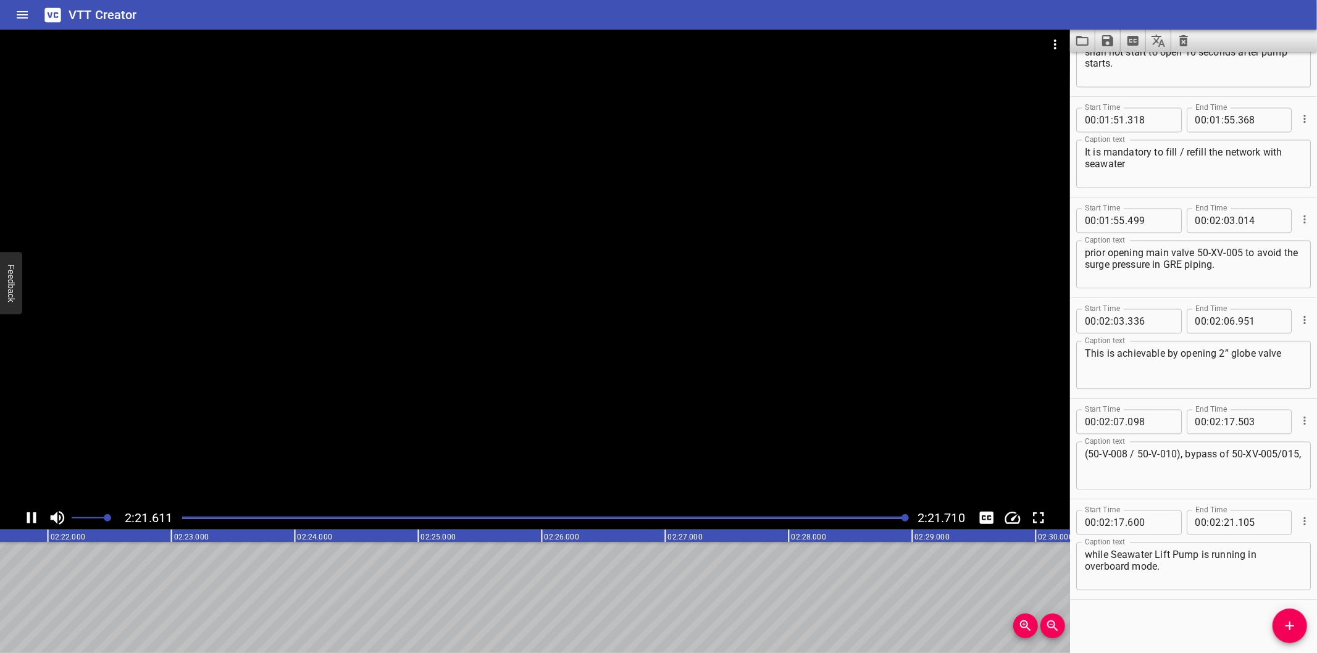
click at [1104, 45] on icon "Save captions to file" at bounding box center [1107, 40] width 11 height 11
click at [1136, 70] on li "Save to VTT file" at bounding box center [1140, 68] width 91 height 22
click at [1127, 613] on div "Start Time 00 : 00 : 00 . 000 Start Time End Time 00 : 00 : 07 . 620 End Time C…" at bounding box center [1193, 352] width 247 height 601
click at [1051, 46] on icon "Video Options" at bounding box center [1055, 44] width 15 height 15
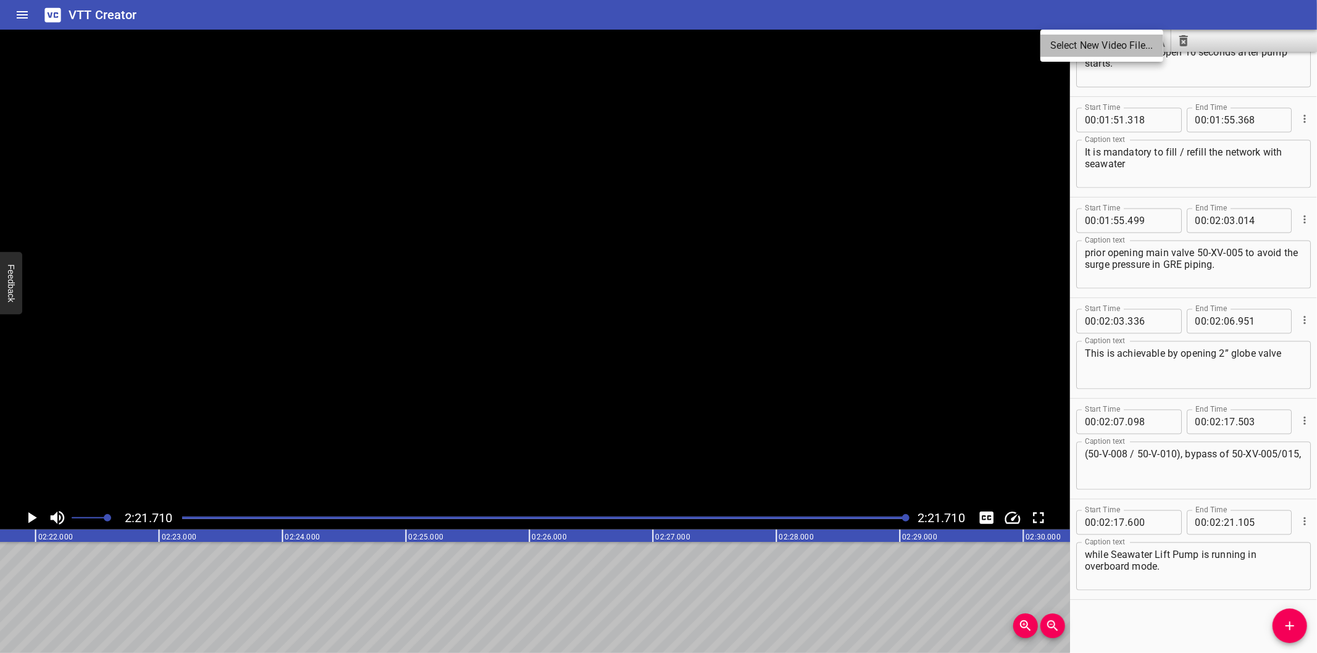
click at [1051, 46] on li "Select New Video File..." at bounding box center [1101, 46] width 123 height 22
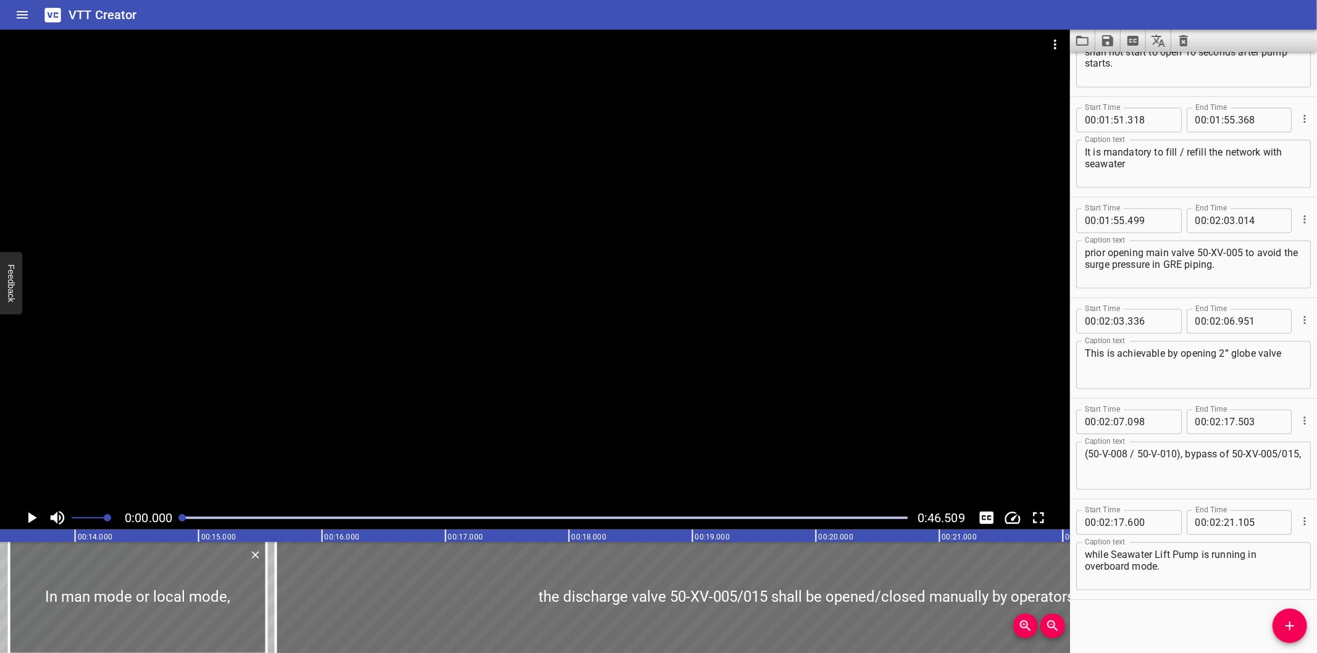
click at [818, 291] on div at bounding box center [535, 268] width 1070 height 477
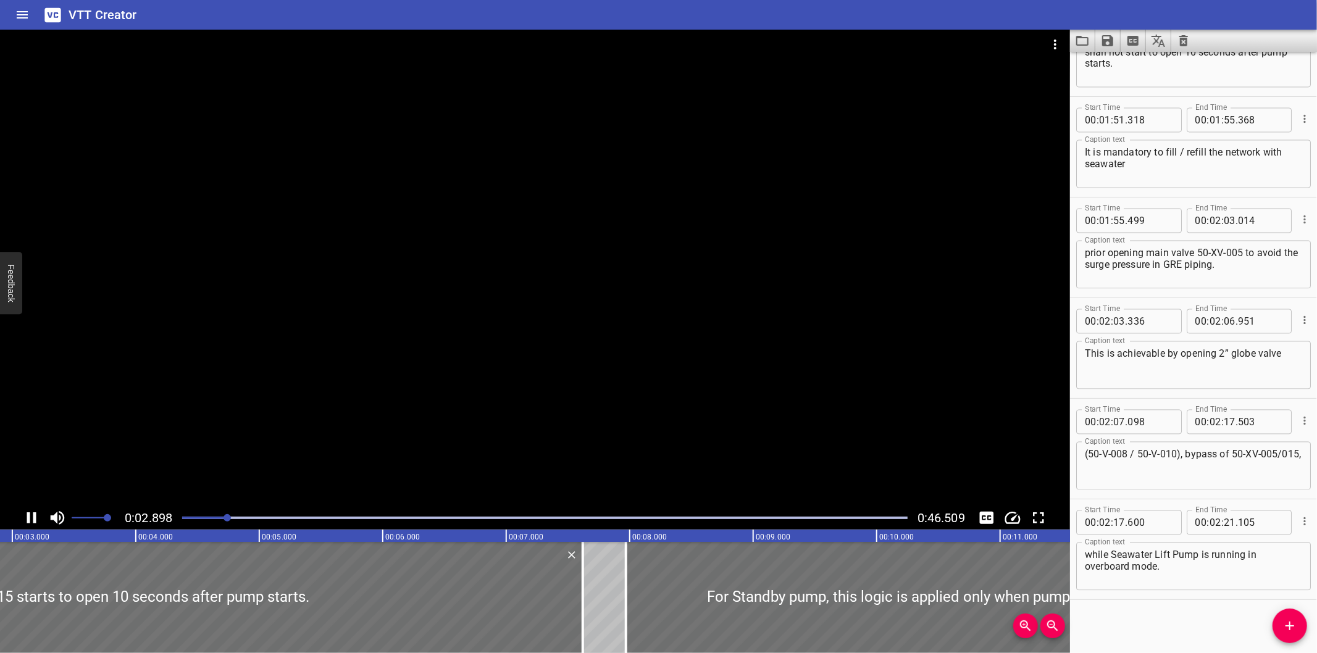
click at [770, 162] on div at bounding box center [535, 268] width 1070 height 477
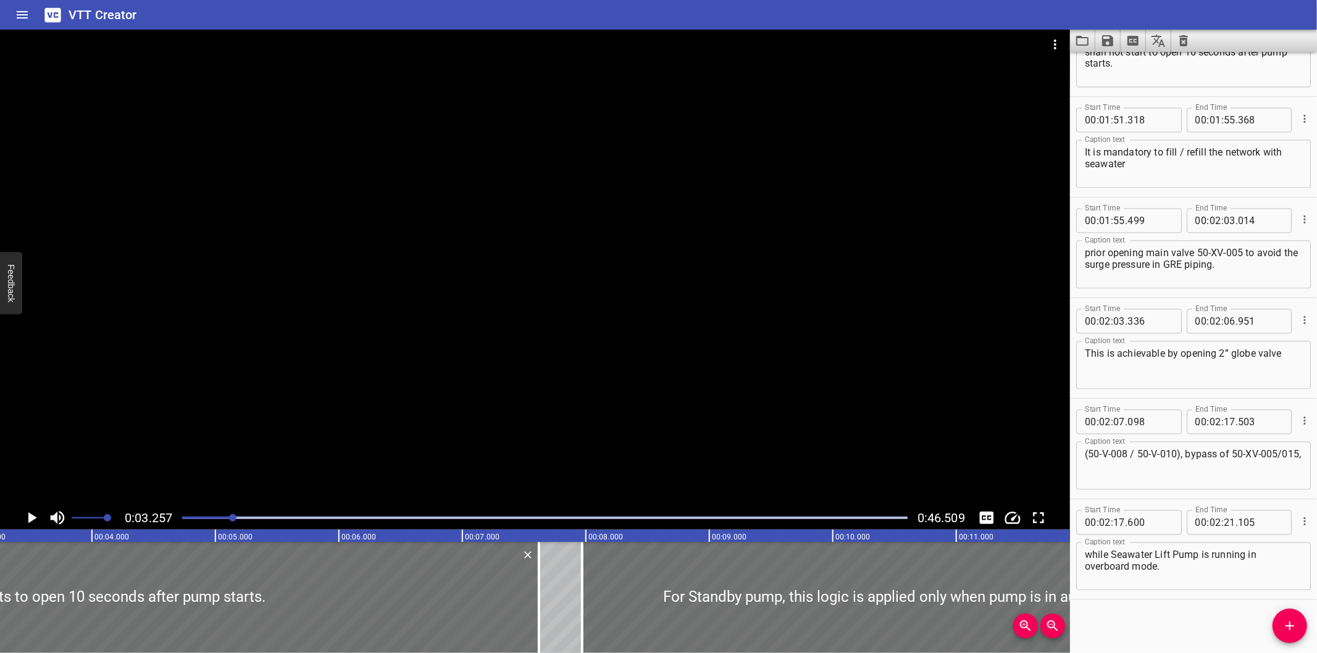
click at [1182, 43] on icon "Clear captions" at bounding box center [1183, 40] width 15 height 15
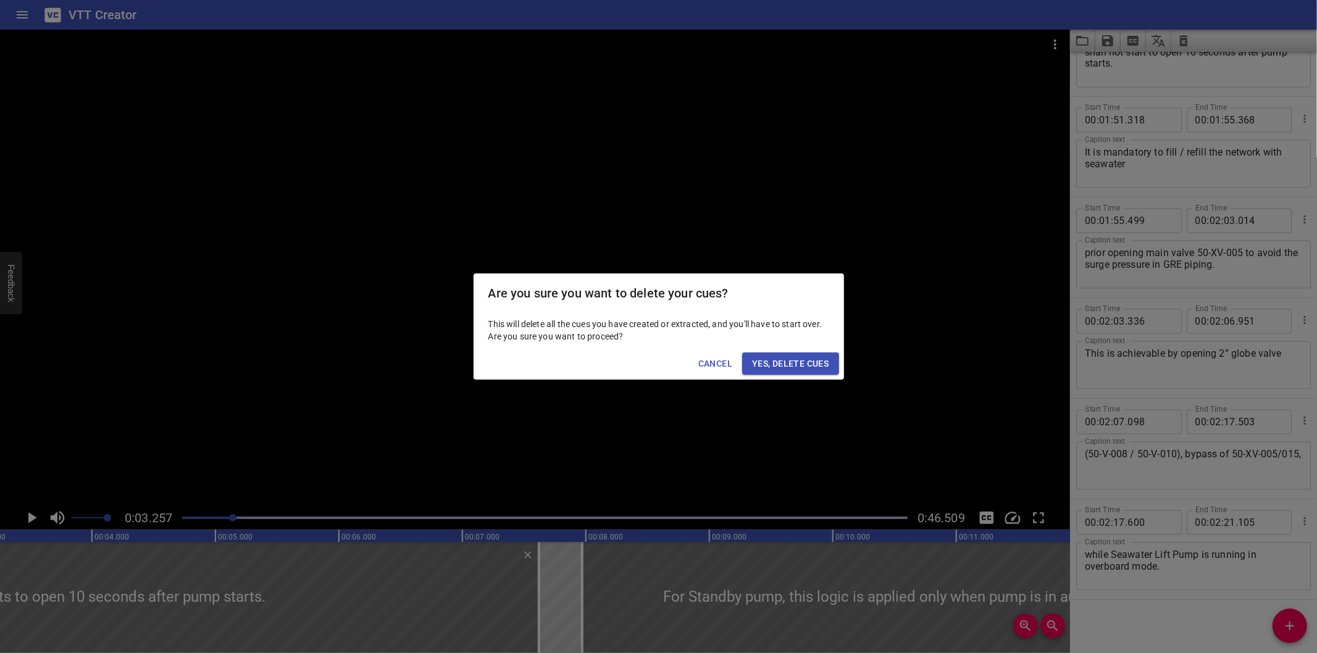
click at [780, 360] on span "Yes, Delete Cues" at bounding box center [790, 363] width 77 height 15
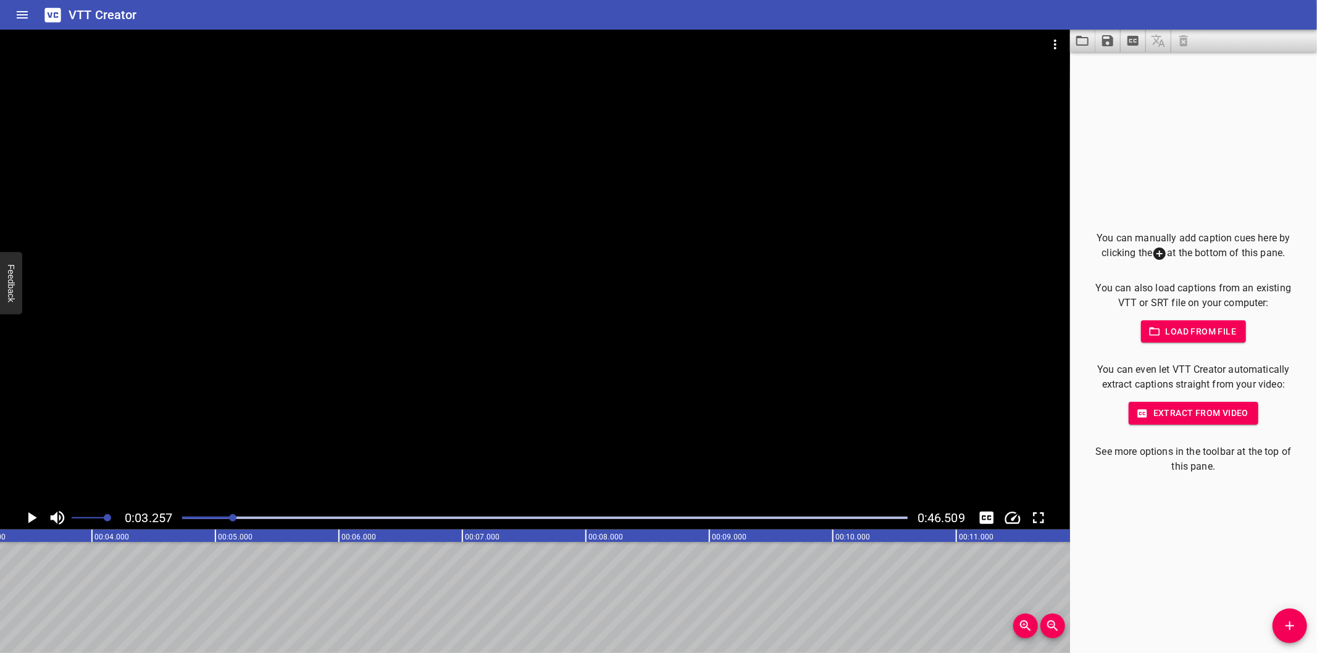
click at [171, 517] on div "0:03.257 0:46.509" at bounding box center [535, 517] width 1070 height 23
click at [180, 519] on div at bounding box center [545, 517] width 740 height 17
click at [180, 514] on div at bounding box center [545, 517] width 740 height 17
click at [292, 351] on div at bounding box center [535, 268] width 1070 height 477
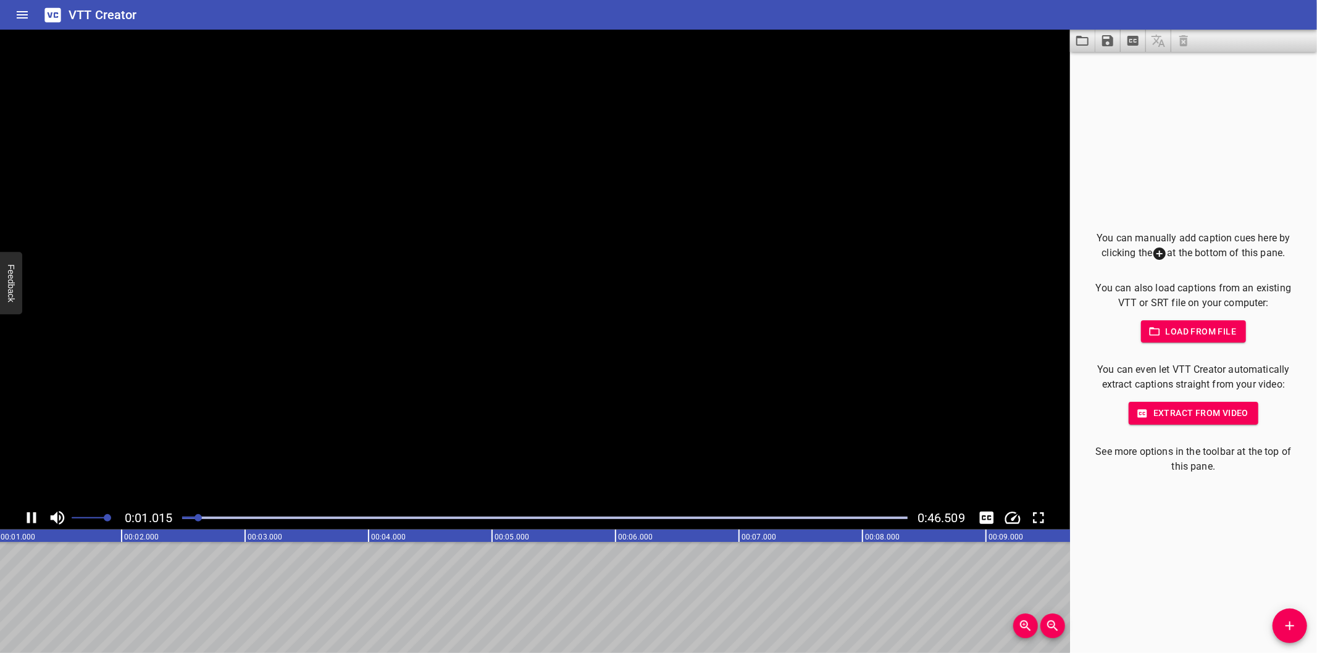
scroll to position [0, 142]
click at [1280, 613] on button "Add Cue" at bounding box center [1289, 626] width 35 height 35
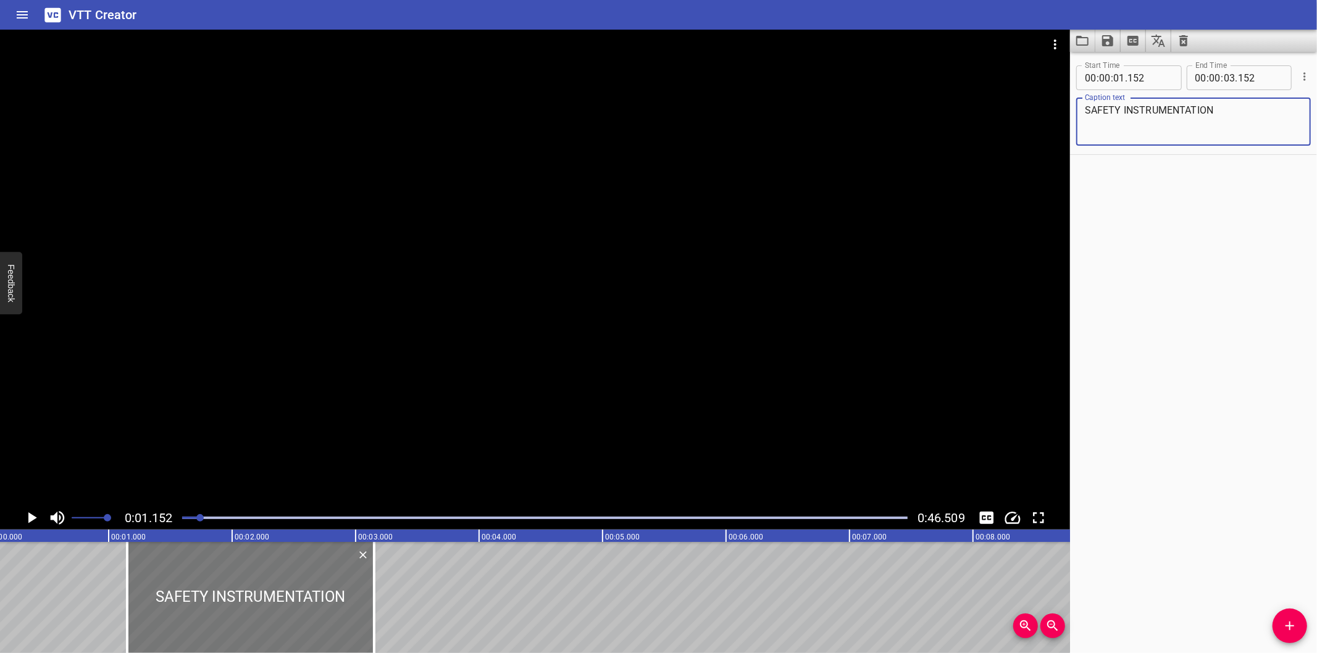
scroll to position [0, 0]
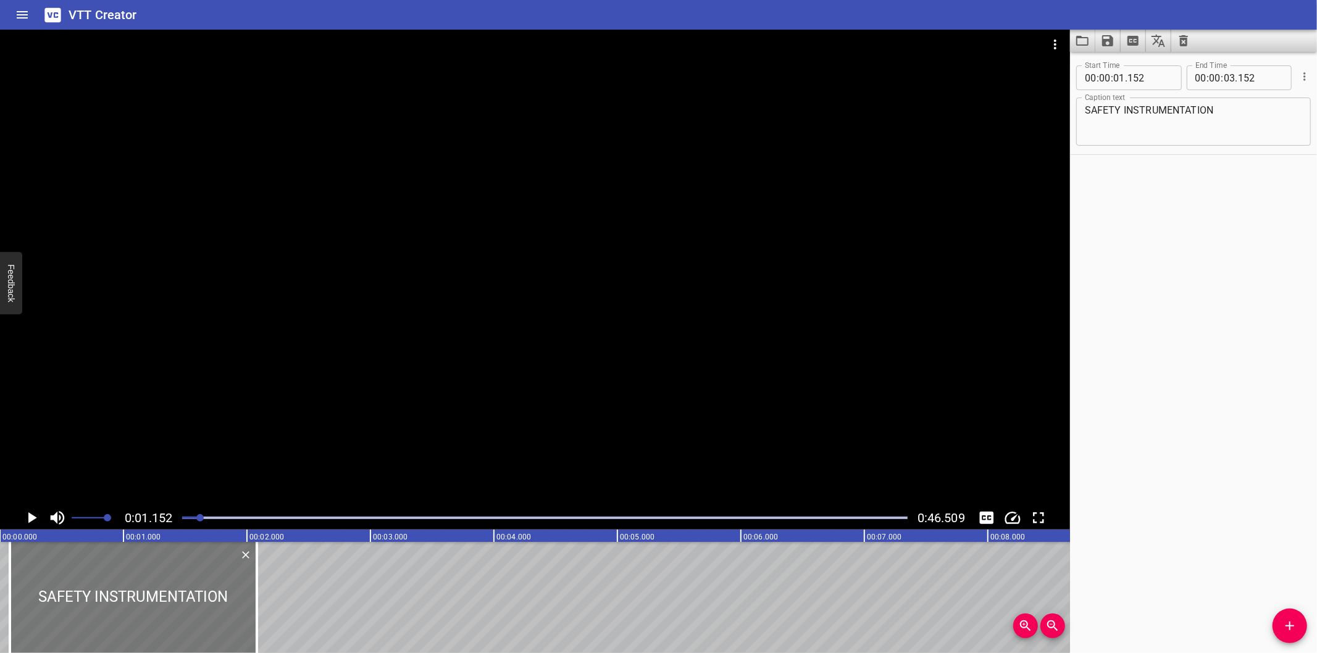
drag, startPoint x: 217, startPoint y: 571, endPoint x: 52, endPoint y: 553, distance: 166.5
click at [52, 553] on div at bounding box center [133, 597] width 247 height 111
click at [328, 298] on div at bounding box center [535, 268] width 1070 height 477
drag, startPoint x: 247, startPoint y: 593, endPoint x: 236, endPoint y: 576, distance: 20.0
click at [235, 602] on div at bounding box center [234, 597] width 2 height 111
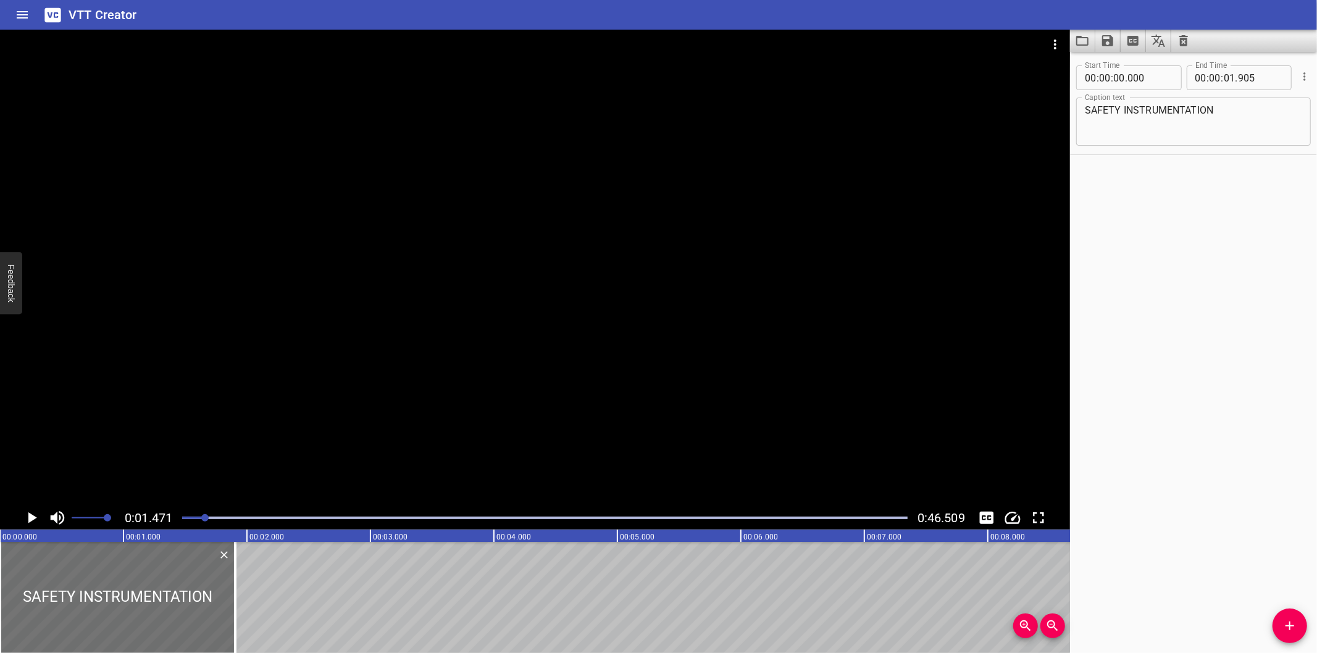
click at [315, 292] on div at bounding box center [535, 268] width 1070 height 477
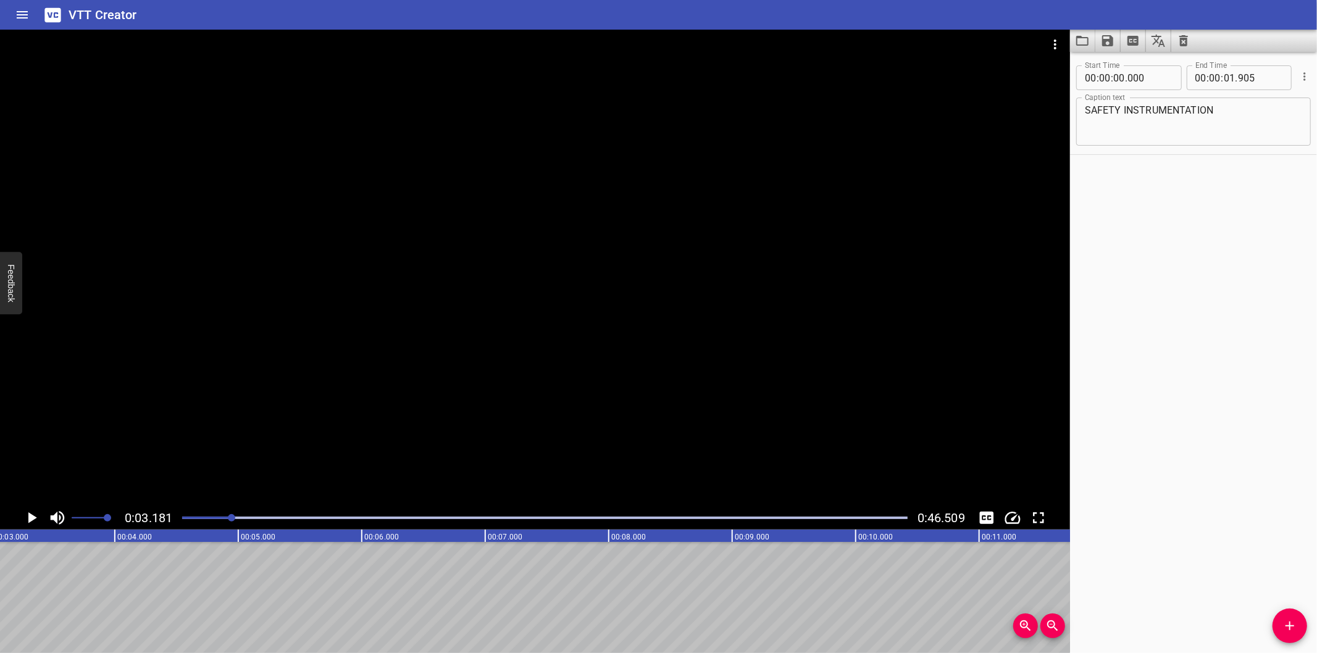
scroll to position [0, 393]
click at [1274, 628] on span "Add Cue" at bounding box center [1289, 626] width 35 height 15
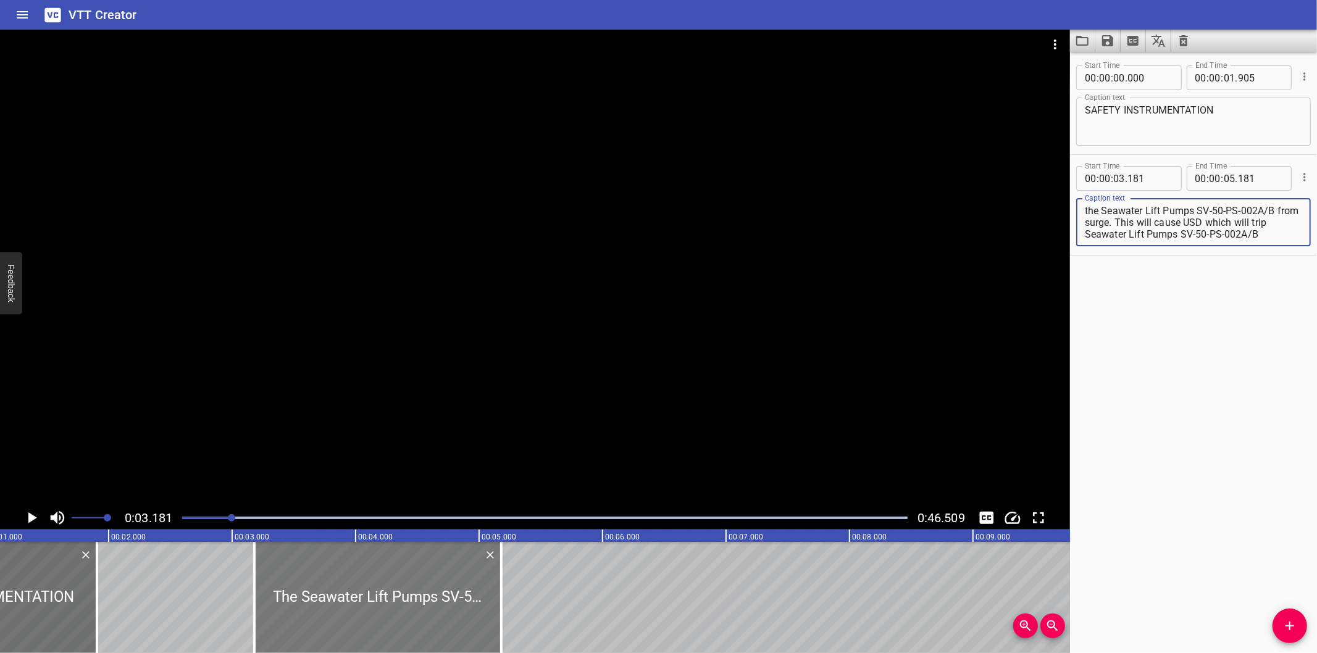
scroll to position [0, 119]
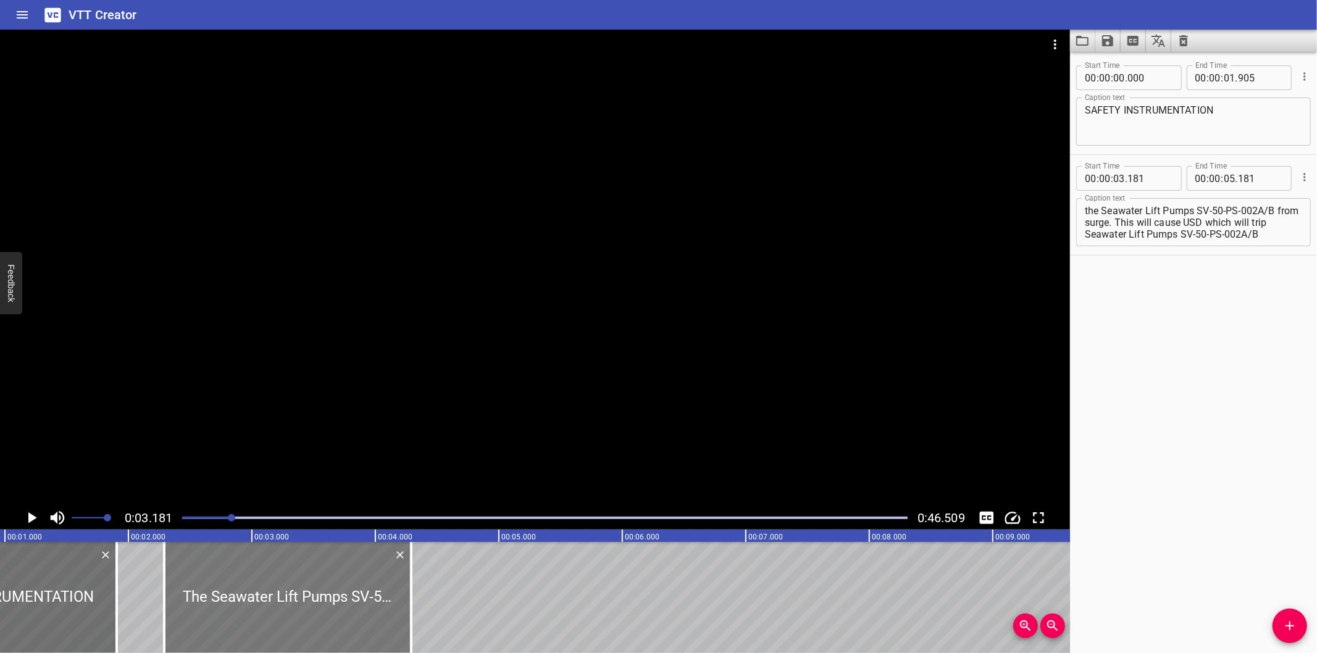
drag, startPoint x: 322, startPoint y: 619, endPoint x: 294, endPoint y: 630, distance: 29.7
click at [294, 630] on div at bounding box center [287, 597] width 247 height 111
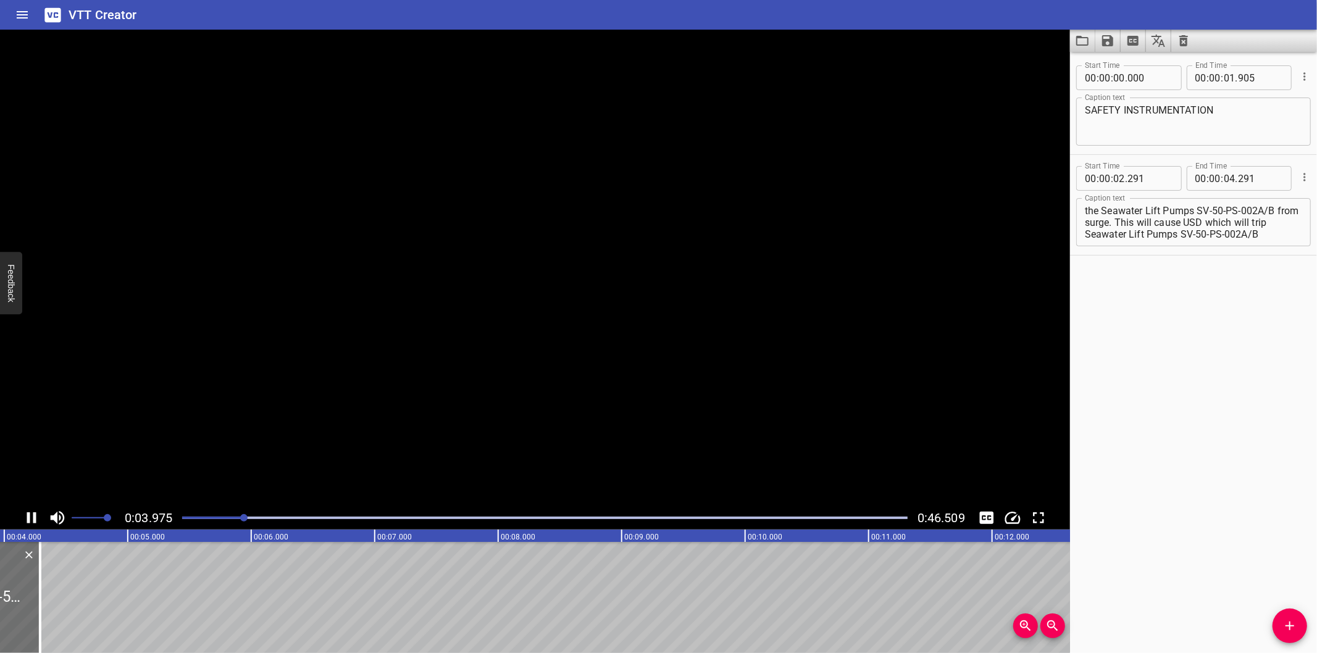
scroll to position [0, 502]
drag, startPoint x: 31, startPoint y: 608, endPoint x: 591, endPoint y: 511, distance: 568.9
click at [569, 515] on div "0:04.068 0:46.509 00:00.000 00:01.000 00:02.000 00:03.000 00:04.000 00:05.000 0…" at bounding box center [535, 342] width 1070 height 624
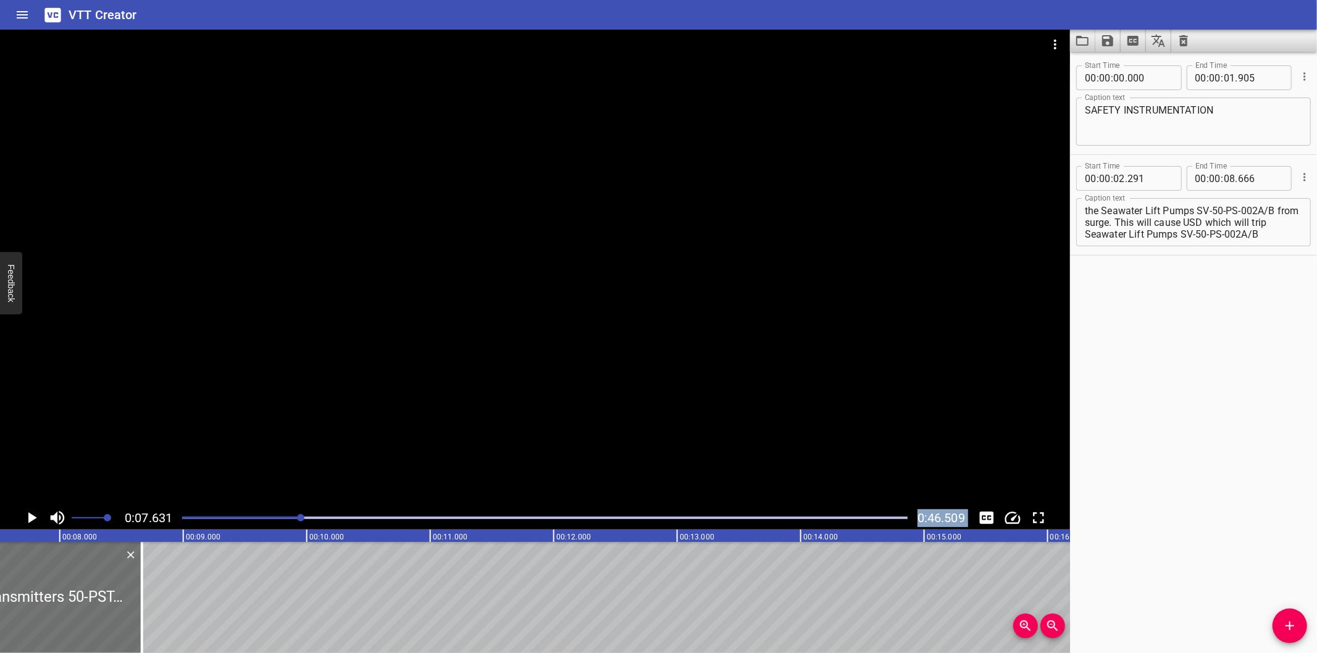
scroll to position [0, 942]
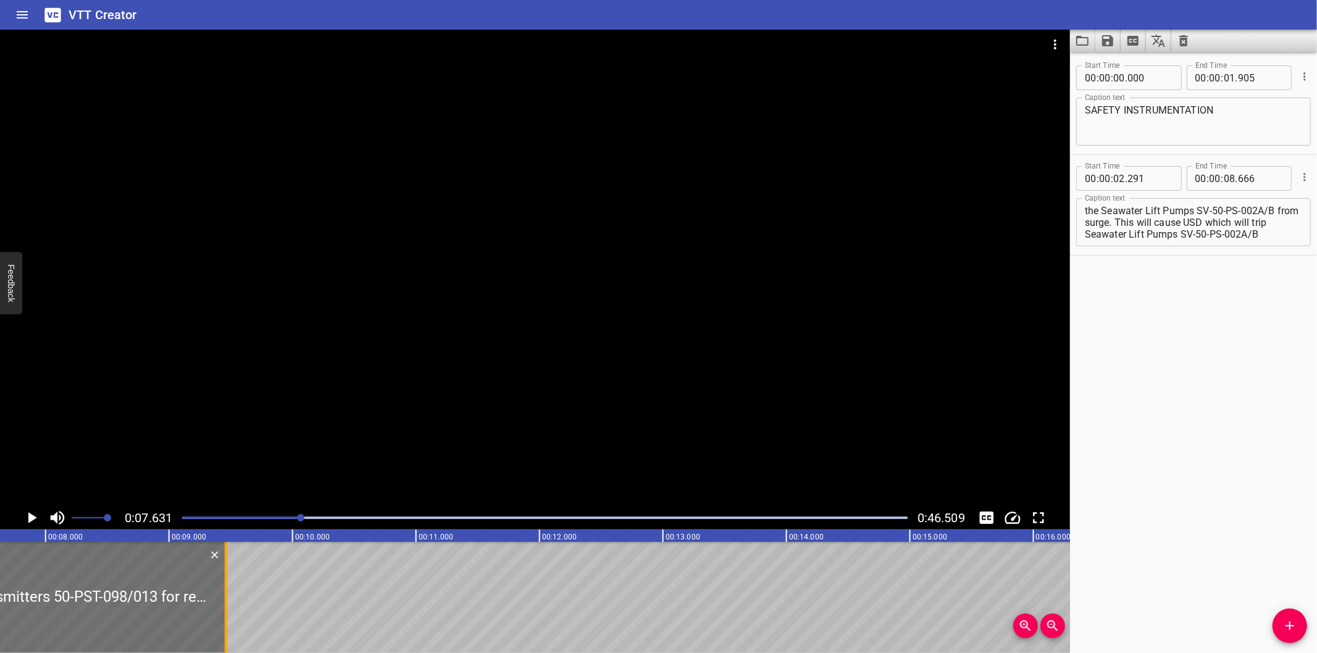
drag, startPoint x: 132, startPoint y: 614, endPoint x: 230, endPoint y: 609, distance: 98.3
click at [230, 609] on div at bounding box center [226, 597] width 12 height 111
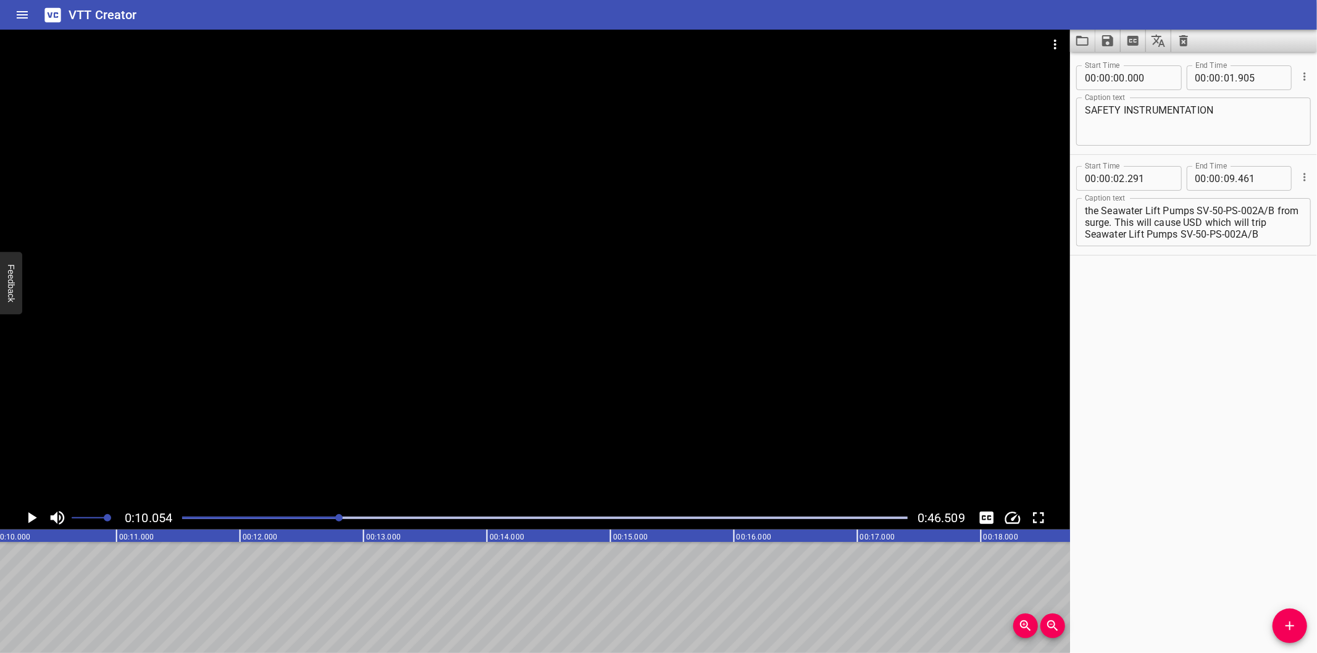
scroll to position [0, 1195]
click at [319, 520] on div at bounding box center [545, 517] width 740 height 17
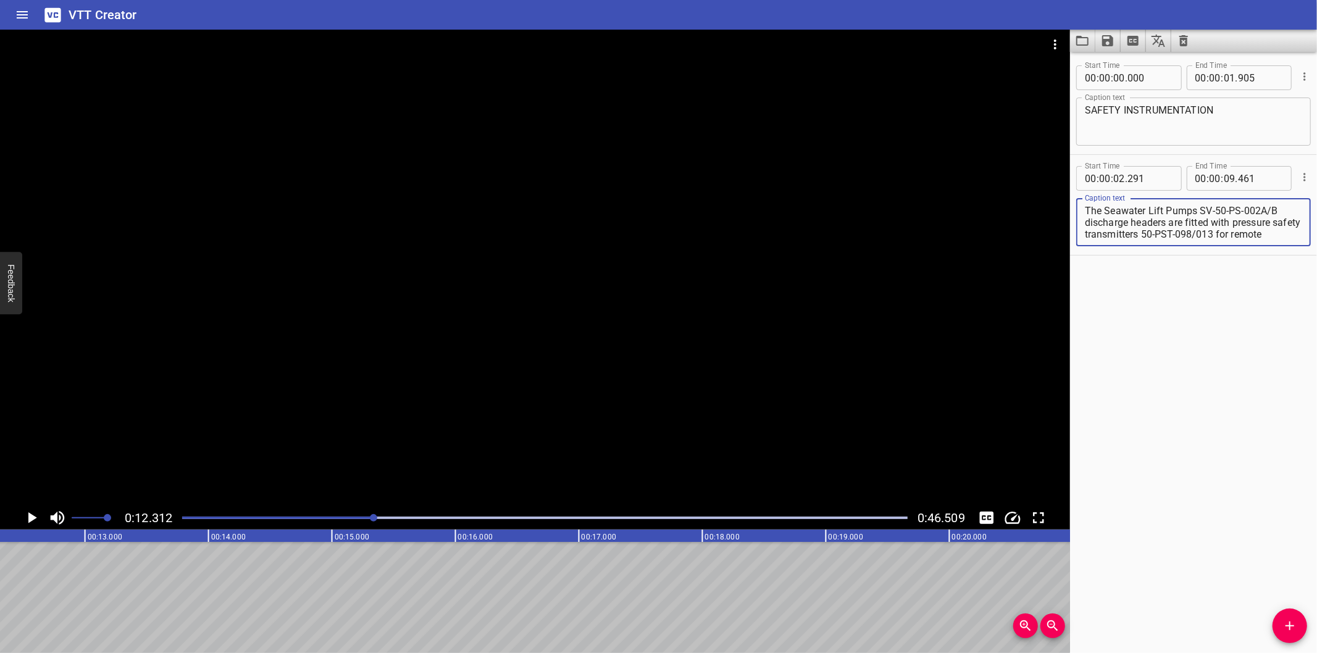
scroll to position [82, 0]
drag, startPoint x: 1175, startPoint y: 235, endPoint x: 1301, endPoint y: 449, distance: 248.5
click at [1316, 467] on html "VTT Creator Caption Editor Batch Transcribe Login Sign Up Privacy Contact 0:12.…" at bounding box center [658, 326] width 1317 height 653
drag, startPoint x: 1173, startPoint y: 233, endPoint x: 1372, endPoint y: 425, distance: 276.4
click at [1316, 425] on html "VTT Creator Caption Editor Batch Transcribe Login Sign Up Privacy Contact 0:12.…" at bounding box center [658, 326] width 1317 height 653
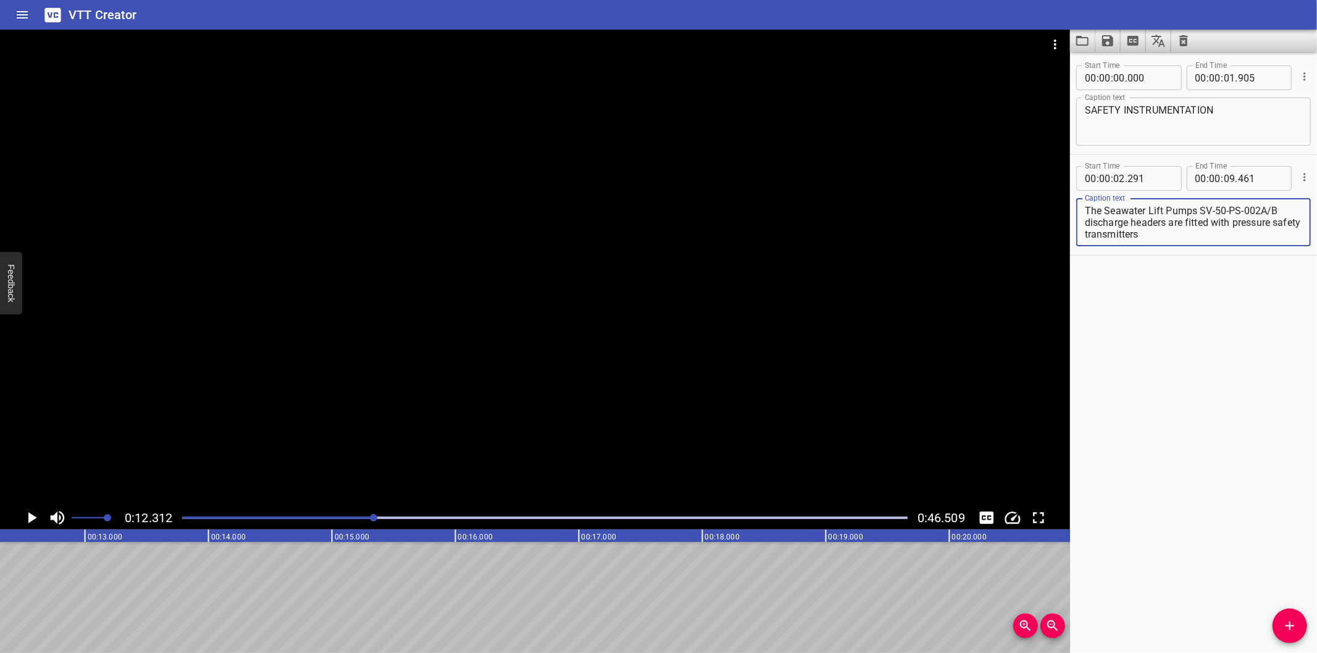
scroll to position [0, 0]
click at [320, 517] on div "Play progress" at bounding box center [11, 518] width 725 height 2
click at [319, 516] on div at bounding box center [545, 517] width 740 height 17
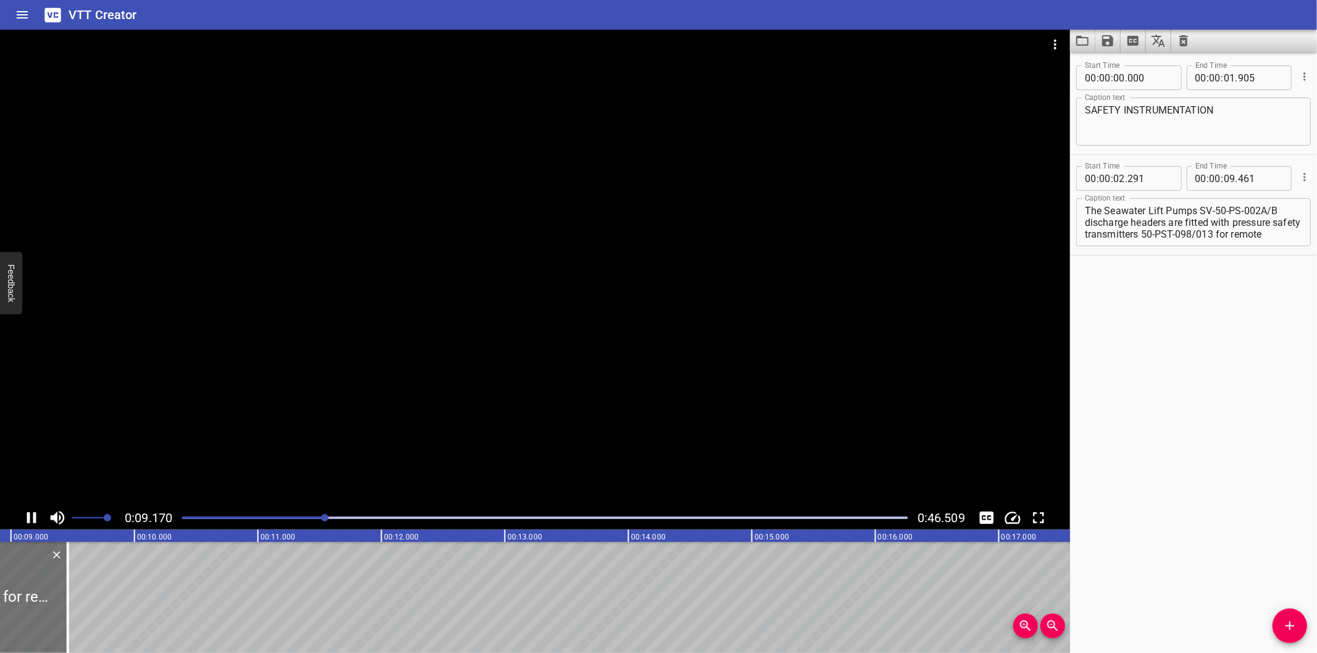
click at [306, 514] on div at bounding box center [545, 517] width 740 height 17
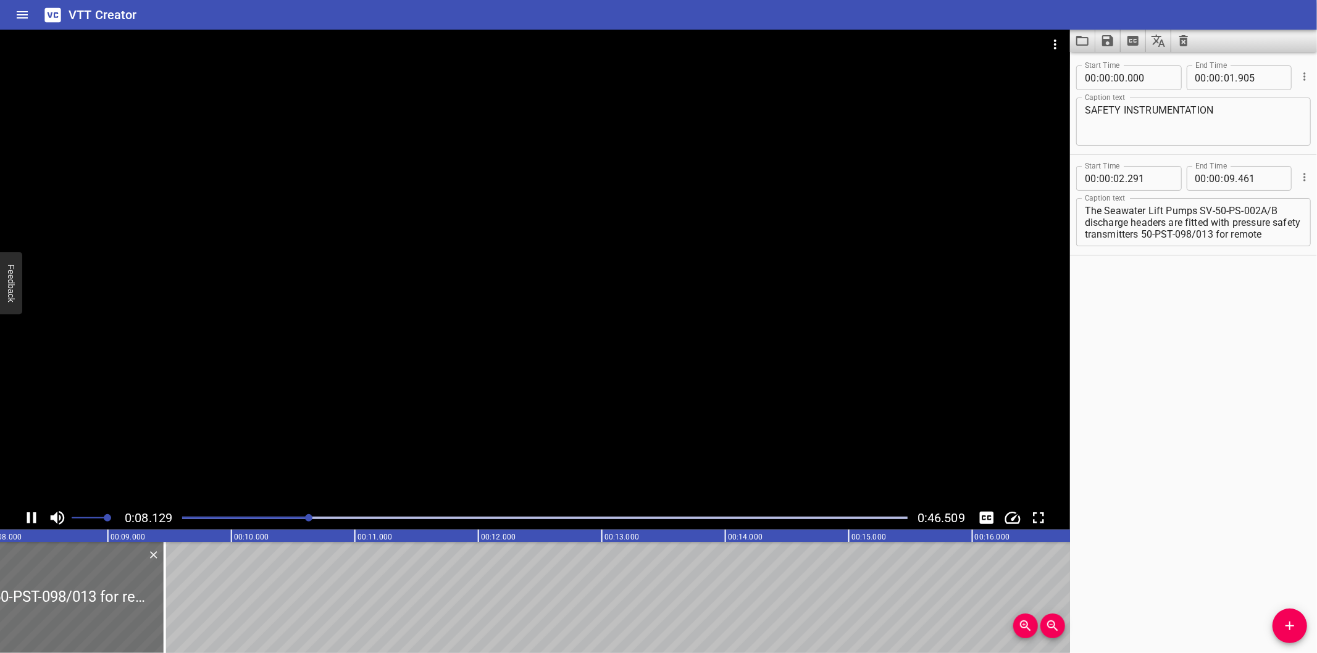
click at [306, 514] on div at bounding box center [545, 517] width 740 height 17
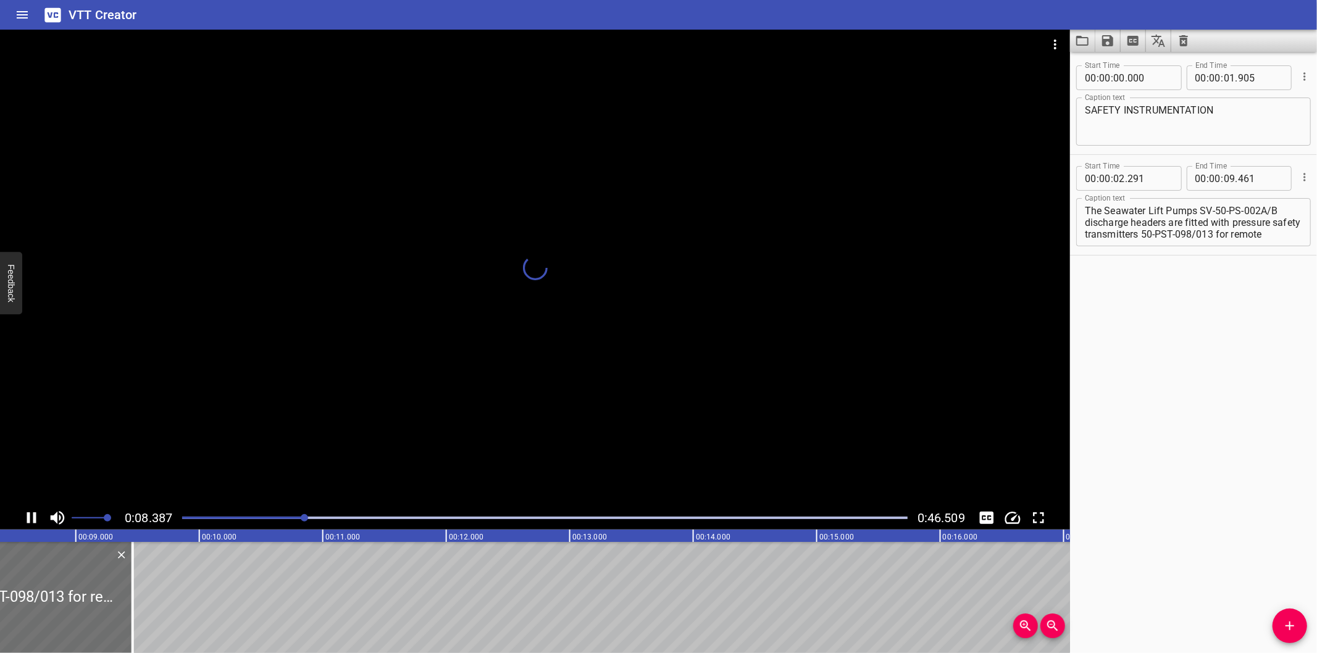
click at [291, 515] on div at bounding box center [545, 517] width 740 height 17
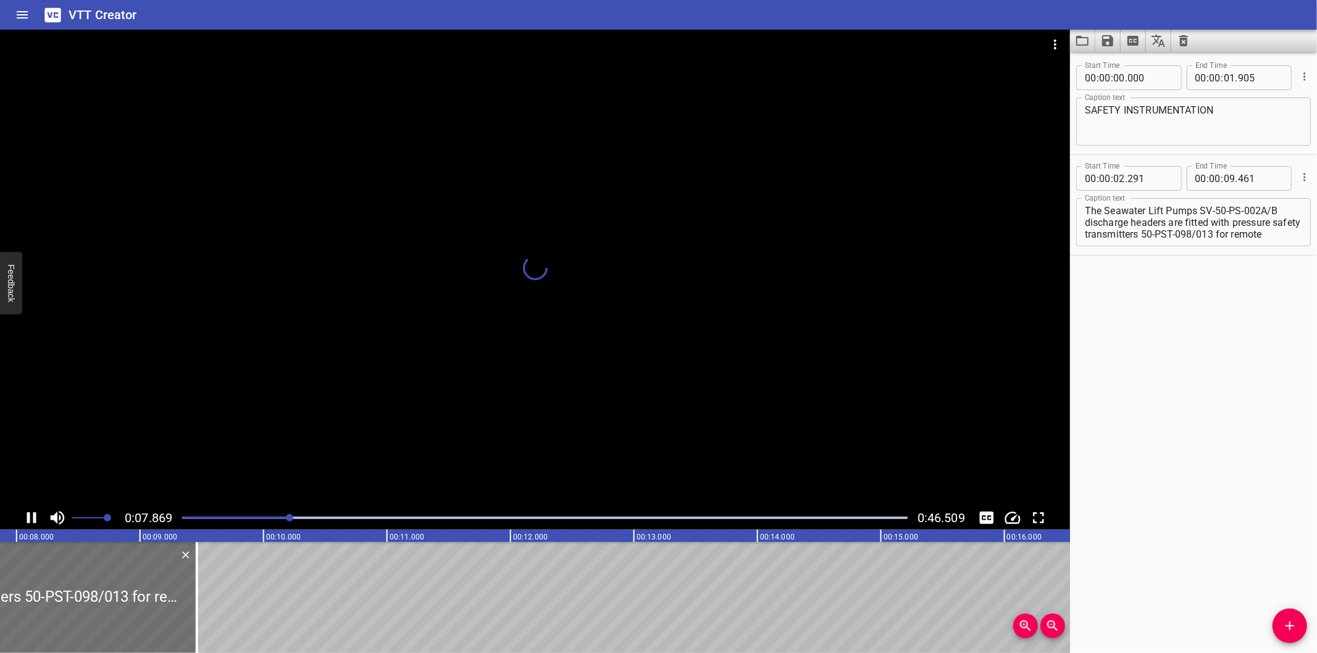
click at [290, 515] on div at bounding box center [289, 517] width 7 height 7
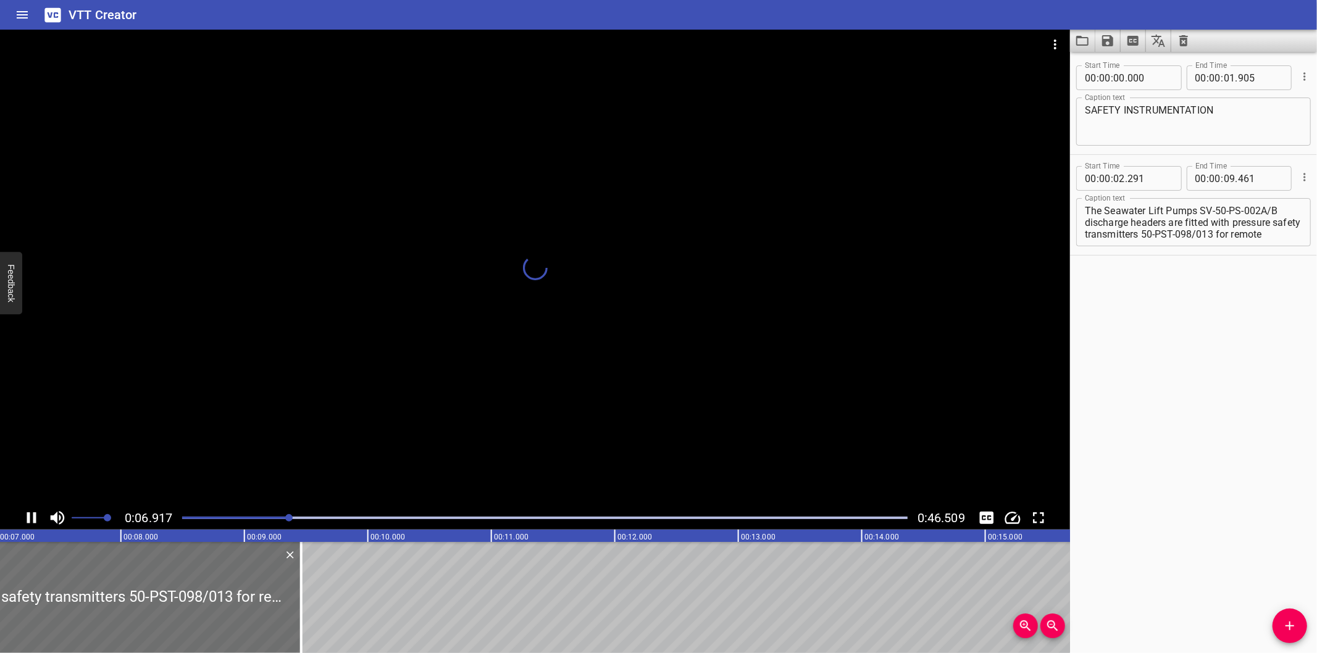
scroll to position [0, 854]
click at [283, 513] on div at bounding box center [545, 517] width 740 height 17
click at [278, 511] on div at bounding box center [545, 517] width 740 height 17
click at [275, 511] on div at bounding box center [545, 517] width 740 height 17
click at [273, 511] on div at bounding box center [545, 517] width 740 height 17
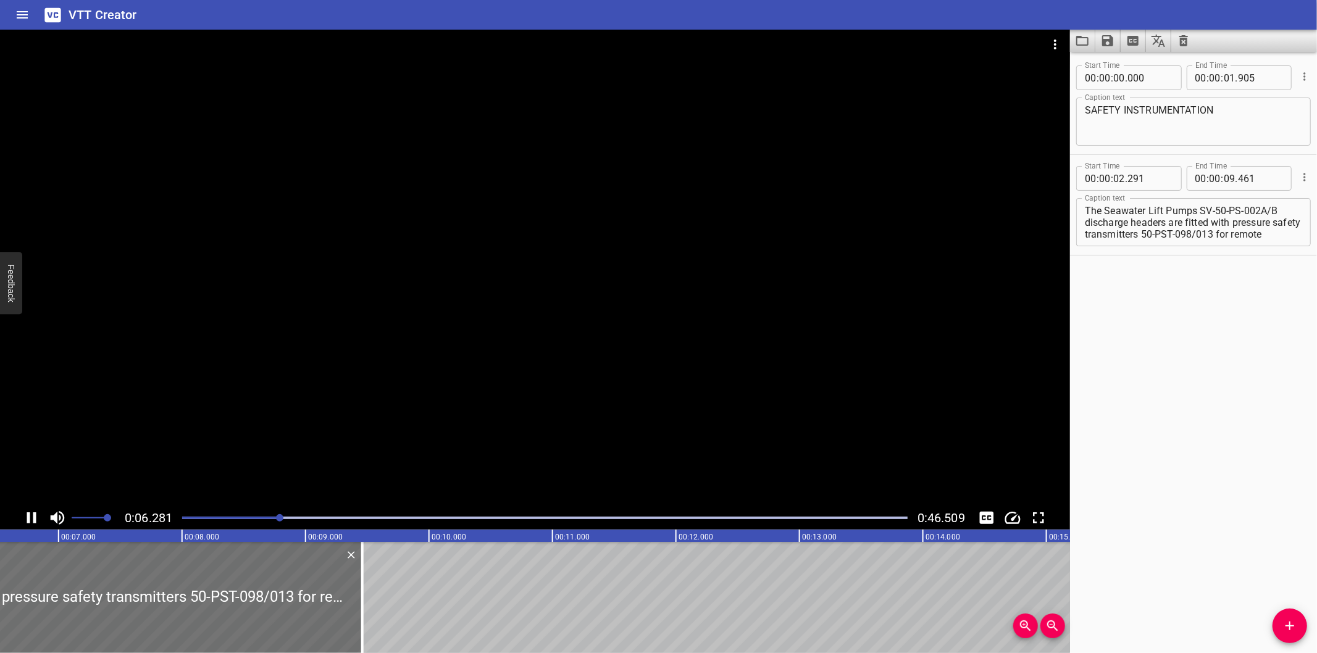
click at [272, 511] on div at bounding box center [545, 517] width 740 height 17
click at [262, 512] on div at bounding box center [545, 517] width 740 height 17
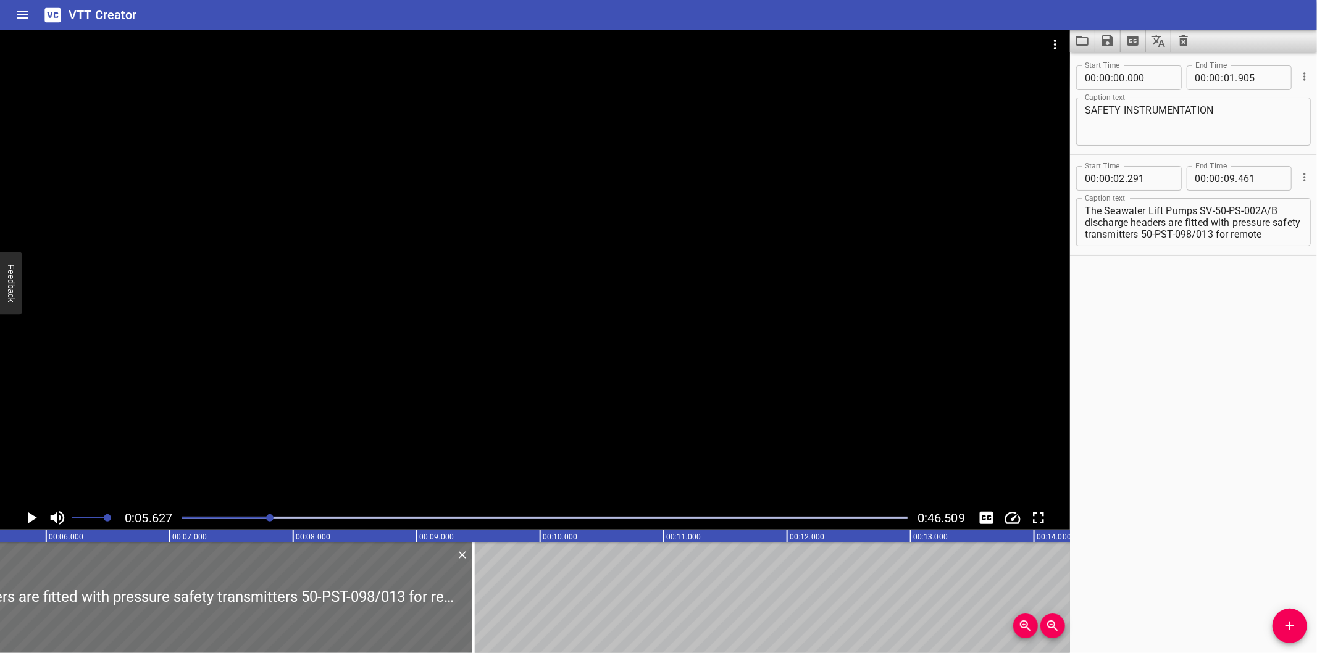
click at [262, 512] on div at bounding box center [545, 517] width 740 height 17
click at [609, 346] on div at bounding box center [535, 268] width 1070 height 477
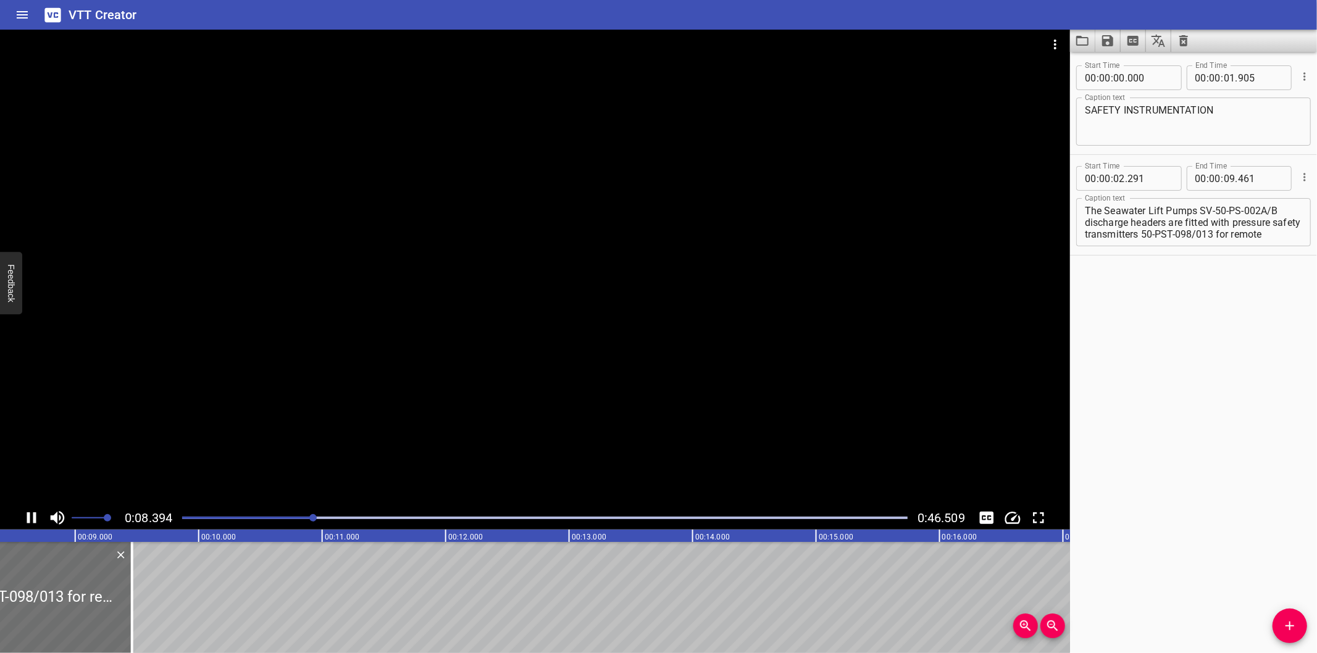
click at [352, 366] on div at bounding box center [535, 268] width 1070 height 477
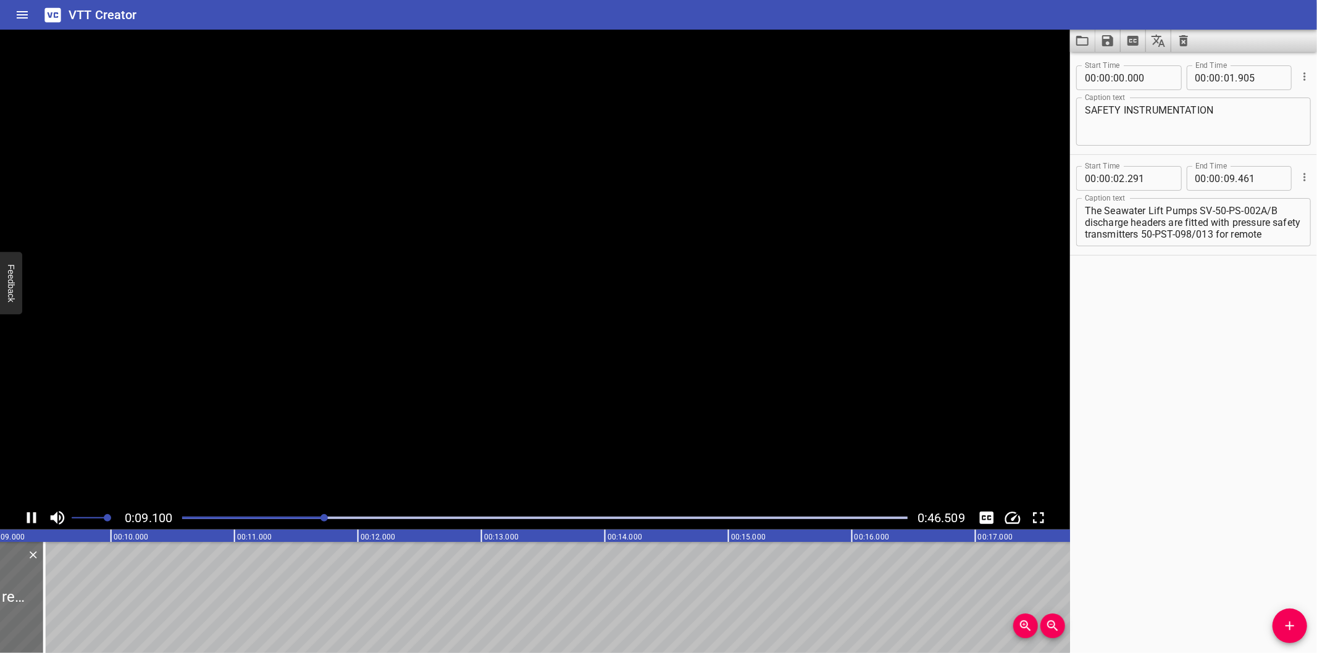
click at [352, 366] on video at bounding box center [535, 268] width 1070 height 477
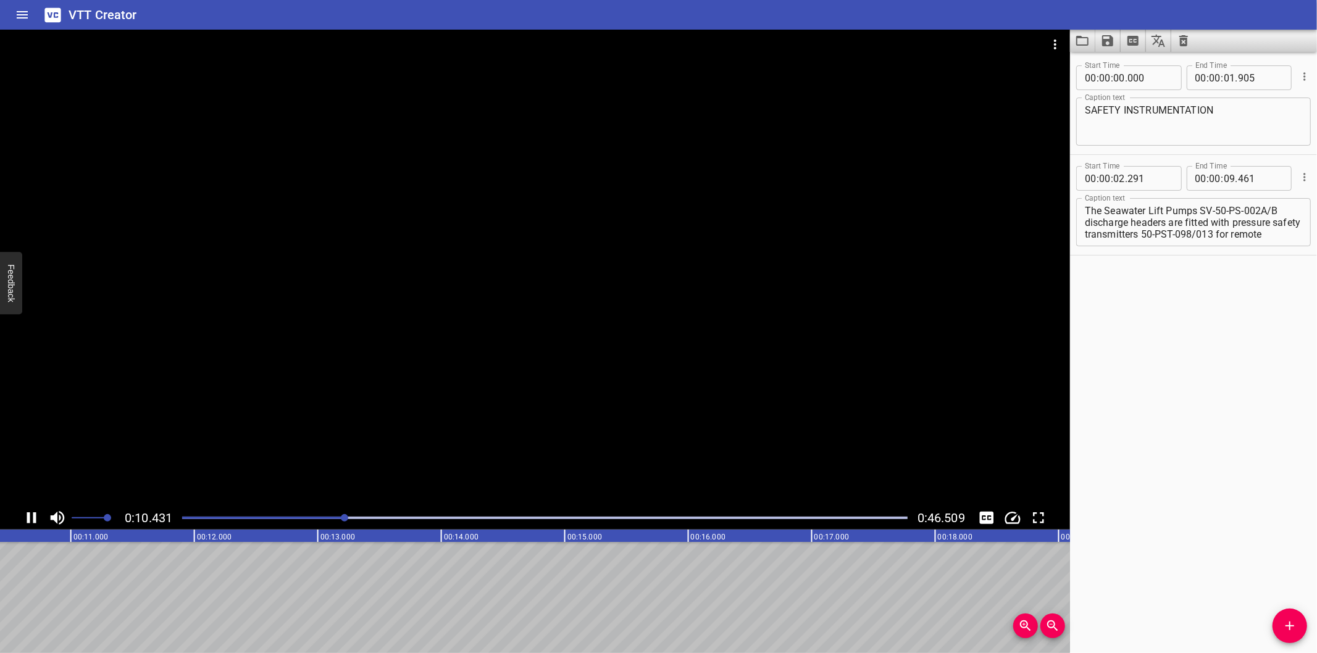
click at [310, 509] on div "0:10.431 0:46.509" at bounding box center [535, 517] width 1070 height 23
click at [306, 515] on div at bounding box center [545, 517] width 740 height 17
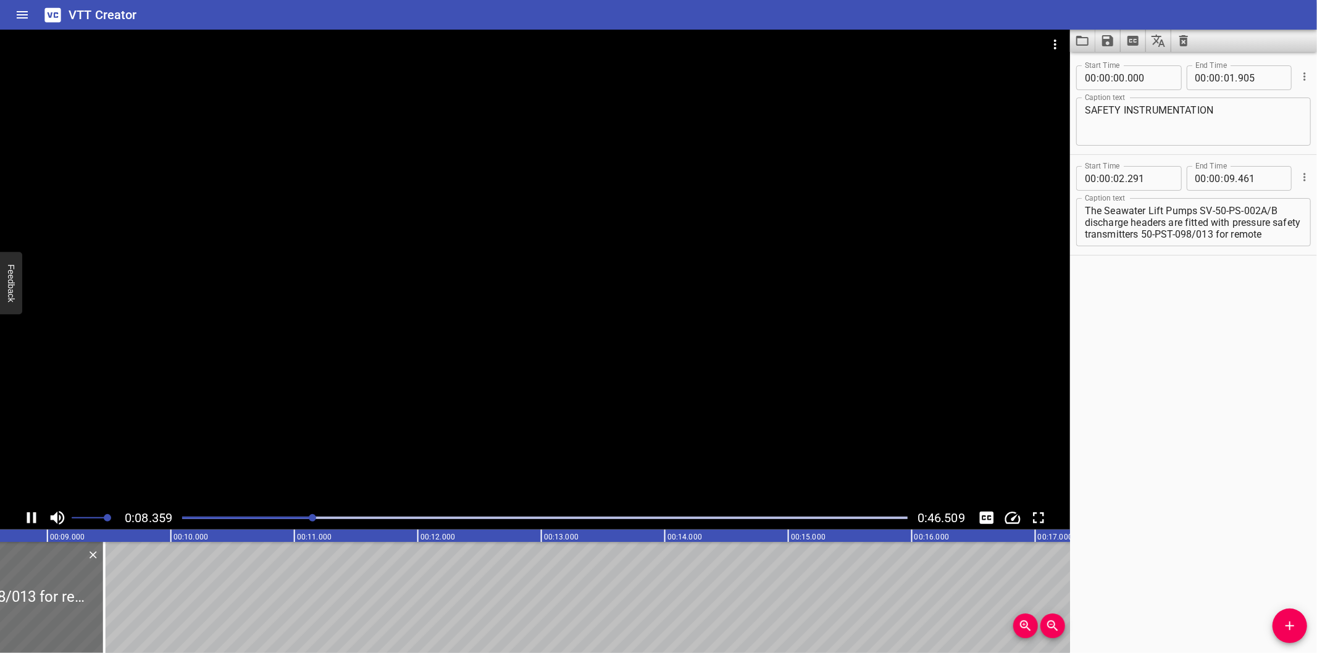
click at [424, 379] on div at bounding box center [535, 268] width 1070 height 477
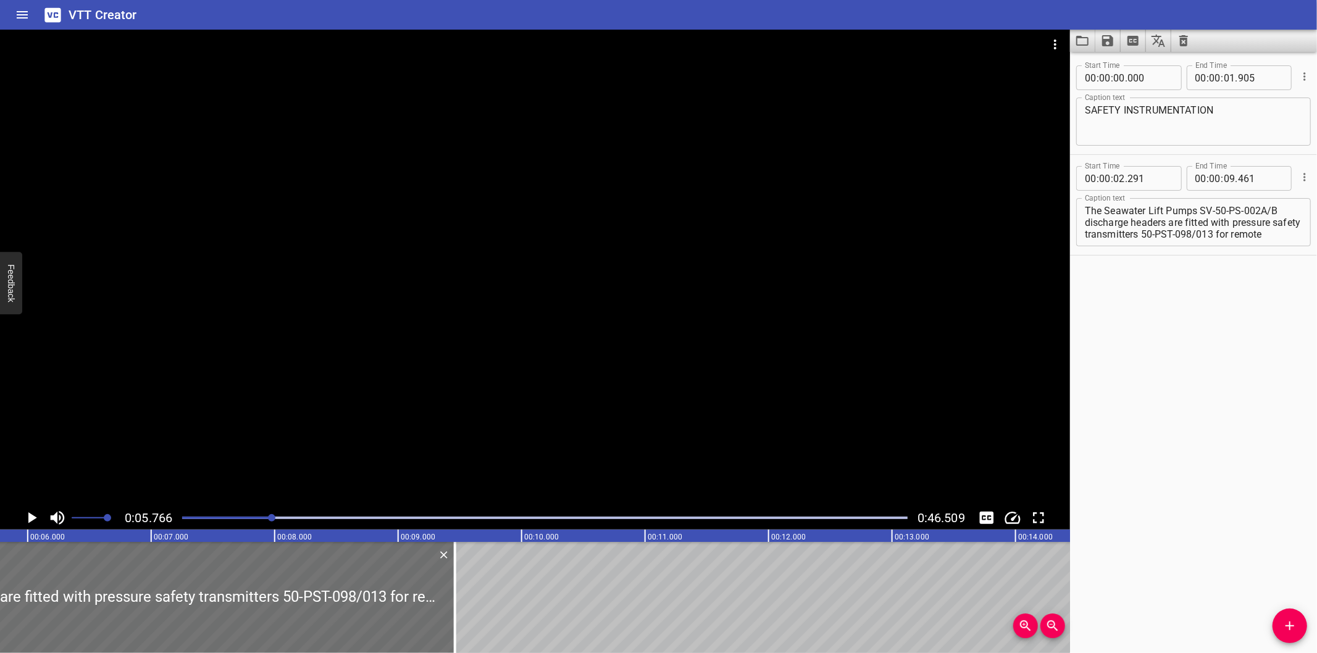
scroll to position [0, 712]
click at [427, 415] on div at bounding box center [535, 268] width 1070 height 477
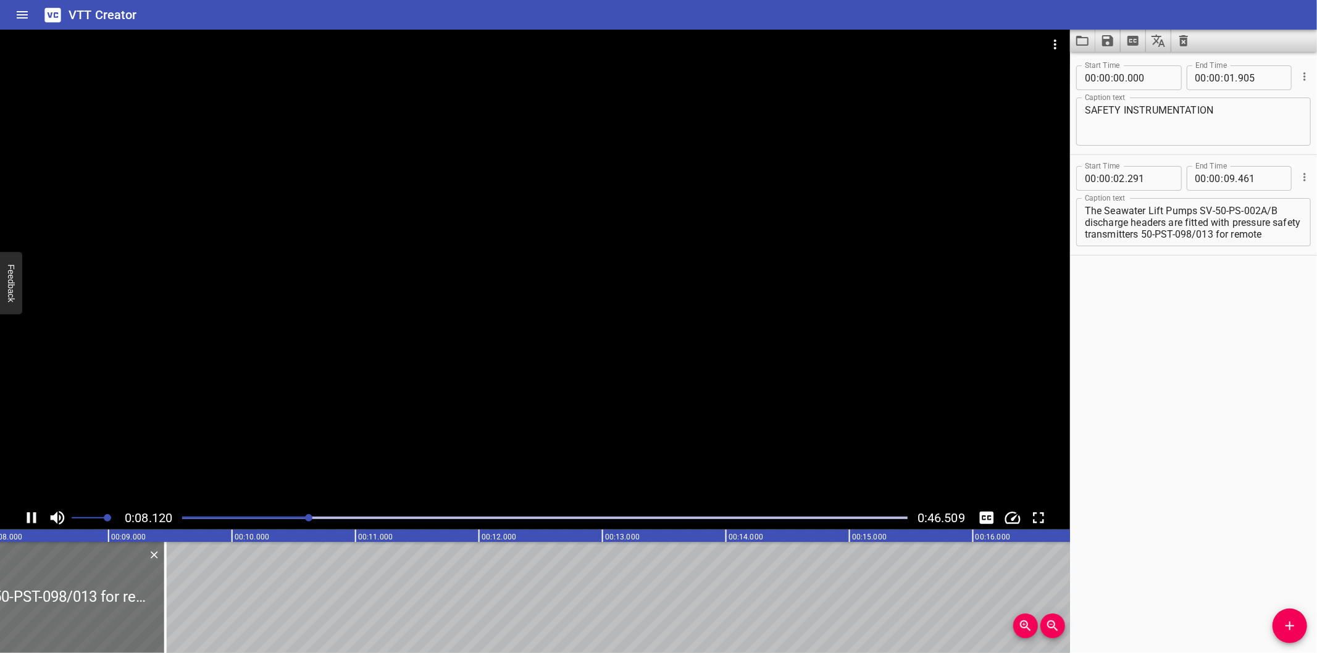
click at [461, 369] on div at bounding box center [535, 268] width 1070 height 477
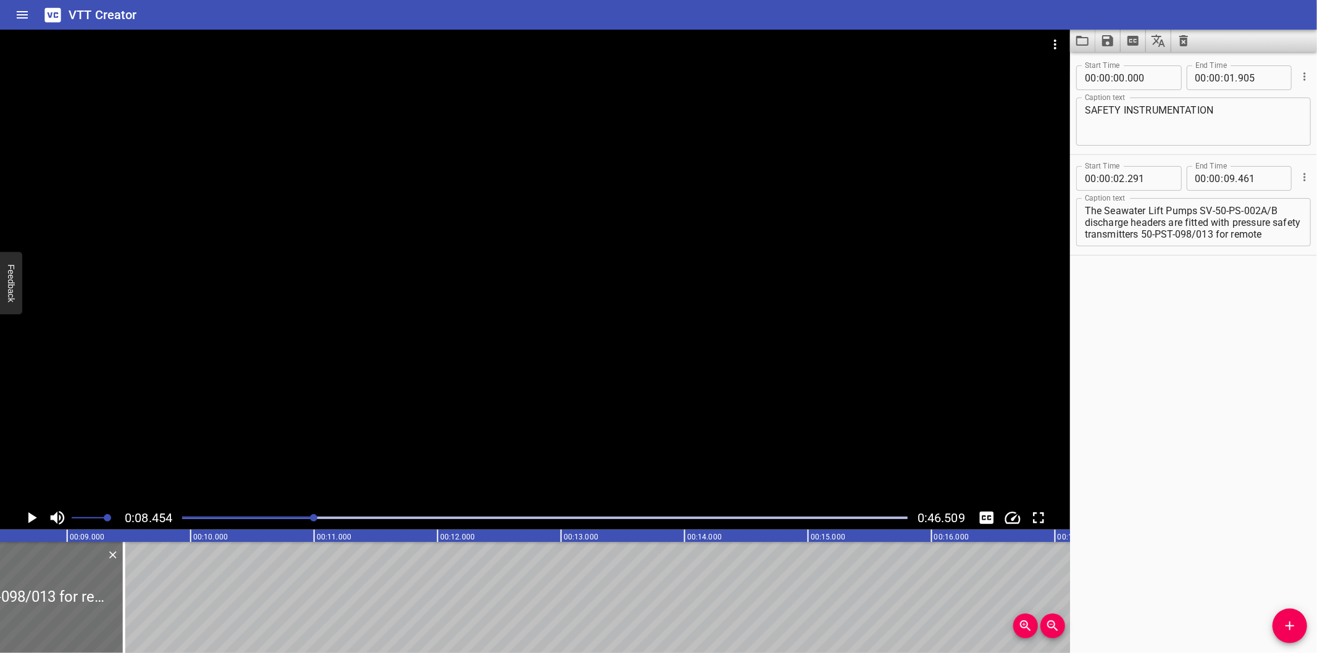
click at [459, 362] on div at bounding box center [535, 268] width 1070 height 477
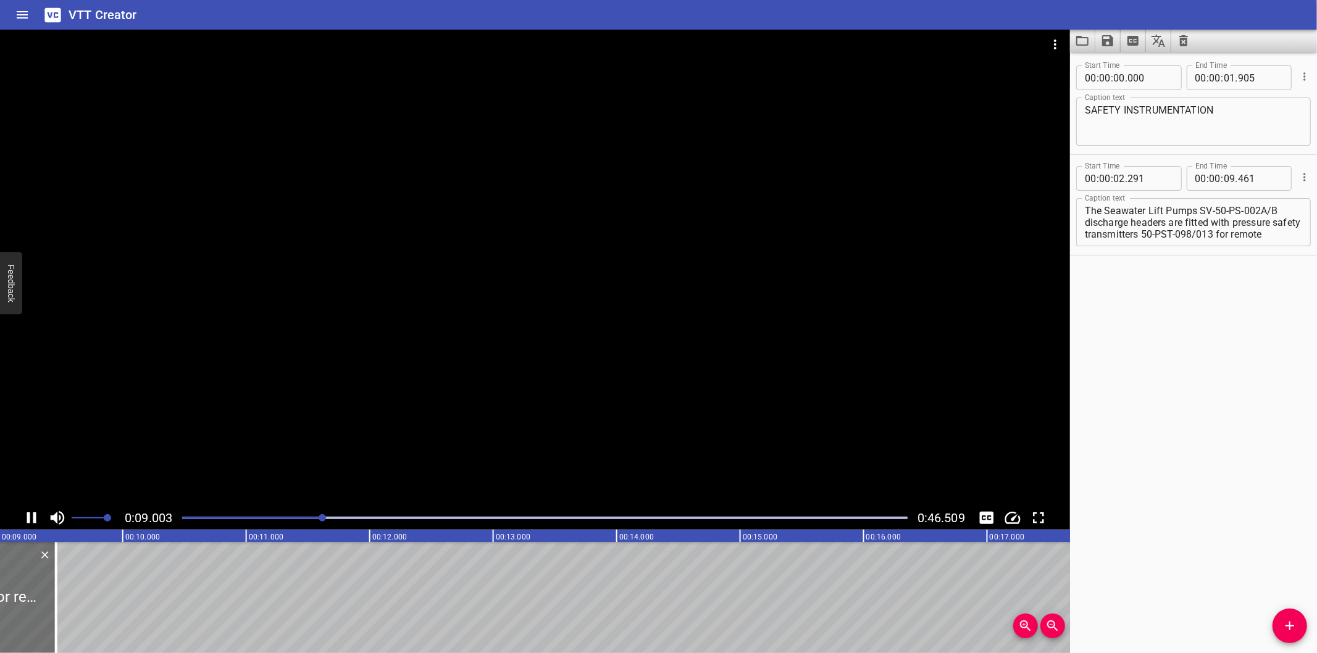
click at [456, 354] on div at bounding box center [535, 268] width 1070 height 477
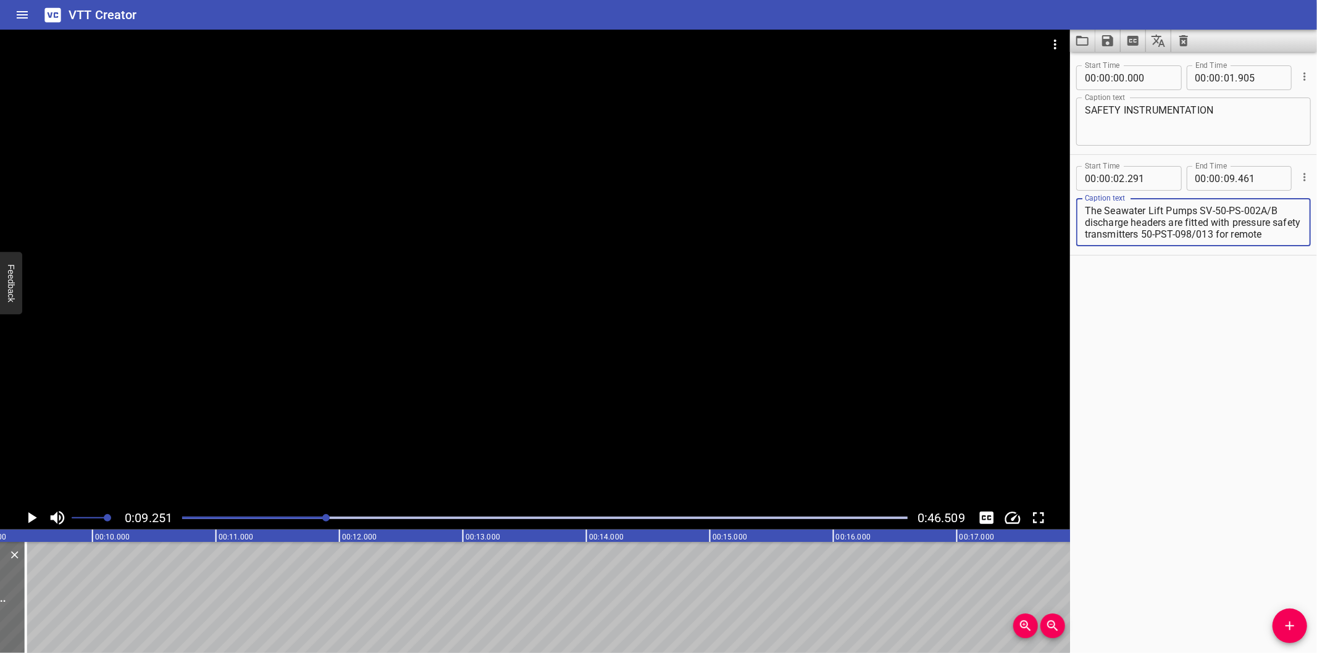
scroll to position [82, 0]
drag, startPoint x: 1169, startPoint y: 219, endPoint x: 1332, endPoint y: 372, distance: 223.2
click at [1316, 372] on html "VTT Creator Caption Editor Batch Transcribe Login Sign Up Privacy Contact 0:09.…" at bounding box center [658, 326] width 1317 height 653
click at [1287, 632] on icon "Add Cue" at bounding box center [1289, 626] width 15 height 15
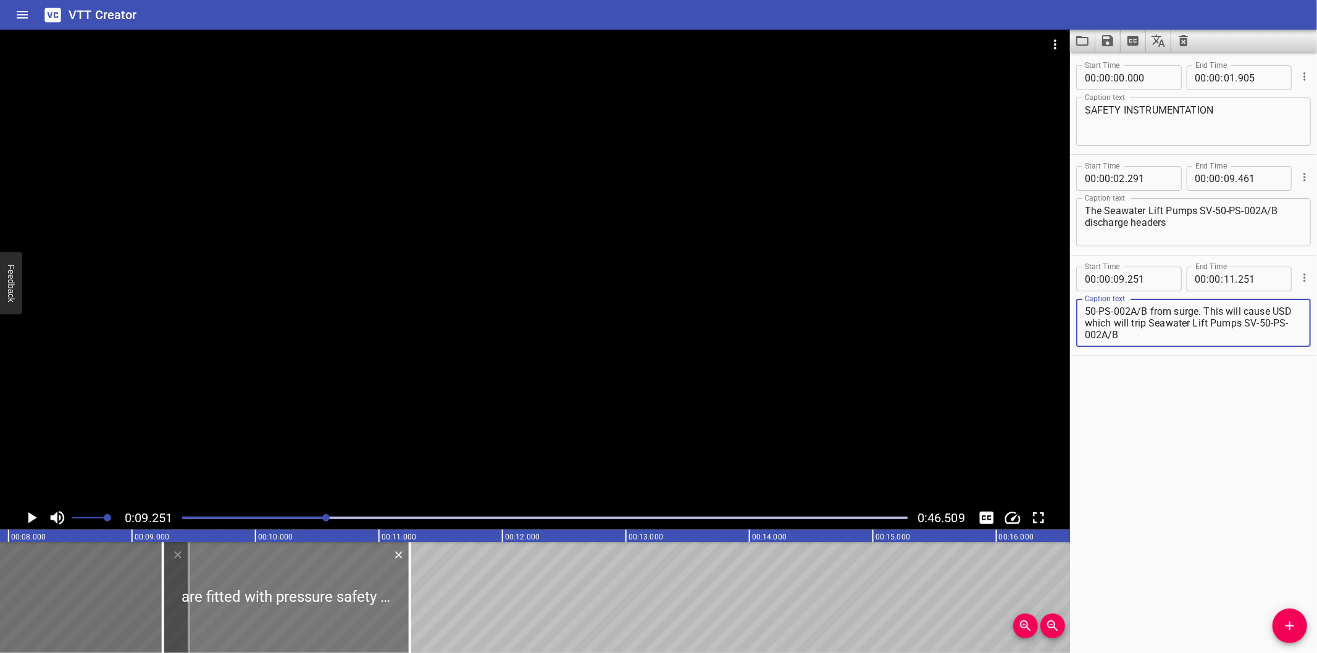
scroll to position [0, 959]
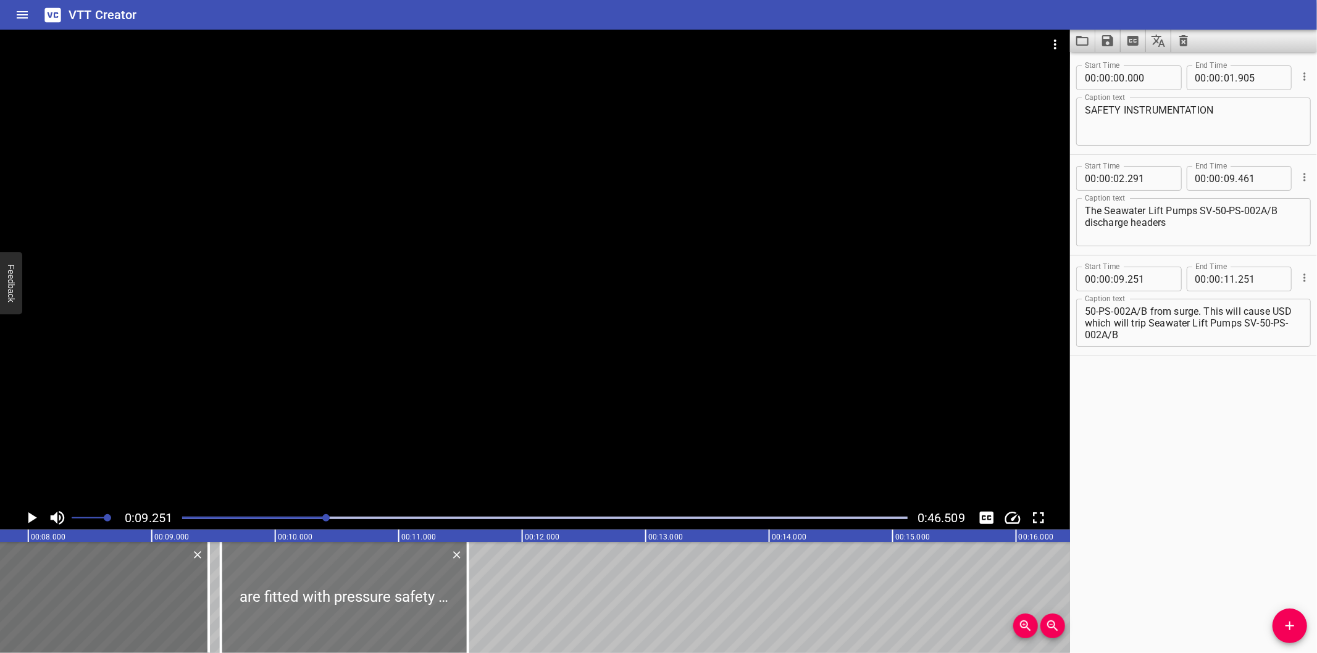
drag, startPoint x: 260, startPoint y: 593, endPoint x: 286, endPoint y: 605, distance: 28.5
click at [286, 605] on div at bounding box center [344, 597] width 247 height 111
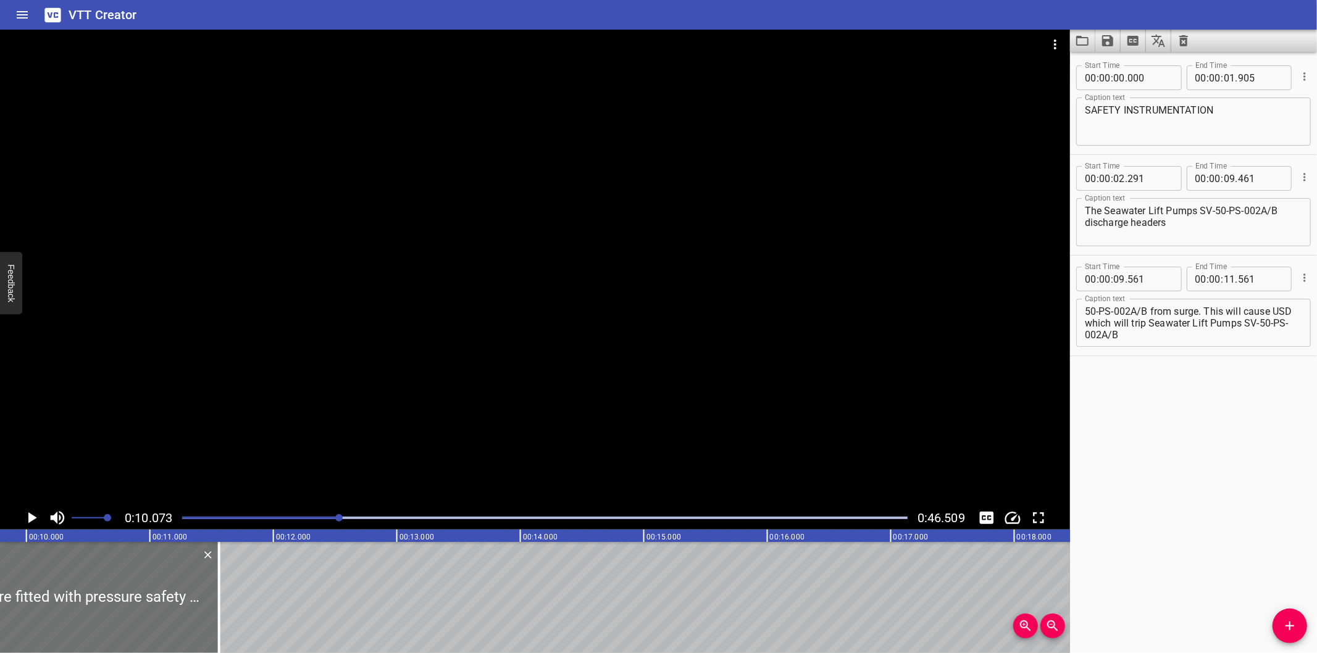
scroll to position [0, 1243]
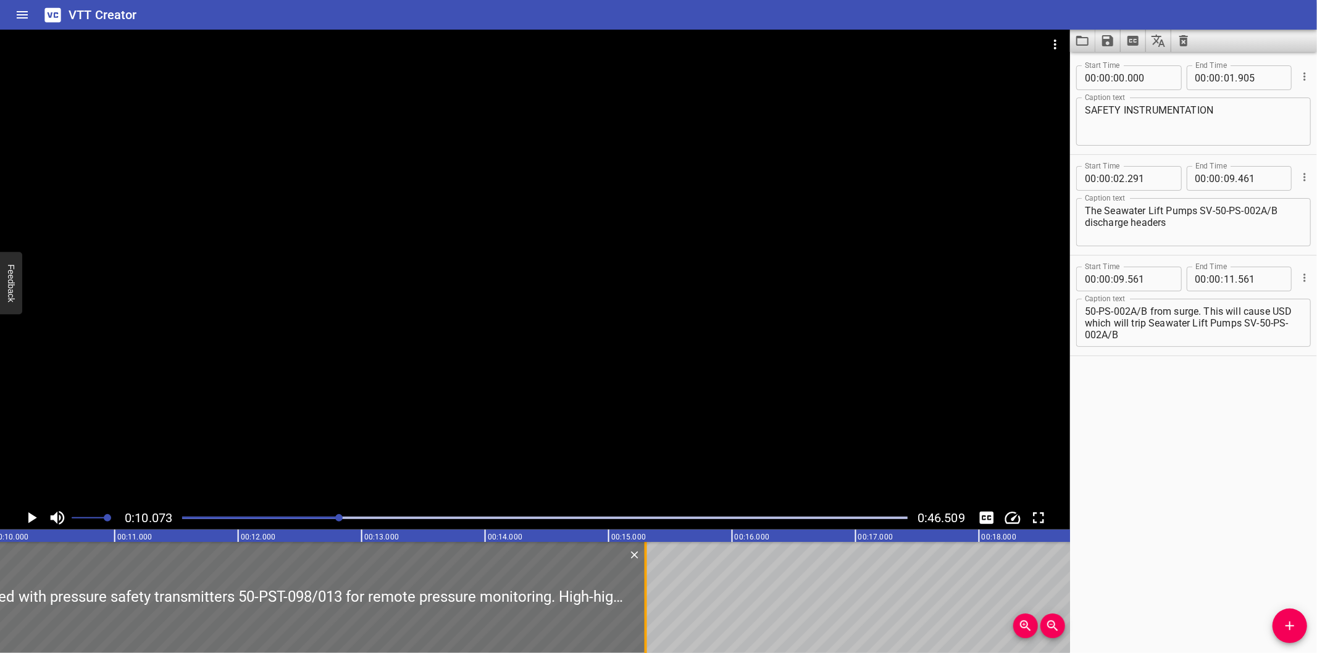
drag, startPoint x: 182, startPoint y: 609, endPoint x: 643, endPoint y: 617, distance: 461.3
click at [645, 617] on div at bounding box center [646, 597] width 2 height 111
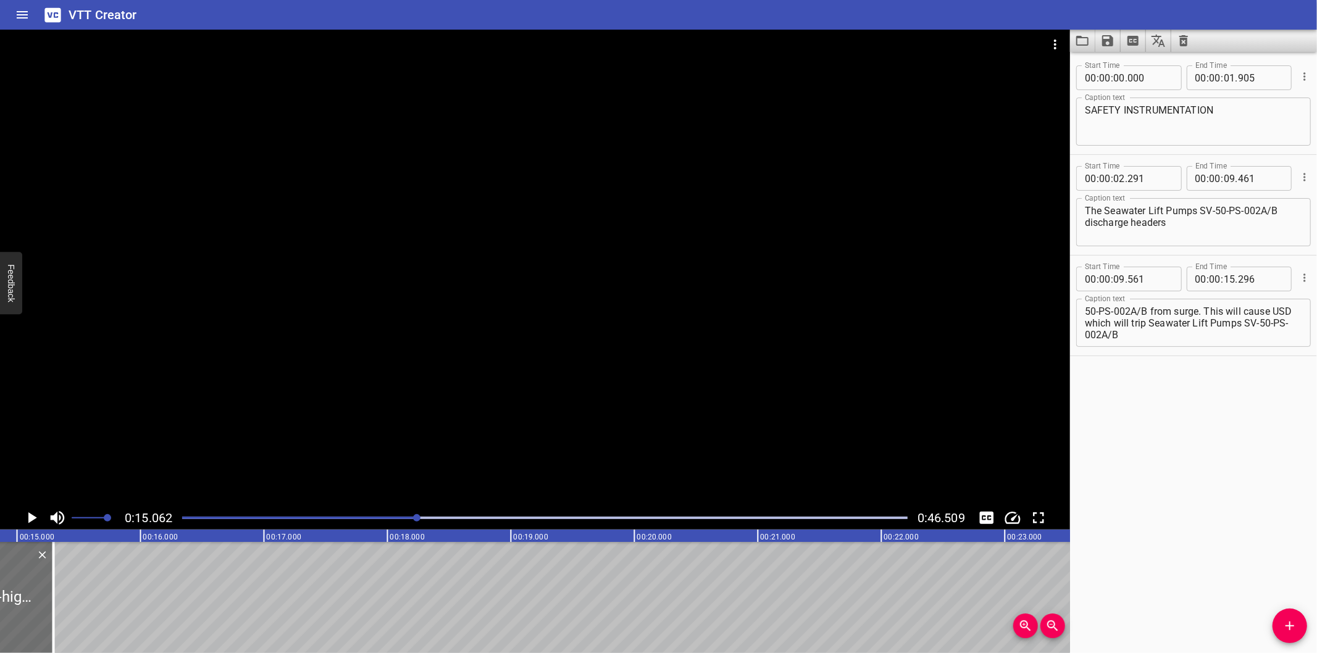
scroll to position [0, 1860]
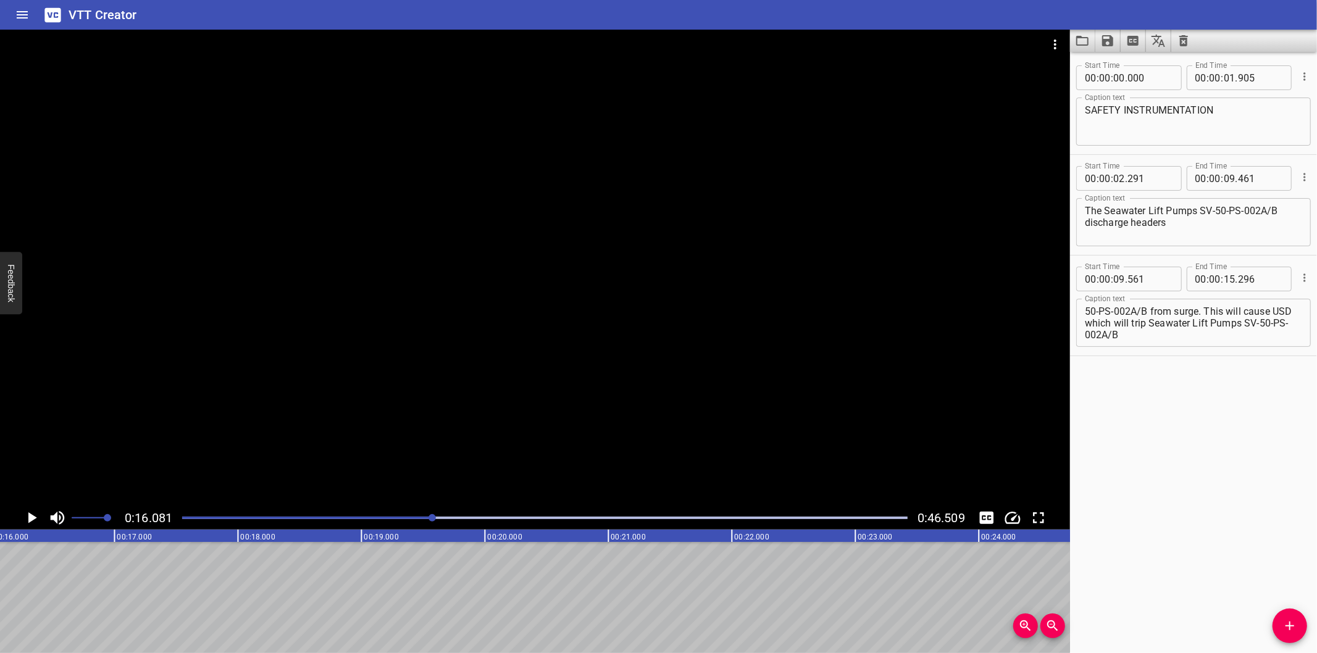
click at [423, 522] on div at bounding box center [545, 517] width 740 height 17
click at [394, 515] on div at bounding box center [545, 517] width 740 height 17
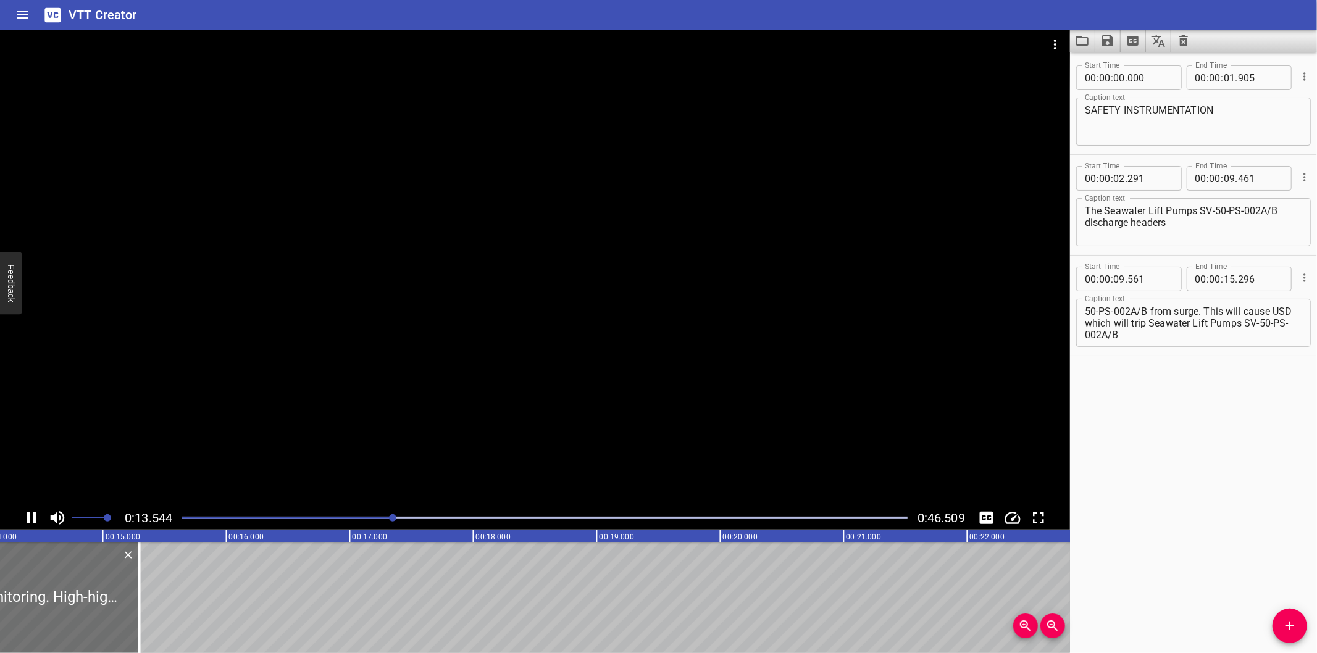
drag, startPoint x: 370, startPoint y: 517, endPoint x: 362, endPoint y: 515, distance: 8.2
click at [368, 516] on div at bounding box center [545, 517] width 740 height 17
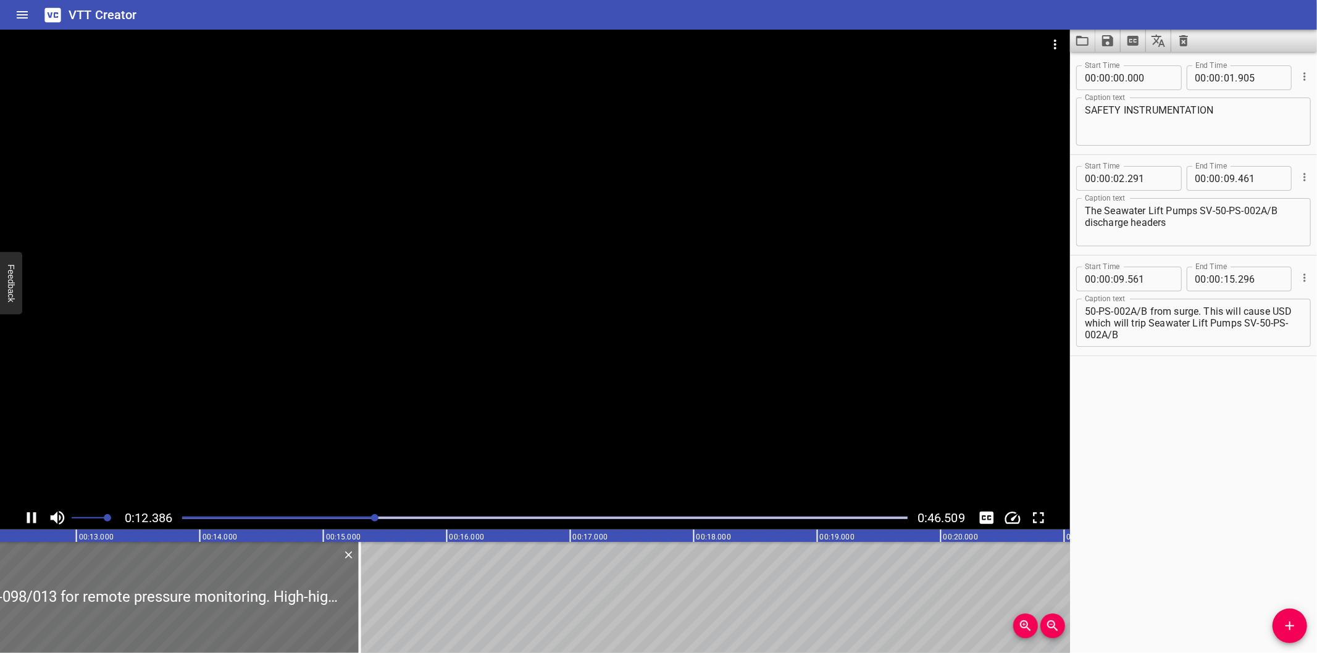
click at [354, 516] on div at bounding box center [545, 517] width 740 height 17
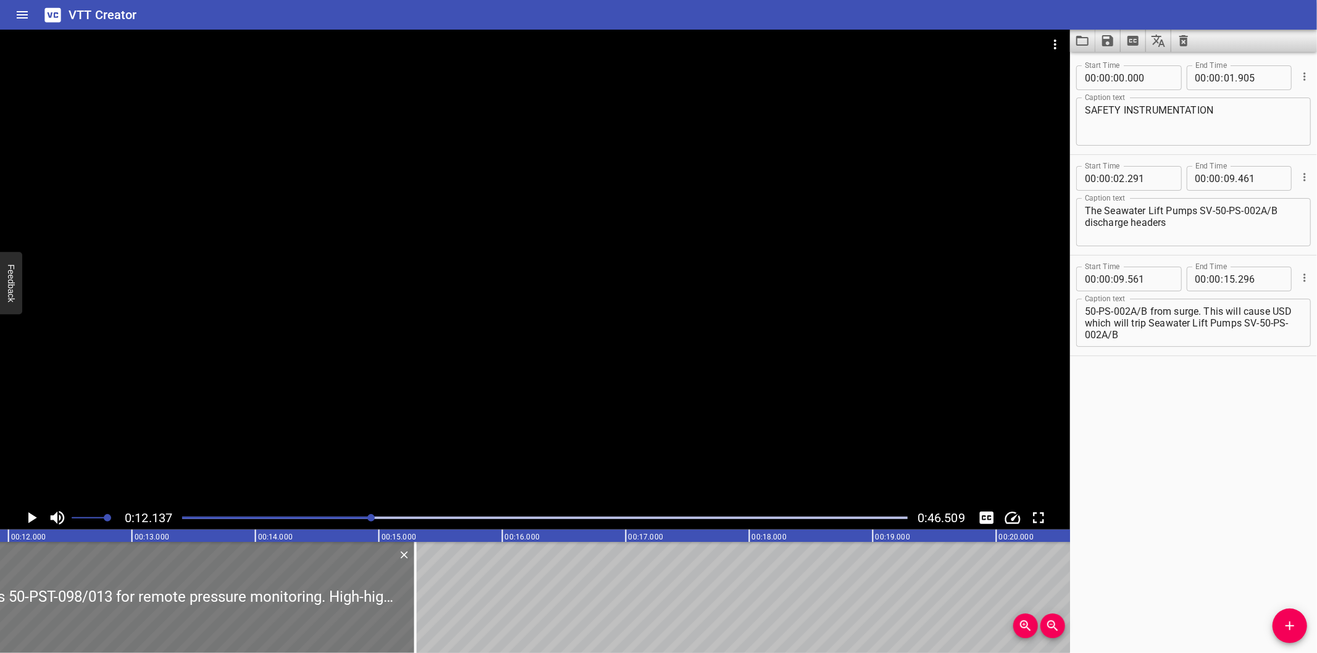
scroll to position [0, 1406]
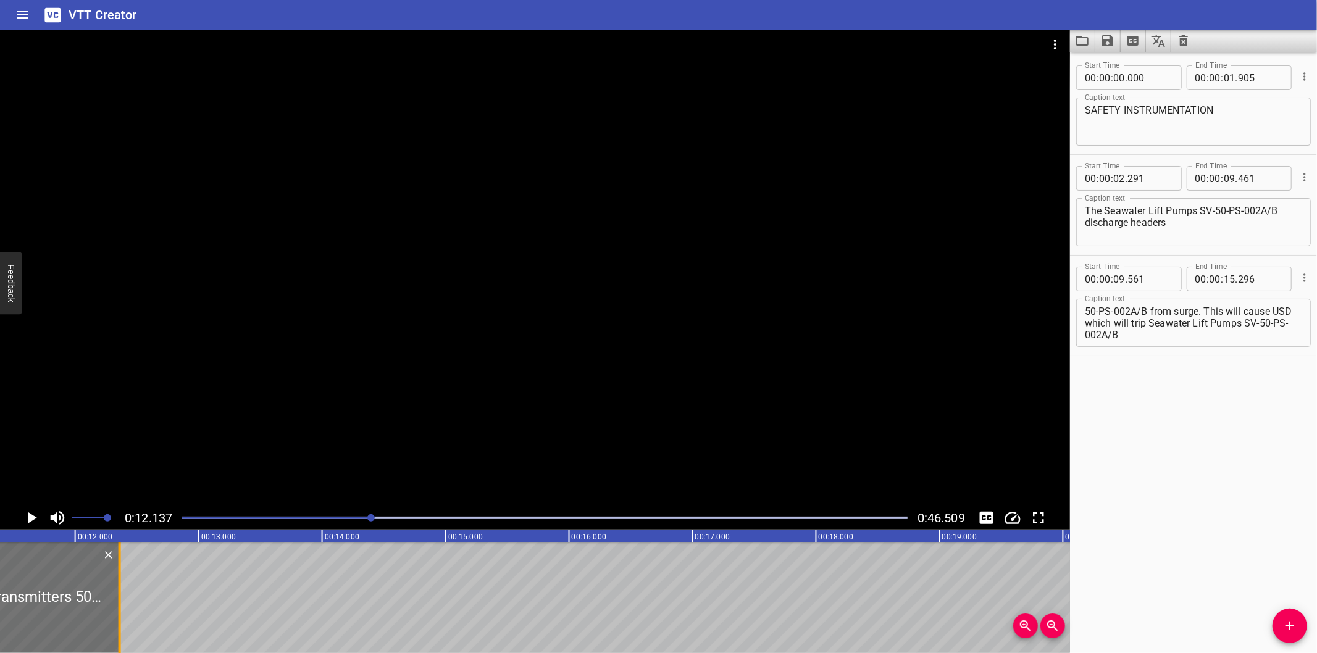
drag, startPoint x: 478, startPoint y: 615, endPoint x: 116, endPoint y: 612, distance: 362.4
click at [116, 612] on div at bounding box center [120, 597] width 12 height 111
drag, startPoint x: 1087, startPoint y: 322, endPoint x: 1237, endPoint y: 379, distance: 161.0
click at [1237, 379] on div "Start Time 00 : 00 : 00 . 000 Start Time End Time 00 : 00 : 01 . 905 End Time C…" at bounding box center [1193, 352] width 247 height 601
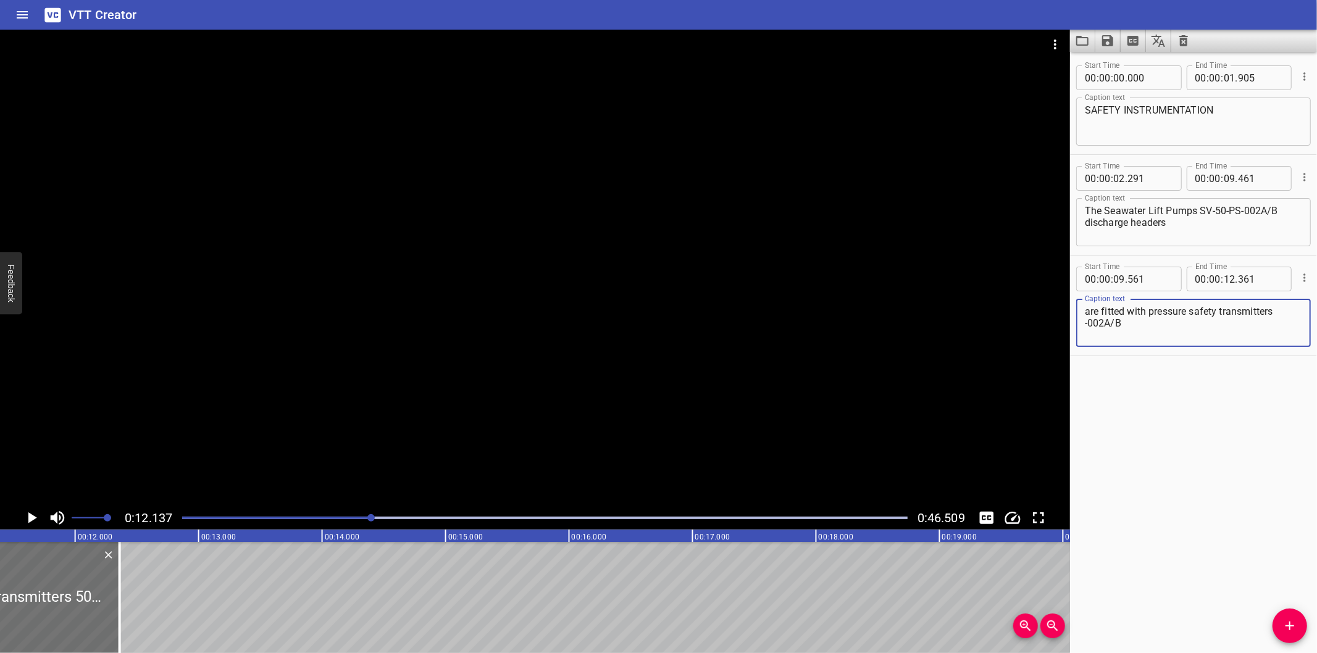
scroll to position [0, 0]
click at [1112, 328] on textarea "are fitted with pressure safety transmitters 50-PST-098/013 for remote pressure…" at bounding box center [1193, 323] width 217 height 35
drag, startPoint x: 1087, startPoint y: 323, endPoint x: 1291, endPoint y: 394, distance: 216.1
click at [1291, 394] on div "Start Time 00 : 00 : 00 . 000 Start Time End Time 00 : 00 : 01 . 905 End Time C…" at bounding box center [1193, 352] width 247 height 601
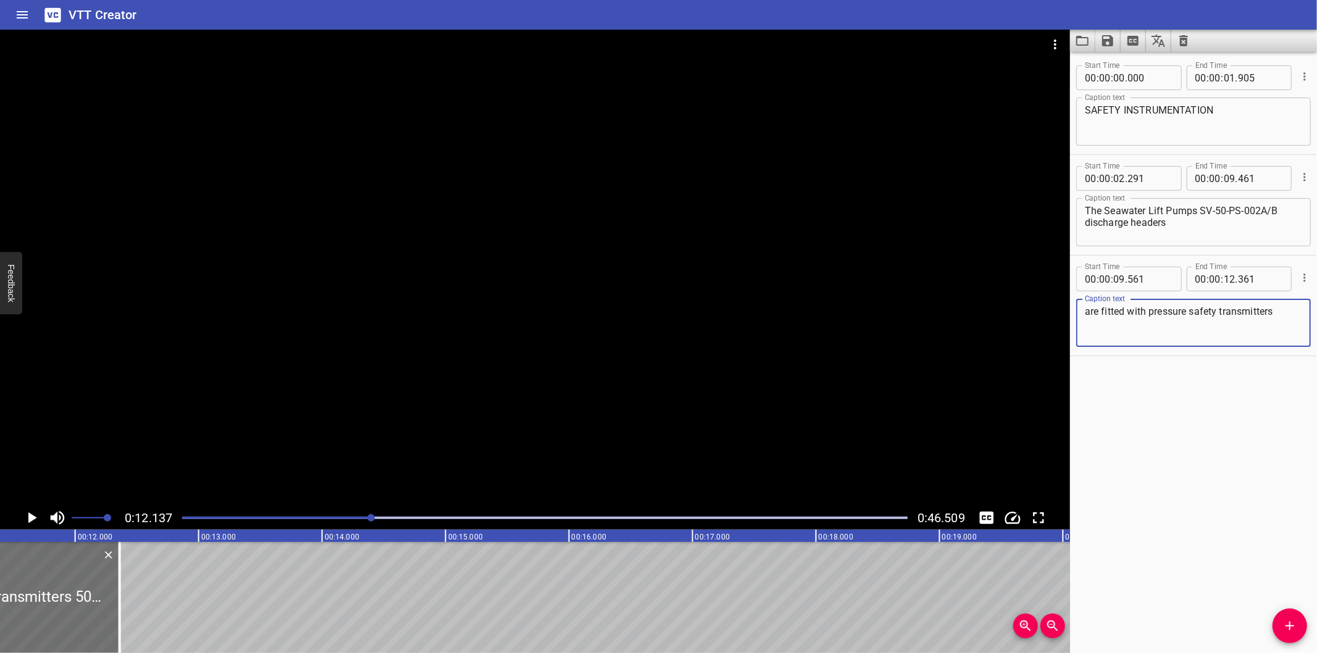
scroll to position [0, 0]
drag, startPoint x: 1295, startPoint y: 622, endPoint x: 1090, endPoint y: 602, distance: 206.6
click at [1295, 622] on icon "Add Cue" at bounding box center [1289, 626] width 15 height 15
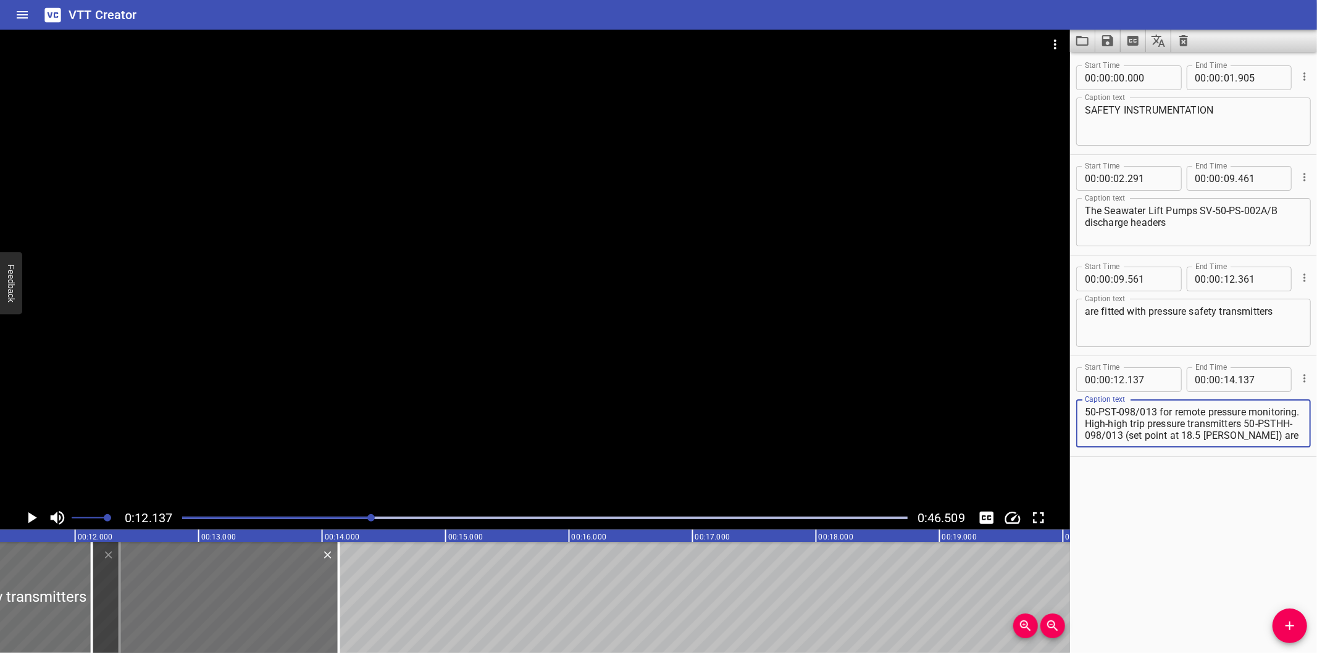
scroll to position [47, 0]
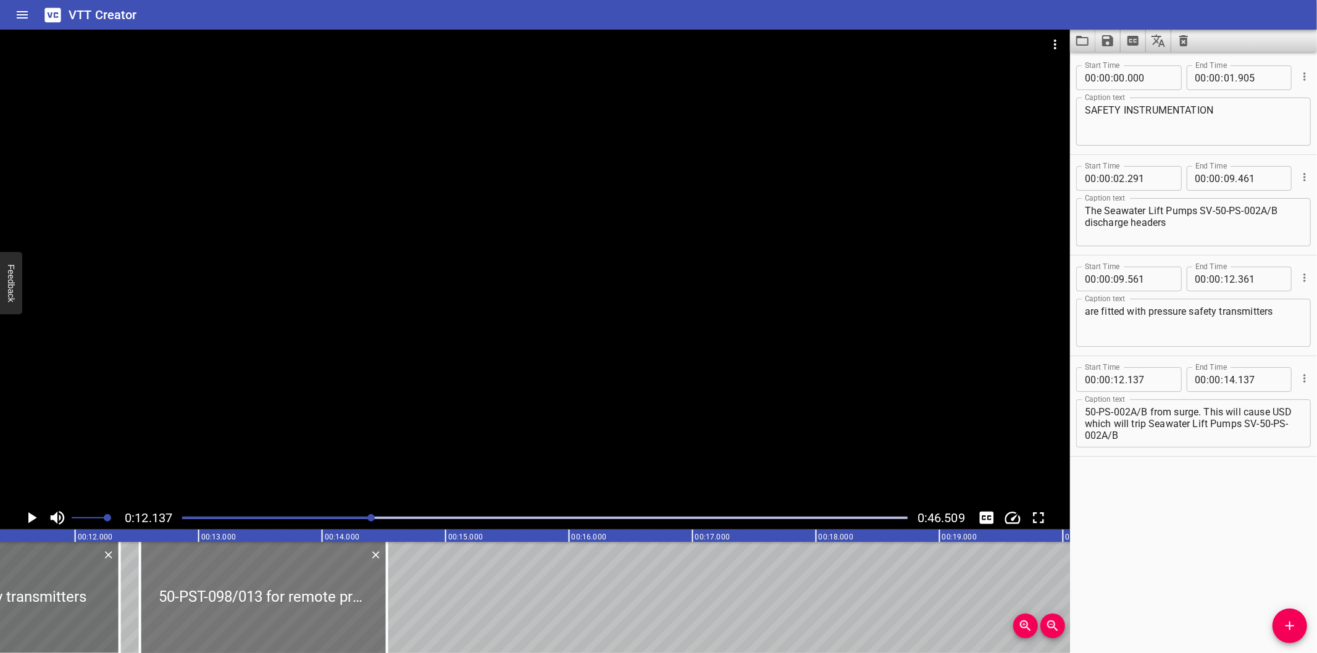
drag, startPoint x: 242, startPoint y: 596, endPoint x: 290, endPoint y: 594, distance: 48.2
click at [290, 594] on div at bounding box center [263, 597] width 247 height 111
click at [389, 380] on div at bounding box center [535, 268] width 1070 height 477
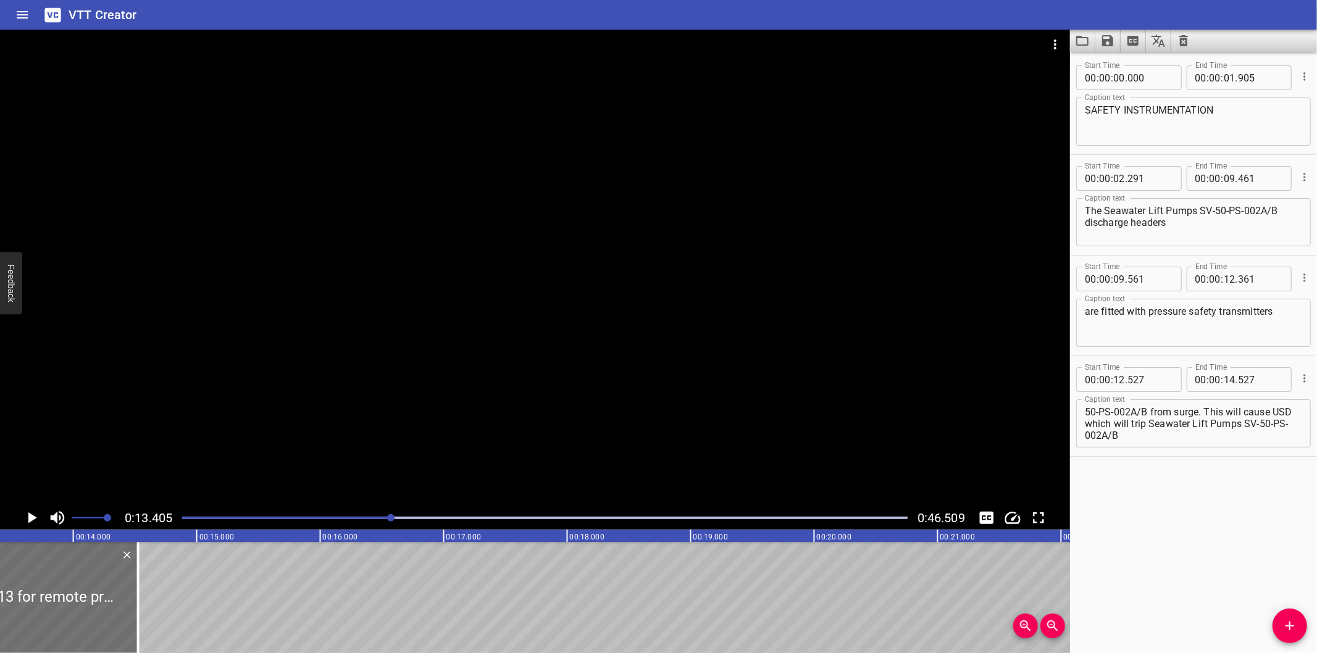
scroll to position [46, 0]
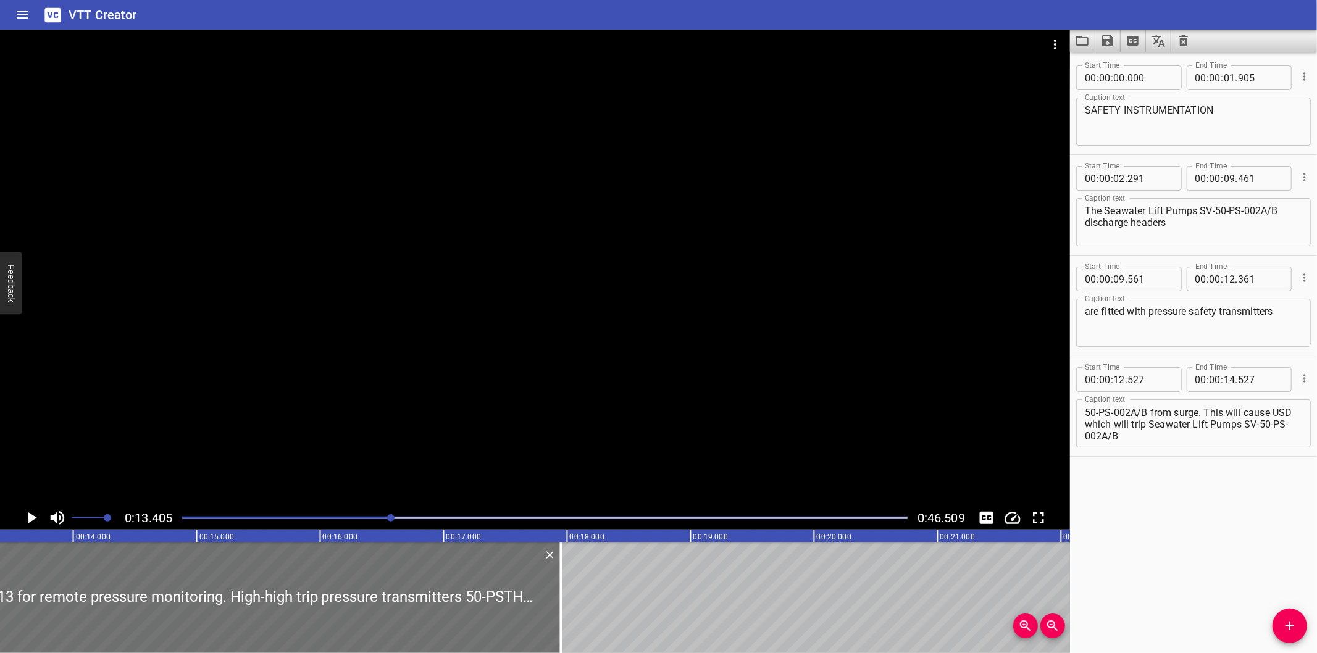
drag, startPoint x: 142, startPoint y: 583, endPoint x: 601, endPoint y: 582, distance: 459.3
click at [567, 585] on div at bounding box center [561, 597] width 12 height 111
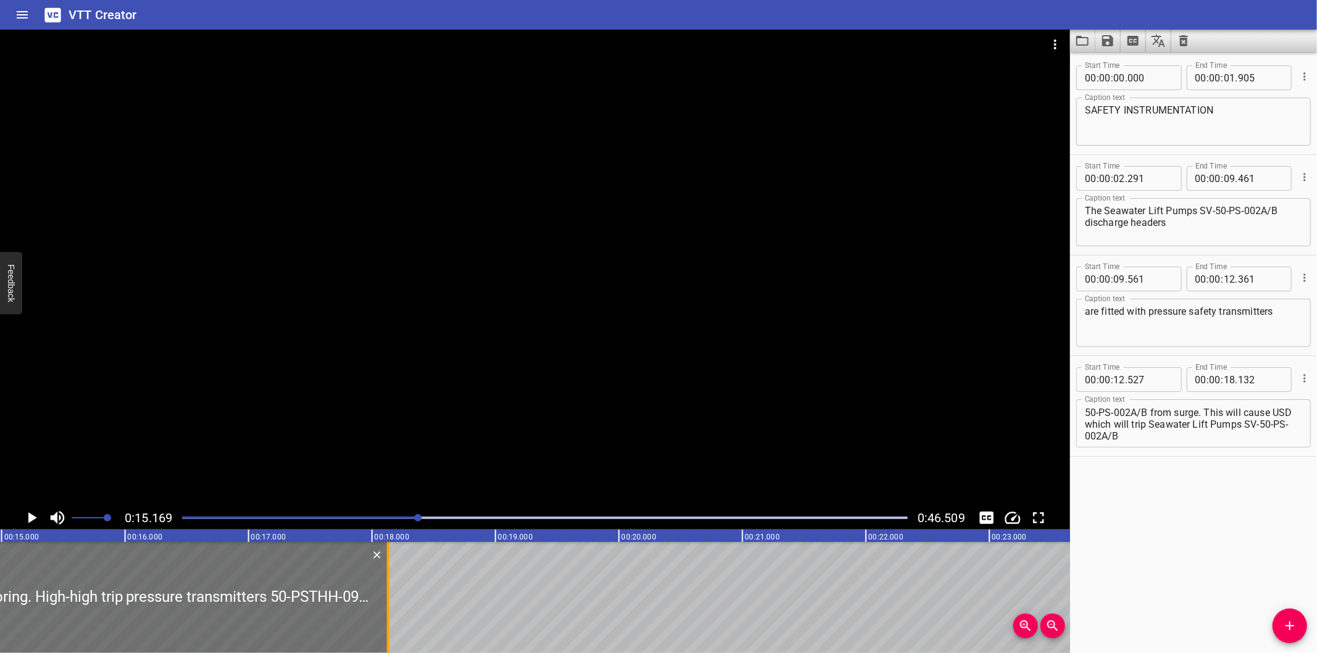
scroll to position [0, 1872]
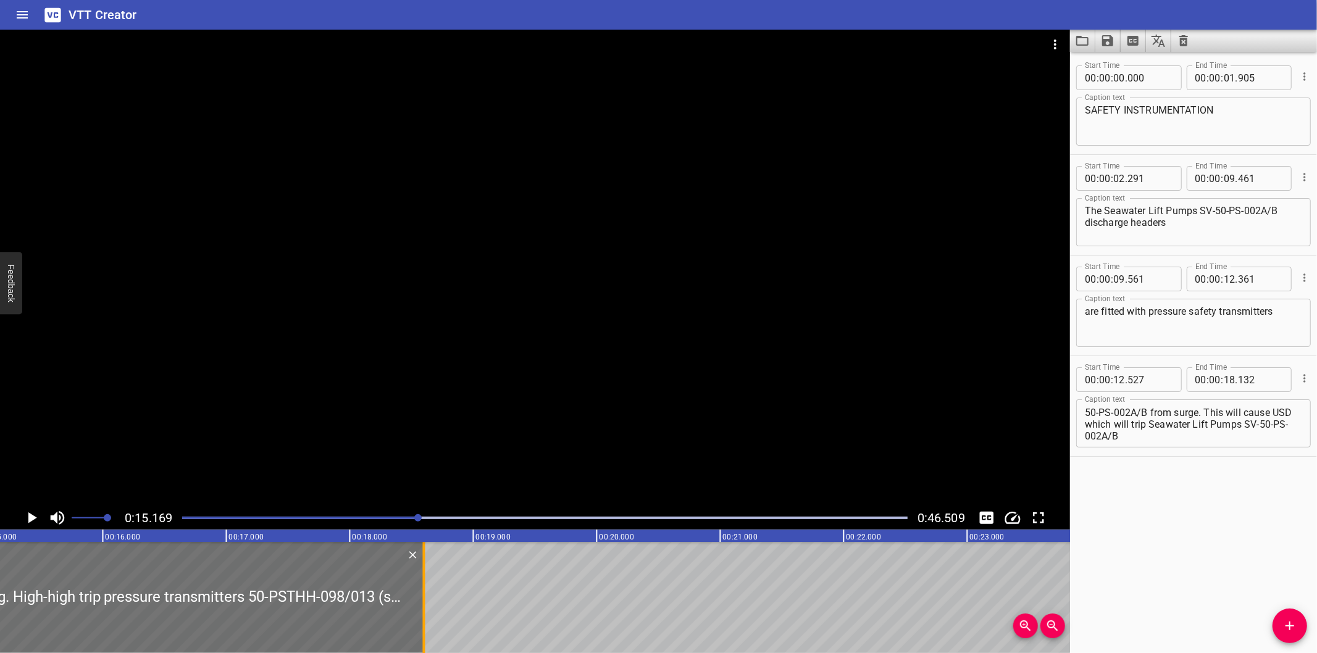
drag, startPoint x: 361, startPoint y: 612, endPoint x: 419, endPoint y: 613, distance: 58.0
click at [419, 613] on div at bounding box center [424, 597] width 12 height 111
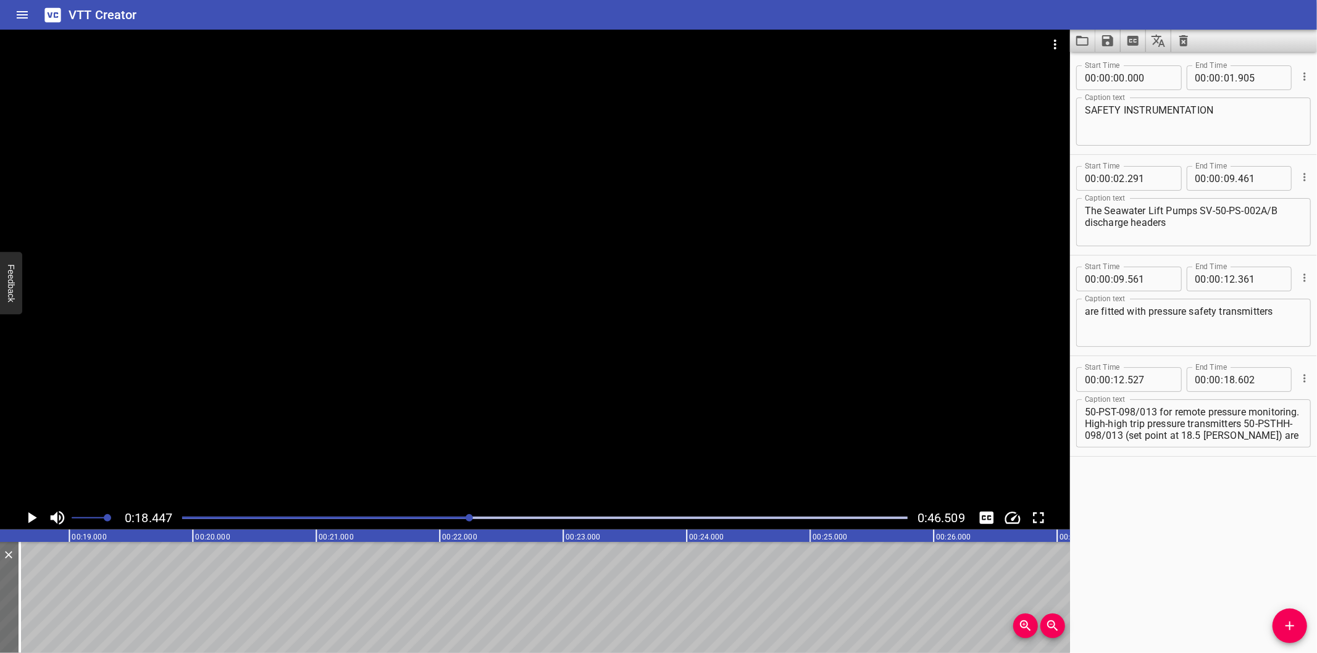
scroll to position [47, 0]
drag, startPoint x: 1139, startPoint y: 424, endPoint x: 1343, endPoint y: 575, distance: 254.6
click at [1316, 575] on html "VTT Creator Caption Editor Batch Transcribe Login Sign Up Privacy Contact 0:18.…" at bounding box center [658, 326] width 1317 height 653
drag, startPoint x: 1280, startPoint y: 630, endPoint x: 1117, endPoint y: 624, distance: 162.5
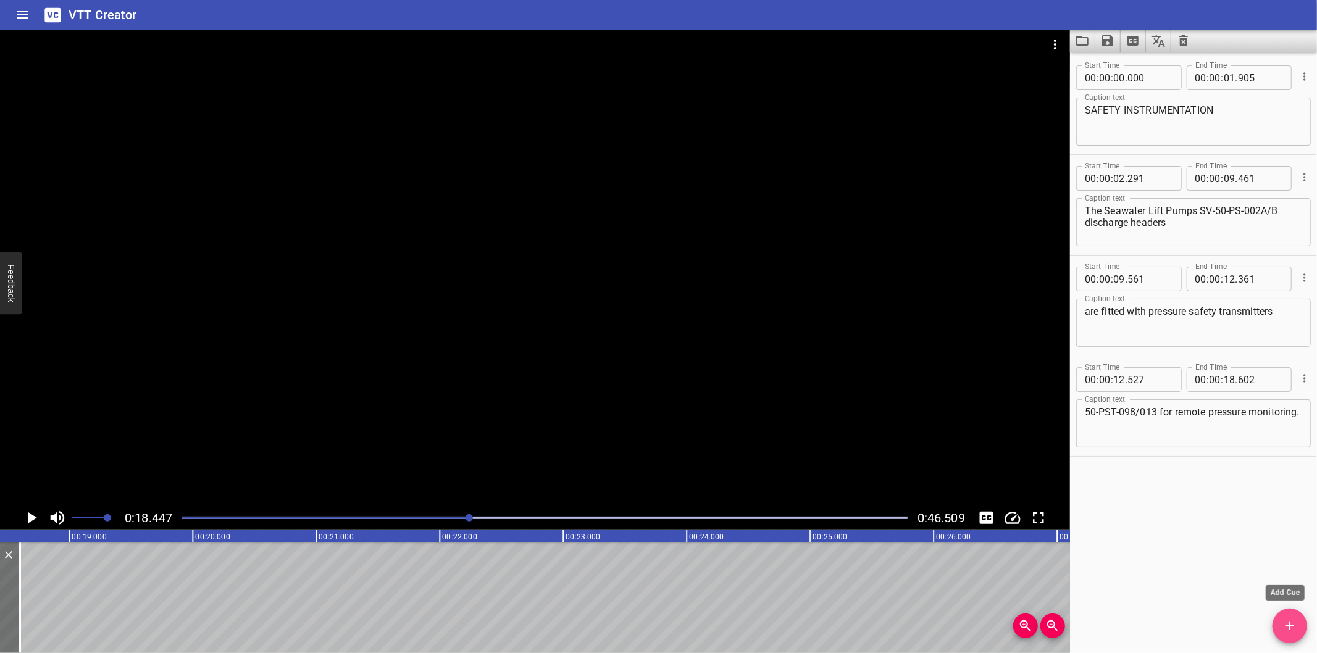
click at [1280, 630] on span "Add Cue" at bounding box center [1289, 626] width 35 height 15
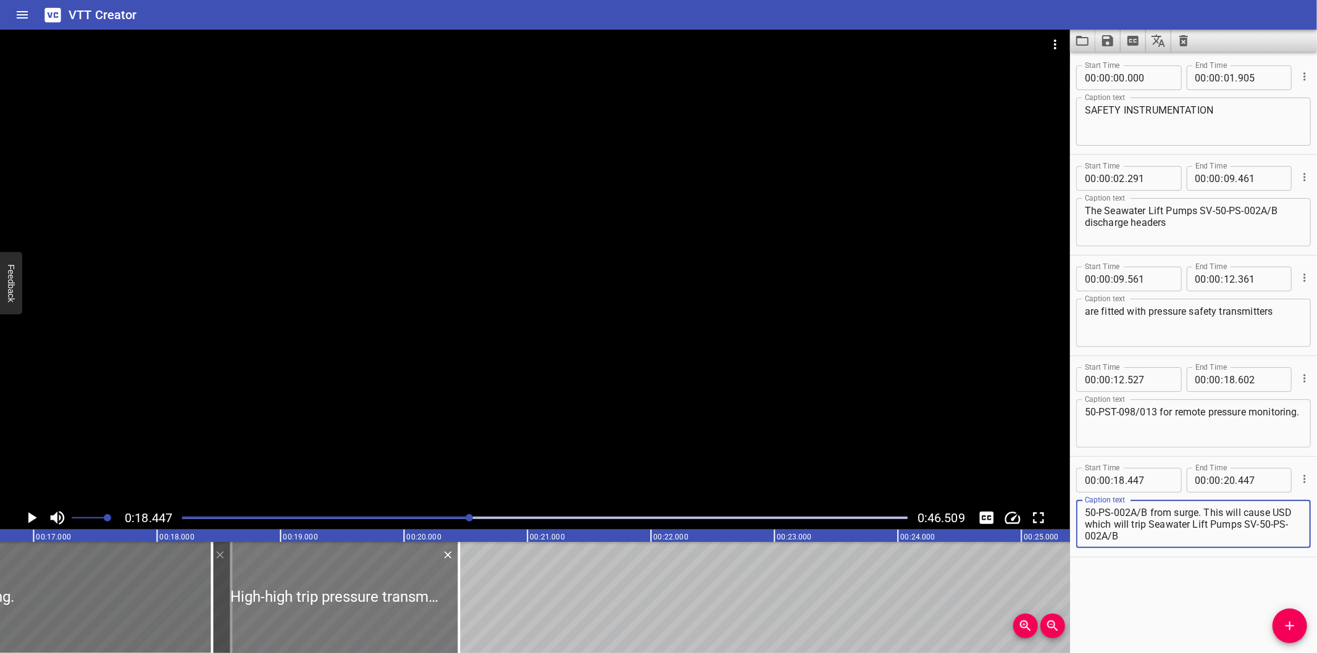
scroll to position [0, 2048]
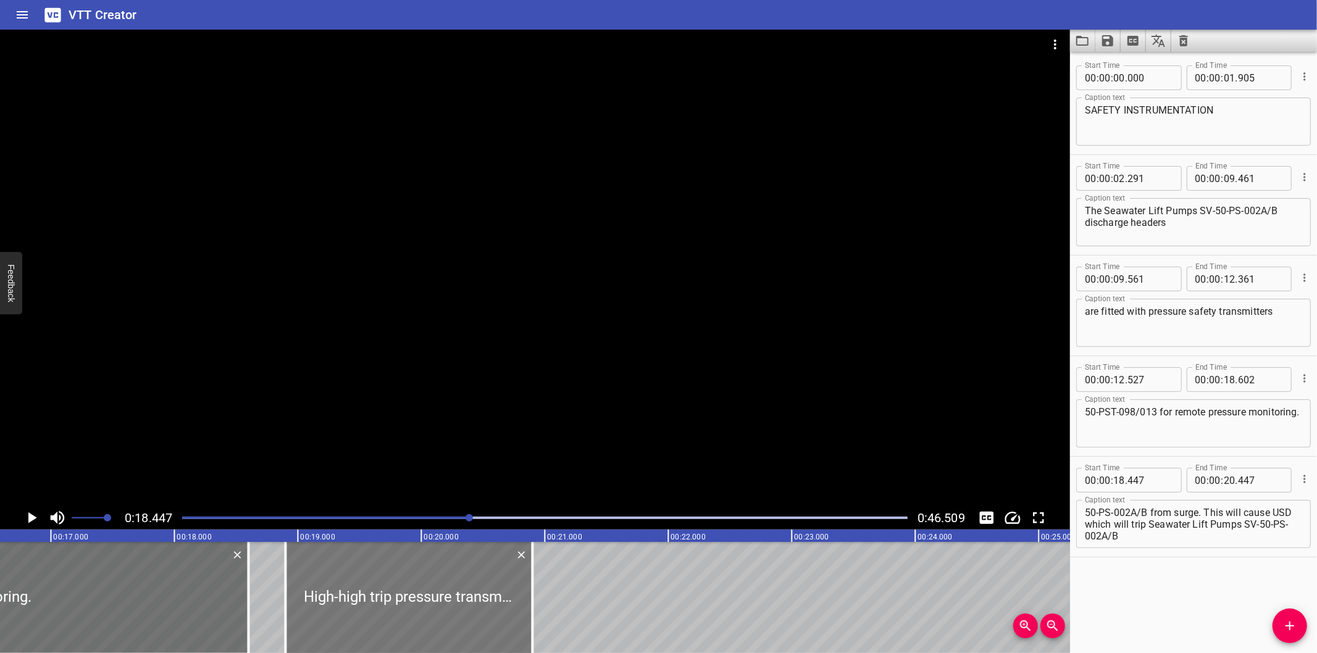
drag, startPoint x: 398, startPoint y: 596, endPoint x: 385, endPoint y: 603, distance: 14.1
click at [385, 603] on div at bounding box center [408, 597] width 247 height 111
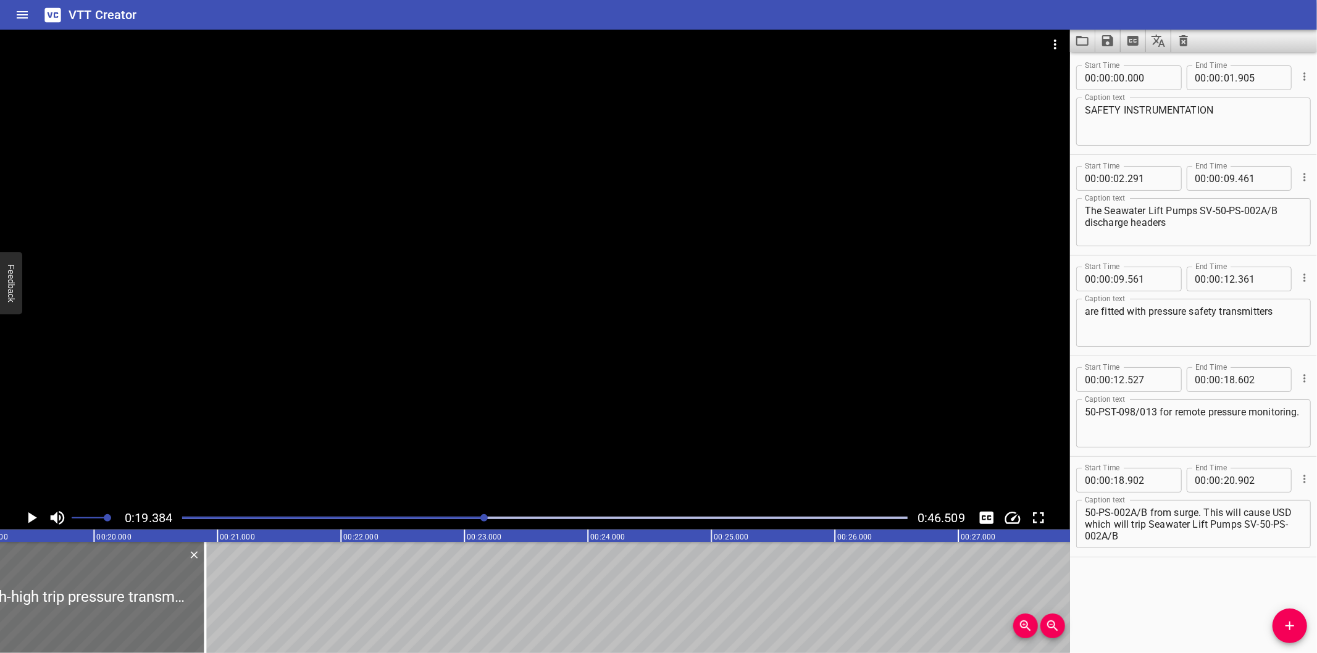
scroll to position [0, 2393]
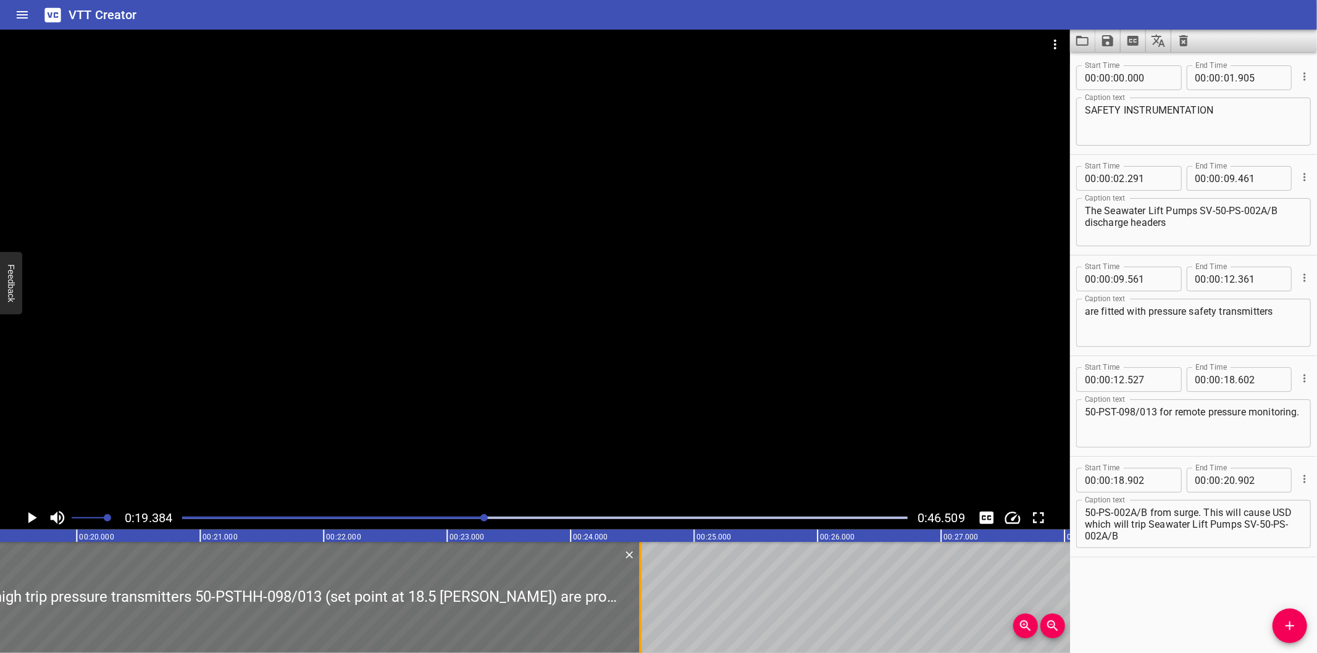
drag, startPoint x: 182, startPoint y: 616, endPoint x: 635, endPoint y: 612, distance: 452.5
click at [635, 612] on div at bounding box center [640, 597] width 12 height 111
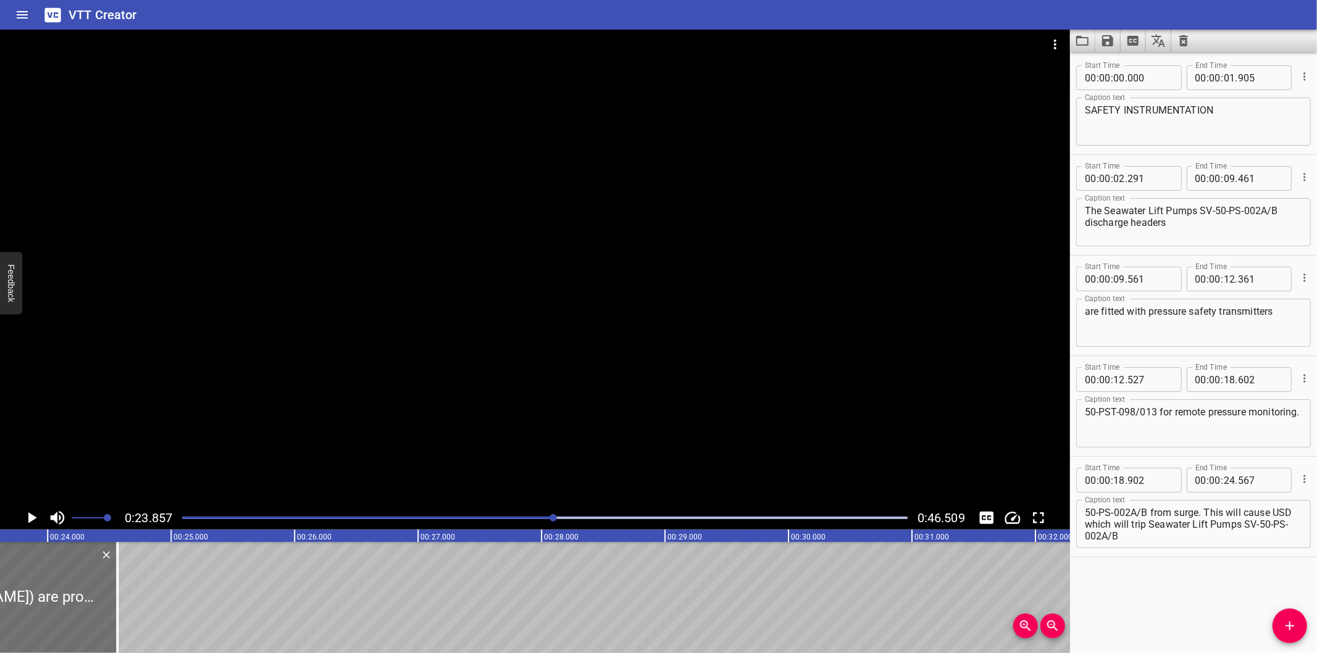
scroll to position [0, 2945]
drag, startPoint x: 84, startPoint y: 616, endPoint x: 496, endPoint y: 612, distance: 412.4
click at [117, 612] on div at bounding box center [110, 597] width 12 height 111
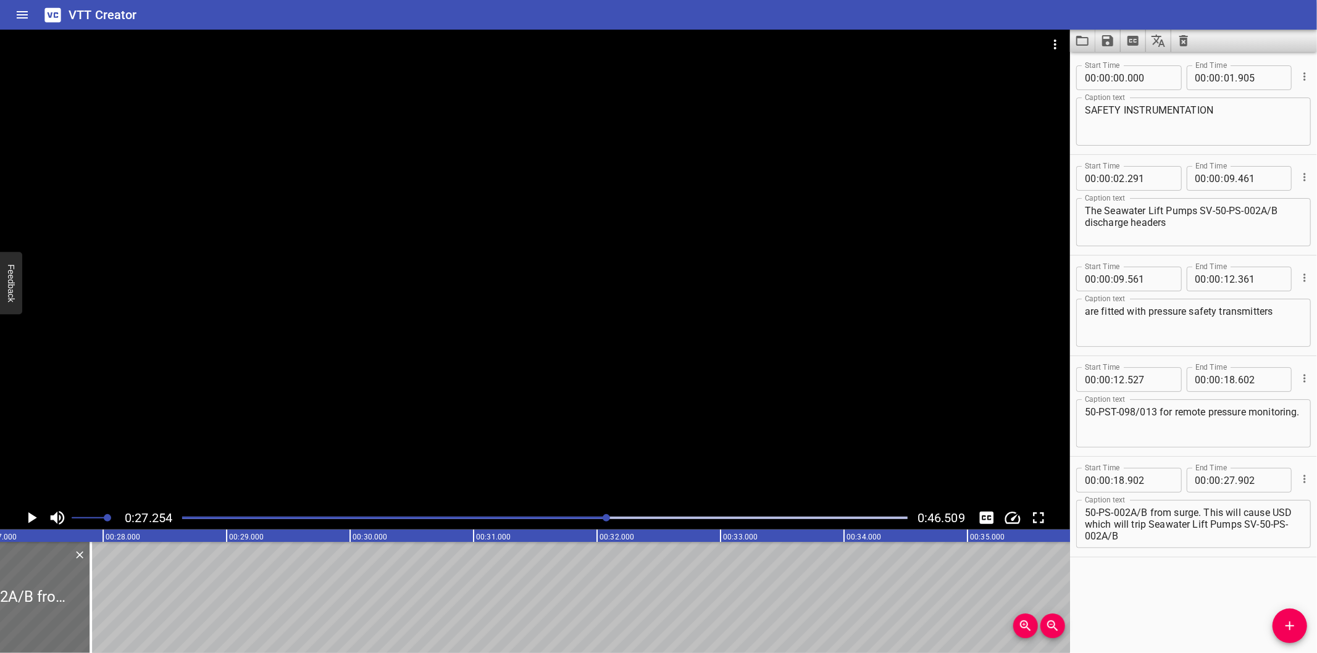
scroll to position [0, 3365]
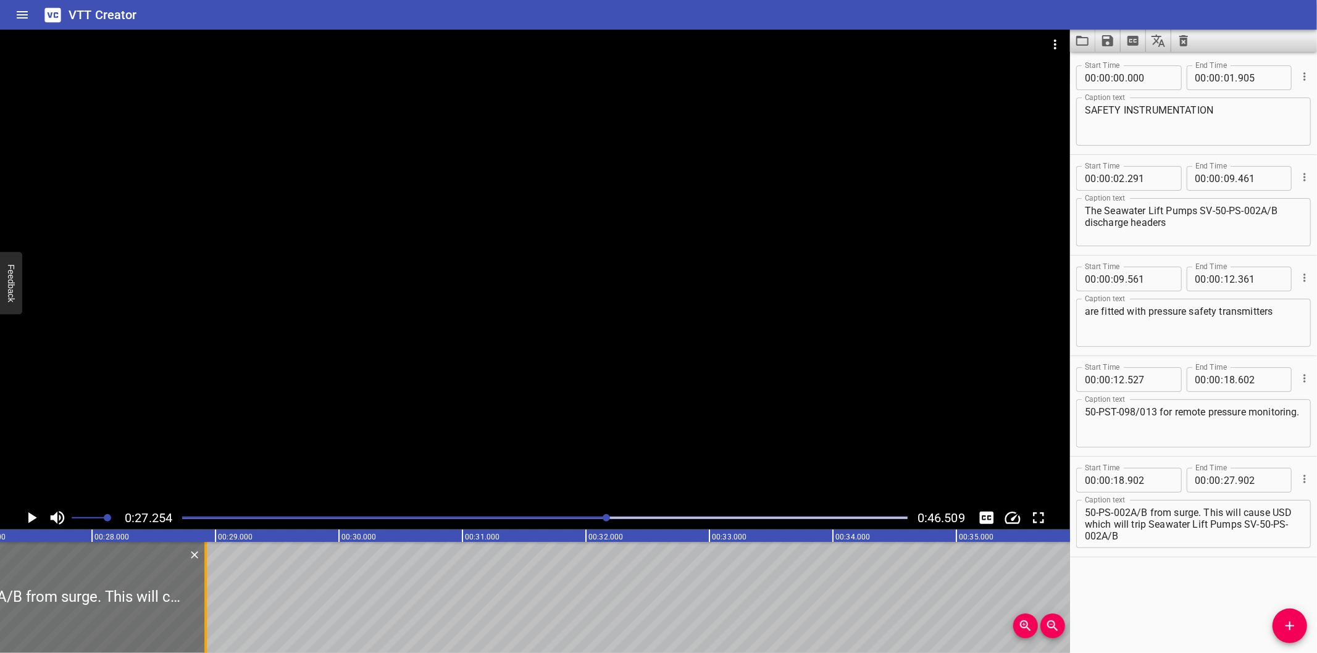
drag, startPoint x: 78, startPoint y: 627, endPoint x: 204, endPoint y: 607, distance: 127.5
click at [204, 607] on div at bounding box center [205, 597] width 2 height 111
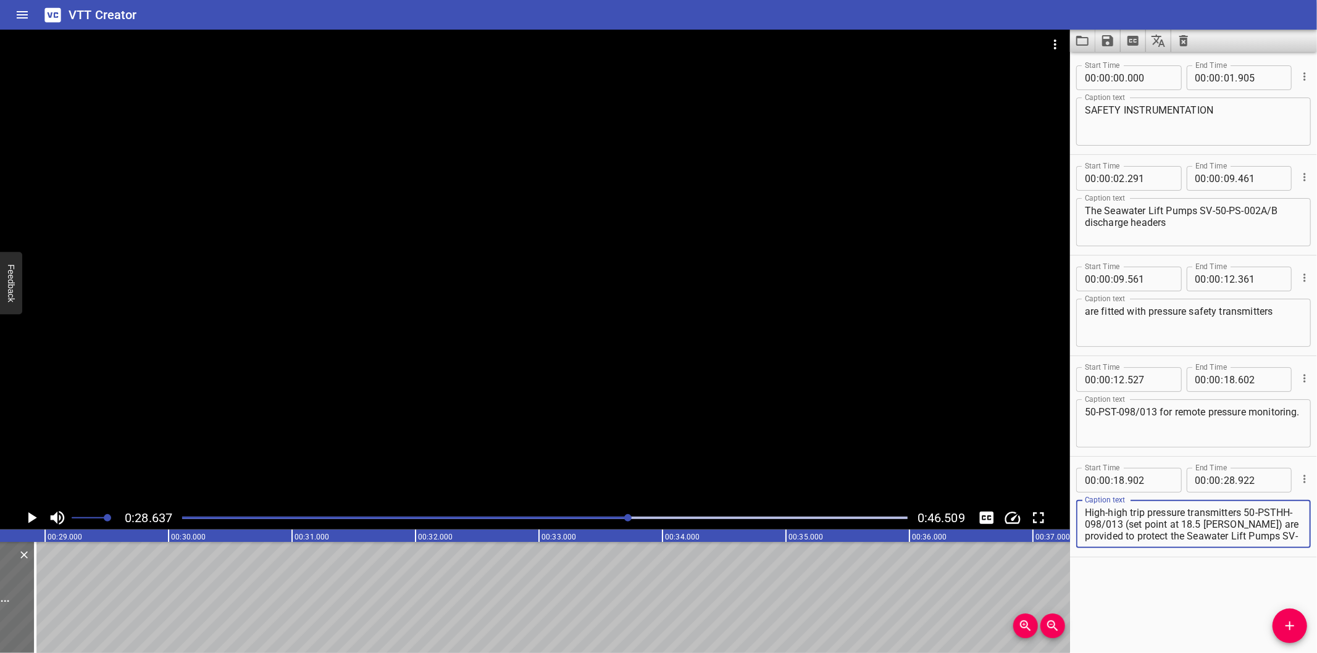
scroll to position [35, 0]
drag, startPoint x: 1266, startPoint y: 521, endPoint x: 1331, endPoint y: 620, distance: 119.0
click at [1316, 620] on html "VTT Creator Caption Editor Batch Transcribe Login Sign Up Privacy Contact 0:28.…" at bounding box center [658, 326] width 1317 height 653
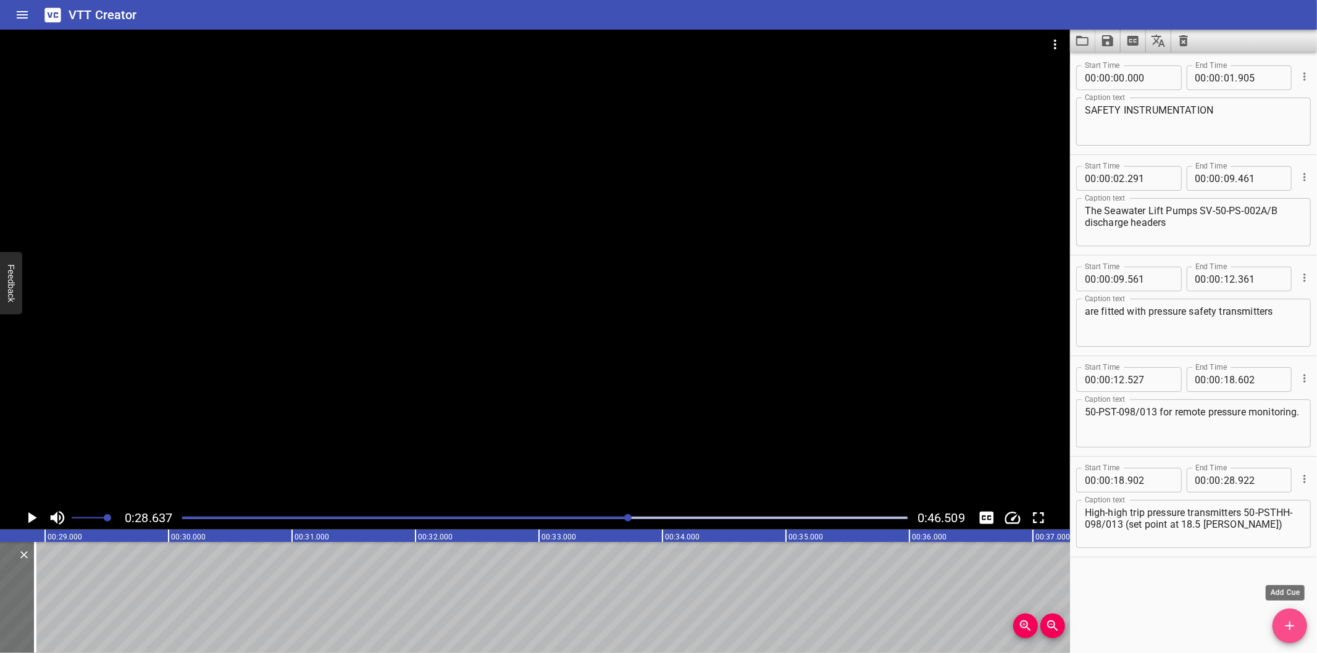
drag, startPoint x: 1288, startPoint y: 627, endPoint x: 1202, endPoint y: 593, distance: 92.1
click at [1287, 626] on icon "Add Cue" at bounding box center [1289, 626] width 9 height 9
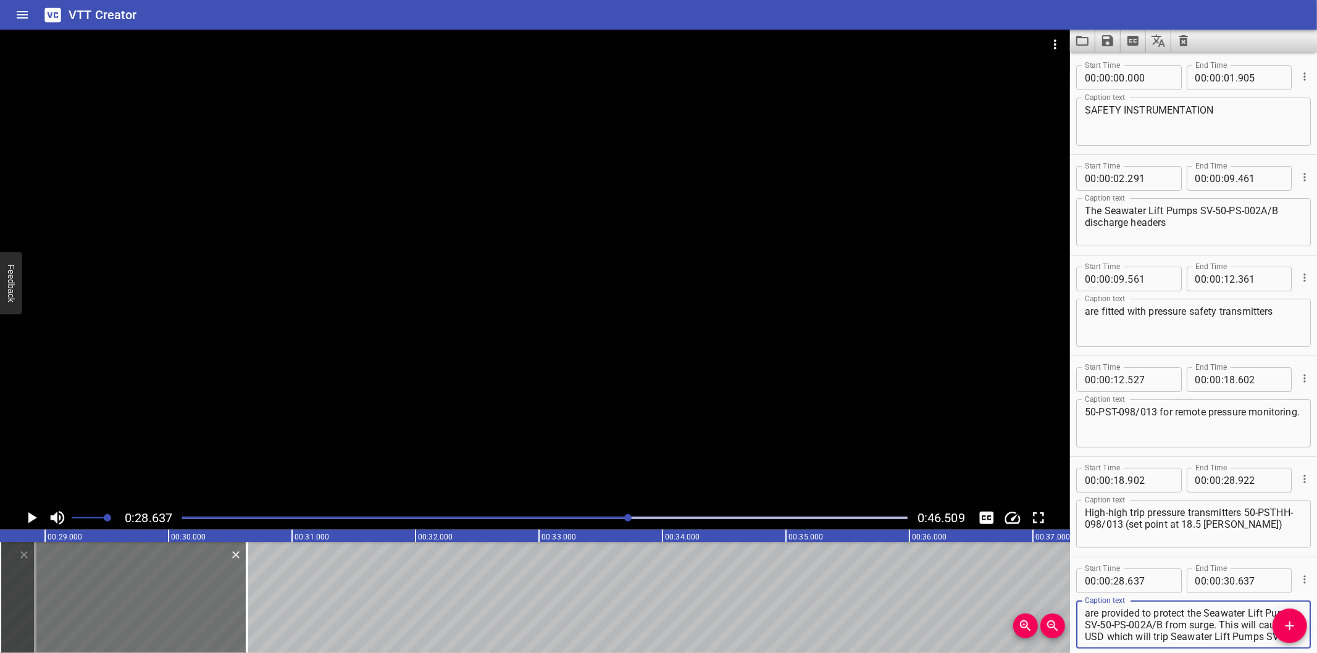
scroll to position [11, 0]
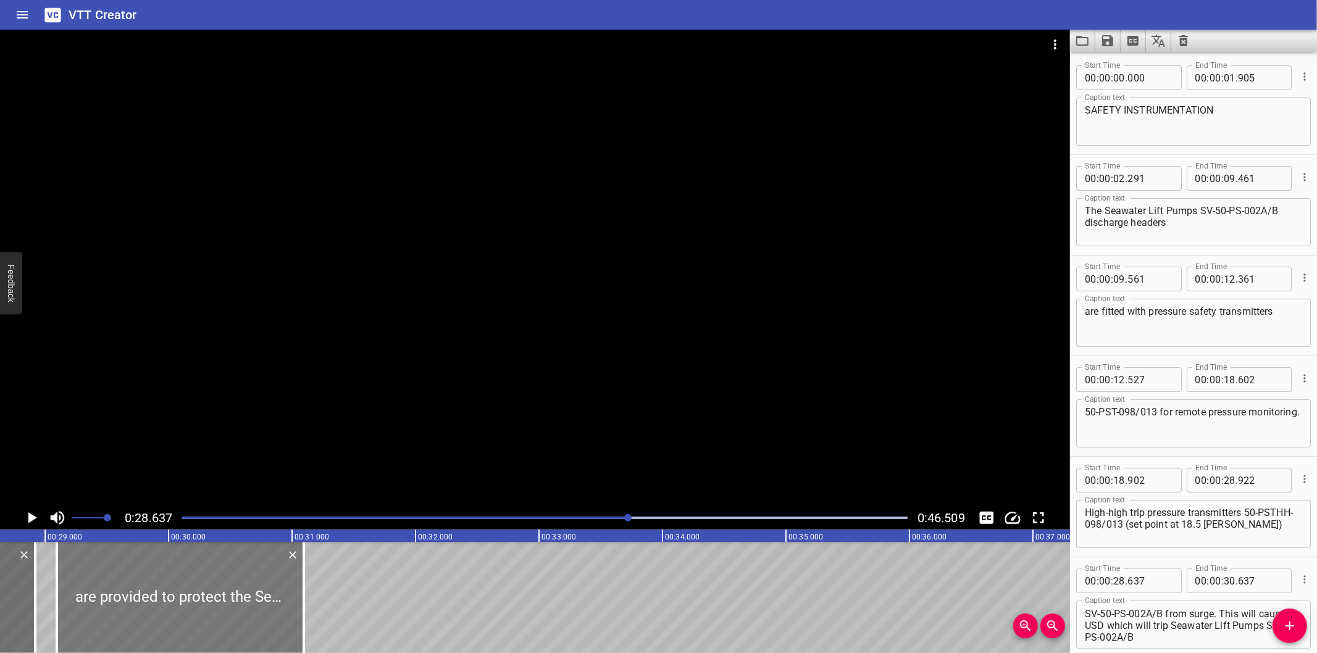
drag, startPoint x: 217, startPoint y: 600, endPoint x: 269, endPoint y: 610, distance: 52.8
click at [269, 610] on div at bounding box center [180, 597] width 247 height 111
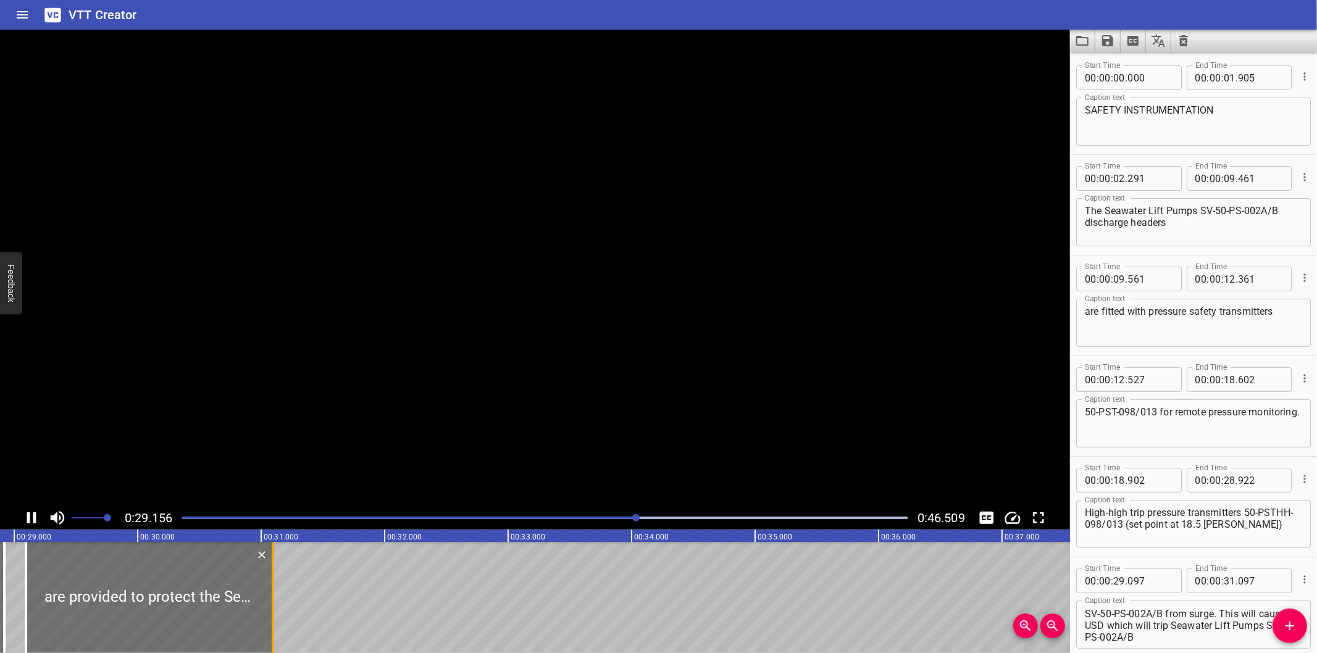
scroll to position [0, 3600]
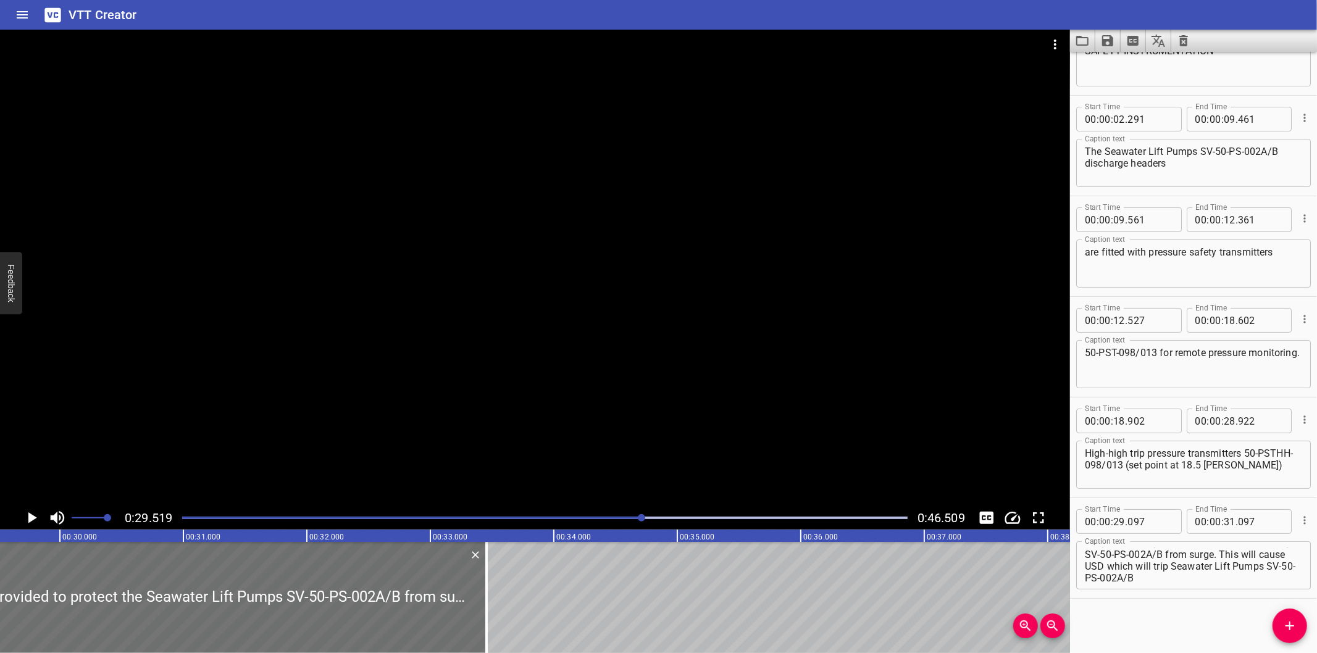
drag, startPoint x: 198, startPoint y: 610, endPoint x: 517, endPoint y: 609, distance: 318.6
click at [493, 609] on div at bounding box center [486, 597] width 12 height 111
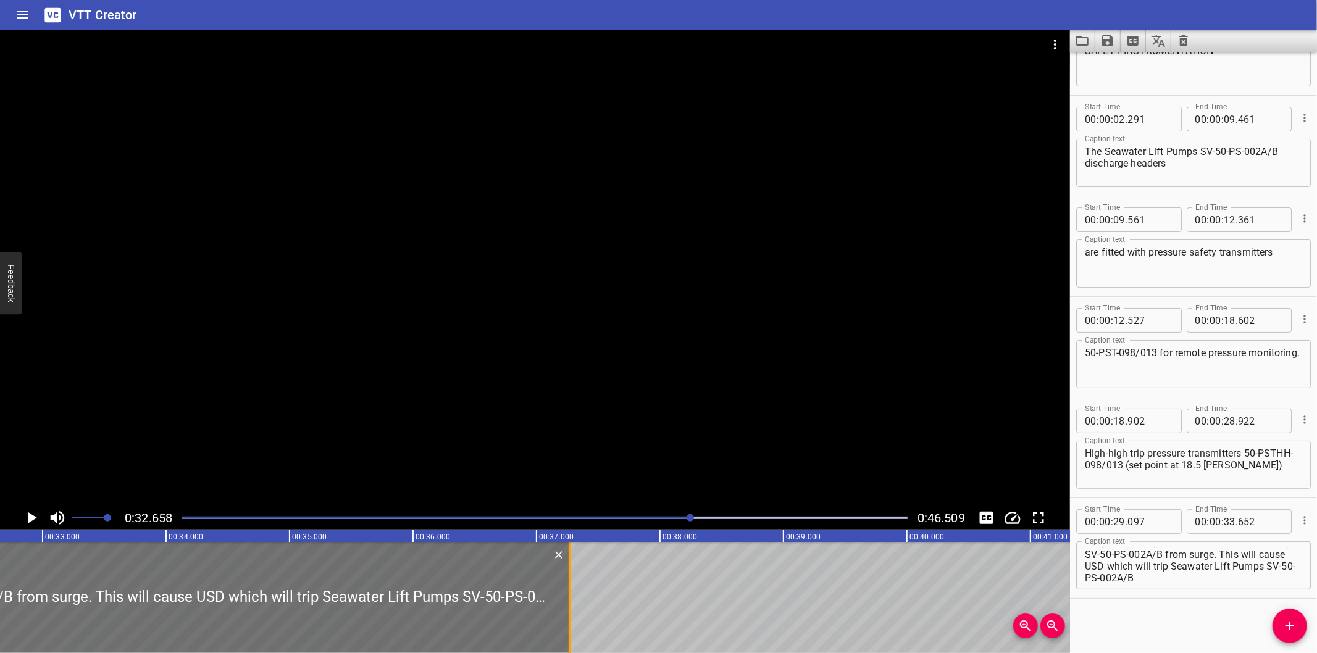
drag, startPoint x: 122, startPoint y: 607, endPoint x: 569, endPoint y: 601, distance: 447.0
click at [569, 601] on div at bounding box center [570, 597] width 2 height 111
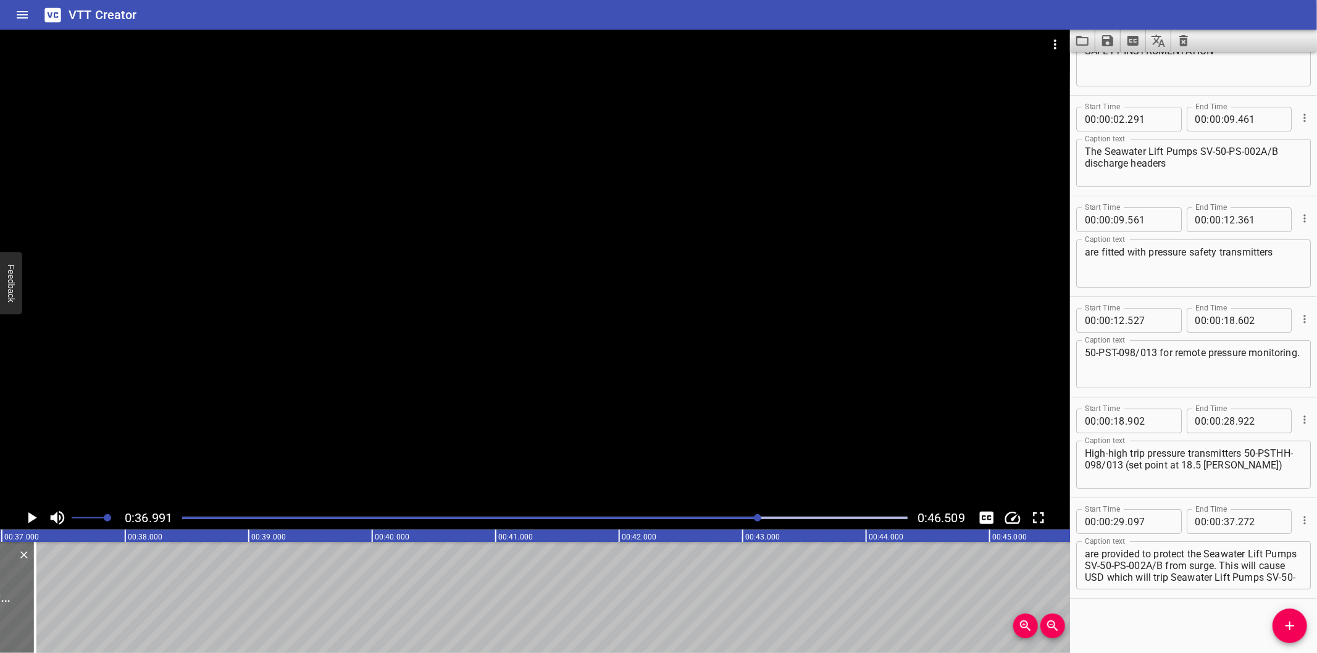
scroll to position [11, 0]
drag, startPoint x: 1256, startPoint y: 563, endPoint x: 1323, endPoint y: 667, distance: 124.2
click at [1316, 653] on html "VTT Creator Caption Editor Batch Transcribe Login Sign Up Privacy Contact 0:36.…" at bounding box center [658, 326] width 1317 height 653
click at [1286, 619] on icon "Add Cue" at bounding box center [1289, 626] width 15 height 15
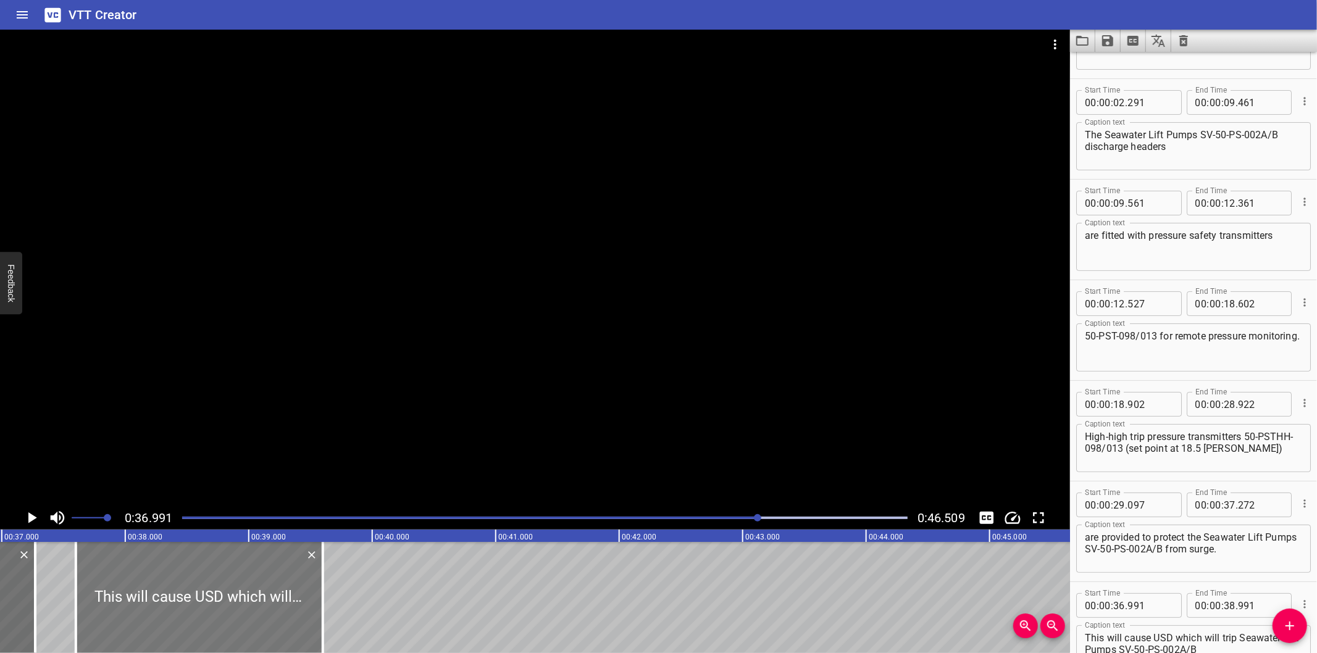
drag, startPoint x: 187, startPoint y: 575, endPoint x: 261, endPoint y: 595, distance: 76.5
click at [261, 595] on div at bounding box center [199, 597] width 247 height 111
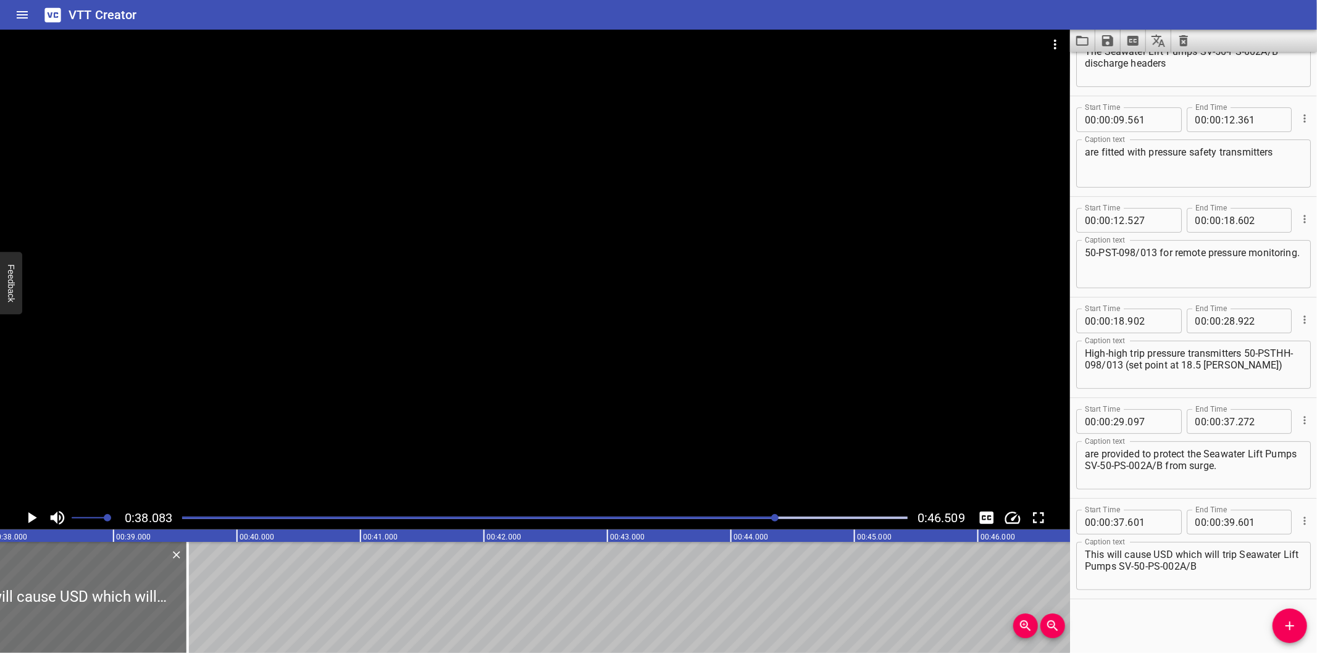
drag, startPoint x: 188, startPoint y: 615, endPoint x: 758, endPoint y: 594, distance: 570.2
click at [194, 594] on div at bounding box center [188, 597] width 12 height 111
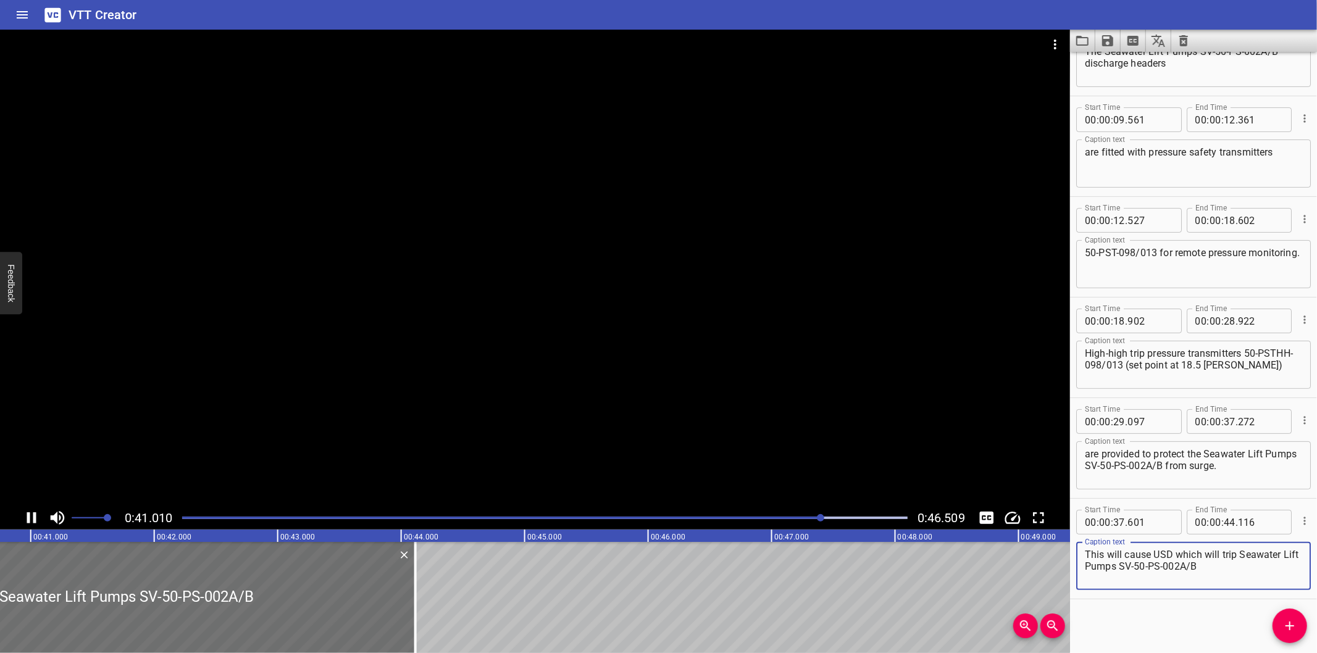
click at [1255, 568] on textarea "This will cause USD which will trip Seawater Lift Pumps SV-50-PS-002A/B" at bounding box center [1193, 566] width 217 height 35
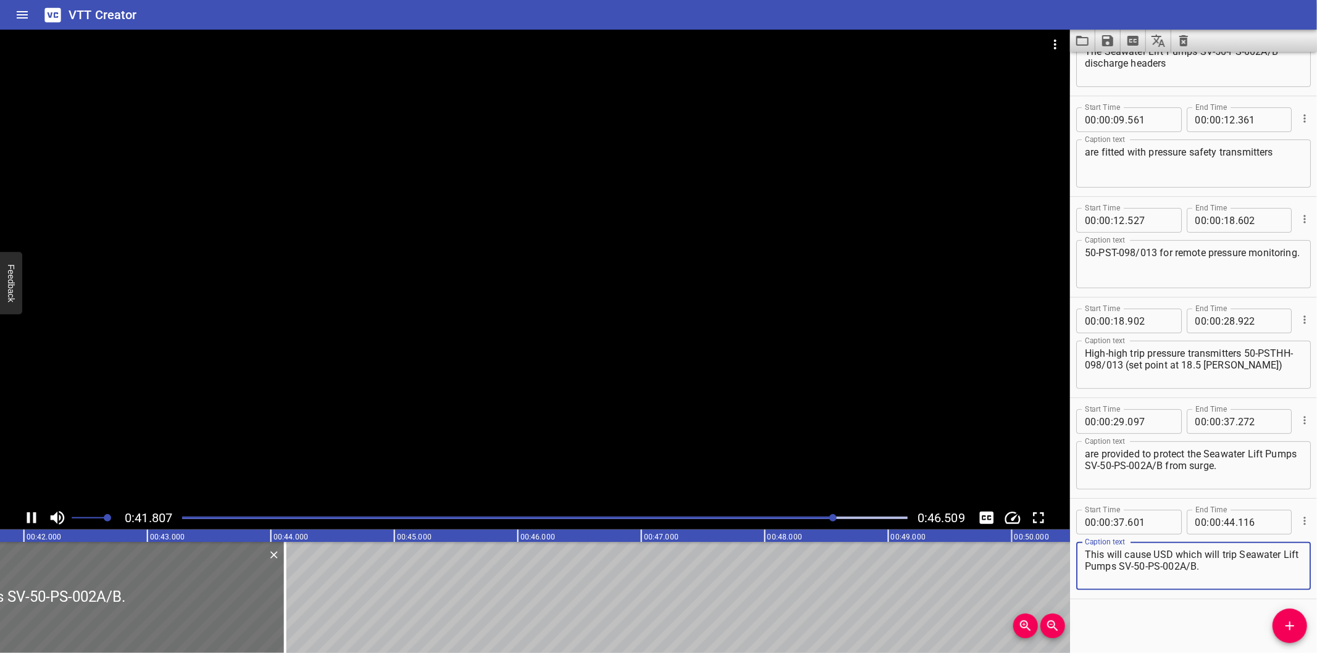
click at [453, 355] on div at bounding box center [535, 268] width 1070 height 477
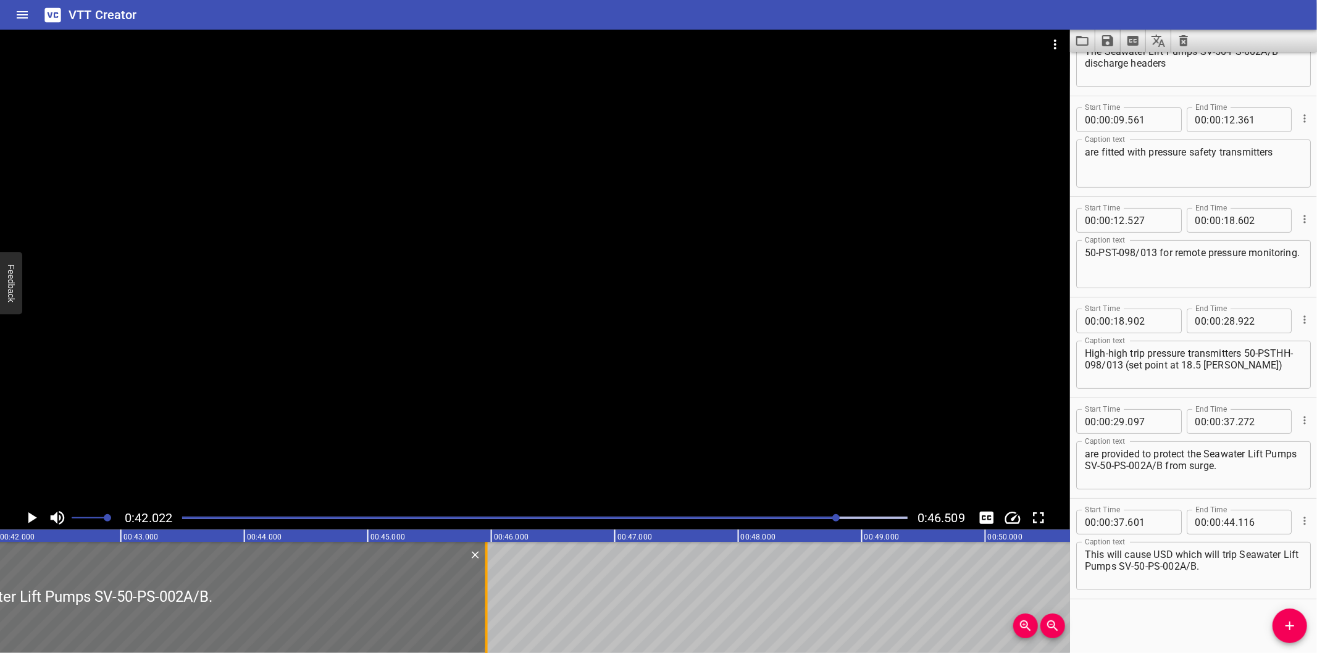
drag, startPoint x: 259, startPoint y: 593, endPoint x: 485, endPoint y: 581, distance: 226.3
click at [485, 581] on div at bounding box center [486, 597] width 2 height 111
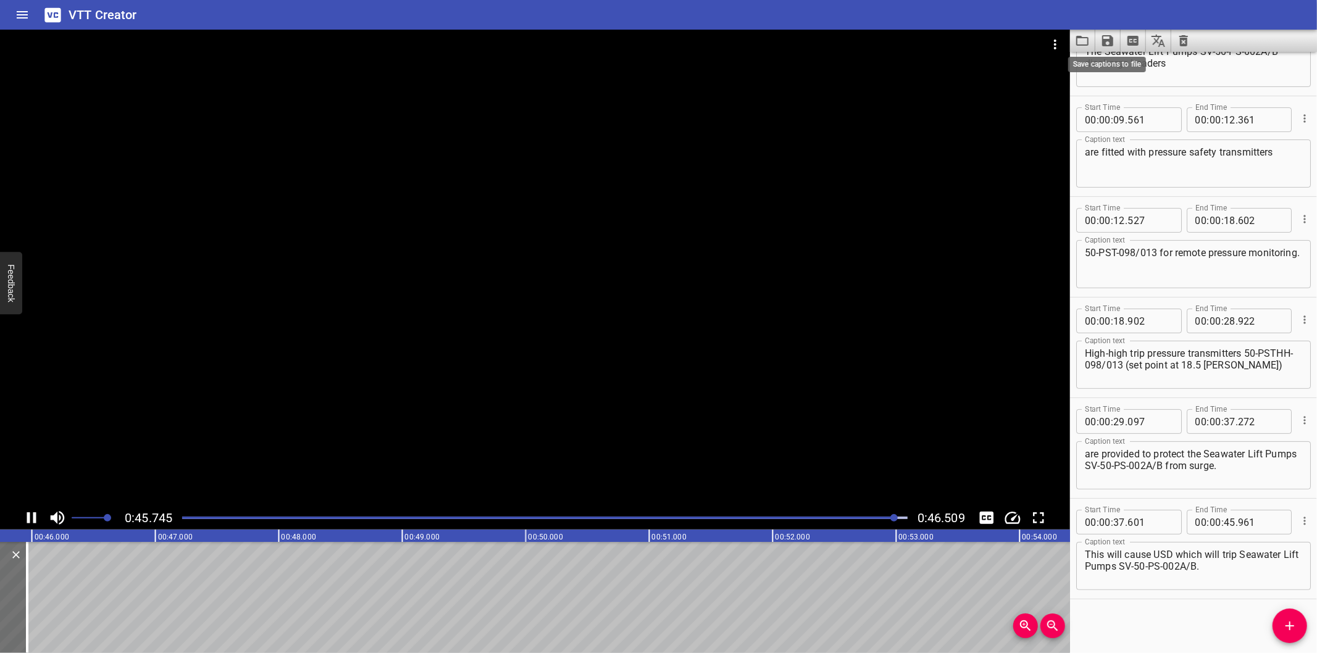
click at [1109, 38] on icon "Save captions to file" at bounding box center [1107, 40] width 15 height 15
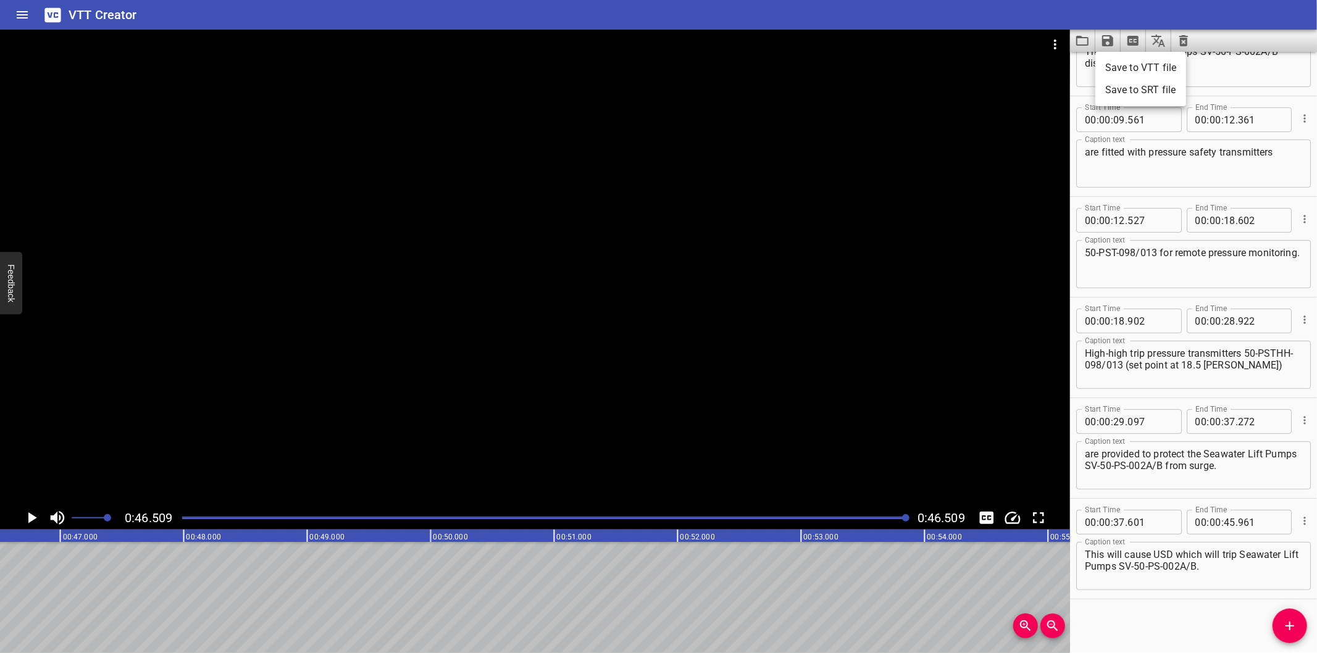
click at [1118, 57] on li "Save to VTT file" at bounding box center [1140, 68] width 91 height 22
drag, startPoint x: 1125, startPoint y: 617, endPoint x: 1125, endPoint y: 610, distance: 7.4
click at [1125, 616] on div "Start Time 00 : 00 : 00 . 000 Start Time End Time 00 : 00 : 01 . 905 End Time C…" at bounding box center [1193, 352] width 247 height 601
click at [1046, 46] on button "Video Options" at bounding box center [1055, 45] width 30 height 30
click at [1058, 47] on li "Select New Video File..." at bounding box center [1101, 46] width 123 height 22
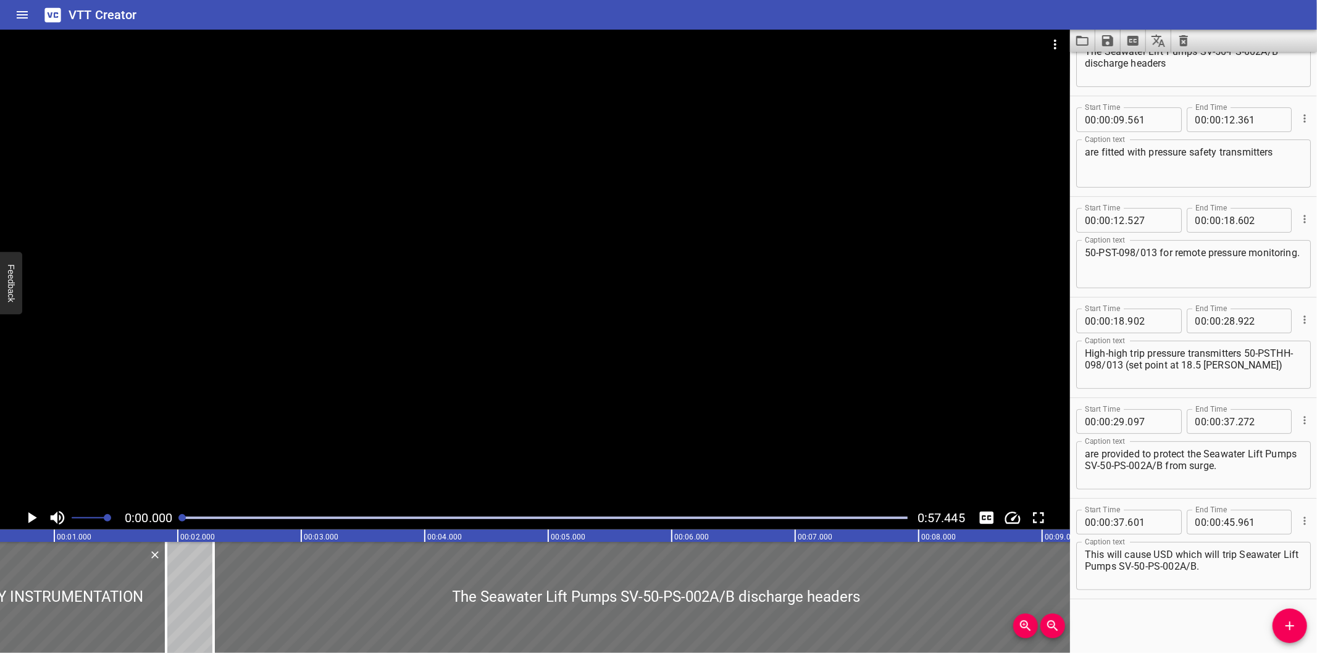
scroll to position [0, 4]
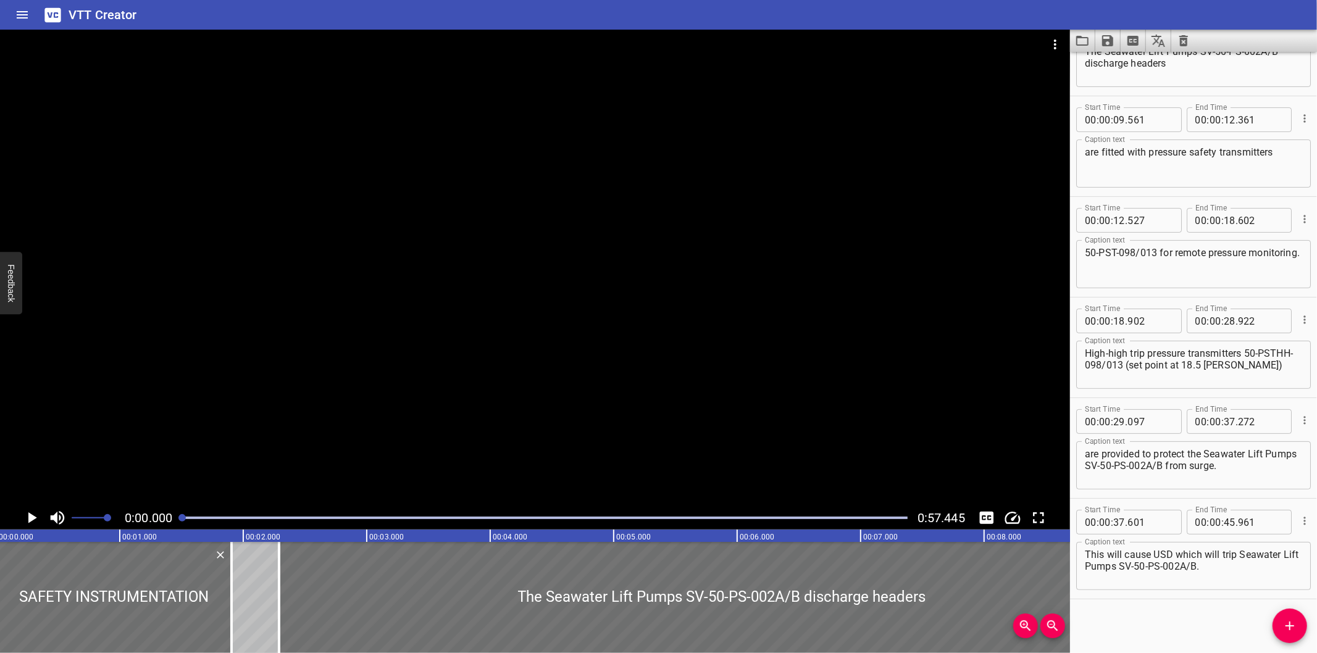
click at [775, 274] on div at bounding box center [535, 268] width 1070 height 477
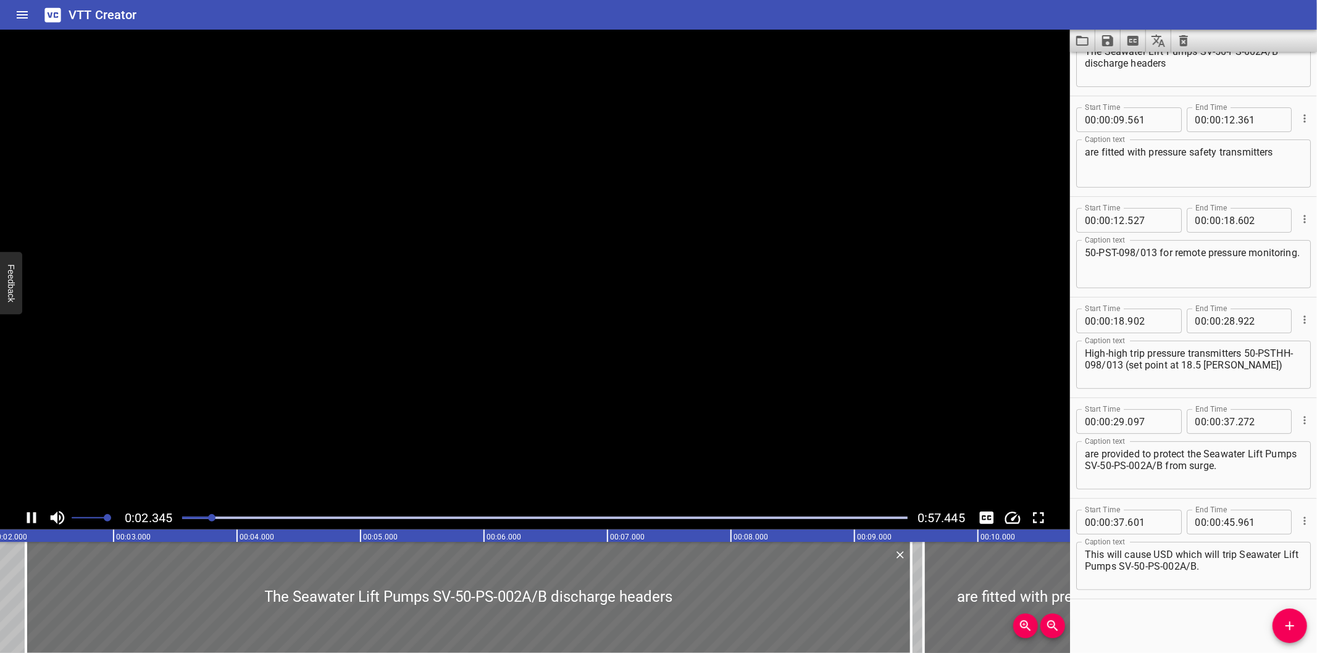
scroll to position [101, 0]
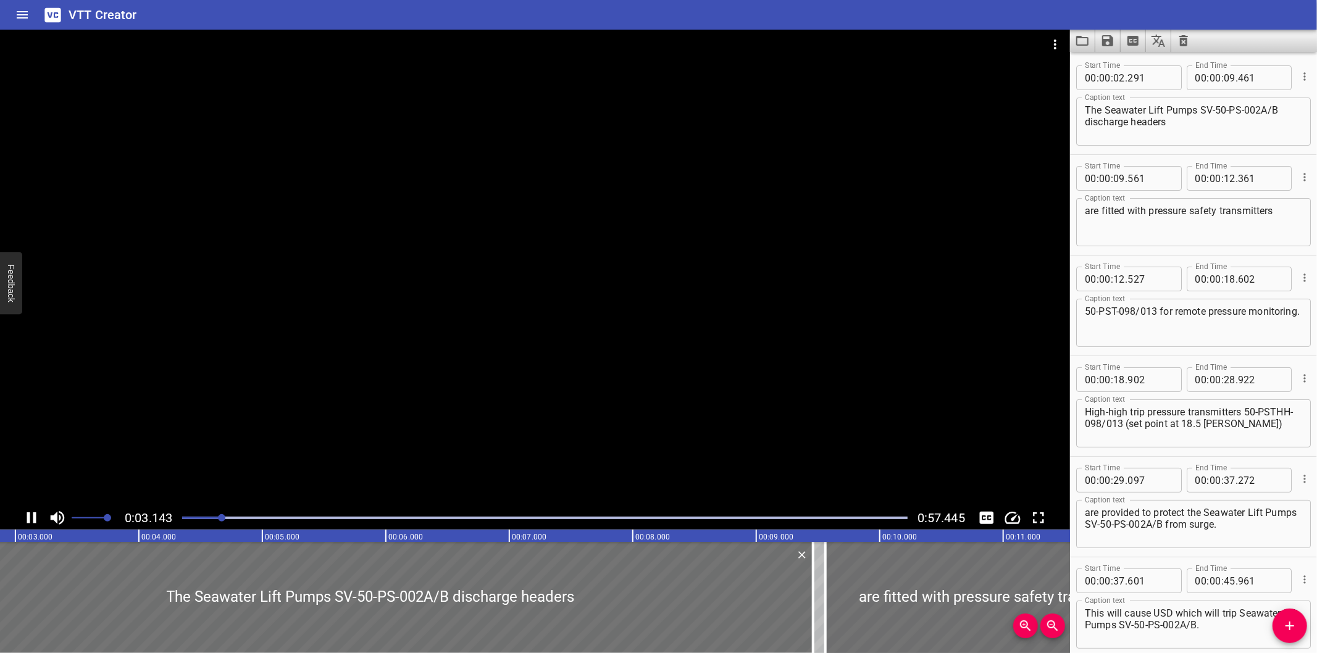
click at [716, 244] on div at bounding box center [535, 268] width 1070 height 477
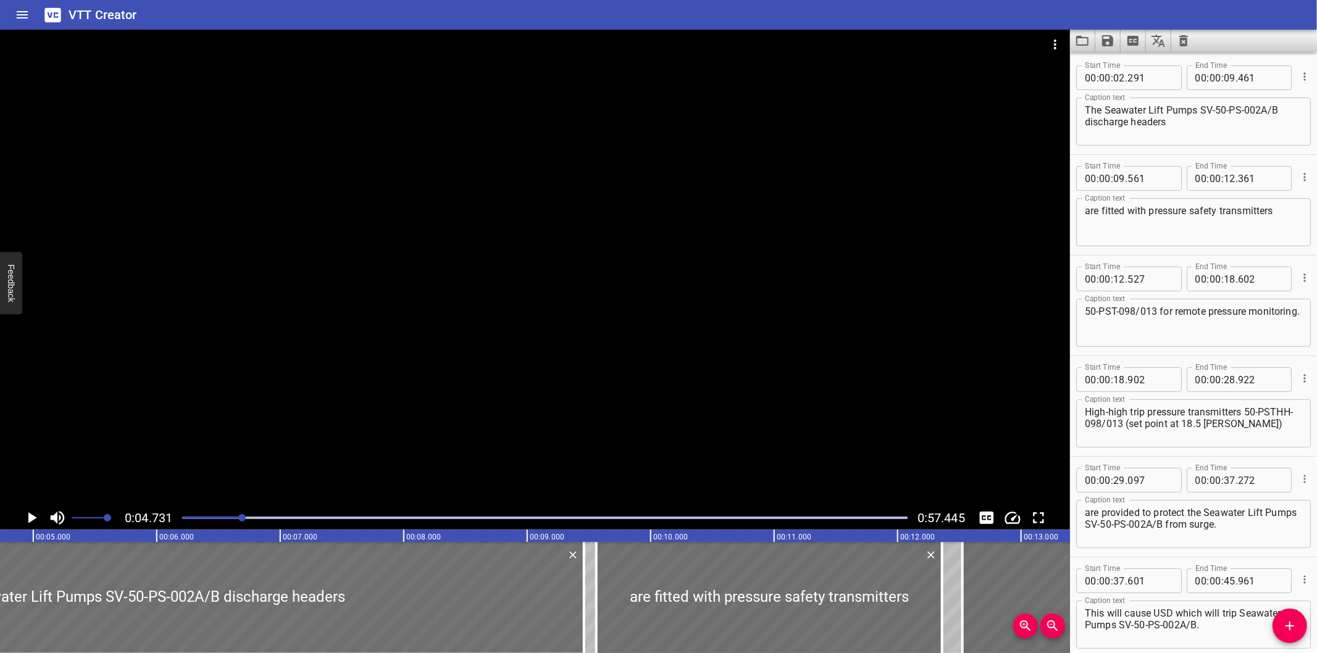
click at [177, 519] on div at bounding box center [545, 517] width 740 height 17
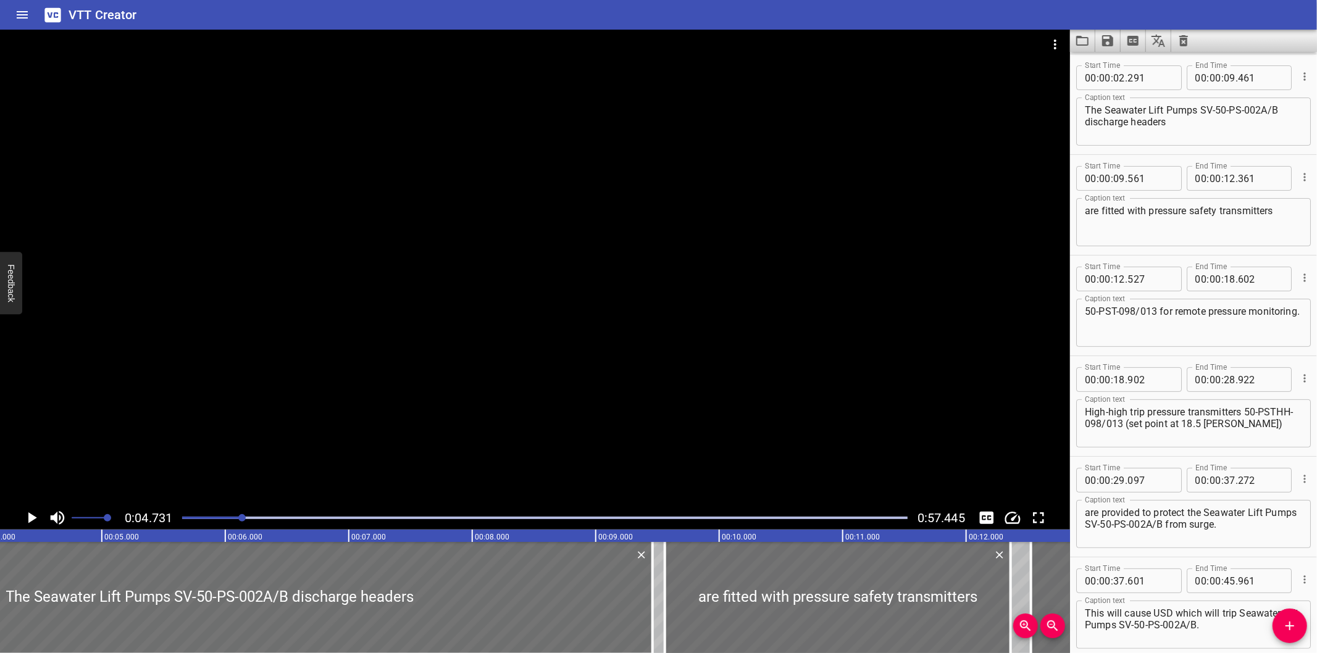
click at [175, 519] on div at bounding box center [545, 517] width 740 height 17
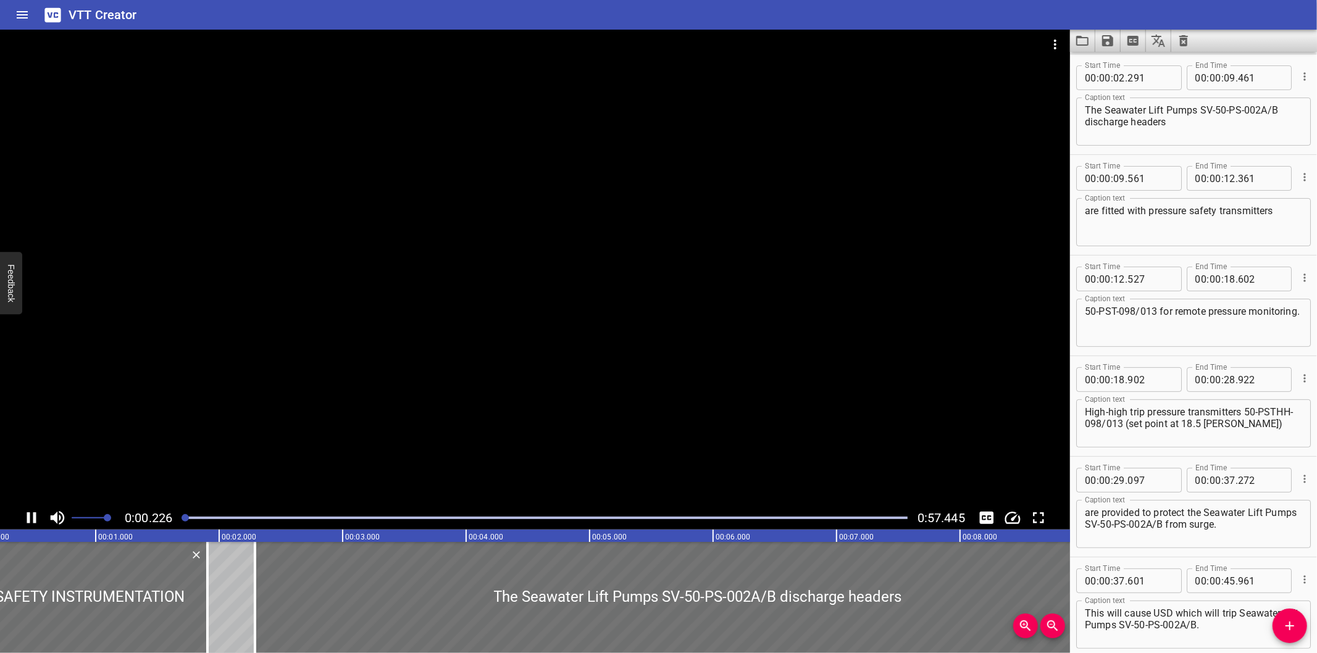
scroll to position [0, 47]
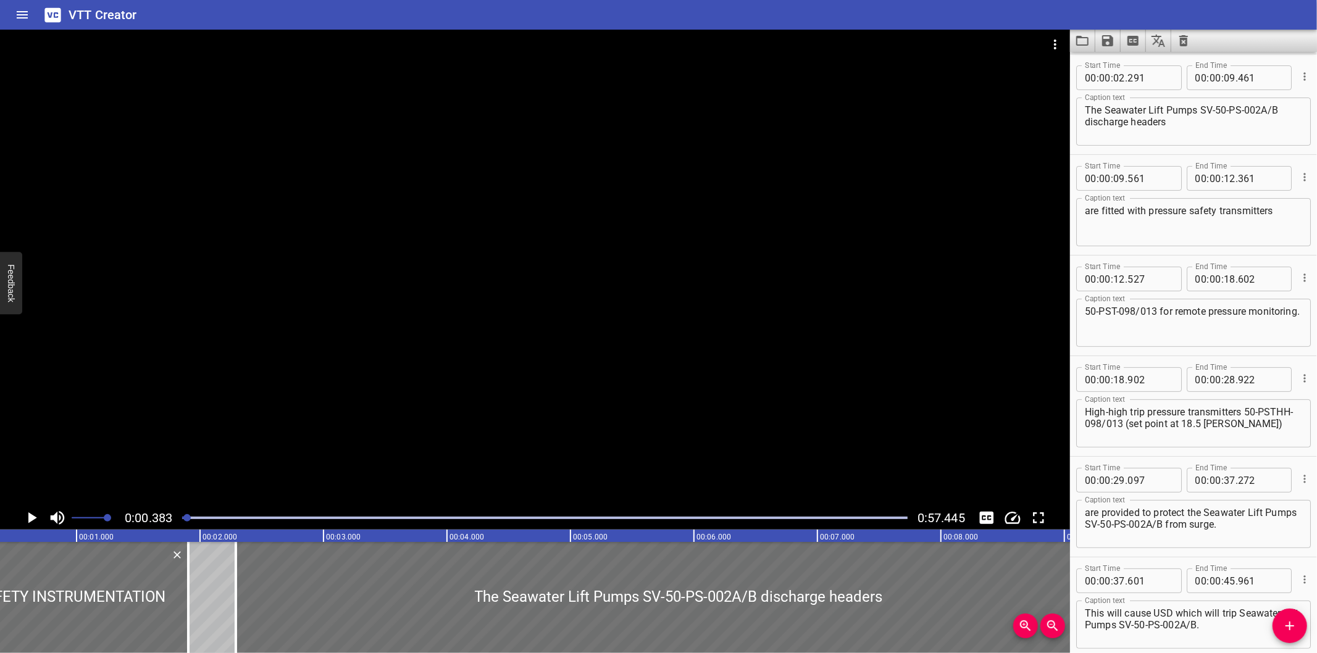
click at [352, 414] on div at bounding box center [535, 268] width 1070 height 477
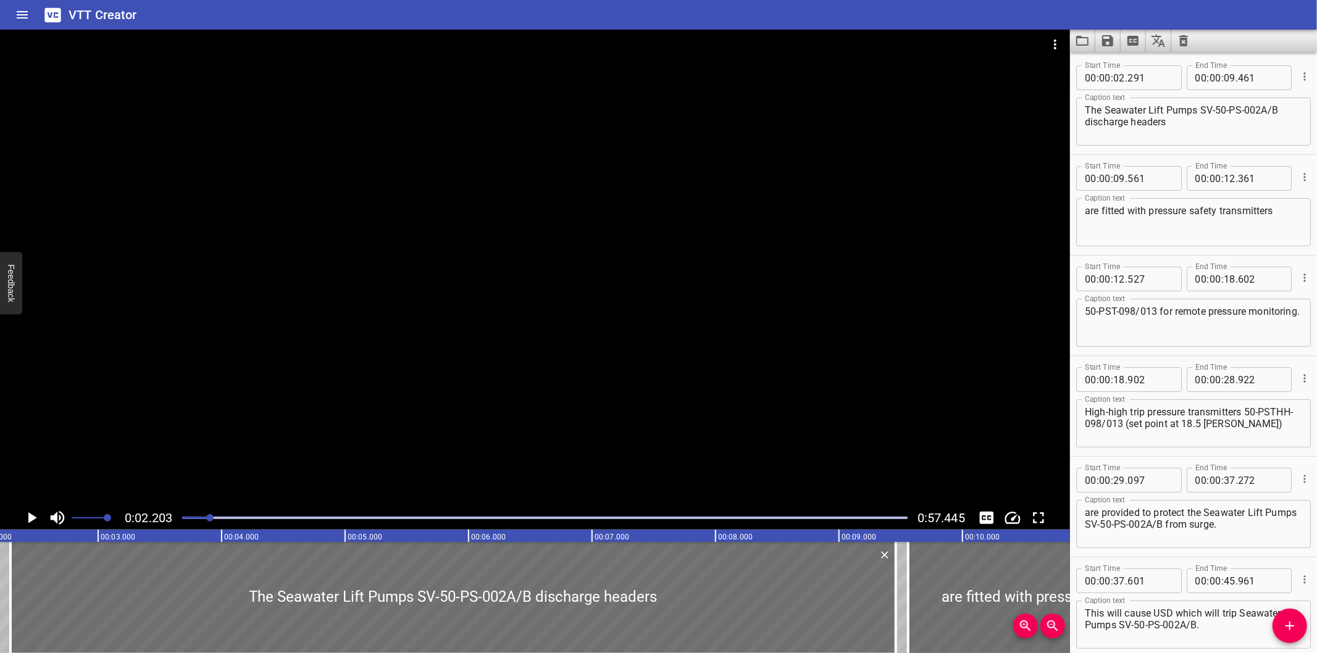
click at [180, 522] on div at bounding box center [545, 517] width 740 height 17
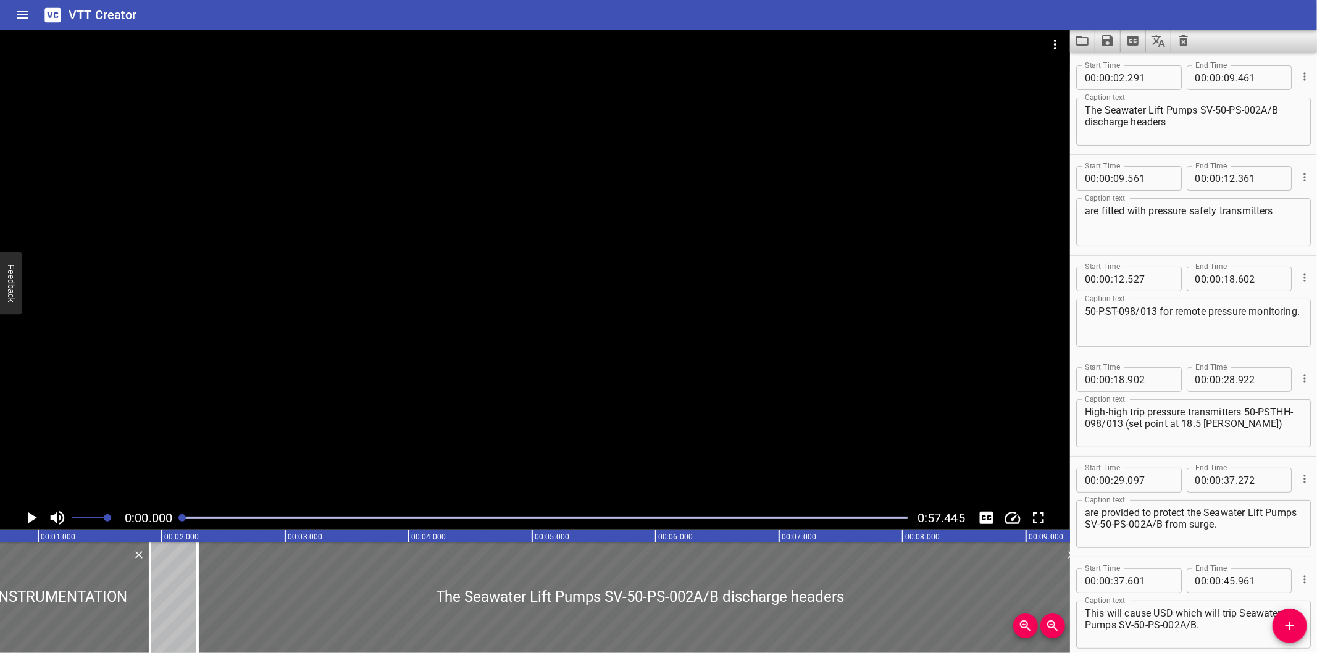
click at [178, 522] on div at bounding box center [545, 517] width 740 height 17
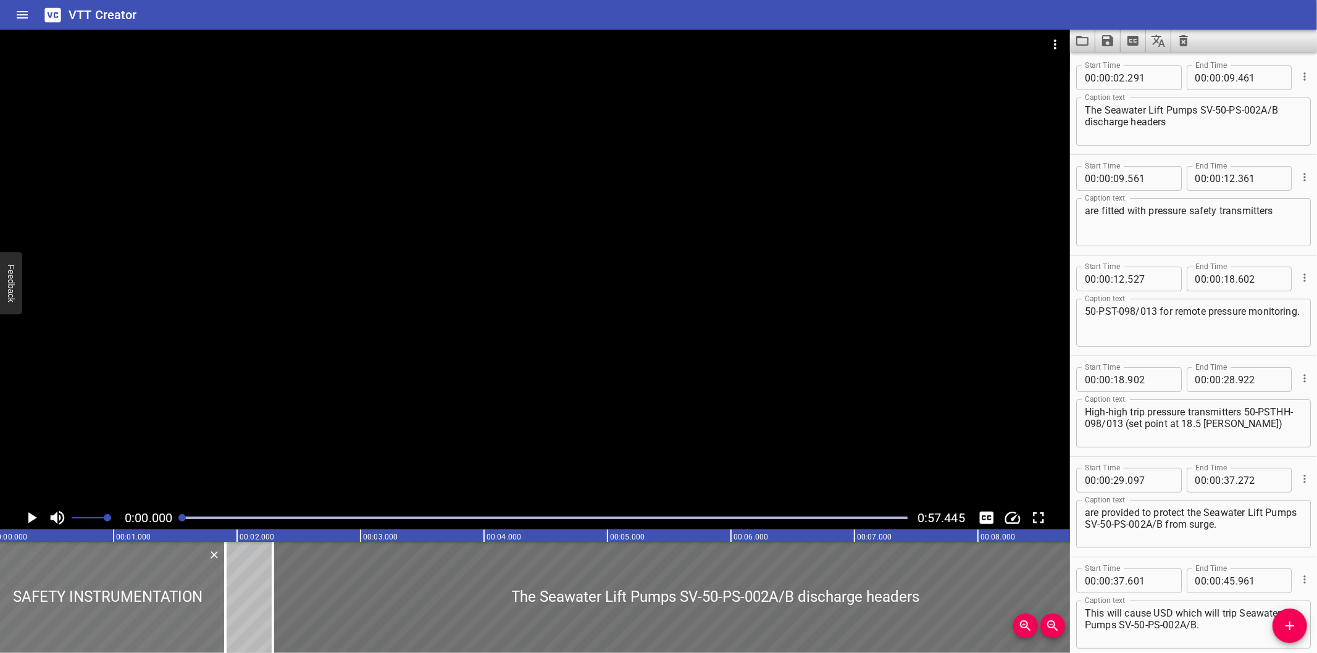
scroll to position [0, 0]
click at [604, 336] on div at bounding box center [535, 268] width 1070 height 477
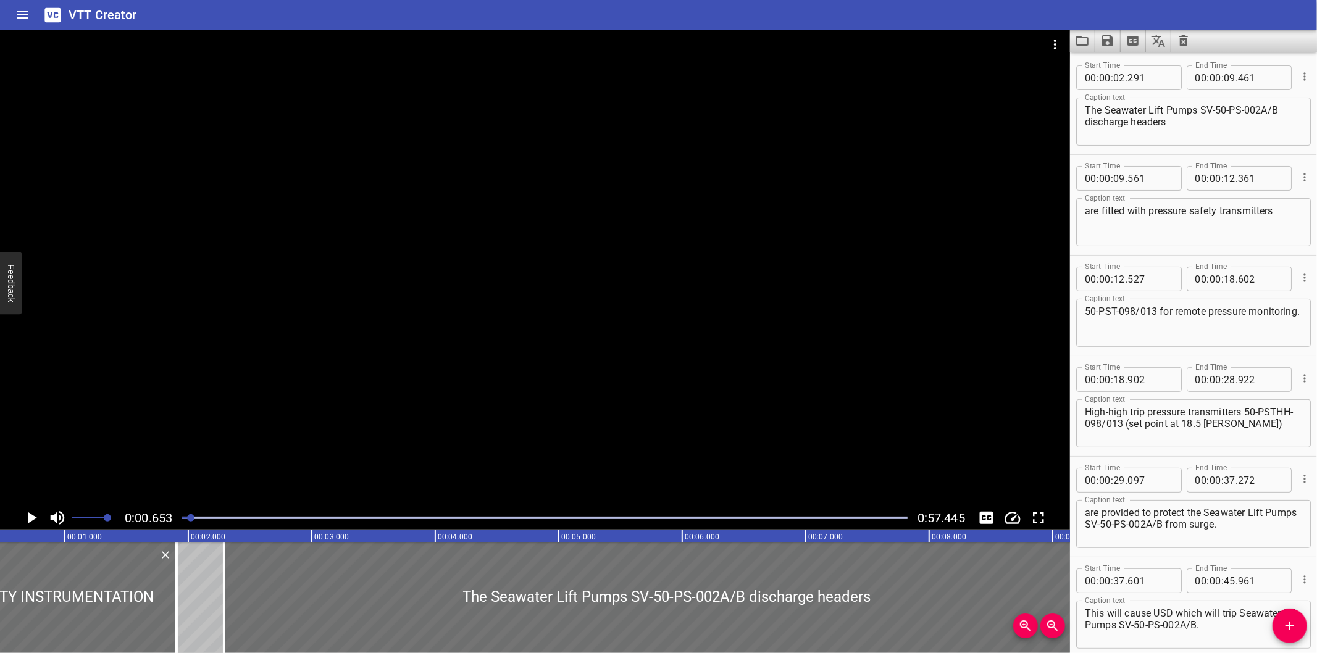
scroll to position [0, 81]
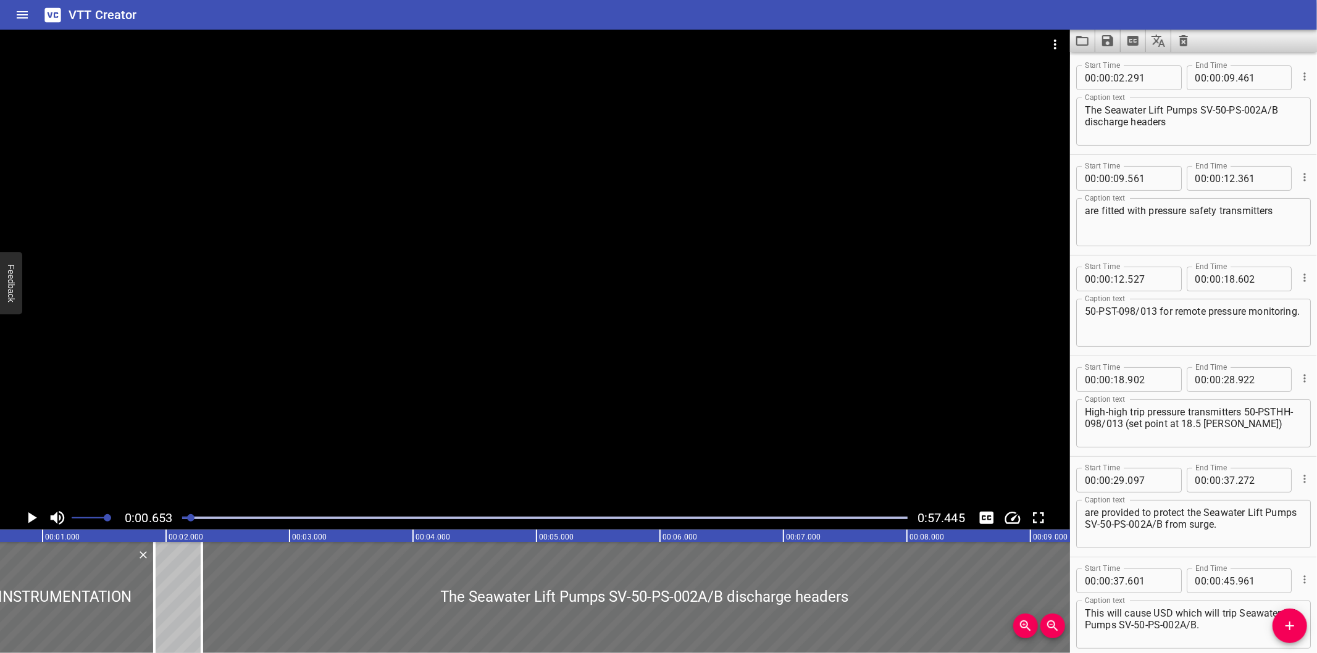
click at [1188, 44] on icon "Clear captions" at bounding box center [1183, 40] width 15 height 15
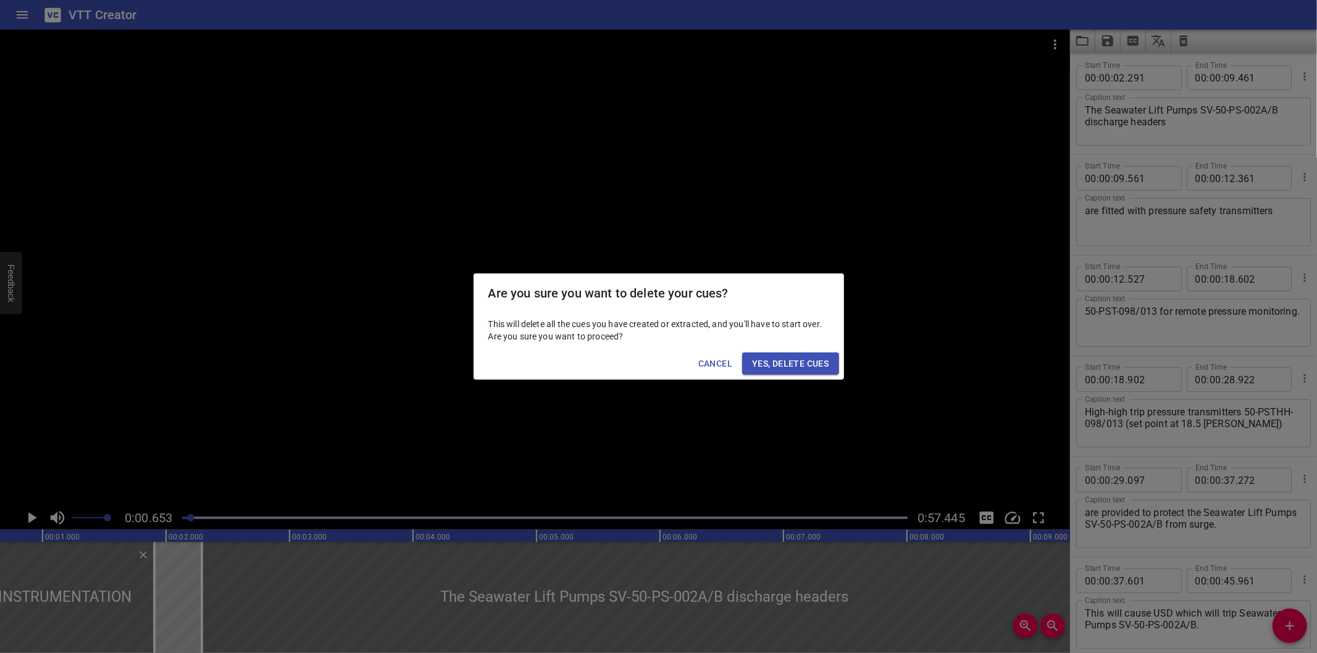
click at [774, 358] on span "Yes, Delete Cues" at bounding box center [790, 363] width 77 height 15
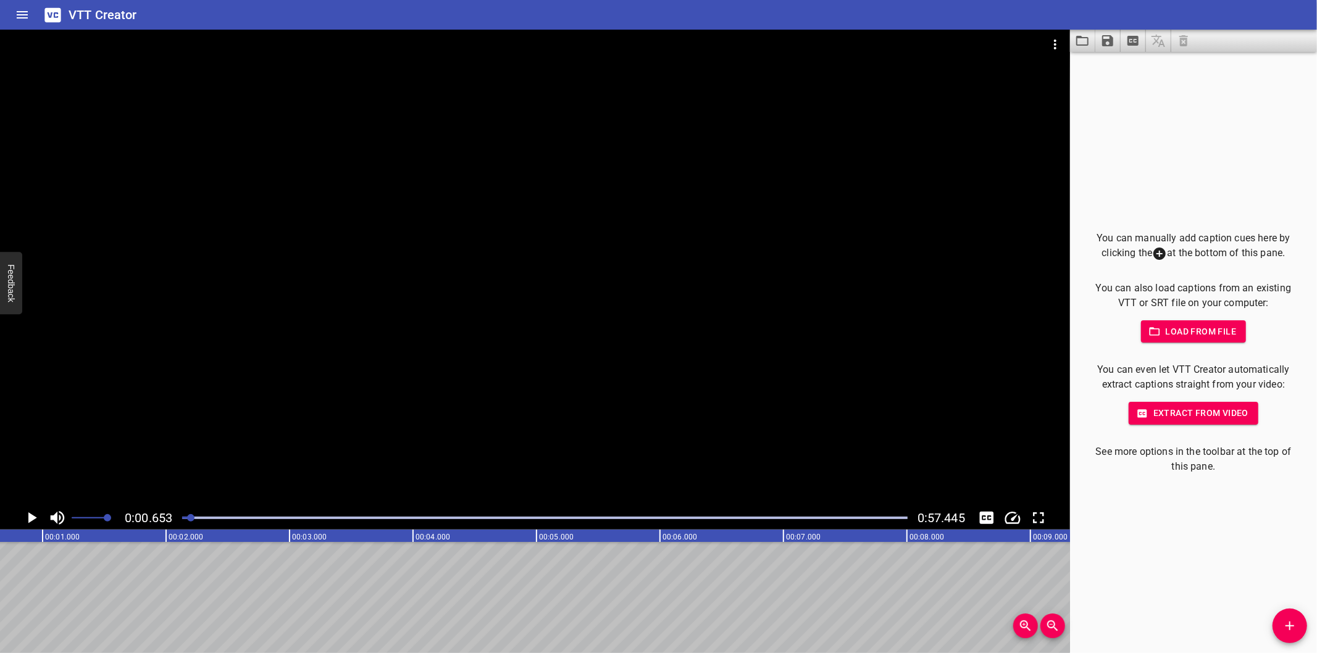
click at [183, 520] on div at bounding box center [545, 517] width 740 height 17
click at [182, 520] on div at bounding box center [181, 517] width 7 height 7
click at [181, 519] on div at bounding box center [181, 517] width 7 height 7
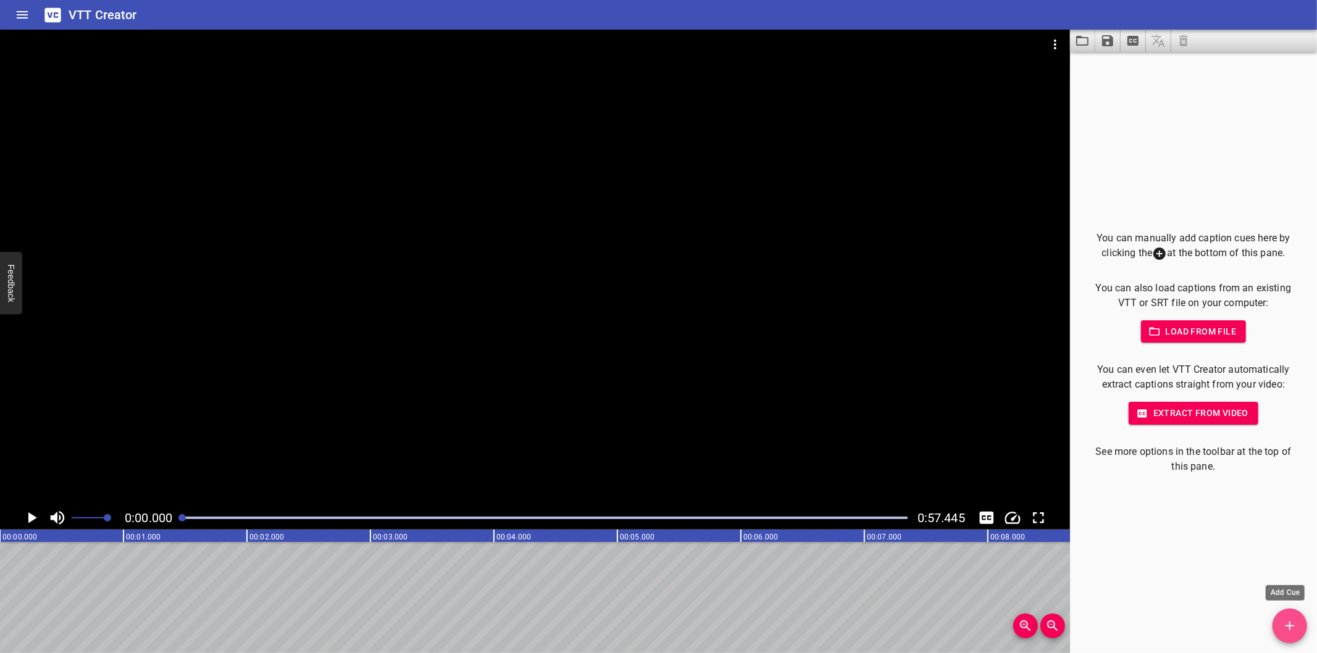
click at [1297, 628] on icon "Add Cue" at bounding box center [1289, 626] width 15 height 15
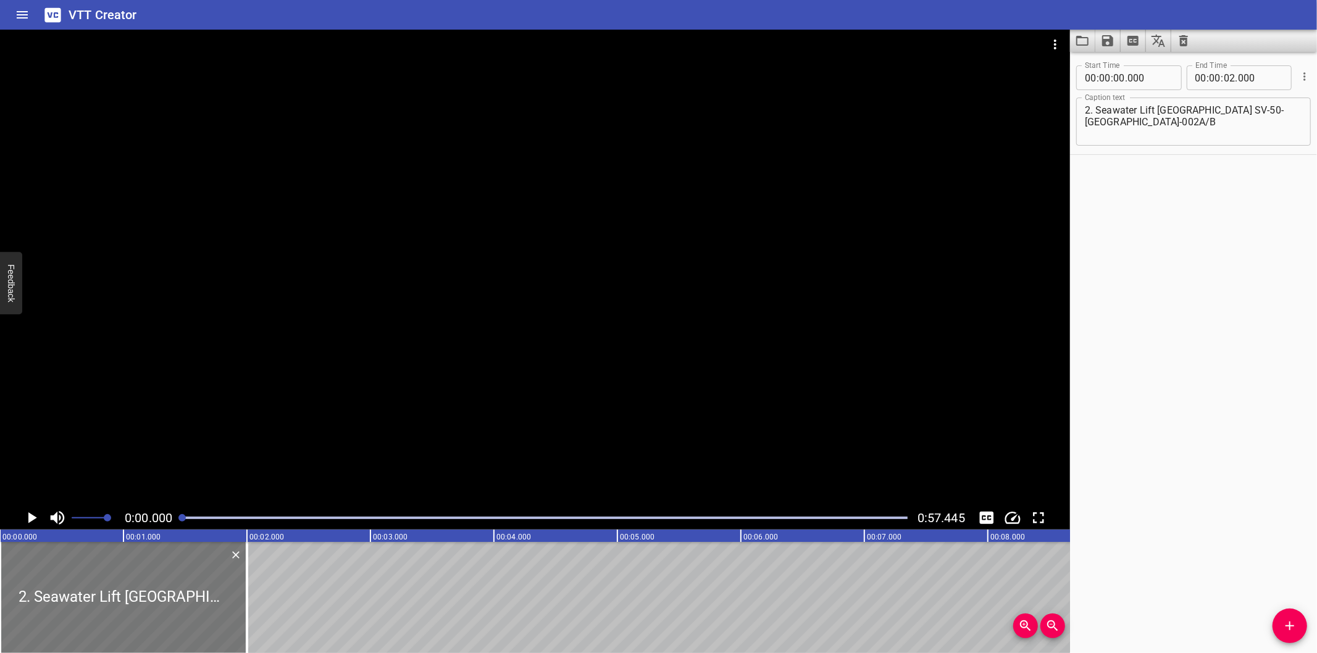
drag, startPoint x: 170, startPoint y: 598, endPoint x: 136, endPoint y: 601, distance: 34.2
click at [136, 601] on div at bounding box center [123, 597] width 247 height 111
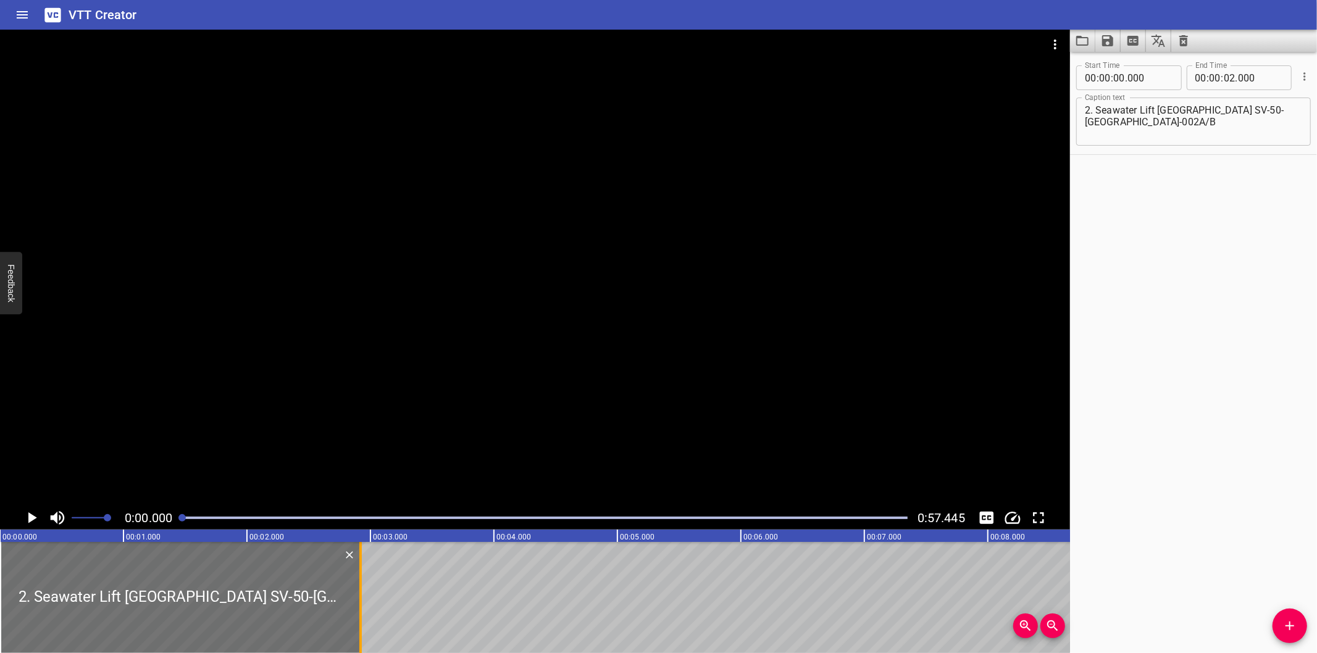
drag, startPoint x: 251, startPoint y: 609, endPoint x: 361, endPoint y: 614, distance: 109.4
click at [361, 614] on div at bounding box center [360, 597] width 2 height 111
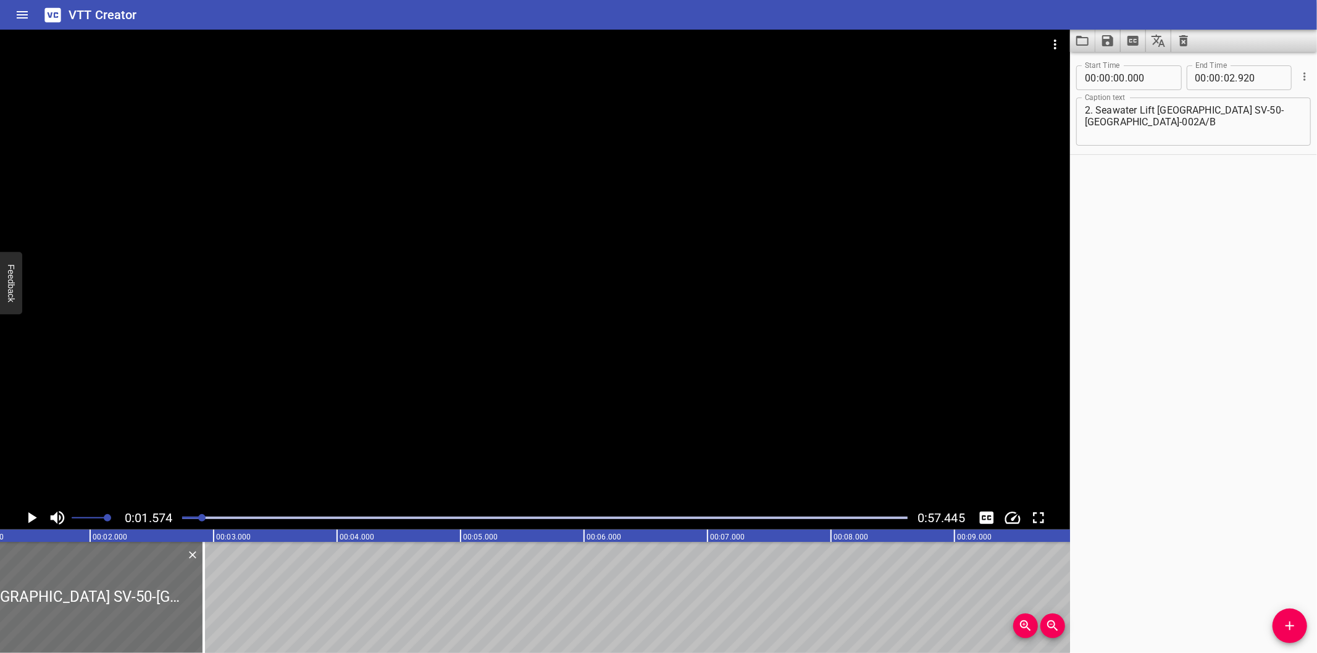
scroll to position [0, 194]
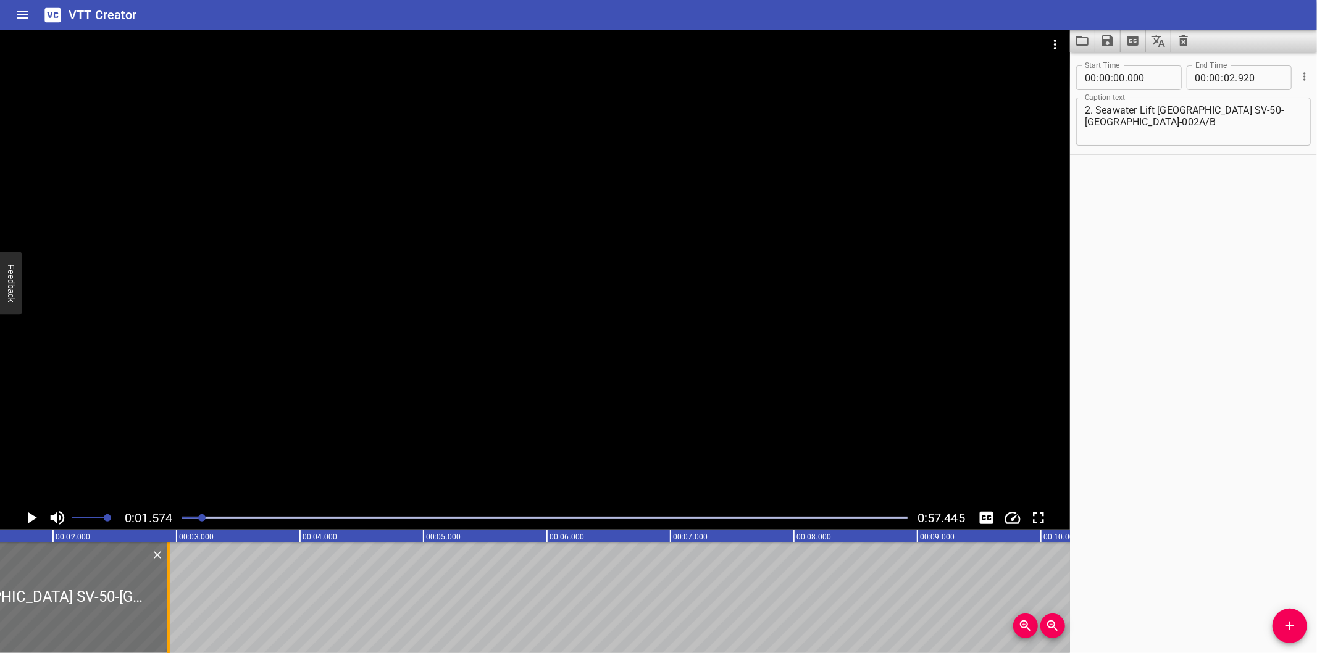
drag, startPoint x: 167, startPoint y: 606, endPoint x: 651, endPoint y: 559, distance: 486.9
click at [170, 559] on div at bounding box center [168, 597] width 2 height 111
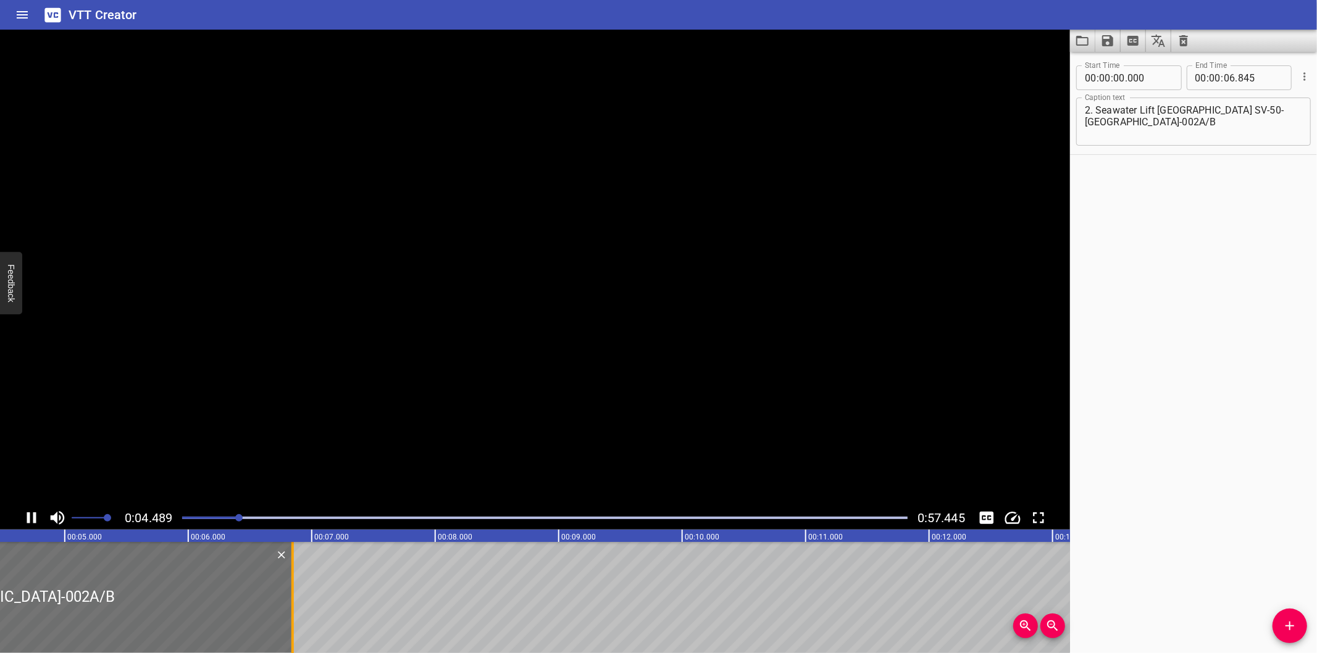
scroll to position [0, 566]
drag, startPoint x: 274, startPoint y: 596, endPoint x: 336, endPoint y: 599, distance: 62.4
click at [336, 599] on div at bounding box center [341, 597] width 12 height 111
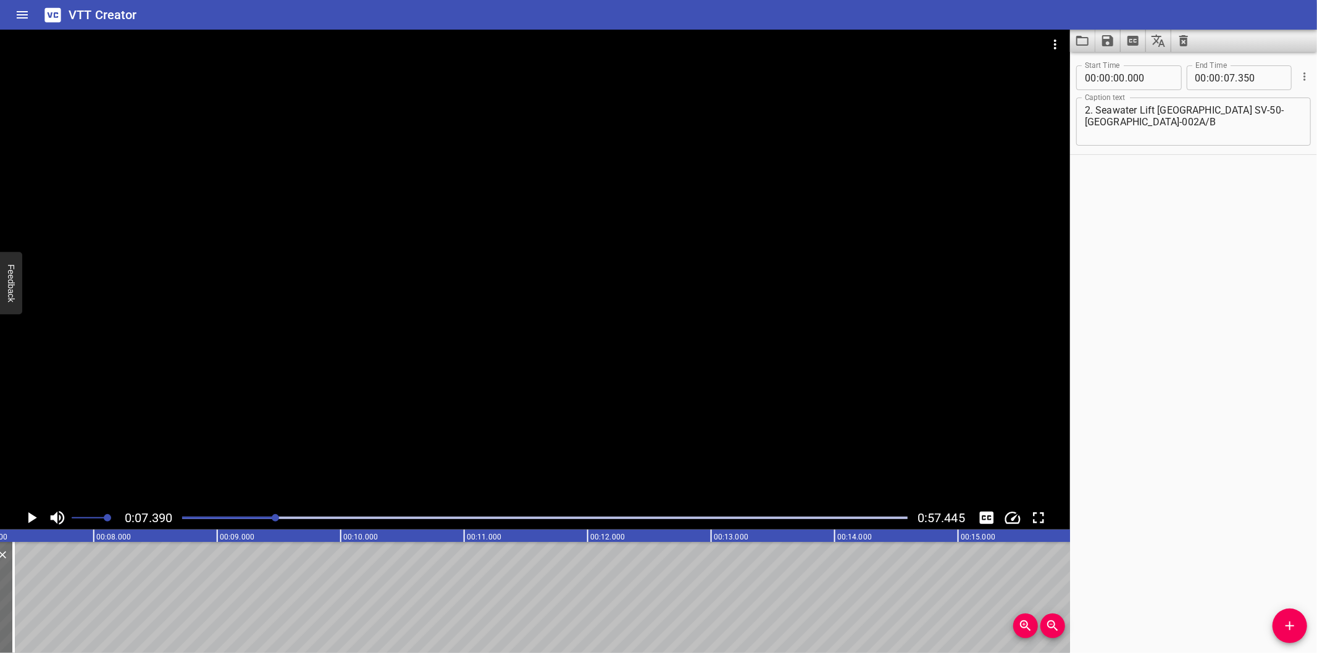
scroll to position [0, 912]
click at [1298, 640] on button "Add Cue" at bounding box center [1289, 626] width 35 height 35
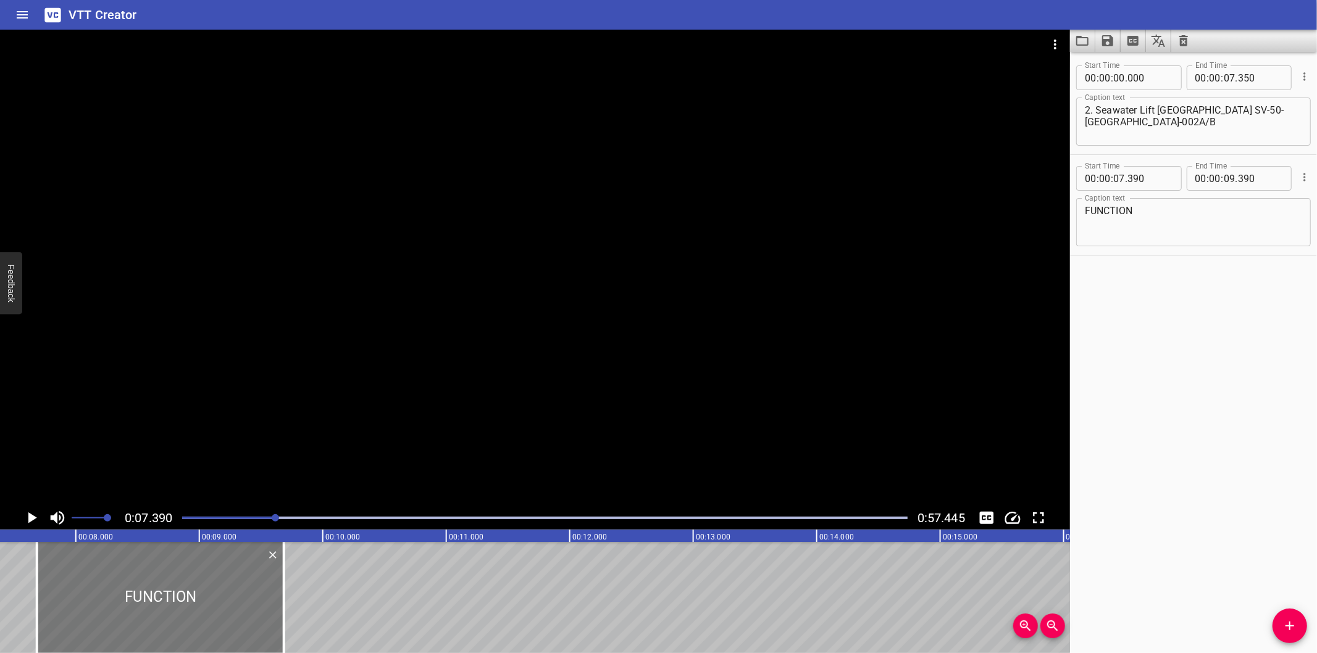
drag, startPoint x: 156, startPoint y: 609, endPoint x: 189, endPoint y: 615, distance: 33.8
click at [189, 615] on div at bounding box center [160, 597] width 247 height 111
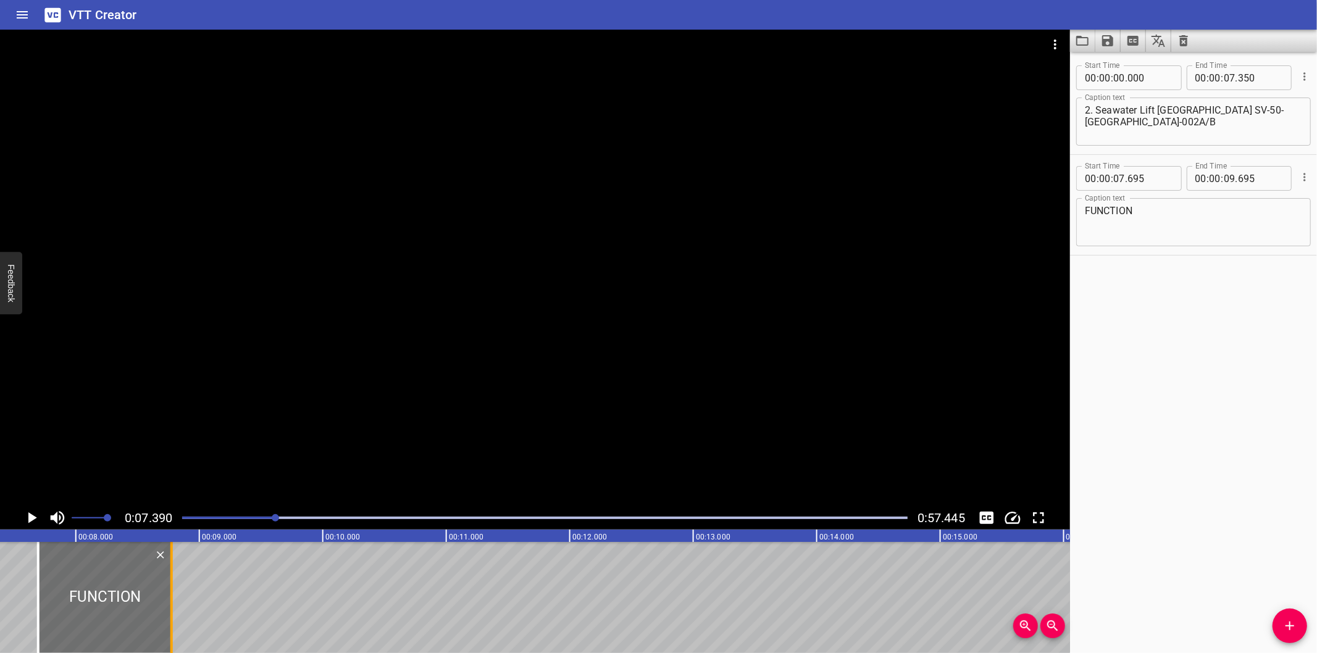
drag, startPoint x: 282, startPoint y: 620, endPoint x: 168, endPoint y: 615, distance: 113.7
click at [168, 615] on div at bounding box center [171, 597] width 12 height 111
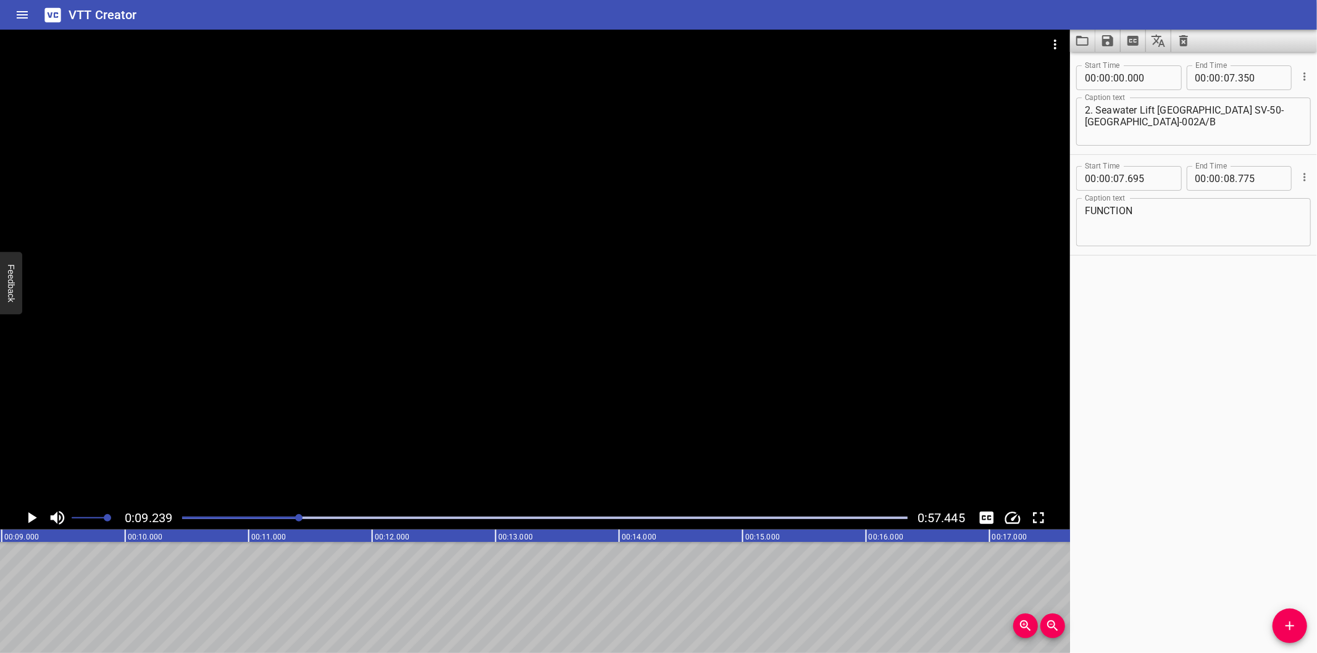
scroll to position [0, 1140]
drag, startPoint x: 1283, startPoint y: 621, endPoint x: 1143, endPoint y: 622, distance: 140.1
click at [1282, 620] on icon "Add Cue" at bounding box center [1289, 626] width 15 height 15
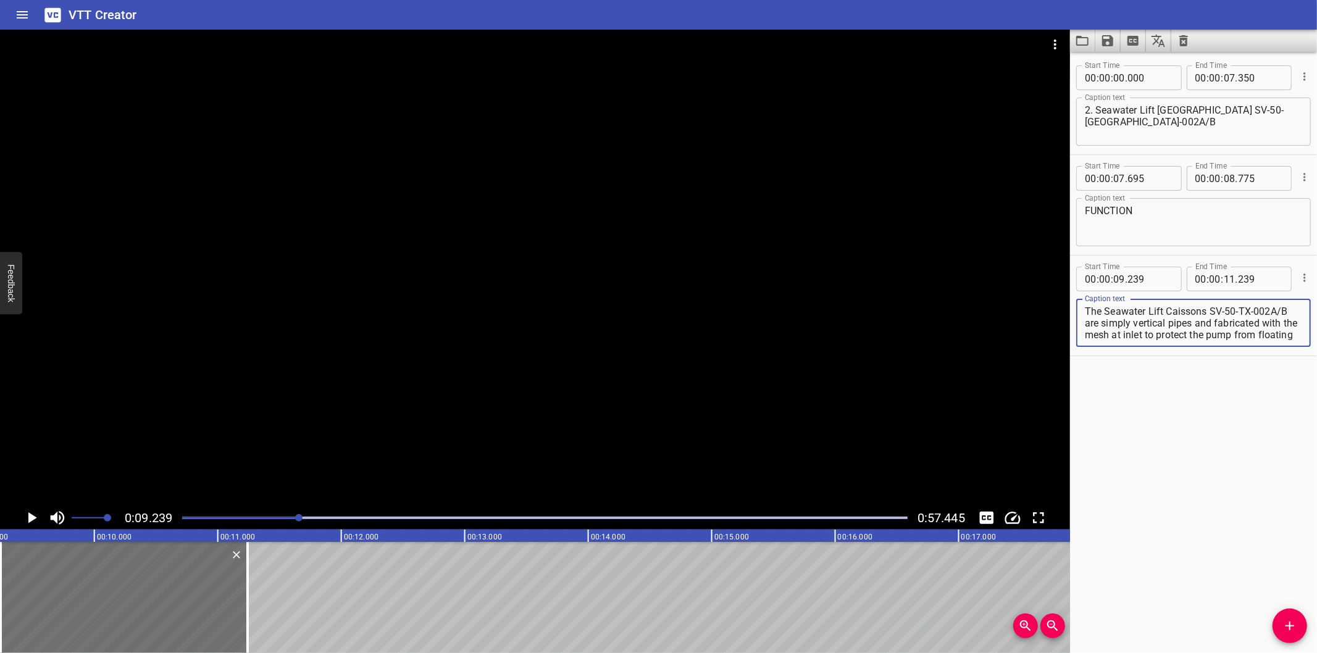
scroll to position [47, 0]
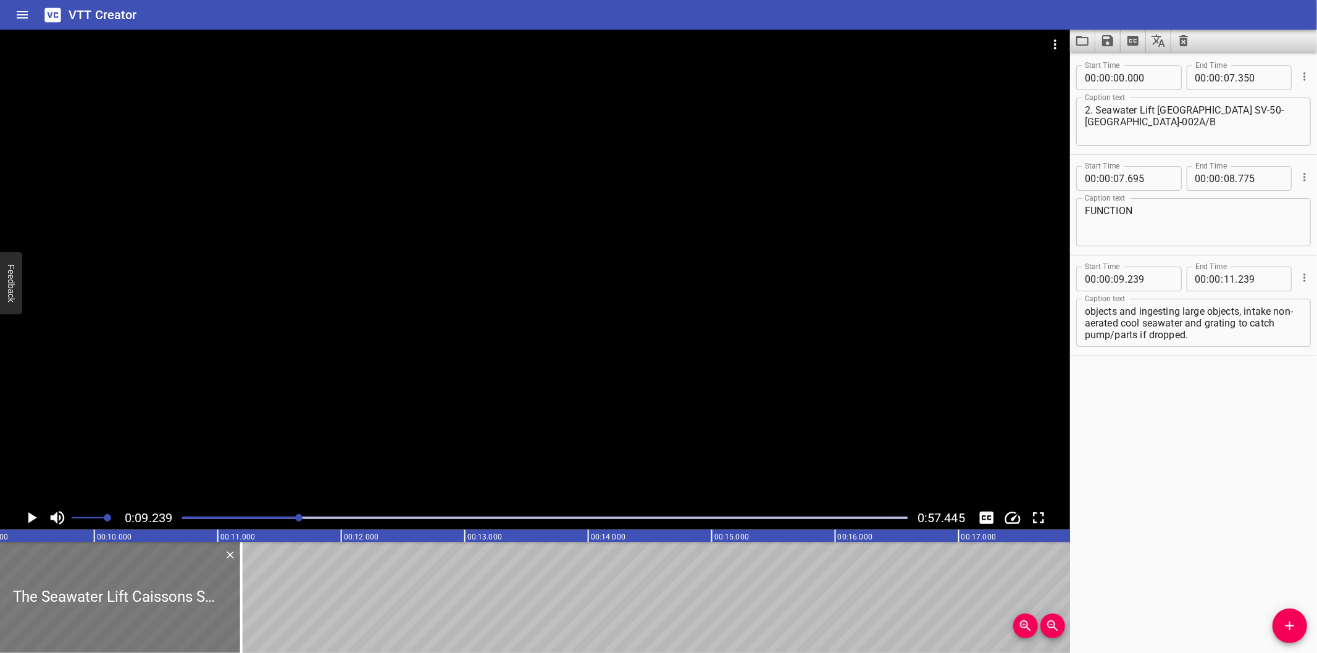
drag, startPoint x: 156, startPoint y: 596, endPoint x: 147, endPoint y: 601, distance: 9.7
click at [147, 601] on div at bounding box center [117, 597] width 247 height 111
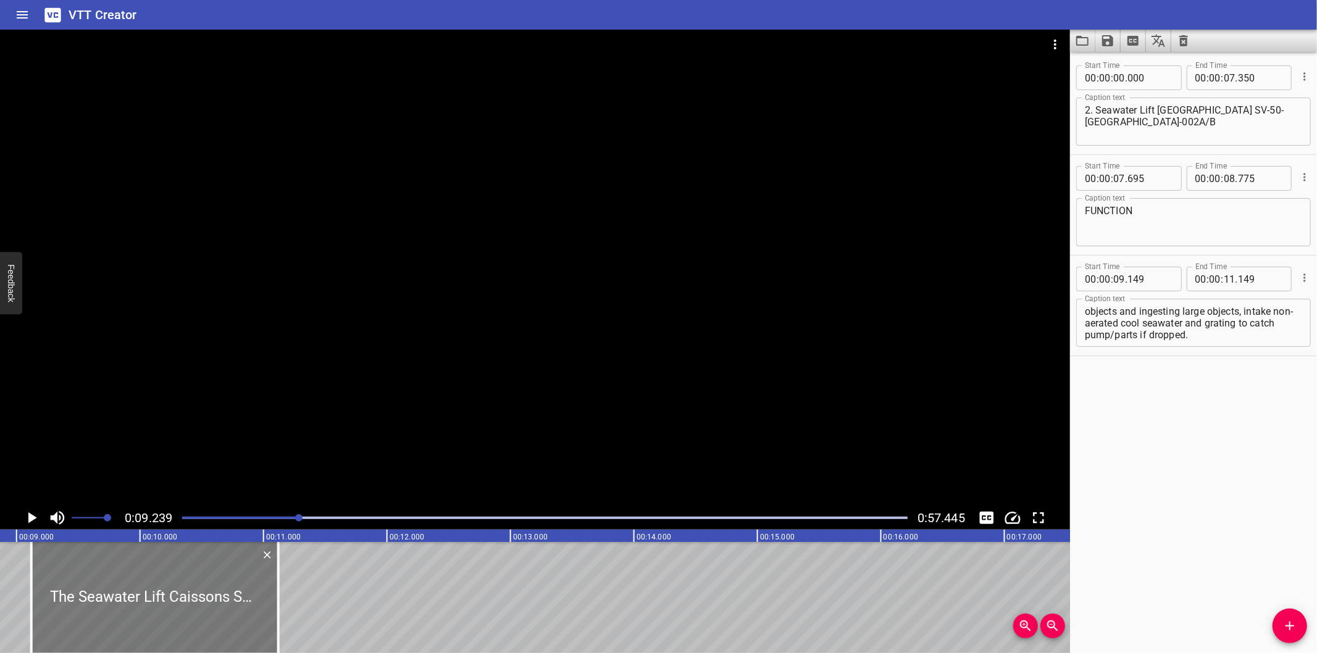
click at [207, 578] on div at bounding box center [154, 597] width 247 height 111
click at [294, 443] on div at bounding box center [535, 268] width 1070 height 477
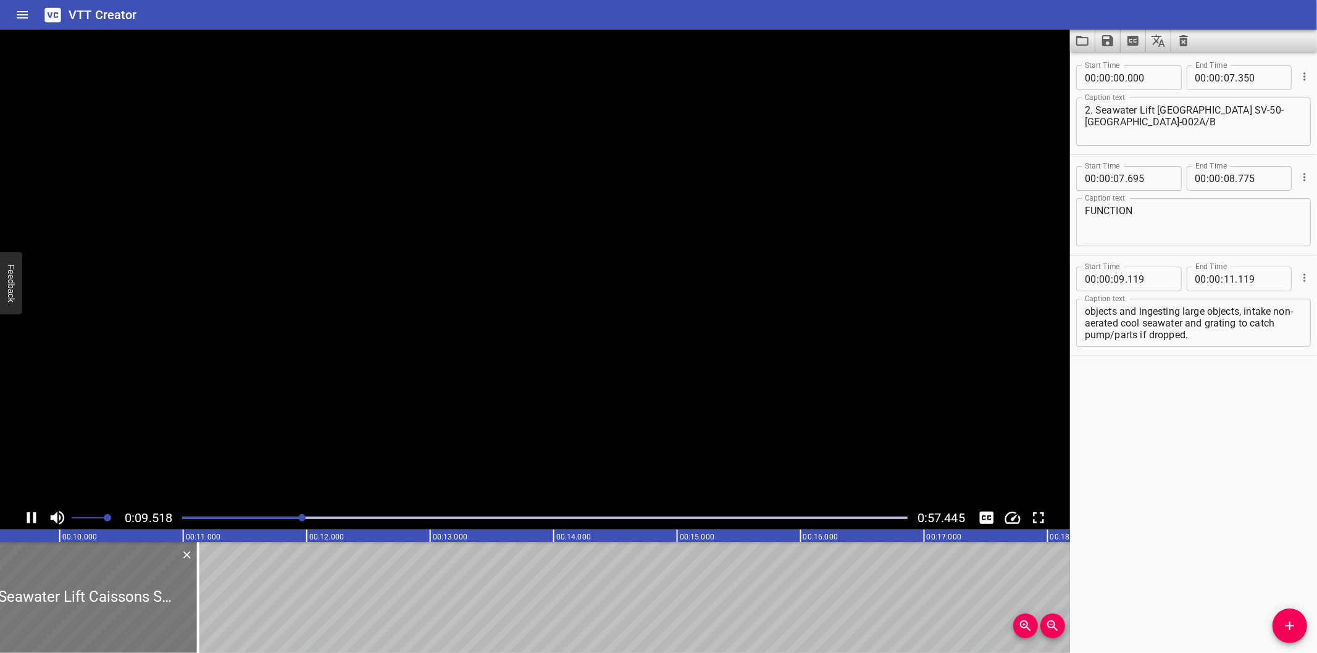
scroll to position [0, 1207]
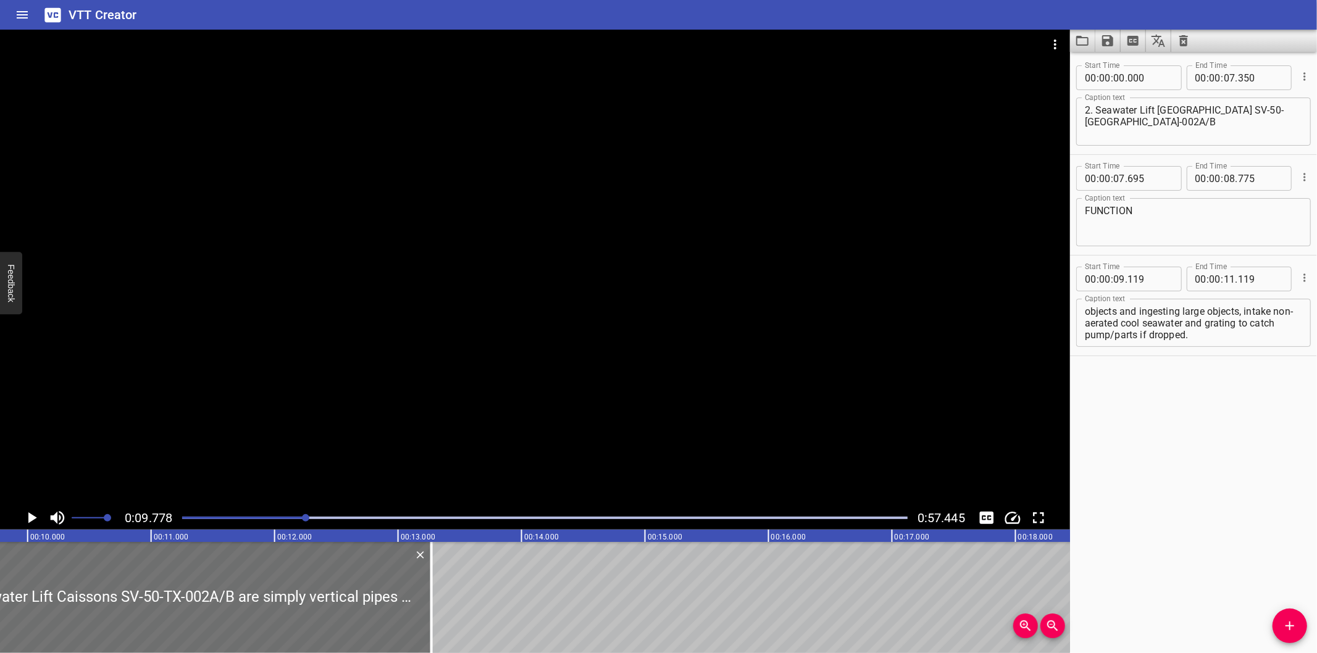
drag, startPoint x: 161, startPoint y: 597, endPoint x: 793, endPoint y: 599, distance: 632.2
click at [438, 596] on div at bounding box center [431, 597] width 12 height 111
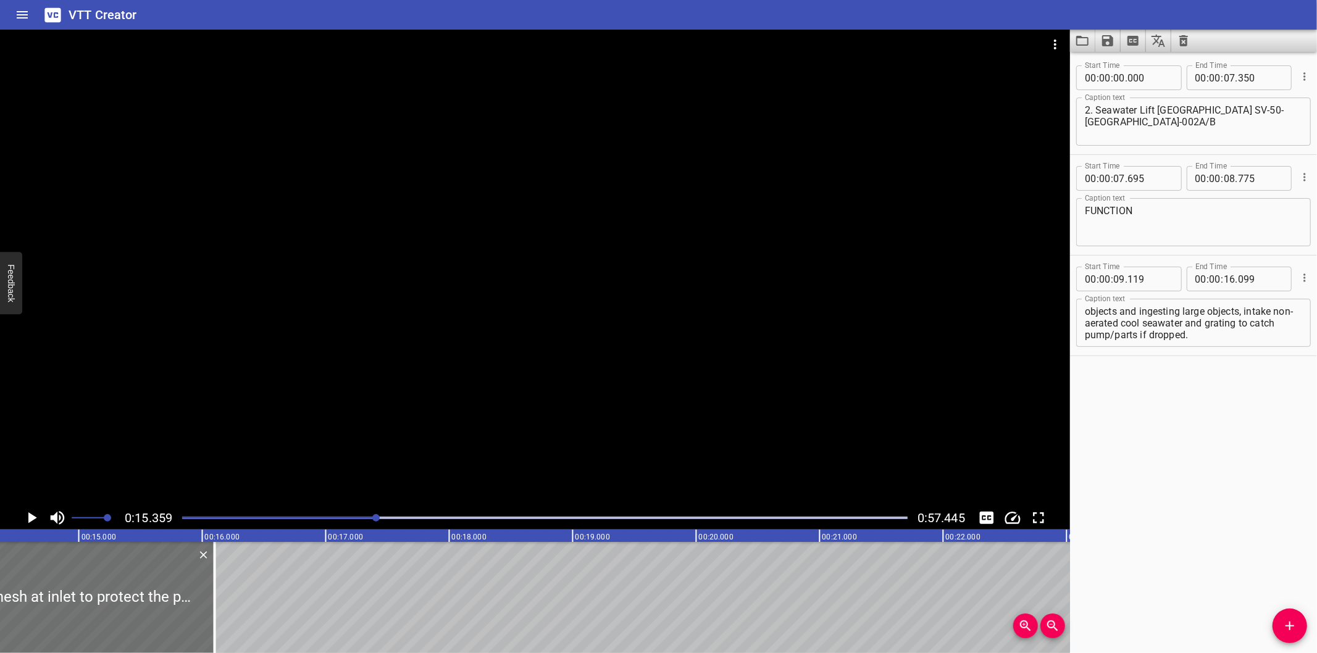
scroll to position [0, 1759]
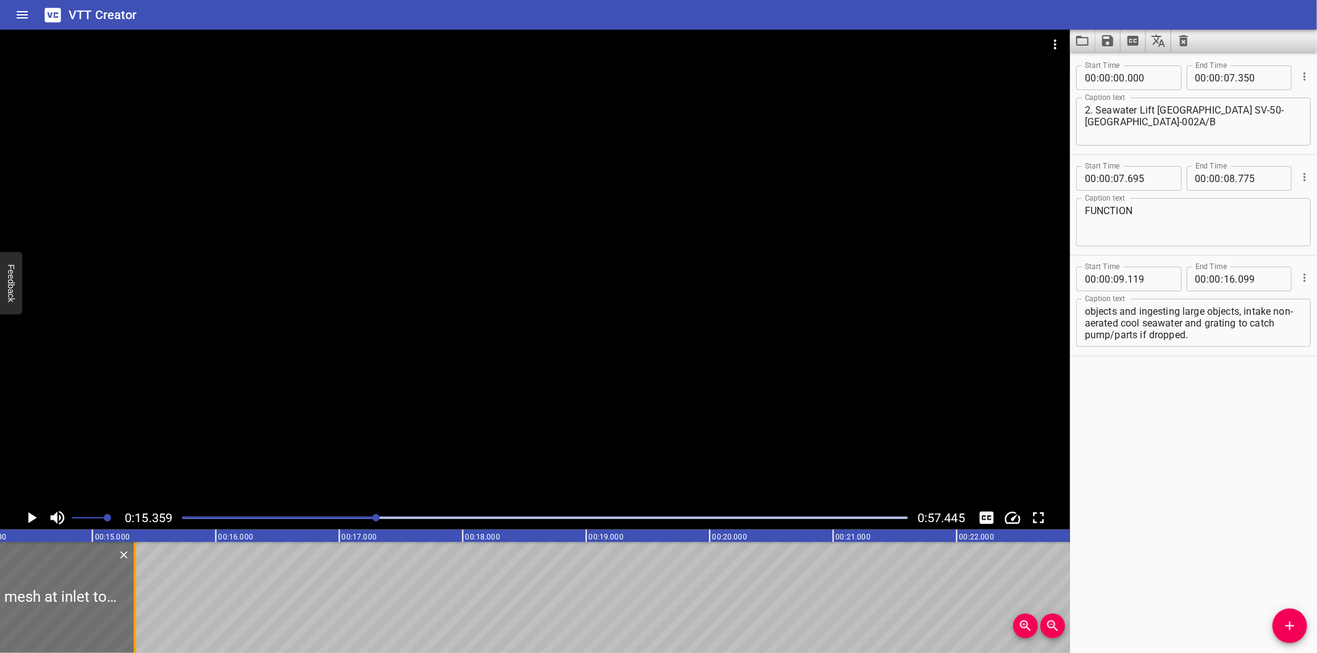
drag, startPoint x: 229, startPoint y: 633, endPoint x: 136, endPoint y: 628, distance: 93.4
click at [136, 628] on div at bounding box center [135, 597] width 2 height 111
click at [136, 601] on div at bounding box center [135, 597] width 2 height 111
drag, startPoint x: 139, startPoint y: 602, endPoint x: 128, endPoint y: 602, distance: 10.5
click at [128, 602] on div at bounding box center [129, 597] width 2 height 111
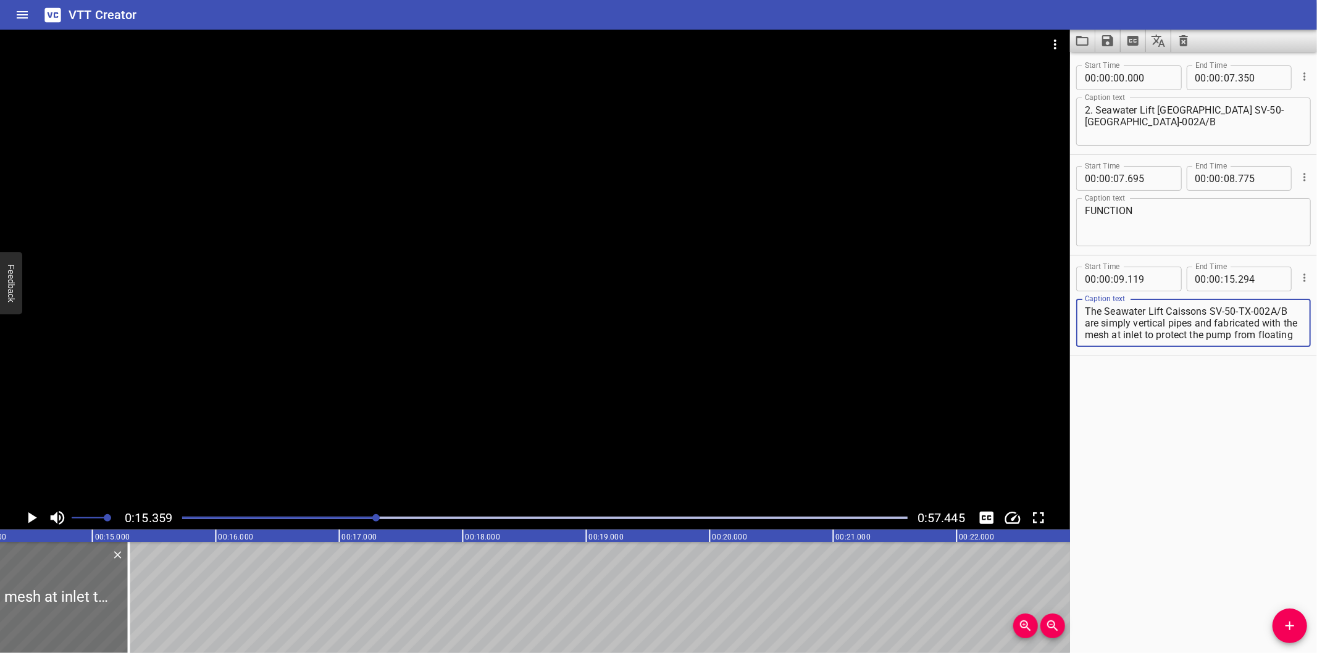
scroll to position [47, 0]
drag, startPoint x: 1122, startPoint y: 320, endPoint x: 1324, endPoint y: 488, distance: 263.1
click at [1316, 488] on html "VTT Creator Caption Editor Batch Transcribe Login Sign Up Privacy Contact 0:15.…" at bounding box center [658, 326] width 1317 height 653
click at [1285, 614] on button "Add Cue" at bounding box center [1289, 626] width 35 height 35
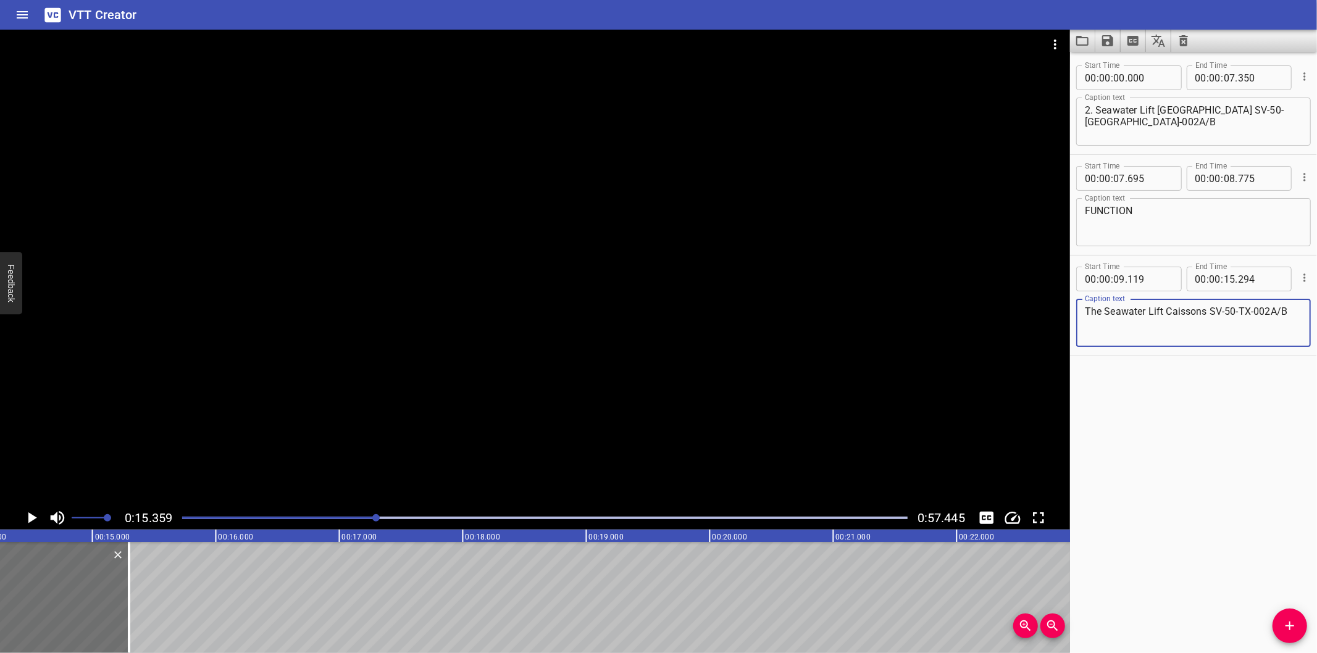
click at [1285, 614] on button "Add Cue" at bounding box center [1289, 626] width 35 height 35
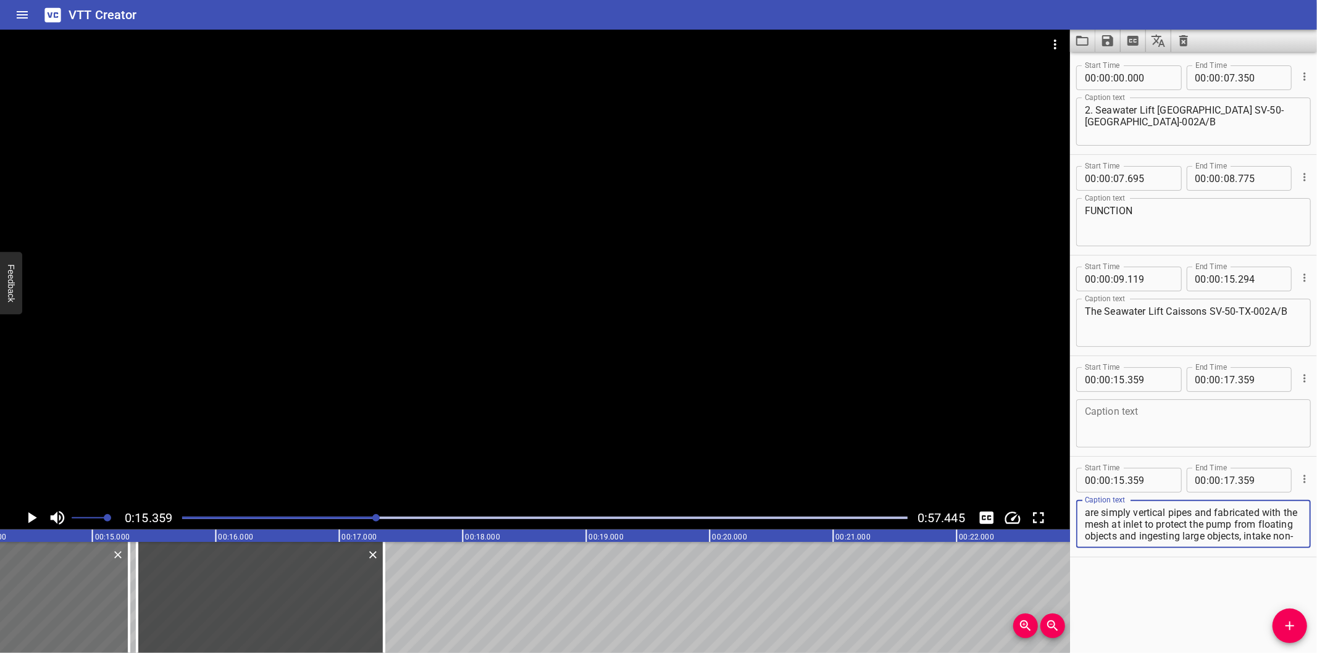
scroll to position [23, 0]
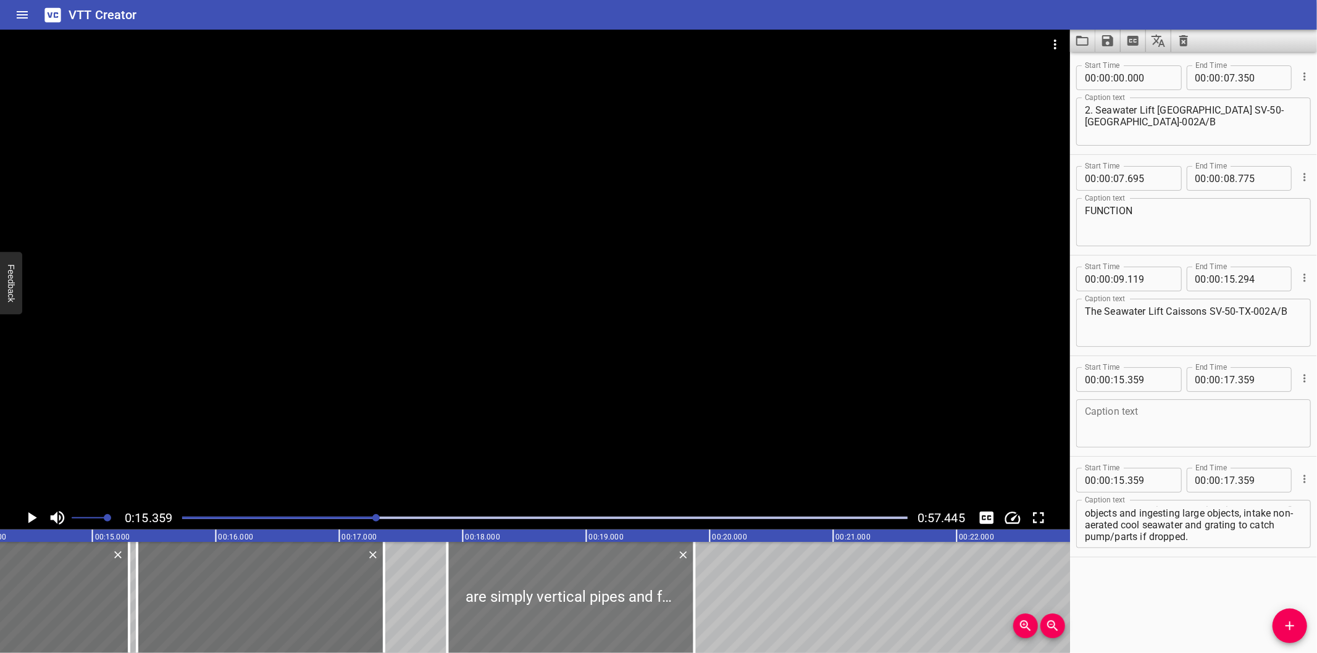
drag, startPoint x: 238, startPoint y: 601, endPoint x: 528, endPoint y: 614, distance: 291.1
click at [561, 632] on div at bounding box center [571, 597] width 247 height 111
click at [373, 554] on icon "Delete" at bounding box center [373, 555] width 12 height 12
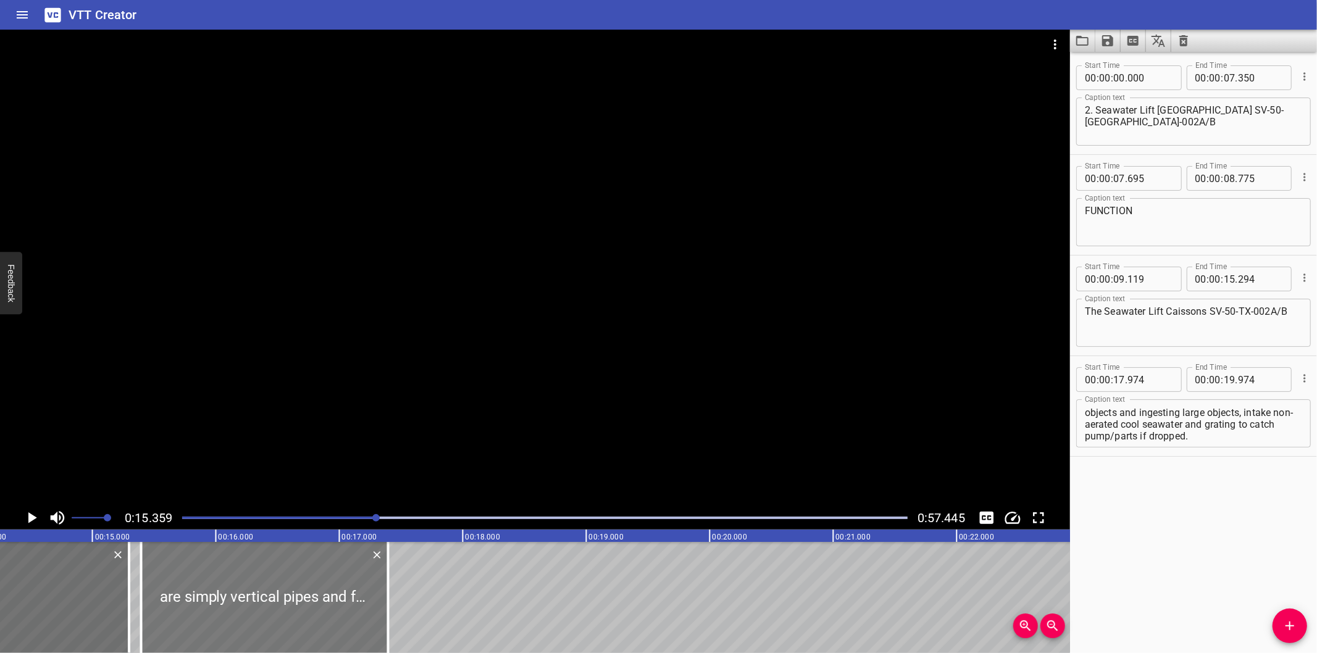
drag, startPoint x: 527, startPoint y: 594, endPoint x: 217, endPoint y: 596, distance: 309.3
click at [217, 596] on div at bounding box center [264, 597] width 247 height 111
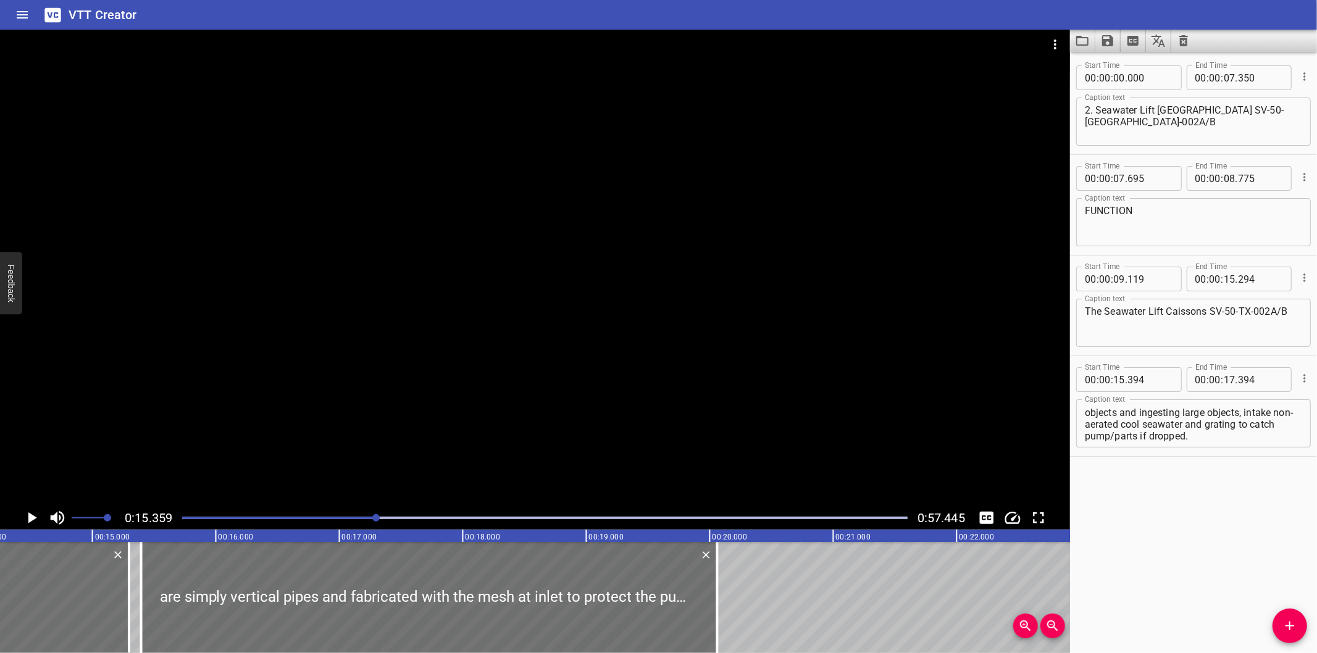
drag, startPoint x: 389, startPoint y: 603, endPoint x: 795, endPoint y: 593, distance: 406.3
click at [719, 599] on div at bounding box center [717, 597] width 2 height 111
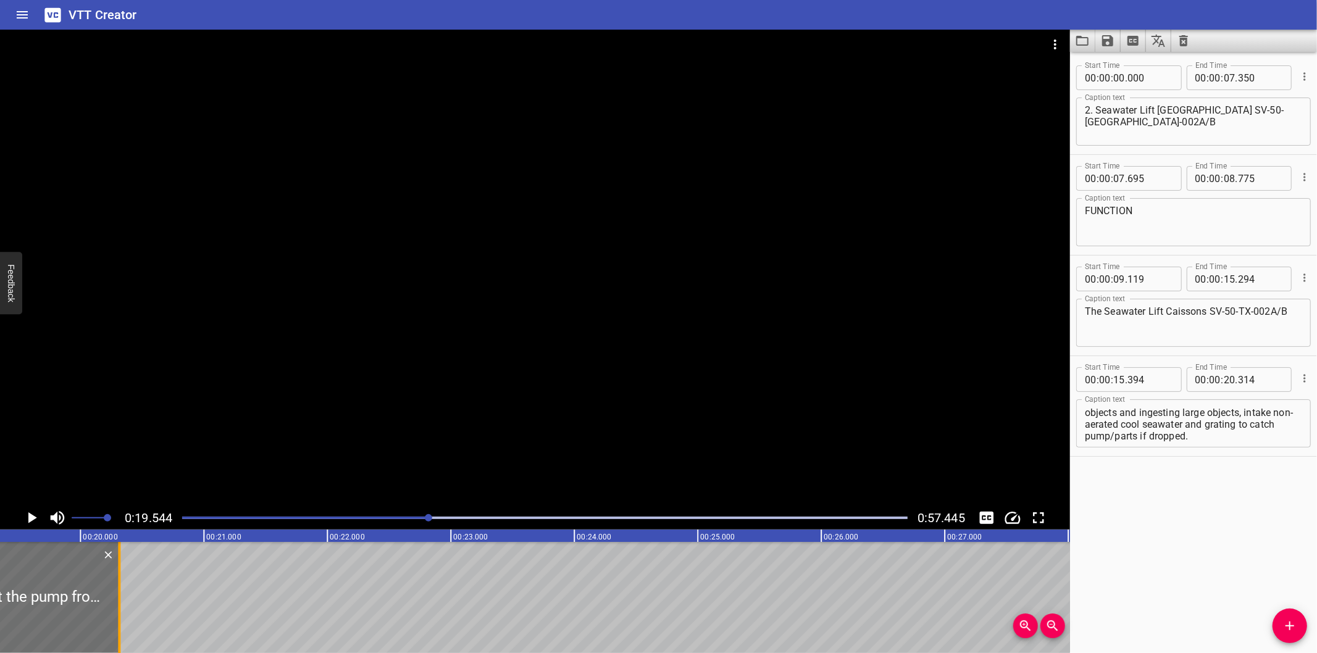
scroll to position [0, 2368]
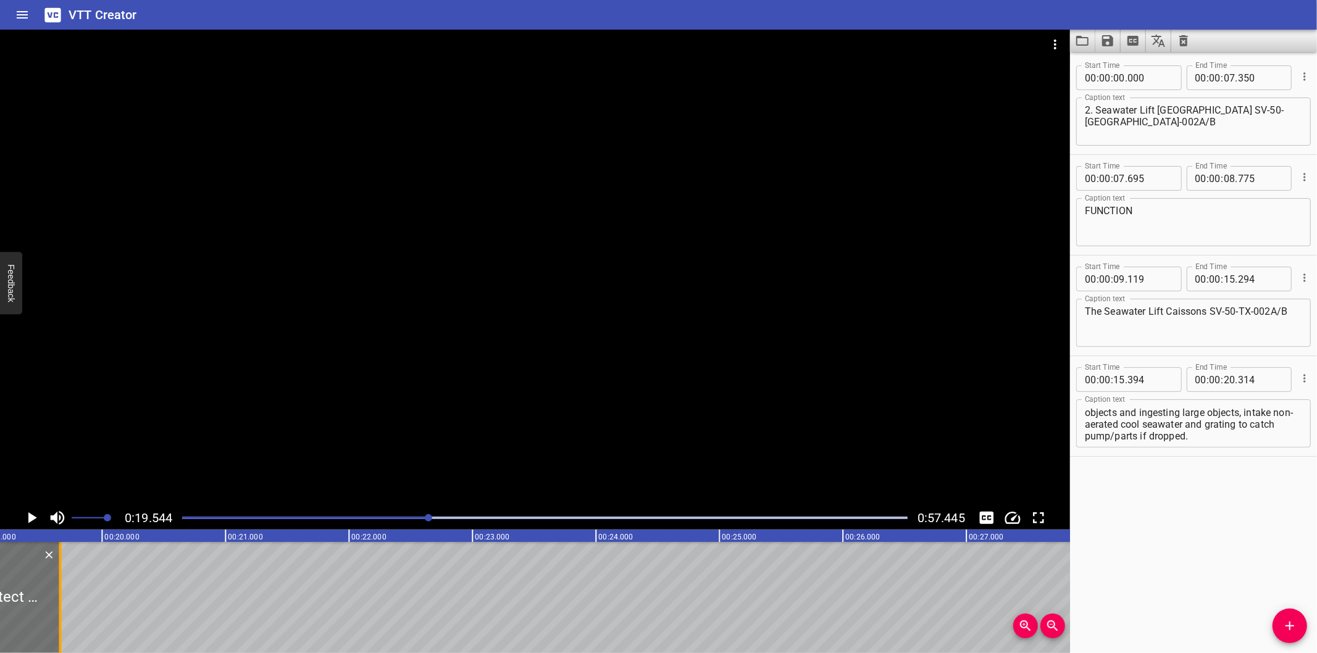
drag, startPoint x: 139, startPoint y: 608, endPoint x: 58, endPoint y: 620, distance: 81.7
click at [59, 620] on div at bounding box center [60, 597] width 2 height 111
drag, startPoint x: 1183, startPoint y: 423, endPoint x: 1311, endPoint y: 541, distance: 174.3
click at [1311, 540] on div "Start Time 00 : 00 : 00 . 000 Start Time End Time 00 : 00 : 07 . 350 End Time C…" at bounding box center [1193, 352] width 247 height 601
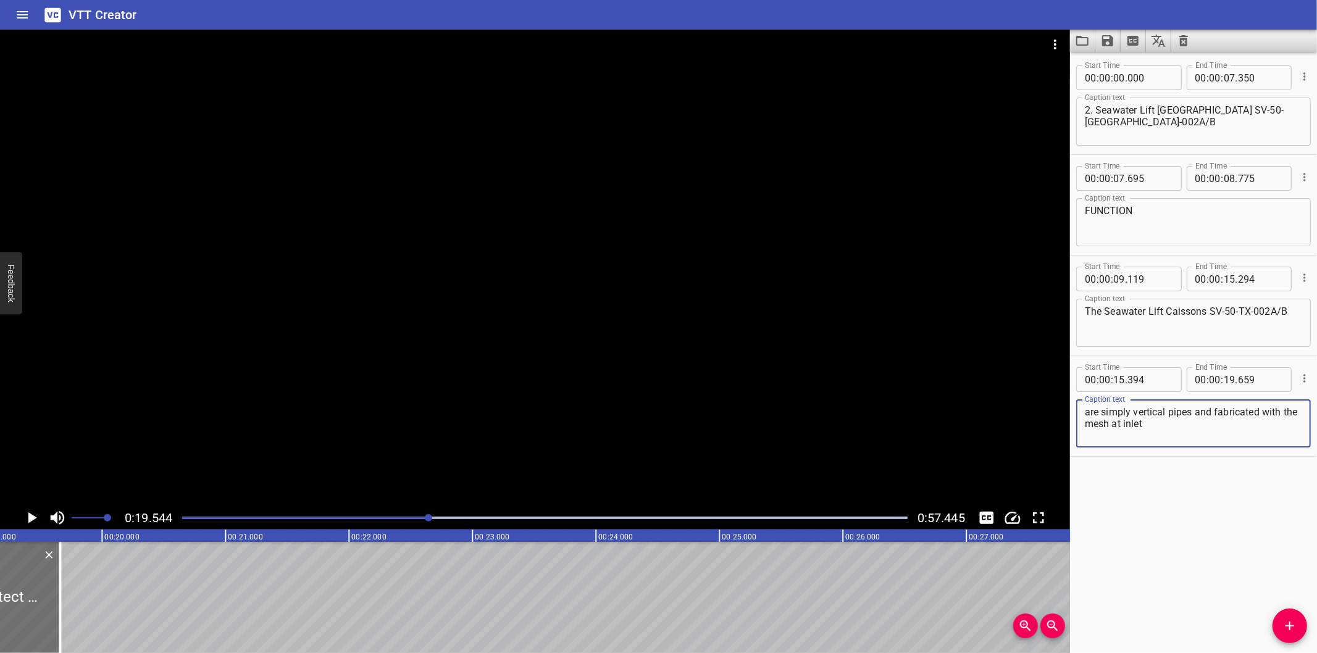
scroll to position [0, 0]
click at [1293, 633] on icon "Add Cue" at bounding box center [1289, 626] width 15 height 15
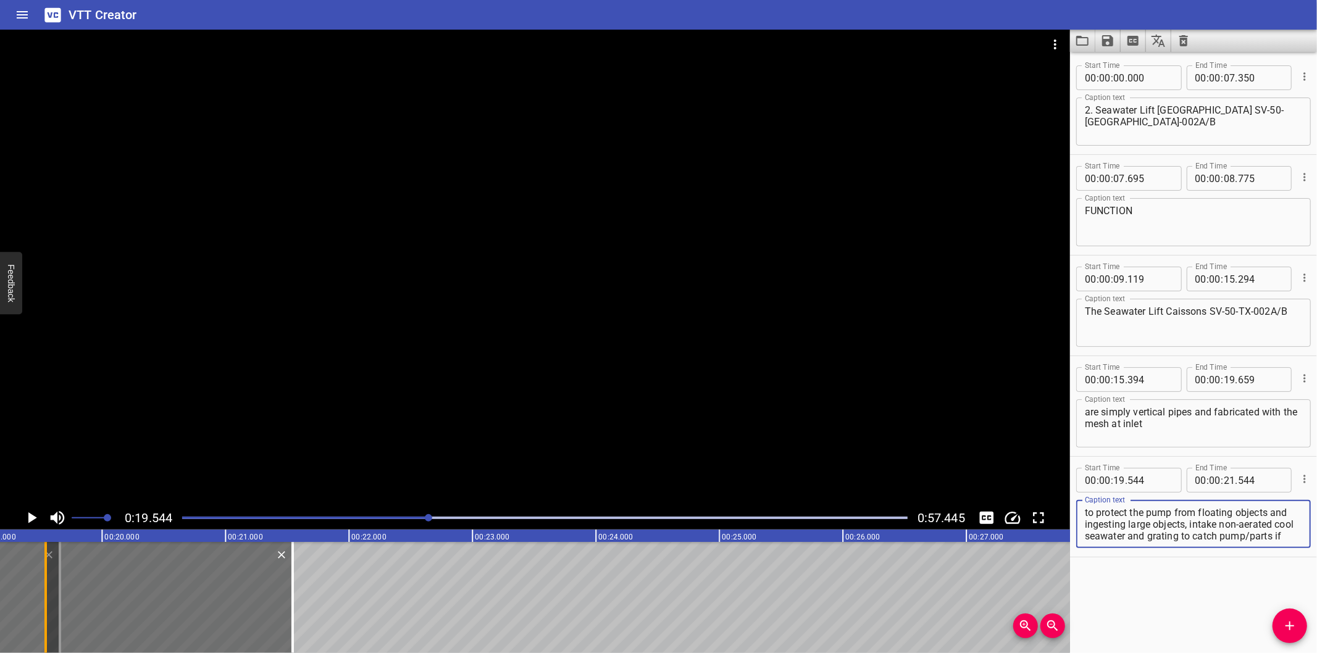
scroll to position [11, 0]
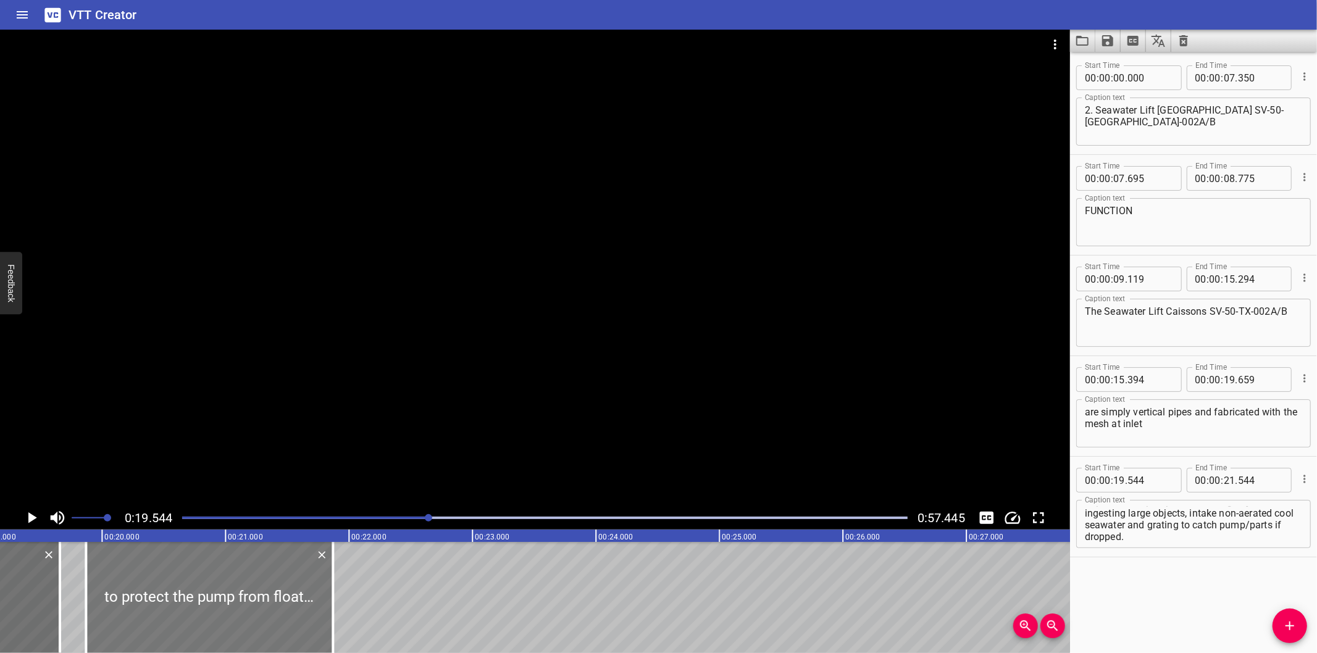
drag, startPoint x: 106, startPoint y: 588, endPoint x: 145, endPoint y: 601, distance: 41.6
click at [145, 601] on div at bounding box center [209, 597] width 247 height 111
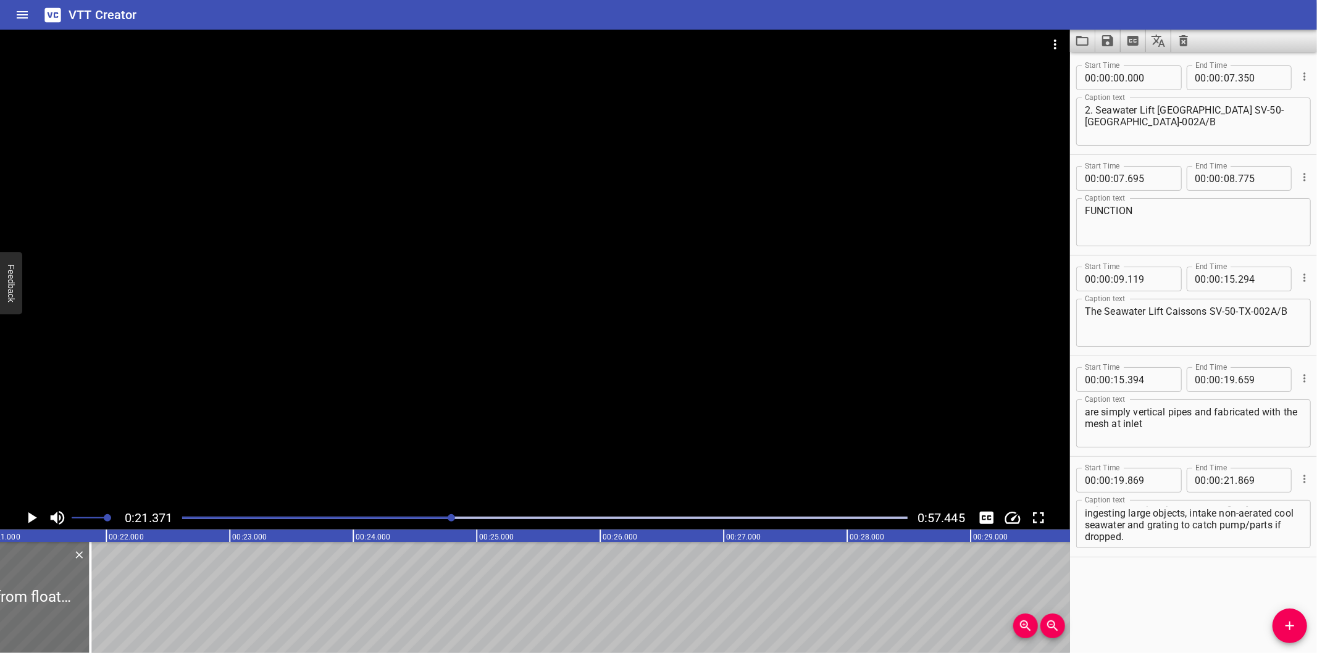
scroll to position [0, 2639]
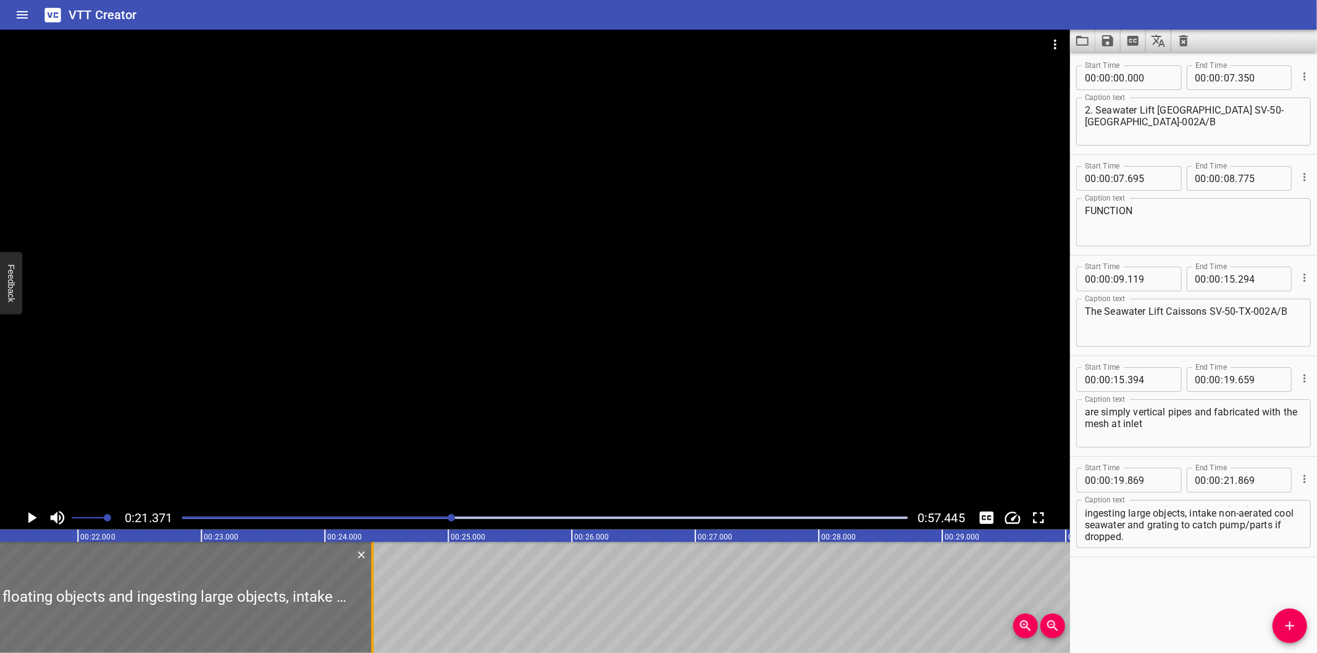
drag, startPoint x: 62, startPoint y: 613, endPoint x: 373, endPoint y: 618, distance: 310.6
click at [373, 618] on div at bounding box center [372, 597] width 2 height 111
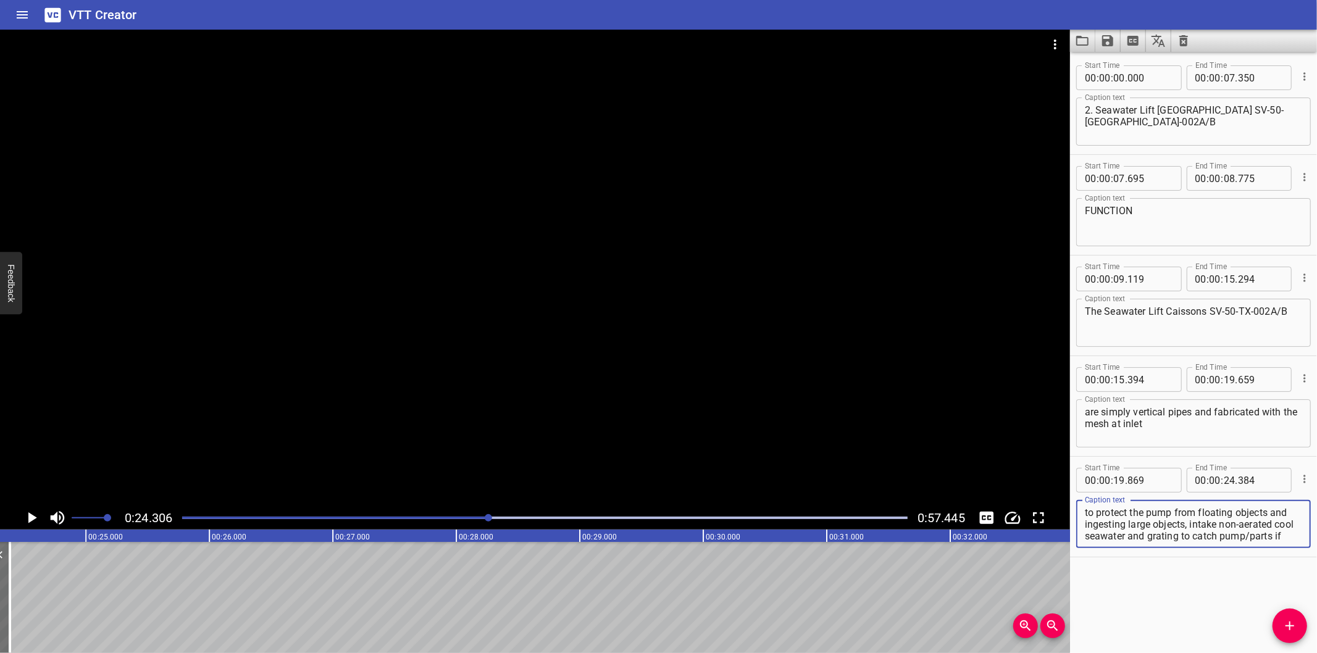
scroll to position [11, 0]
drag, startPoint x: 1209, startPoint y: 522, endPoint x: 1346, endPoint y: 679, distance: 208.3
click at [1316, 653] on html "VTT Creator Caption Editor Batch Transcribe Login Sign Up Privacy Contact 0:24.…" at bounding box center [658, 326] width 1317 height 653
click at [1291, 627] on icon "Add Cue" at bounding box center [1289, 626] width 9 height 9
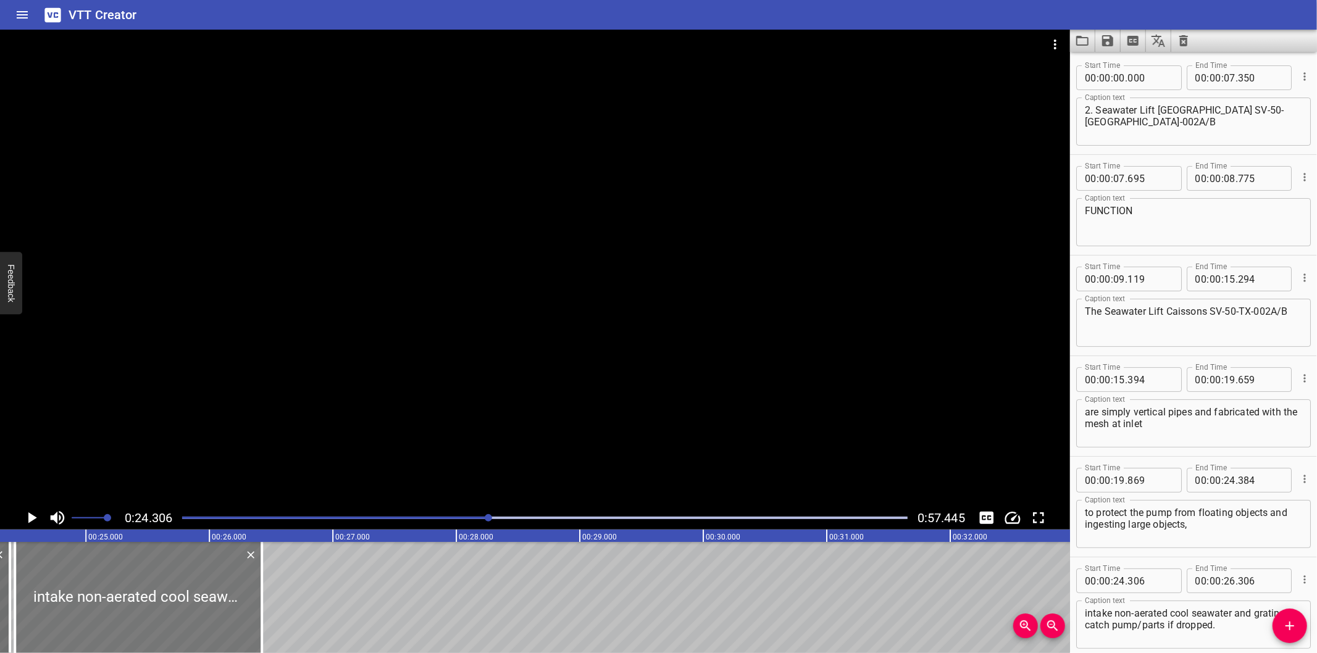
drag, startPoint x: 121, startPoint y: 612, endPoint x: 128, endPoint y: 614, distance: 7.2
click at [128, 614] on div at bounding box center [138, 597] width 247 height 111
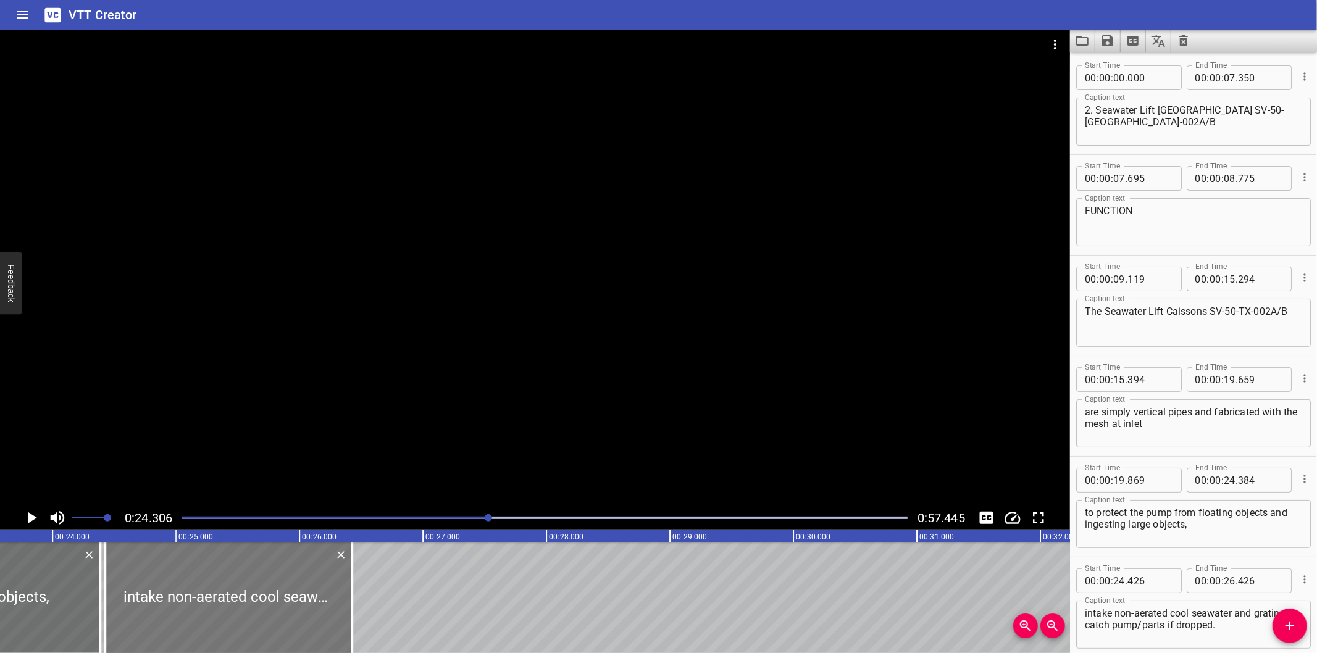
scroll to position [0, 2909]
click at [96, 611] on div at bounding box center [99, 597] width 12 height 111
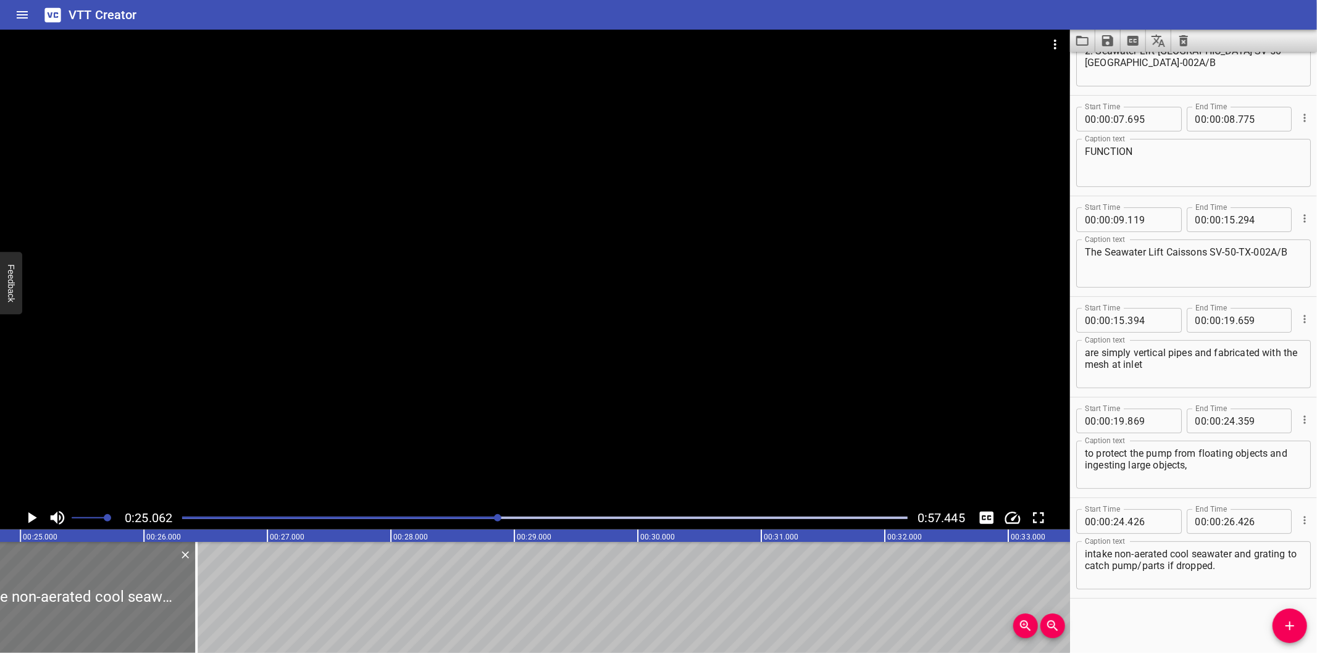
scroll to position [0, 3094]
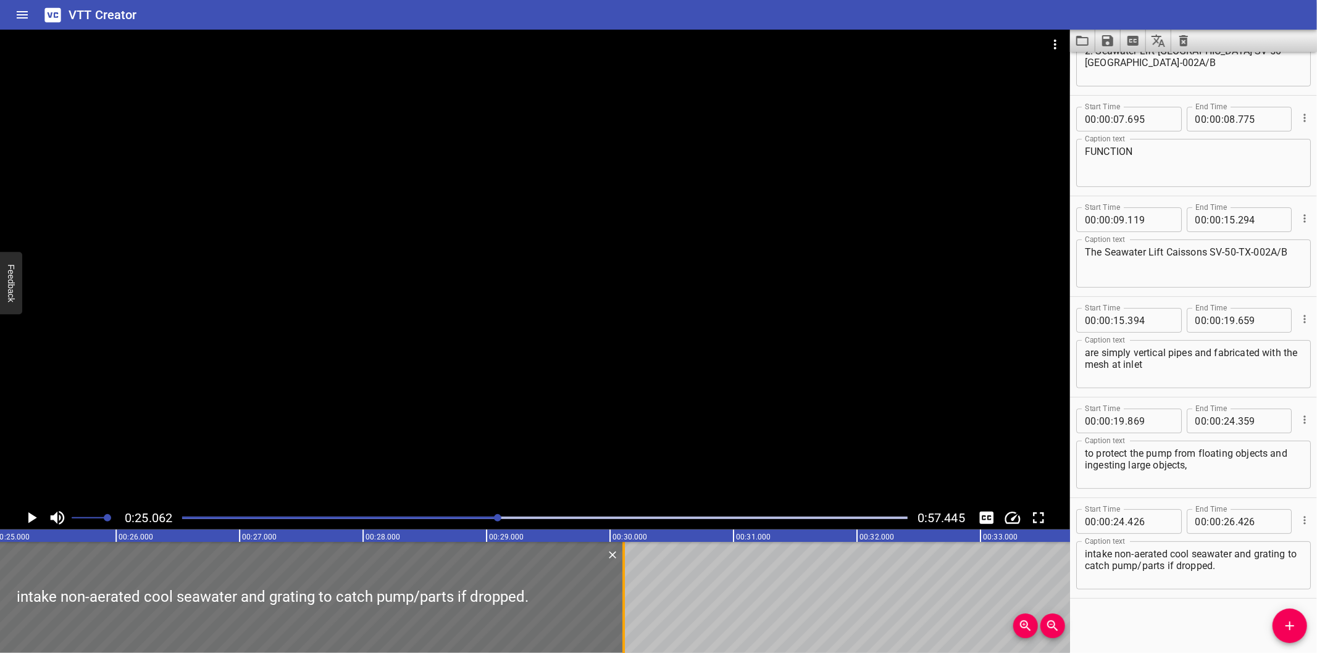
drag, startPoint x: 167, startPoint y: 614, endPoint x: 618, endPoint y: 614, distance: 450.7
click at [619, 614] on div at bounding box center [623, 597] width 12 height 111
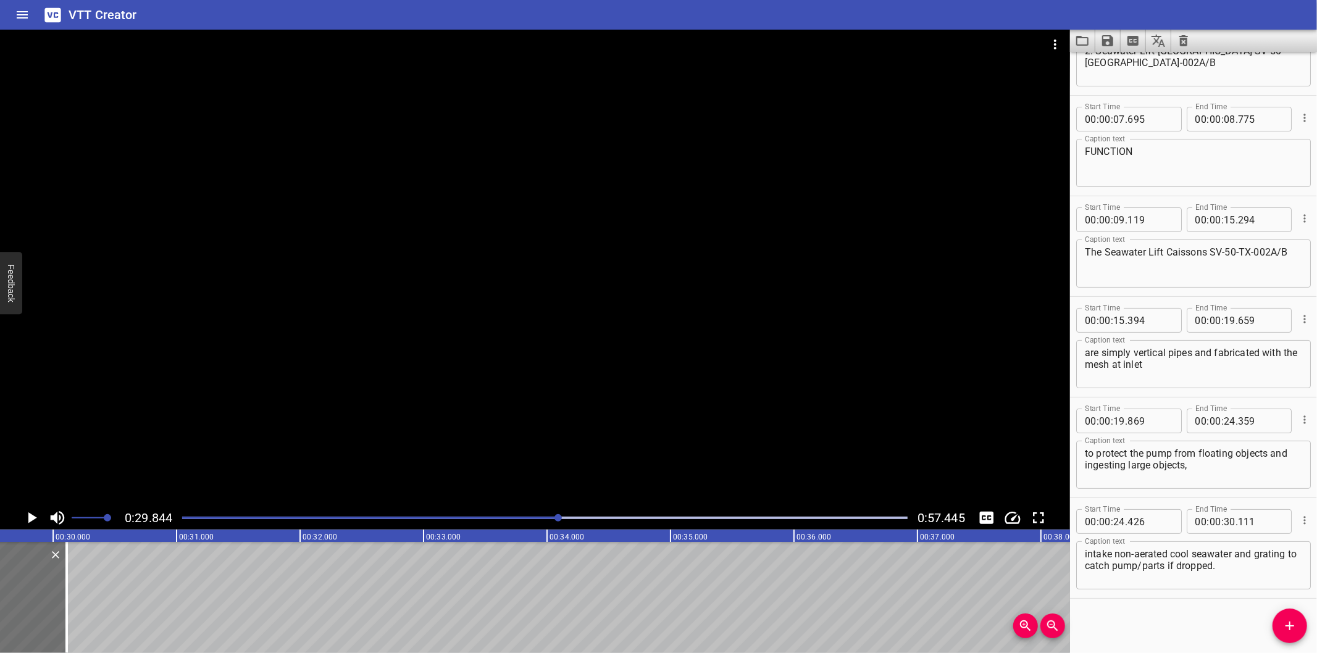
scroll to position [0, 3684]
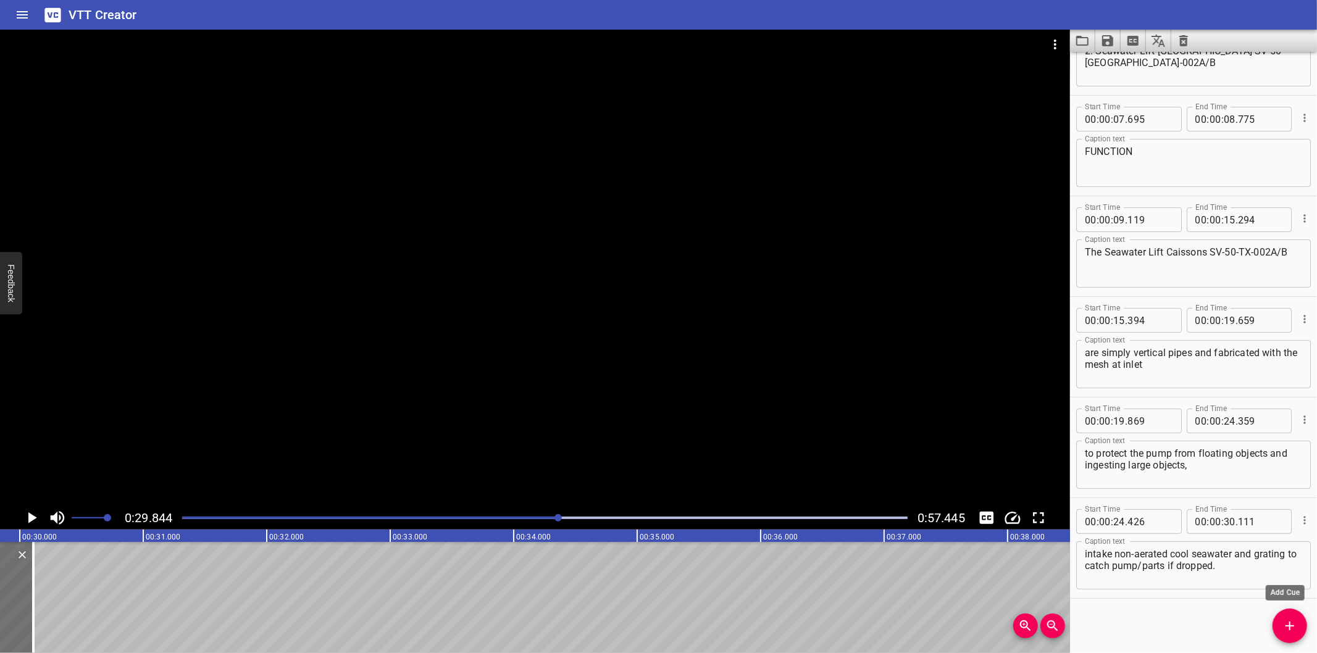
drag, startPoint x: 1298, startPoint y: 633, endPoint x: 1276, endPoint y: 627, distance: 22.5
click at [1296, 632] on span "Add Cue" at bounding box center [1289, 626] width 35 height 15
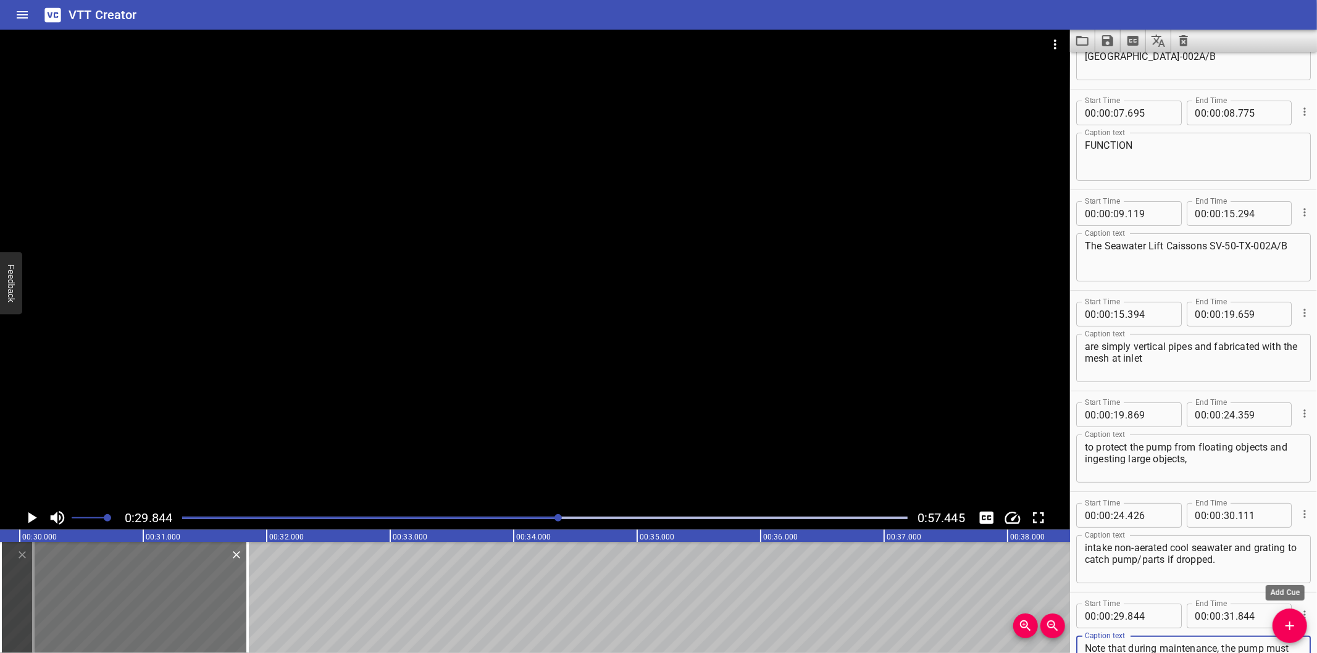
scroll to position [9, 0]
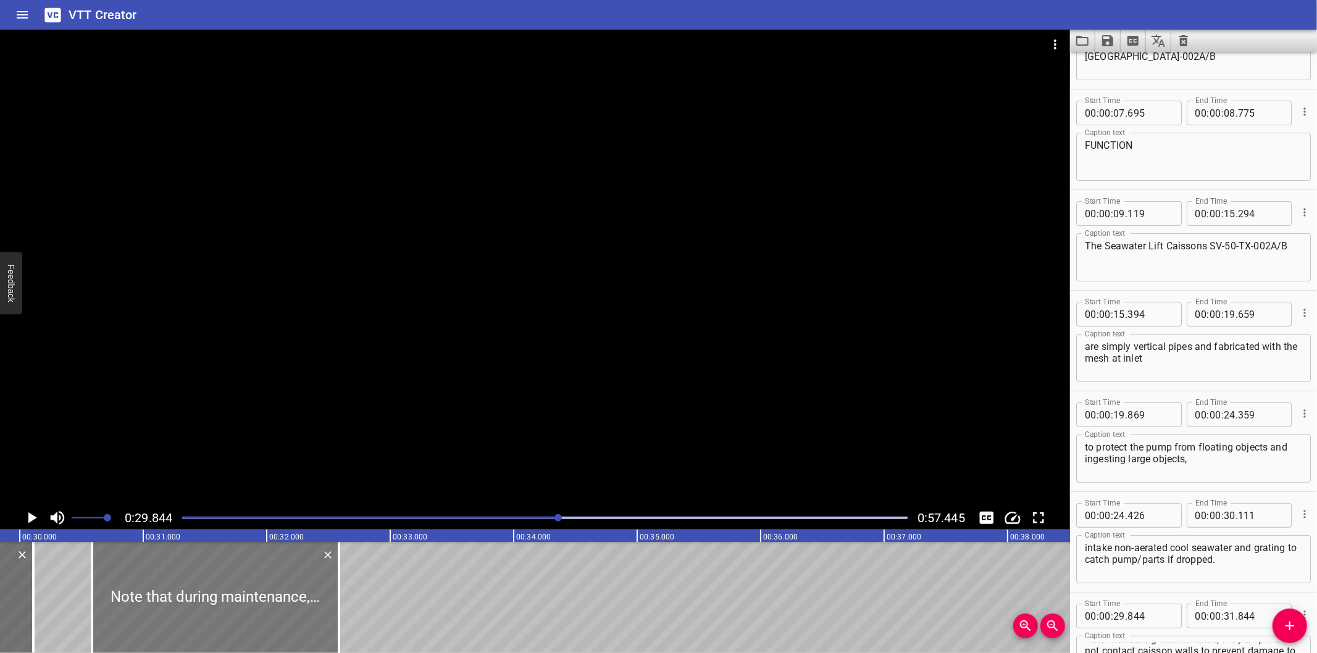
drag, startPoint x: 130, startPoint y: 596, endPoint x: 214, endPoint y: 598, distance: 84.0
click at [214, 598] on div at bounding box center [215, 597] width 247 height 111
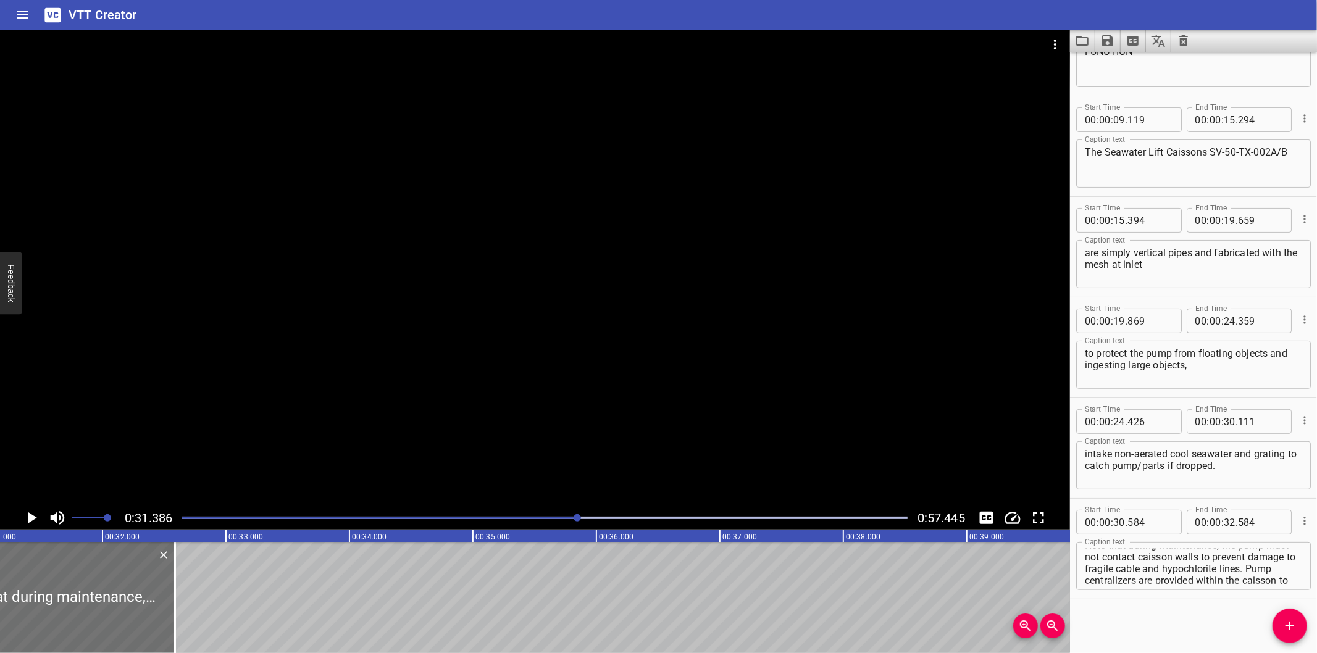
scroll to position [0, 3875]
click at [326, 390] on div at bounding box center [535, 268] width 1070 height 477
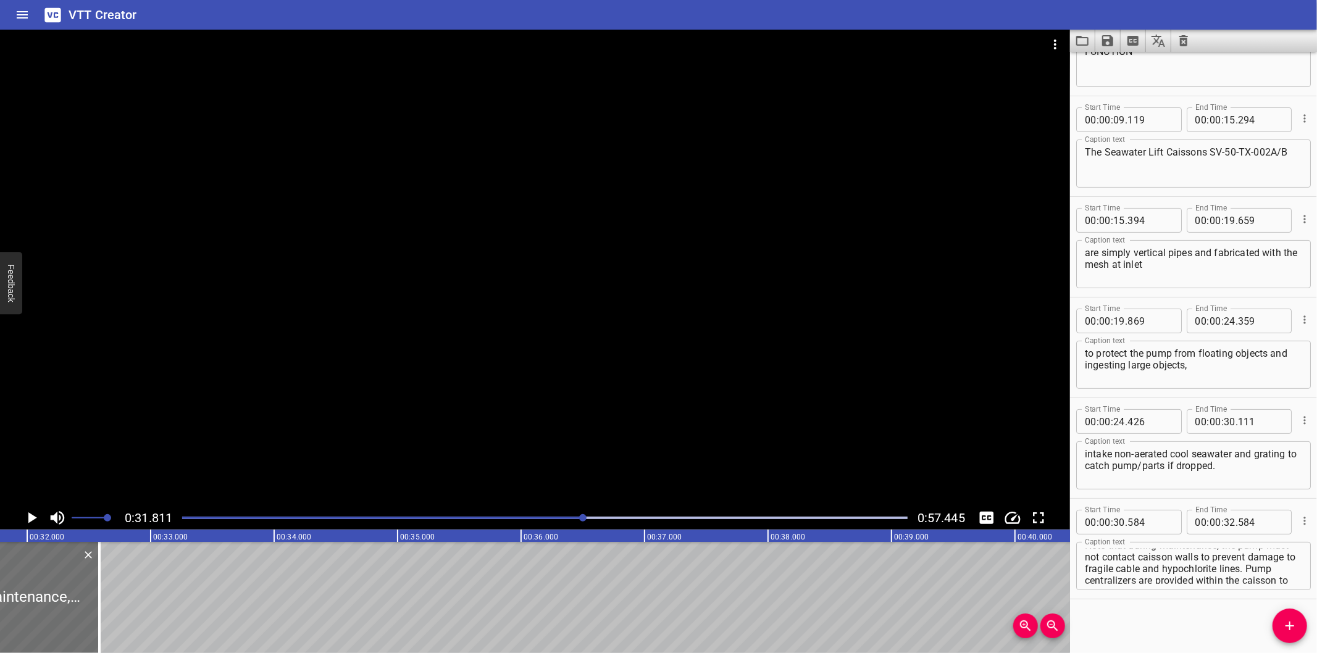
scroll to position [0, 3928]
drag, startPoint x: 99, startPoint y: 610, endPoint x: 476, endPoint y: 601, distance: 376.7
click at [122, 602] on div at bounding box center [116, 597] width 12 height 111
click at [610, 519] on div "Play progress" at bounding box center [261, 518] width 725 height 2
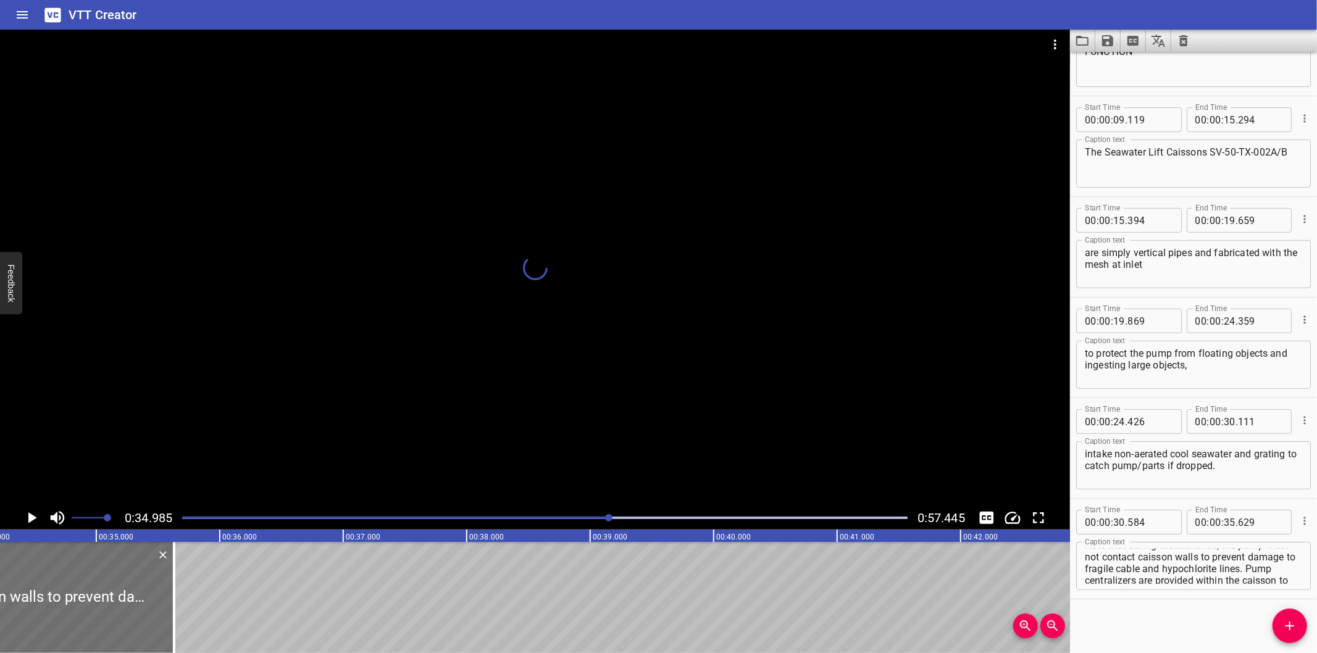
click at [595, 437] on div at bounding box center [535, 268] width 1070 height 477
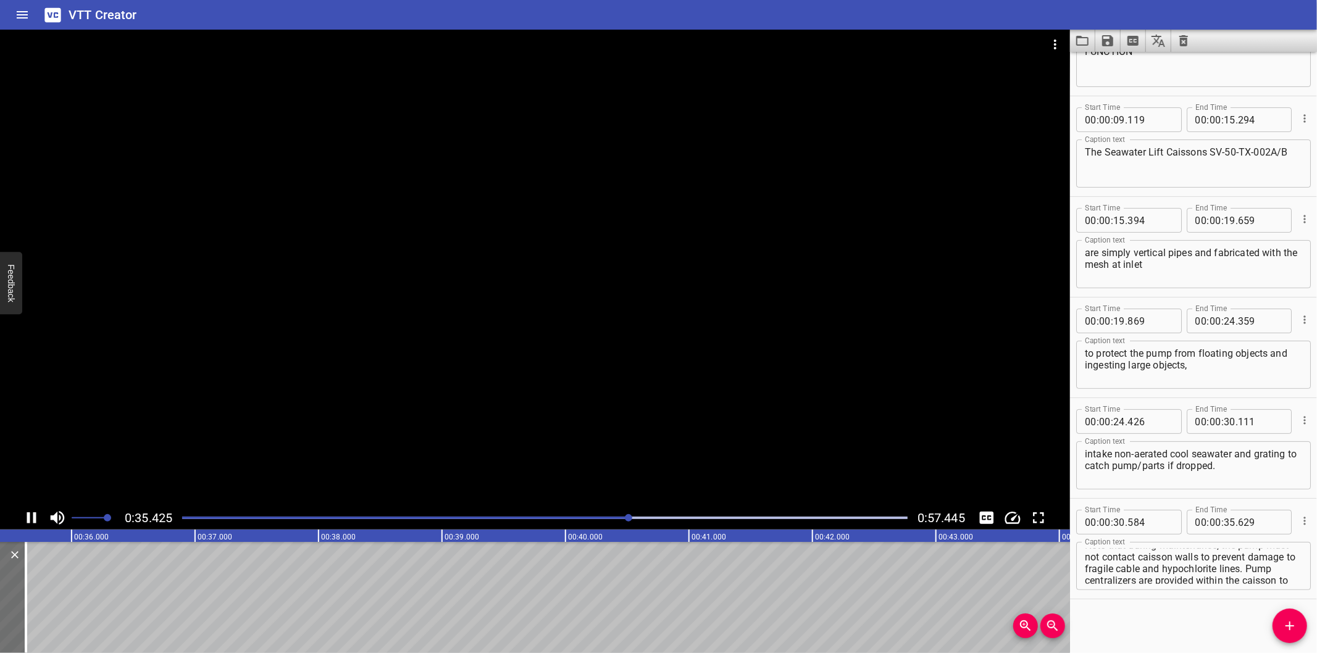
click at [610, 517] on div "Play progress" at bounding box center [266, 518] width 725 height 2
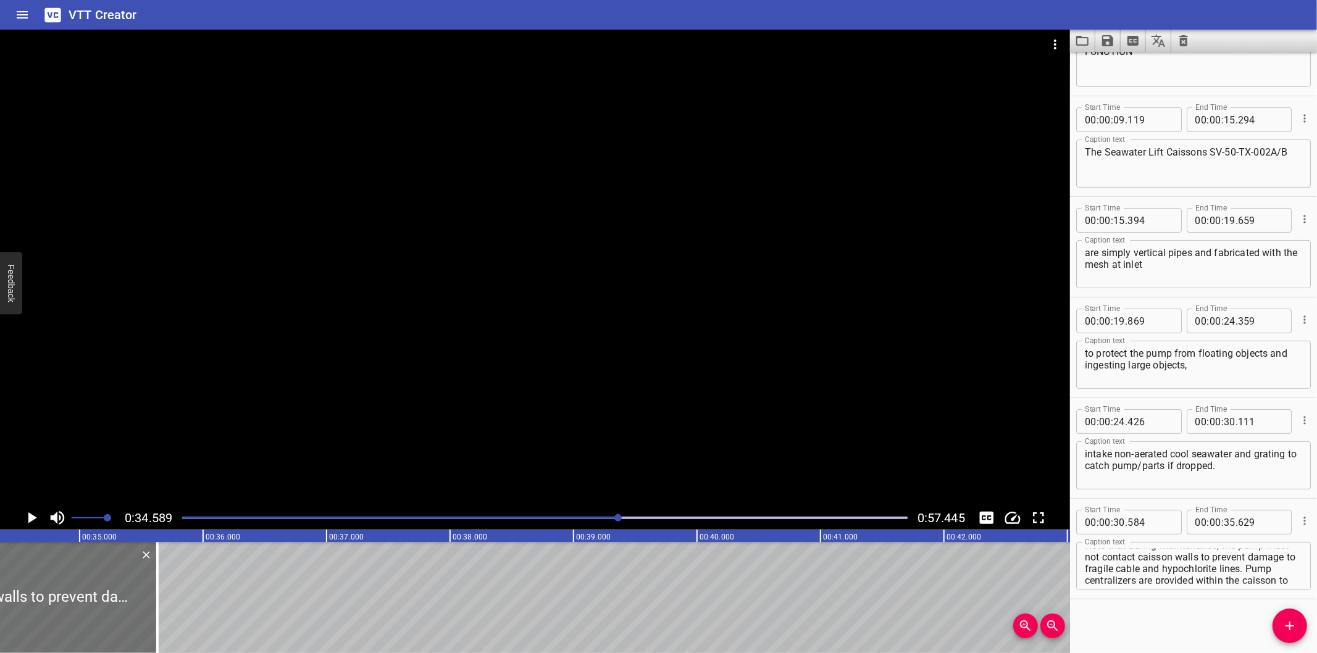
scroll to position [0, 4270]
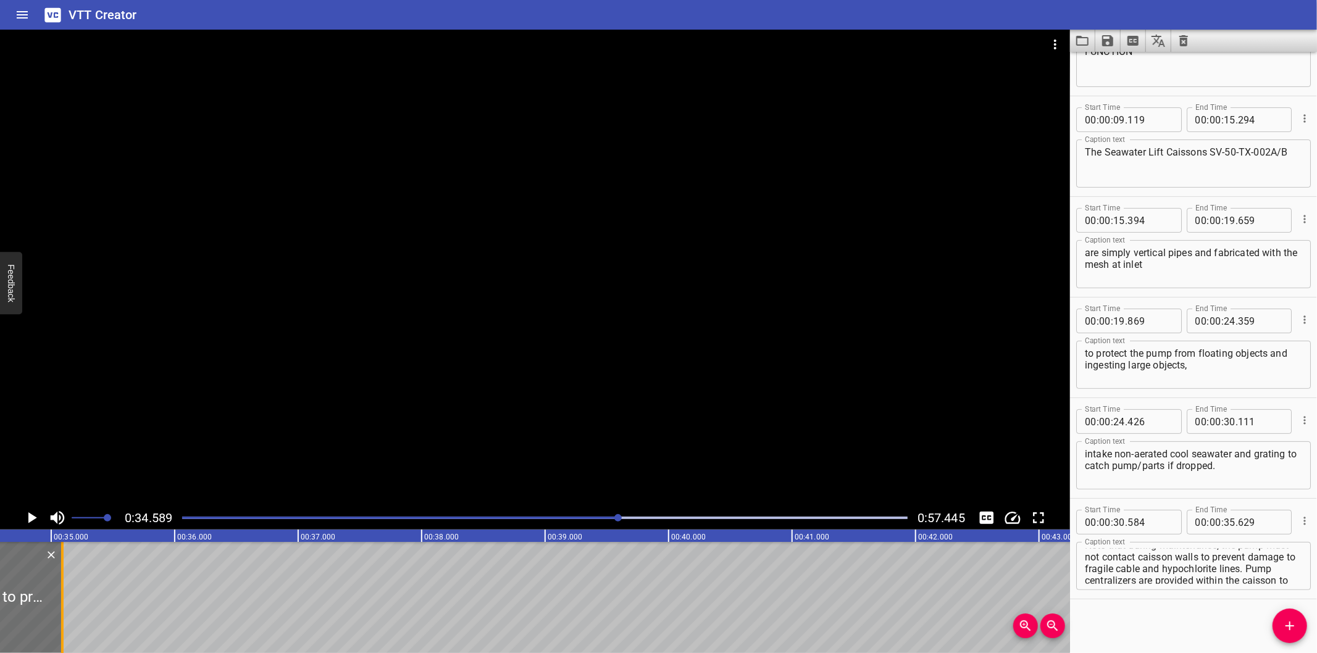
drag, startPoint x: 125, startPoint y: 607, endPoint x: 59, endPoint y: 609, distance: 66.7
click at [59, 609] on div at bounding box center [62, 597] width 12 height 111
drag, startPoint x: 1226, startPoint y: 564, endPoint x: 1325, endPoint y: 667, distance: 142.3
click at [1316, 653] on html "VTT Creator Caption Editor Batch Transcribe Login Sign Up Privacy Contact 0:34.…" at bounding box center [658, 326] width 1317 height 653
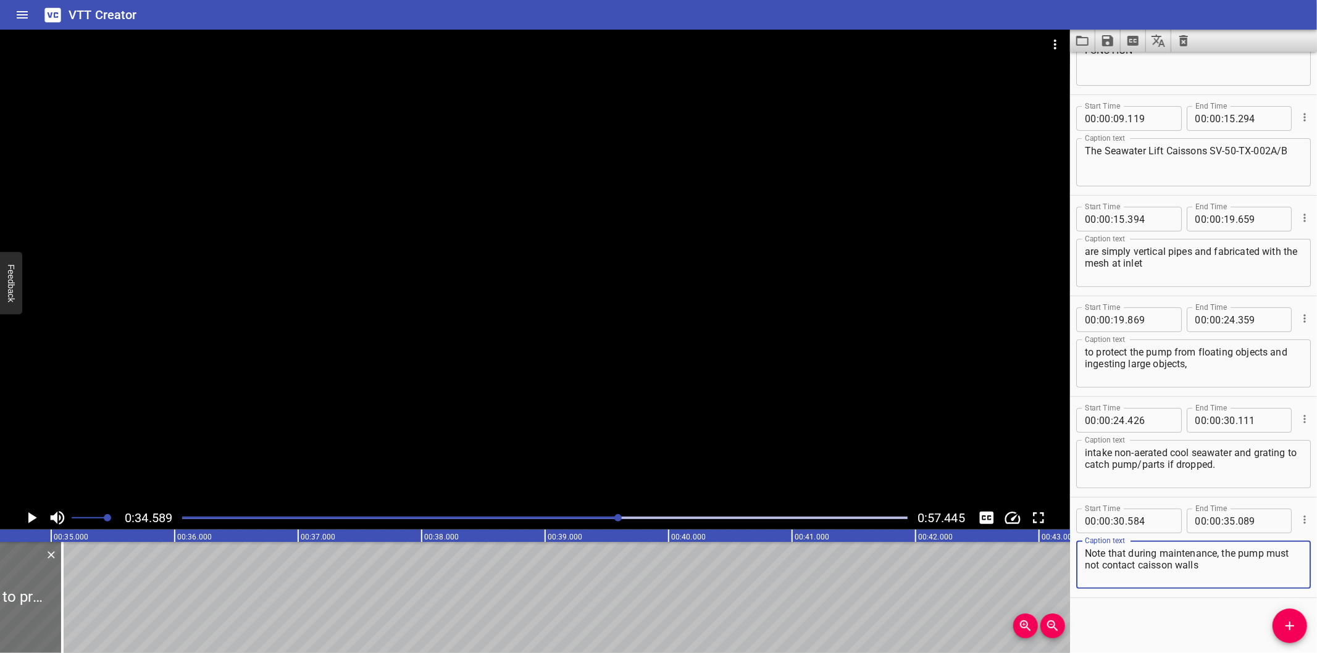
scroll to position [0, 0]
click at [1300, 624] on span "Add Cue" at bounding box center [1289, 626] width 35 height 15
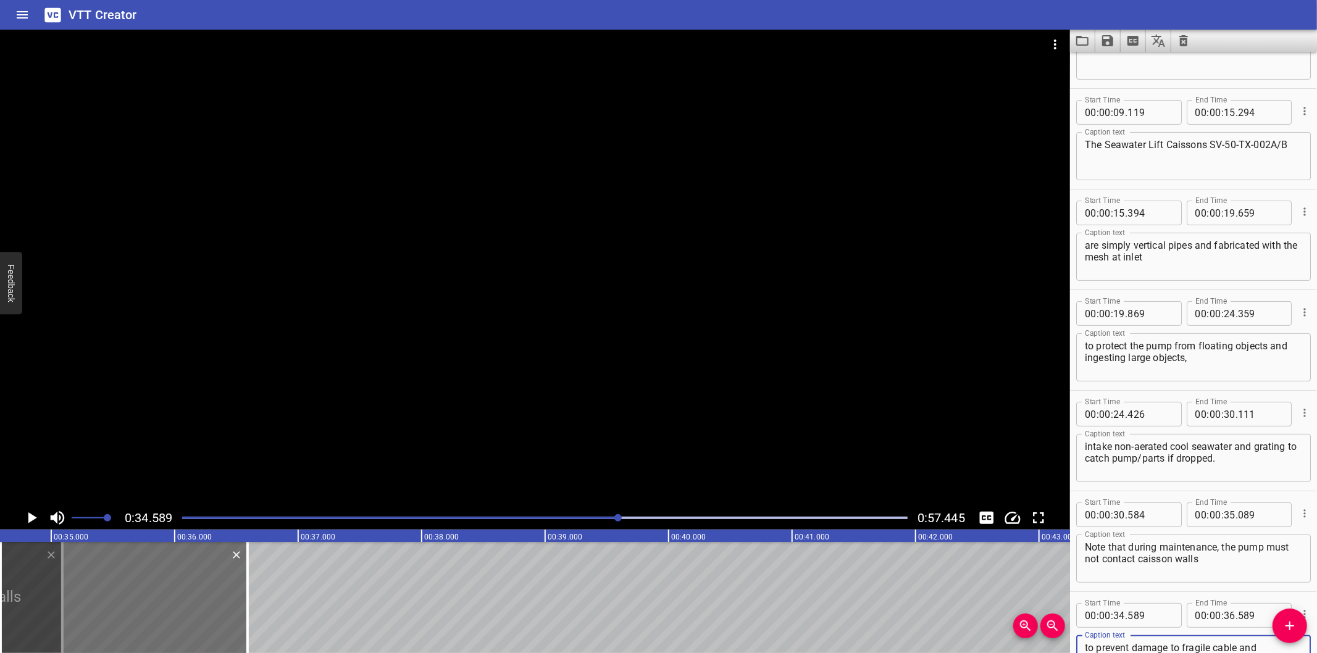
scroll to position [189, 0]
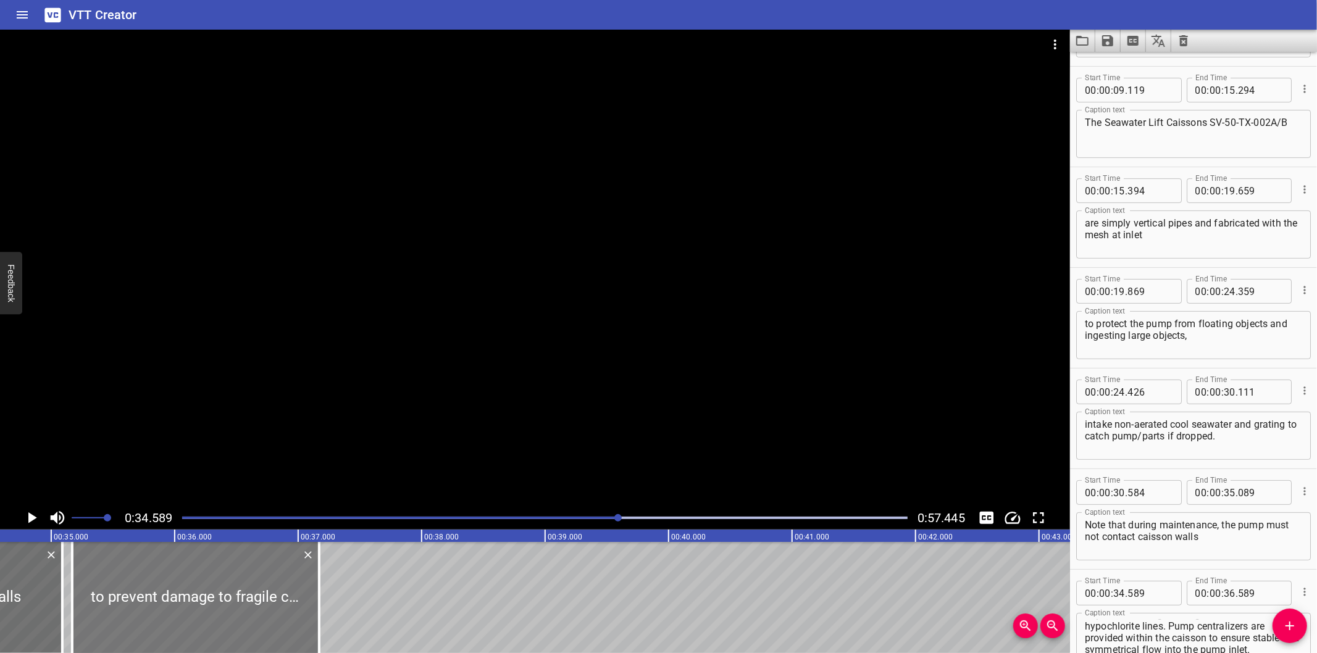
drag, startPoint x: 198, startPoint y: 613, endPoint x: 270, endPoint y: 612, distance: 71.6
click at [270, 612] on div at bounding box center [195, 597] width 247 height 111
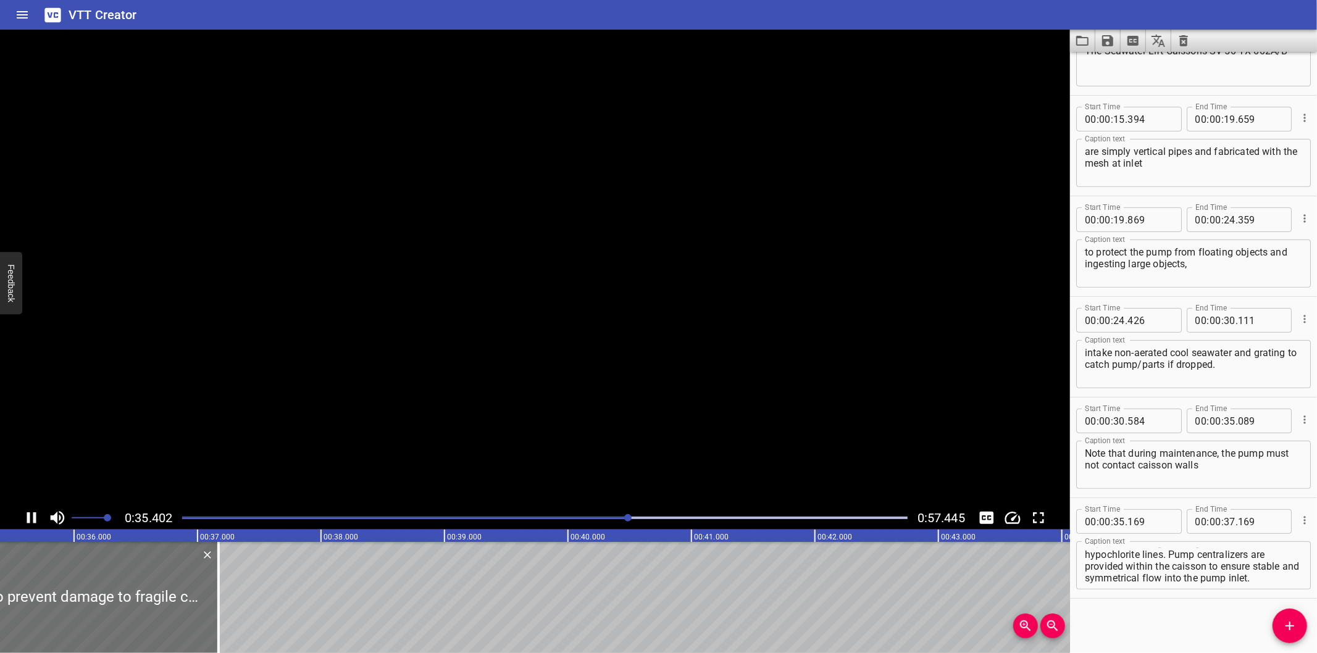
scroll to position [0, 4400]
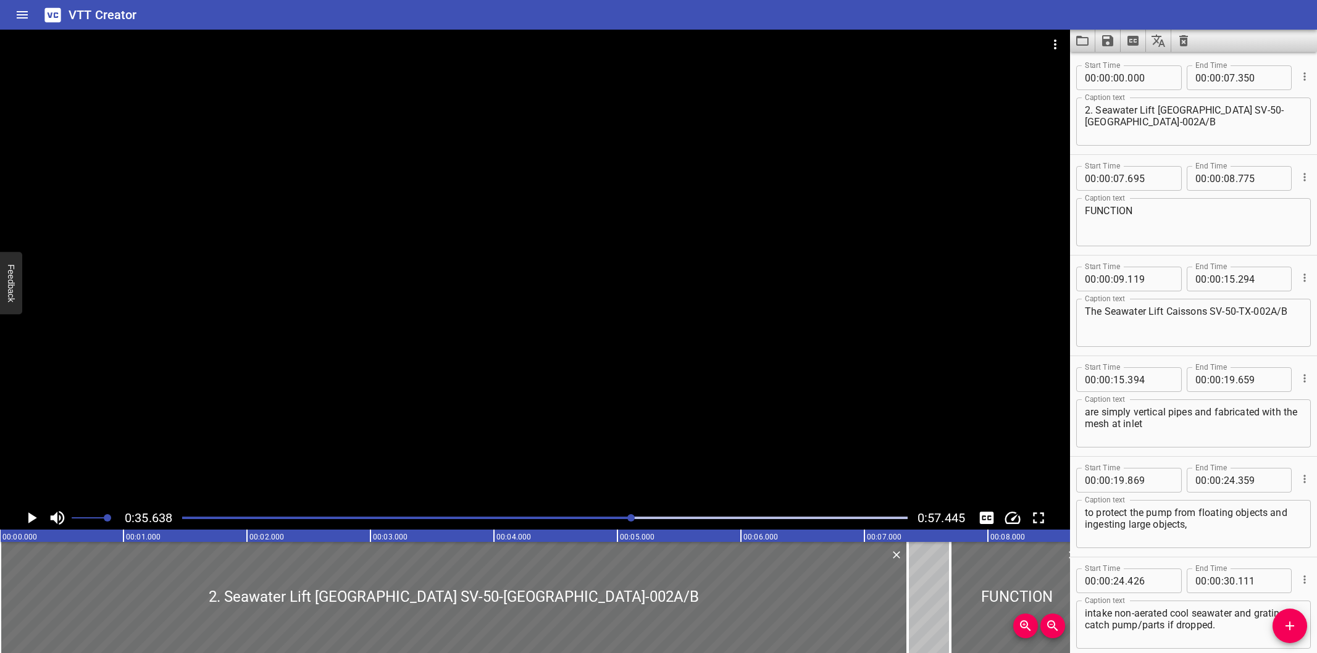
type input "39"
type input "409"
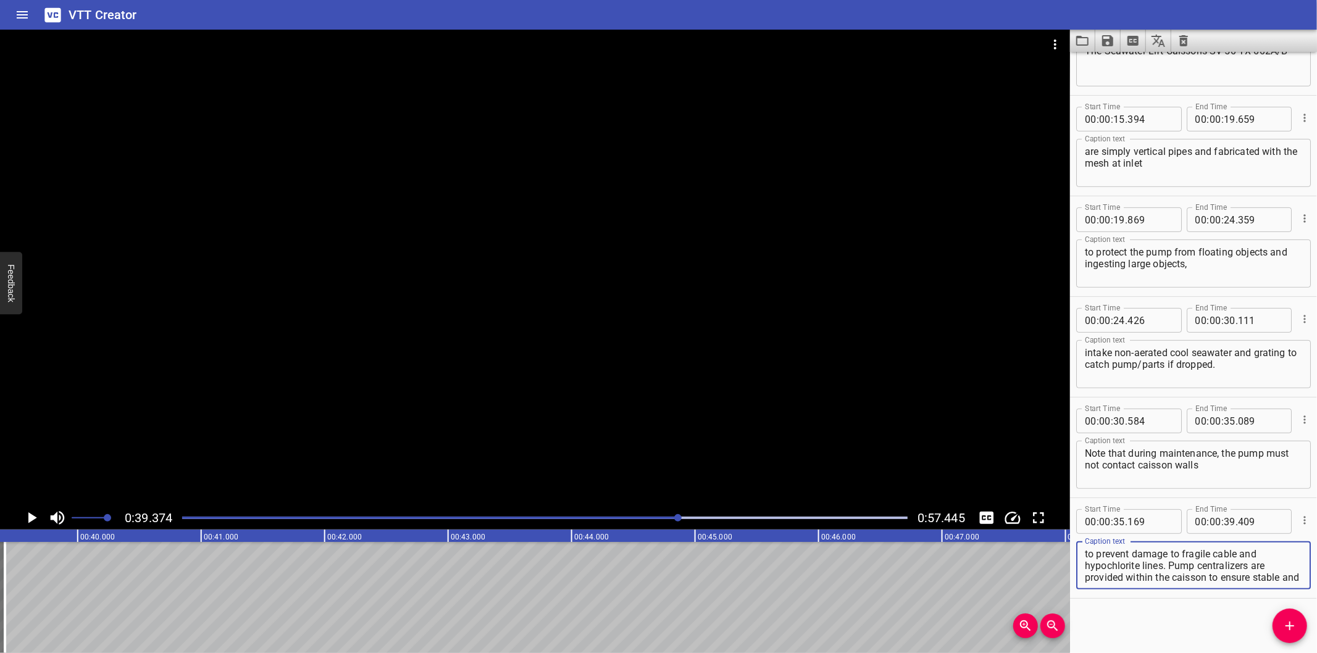
scroll to position [11, 0]
drag, startPoint x: 1169, startPoint y: 562, endPoint x: 1366, endPoint y: 680, distance: 229.5
click at [1316, 653] on html "VTT Creator Caption Editor Batch Transcribe Login Sign Up Privacy Contact 0:39.…" at bounding box center [658, 326] width 1317 height 653
type textarea "to prevent damage to fragile cable and hypochlorite lines."
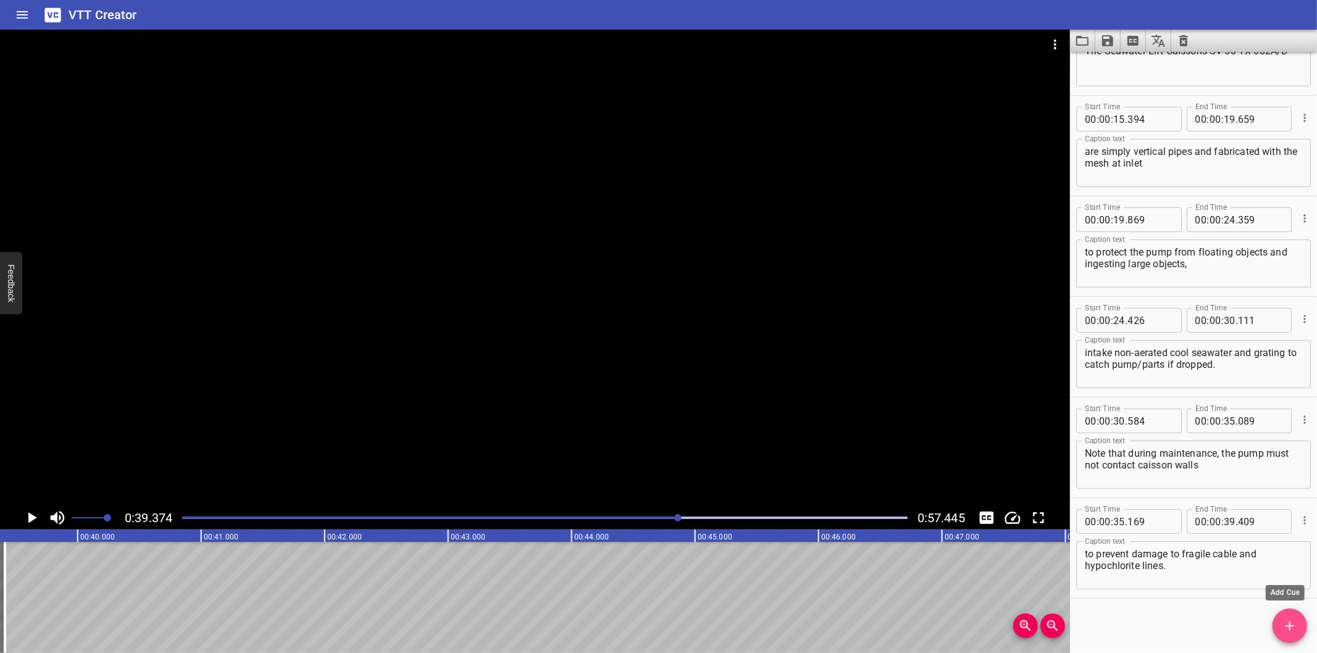
drag, startPoint x: 1289, startPoint y: 628, endPoint x: 1119, endPoint y: 599, distance: 172.1
click at [1288, 627] on icon "Add Cue" at bounding box center [1289, 626] width 9 height 9
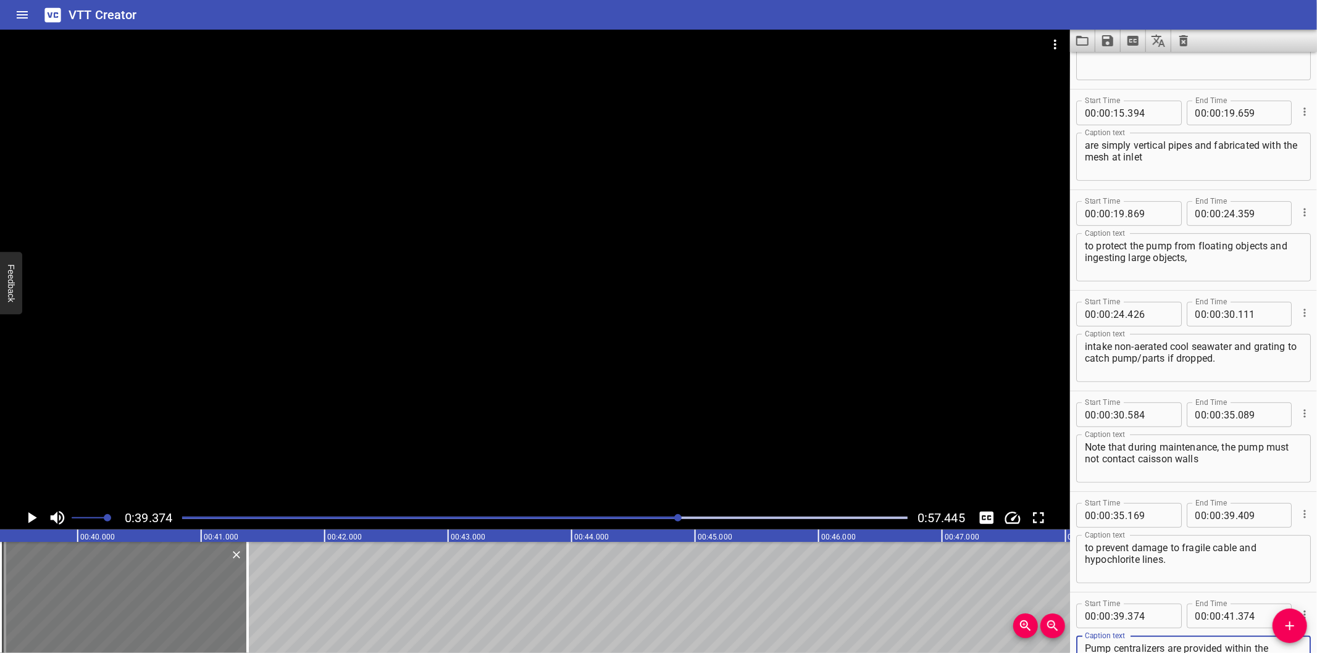
scroll to position [283, 0]
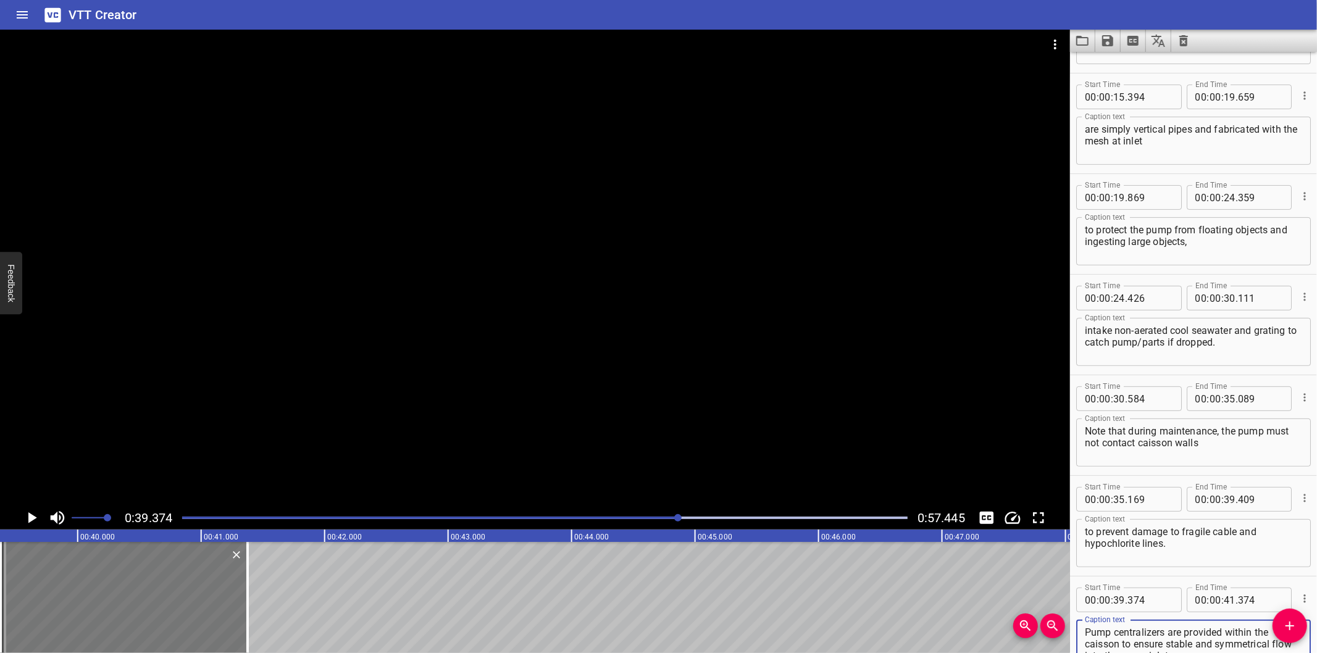
type textarea "Pump centralizers are provided within the caisson to ensure stable and symmetri…"
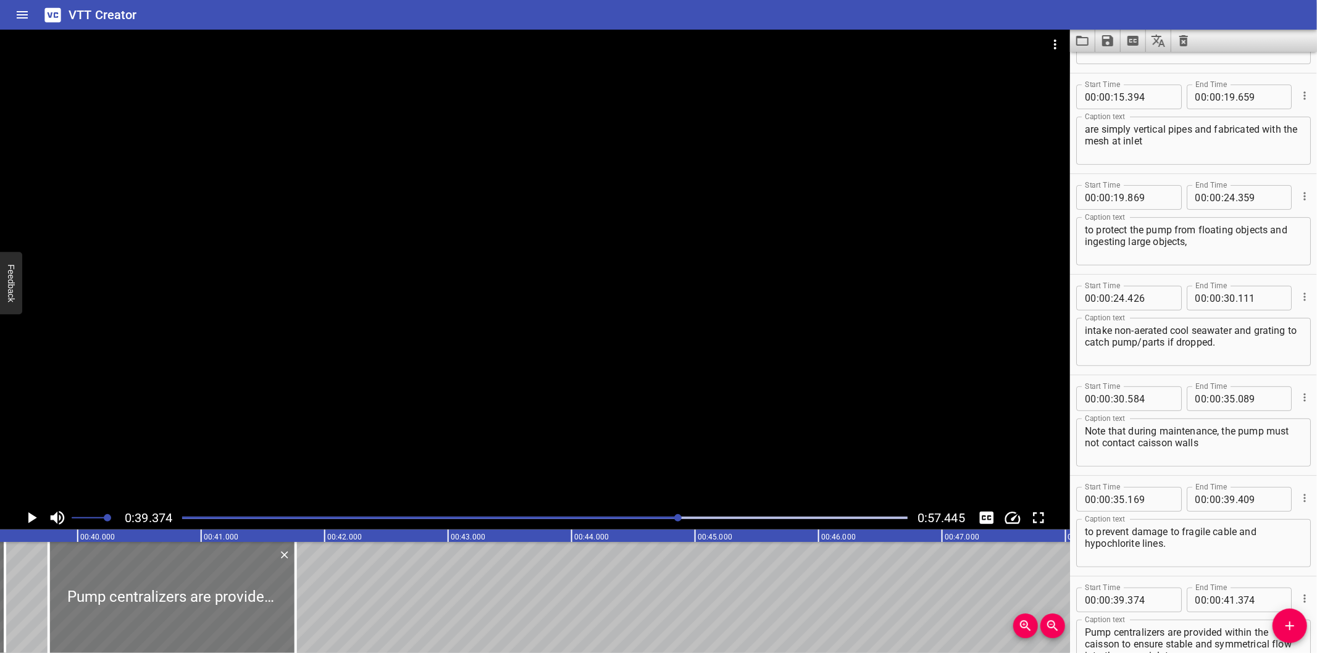
drag, startPoint x: 99, startPoint y: 589, endPoint x: 147, endPoint y: 606, distance: 51.2
click at [147, 606] on div at bounding box center [172, 597] width 247 height 111
type input "764"
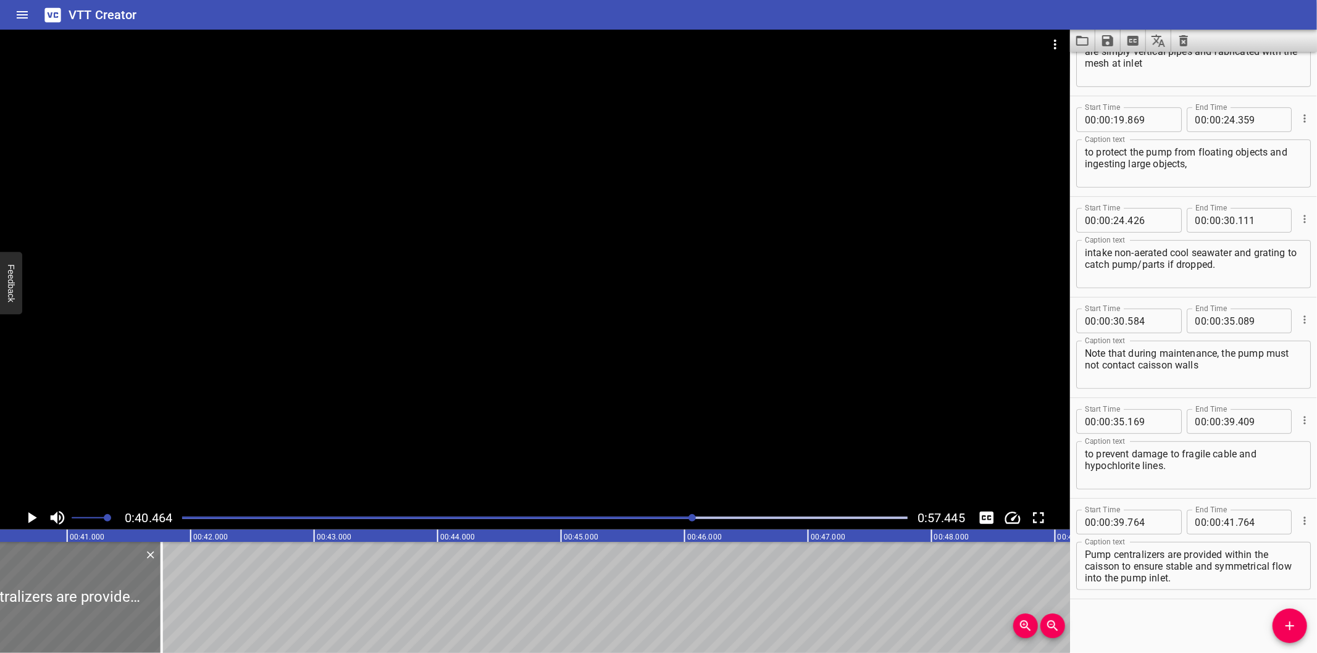
scroll to position [0, 4996]
drag, startPoint x: 204, startPoint y: 615, endPoint x: 516, endPoint y: 609, distance: 311.2
click at [214, 612] on div at bounding box center [208, 597] width 12 height 111
type input "44"
type input "239"
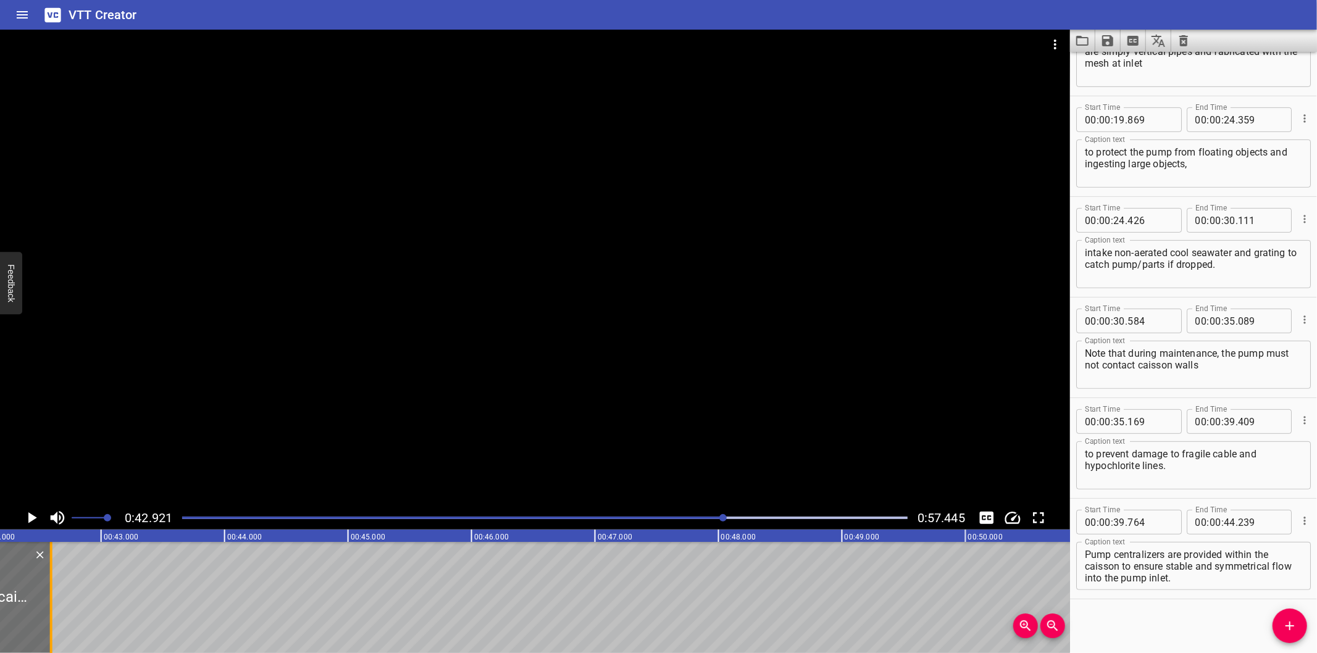
scroll to position [0, 5201]
drag, startPoint x: 254, startPoint y: 590, endPoint x: 101, endPoint y: 609, distance: 153.6
click at [101, 609] on div at bounding box center [102, 597] width 2 height 111
type input "42"
type input "942"
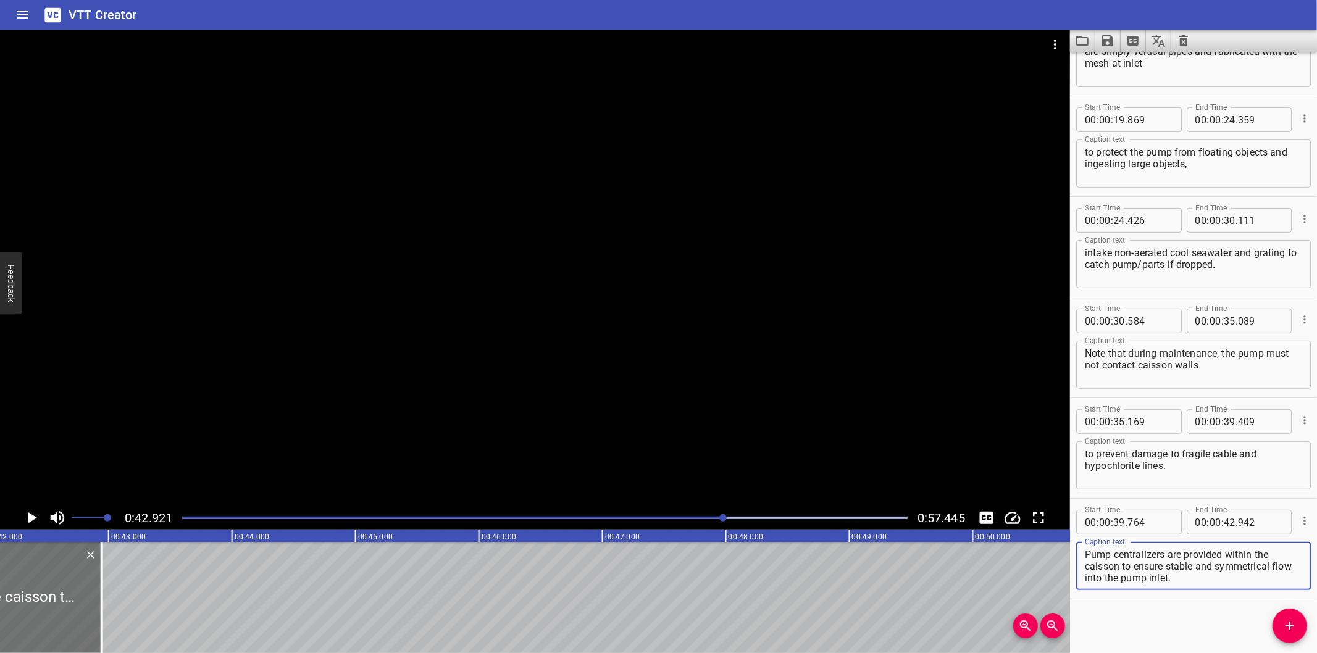
drag, startPoint x: 1124, startPoint y: 564, endPoint x: 1338, endPoint y: 627, distance: 223.1
click at [1316, 627] on html "VTT Creator Caption Editor Batch Transcribe Login Sign Up Privacy Contact 0:42.…" at bounding box center [658, 326] width 1317 height 653
type textarea "Pump centralizers are provided within the caisson"
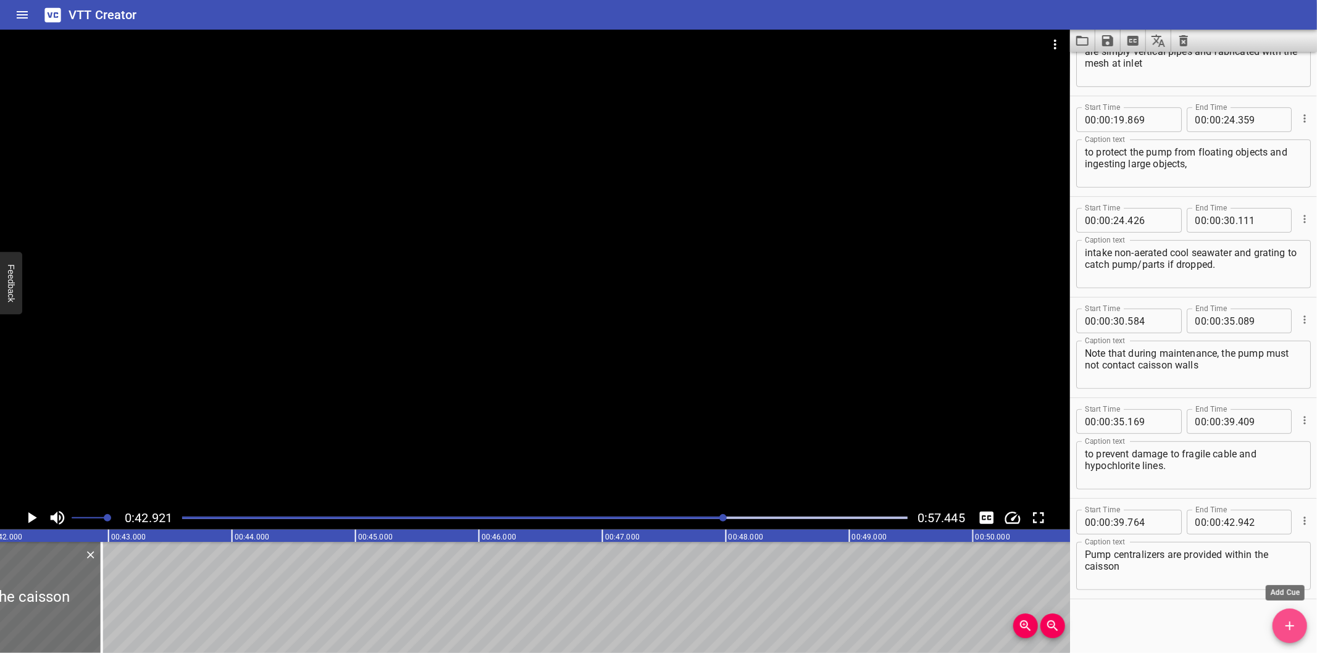
click at [1288, 622] on icon "Add Cue" at bounding box center [1289, 626] width 15 height 15
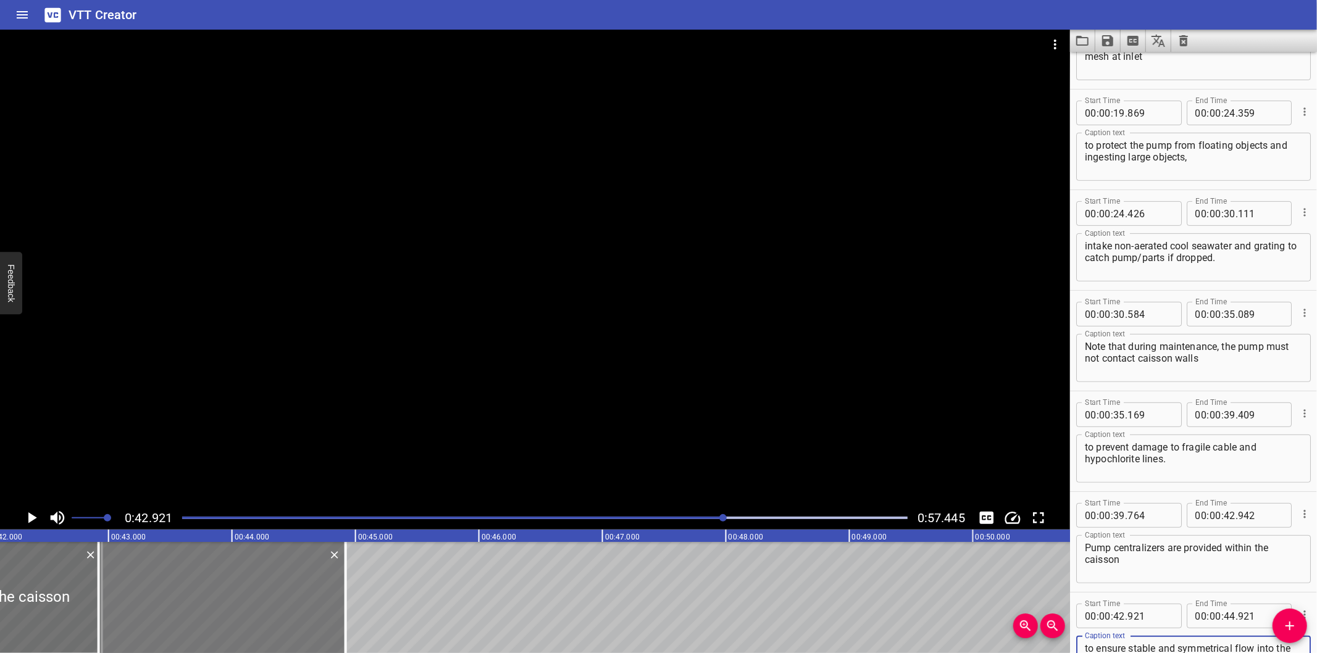
scroll to position [378, 0]
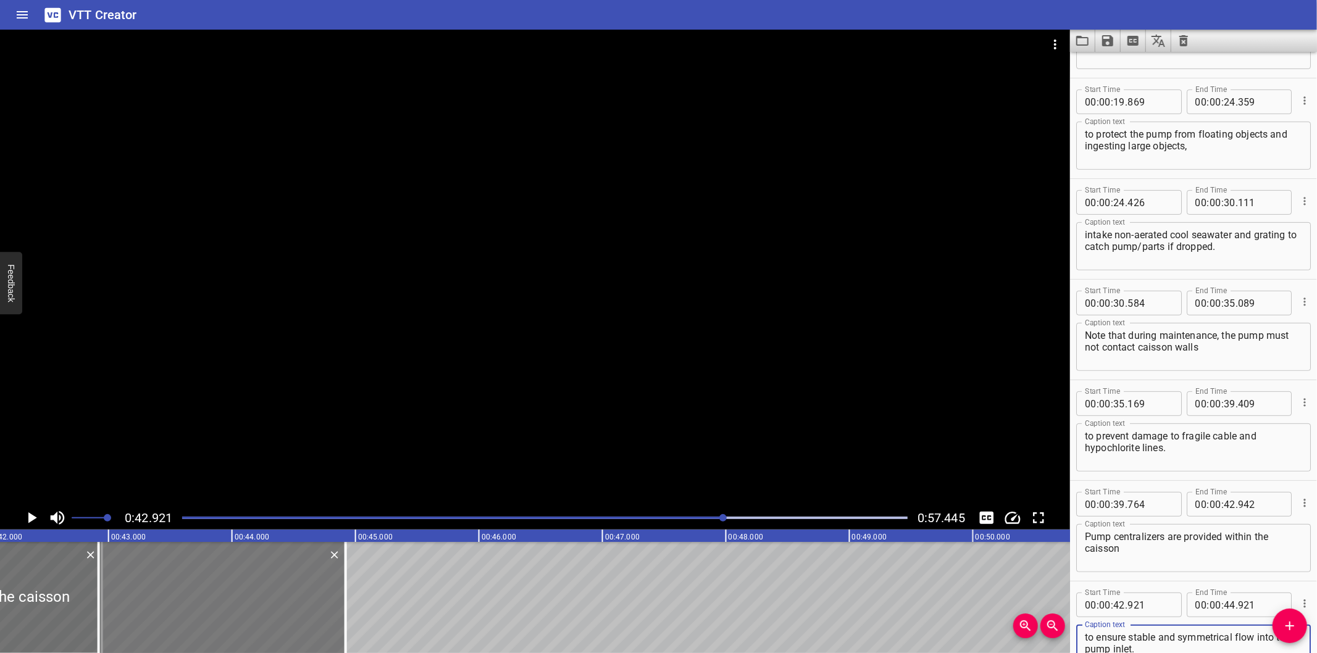
type textarea "to ensure stable and symmetrical flow into the pump inlet."
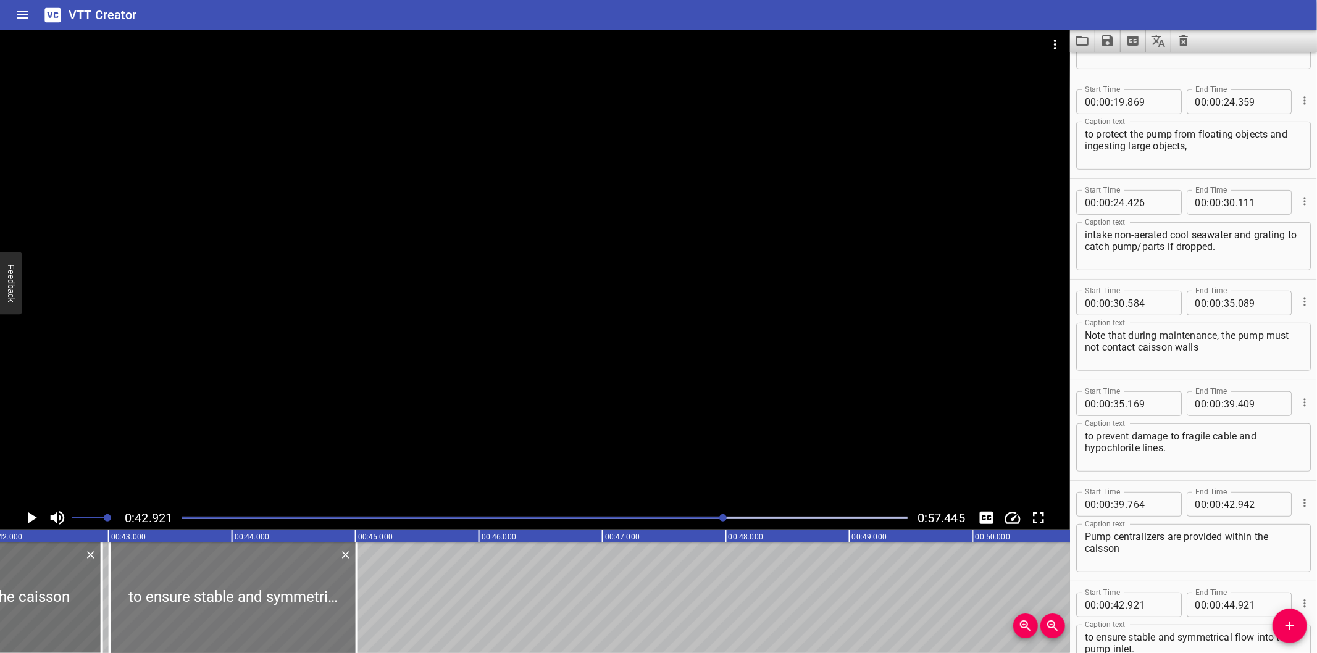
drag, startPoint x: 176, startPoint y: 603, endPoint x: 187, endPoint y: 608, distance: 12.4
click at [187, 608] on div at bounding box center [233, 597] width 247 height 111
type input "43"
type input "011"
type input "45"
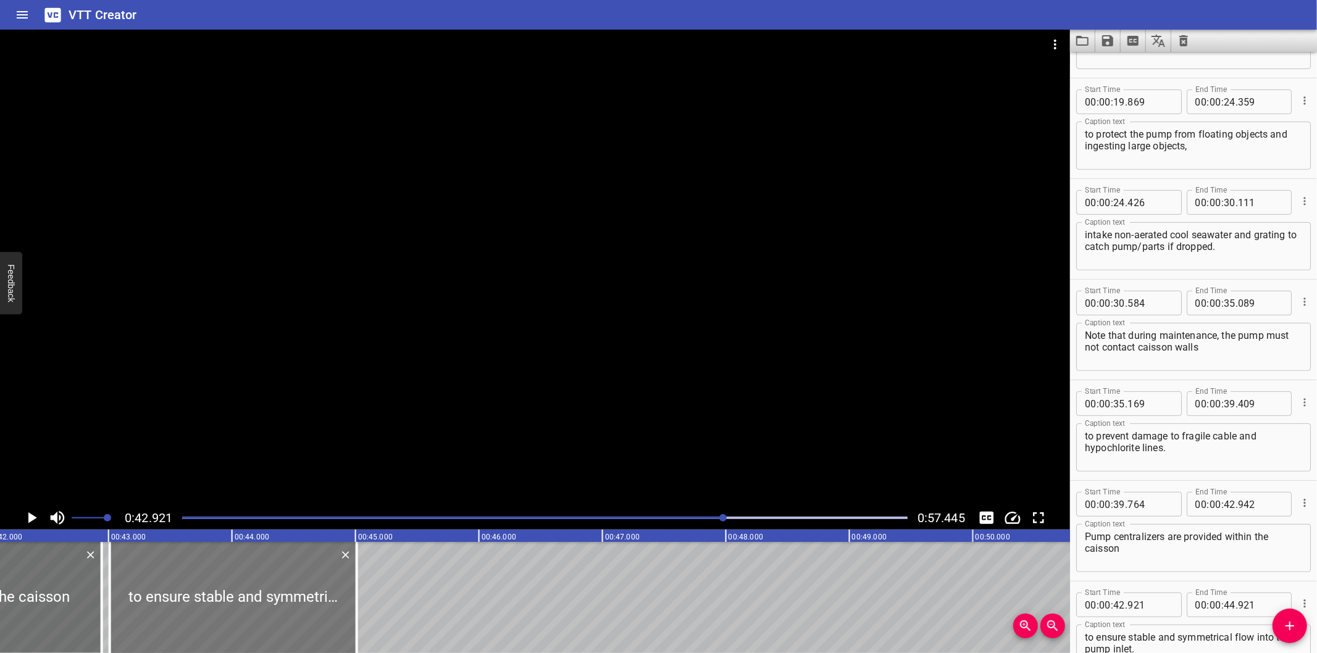
type input "011"
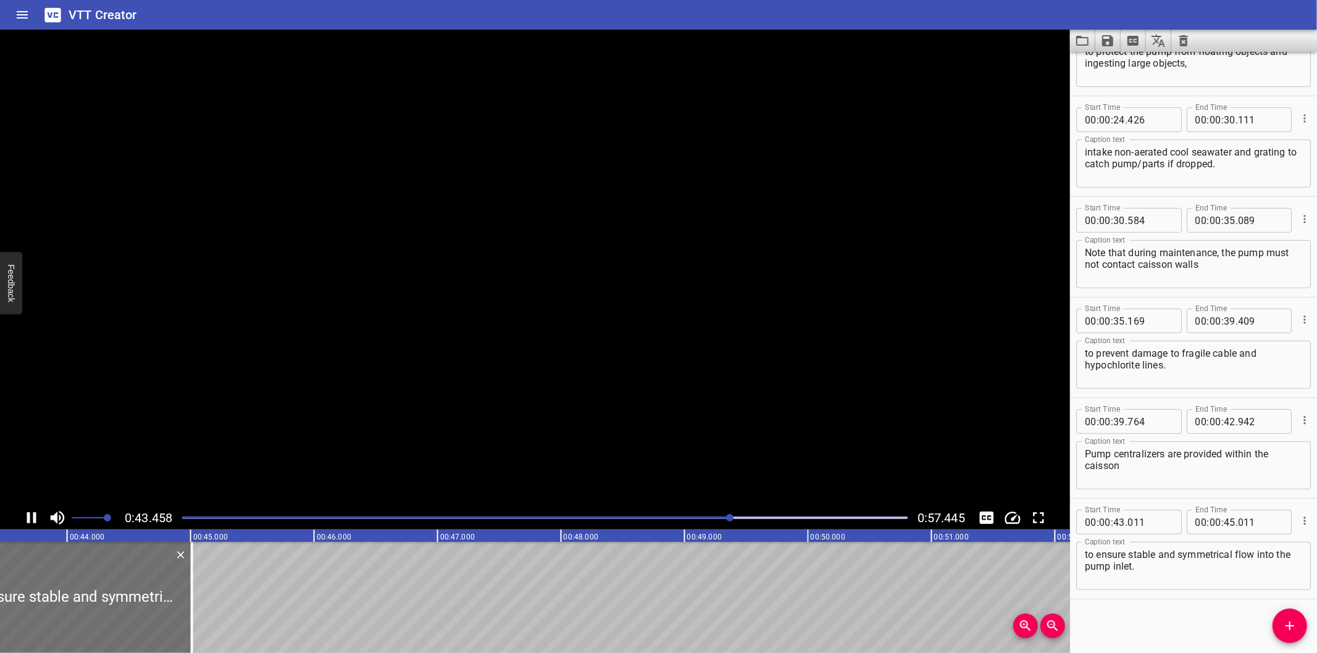
scroll to position [0, 5401]
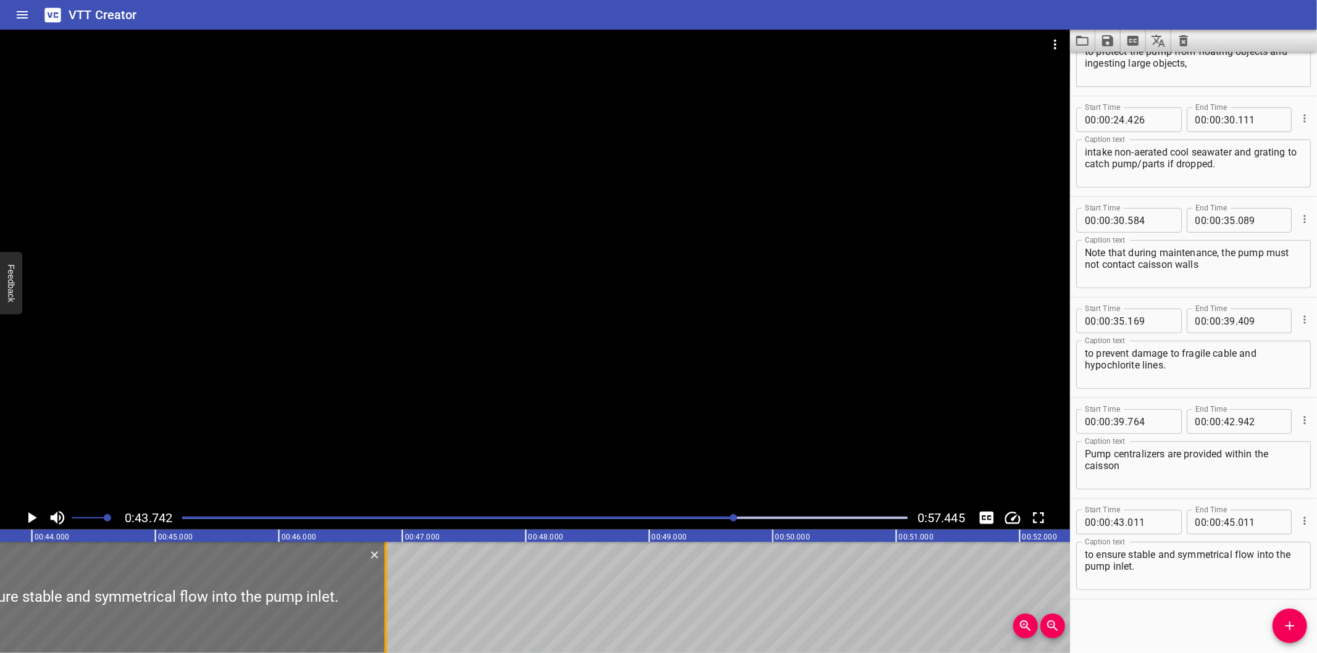
drag, startPoint x: 249, startPoint y: 624, endPoint x: 386, endPoint y: 622, distance: 137.7
click at [386, 622] on div at bounding box center [386, 597] width 12 height 111
type input "46"
type input "866"
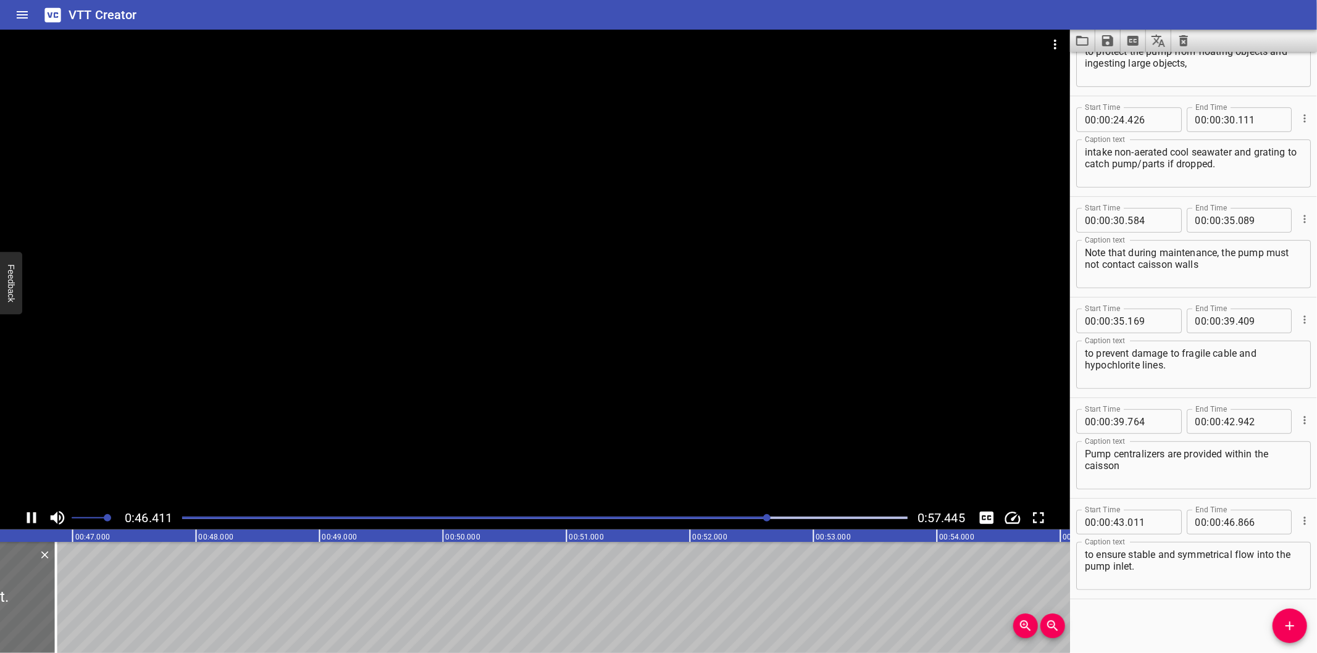
click at [600, 369] on div at bounding box center [535, 268] width 1070 height 477
click at [1282, 617] on button "Add Cue" at bounding box center [1289, 626] width 35 height 35
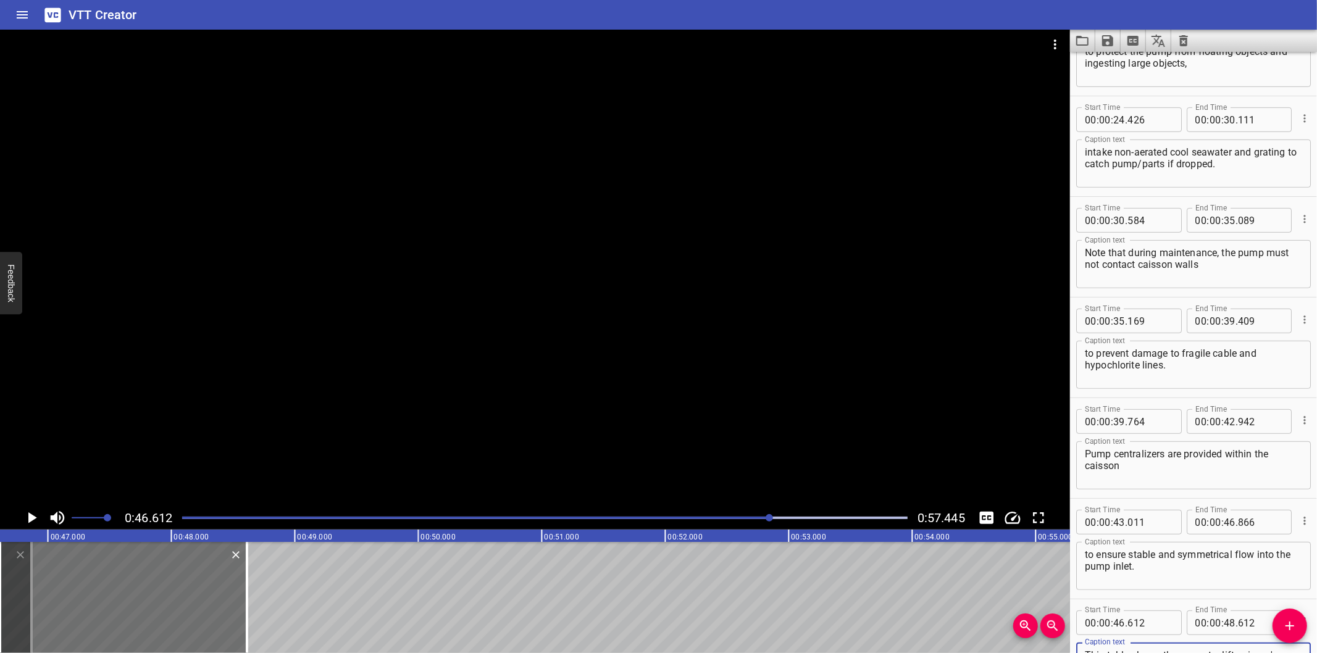
scroll to position [467, 0]
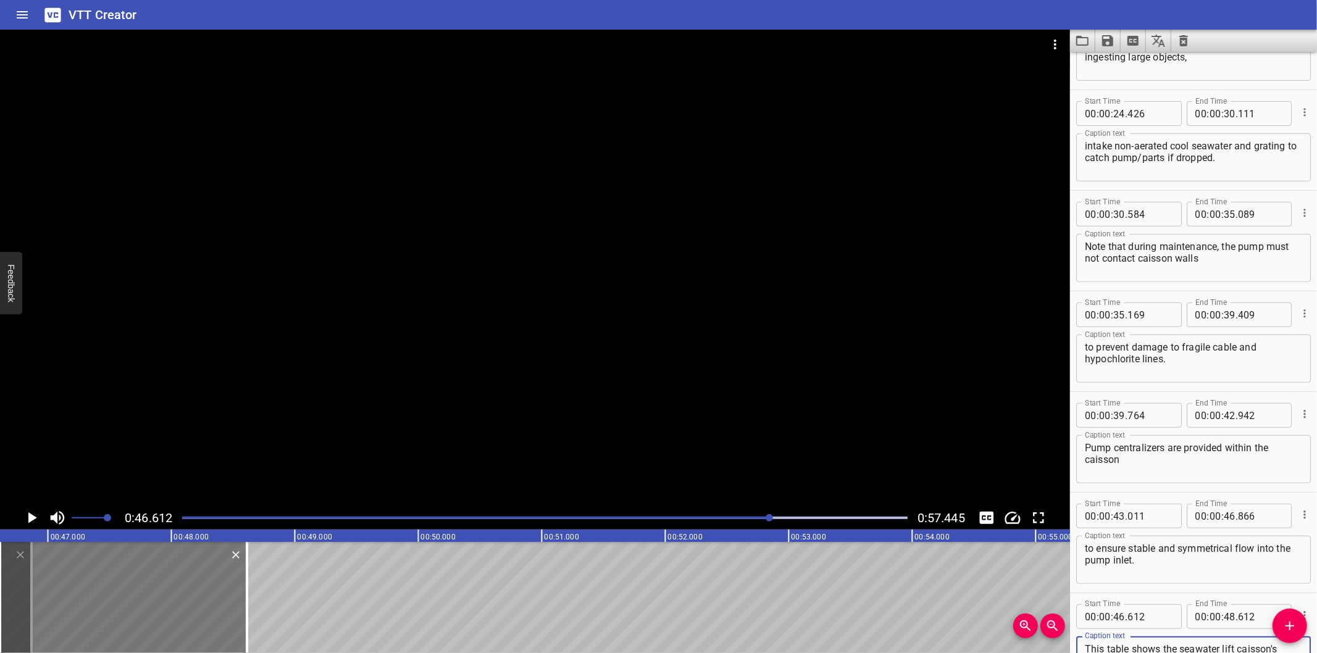
type textarea "This table shows the seawater lift caisson's design parameters, such as:"
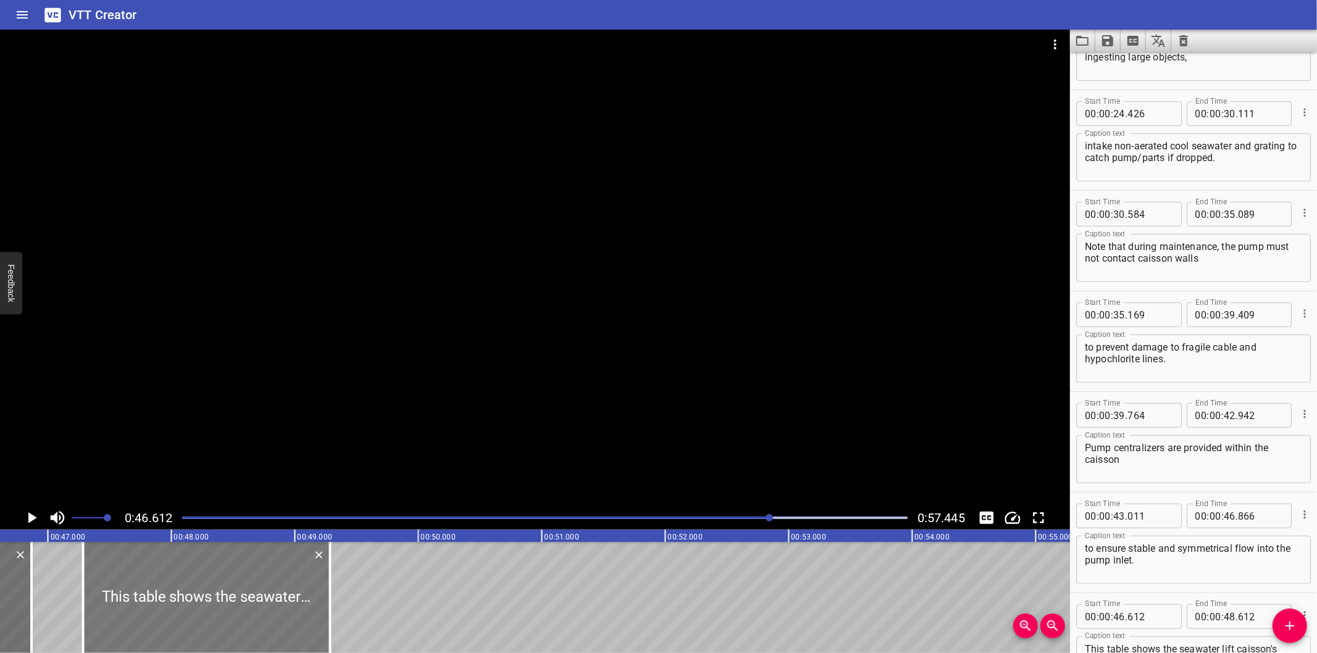
drag, startPoint x: 111, startPoint y: 584, endPoint x: 194, endPoint y: 593, distance: 83.9
click at [194, 593] on div at bounding box center [206, 597] width 247 height 111
type input "47"
type input "287"
type input "49"
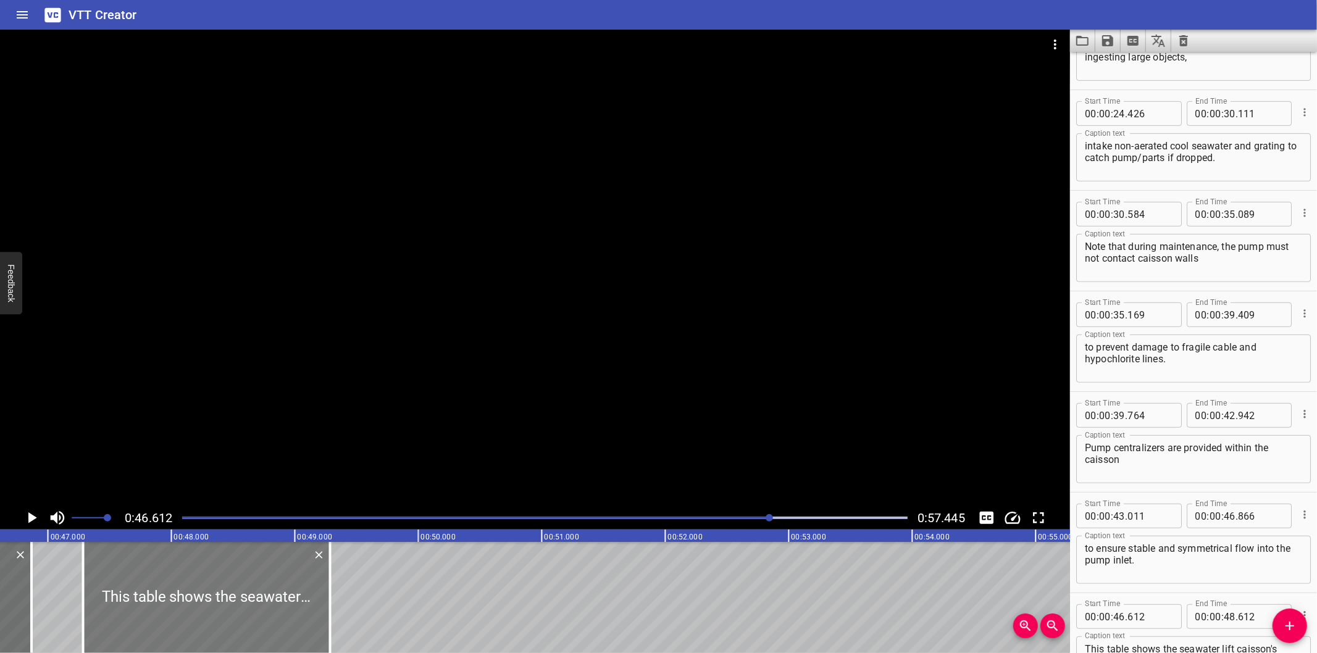
type input "287"
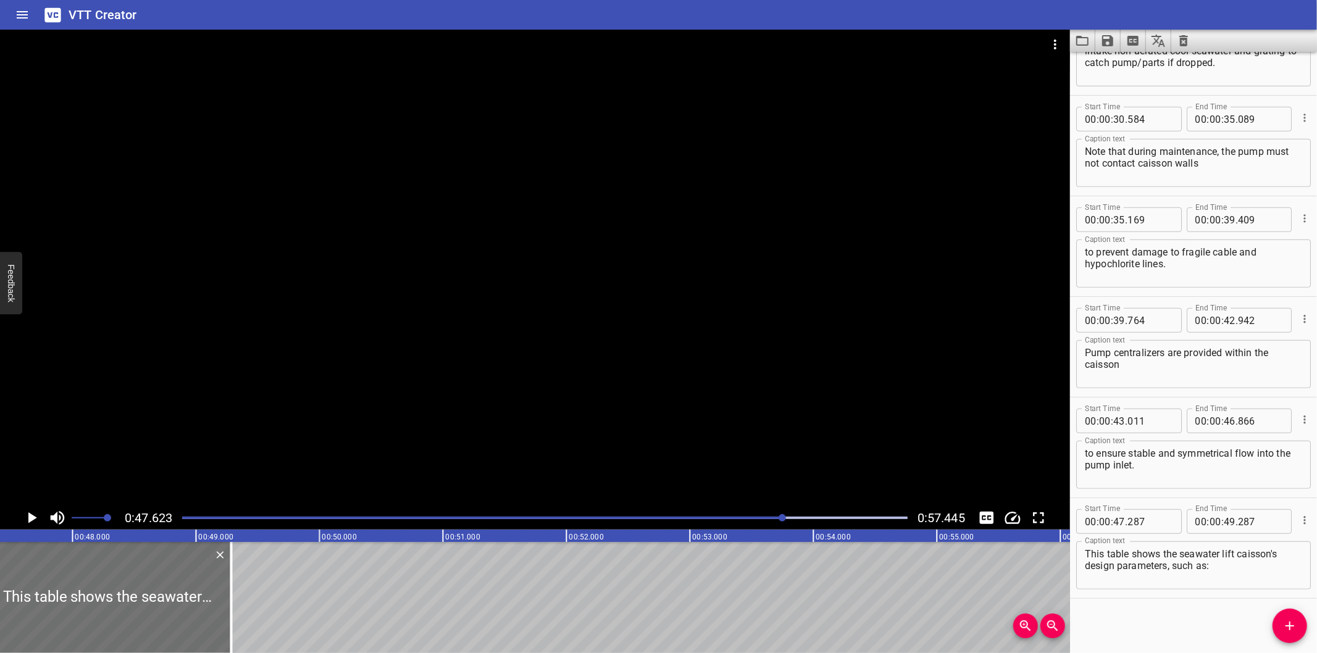
scroll to position [0, 5880]
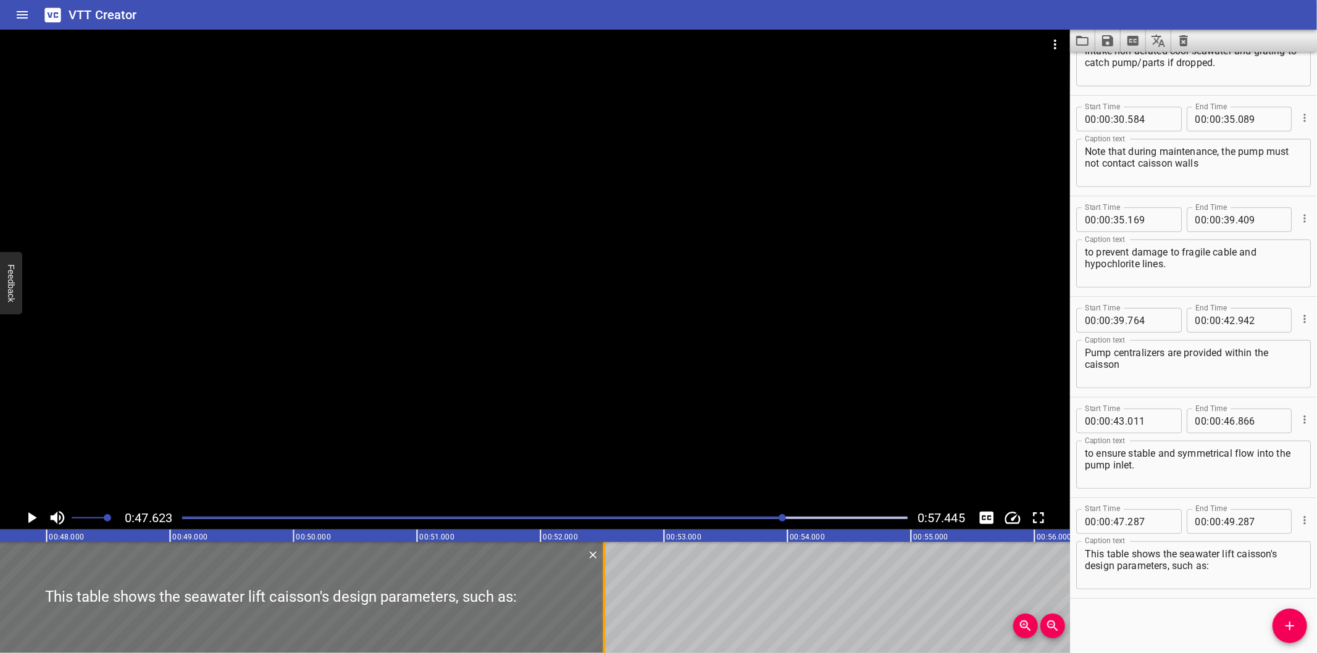
drag, startPoint x: 209, startPoint y: 609, endPoint x: 605, endPoint y: 620, distance: 396.5
click at [605, 620] on div at bounding box center [604, 597] width 2 height 111
type input "52"
type input "517"
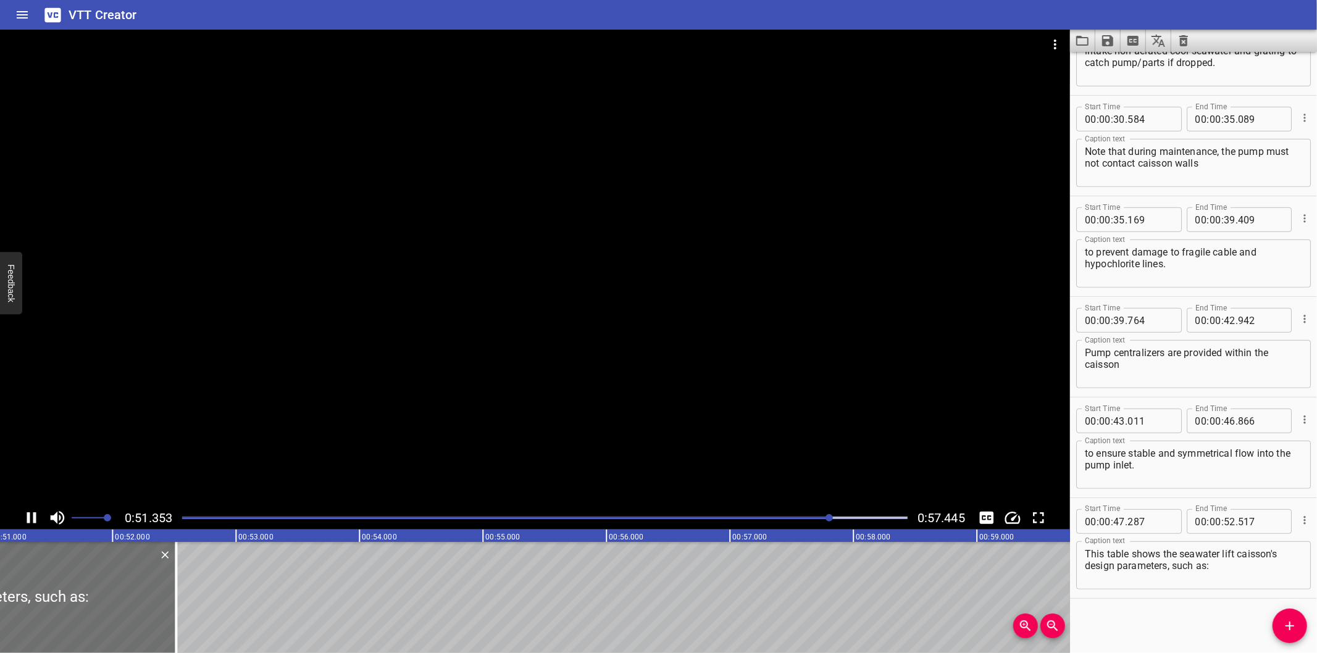
scroll to position [0, 6338]
click at [824, 406] on div at bounding box center [535, 268] width 1070 height 477
click at [1282, 628] on span "Add Cue" at bounding box center [1289, 626] width 35 height 15
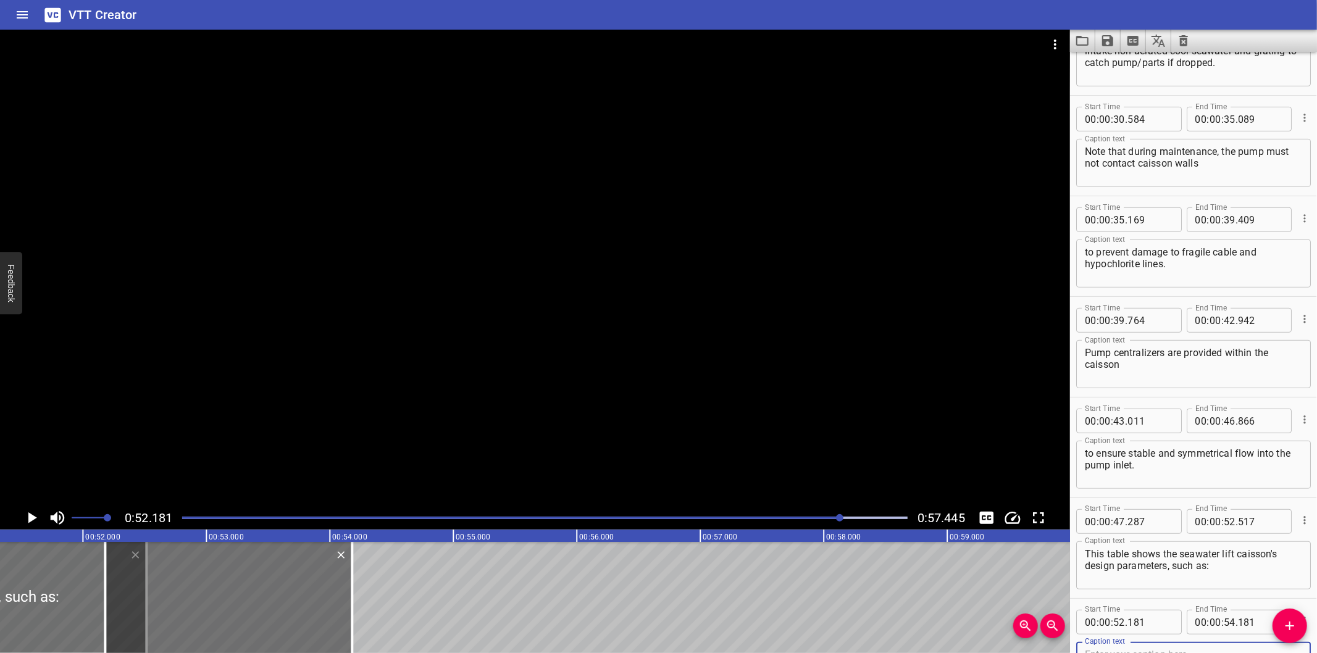
scroll to position [0, 0]
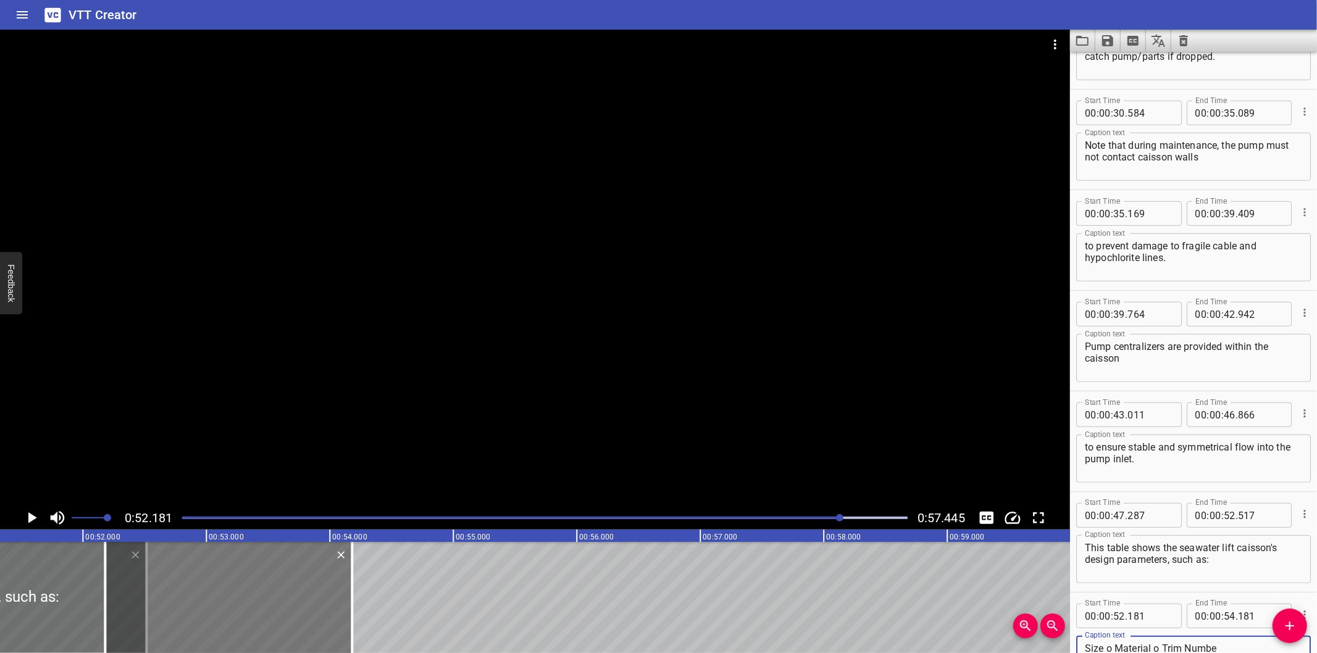
type textarea "Size o Material o Trim Numbe"
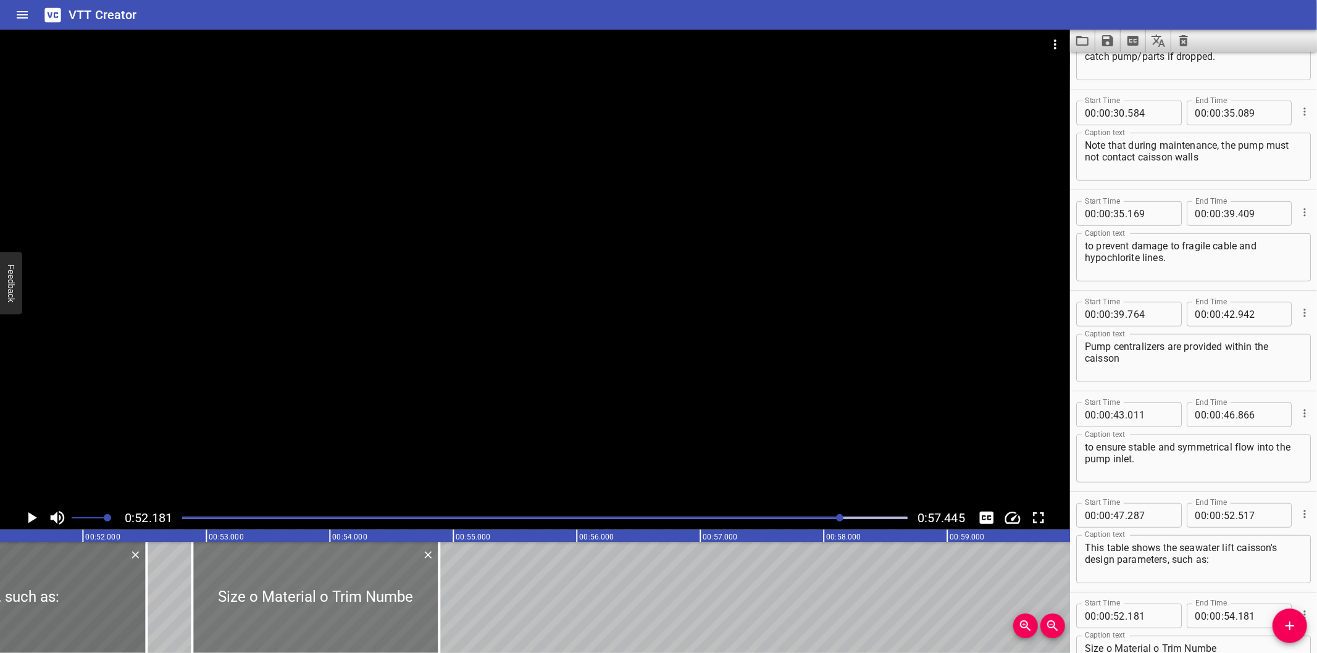
drag, startPoint x: 250, startPoint y: 600, endPoint x: 334, endPoint y: 613, distance: 85.0
click at [334, 613] on div at bounding box center [315, 597] width 247 height 111
type input "886"
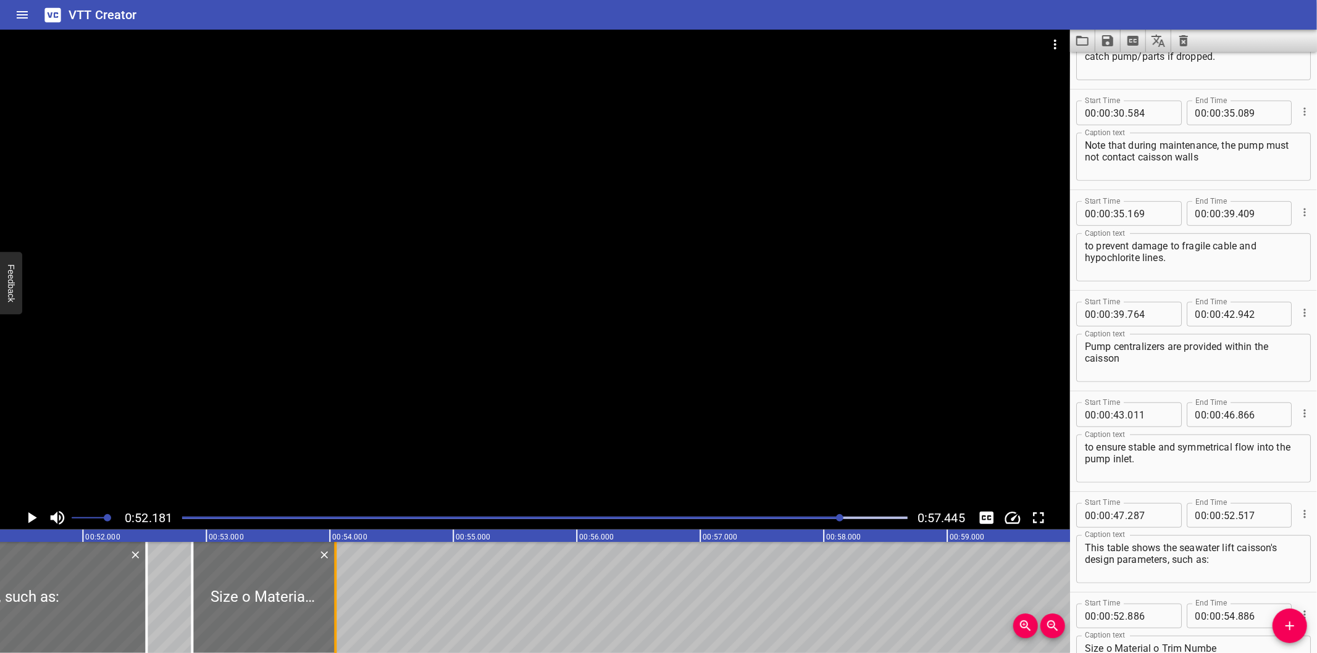
drag, startPoint x: 440, startPoint y: 616, endPoint x: 336, endPoint y: 622, distance: 103.9
click at [336, 622] on div at bounding box center [335, 597] width 12 height 111
type input "046"
click at [1284, 632] on icon "Add Cue" at bounding box center [1289, 626] width 15 height 15
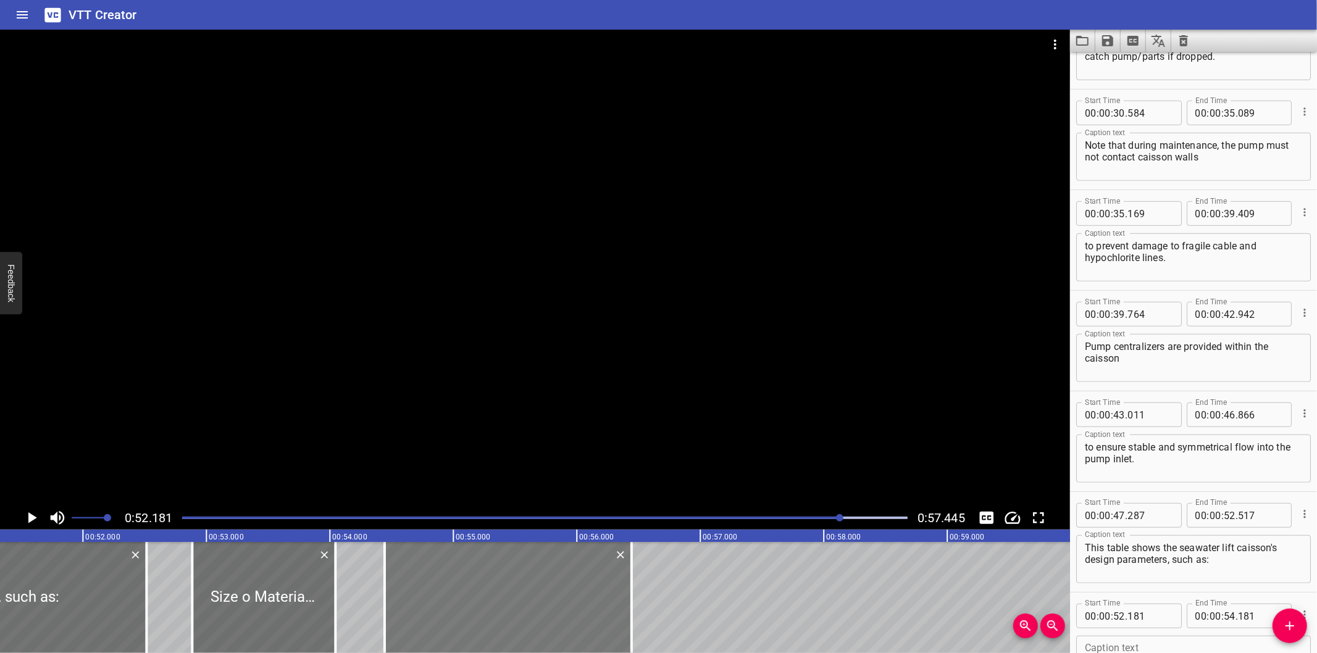
drag, startPoint x: 167, startPoint y: 603, endPoint x: 446, endPoint y: 606, distance: 279.7
type input "54"
type input "446"
type input "56"
type input "446"
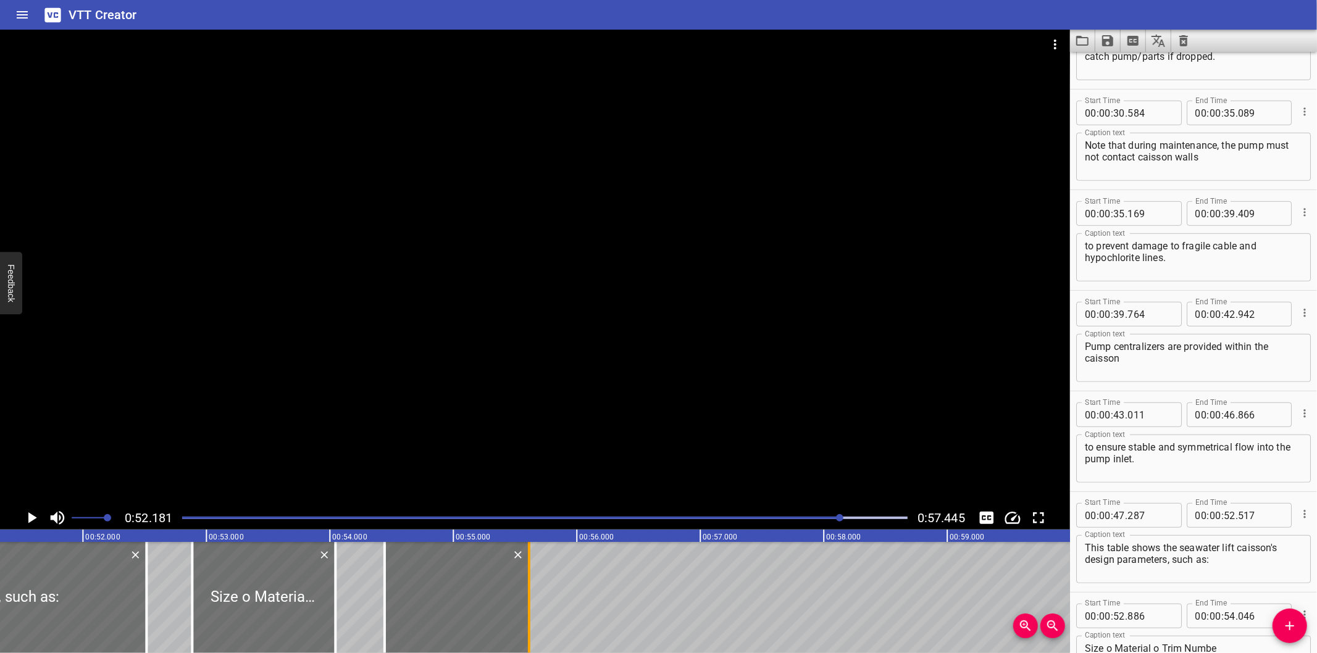
drag, startPoint x: 632, startPoint y: 617, endPoint x: 525, endPoint y: 618, distance: 106.2
click at [525, 618] on div at bounding box center [529, 597] width 12 height 111
type input "55"
type input "581"
click at [1296, 628] on icon "Add Cue" at bounding box center [1289, 626] width 15 height 15
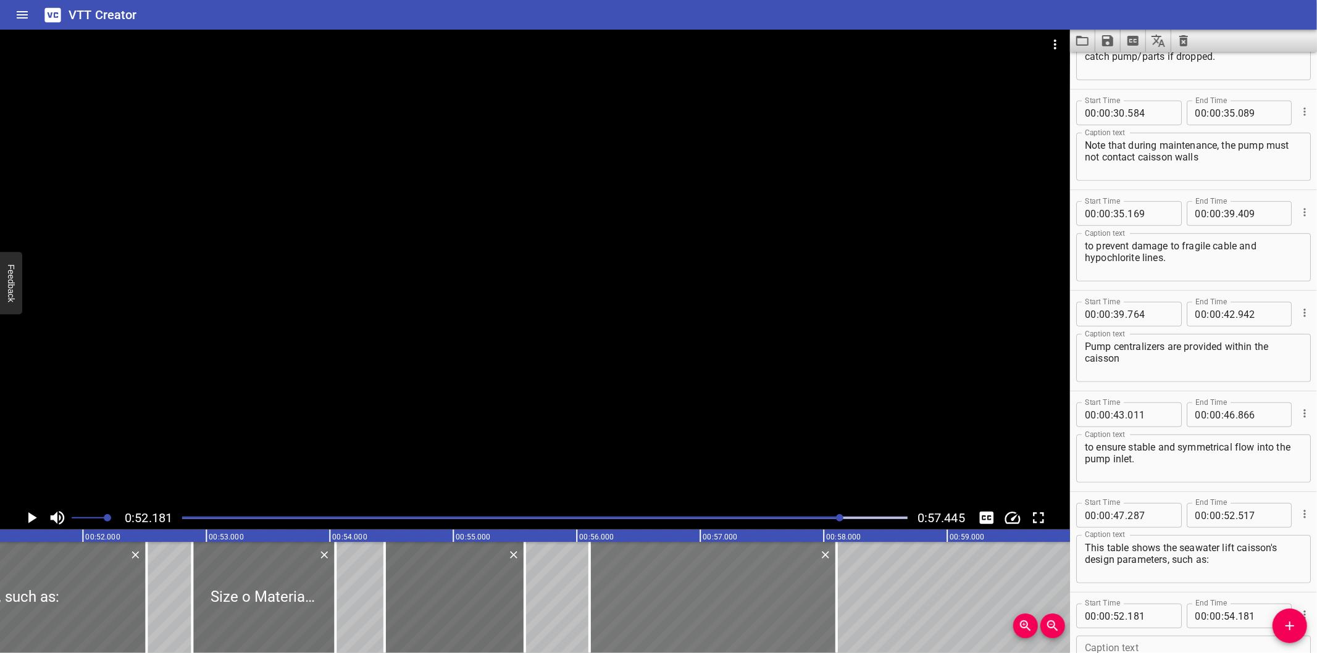
drag, startPoint x: 173, startPoint y: 605, endPoint x: 656, endPoint y: 617, distance: 483.6
type input "56"
type input "106"
type input "58"
type input "106"
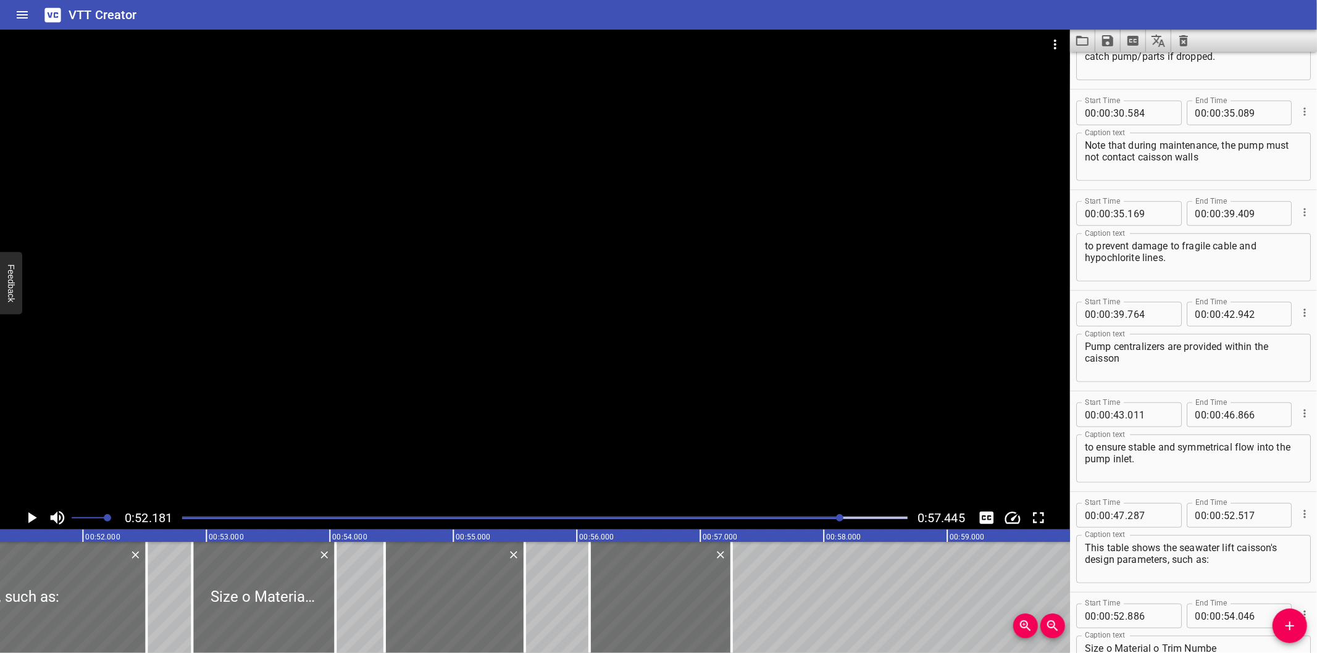
drag, startPoint x: 838, startPoint y: 617, endPoint x: 770, endPoint y: 598, distance: 70.7
click at [733, 611] on div at bounding box center [731, 597] width 12 height 111
type input "57"
type input "256"
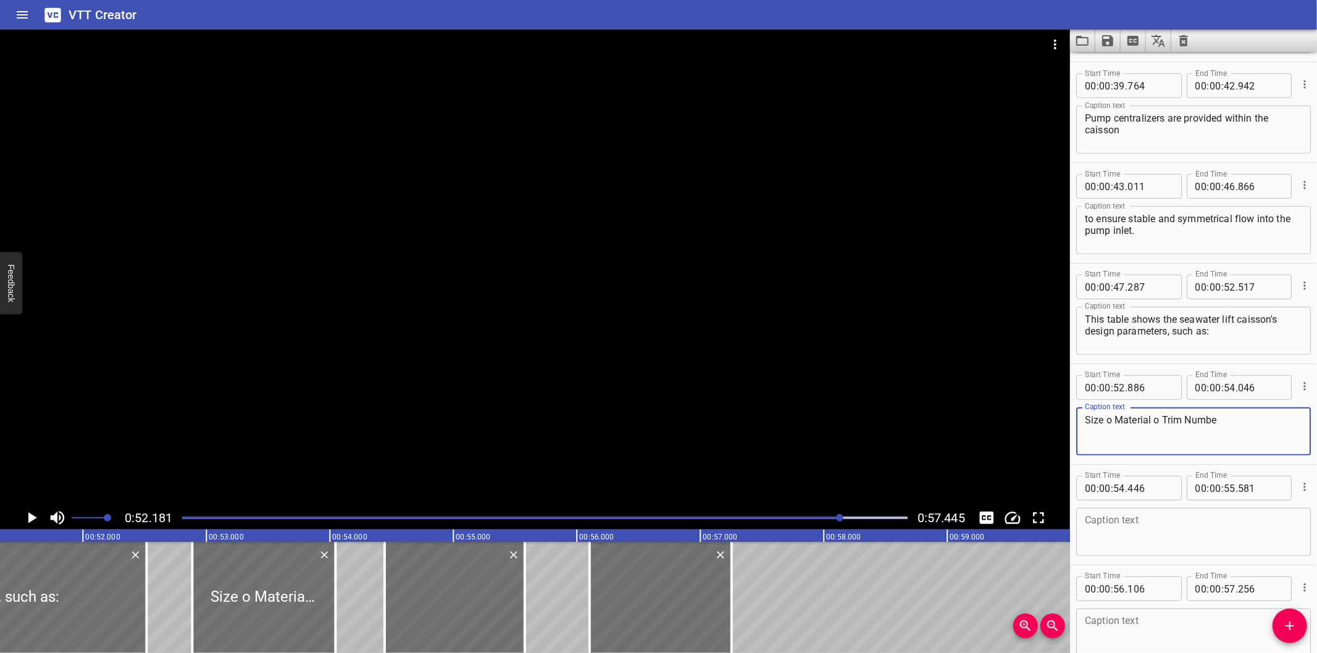
click at [1227, 432] on textarea "Size o Material o Trim Numbe" at bounding box center [1193, 431] width 217 height 35
drag, startPoint x: 1232, startPoint y: 427, endPoint x: 1164, endPoint y: 436, distance: 68.5
click at [1164, 436] on textarea "Size o Material o Trim Number" at bounding box center [1193, 431] width 217 height 35
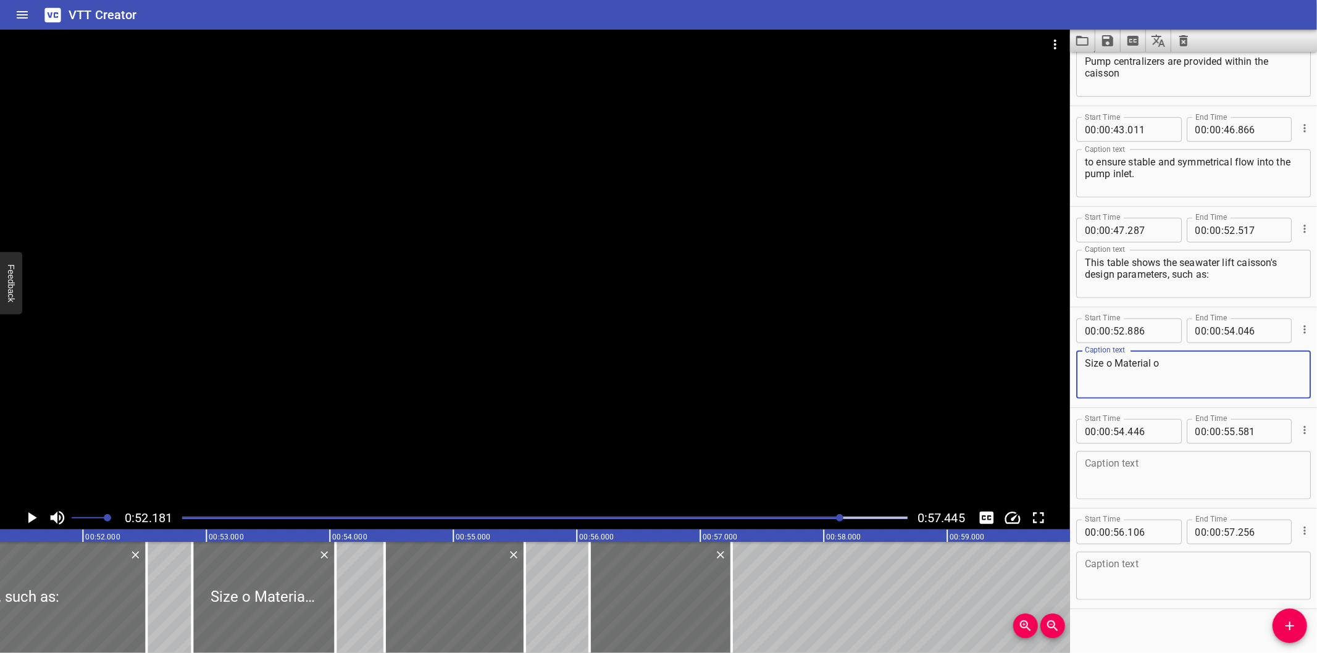
scroll to position [863, 0]
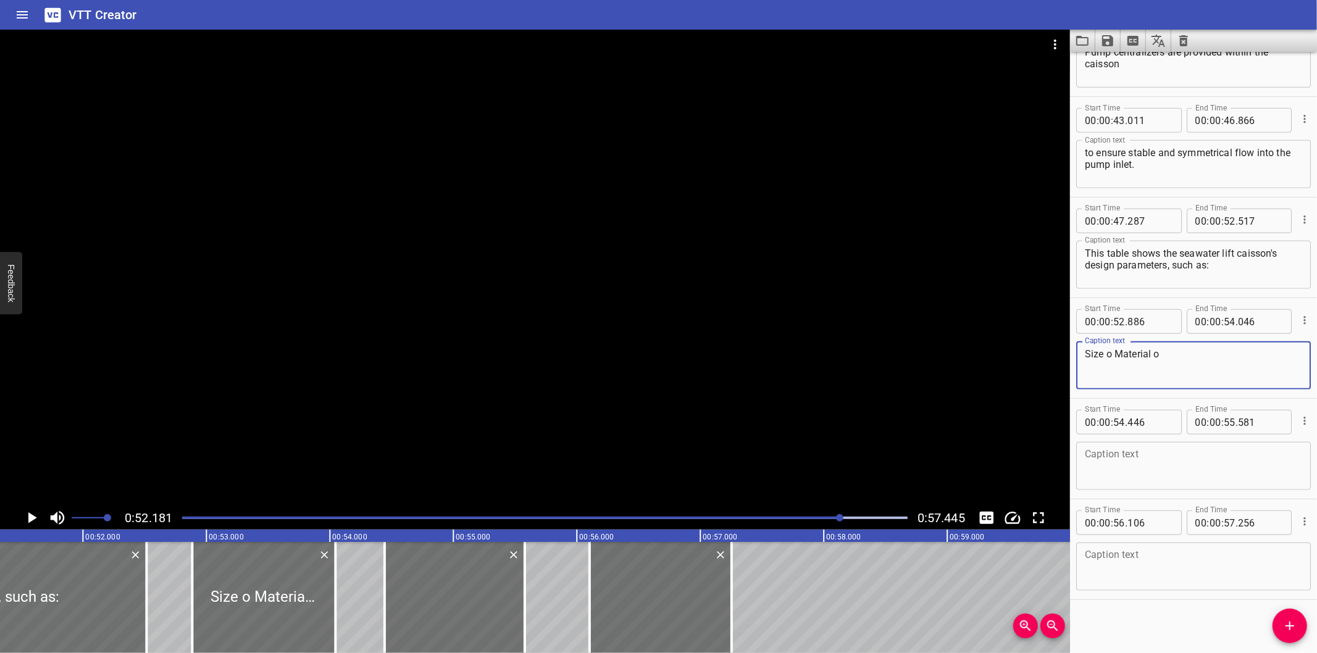
type textarea "Size o Material o"
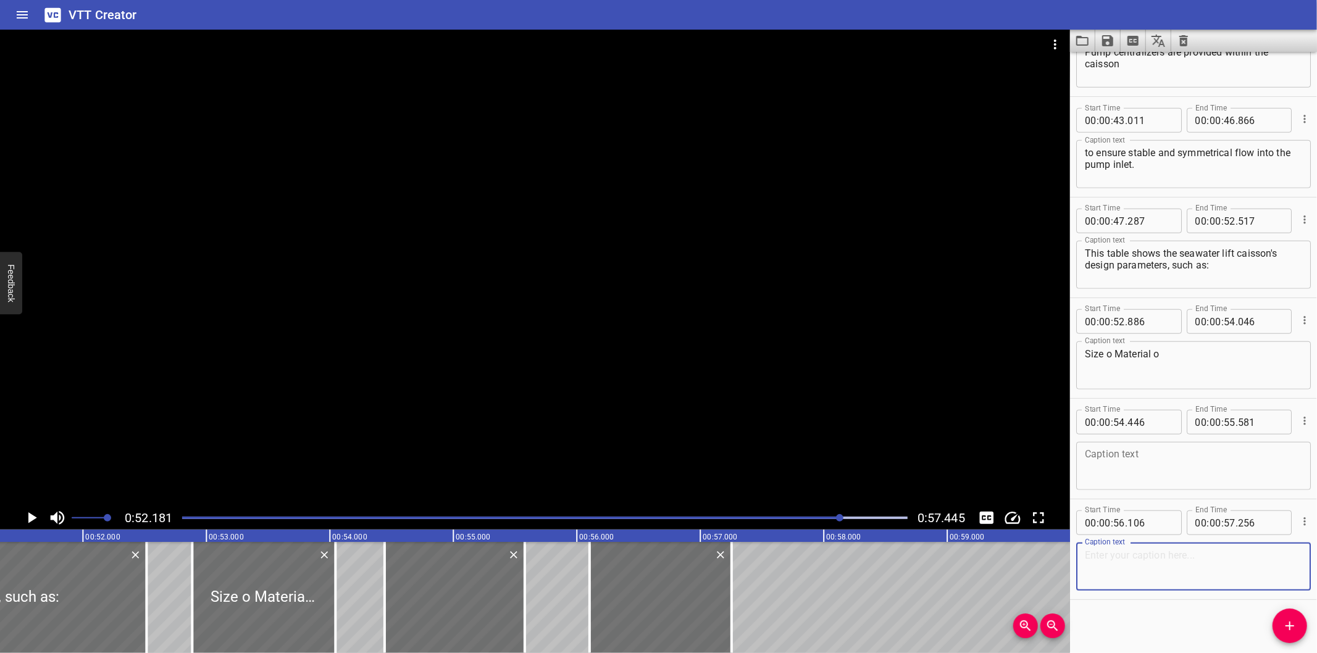
click at [1188, 567] on textarea at bounding box center [1193, 566] width 217 height 35
paste textarea "Trim Number"
type textarea "Trim Number"
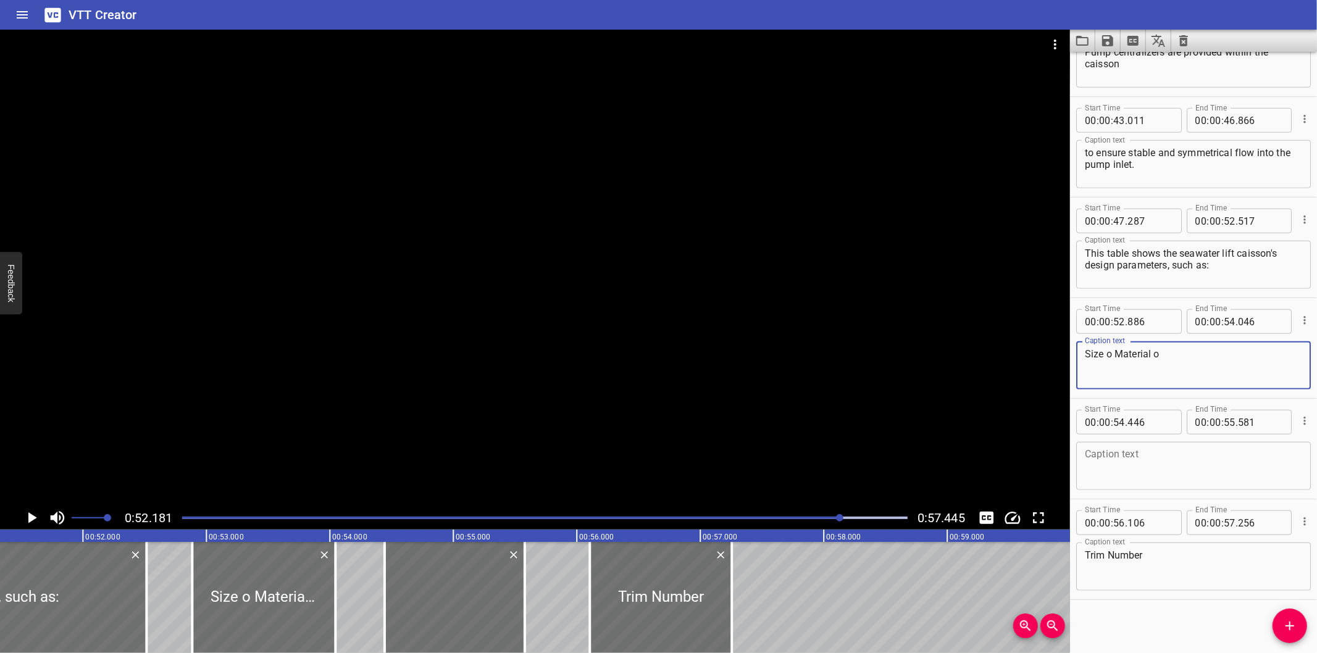
drag, startPoint x: 1150, startPoint y: 354, endPoint x: 1128, endPoint y: 355, distance: 21.6
click at [1128, 355] on textarea "Size o Material o" at bounding box center [1193, 365] width 217 height 35
click at [1164, 354] on textarea "Size o Material o" at bounding box center [1193, 365] width 217 height 35
drag, startPoint x: 1147, startPoint y: 349, endPoint x: 1114, endPoint y: 349, distance: 33.3
click at [1114, 349] on textarea "Size o Material o" at bounding box center [1193, 365] width 217 height 35
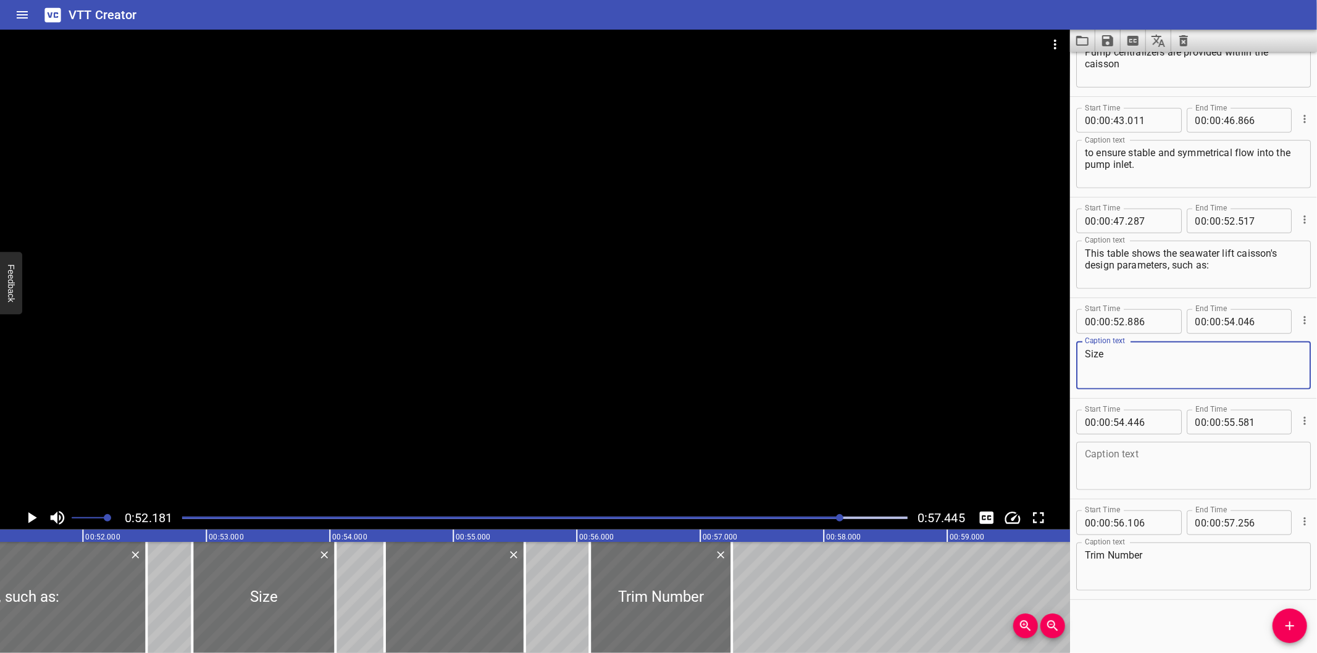
type textarea "Size"
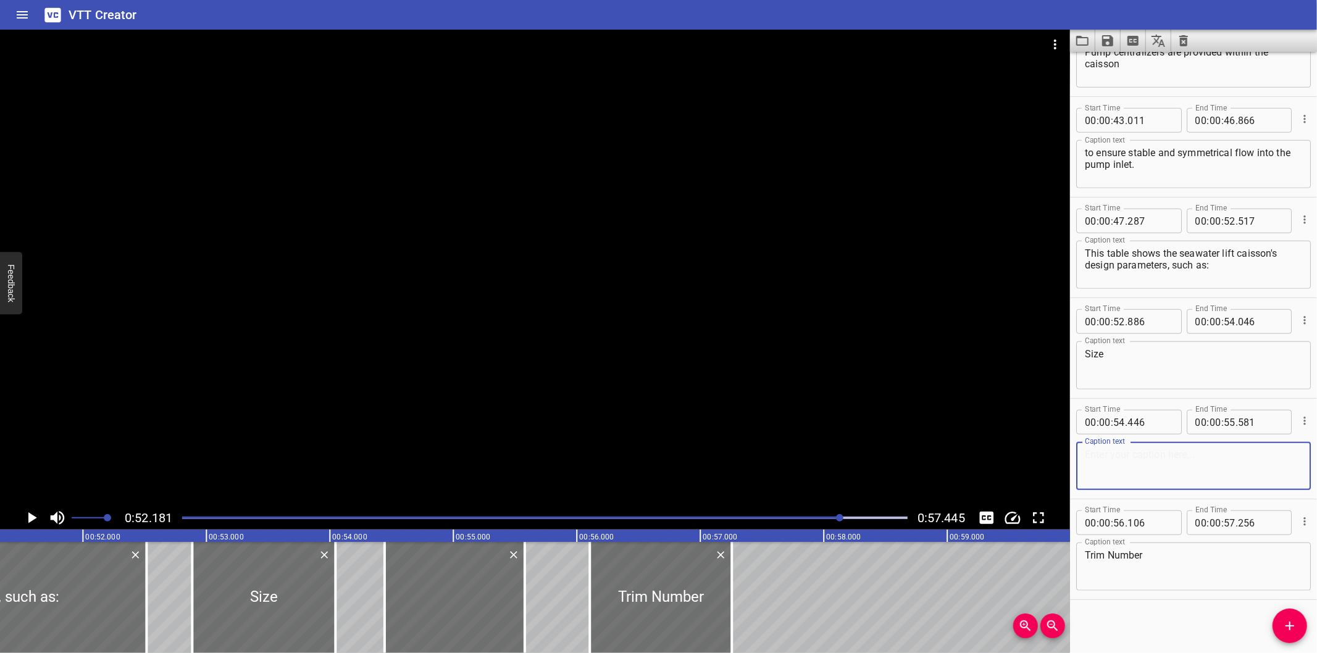
click at [1193, 465] on textarea at bounding box center [1193, 466] width 217 height 35
paste textarea "Materia"
type textarea "Material"
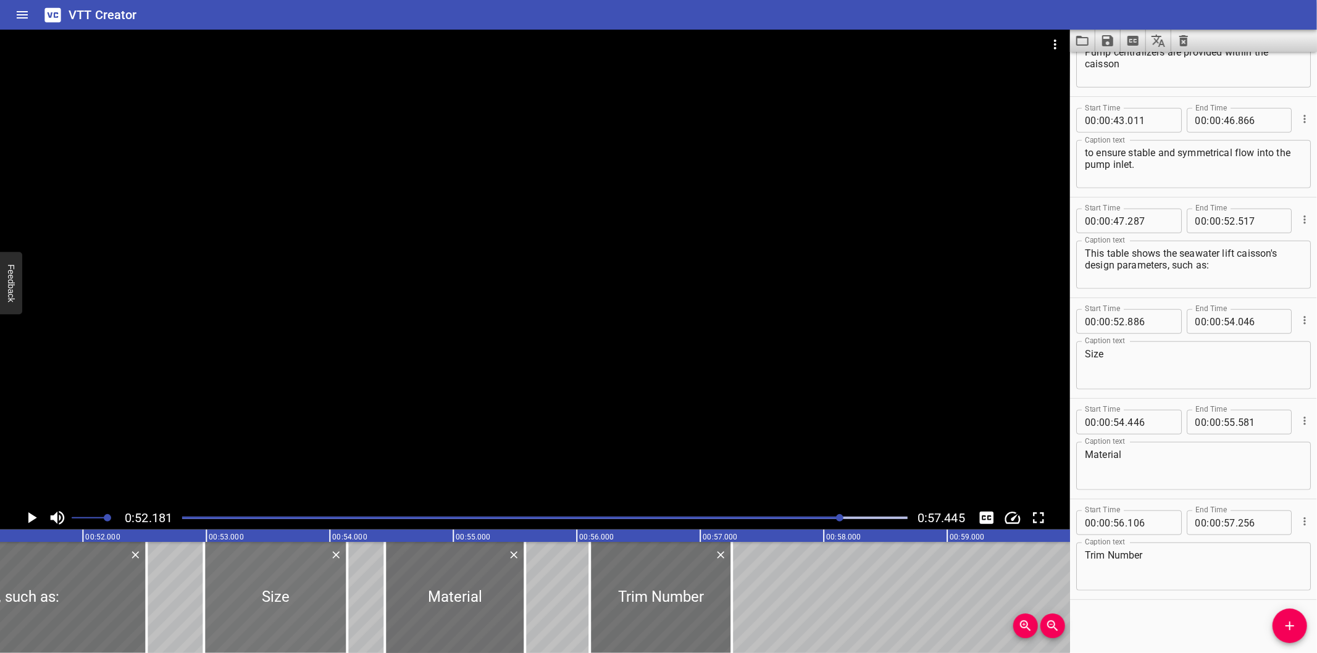
drag, startPoint x: 287, startPoint y: 610, endPoint x: 293, endPoint y: 613, distance: 6.9
click at [293, 613] on div at bounding box center [275, 597] width 143 height 111
type input "981"
type input "141"
drag, startPoint x: 325, startPoint y: 610, endPoint x: 317, endPoint y: 611, distance: 8.1
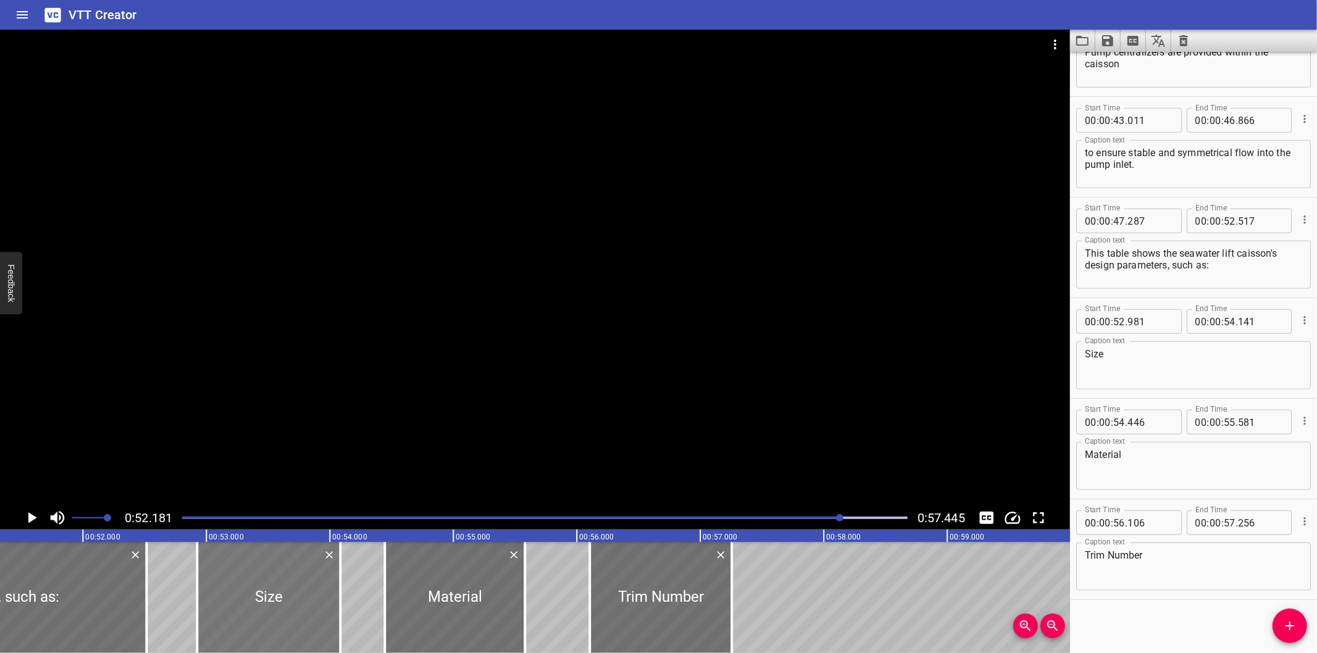
click at [317, 611] on div at bounding box center [268, 597] width 143 height 111
type input "916"
type input "076"
click at [466, 603] on div at bounding box center [458, 597] width 140 height 111
type input "471"
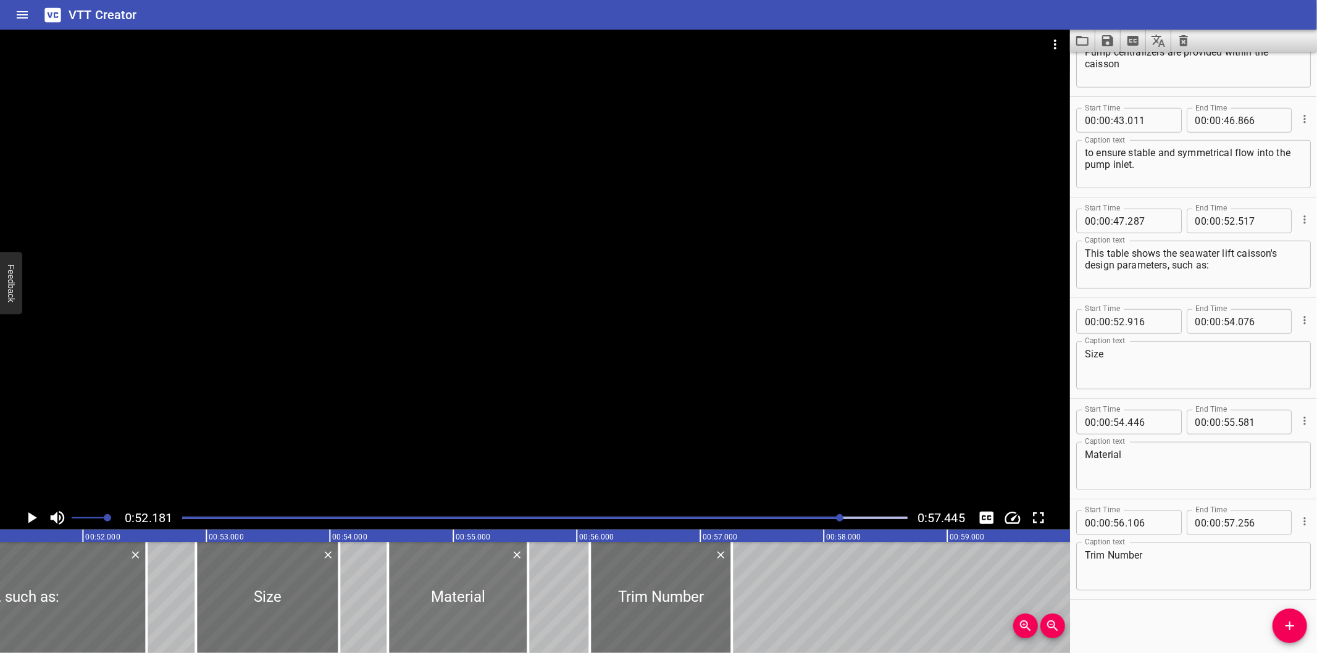
type input "606"
click at [662, 606] on div at bounding box center [659, 597] width 142 height 111
type input "096"
type input "246"
drag, startPoint x: 1220, startPoint y: 377, endPoint x: 1038, endPoint y: 341, distance: 184.9
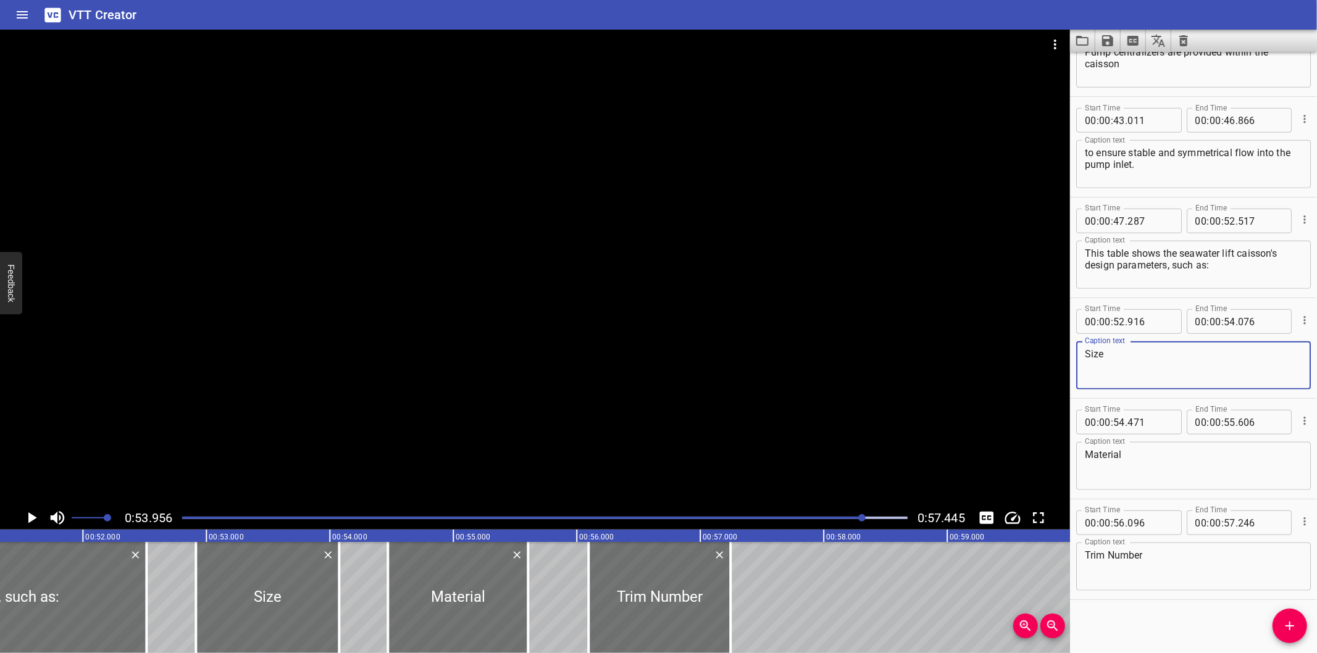
click at [1217, 375] on textarea "Size" at bounding box center [1193, 365] width 217 height 35
type textarea "Size"
click at [706, 288] on div at bounding box center [535, 268] width 1070 height 477
click at [1106, 46] on icon "Save captions to file" at bounding box center [1107, 40] width 15 height 15
click at [1138, 68] on li "Save to VTT file" at bounding box center [1140, 68] width 91 height 22
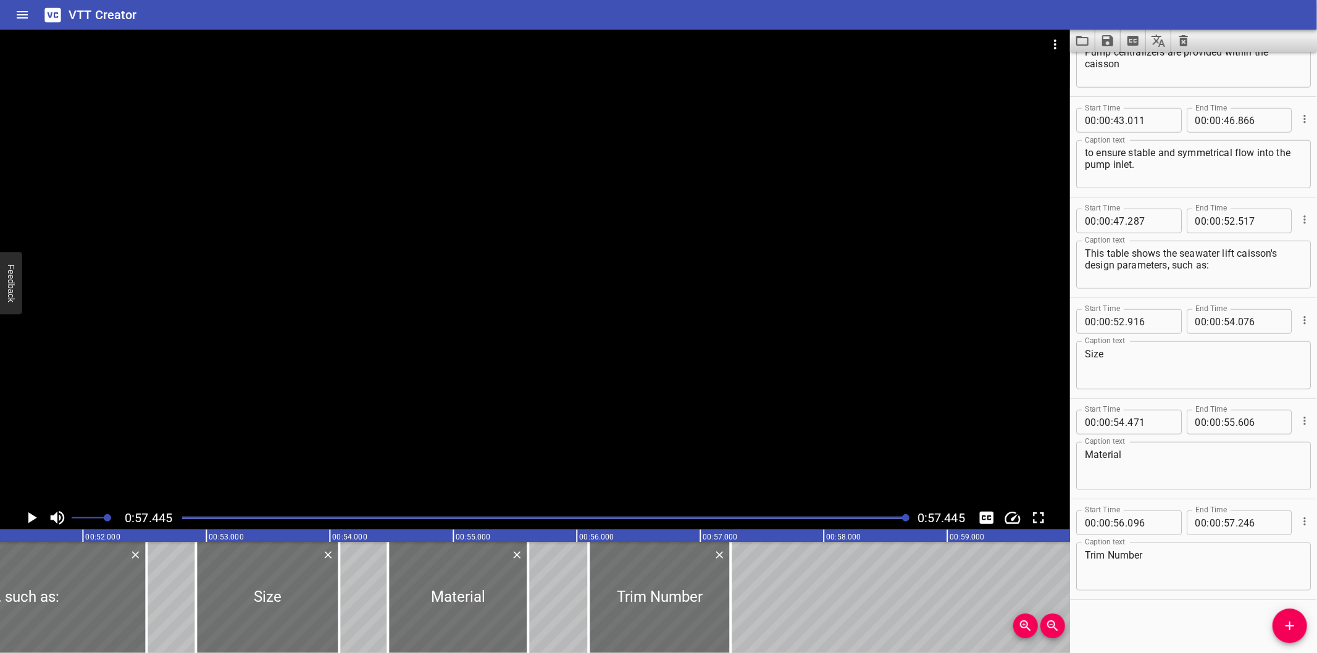
click at [1171, 644] on div "Start Time 00 : 00 : 00 . 000 Start Time End Time 00 : 00 : 07 . 350 End Time C…" at bounding box center [1193, 352] width 247 height 601
click at [1060, 45] on icon "Video Options" at bounding box center [1055, 44] width 15 height 15
click at [1061, 45] on li "Select New Video File..." at bounding box center [1101, 46] width 123 height 22
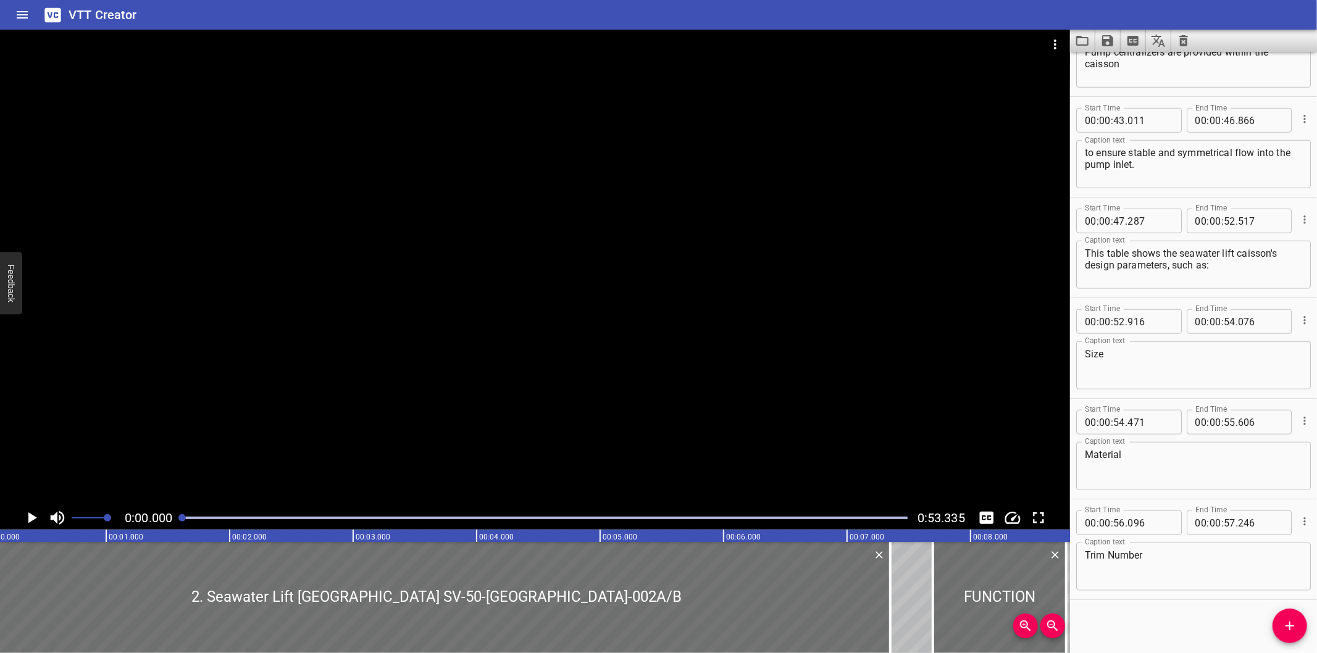
scroll to position [0, 0]
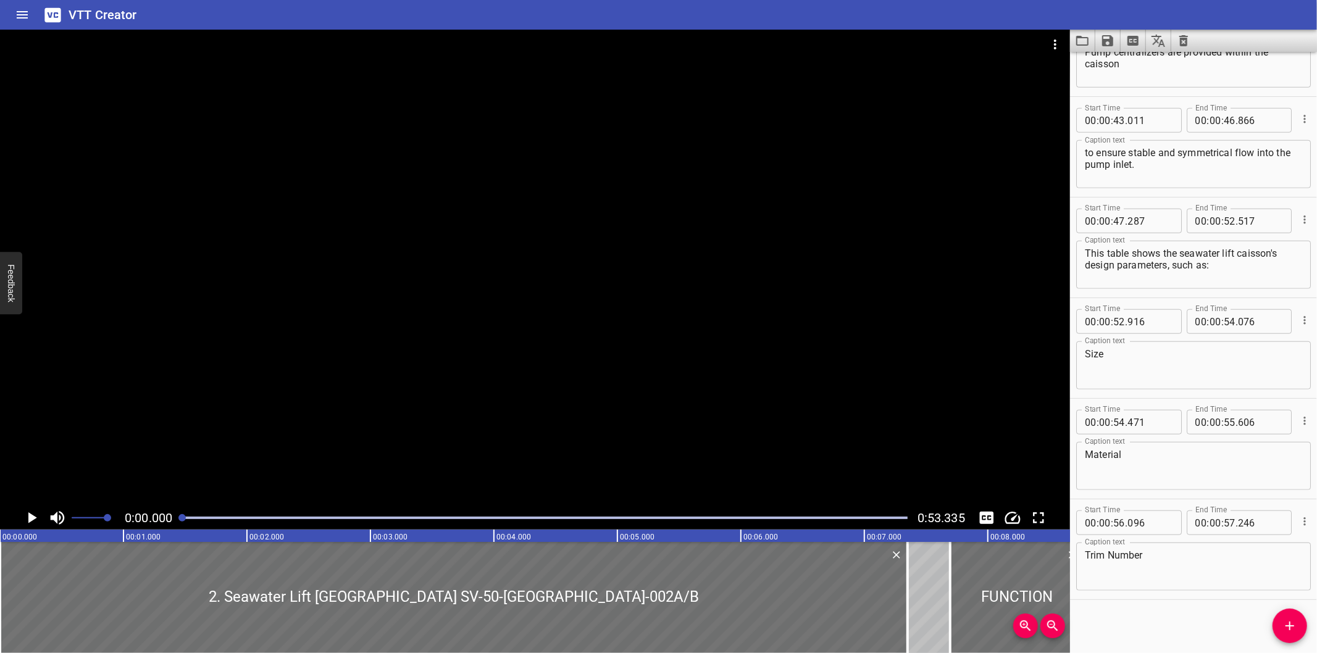
drag, startPoint x: 902, startPoint y: 291, endPoint x: 772, endPoint y: 167, distance: 179.0
click at [693, 190] on div at bounding box center [535, 268] width 1070 height 477
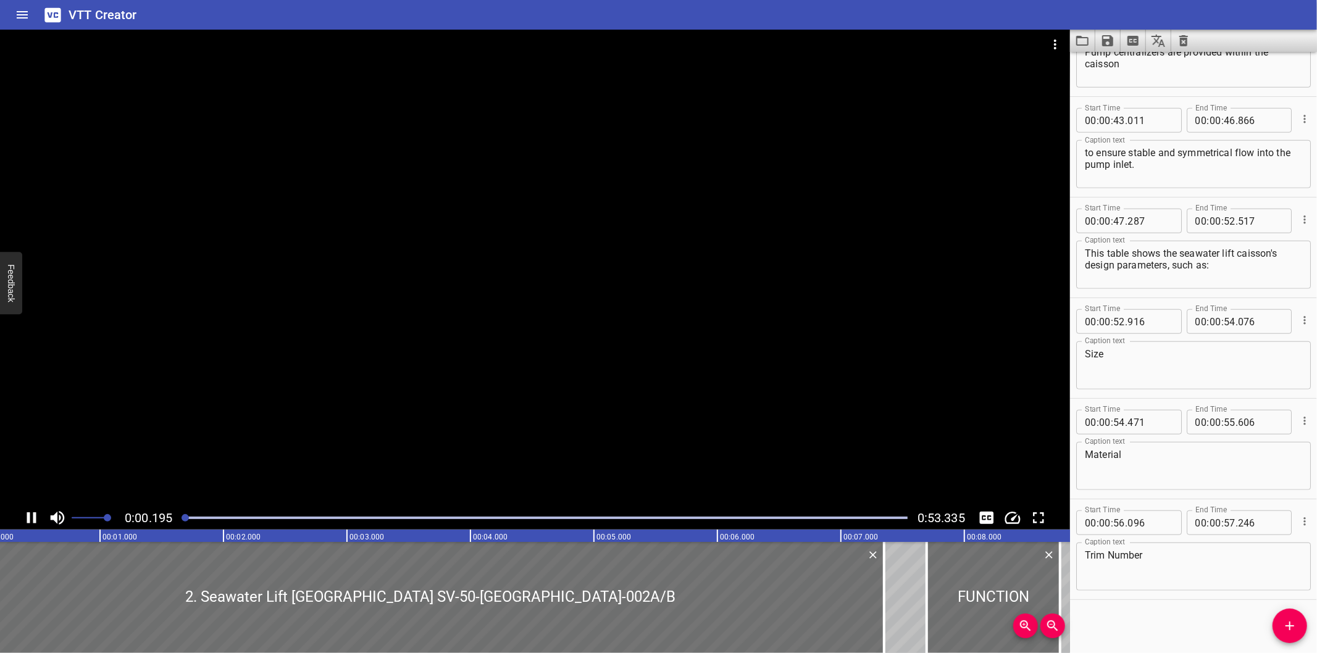
scroll to position [0, 51]
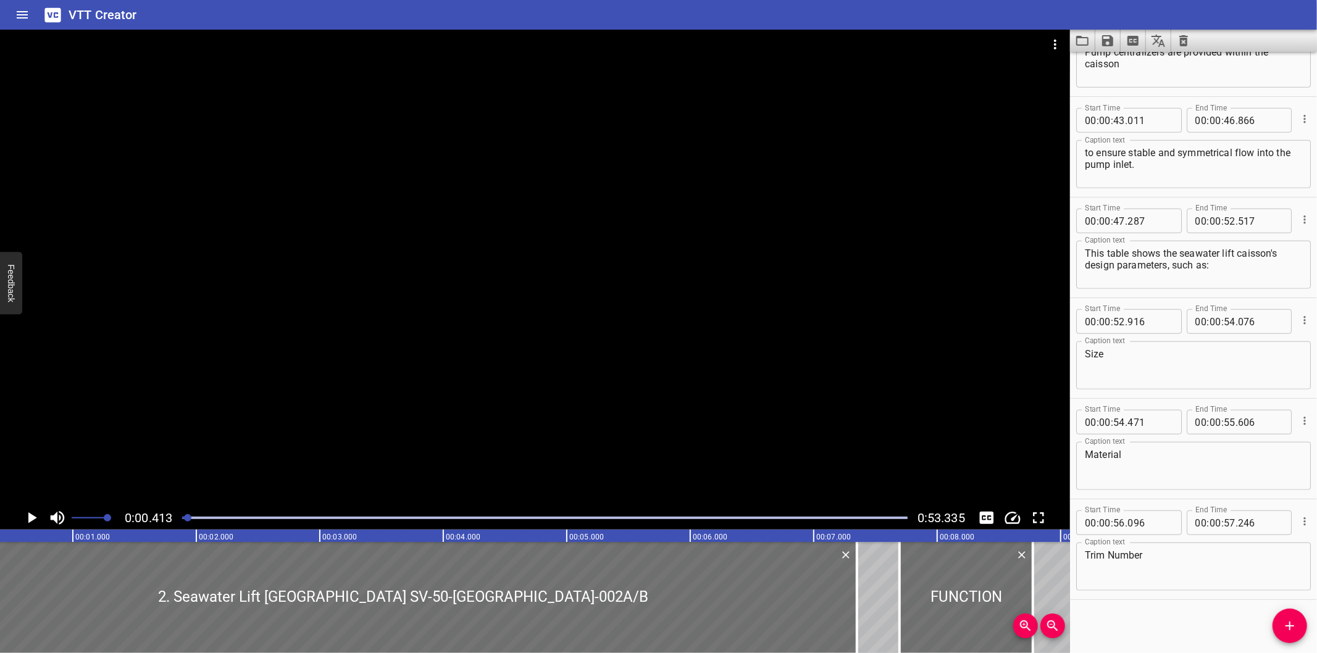
click at [1187, 47] on icon "Clear captions" at bounding box center [1183, 40] width 15 height 15
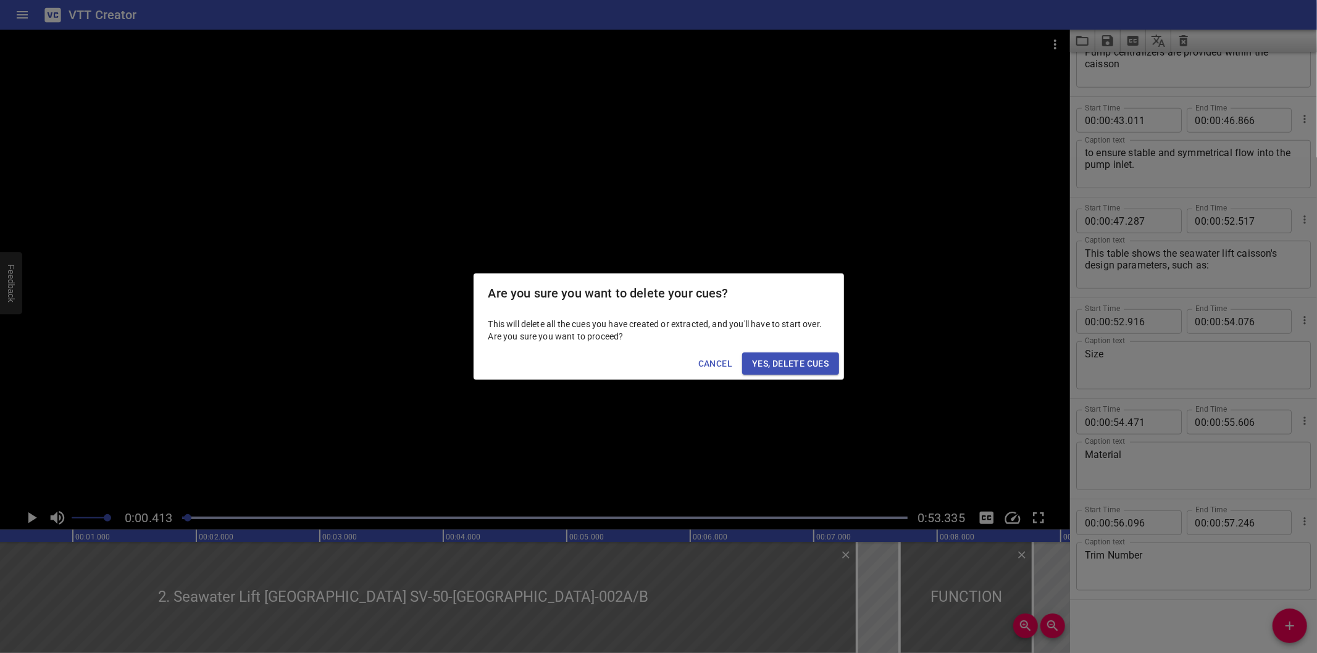
click at [806, 359] on span "Yes, Delete Cues" at bounding box center [790, 363] width 77 height 15
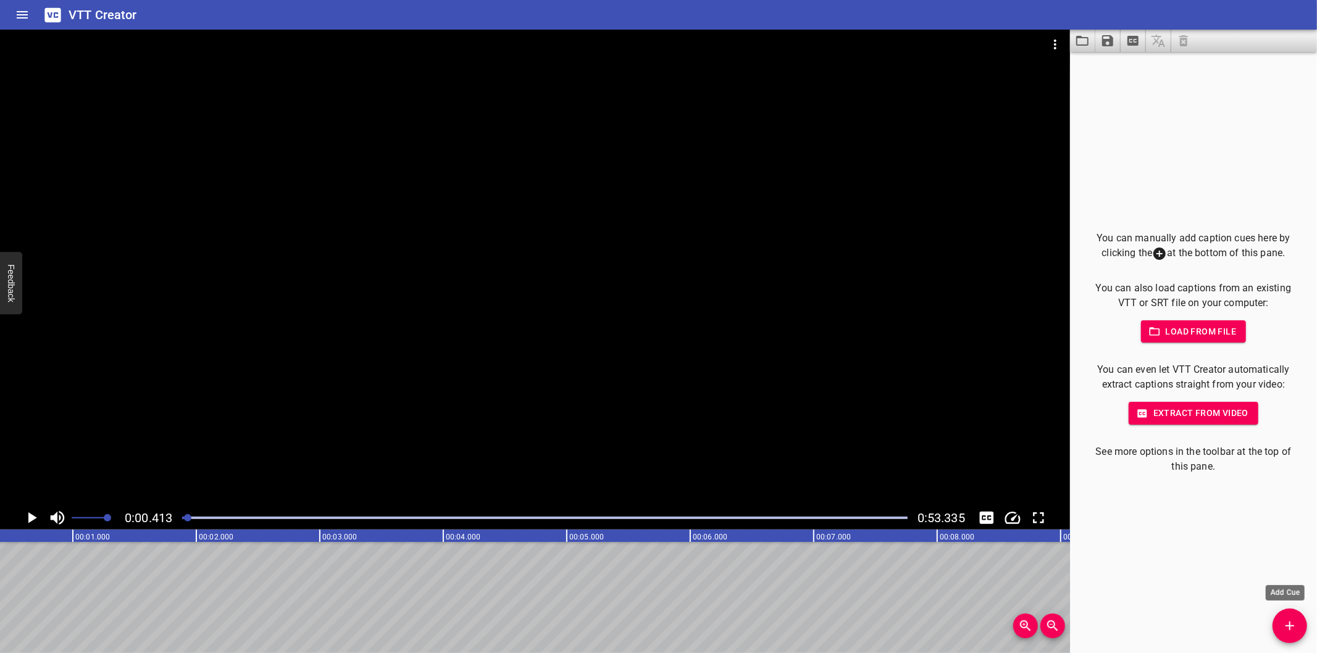
drag, startPoint x: 1289, startPoint y: 632, endPoint x: 1278, endPoint y: 627, distance: 12.2
click at [1289, 632] on icon "Add Cue" at bounding box center [1289, 626] width 15 height 15
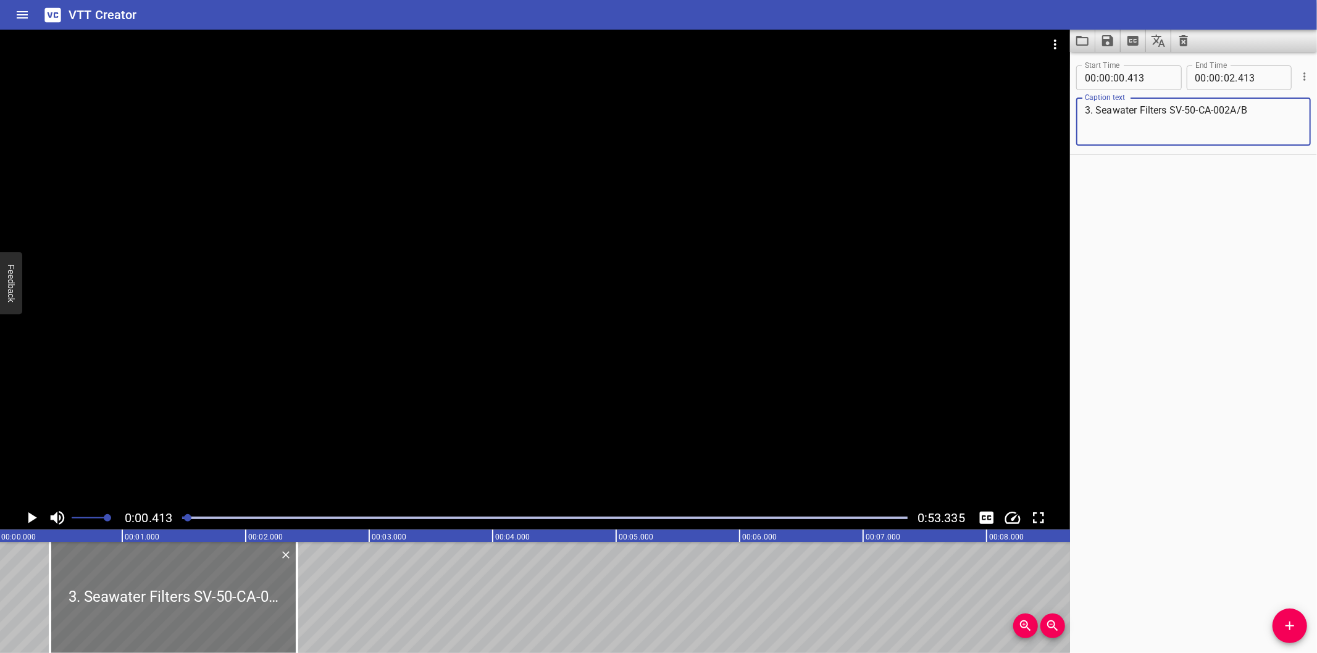
scroll to position [0, 0]
type textarea "3. Seawater Filters SV-50-CA-002A/B"
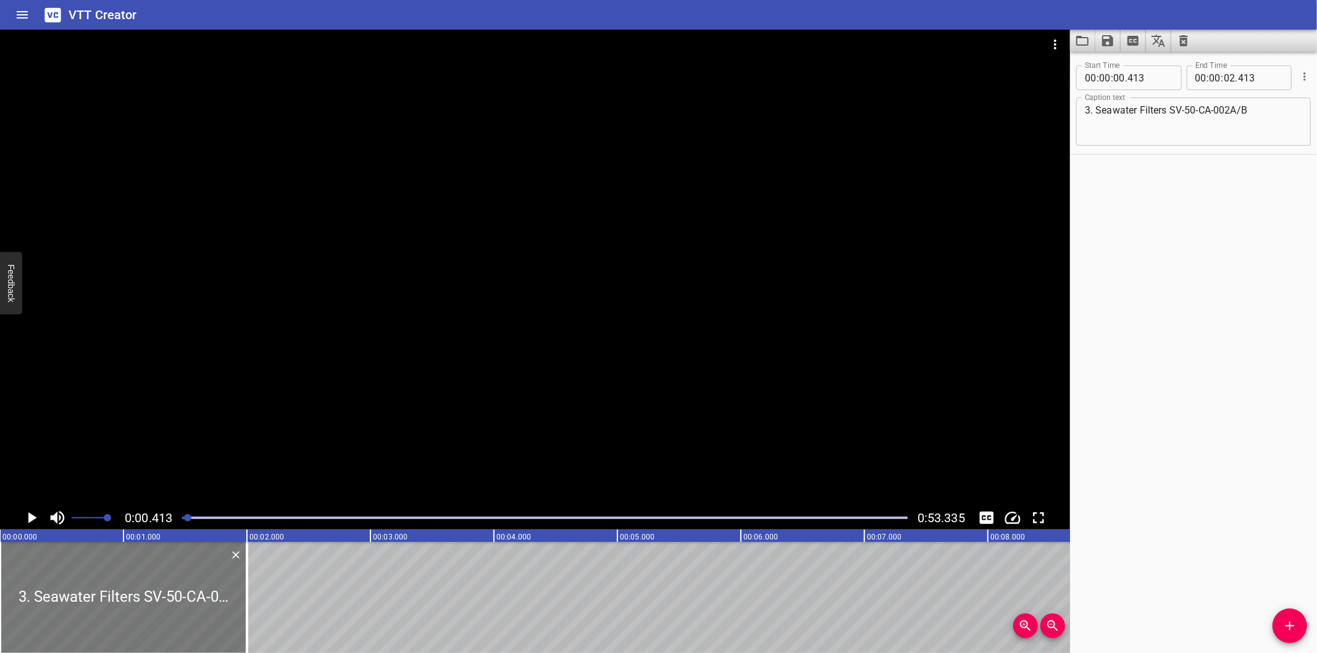
drag, startPoint x: 204, startPoint y: 611, endPoint x: 90, endPoint y: 616, distance: 113.7
click at [90, 616] on div at bounding box center [123, 597] width 247 height 111
type input "000"
click at [315, 382] on div at bounding box center [535, 268] width 1070 height 477
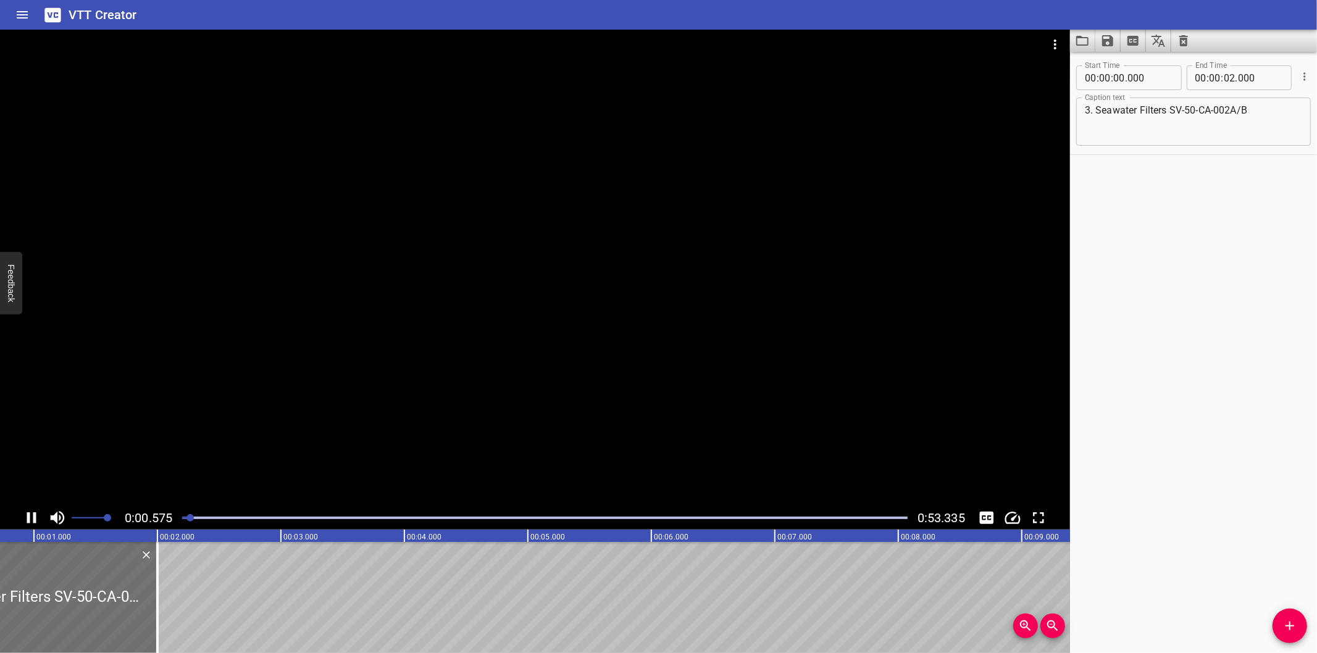
scroll to position [0, 90]
drag, startPoint x: 157, startPoint y: 619, endPoint x: 225, endPoint y: 612, distance: 67.6
click at [225, 612] on div at bounding box center [224, 597] width 12 height 111
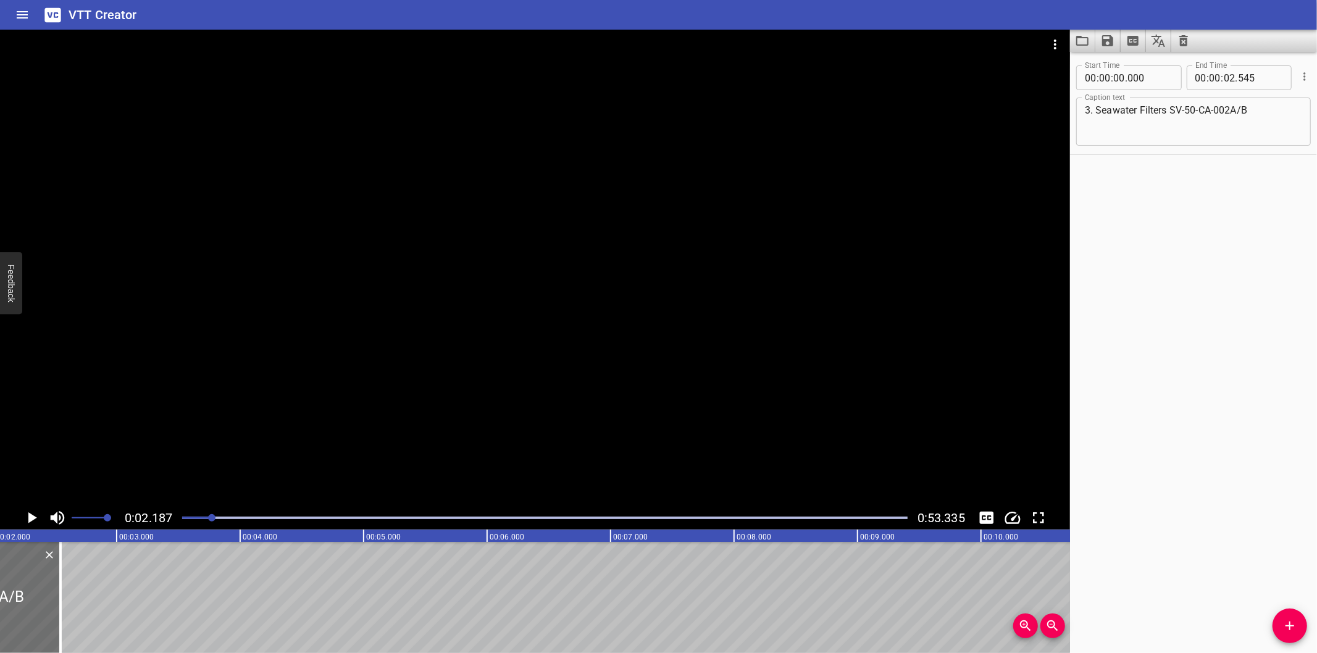
scroll to position [0, 270]
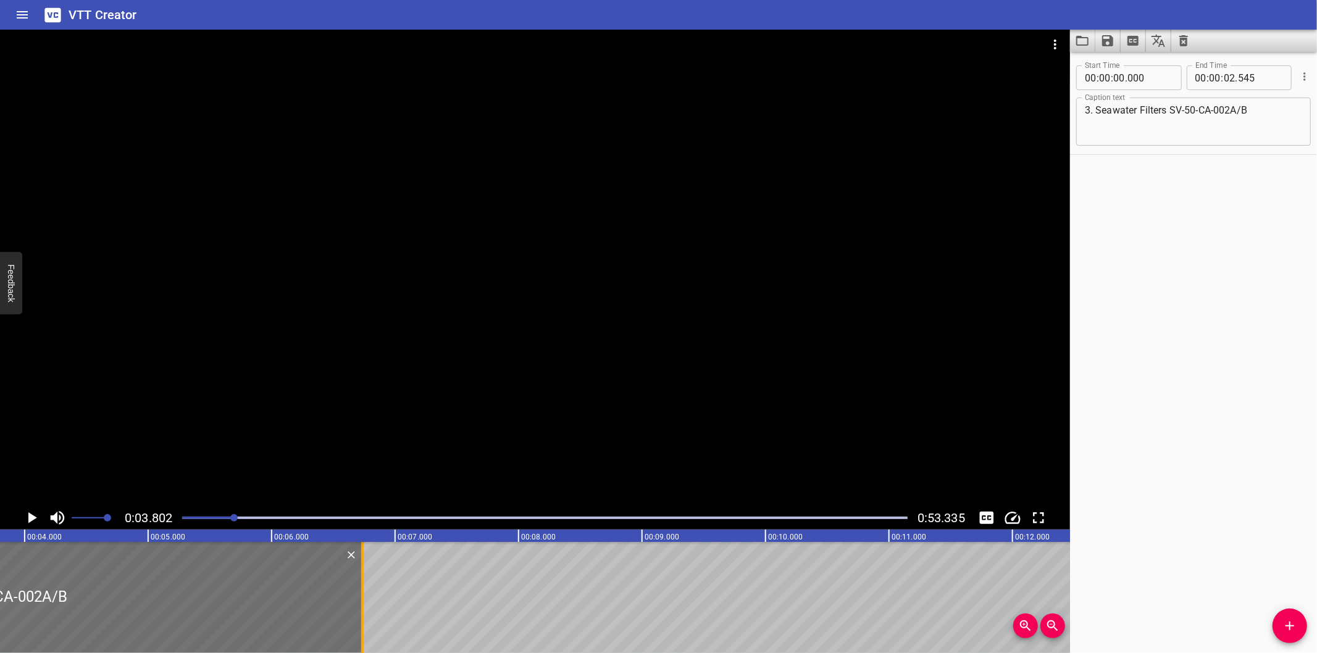
click at [361, 595] on div at bounding box center [362, 597] width 2 height 111
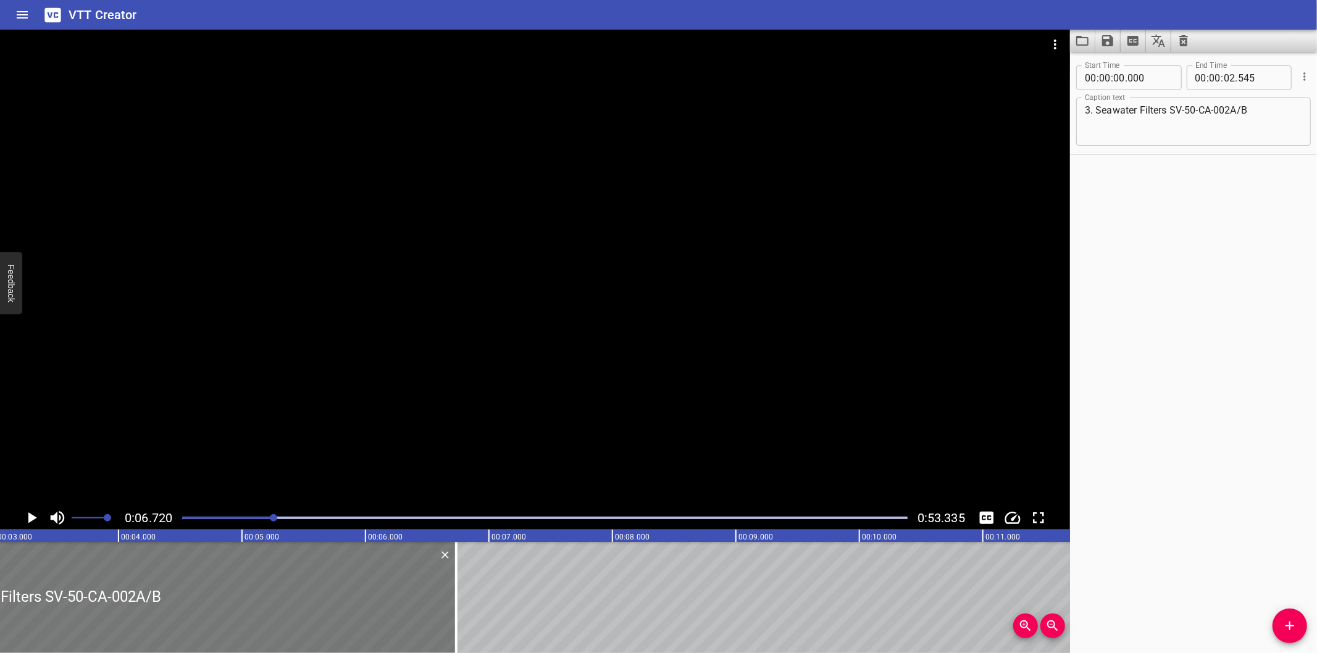
scroll to position [0, 372]
drag, startPoint x: 459, startPoint y: 590, endPoint x: 513, endPoint y: 591, distance: 54.3
click at [461, 591] on div at bounding box center [459, 597] width 2 height 111
type input "960"
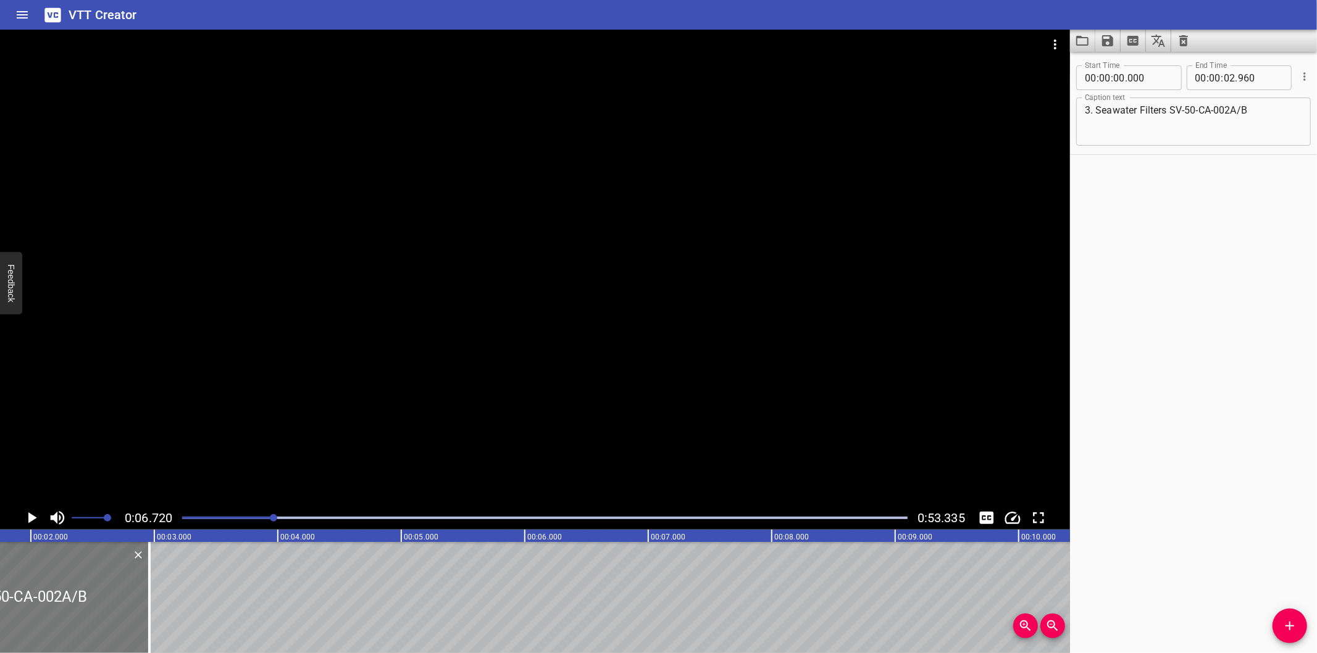
scroll to position [0, 190]
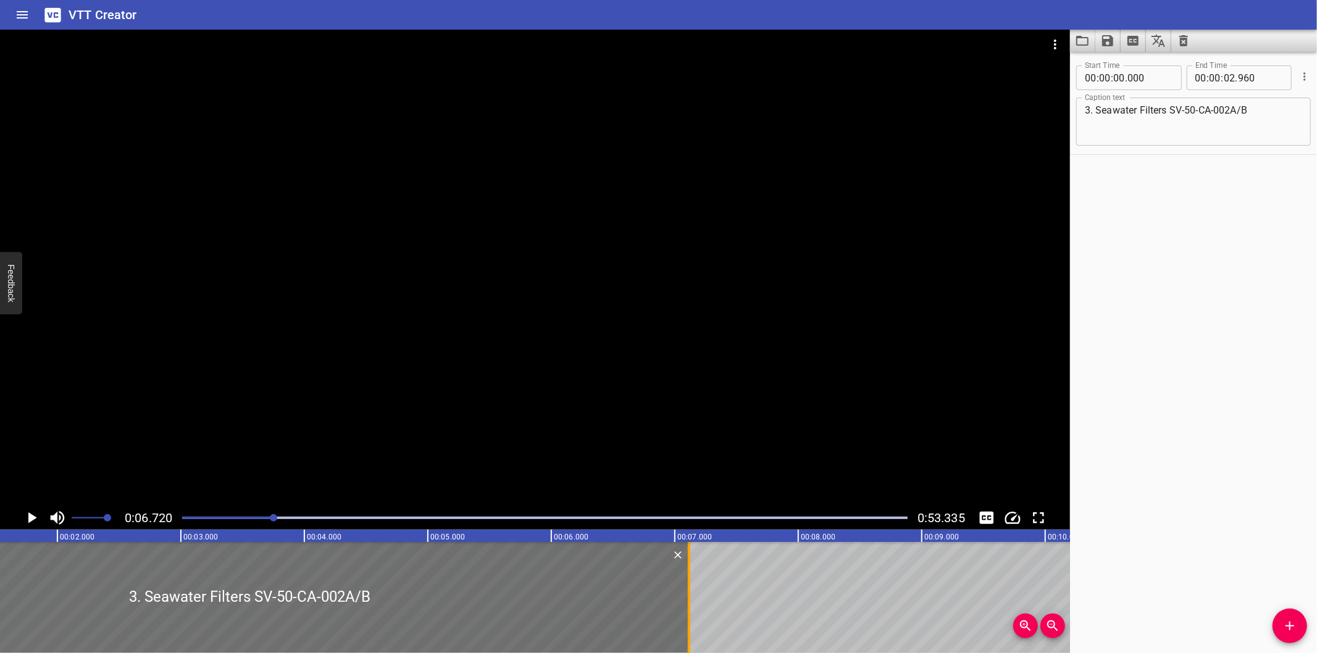
drag, startPoint x: 175, startPoint y: 606, endPoint x: 687, endPoint y: 606, distance: 512.4
click at [688, 606] on div at bounding box center [689, 597] width 2 height 111
type input "07"
type input "110"
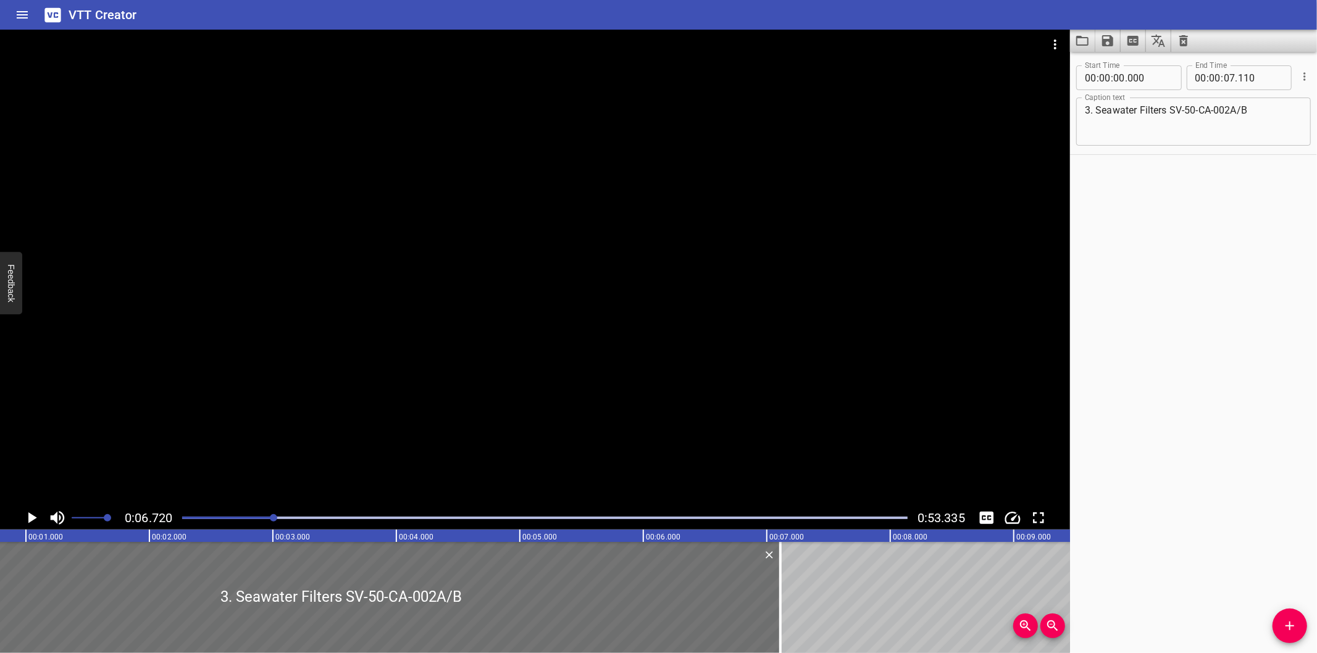
click at [687, 356] on div at bounding box center [535, 268] width 1070 height 477
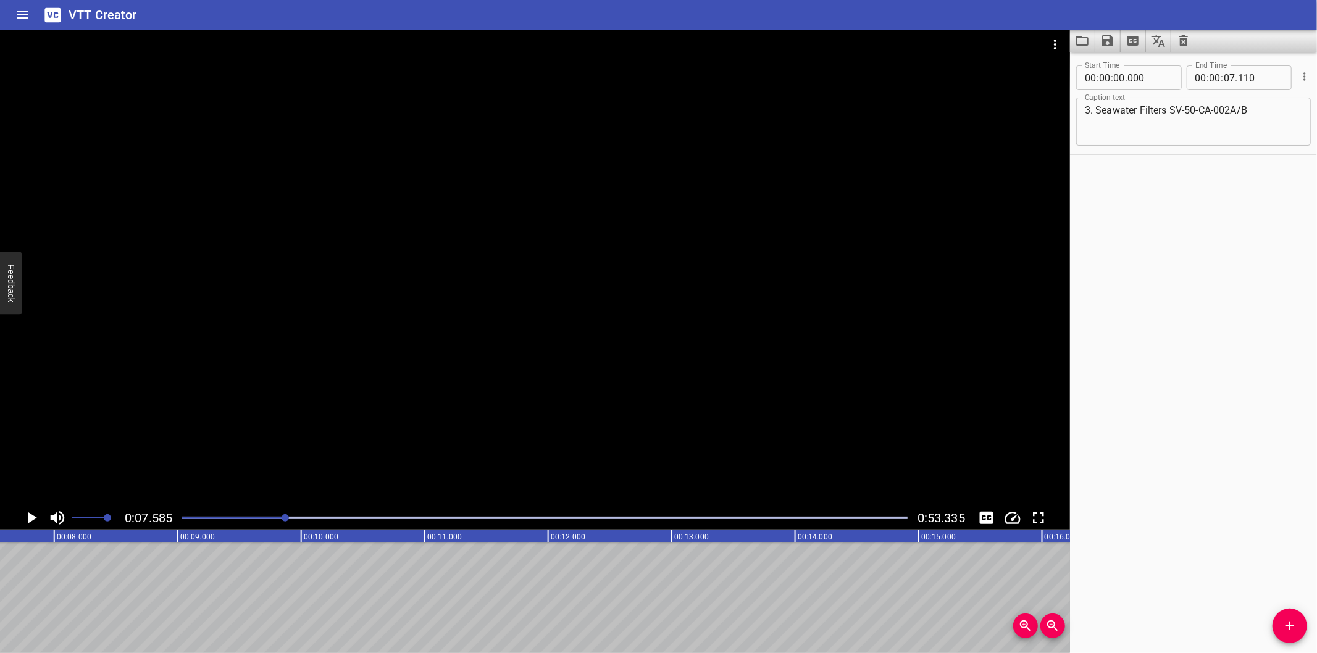
scroll to position [0, 936]
click at [282, 520] on div at bounding box center [545, 517] width 740 height 17
click at [267, 522] on div at bounding box center [545, 517] width 740 height 17
drag, startPoint x: 1297, startPoint y: 617, endPoint x: 1169, endPoint y: 618, distance: 127.8
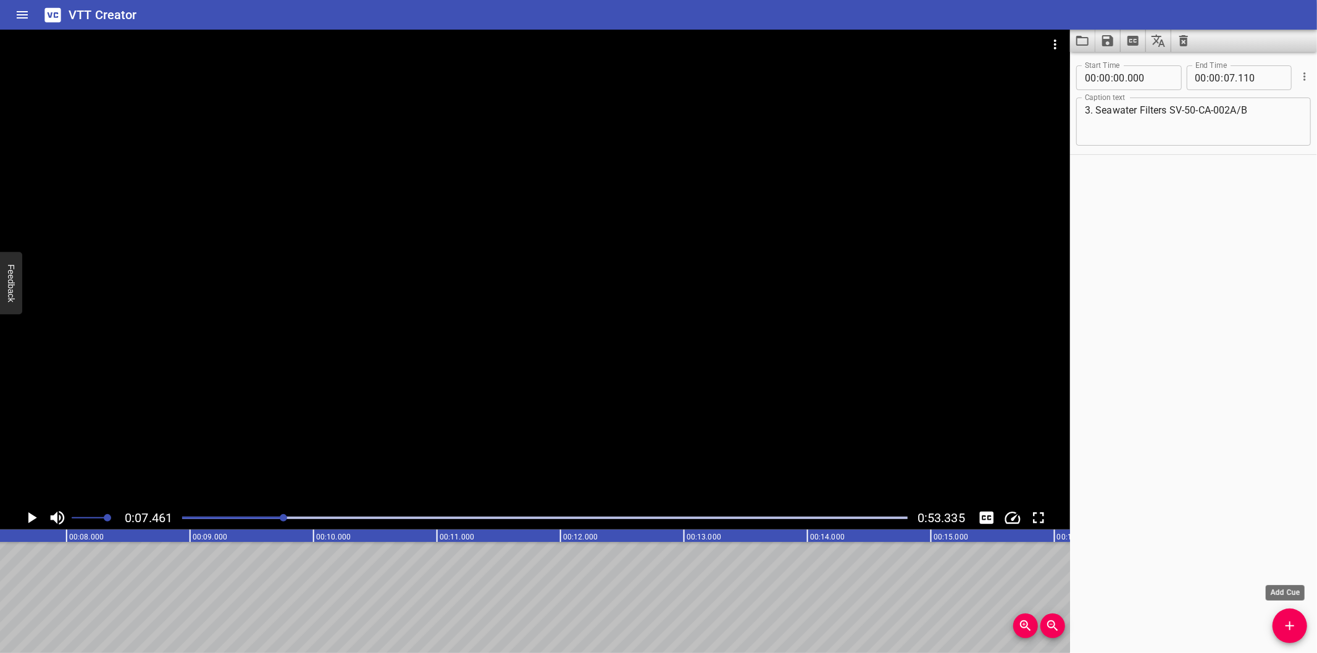
click at [1296, 617] on button "Add Cue" at bounding box center [1289, 626] width 35 height 35
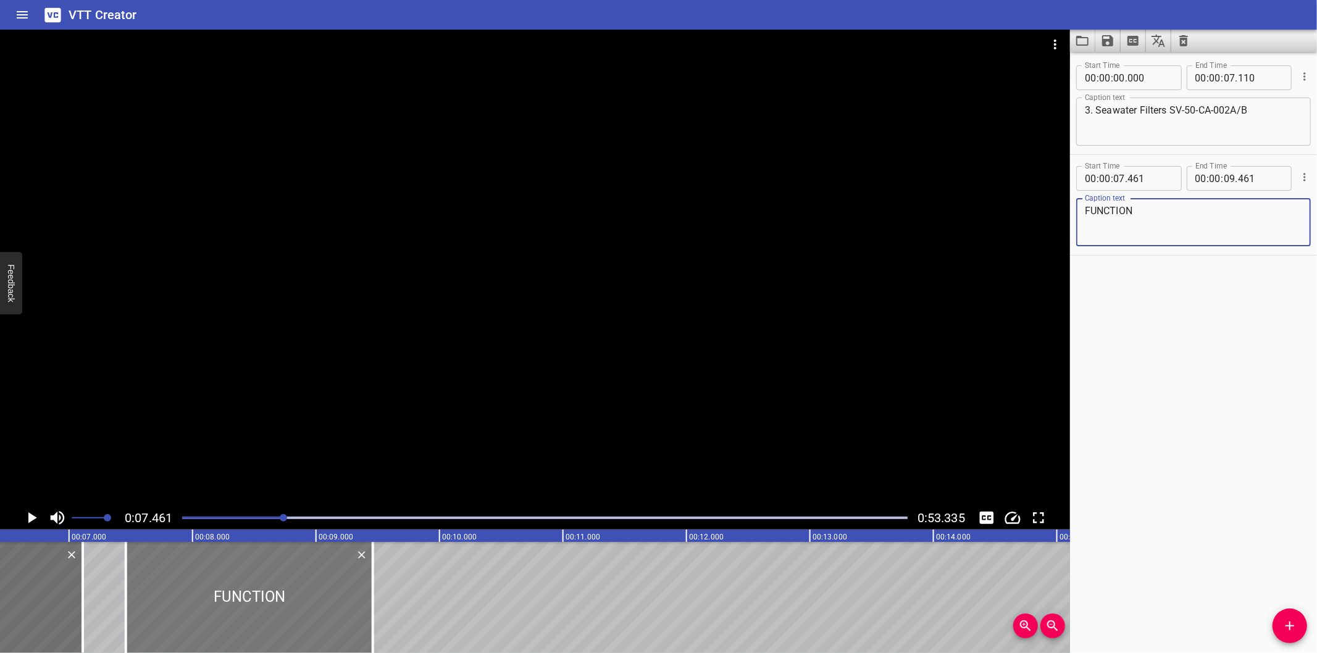
scroll to position [0, 784]
type textarea "FUNCTION"
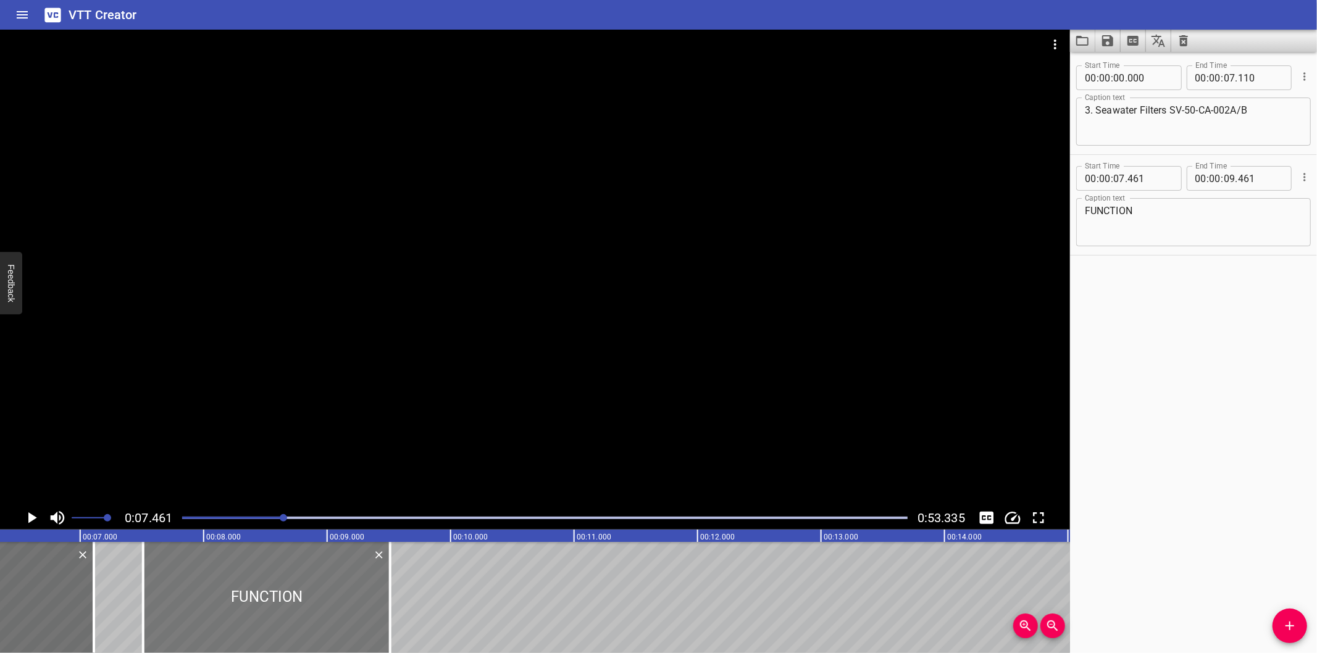
drag, startPoint x: 237, startPoint y: 609, endPoint x: 243, endPoint y: 615, distance: 8.3
click at [243, 615] on div at bounding box center [266, 597] width 247 height 111
type input "511"
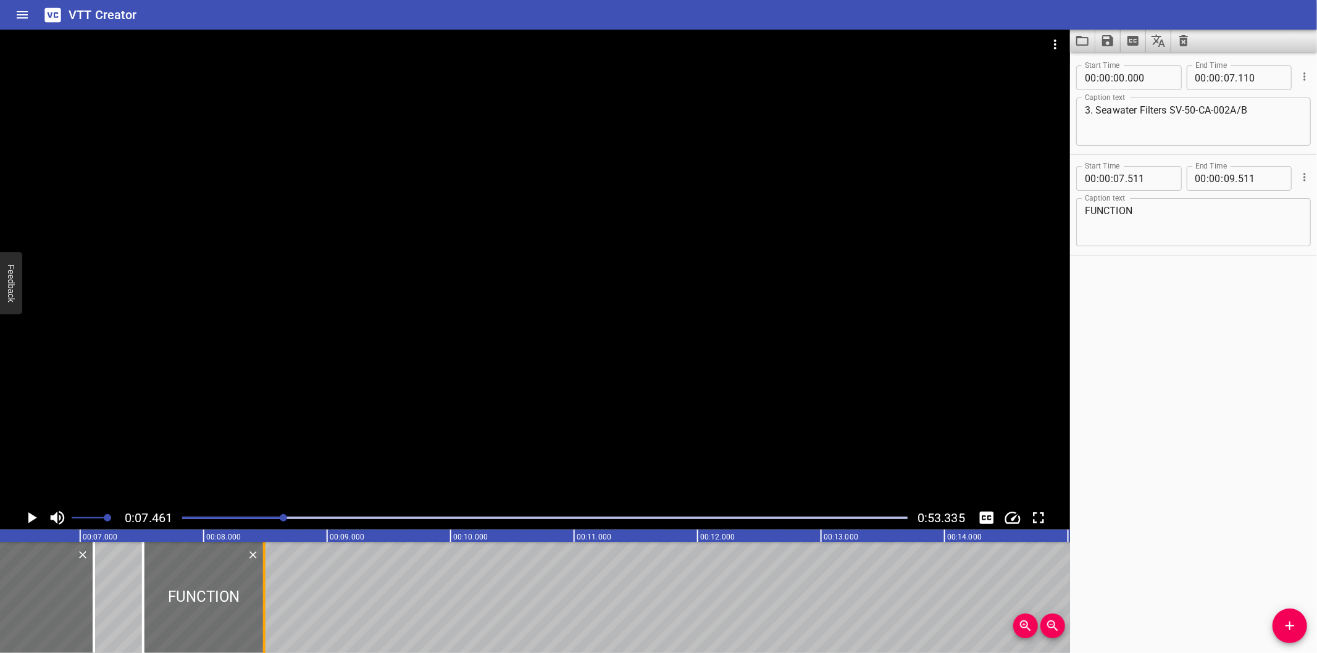
drag, startPoint x: 388, startPoint y: 616, endPoint x: 262, endPoint y: 622, distance: 126.1
click at [262, 622] on div at bounding box center [264, 597] width 12 height 111
type input "08"
type input "491"
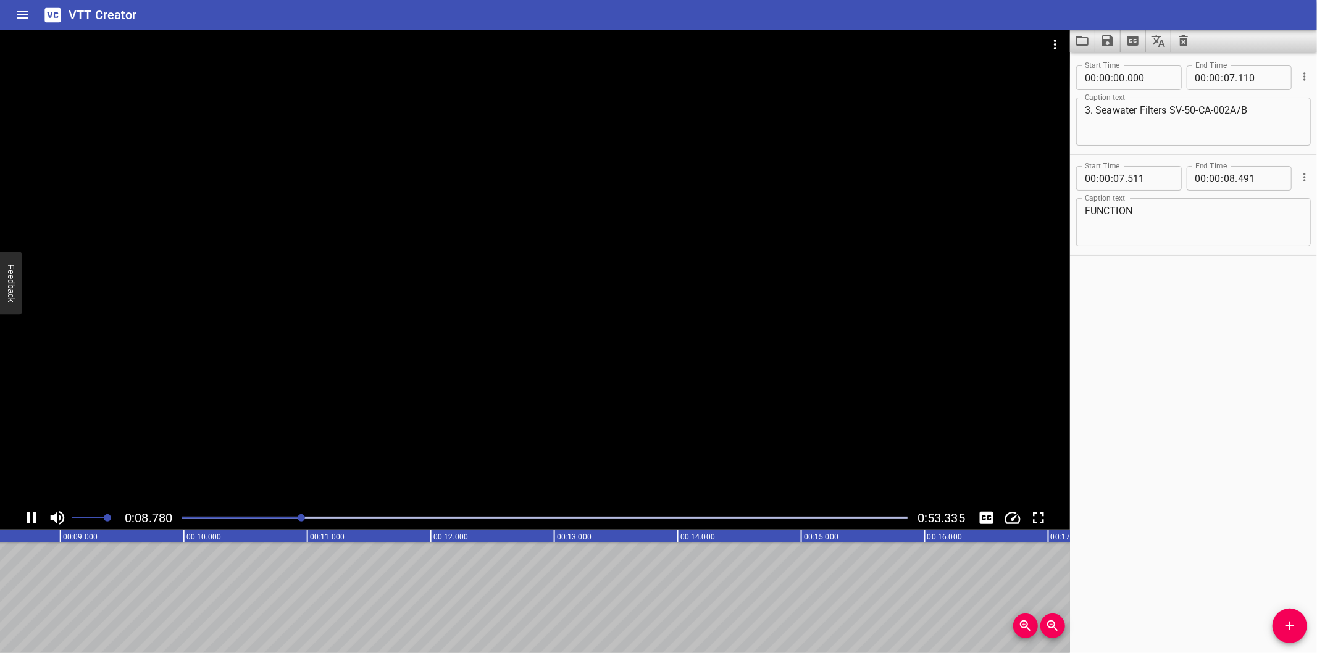
scroll to position [0, 1093]
click at [1293, 631] on icon "Add Cue" at bounding box center [1289, 626] width 15 height 15
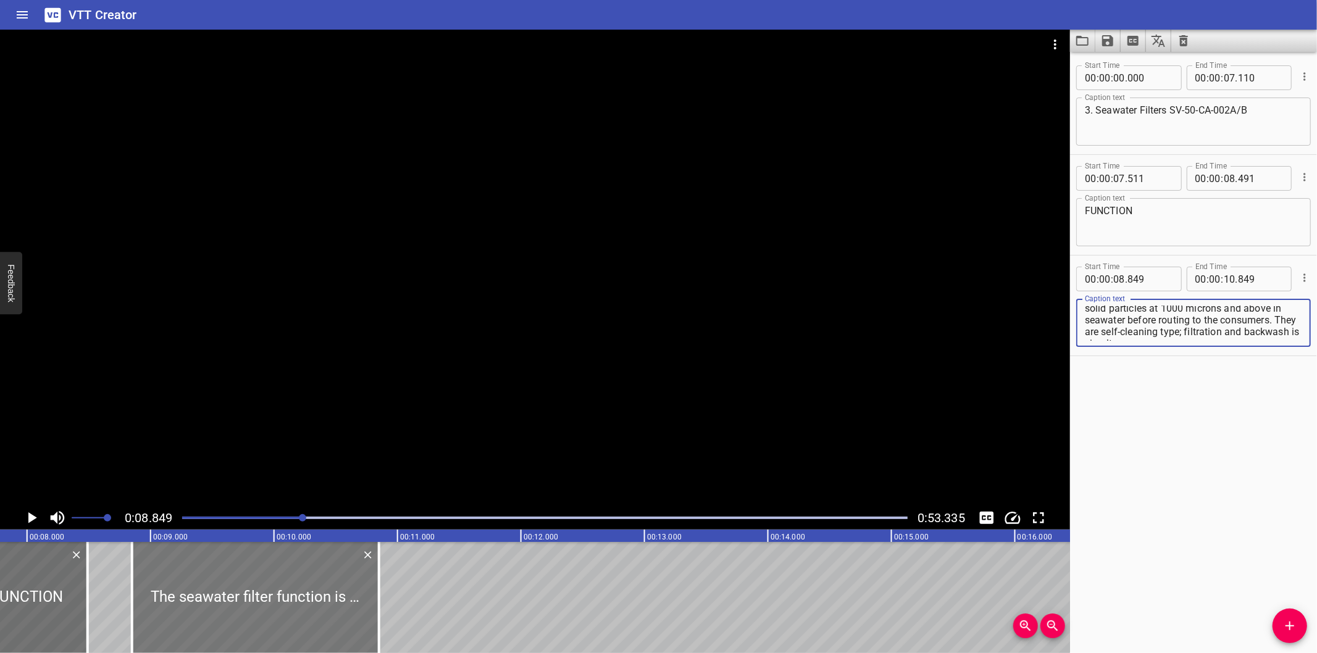
scroll to position [0, 955]
type textarea "The seawater filter function is to remove 98% solid particles at 1000 microns a…"
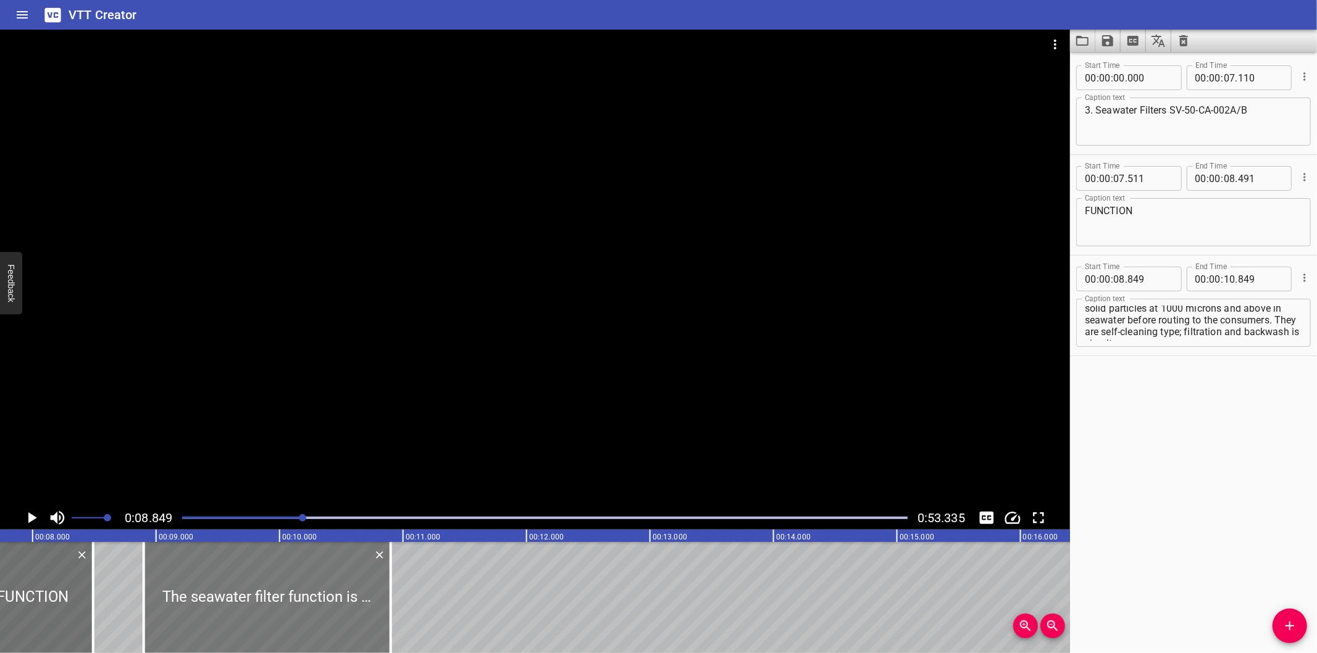
click at [294, 607] on div at bounding box center [267, 597] width 247 height 111
type input "894"
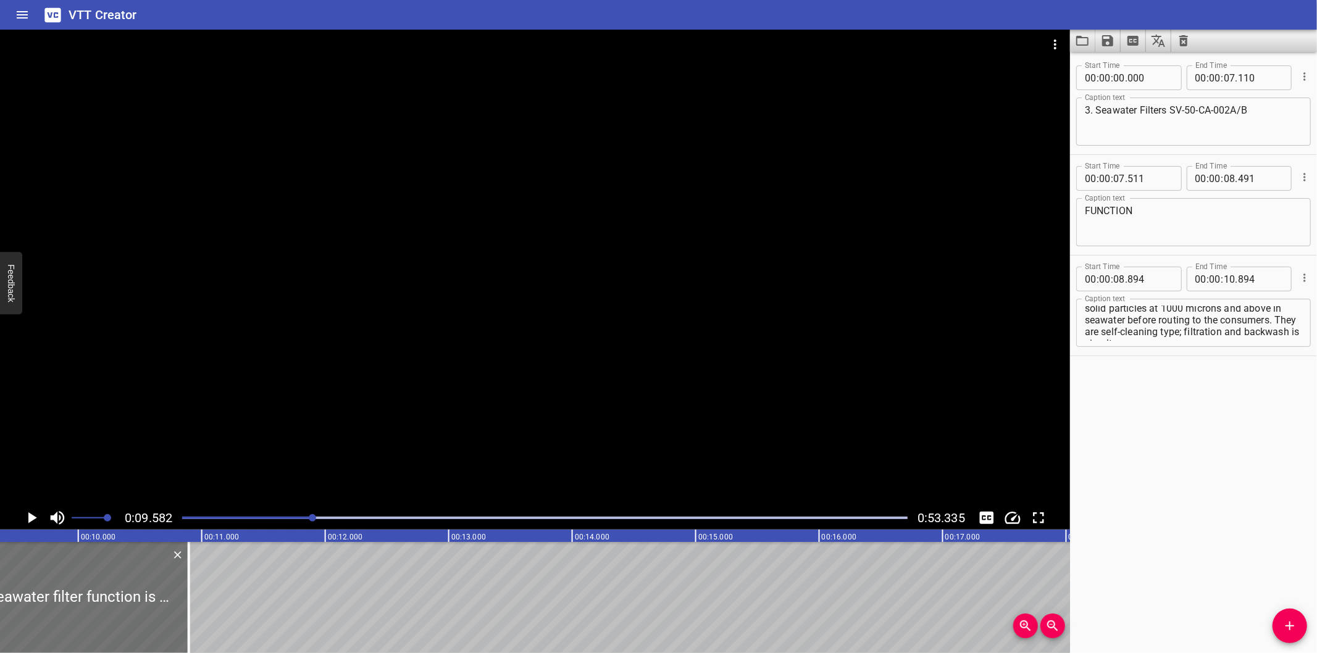
scroll to position [0, 1183]
drag, startPoint x: 158, startPoint y: 622, endPoint x: 546, endPoint y: 596, distance: 388.6
click at [169, 596] on div at bounding box center [162, 597] width 12 height 111
type input "14"
type input "004"
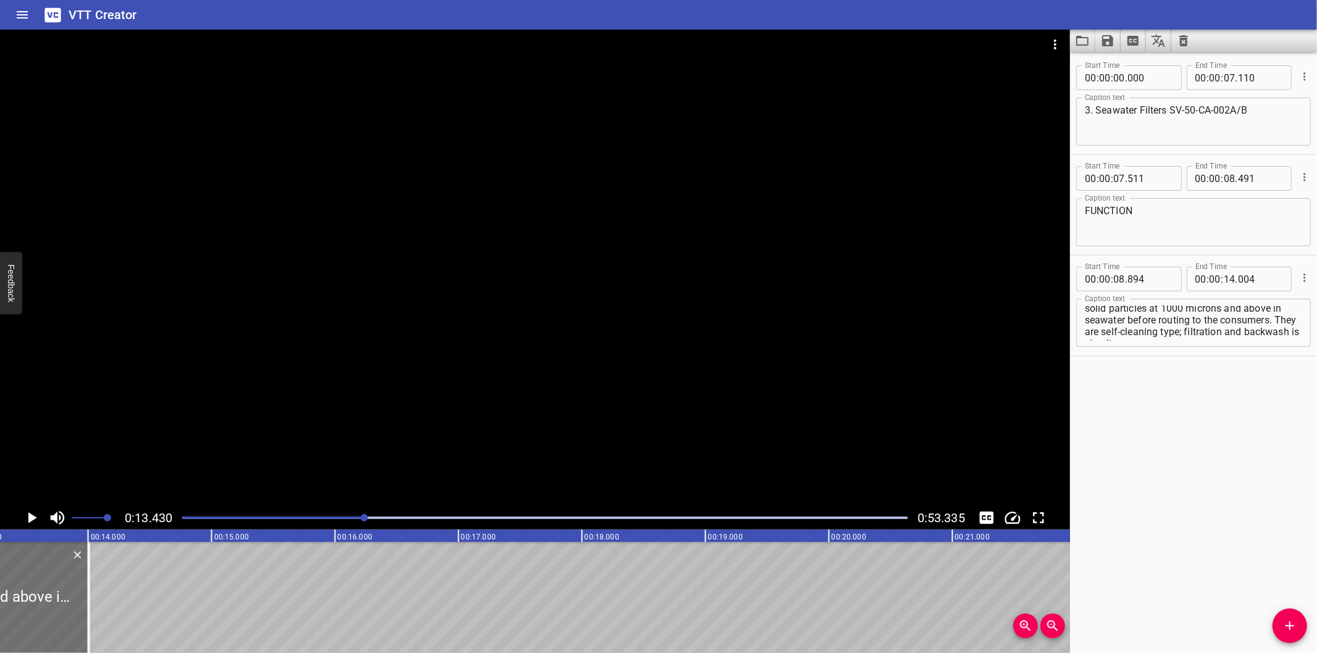
scroll to position [0, 1658]
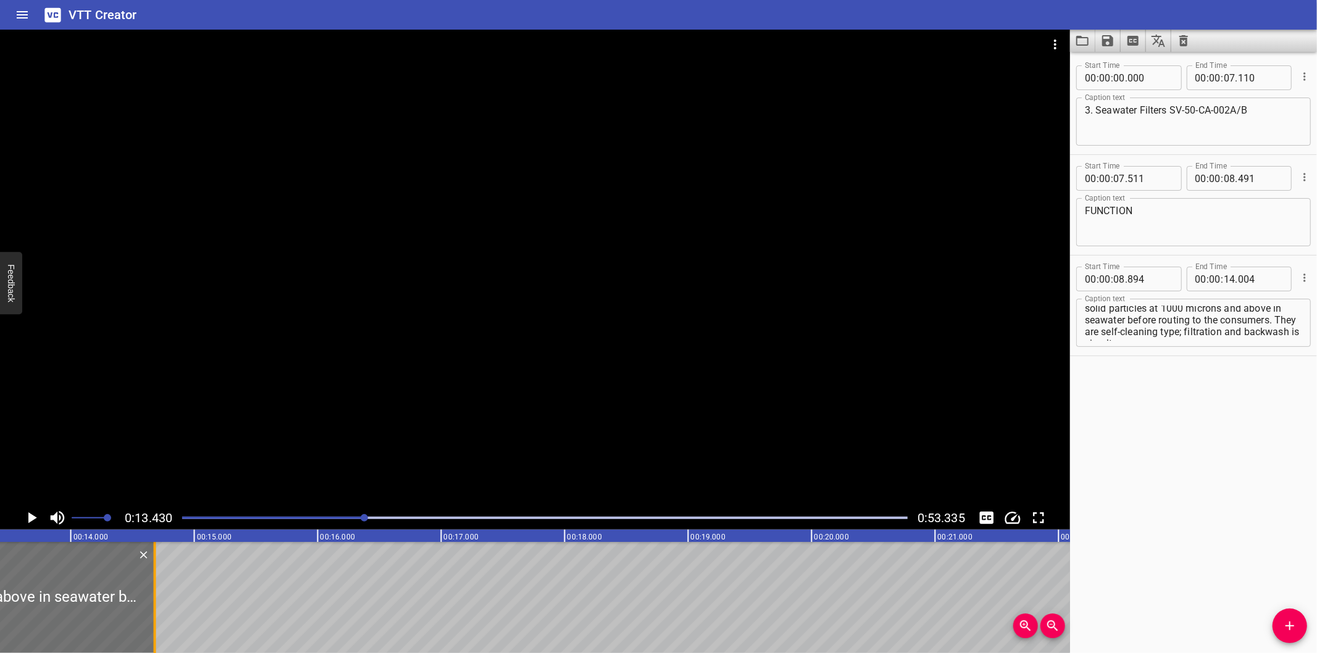
drag, startPoint x: 71, startPoint y: 607, endPoint x: 206, endPoint y: 612, distance: 134.7
click at [156, 612] on div at bounding box center [155, 597] width 2 height 111
type input "15"
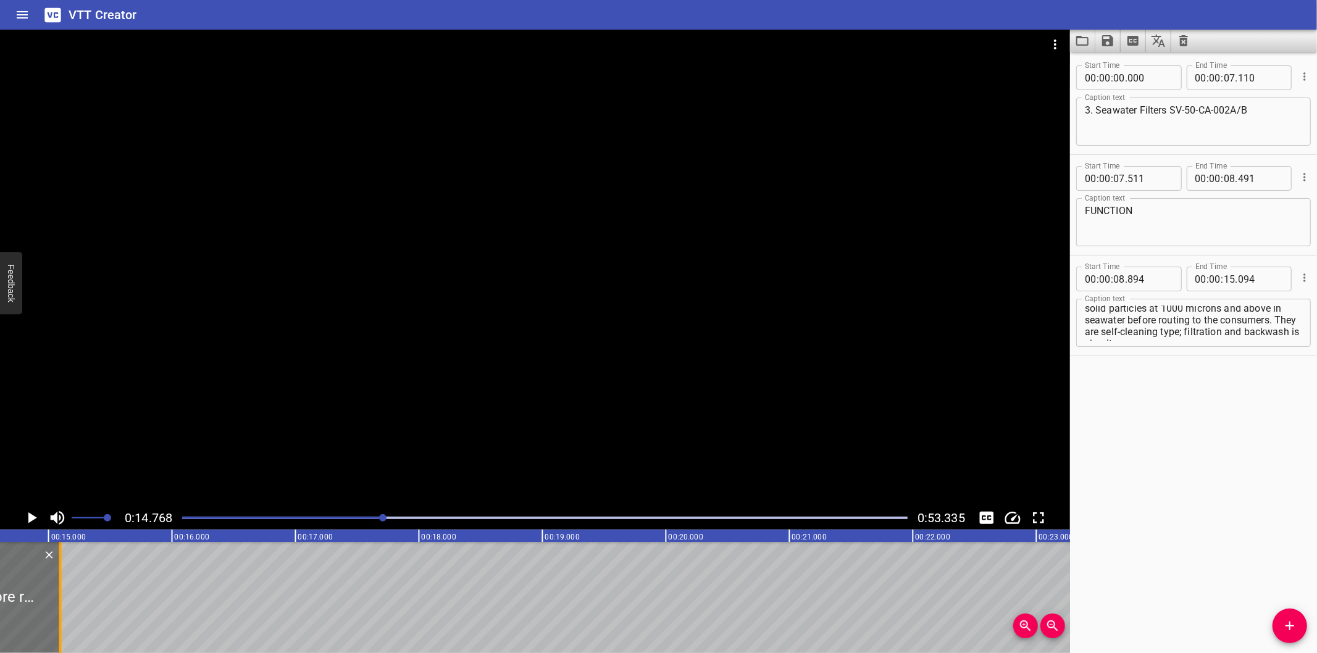
scroll to position [0, 1823]
drag, startPoint x: 38, startPoint y: 614, endPoint x: 70, endPoint y: 619, distance: 32.5
click at [70, 619] on div at bounding box center [71, 597] width 12 height 111
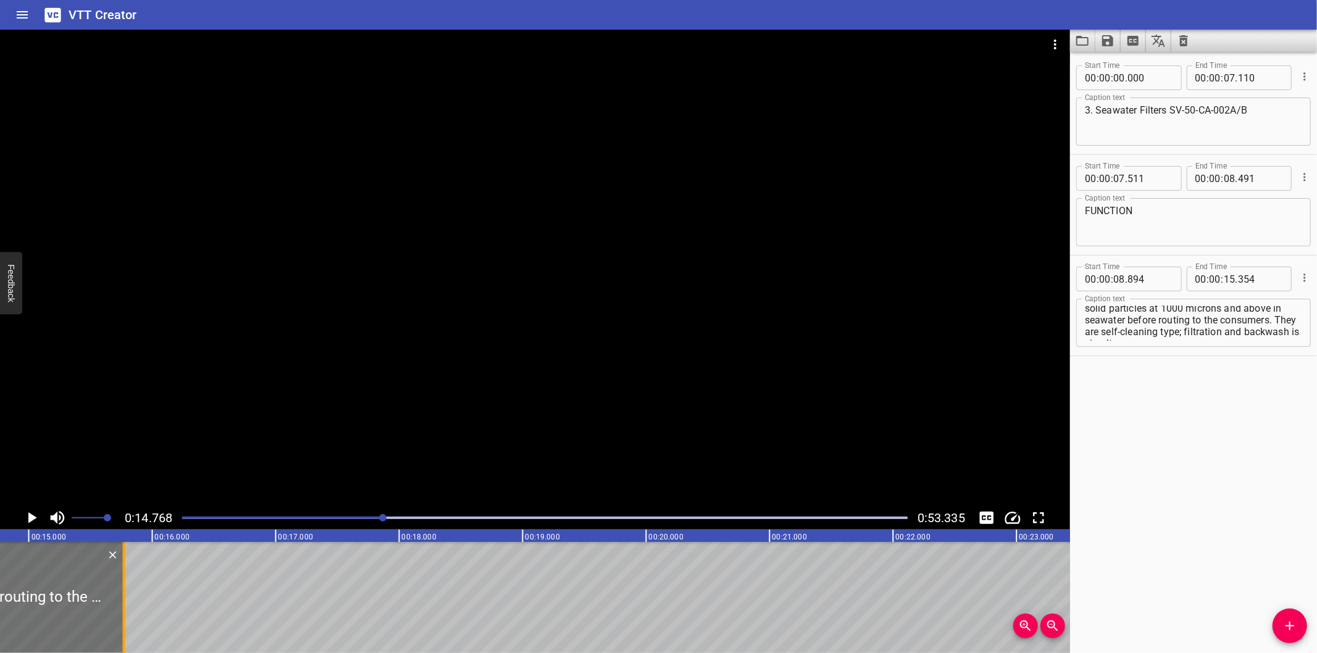
drag, startPoint x: 69, startPoint y: 616, endPoint x: 120, endPoint y: 618, distance: 51.3
click at [120, 618] on div at bounding box center [124, 597] width 12 height 111
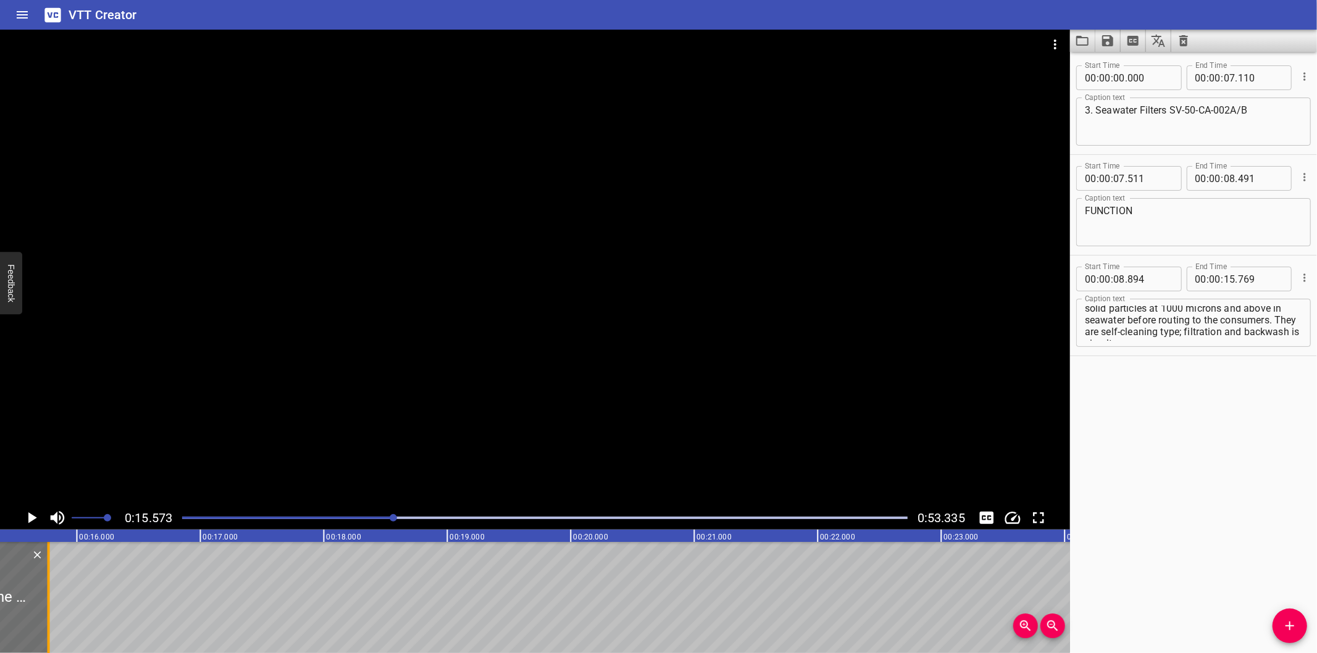
scroll to position [0, 1877]
drag, startPoint x: 71, startPoint y: 617, endPoint x: 42, endPoint y: 620, distance: 29.1
click at [42, 620] on div at bounding box center [41, 597] width 12 height 111
type input "534"
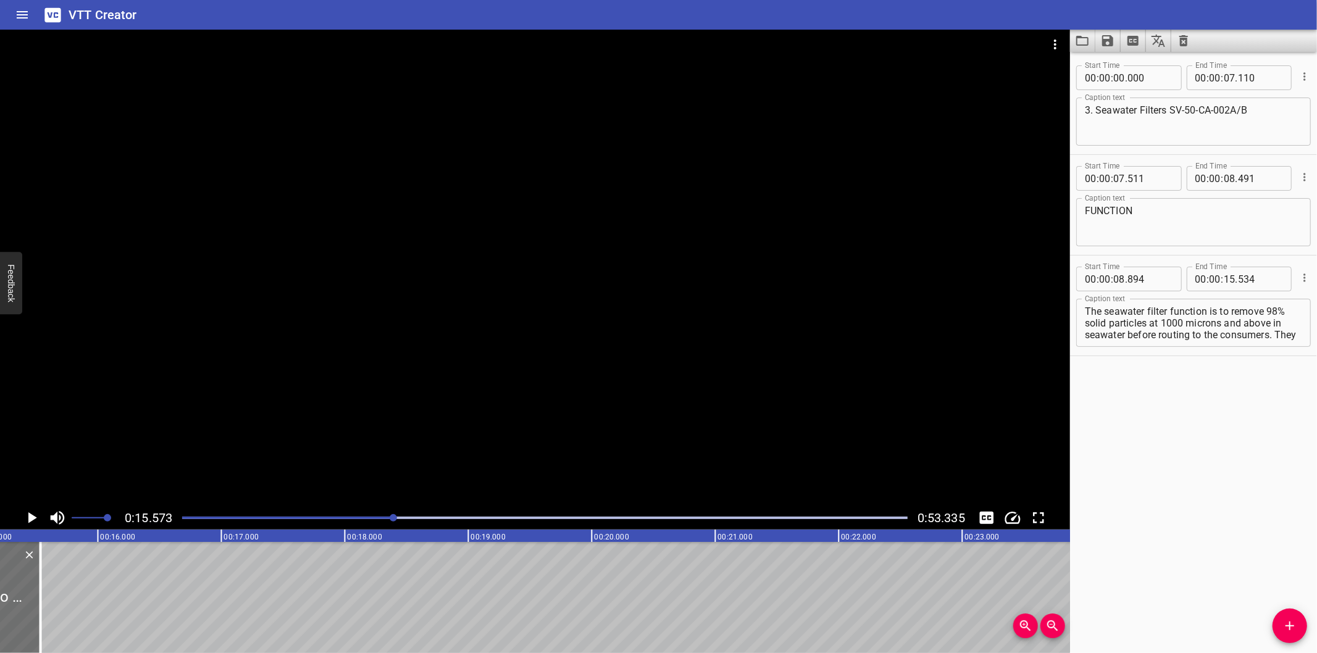
click at [1247, 323] on textarea "The seawater filter function is to remove 98% solid particles at 1000 microns a…" at bounding box center [1193, 323] width 217 height 35
drag, startPoint x: 1247, startPoint y: 323, endPoint x: 1323, endPoint y: 502, distance: 193.9
click at [1316, 502] on html "VTT Creator Caption Editor Batch Transcribe Login Sign Up Privacy Contact 0:15.…" at bounding box center [658, 326] width 1317 height 653
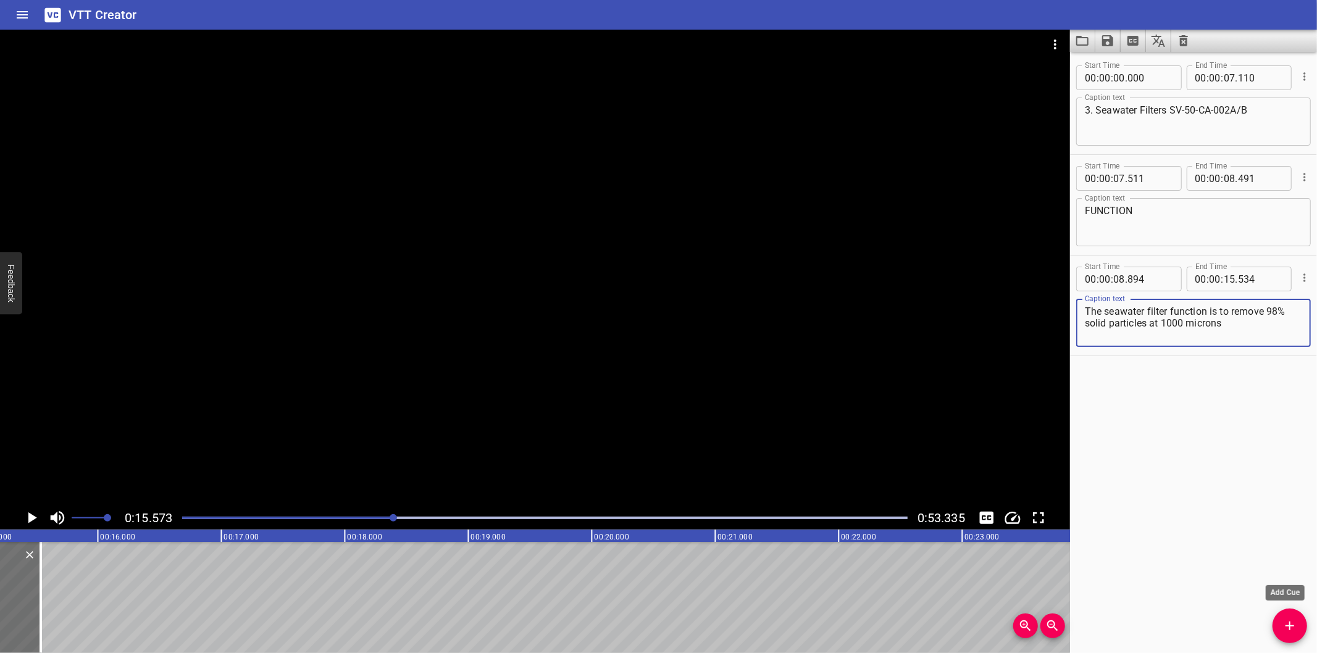
type textarea "The seawater filter function is to remove 98% solid particles at 1000 microns"
click at [1299, 616] on button "Add Cue" at bounding box center [1289, 626] width 35 height 35
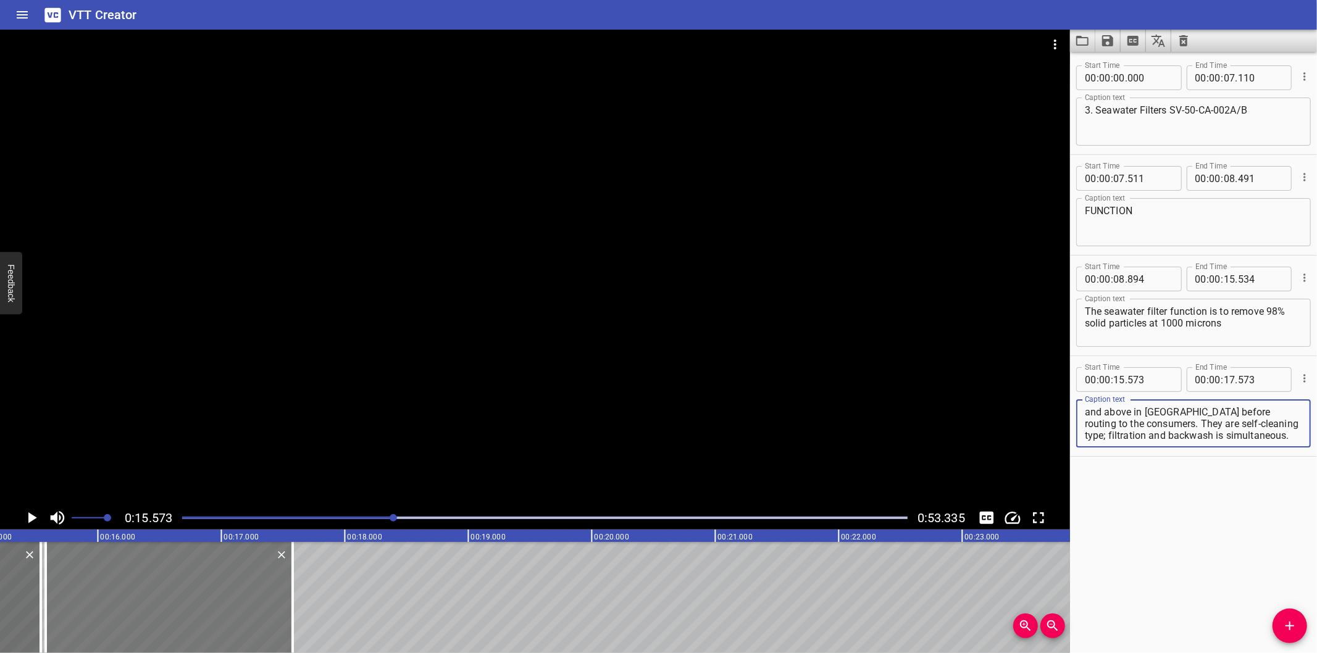
type textarea "and above in seawater before routing to the consumers. They are self-cleaning t…"
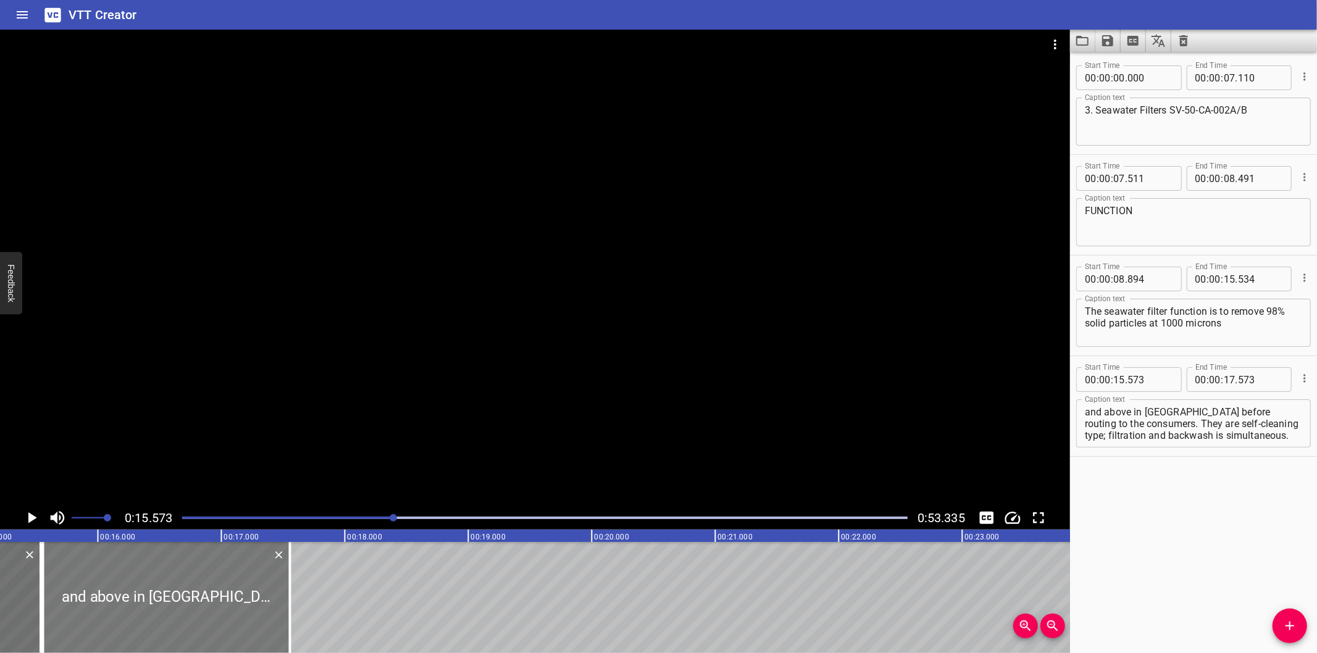
click at [188, 603] on div at bounding box center [166, 597] width 247 height 111
type input "553"
click at [386, 516] on div at bounding box center [545, 517] width 740 height 17
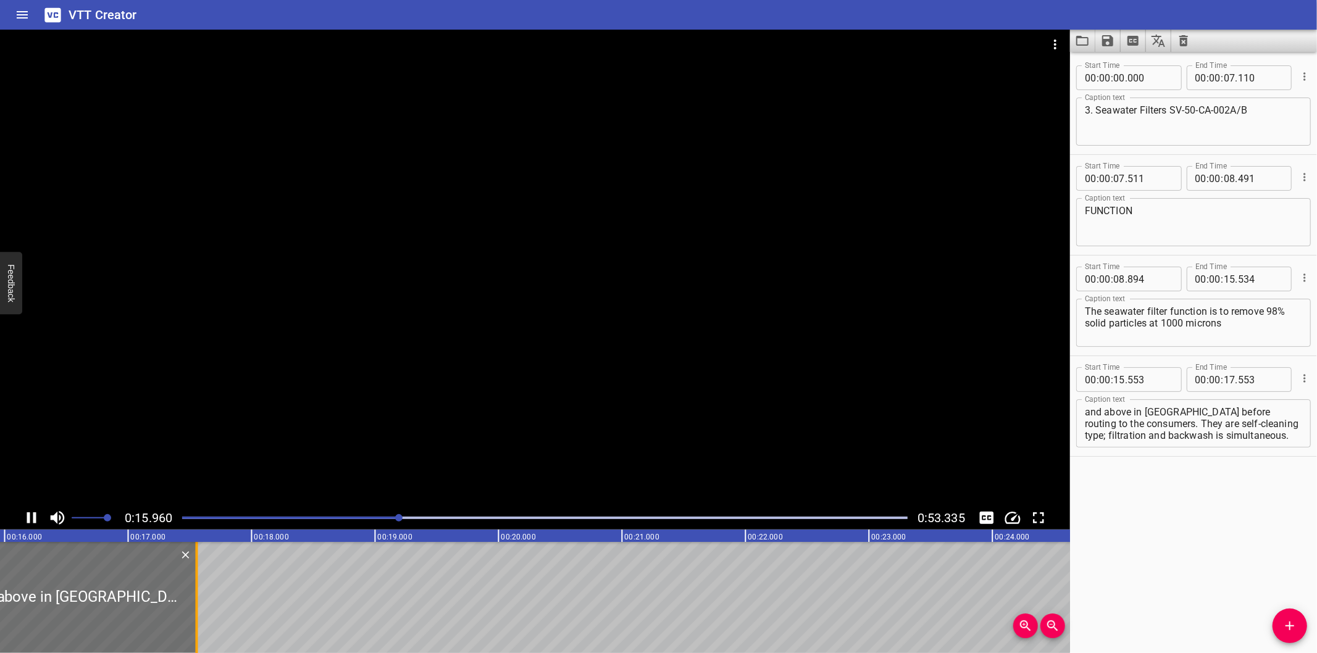
scroll to position [0, 2003]
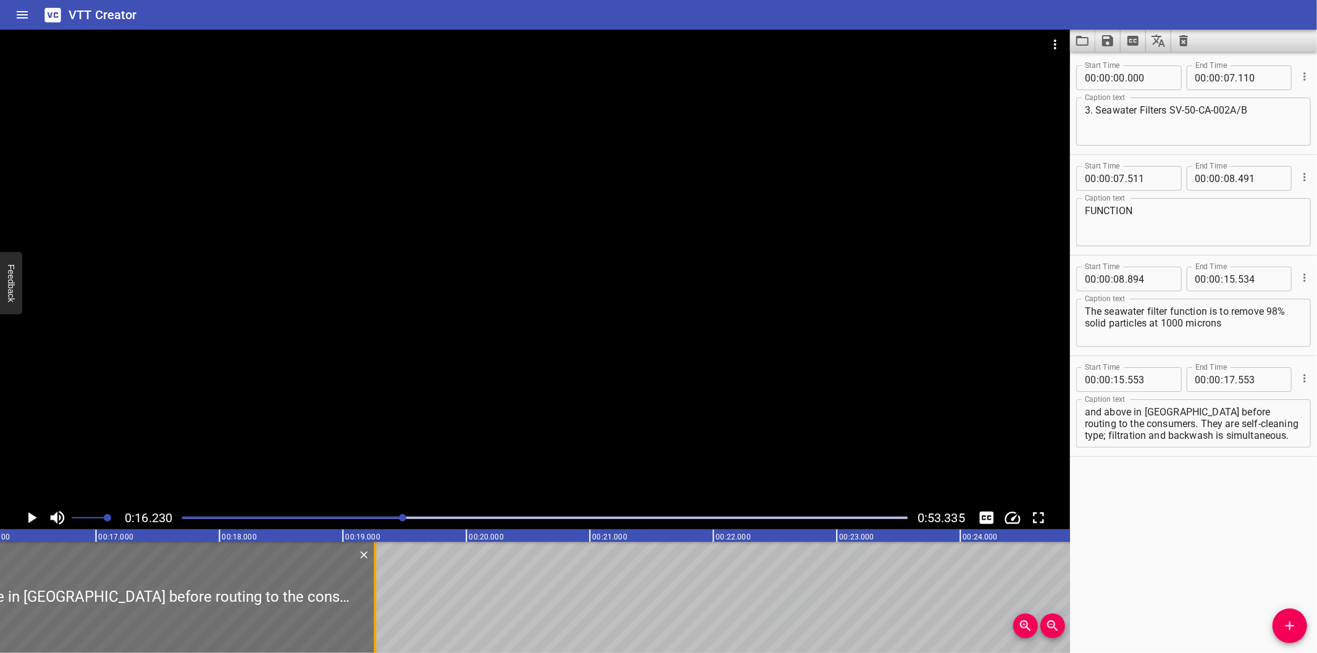
drag, startPoint x: 168, startPoint y: 624, endPoint x: 378, endPoint y: 615, distance: 210.7
click at [378, 615] on div at bounding box center [375, 597] width 12 height 111
type input "19"
type input "258"
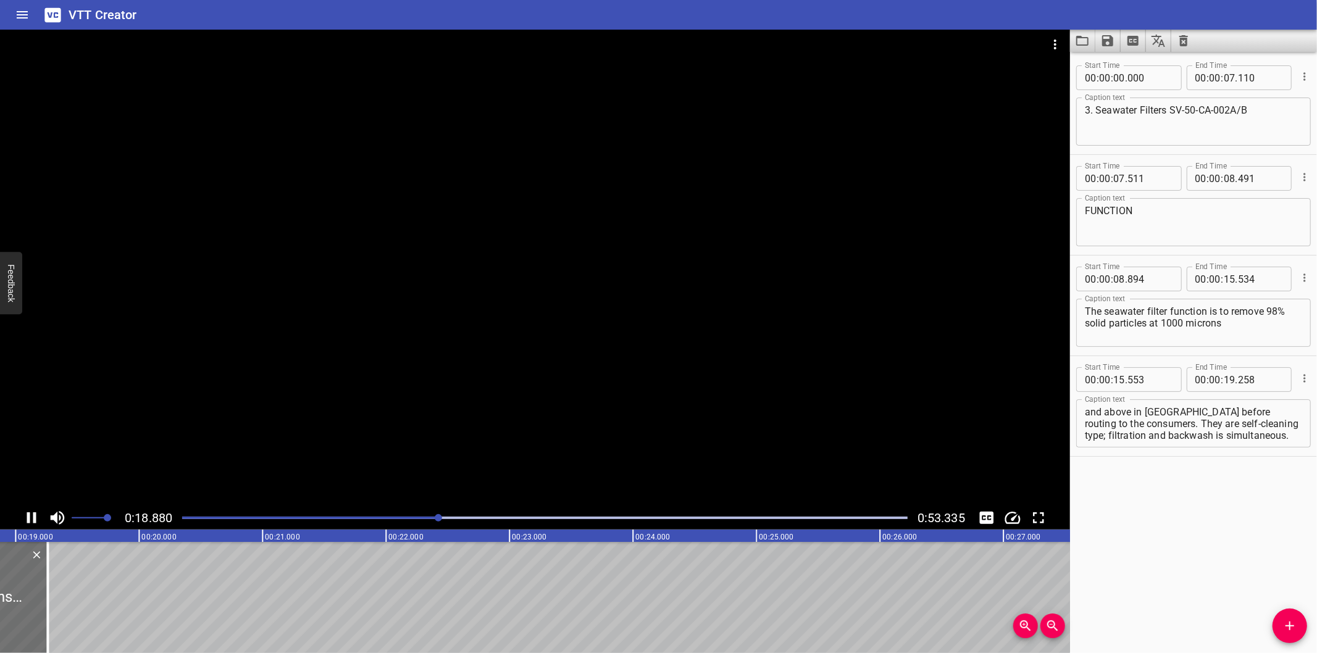
scroll to position [0, 2363]
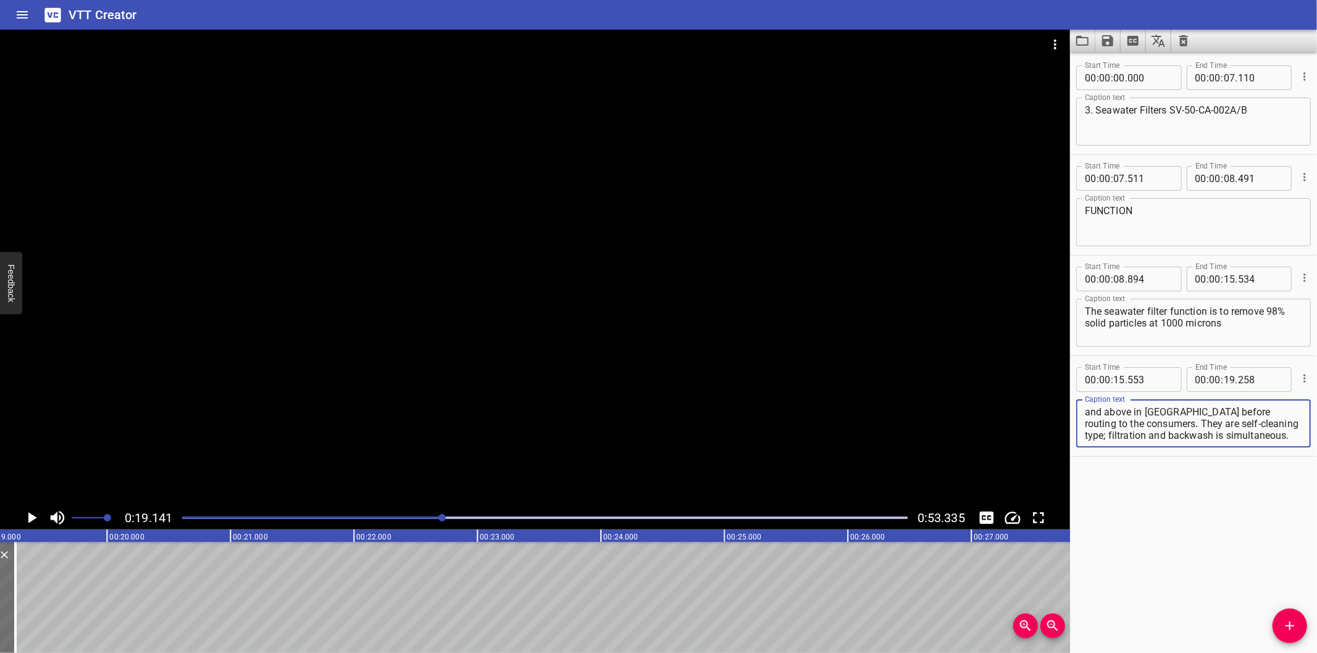
drag, startPoint x: 1141, startPoint y: 422, endPoint x: 1437, endPoint y: 620, distance: 356.0
click at [1316, 620] on html "VTT Creator Caption Editor Batch Transcribe Login Sign Up Privacy Contact 0:19.…" at bounding box center [658, 326] width 1317 height 653
type textarea "and above in seawater before routing to the consumers."
drag, startPoint x: 1280, startPoint y: 627, endPoint x: 1238, endPoint y: 621, distance: 41.8
click at [1280, 627] on span "Add Cue" at bounding box center [1289, 626] width 35 height 15
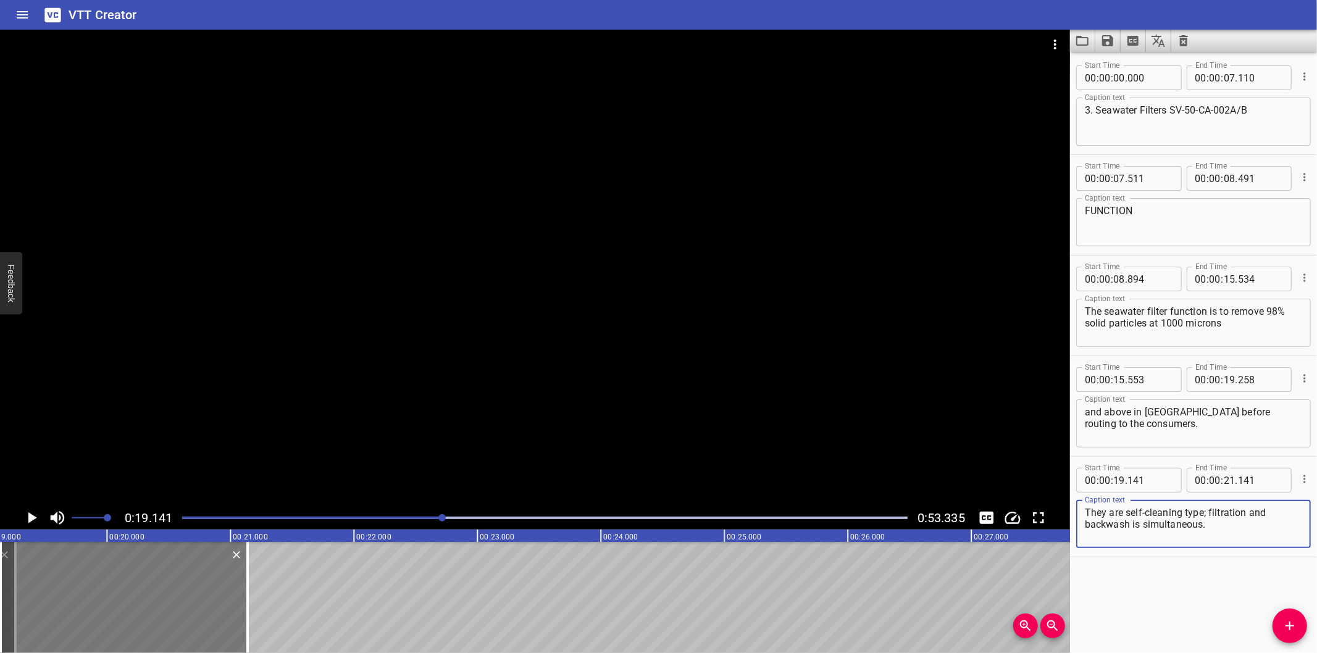
type textarea "They are self-cleaning type; filtration and backwash is simultaneous."
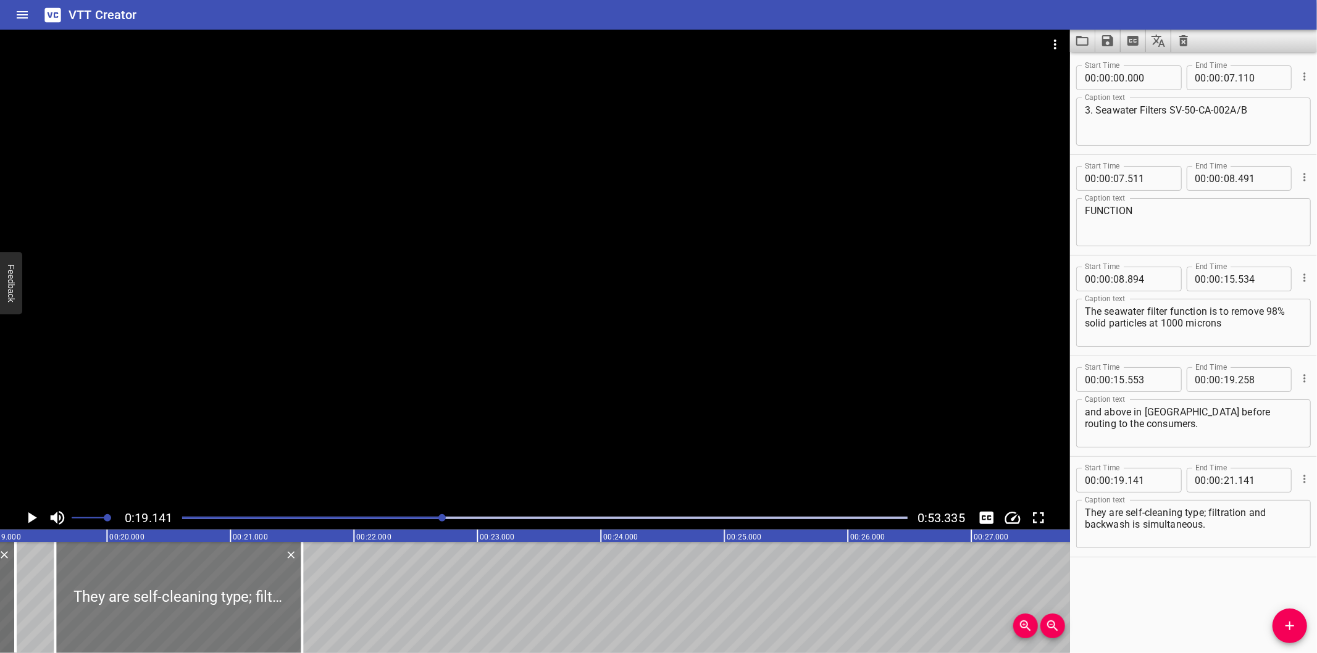
drag, startPoint x: 169, startPoint y: 615, endPoint x: 223, endPoint y: 624, distance: 55.1
click at [223, 624] on div at bounding box center [178, 597] width 247 height 111
type input "581"
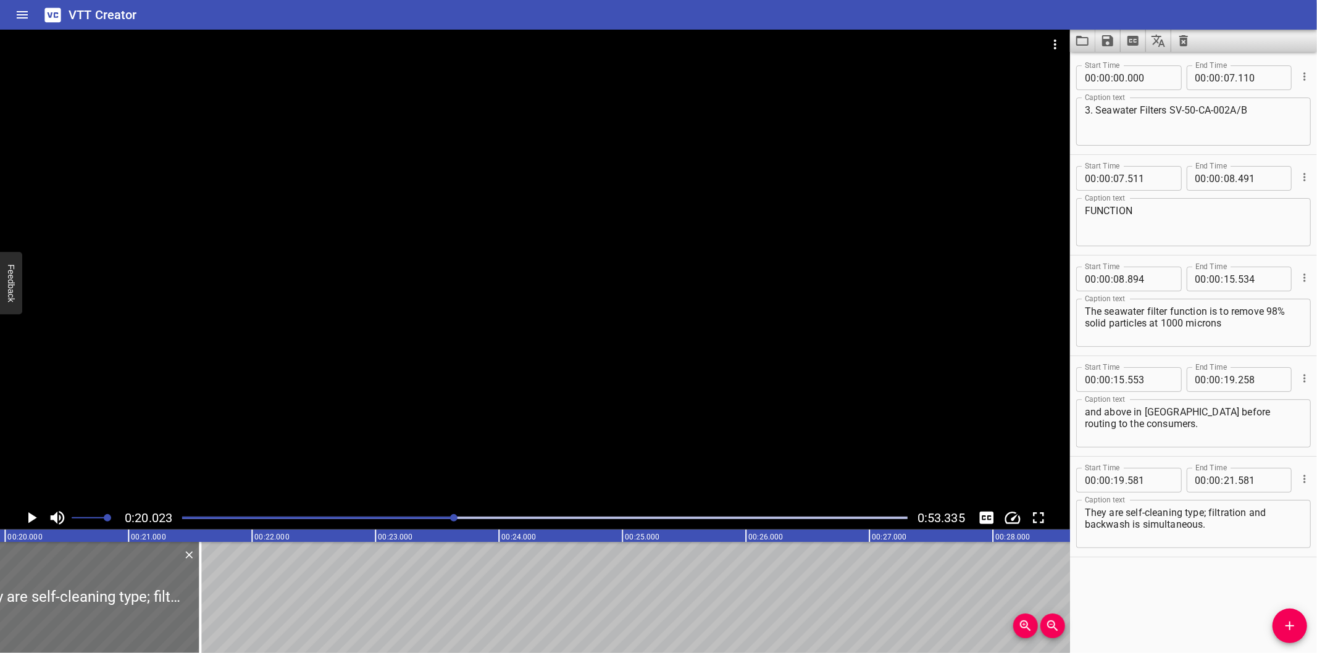
scroll to position [0, 2472]
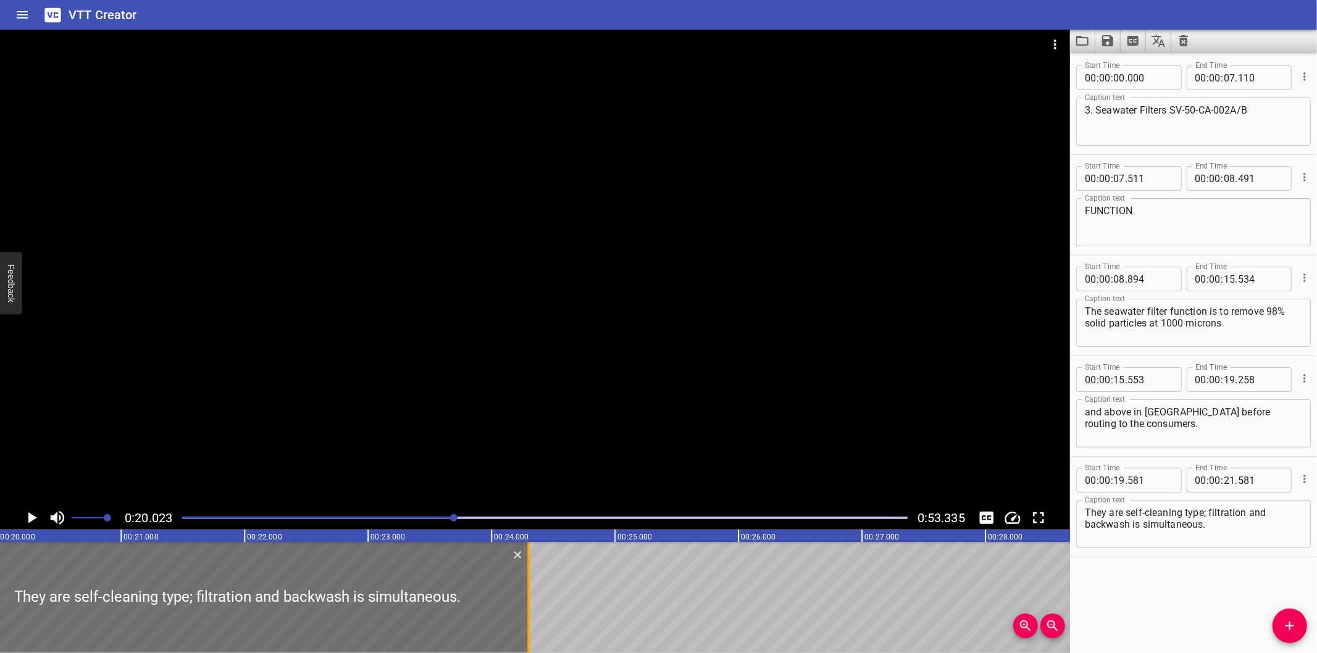
drag, startPoint x: 190, startPoint y: 619, endPoint x: 526, endPoint y: 610, distance: 336.0
click at [526, 610] on div at bounding box center [528, 597] width 12 height 111
type input "24"
type input "301"
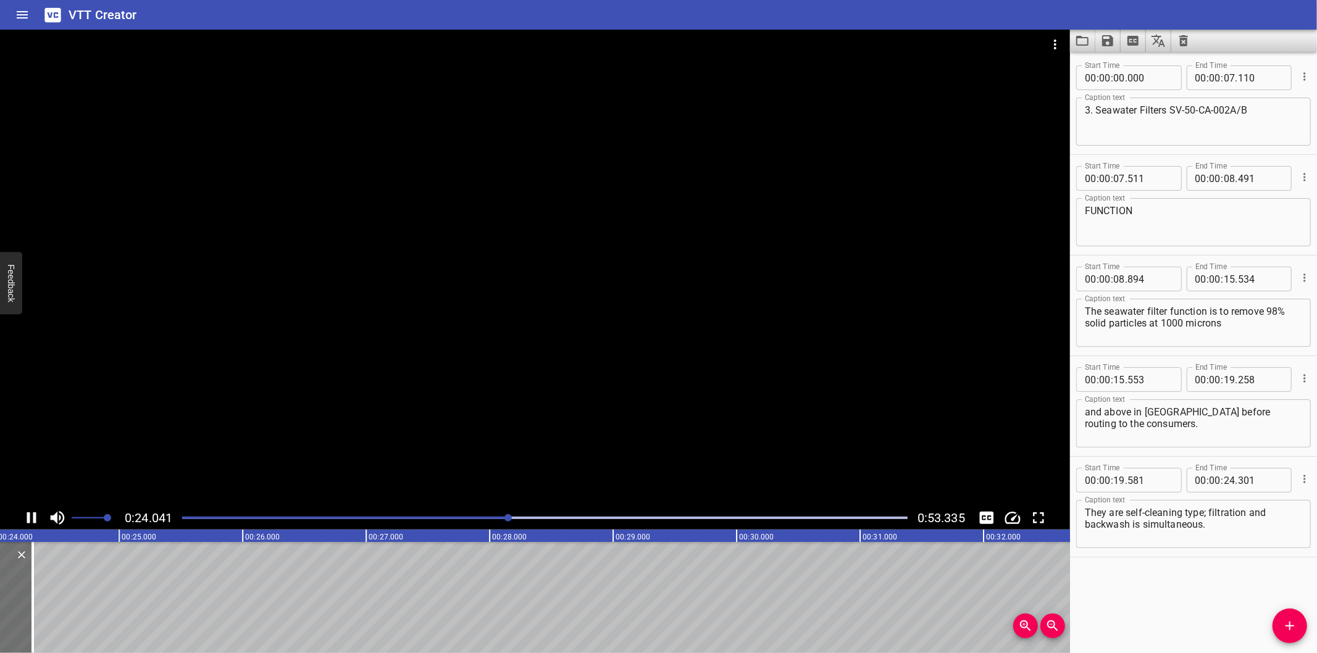
drag, startPoint x: 503, startPoint y: 343, endPoint x: 504, endPoint y: 349, distance: 6.3
click at [505, 349] on div at bounding box center [535, 268] width 1070 height 477
click at [1279, 621] on span "Add Cue" at bounding box center [1289, 626] width 35 height 15
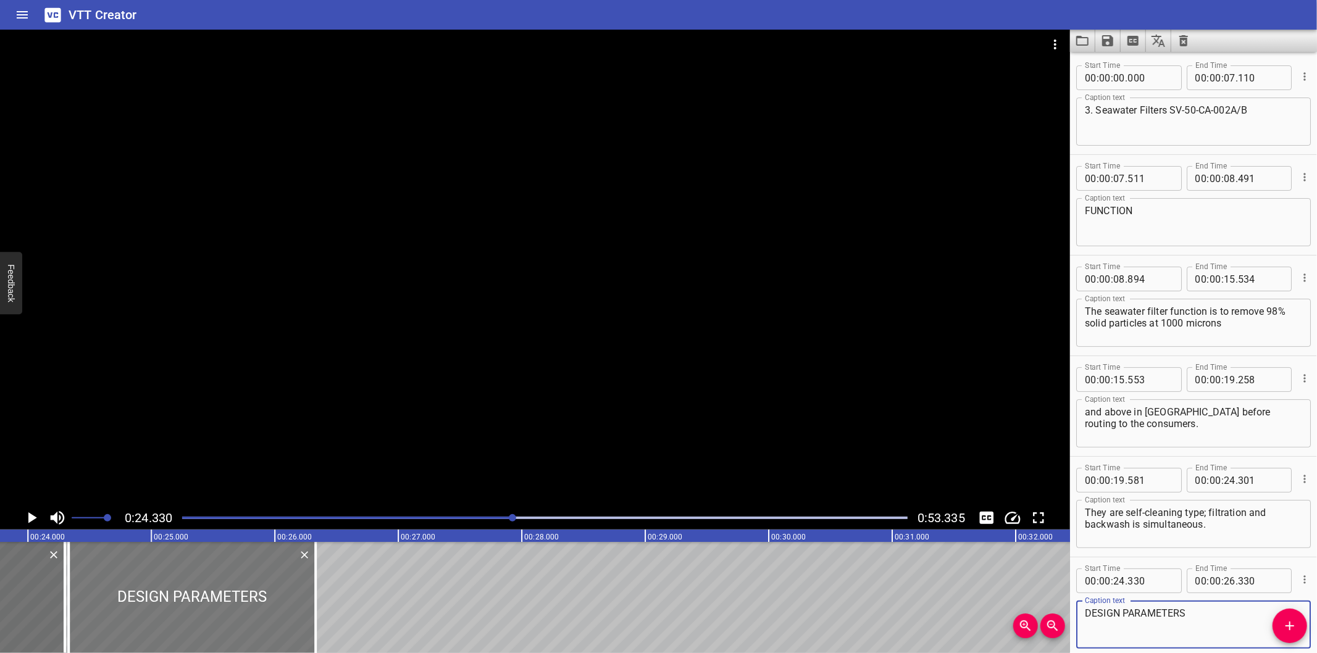
scroll to position [0, 2911]
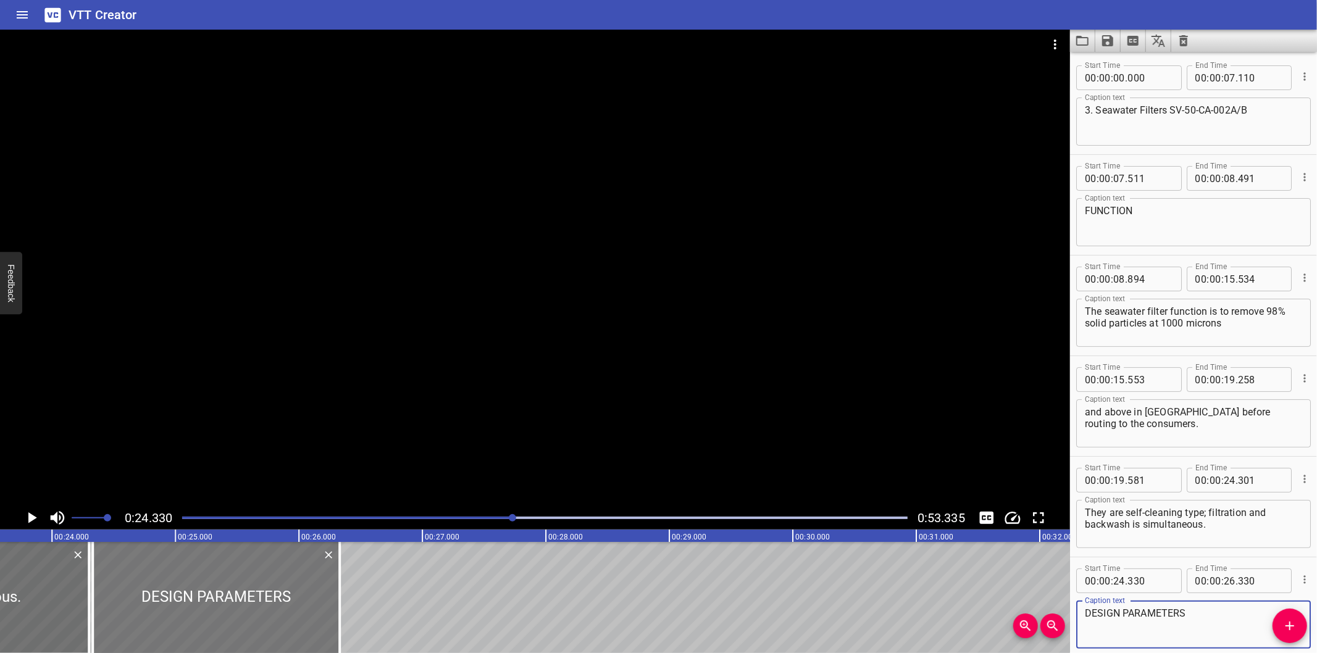
type textarea "DESIGN PARAMETERS"
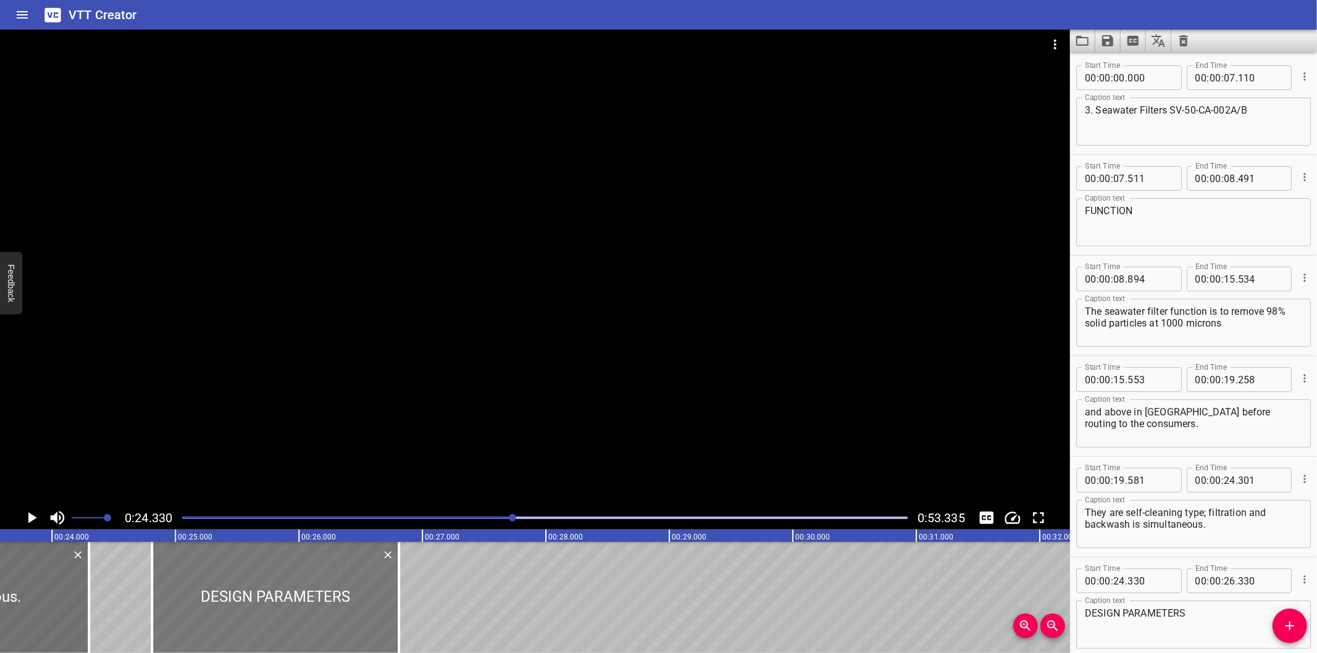
drag, startPoint x: 273, startPoint y: 596, endPoint x: 314, endPoint y: 598, distance: 40.8
click at [314, 598] on div at bounding box center [275, 597] width 247 height 111
type input "810"
drag, startPoint x: 403, startPoint y: 609, endPoint x: 370, endPoint y: 612, distance: 32.3
click at [370, 612] on div at bounding box center [365, 597] width 12 height 111
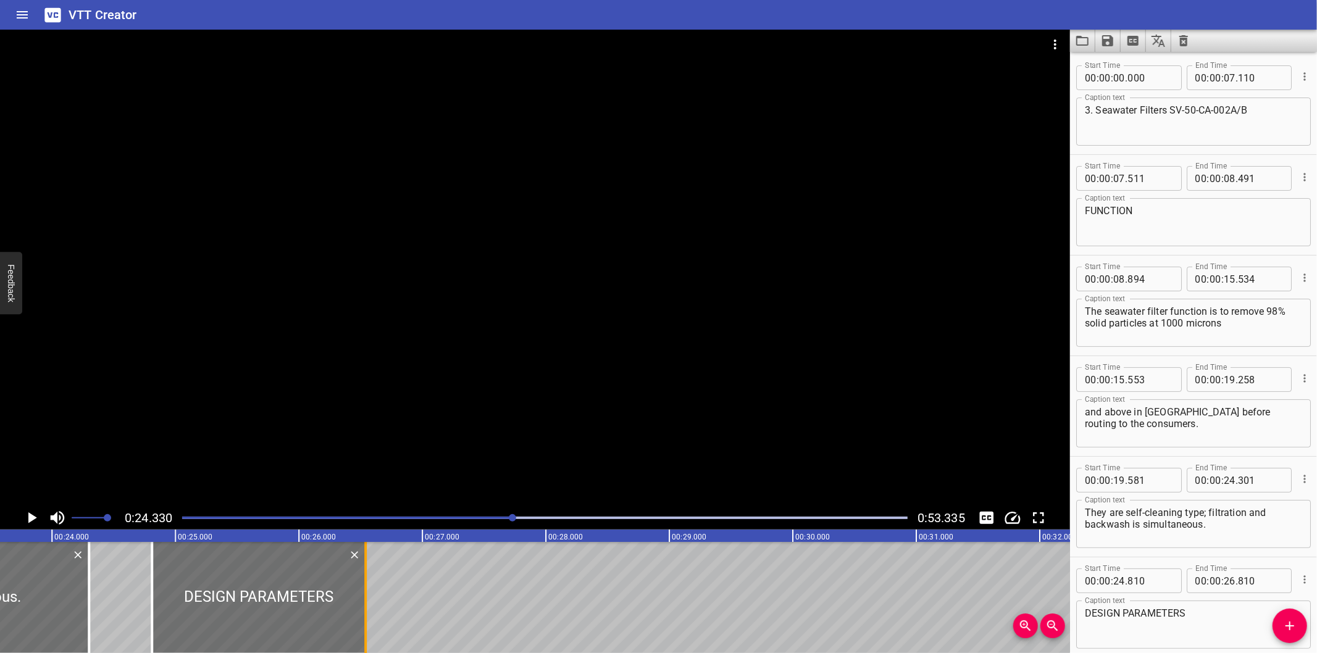
type input "550"
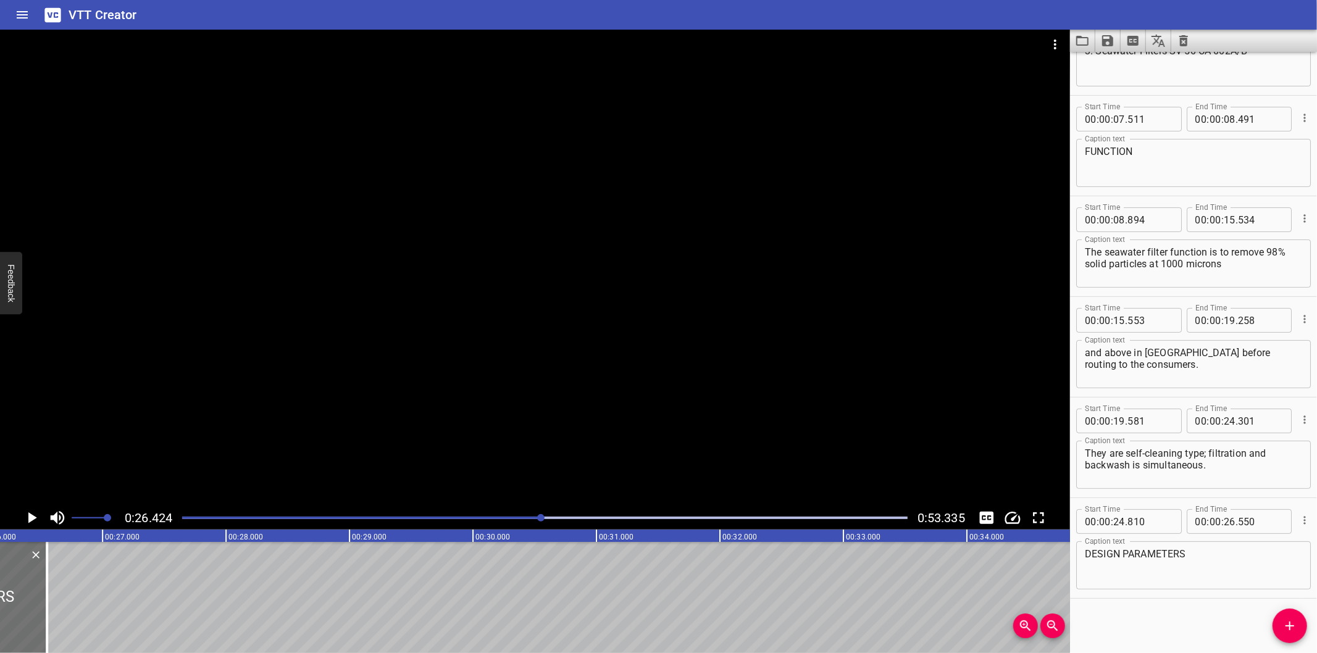
scroll to position [0, 3262]
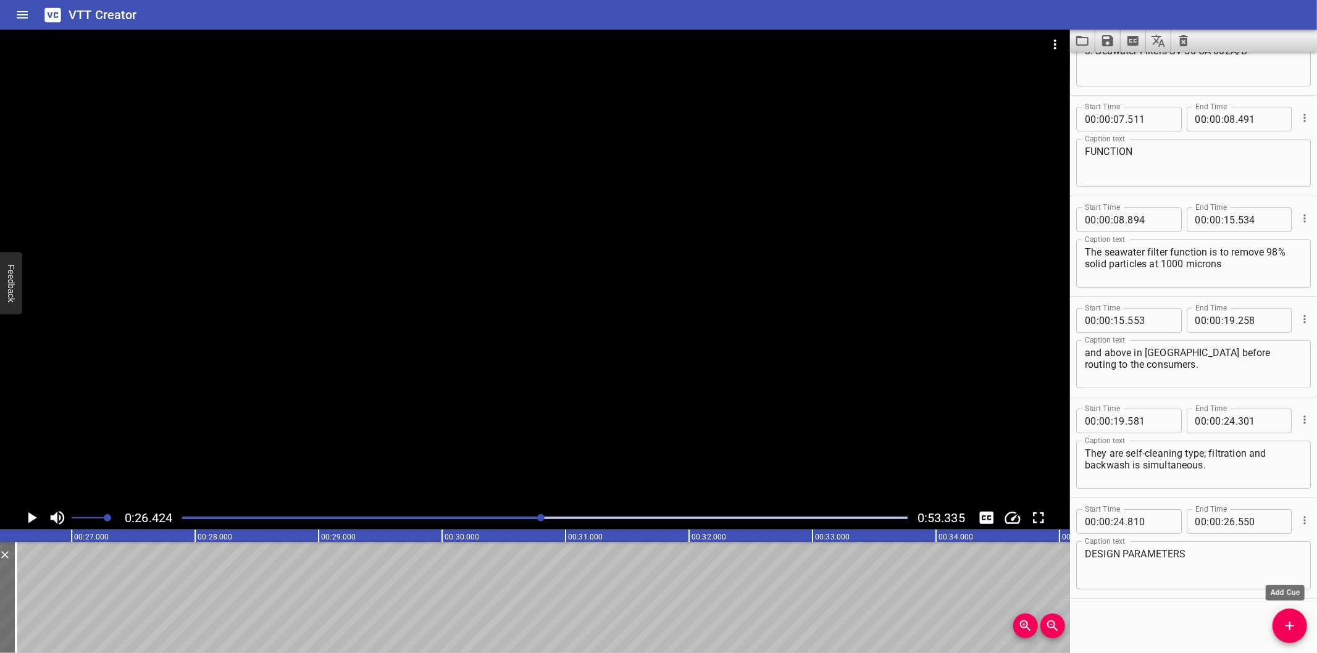
click at [1284, 625] on icon "Add Cue" at bounding box center [1289, 626] width 15 height 15
click at [1280, 624] on span "Add Cue" at bounding box center [1289, 626] width 35 height 15
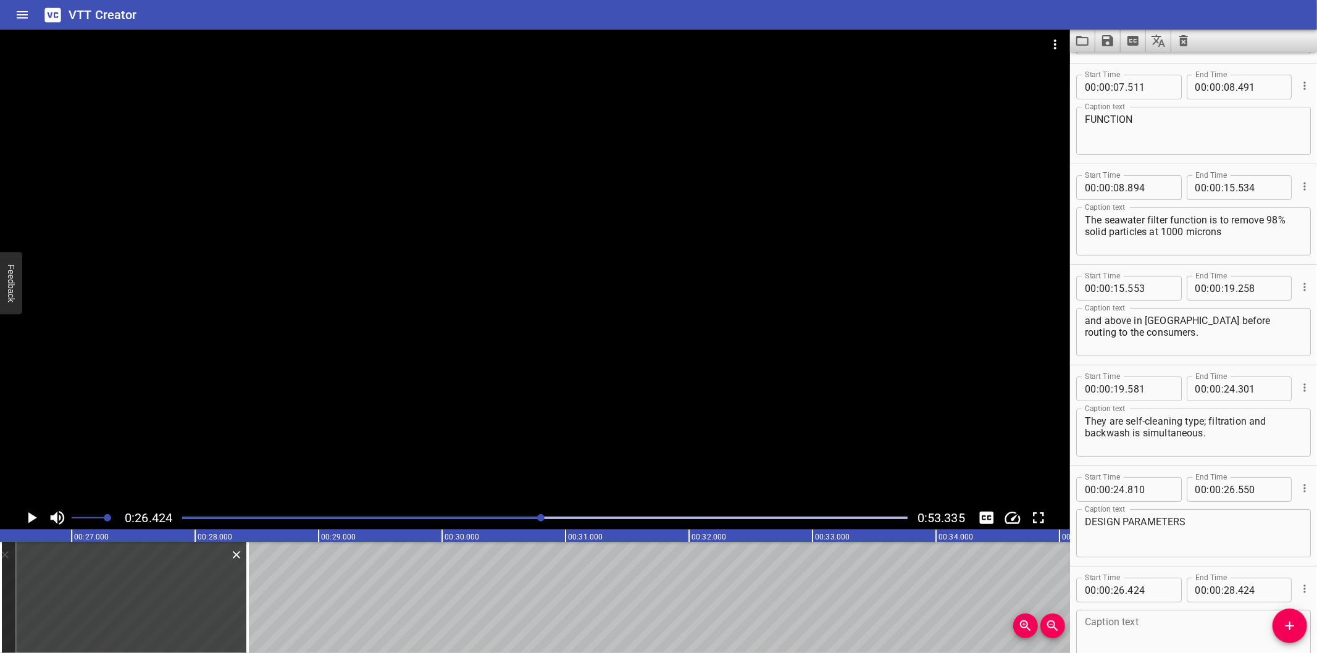
scroll to position [105, 0]
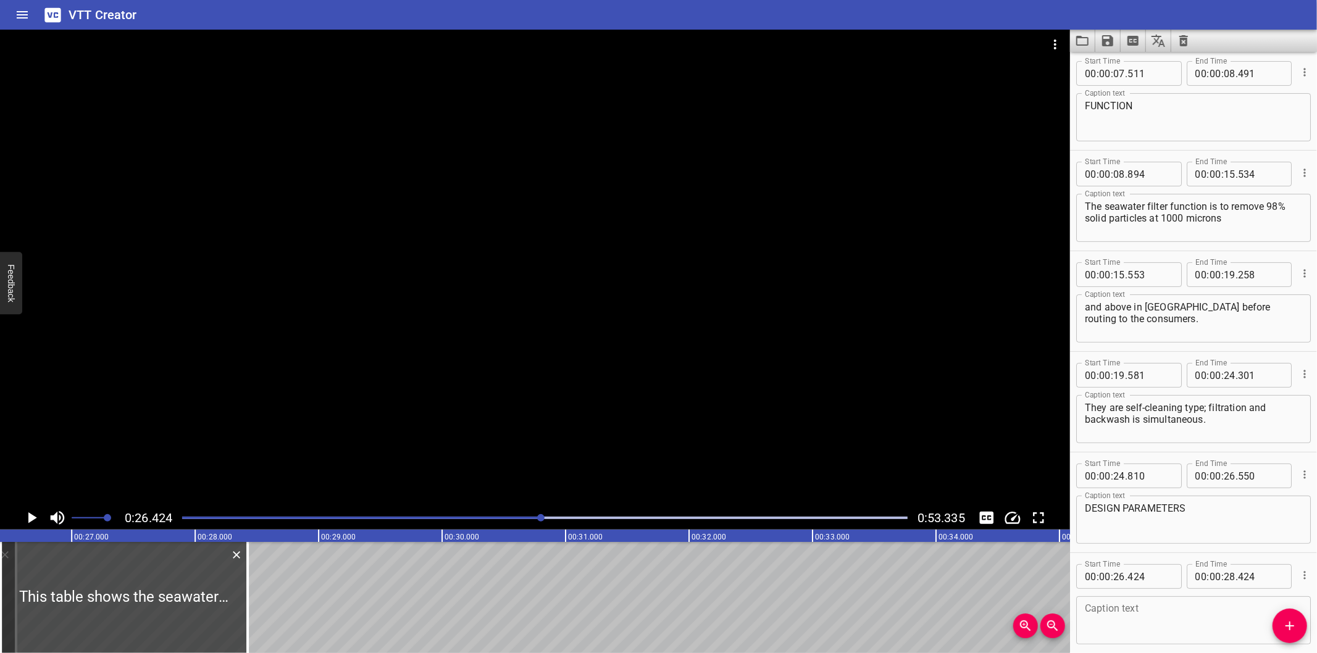
type textarea "This table shows the seawater filter's design parameters, such as:"
drag, startPoint x: 212, startPoint y: 622, endPoint x: 603, endPoint y: 603, distance: 390.7
click at [268, 603] on div at bounding box center [144, 597] width 247 height 111
type input "29"
type input "539"
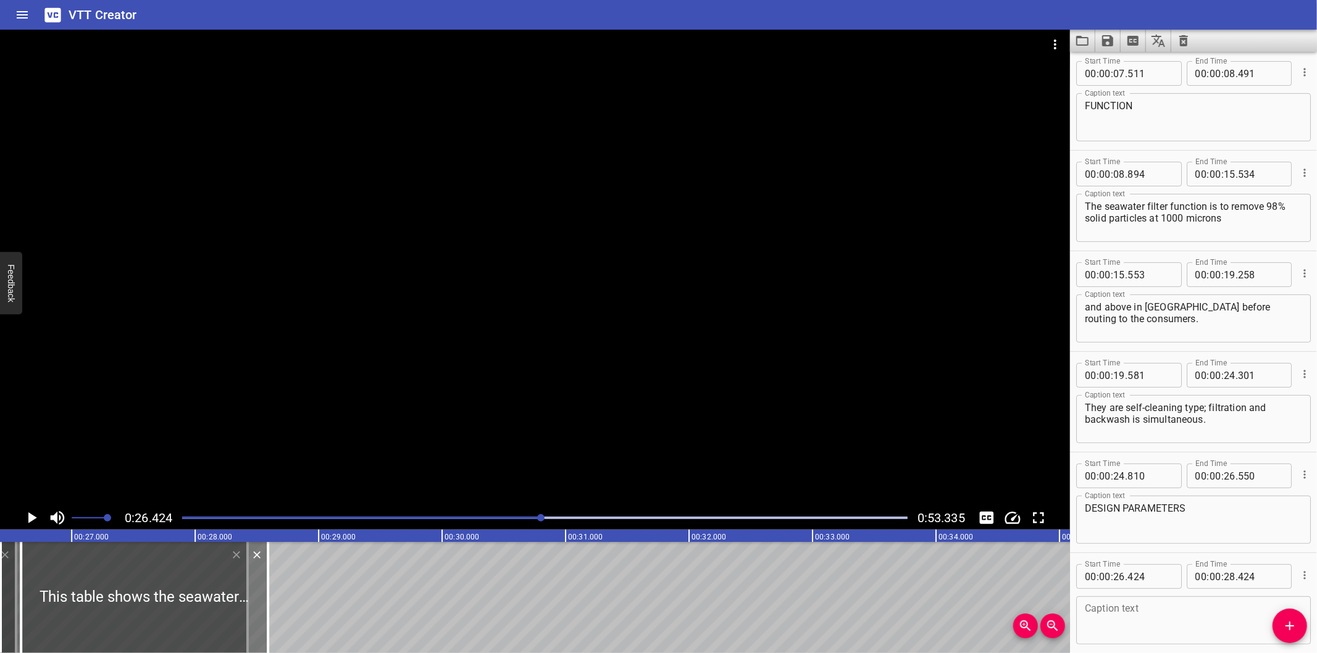
type input "31"
type input "539"
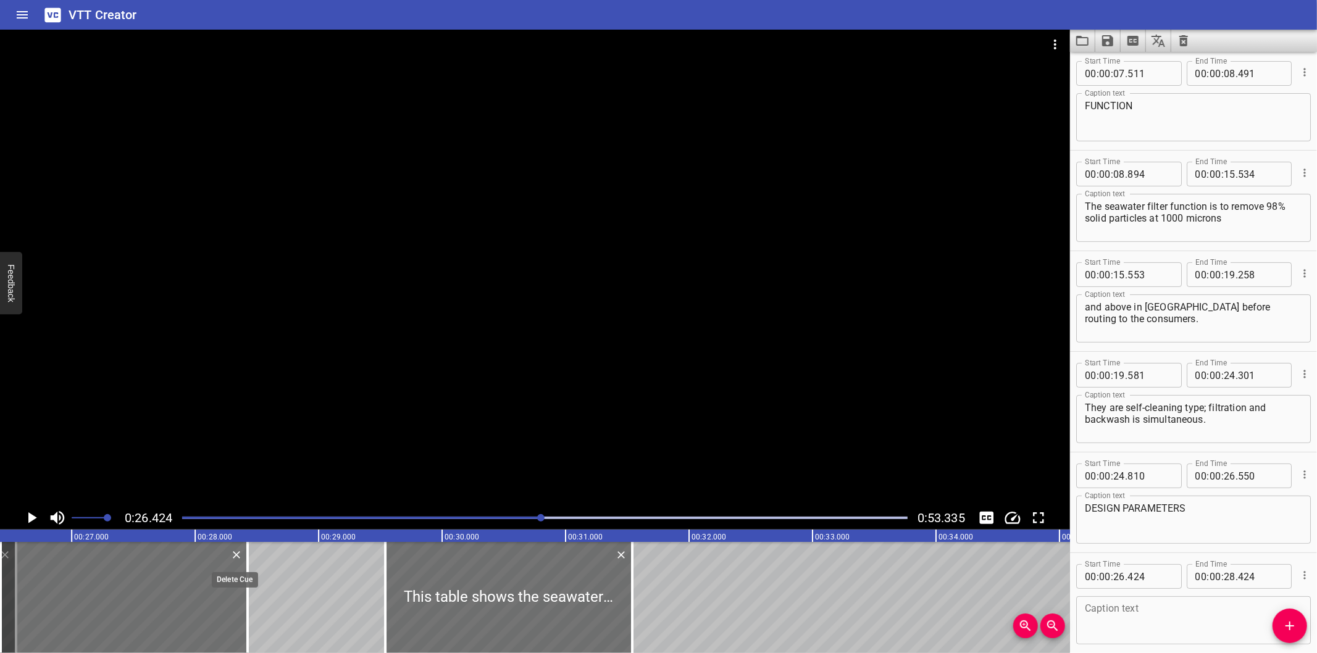
click at [236, 556] on icon "Delete" at bounding box center [236, 554] width 7 height 7
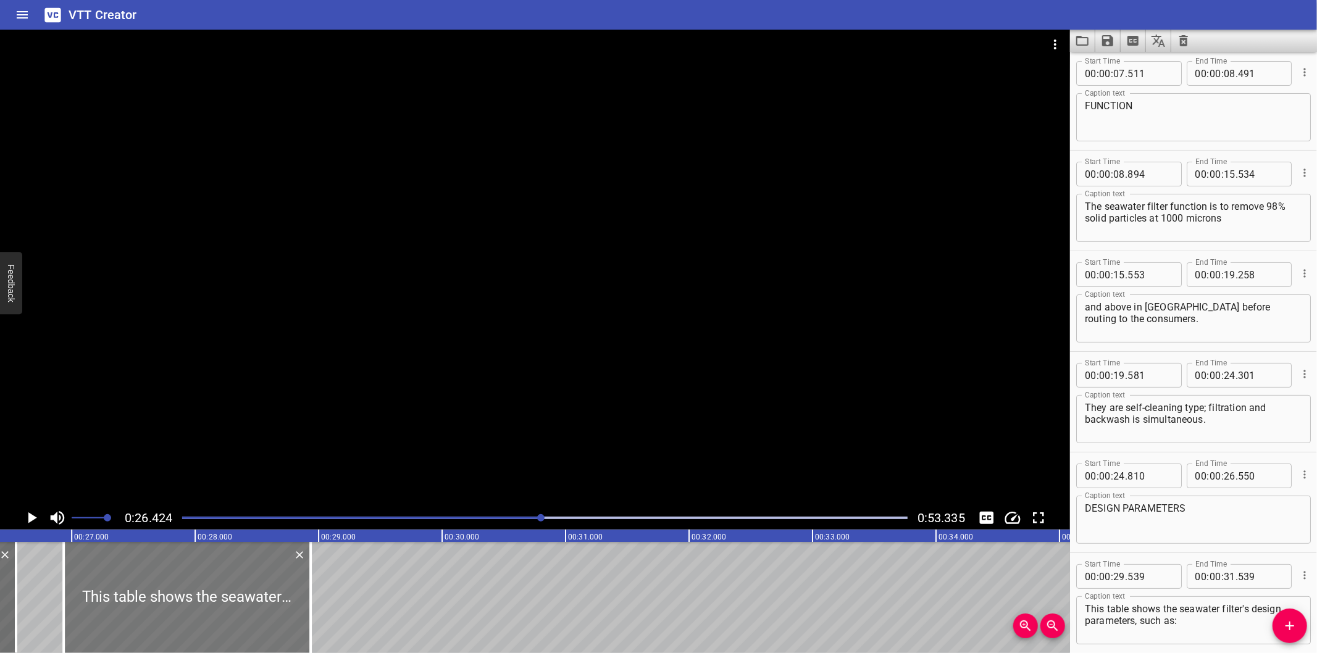
drag, startPoint x: 480, startPoint y: 607, endPoint x: 159, endPoint y: 616, distance: 321.7
click at [159, 616] on div at bounding box center [187, 597] width 247 height 111
type input "26"
type input "934"
type input "28"
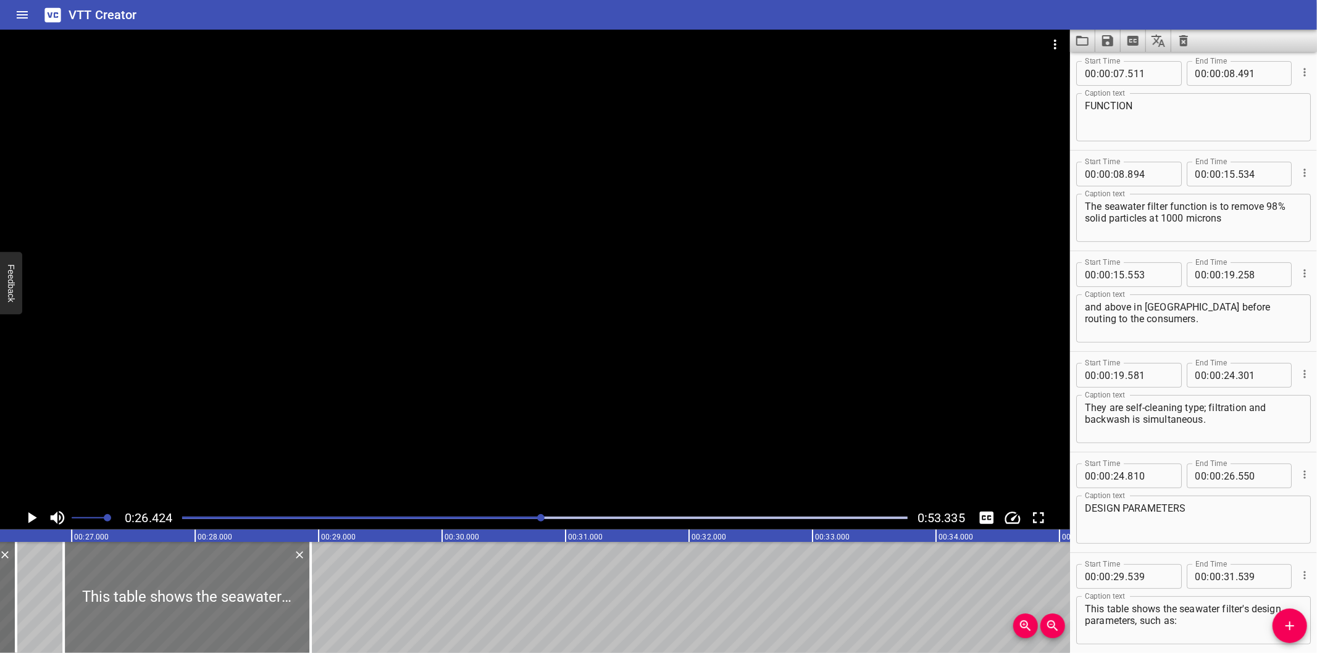
type input "934"
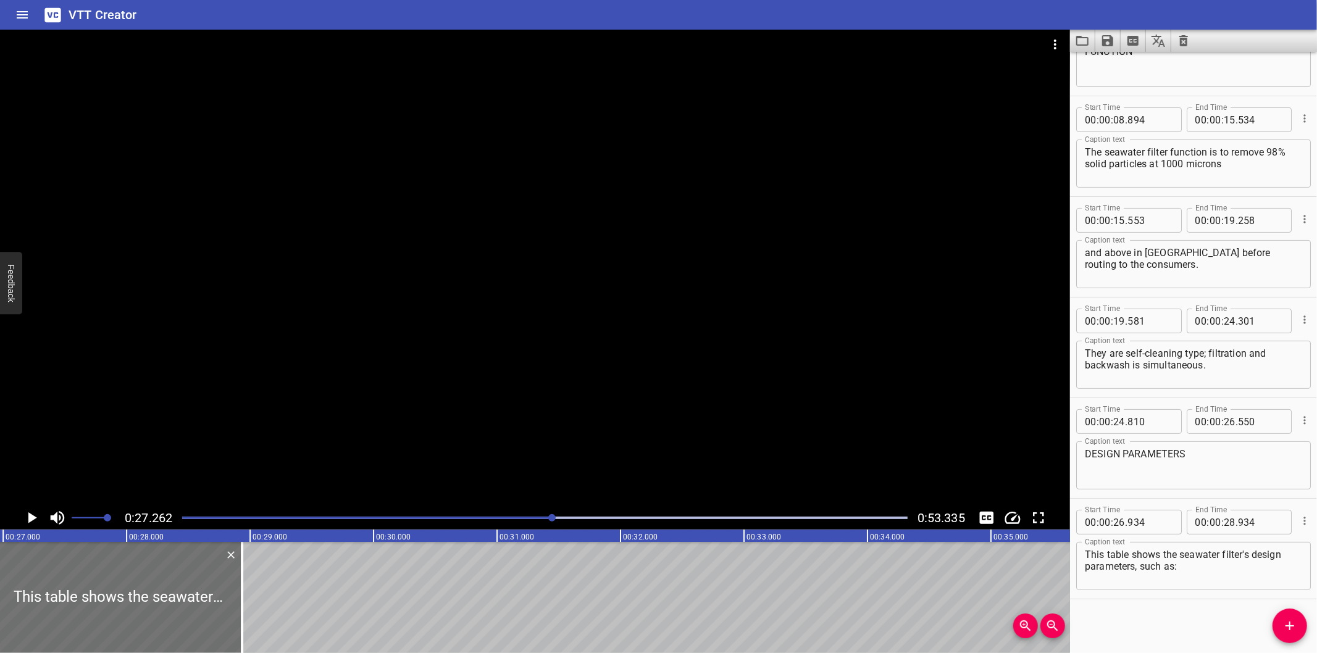
scroll to position [0, 3366]
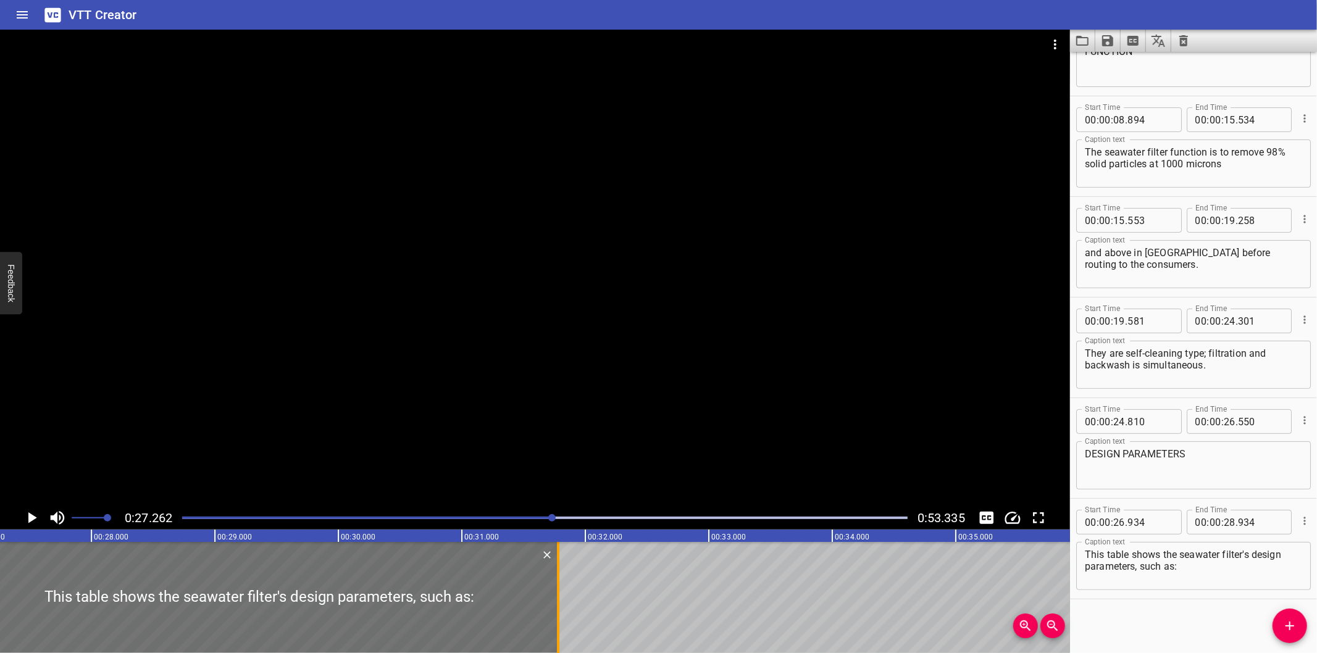
drag, startPoint x: 205, startPoint y: 604, endPoint x: 557, endPoint y: 608, distance: 351.9
click at [557, 608] on div at bounding box center [558, 597] width 2 height 111
type input "31"
type input "784"
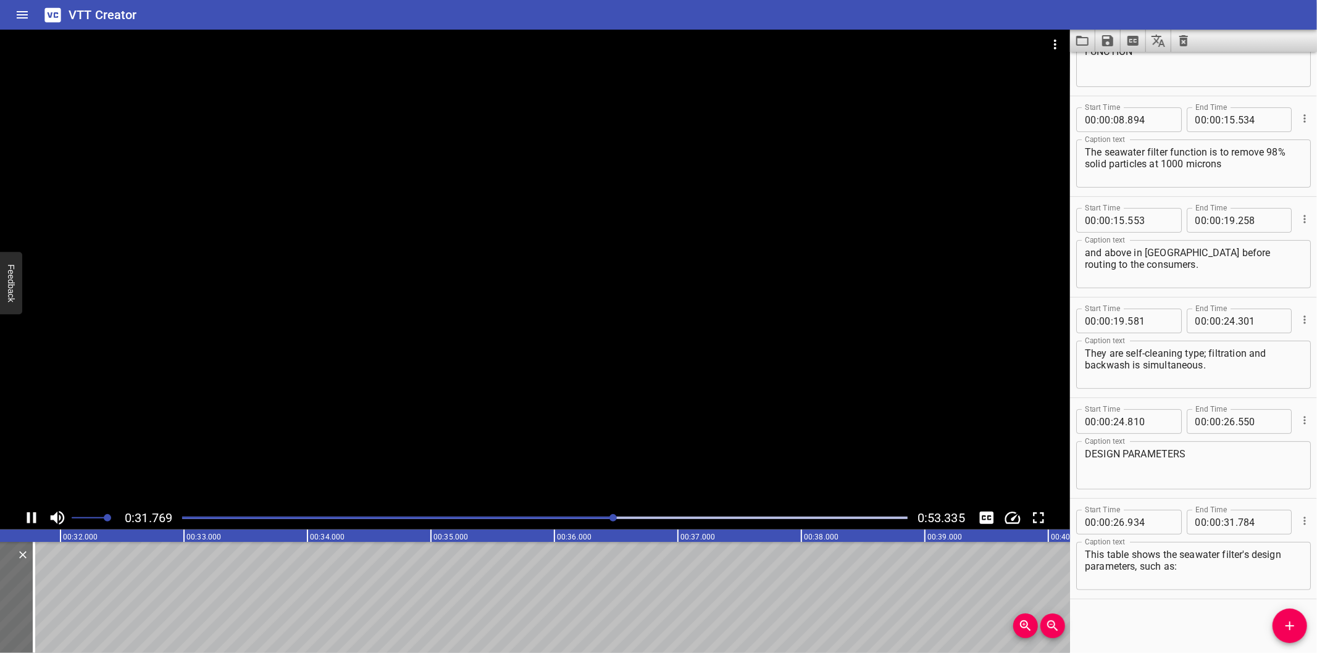
click at [689, 312] on div at bounding box center [535, 268] width 1070 height 477
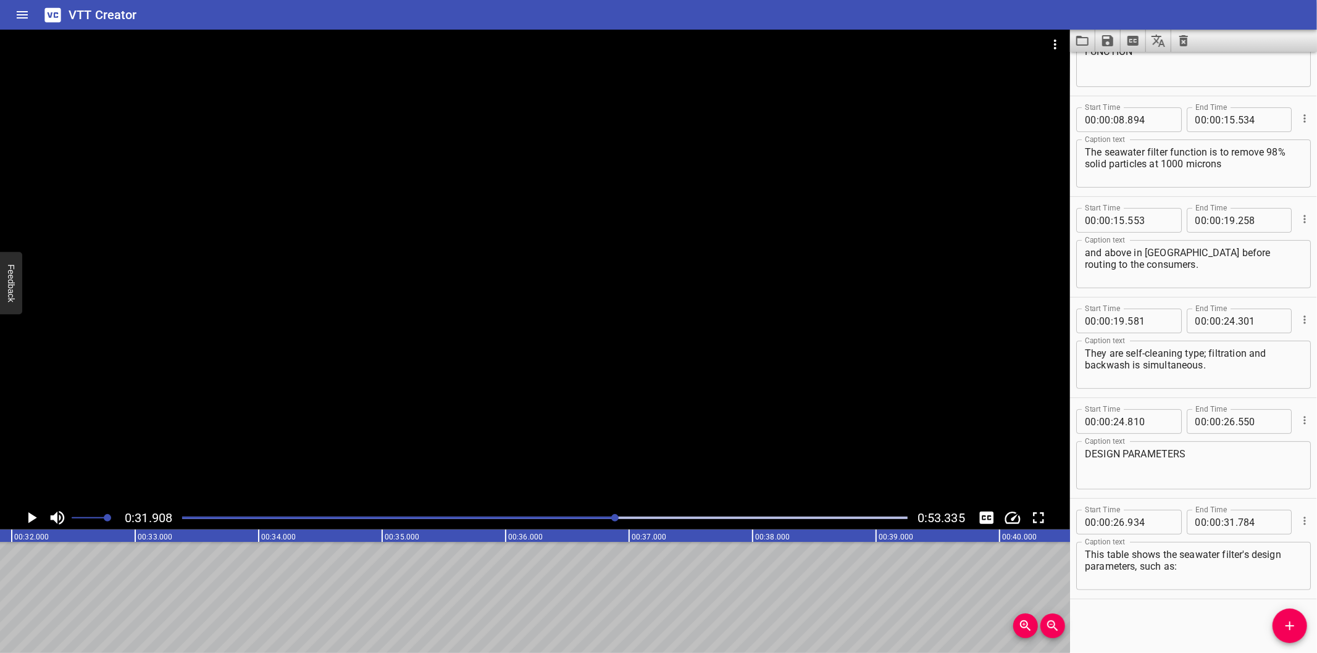
click at [1287, 626] on icon "Add Cue" at bounding box center [1289, 626] width 9 height 9
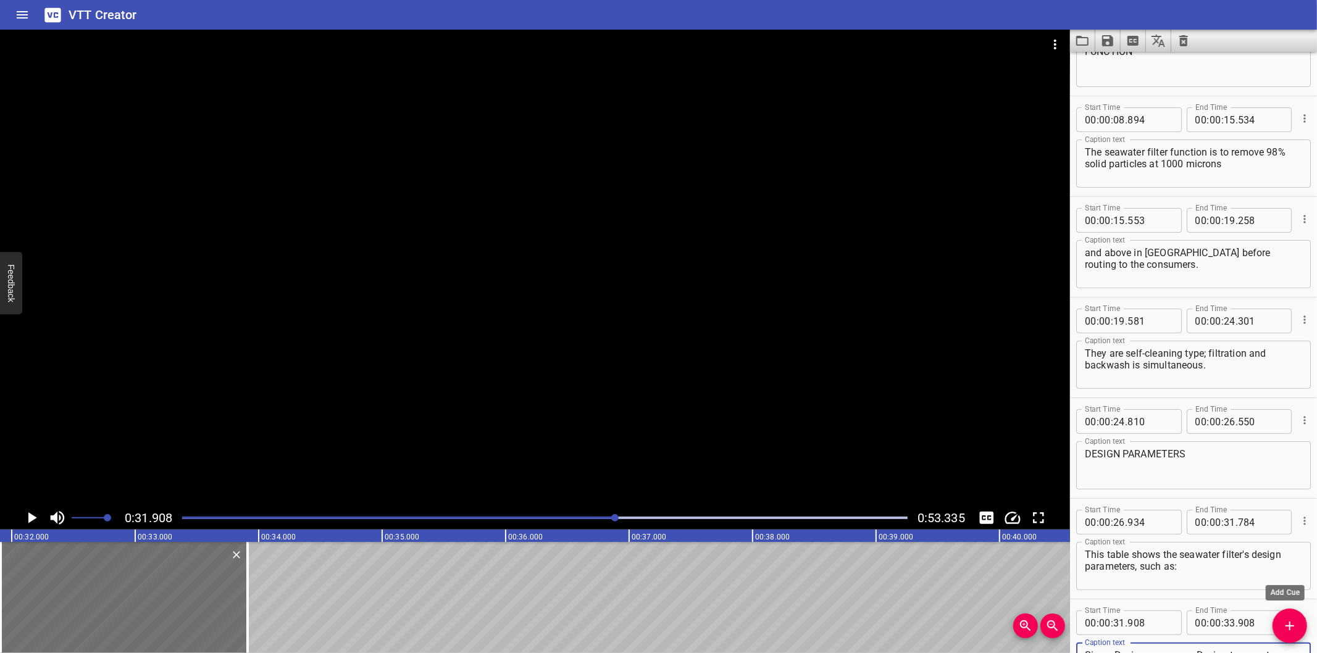
scroll to position [167, 0]
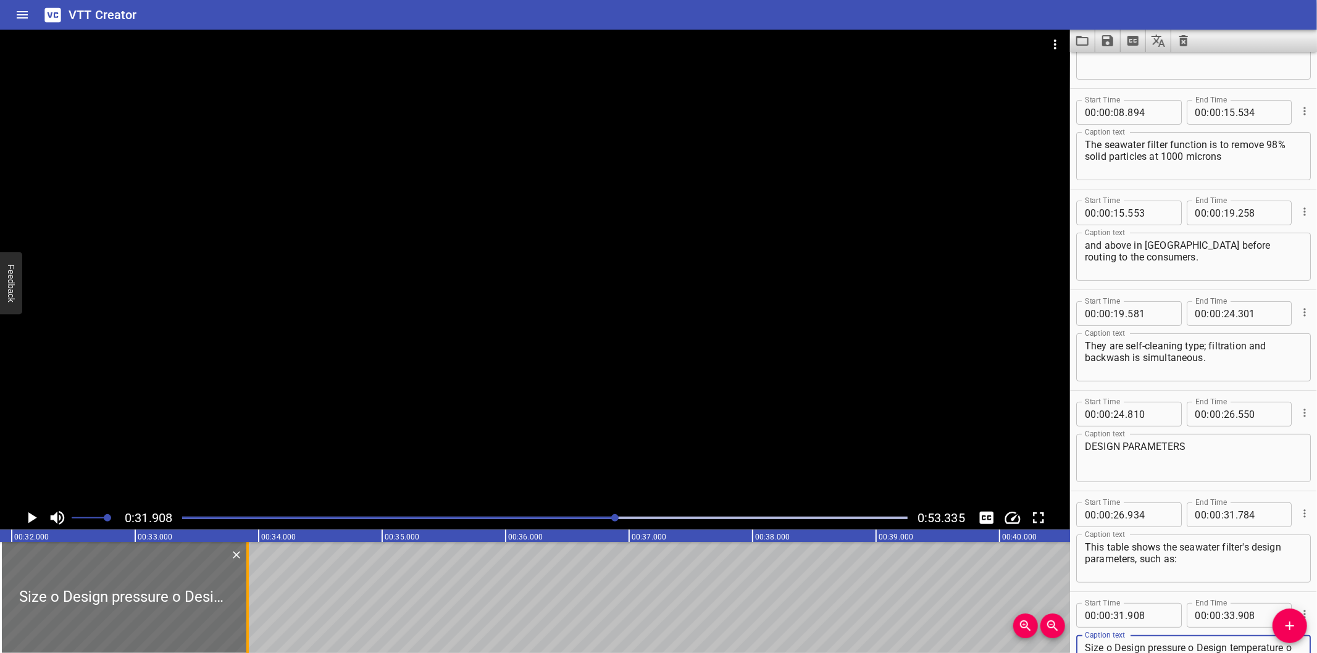
type textarea "Size o Design pressure o Design temperature o Operating pressure o Operating te…"
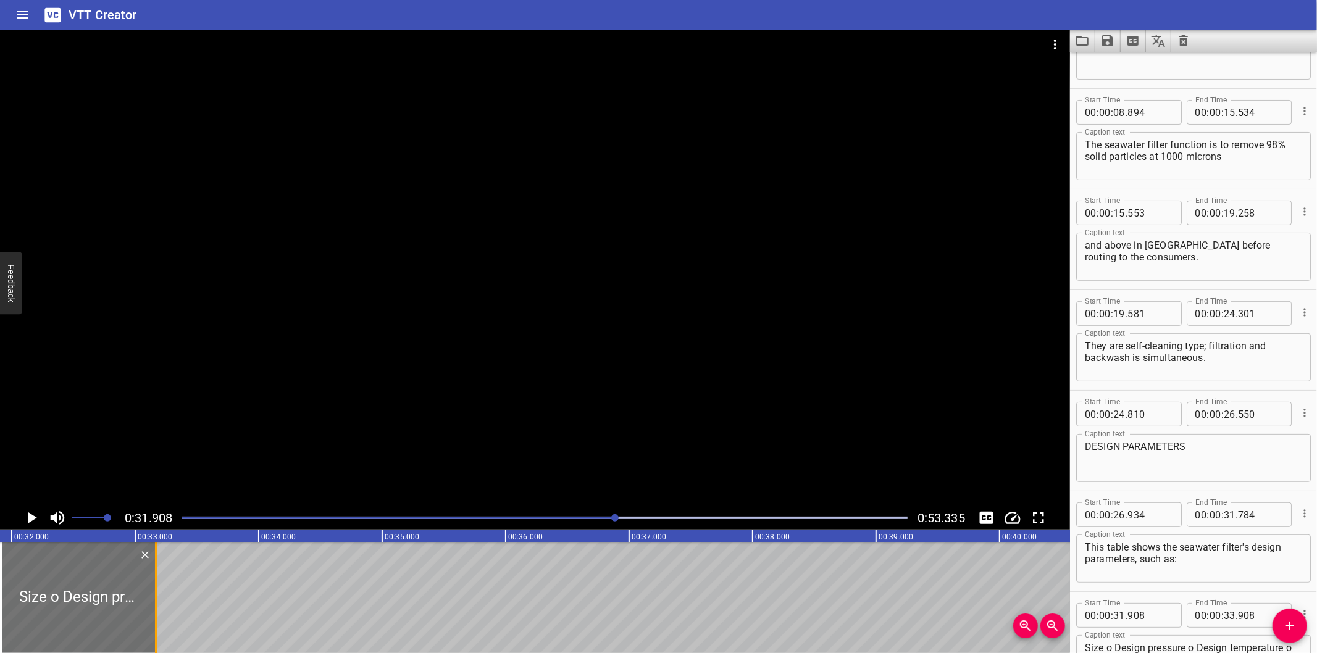
drag, startPoint x: 248, startPoint y: 600, endPoint x: 133, endPoint y: 601, distance: 114.8
click at [155, 601] on div at bounding box center [156, 597] width 2 height 111
type input "32"
type input "978"
drag, startPoint x: 91, startPoint y: 602, endPoint x: 116, endPoint y: 609, distance: 26.2
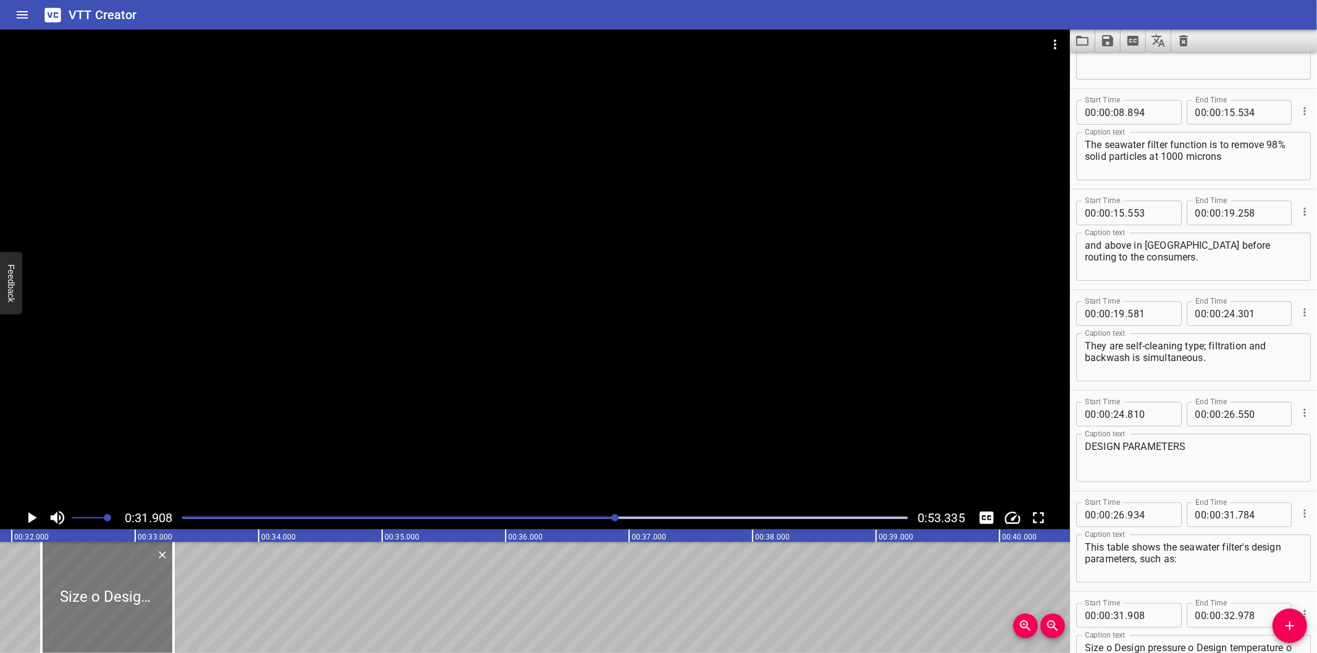
click at [116, 609] on div at bounding box center [107, 597] width 132 height 111
type input "32"
type input "238"
type input "33"
click at [178, 619] on div at bounding box center [175, 597] width 12 height 111
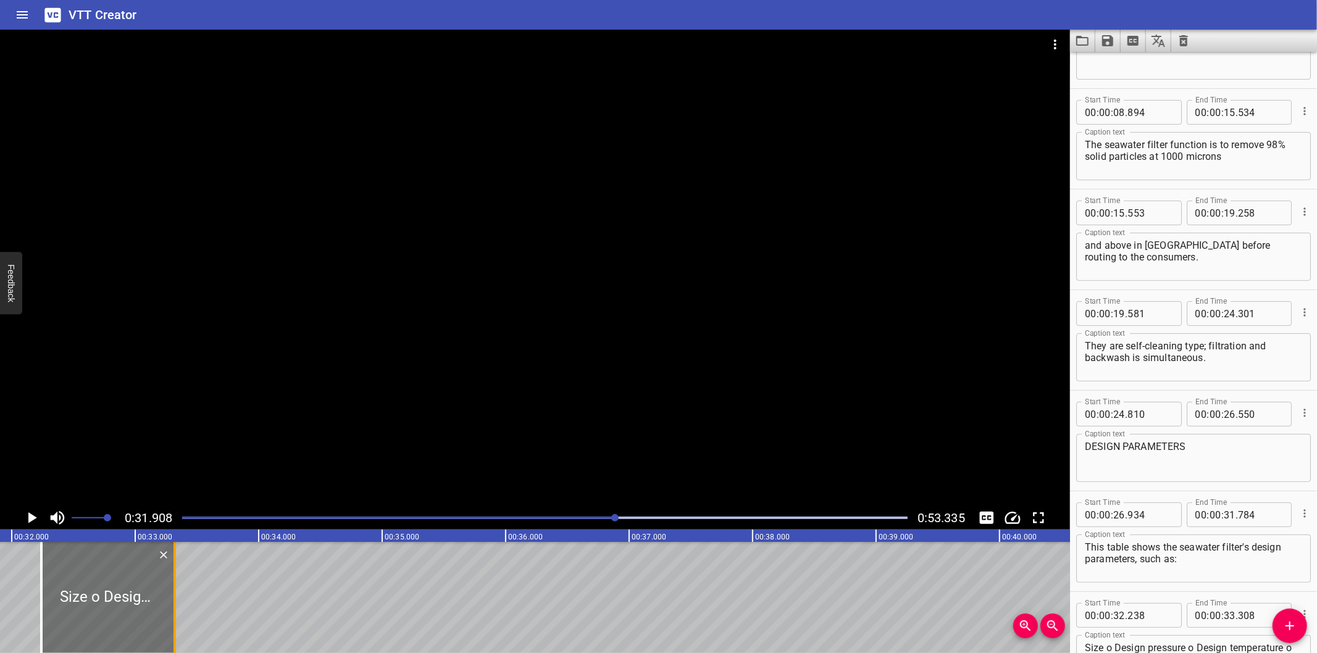
type input "328"
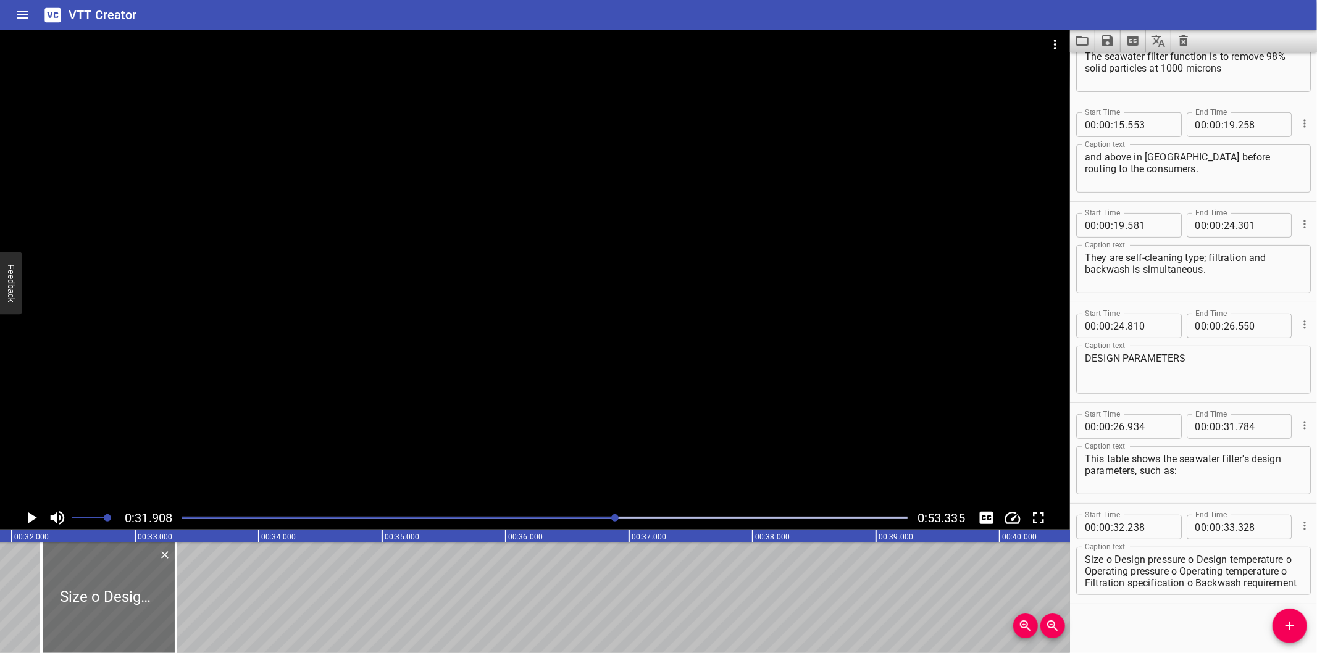
scroll to position [257, 0]
drag, startPoint x: 1280, startPoint y: 630, endPoint x: 928, endPoint y: 581, distance: 355.3
click at [1279, 630] on span "Add Cue" at bounding box center [1289, 626] width 35 height 15
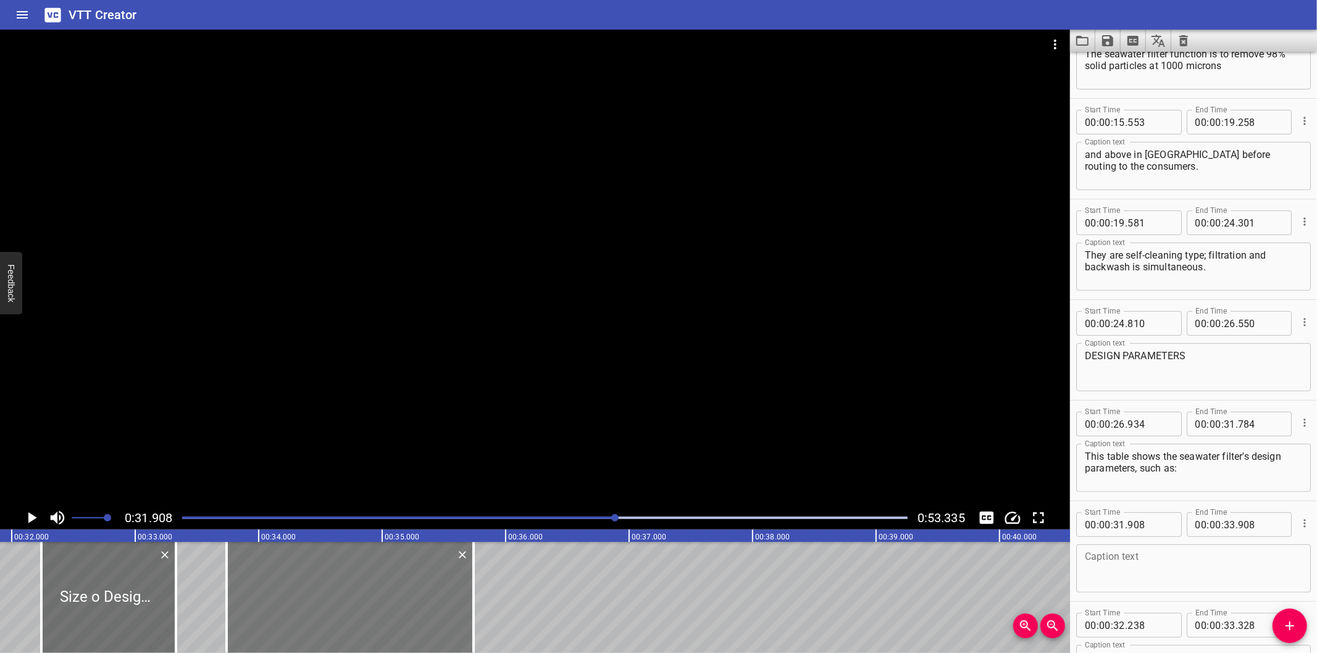
drag, startPoint x: 22, startPoint y: 593, endPoint x: 253, endPoint y: 598, distance: 231.6
type input "33"
type input "723"
type input "35"
type input "723"
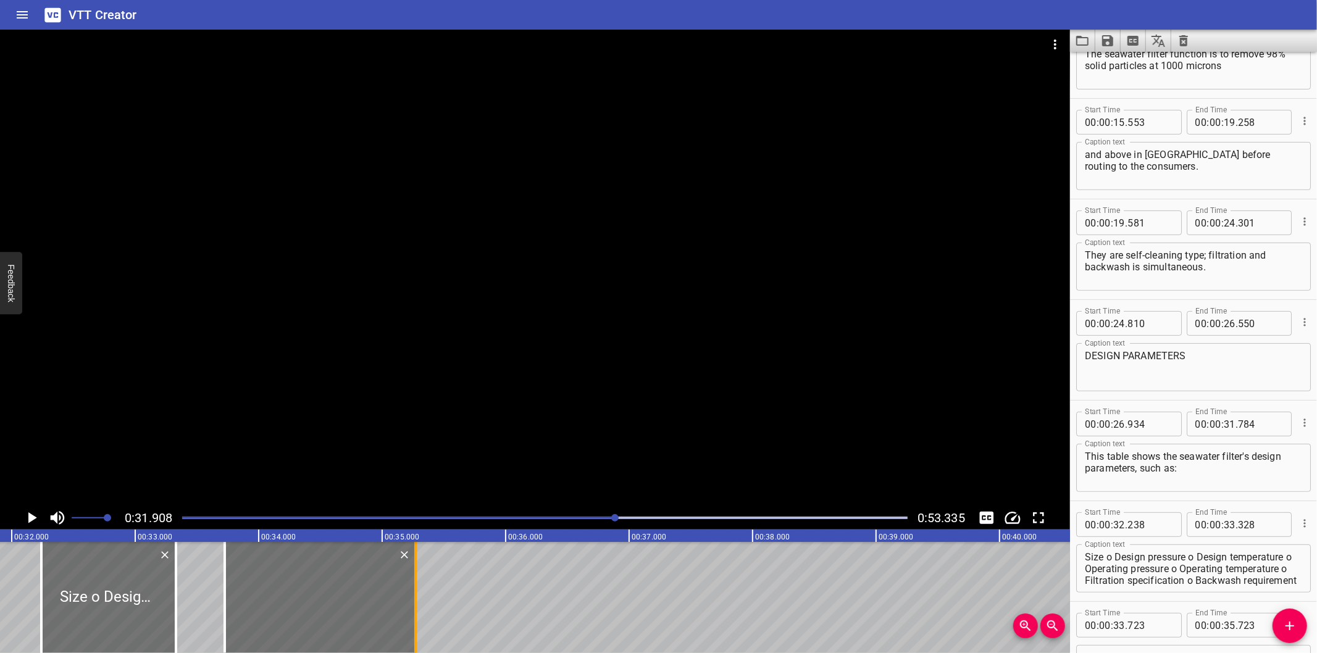
drag, startPoint x: 468, startPoint y: 607, endPoint x: 415, endPoint y: 609, distance: 53.1
click at [415, 609] on div at bounding box center [415, 597] width 12 height 111
type input "293"
click at [1281, 624] on span "Add Cue" at bounding box center [1289, 626] width 35 height 15
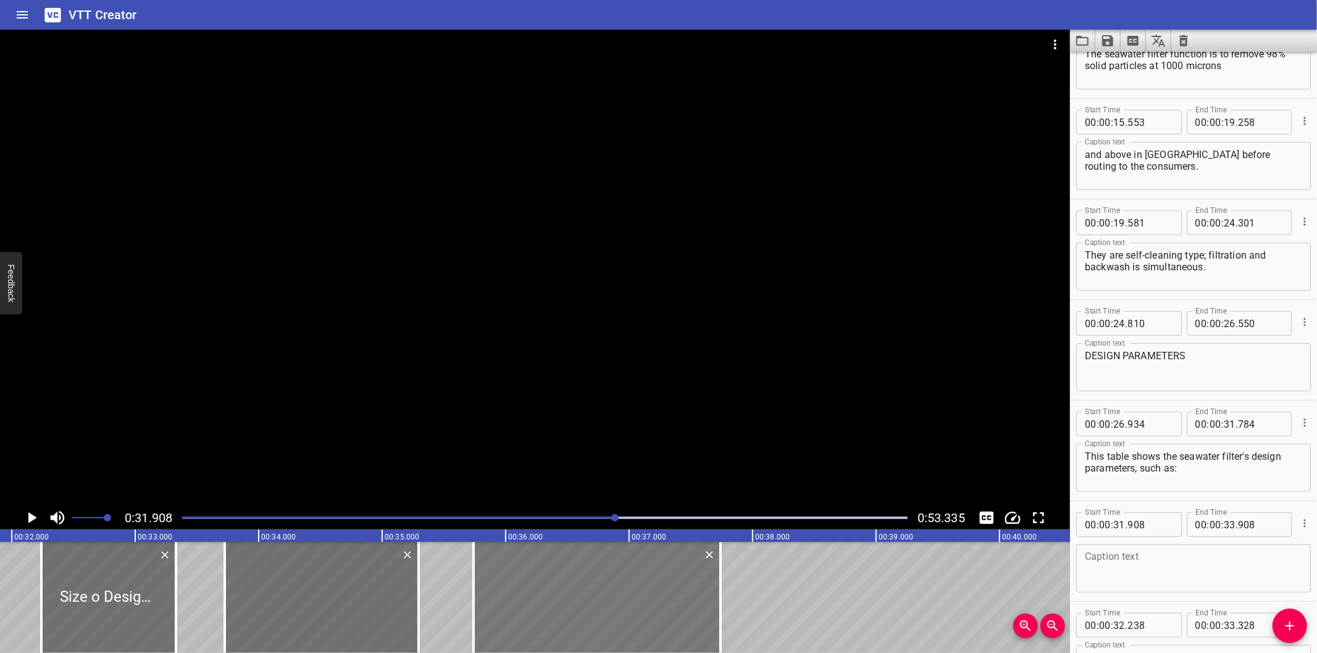
drag, startPoint x: 21, startPoint y: 603, endPoint x: 495, endPoint y: 595, distance: 473.6
type input "35"
type input "738"
type input "37"
type input "738"
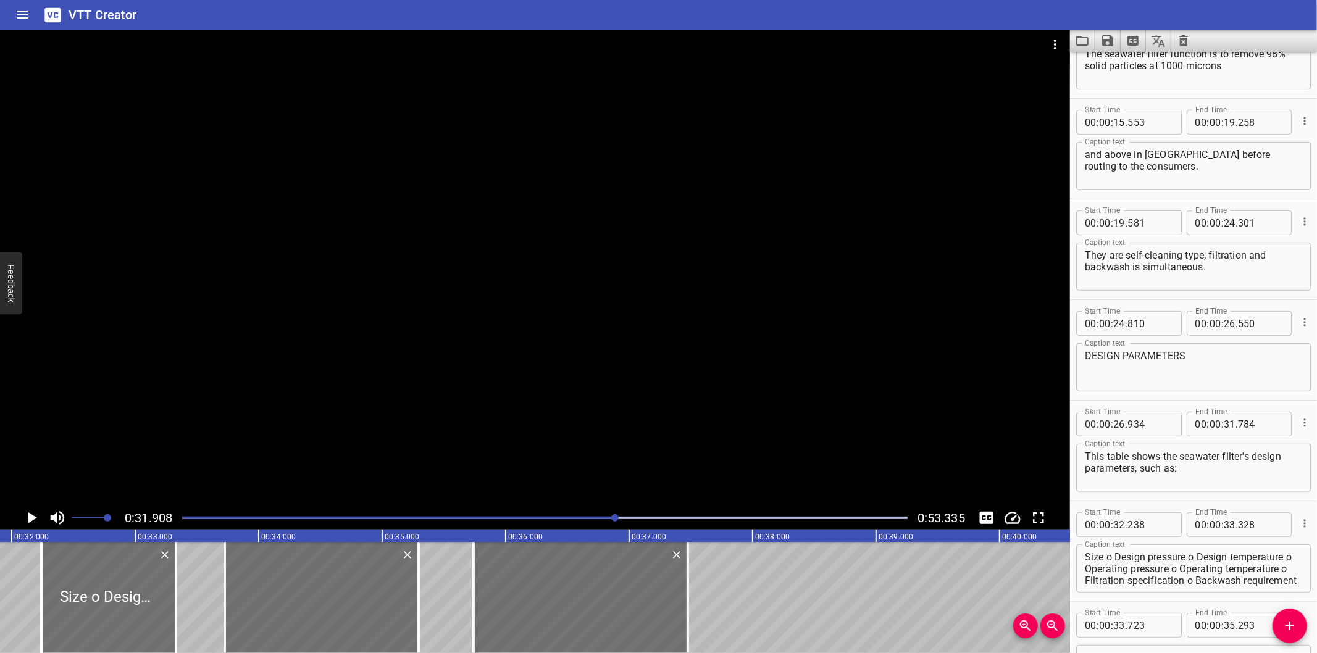
drag, startPoint x: 719, startPoint y: 606, endPoint x: 699, endPoint y: 609, distance: 20.0
click at [687, 610] on div at bounding box center [688, 597] width 2 height 111
type input "478"
click at [1284, 626] on icon "Add Cue" at bounding box center [1289, 626] width 15 height 15
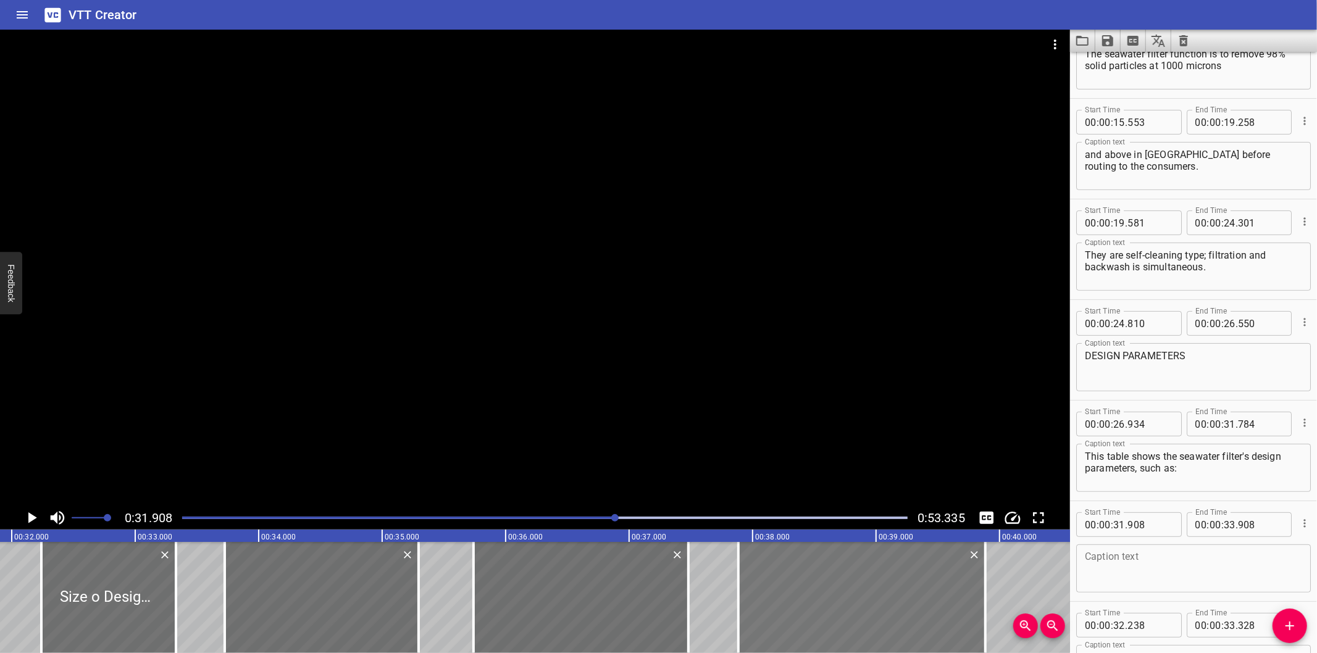
drag, startPoint x: 16, startPoint y: 606, endPoint x: 752, endPoint y: 612, distance: 735.9
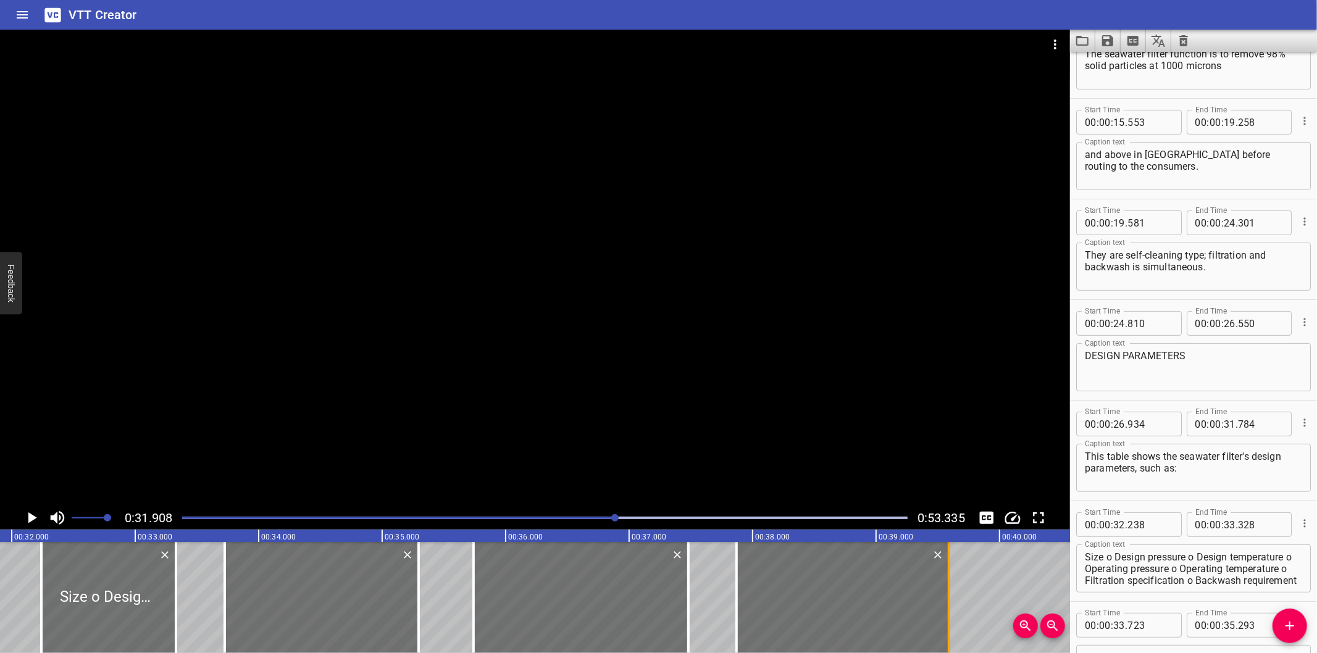
drag, startPoint x: 980, startPoint y: 603, endPoint x: 946, endPoint y: 609, distance: 35.0
click at [946, 609] on div at bounding box center [949, 597] width 12 height 111
type input "588"
click at [911, 614] on div at bounding box center [845, 597] width 212 height 111
type input "888"
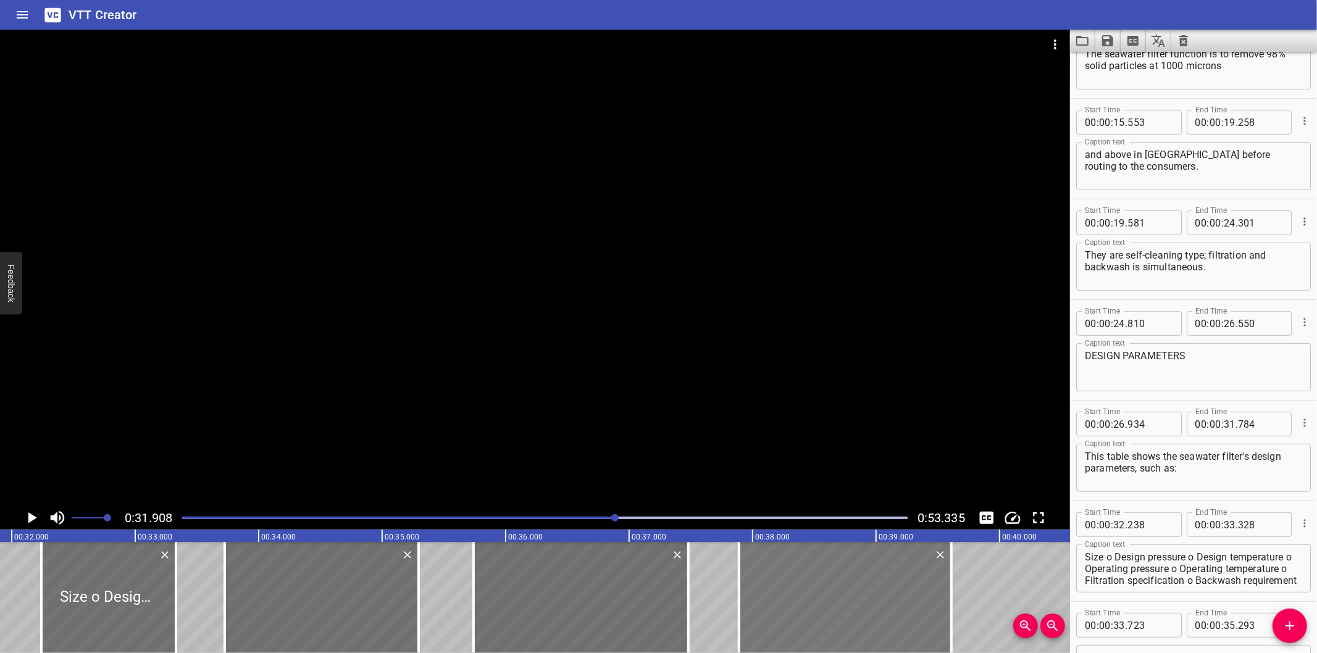
type input "608"
click at [1282, 628] on icon "Add Cue" at bounding box center [1289, 626] width 15 height 15
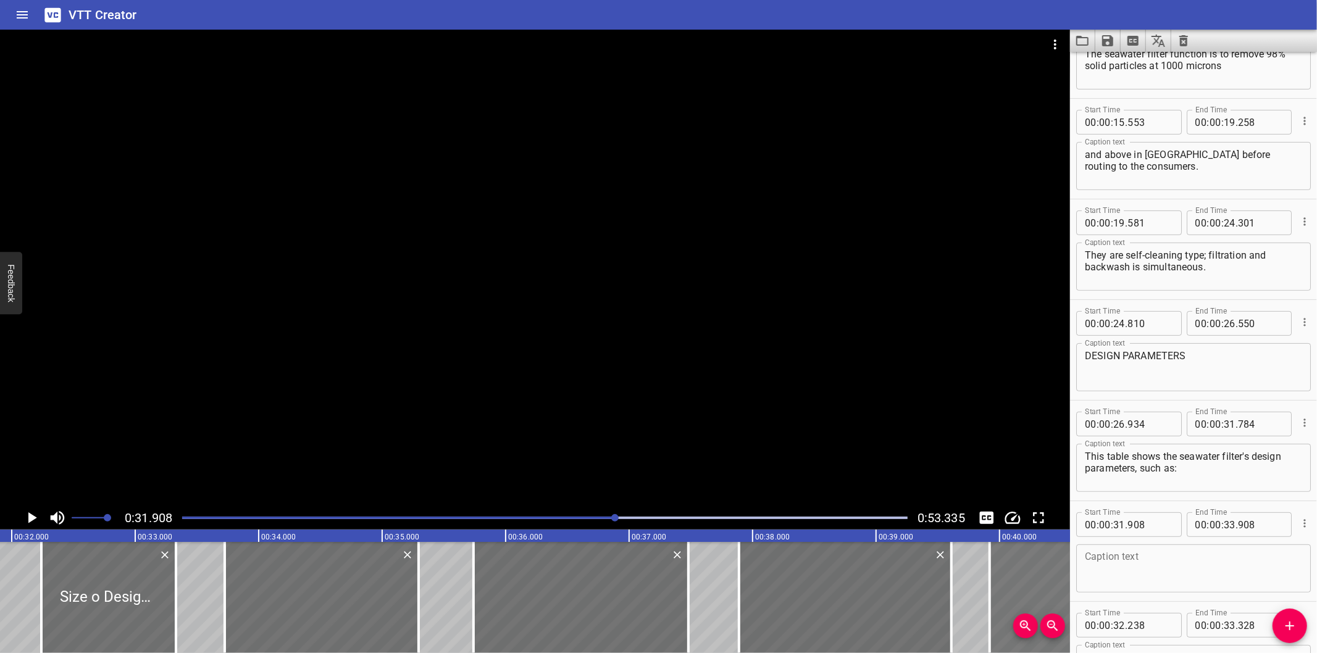
drag, startPoint x: 19, startPoint y: 601, endPoint x: 1008, endPoint y: 585, distance: 989.2
type input "39"
type input "918"
type input "41"
type input "918"
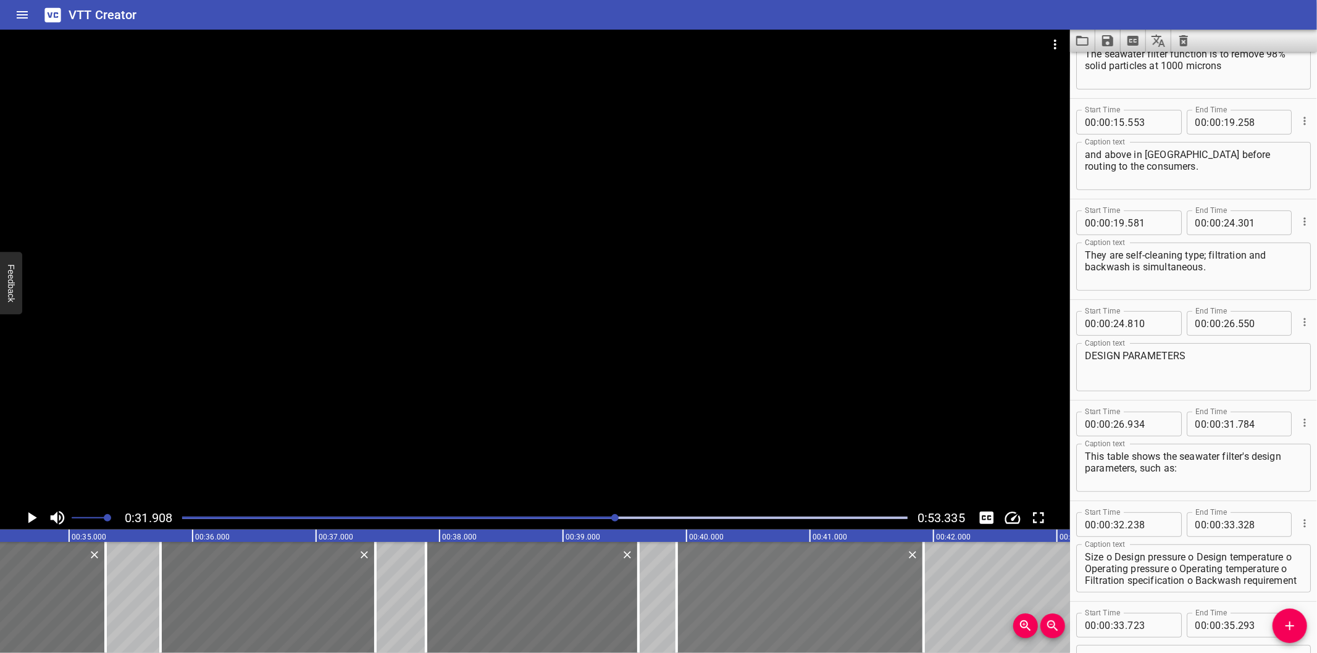
scroll to position [0, 4260]
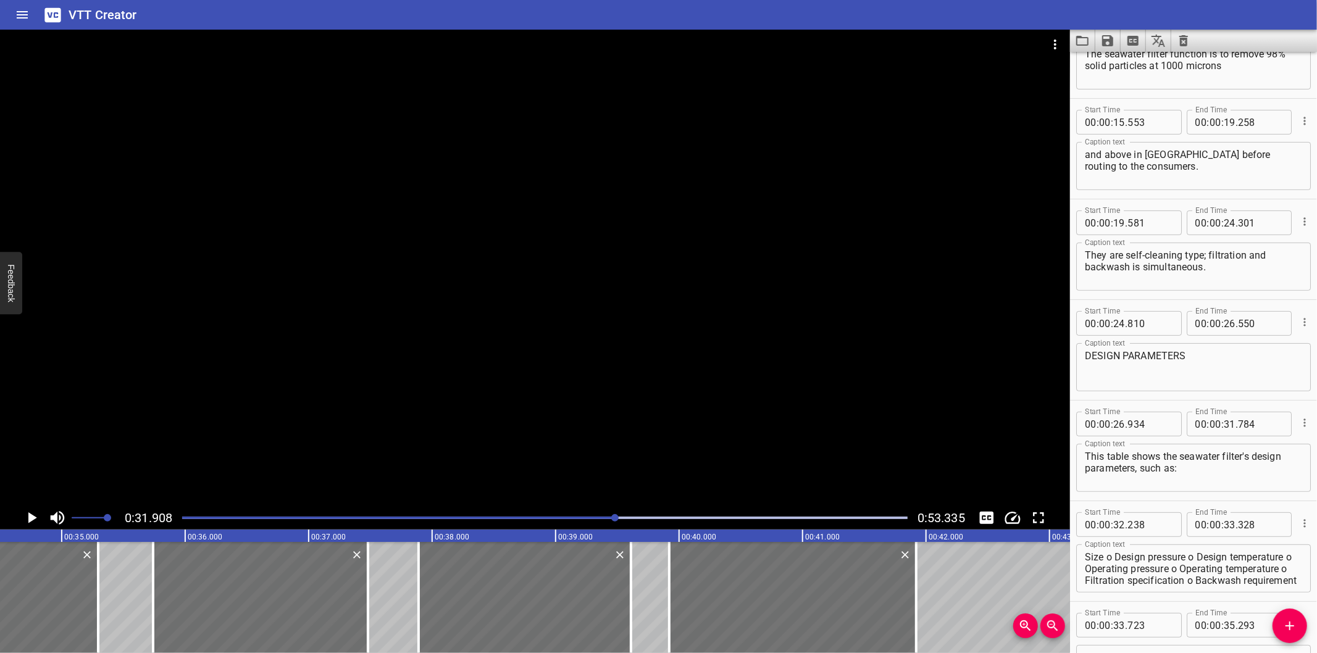
click at [662, 520] on div at bounding box center [545, 517] width 740 height 17
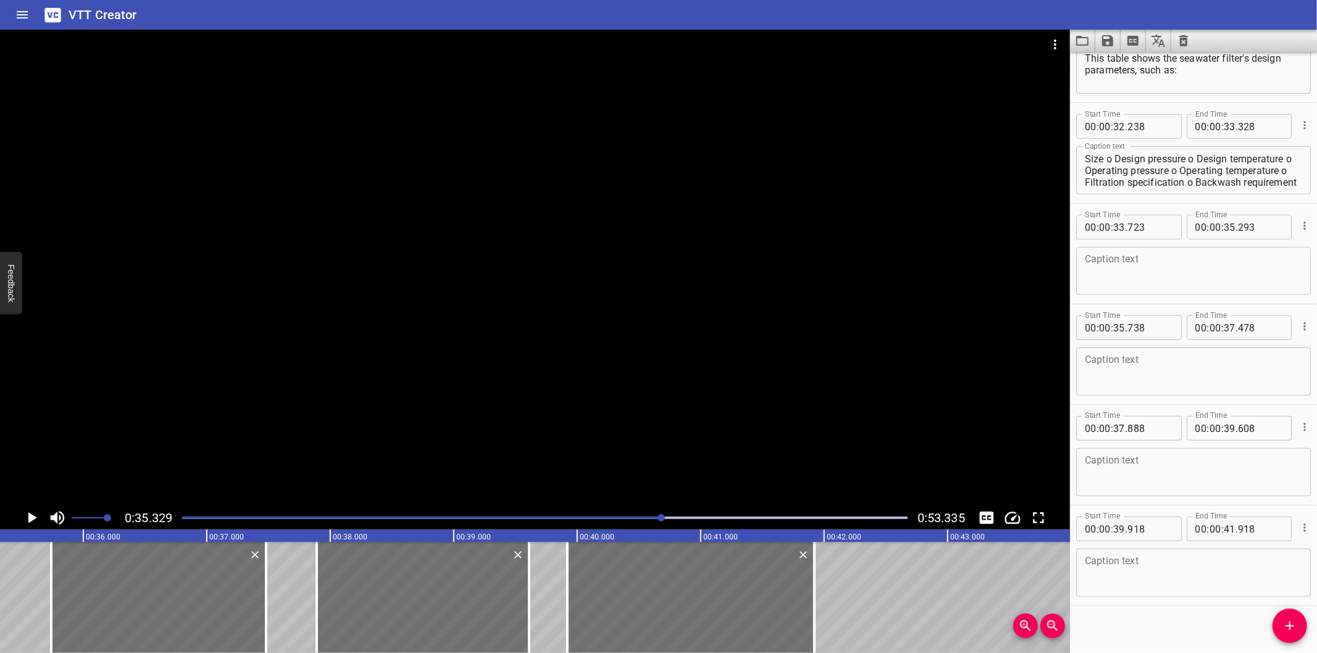
scroll to position [662, 0]
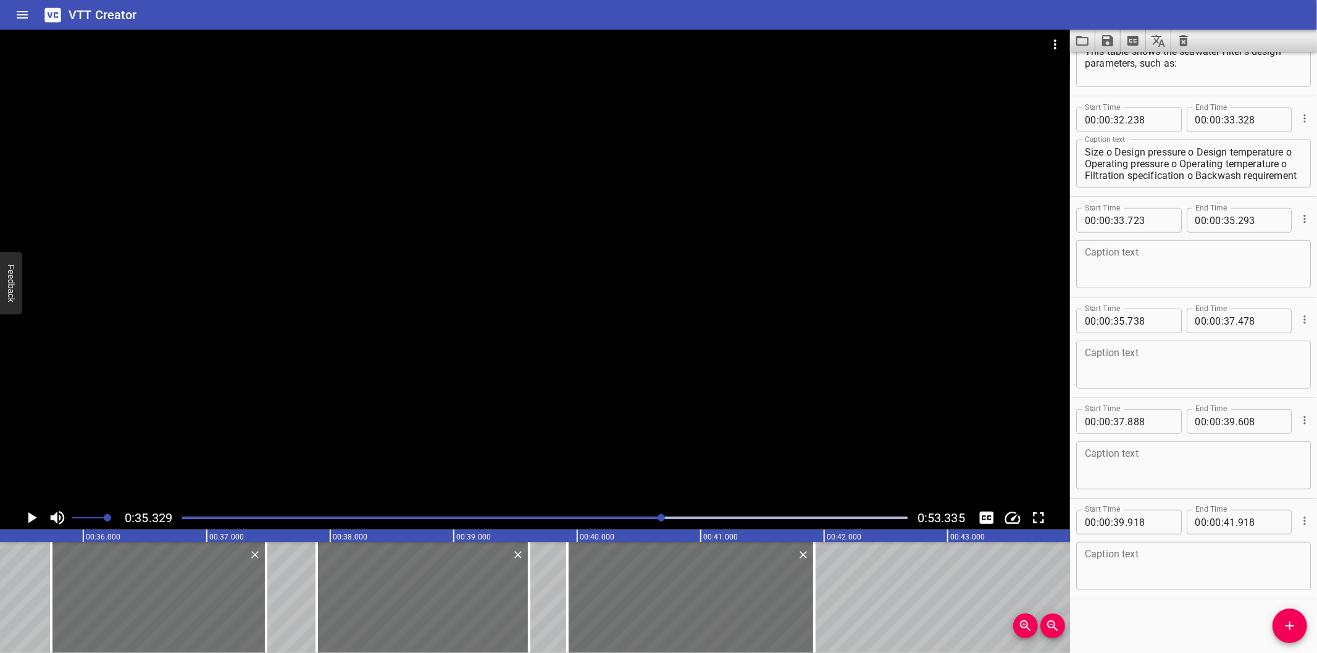
click at [706, 522] on div at bounding box center [545, 517] width 740 height 17
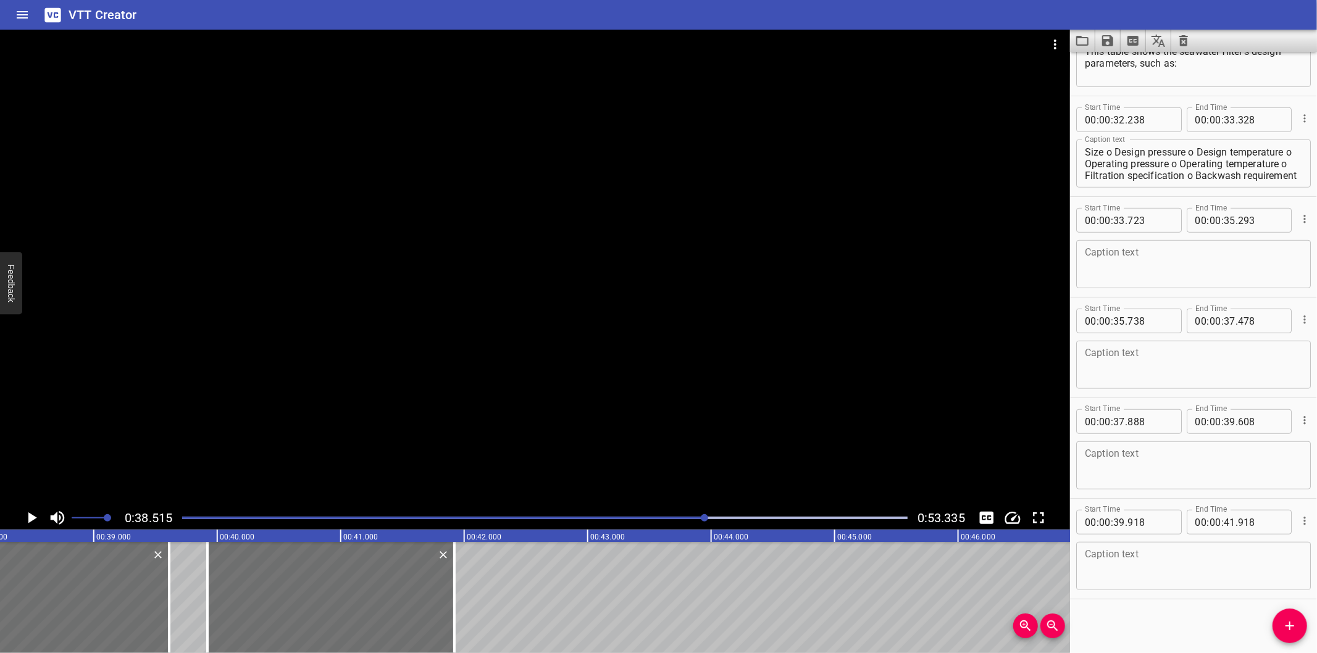
click at [752, 516] on div at bounding box center [545, 517] width 740 height 17
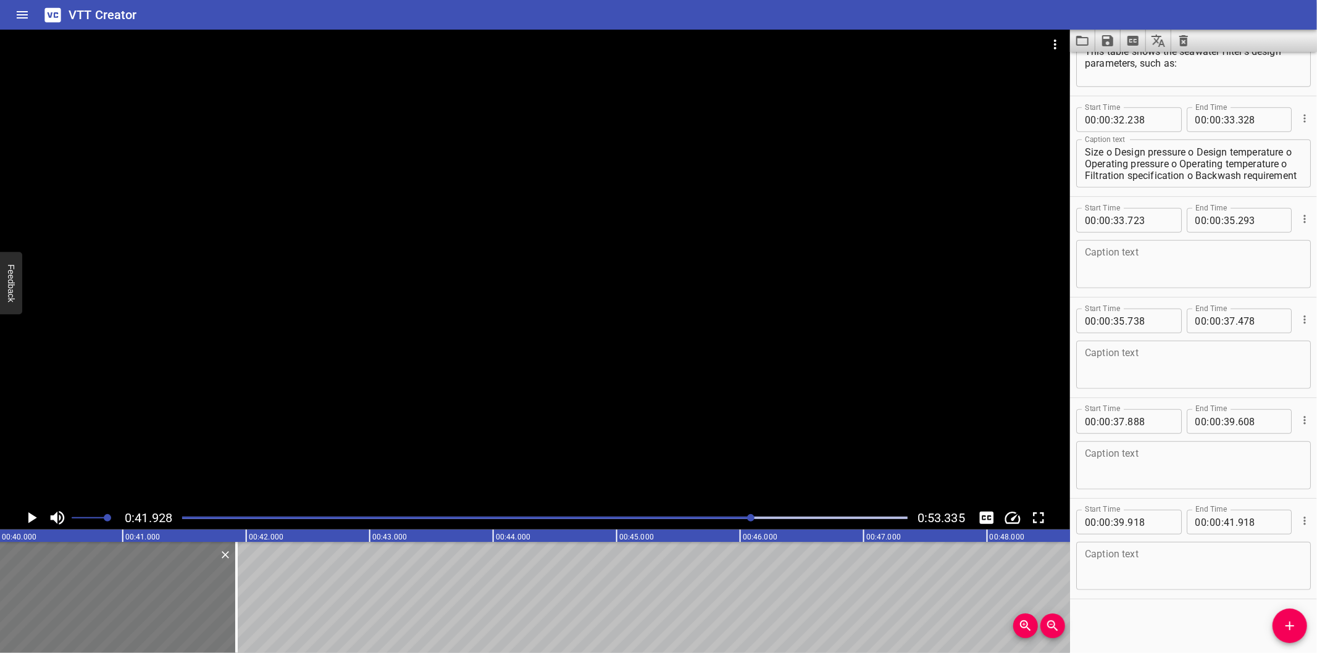
scroll to position [0, 4903]
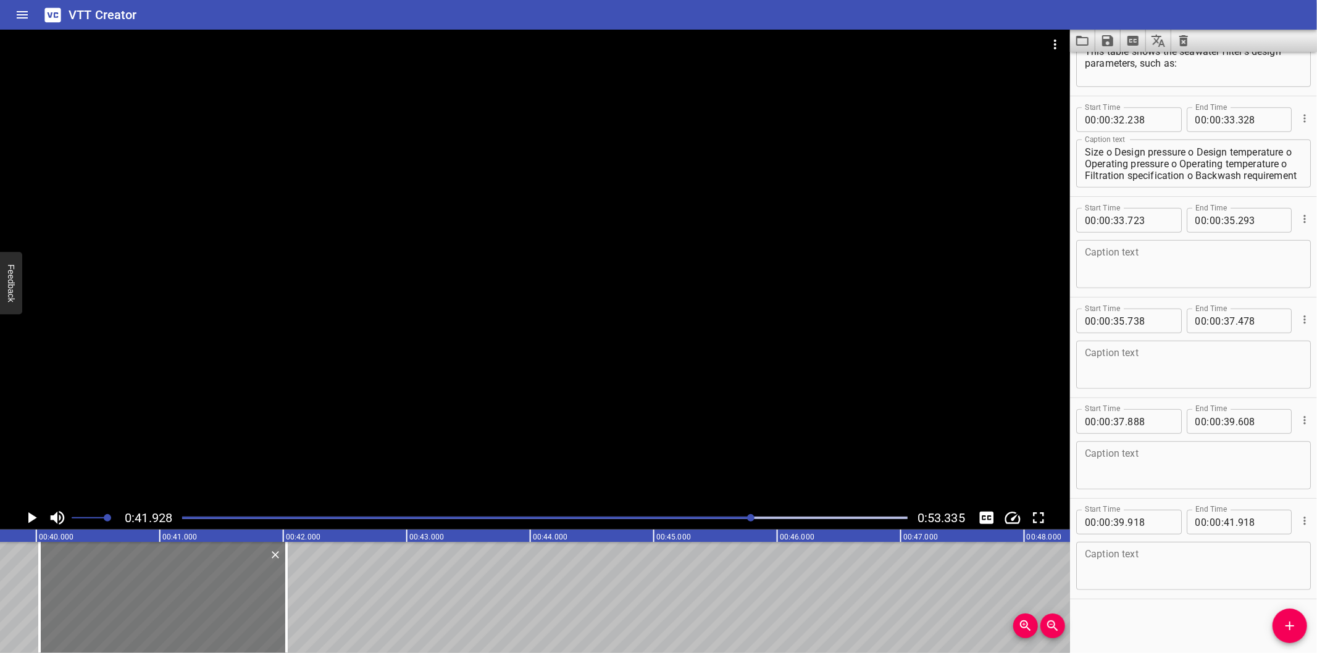
drag, startPoint x: 146, startPoint y: 593, endPoint x: 158, endPoint y: 597, distance: 13.1
click at [158, 597] on div at bounding box center [163, 597] width 247 height 111
type input "40"
type input "023"
type input "42"
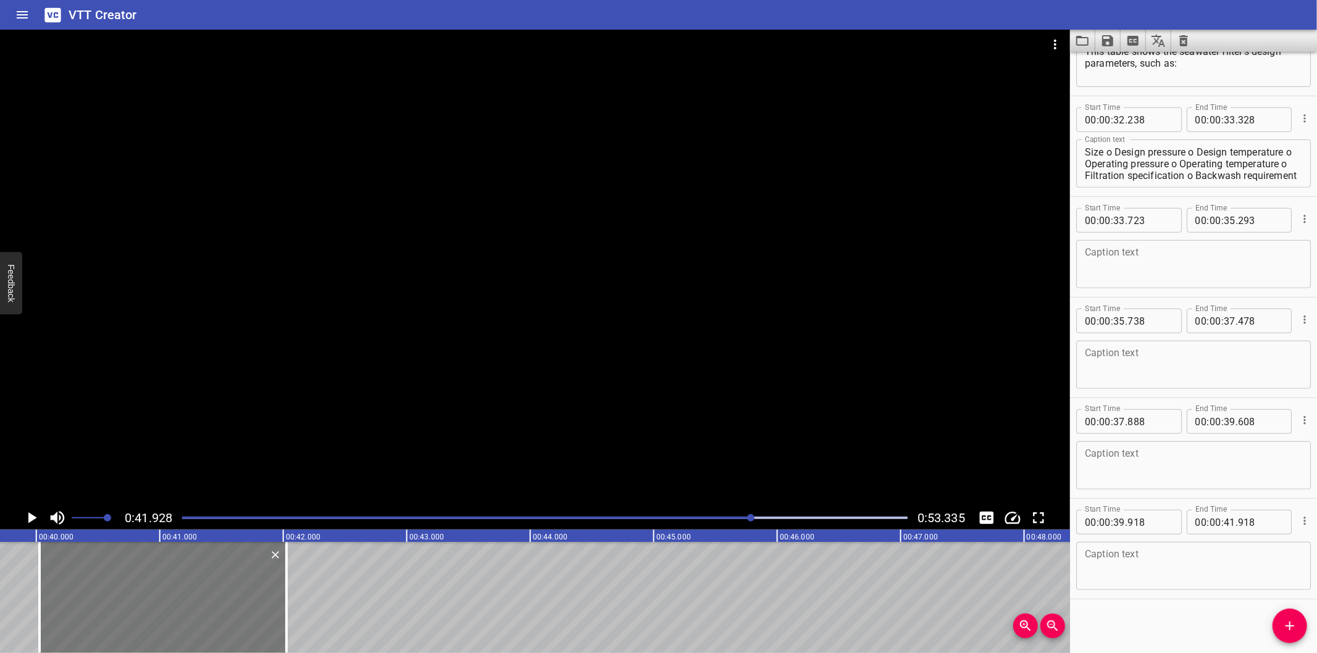
type input "023"
drag, startPoint x: 290, startPoint y: 627, endPoint x: 272, endPoint y: 628, distance: 18.0
click at [272, 628] on div at bounding box center [268, 597] width 12 height 111
type input "41"
type input "878"
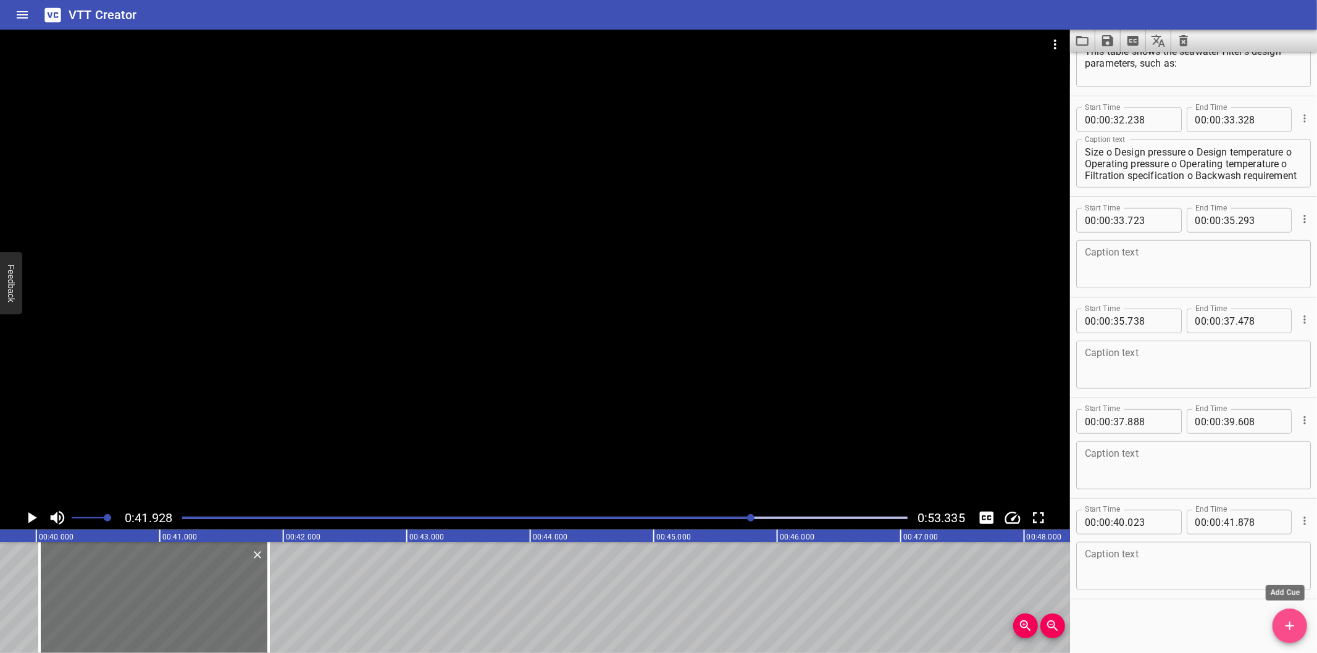
drag, startPoint x: 1282, startPoint y: 626, endPoint x: 930, endPoint y: 613, distance: 351.5
click at [1280, 626] on span "Add Cue" at bounding box center [1289, 626] width 35 height 15
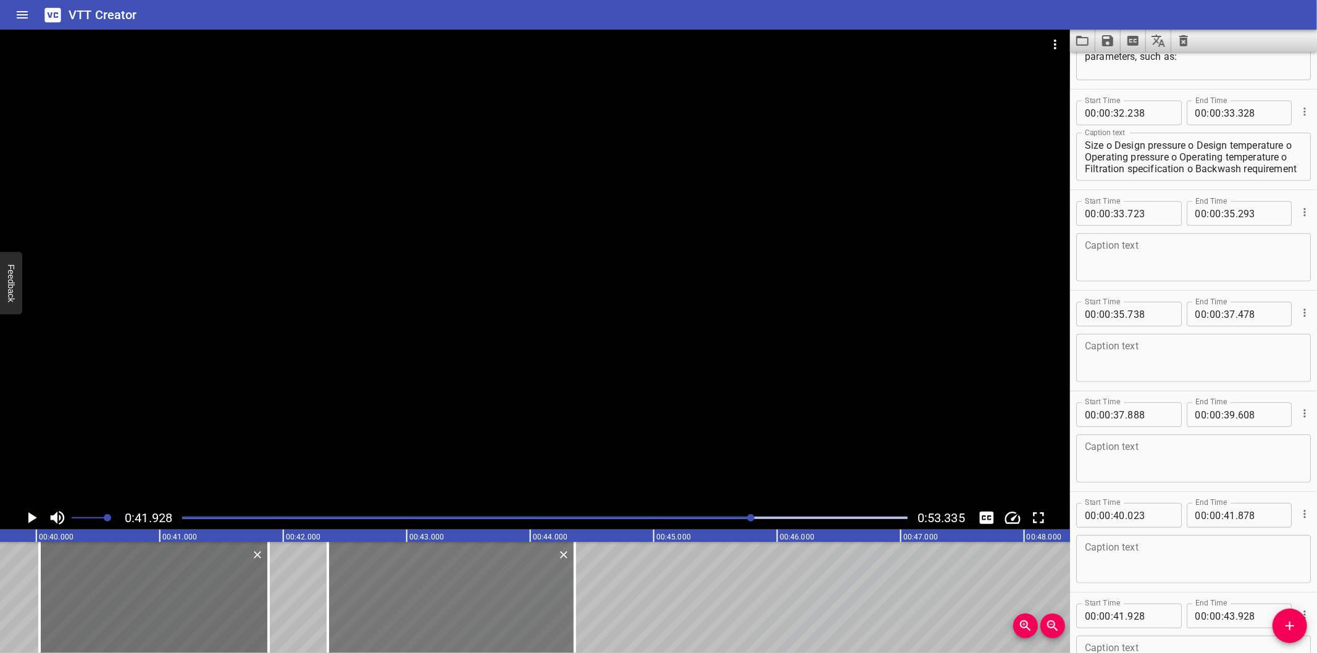
drag, startPoint x: 416, startPoint y: 624, endPoint x: 459, endPoint y: 624, distance: 43.2
click at [459, 624] on div at bounding box center [451, 597] width 247 height 111
type input "42"
type input "363"
type input "44"
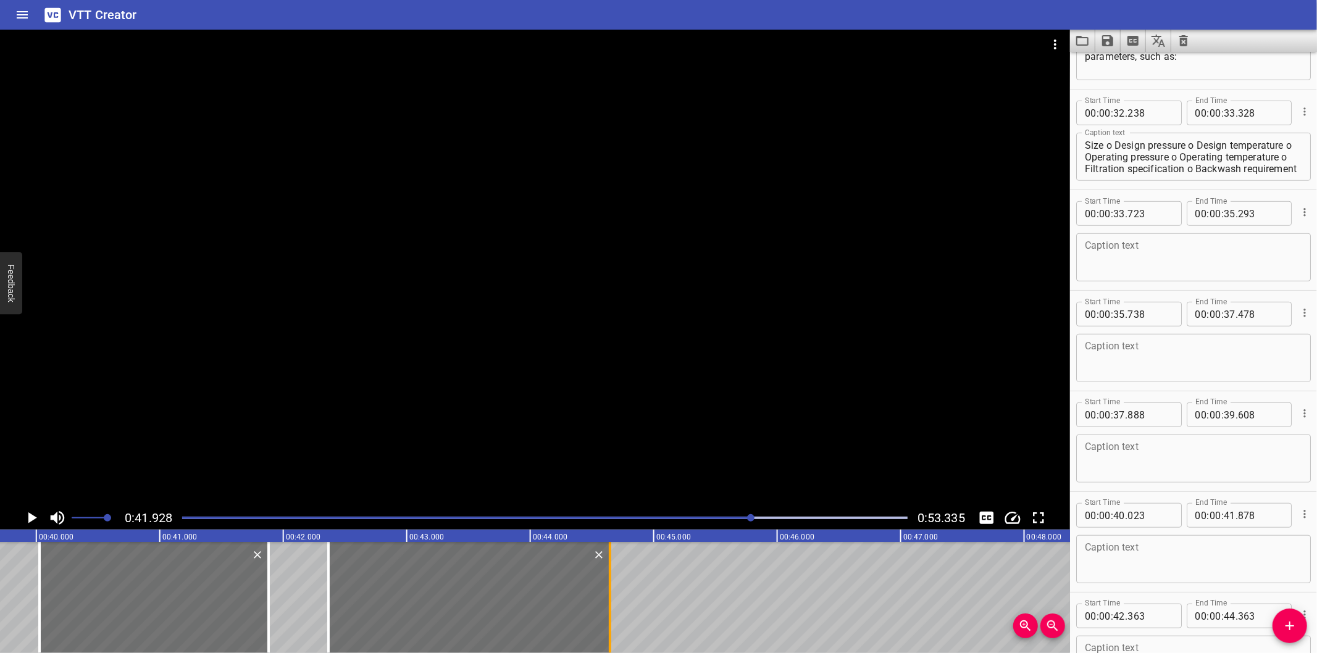
drag, startPoint x: 574, startPoint y: 616, endPoint x: 609, endPoint y: 621, distance: 35.0
click at [609, 621] on div at bounding box center [610, 597] width 2 height 111
type input "643"
click at [1280, 630] on span "Add Cue" at bounding box center [1289, 626] width 35 height 15
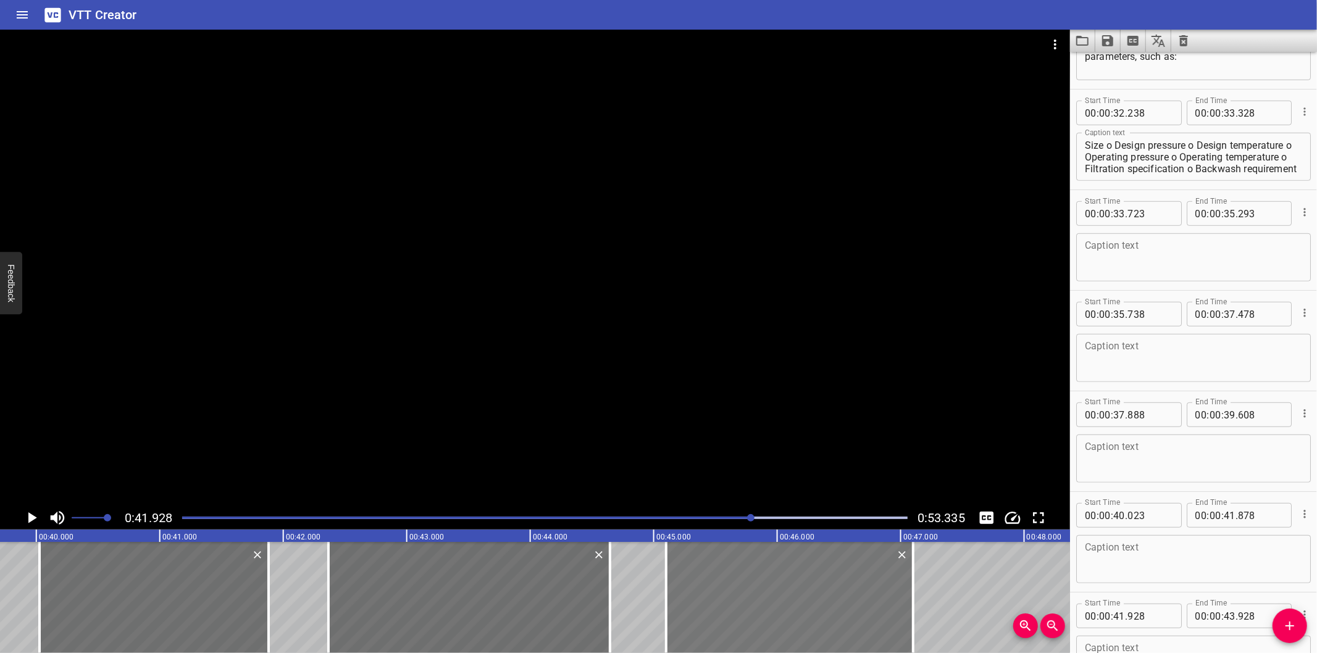
drag, startPoint x: 398, startPoint y: 606, endPoint x: 701, endPoint y: 620, distance: 302.8
type input "45"
type input "103"
type input "47"
type input "103"
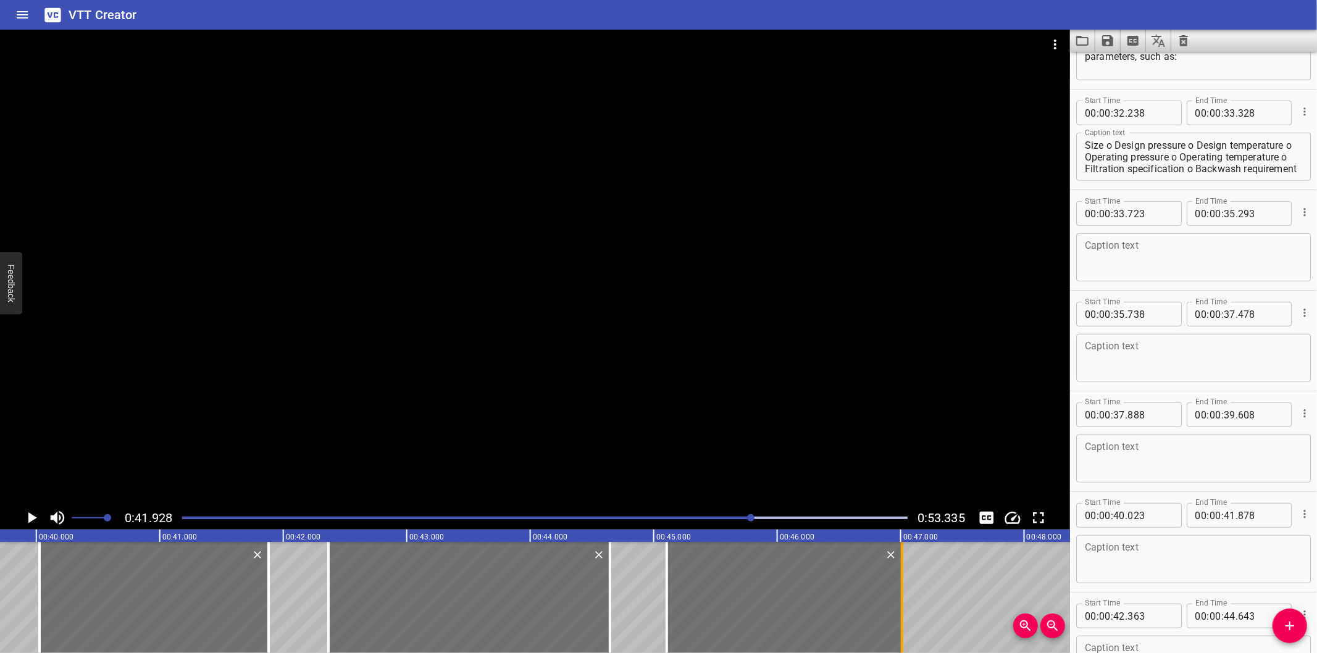
drag, startPoint x: 914, startPoint y: 625, endPoint x: 899, endPoint y: 628, distance: 15.7
click at [901, 628] on div at bounding box center [902, 597] width 2 height 111
type input "46"
type input "978"
click at [867, 627] on div at bounding box center [778, 597] width 232 height 111
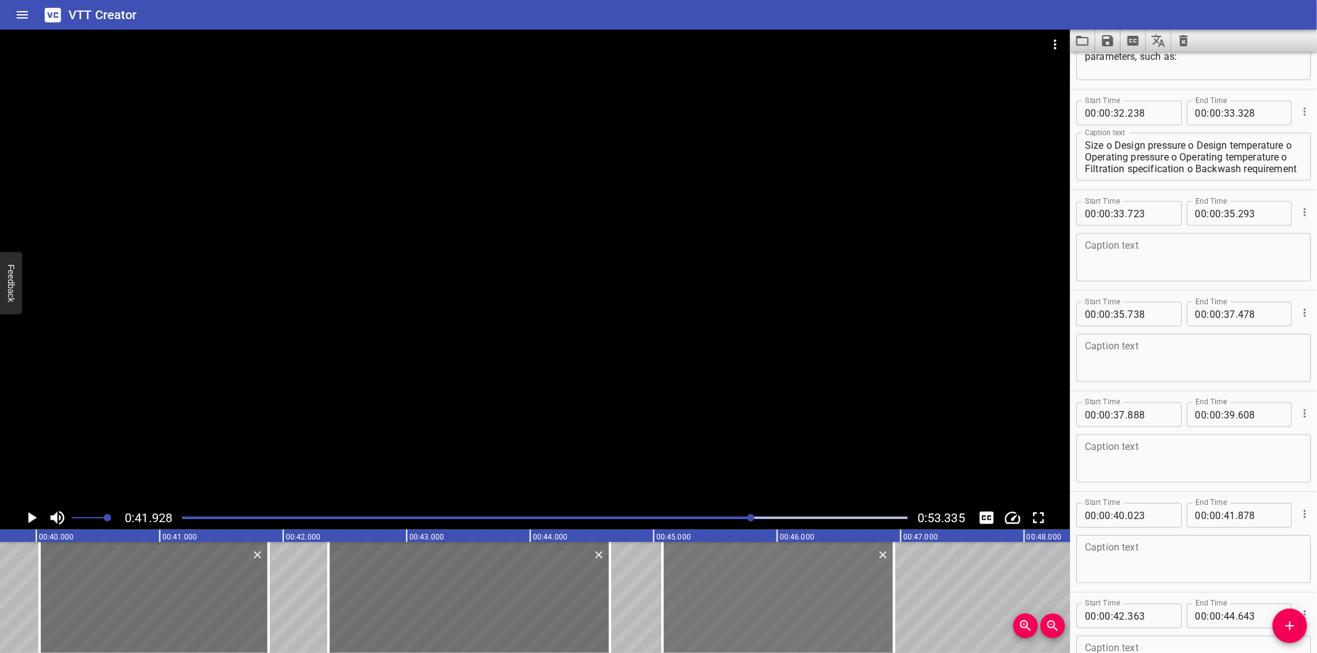
type input "068"
type input "943"
drag, startPoint x: 1294, startPoint y: 633, endPoint x: 911, endPoint y: 616, distance: 383.1
click at [1293, 632] on icon "Add Cue" at bounding box center [1289, 626] width 15 height 15
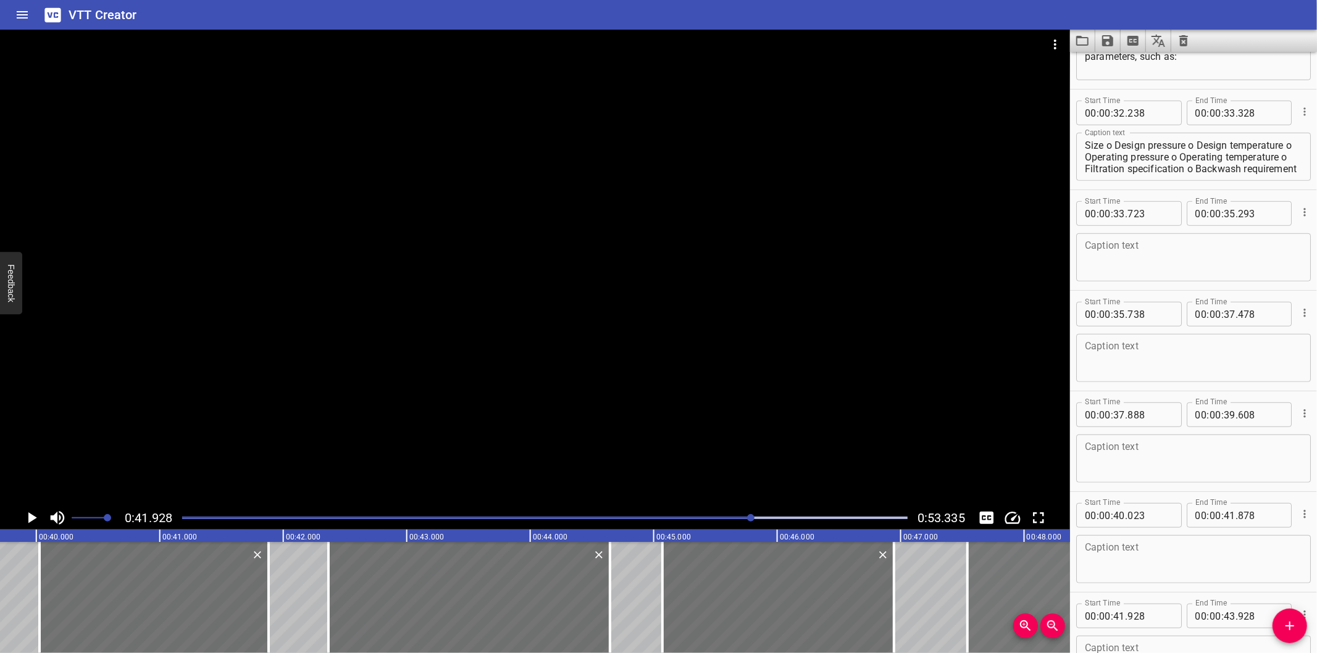
drag, startPoint x: 310, startPoint y: 609, endPoint x: 1001, endPoint y: 611, distance: 691.5
type input "47"
type input "533"
type input "49"
type input "533"
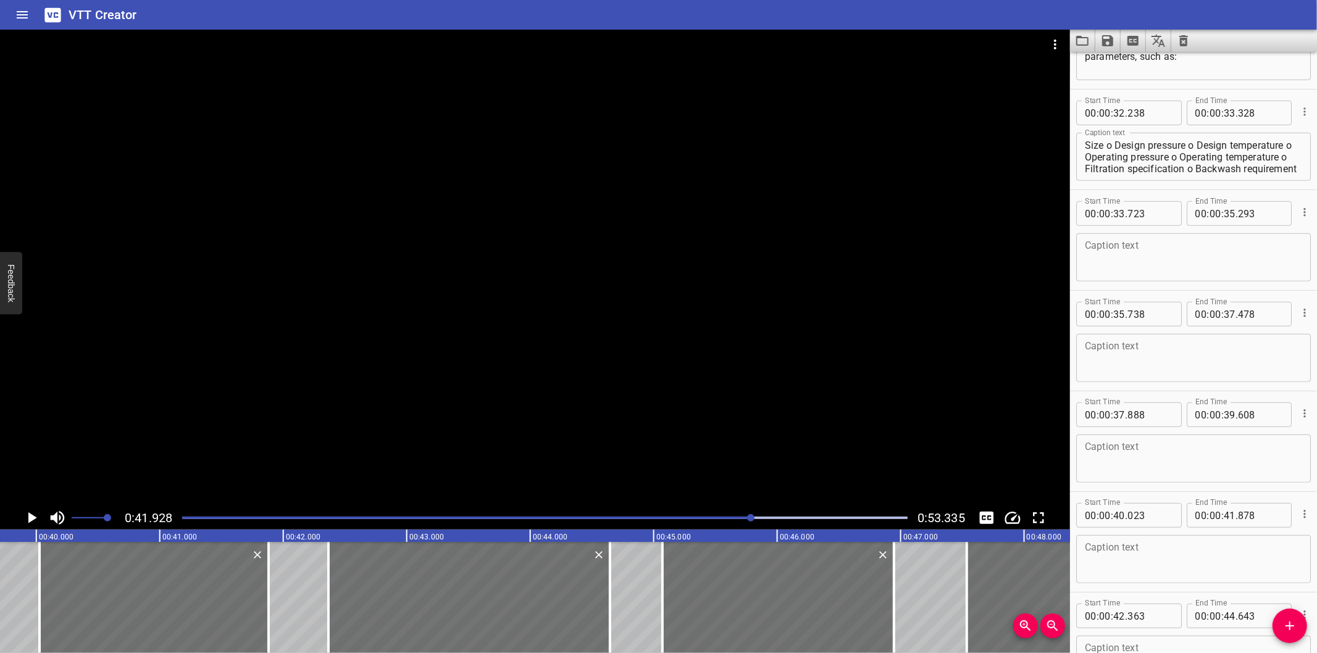
click at [803, 515] on div at bounding box center [545, 517] width 740 height 17
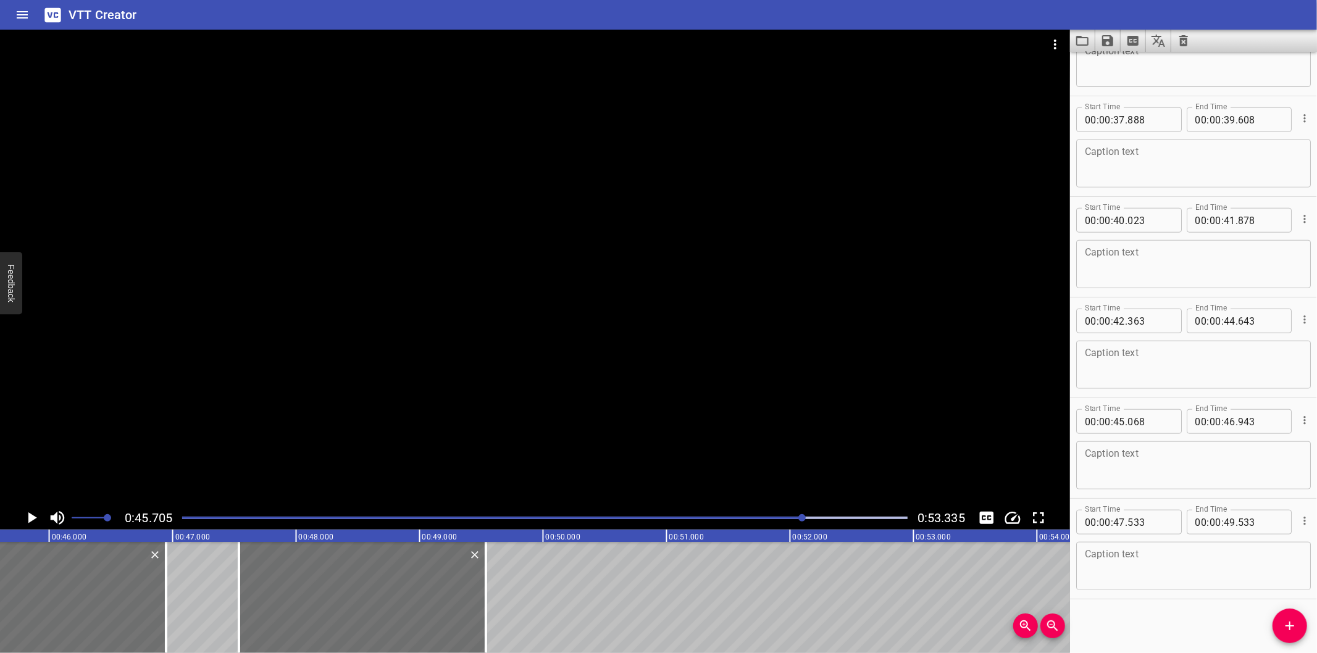
scroll to position [0, 5643]
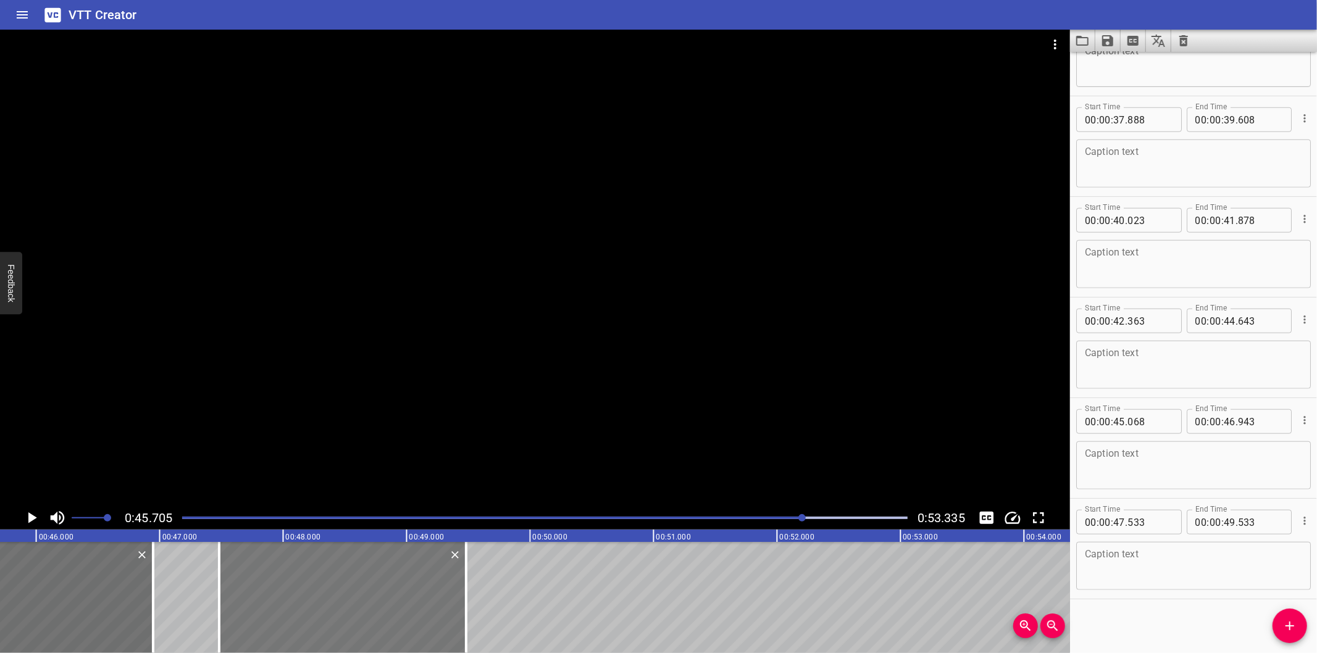
drag, startPoint x: 326, startPoint y: 610, endPoint x: 319, endPoint y: 619, distance: 11.9
click at [319, 619] on div at bounding box center [342, 597] width 247 height 111
type input "478"
drag, startPoint x: 467, startPoint y: 624, endPoint x: 520, endPoint y: 628, distance: 53.3
click at [520, 628] on div at bounding box center [519, 597] width 2 height 111
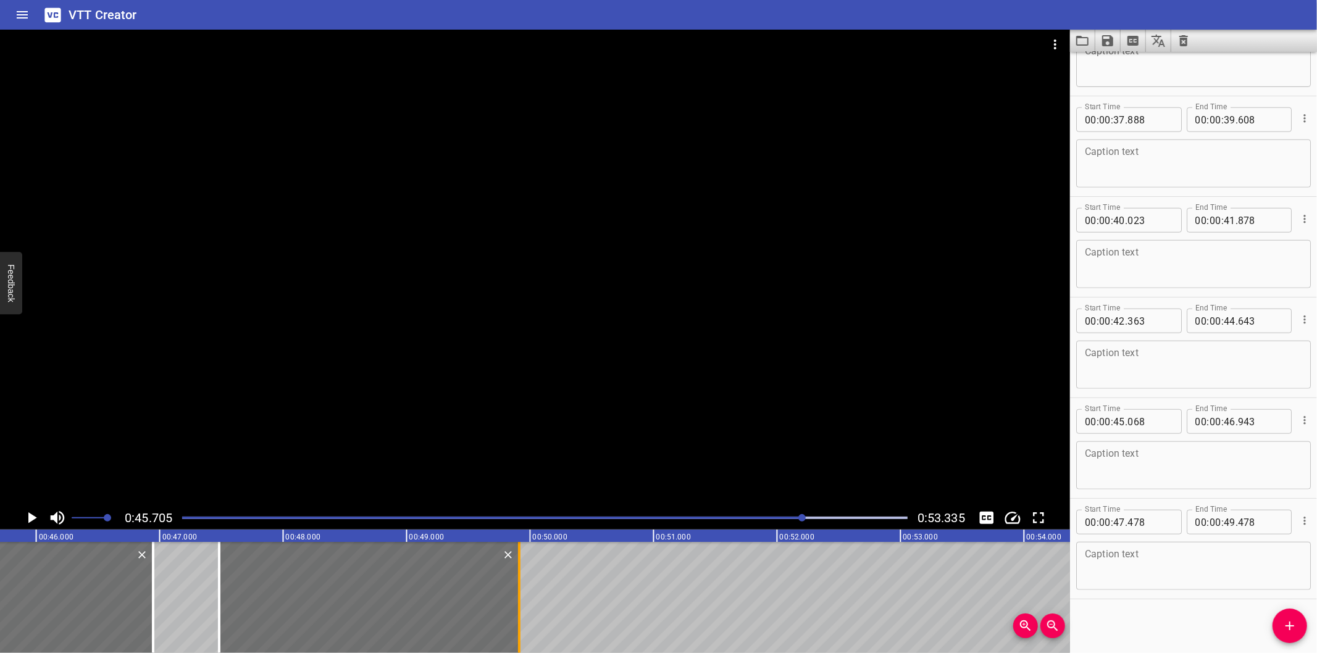
type input "908"
click at [211, 625] on div at bounding box center [215, 597] width 12 height 111
type input "433"
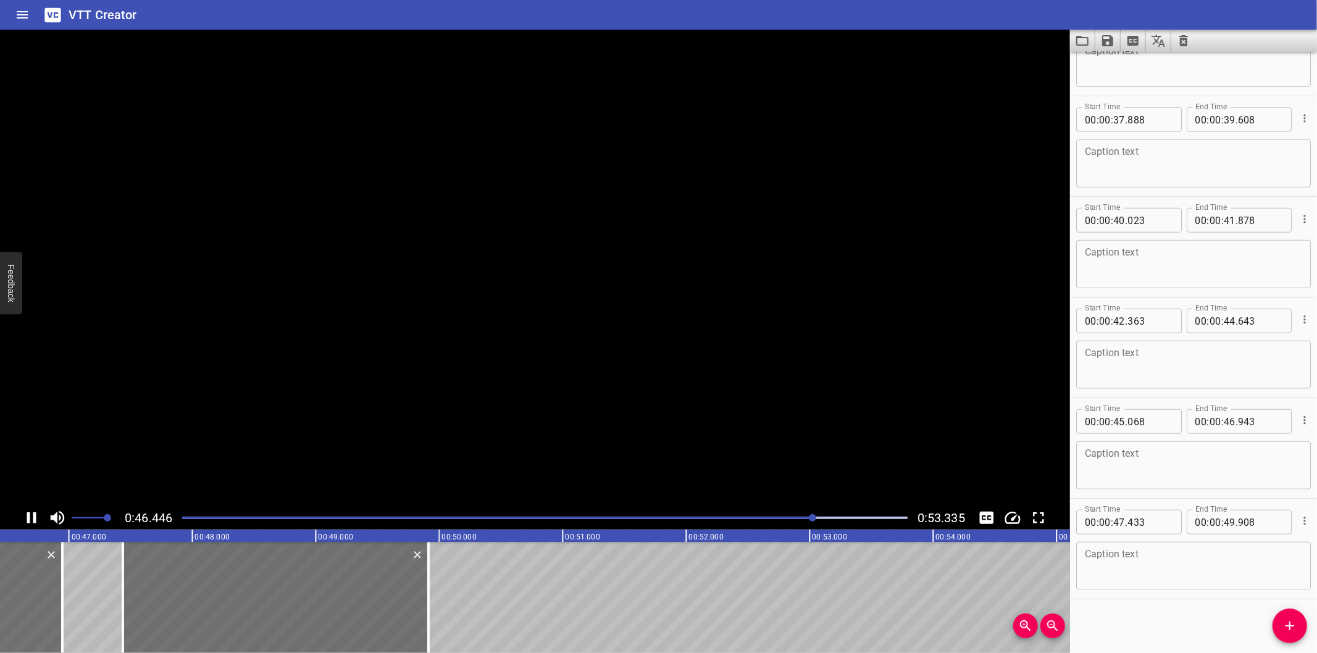
scroll to position [0, 5762]
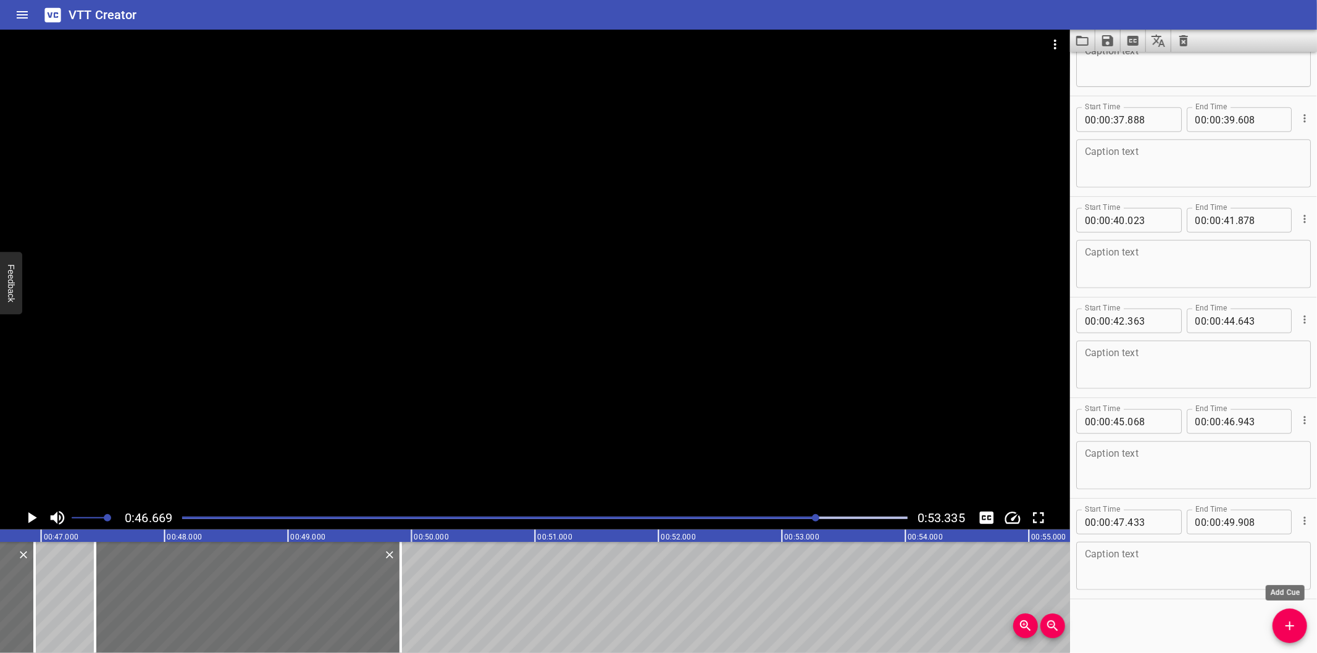
drag, startPoint x: 1288, startPoint y: 628, endPoint x: 769, endPoint y: 621, distance: 519.3
click at [1287, 628] on icon "Add Cue" at bounding box center [1289, 626] width 15 height 15
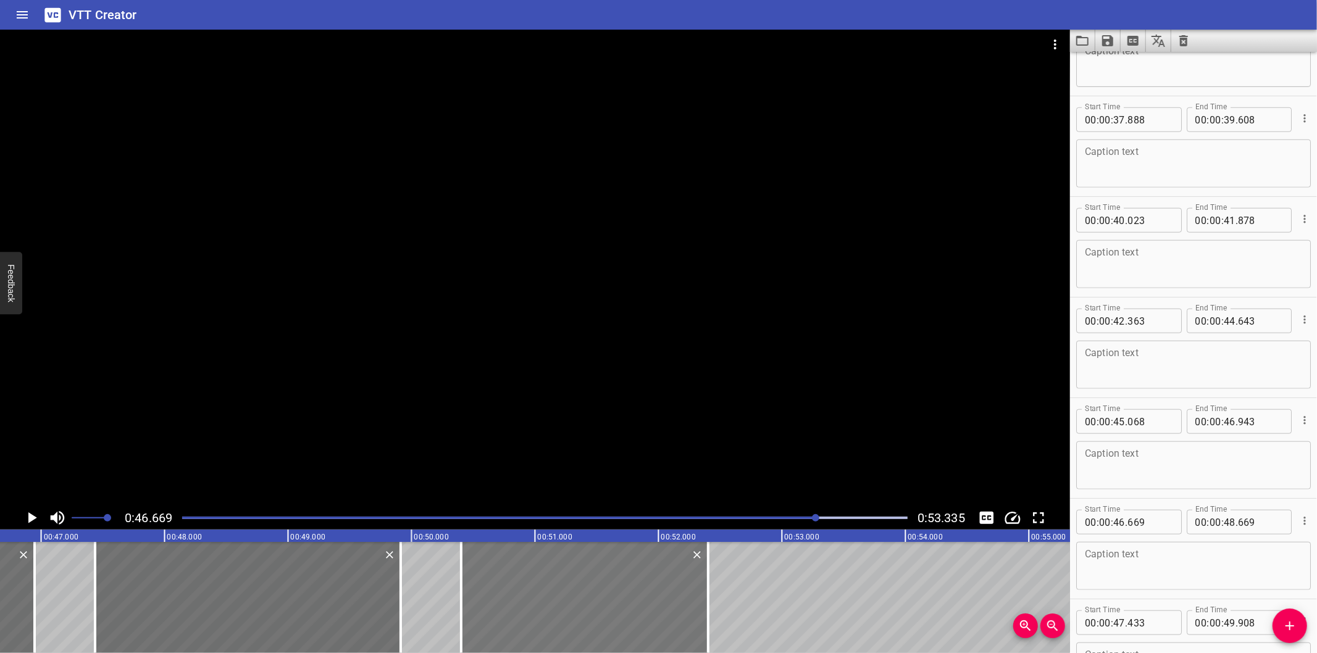
drag, startPoint x: 62, startPoint y: 627, endPoint x: 521, endPoint y: 625, distance: 459.3
type input "50"
type input "399"
type input "52"
type input "399"
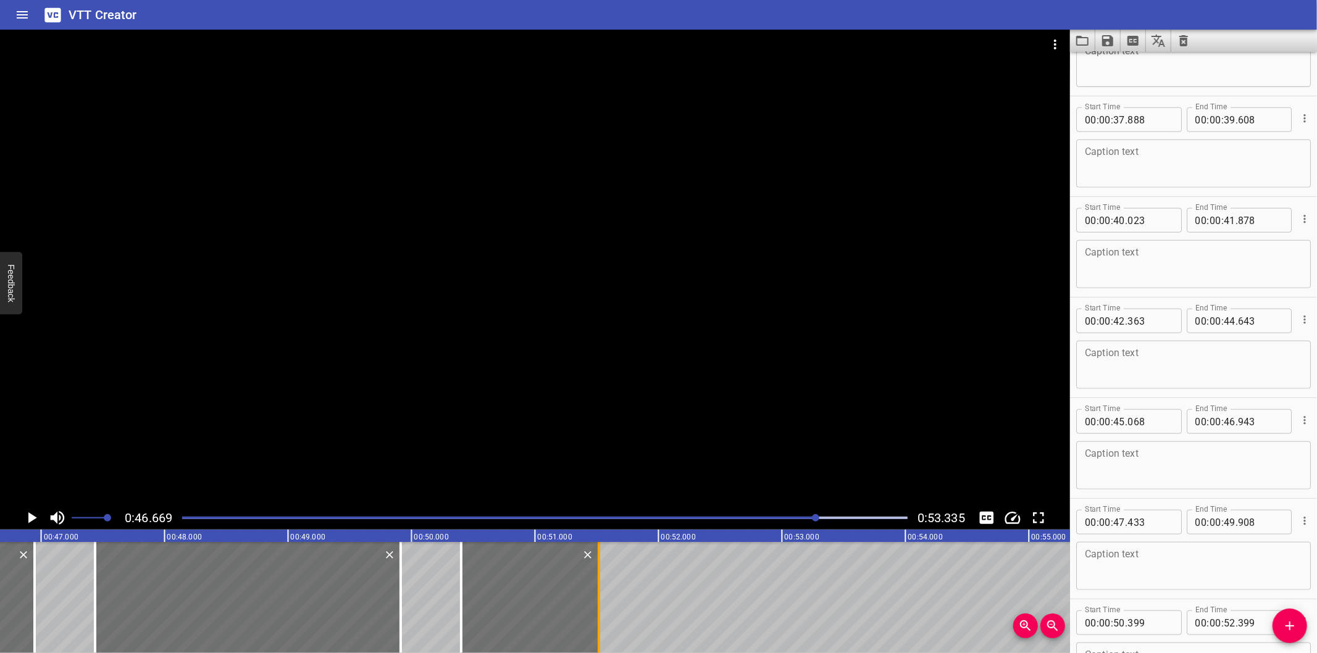
drag, startPoint x: 709, startPoint y: 607, endPoint x: 599, endPoint y: 614, distance: 109.4
click at [599, 614] on div at bounding box center [599, 597] width 12 height 111
type input "51"
type input "514"
click at [1280, 627] on span "Add Cue" at bounding box center [1289, 626] width 35 height 15
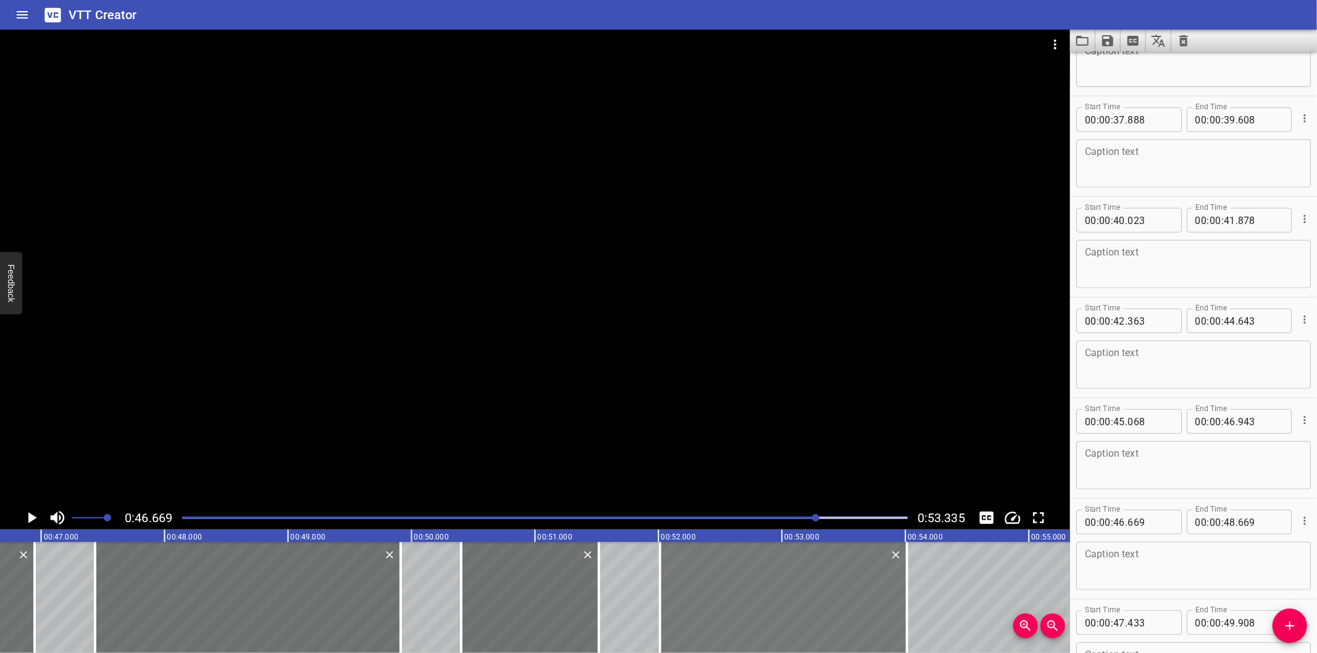
drag, startPoint x: 66, startPoint y: 606, endPoint x: 725, endPoint y: 612, distance: 658.8
type input "52"
type input "009"
type input "54"
type input "009"
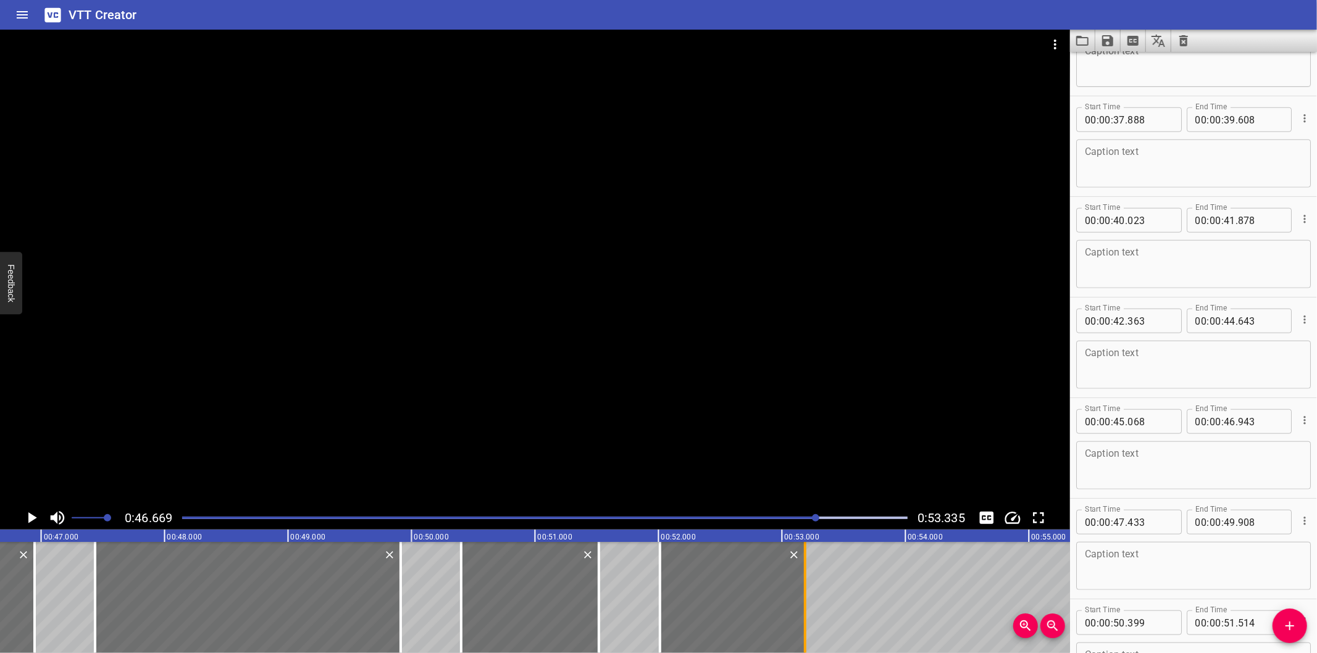
drag, startPoint x: 903, startPoint y: 620, endPoint x: 801, endPoint y: 625, distance: 102.0
click at [801, 625] on div at bounding box center [805, 597] width 12 height 111
type input "53"
type input "184"
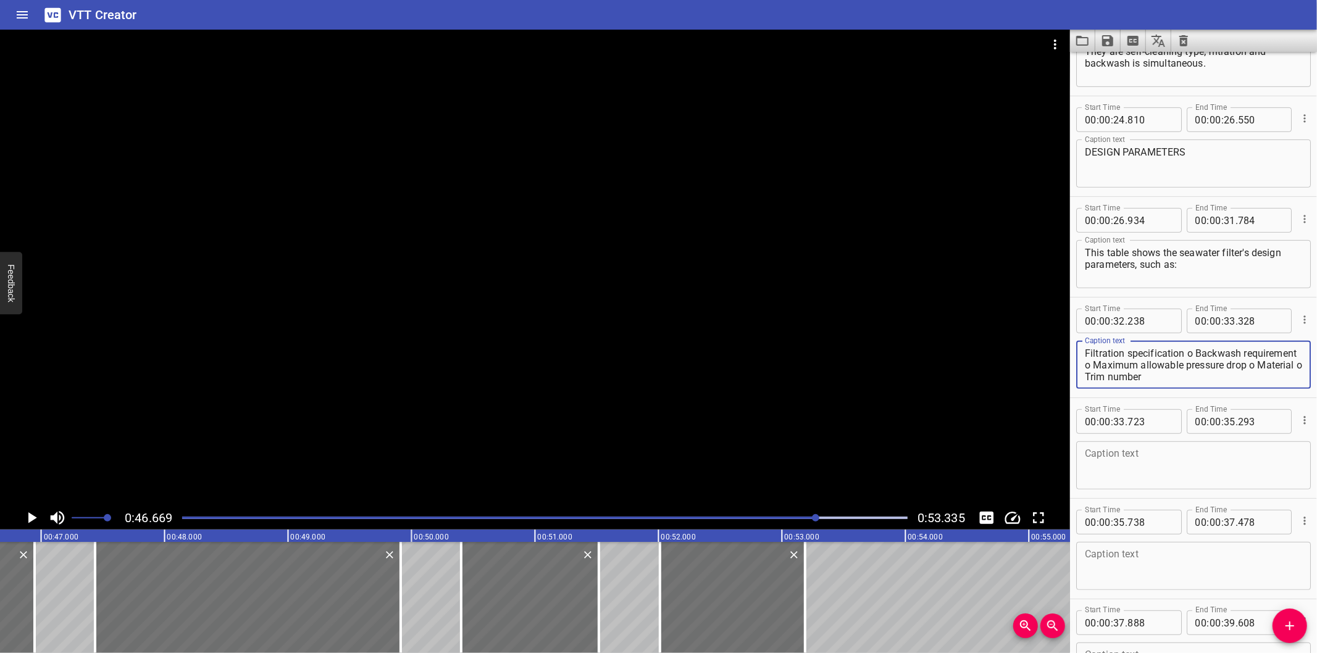
scroll to position [0, 0]
drag, startPoint x: 1205, startPoint y: 377, endPoint x: 1113, endPoint y: 354, distance: 94.6
click at [1113, 354] on textarea "Size o Design pressure o Design temperature o Operating pressure o Operating te…" at bounding box center [1193, 365] width 217 height 35
type textarea "Size"
click at [1156, 473] on textarea at bounding box center [1193, 465] width 217 height 35
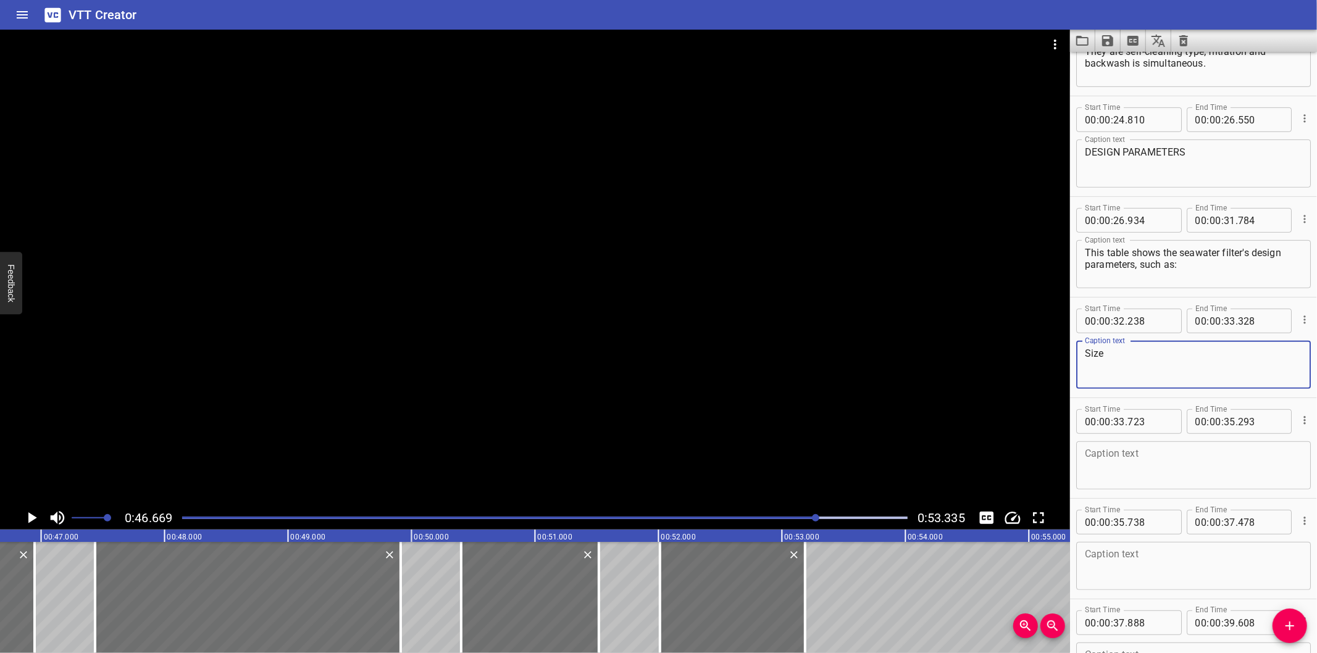
paste textarea "Design pressure o Design temperature o Operating pressure o Operating temperatu…"
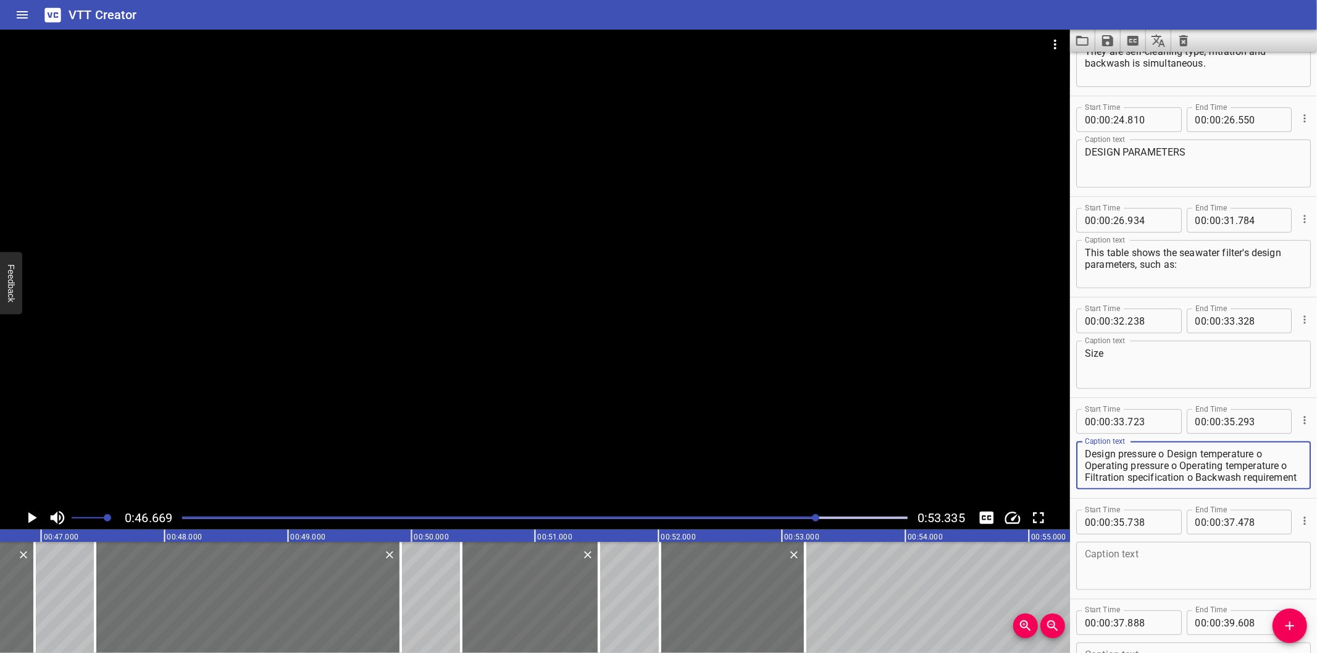
drag, startPoint x: 1232, startPoint y: 475, endPoint x: 1171, endPoint y: 452, distance: 66.0
click at [1171, 452] on textarea "Design pressure o Design temperature o Operating pressure o Operating temperatu…" at bounding box center [1193, 465] width 217 height 35
type textarea "Design pressure"
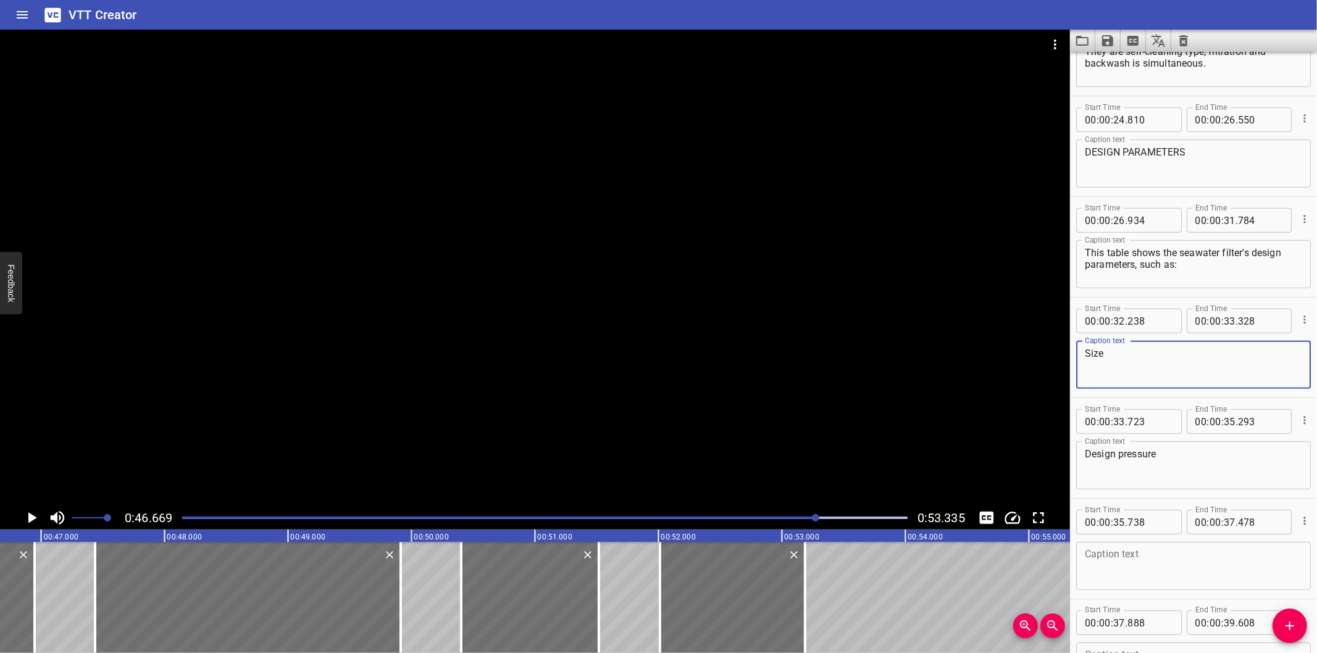
click at [1154, 349] on textarea "Size" at bounding box center [1193, 365] width 217 height 35
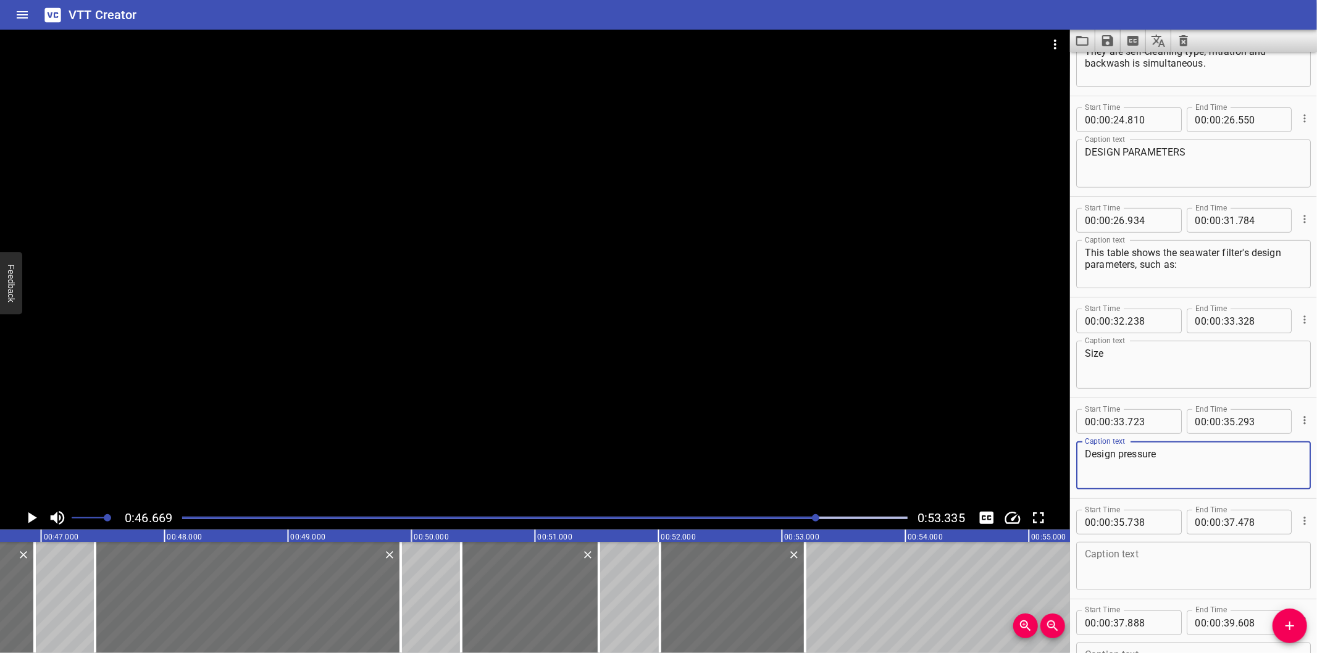
click at [1179, 472] on textarea "Design pressure" at bounding box center [1193, 465] width 217 height 35
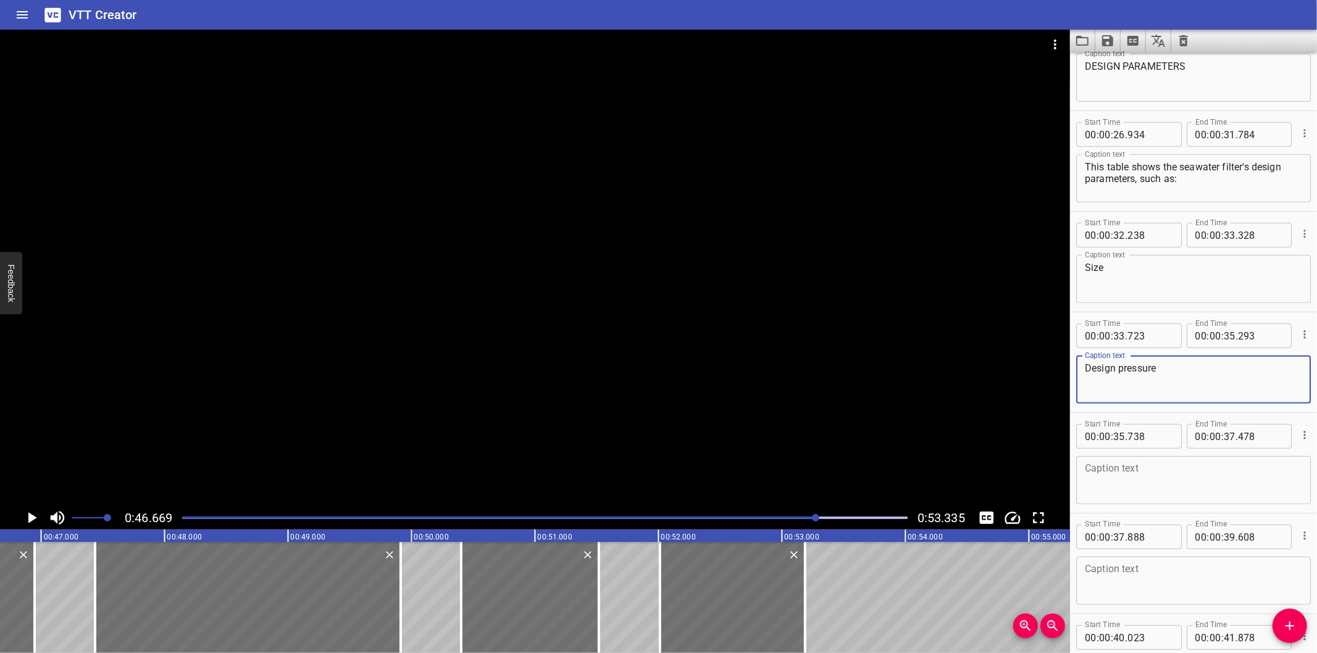
scroll to position [553, 0]
click at [1176, 459] on textarea at bounding box center [1193, 474] width 217 height 35
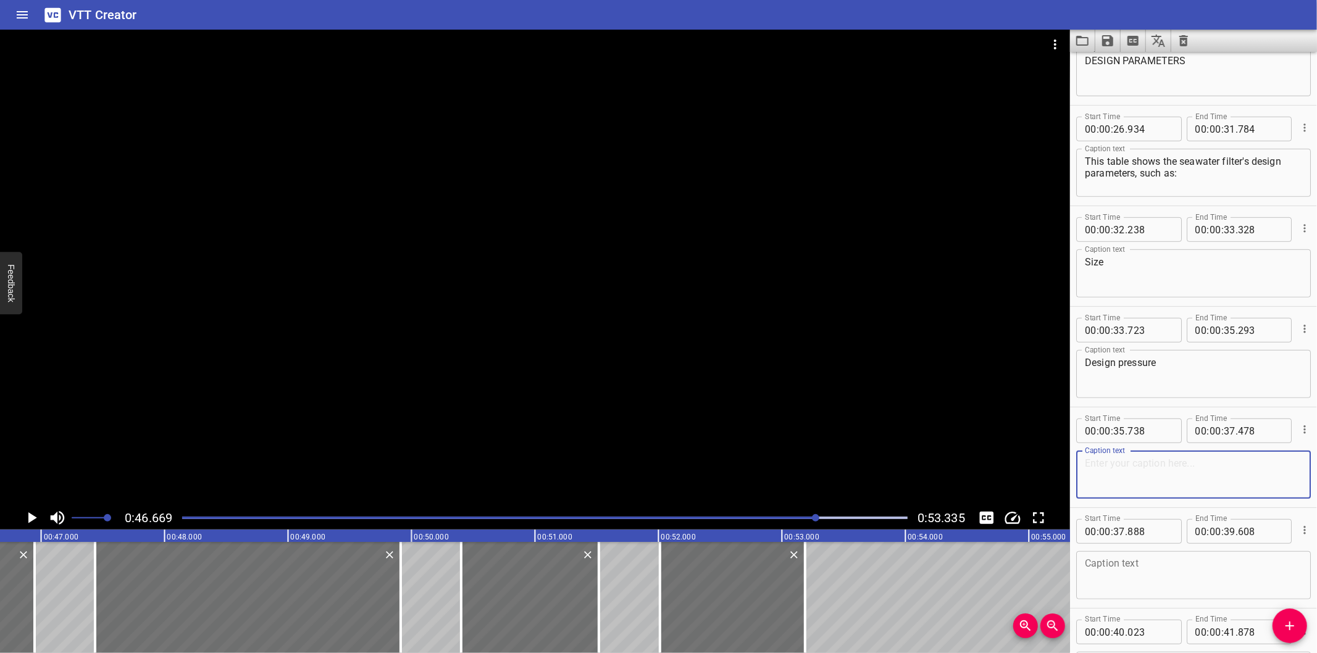
paste textarea "Design temperature o Operating pressure o Operating temperature o Filtration sp…"
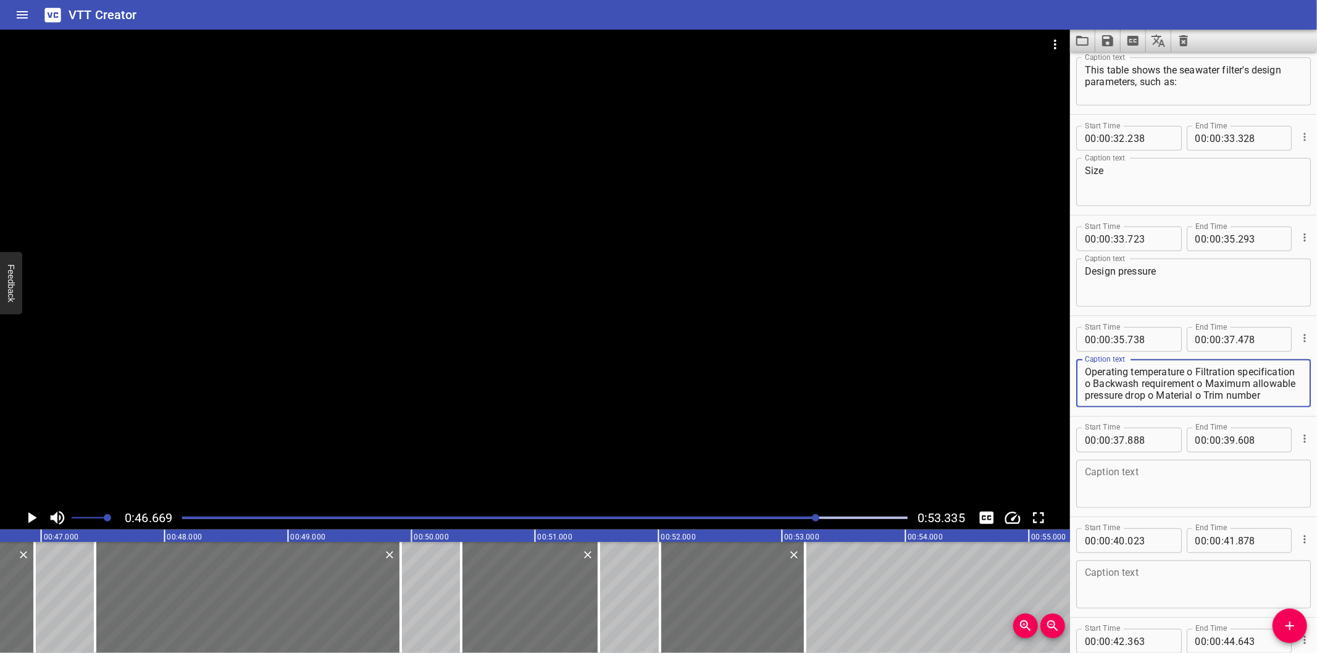
scroll to position [0, 0]
drag, startPoint x: 1198, startPoint y: 363, endPoint x: 1183, endPoint y: 362, distance: 14.3
click at [1183, 362] on div "Design temperature o Operating pressure o Operating temperature o Filtration sp…" at bounding box center [1193, 383] width 235 height 48
type textarea "Design temperature"
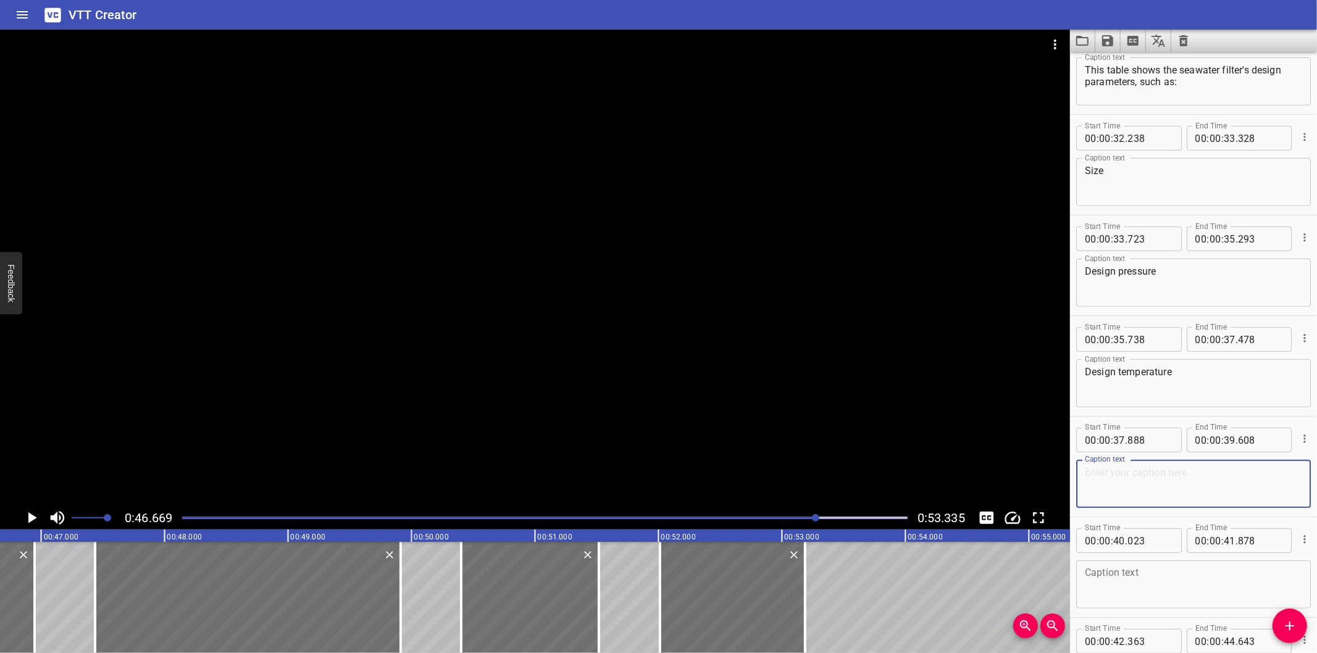
click at [1195, 479] on textarea at bounding box center [1193, 484] width 217 height 35
paste textarea "Operating pressure o Operating temperature o Filtration specification o Backwas…"
drag, startPoint x: 1242, startPoint y: 494, endPoint x: 1183, endPoint y: 470, distance: 62.8
click at [1183, 470] on textarea "Operating pressure o Operating temperature o Filtration specification o Backwas…" at bounding box center [1193, 484] width 217 height 35
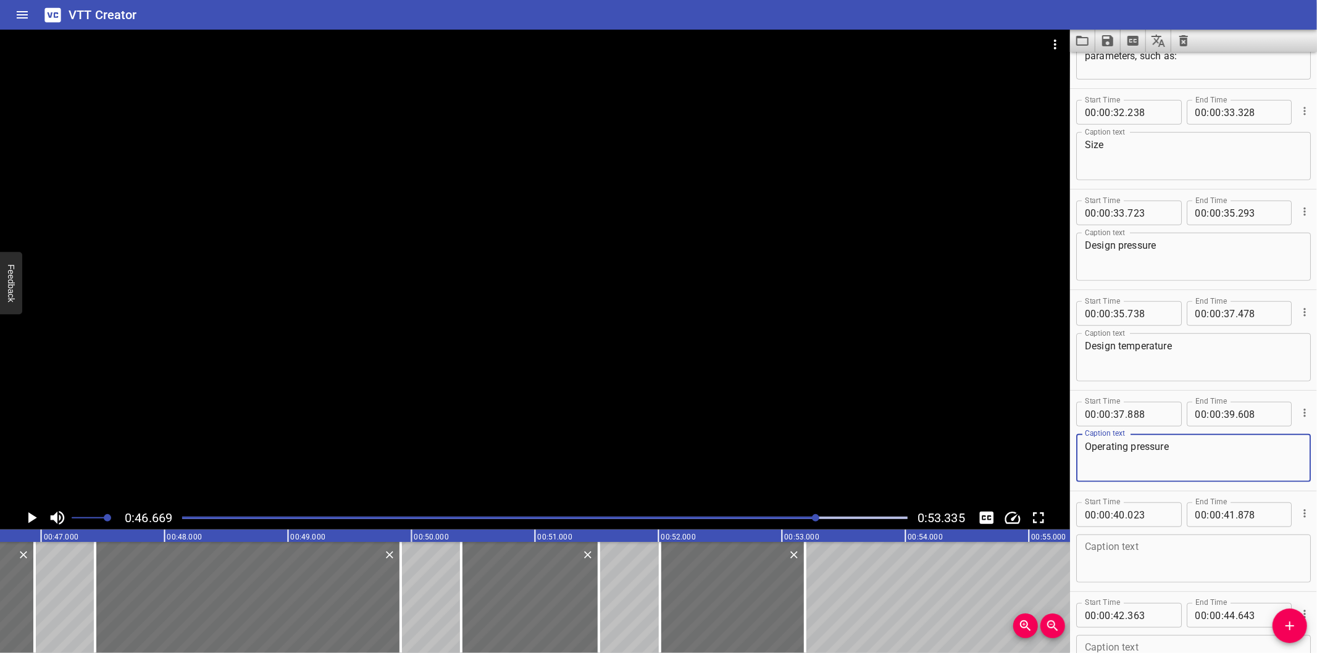
scroll to position [690, 0]
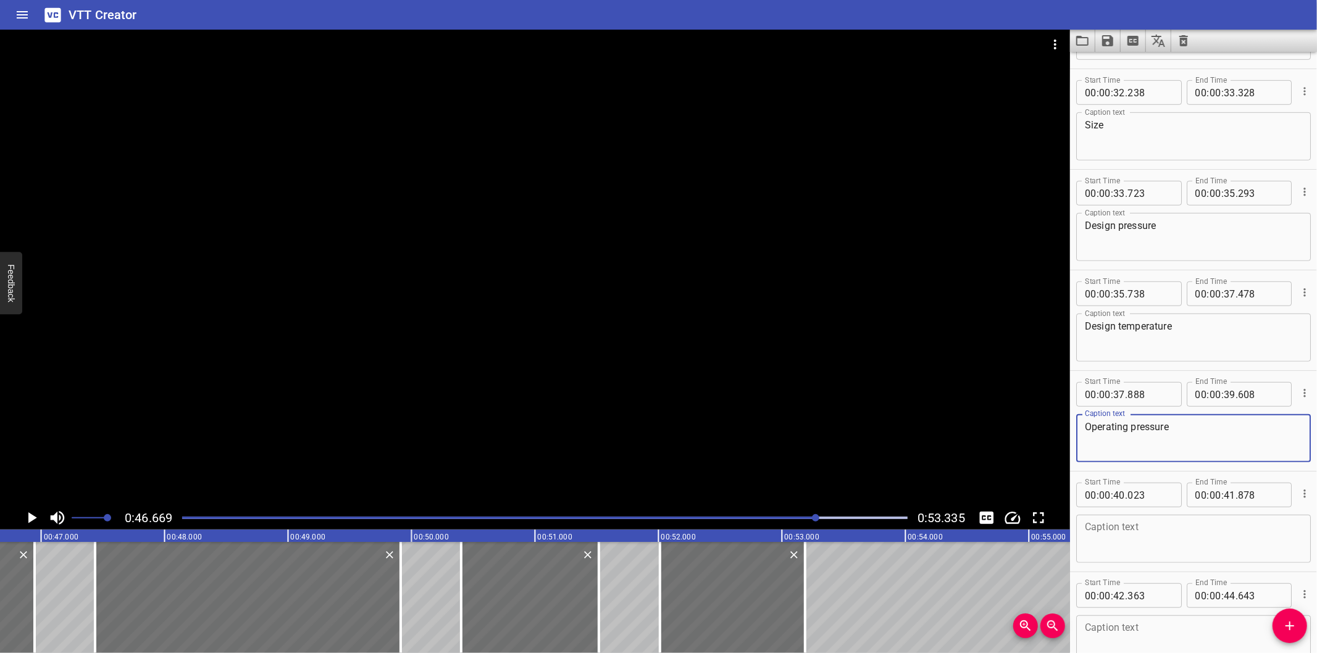
type textarea "Operating pressure"
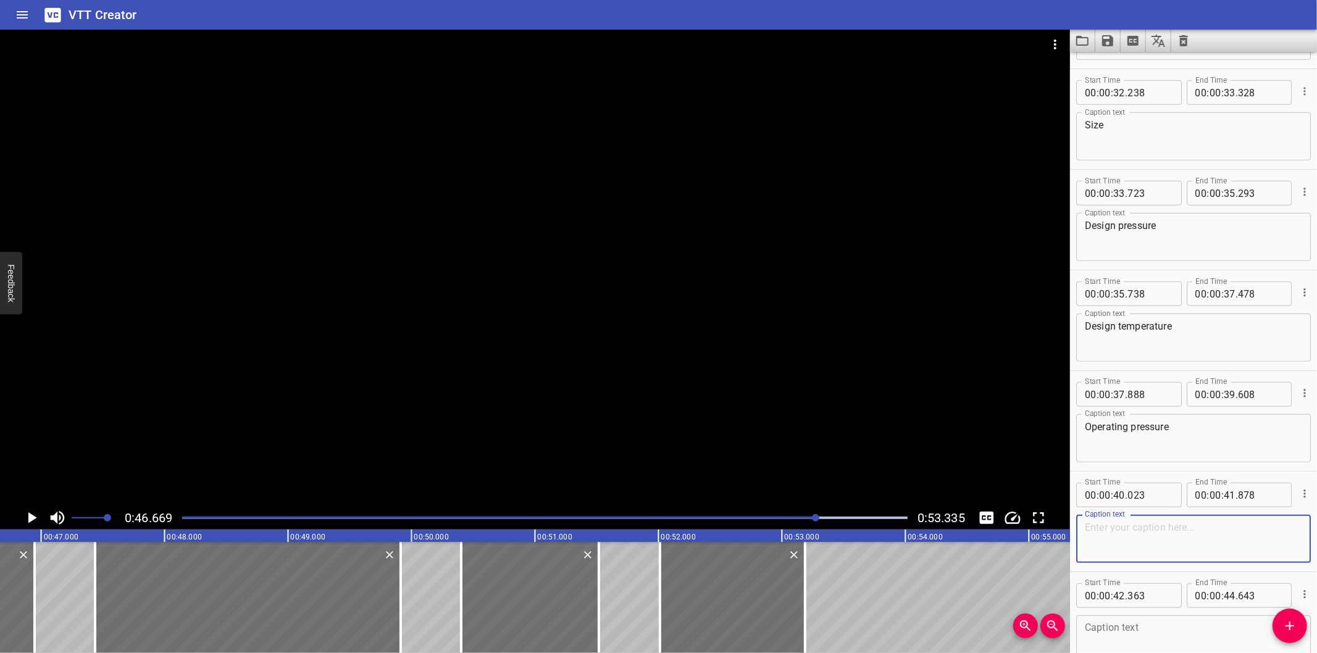
click at [1164, 535] on textarea at bounding box center [1193, 539] width 217 height 35
paste textarea "Operating temperature o Filtration specification o Backwash requirement o Maxim…"
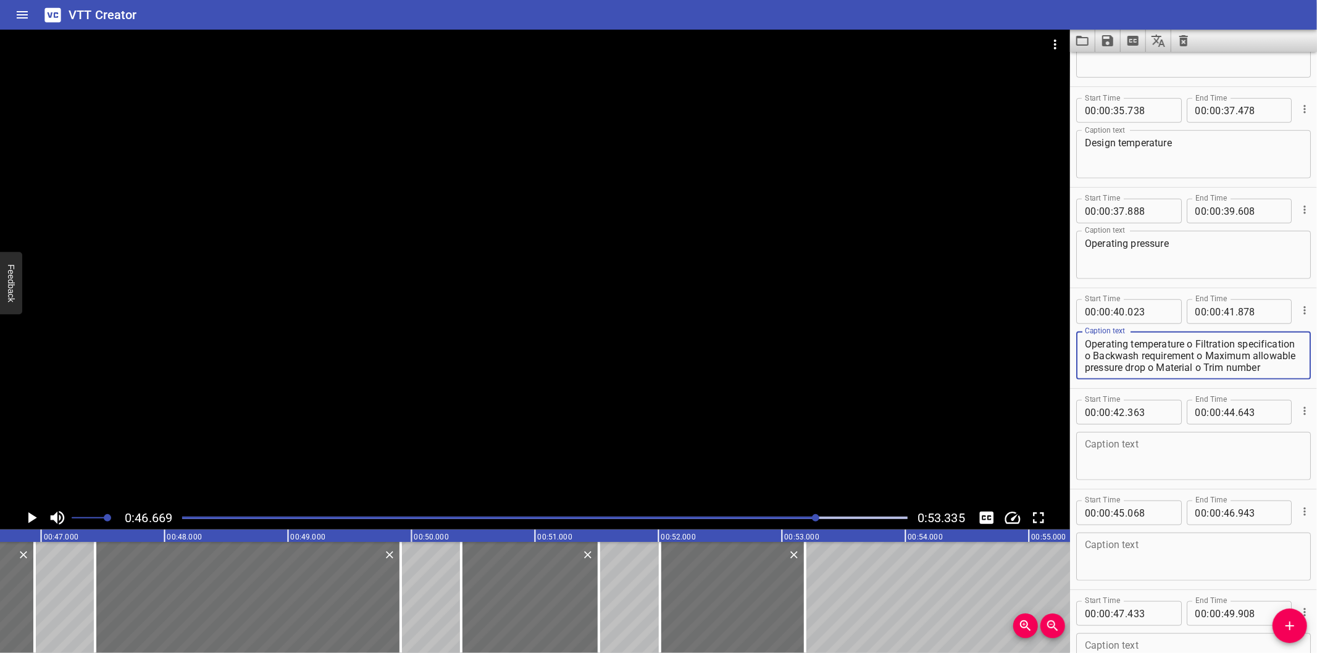
scroll to position [0, 0]
drag, startPoint x: 1206, startPoint y: 365, endPoint x: 1196, endPoint y: 332, distance: 35.4
click at [1196, 332] on div "Operating temperature o Filtration specification o Backwash requirement o Maxim…" at bounding box center [1193, 356] width 235 height 48
type textarea "Operating temperature"
click at [1169, 439] on textarea at bounding box center [1193, 456] width 217 height 35
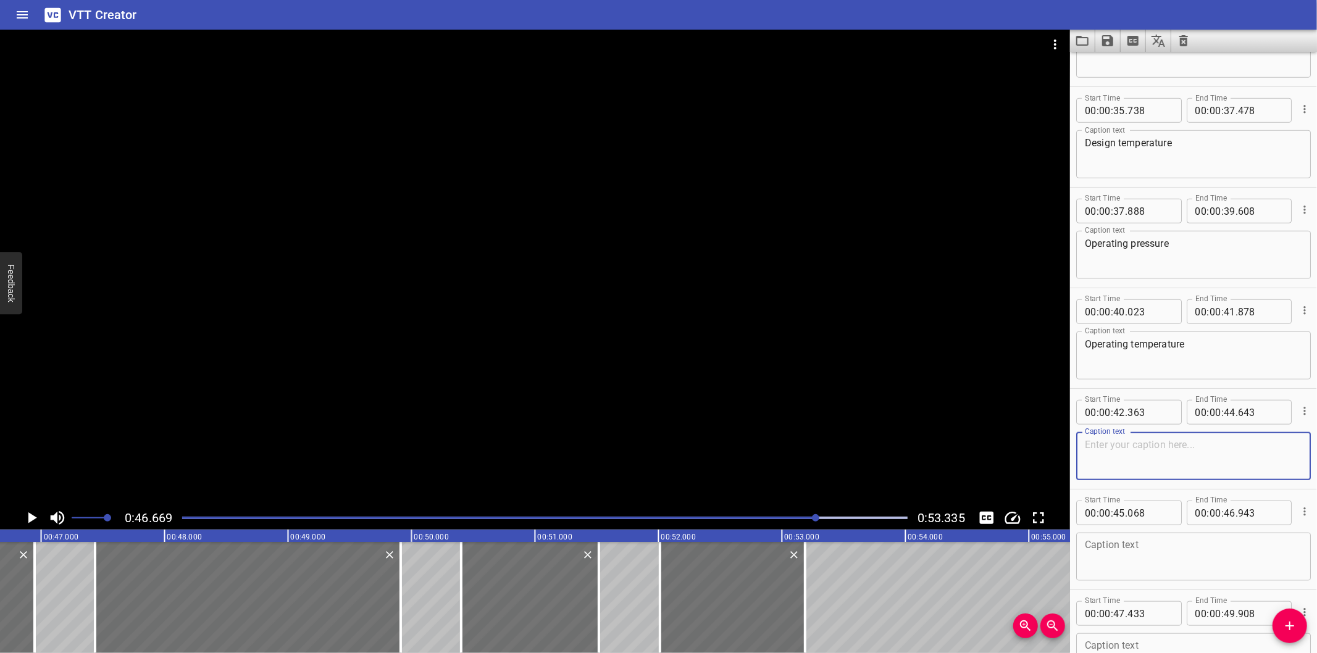
paste textarea "Filtration specification o Backwash requirement o Maximum allowable pressure dr…"
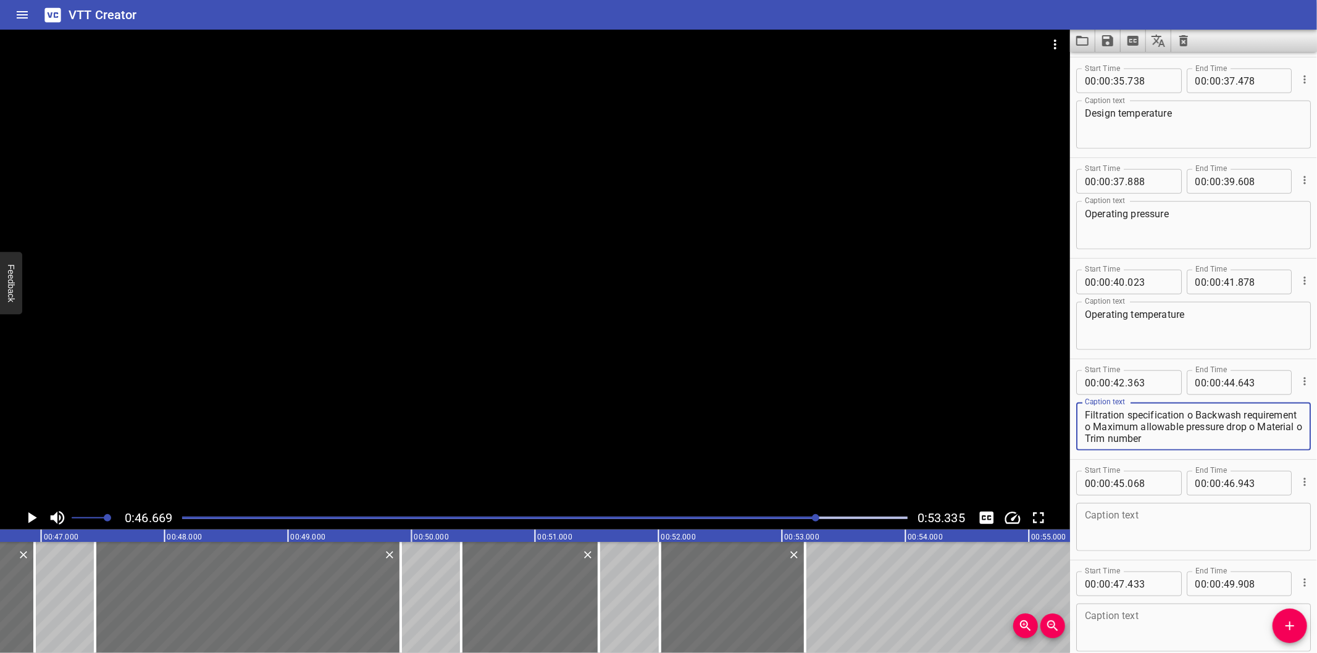
scroll to position [918, 0]
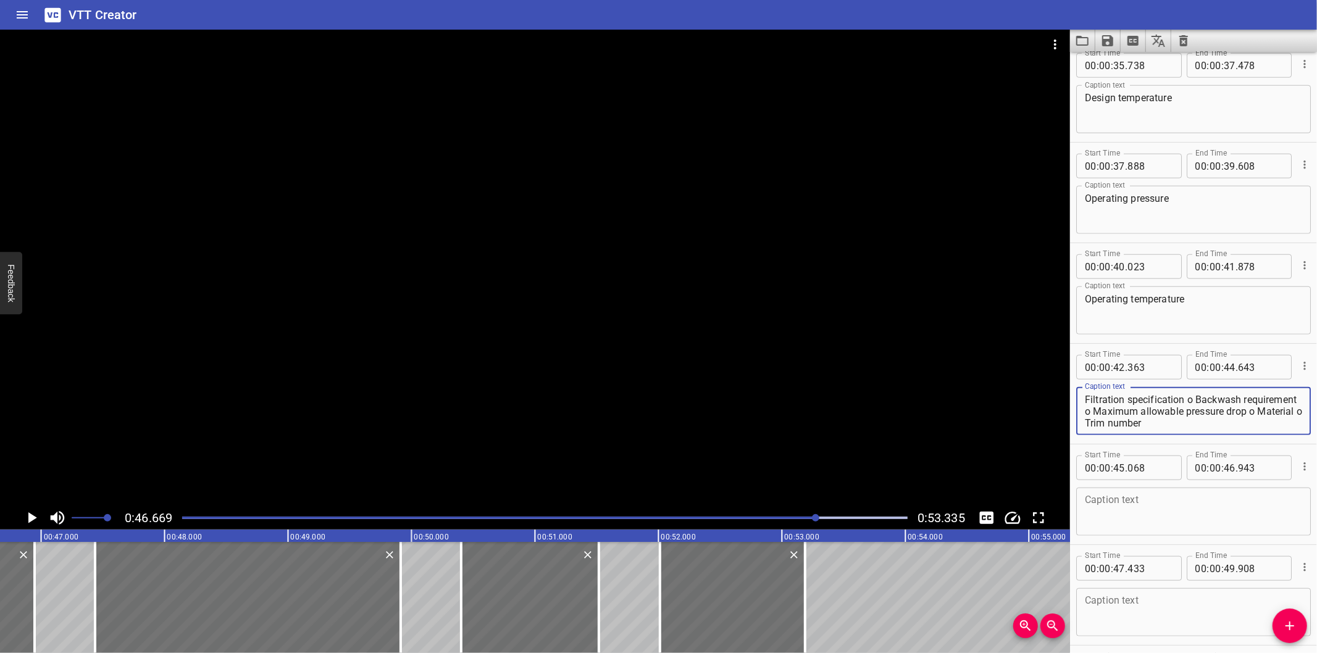
click at [1232, 424] on textarea "Filtration specification o Backwash requirement o Maximum allowable pressure dr…" at bounding box center [1193, 411] width 217 height 35
drag, startPoint x: 1232, startPoint y: 424, endPoint x: 1199, endPoint y: 381, distance: 54.6
click at [1199, 382] on div "Caption text Filtration specification o Backwash requirement o Maximum allowabl…" at bounding box center [1193, 410] width 235 height 56
type textarea "Filtration specification"
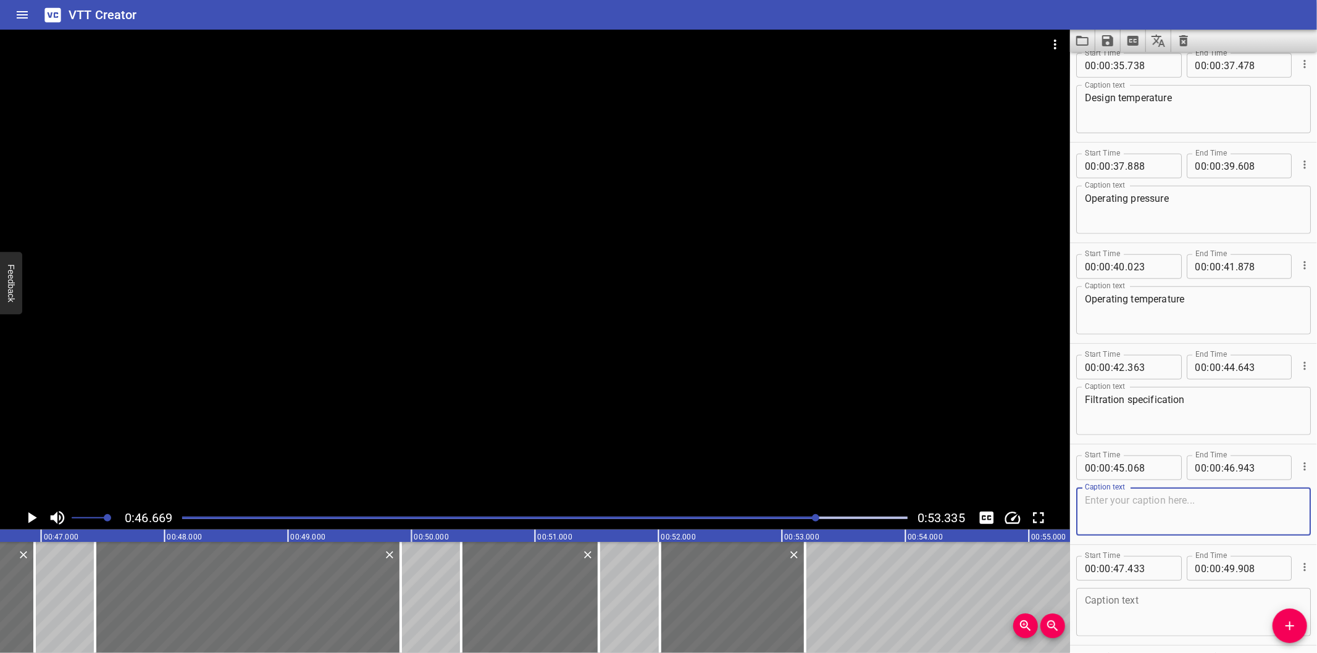
click at [1194, 519] on textarea at bounding box center [1193, 512] width 217 height 35
paste textarea "Backwash requirement o Maximum allowable pressure drop o Material o Trim number"
drag, startPoint x: 1263, startPoint y: 507, endPoint x: 1200, endPoint y: 496, distance: 63.9
click at [1200, 496] on textarea "Backwash requirement o Maximum allowable pressure drop o Material o Trim number" at bounding box center [1193, 512] width 217 height 35
type textarea "Backwash requirement"
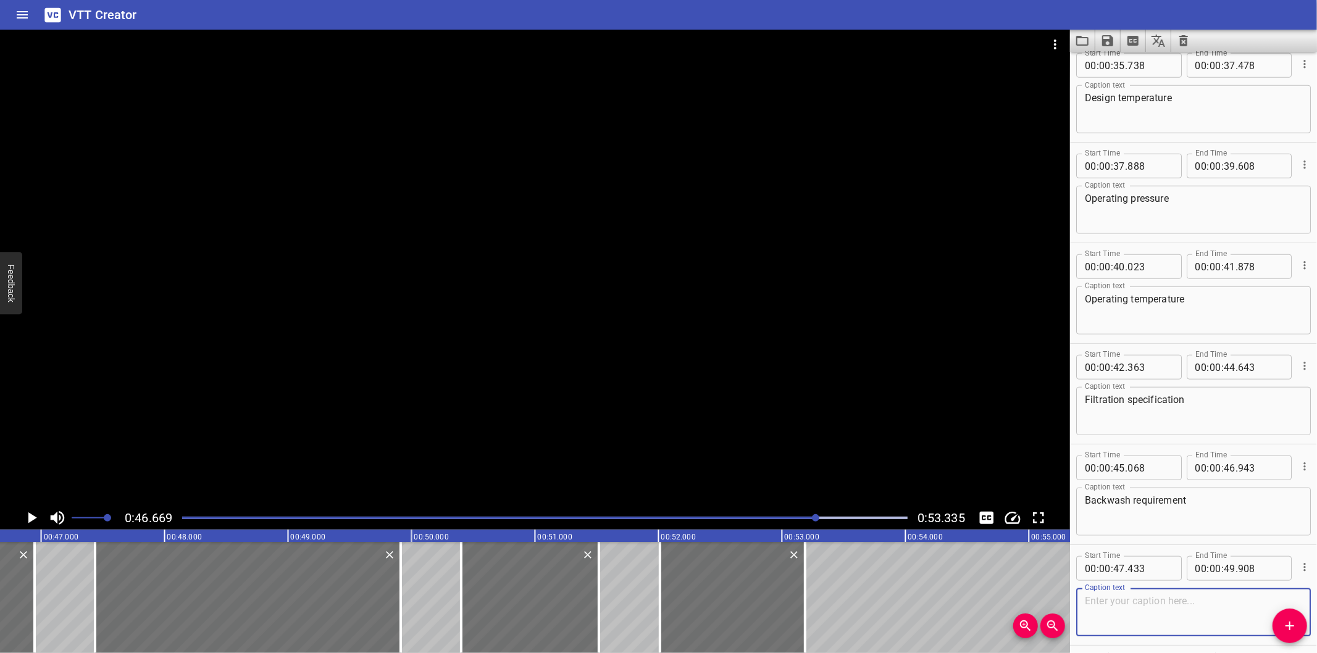
drag, startPoint x: 1174, startPoint y: 611, endPoint x: 1177, endPoint y: 594, distance: 17.6
click at [1174, 610] on textarea at bounding box center [1193, 612] width 217 height 35
paste textarea "Maximum allowable pressure drop o Material o Trim number"
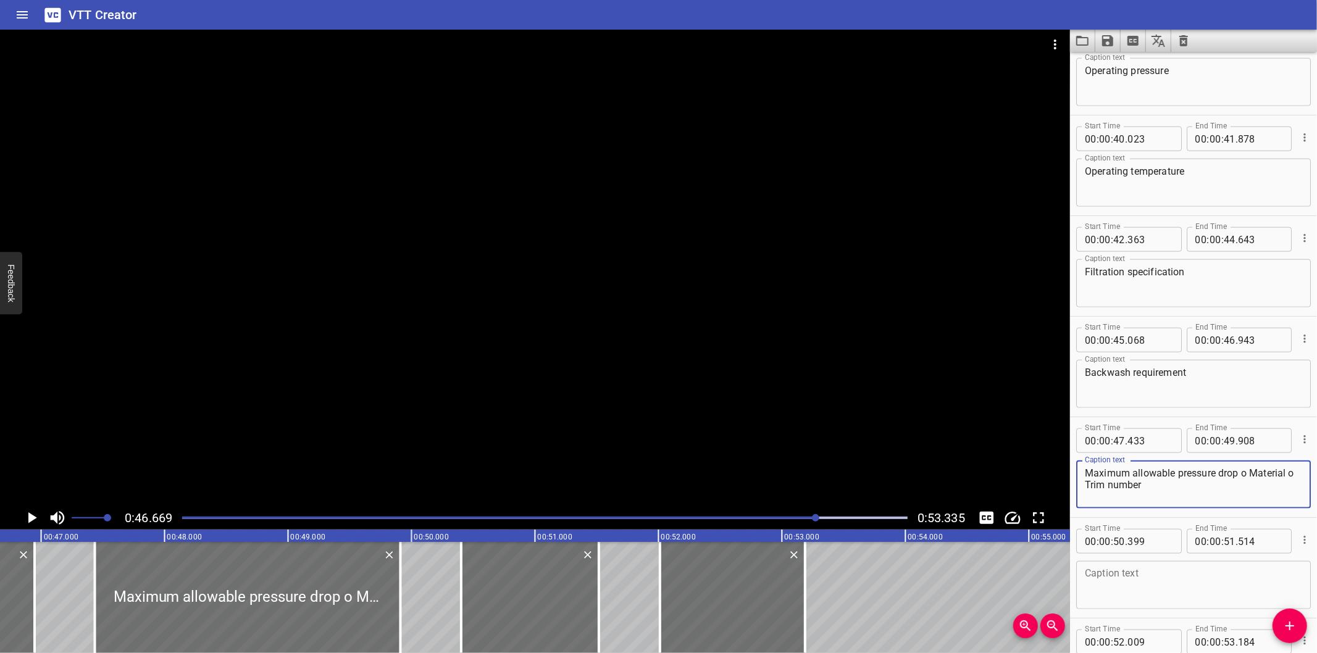
scroll to position [1056, 0]
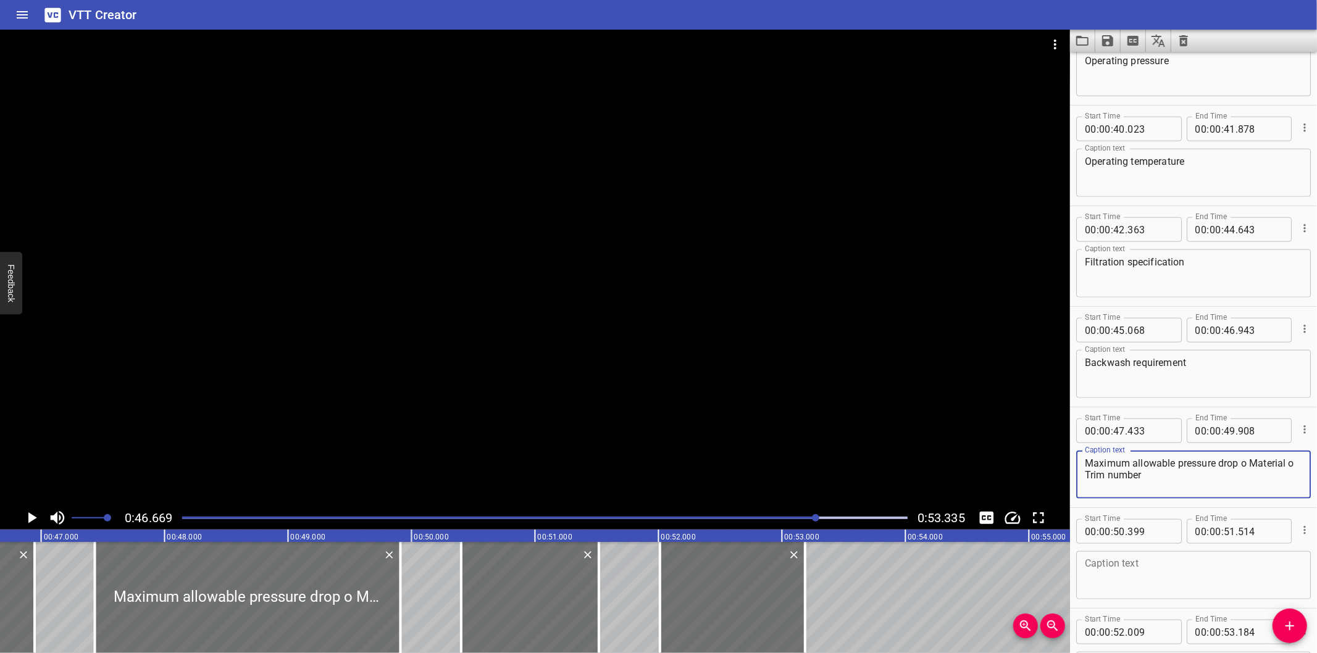
drag, startPoint x: 1206, startPoint y: 470, endPoint x: 1250, endPoint y: 464, distance: 44.9
click at [1250, 464] on textarea "Maximum allowable pressure drop o Material o Trim number" at bounding box center [1193, 474] width 217 height 35
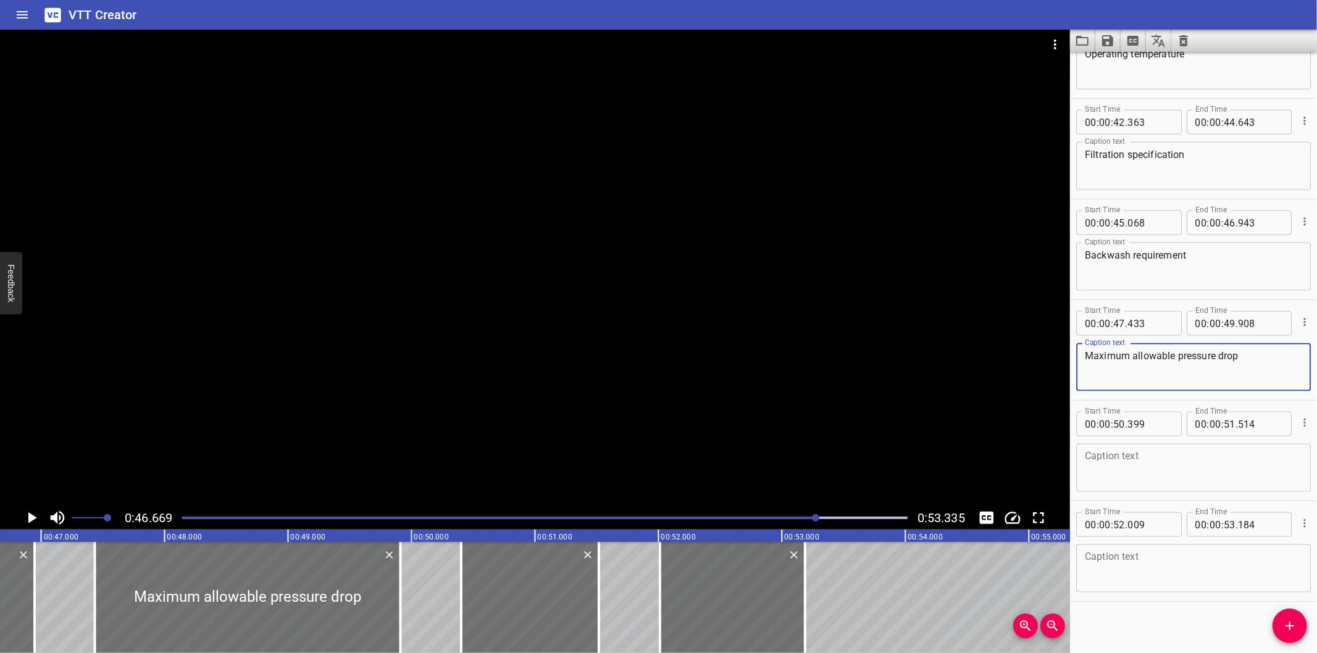
scroll to position [1165, 0]
type textarea "Maximum allowable pressure drop"
click at [1192, 473] on textarea at bounding box center [1193, 466] width 217 height 35
paste textarea "Material o Trim number"
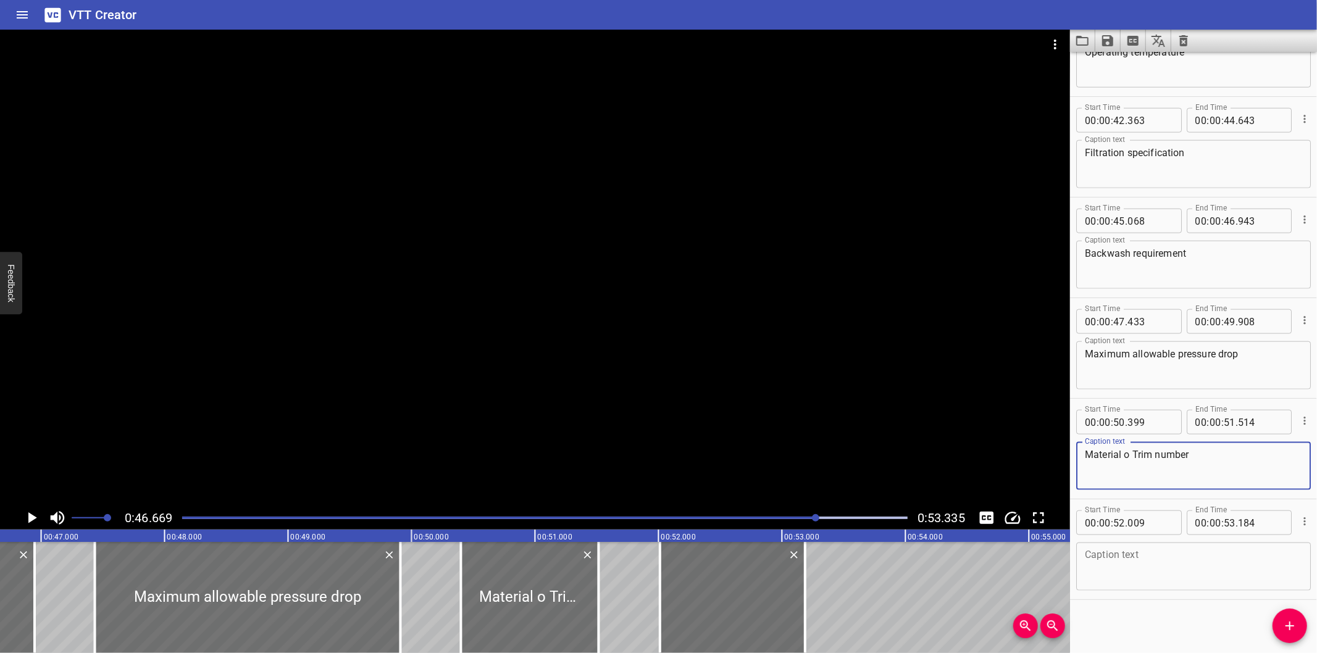
drag, startPoint x: 1211, startPoint y: 462, endPoint x: 1134, endPoint y: 465, distance: 77.3
click at [1134, 465] on textarea "Material o Trim number" at bounding box center [1193, 466] width 217 height 35
type textarea "Material"
click at [1168, 553] on textarea at bounding box center [1193, 566] width 217 height 35
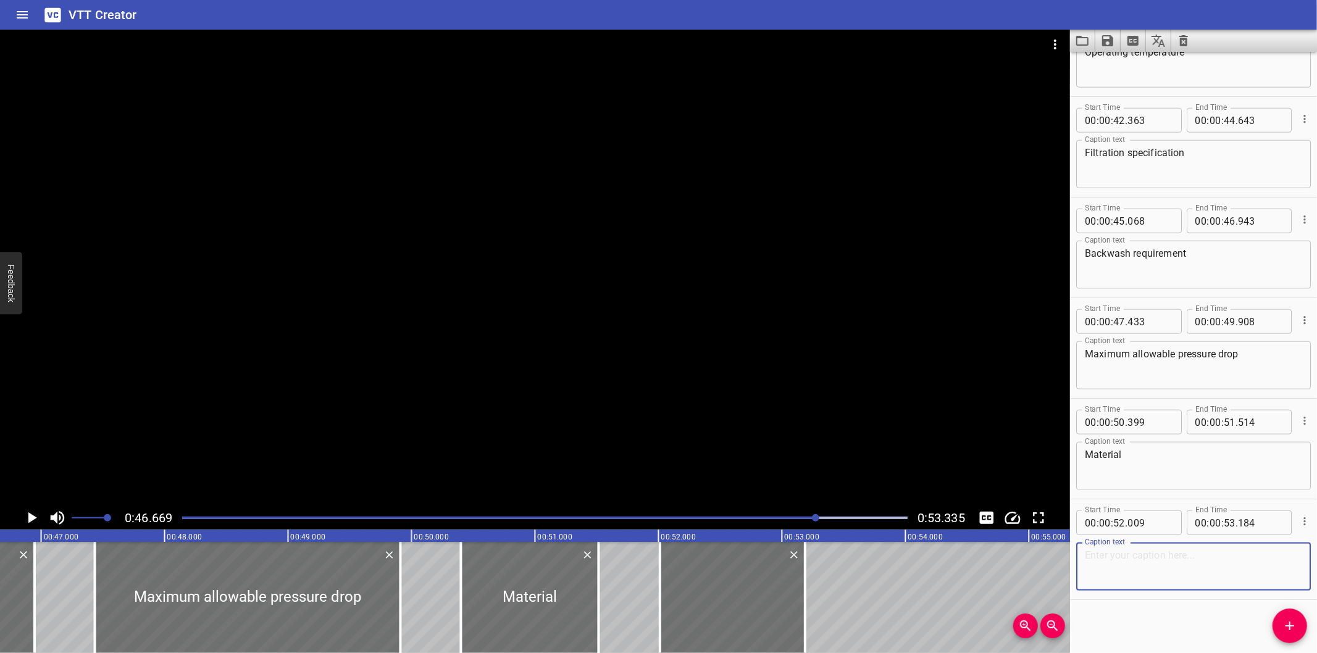
paste textarea "Trim number"
type textarea "Trim number"
click at [499, 514] on div at bounding box center [545, 517] width 740 height 17
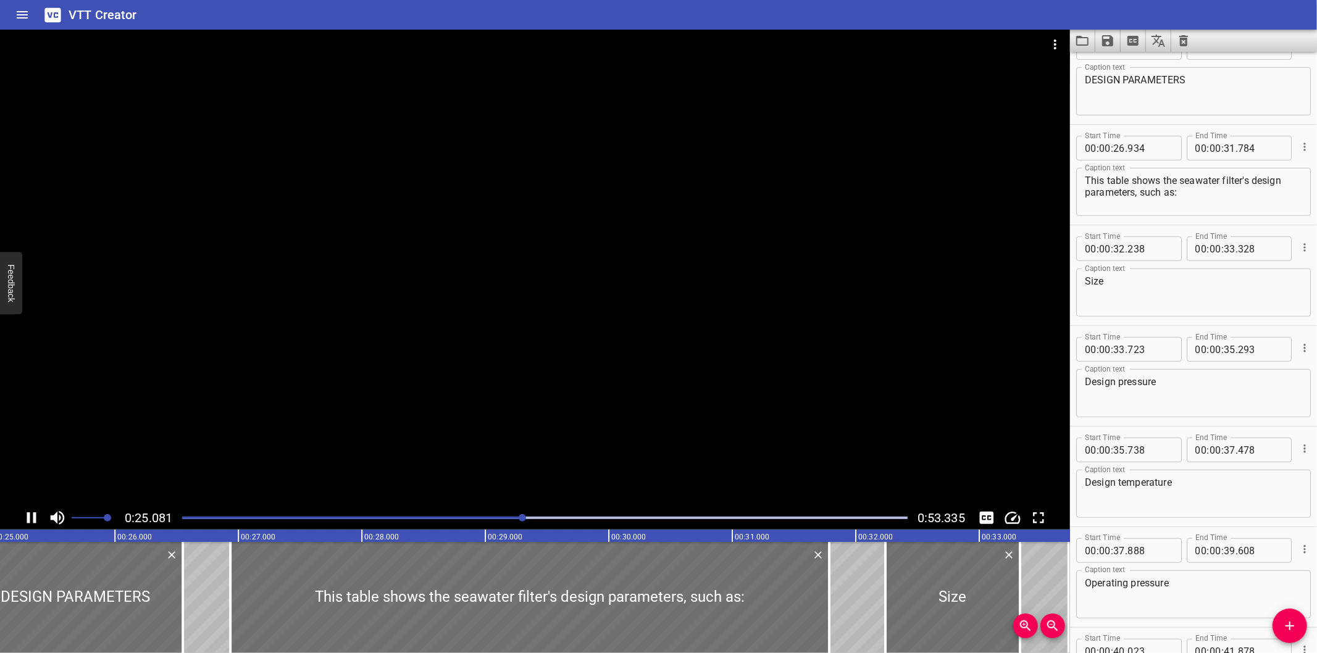
scroll to position [503, 0]
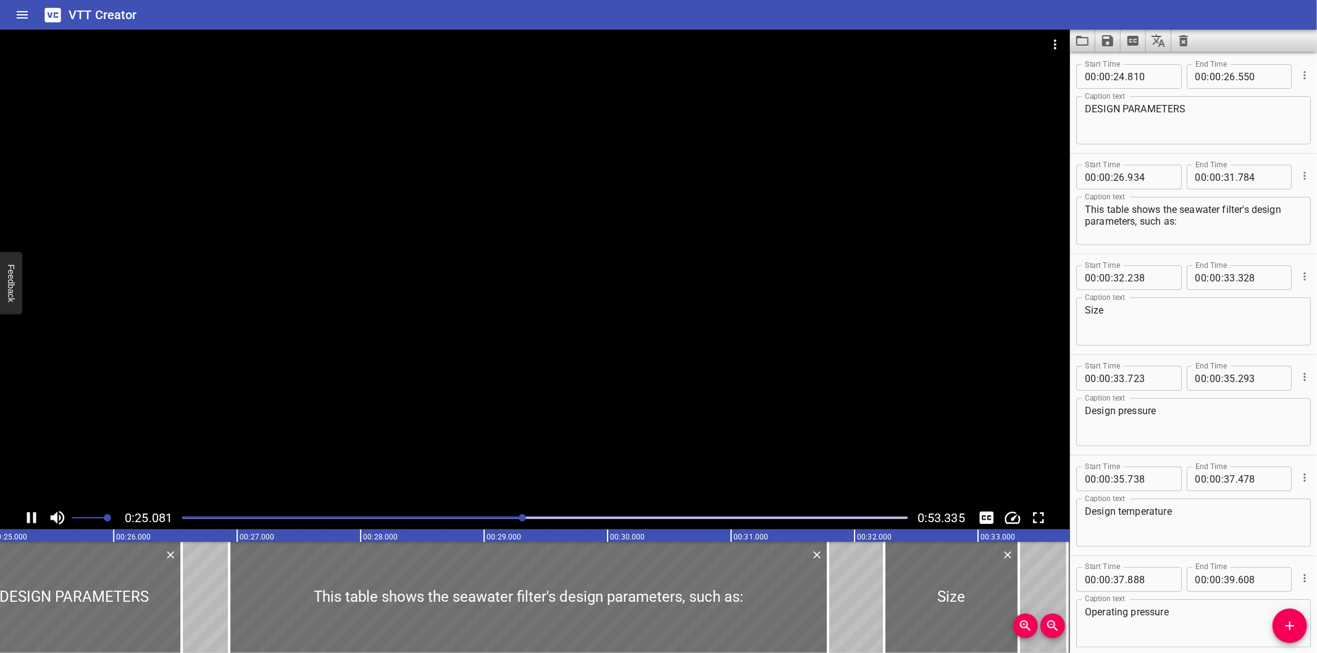
click at [559, 515] on div at bounding box center [545, 517] width 740 height 17
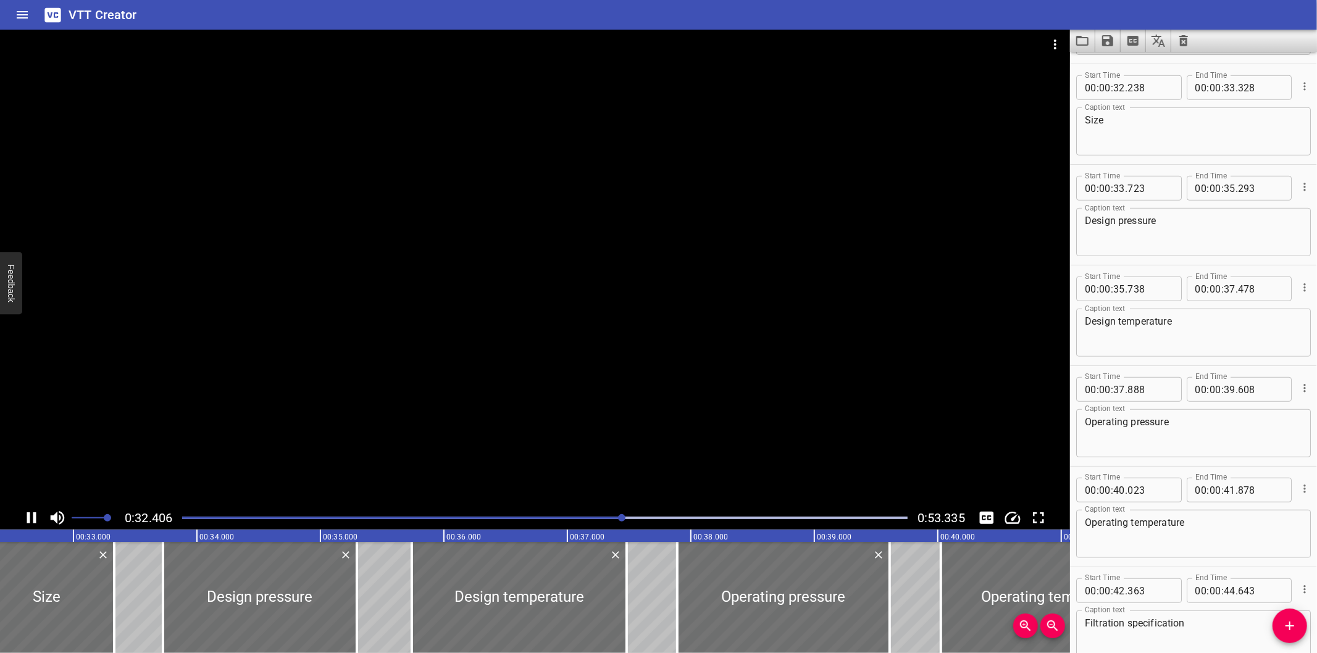
scroll to position [704, 0]
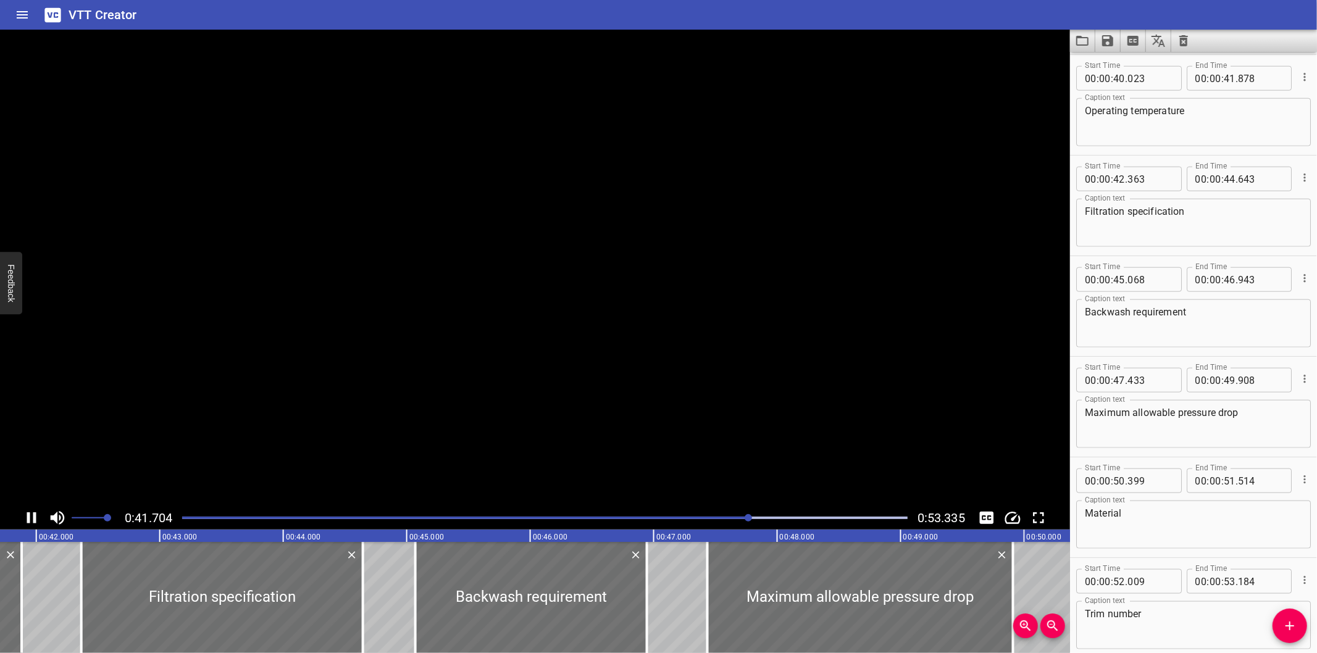
click at [1006, 363] on div at bounding box center [535, 268] width 1070 height 477
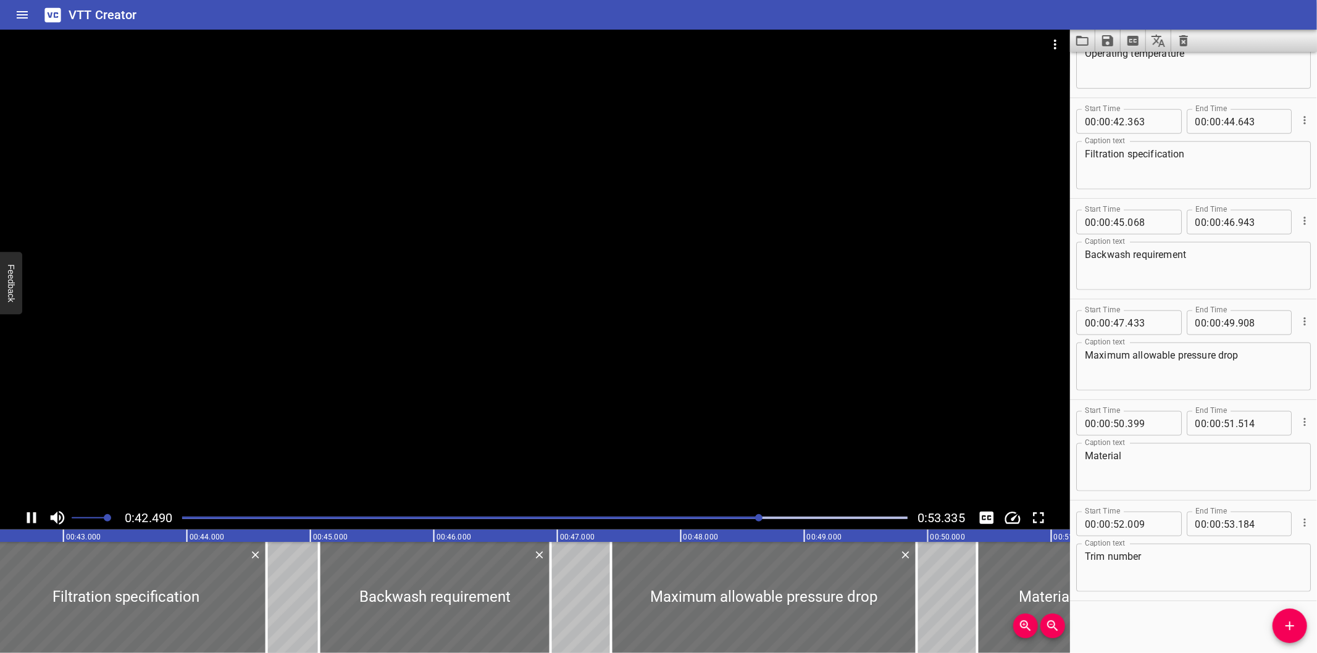
click at [837, 366] on div at bounding box center [535, 268] width 1070 height 477
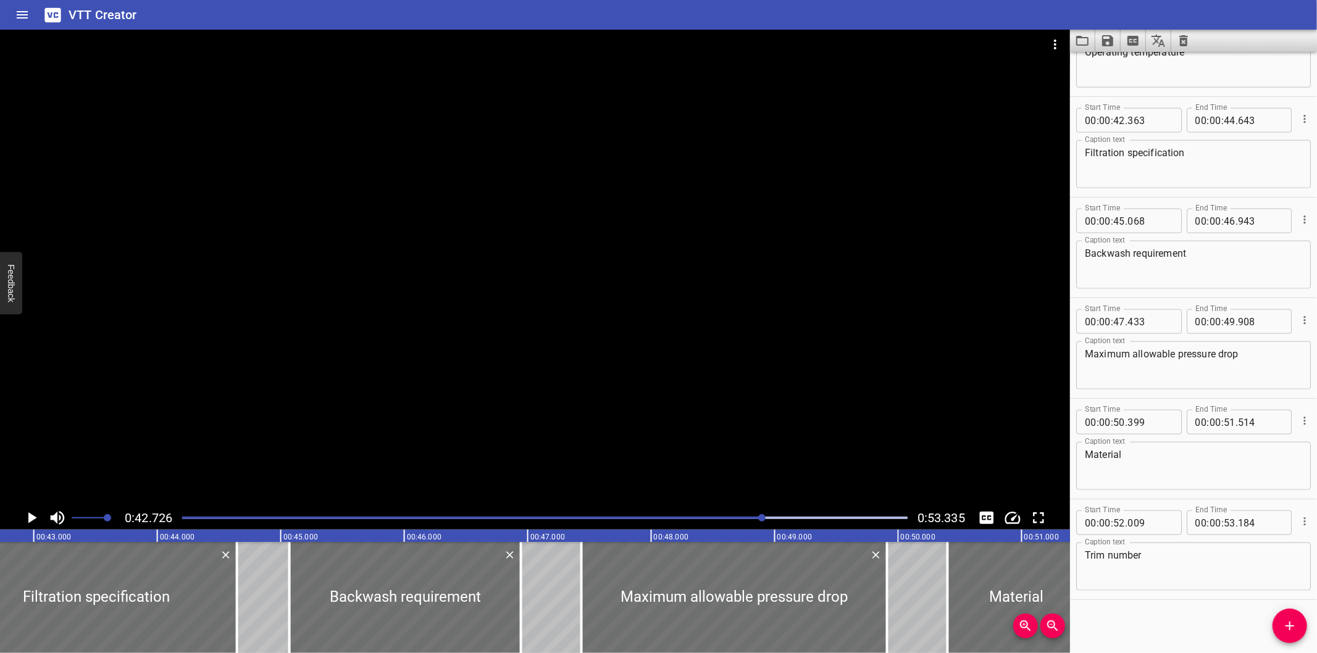
click at [545, 350] on div at bounding box center [535, 268] width 1070 height 477
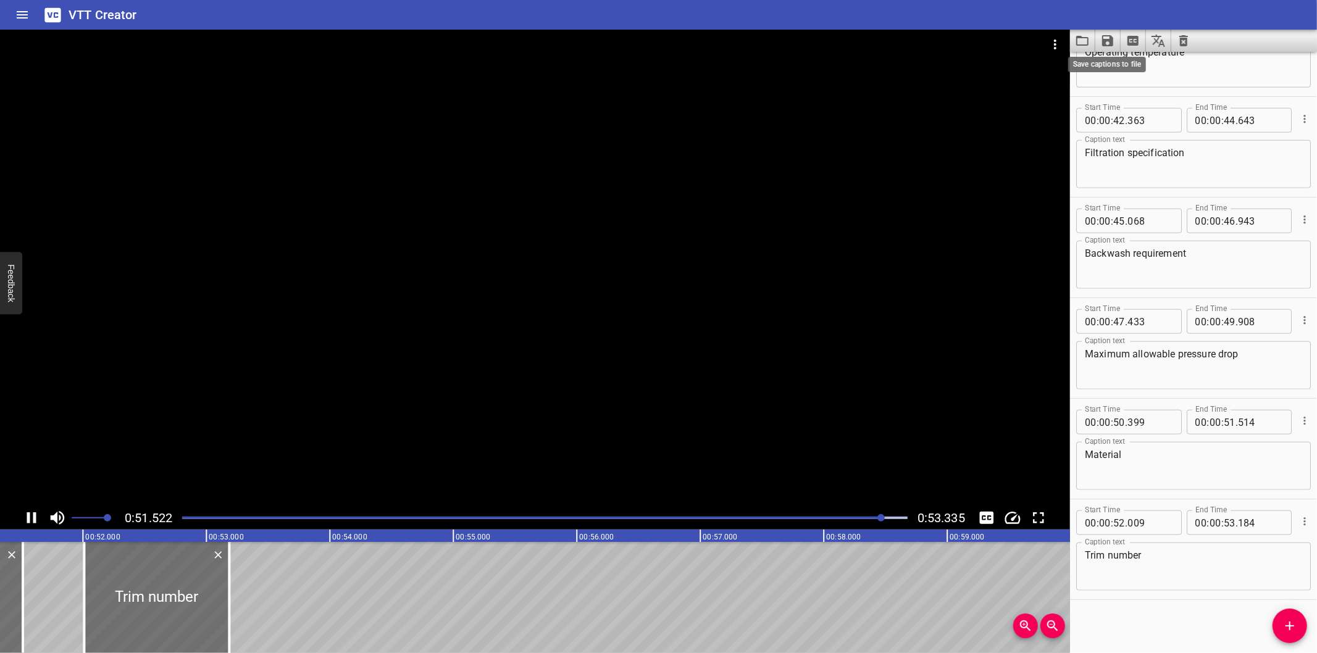
click at [1108, 36] on icon "Save captions to file" at bounding box center [1107, 40] width 11 height 11
click at [1108, 66] on li "Save to VTT file" at bounding box center [1140, 68] width 91 height 22
drag, startPoint x: 1115, startPoint y: 620, endPoint x: 1116, endPoint y: 611, distance: 8.7
click at [1116, 620] on div "Start Time 00 : 00 : 00 . 000 Start Time End Time 00 : 00 : 07 . 110 End Time C…" at bounding box center [1193, 352] width 247 height 601
click at [1057, 41] on icon "Video Options" at bounding box center [1055, 44] width 15 height 15
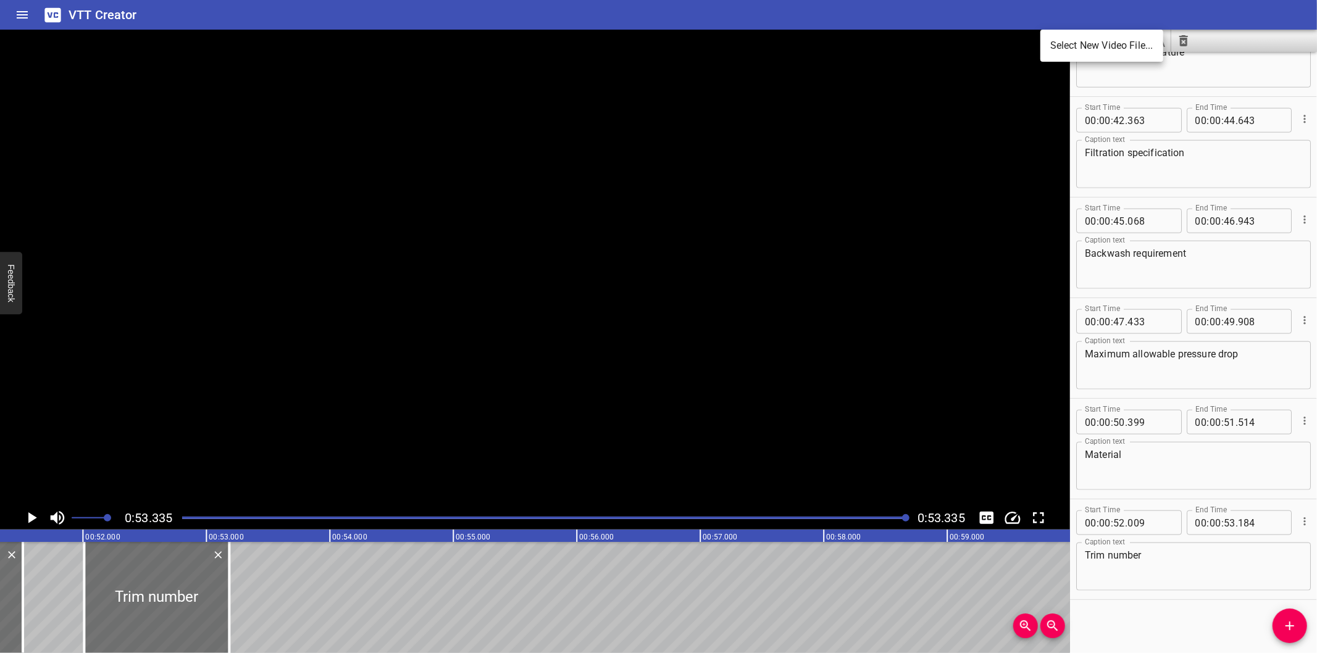
click at [1057, 42] on li "Select New Video File..." at bounding box center [1101, 46] width 123 height 22
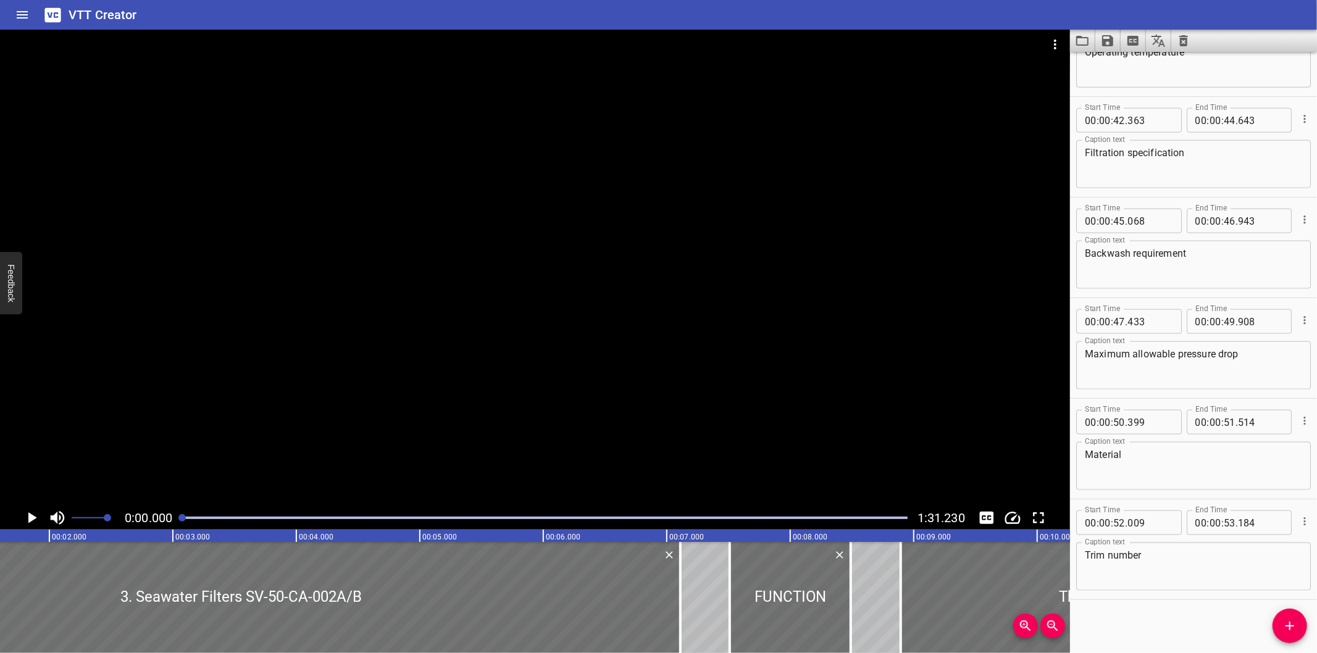
click at [529, 262] on div at bounding box center [535, 268] width 1070 height 477
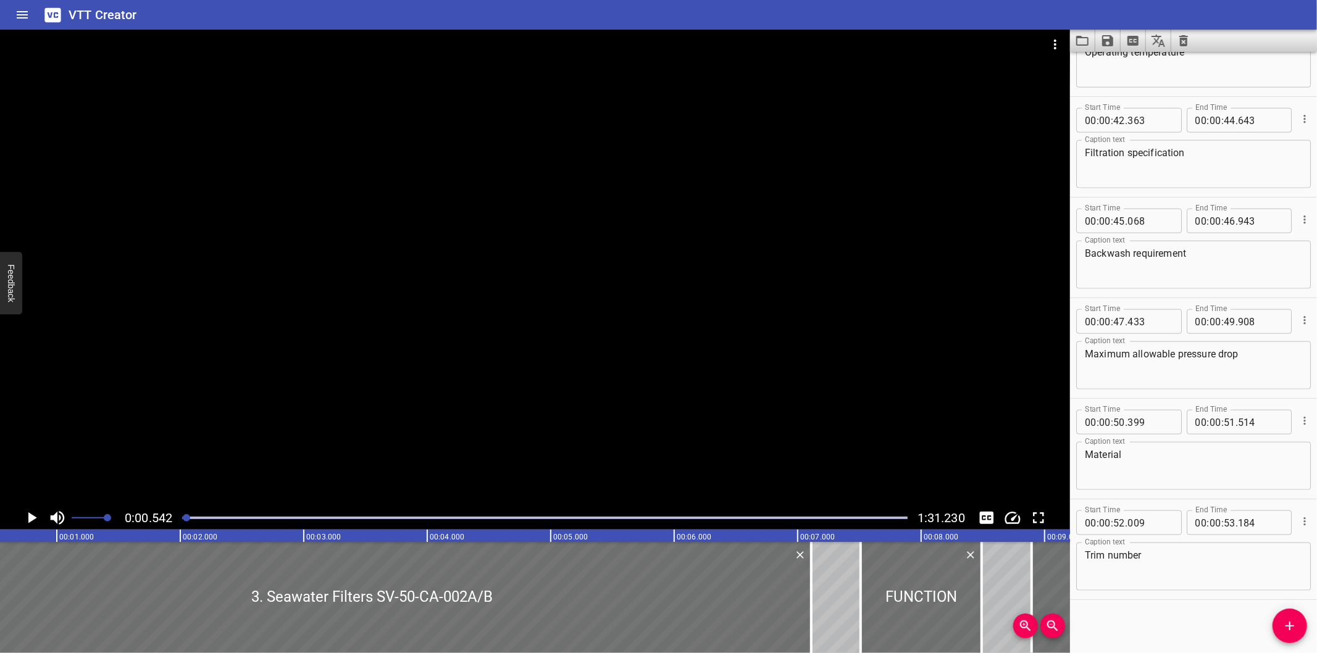
click at [1185, 40] on icon "Clear captions" at bounding box center [1183, 40] width 9 height 11
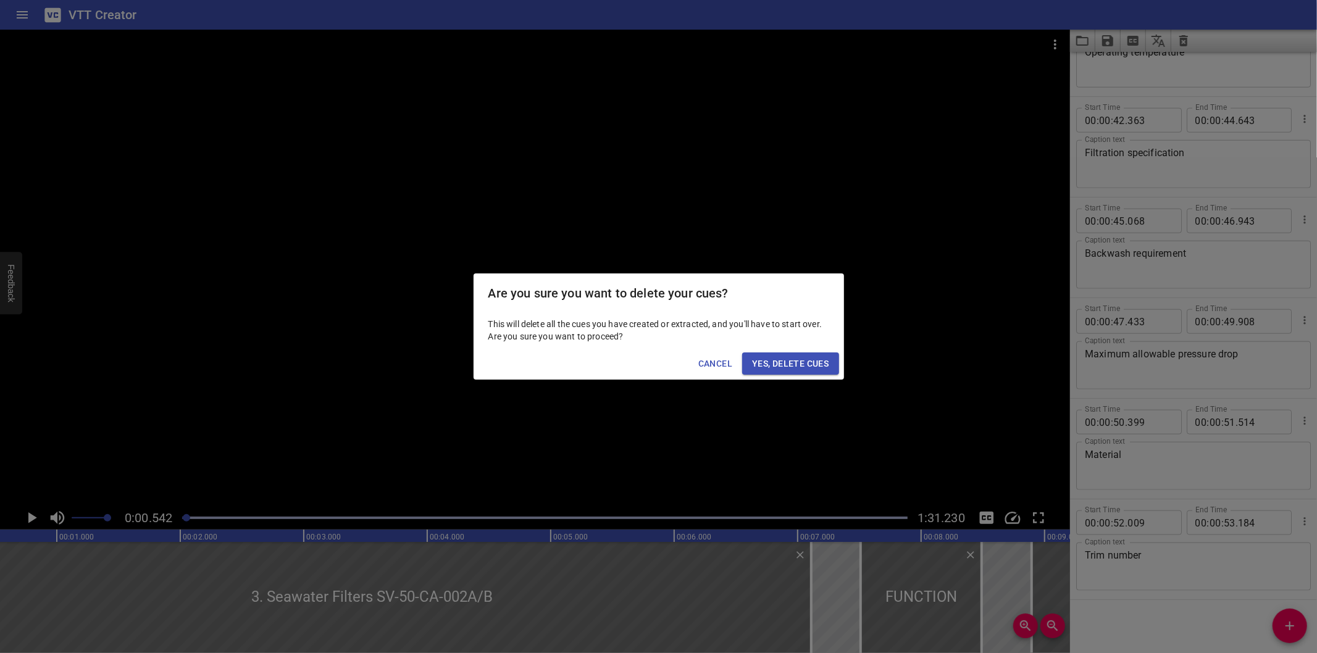
click at [756, 368] on span "Yes, Delete Cues" at bounding box center [790, 363] width 77 height 15
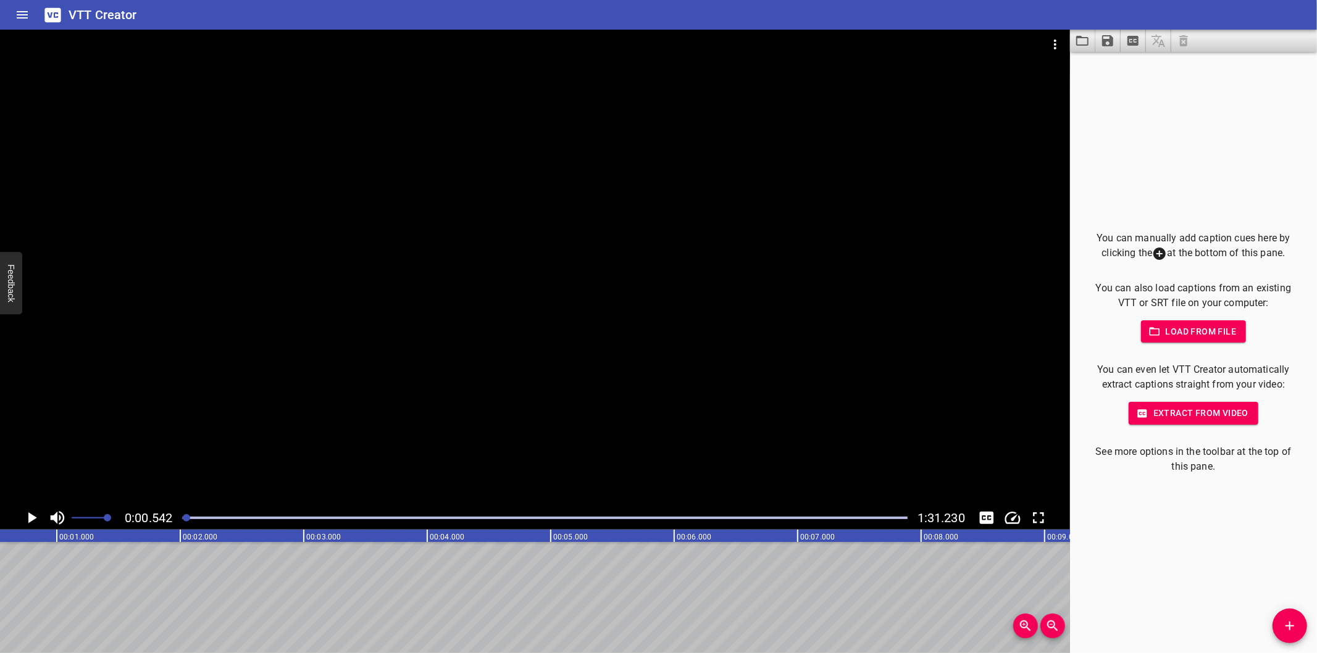
click at [181, 520] on div at bounding box center [545, 517] width 740 height 17
click at [1296, 632] on icon "Add Cue" at bounding box center [1289, 626] width 15 height 15
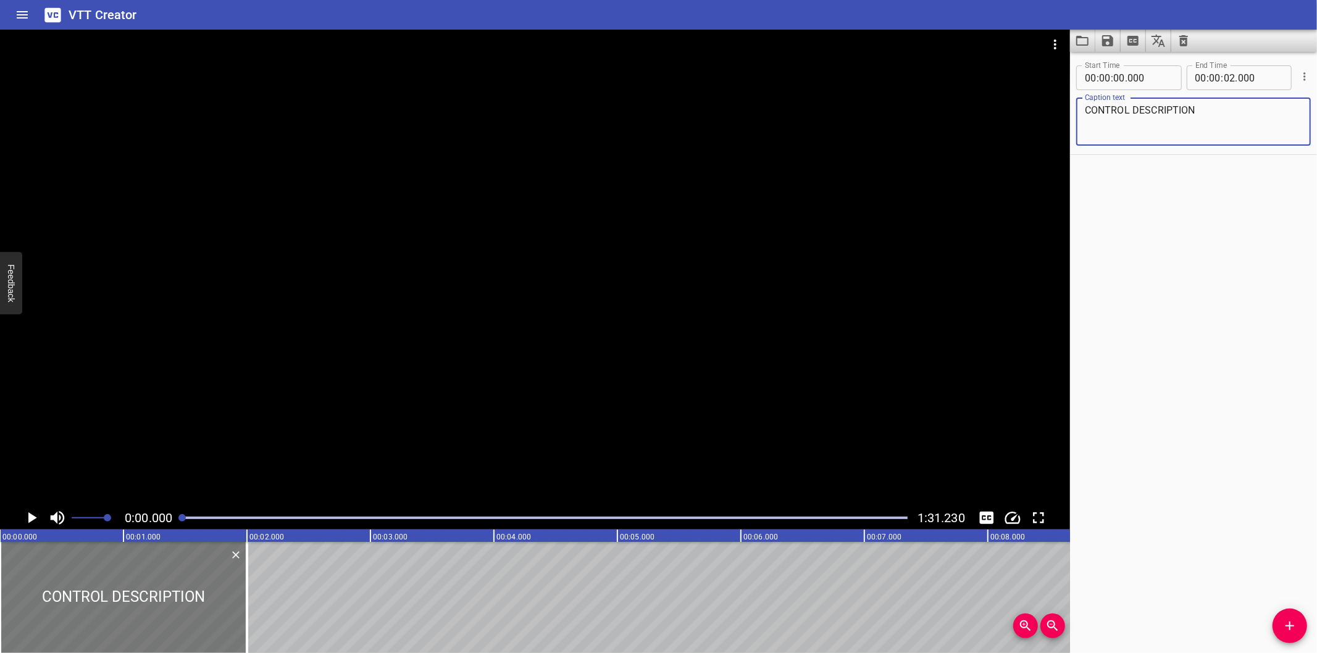
type textarea "CONTROL DESCRIPTION"
drag, startPoint x: 223, startPoint y: 630, endPoint x: 214, endPoint y: 630, distance: 9.3
click at [214, 630] on div at bounding box center [123, 597] width 247 height 111
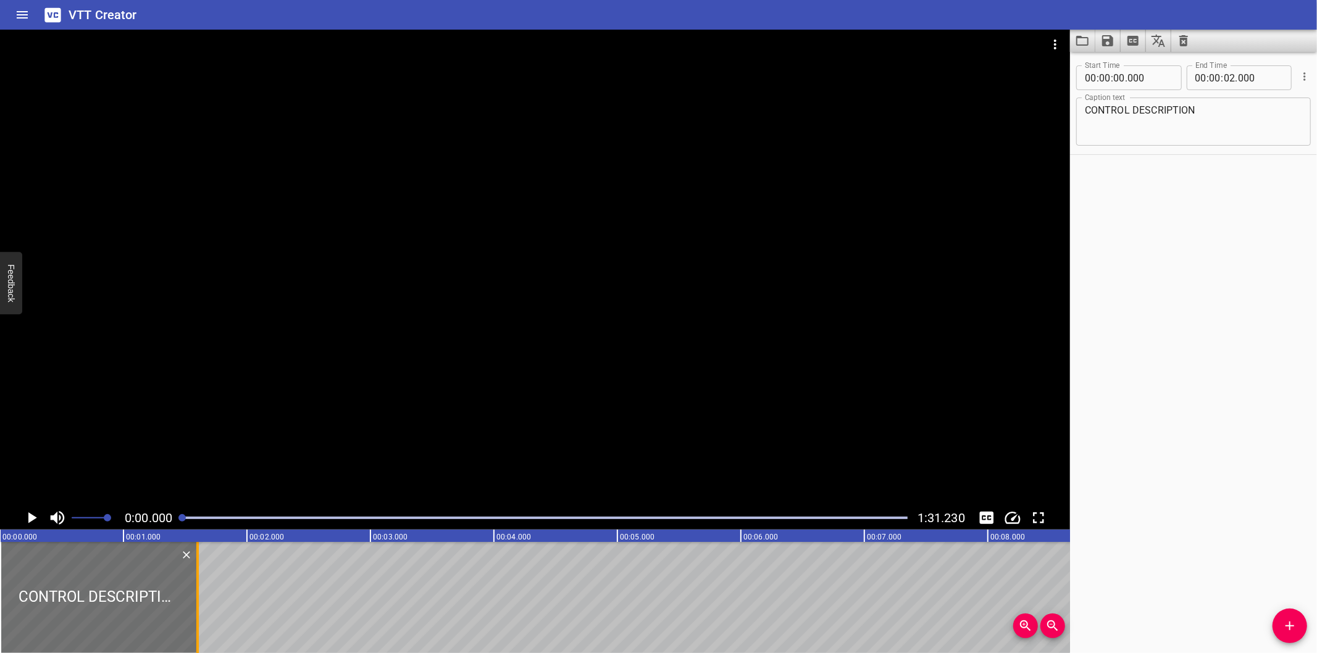
drag, startPoint x: 243, startPoint y: 628, endPoint x: 194, endPoint y: 630, distance: 49.4
click at [194, 630] on div at bounding box center [197, 597] width 12 height 111
type input "01"
type input "600"
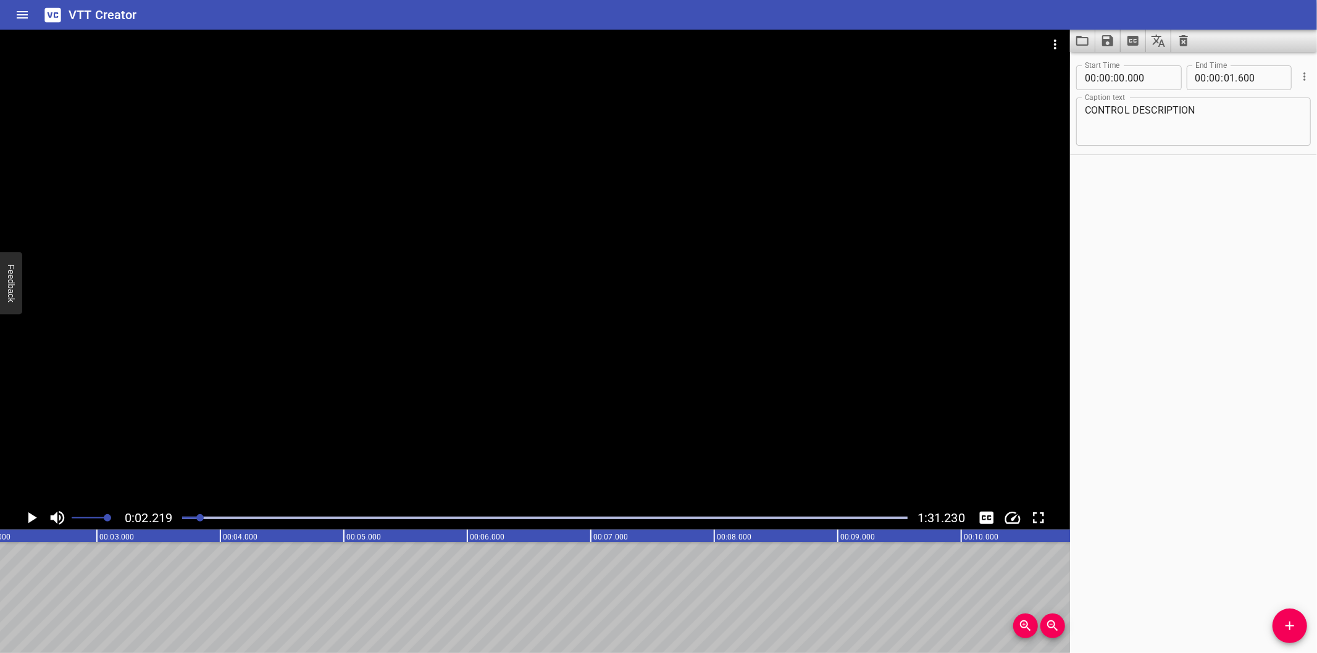
click at [466, 396] on div at bounding box center [535, 268] width 1070 height 477
click at [174, 527] on div "0:02.499 1:31.230" at bounding box center [535, 517] width 1070 height 23
click at [175, 521] on div "0:02.763 1:31.230" at bounding box center [535, 517] width 1070 height 23
click at [186, 519] on div at bounding box center [545, 517] width 740 height 17
click at [185, 519] on div at bounding box center [184, 517] width 7 height 7
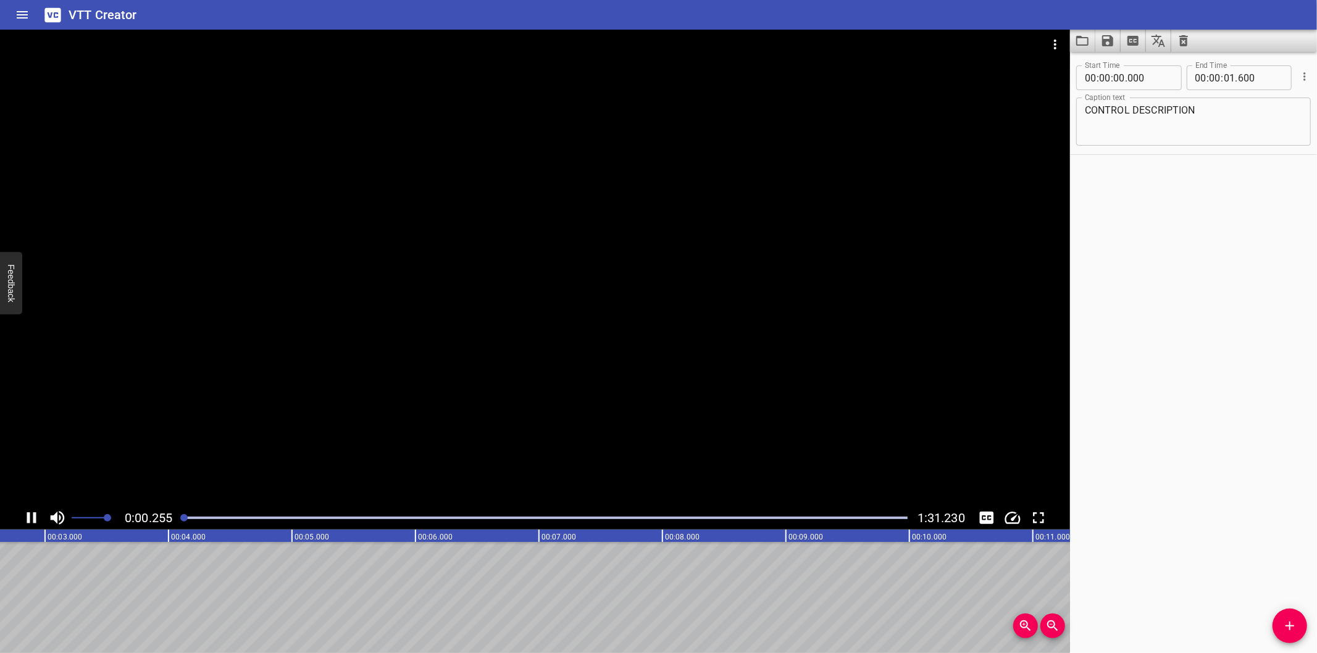
click at [182, 517] on div at bounding box center [183, 517] width 7 height 7
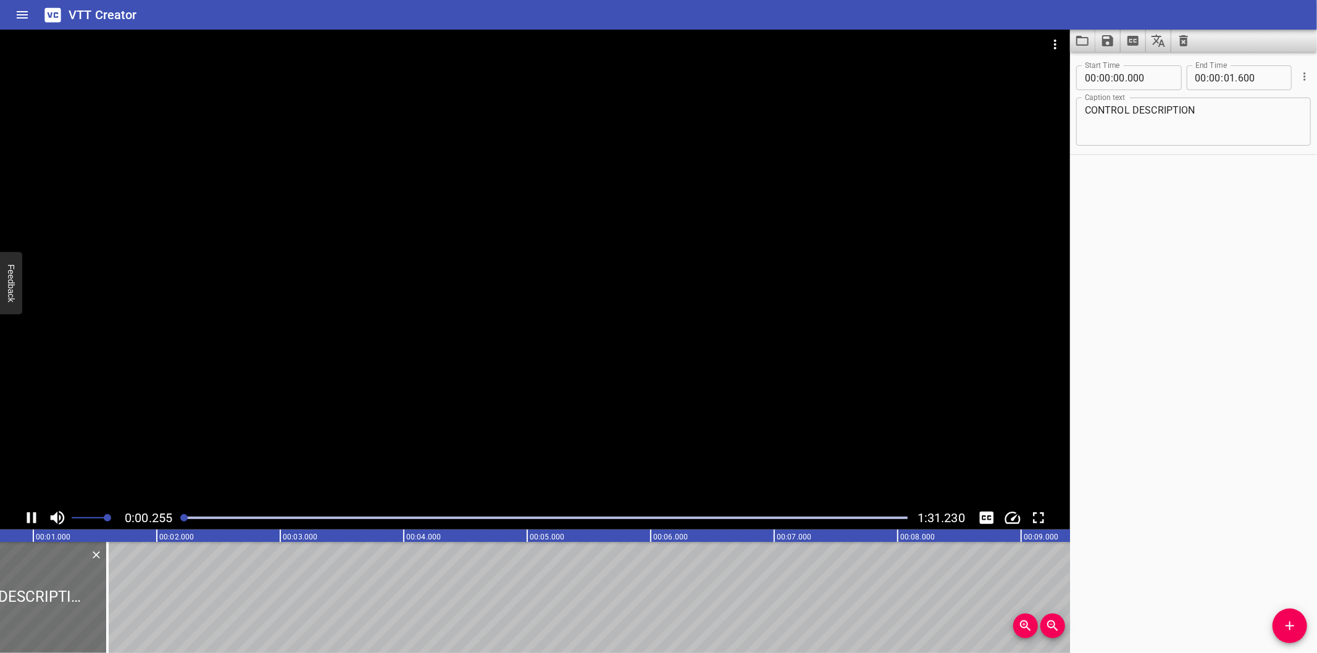
scroll to position [0, 7]
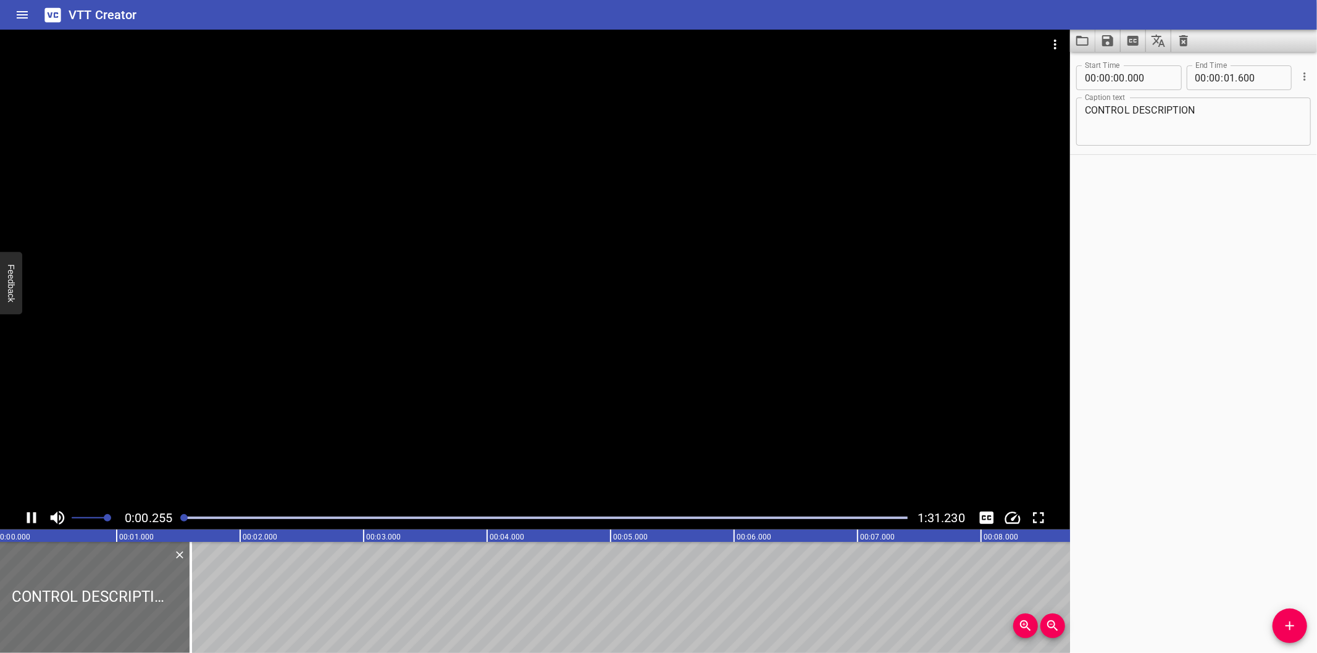
click at [180, 517] on div at bounding box center [183, 517] width 7 height 7
click at [179, 517] on div at bounding box center [545, 517] width 740 height 17
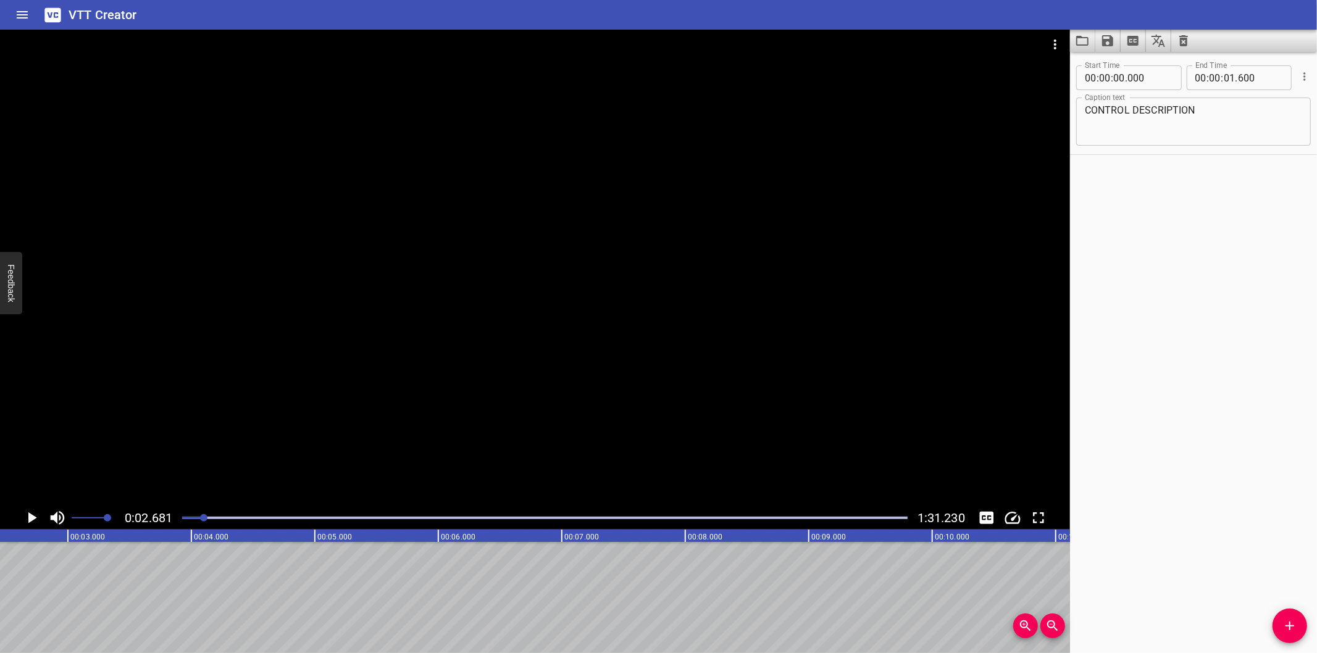
scroll to position [0, 331]
drag, startPoint x: 1299, startPoint y: 635, endPoint x: 1281, endPoint y: 628, distance: 19.1
click at [1298, 633] on button "Add Cue" at bounding box center [1289, 626] width 35 height 35
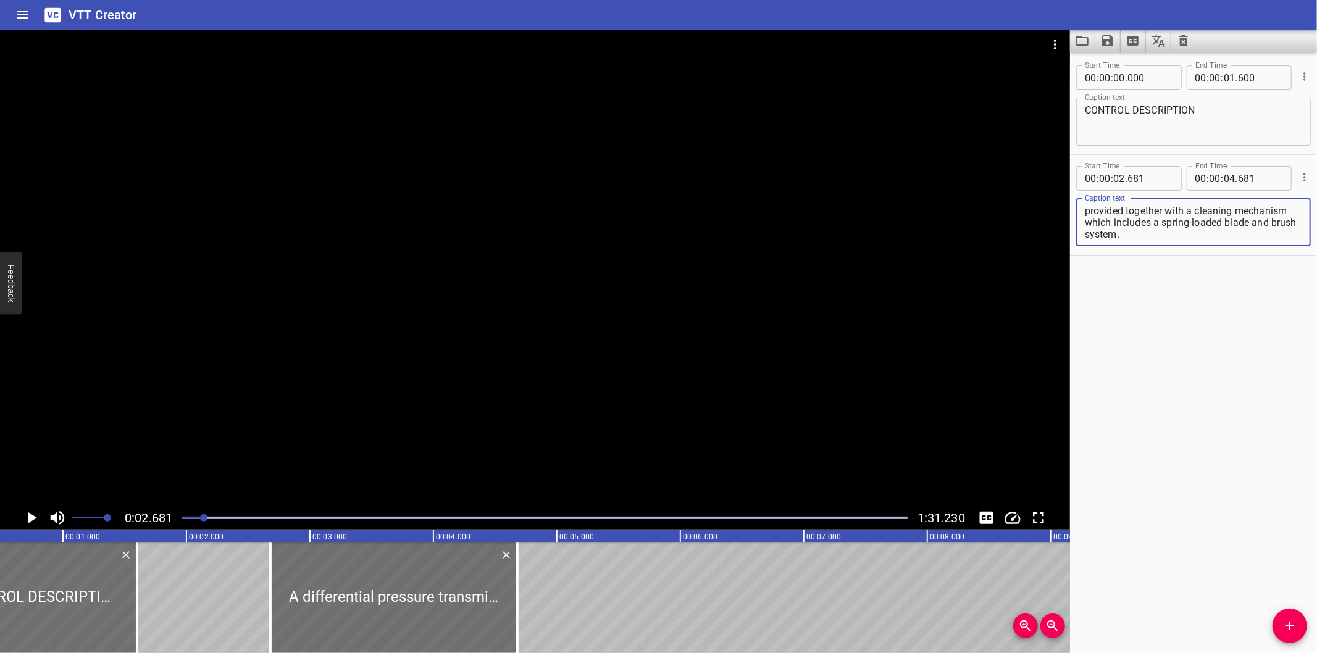
scroll to position [0, 57]
type textarea "A differential pressure transmitter (50-PDT-602/612) is provided across the Sea…"
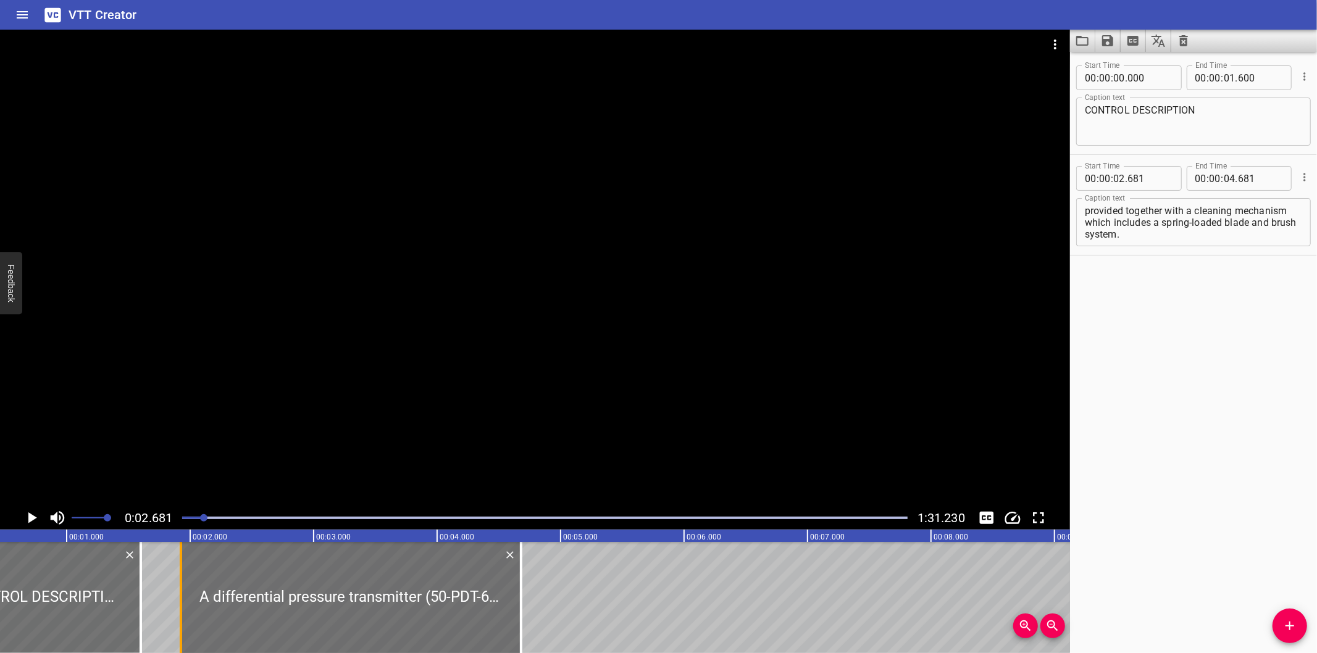
drag, startPoint x: 277, startPoint y: 605, endPoint x: 183, endPoint y: 606, distance: 93.2
click at [183, 606] on div at bounding box center [181, 597] width 12 height 111
type input "01"
type input "926"
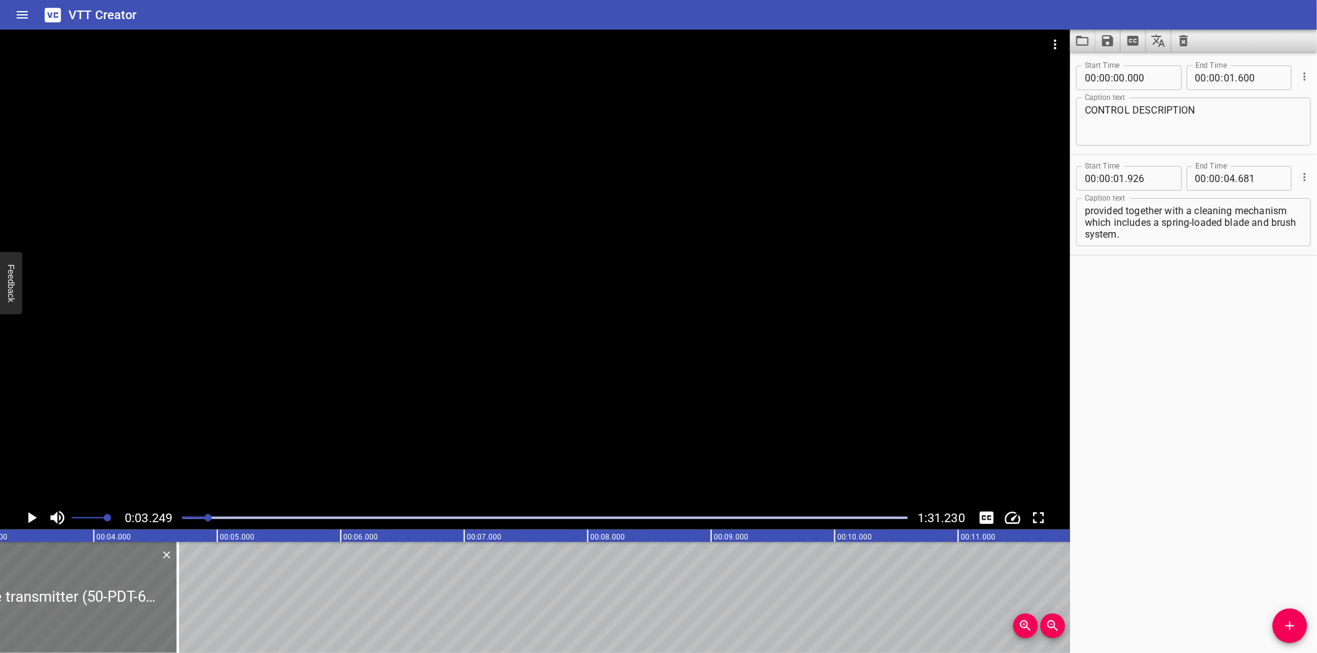
scroll to position [0, 401]
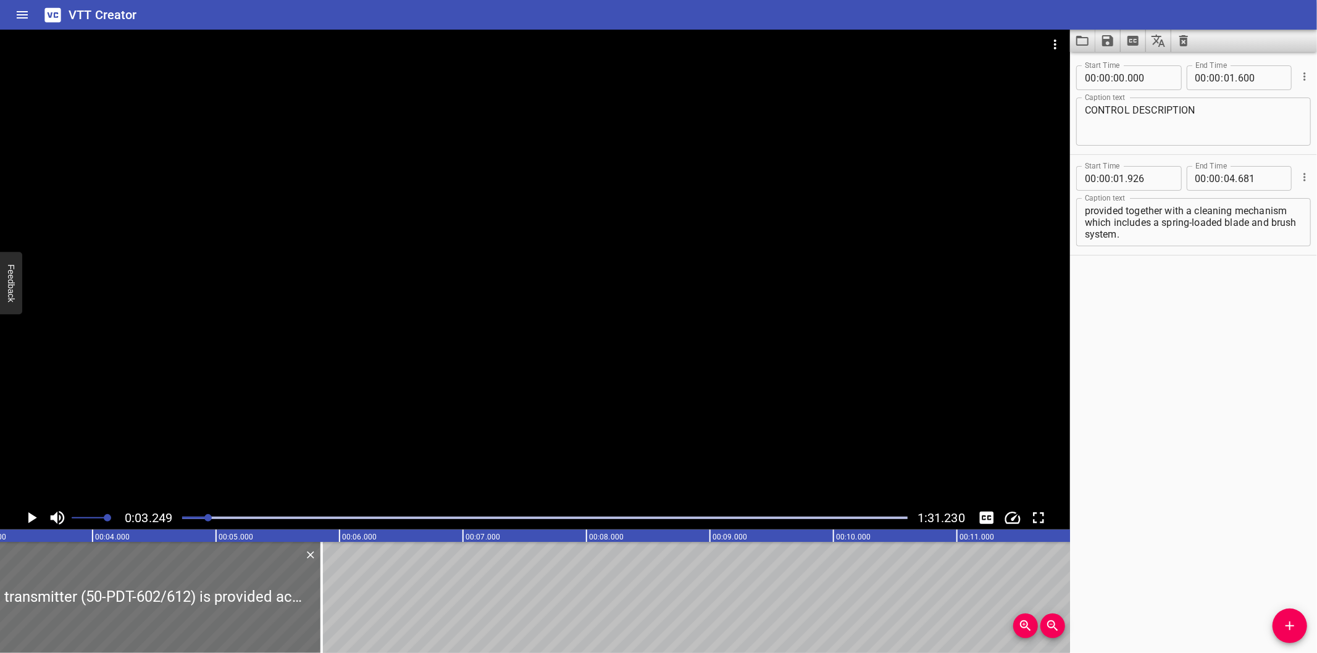
drag, startPoint x: 171, startPoint y: 603, endPoint x: 550, endPoint y: 591, distance: 379.2
click at [328, 591] on div at bounding box center [321, 597] width 12 height 111
type input "07"
type input "501"
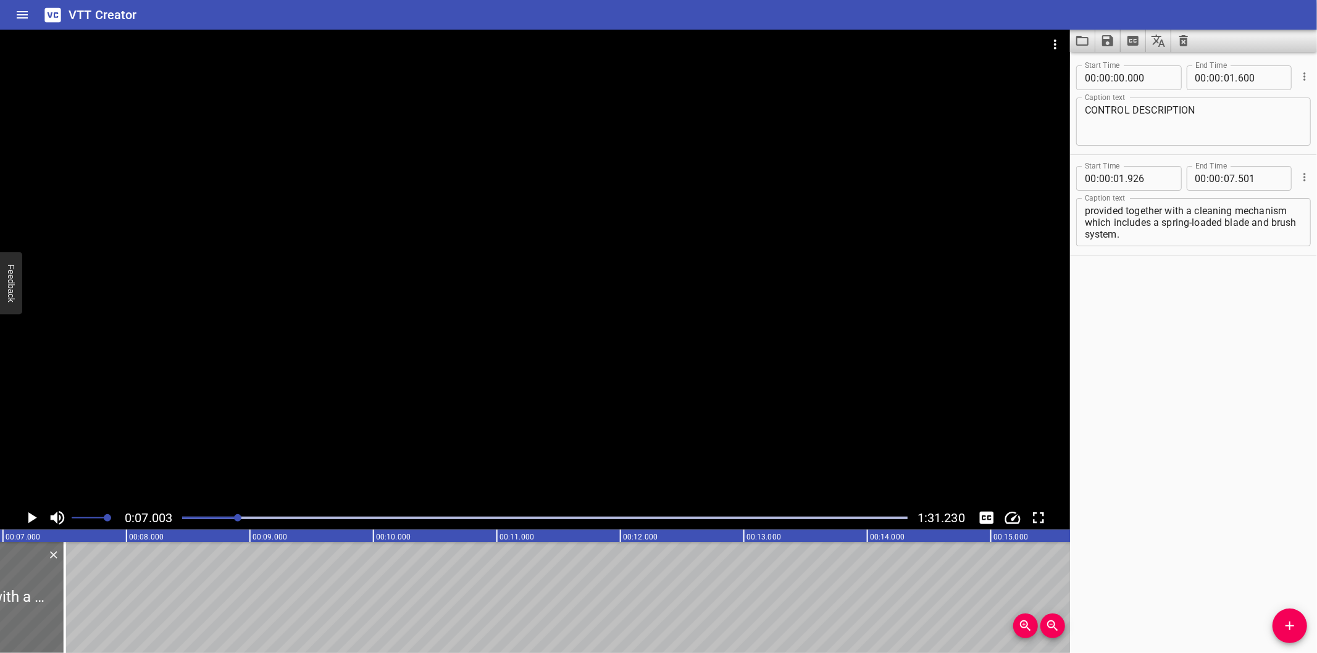
scroll to position [0, 865]
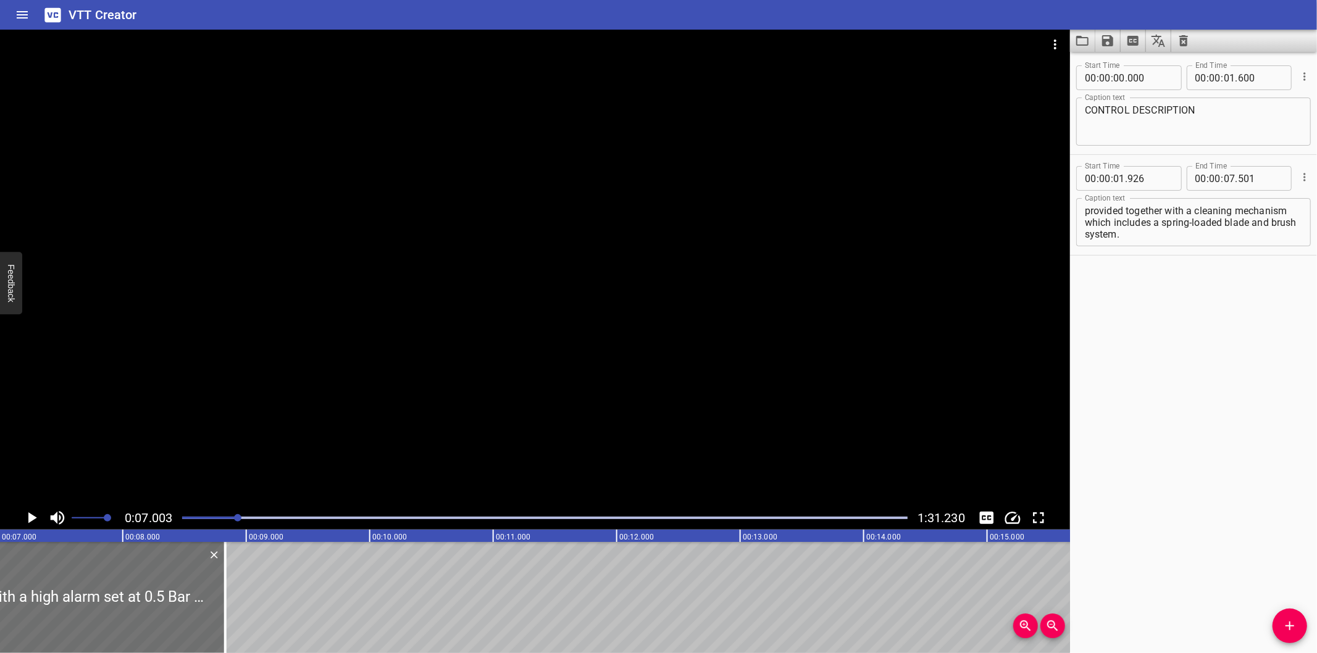
drag, startPoint x: 63, startPoint y: 603, endPoint x: 374, endPoint y: 566, distance: 313.3
click at [232, 566] on div at bounding box center [225, 597] width 12 height 111
type input "09"
type input "956"
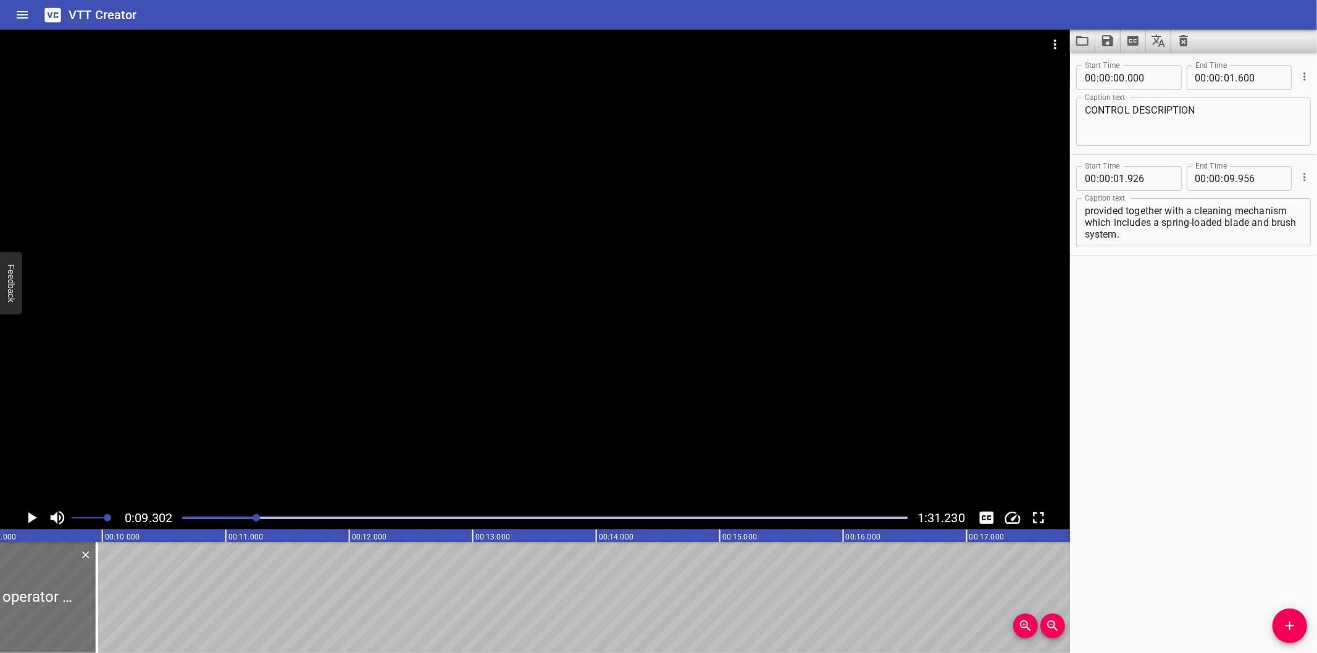
scroll to position [0, 1148]
click at [219, 521] on div at bounding box center [545, 517] width 740 height 17
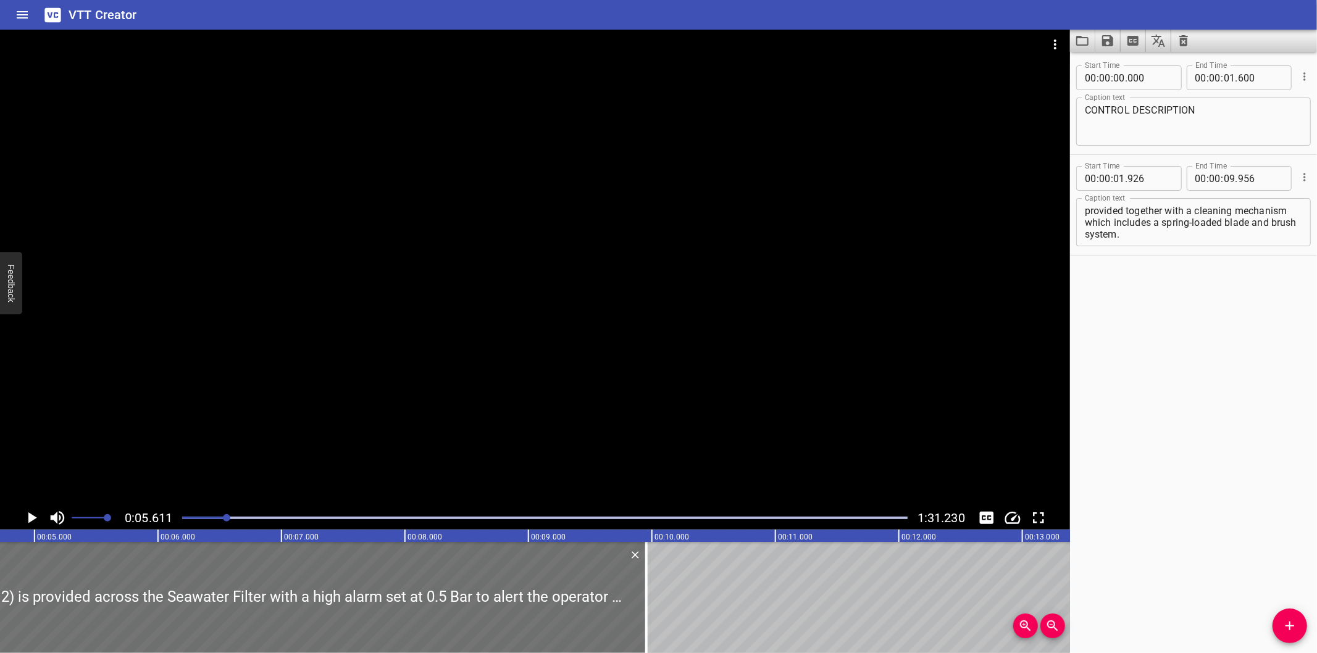
scroll to position [0, 509]
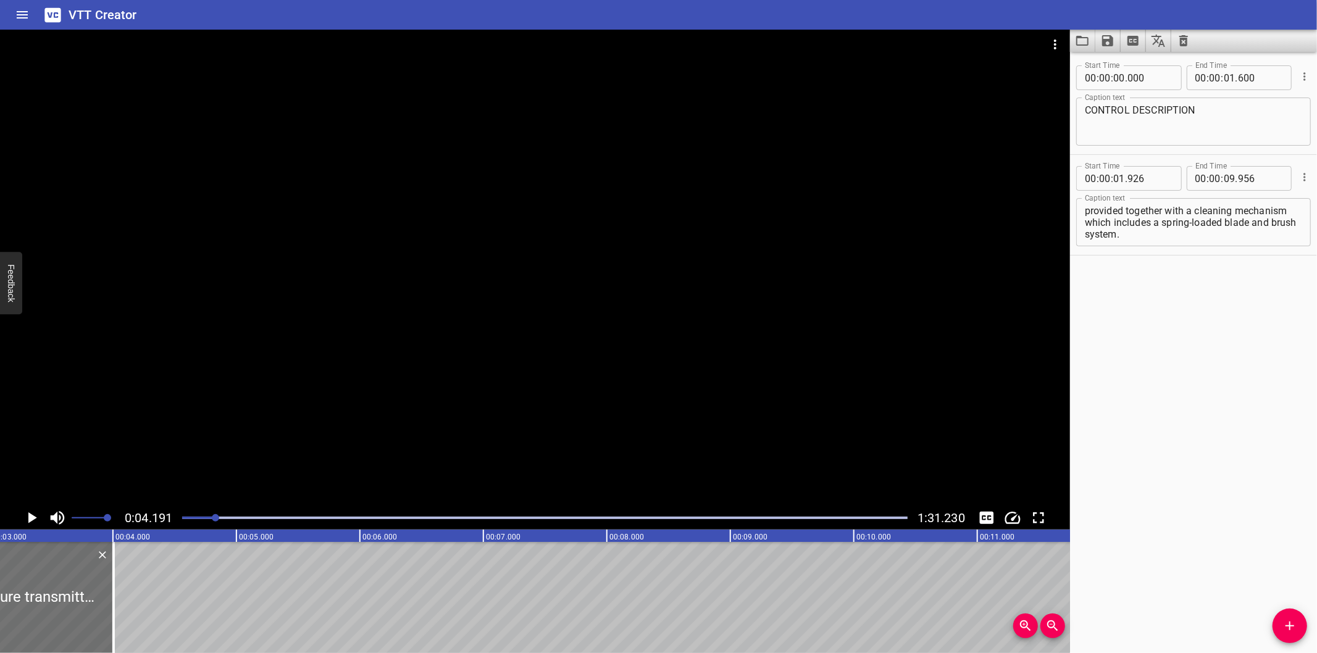
scroll to position [0, 335]
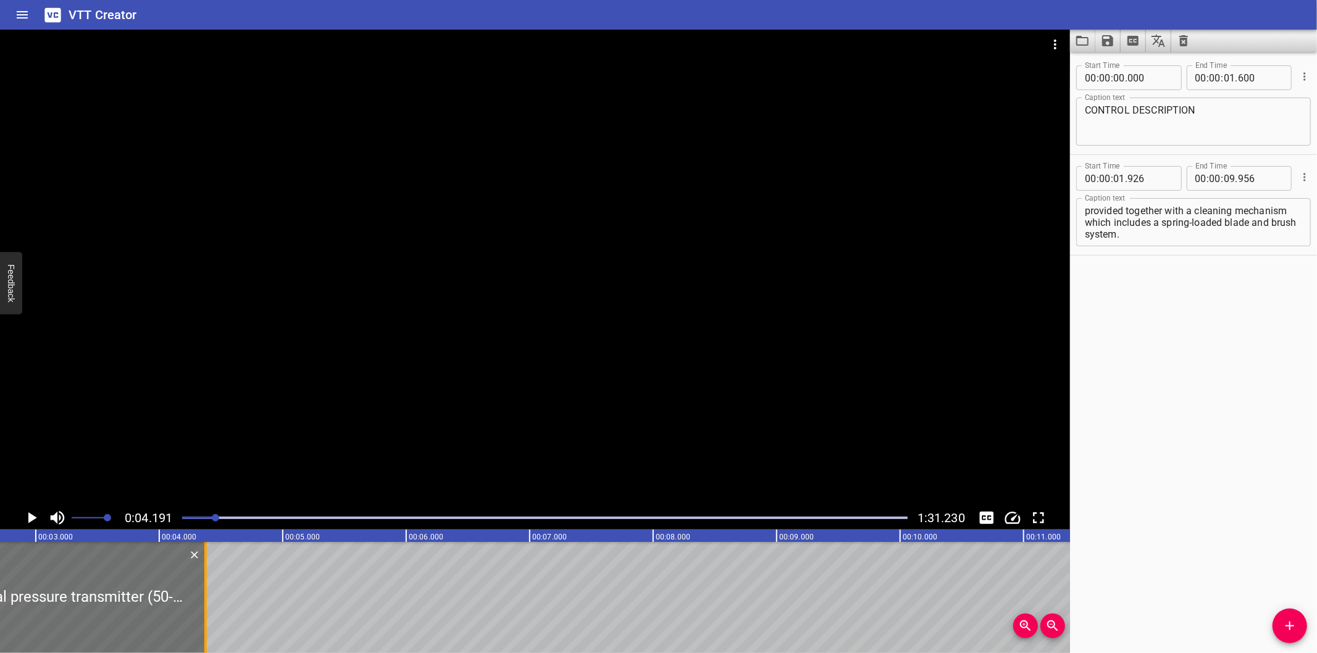
drag, startPoint x: 713, startPoint y: 607, endPoint x: 207, endPoint y: 630, distance: 506.8
click at [207, 630] on div at bounding box center [205, 597] width 12 height 111
type input "04"
type input "378"
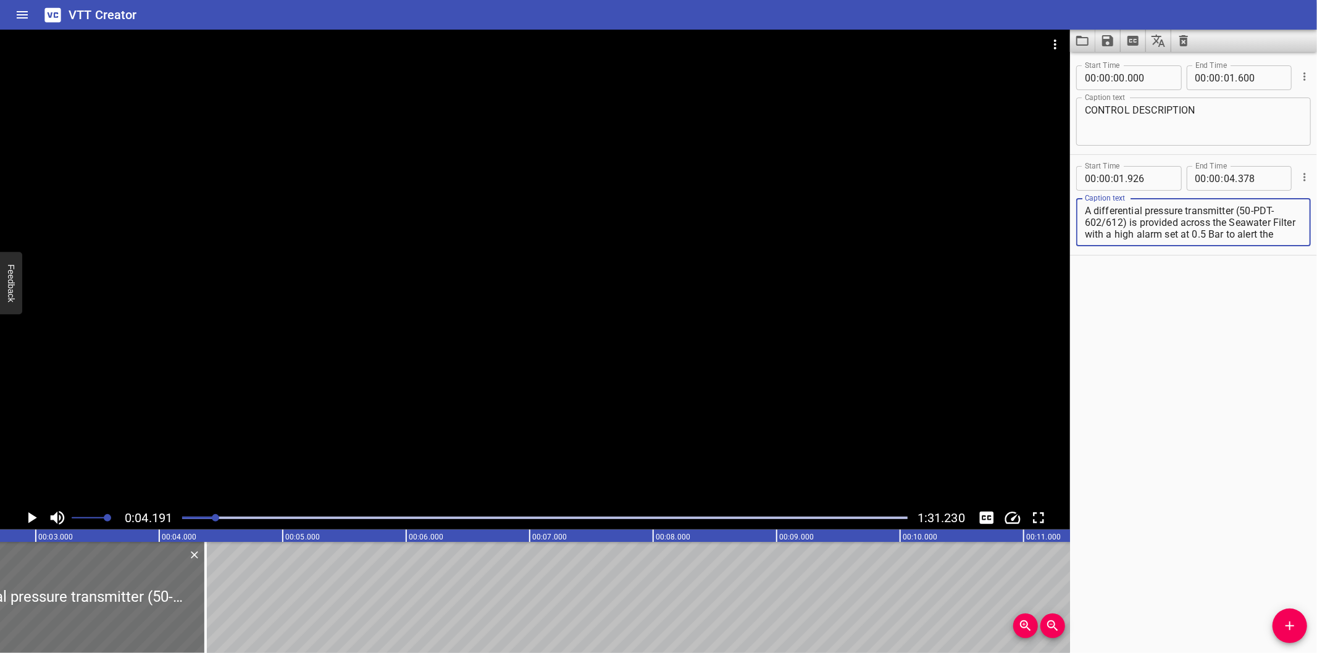
scroll to position [59, 0]
drag, startPoint x: 1239, startPoint y: 210, endPoint x: 1366, endPoint y: 509, distance: 324.7
click at [1316, 509] on html "VTT Creator Caption Editor Batch Transcribe Login Sign Up Privacy Contact 0:04.…" at bounding box center [658, 326] width 1317 height 653
type textarea "A differential pressure transmitter"
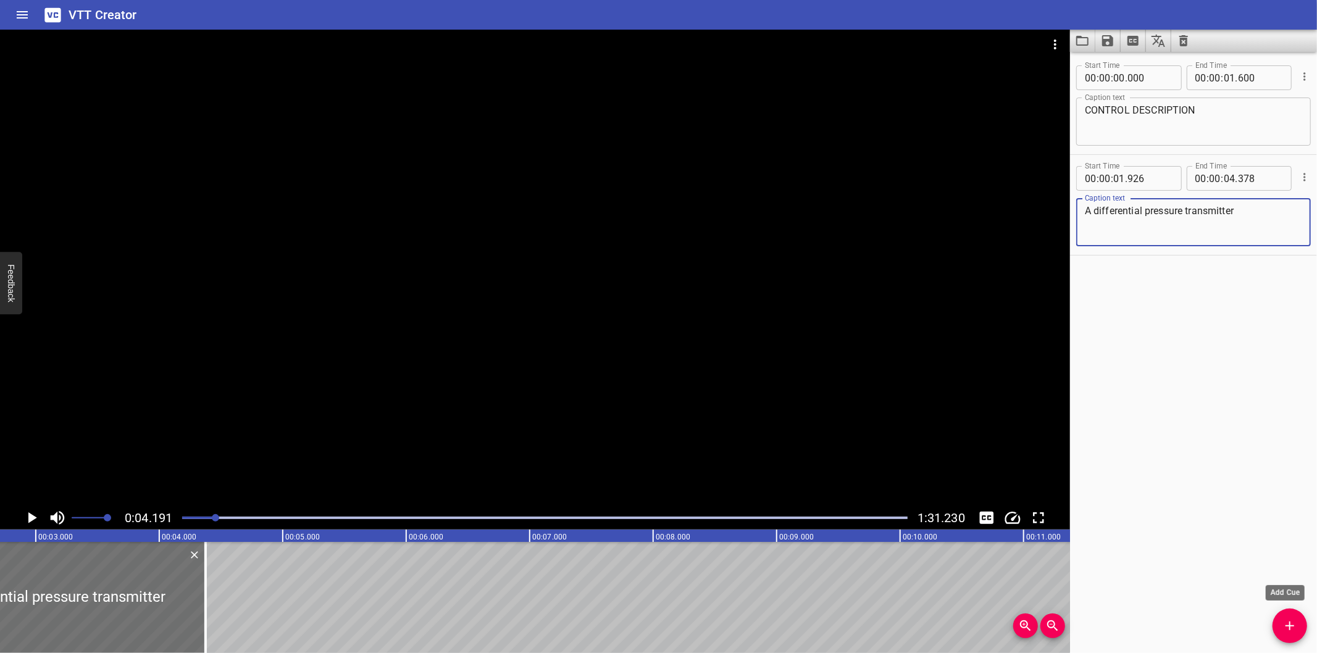
click at [1293, 628] on icon "Add Cue" at bounding box center [1289, 626] width 15 height 15
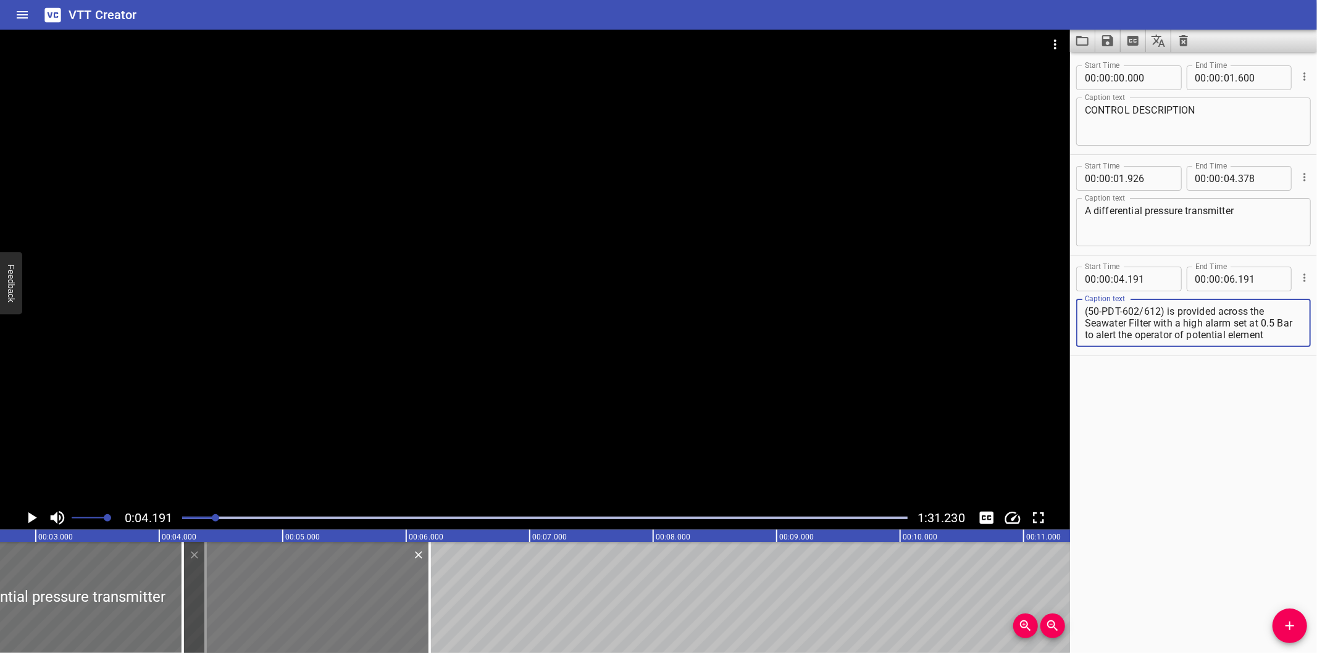
scroll to position [59, 0]
type textarea "(50-PDT-602/612) is provided across the Seawater Filter with a high alarm set a…"
drag, startPoint x: 319, startPoint y: 601, endPoint x: 343, endPoint y: 597, distance: 24.5
click at [327, 601] on div at bounding box center [306, 597] width 247 height 111
type input "256"
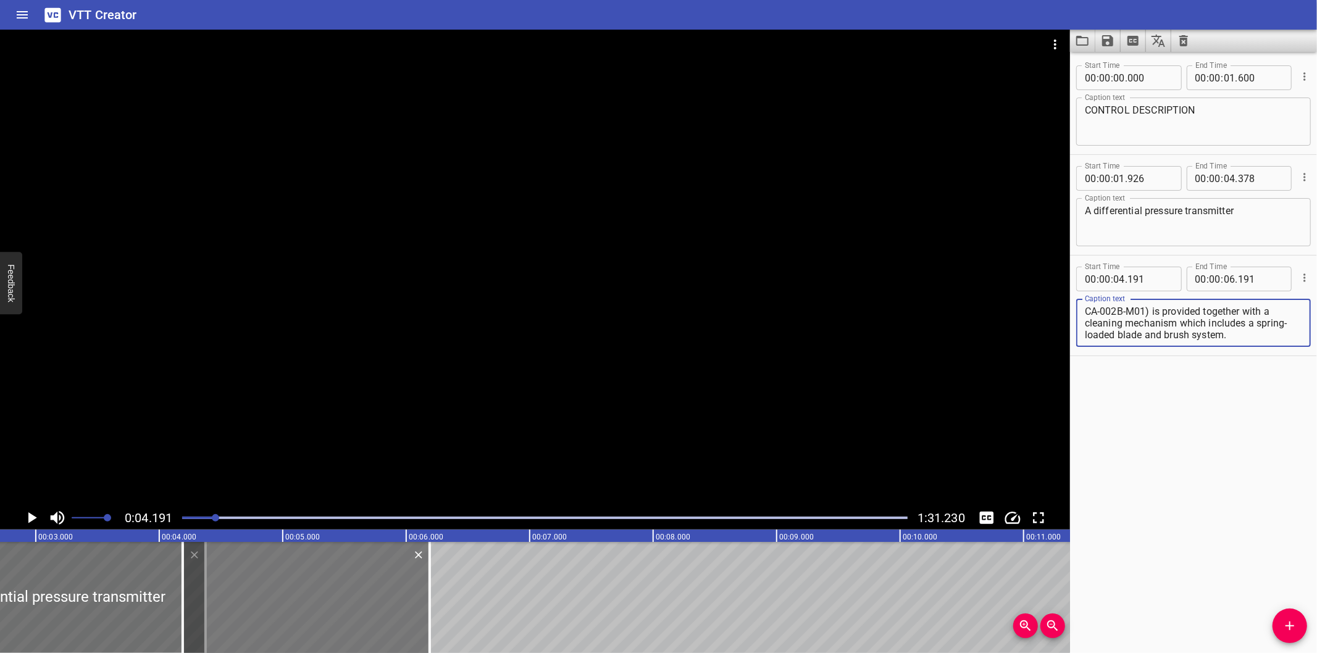
type input "256"
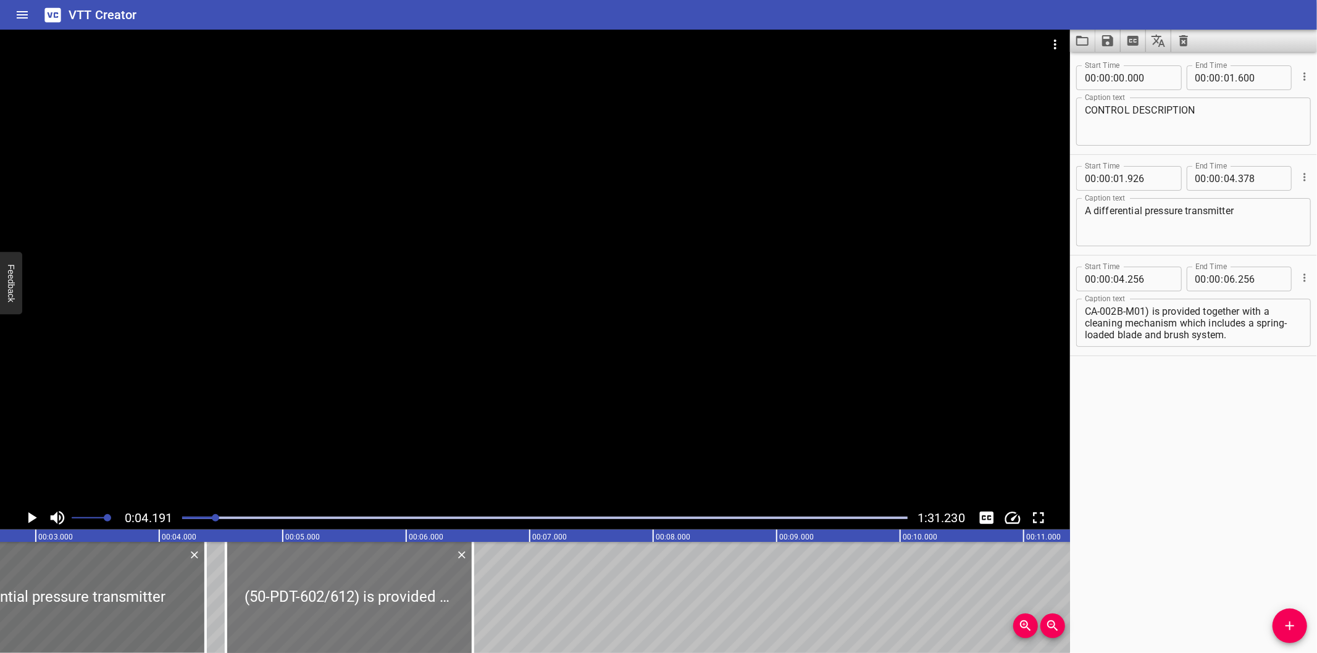
drag, startPoint x: 343, startPoint y: 597, endPoint x: 364, endPoint y: 599, distance: 21.1
click at [364, 599] on div at bounding box center [349, 597] width 247 height 111
type input "541"
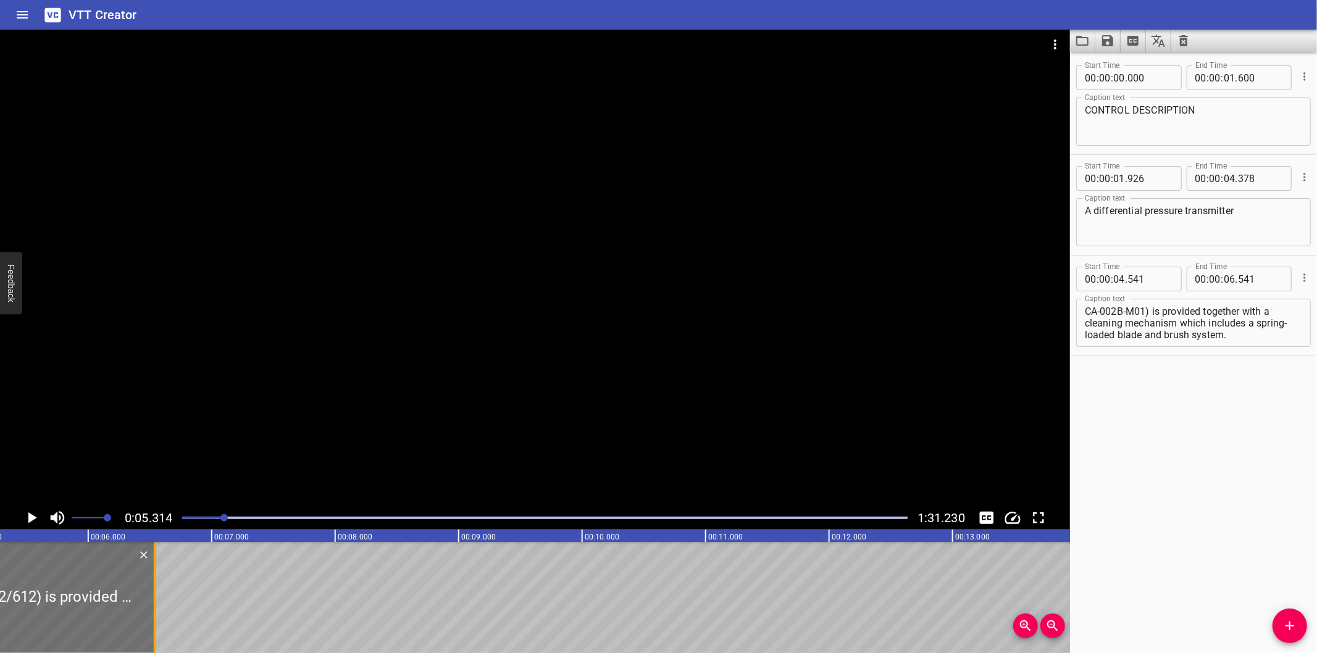
scroll to position [0, 656]
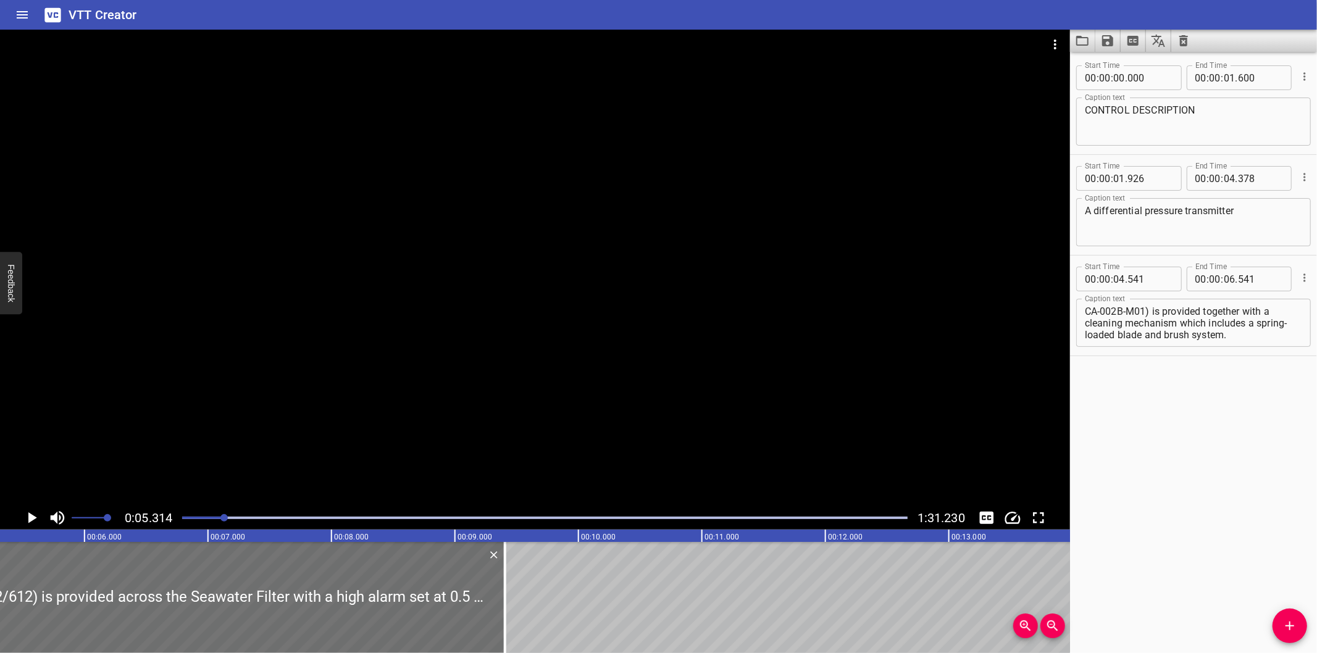
drag, startPoint x: 149, startPoint y: 615, endPoint x: 599, endPoint y: 606, distance: 450.2
click at [511, 606] on div at bounding box center [505, 597] width 12 height 111
type input "09"
type input "841"
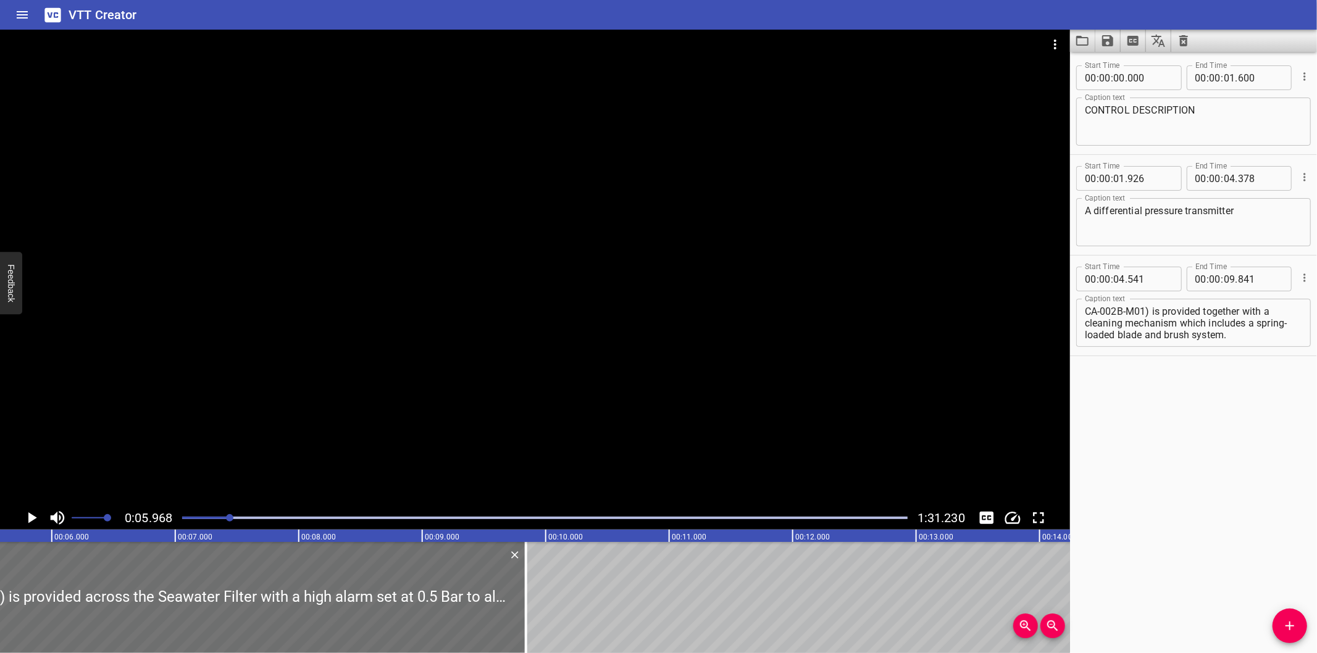
scroll to position [0, 737]
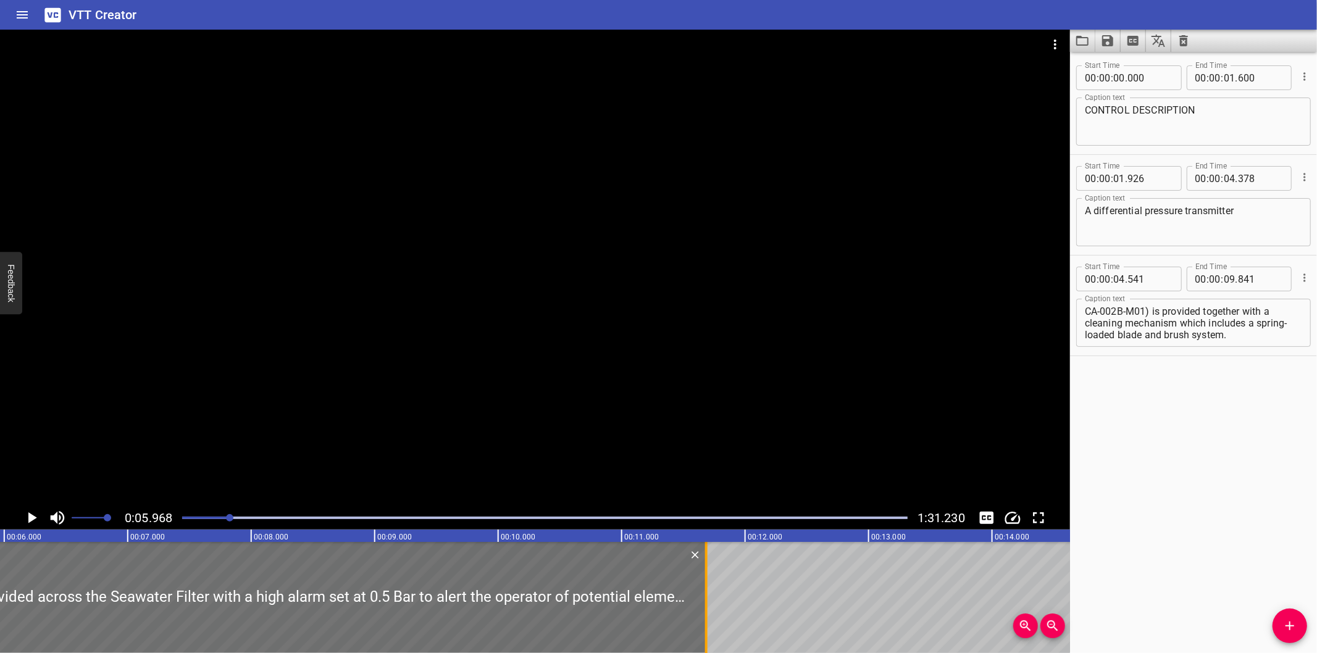
drag, startPoint x: 480, startPoint y: 606, endPoint x: 708, endPoint y: 606, distance: 227.8
click at [708, 606] on div at bounding box center [706, 597] width 12 height 111
type input "11"
type input "686"
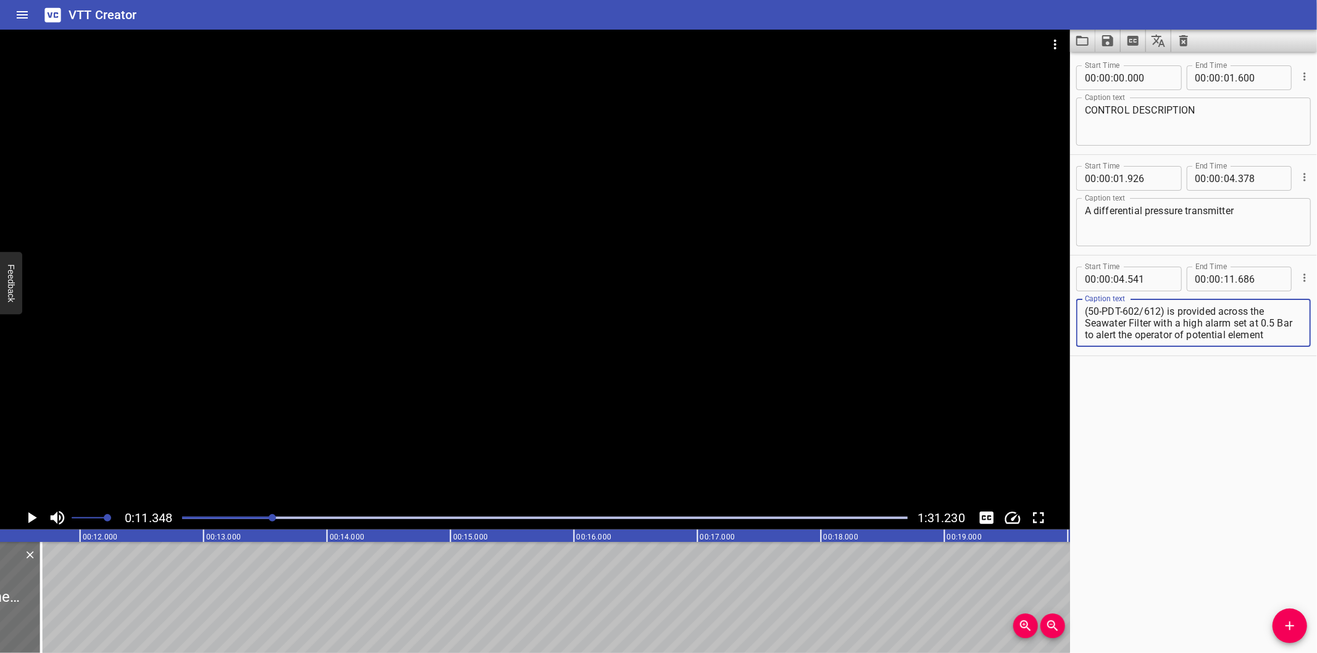
scroll to position [59, 0]
drag, startPoint x: 1154, startPoint y: 321, endPoint x: 1375, endPoint y: 479, distance: 271.2
click at [1316, 479] on html "VTT Creator Caption Editor Batch Transcribe Login Sign Up Privacy Contact 0:11.…" at bounding box center [658, 326] width 1317 height 653
type textarea "(50-PDT-602/612) is provided across the Seawater Filter"
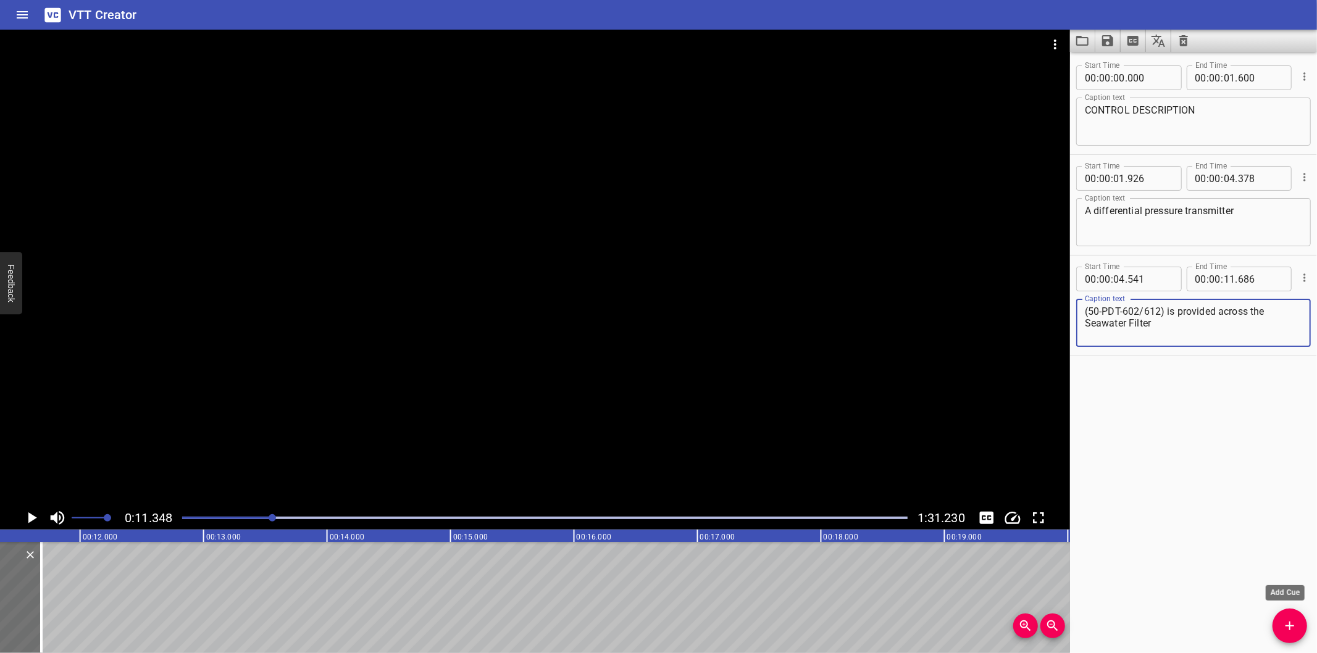
drag, startPoint x: 1297, startPoint y: 621, endPoint x: 1090, endPoint y: 617, distance: 206.9
click at [1296, 621] on icon "Add Cue" at bounding box center [1289, 626] width 15 height 15
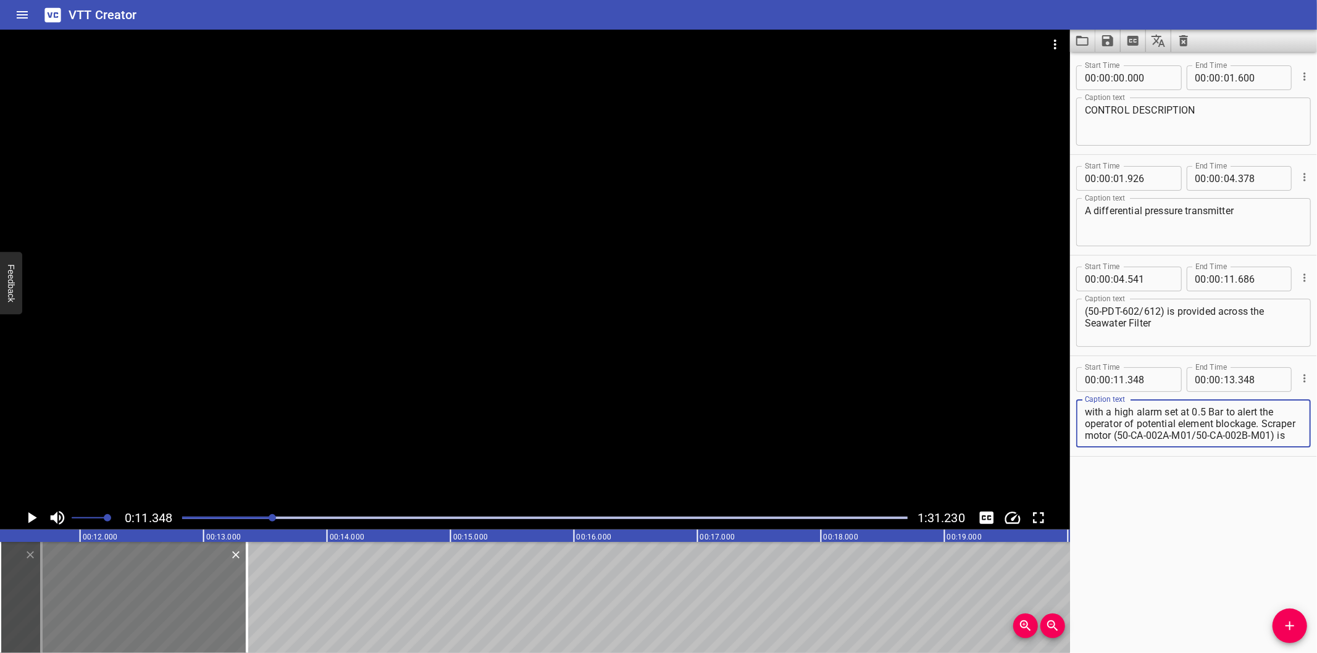
scroll to position [35, 0]
type textarea "with a high alarm set at 0.5 Bar to alert the operator of potential element blo…"
click at [126, 600] on div at bounding box center [123, 597] width 247 height 111
type input "353"
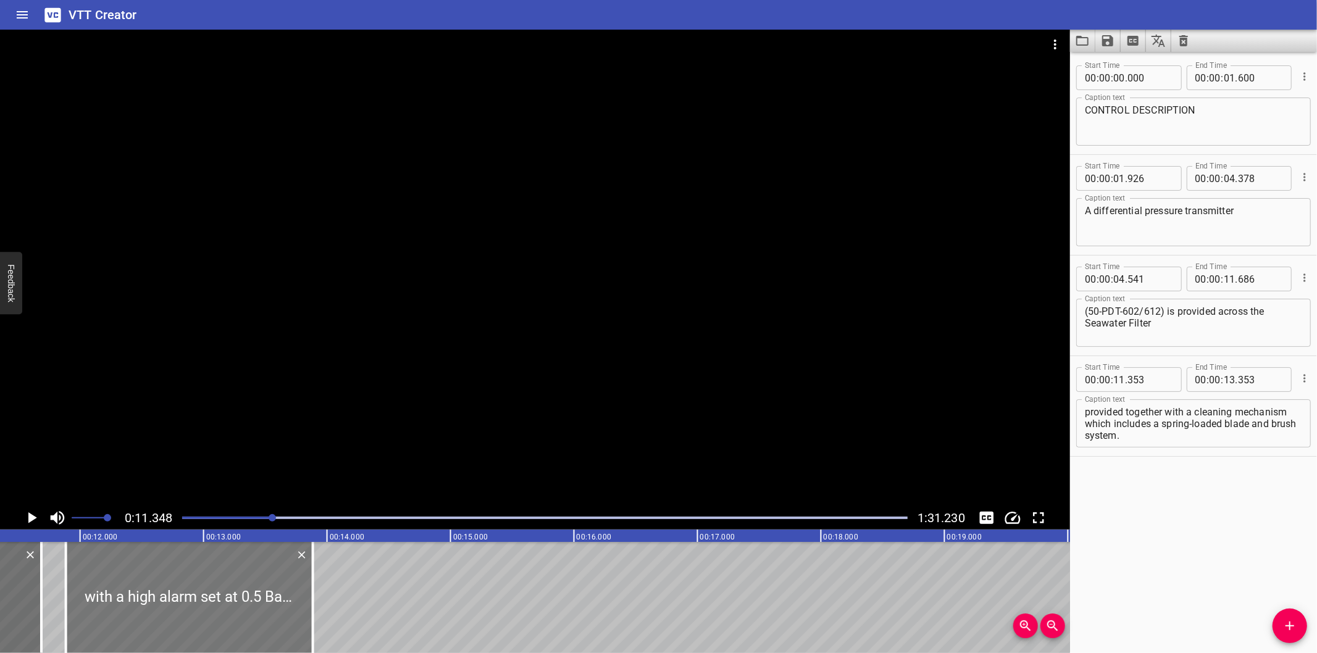
drag, startPoint x: 130, startPoint y: 599, endPoint x: 188, endPoint y: 599, distance: 58.6
click at [190, 600] on div at bounding box center [189, 597] width 247 height 111
type input "858"
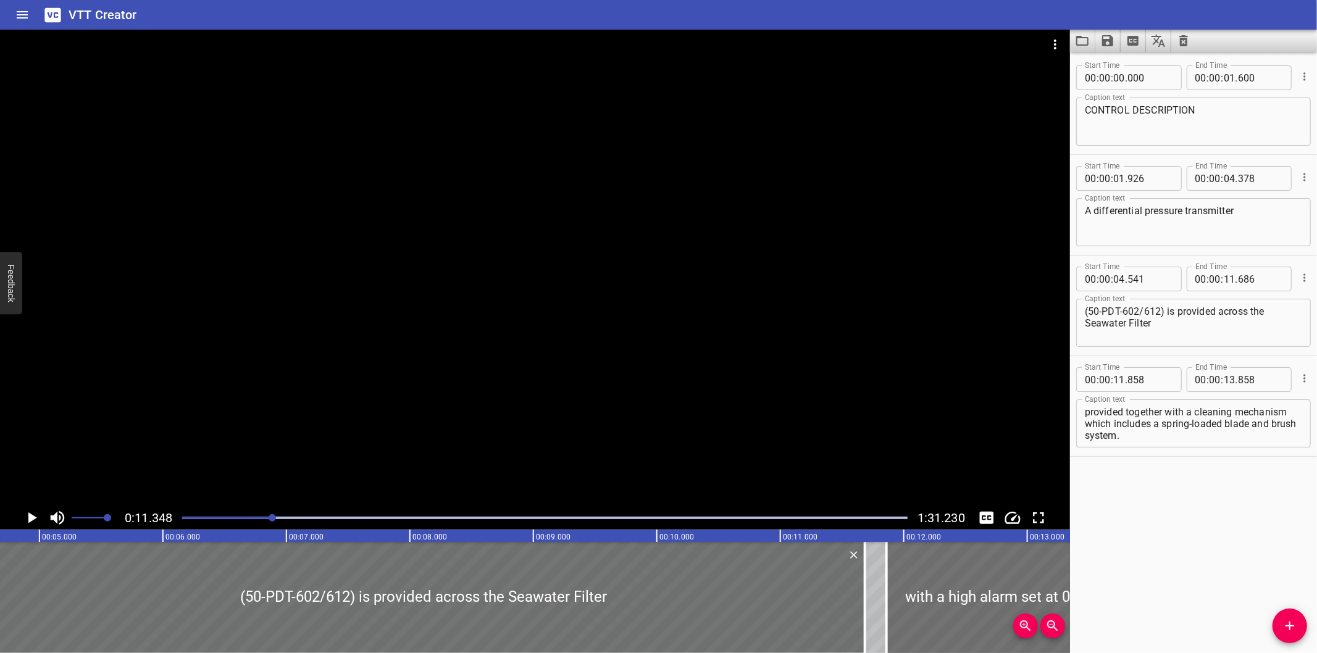
click at [454, 356] on div at bounding box center [535, 268] width 1070 height 477
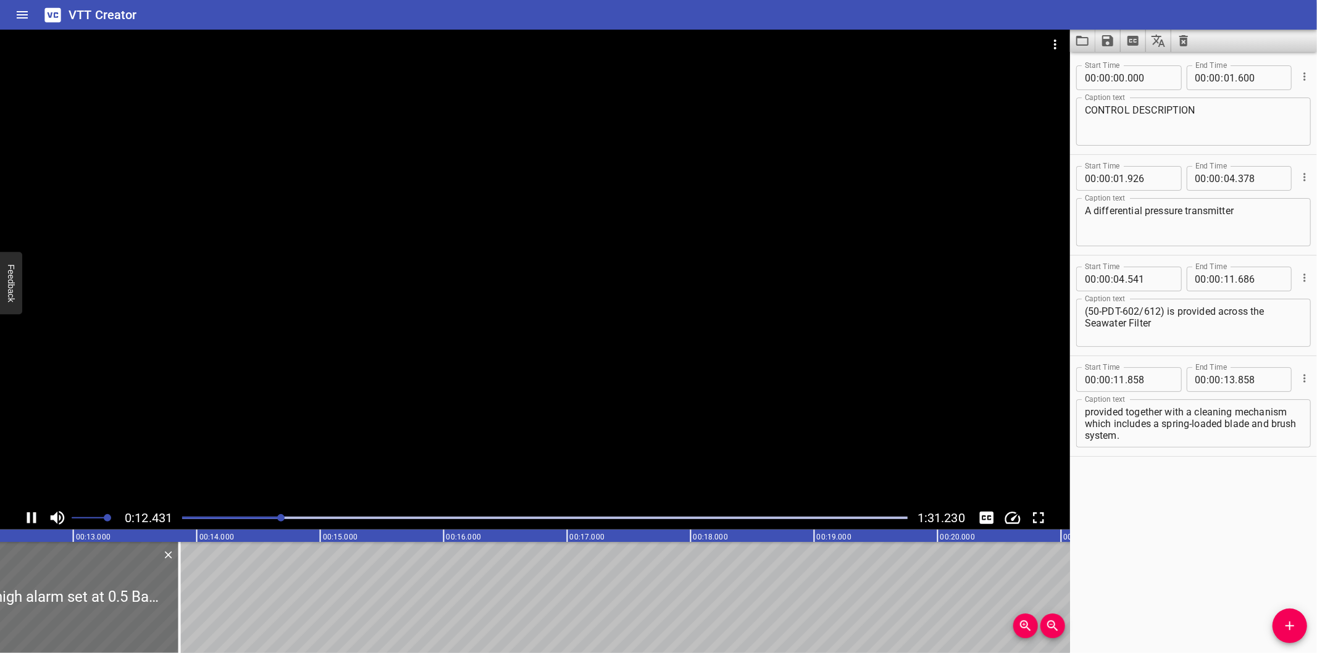
scroll to position [0, 1545]
drag, startPoint x: 163, startPoint y: 585, endPoint x: 605, endPoint y: 565, distance: 442.5
click at [186, 565] on div at bounding box center [179, 597] width 12 height 111
type input "17"
type input "388"
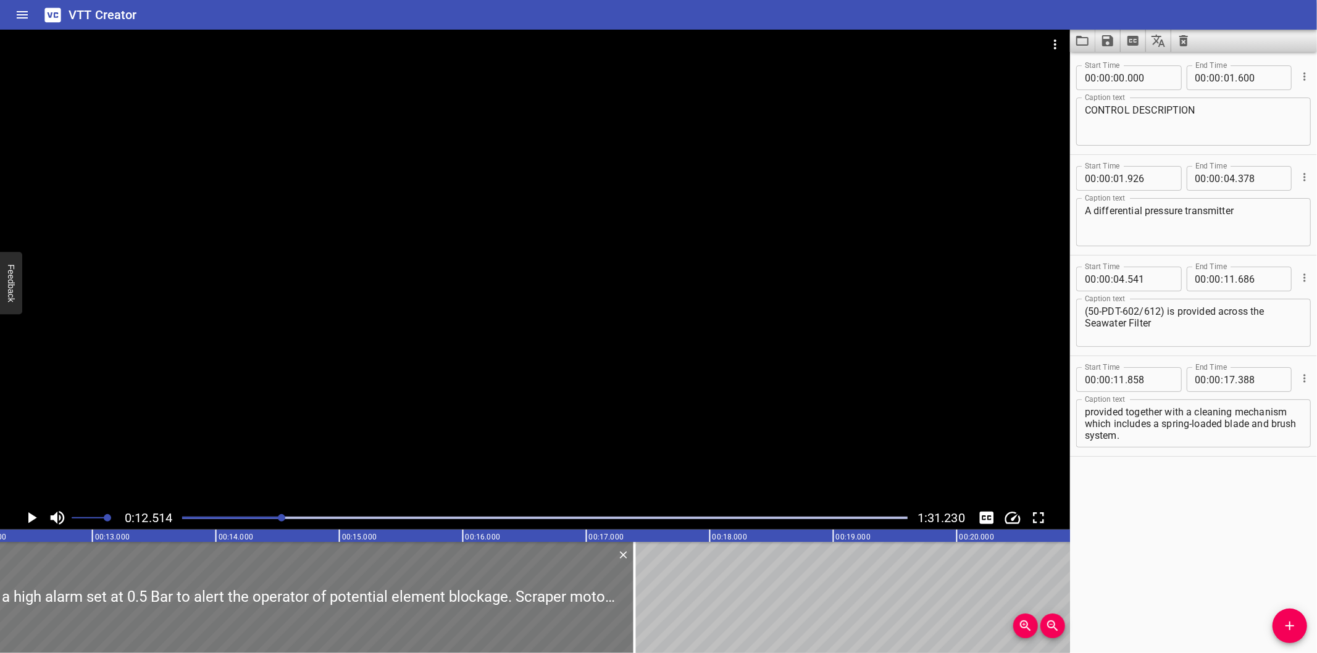
scroll to position [0, 1408]
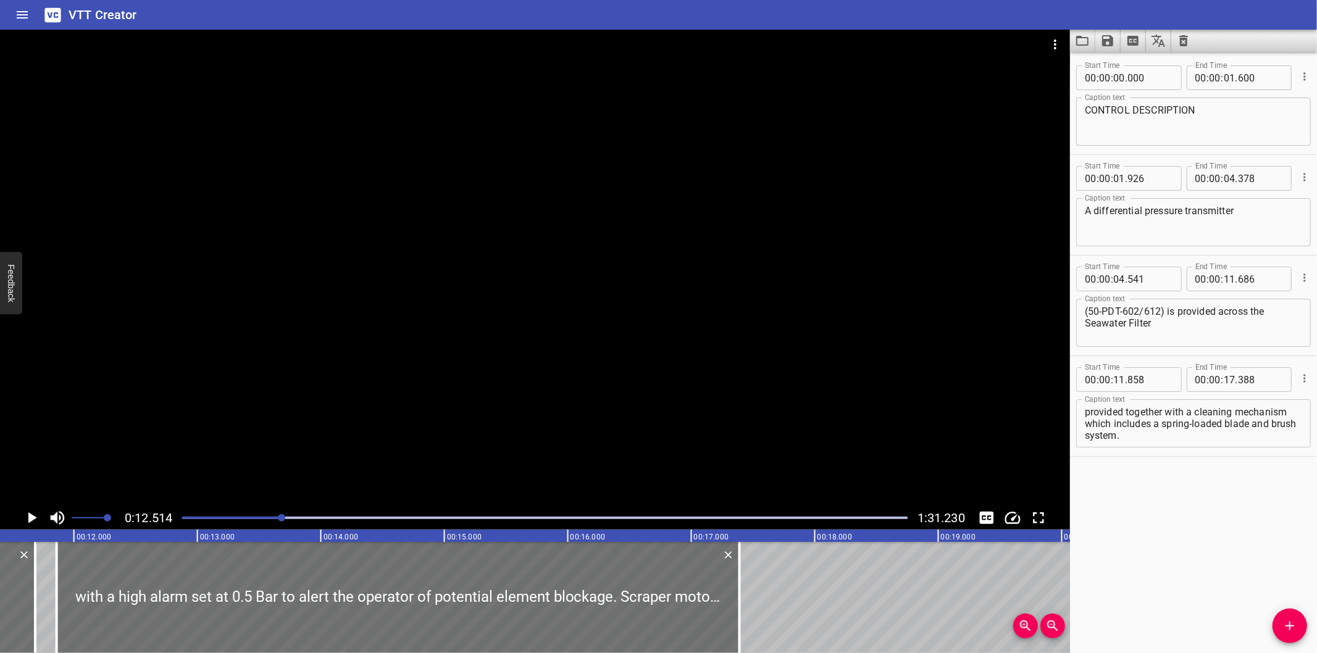
click at [498, 407] on div at bounding box center [535, 268] width 1070 height 477
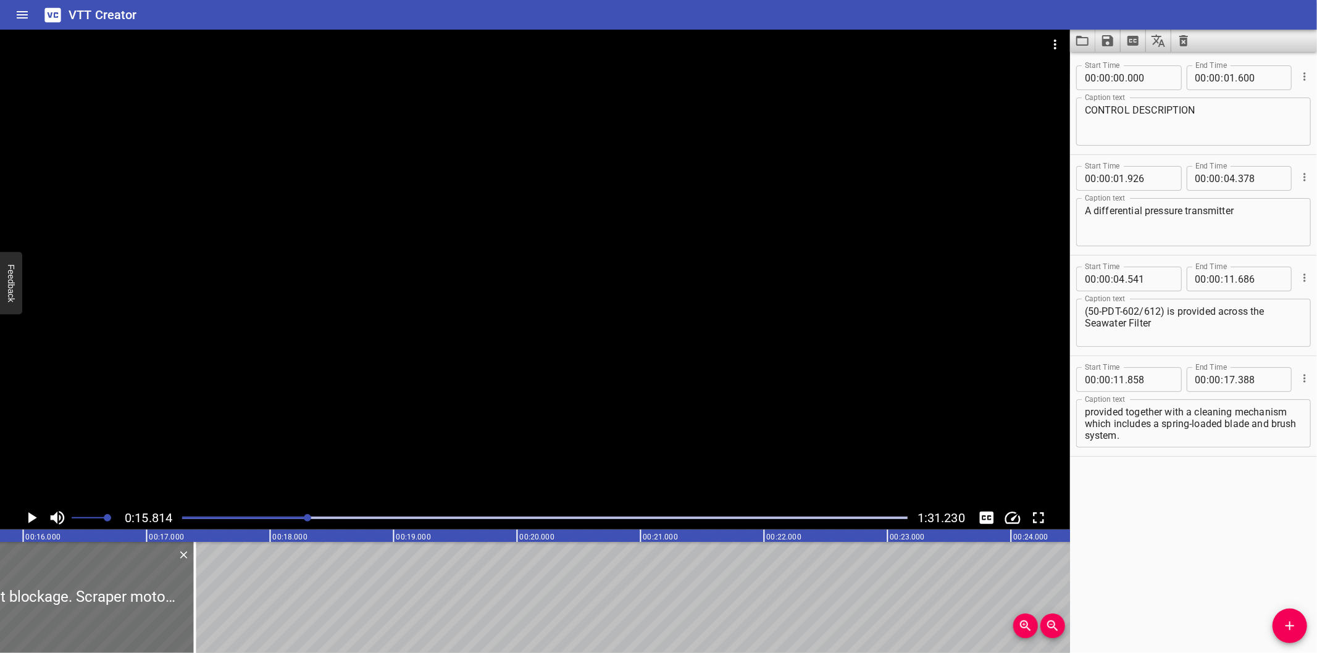
scroll to position [0, 1953]
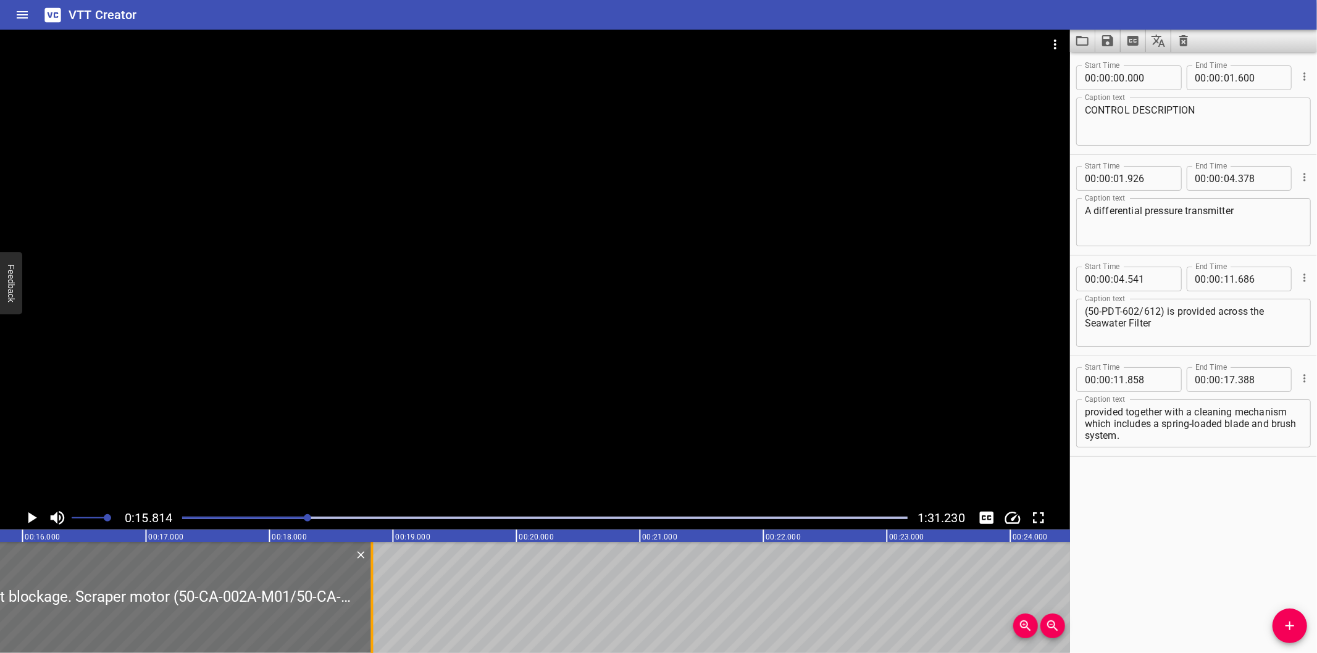
drag, startPoint x: 195, startPoint y: 609, endPoint x: 374, endPoint y: 607, distance: 178.4
click at [374, 607] on div at bounding box center [372, 597] width 12 height 111
type input "18"
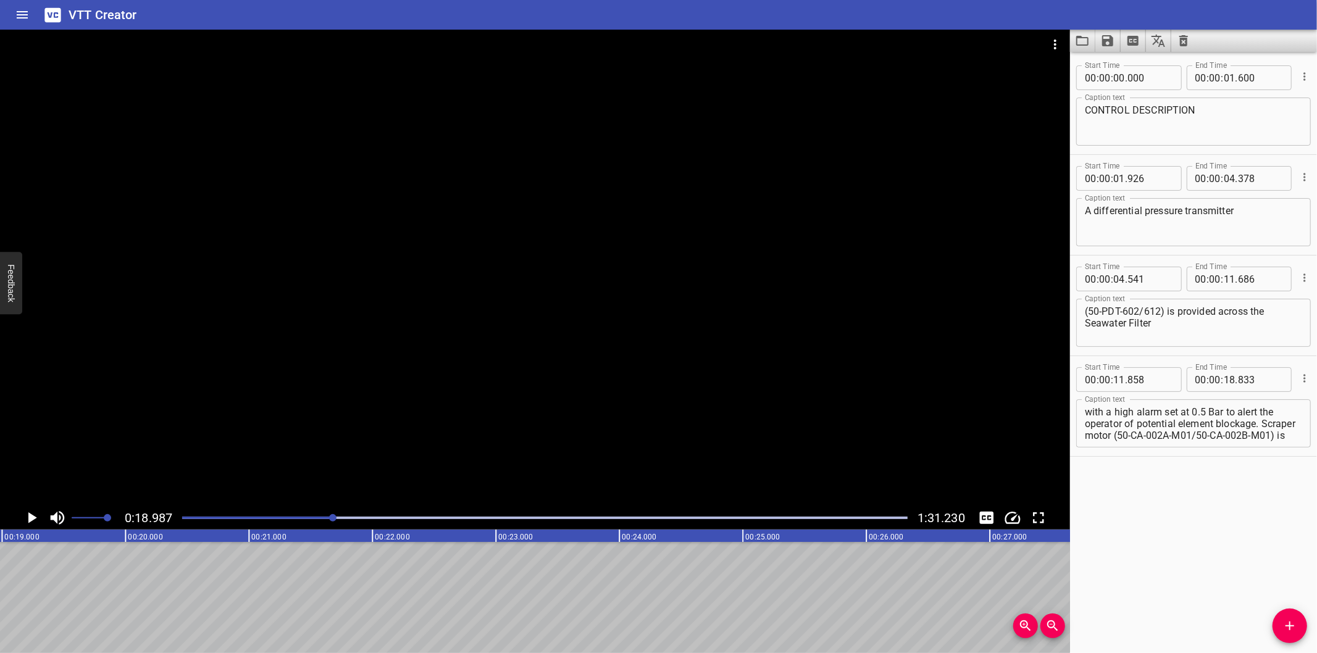
scroll to position [35, 0]
drag, startPoint x: 1085, startPoint y: 435, endPoint x: 1335, endPoint y: 581, distance: 289.2
click at [1316, 581] on html "VTT Creator Caption Editor Batch Transcribe Login Sign Up Privacy Contact 0:18.…" at bounding box center [658, 326] width 1317 height 653
click at [1294, 625] on icon "Add Cue" at bounding box center [1289, 626] width 15 height 15
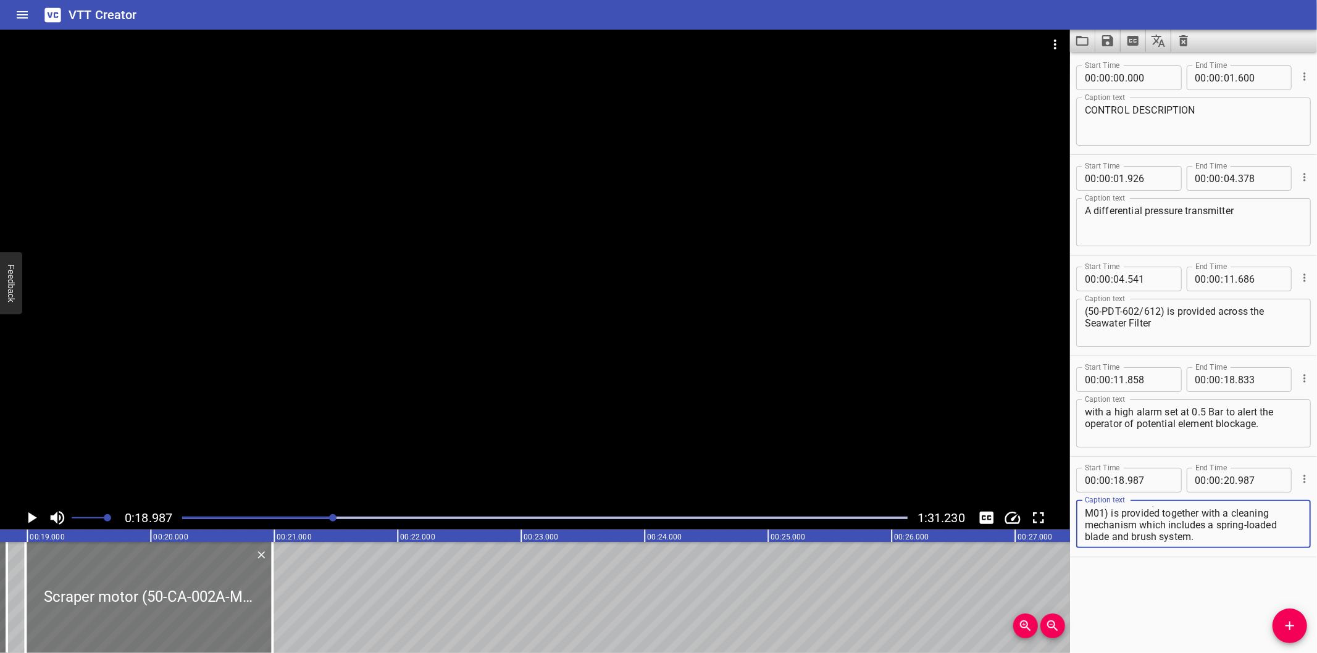
scroll to position [0, 2298]
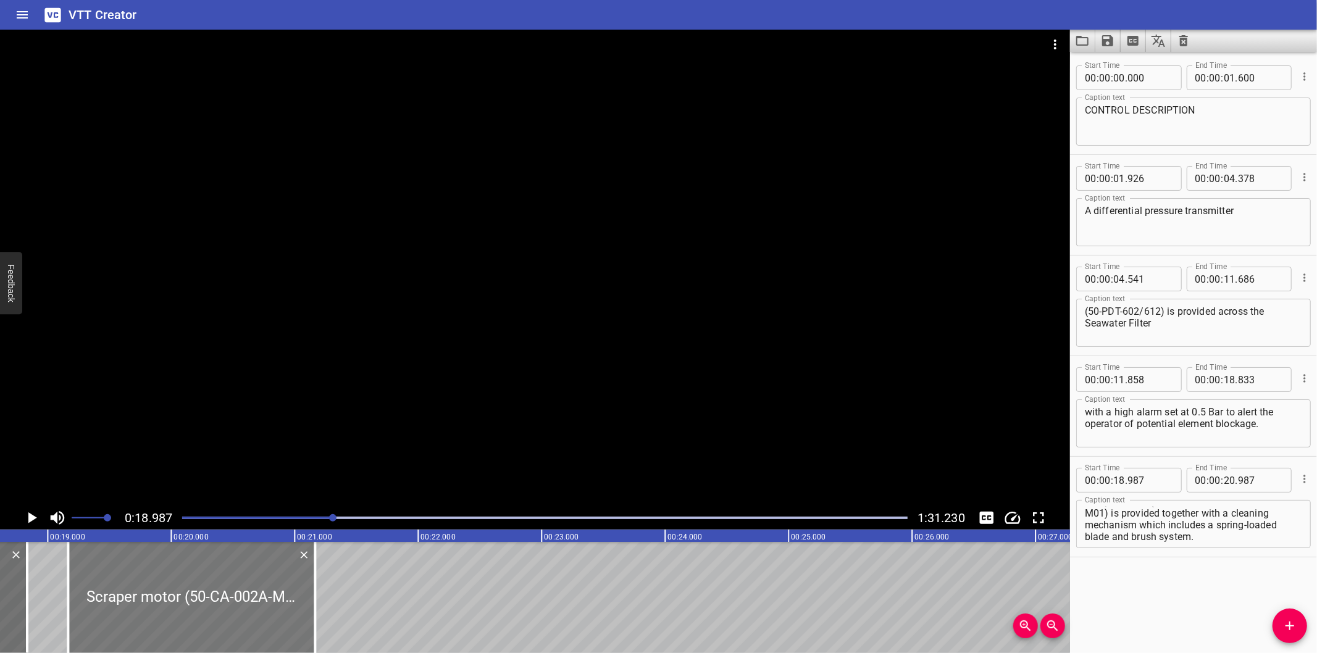
drag, startPoint x: 227, startPoint y: 598, endPoint x: 243, endPoint y: 607, distance: 18.8
click at [243, 607] on div at bounding box center [191, 597] width 247 height 111
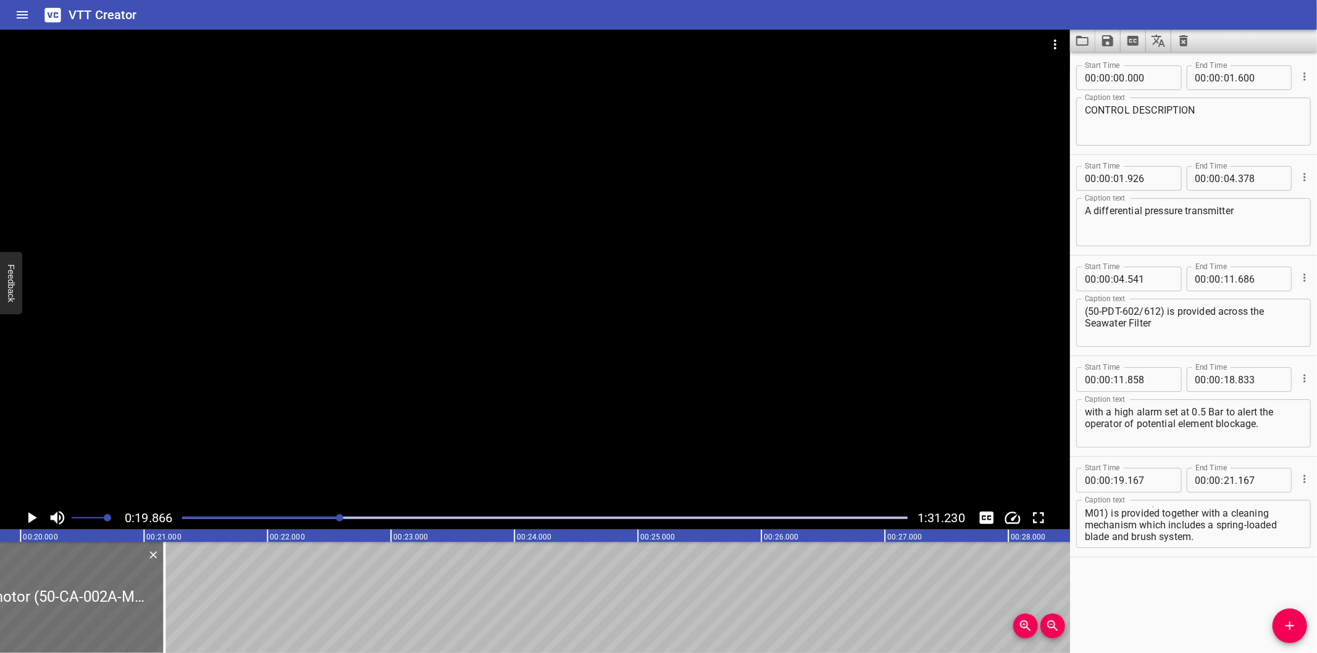
scroll to position [0, 2453]
drag, startPoint x: 161, startPoint y: 616, endPoint x: 566, endPoint y: 597, distance: 404.8
click at [167, 597] on div at bounding box center [160, 597] width 12 height 111
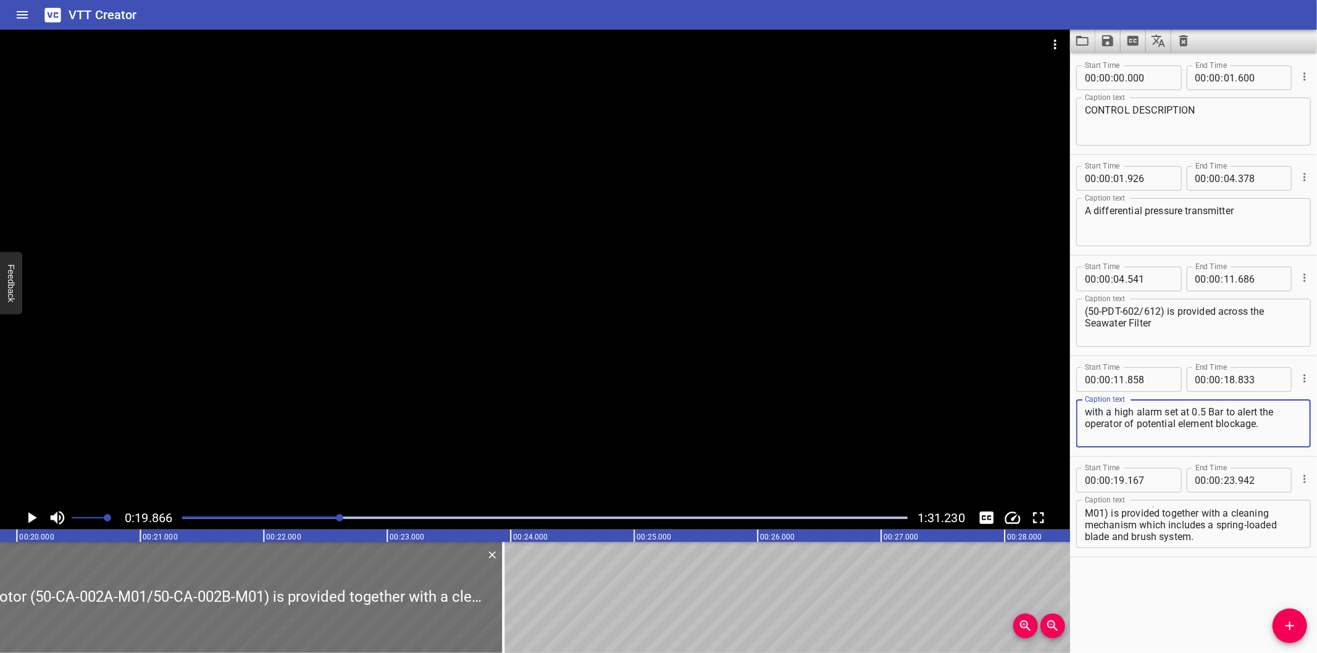
click at [1272, 425] on textarea "with a high alarm set at 0.5 Bar to alert the operator of potential element blo…" at bounding box center [1193, 423] width 217 height 35
click at [656, 330] on div at bounding box center [535, 268] width 1070 height 477
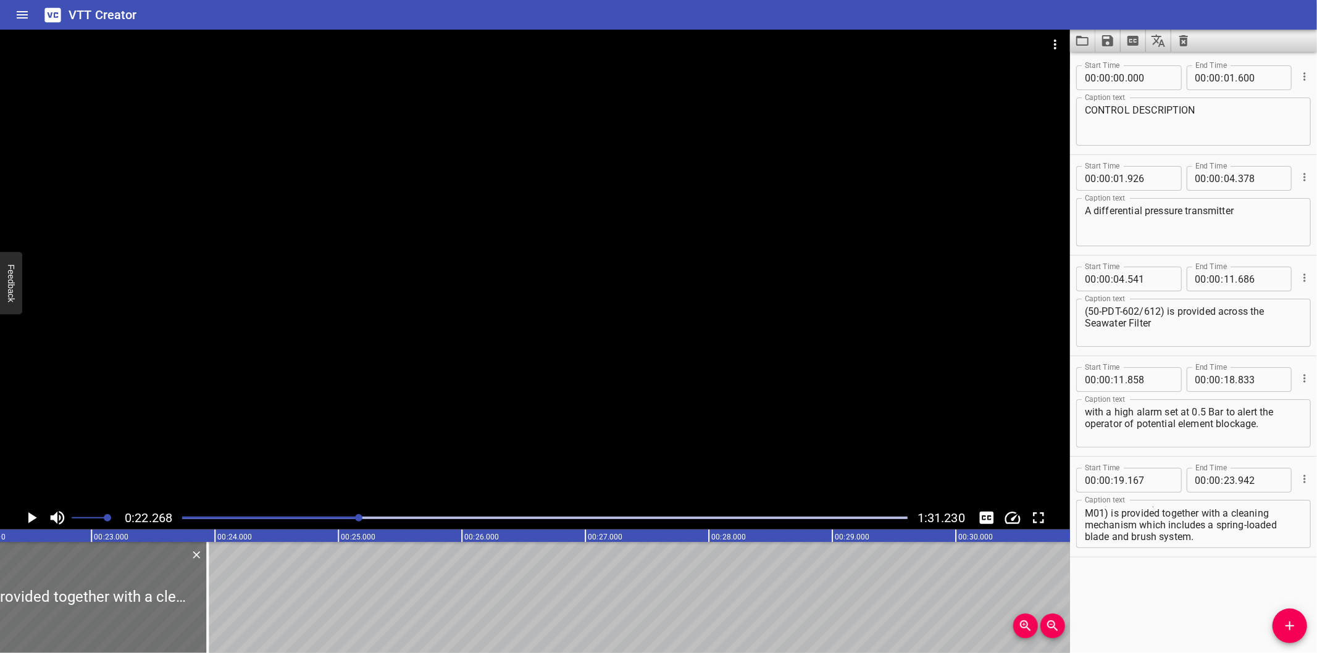
scroll to position [0, 2749]
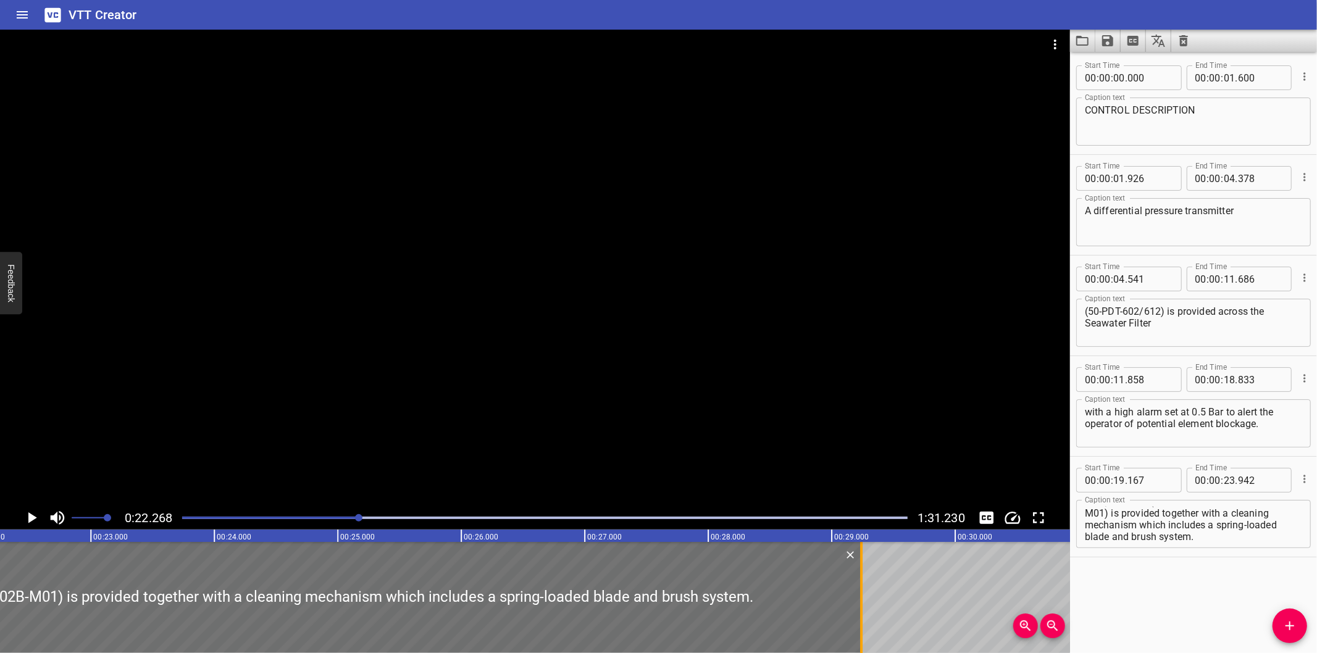
drag, startPoint x: 207, startPoint y: 610, endPoint x: 865, endPoint y: 603, distance: 657.5
click at [865, 603] on div at bounding box center [861, 597] width 12 height 111
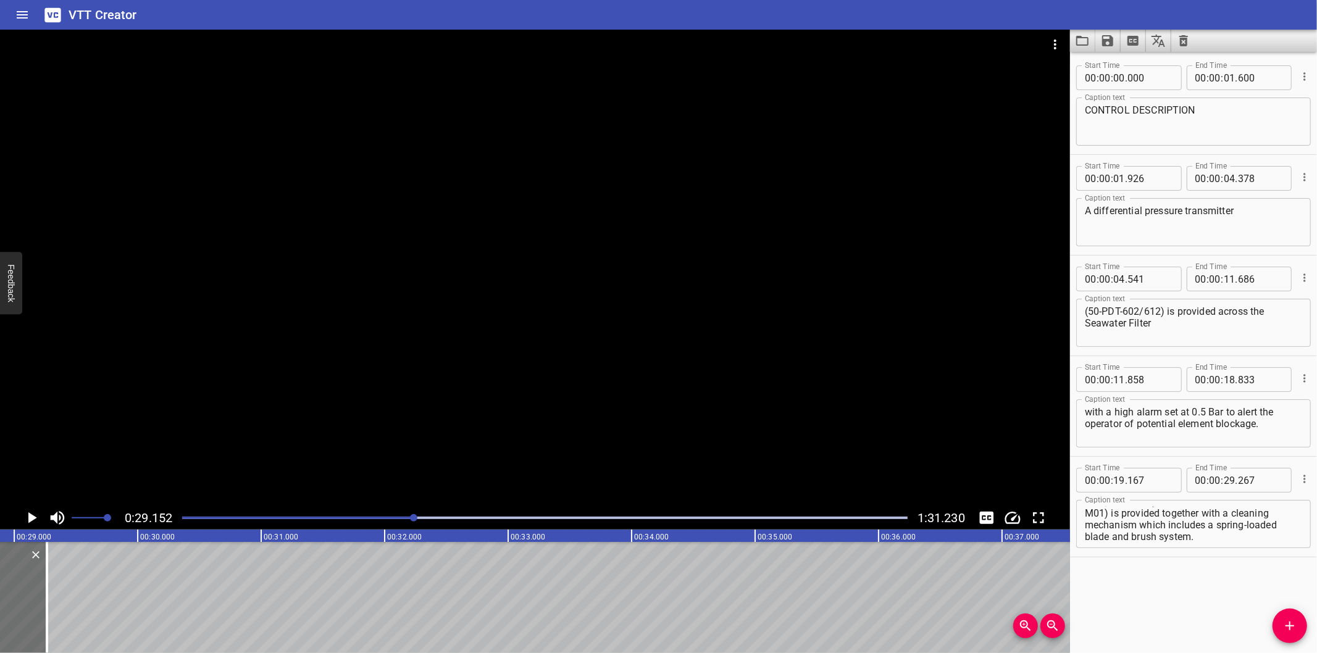
scroll to position [0, 3462]
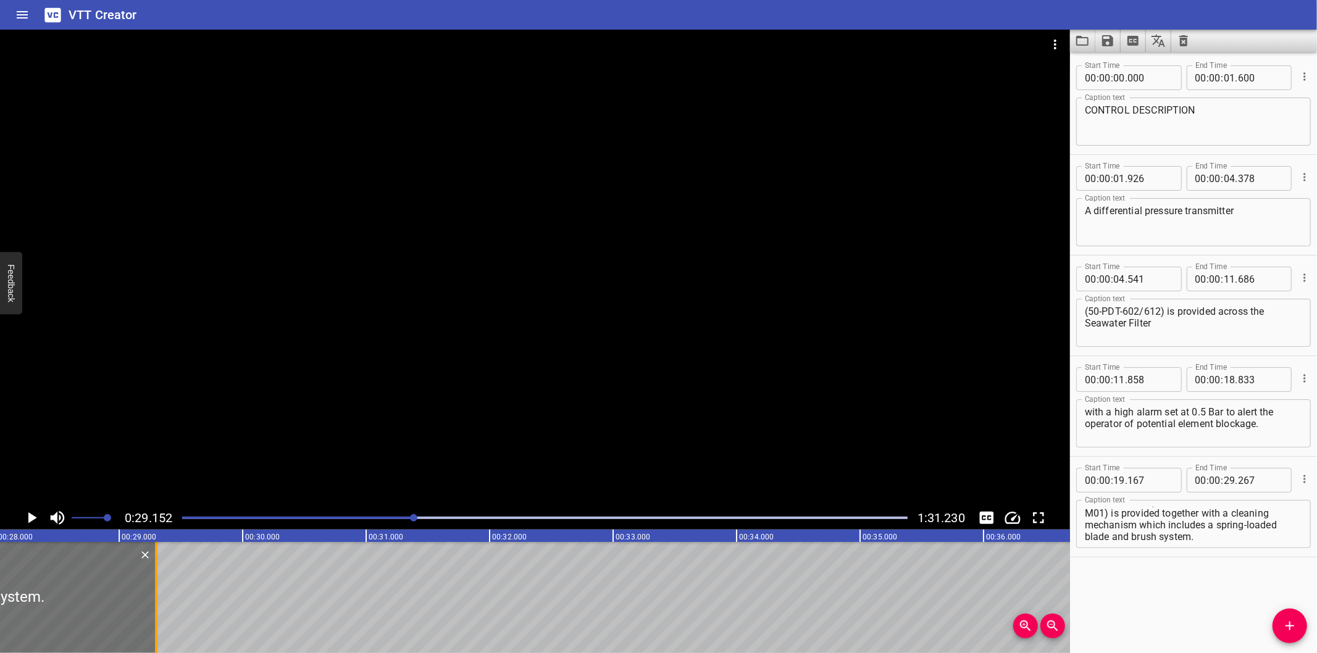
click at [155, 599] on div at bounding box center [156, 597] width 2 height 111
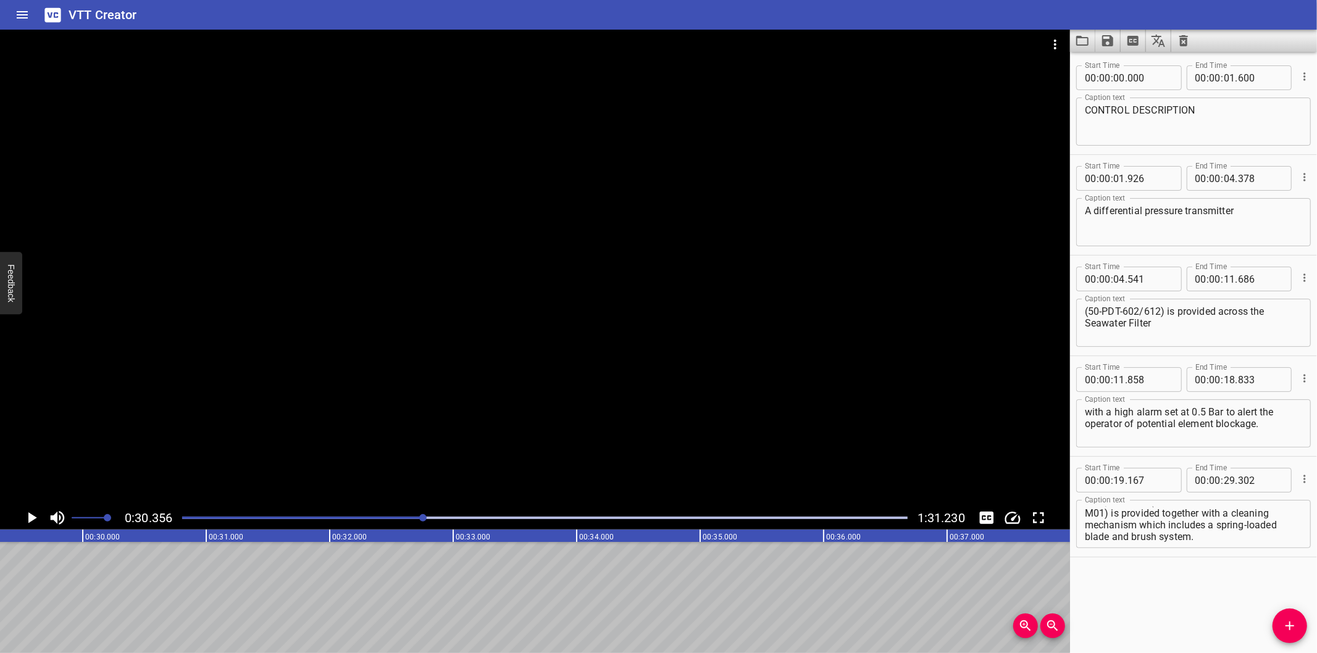
scroll to position [0, 3610]
drag, startPoint x: 8, startPoint y: 609, endPoint x: 469, endPoint y: 607, distance: 461.2
click at [14, 607] on div at bounding box center [7, 597] width 12 height 111
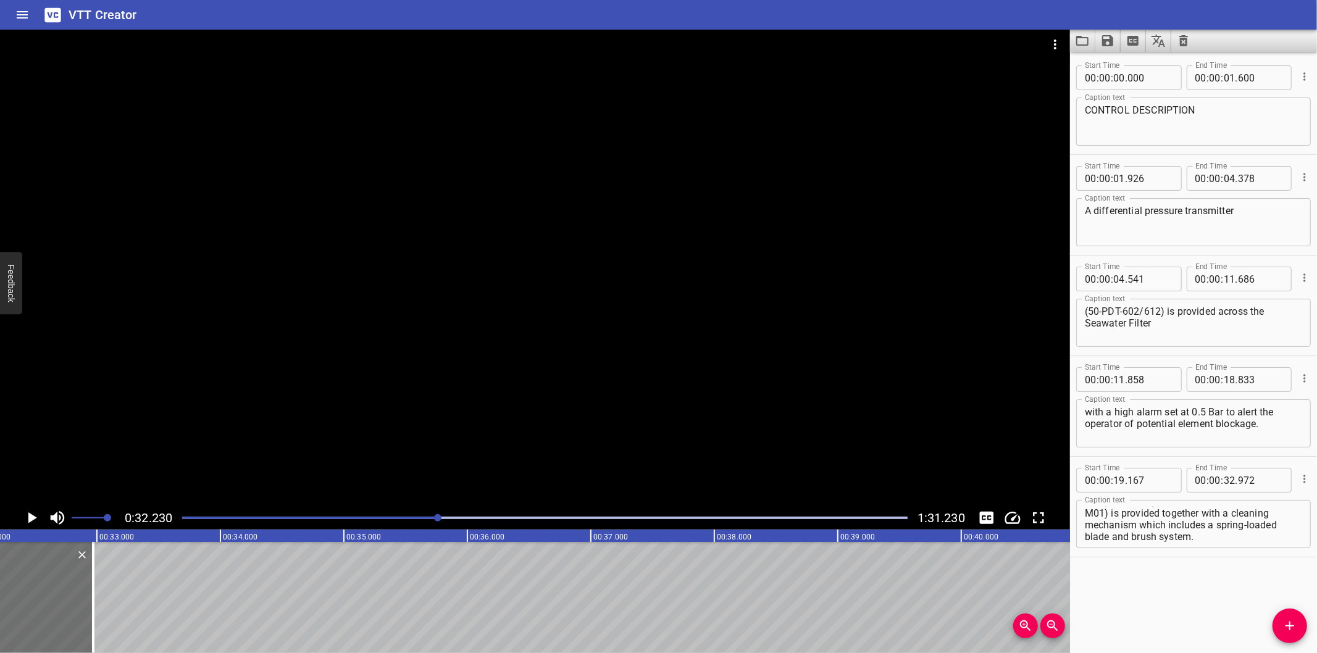
scroll to position [0, 3979]
click at [430, 521] on div at bounding box center [545, 517] width 740 height 17
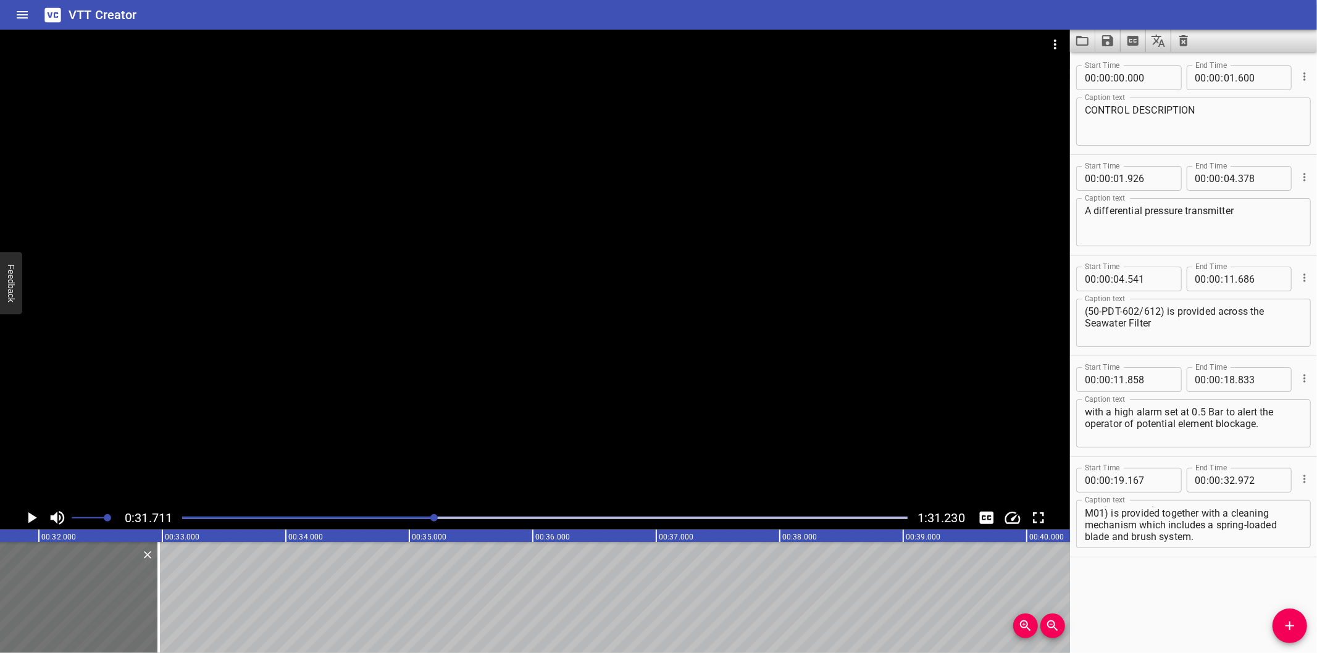
scroll to position [0, 3915]
click at [367, 522] on div at bounding box center [545, 517] width 740 height 17
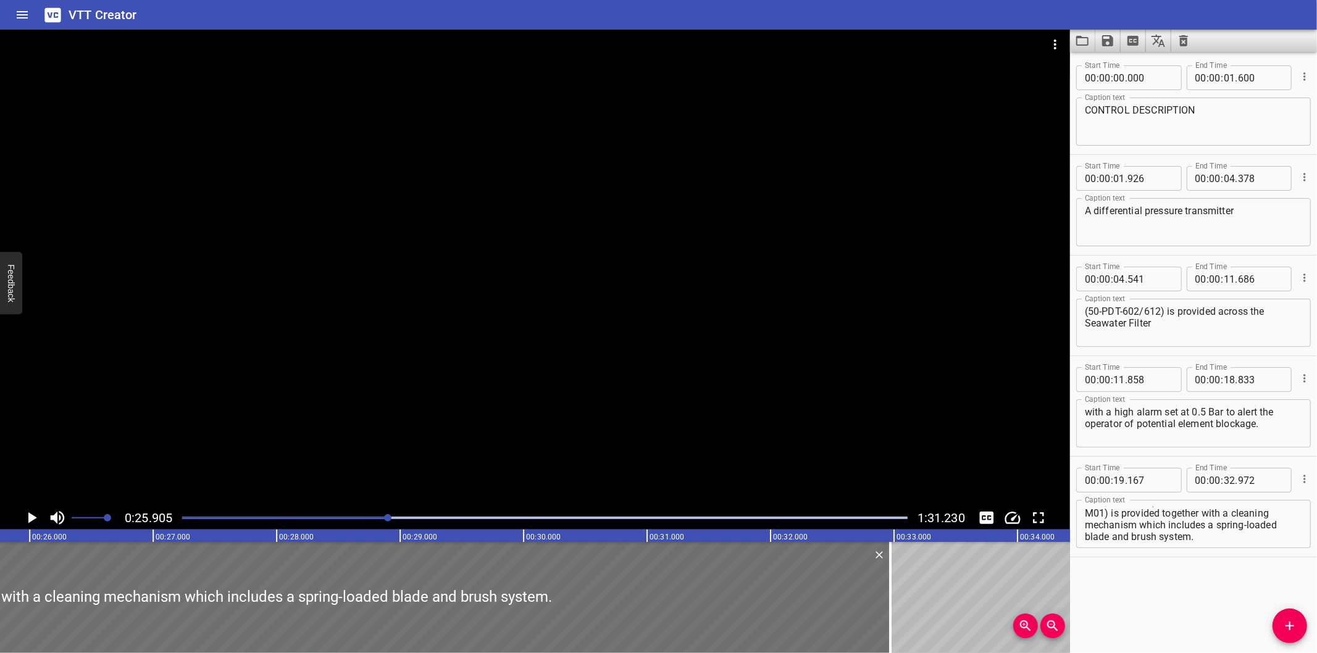
scroll to position [0, 3199]
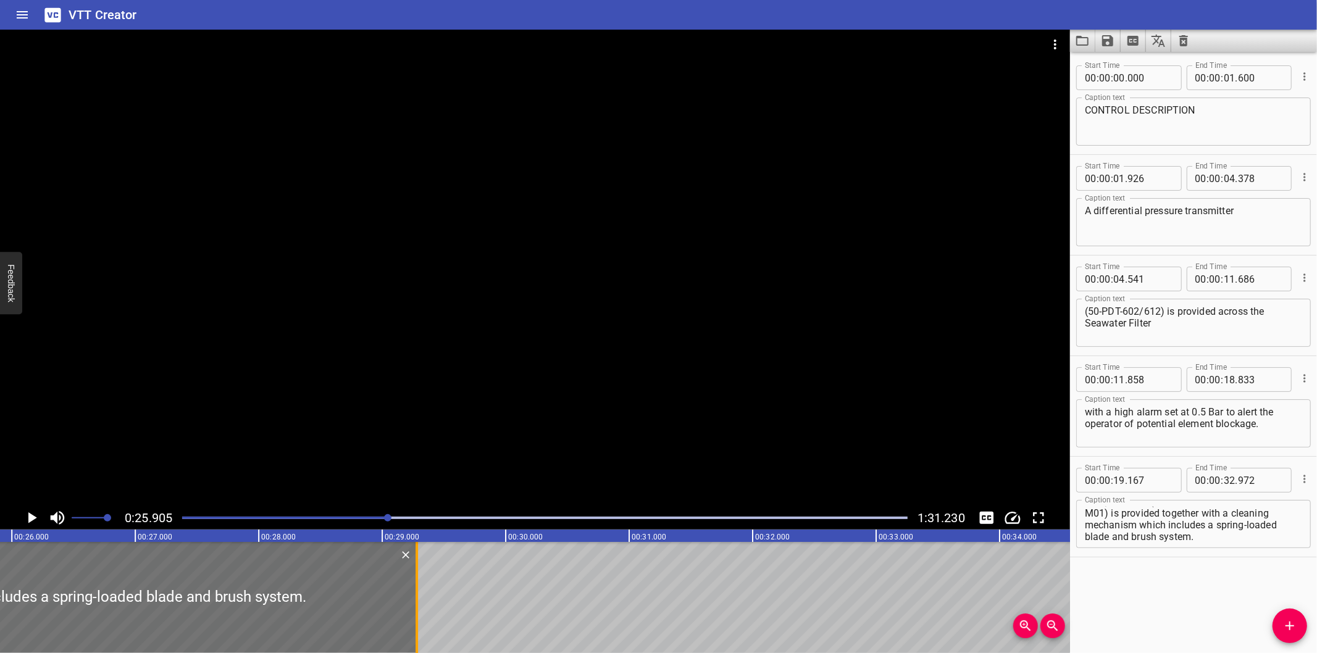
drag, startPoint x: 873, startPoint y: 609, endPoint x: 417, endPoint y: 622, distance: 455.8
click at [417, 622] on div at bounding box center [416, 597] width 2 height 111
drag, startPoint x: 1137, startPoint y: 520, endPoint x: 1296, endPoint y: 659, distance: 210.9
click at [1296, 653] on html "VTT Creator Caption Editor Batch Transcribe Login Sign Up Privacy Contact 0:25.…" at bounding box center [658, 326] width 1317 height 653
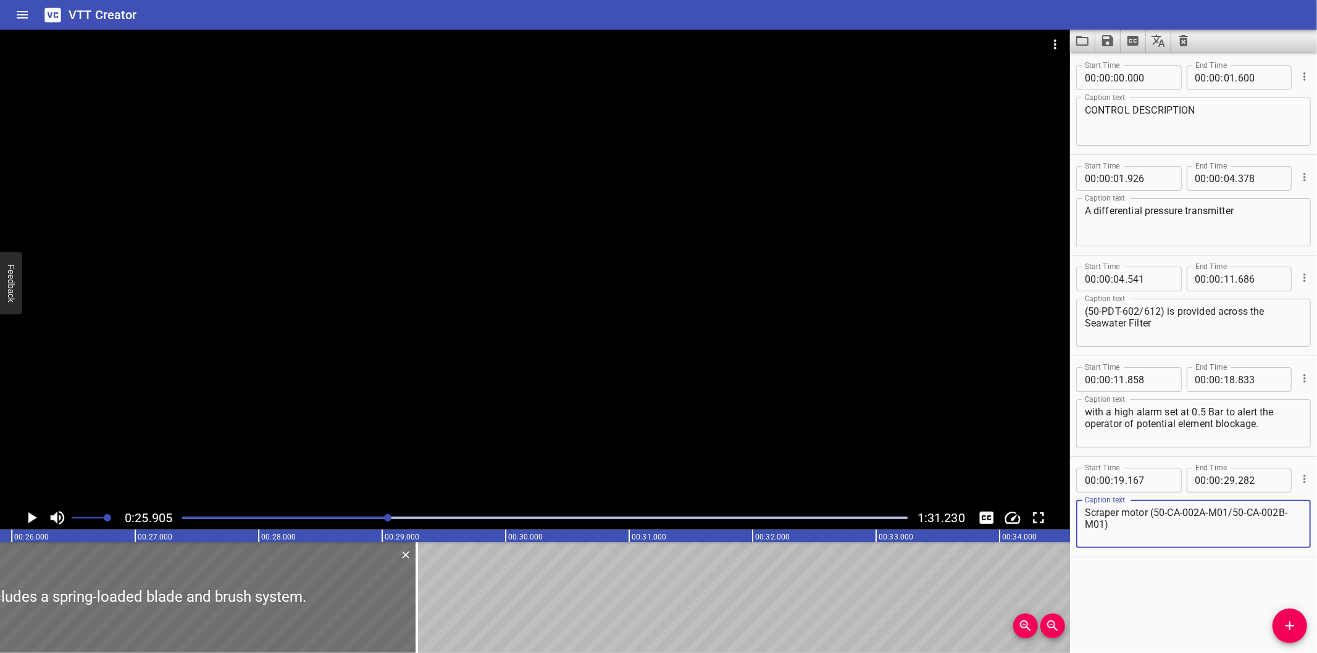
scroll to position [0, 0]
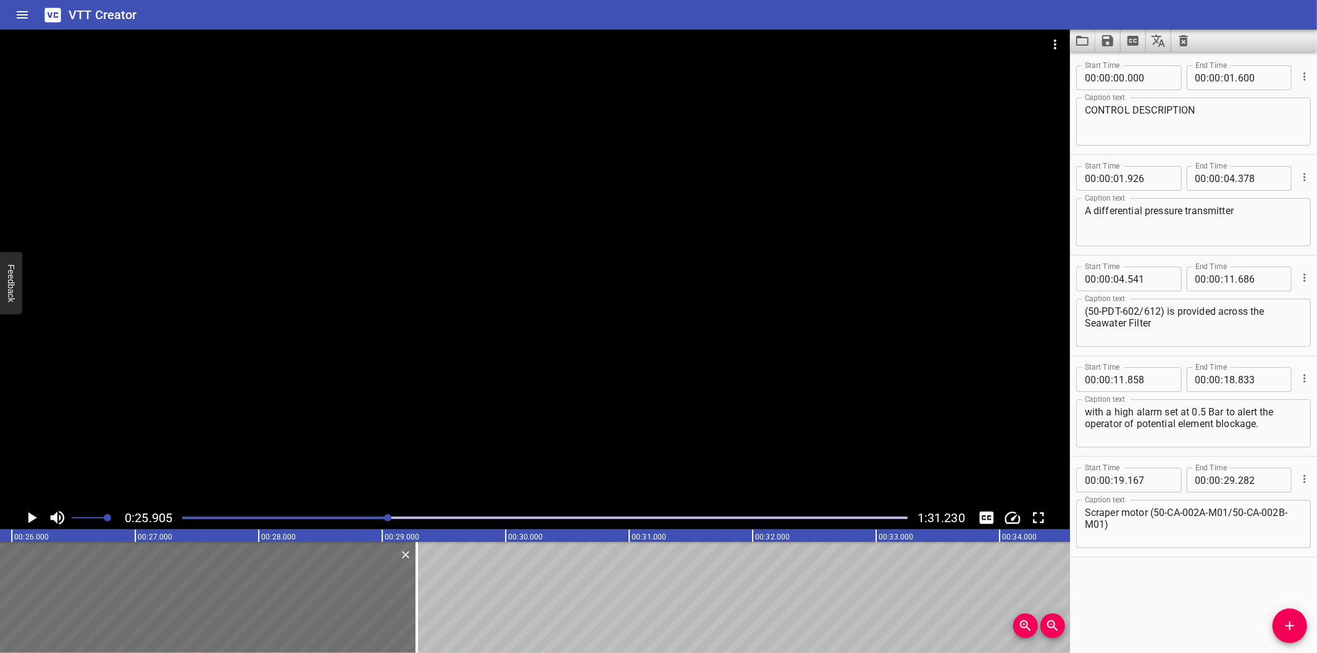
click at [874, 409] on div at bounding box center [535, 268] width 1070 height 477
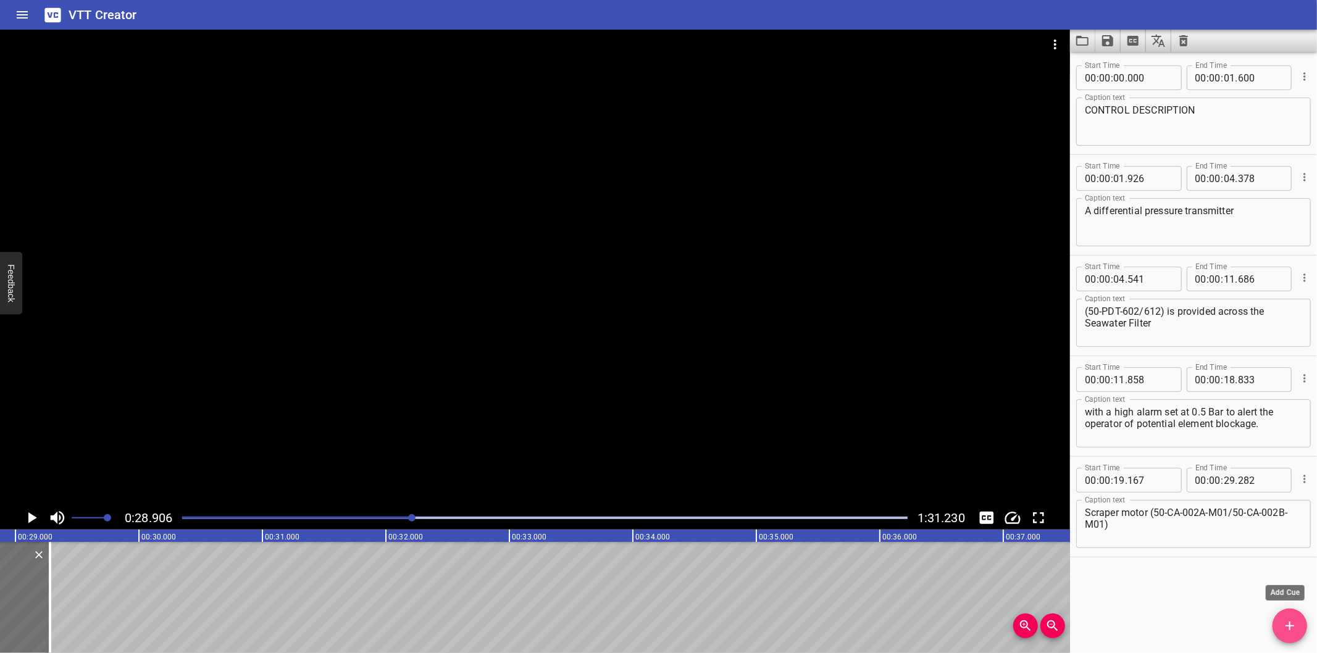
scroll to position [0, 3569]
click at [1294, 624] on icon "Add Cue" at bounding box center [1289, 626] width 15 height 15
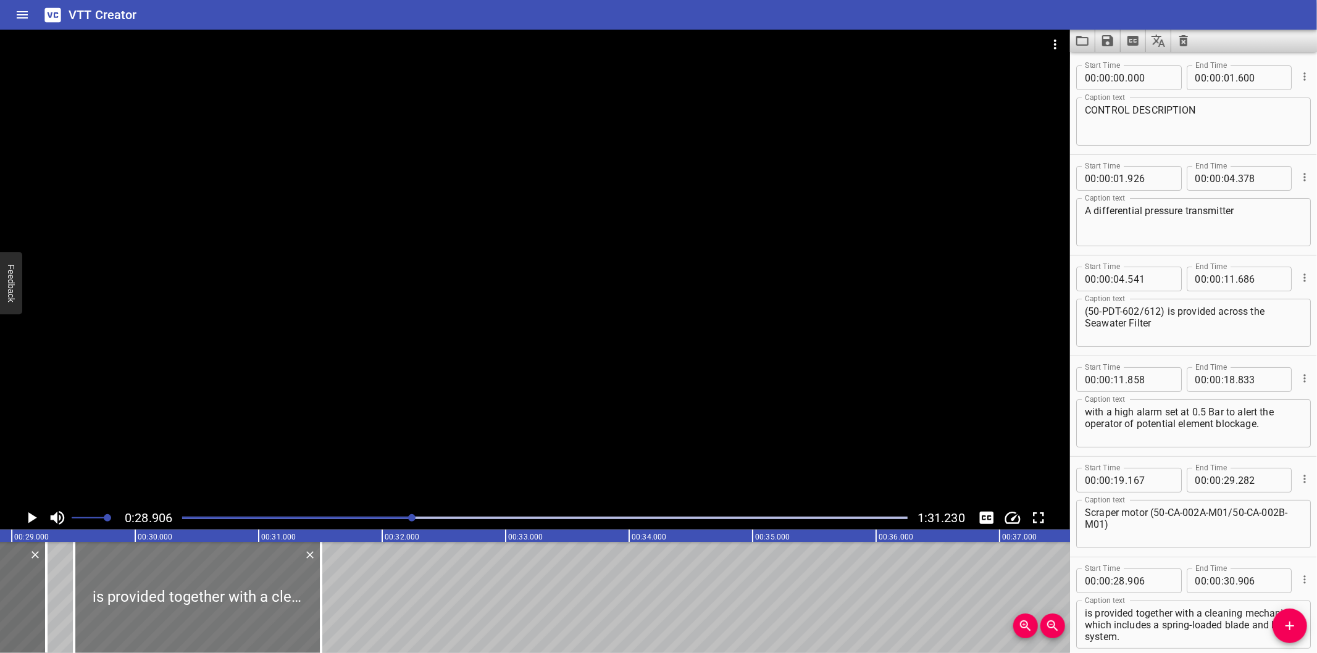
drag, startPoint x: 207, startPoint y: 582, endPoint x: 282, endPoint y: 594, distance: 76.2
click at [282, 594] on div at bounding box center [197, 597] width 247 height 111
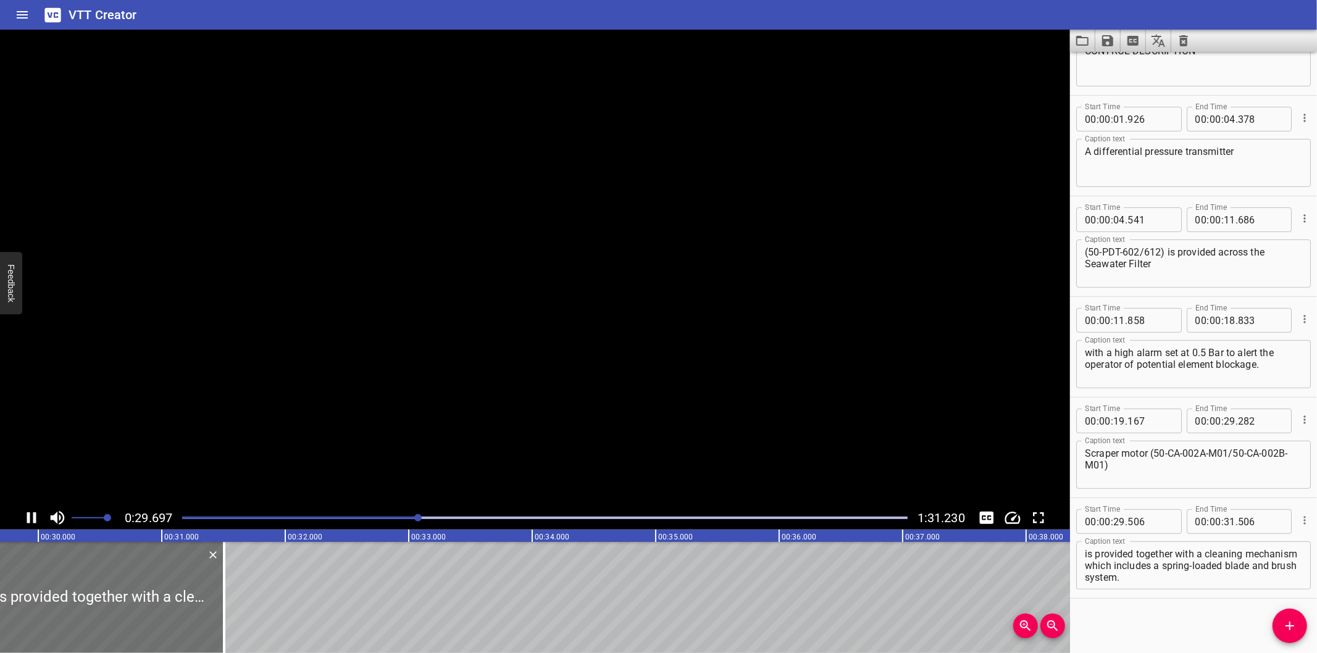
scroll to position [0, 3688]
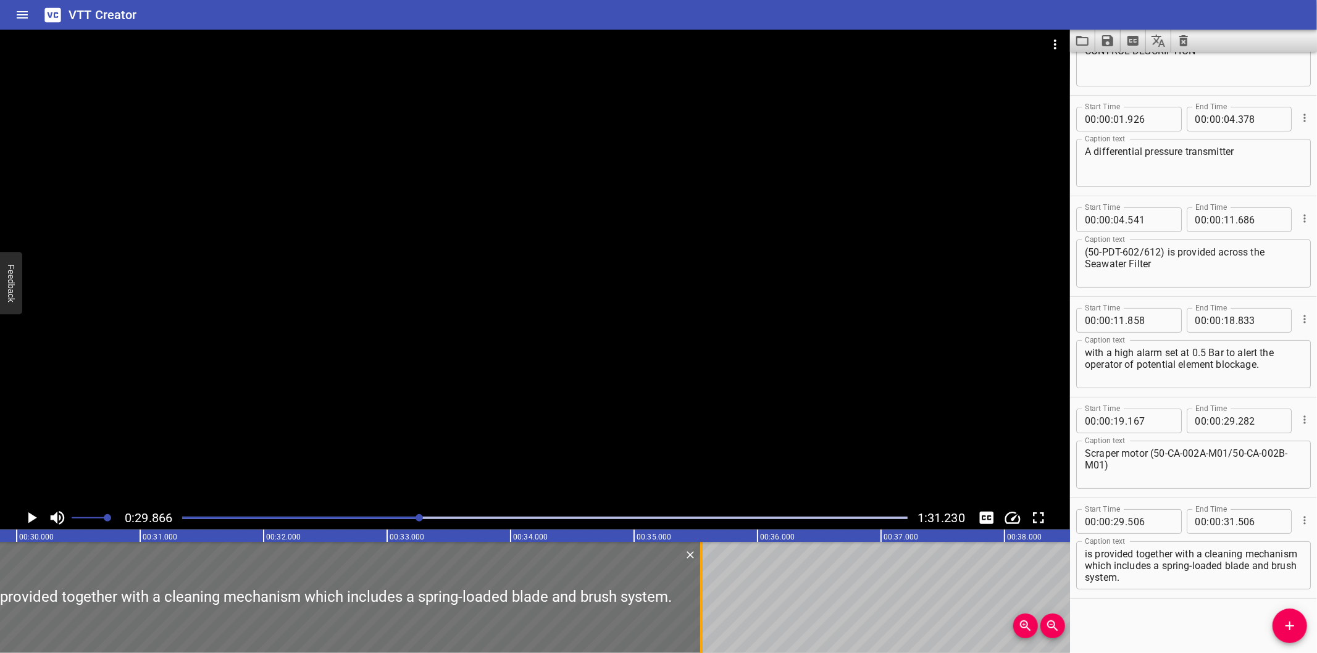
drag, startPoint x: 264, startPoint y: 605, endPoint x: 701, endPoint y: 606, distance: 436.5
click at [701, 606] on div at bounding box center [701, 597] width 2 height 111
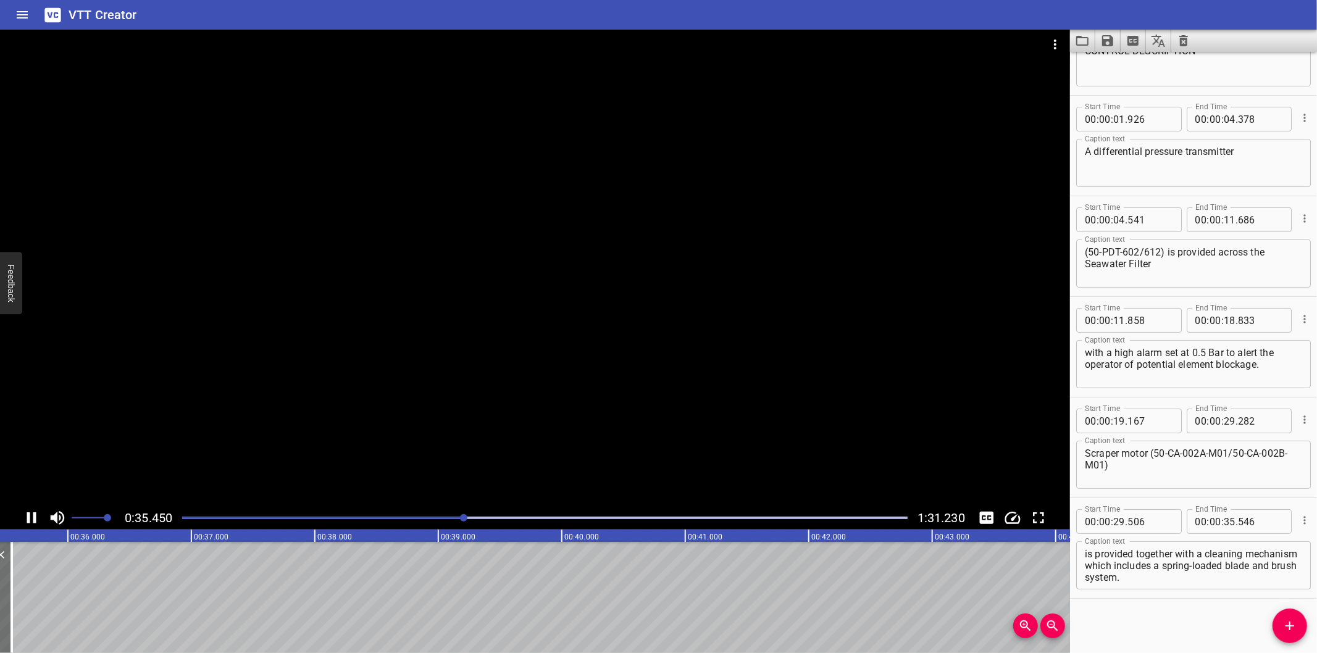
click at [429, 389] on div at bounding box center [535, 268] width 1070 height 477
click at [453, 520] on div at bounding box center [545, 517] width 740 height 17
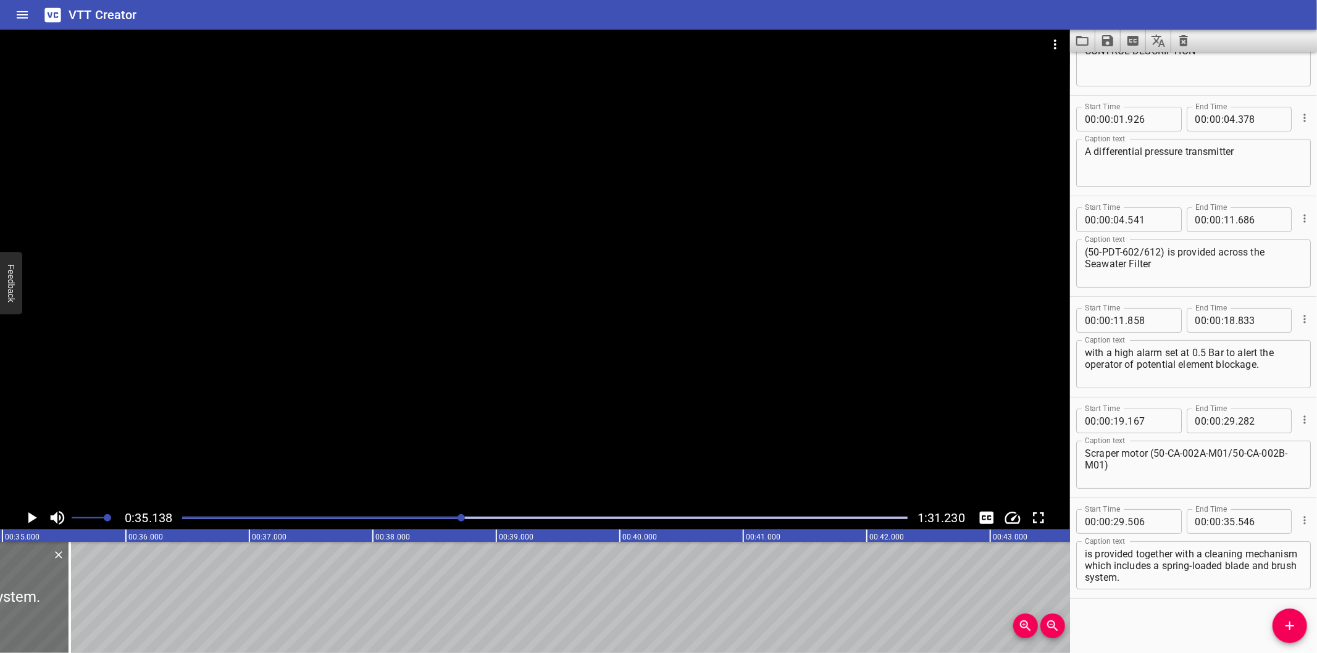
scroll to position [0, 4338]
click at [430, 522] on div at bounding box center [545, 517] width 740 height 17
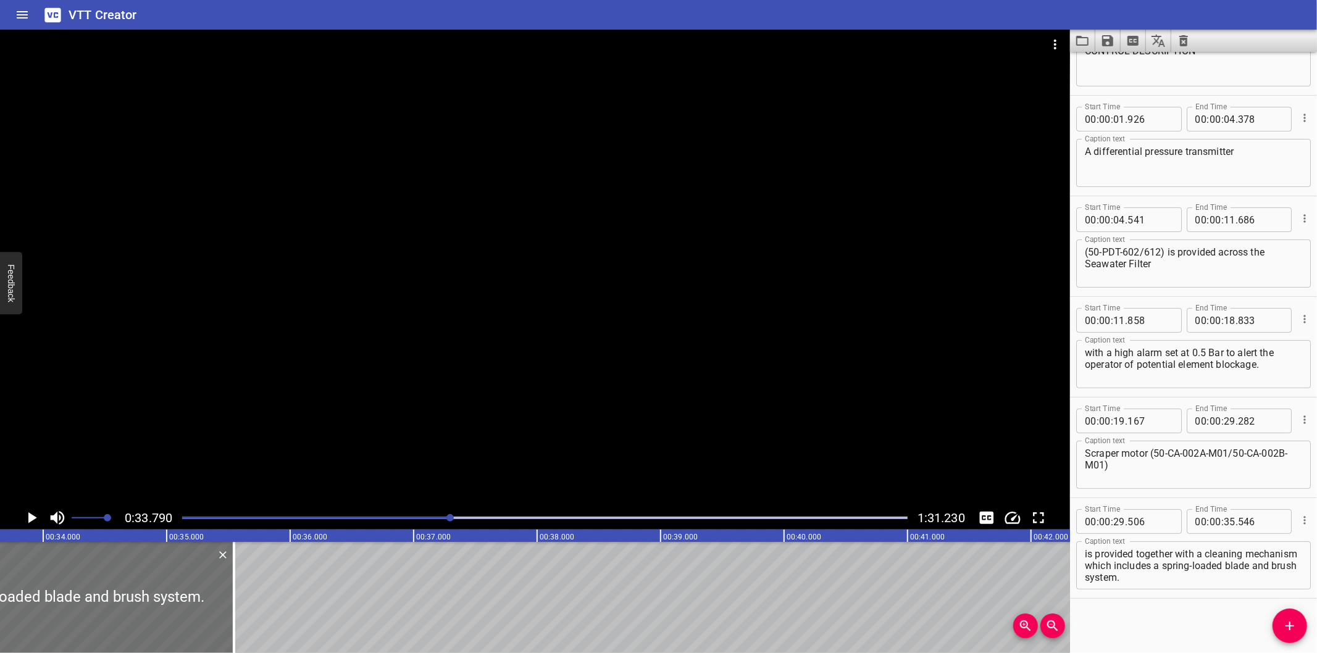
scroll to position [0, 4172]
click at [396, 367] on div at bounding box center [535, 268] width 1070 height 477
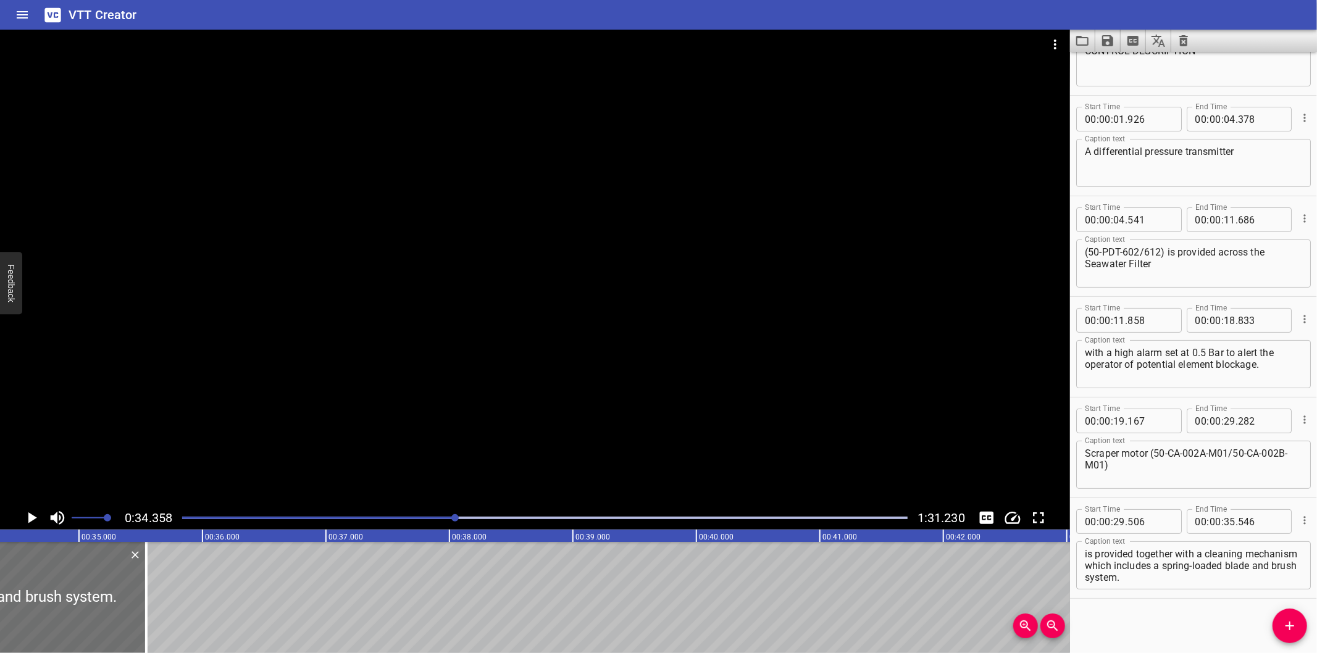
click at [435, 517] on div "Play progress" at bounding box center [92, 518] width 725 height 2
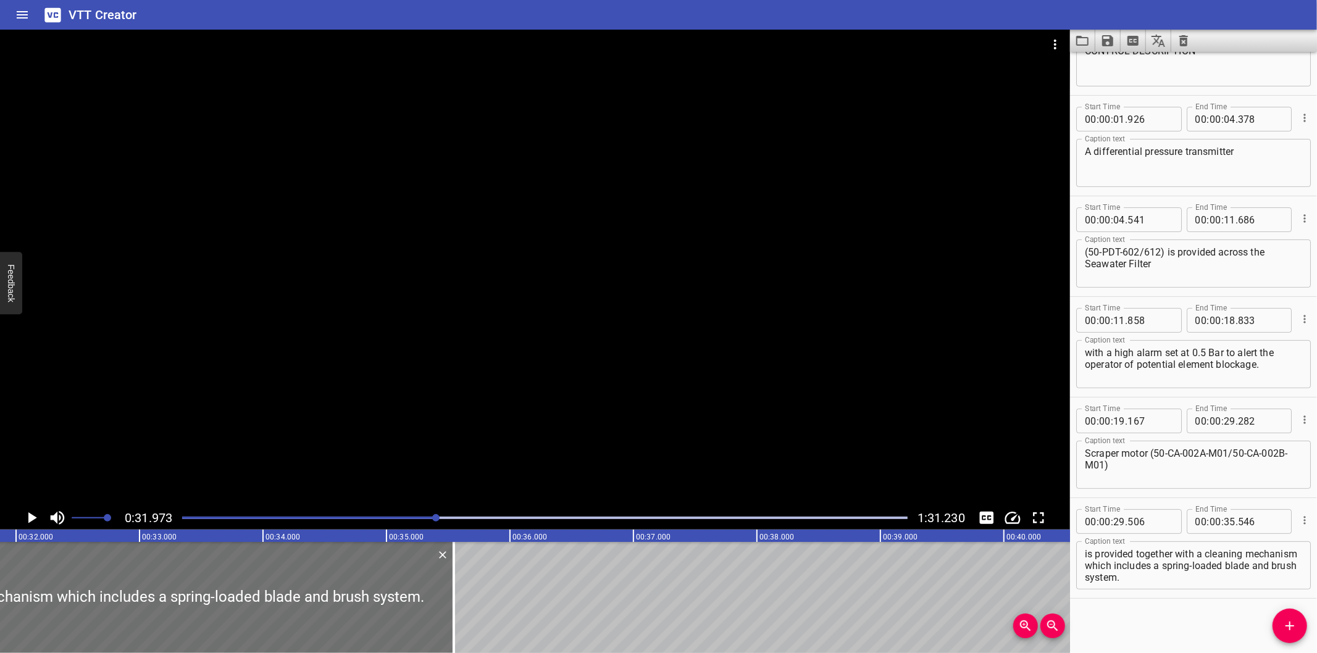
scroll to position [0, 3947]
click at [400, 517] on div at bounding box center [545, 517] width 740 height 17
click at [445, 446] on div at bounding box center [535, 268] width 1070 height 477
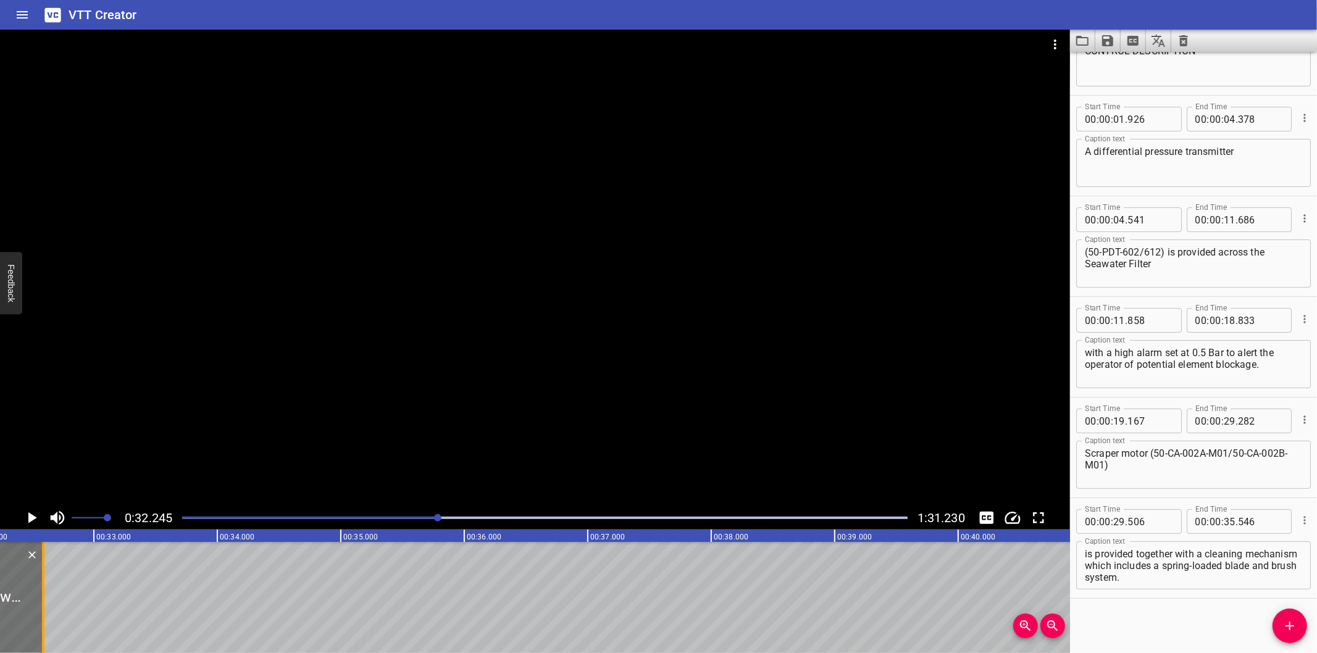
drag, startPoint x: 408, startPoint y: 614, endPoint x: 17, endPoint y: 606, distance: 391.5
click at [42, 606] on div at bounding box center [43, 597] width 2 height 111
drag, startPoint x: 59, startPoint y: 614, endPoint x: 39, endPoint y: 614, distance: 19.8
click at [39, 614] on div at bounding box center [42, 597] width 12 height 111
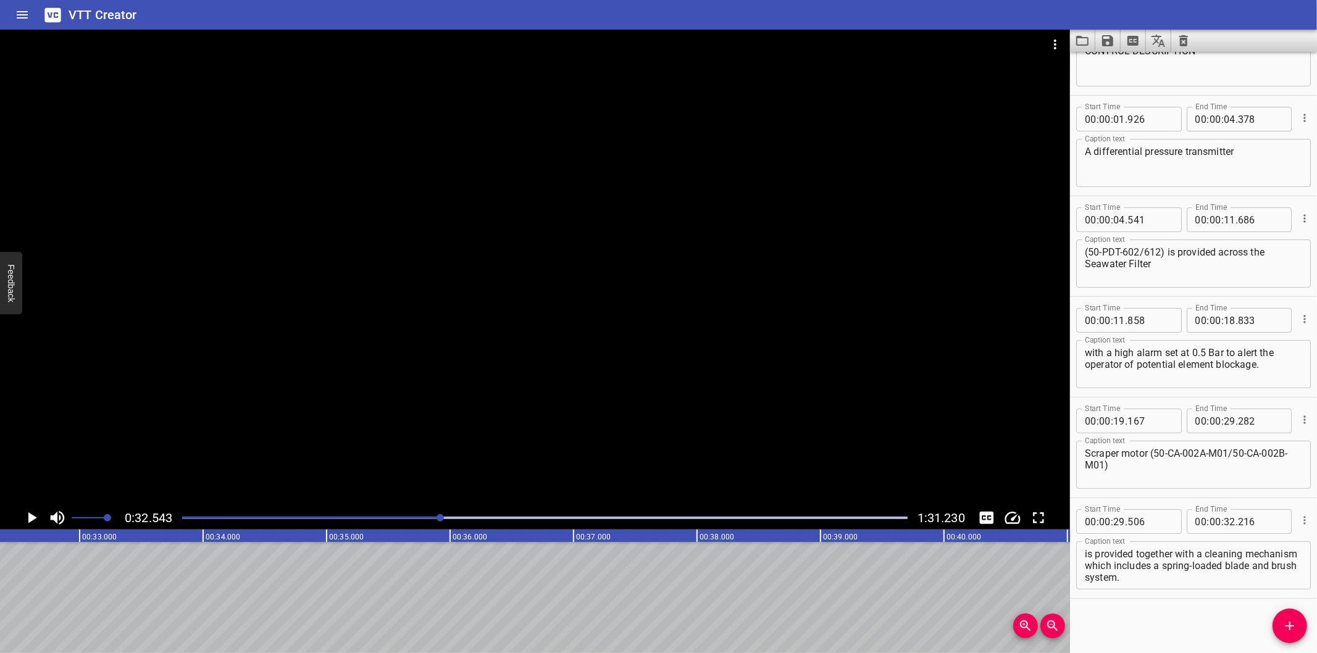
scroll to position [0, 4018]
drag, startPoint x: 1140, startPoint y: 564, endPoint x: 1322, endPoint y: 649, distance: 200.5
click at [1316, 649] on html "VTT Creator Caption Editor Batch Transcribe Login Sign Up Privacy Contact 0:32.…" at bounding box center [658, 326] width 1317 height 653
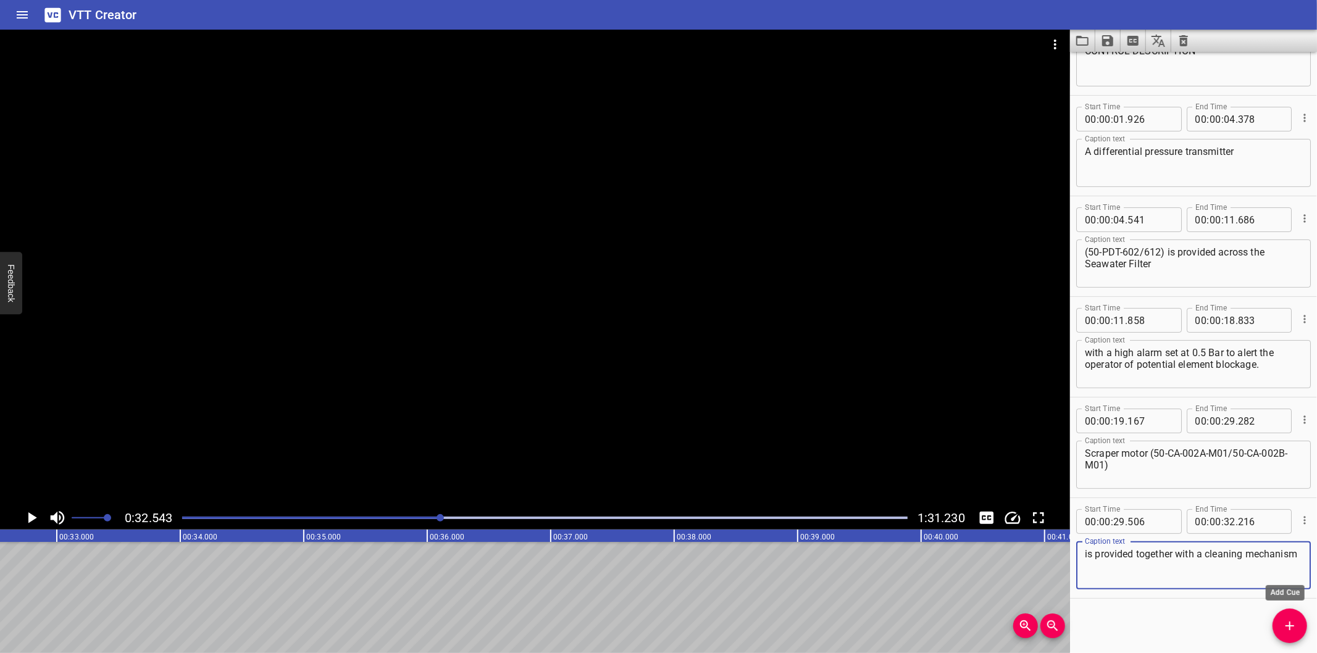
click at [1289, 620] on icon "Add Cue" at bounding box center [1289, 626] width 15 height 15
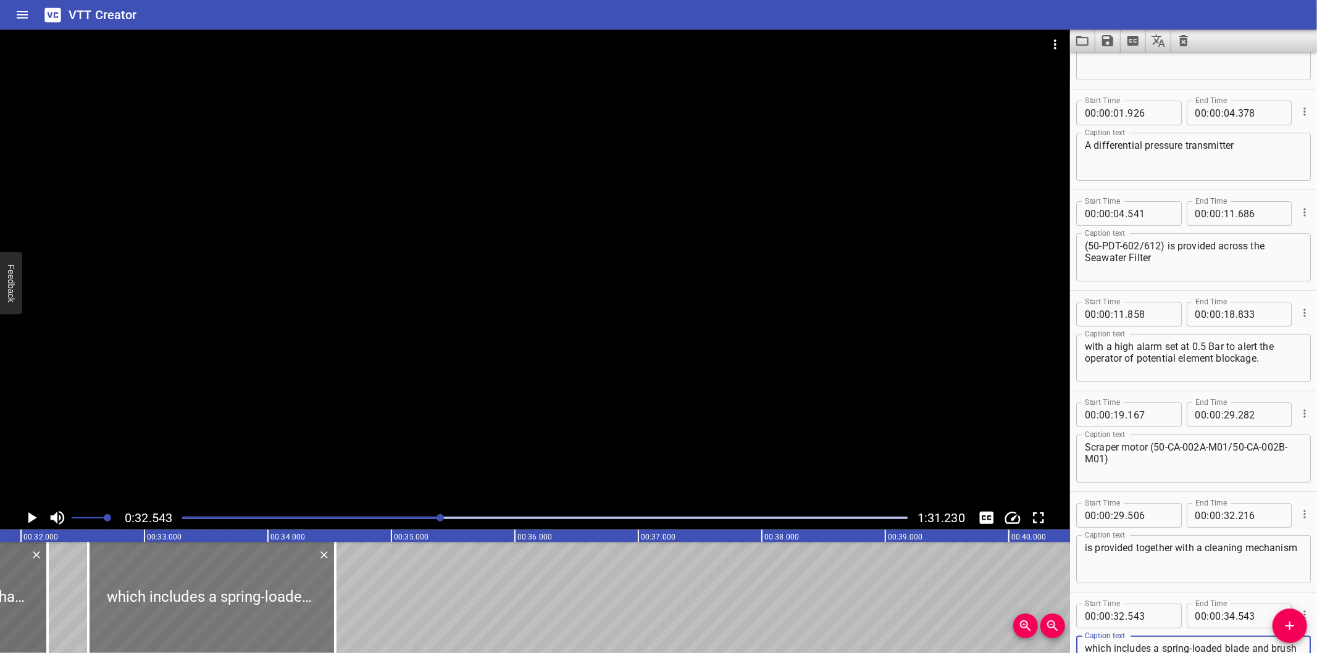
scroll to position [0, 3927]
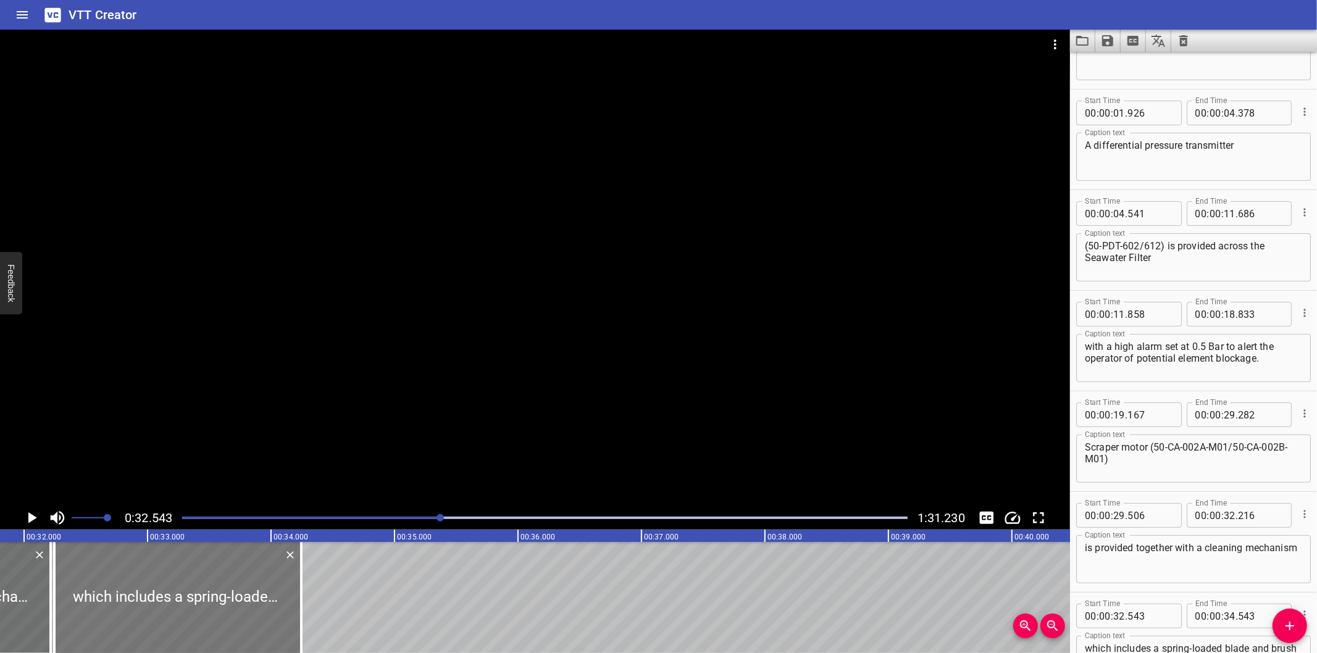
drag, startPoint x: 264, startPoint y: 606, endPoint x: 227, endPoint y: 609, distance: 37.2
click at [227, 609] on div at bounding box center [177, 597] width 247 height 111
click at [422, 519] on div "Play progress" at bounding box center [78, 518] width 725 height 2
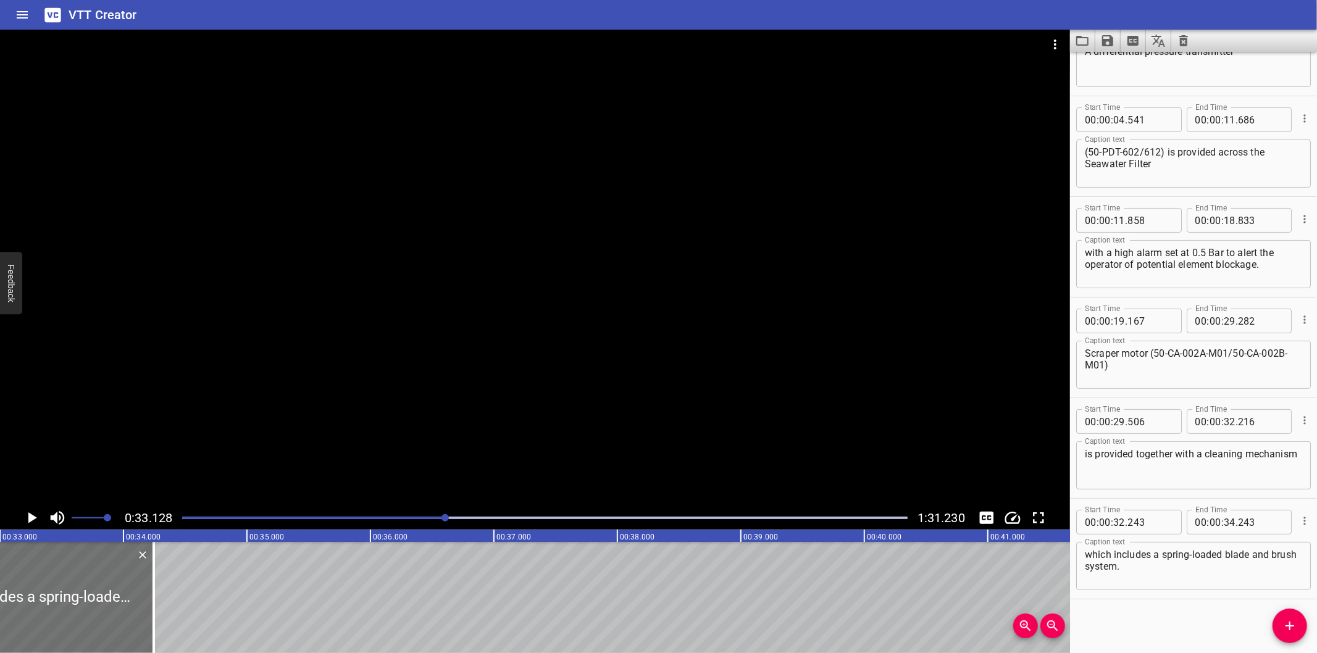
scroll to position [0, 4090]
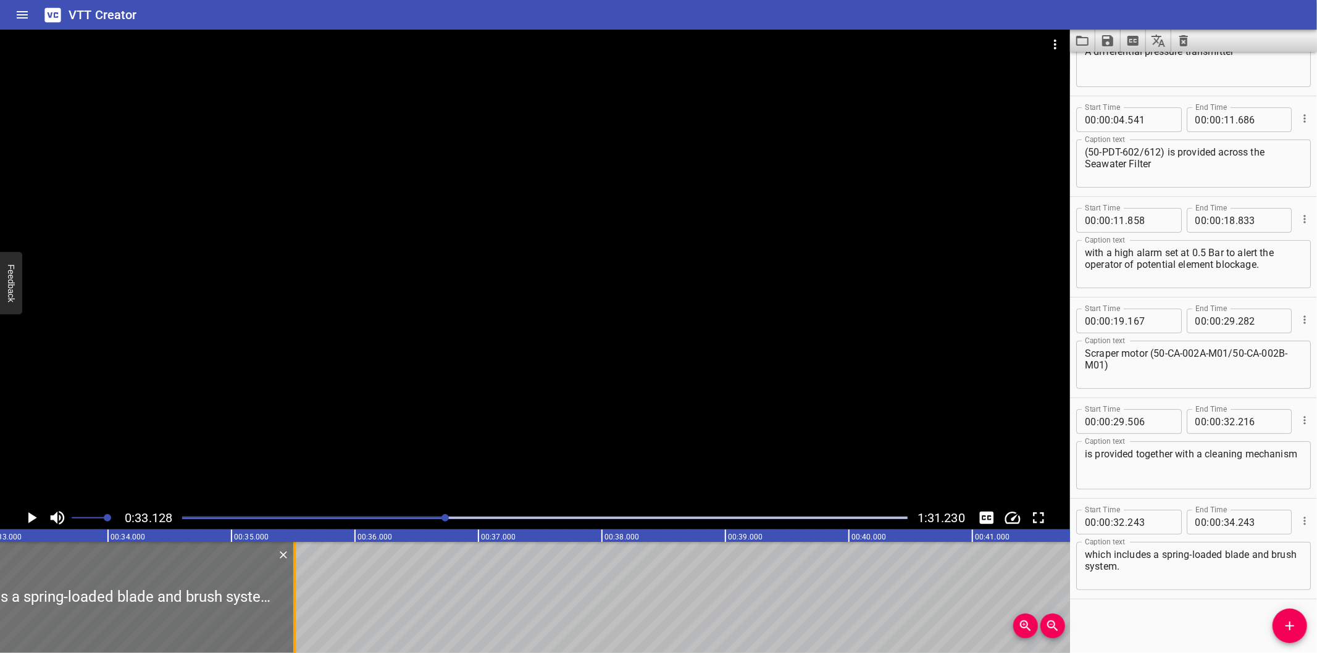
drag, startPoint x: 140, startPoint y: 603, endPoint x: 297, endPoint y: 599, distance: 156.9
click at [297, 599] on div at bounding box center [294, 597] width 12 height 111
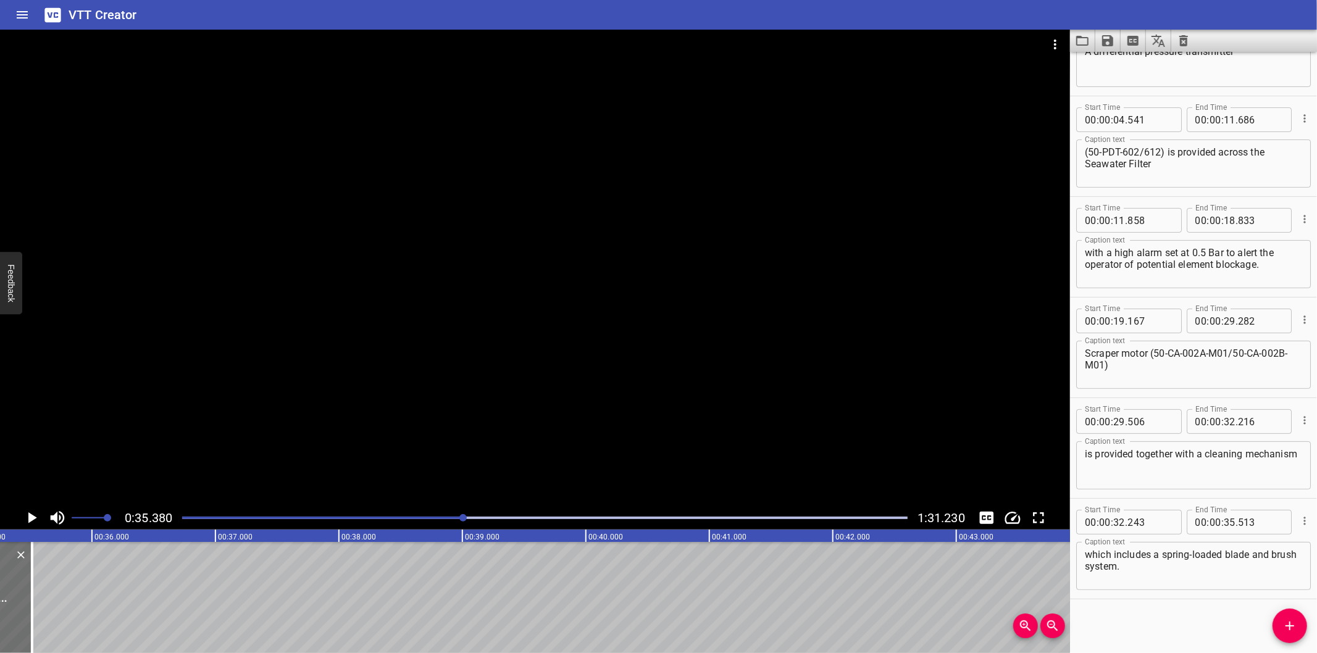
scroll to position [0, 4368]
click at [1279, 628] on span "Add Cue" at bounding box center [1289, 626] width 35 height 15
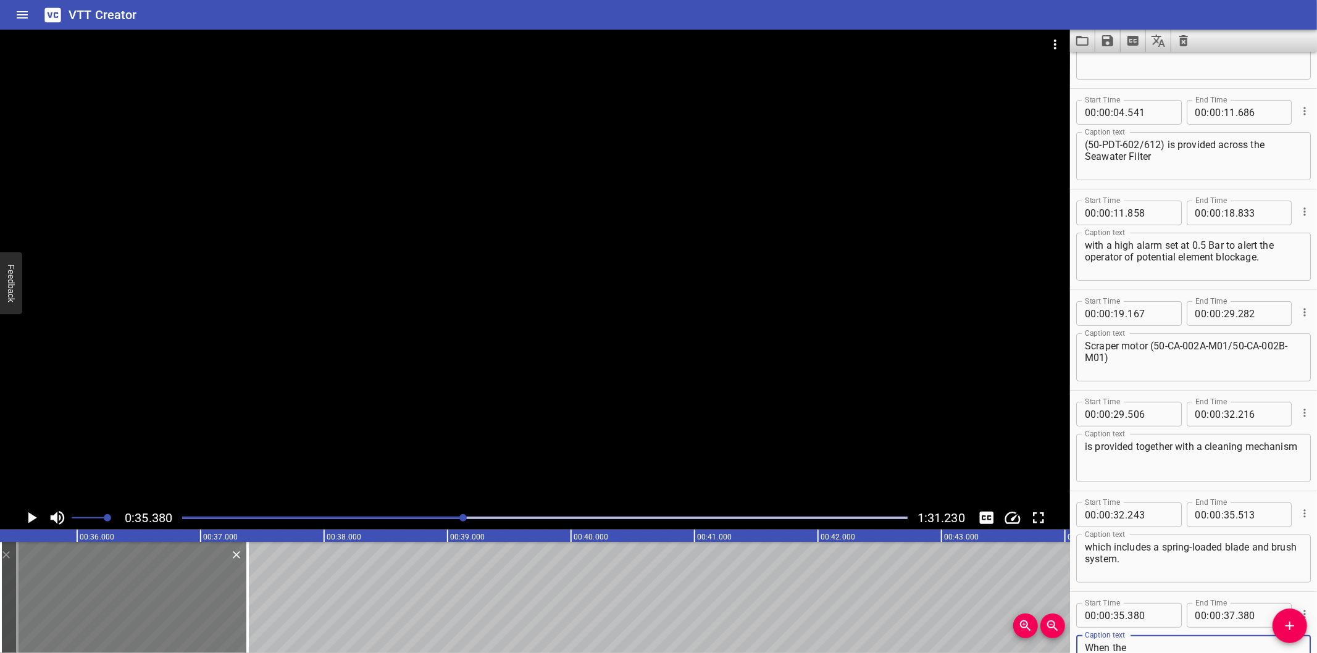
scroll to position [23, 0]
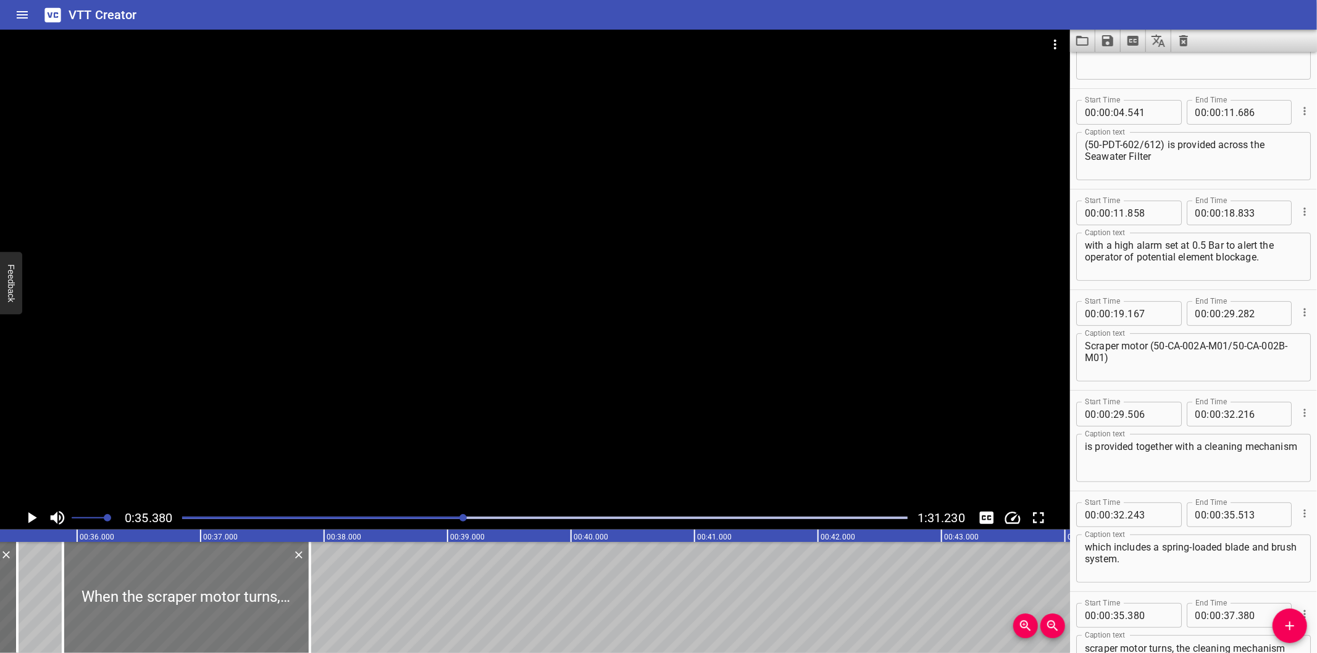
drag, startPoint x: 204, startPoint y: 590, endPoint x: 256, endPoint y: 597, distance: 52.9
click at [256, 597] on div at bounding box center [186, 597] width 247 height 111
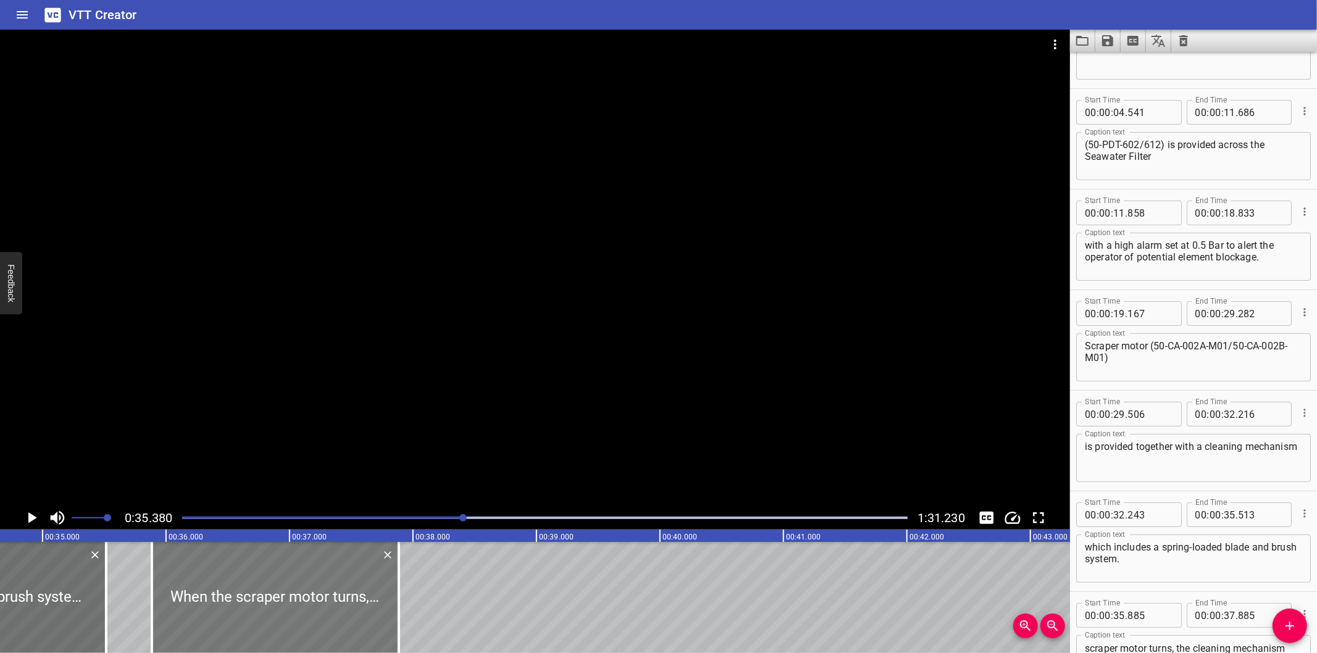
scroll to position [0, 4276]
click at [386, 432] on div at bounding box center [535, 268] width 1070 height 477
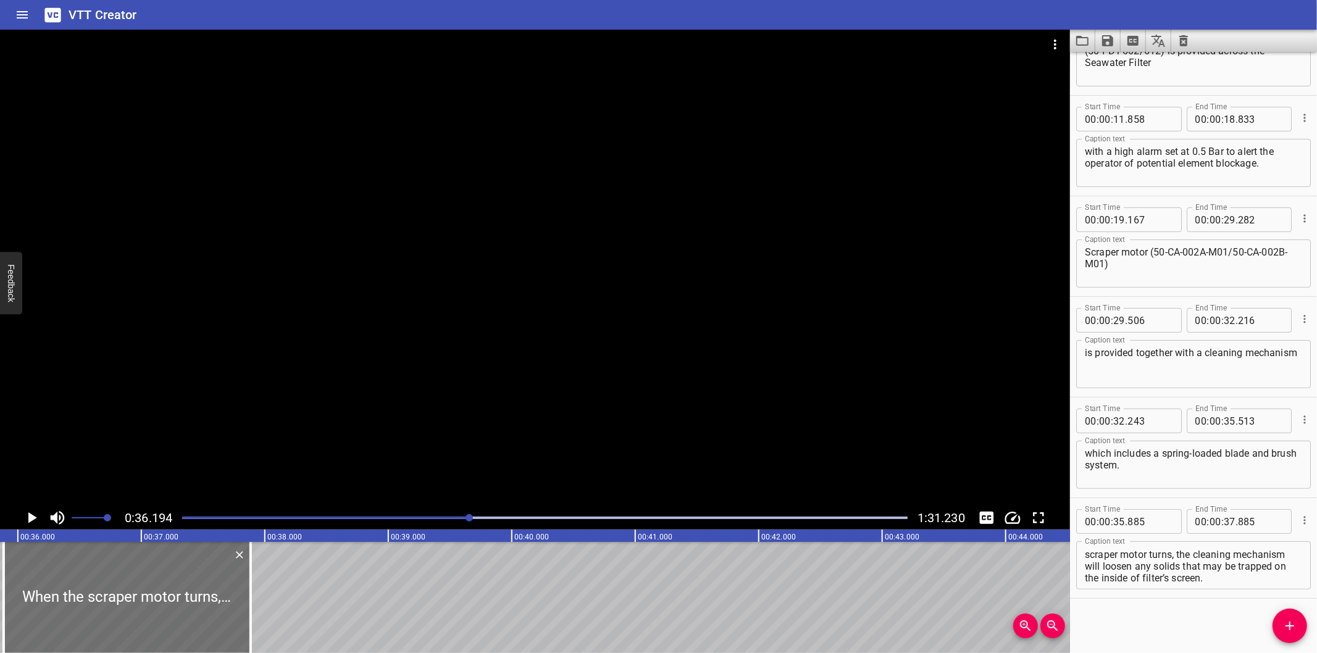
scroll to position [0, 4286]
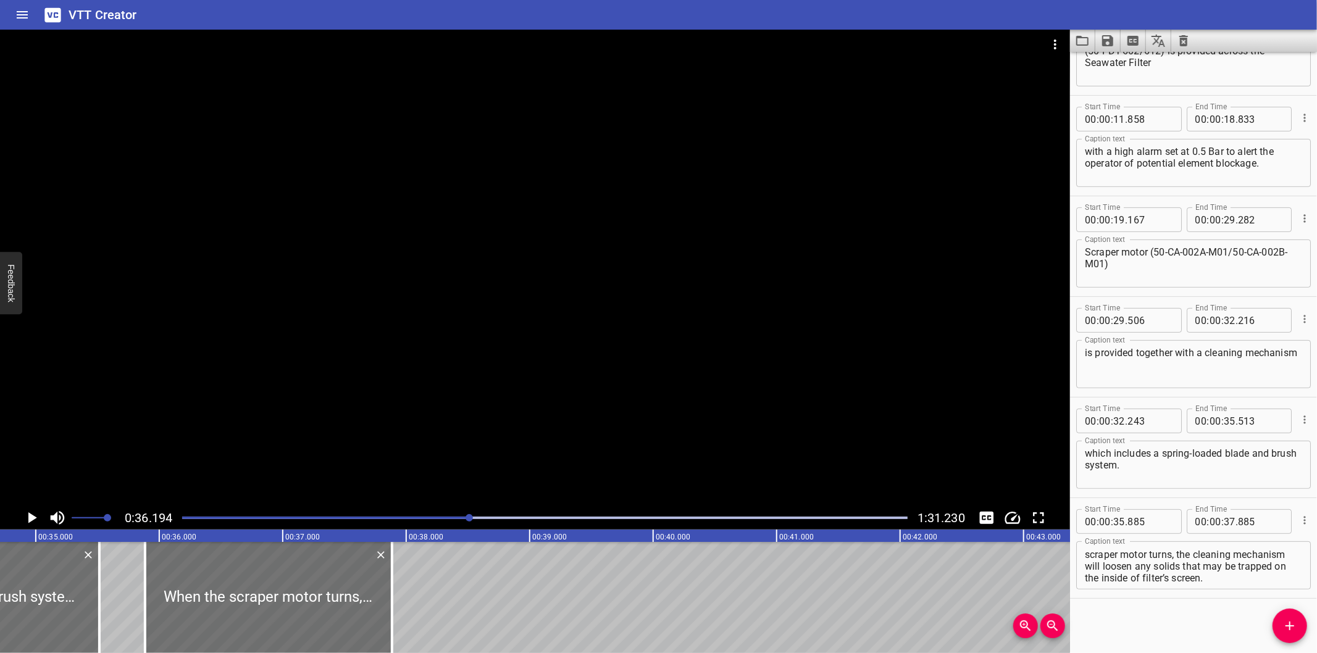
drag, startPoint x: 389, startPoint y: 608, endPoint x: 730, endPoint y: 606, distance: 340.8
click at [398, 606] on div at bounding box center [392, 597] width 12 height 111
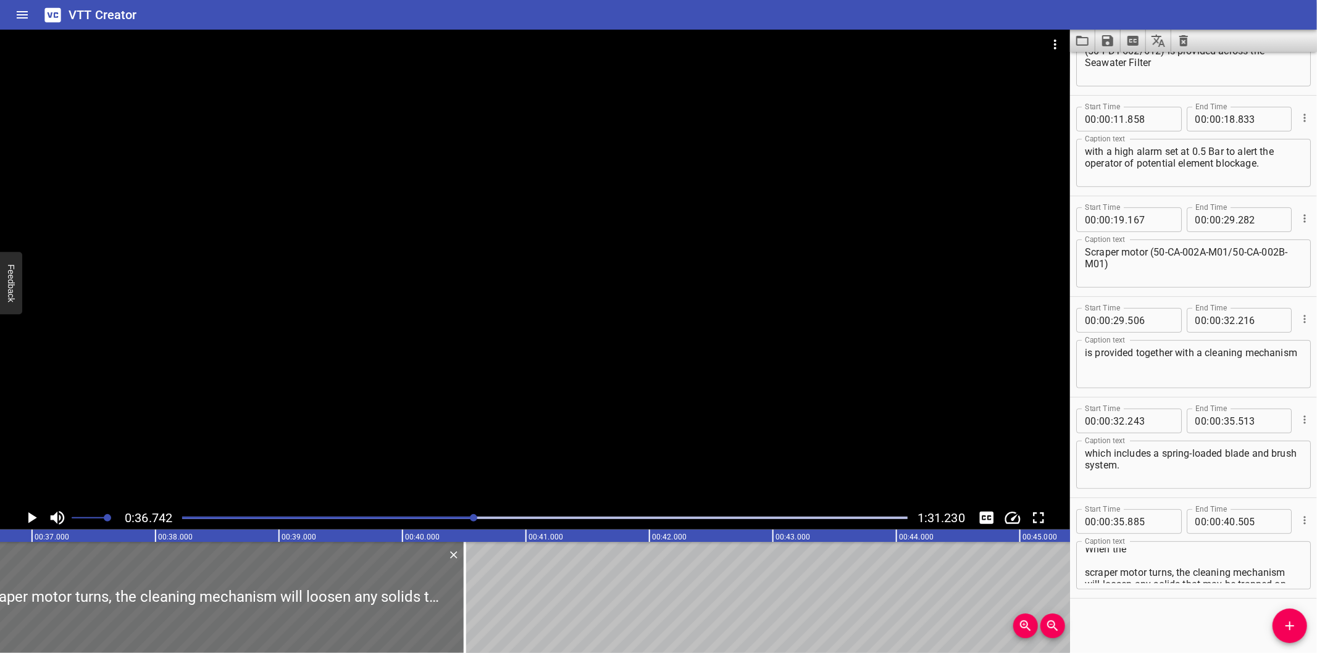
scroll to position [0, 0]
click at [1085, 576] on textarea "When the scraper motor turns, the cleaning mechanism will loosen any solids tha…" at bounding box center [1193, 565] width 217 height 35
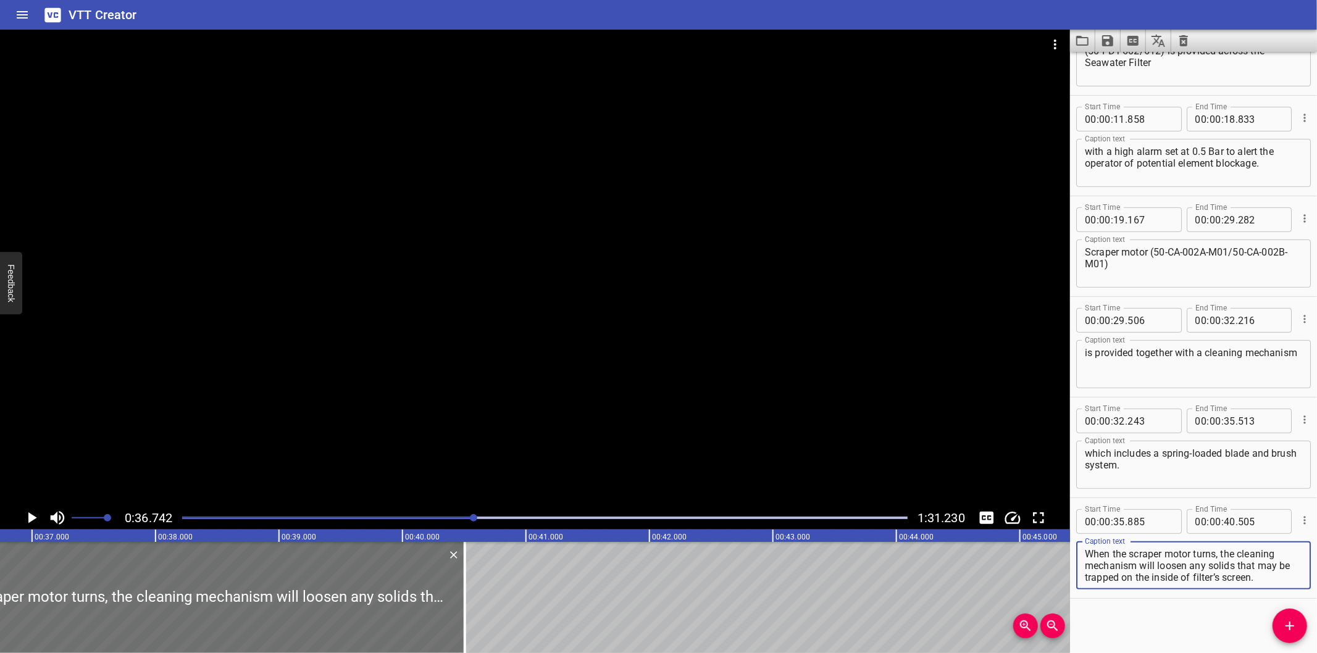
click at [548, 375] on div at bounding box center [535, 268] width 1070 height 477
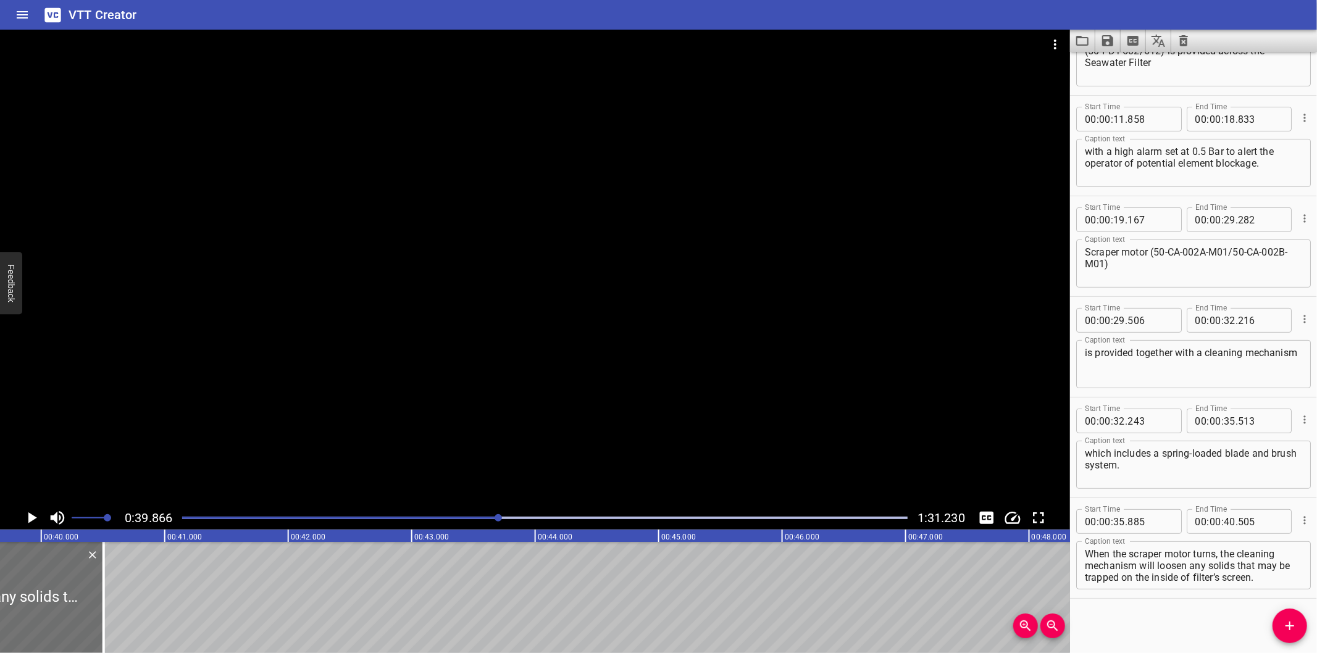
scroll to position [0, 4922]
click at [457, 520] on div at bounding box center [545, 517] width 740 height 17
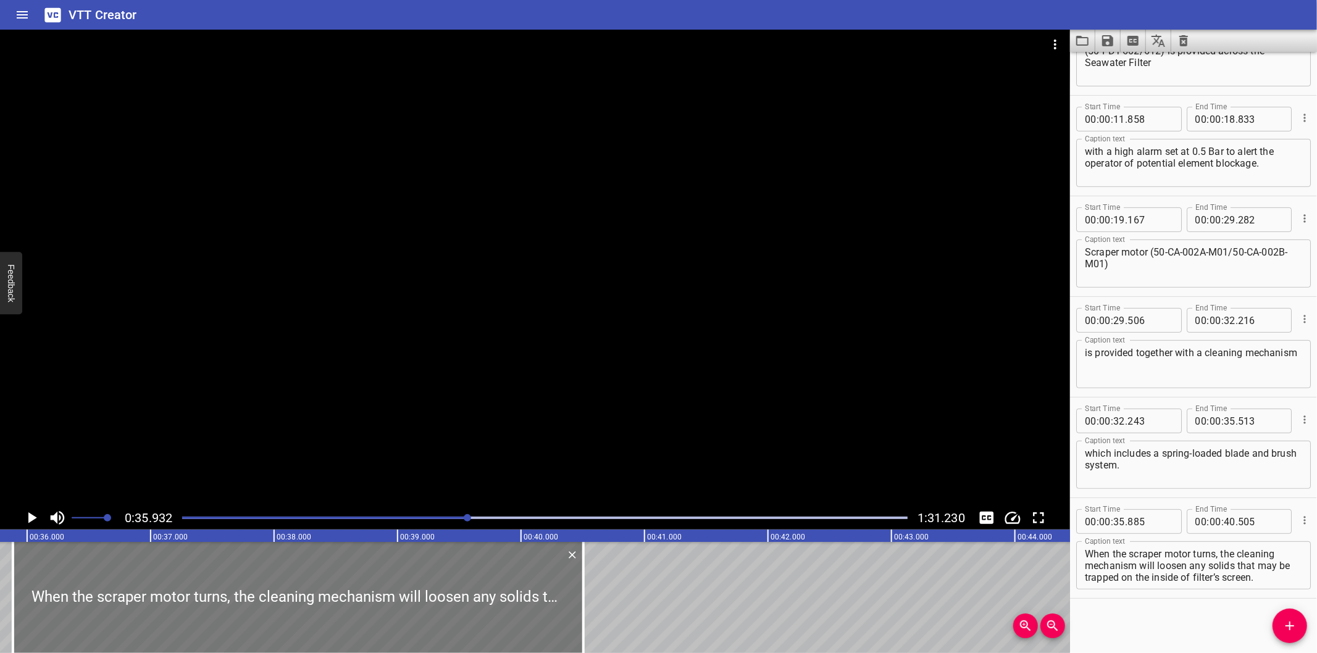
scroll to position [0, 4436]
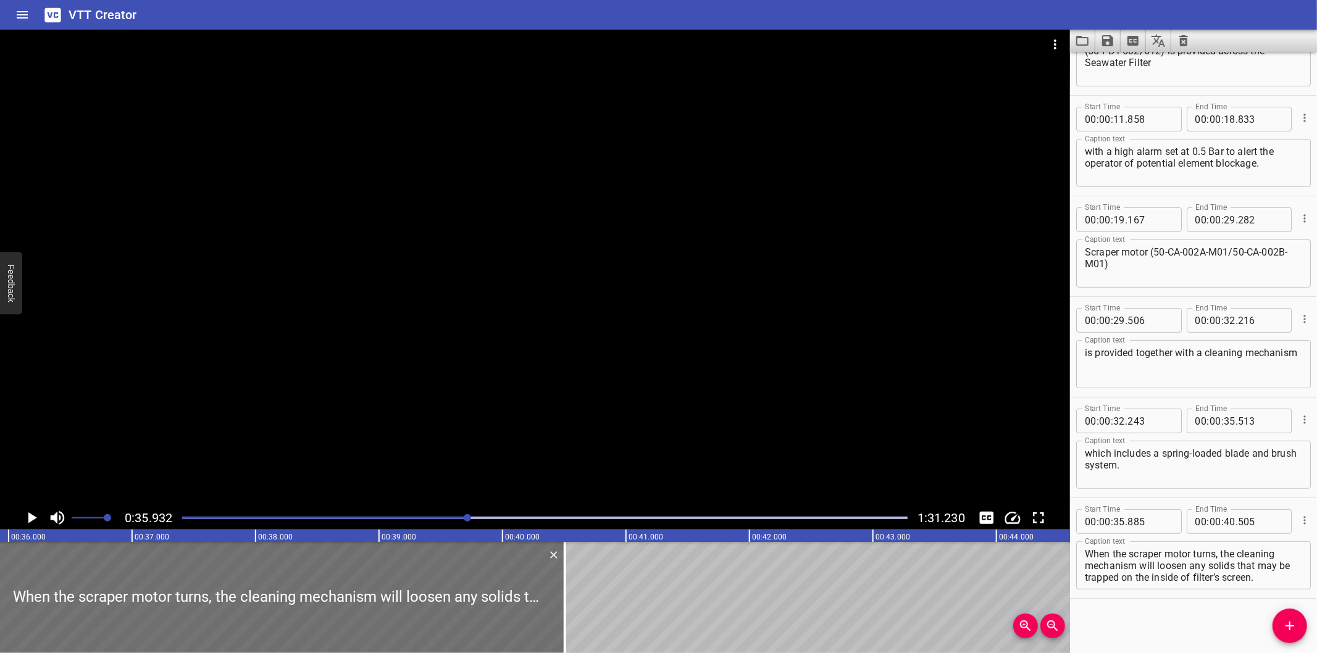
click at [460, 401] on div at bounding box center [535, 268] width 1070 height 477
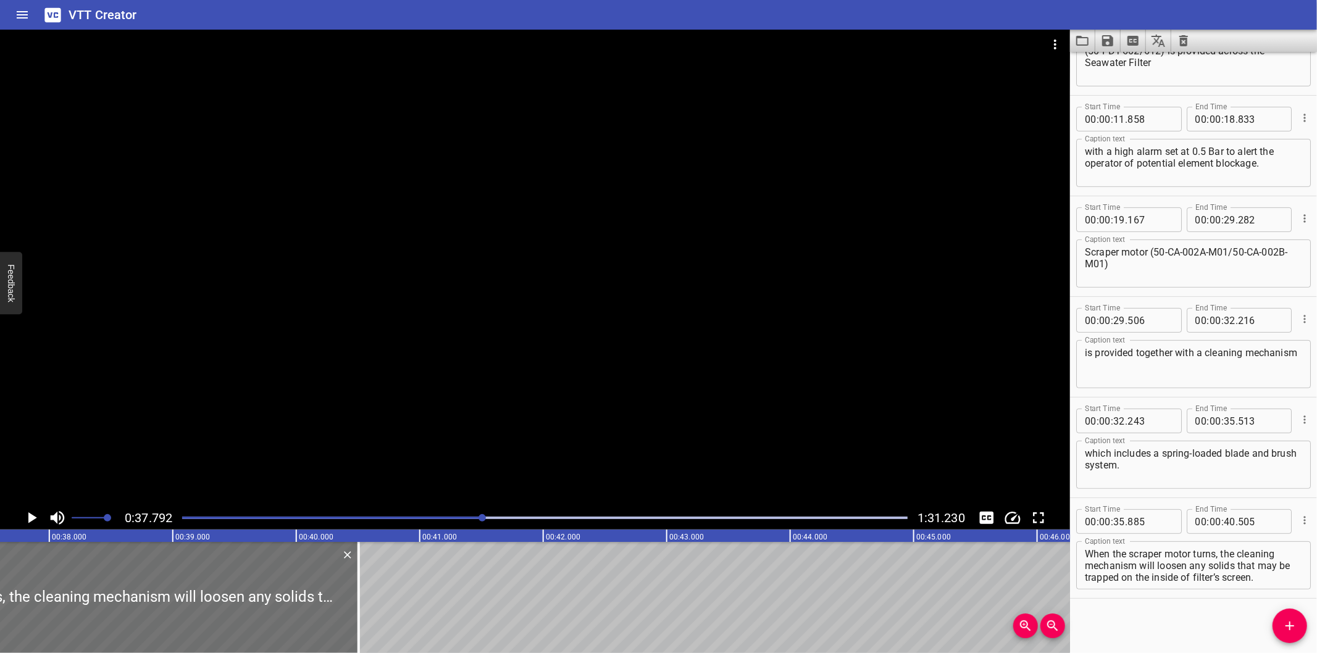
scroll to position [0, 4620]
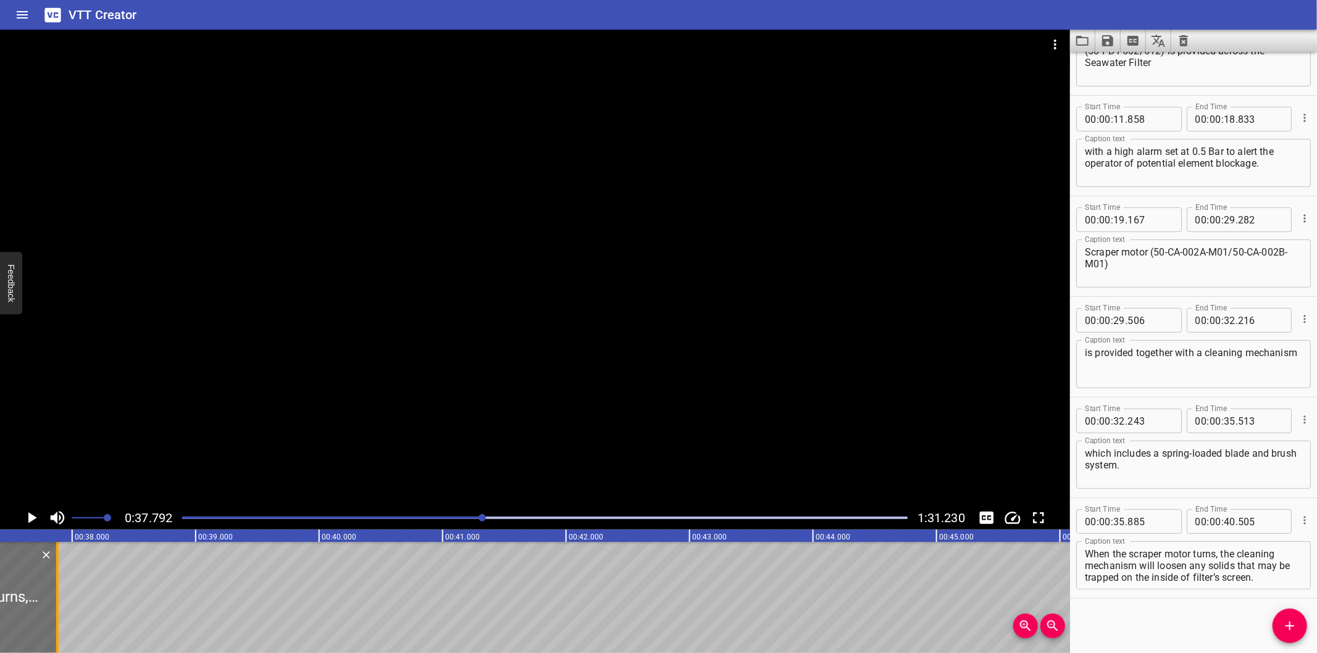
drag, startPoint x: 381, startPoint y: 609, endPoint x: 58, endPoint y: 625, distance: 323.3
click at [58, 625] on div at bounding box center [57, 597] width 2 height 111
drag, startPoint x: 1223, startPoint y: 554, endPoint x: 1311, endPoint y: 670, distance: 145.5
click at [1311, 653] on html "VTT Creator Caption Editor Batch Transcribe Login Sign Up Privacy Contact 0:37.…" at bounding box center [658, 326] width 1317 height 653
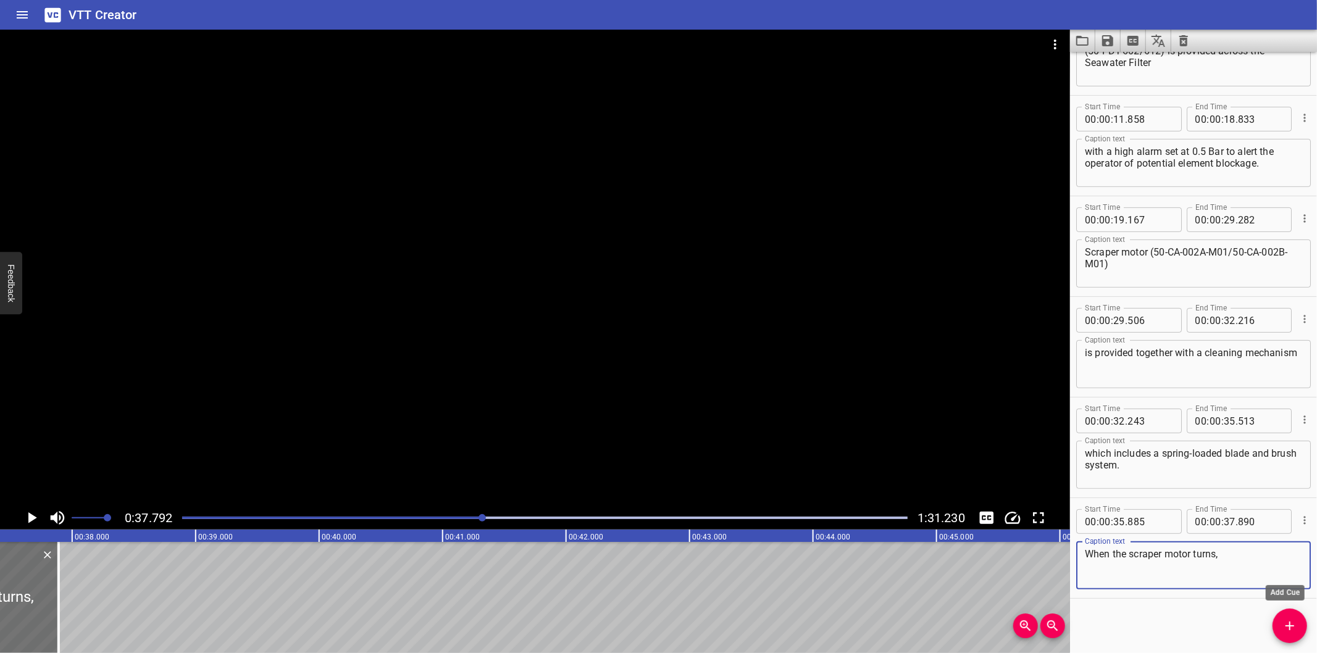
drag, startPoint x: 1291, startPoint y: 626, endPoint x: 1140, endPoint y: 624, distance: 151.3
click at [1291, 625] on icon "Add Cue" at bounding box center [1289, 626] width 15 height 15
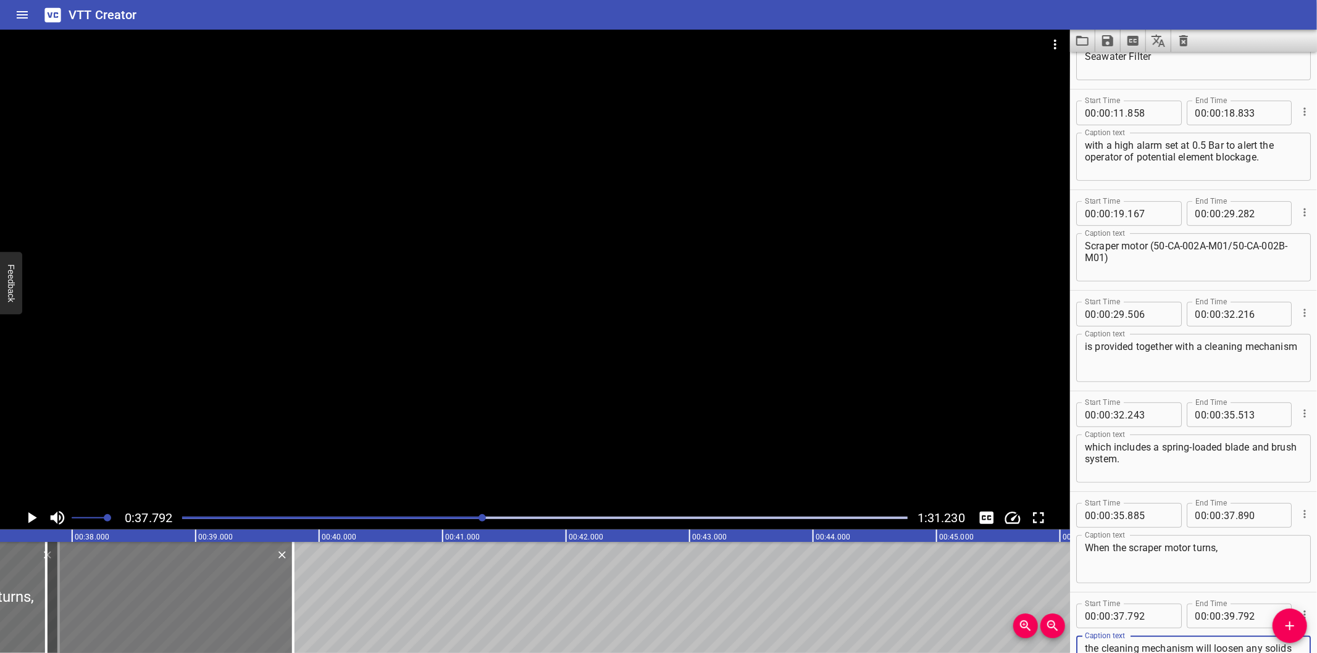
scroll to position [289, 0]
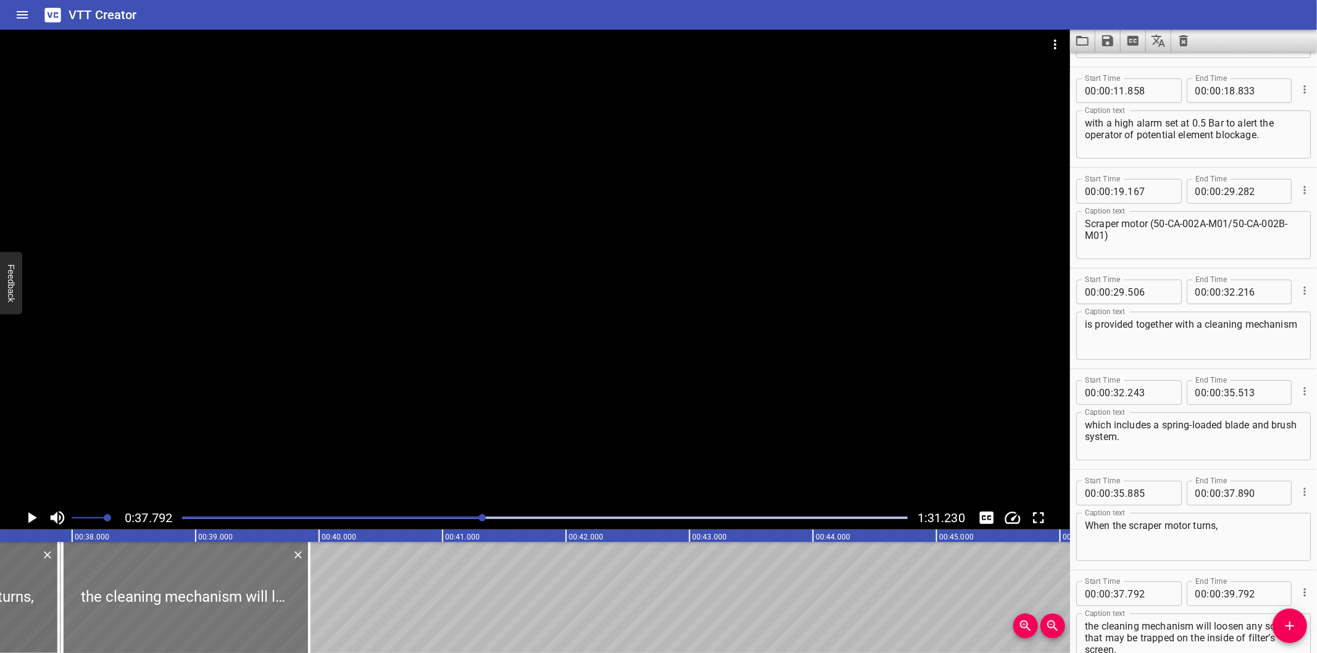
drag, startPoint x: 186, startPoint y: 620, endPoint x: 212, endPoint y: 627, distance: 27.4
click at [212, 627] on div at bounding box center [185, 597] width 247 height 111
click at [56, 621] on div at bounding box center [54, 597] width 12 height 111
drag, startPoint x: 120, startPoint y: 614, endPoint x: 93, endPoint y: 611, distance: 27.3
click at [93, 611] on div at bounding box center [185, 597] width 247 height 111
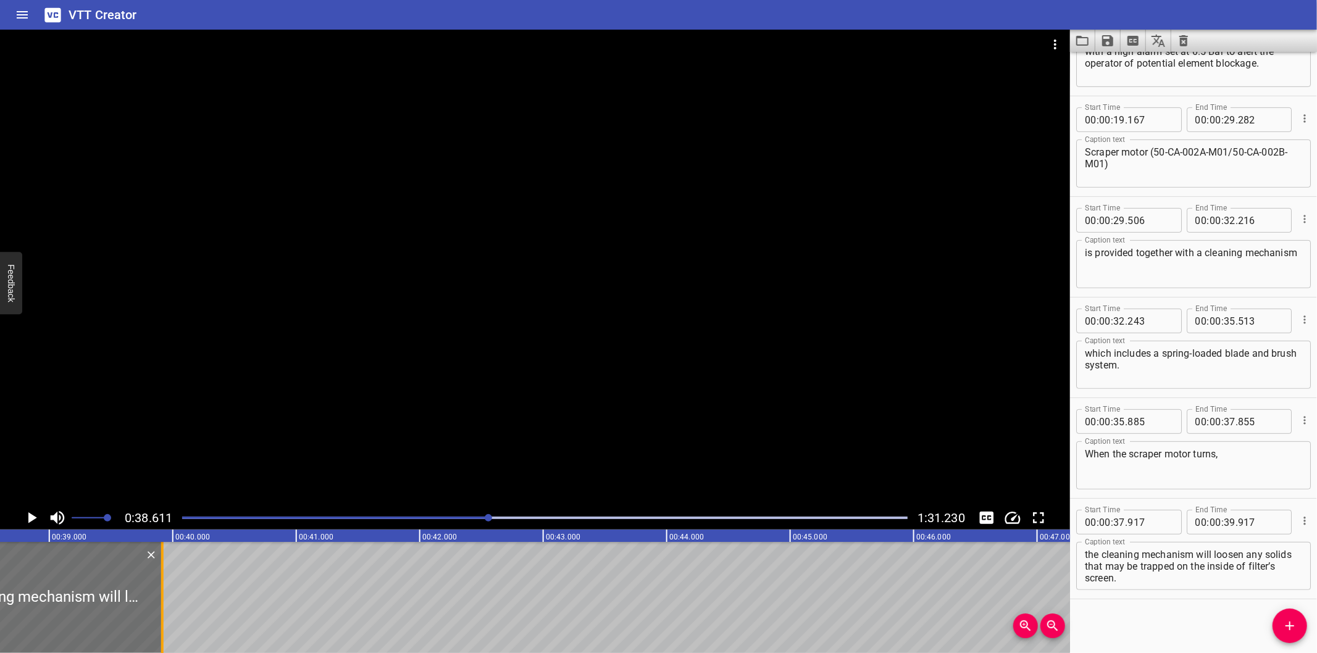
scroll to position [0, 4767]
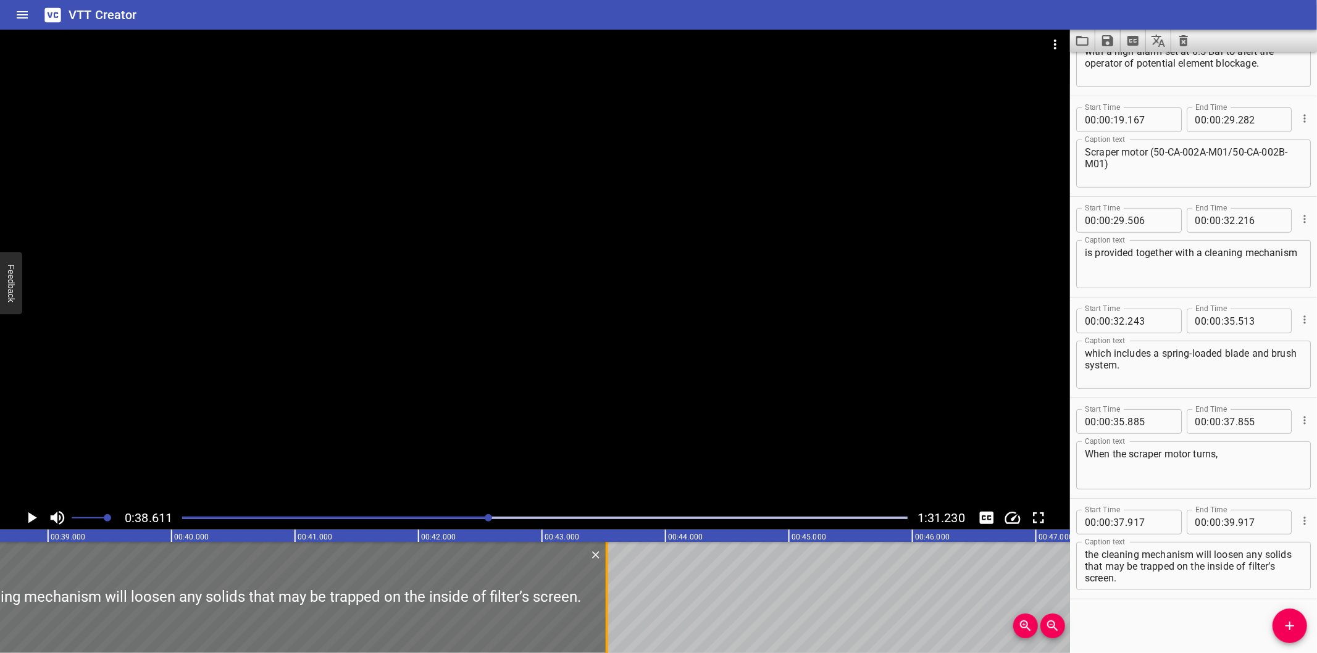
drag, startPoint x: 157, startPoint y: 614, endPoint x: 603, endPoint y: 617, distance: 445.7
click at [603, 617] on div at bounding box center [607, 597] width 12 height 111
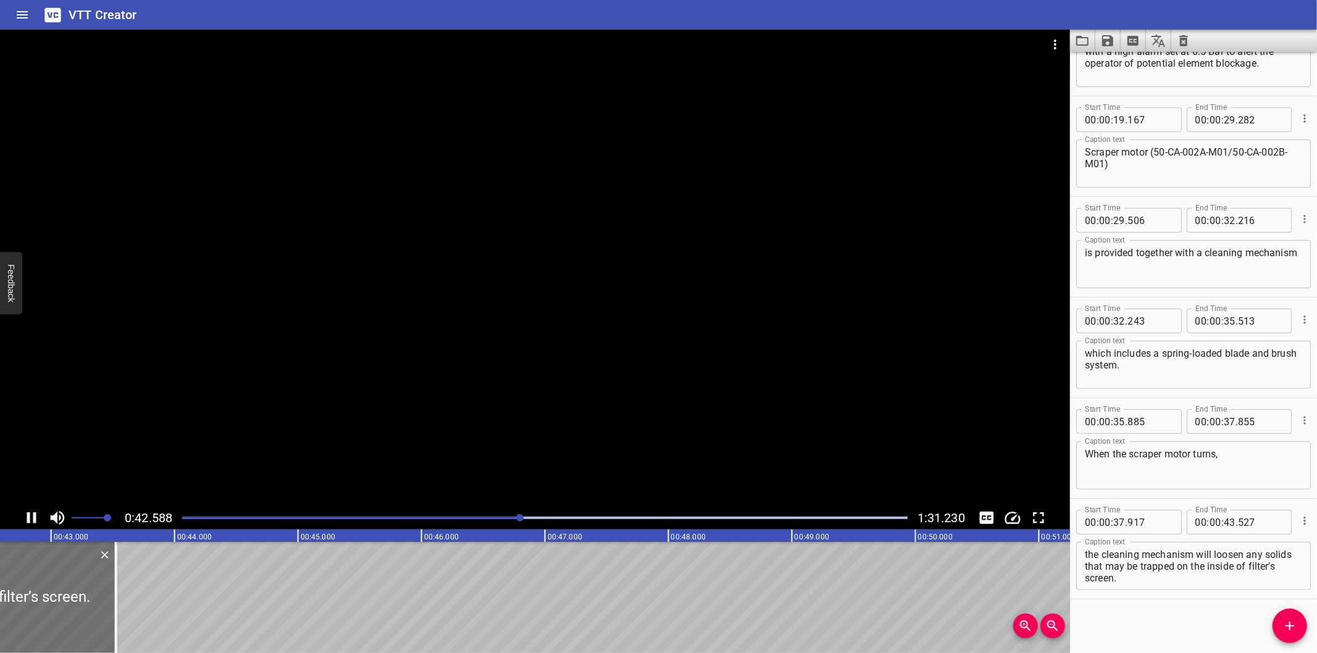
click at [1212, 577] on textarea "the cleaning mechanism will loosen any solids that may be trapped on the inside…" at bounding box center [1193, 566] width 217 height 35
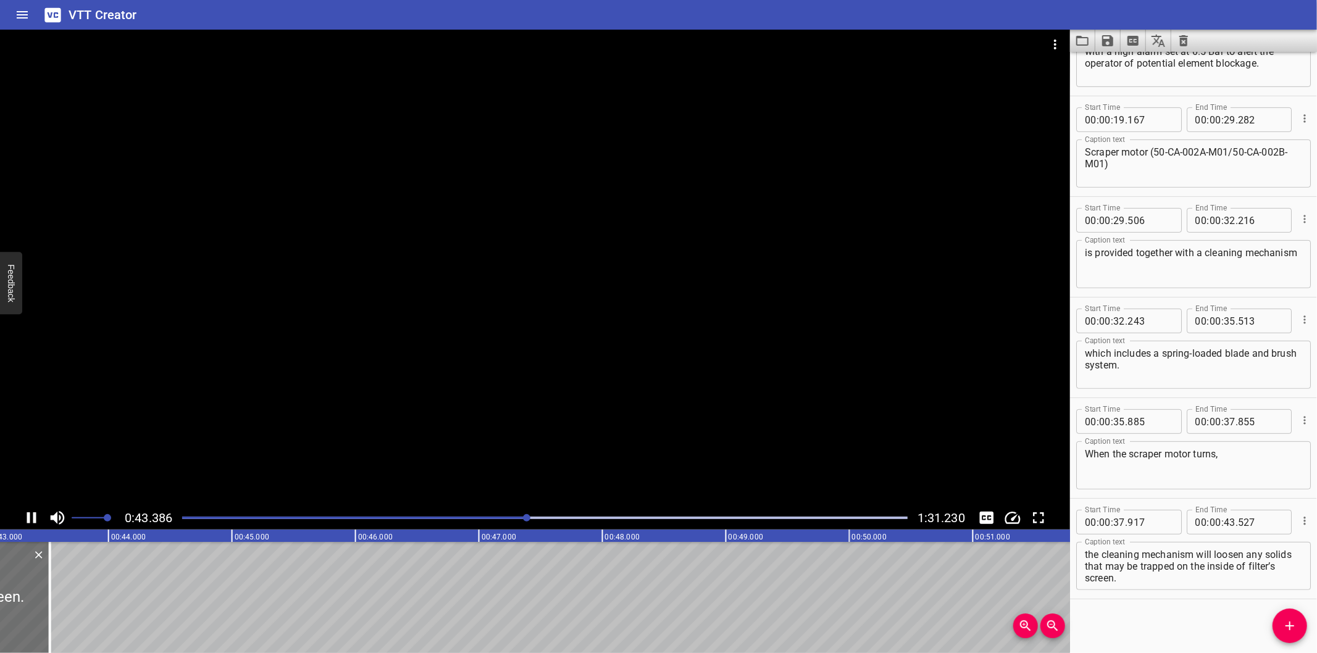
click at [673, 369] on div at bounding box center [535, 268] width 1070 height 477
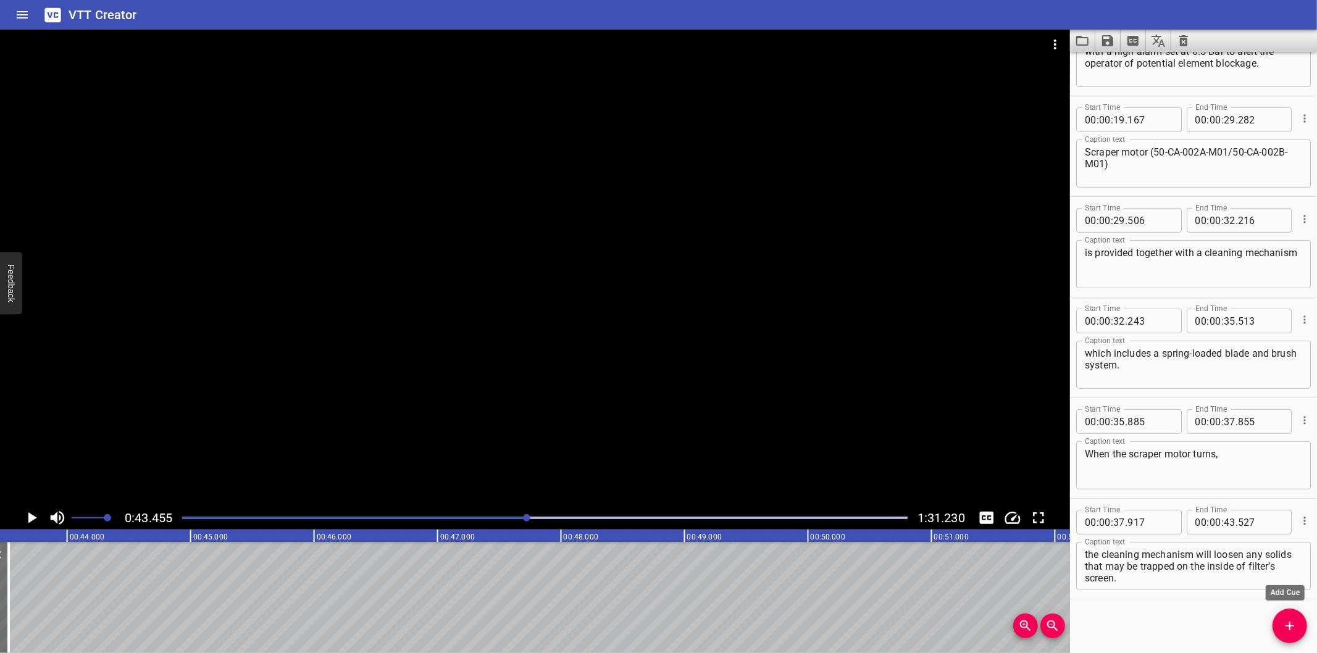
drag, startPoint x: 1287, startPoint y: 619, endPoint x: 1205, endPoint y: 614, distance: 81.6
click at [1286, 619] on icon "Add Cue" at bounding box center [1289, 626] width 15 height 15
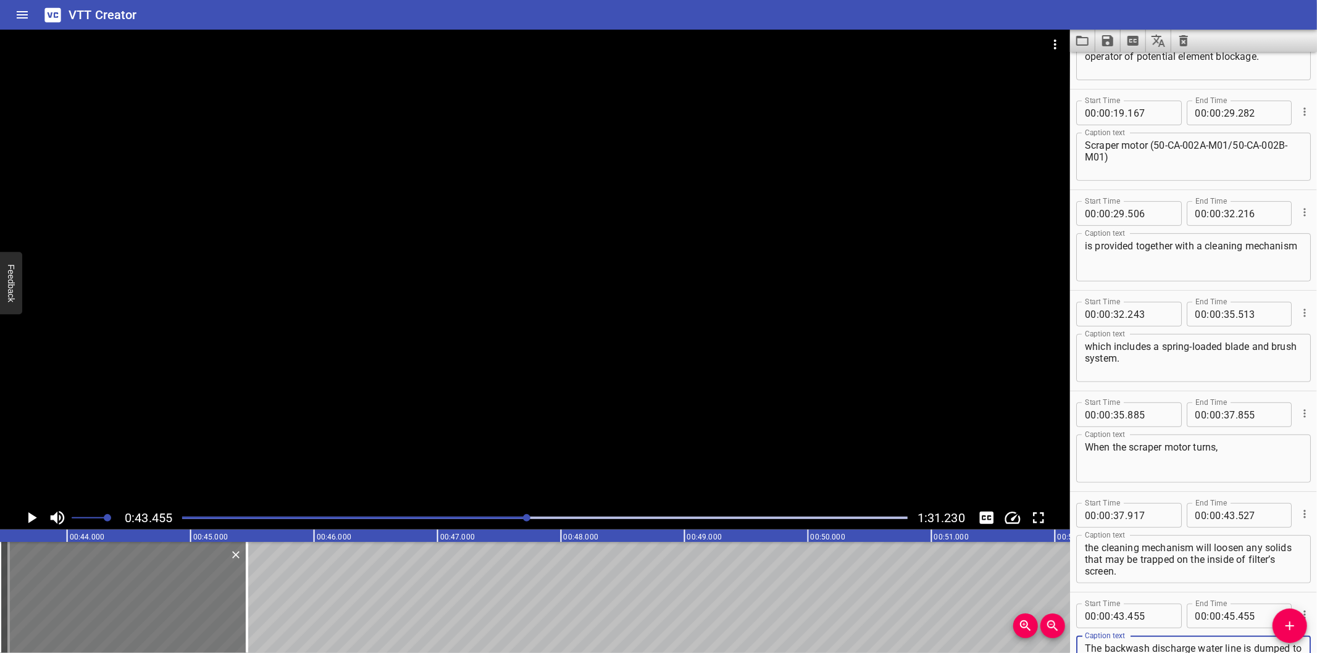
scroll to position [70, 0]
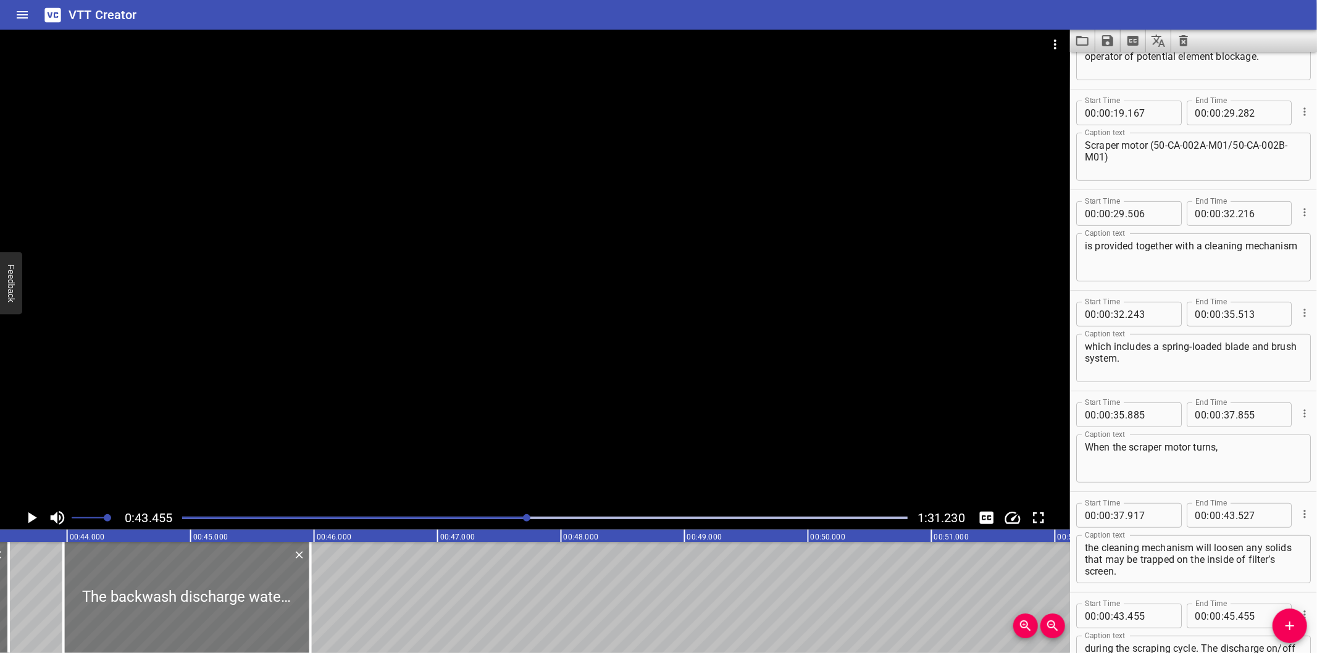
drag, startPoint x: 99, startPoint y: 614, endPoint x: 155, endPoint y: 619, distance: 55.8
click at [155, 619] on div at bounding box center [187, 597] width 247 height 111
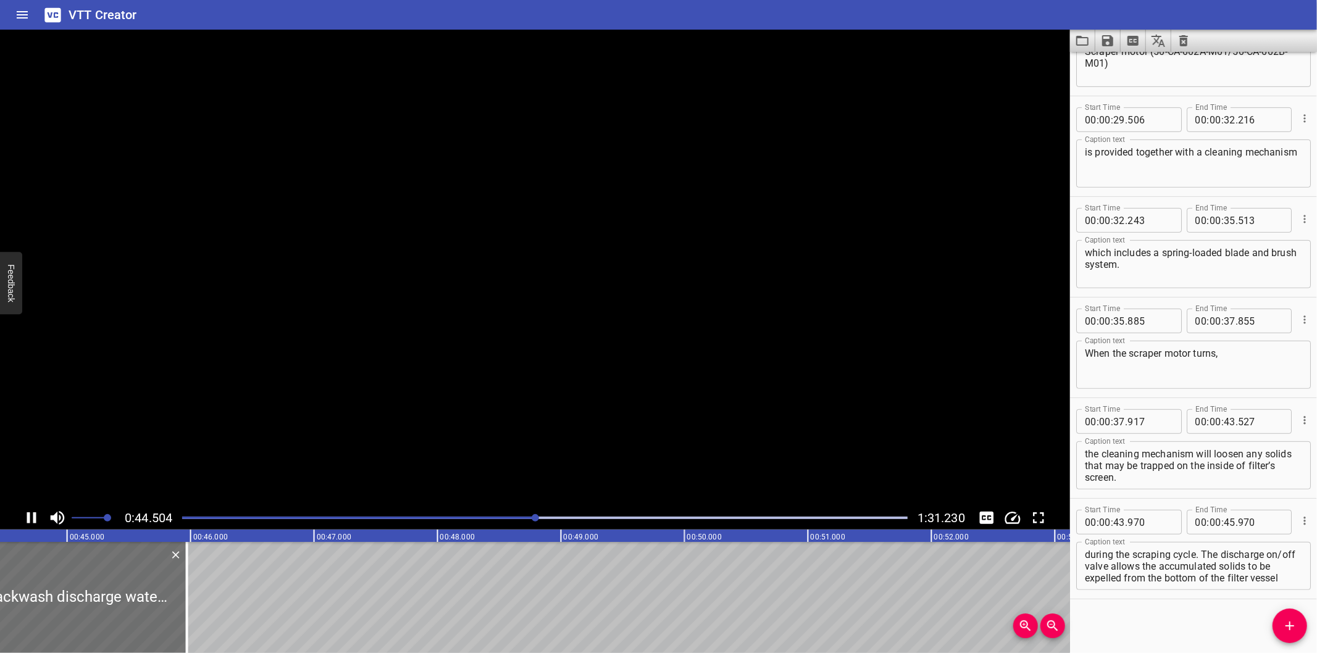
scroll to position [0, 5504]
click at [478, 361] on div at bounding box center [535, 268] width 1070 height 477
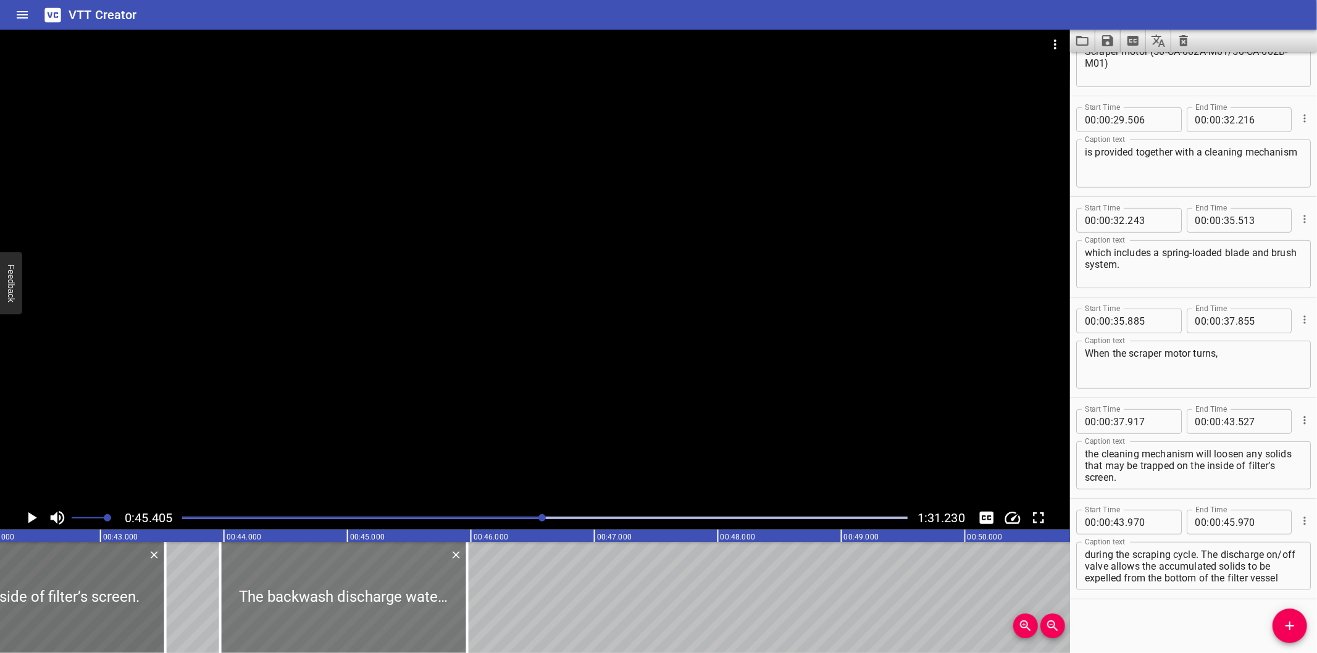
scroll to position [0, 5195]
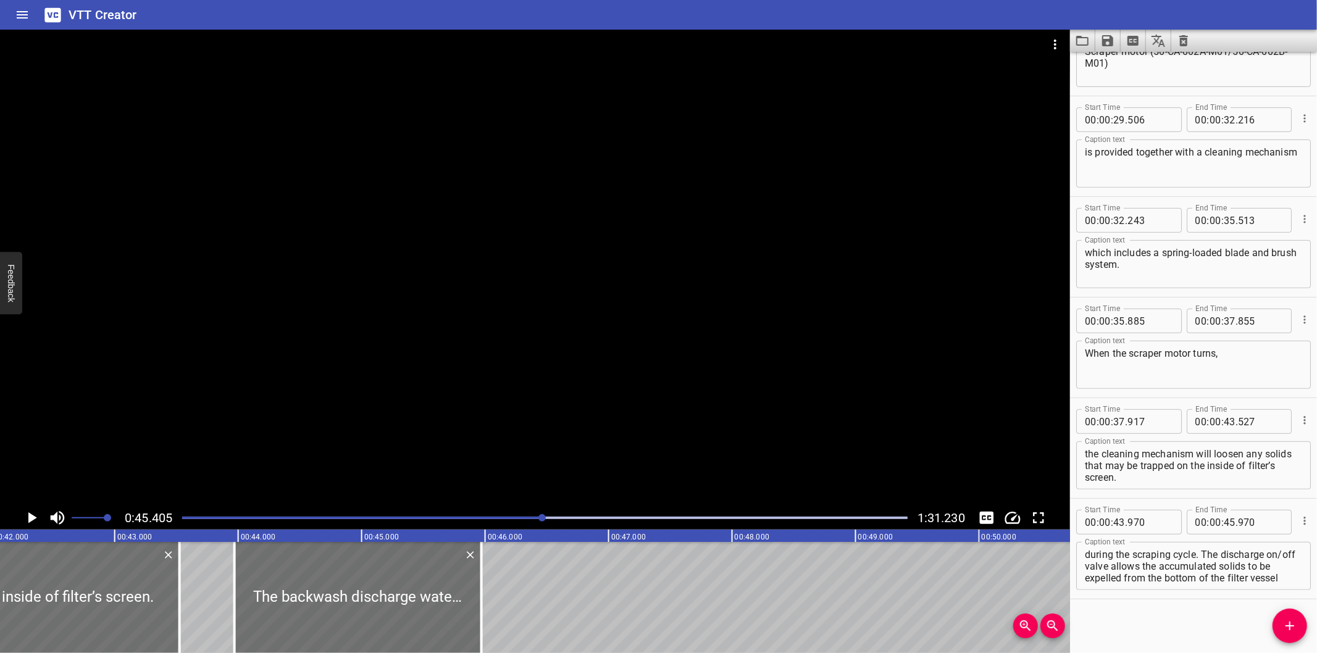
click at [419, 427] on div at bounding box center [535, 268] width 1070 height 477
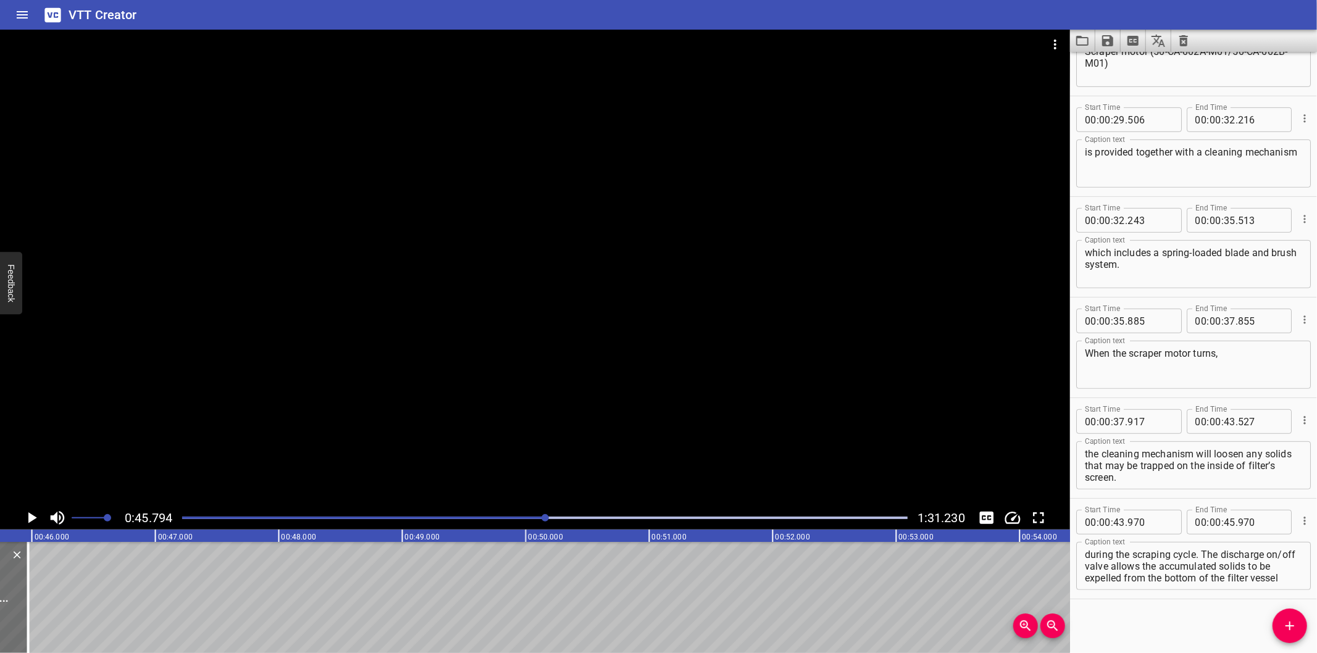
scroll to position [0, 5654]
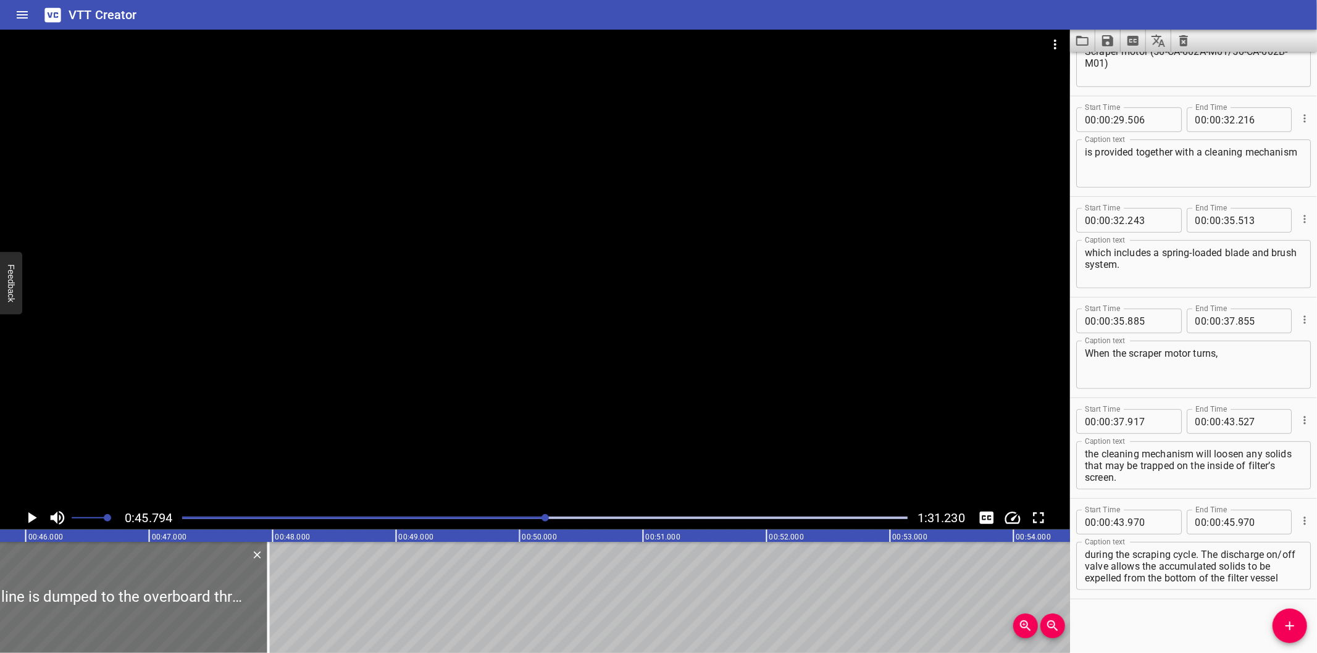
drag, startPoint x: 22, startPoint y: 611, endPoint x: 324, endPoint y: 580, distance: 303.5
click at [270, 583] on div at bounding box center [268, 597] width 2 height 111
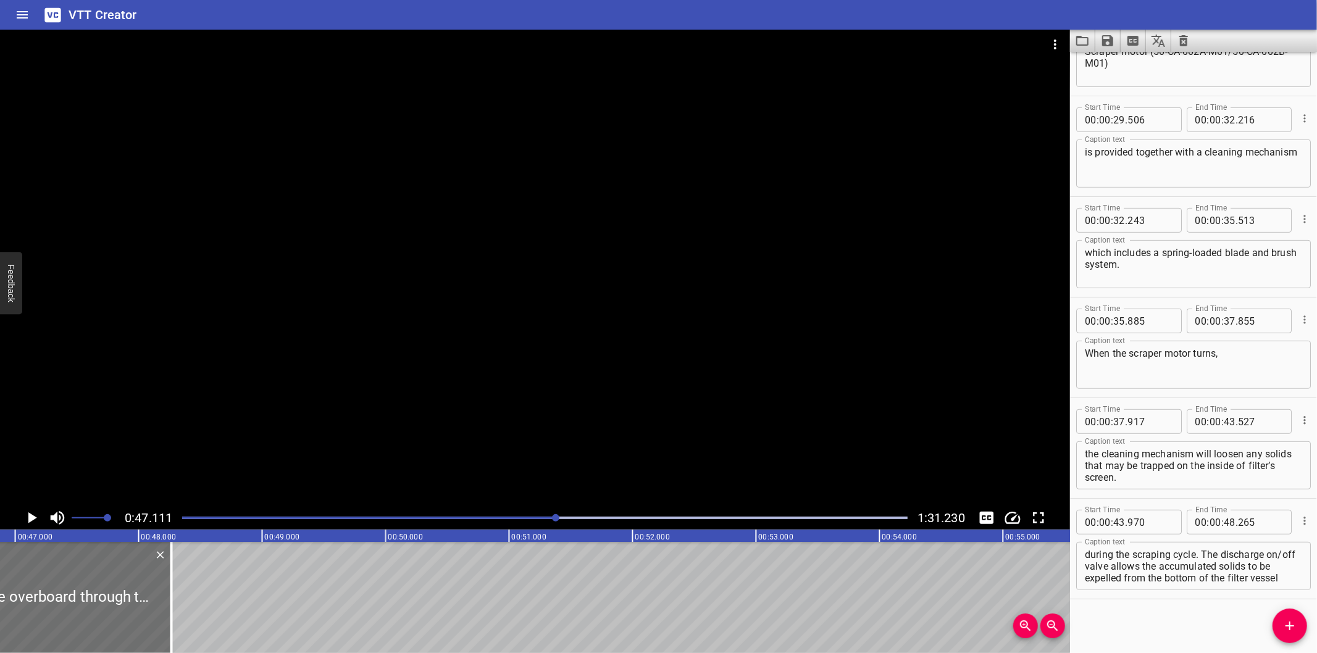
scroll to position [0, 5817]
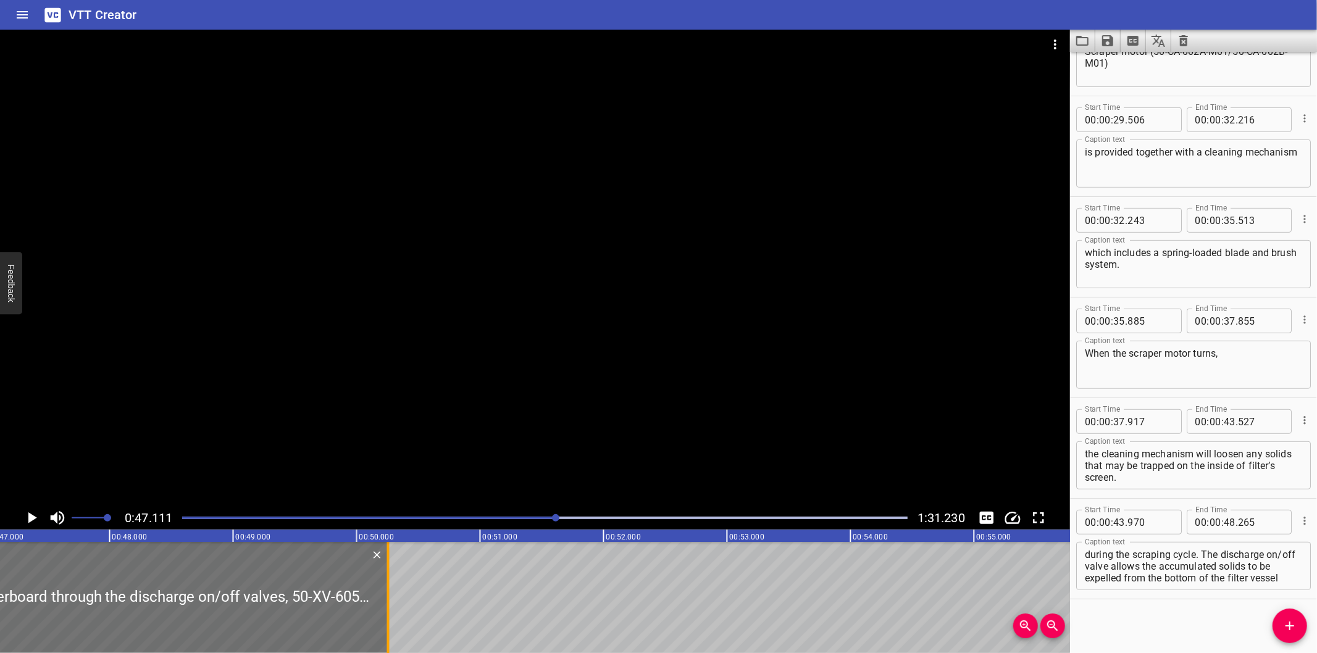
drag, startPoint x: 144, startPoint y: 605, endPoint x: 390, endPoint y: 611, distance: 245.8
click at [390, 611] on div at bounding box center [388, 597] width 12 height 111
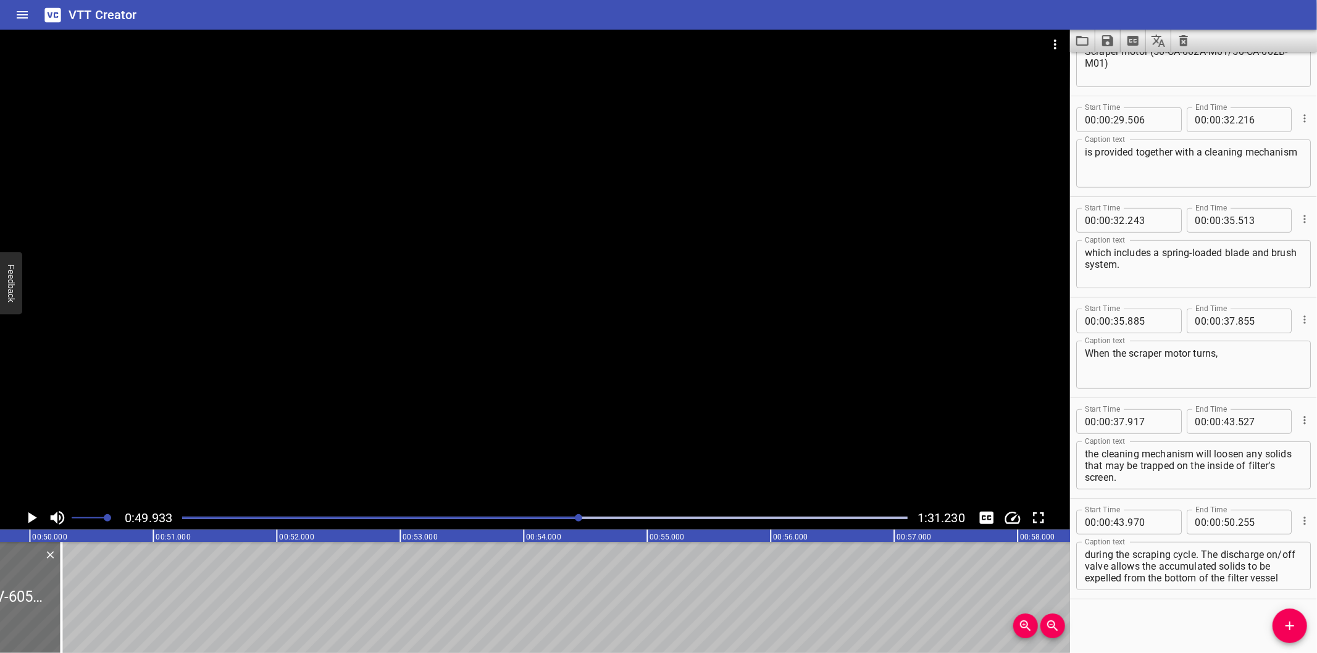
scroll to position [0, 6165]
click at [559, 520] on div at bounding box center [545, 517] width 740 height 17
drag, startPoint x: 1198, startPoint y: 574, endPoint x: 1380, endPoint y: 655, distance: 199.3
click at [1316, 653] on html "VTT Creator Caption Editor Batch Transcribe Login Sign Up Privacy Contact 0:49.…" at bounding box center [658, 326] width 1317 height 653
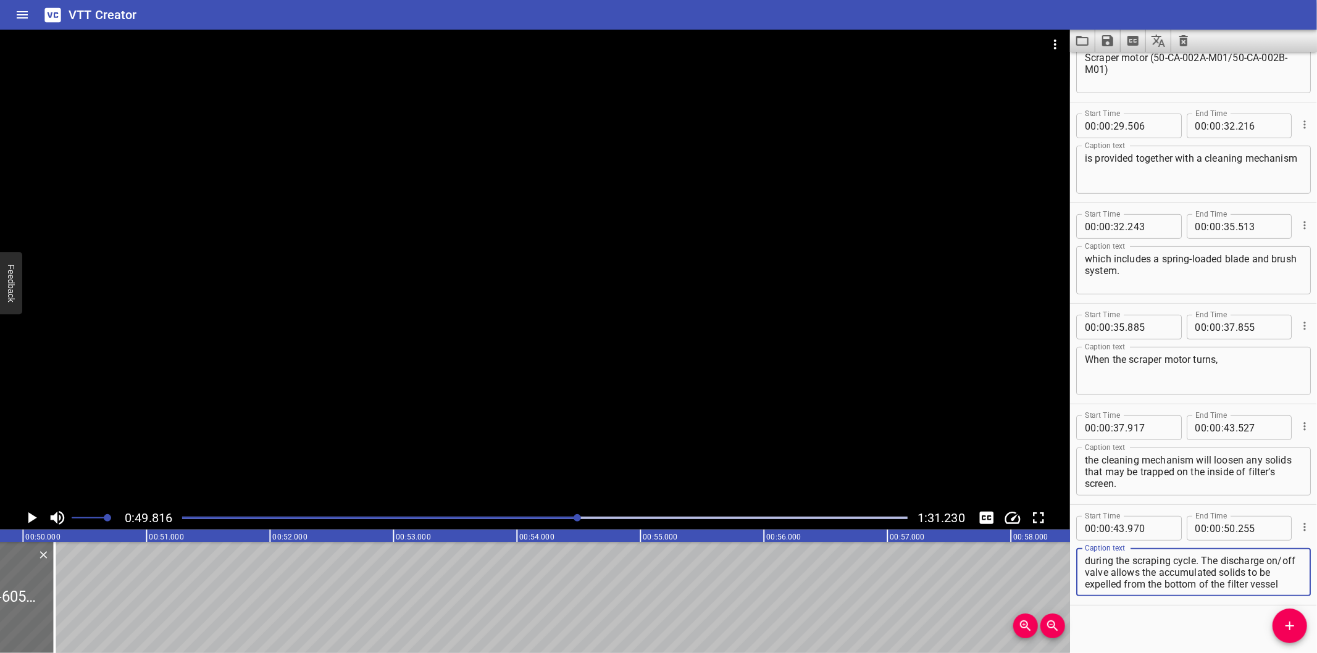
scroll to position [461, 0]
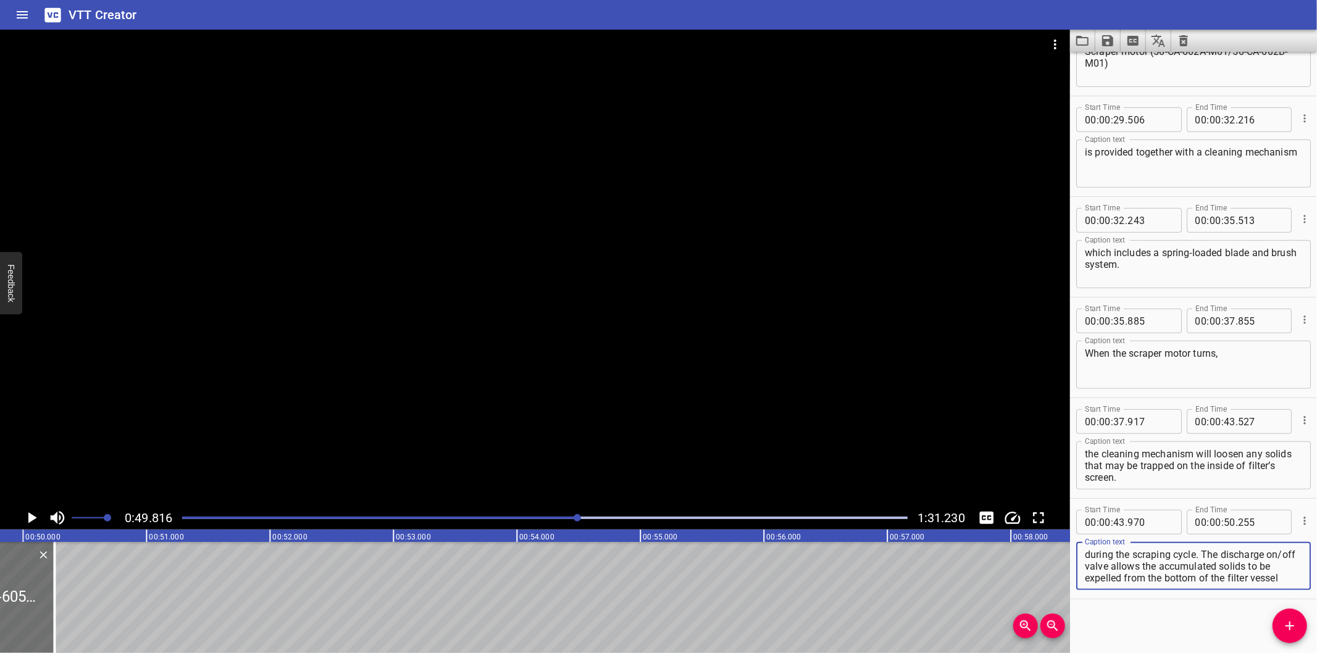
click at [1196, 554] on textarea "The backwash discharge water line is dumped to the overboard through the discha…" at bounding box center [1193, 566] width 217 height 35
drag, startPoint x: 1195, startPoint y: 575, endPoint x: 1301, endPoint y: 664, distance: 139.0
click at [1301, 653] on html "VTT Creator Caption Editor Batch Transcribe Login Sign Up Privacy Contact 0:49.…" at bounding box center [658, 326] width 1317 height 653
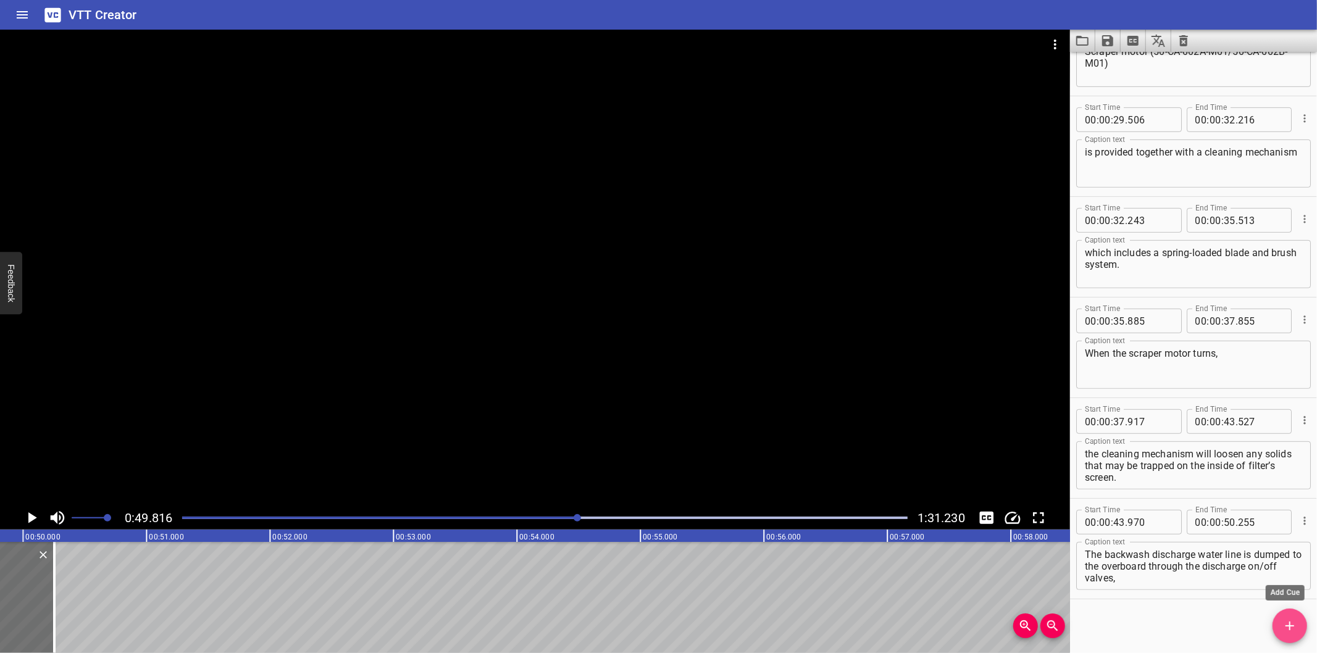
click at [1275, 618] on button "Add Cue" at bounding box center [1289, 626] width 35 height 35
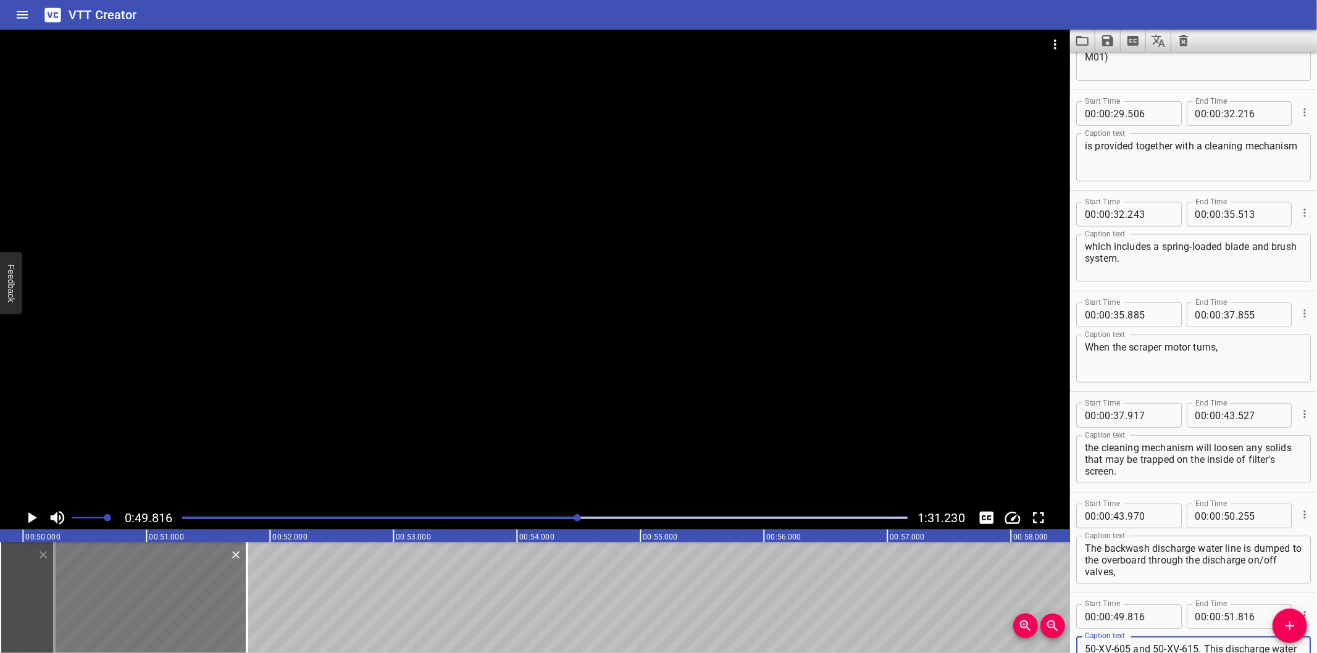
scroll to position [488, 0]
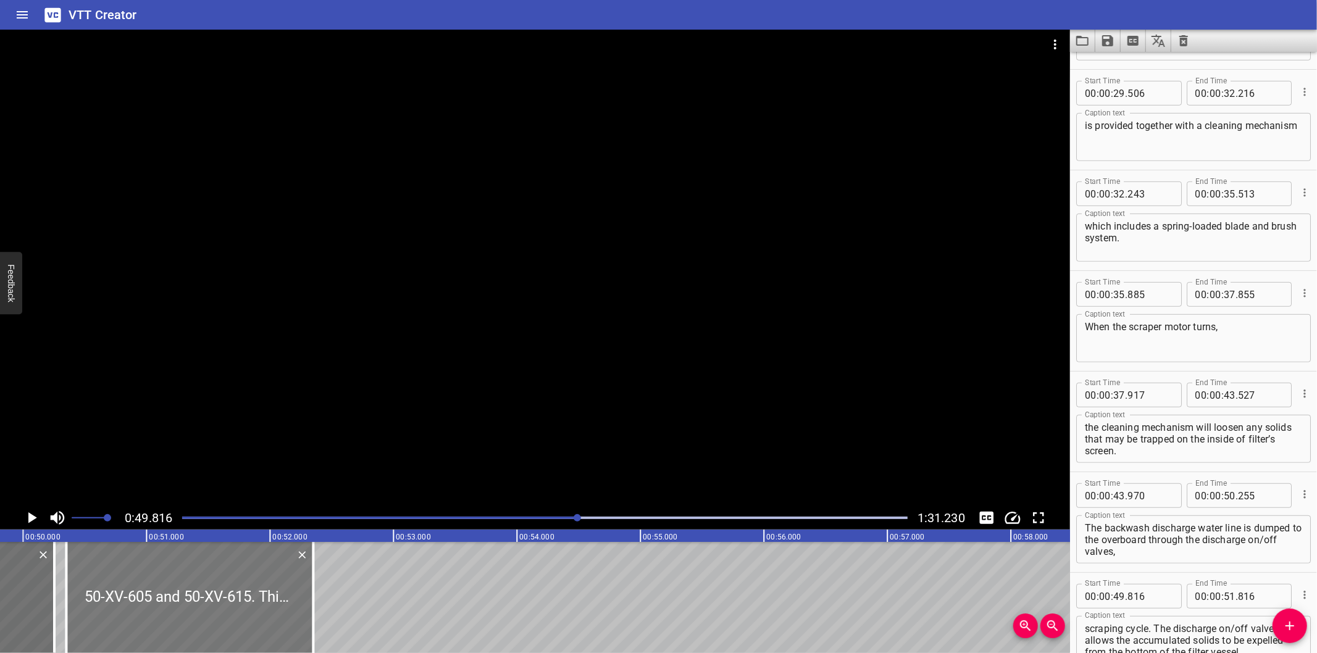
drag, startPoint x: 145, startPoint y: 599, endPoint x: 215, endPoint y: 606, distance: 70.2
click at [214, 606] on div at bounding box center [189, 597] width 247 height 111
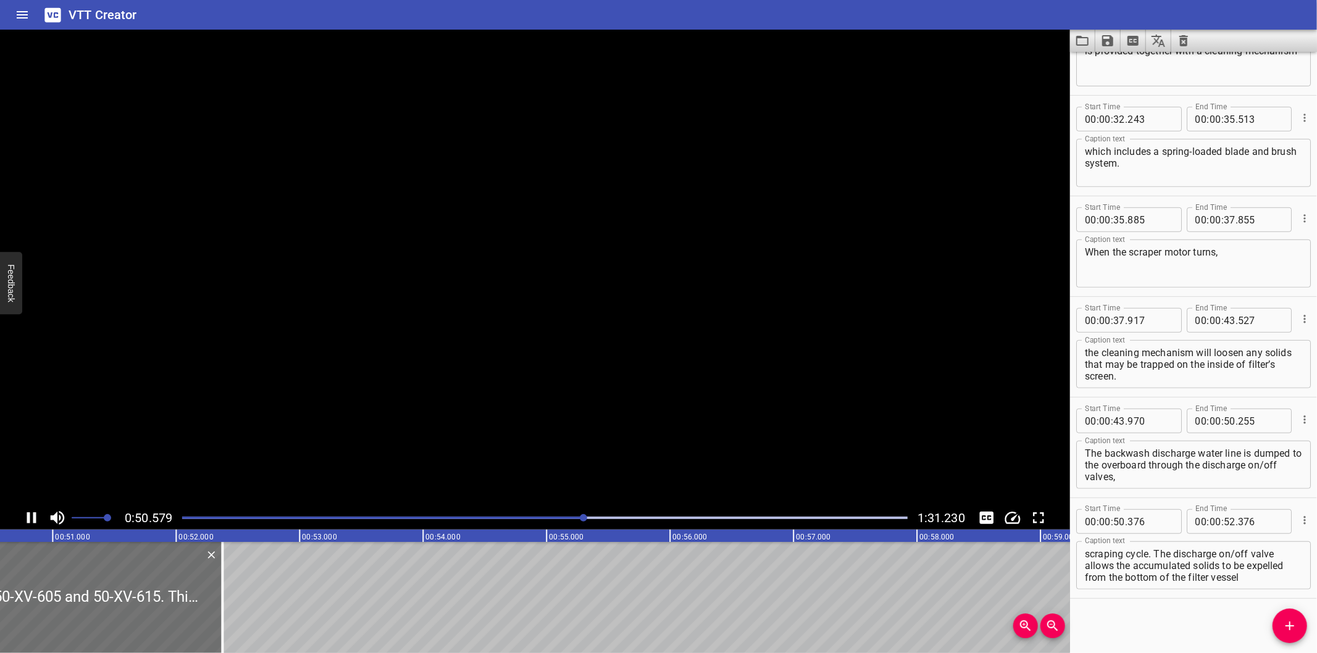
scroll to position [0, 6271]
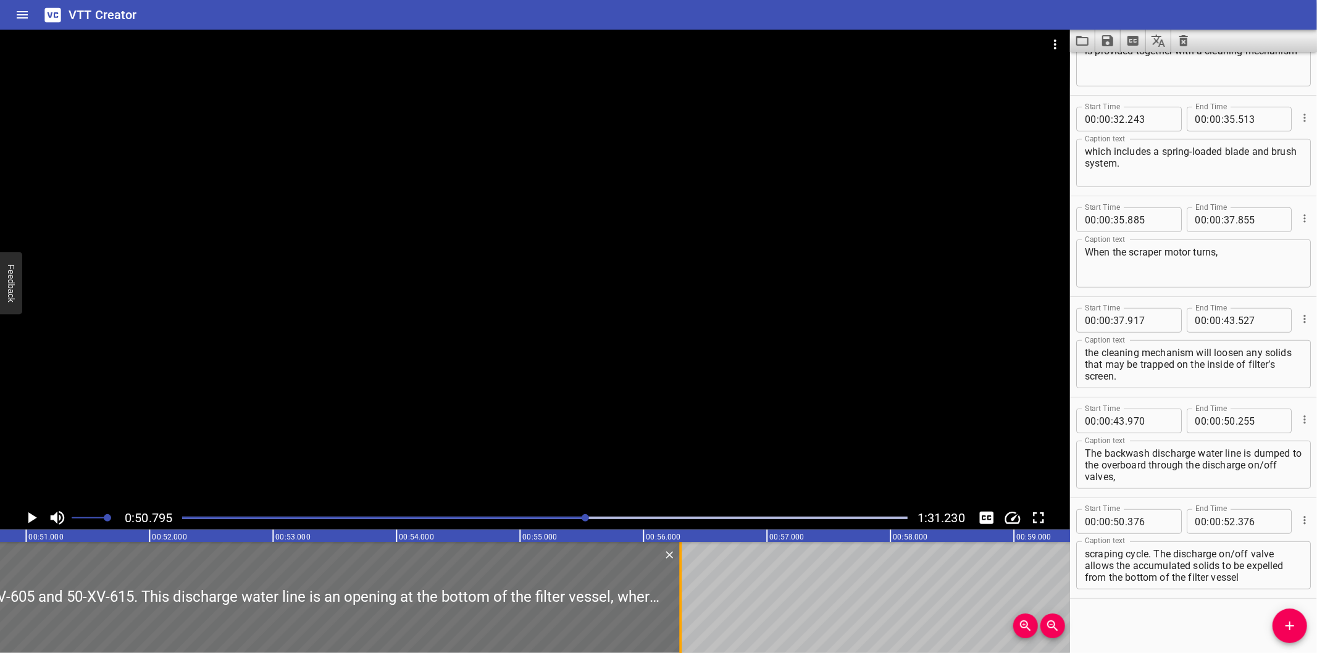
drag, startPoint x: 198, startPoint y: 611, endPoint x: 683, endPoint y: 615, distance: 485.3
click at [683, 615] on div at bounding box center [680, 597] width 12 height 111
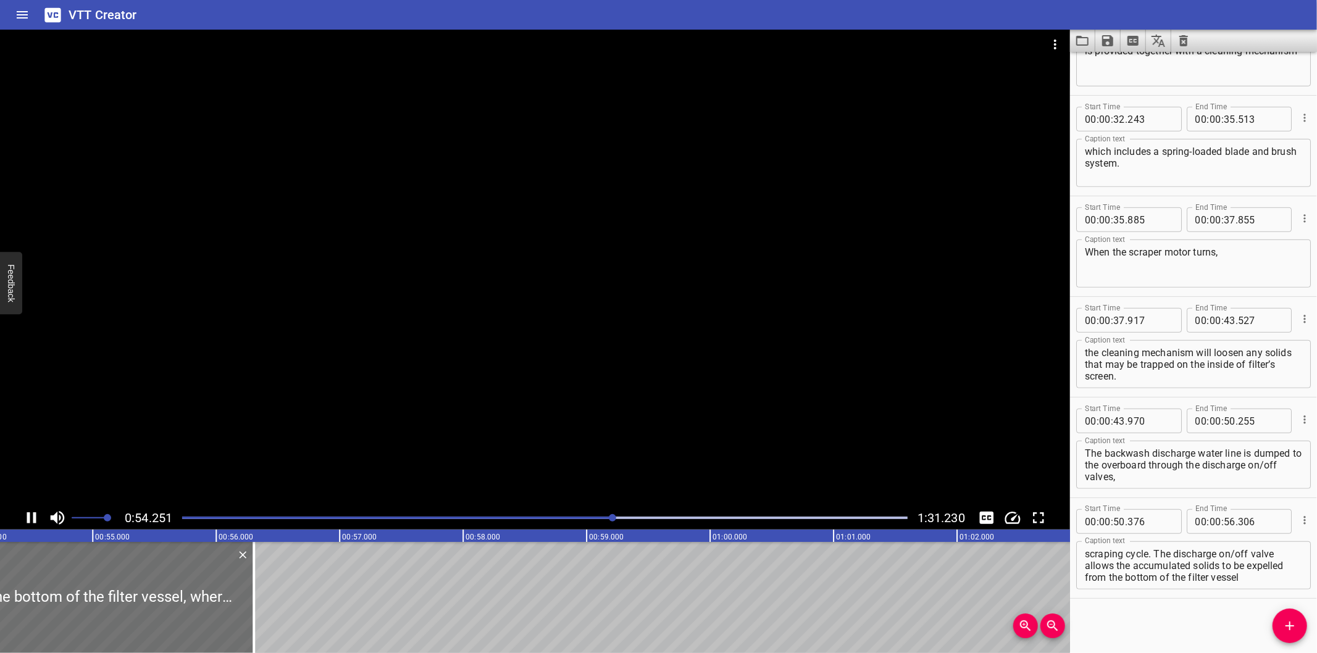
click at [408, 344] on div at bounding box center [535, 268] width 1070 height 477
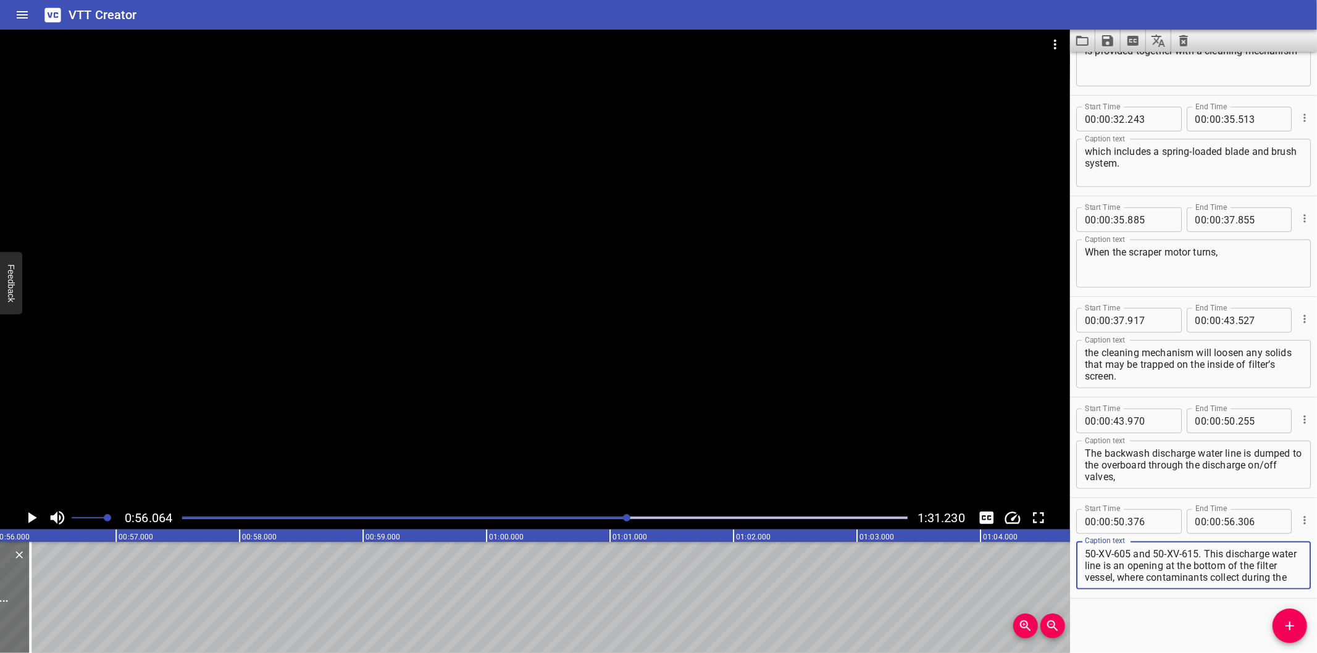
scroll to position [47, 0]
drag, startPoint x: 1204, startPoint y: 553, endPoint x: 1295, endPoint y: 653, distance: 135.1
click at [1295, 653] on html "VTT Creator Caption Editor Batch Transcribe Login Sign Up Privacy Contact 0:56.…" at bounding box center [658, 326] width 1317 height 653
click at [1289, 622] on icon "Add Cue" at bounding box center [1289, 626] width 15 height 15
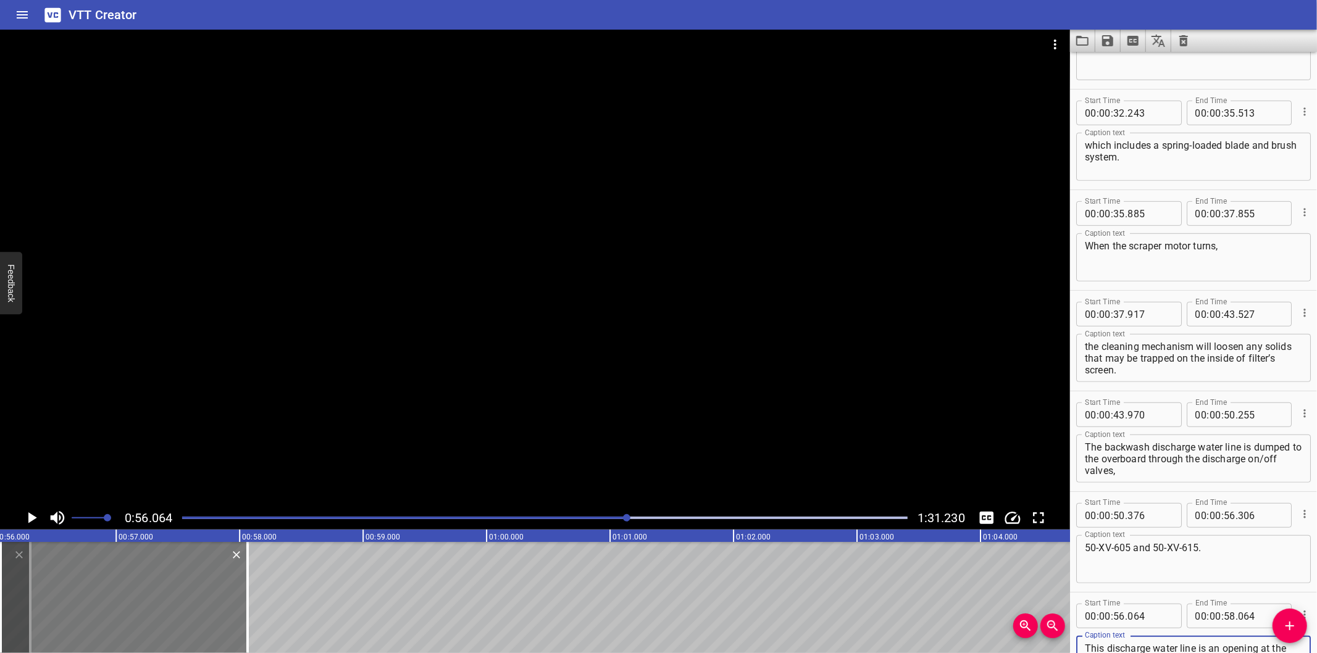
scroll to position [591, 0]
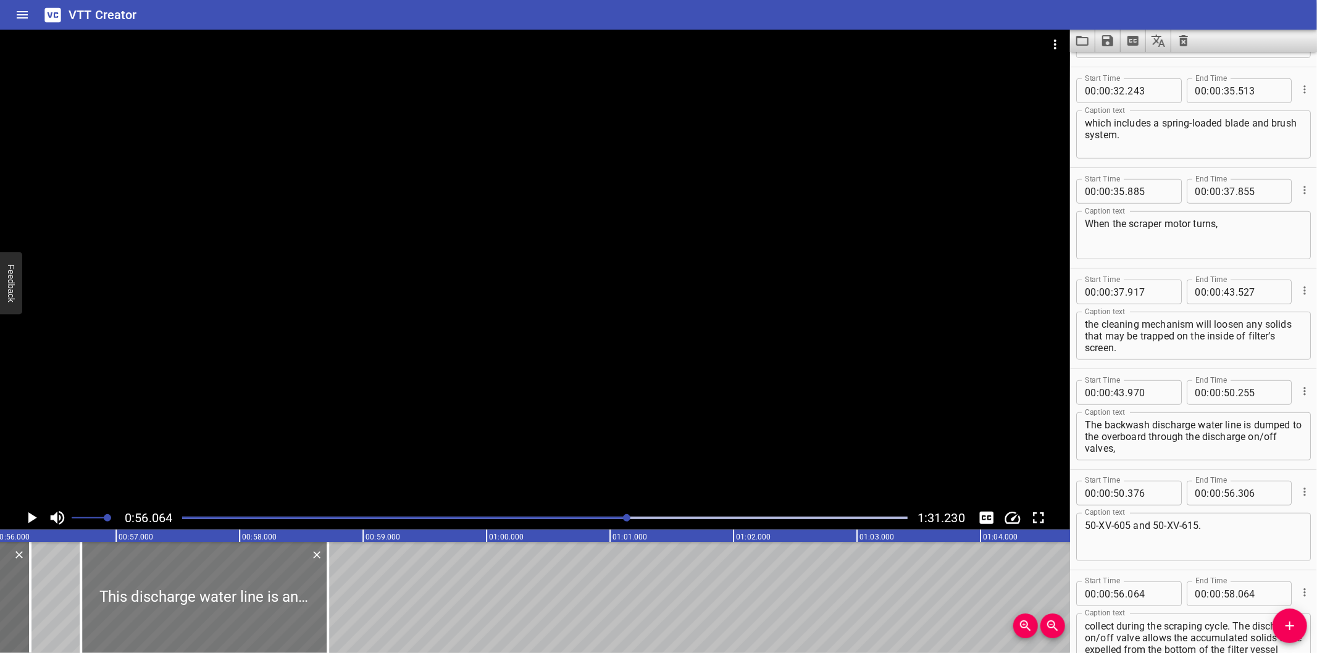
drag, startPoint x: 216, startPoint y: 607, endPoint x: 259, endPoint y: 612, distance: 43.6
click at [259, 612] on div at bounding box center [204, 597] width 247 height 111
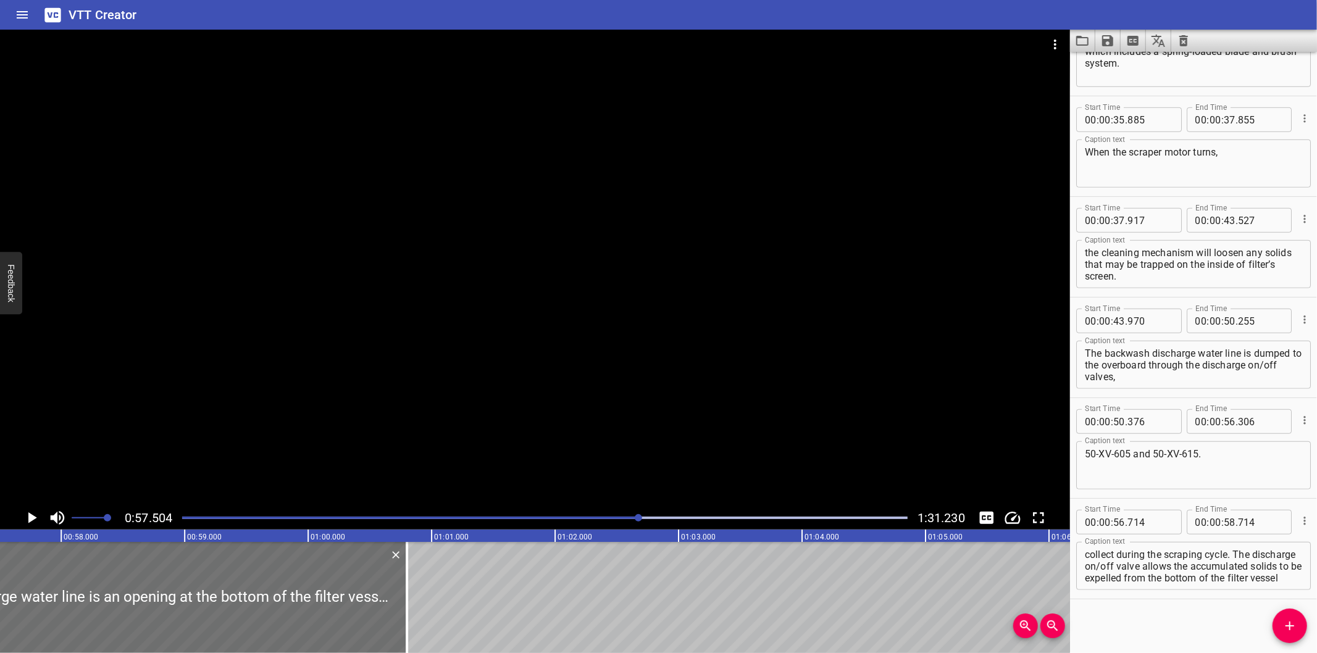
drag, startPoint x: 157, startPoint y: 621, endPoint x: 649, endPoint y: 575, distance: 493.5
click at [413, 591] on div at bounding box center [407, 597] width 12 height 111
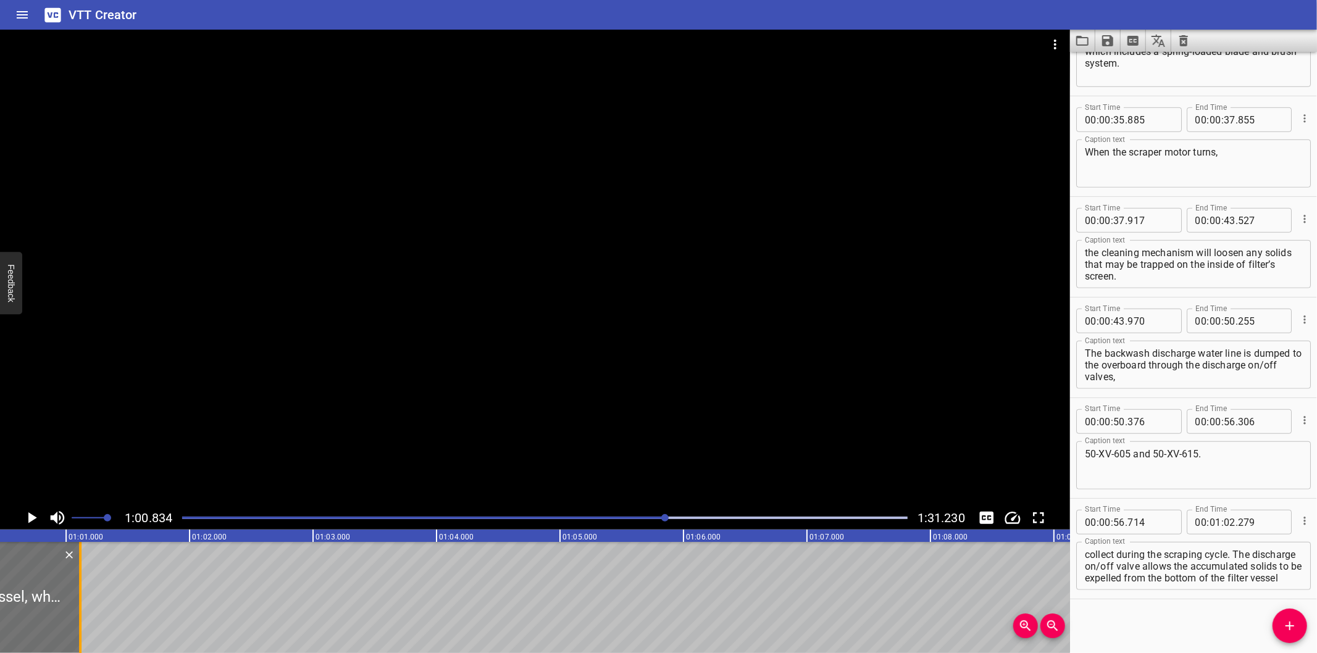
drag, startPoint x: 225, startPoint y: 612, endPoint x: 81, endPoint y: 633, distance: 145.4
click at [81, 633] on div at bounding box center [80, 597] width 12 height 111
drag, startPoint x: 1258, startPoint y: 587, endPoint x: 1329, endPoint y: 662, distance: 102.6
click at [1316, 653] on html "VTT Creator Caption Editor Batch Transcribe Login Sign Up Privacy Contact 1:00.…" at bounding box center [658, 326] width 1317 height 653
click at [1283, 624] on icon "Add Cue" at bounding box center [1289, 626] width 15 height 15
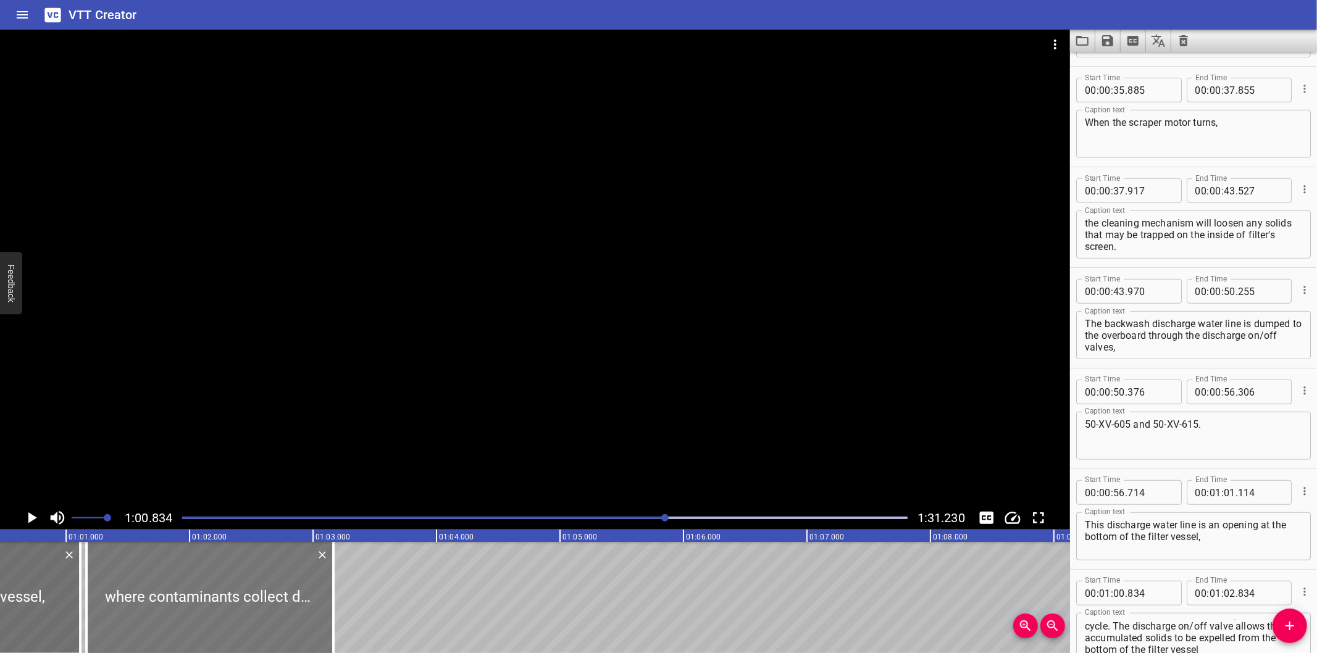
drag, startPoint x: 147, startPoint y: 624, endPoint x: 183, endPoint y: 627, distance: 35.9
click at [183, 627] on div at bounding box center [209, 597] width 247 height 111
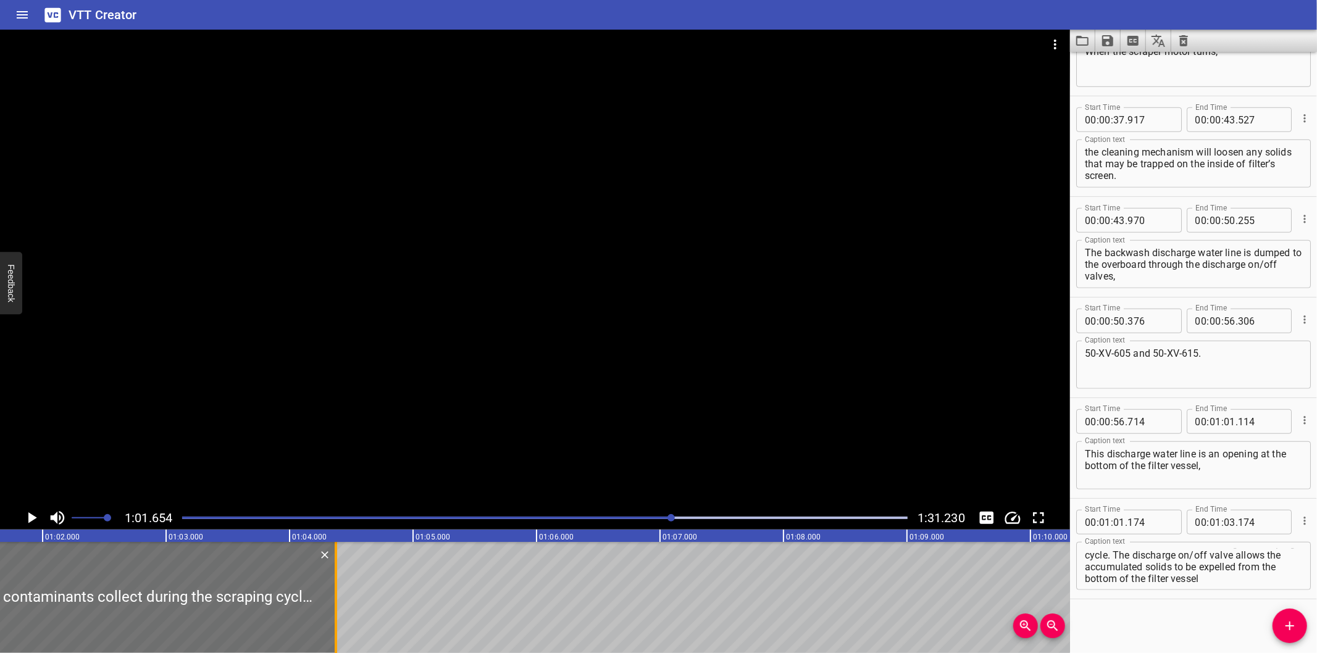
drag, startPoint x: 187, startPoint y: 627, endPoint x: 332, endPoint y: 627, distance: 144.5
click at [332, 627] on div at bounding box center [336, 597] width 12 height 111
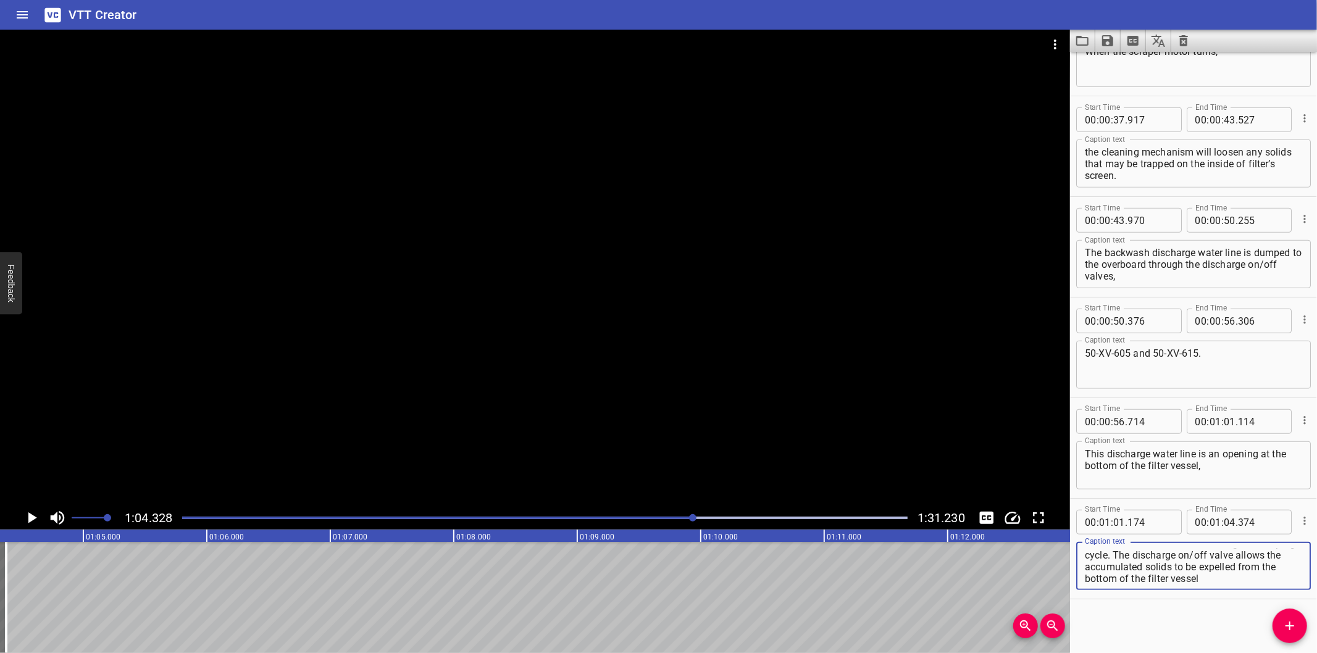
drag, startPoint x: 1157, startPoint y: 564, endPoint x: 1350, endPoint y: 680, distance: 225.7
click at [1316, 653] on html "VTT Creator Caption Editor Batch Transcribe Login Sign Up Privacy Contact 1:04.…" at bounding box center [658, 326] width 1317 height 653
drag, startPoint x: 1156, startPoint y: 553, endPoint x: 1325, endPoint y: 639, distance: 190.2
click at [1316, 639] on html "VTT Creator Caption Editor Batch Transcribe Login Sign Up Privacy Contact 1:04.…" at bounding box center [658, 326] width 1317 height 653
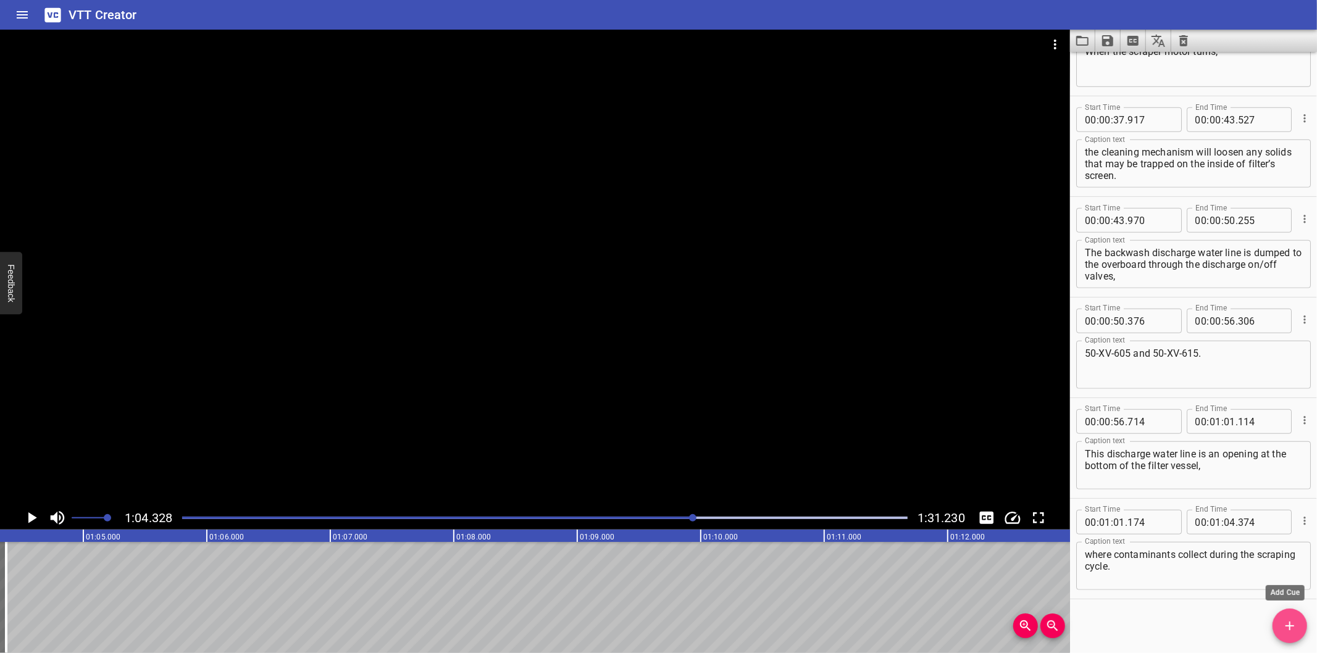
click at [1285, 619] on icon "Add Cue" at bounding box center [1289, 626] width 15 height 15
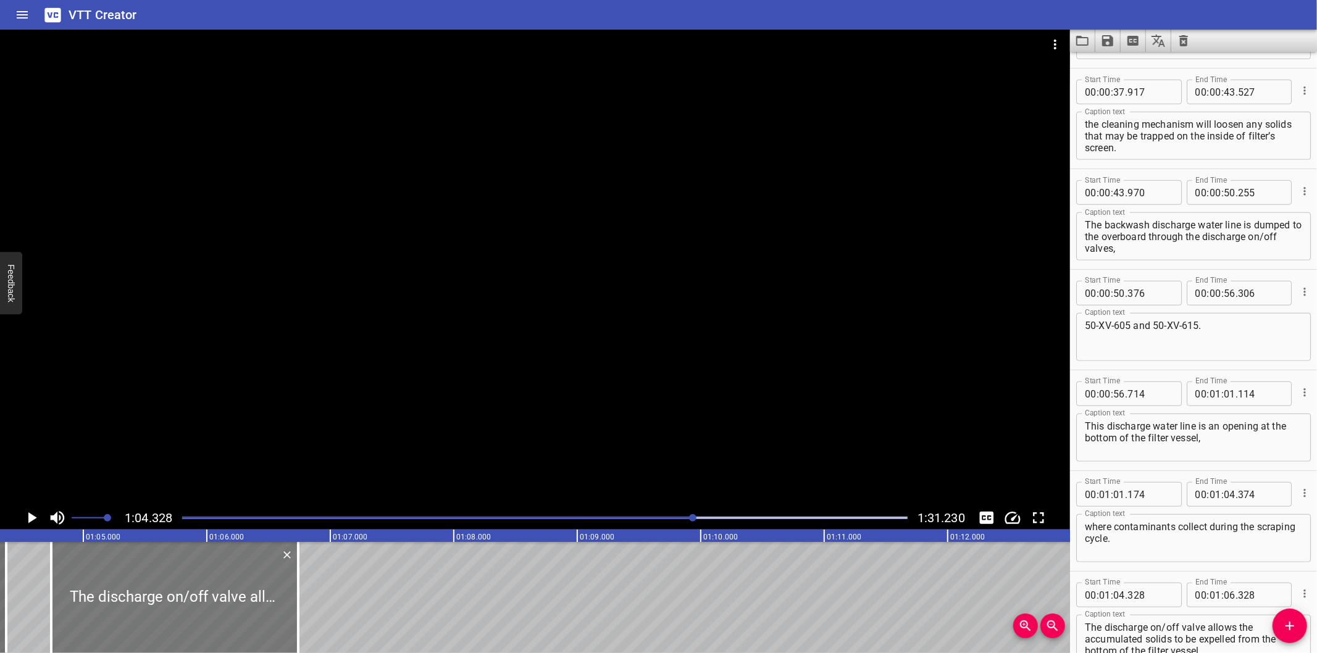
drag, startPoint x: 138, startPoint y: 633, endPoint x: 171, endPoint y: 630, distance: 33.5
click at [171, 630] on div at bounding box center [174, 597] width 247 height 111
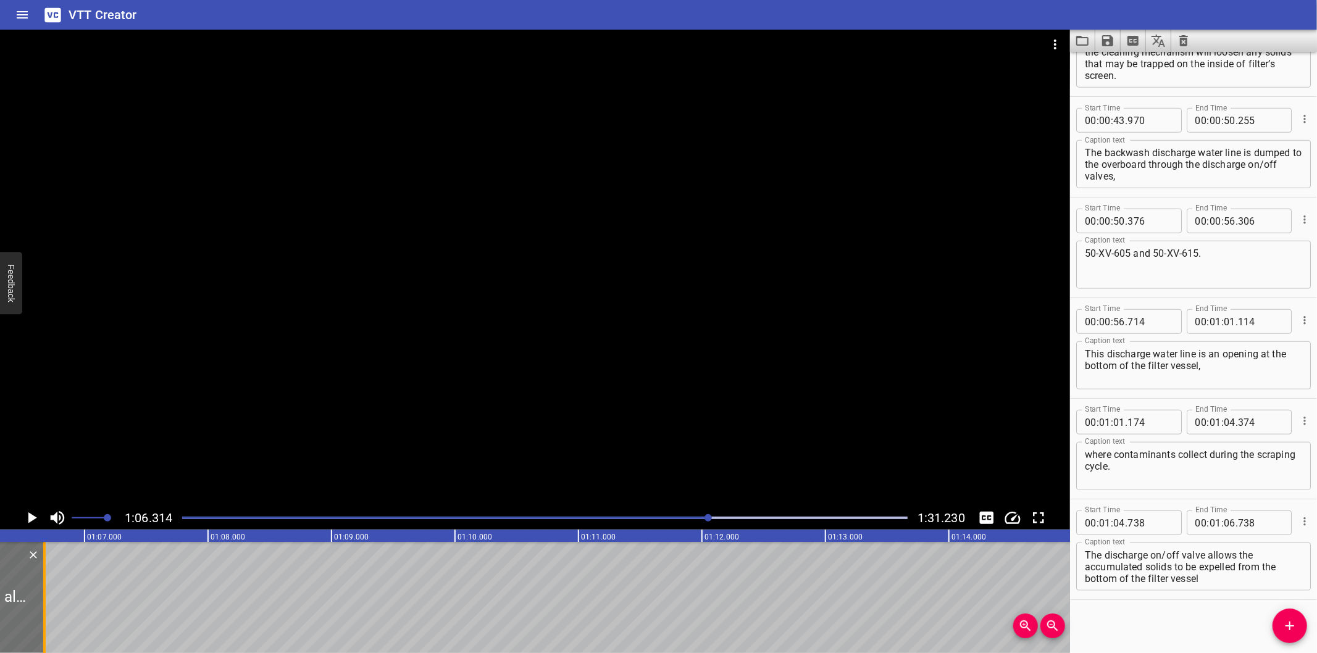
drag, startPoint x: 53, startPoint y: 616, endPoint x: 45, endPoint y: 619, distance: 8.4
click at [45, 619] on div at bounding box center [44, 597] width 12 height 111
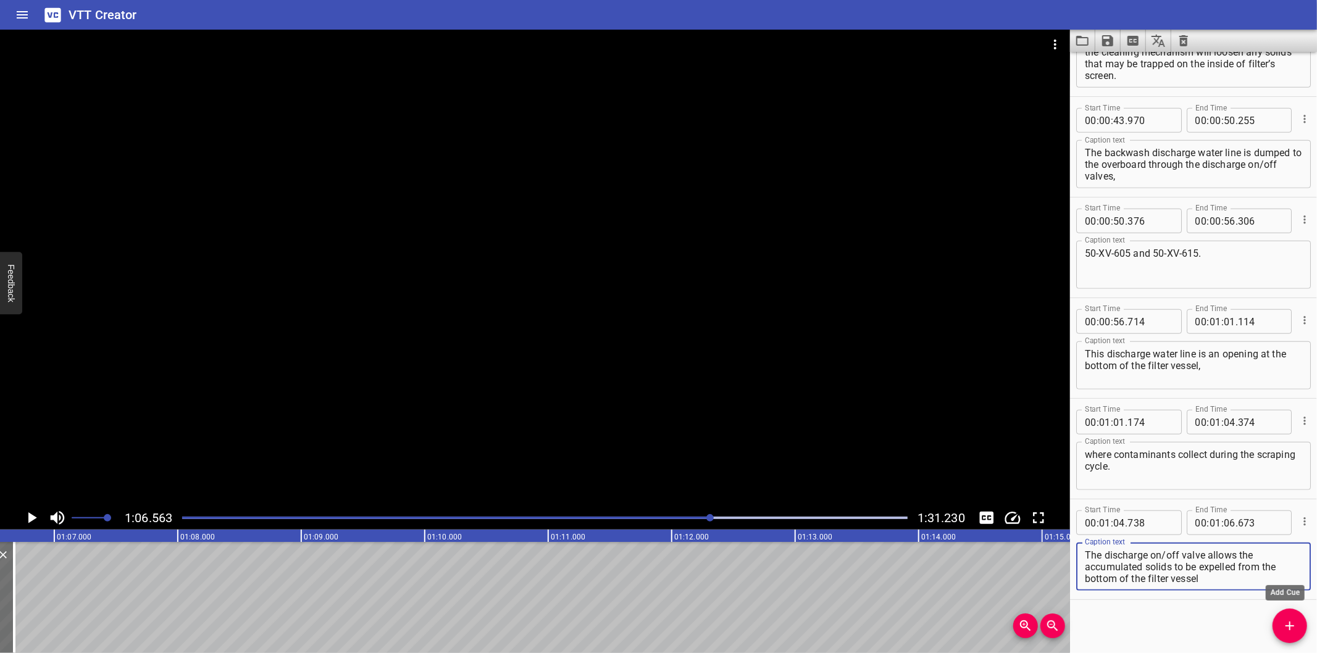
drag, startPoint x: 1208, startPoint y: 552, endPoint x: 1293, endPoint y: 639, distance: 122.2
click at [1293, 639] on div "Start Time 00 : 00 : 00 . 000 Start Time End Time 00 : 00 : 01 . 600 End Time C…" at bounding box center [1193, 352] width 247 height 601
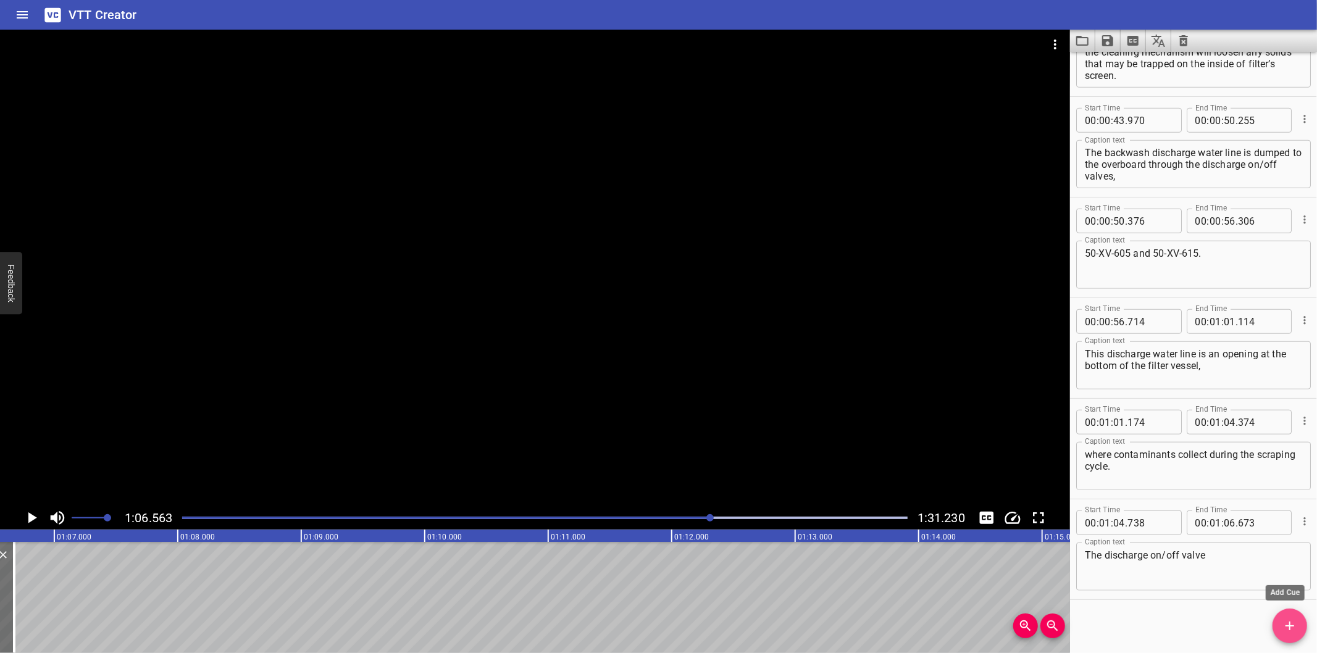
click at [1295, 624] on icon "Add Cue" at bounding box center [1289, 626] width 15 height 15
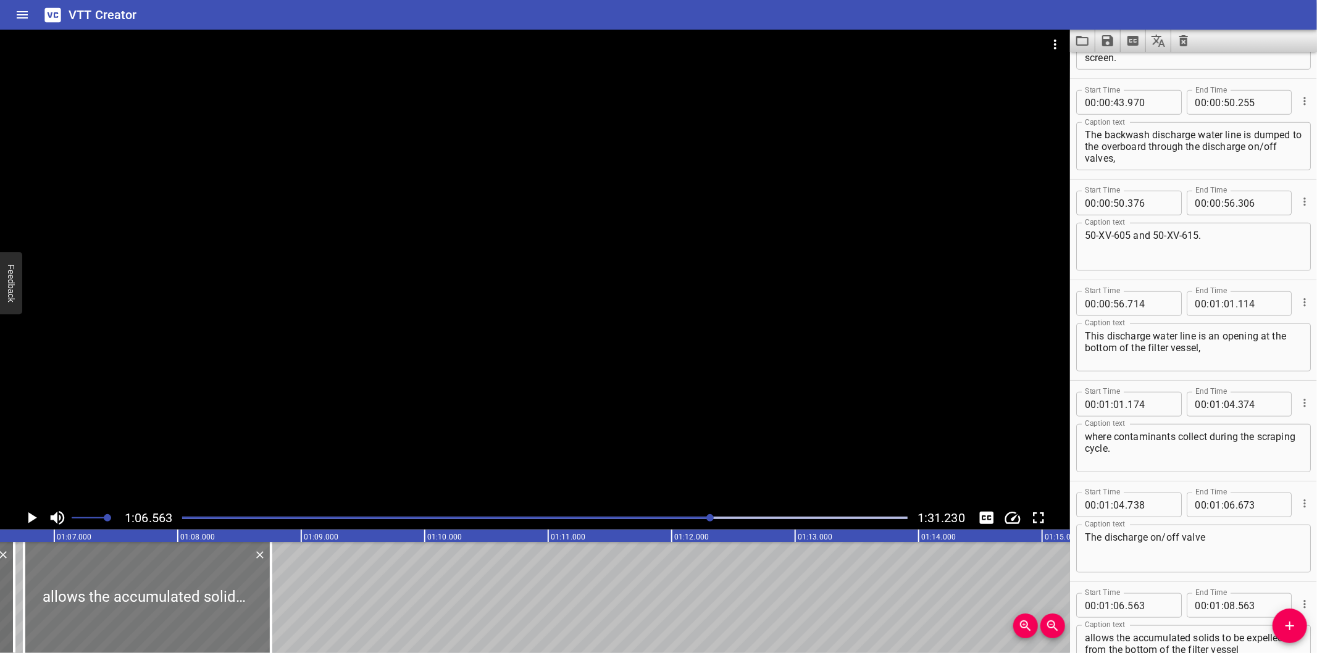
drag, startPoint x: 179, startPoint y: 624, endPoint x: 200, endPoint y: 622, distance: 21.1
click at [200, 622] on div at bounding box center [147, 597] width 247 height 111
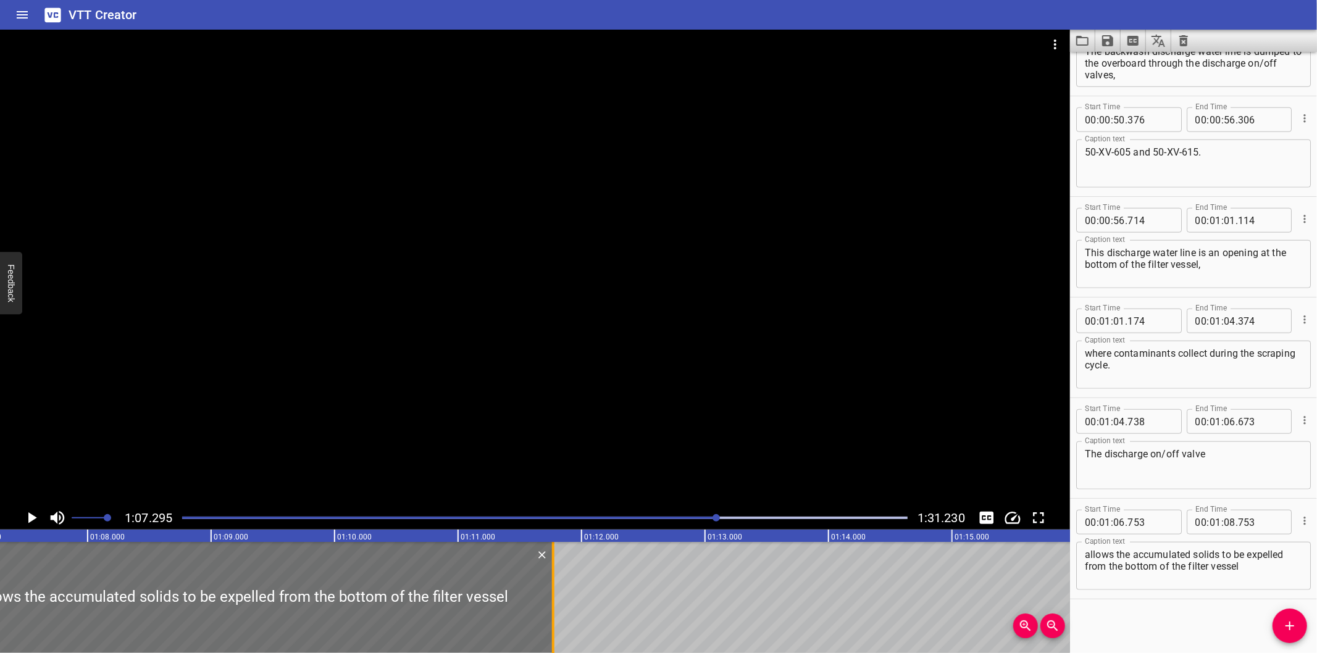
drag, startPoint x: 213, startPoint y: 616, endPoint x: 557, endPoint y: 615, distance: 343.9
click at [557, 615] on div at bounding box center [553, 597] width 12 height 111
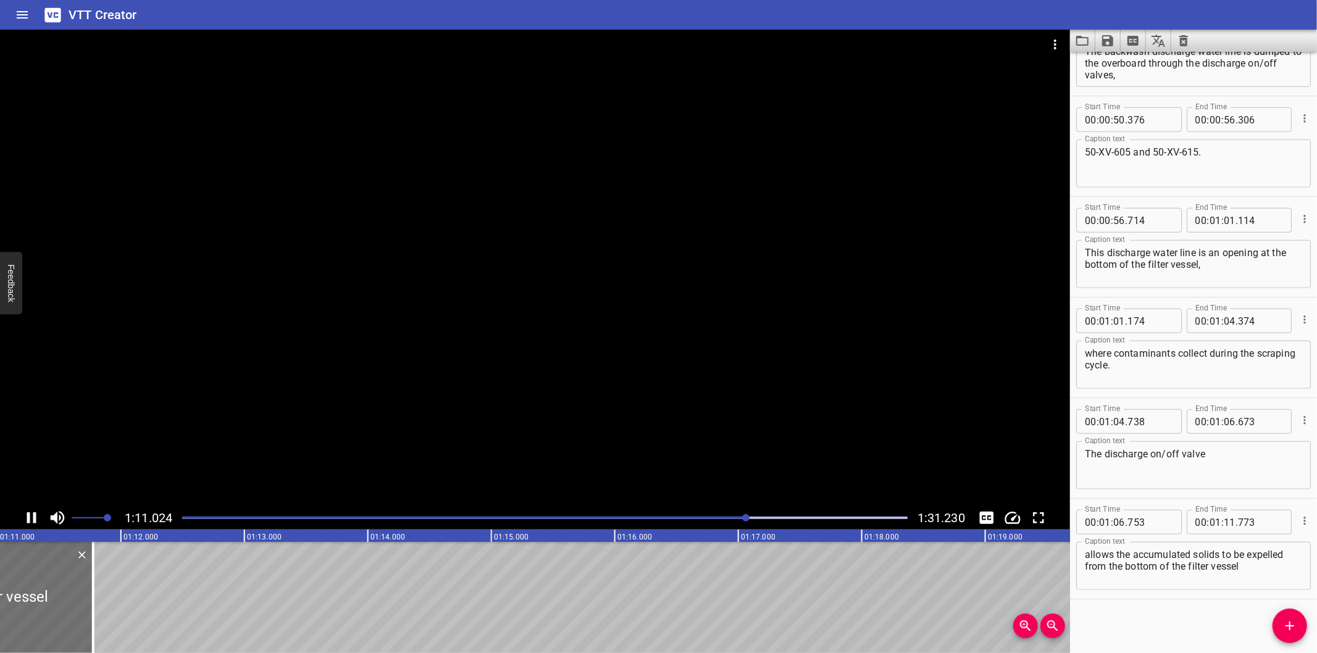
click at [655, 320] on div at bounding box center [535, 268] width 1070 height 477
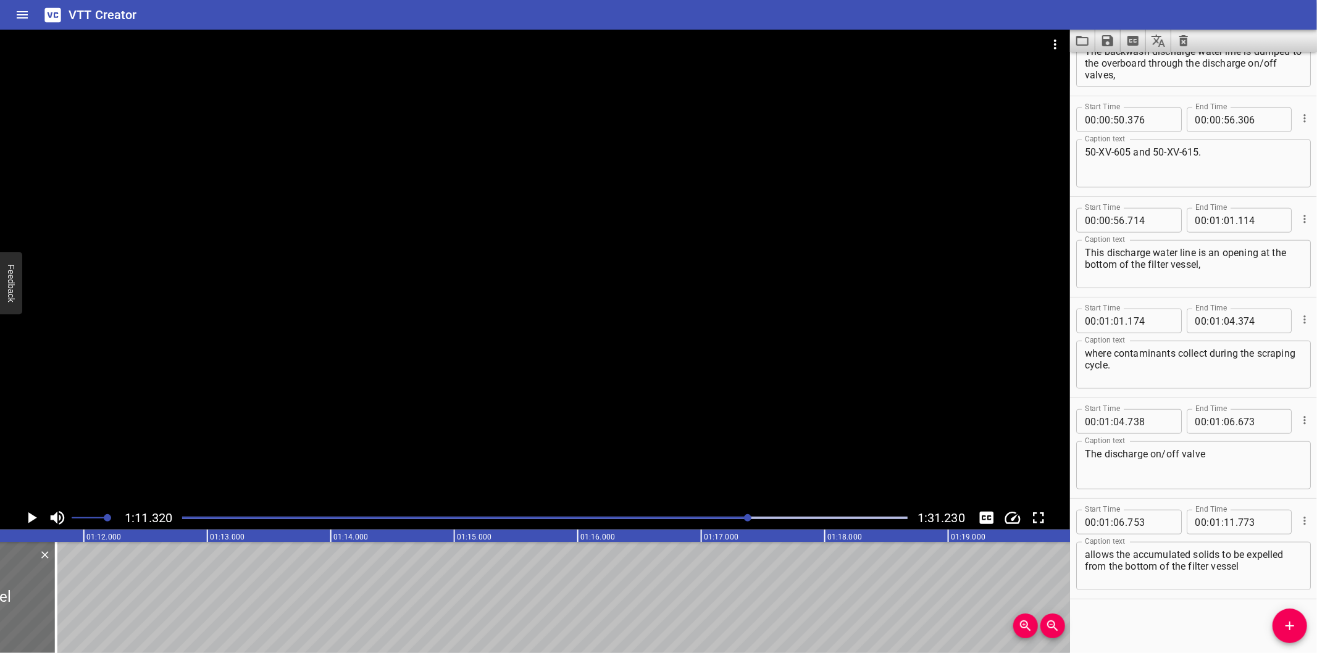
drag, startPoint x: 1280, startPoint y: 628, endPoint x: 1256, endPoint y: 624, distance: 24.4
click at [1279, 627] on span "Add Cue" at bounding box center [1289, 626] width 35 height 15
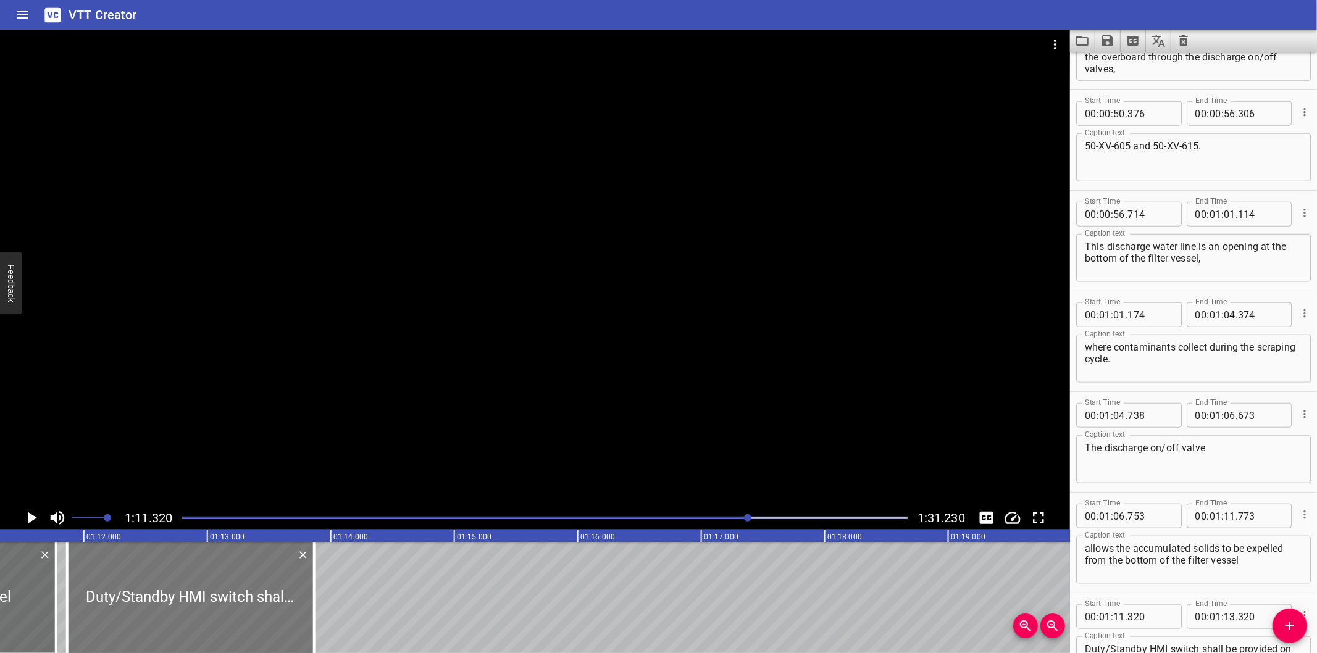
drag, startPoint x: 143, startPoint y: 620, endPoint x: 238, endPoint y: 616, distance: 95.8
click at [230, 616] on div at bounding box center [190, 597] width 247 height 111
drag, startPoint x: 238, startPoint y: 616, endPoint x: 252, endPoint y: 618, distance: 13.7
click at [252, 618] on div at bounding box center [229, 597] width 247 height 111
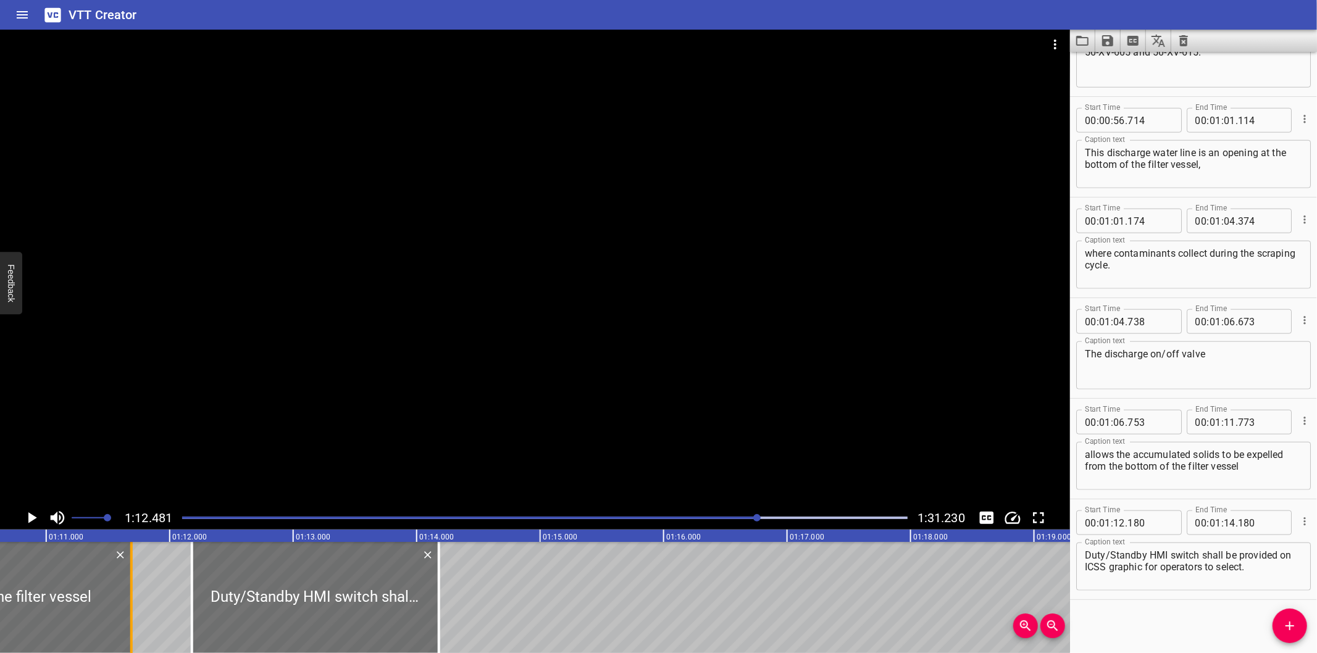
drag, startPoint x: 141, startPoint y: 611, endPoint x: 130, endPoint y: 617, distance: 12.2
click at [130, 617] on div at bounding box center [131, 597] width 2 height 111
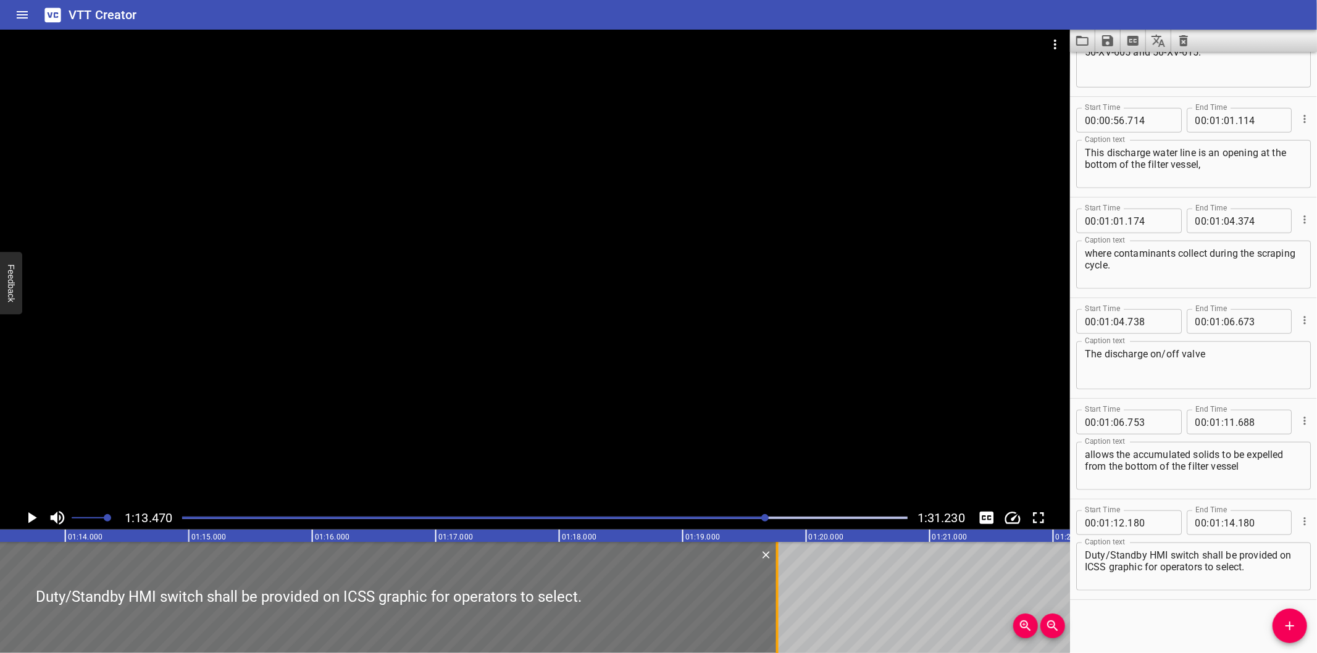
drag, startPoint x: 89, startPoint y: 619, endPoint x: 778, endPoint y: 611, distance: 689.6
click at [778, 611] on div at bounding box center [777, 597] width 12 height 111
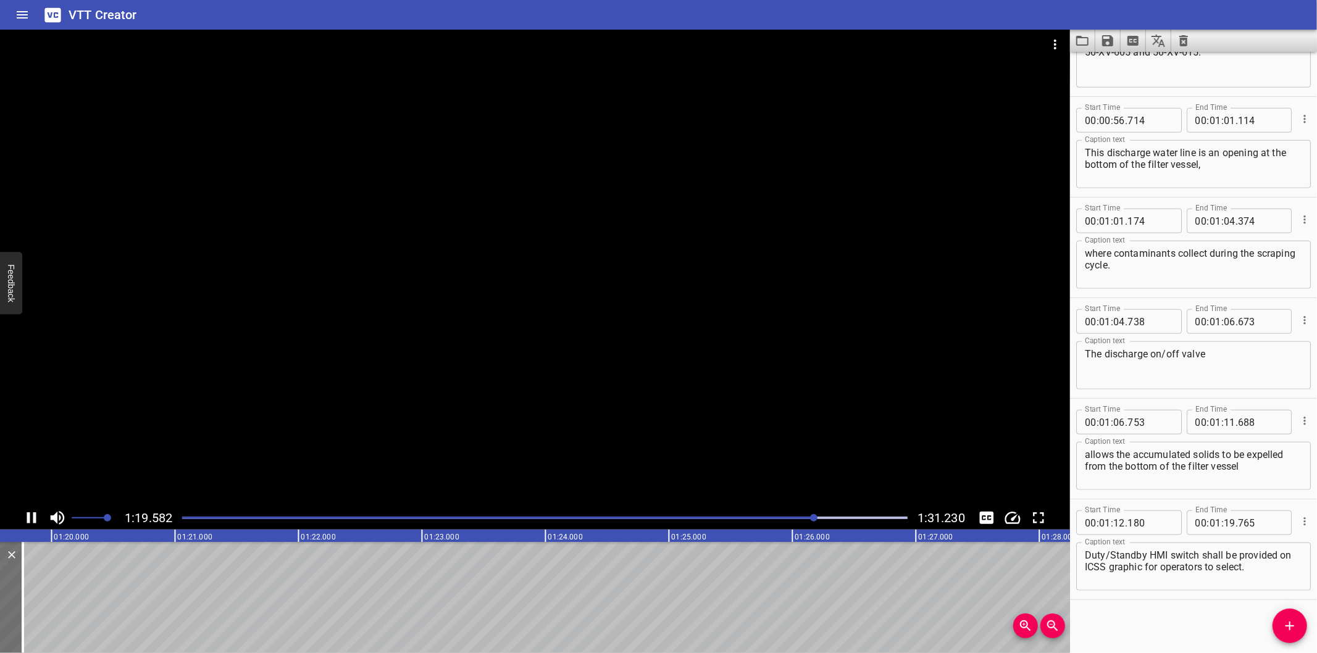
drag, startPoint x: 806, startPoint y: 411, endPoint x: 812, endPoint y: 420, distance: 11.5
click at [806, 411] on div at bounding box center [535, 268] width 1070 height 477
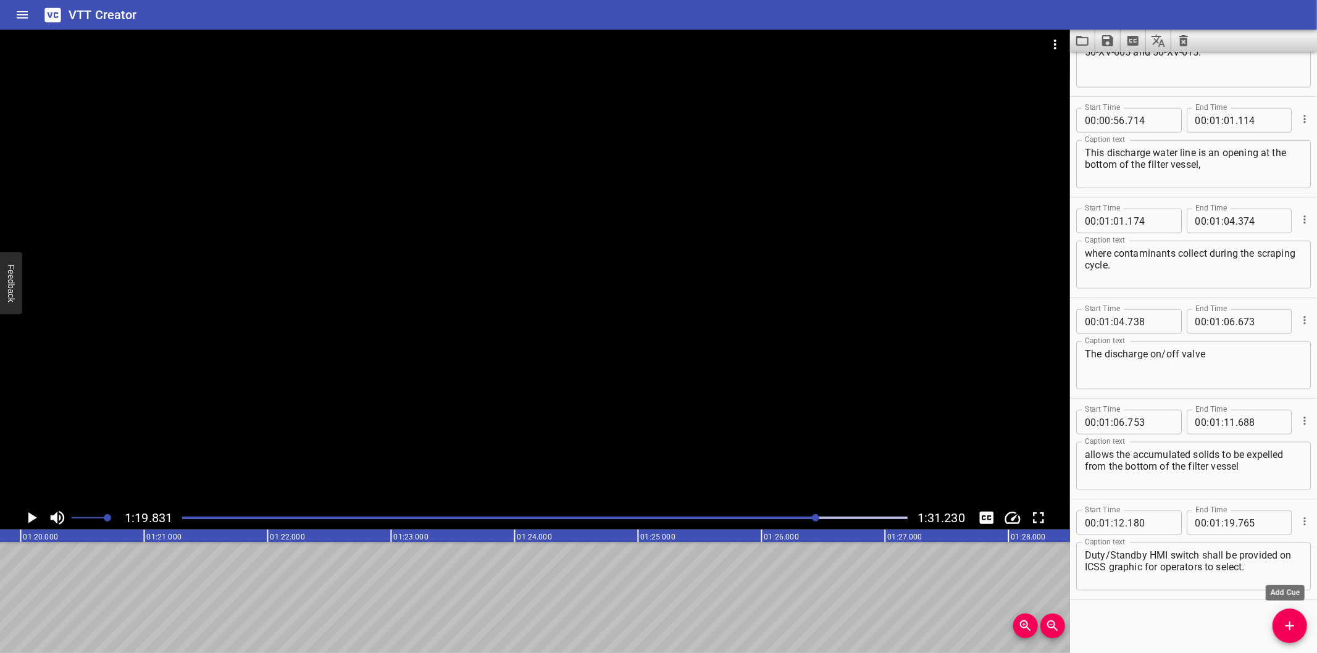
drag, startPoint x: 1279, startPoint y: 619, endPoint x: 1193, endPoint y: 612, distance: 86.1
click at [1280, 619] on span "Add Cue" at bounding box center [1289, 626] width 35 height 15
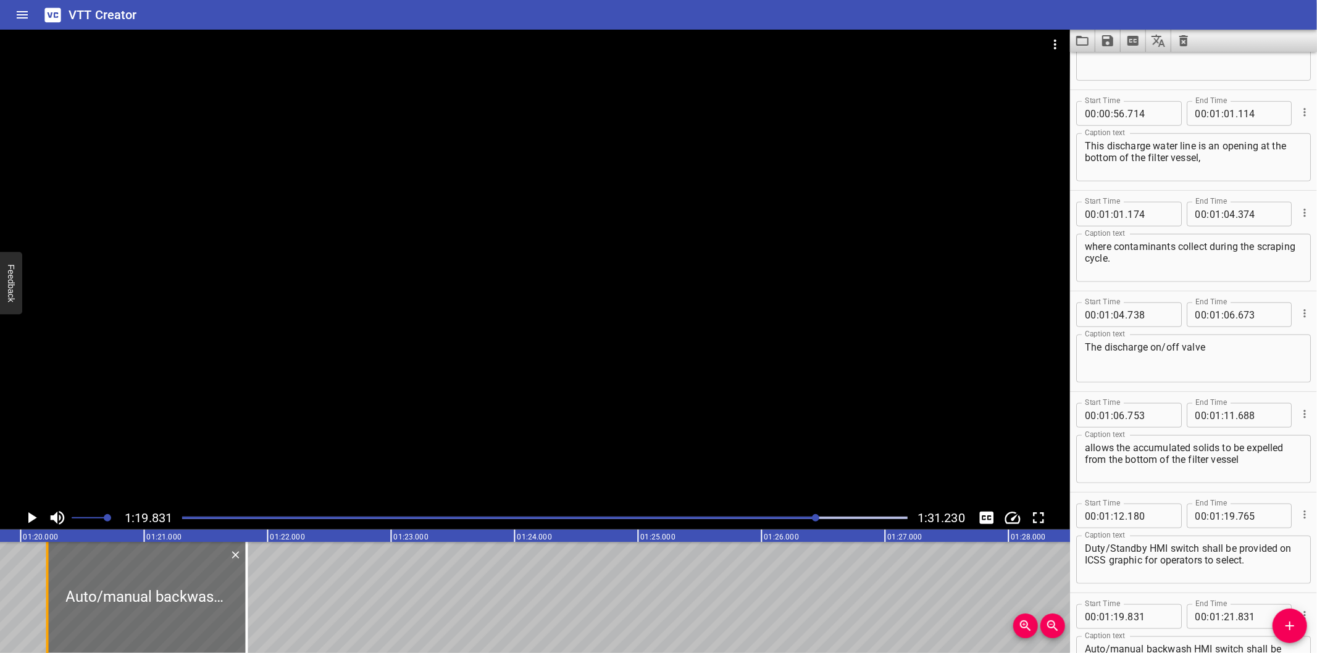
drag, startPoint x: 5, startPoint y: 605, endPoint x: 48, endPoint y: 603, distance: 43.3
click at [48, 603] on div at bounding box center [47, 597] width 12 height 111
drag, startPoint x: 282, startPoint y: 607, endPoint x: 306, endPoint y: 600, distance: 25.8
click at [253, 601] on div at bounding box center [247, 597] width 12 height 111
click at [254, 599] on div at bounding box center [179, 597] width 254 height 111
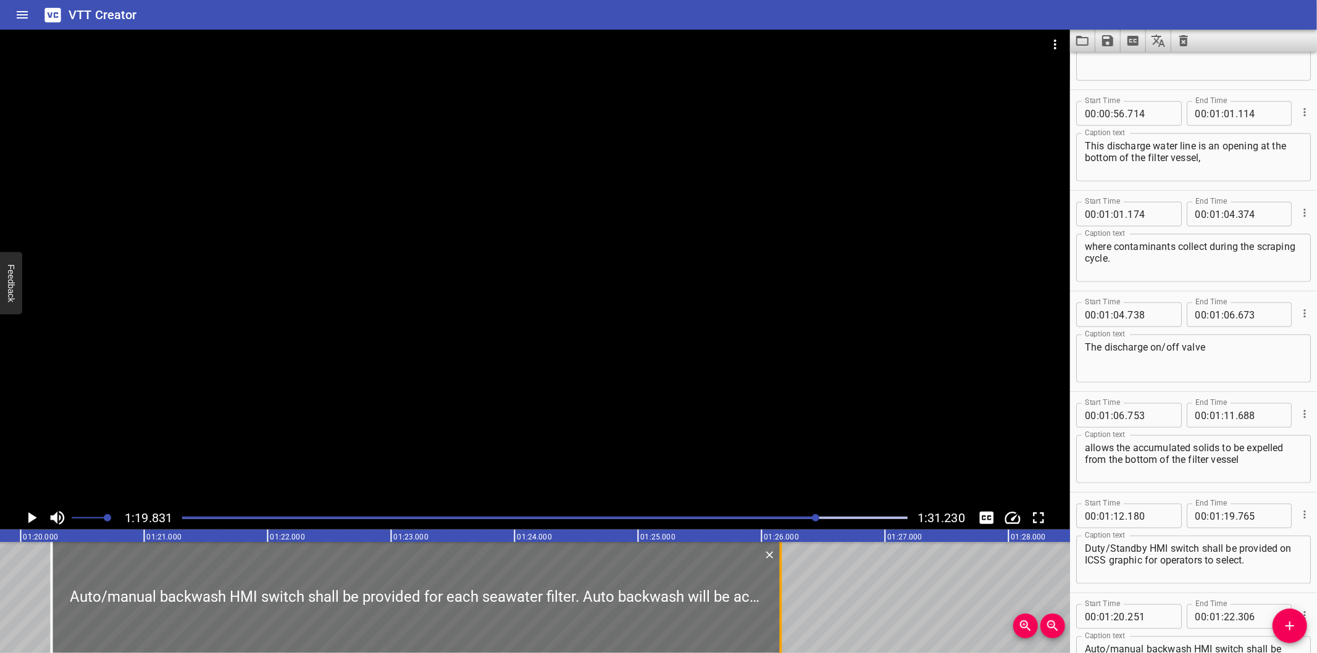
drag, startPoint x: 464, startPoint y: 585, endPoint x: 783, endPoint y: 588, distance: 318.6
click at [783, 588] on div at bounding box center [781, 597] width 12 height 111
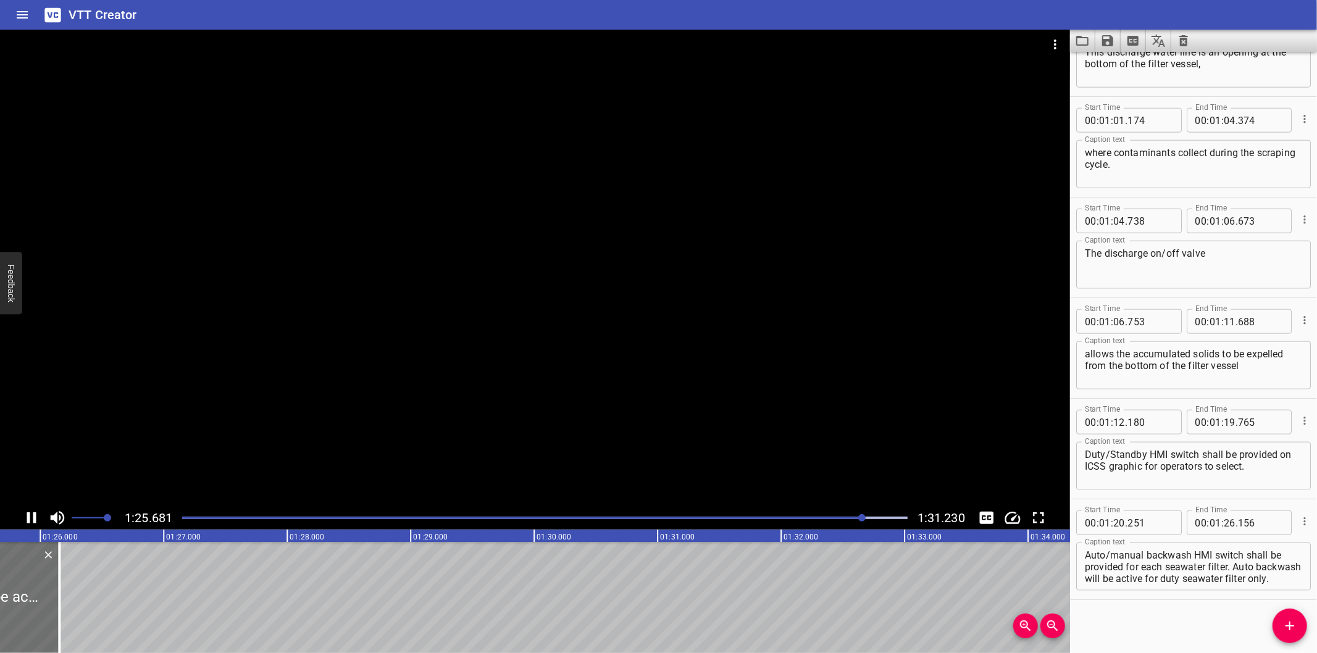
click at [703, 387] on div at bounding box center [535, 268] width 1070 height 477
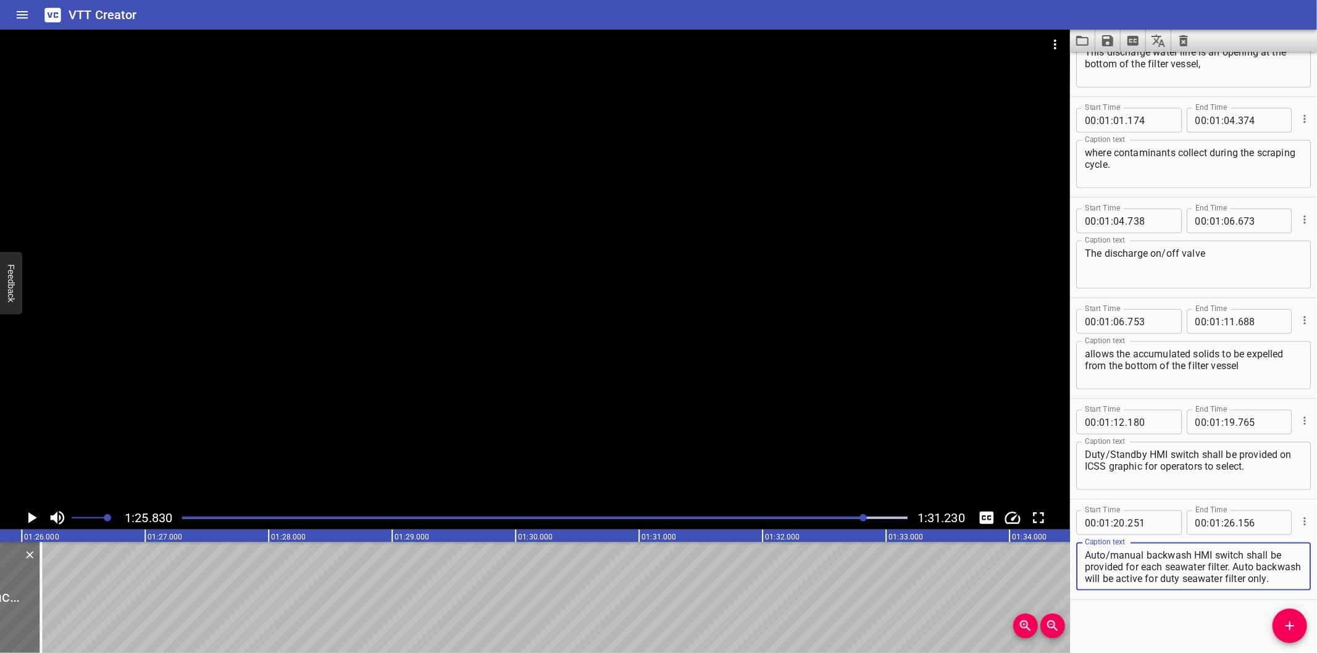
drag, startPoint x: 1235, startPoint y: 565, endPoint x: 1381, endPoint y: 680, distance: 185.9
click at [1316, 653] on html "VTT Creator Caption Editor Batch Transcribe Login Sign Up Privacy Contact 1:25.…" at bounding box center [658, 326] width 1317 height 653
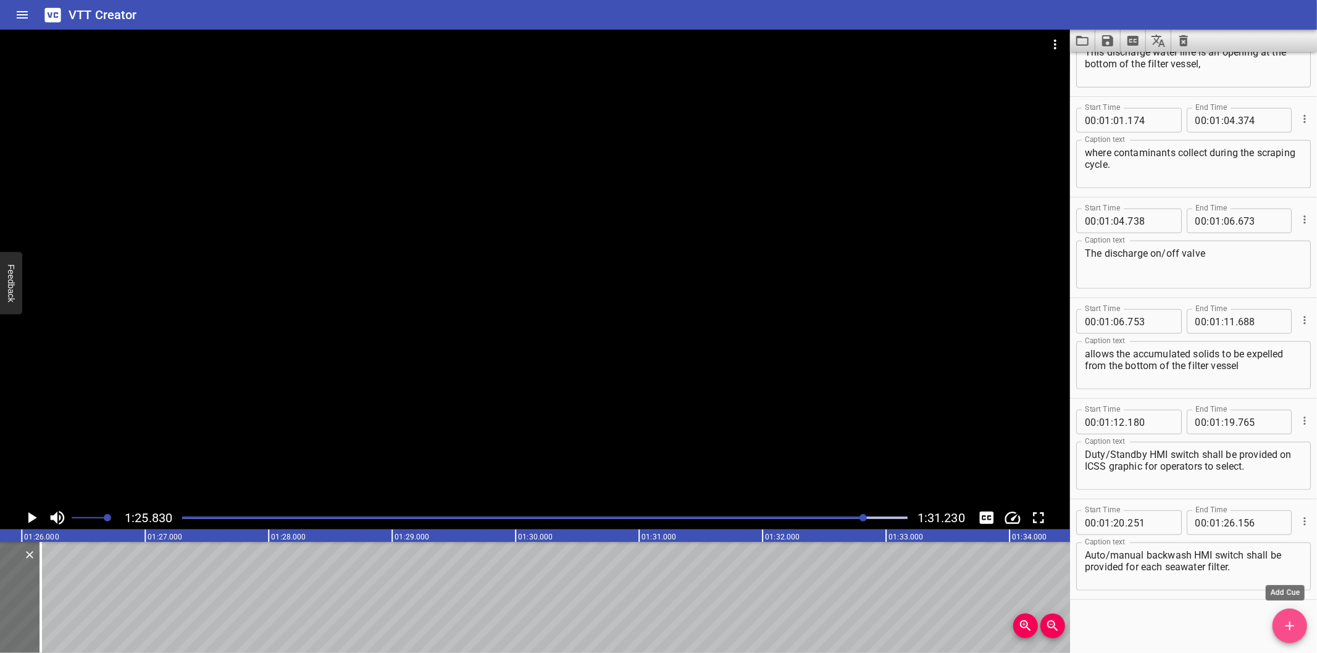
click at [1292, 630] on icon "Add Cue" at bounding box center [1289, 626] width 15 height 15
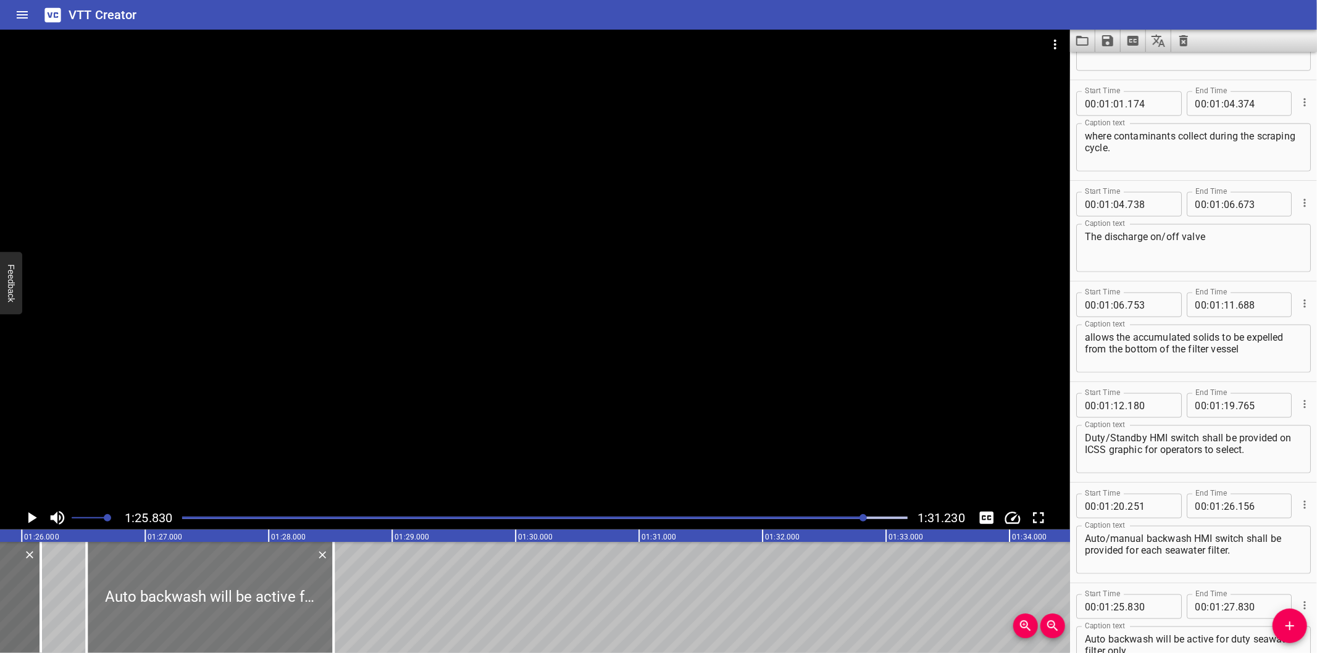
drag, startPoint x: 238, startPoint y: 611, endPoint x: 292, endPoint y: 616, distance: 54.5
click at [292, 616] on div at bounding box center [209, 597] width 247 height 111
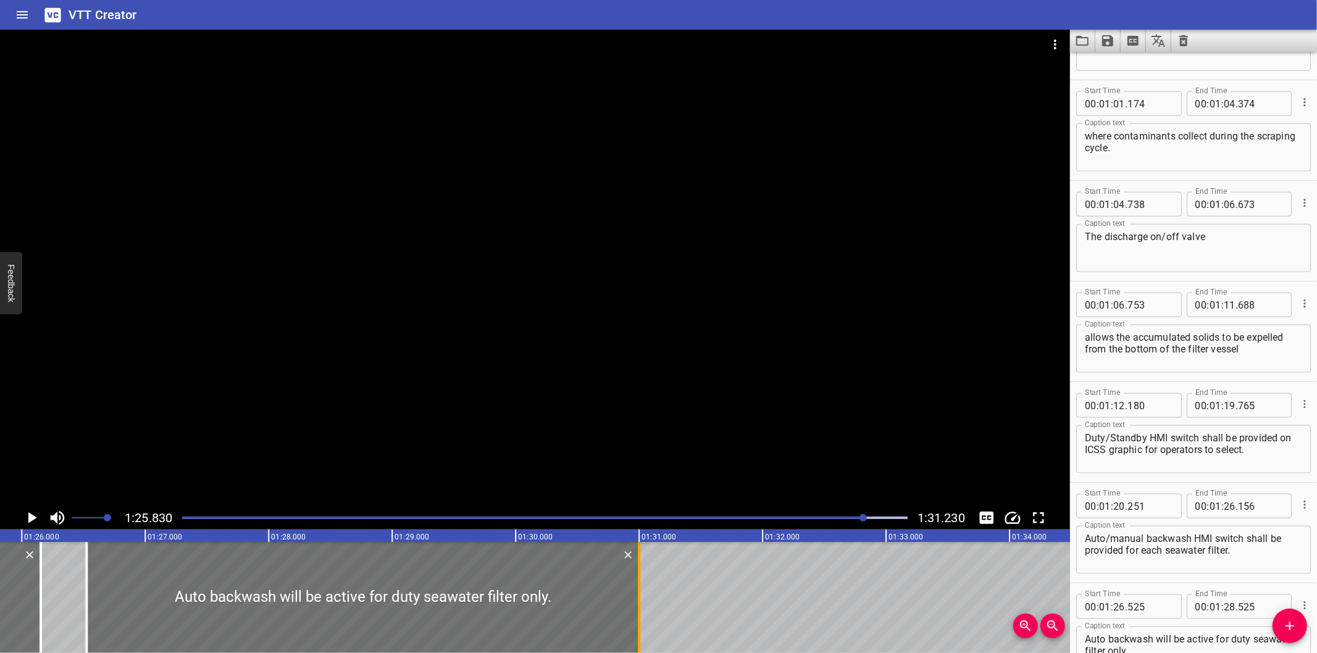
drag, startPoint x: 332, startPoint y: 616, endPoint x: 637, endPoint y: 616, distance: 305.6
click at [638, 616] on div at bounding box center [639, 597] width 2 height 111
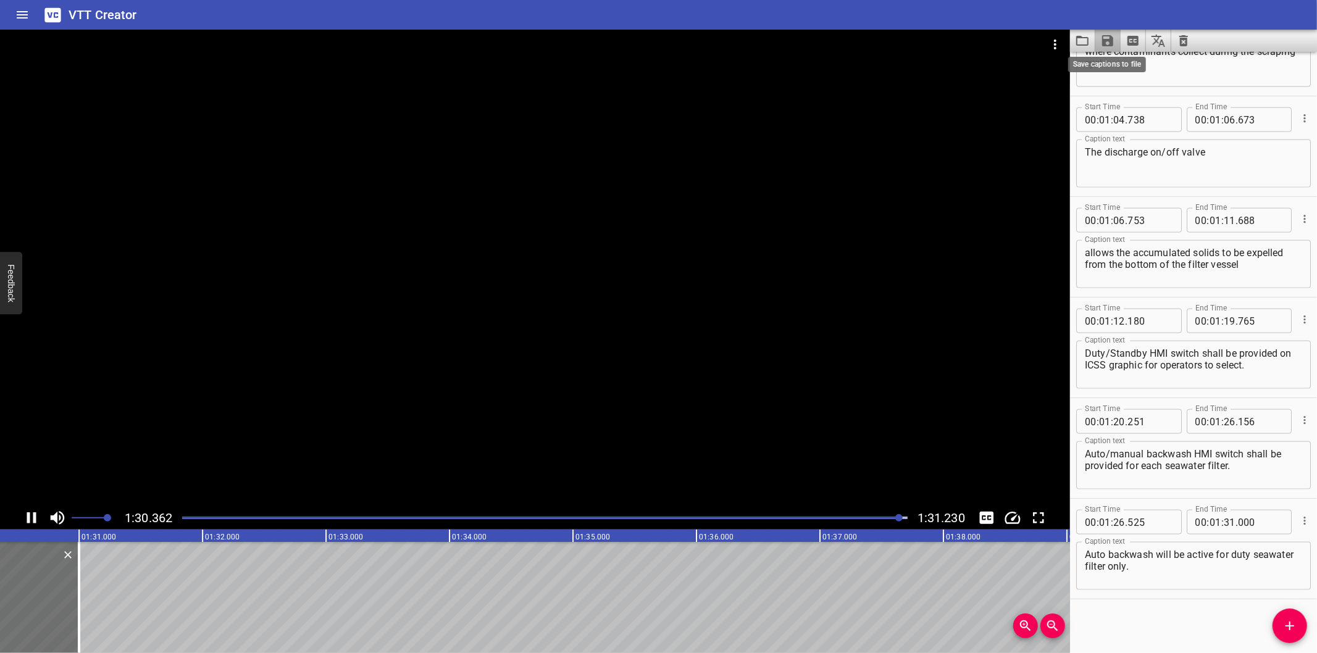
click at [1109, 40] on icon "Save captions to file" at bounding box center [1107, 40] width 11 height 11
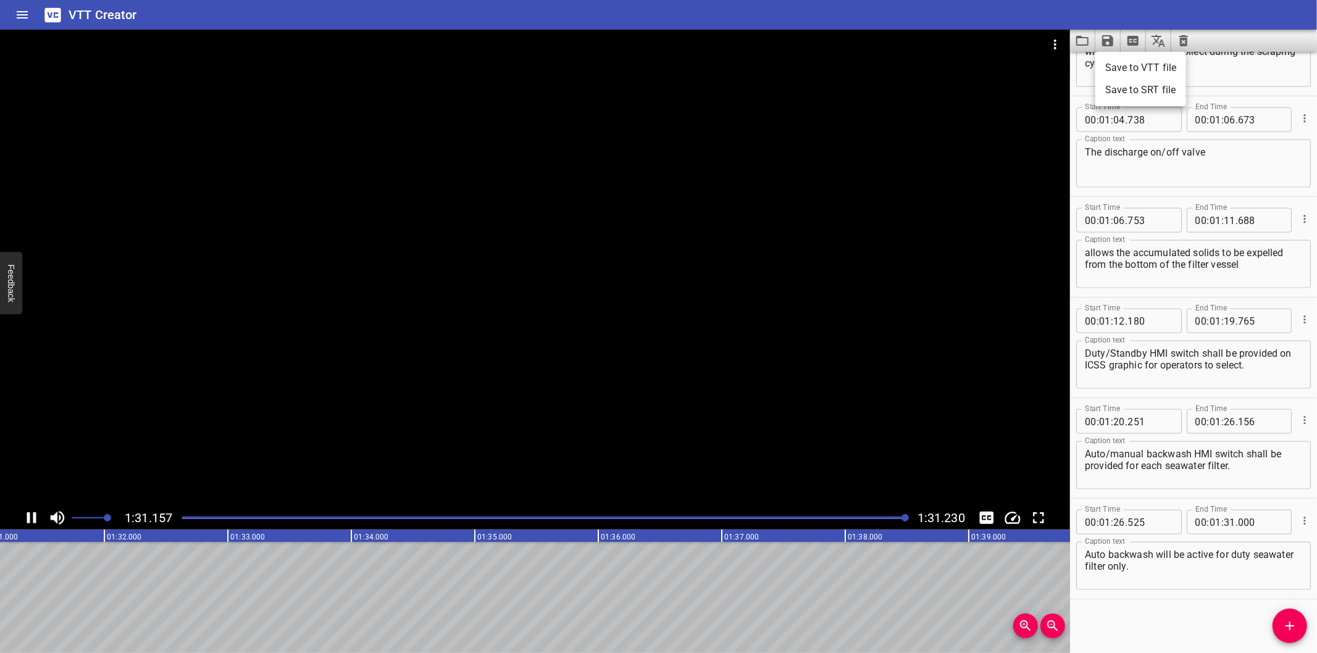
drag, startPoint x: 1134, startPoint y: 69, endPoint x: 1130, endPoint y: 97, distance: 28.6
click at [1136, 69] on li "Save to VTT file" at bounding box center [1140, 68] width 91 height 22
drag, startPoint x: 1132, startPoint y: 614, endPoint x: 1127, endPoint y: 597, distance: 17.2
click at [1130, 614] on div "Start Time 00 : 00 : 00 . 000 Start Time End Time 00 : 00 : 01 . 600 End Time C…" at bounding box center [1193, 352] width 247 height 601
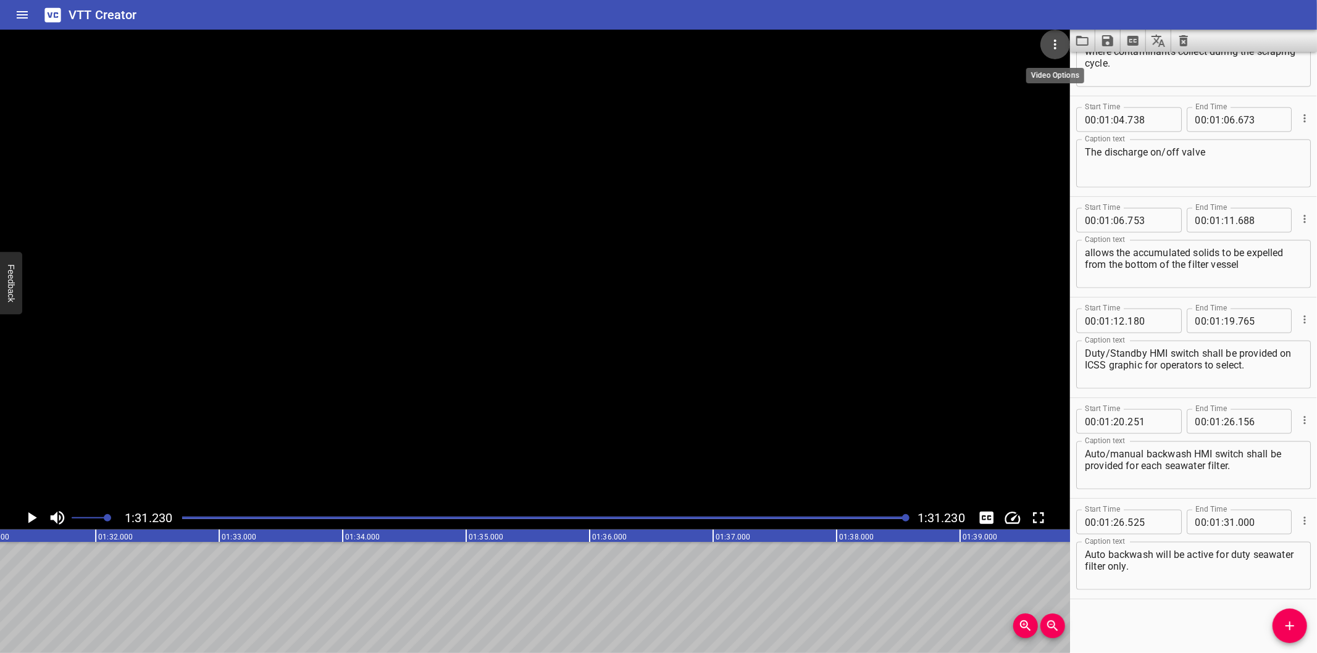
click at [1056, 40] on icon "Video Options" at bounding box center [1055, 45] width 2 height 10
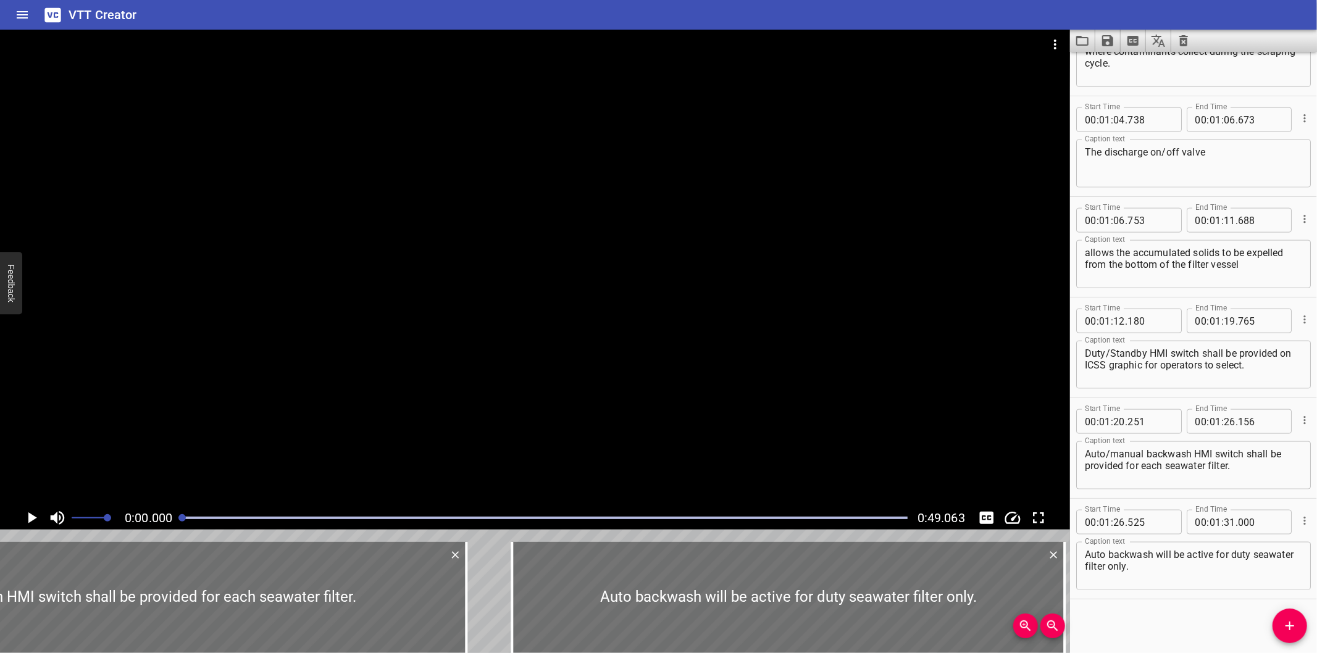
click at [690, 403] on div at bounding box center [535, 268] width 1070 height 477
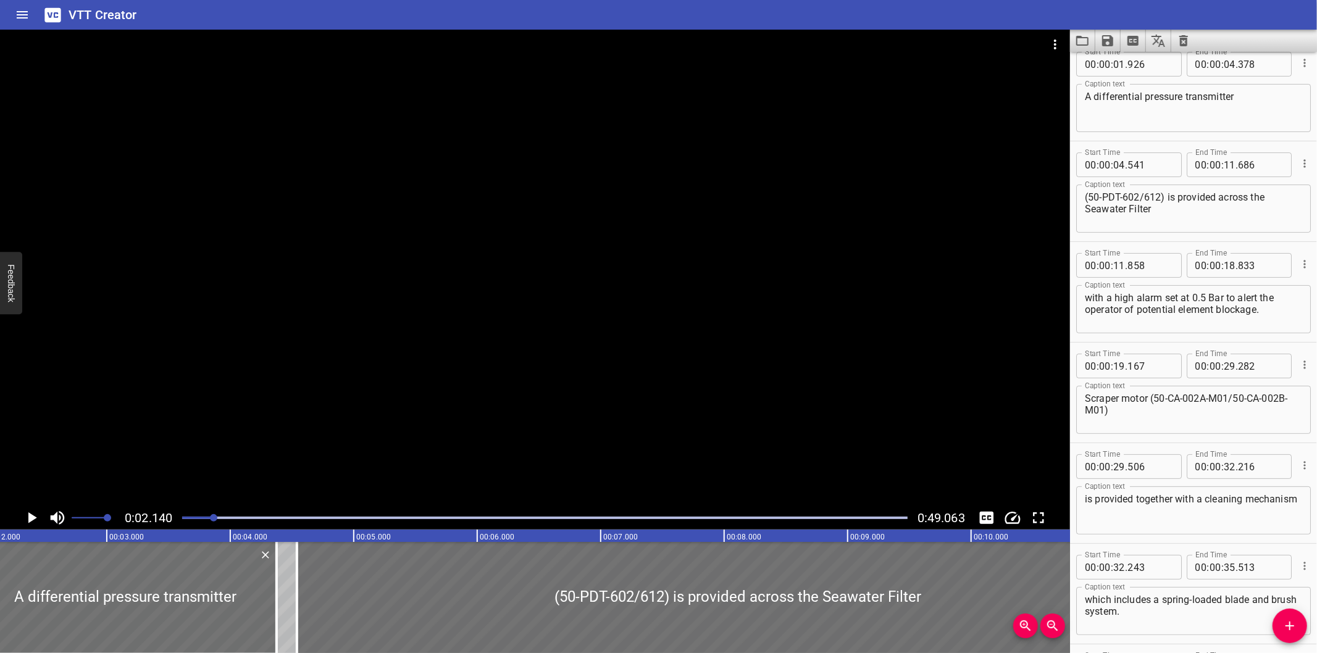
scroll to position [101, 0]
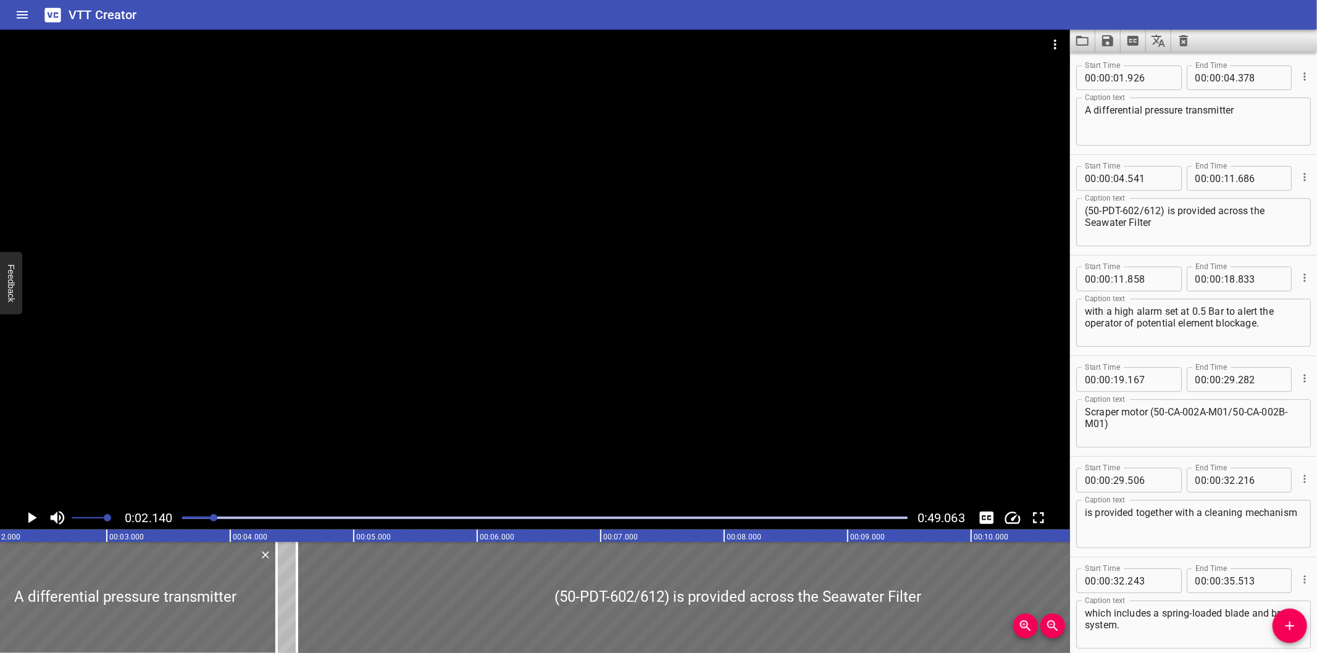
click at [1189, 41] on icon "Clear captions" at bounding box center [1183, 40] width 15 height 15
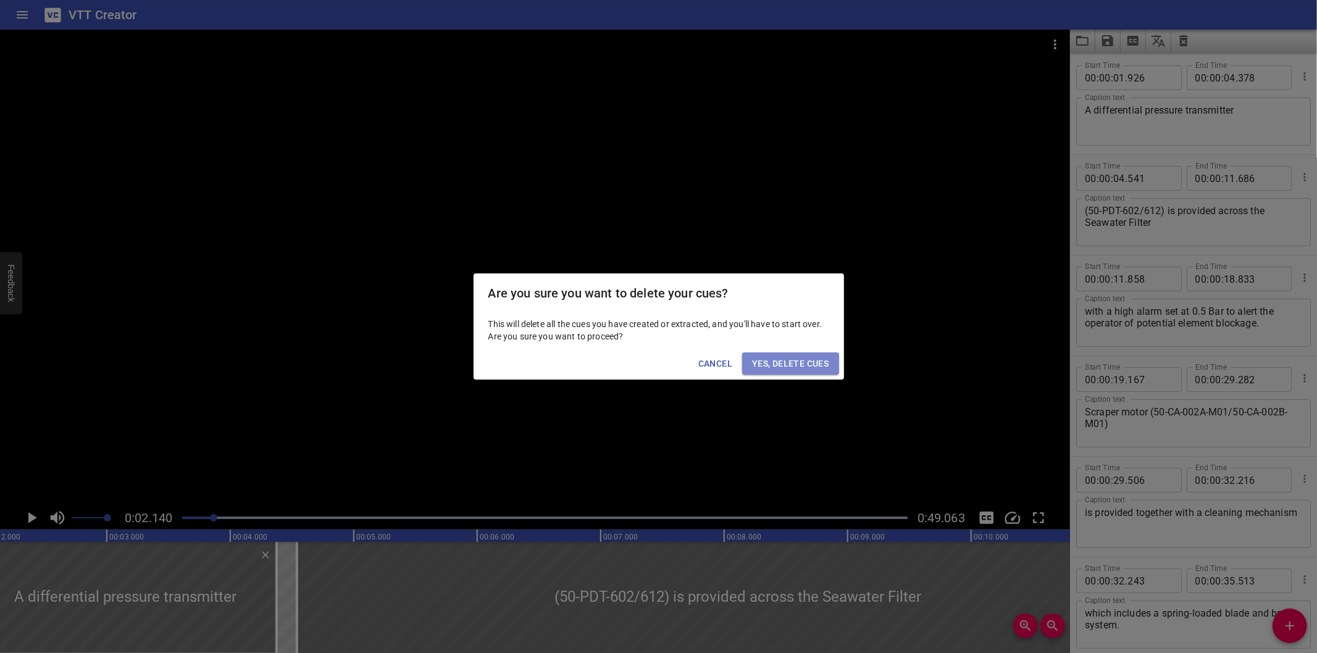
click at [810, 357] on span "Yes, Delete Cues" at bounding box center [790, 363] width 77 height 15
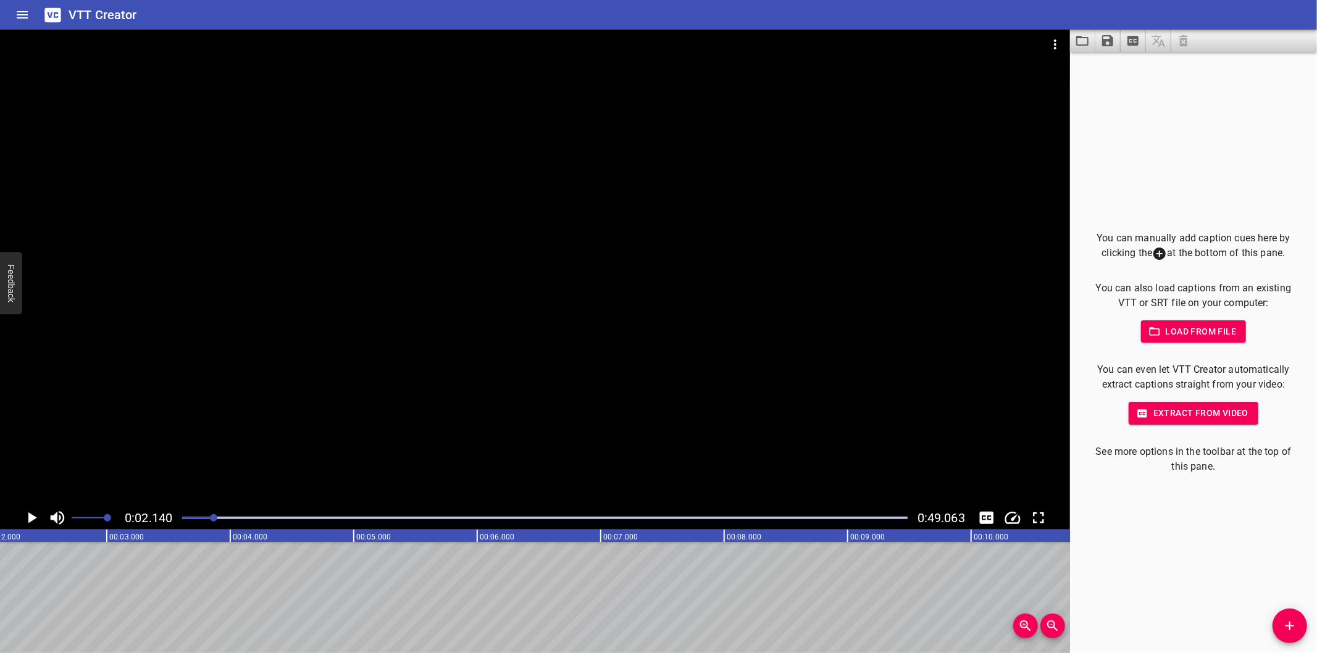
click at [570, 375] on div at bounding box center [535, 268] width 1070 height 477
click at [185, 523] on div at bounding box center [545, 517] width 740 height 17
click at [184, 523] on div at bounding box center [545, 517] width 740 height 17
click at [435, 392] on div at bounding box center [535, 268] width 1070 height 477
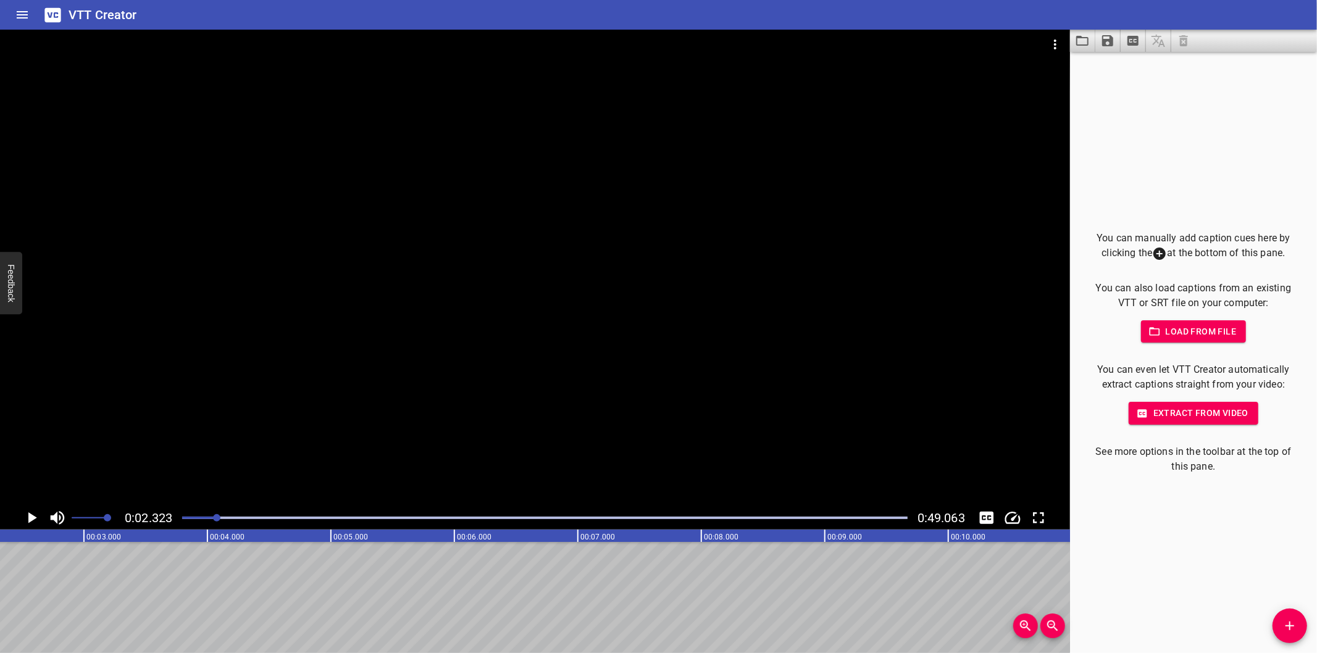
drag, startPoint x: 186, startPoint y: 516, endPoint x: 177, endPoint y: 516, distance: 9.9
click at [185, 516] on div at bounding box center [545, 517] width 740 height 17
click at [177, 516] on div at bounding box center [545, 517] width 740 height 17
drag, startPoint x: 1292, startPoint y: 627, endPoint x: 1280, endPoint y: 624, distance: 12.7
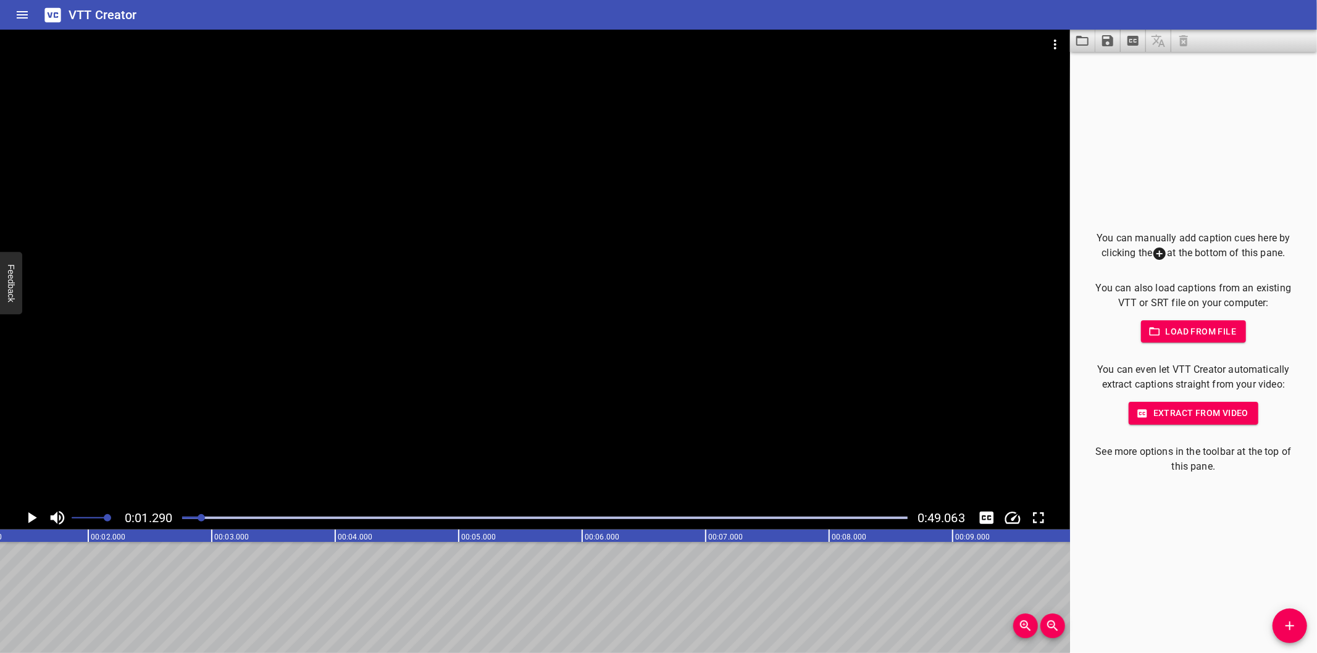
click at [1292, 624] on icon "Add Cue" at bounding box center [1289, 626] width 15 height 15
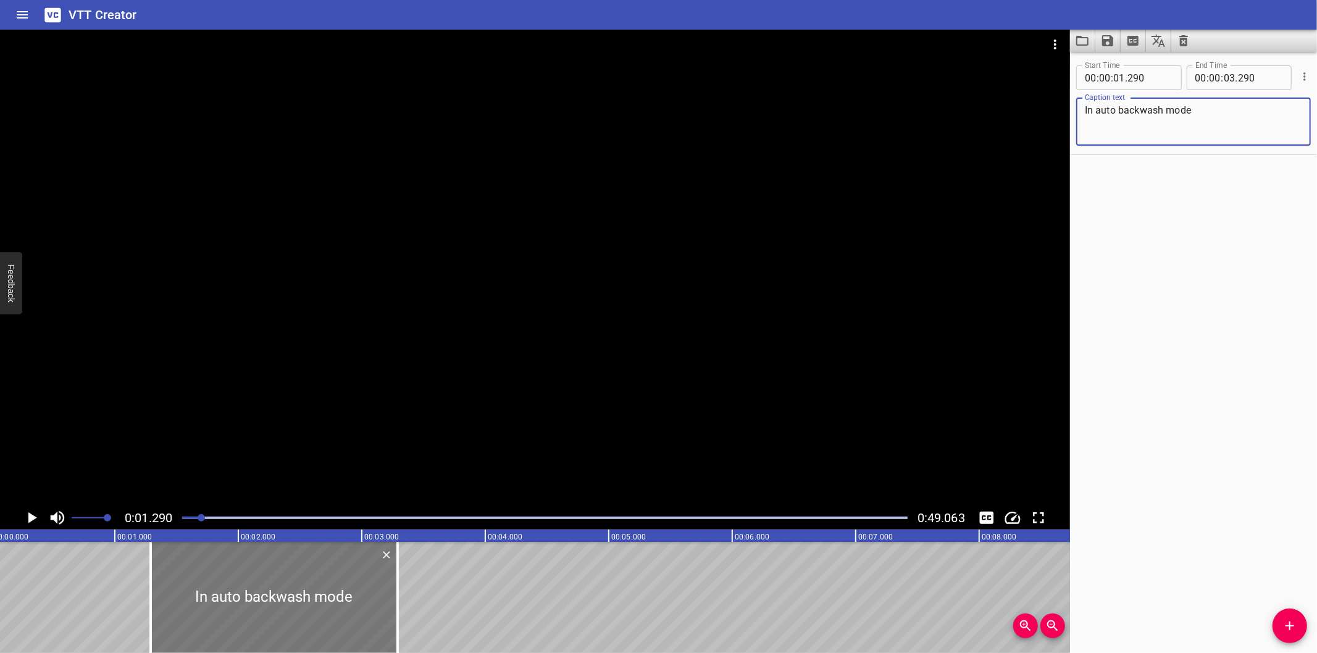
scroll to position [0, 0]
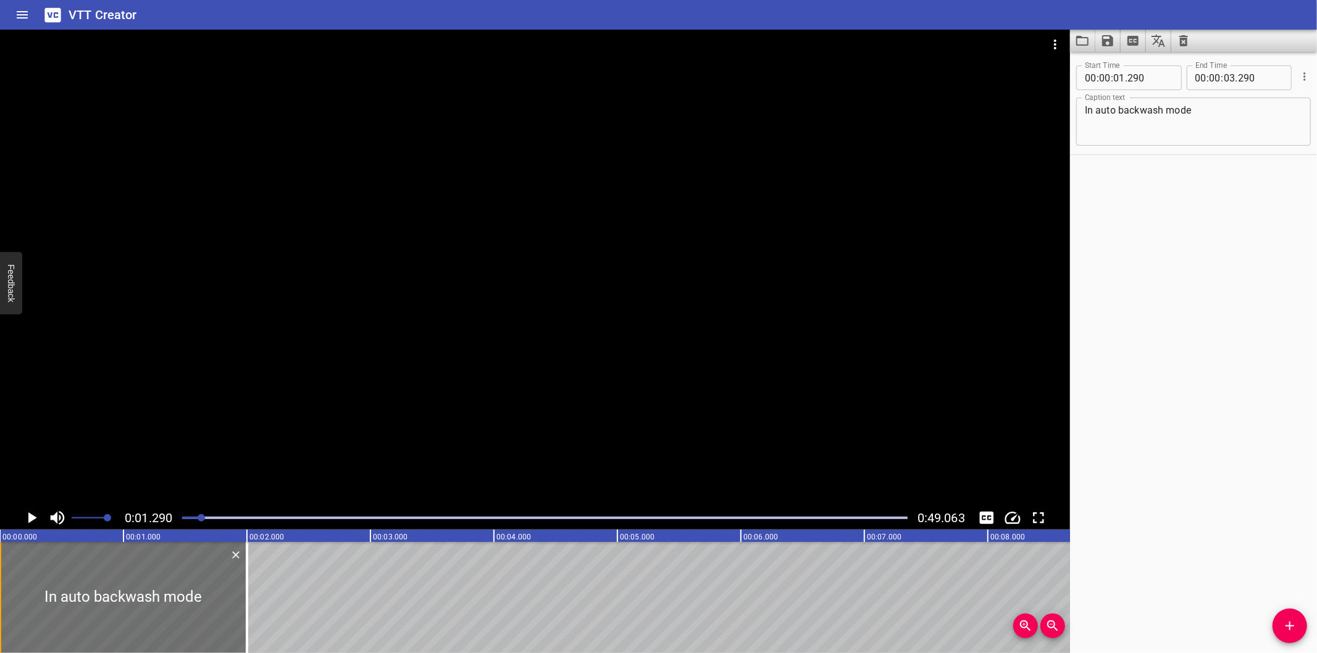
drag, startPoint x: 278, startPoint y: 599, endPoint x: 1, endPoint y: 605, distance: 277.3
click at [1, 605] on div "In auto backwash mode" at bounding box center [123, 597] width 247 height 111
click at [245, 607] on div at bounding box center [241, 597] width 12 height 111
click at [341, 411] on div at bounding box center [535, 268] width 1070 height 477
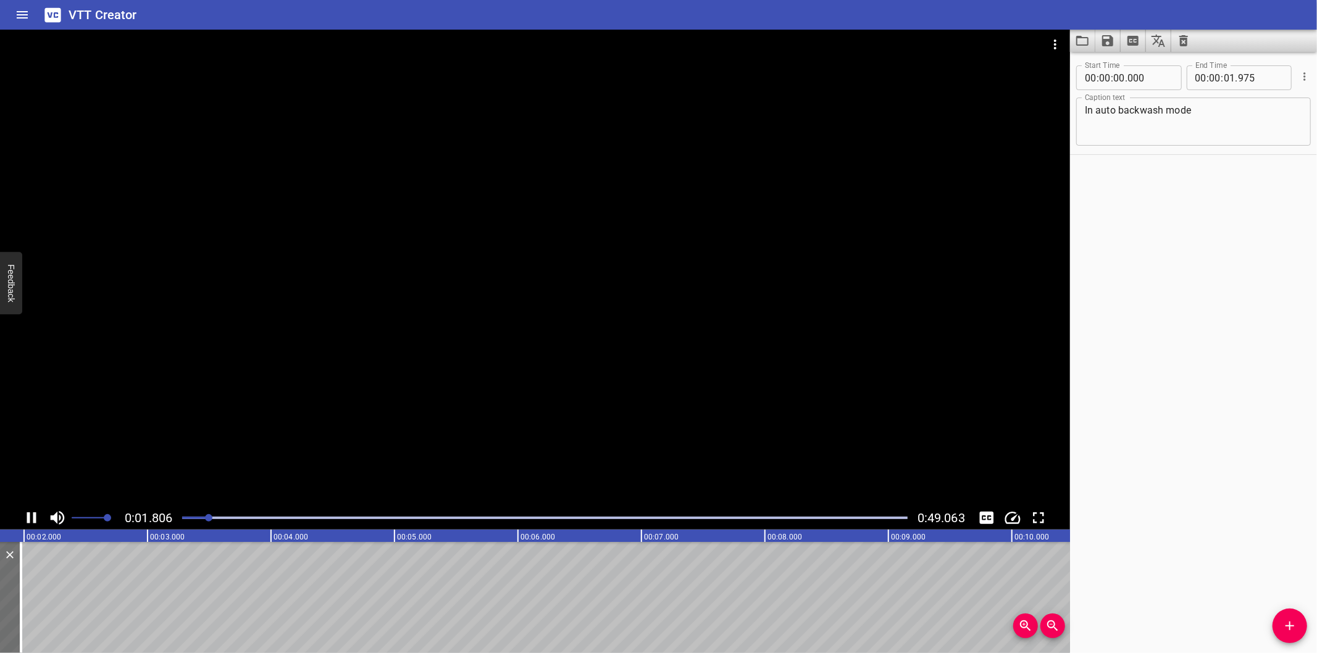
scroll to position [0, 257]
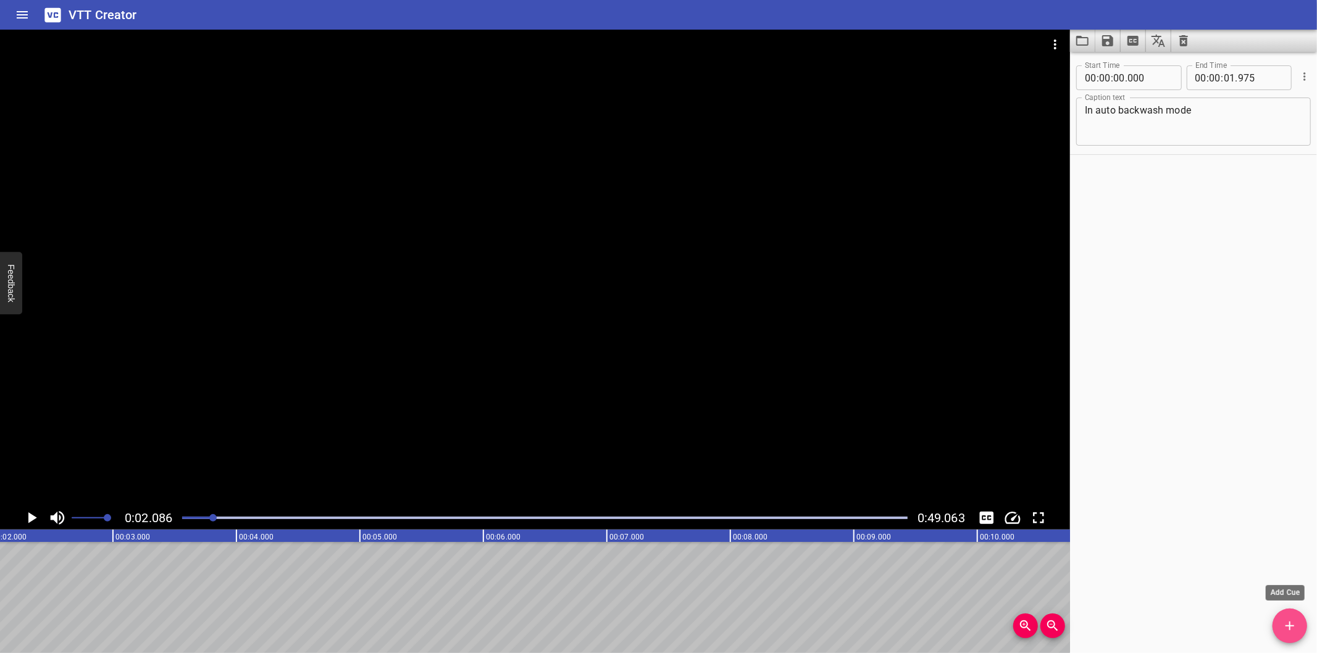
click at [1294, 635] on button "Add Cue" at bounding box center [1289, 626] width 35 height 35
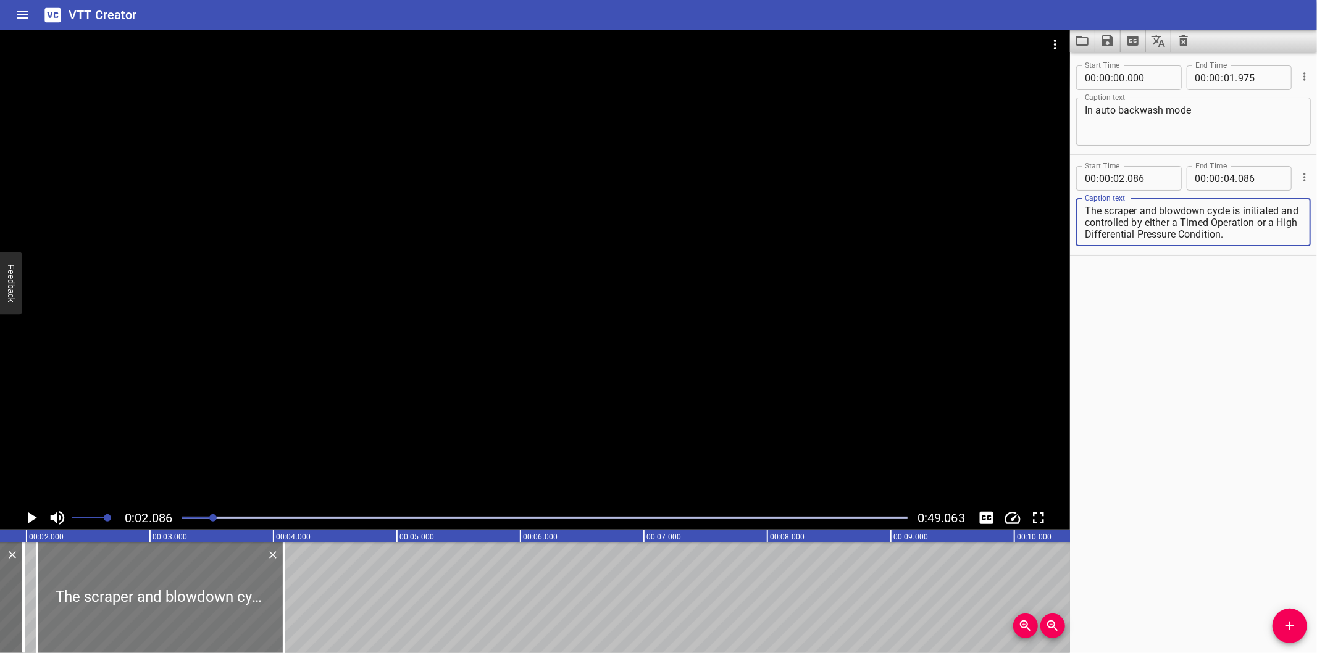
scroll to position [0, 120]
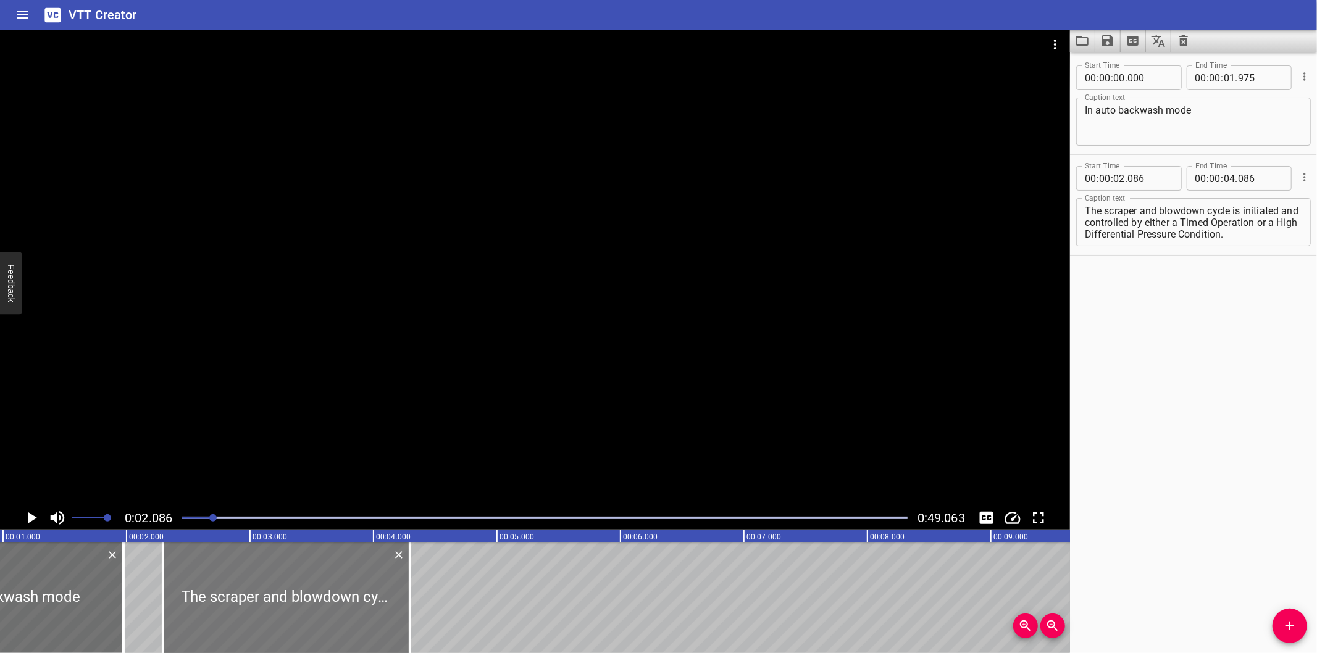
drag, startPoint x: 286, startPoint y: 596, endPoint x: 312, endPoint y: 607, distance: 28.2
click at [312, 607] on div at bounding box center [286, 597] width 247 height 111
click at [430, 377] on div at bounding box center [535, 268] width 1070 height 477
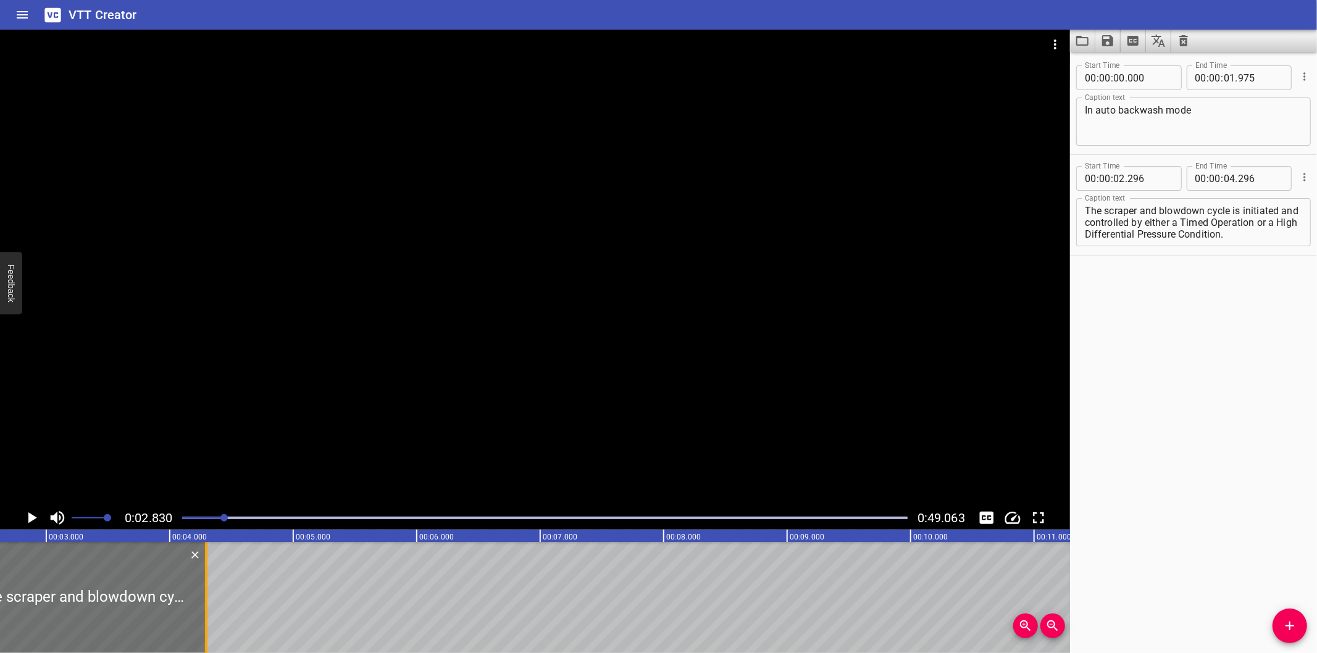
scroll to position [0, 349]
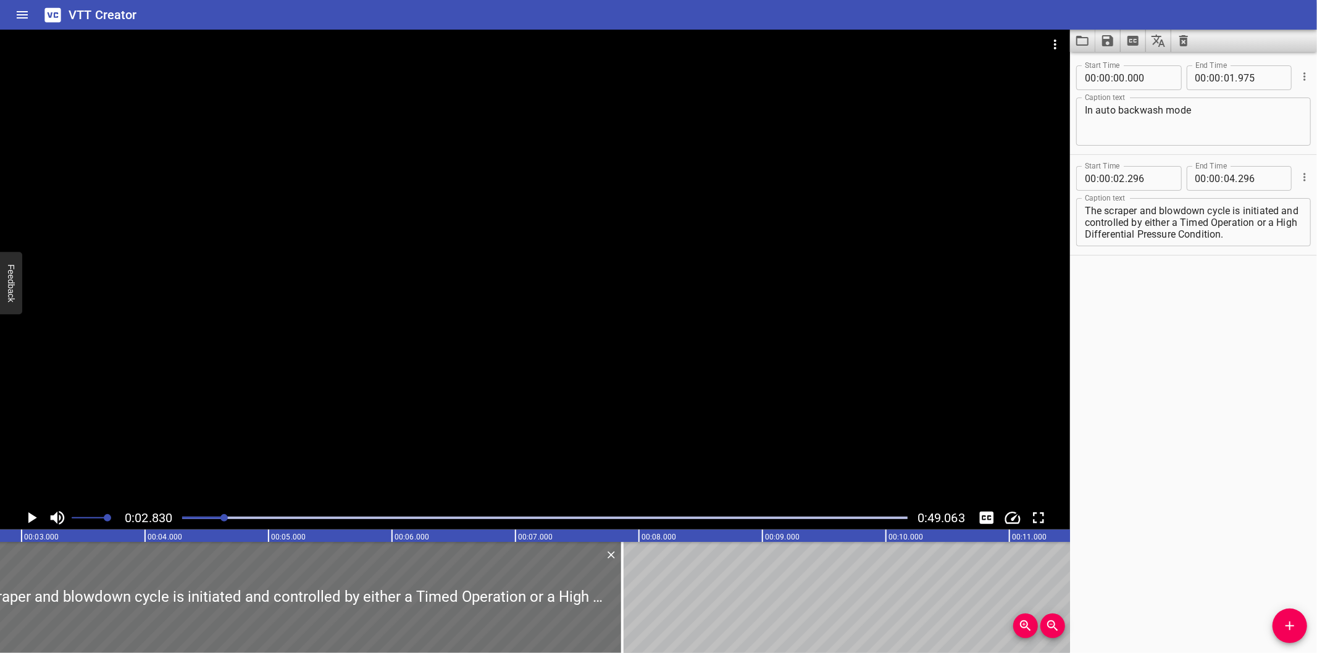
drag, startPoint x: 175, startPoint y: 614, endPoint x: 680, endPoint y: 590, distance: 505.0
click at [628, 589] on div at bounding box center [622, 597] width 12 height 111
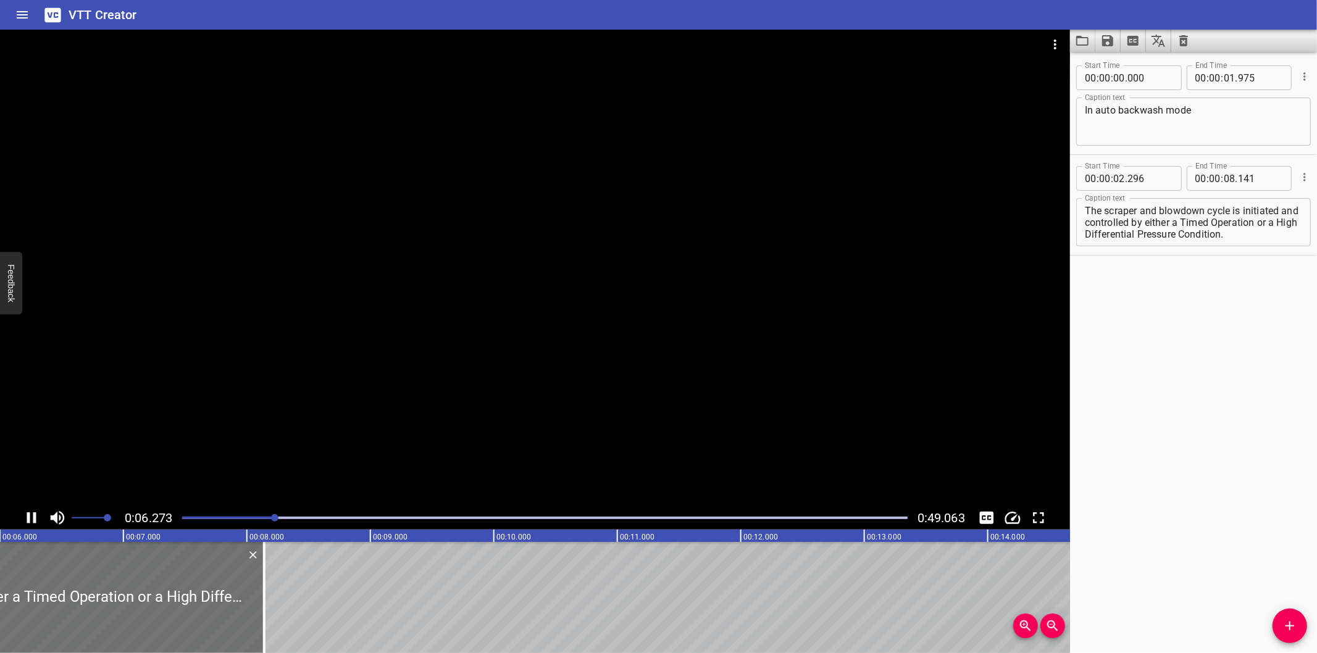
scroll to position [0, 786]
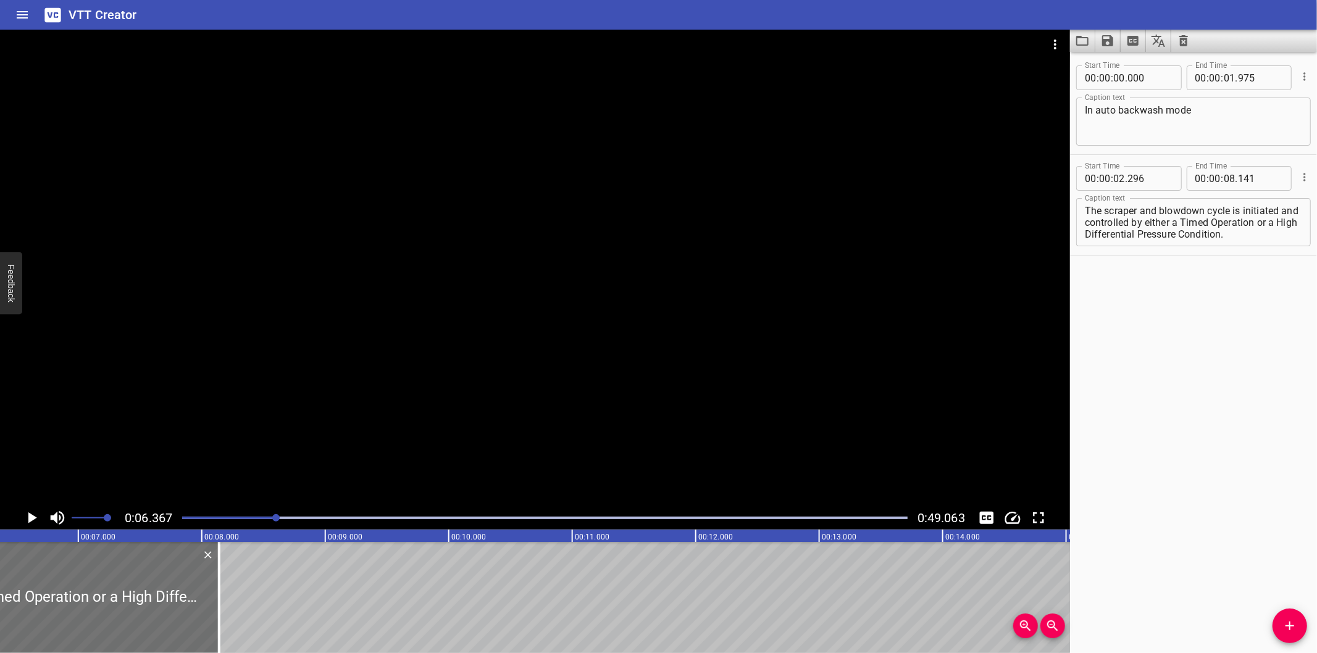
click at [260, 511] on div at bounding box center [545, 517] width 740 height 17
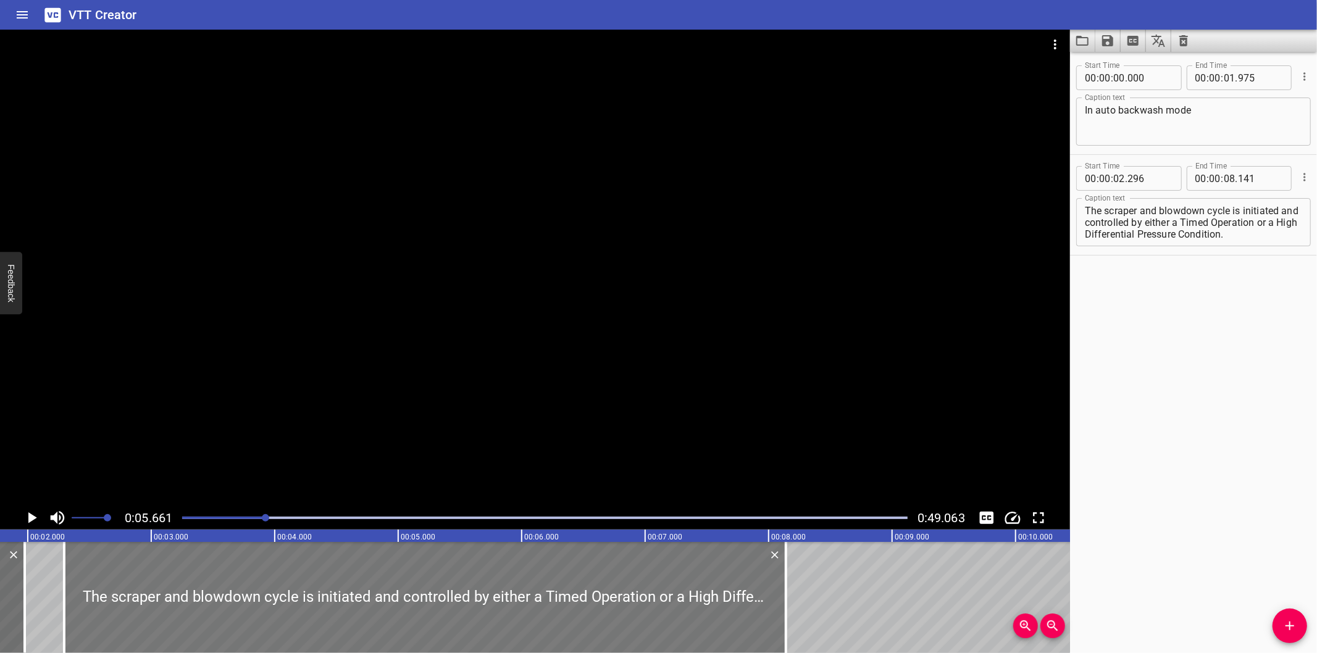
scroll to position [0, 196]
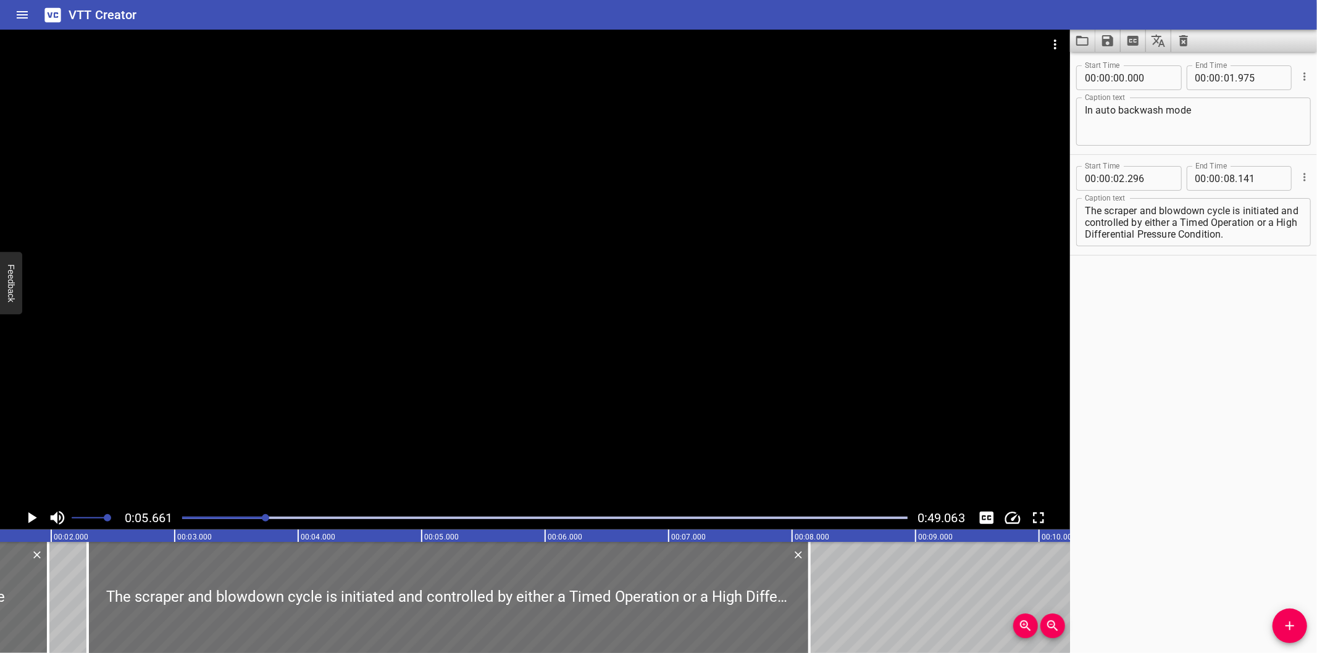
click at [403, 440] on div at bounding box center [535, 268] width 1070 height 477
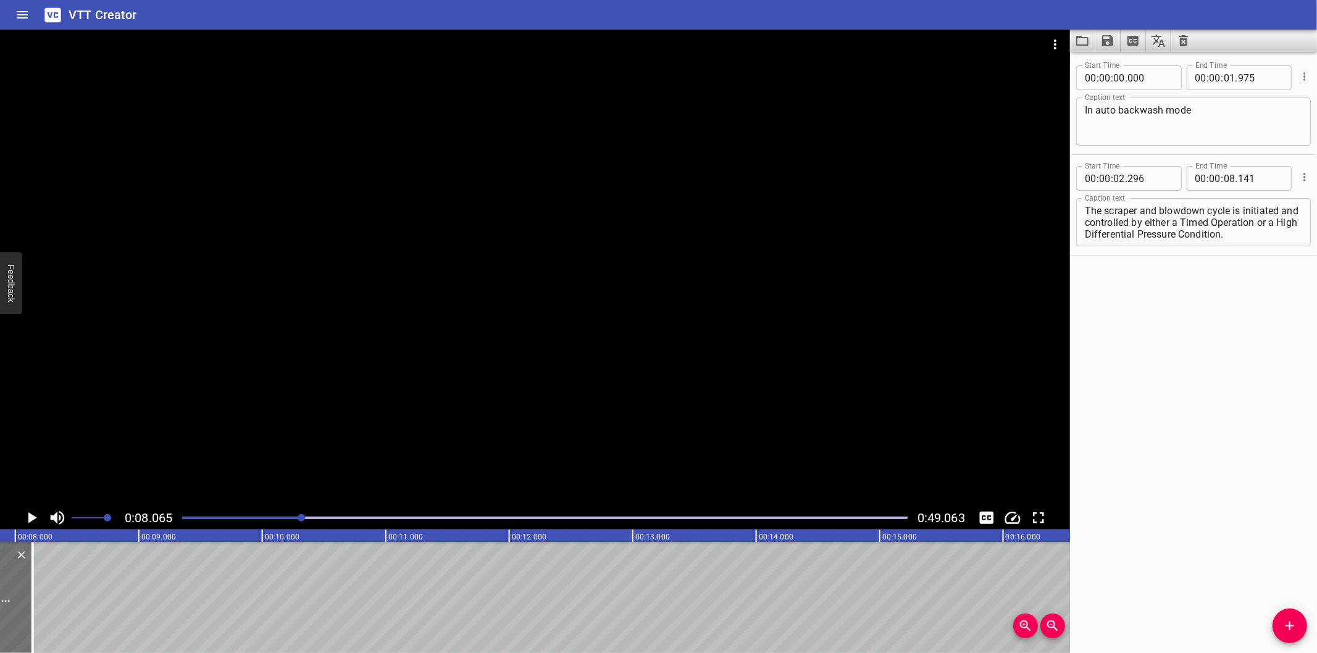
scroll to position [0, 996]
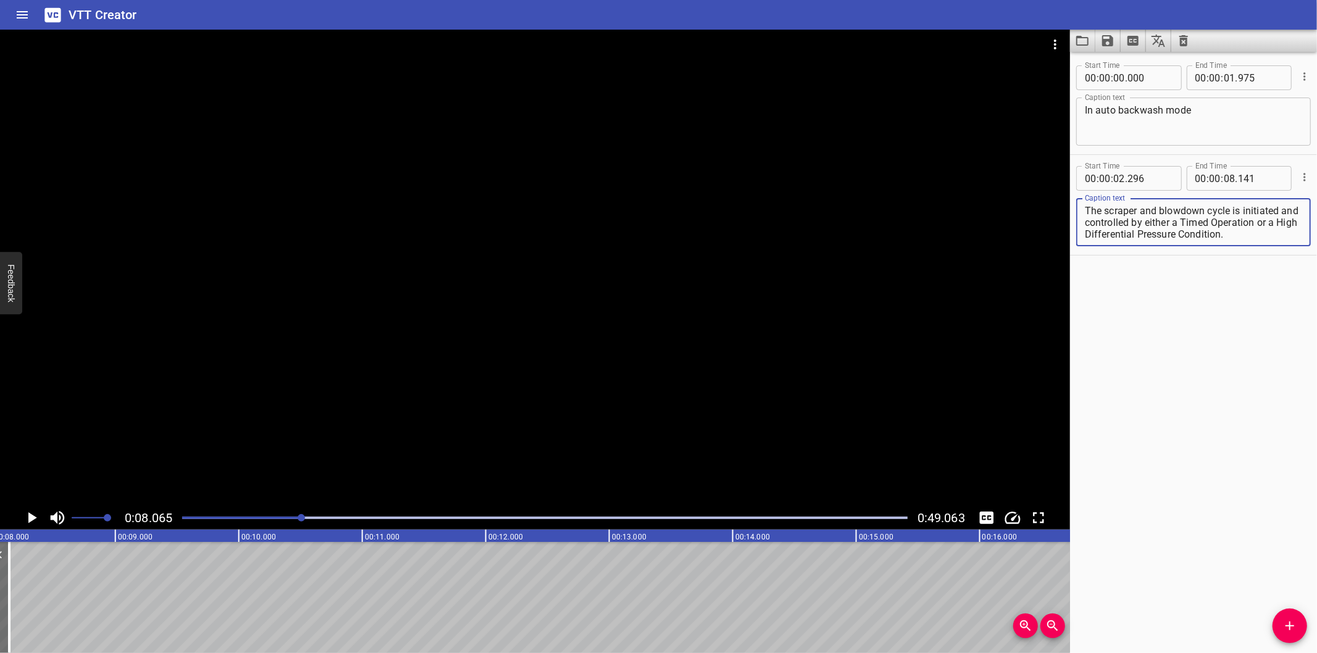
drag, startPoint x: 1275, startPoint y: 221, endPoint x: 1323, endPoint y: 330, distance: 119.2
click at [1316, 330] on html "VTT Creator Caption Editor Batch Transcribe Login Sign Up Privacy Contact 0:08.…" at bounding box center [658, 326] width 1317 height 653
click at [1227, 210] on textarea "The scraper and blowdown cycle is initiated and controlled by either a Timed Op…" at bounding box center [1193, 222] width 217 height 35
drag, startPoint x: 1277, startPoint y: 219, endPoint x: 1365, endPoint y: 420, distance: 219.2
click at [1316, 420] on html "VTT Creator Caption Editor Batch Transcribe Login Sign Up Privacy Contact 0:08.…" at bounding box center [658, 326] width 1317 height 653
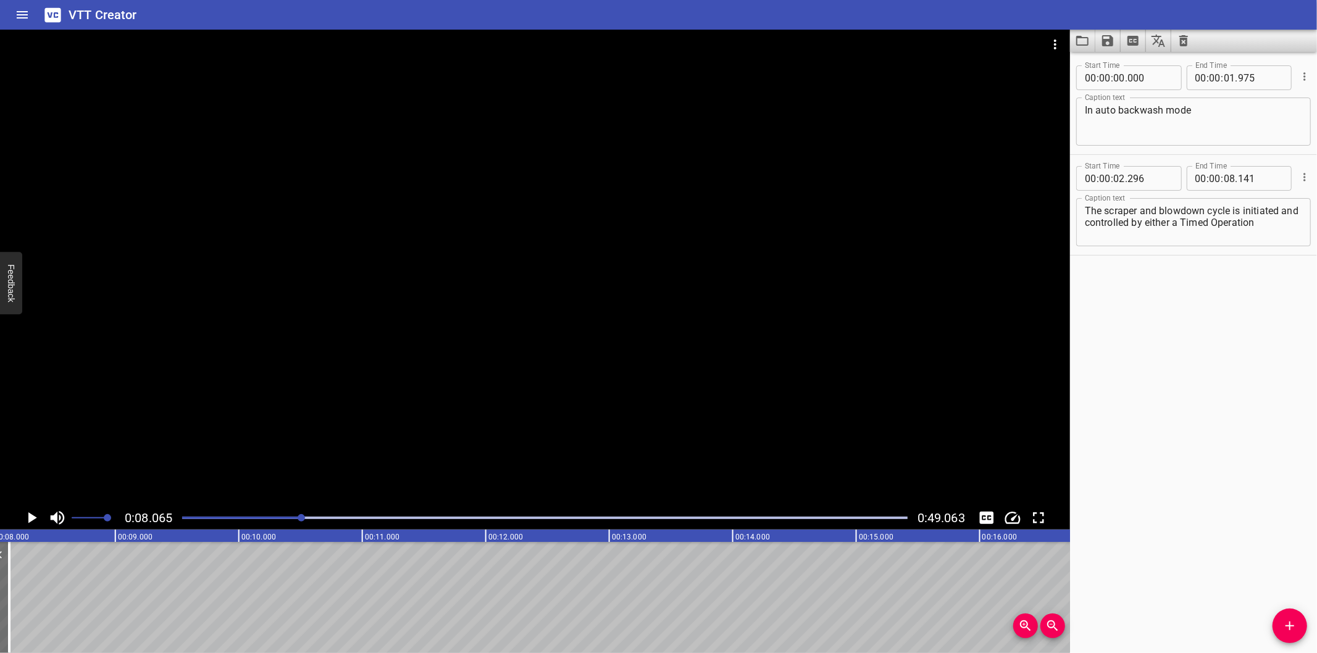
click at [1291, 607] on div "Start Time 00 : 00 : 00 . 000 Start Time End Time 00 : 00 : 01 . 975 End Time C…" at bounding box center [1193, 352] width 247 height 601
click at [1296, 628] on icon "Add Cue" at bounding box center [1289, 626] width 15 height 15
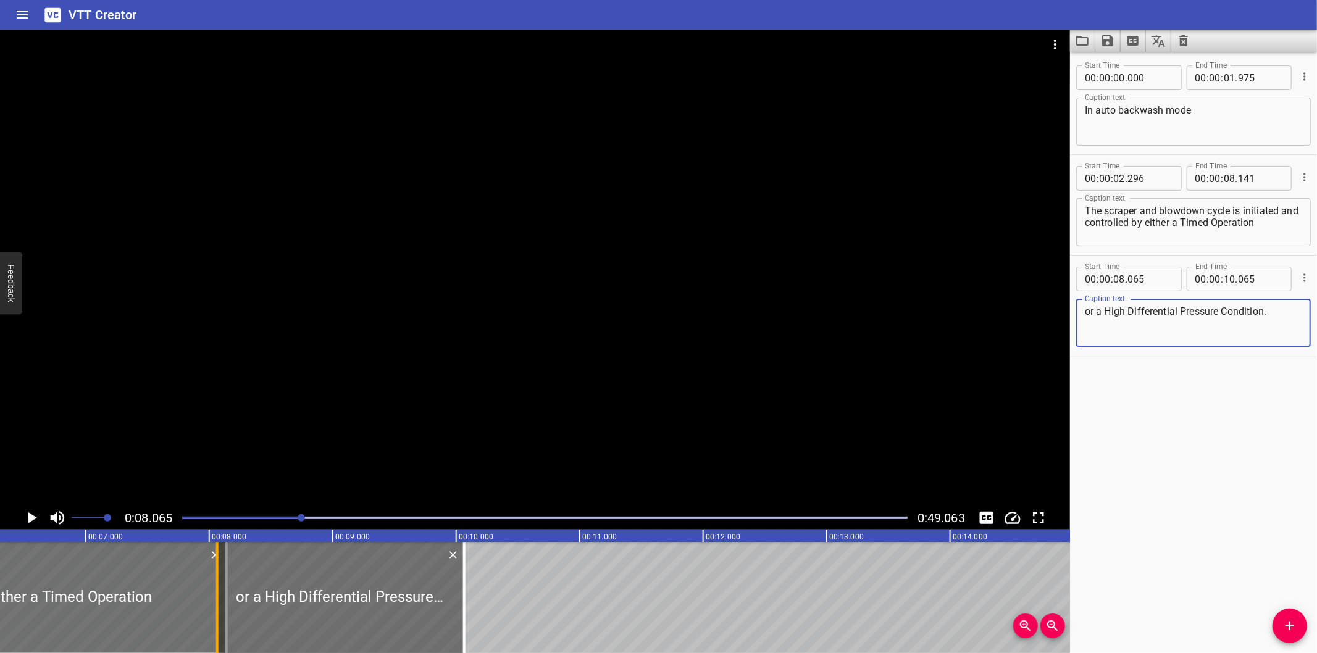
scroll to position [0, 767]
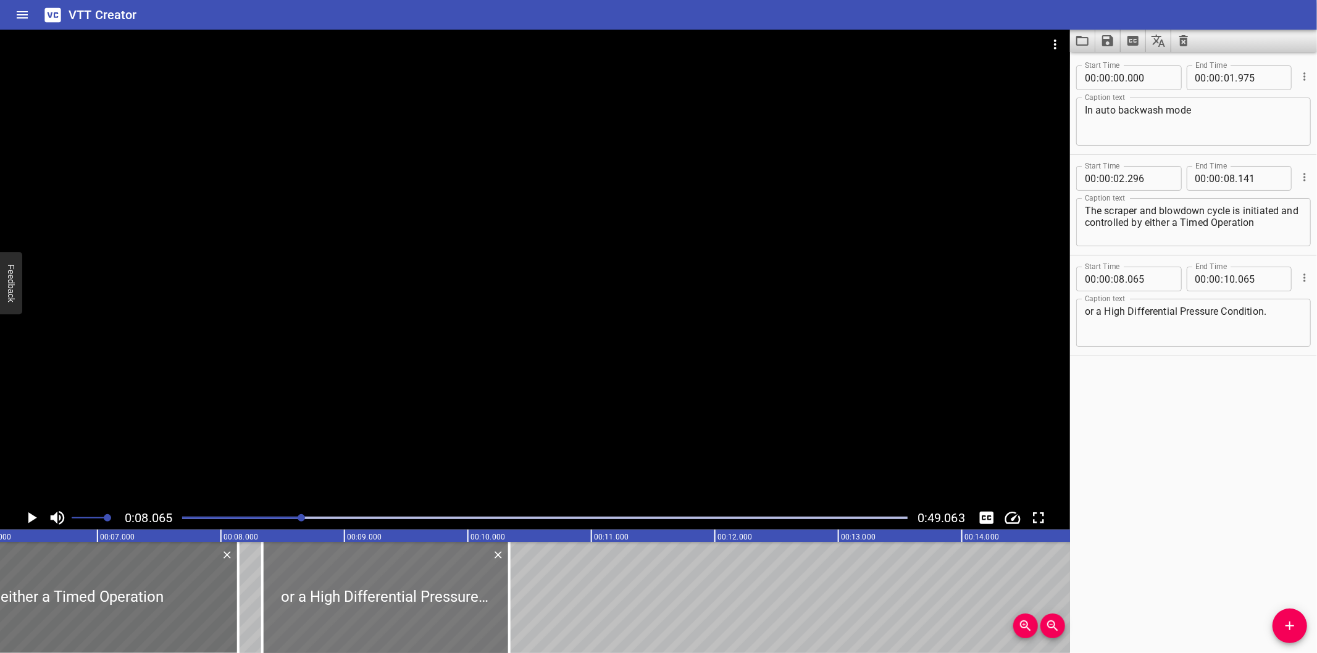
drag, startPoint x: 429, startPoint y: 603, endPoint x: 454, endPoint y: 579, distance: 34.5
click at [469, 603] on div at bounding box center [385, 597] width 247 height 111
click at [248, 523] on div at bounding box center [545, 517] width 740 height 17
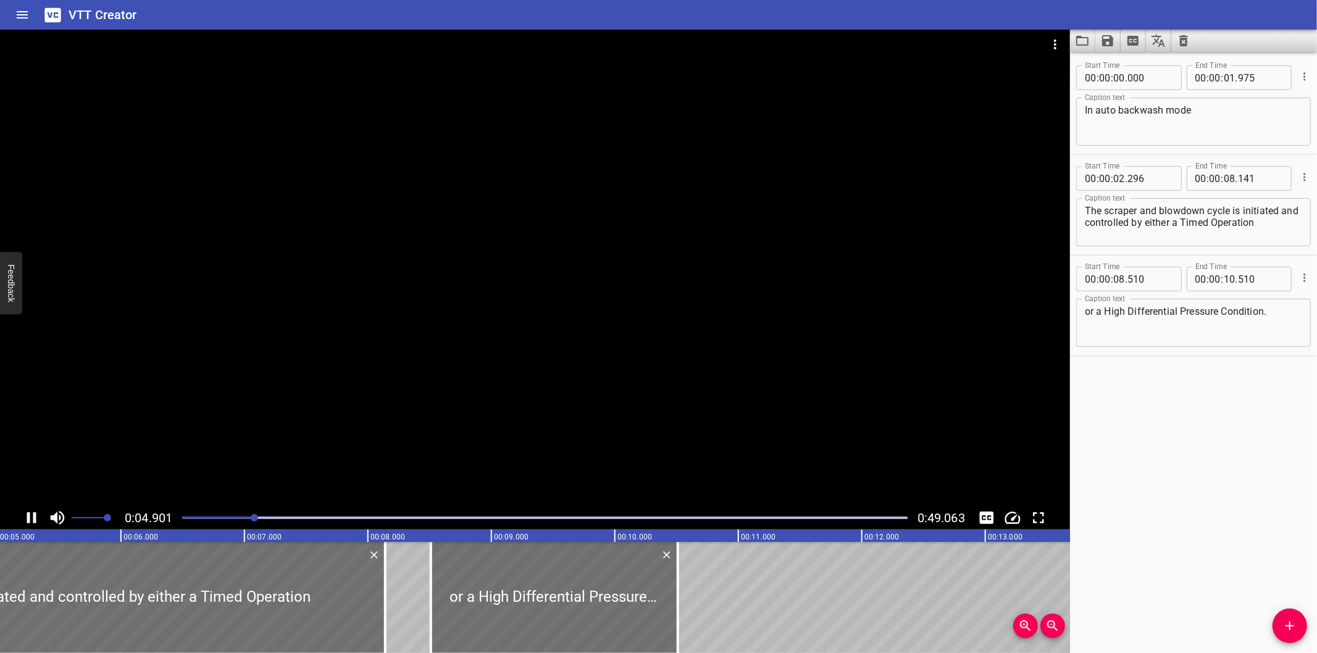
drag, startPoint x: 232, startPoint y: 516, endPoint x: 225, endPoint y: 516, distance: 6.8
click at [225, 516] on div at bounding box center [545, 517] width 740 height 17
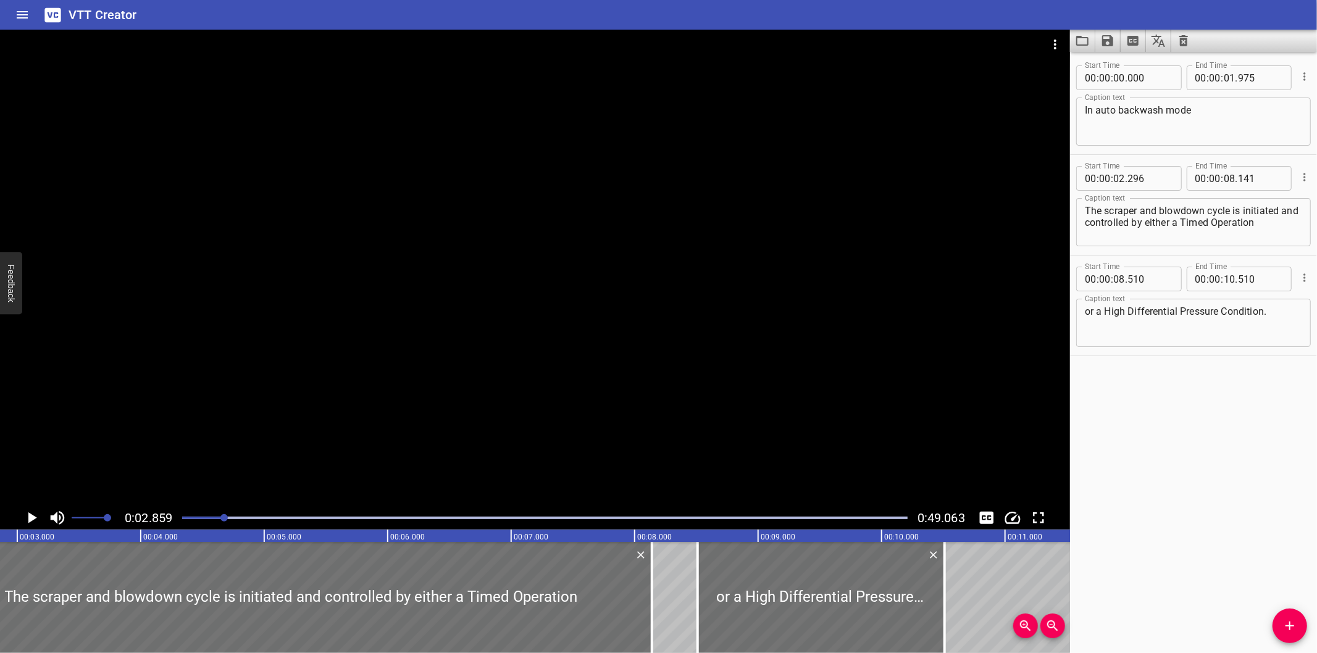
click at [205, 522] on div at bounding box center [545, 517] width 740 height 17
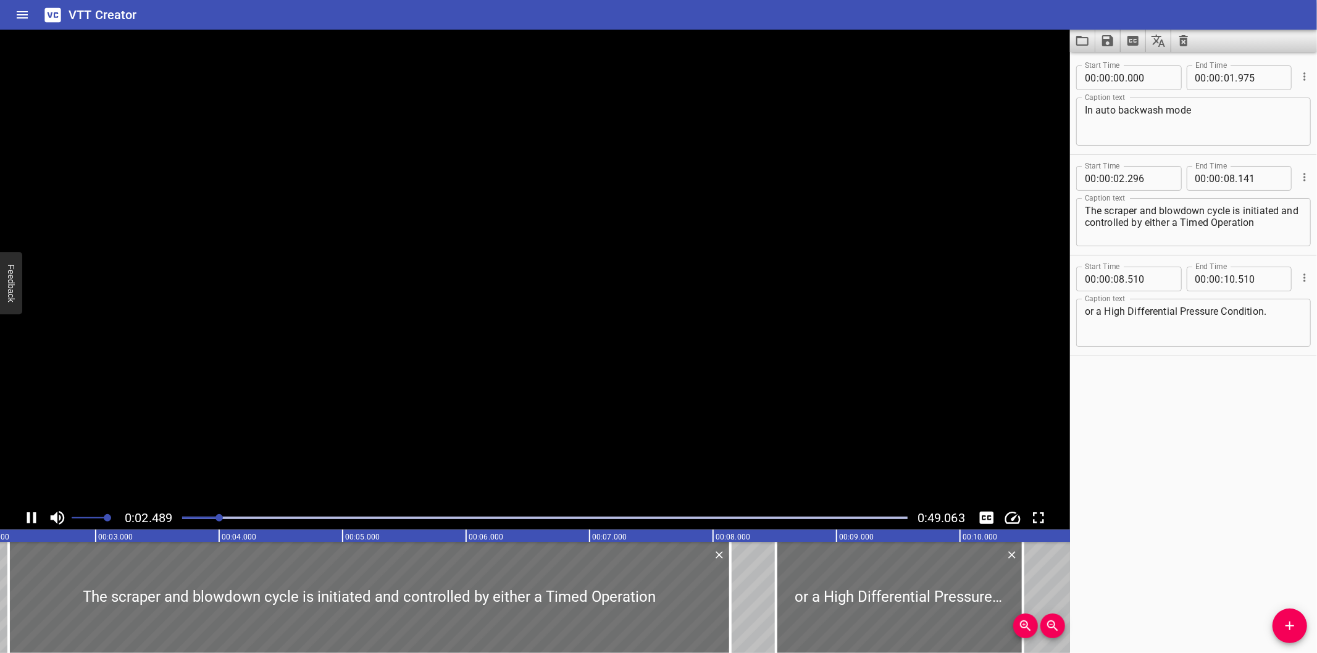
scroll to position [0, 319]
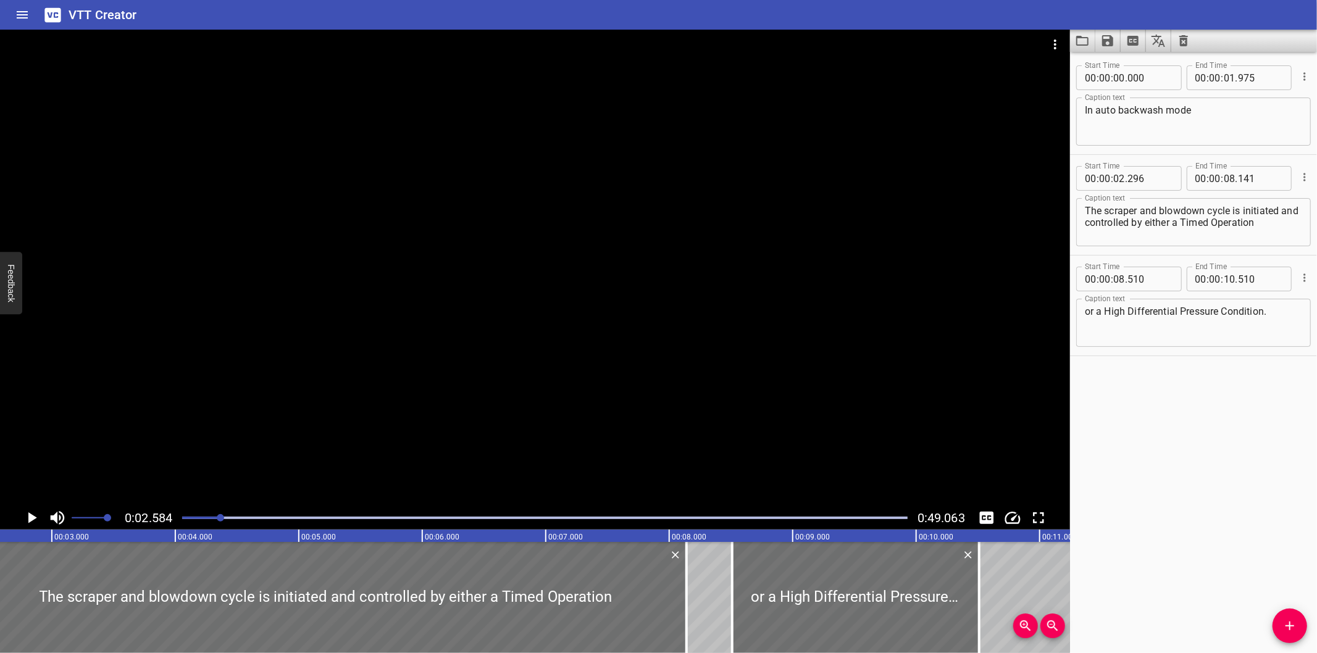
click at [781, 421] on div at bounding box center [535, 268] width 1070 height 477
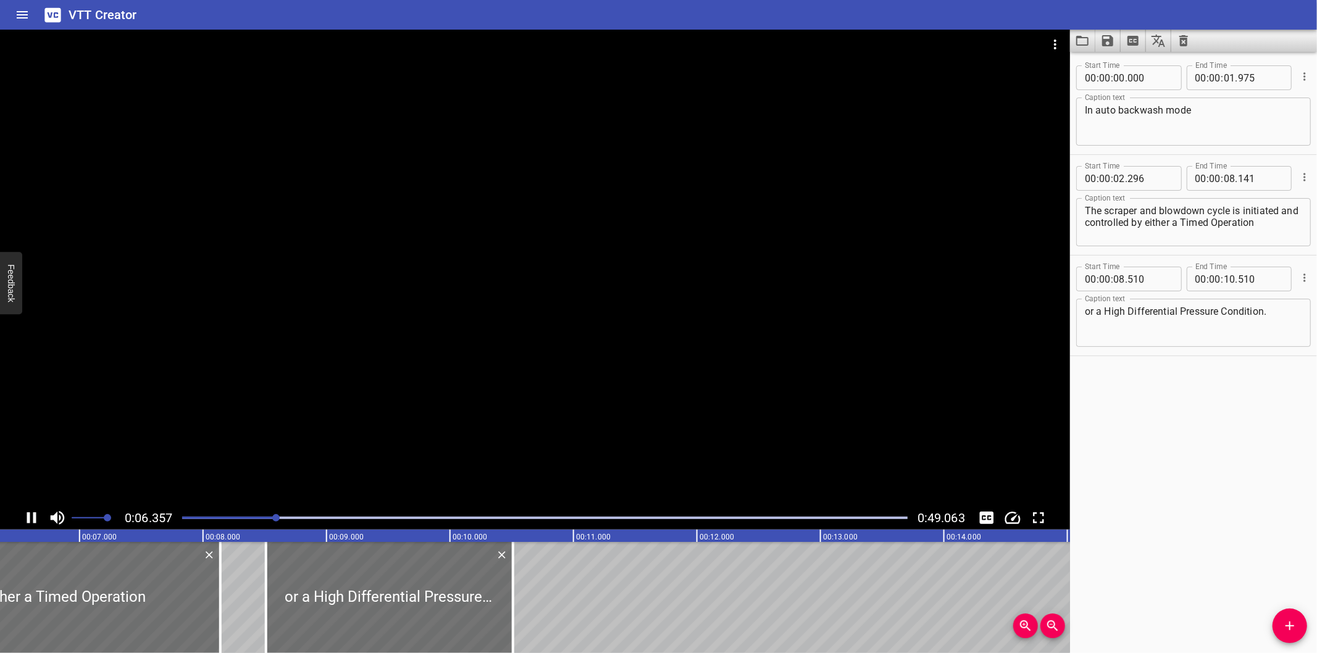
scroll to position [0, 807]
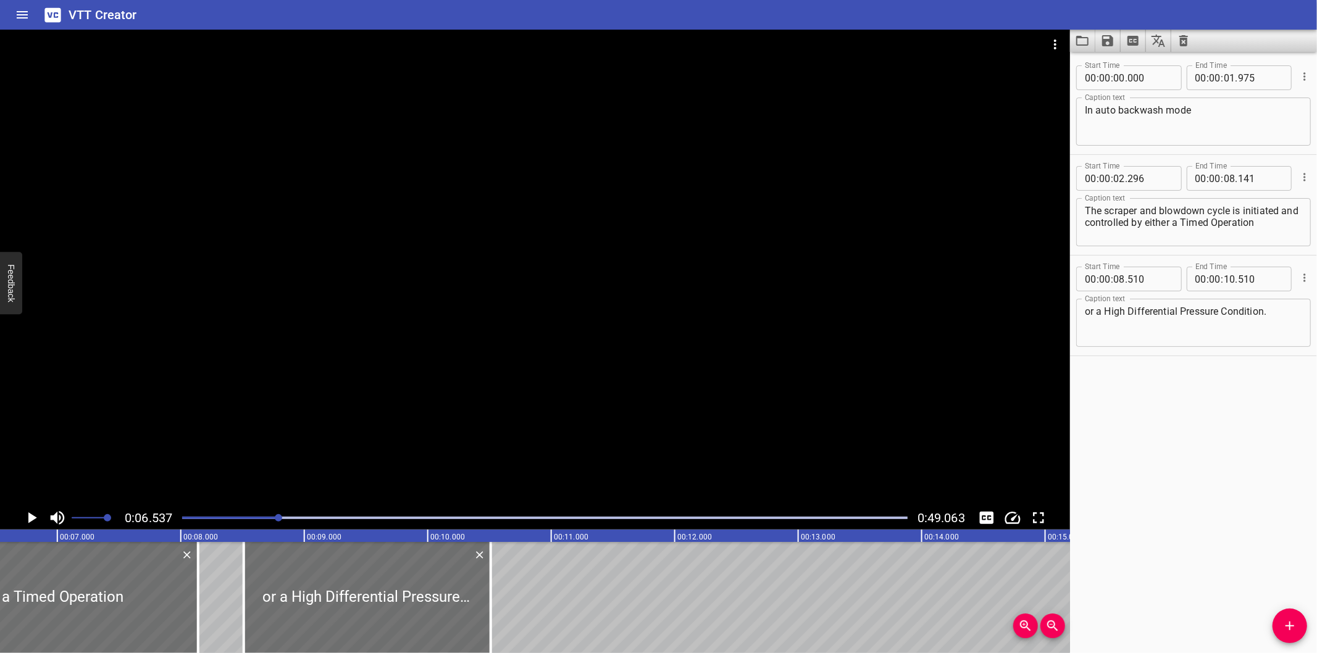
click at [189, 520] on div at bounding box center [545, 517] width 740 height 17
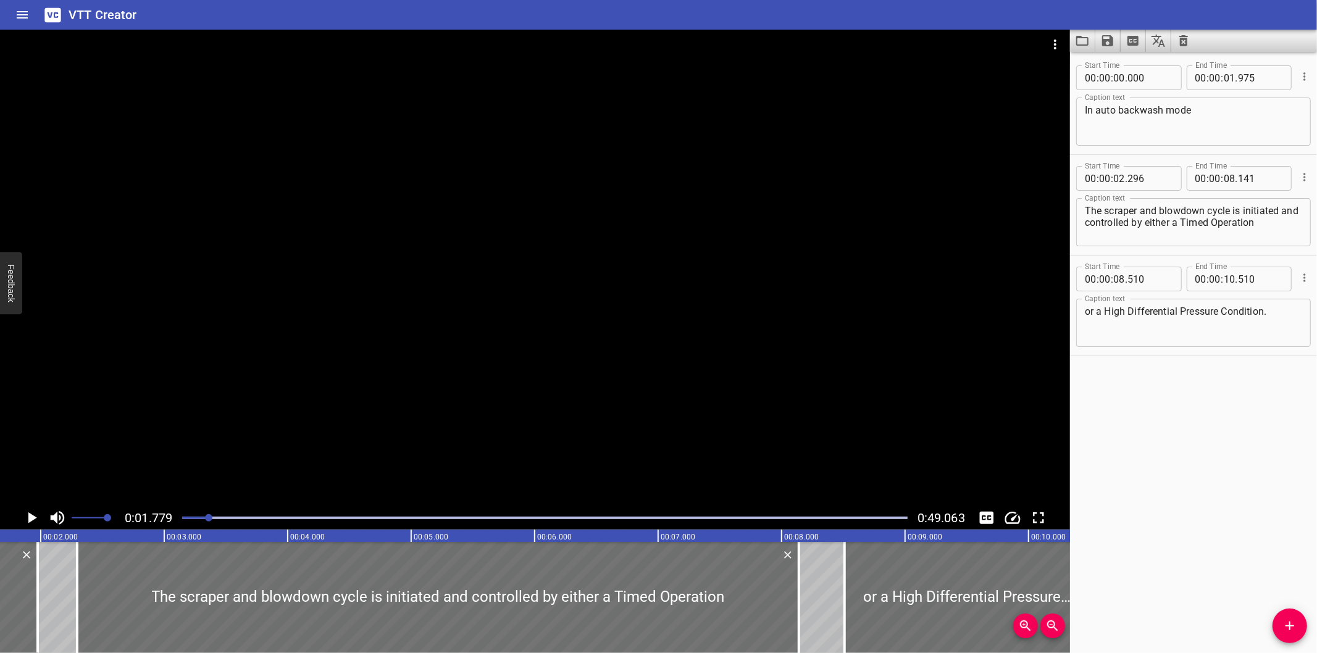
scroll to position [0, 219]
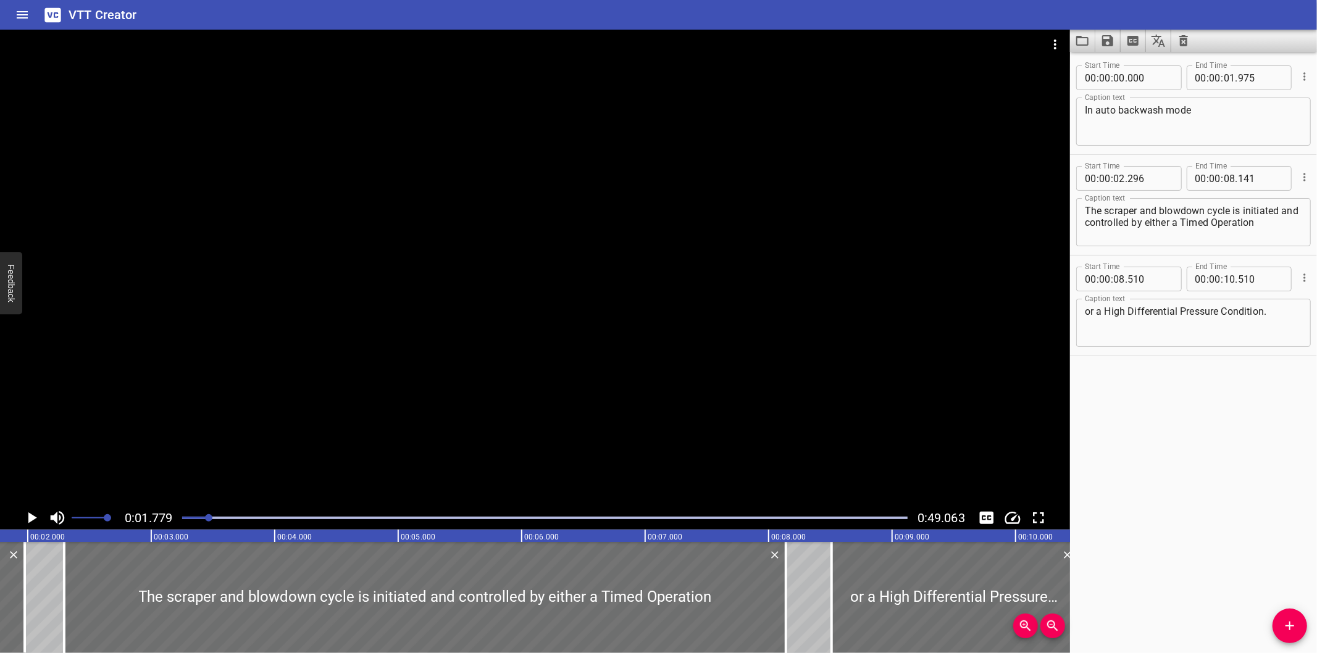
click at [1282, 455] on div "Start Time 00 : 00 : 00 . 000 Start Time End Time 00 : 00 : 01 . 975 End Time C…" at bounding box center [1193, 352] width 247 height 601
